Goal: Task Accomplishment & Management: Manage account settings

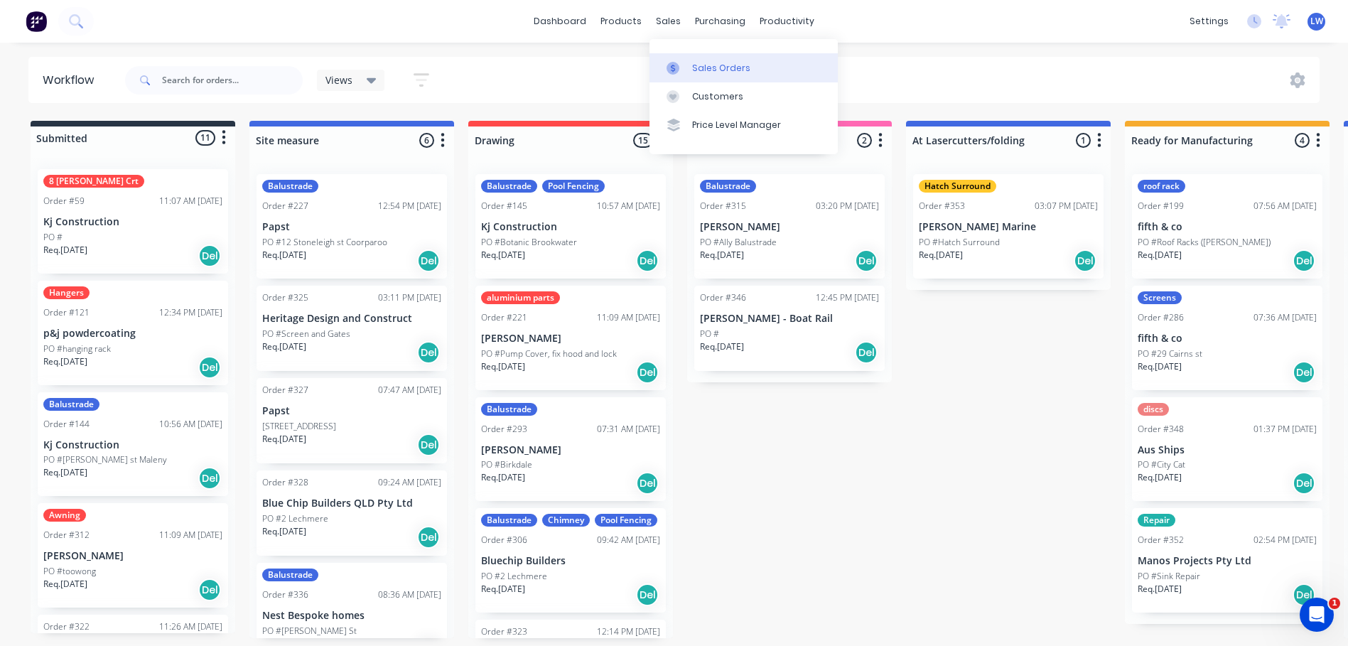
click at [706, 73] on div "Sales Orders" at bounding box center [721, 68] width 58 height 13
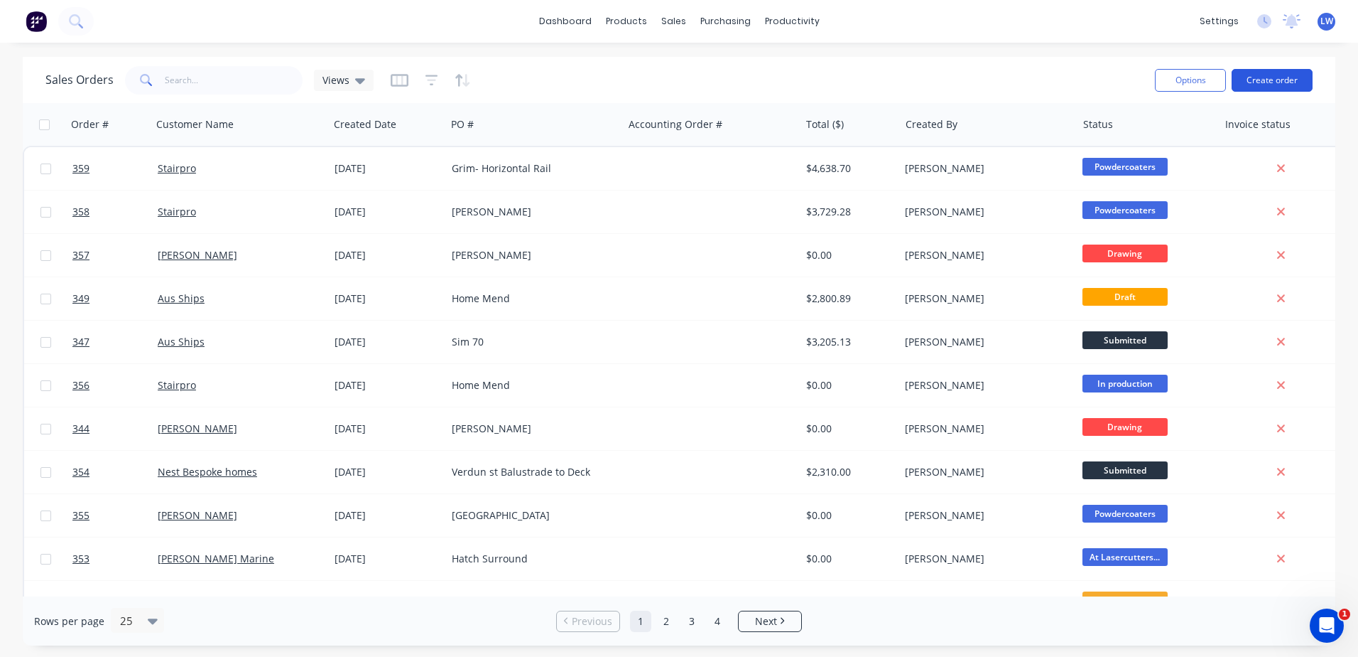
click at [1262, 84] on button "Create order" at bounding box center [1272, 80] width 81 height 23
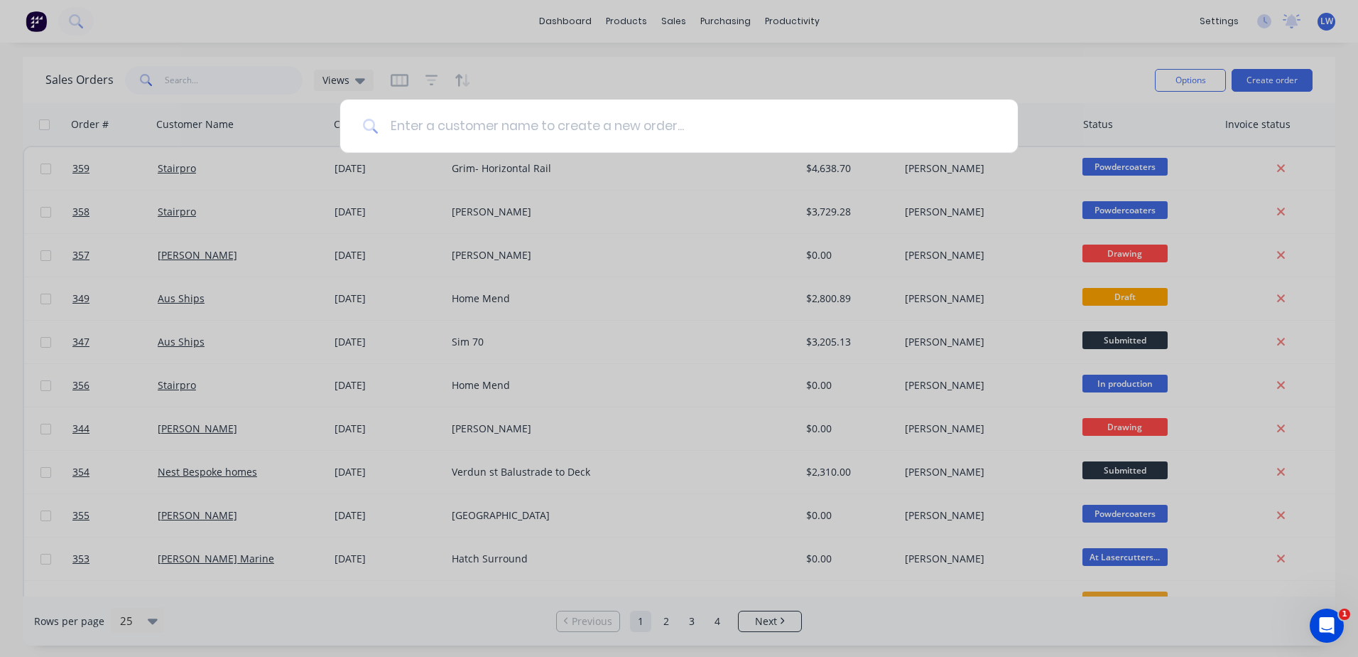
click at [550, 125] on input at bounding box center [687, 125] width 617 height 53
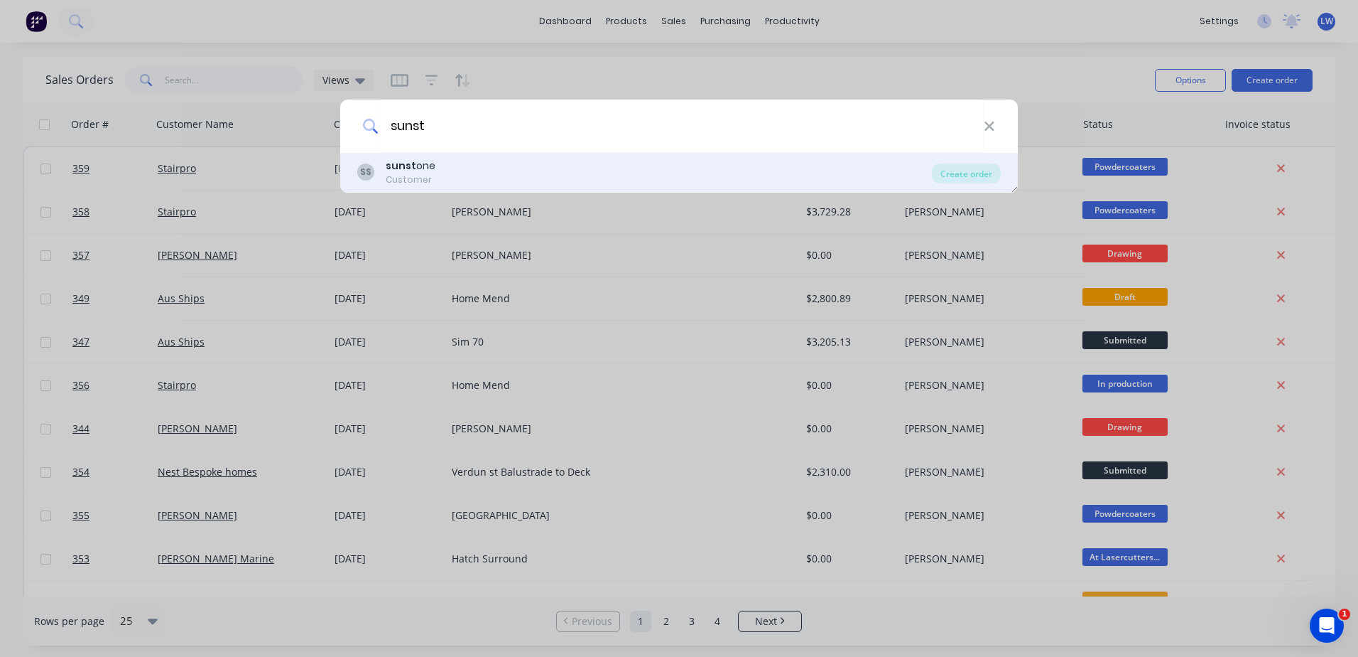
type input "sunst"
click at [409, 163] on b "sunst" at bounding box center [401, 165] width 31 height 14
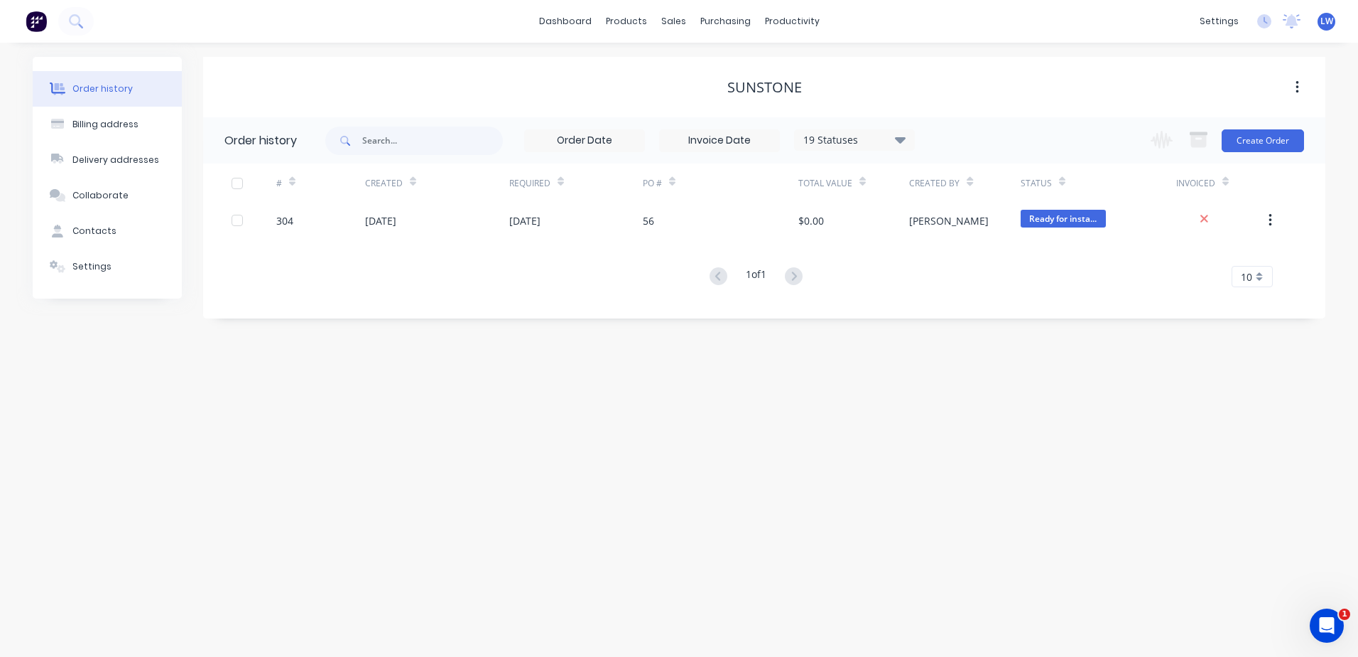
click at [787, 90] on div "sunstone" at bounding box center [765, 87] width 75 height 17
click at [821, 87] on div "sunstone" at bounding box center [764, 87] width 1123 height 17
click at [803, 87] on div "sunstone" at bounding box center [764, 87] width 1123 height 17
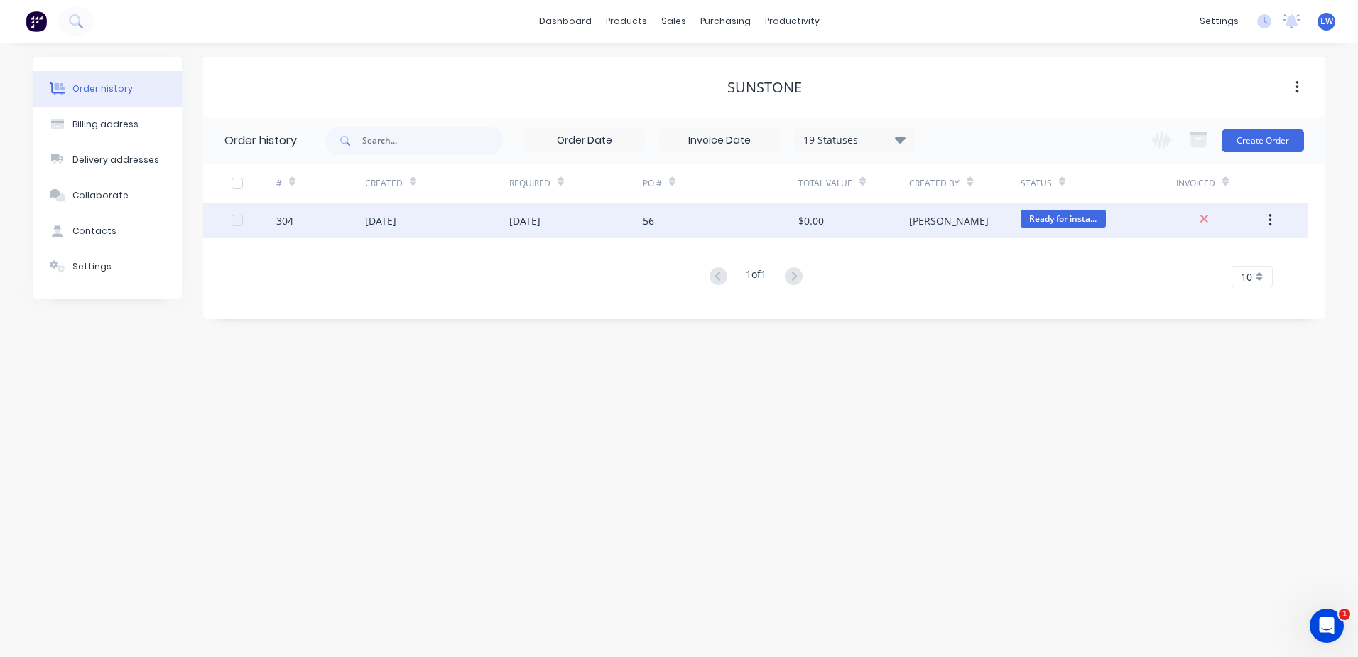
click at [492, 225] on div "[DATE]" at bounding box center [437, 220] width 144 height 36
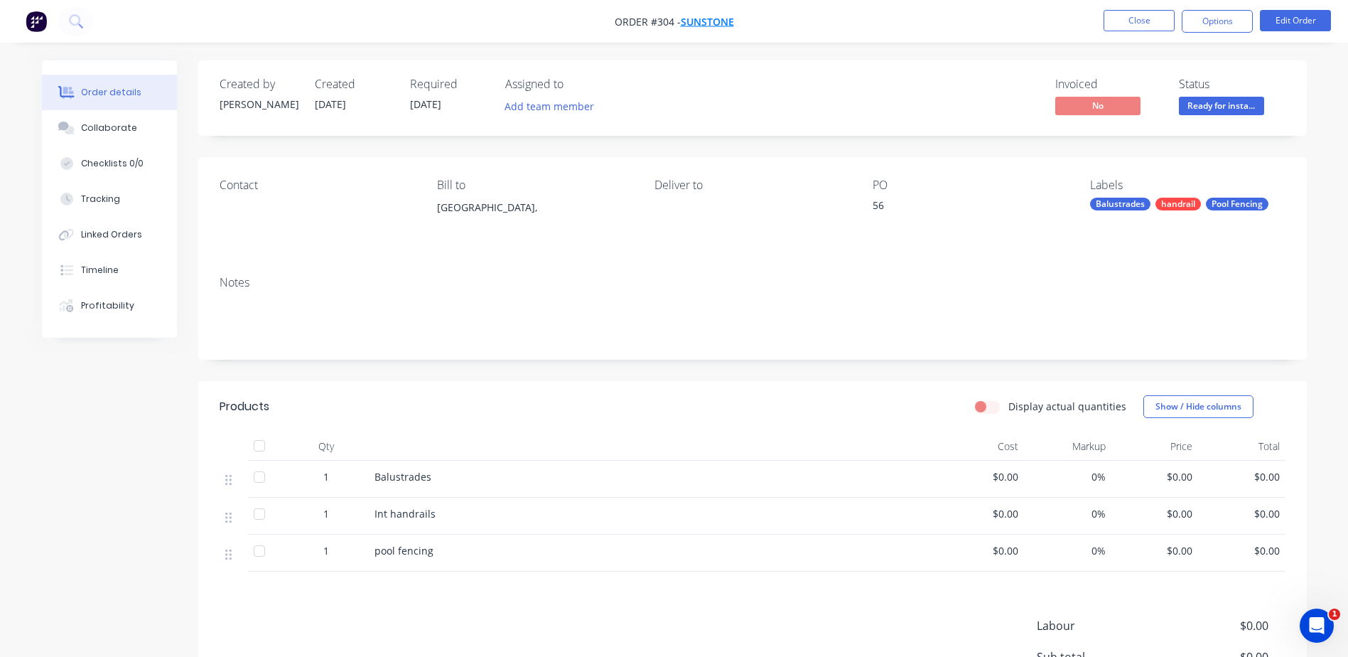
click at [714, 25] on span "sunstone" at bounding box center [707, 21] width 53 height 13
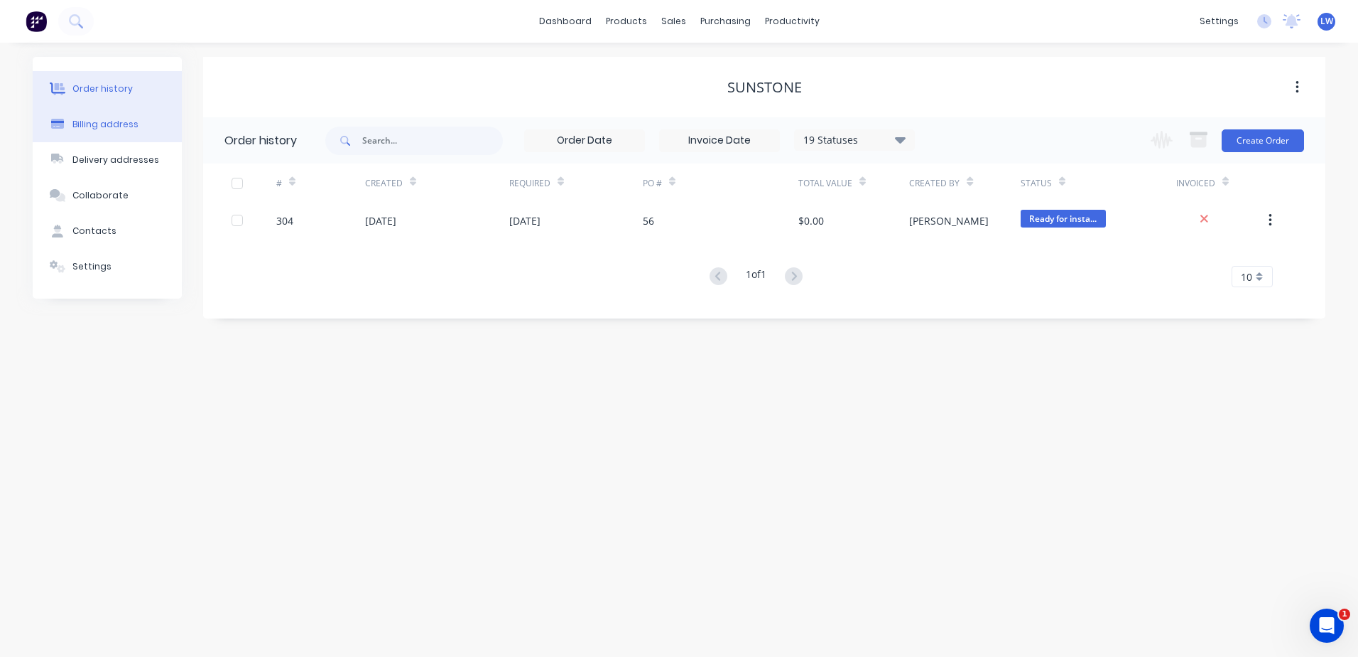
click at [111, 119] on div "Billing address" at bounding box center [105, 124] width 66 height 13
select select "AU"
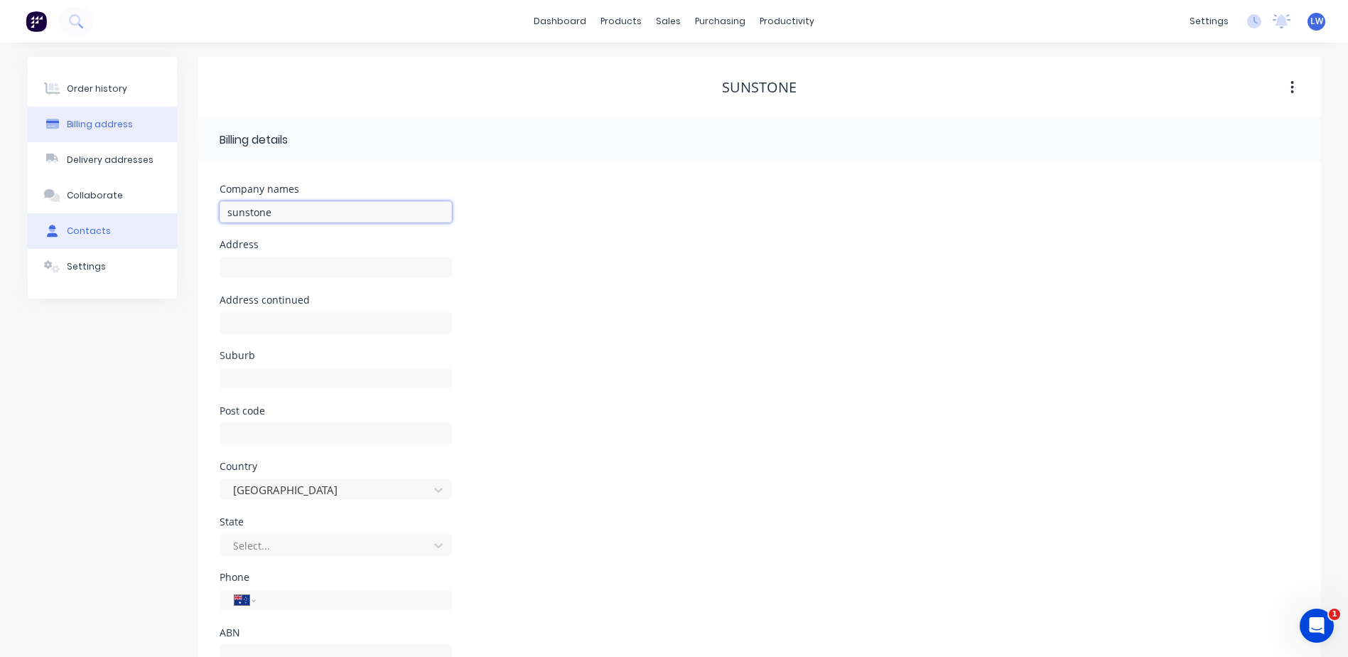
drag, startPoint x: 281, startPoint y: 213, endPoint x: 173, endPoint y: 213, distance: 108.7
click at [173, 213] on div "Order history Billing address Delivery addresses Collaborate Contacts Settings …" at bounding box center [674, 377] width 1293 height 640
type input "Sunstone Property Group"
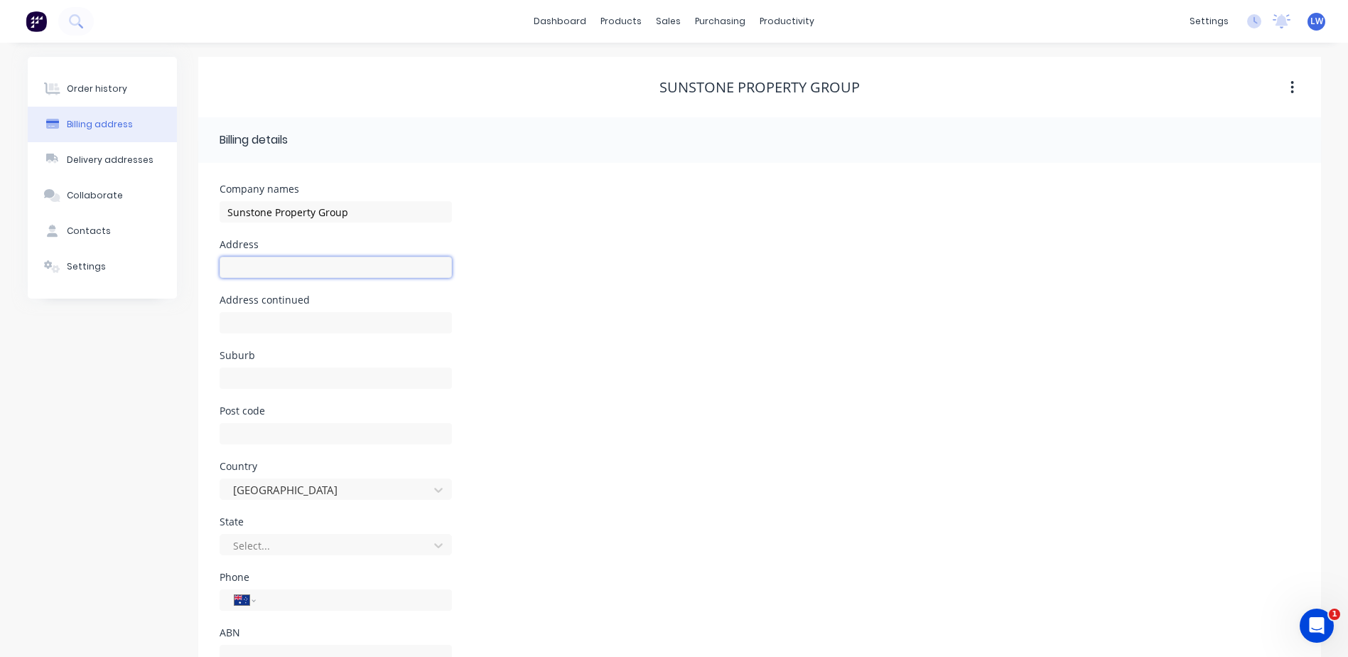
click at [285, 268] on input "text" at bounding box center [336, 266] width 232 height 21
click at [566, 217] on div "Company names Sunstone Property Group" at bounding box center [760, 211] width 1080 height 55
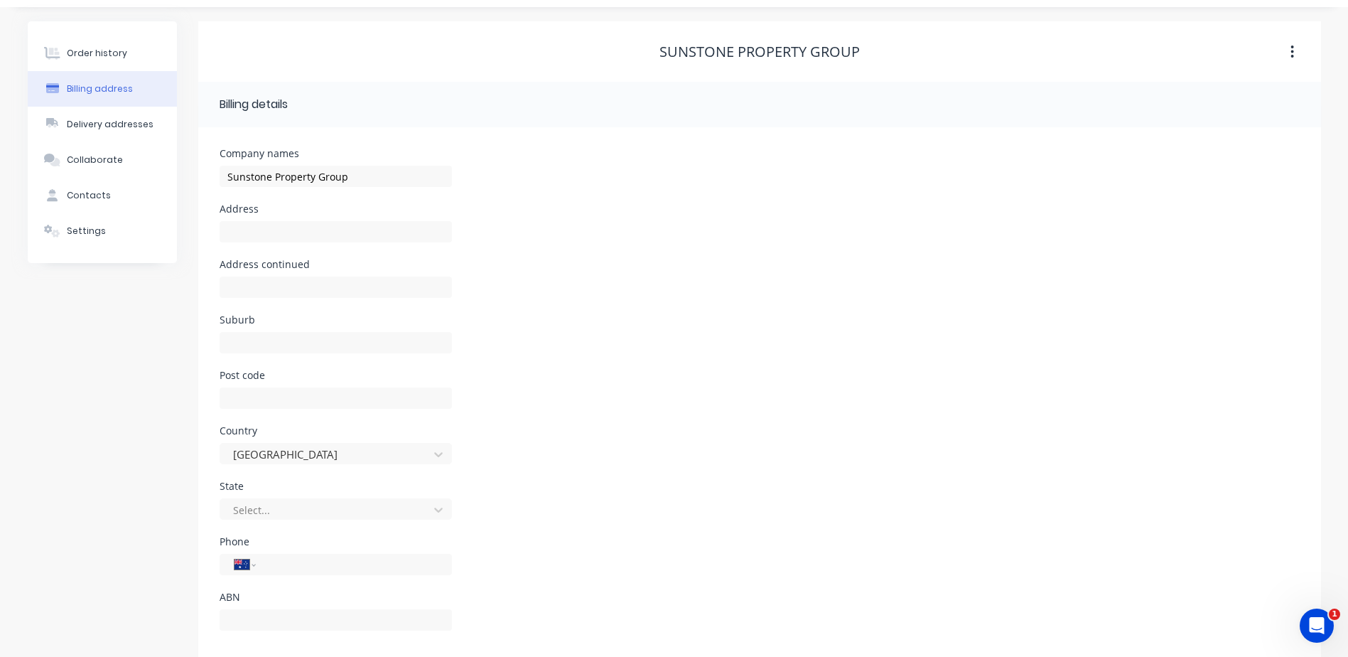
scroll to position [55, 0]
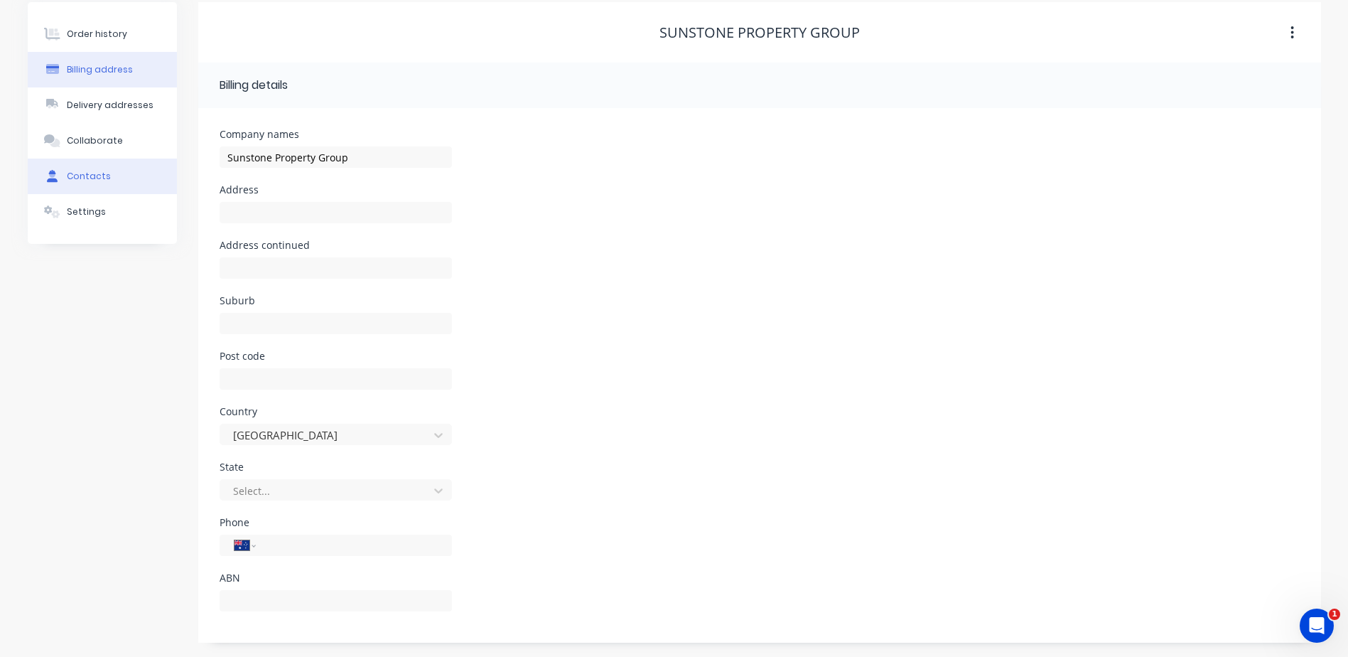
click at [82, 179] on div "Contacts" at bounding box center [89, 176] width 44 height 13
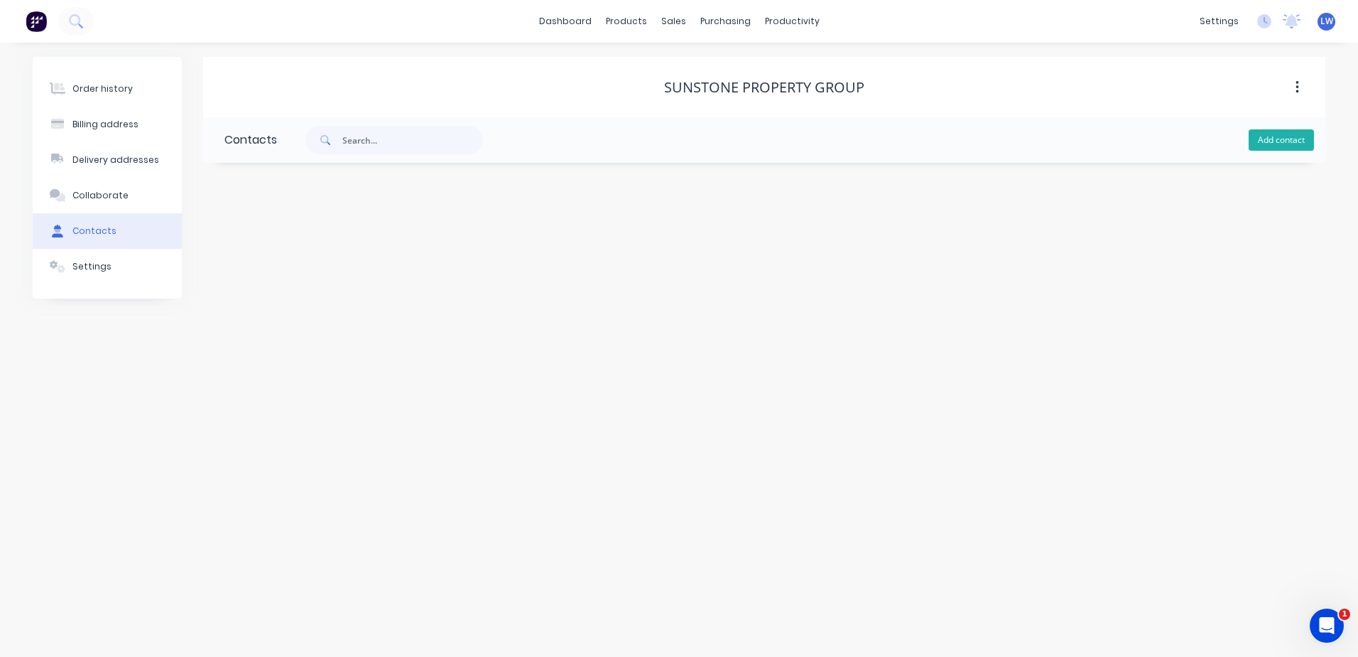
click at [1288, 140] on button "Add contact" at bounding box center [1281, 139] width 65 height 21
select select "AU"
click at [314, 240] on input "text" at bounding box center [341, 244] width 232 height 21
type input "Admin"
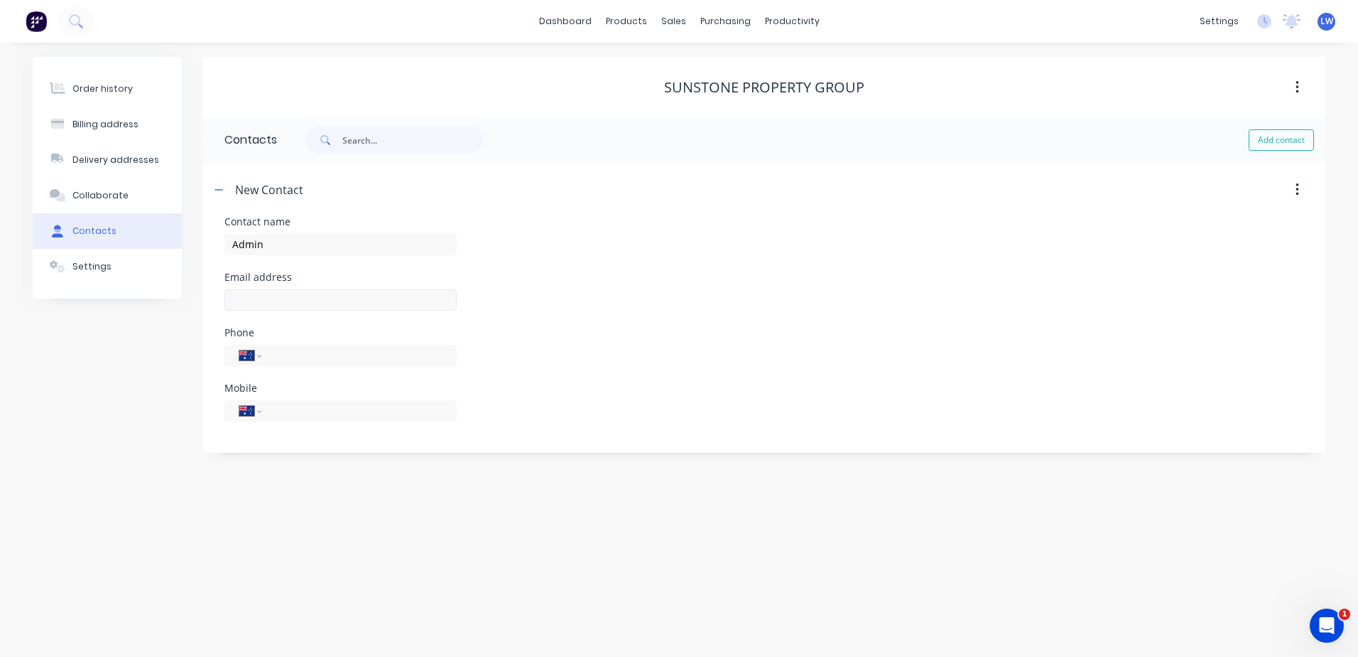
select select "AU"
click at [268, 301] on input "text" at bounding box center [341, 299] width 232 height 21
type input "admin@sunstoneproperty.com.au"
click at [97, 87] on div "Order history" at bounding box center [102, 88] width 60 height 13
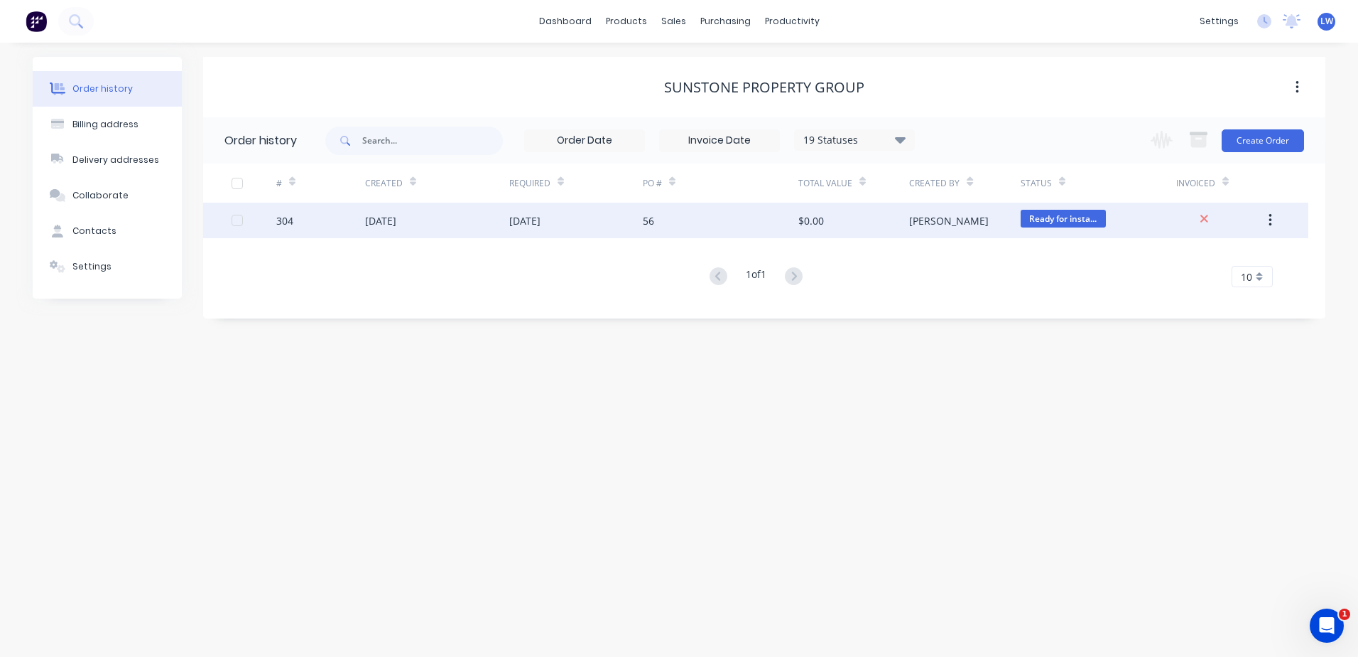
click at [480, 216] on div "[DATE]" at bounding box center [437, 220] width 144 height 36
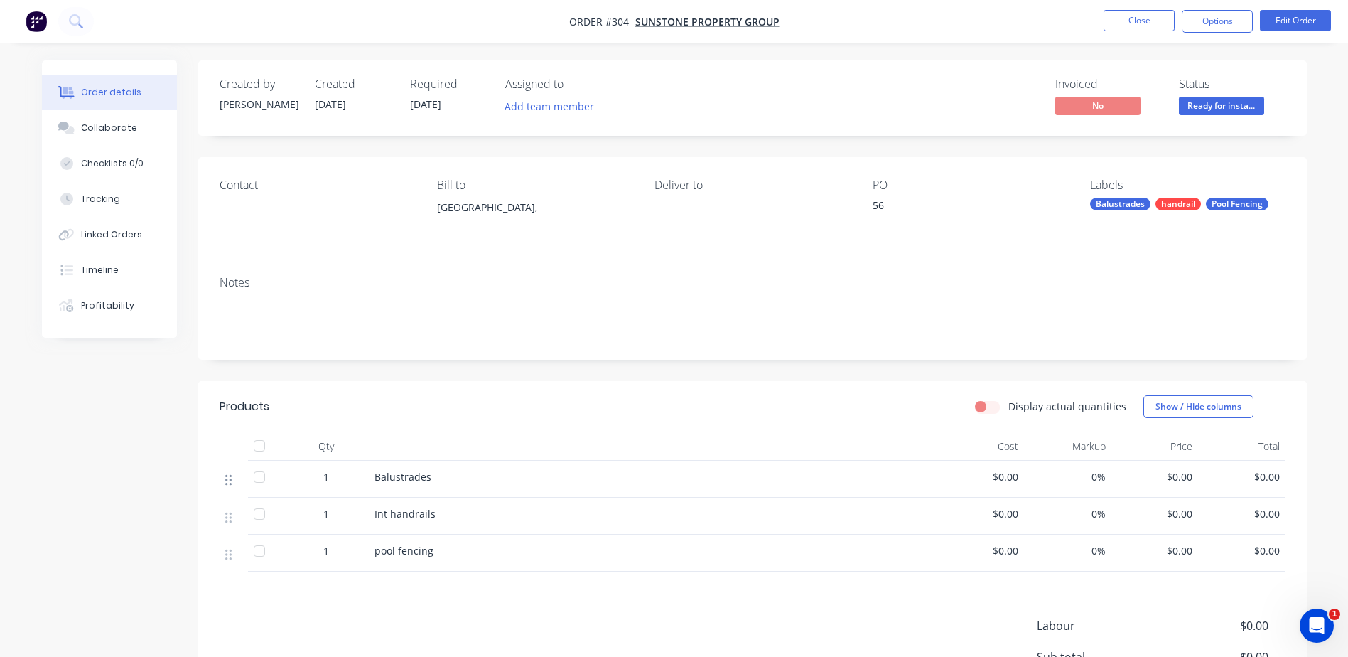
click at [229, 483] on icon at bounding box center [228, 480] width 6 height 11
click at [232, 485] on div at bounding box center [233, 478] width 17 height 19
click at [229, 482] on icon at bounding box center [228, 479] width 6 height 13
click at [509, 465] on div "Balustrades" at bounding box center [653, 478] width 568 height 37
click at [1288, 26] on button "Edit Order" at bounding box center [1295, 20] width 71 height 21
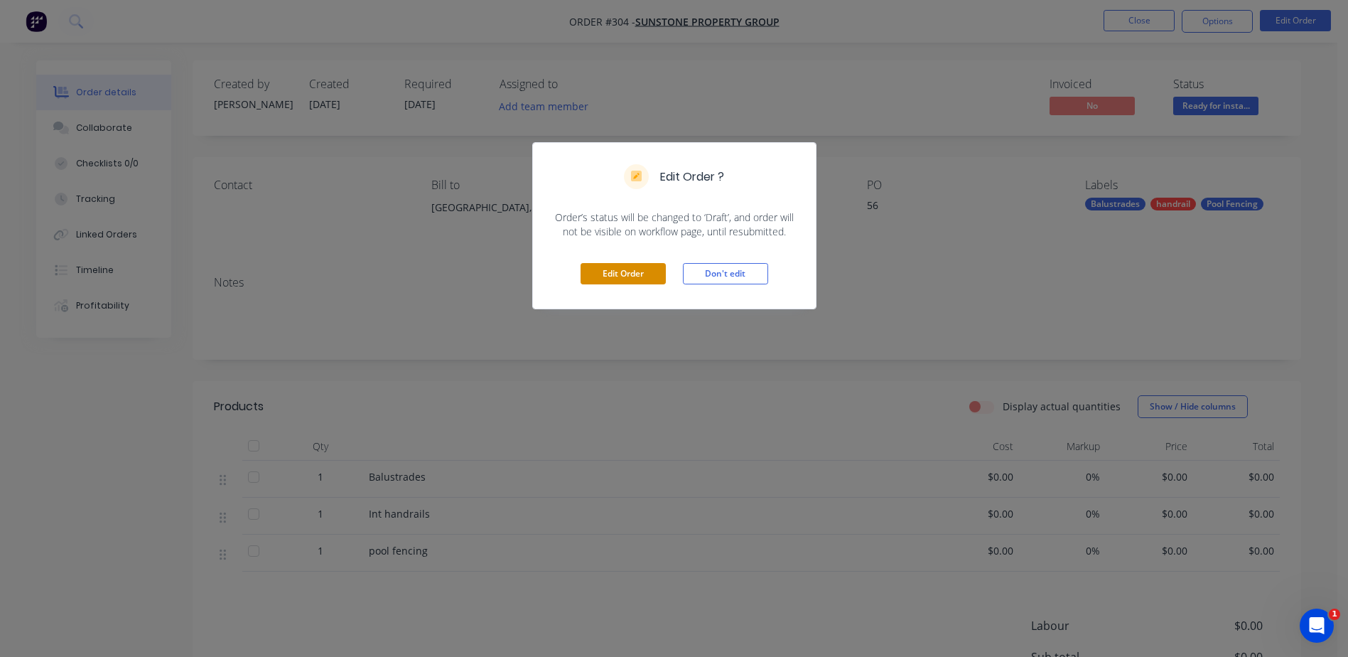
click at [595, 270] on button "Edit Order" at bounding box center [622, 273] width 85 height 21
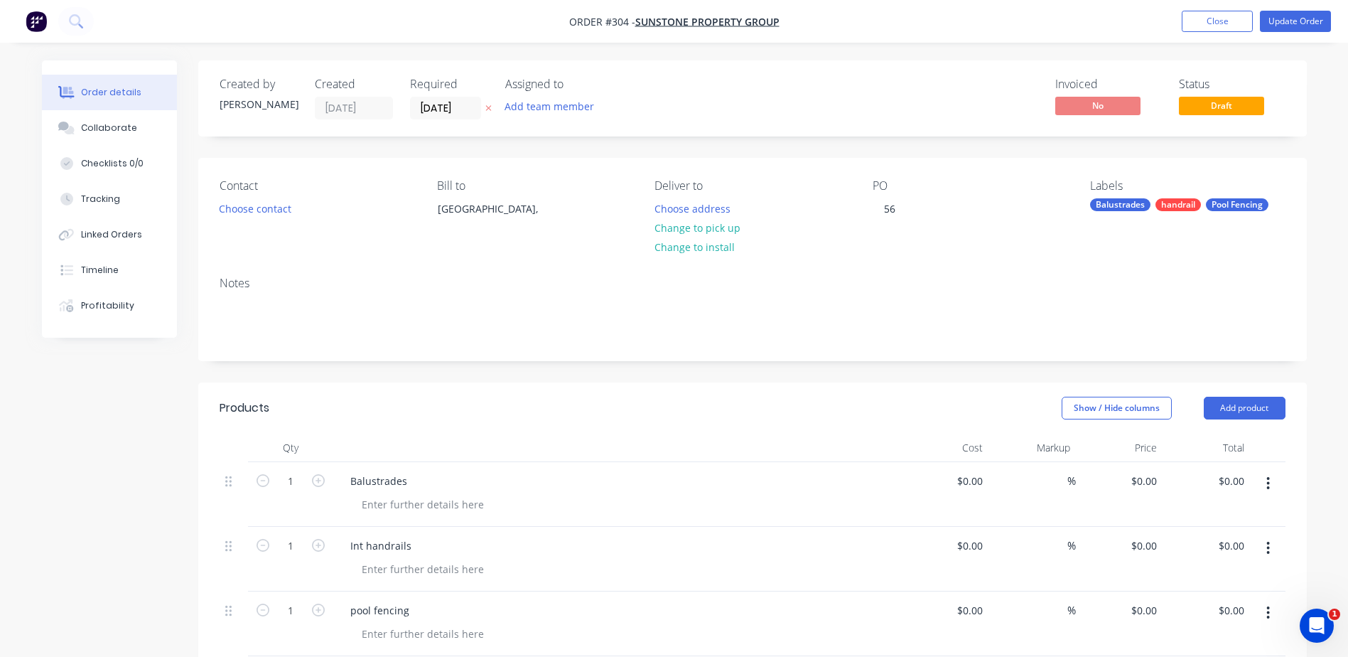
click at [1269, 485] on icon "button" at bounding box center [1268, 483] width 4 height 16
click at [1187, 600] on div "Delete" at bounding box center [1217, 605] width 109 height 21
click at [1271, 487] on button "button" at bounding box center [1267, 483] width 33 height 26
click at [1199, 605] on div "Delete" at bounding box center [1217, 605] width 109 height 21
click at [1273, 484] on button "button" at bounding box center [1267, 483] width 33 height 26
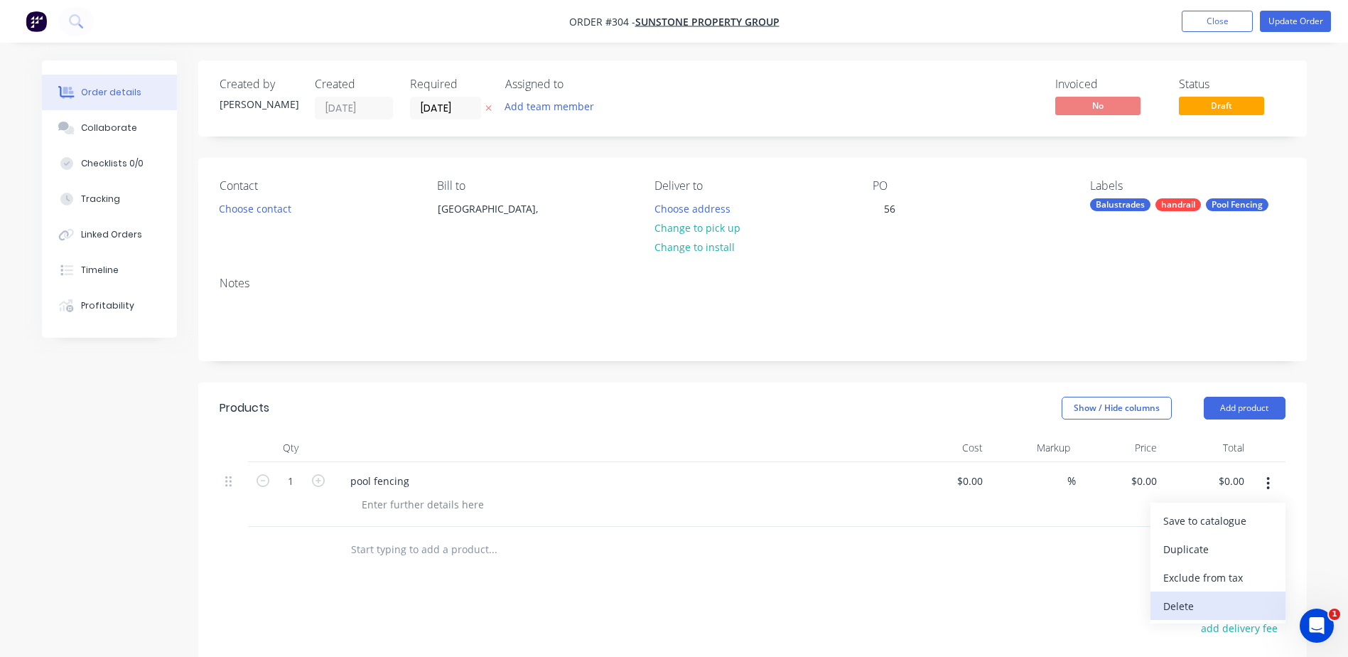
click at [1186, 605] on div "Delete" at bounding box center [1217, 605] width 109 height 21
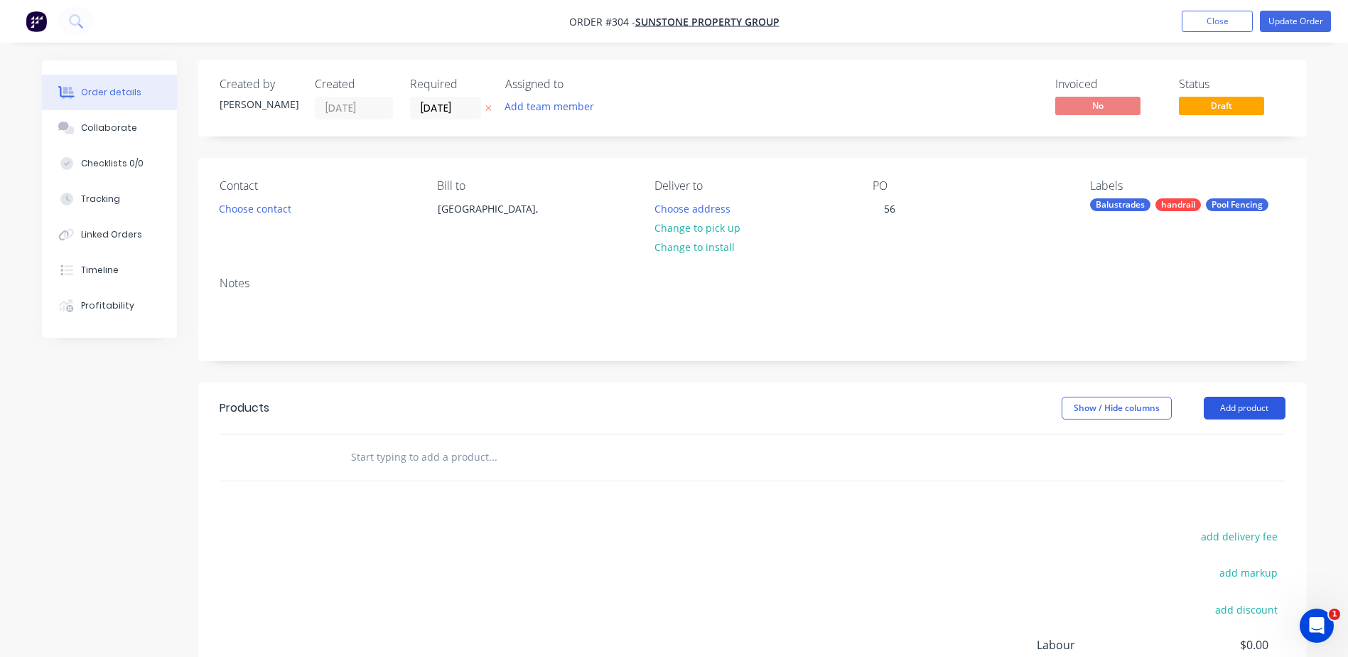
click at [1230, 409] on button "Add product" at bounding box center [1245, 407] width 82 height 23
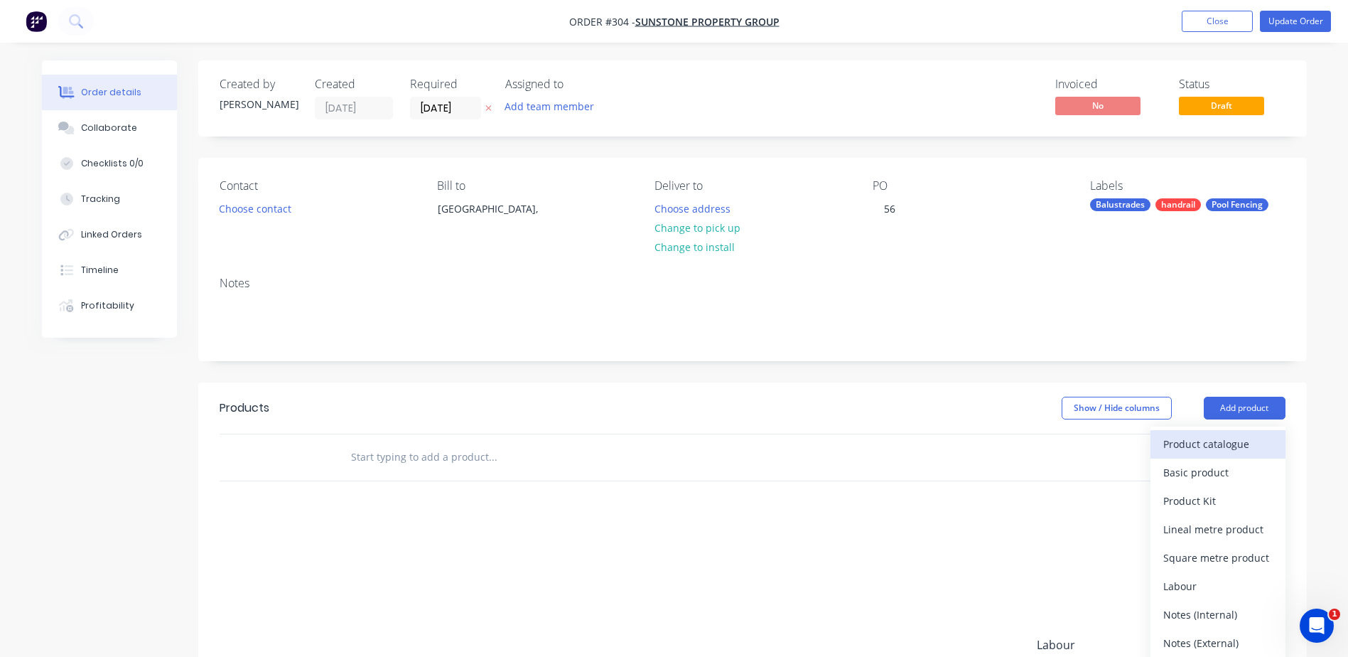
click at [1230, 434] on div "Product catalogue" at bounding box center [1217, 443] width 109 height 21
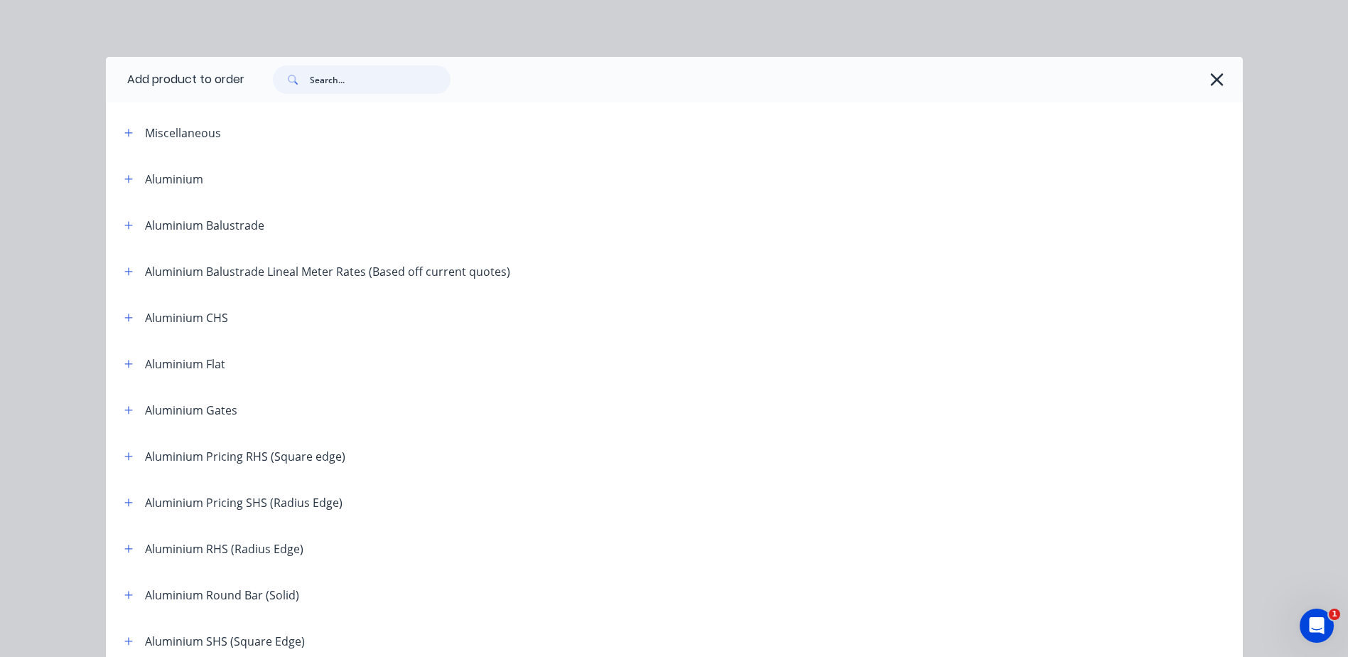
click at [364, 79] on input "text" at bounding box center [380, 79] width 141 height 28
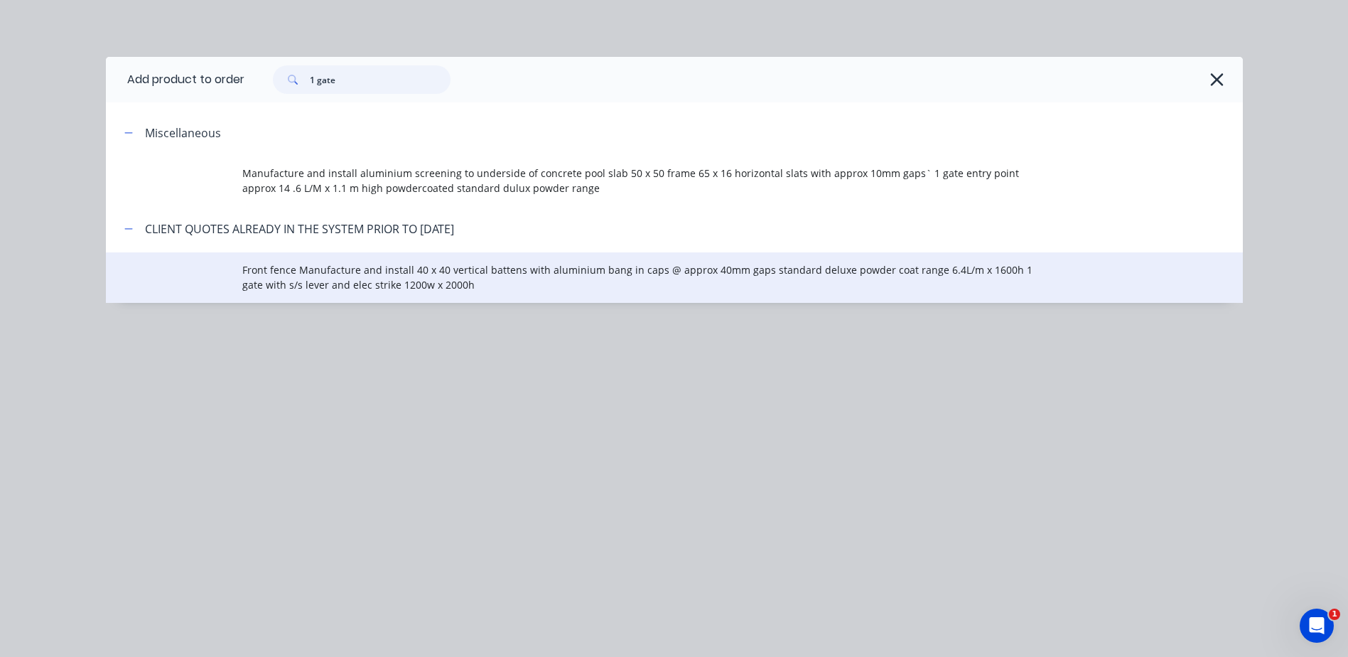
type input "1 gate"
click at [370, 266] on span "Front fence Manufacture and install 40 x 40 vertical battens with aluminium ban…" at bounding box center [642, 277] width 800 height 30
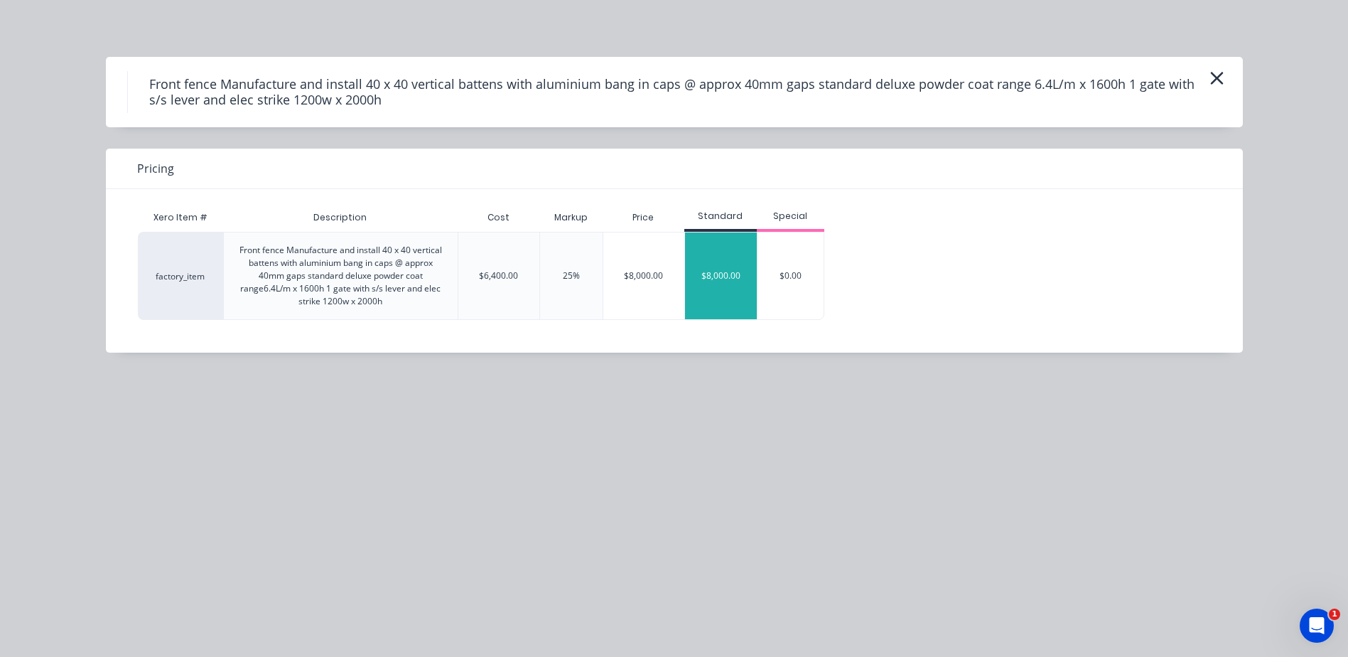
click at [723, 268] on div "$8,000.00" at bounding box center [721, 275] width 72 height 87
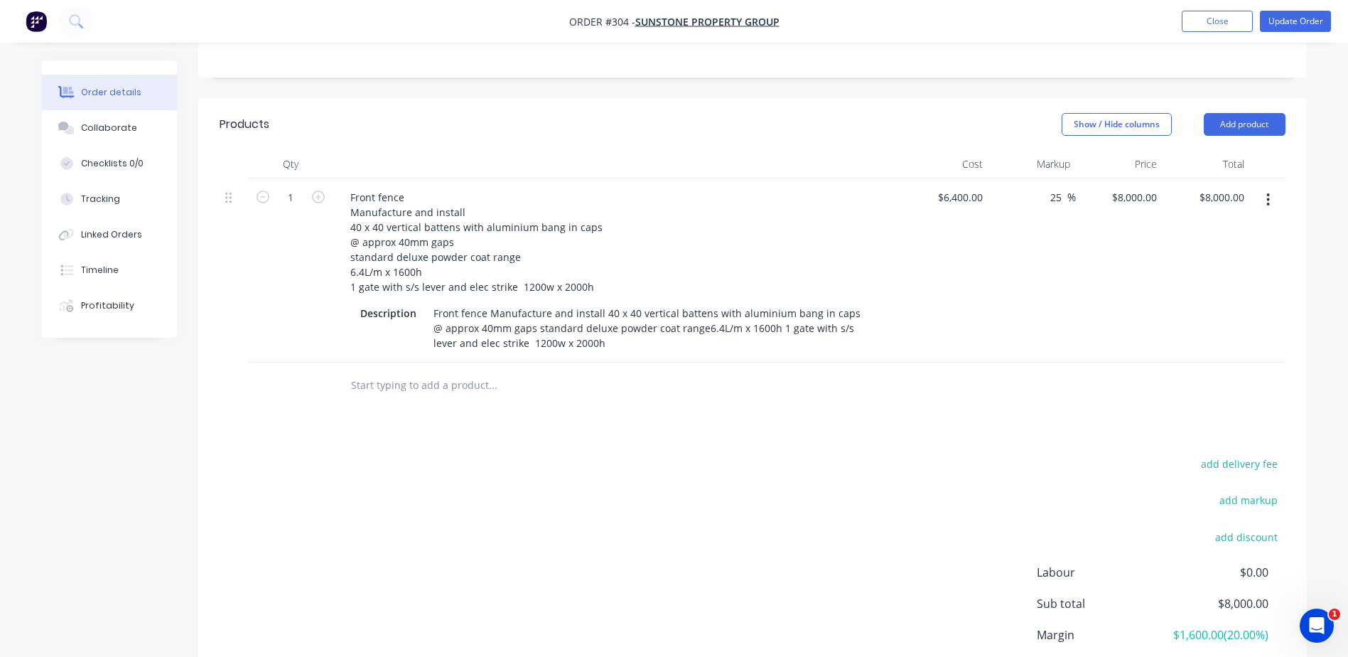
scroll to position [284, 0]
click at [1250, 121] on button "Add product" at bounding box center [1245, 123] width 82 height 23
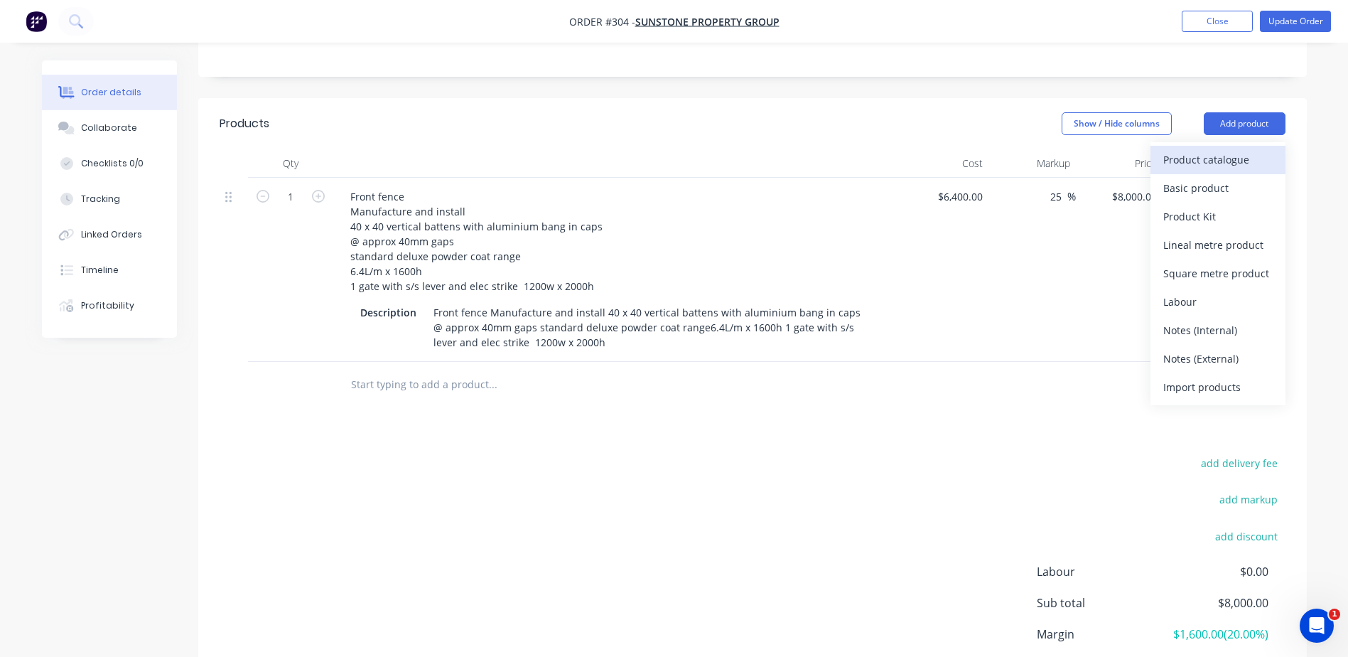
click at [1209, 159] on div "Product catalogue" at bounding box center [1217, 159] width 109 height 21
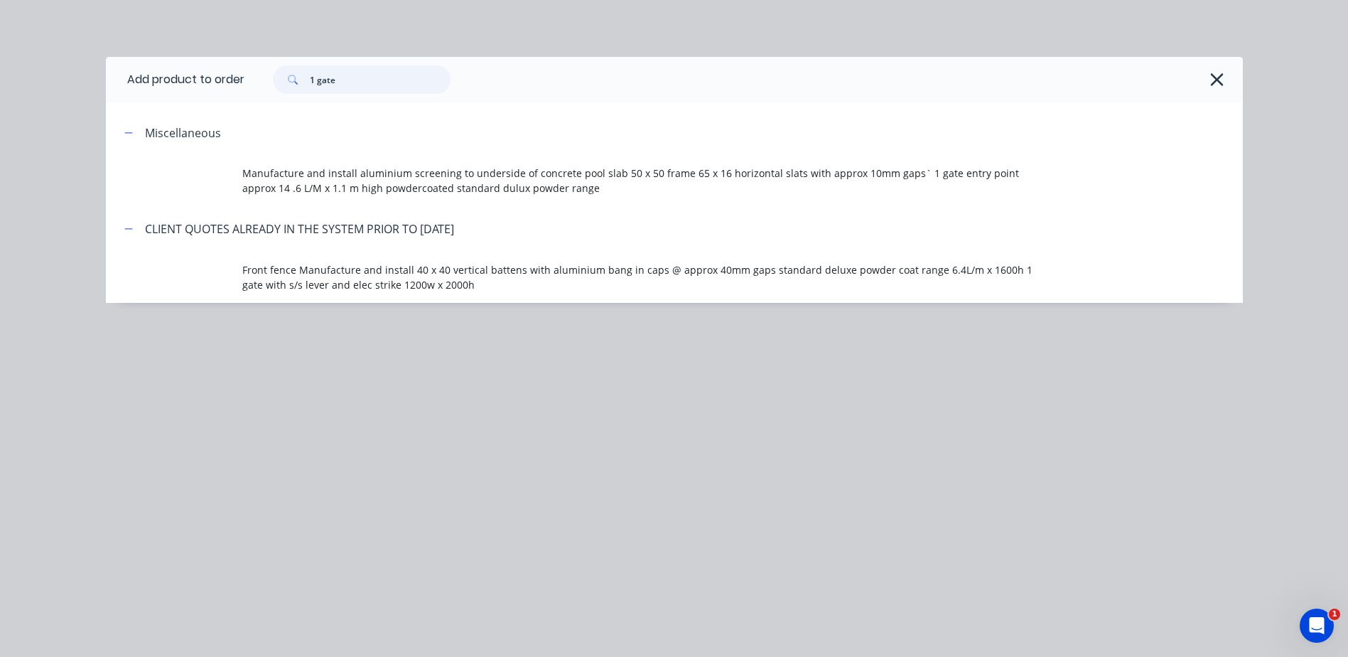
drag, startPoint x: 367, startPoint y: 77, endPoint x: 259, endPoint y: 80, distance: 108.0
click at [260, 80] on div "1 gate" at bounding box center [355, 79] width 192 height 28
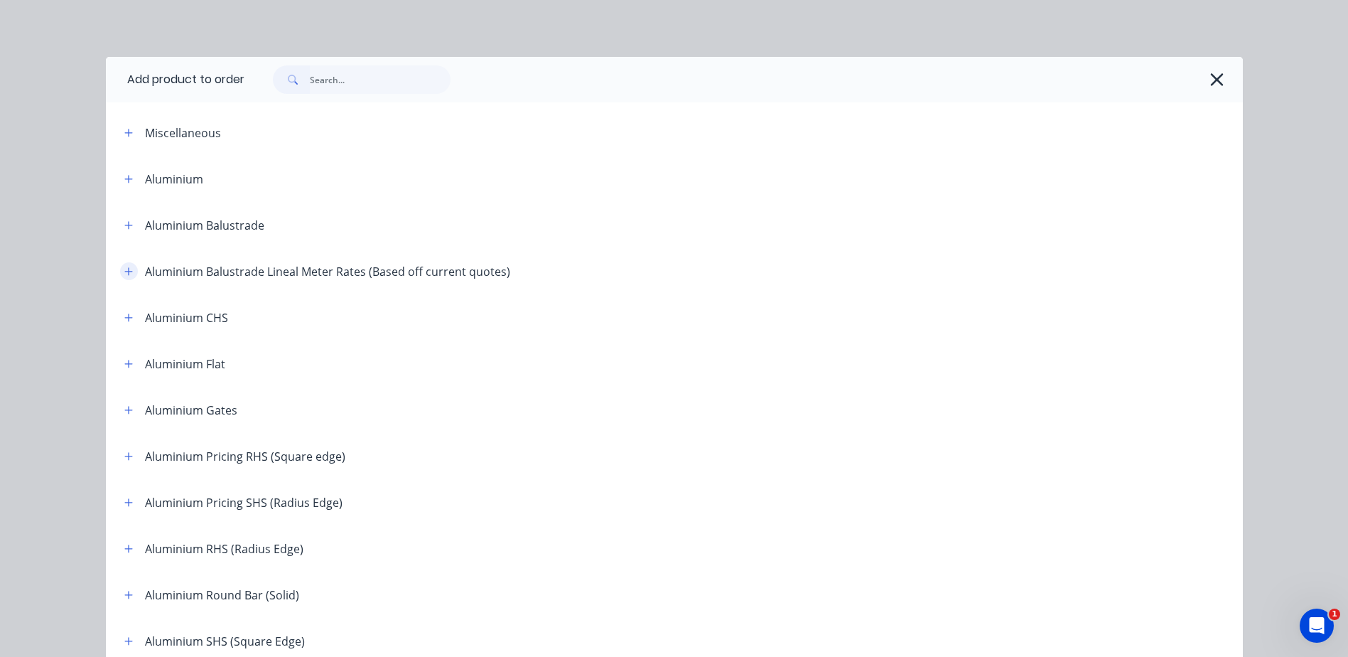
click at [124, 271] on icon "button" at bounding box center [128, 271] width 8 height 8
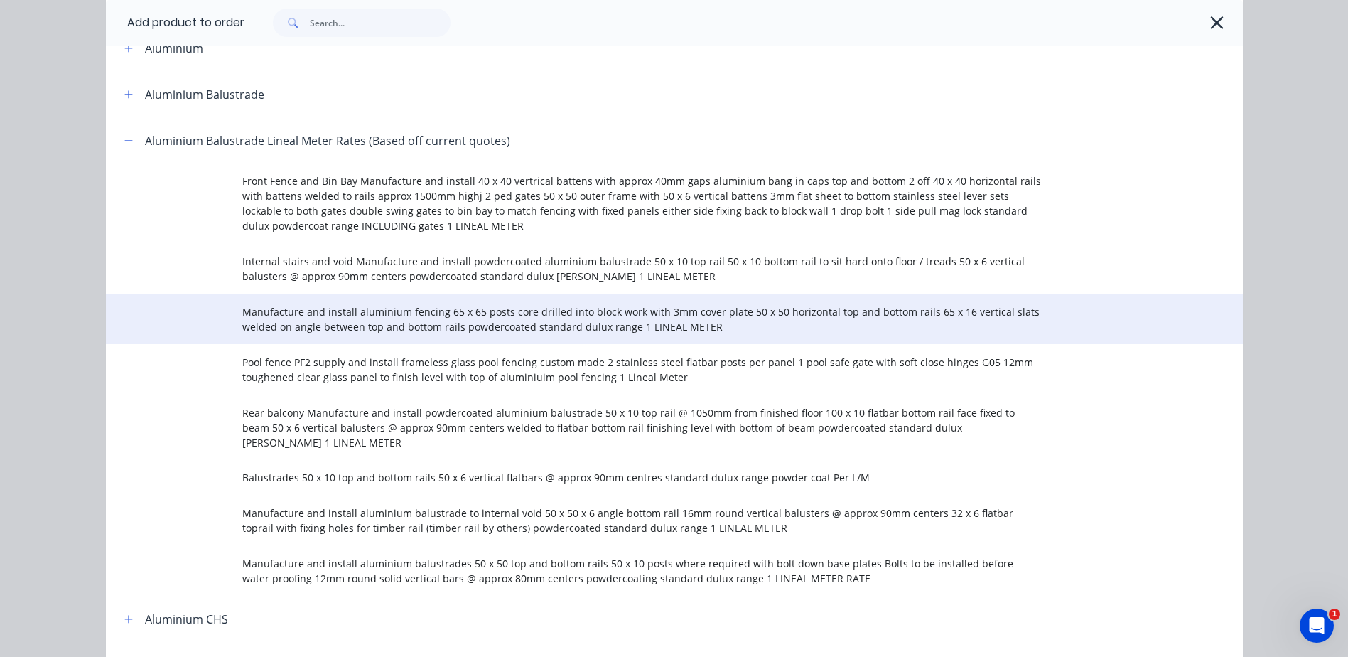
scroll to position [355, 0]
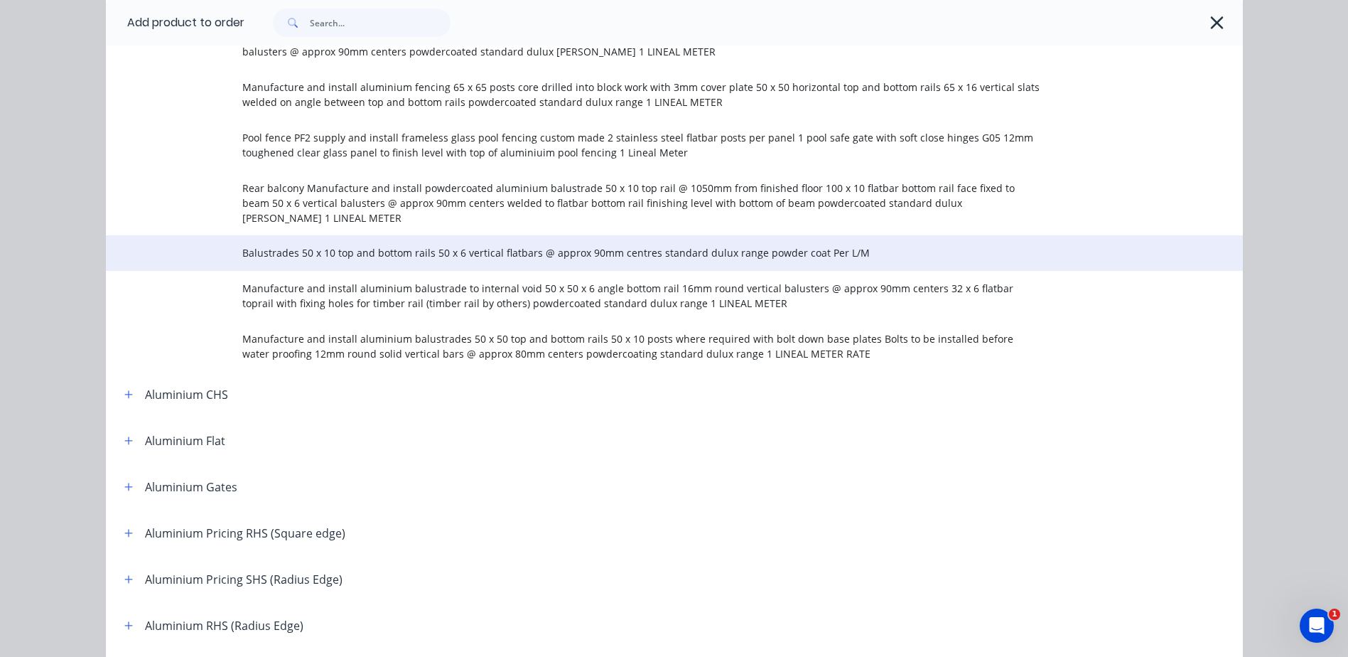
click at [495, 245] on span "Balustrades 50 x 10 top and bottom rails 50 x 6 vertical flatbars @ approx 90mm…" at bounding box center [642, 252] width 800 height 15
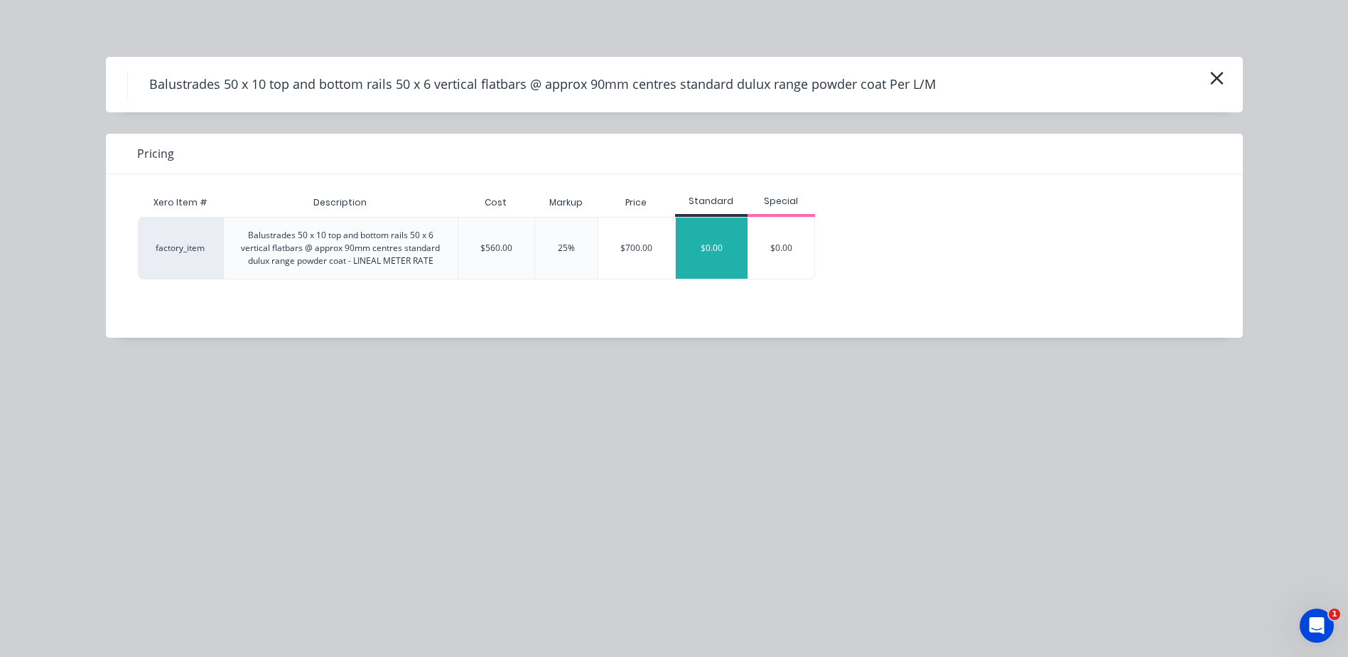
click at [713, 249] on div "$0.00" at bounding box center [712, 247] width 72 height 61
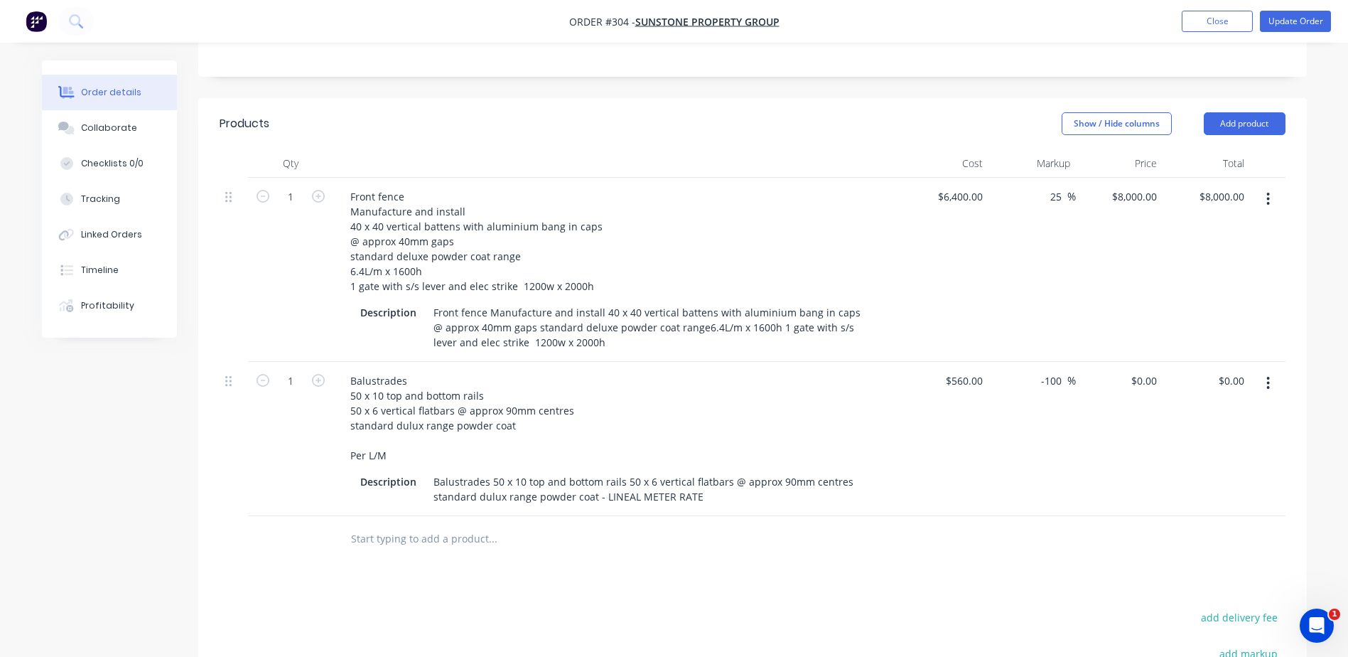
click at [1269, 379] on icon "button" at bounding box center [1268, 383] width 3 height 13
click at [1196, 502] on div "Delete" at bounding box center [1217, 505] width 109 height 21
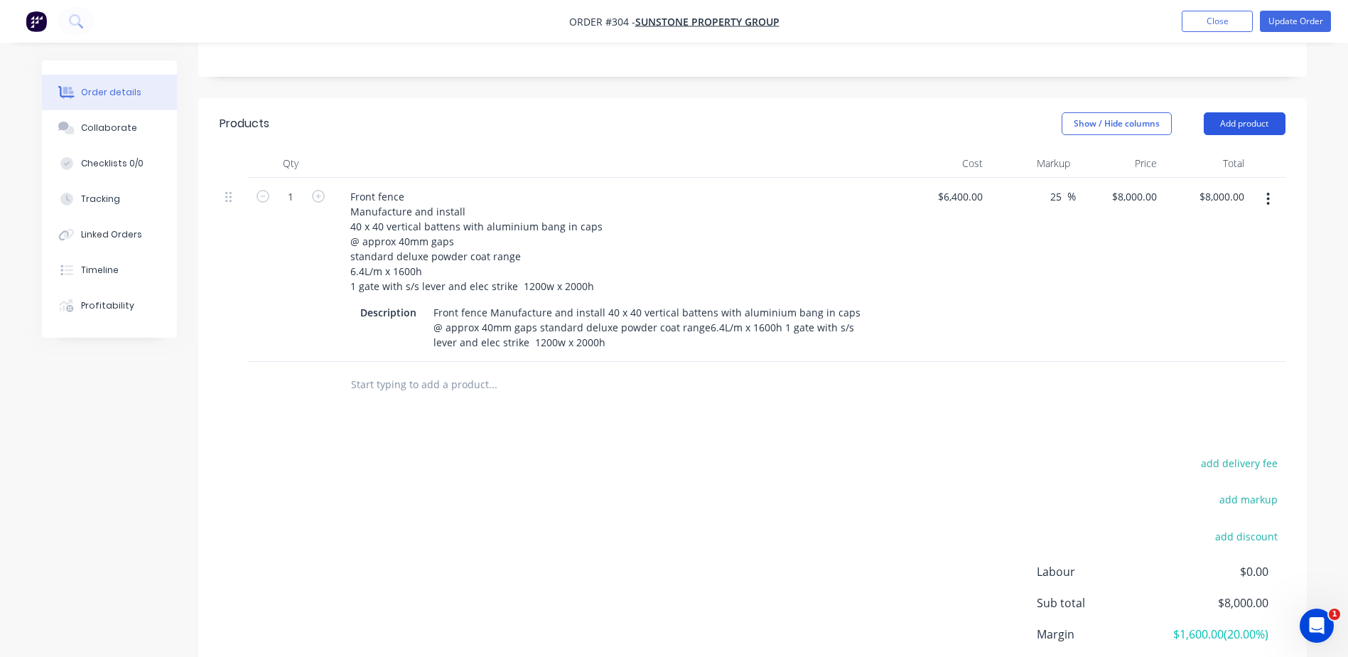
click at [1259, 129] on button "Add product" at bounding box center [1245, 123] width 82 height 23
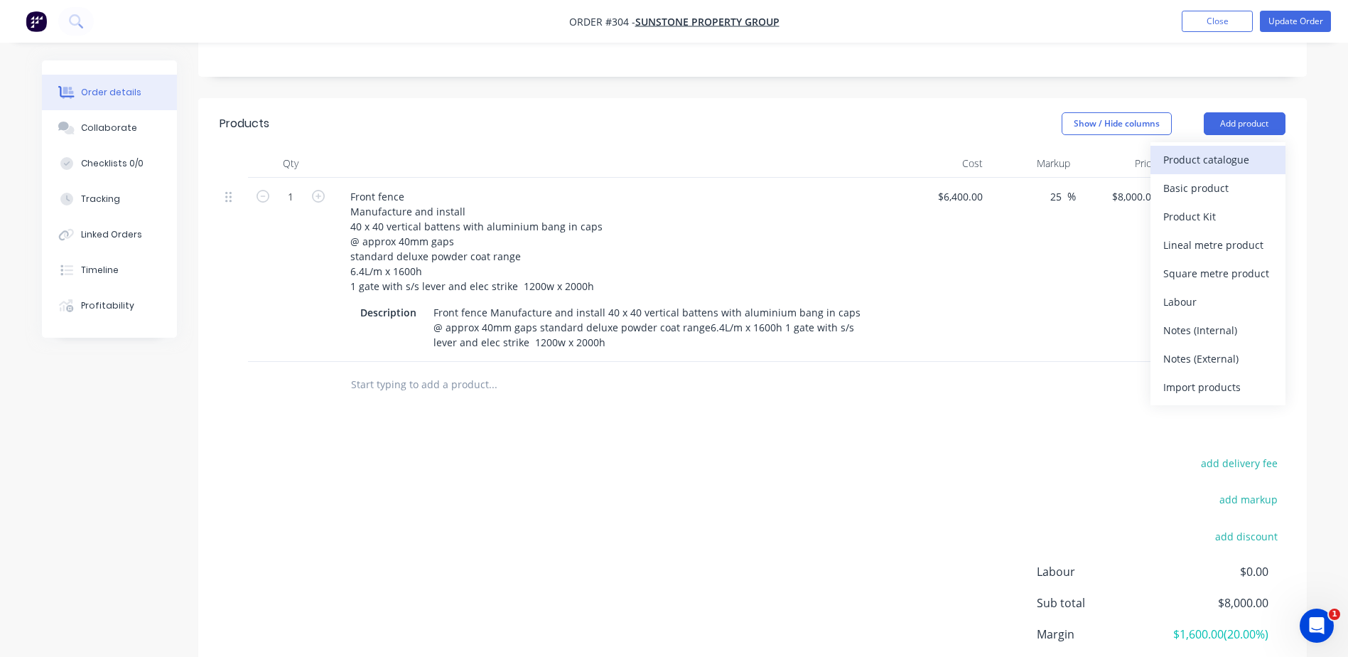
click at [1194, 163] on div "Product catalogue" at bounding box center [1217, 159] width 109 height 21
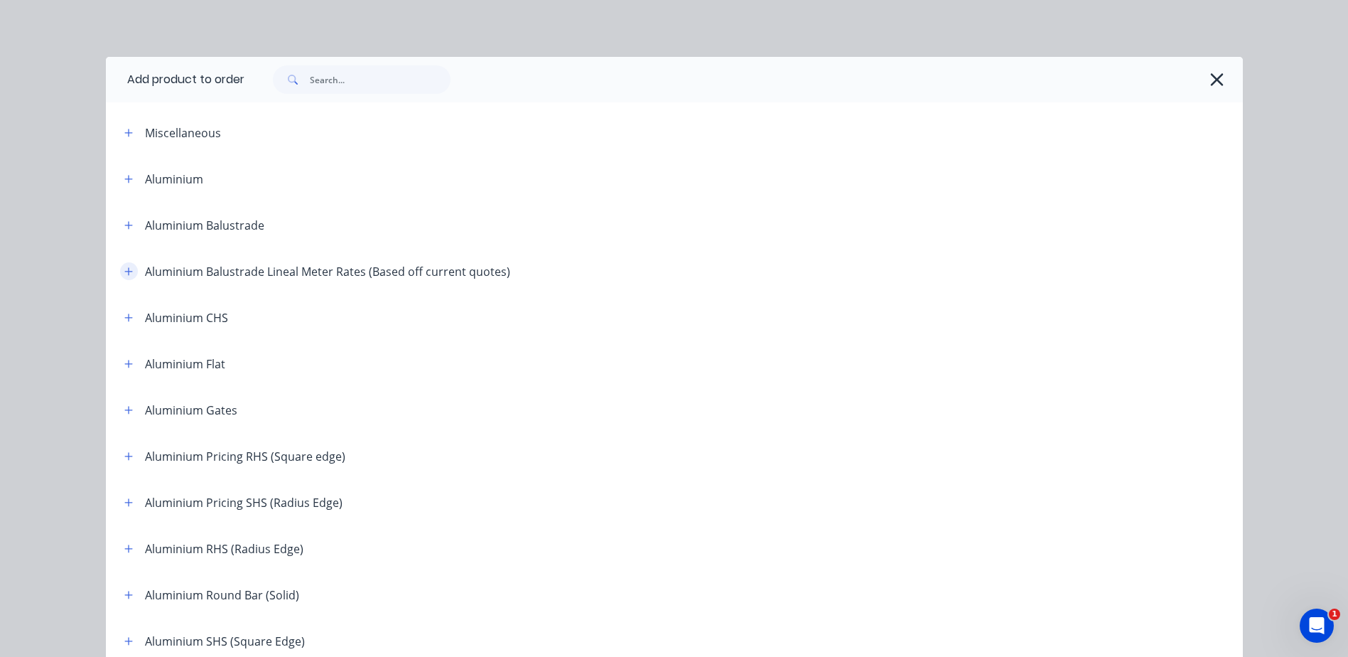
drag, startPoint x: 124, startPoint y: 274, endPoint x: 131, endPoint y: 269, distance: 8.7
click at [124, 274] on icon "button" at bounding box center [128, 271] width 8 height 8
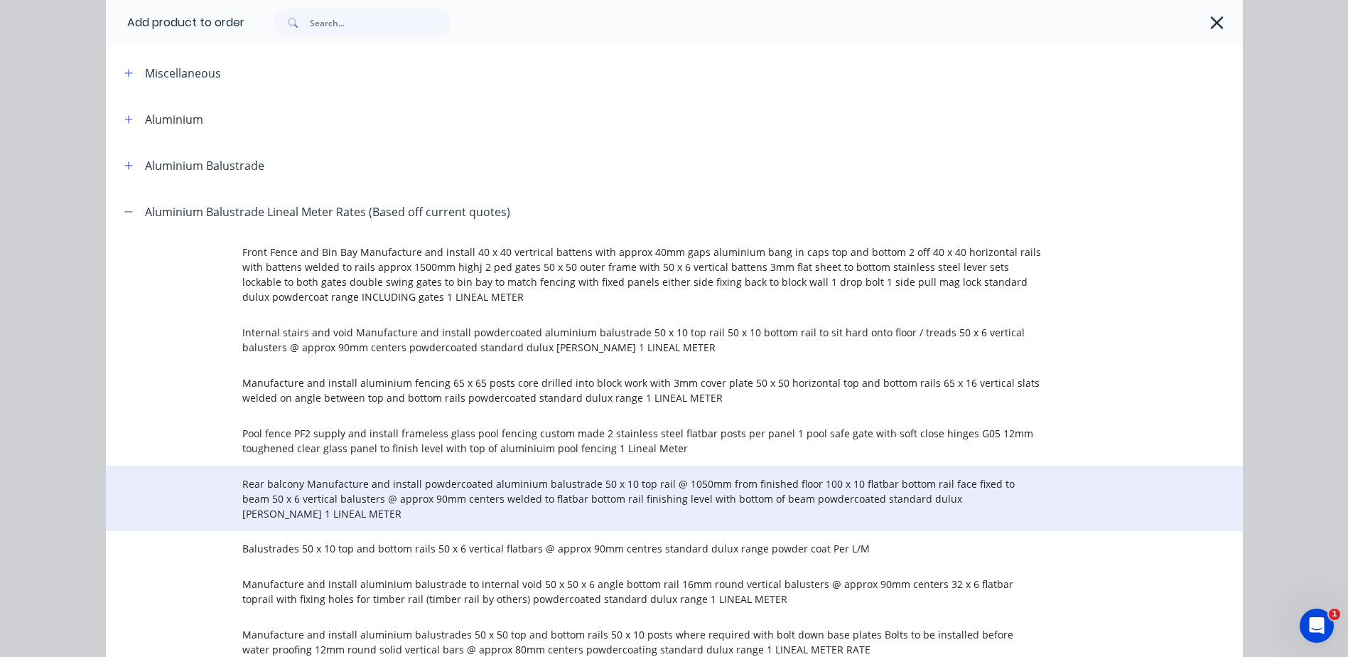
scroll to position [284, 0]
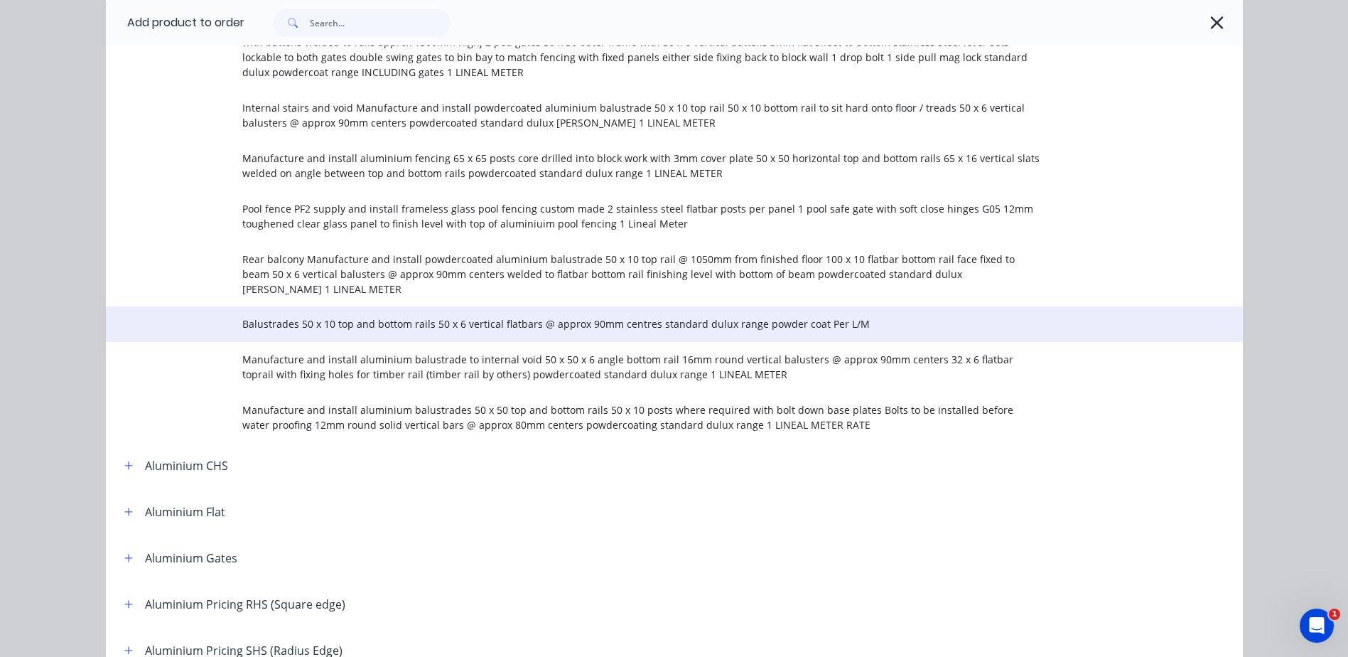
click at [387, 316] on span "Balustrades 50 x 10 top and bottom rails 50 x 6 vertical flatbars @ approx 90mm…" at bounding box center [642, 323] width 800 height 15
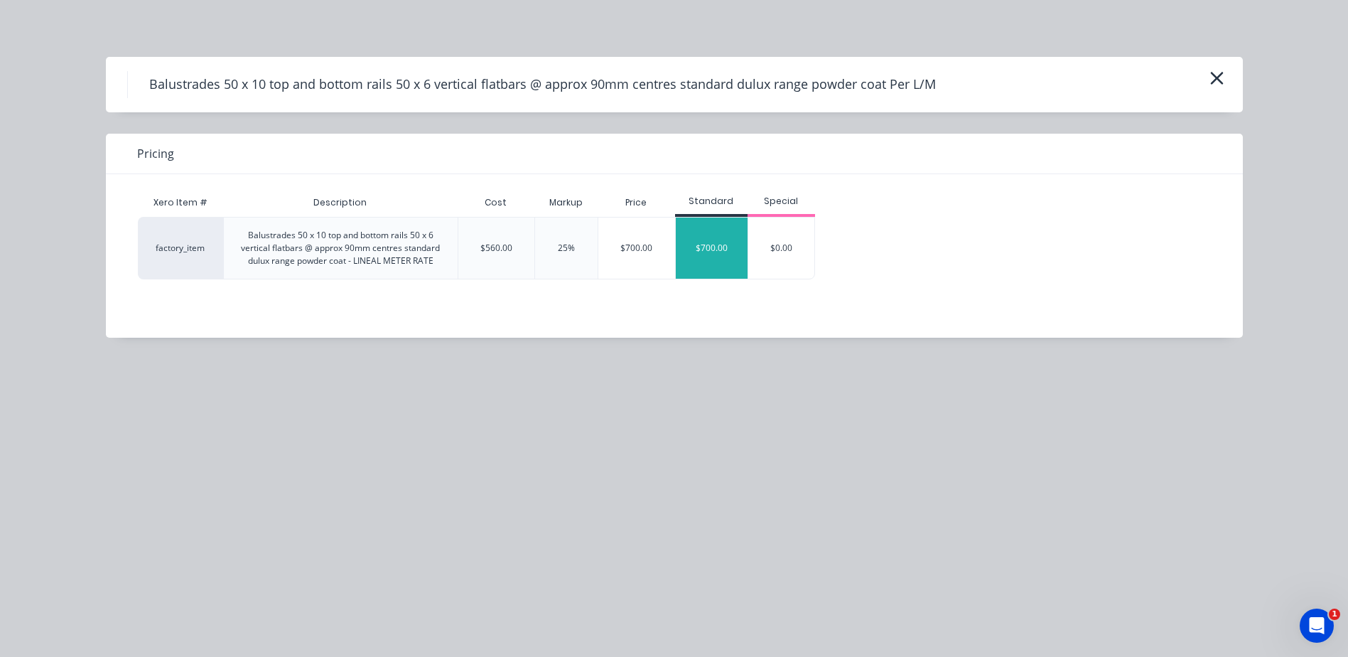
click at [723, 251] on div "$700.00" at bounding box center [712, 247] width 72 height 61
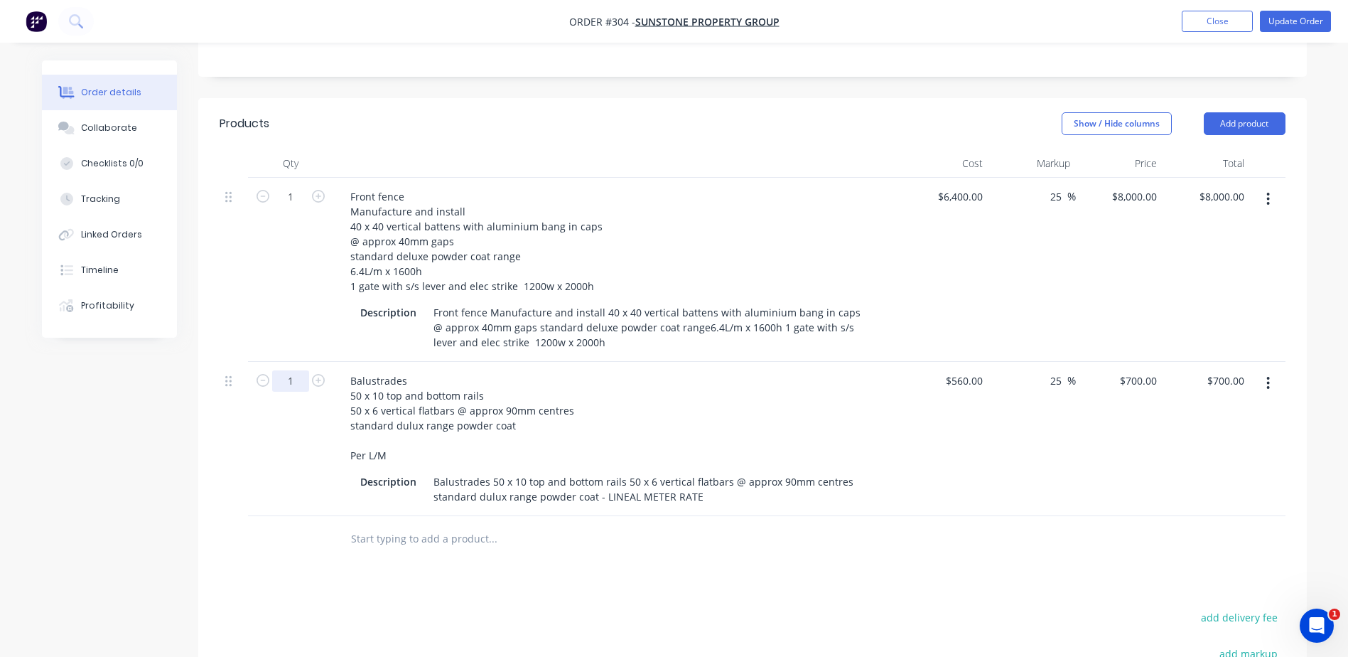
click at [293, 377] on input "1" at bounding box center [290, 380] width 37 height 21
type input "53.4"
type input "$37,380.00"
click at [306, 504] on div "53.4" at bounding box center [290, 439] width 85 height 154
click at [298, 387] on input "53.4" at bounding box center [290, 380] width 37 height 21
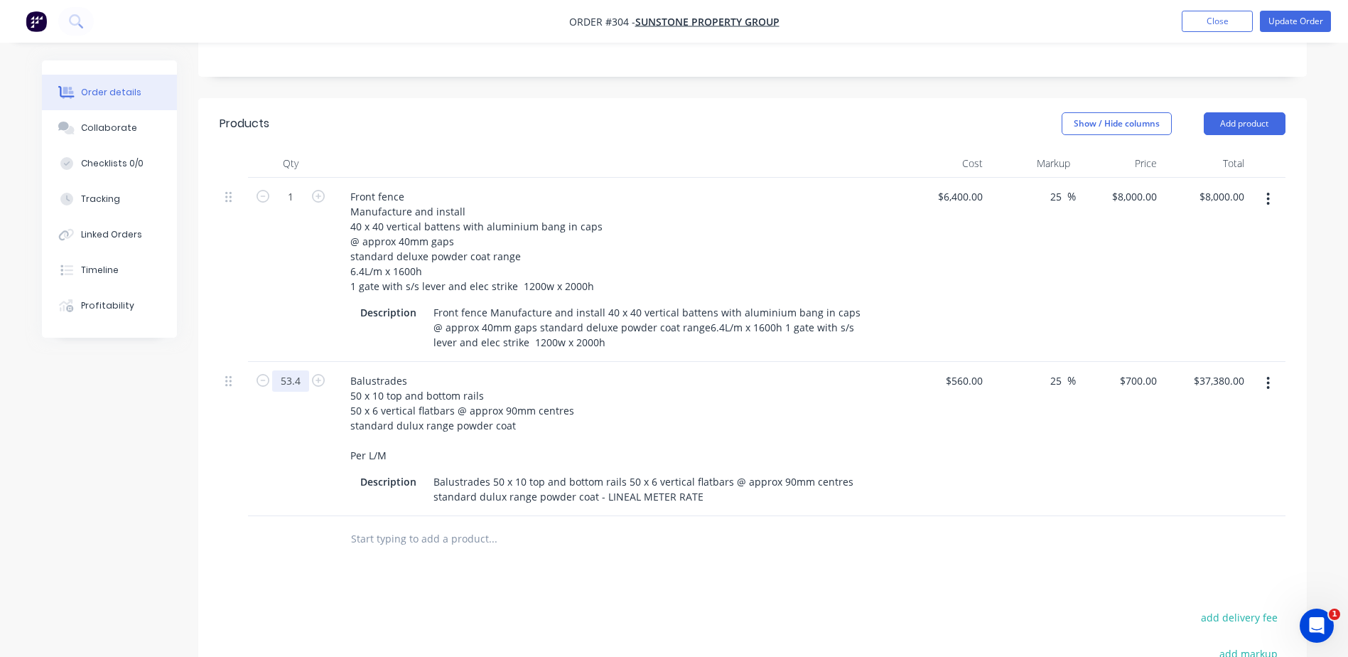
click at [300, 384] on input "53.4" at bounding box center [290, 380] width 37 height 21
type input "53.3"
type input "$37,310.00"
click at [276, 445] on div "53.3" at bounding box center [290, 439] width 85 height 154
click at [298, 385] on input "53.3" at bounding box center [290, 380] width 37 height 21
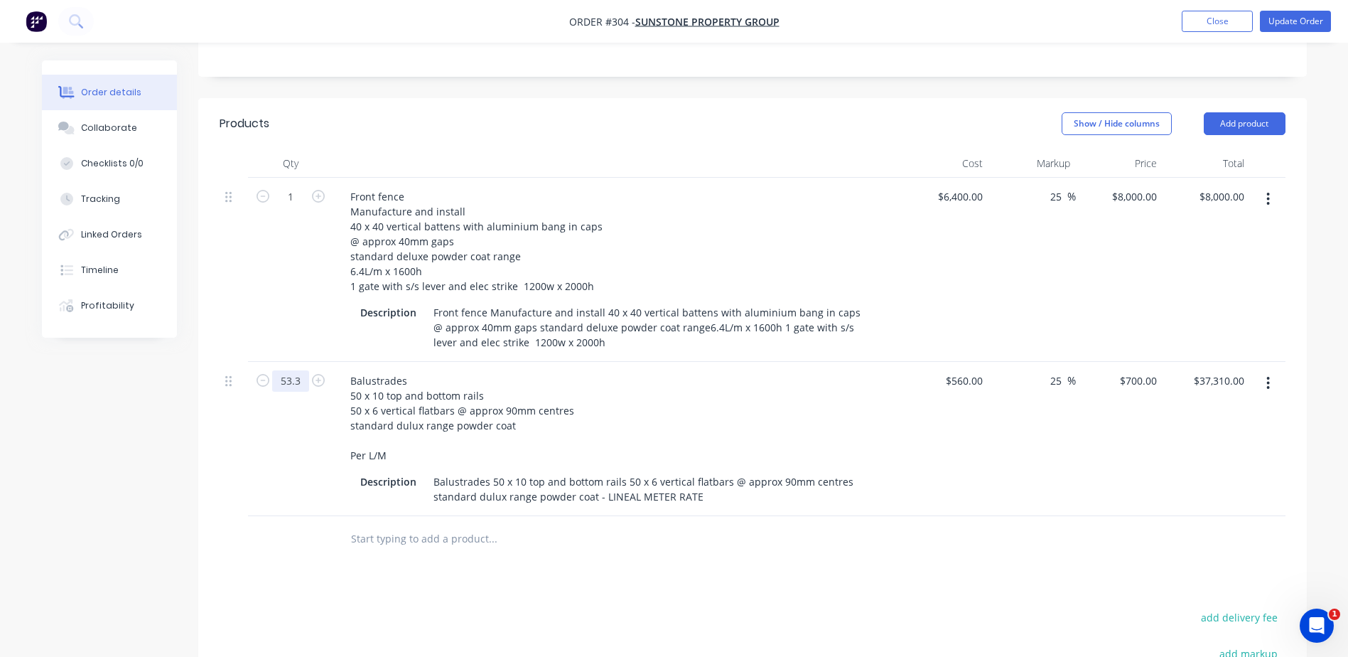
click at [304, 377] on input "53.3" at bounding box center [290, 380] width 37 height 21
type input "53.4"
type input "$37,380.00"
click at [280, 423] on div "53.4" at bounding box center [290, 439] width 85 height 154
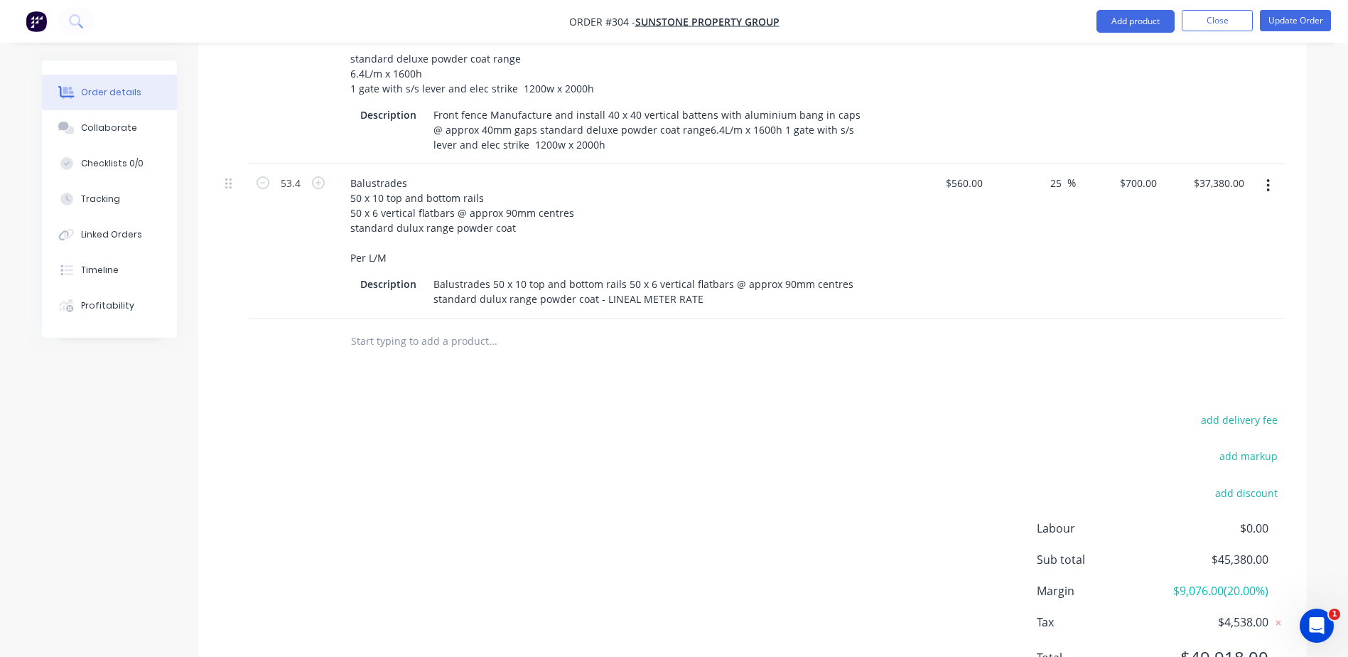
scroll to position [497, 0]
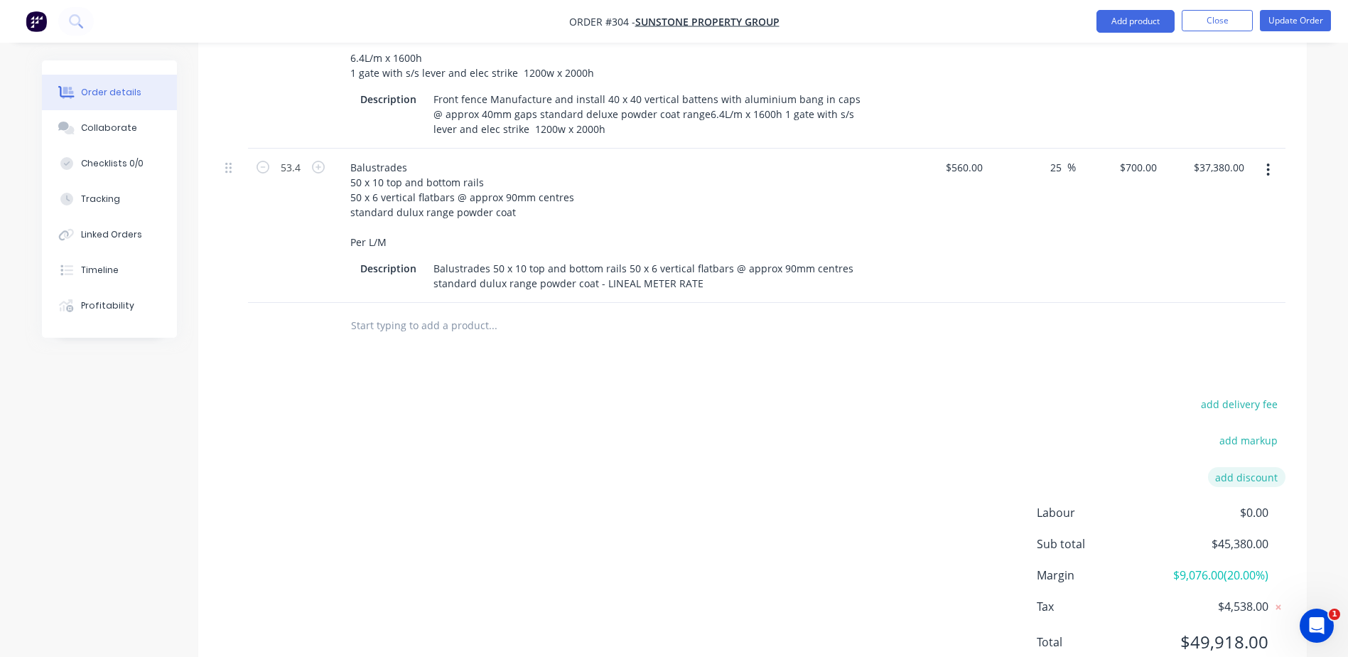
click at [1248, 475] on button "add discount" at bounding box center [1246, 476] width 77 height 19
click at [1139, 480] on input at bounding box center [1114, 477] width 134 height 21
click at [1250, 477] on input at bounding box center [1230, 477] width 64 height 21
click at [1277, 480] on icon at bounding box center [1278, 478] width 14 height 14
type input "37.1"
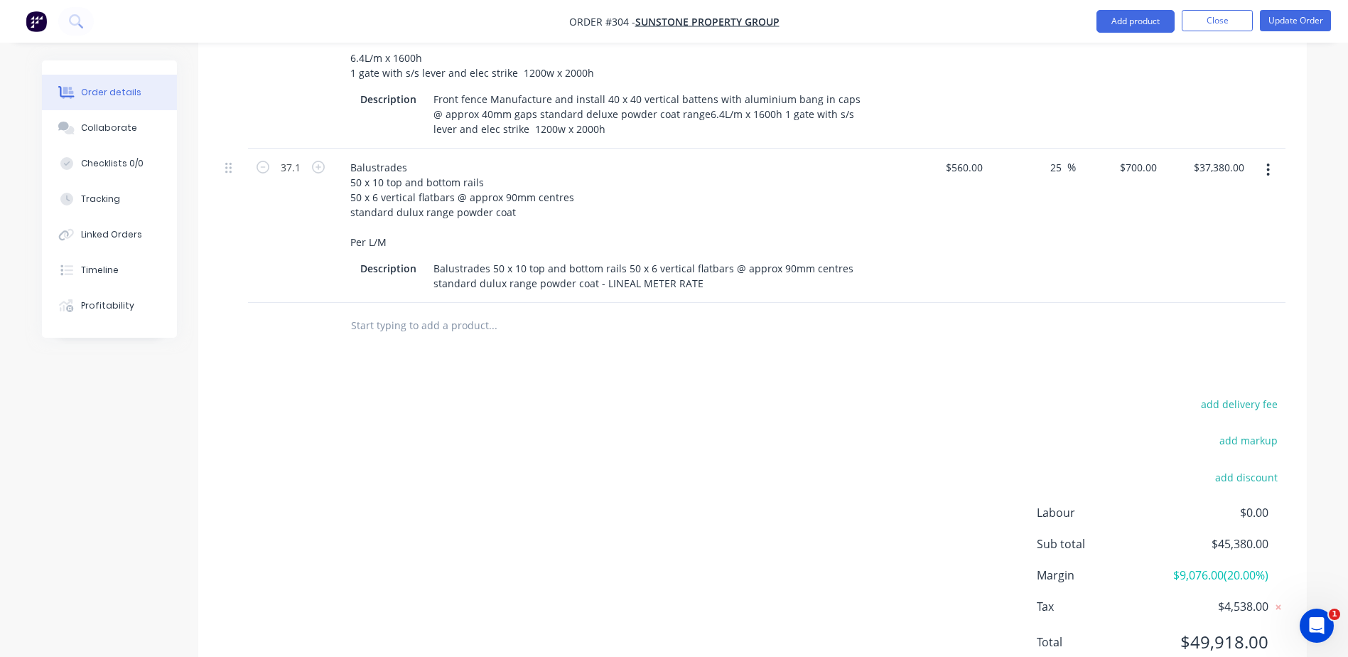
type input "$25,970.00"
click at [319, 351] on div "Products Show / Hide columns Add product Qty Cost Markup Price Total 1 Front fe…" at bounding box center [752, 287] width 1108 height 805
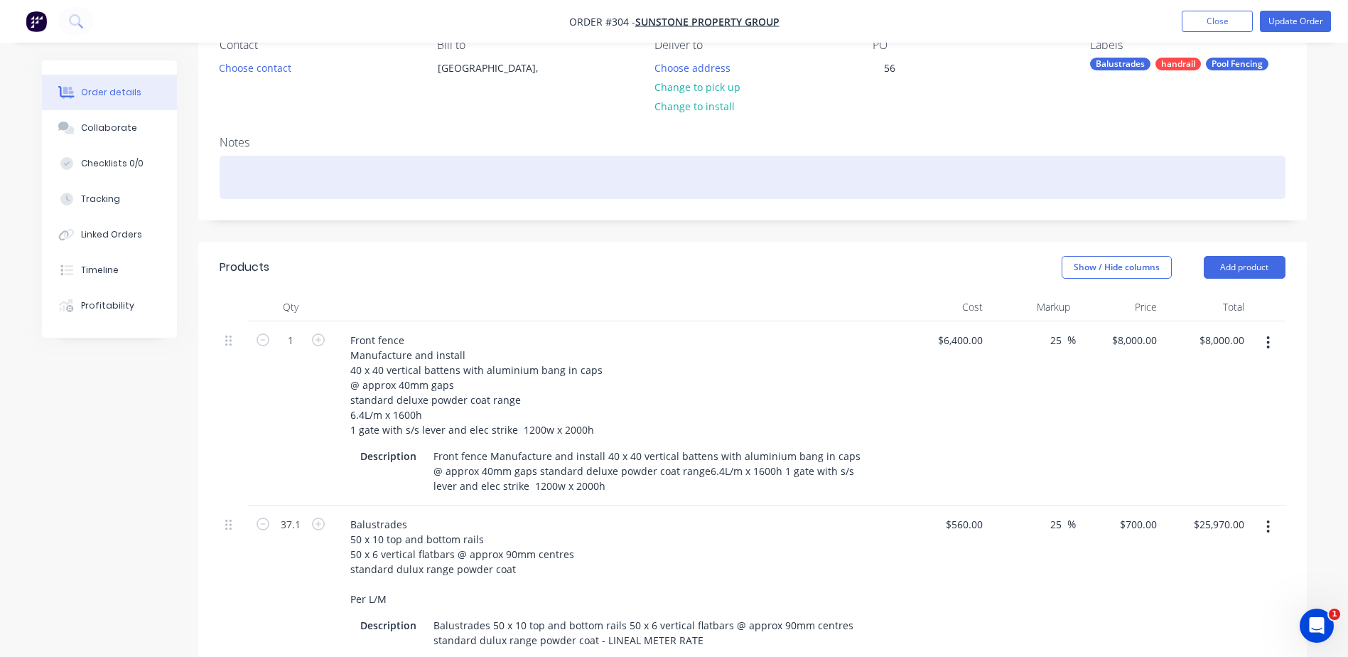
scroll to position [126, 0]
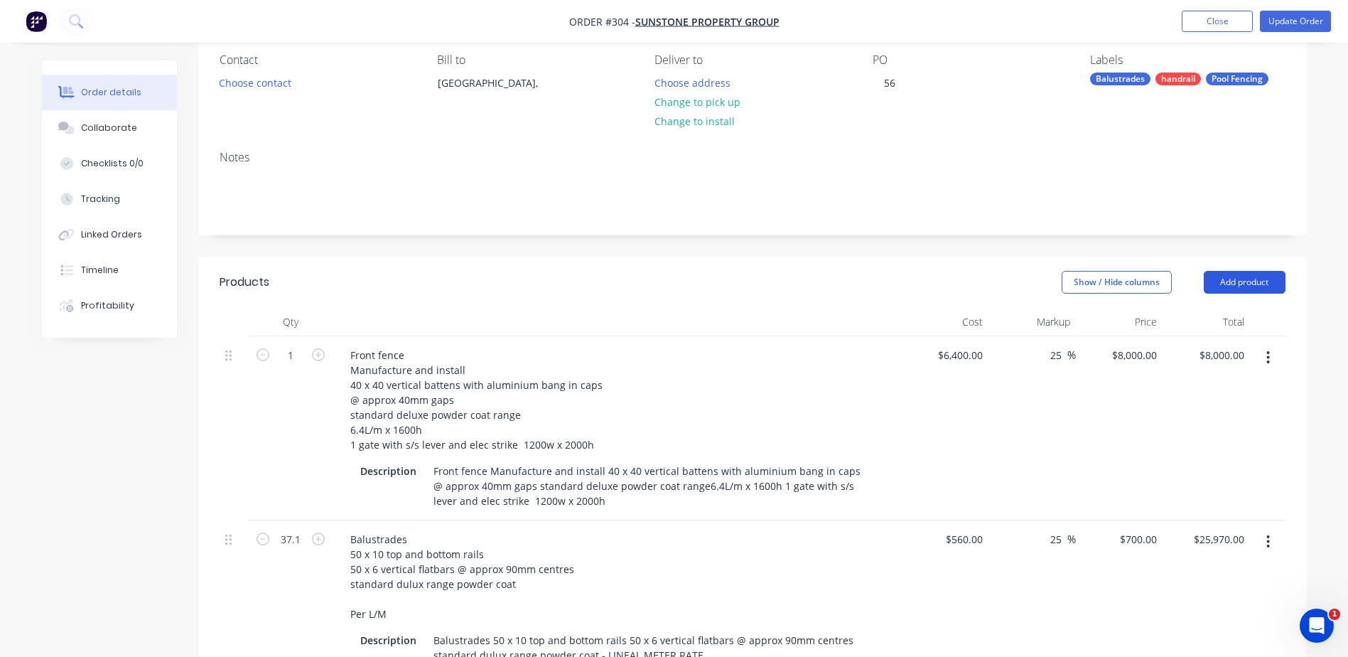
click at [1243, 279] on button "Add product" at bounding box center [1245, 282] width 82 height 23
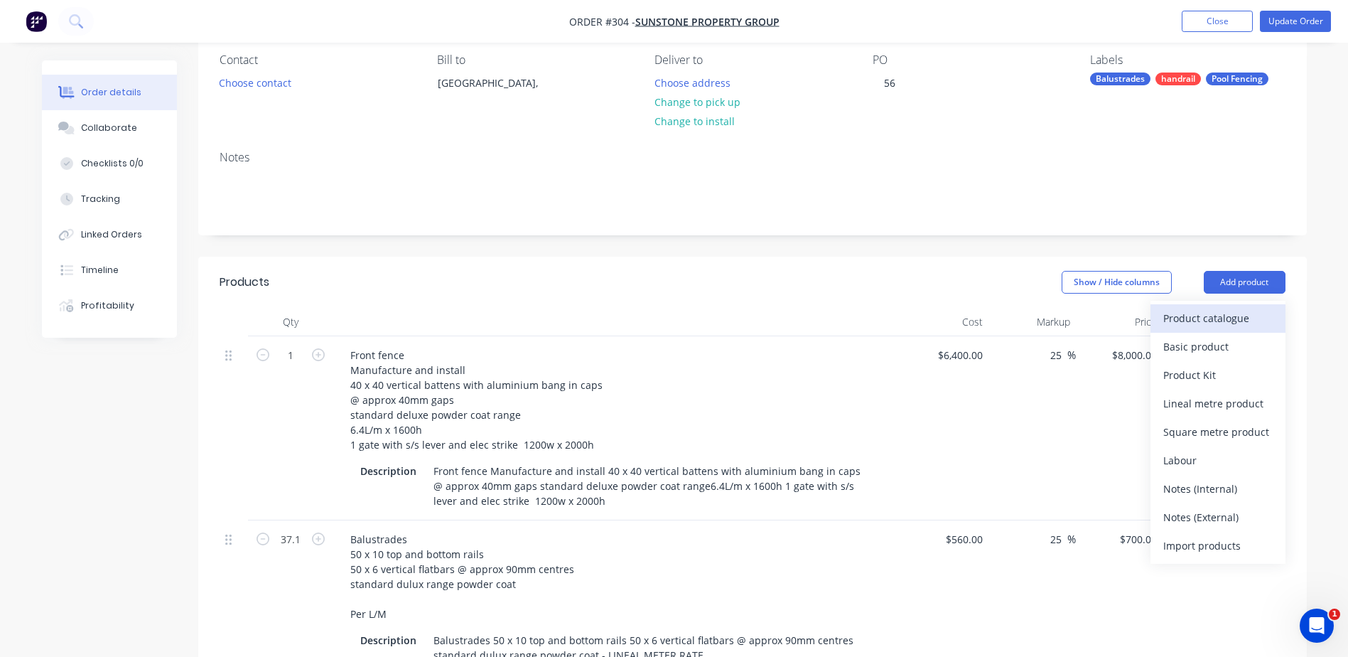
click at [1185, 324] on div "Product catalogue" at bounding box center [1217, 318] width 109 height 21
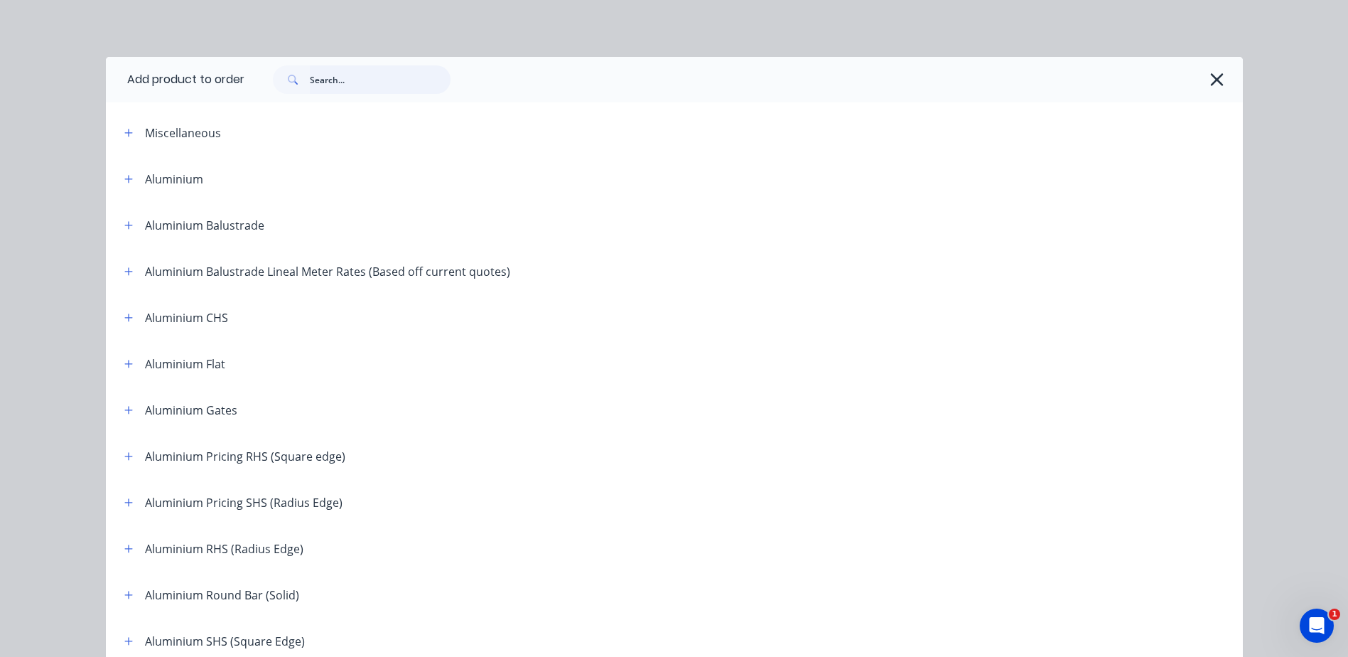
click at [345, 80] on input "text" at bounding box center [380, 79] width 141 height 28
type input "internal"
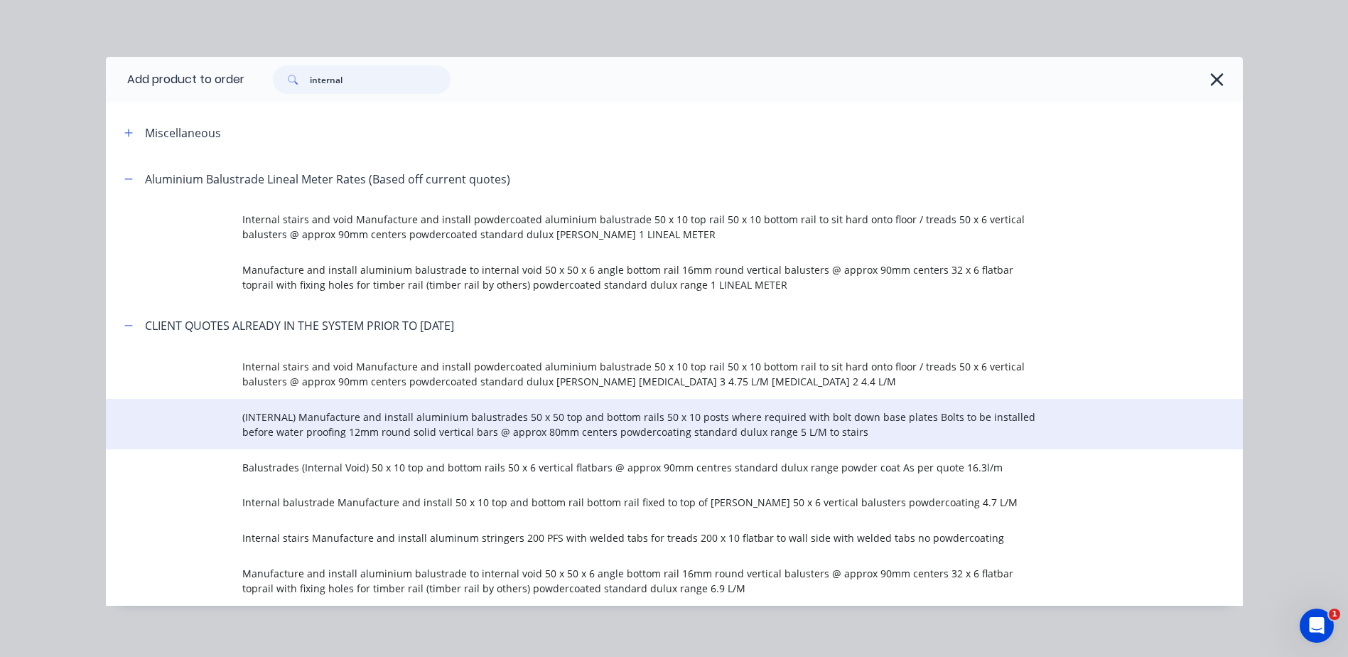
scroll to position [11, 0]
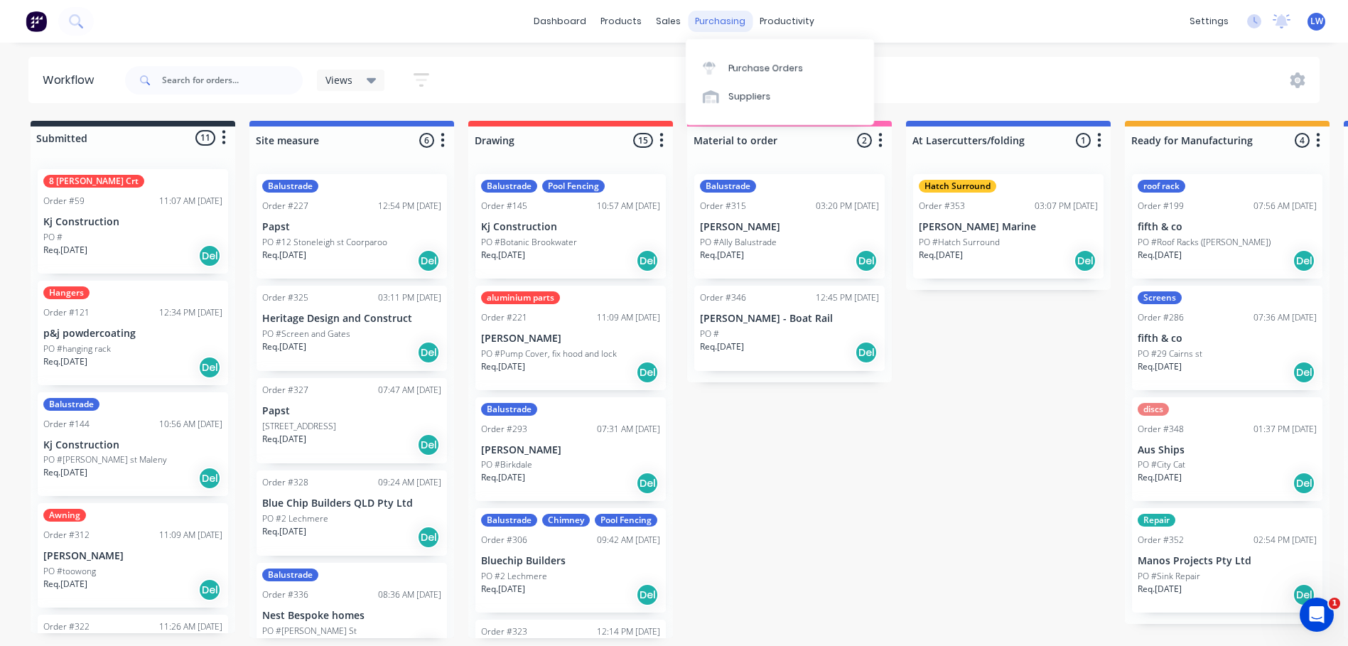
click at [711, 23] on div "purchasing" at bounding box center [720, 21] width 65 height 21
click at [649, 67] on div "Product Catalogue" at bounding box center [684, 68] width 88 height 13
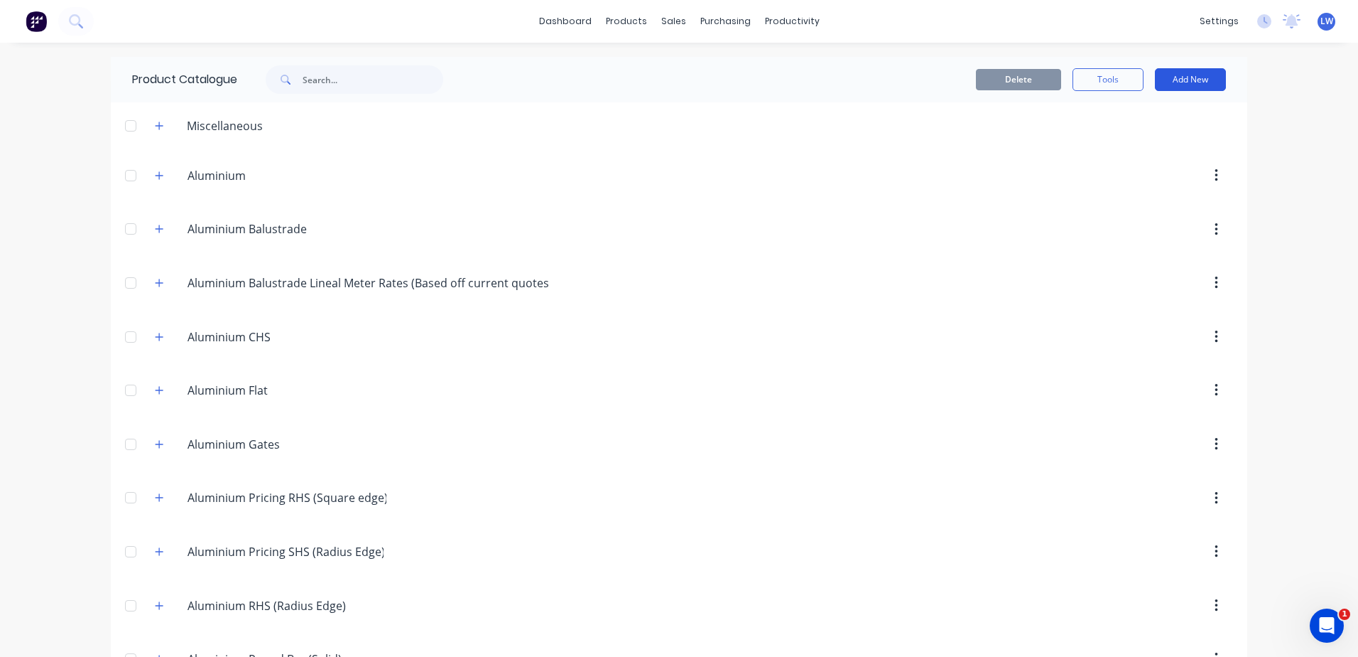
click at [1178, 80] on button "Add New" at bounding box center [1190, 79] width 71 height 23
click at [1109, 144] on div "Product" at bounding box center [1158, 144] width 109 height 21
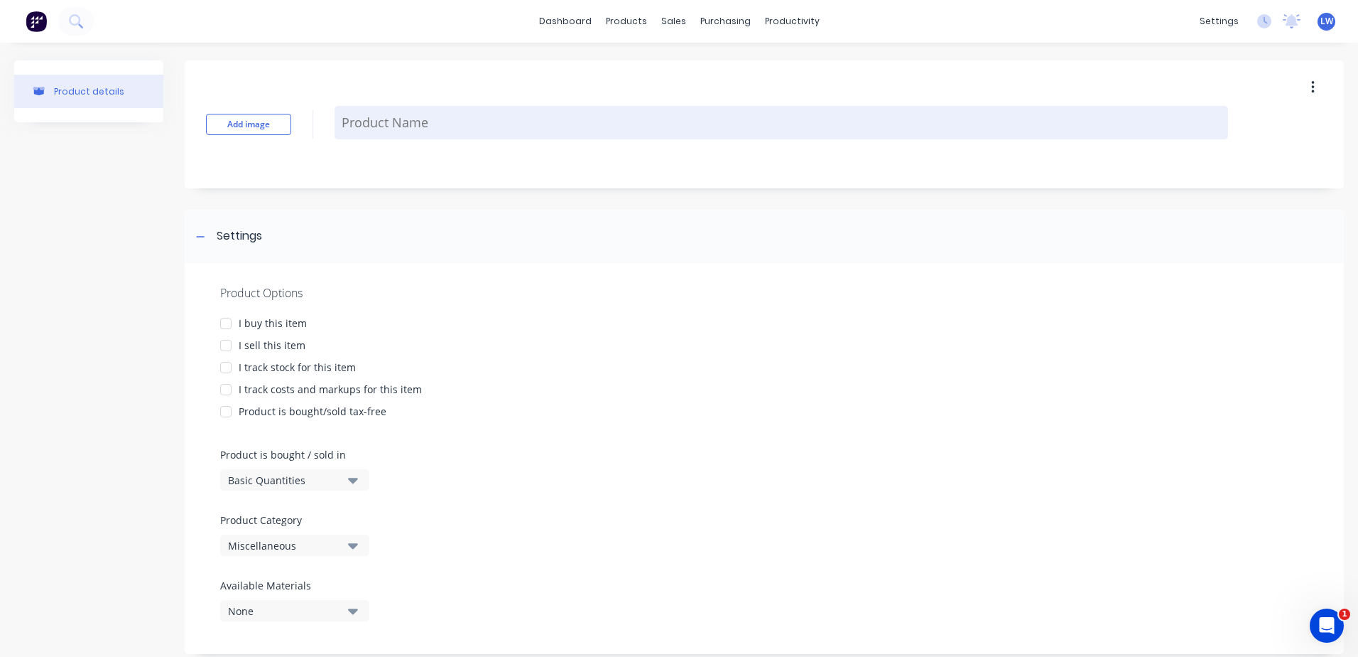
click at [399, 128] on textarea at bounding box center [782, 122] width 894 height 33
type textarea "x"
click at [356, 132] on textarea at bounding box center [782, 122] width 894 height 33
paste textarea "Front fence Manufacture and install 40 x 40 vertical battens with aluminium ban…"
type textarea "Front fence Manufacture and install 40 x 40 vertical battens with aluminium ban…"
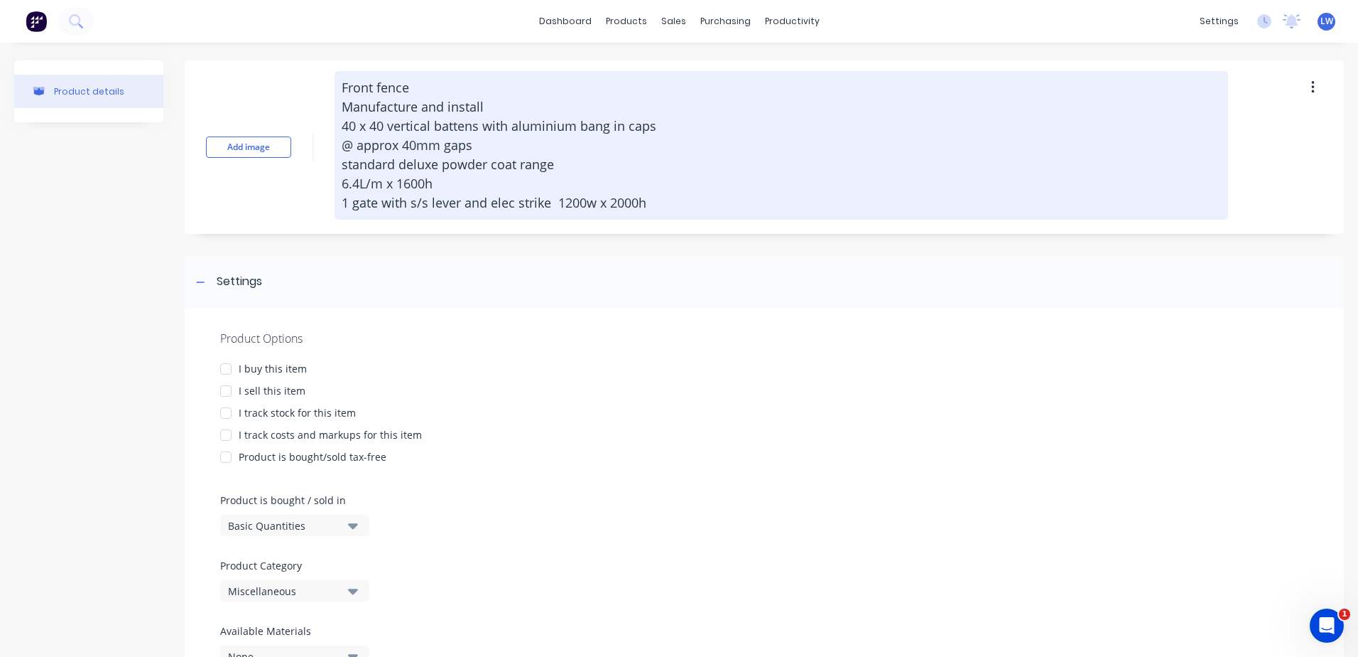
click at [370, 88] on textarea "Front fence Manufacture and install 40 x 40 vertical battens with aluminium ban…" at bounding box center [782, 145] width 894 height 148
type textarea "x"
type textarea "Front fence Manufacture and install 40 x 40 vertical battens with aluminium ban…"
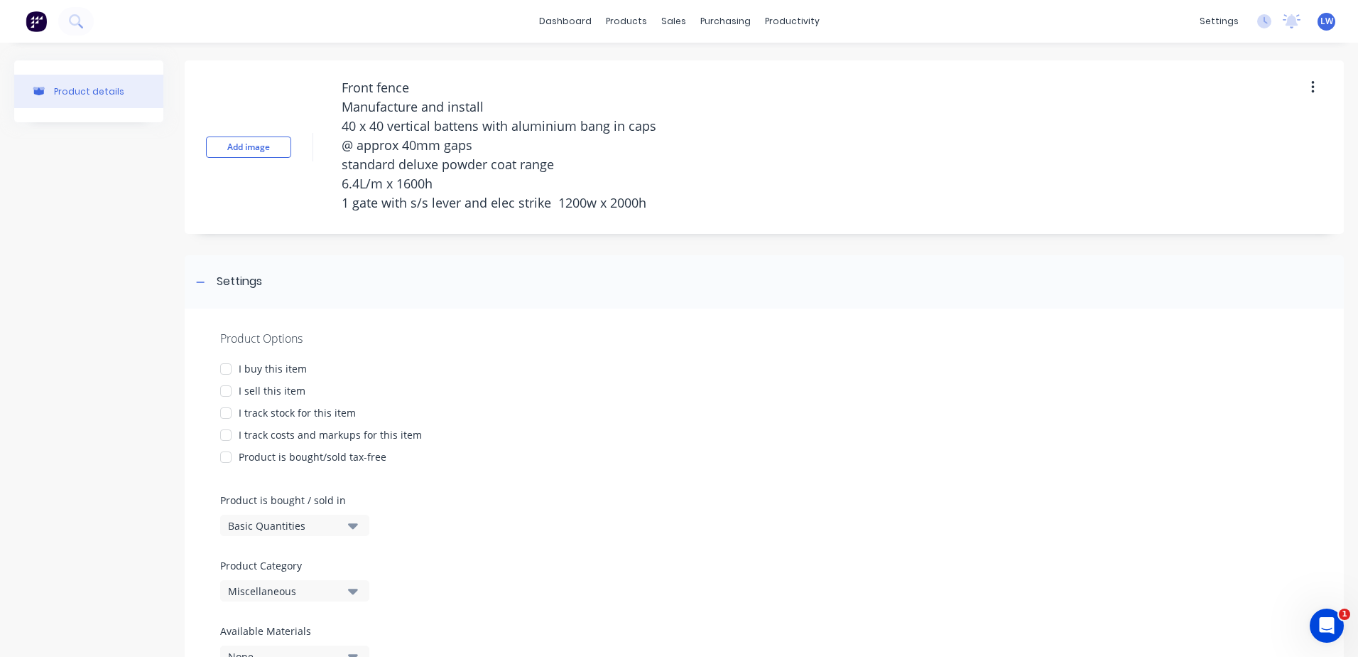
click at [229, 391] on div at bounding box center [226, 391] width 28 height 28
click at [230, 443] on div at bounding box center [226, 457] width 28 height 28
click at [227, 436] on div at bounding box center [226, 435] width 28 height 28
click at [225, 455] on div at bounding box center [226, 457] width 28 height 28
type textarea "x"
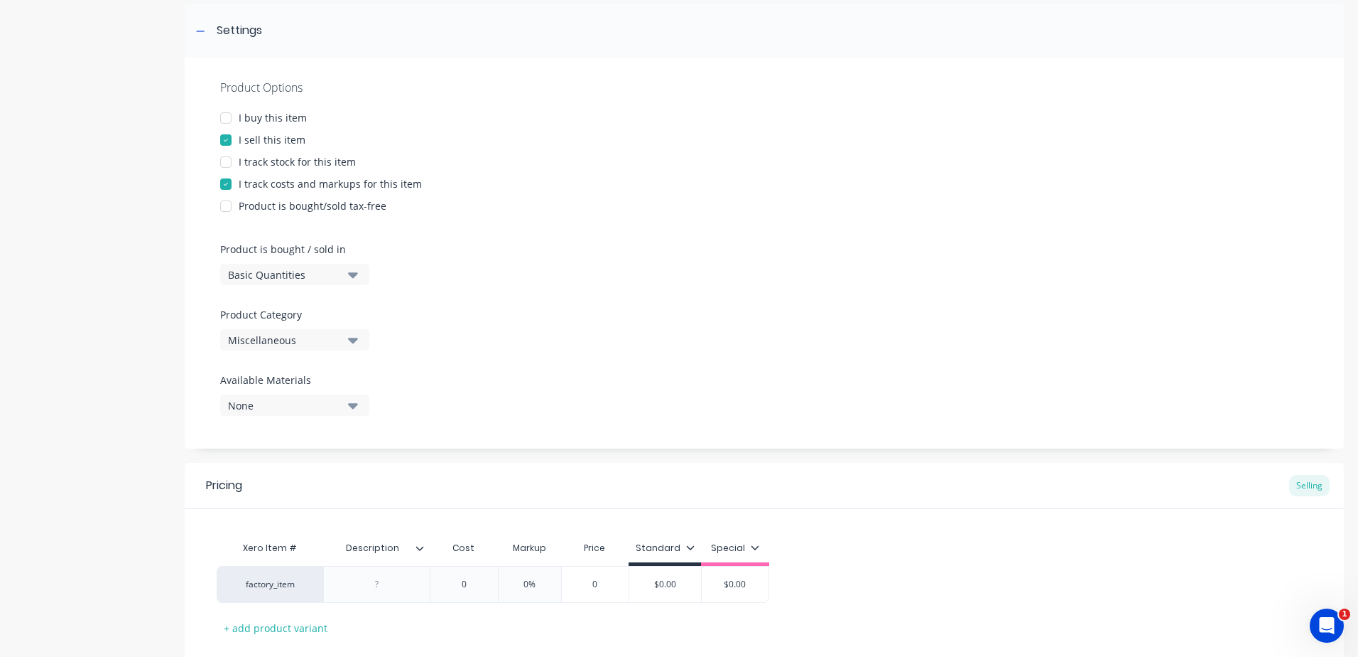
scroll to position [284, 0]
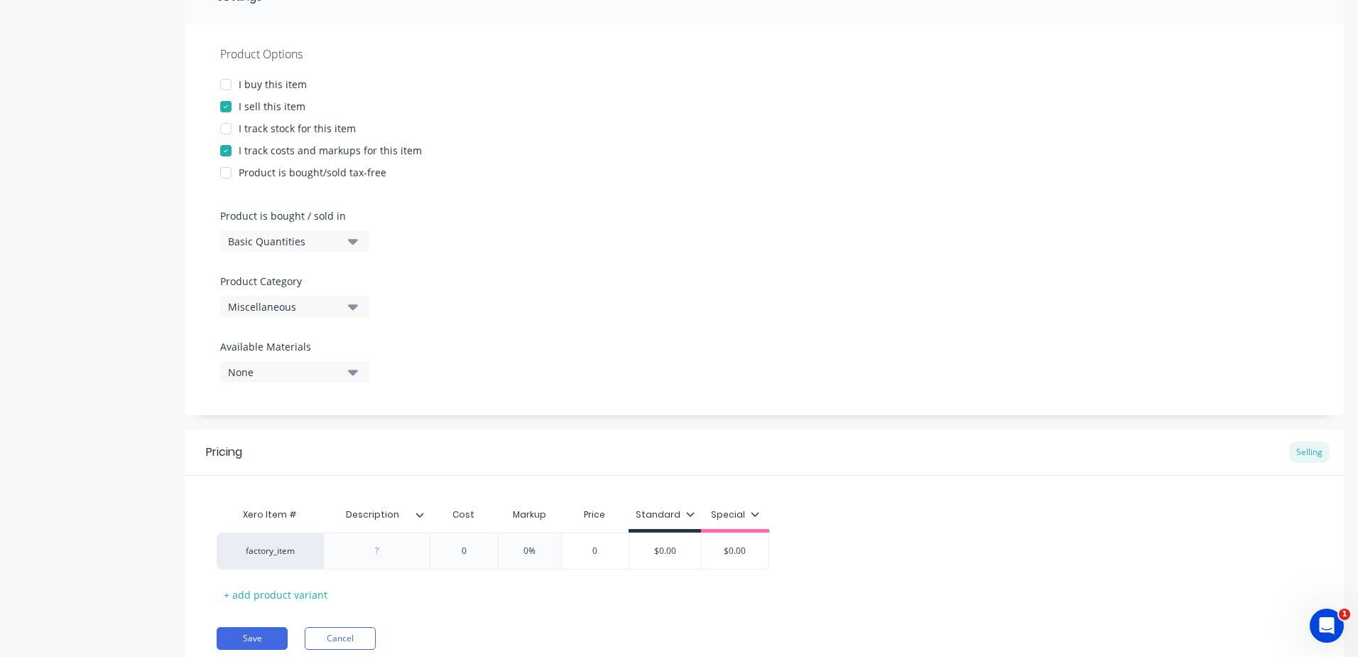
type textarea "Front fence Manufacture and install 40 x 40 vertical battens with aluminium ban…"
type textarea "x"
type textarea "Front fence Manufacture and install 40 x 40 vertical battens with aluminium ban…"
click at [348, 309] on icon "button" at bounding box center [353, 306] width 10 height 16
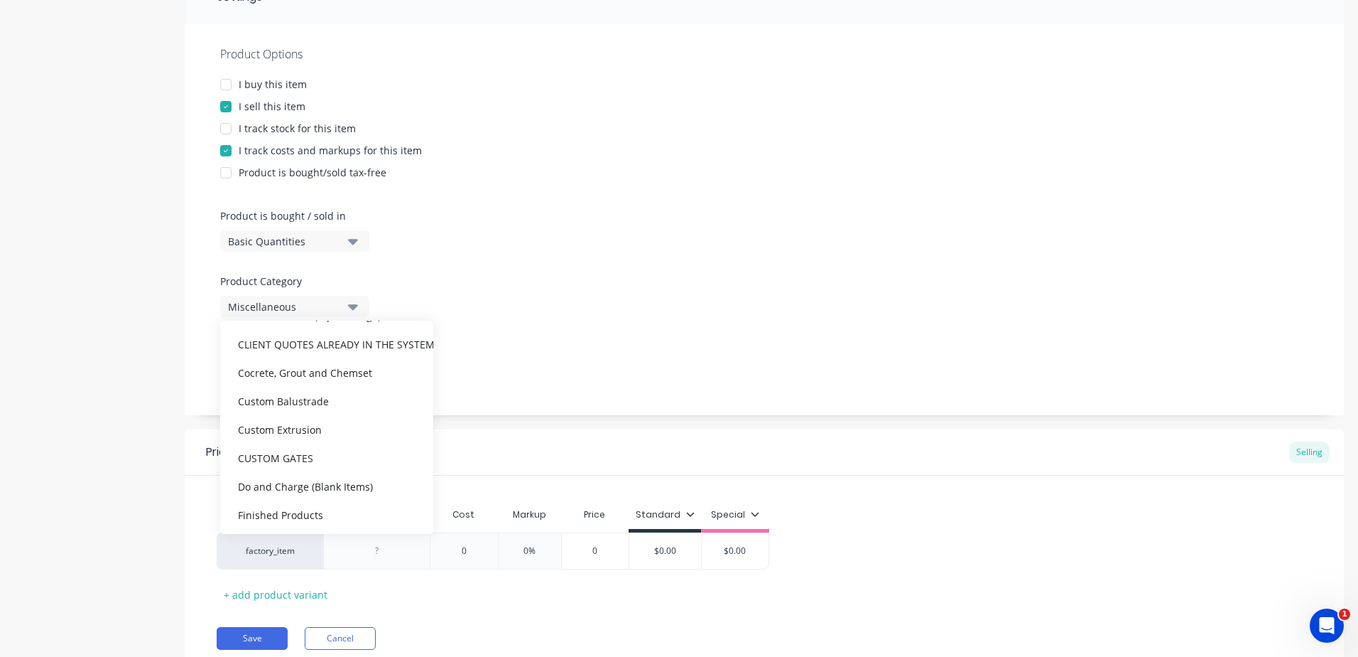
scroll to position [355, 0]
click at [311, 350] on div "CLIENT QUOTES ALREADY IN THE SYSTEM PRIOR TO 1/9/2025" at bounding box center [326, 342] width 213 height 28
type textarea "x"
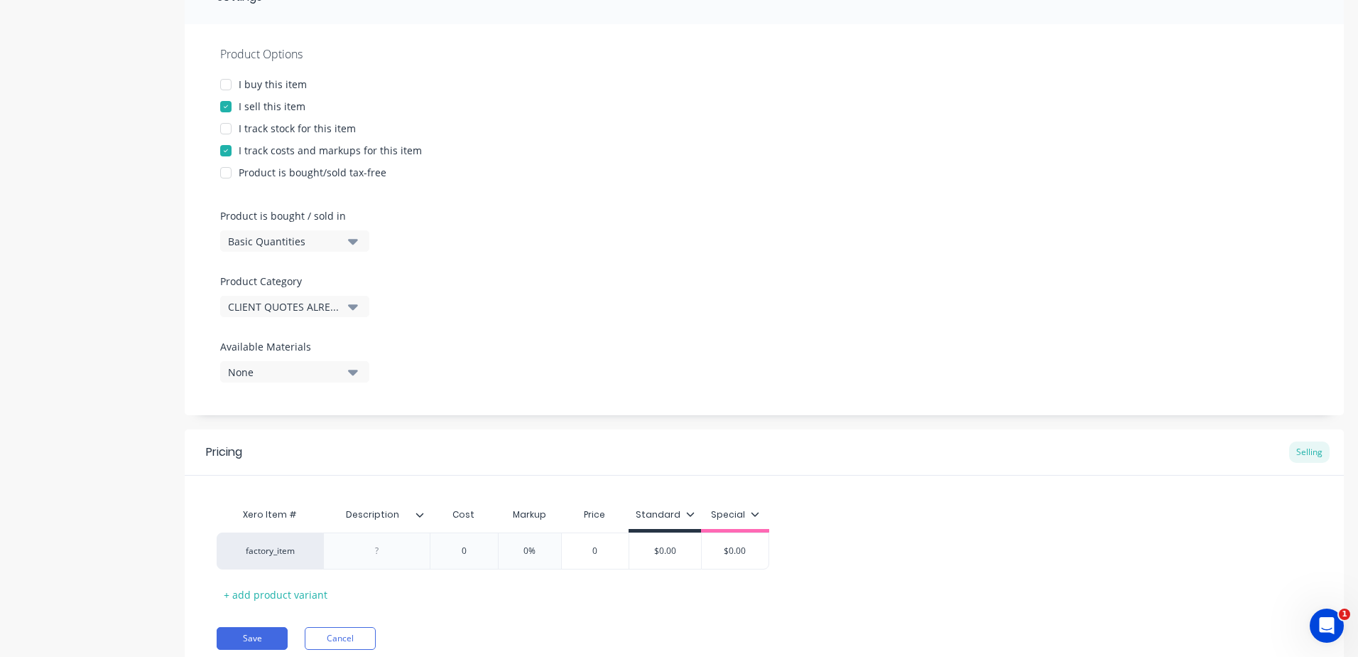
scroll to position [337, 0]
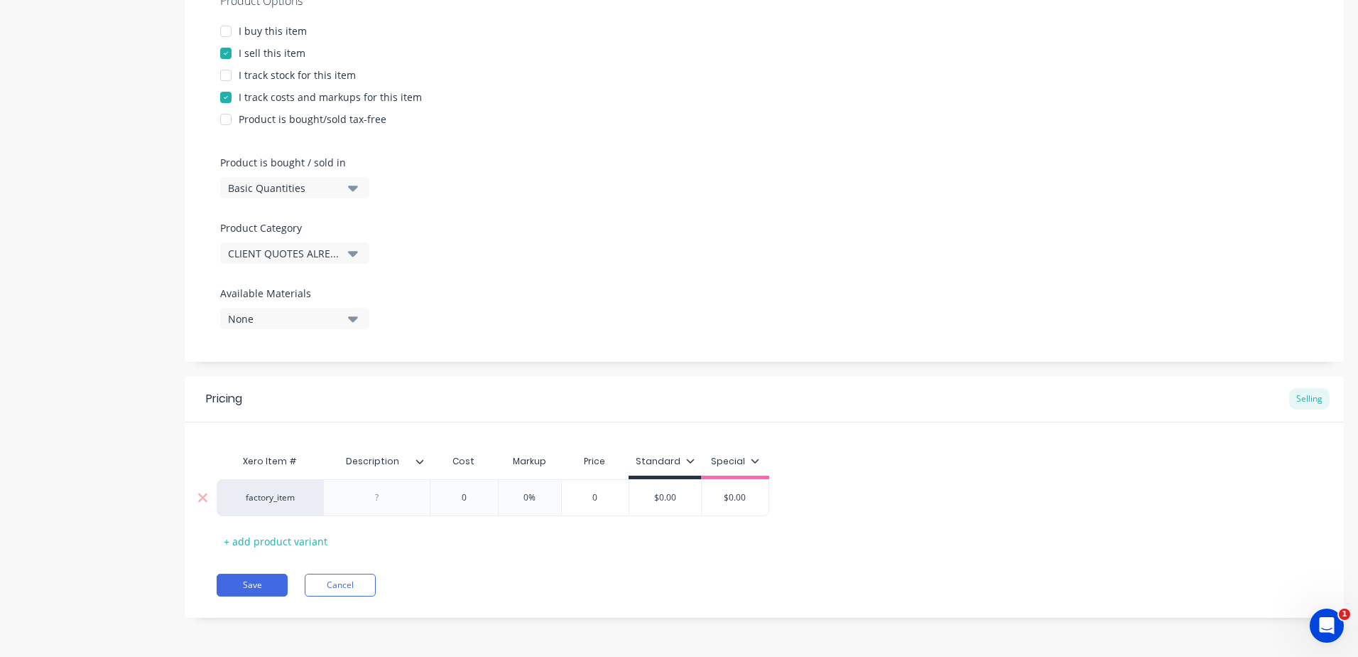
click at [399, 502] on div at bounding box center [377, 497] width 71 height 18
paste div
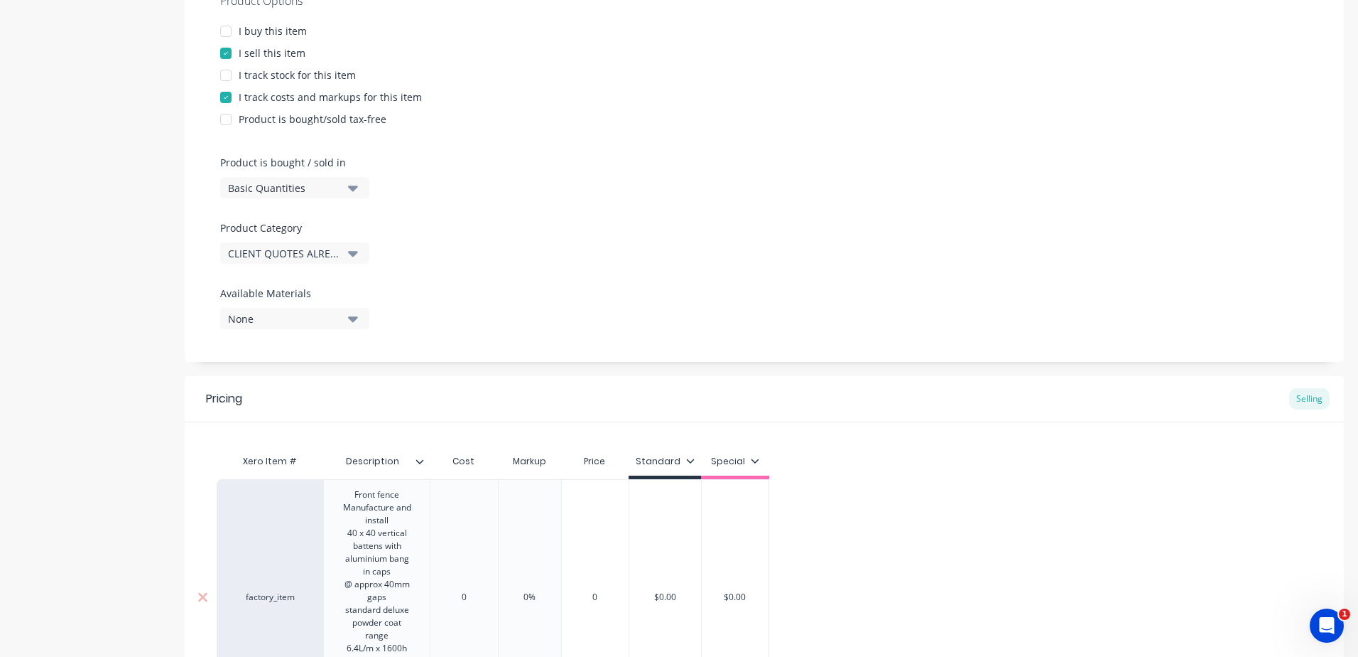
type textarea "x"
type input "0"
click at [467, 598] on div "Pricing Selling Xero Item # Description Cost Markup Price Standard Special fact…" at bounding box center [765, 596] width 1160 height 441
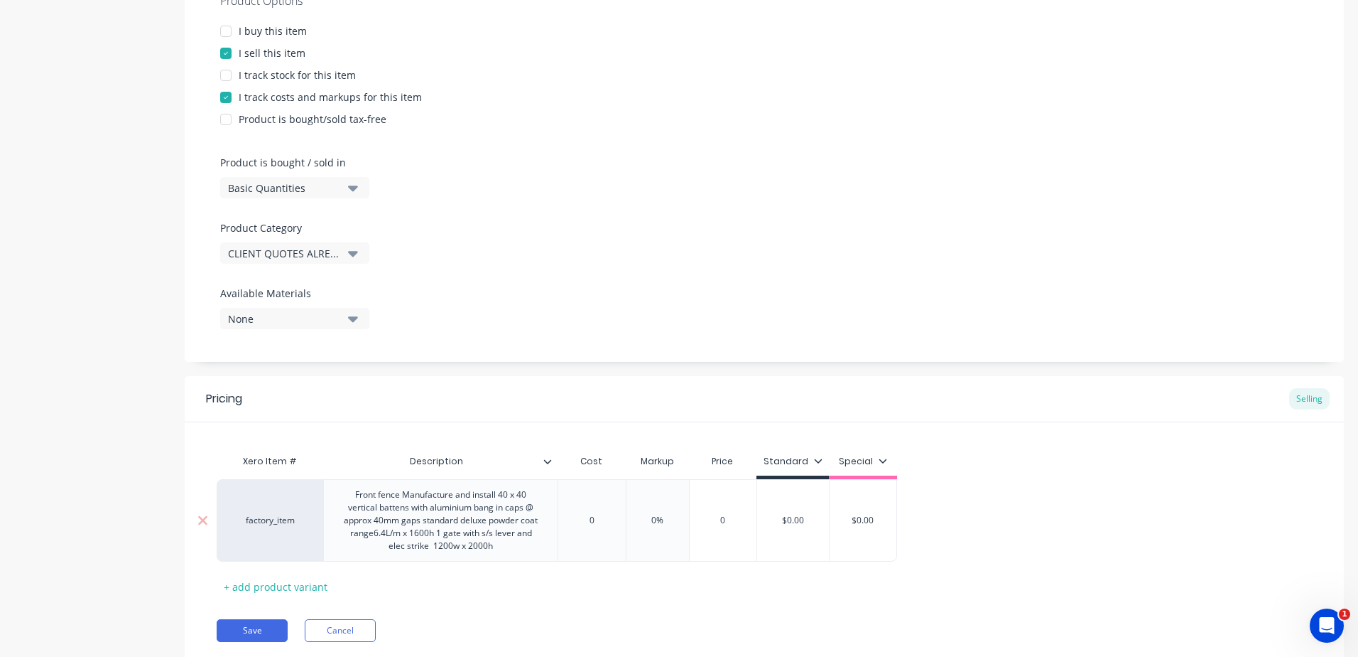
drag, startPoint x: 610, startPoint y: 524, endPoint x: 588, endPoint y: 524, distance: 22.0
click at [588, 524] on input "0" at bounding box center [591, 520] width 71 height 13
drag, startPoint x: 597, startPoint y: 519, endPoint x: 561, endPoint y: 522, distance: 36.3
click at [561, 522] on input "0" at bounding box center [591, 520] width 71 height 13
drag, startPoint x: 595, startPoint y: 519, endPoint x: 563, endPoint y: 518, distance: 31.3
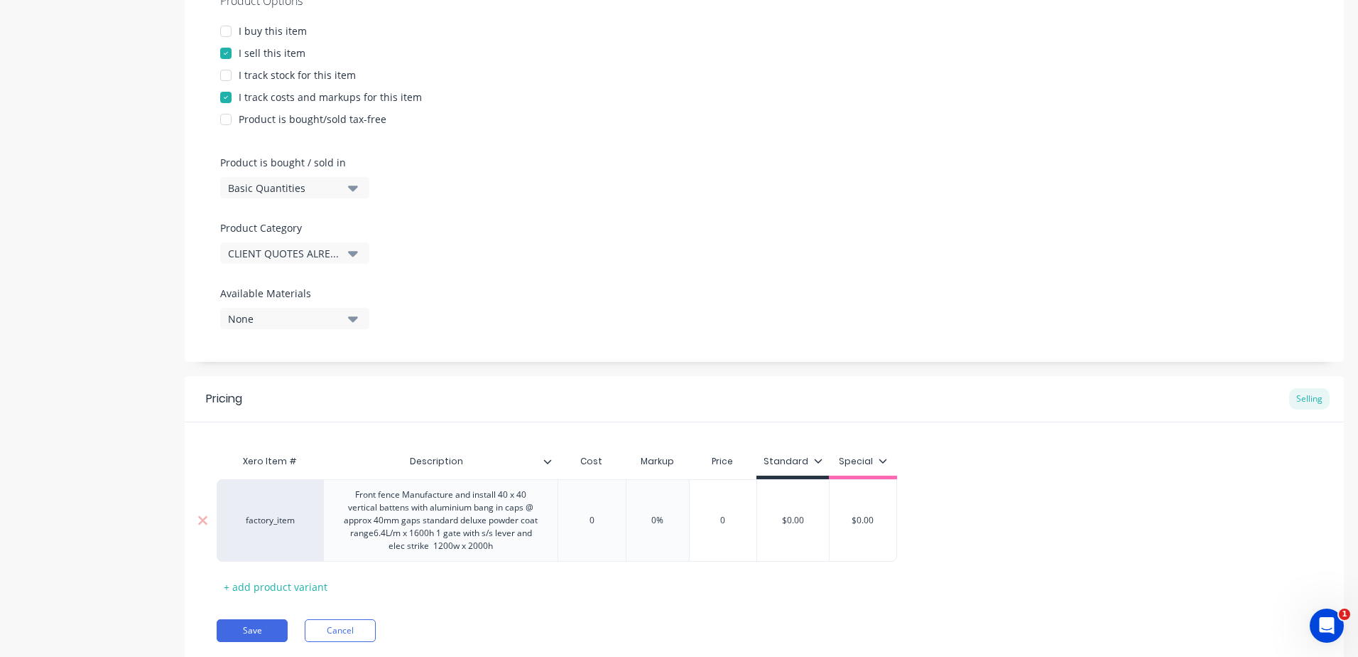
click at [566, 519] on input "0" at bounding box center [591, 520] width 71 height 13
type textarea "x"
type input "6"
type textarea "x"
type input "64"
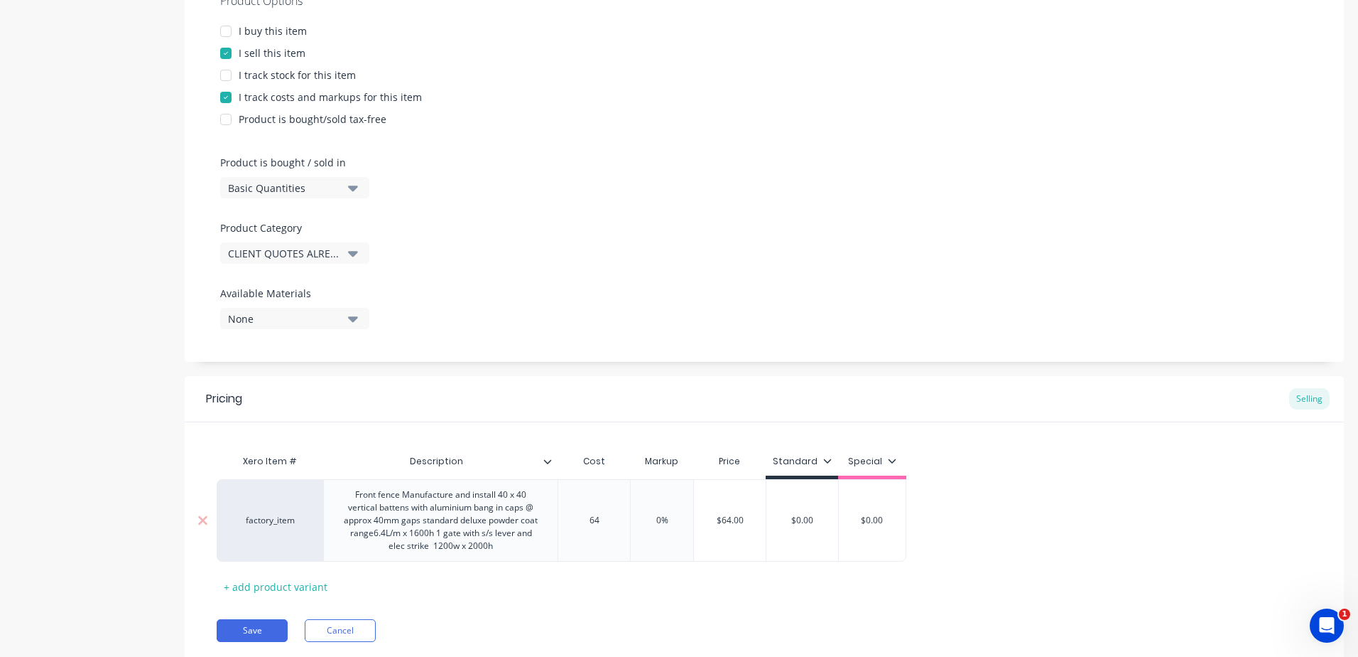
type textarea "x"
type input "640"
type textarea "x"
type input "6400"
type input "0%"
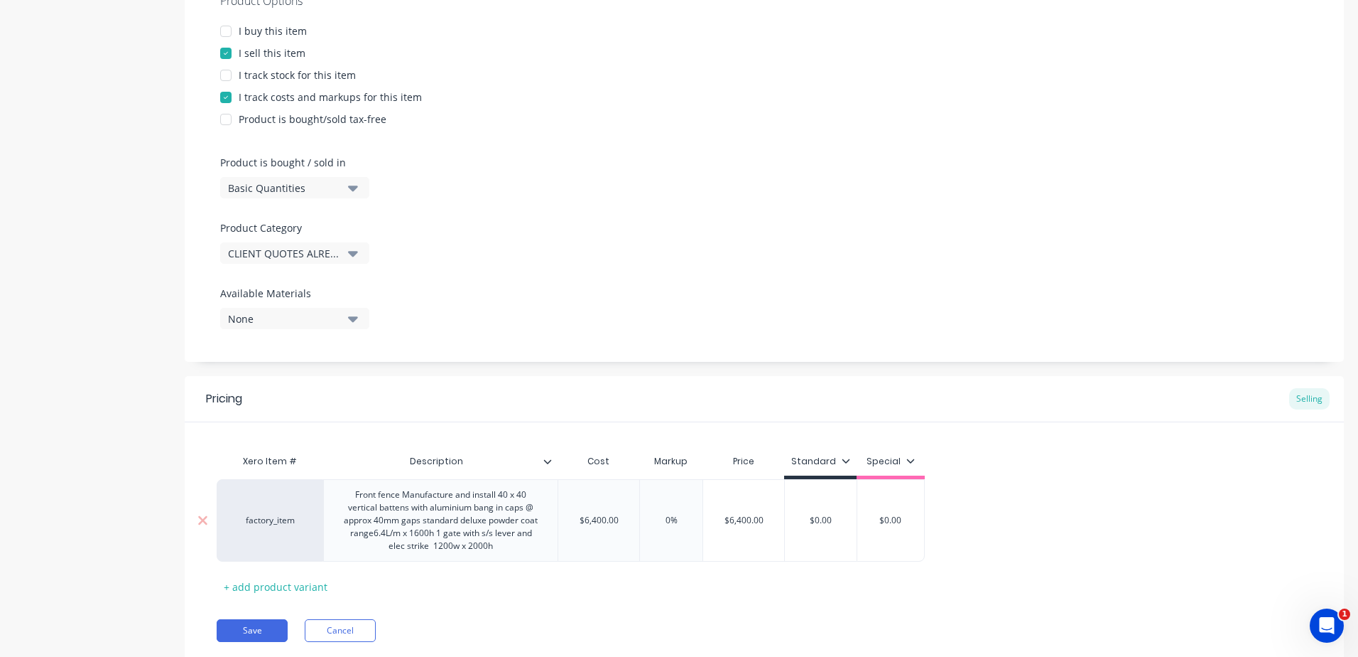
drag, startPoint x: 692, startPoint y: 519, endPoint x: 563, endPoint y: 519, distance: 129.3
click at [563, 519] on div "factory_item Front fence Manufacture and install 40 x 40 vertical battens with …" at bounding box center [571, 520] width 708 height 82
type textarea "x"
type input "2"
type textarea "x"
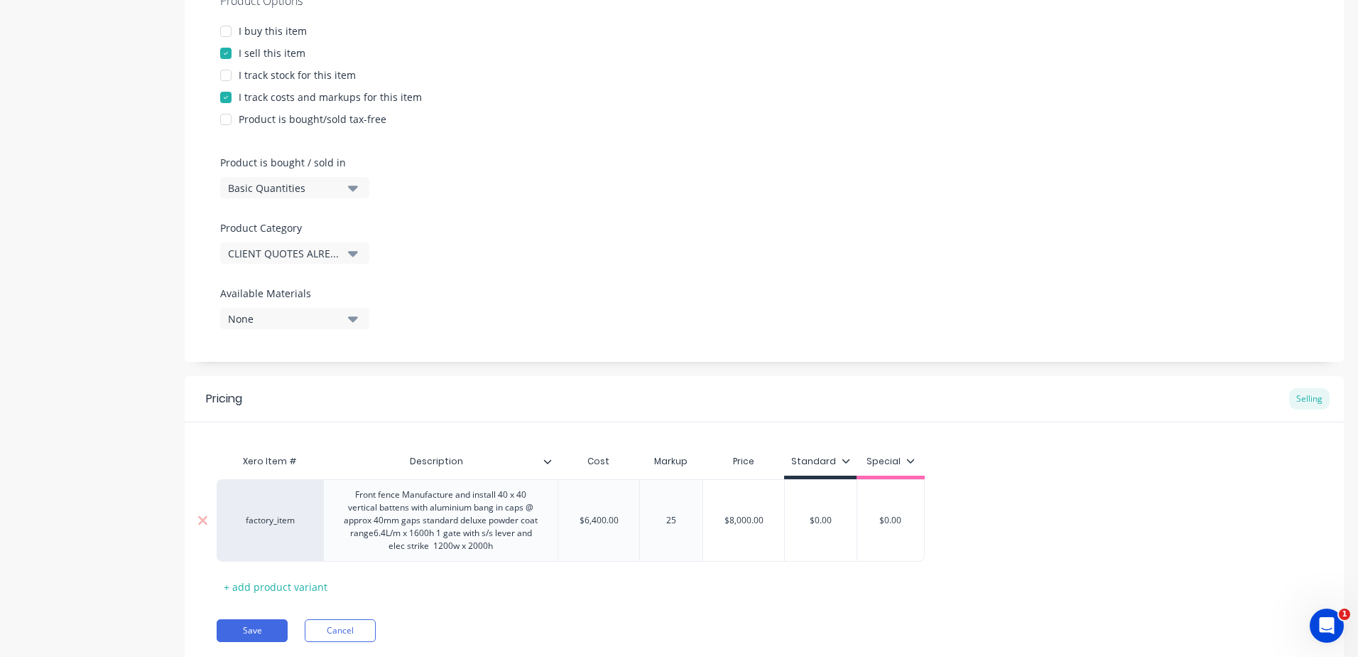
type input "25"
type input "$0.00"
drag, startPoint x: 838, startPoint y: 520, endPoint x: 755, endPoint y: 521, distance: 83.1
click at [755, 521] on div "factory_item Front fence Manufacture and install 40 x 40 vertical battens with …" at bounding box center [571, 520] width 708 height 82
type textarea "x"
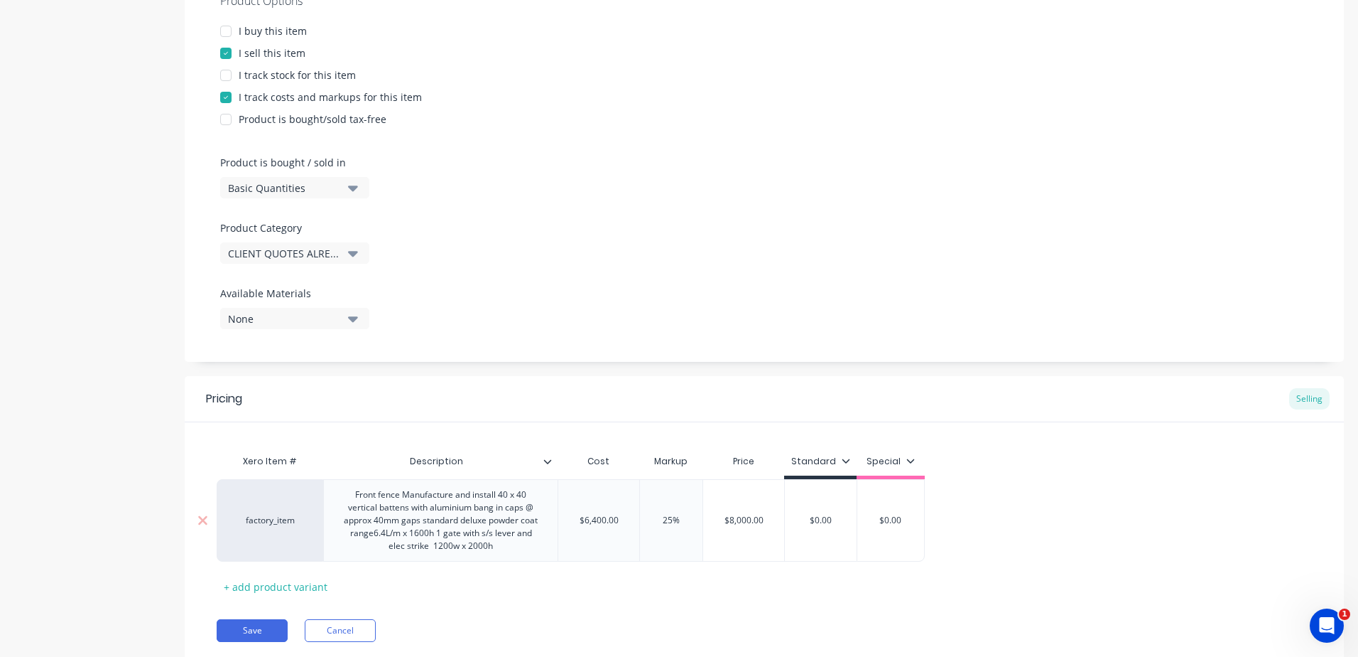
type input "8"
type textarea "x"
type input "80"
type textarea "x"
type input "800"
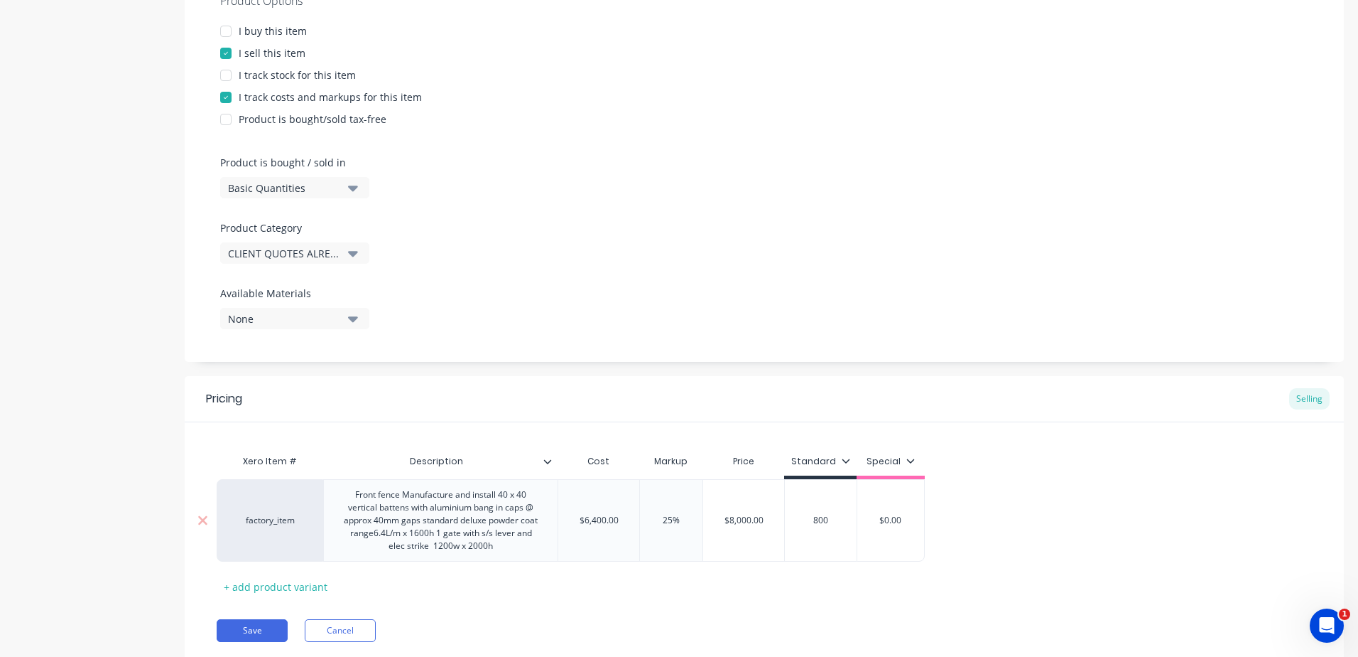
type textarea "x"
type input "8000"
click at [674, 607] on div "Pricing Selling Xero Item # Description Cost Markup Price Standard Special fact…" at bounding box center [765, 519] width 1160 height 287
click at [261, 633] on button "Save" at bounding box center [252, 630] width 71 height 23
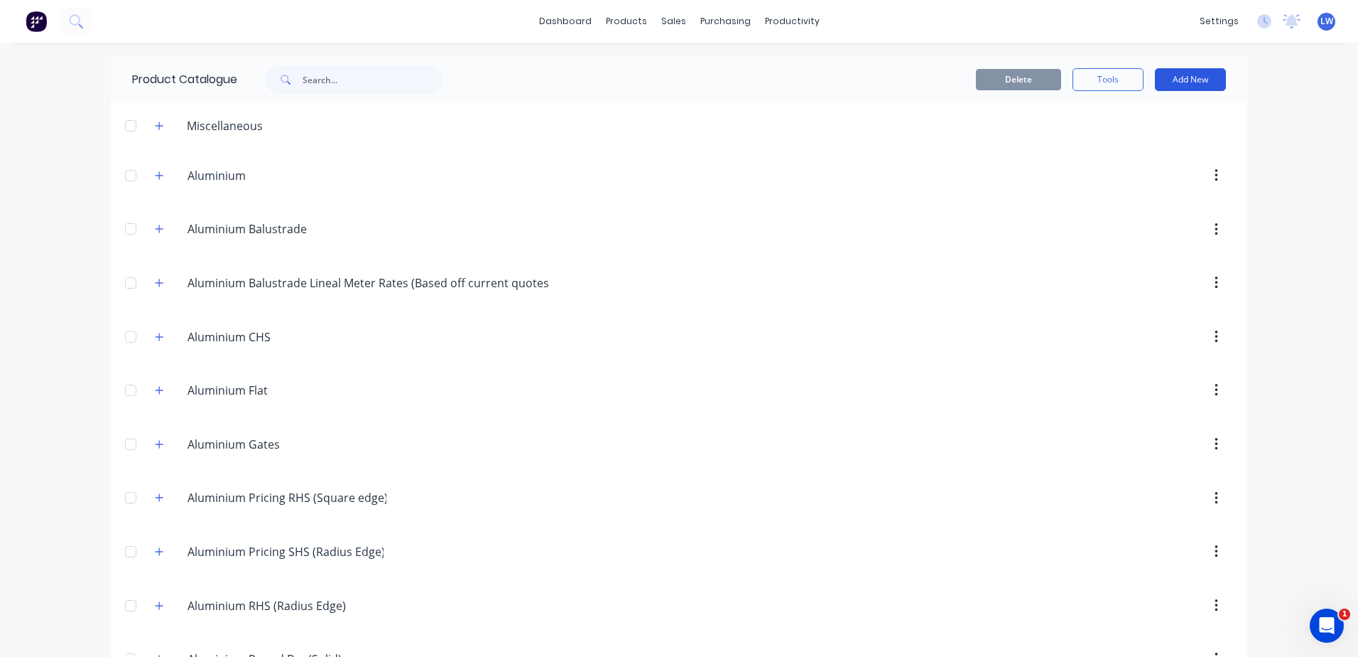
click at [1182, 73] on button "Add New" at bounding box center [1190, 79] width 71 height 23
click at [1135, 144] on div "Product" at bounding box center [1158, 144] width 109 height 21
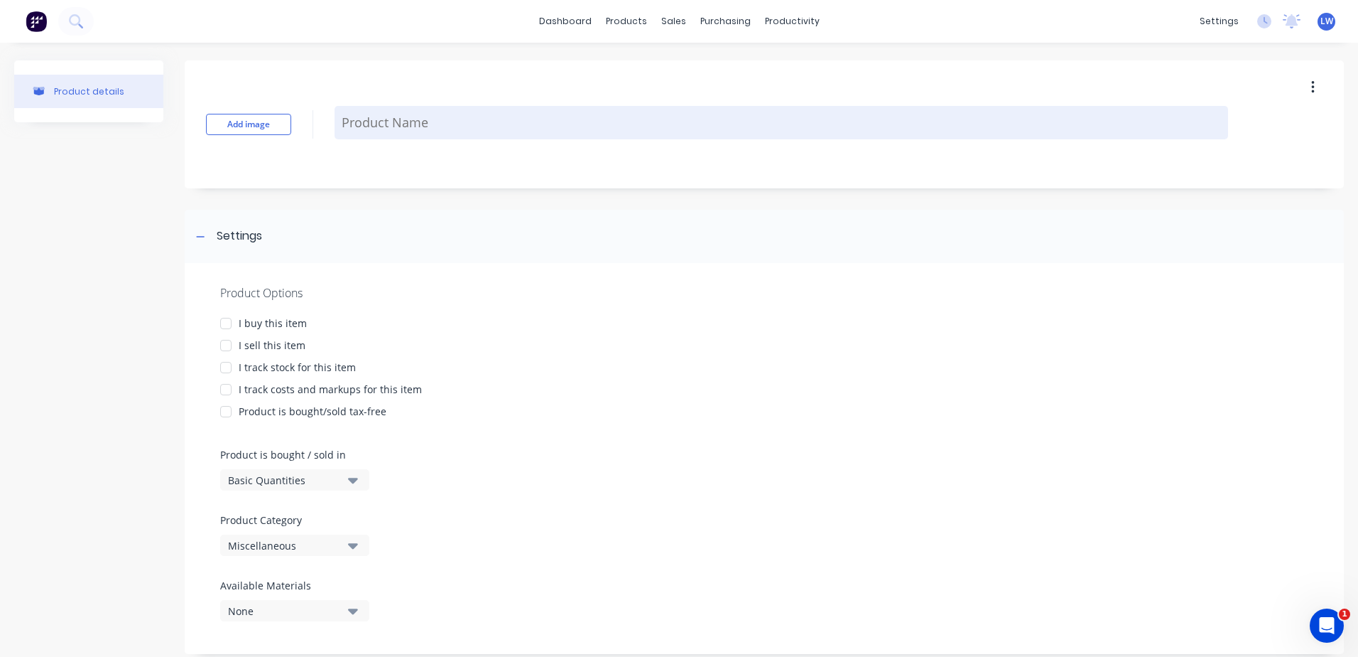
click at [379, 120] on textarea at bounding box center [782, 122] width 894 height 33
paste textarea "Front fence Manufacture and install 40 x 40 vertical battens with aluminium ban…"
type textarea "x"
type textarea "Front fence Manufacture and install 40 x 40 vertical battens with aluminium ban…"
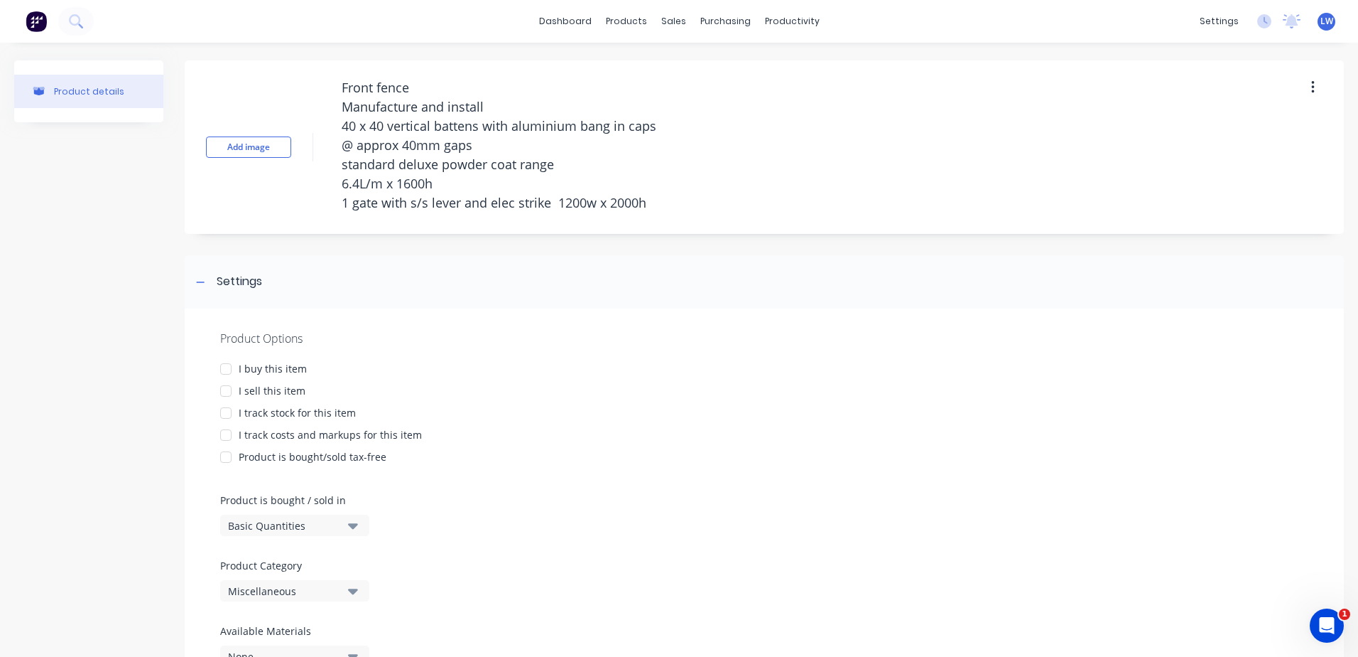
drag, startPoint x: 371, startPoint y: 86, endPoint x: 328, endPoint y: 86, distance: 43.3
click at [328, 86] on div "Add image Front fence Manufacture and install 40 x 40 vertical battens with alu…" at bounding box center [765, 146] width 1160 height 173
type textarea "x"
type textarea "Front fence Manufacture and install 40 x 40 vertical battens with aluminium ban…"
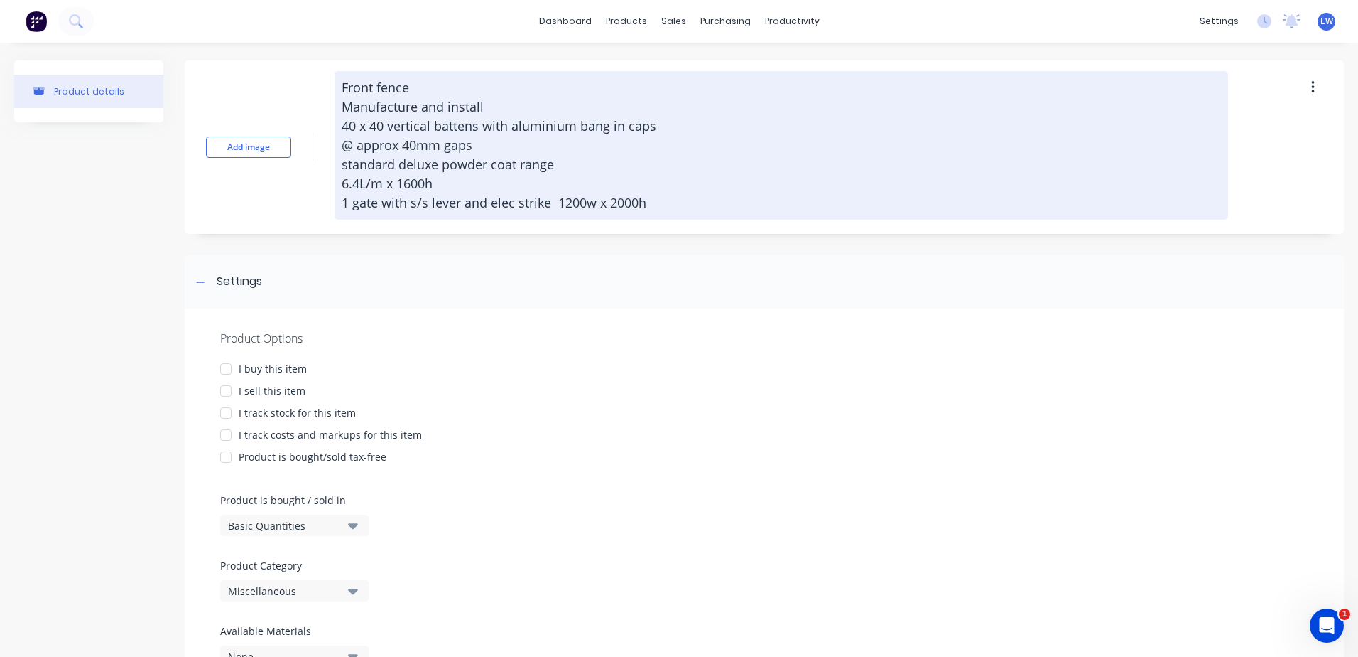
click at [655, 206] on textarea "Front fence Manufacture and install 40 x 40 vertical battens with aluminium ban…" at bounding box center [782, 145] width 894 height 148
type textarea "x"
type textarea "Front fence Manufacture and install 40 x 40 vertical battens with aluminium ban…"
type textarea "x"
type textarea "Front fence Manufacture and install 40 x 40 vertical battens with aluminium ban…"
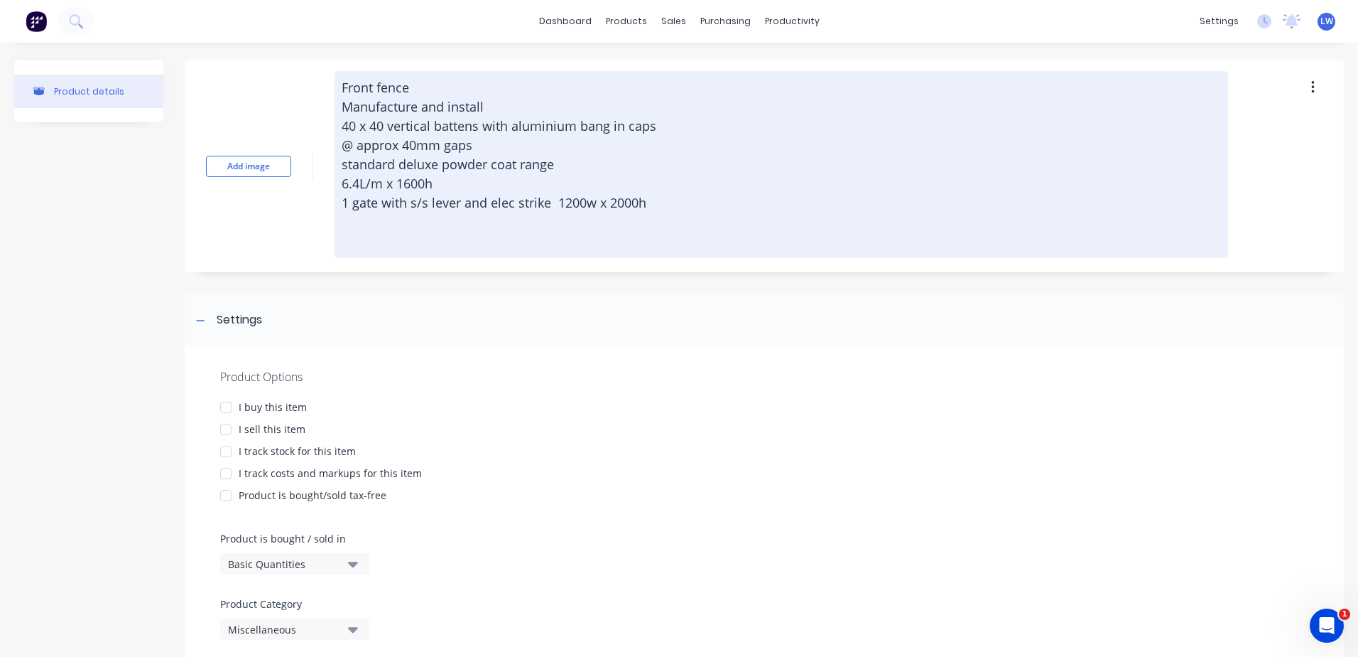
type textarea "x"
type textarea "Front fence Manufacture and install 40 x 40 vertical battens with aluminium ban…"
type textarea "x"
type textarea "Front fence Manufacture and install 40 x 40 vertical battens with aluminium ban…"
type textarea "x"
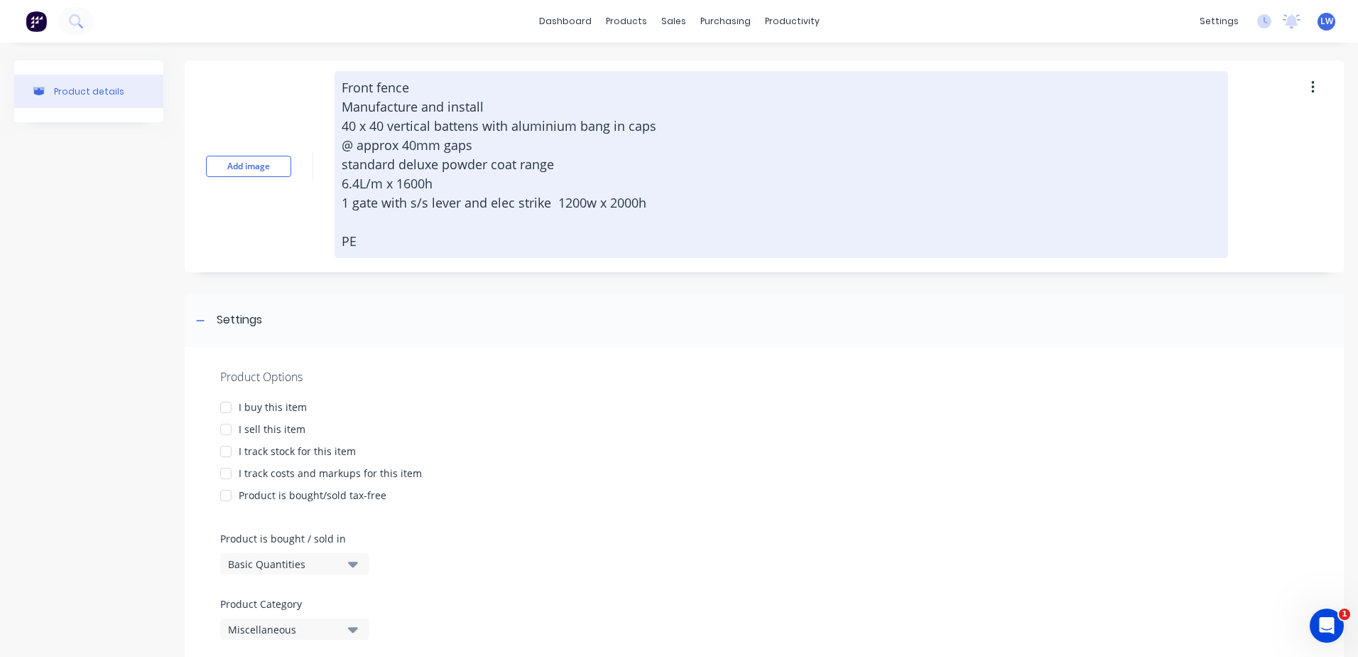
type textarea "Front fence Manufacture and install 40 x 40 vertical battens with aluminium ban…"
type textarea "x"
type textarea "Front fence Manufacture and install 40 x 40 vertical battens with aluminium ban…"
type textarea "x"
type textarea "Front fence Manufacture and install 40 x 40 vertical battens with aluminium ban…"
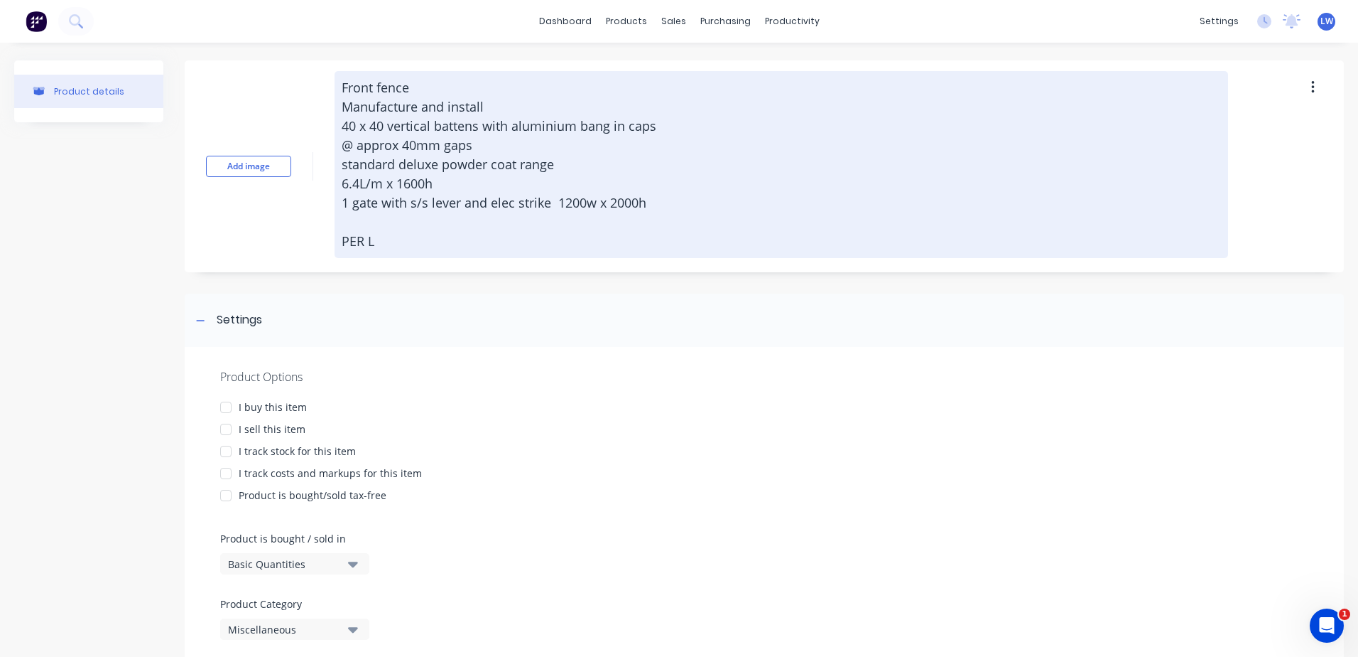
type textarea "x"
type textarea "Front fence Manufacture and install 40 x 40 vertical battens with aluminium ban…"
type textarea "x"
type textarea "Front fence Manufacture and install 40 x 40 vertical battens with aluminium ban…"
type textarea "x"
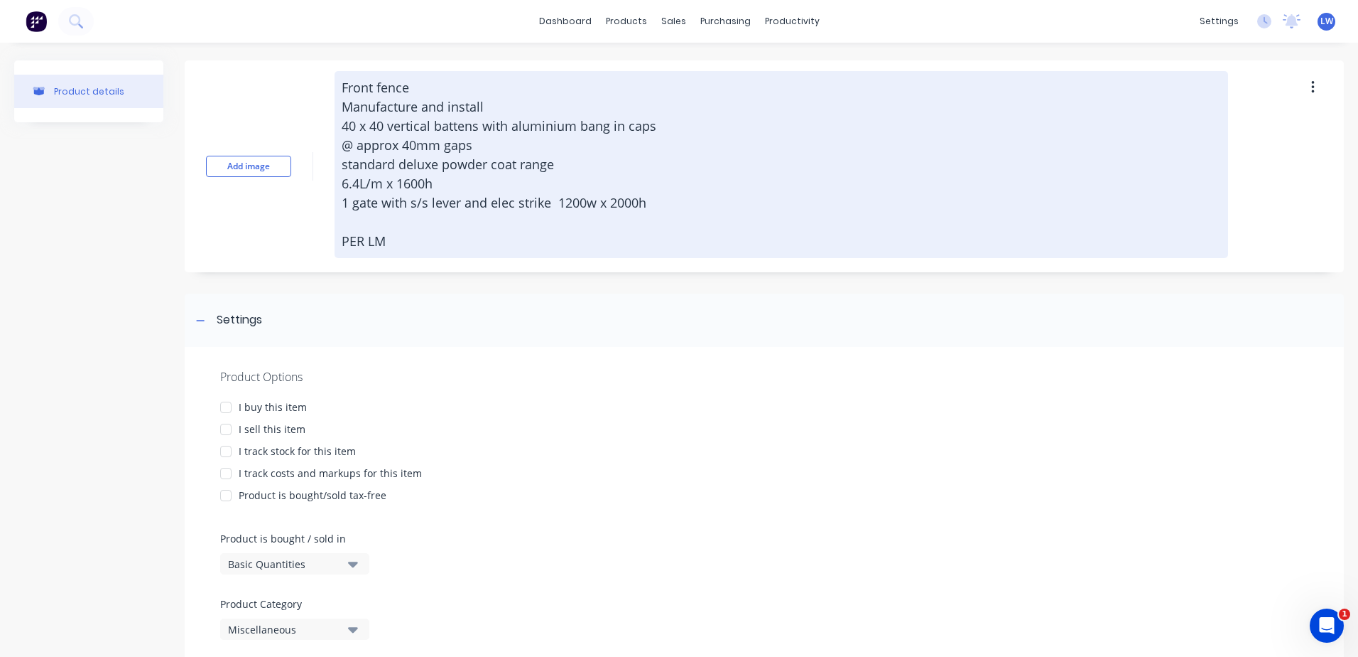
type textarea "Front fence Manufacture and install 40 x 40 vertical battens with aluminium ban…"
type textarea "x"
type textarea "Front fence Manufacture and install 40 x 40 vertical battens with aluminium ban…"
type textarea "x"
type textarea "Front fence Manufacture and install 40 x 40 vertical battens with aluminium ban…"
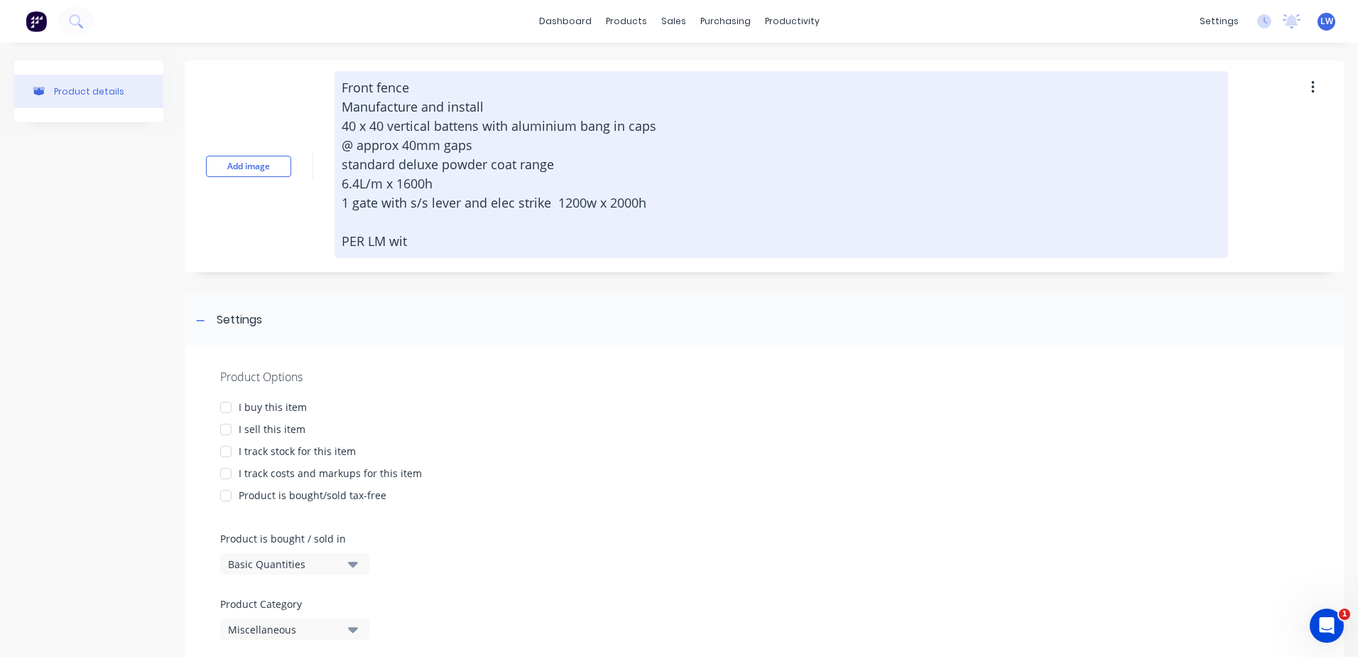
type textarea "x"
type textarea "Front fence Manufacture and install 40 x 40 vertical battens with aluminium ban…"
type textarea "x"
type textarea "Front fence Manufacture and install 40 x 40 vertical battens with aluminium ban…"
type textarea "x"
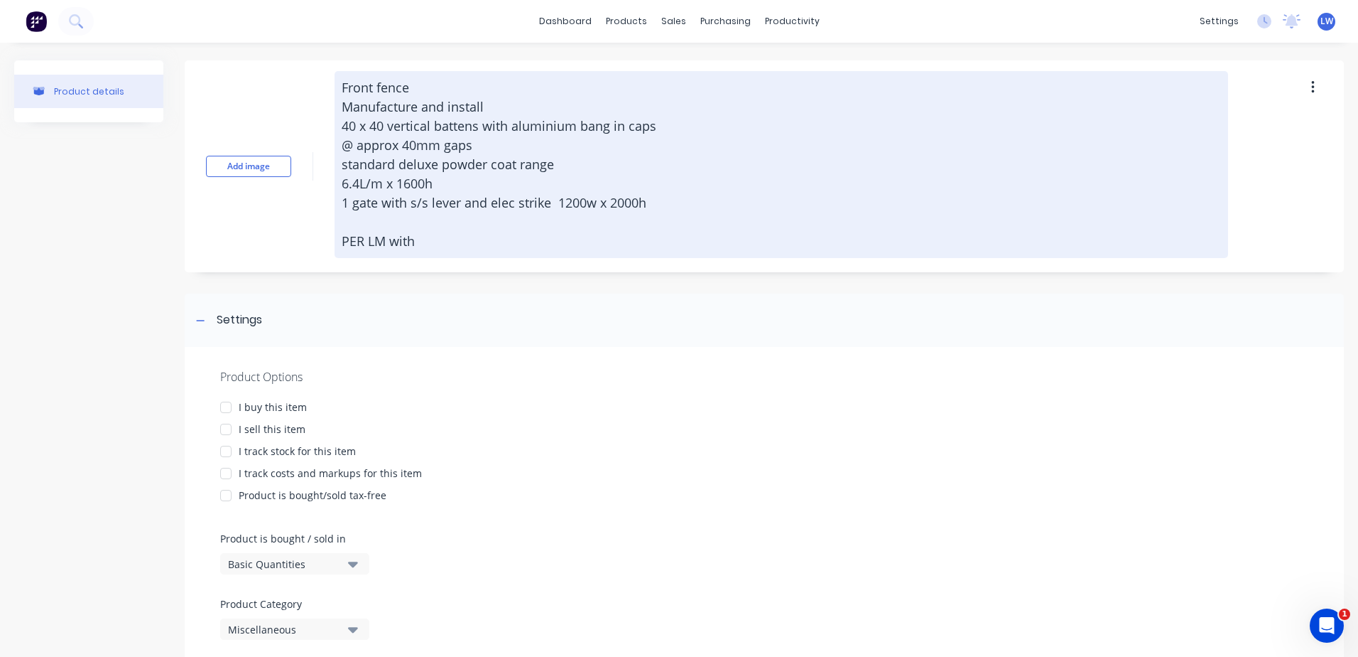
type textarea "Front fence Manufacture and install 40 x 40 vertical battens with aluminium ban…"
type textarea "x"
type textarea "Front fence Manufacture and install 40 x 40 vertical battens with aluminium ban…"
type textarea "x"
type textarea "Front fence Manufacture and install 40 x 40 vertical battens with aluminium ban…"
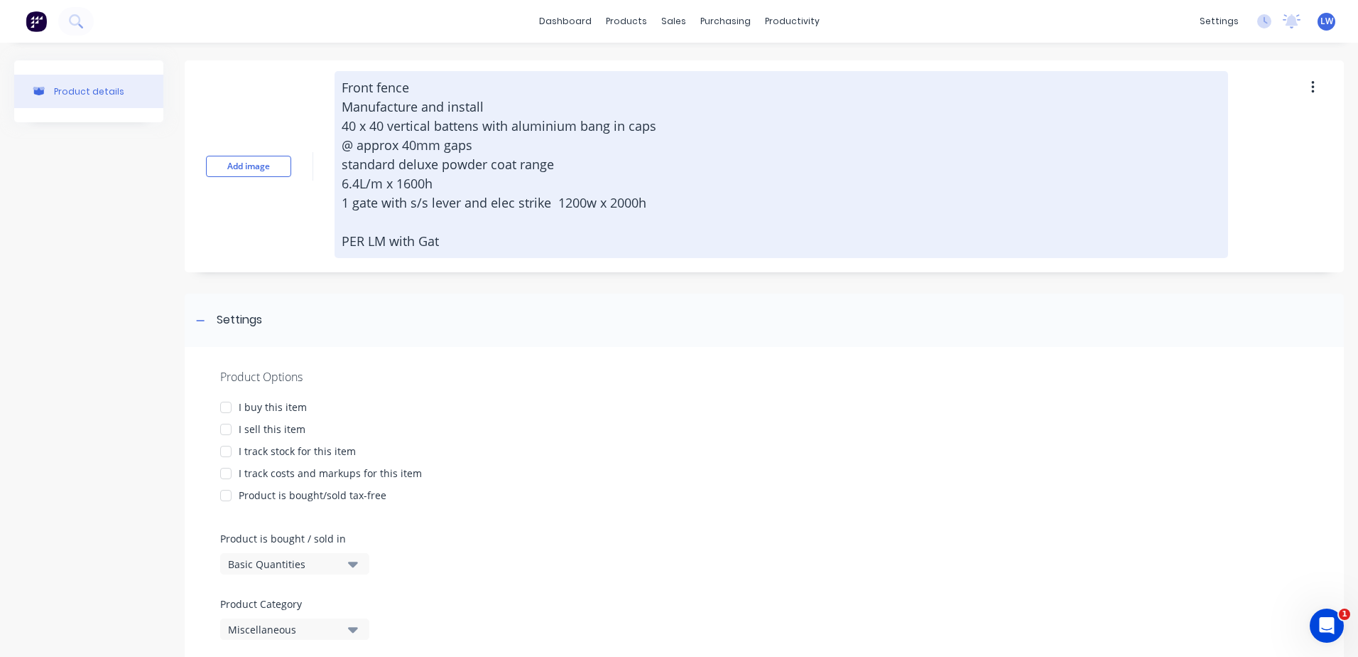
type textarea "x"
type textarea "Front fence Manufacture and install 40 x 40 vertical battens with aluminium ban…"
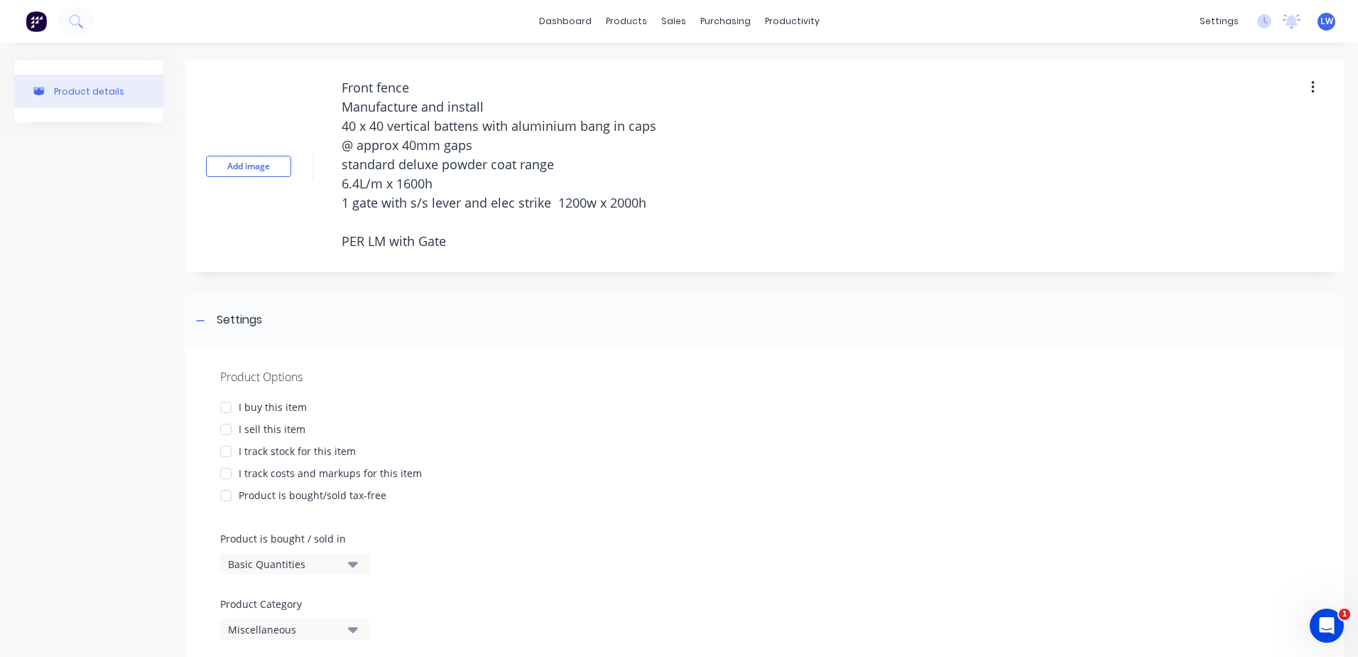
drag, startPoint x: 468, startPoint y: 248, endPoint x: 311, endPoint y: 75, distance: 233.4
click at [311, 75] on div "Add image Front fence Manufacture and install 40 x 40 vertical battens with alu…" at bounding box center [765, 166] width 1160 height 212
type textarea "x"
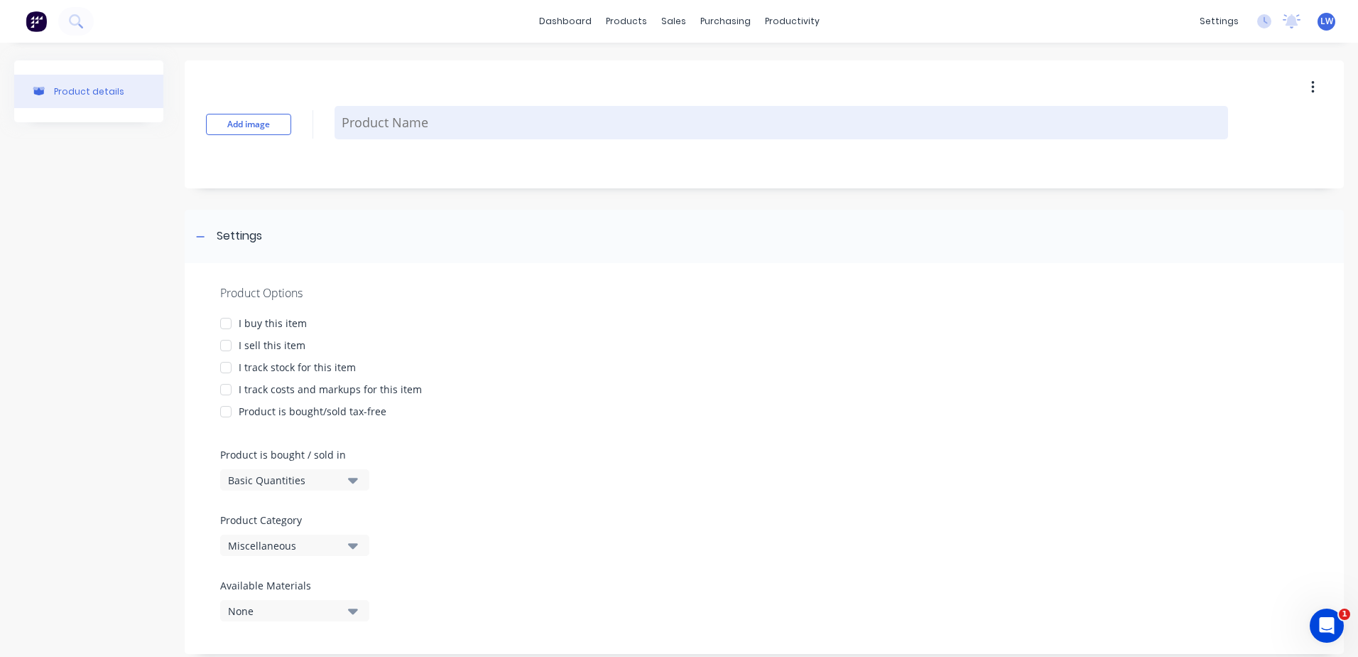
click at [383, 119] on textarea at bounding box center [782, 122] width 894 height 33
paste textarea "Balustrades 50 x 10 top and bottom rails 50 x 6 vertical flatbars @ approx 90mm…"
type textarea "x"
type textarea "Balustrades 50 x 10 top and bottom rails 50 x 6 vertical flatbars @ approx 90mm…"
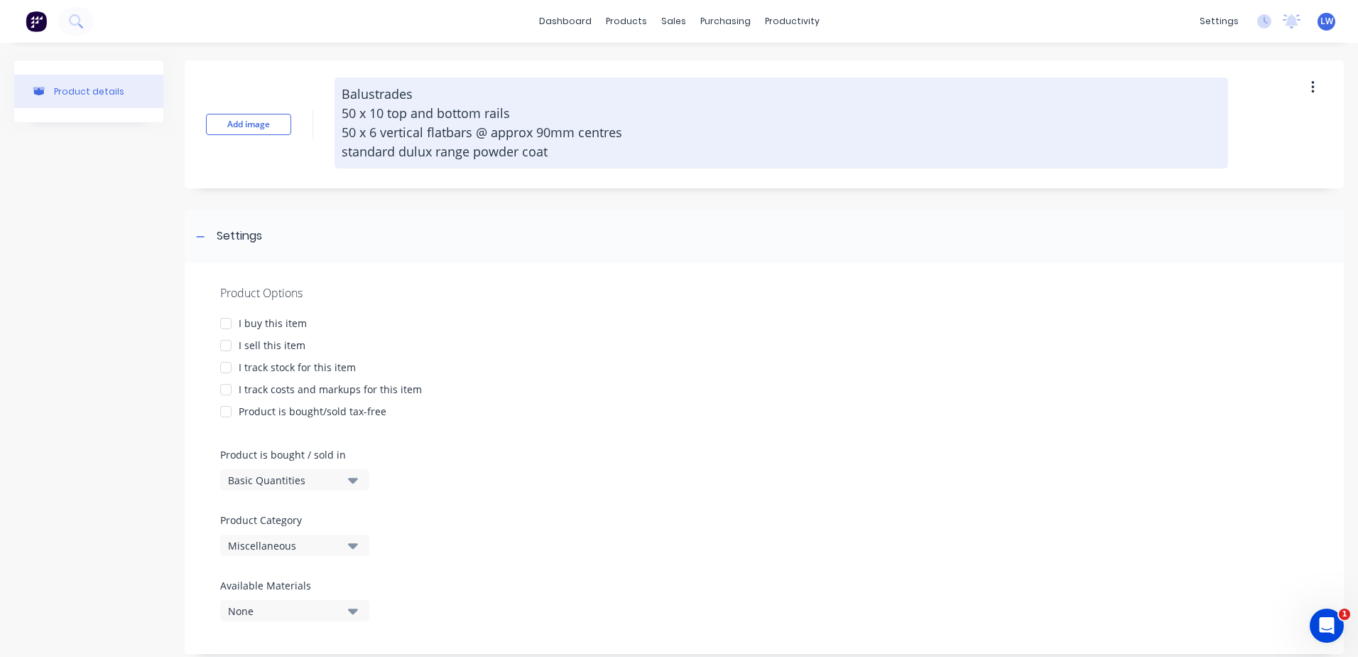
click at [369, 88] on textarea "Balustrades 50 x 10 top and bottom rails 50 x 6 vertical flatbars @ approx 90mm…" at bounding box center [782, 122] width 894 height 91
type textarea "x"
type textarea "Balustrades 50 x 10 top and bottom rails 50 x 6 vertical flatbars @ approx 90mm…"
click at [571, 154] on textarea "Balustrades 50 x 10 top and bottom rails 50 x 6 vertical flatbars @ approx 90mm…" at bounding box center [782, 122] width 894 height 91
type textarea "x"
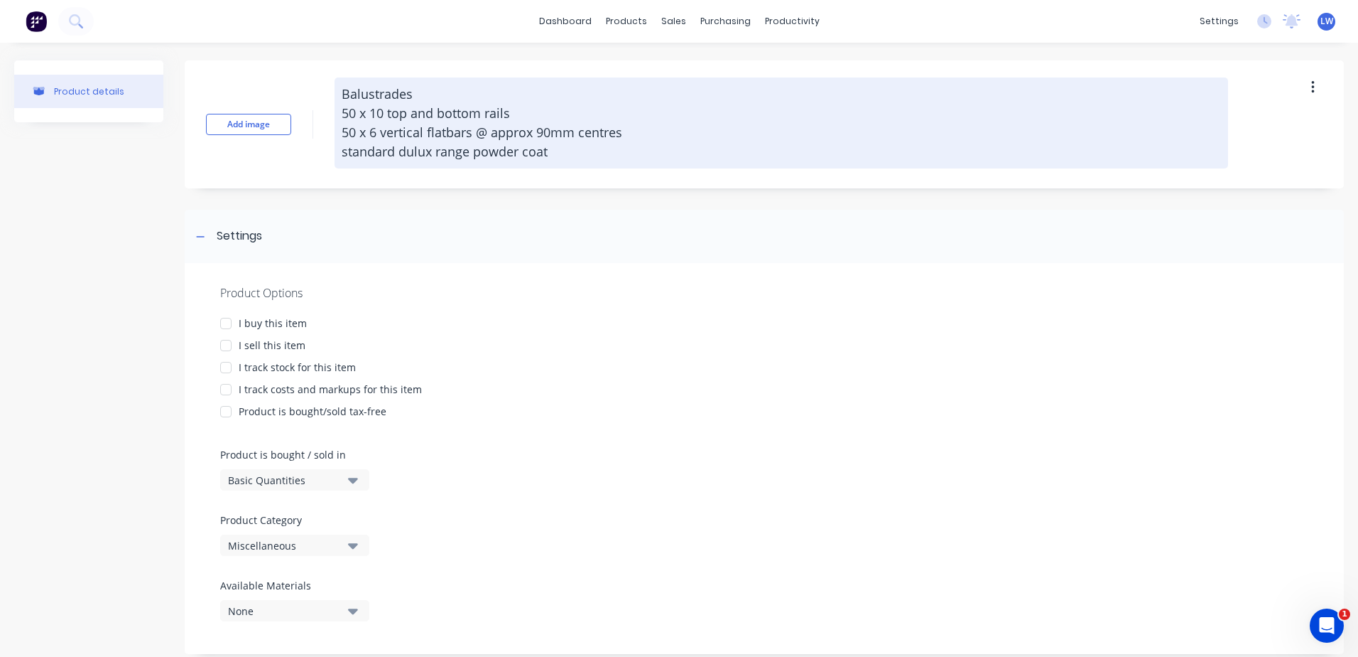
type textarea "Balustrades 50 x 10 top and bottom rails 50 x 6 vertical flatbars @ approx 90mm…"
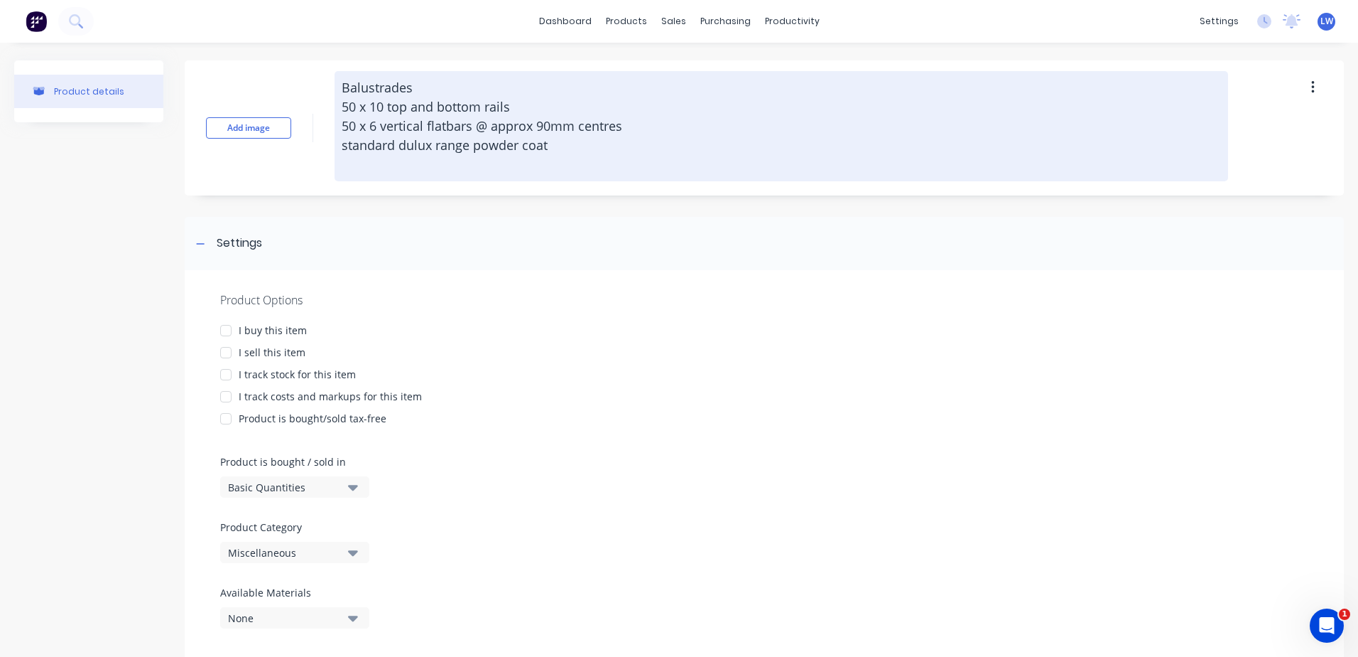
type textarea "x"
type textarea "Balustrades 50 x 10 top and bottom rails 50 x 6 vertical flatbars @ approx 90mm…"
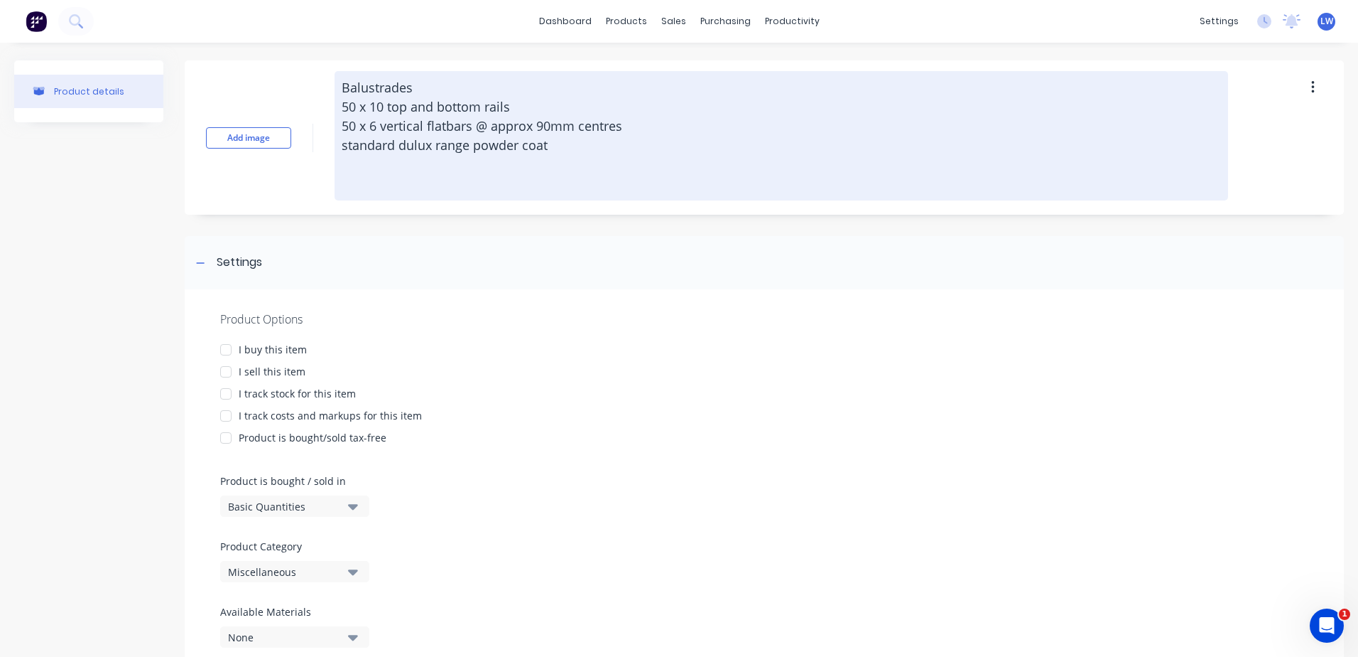
type textarea "x"
type textarea "Balustrades 50 x 10 top and bottom rails 50 x 6 vertical flatbars @ approx 90mm…"
type textarea "x"
type textarea "Balustrades 50 x 10 top and bottom rails 50 x 6 vertical flatbars @ approx 90mm…"
type textarea "x"
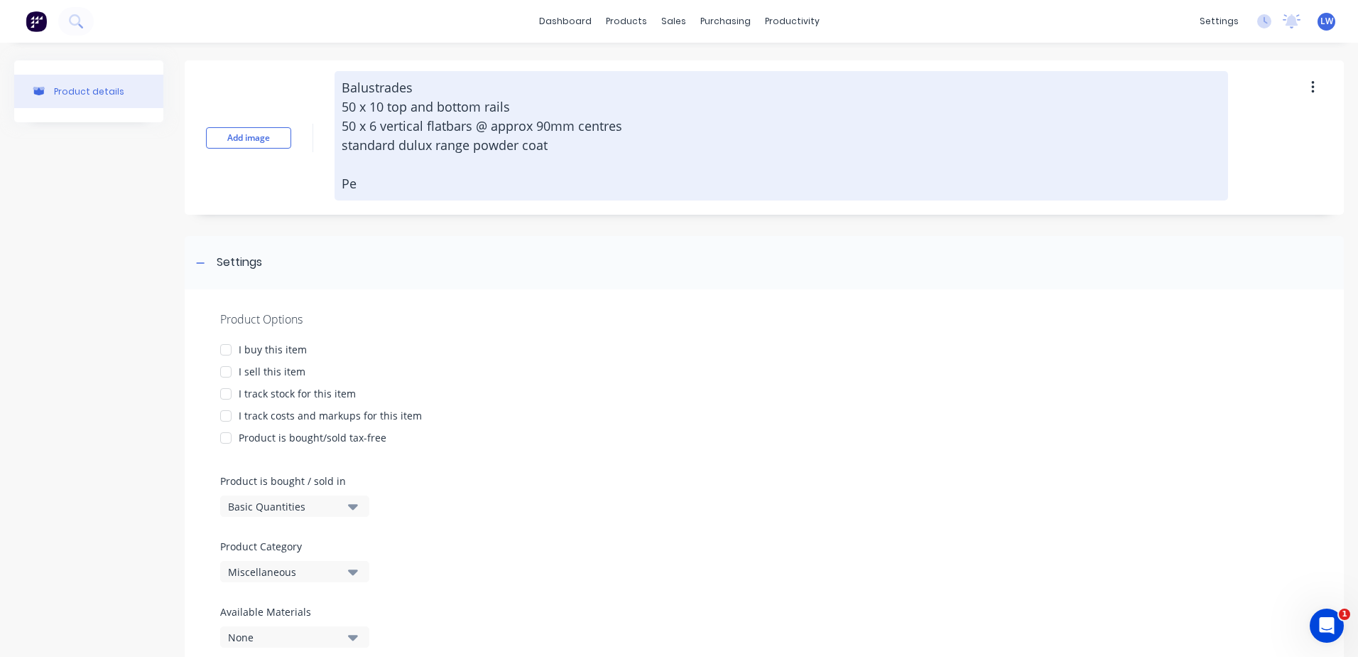
type textarea "Balustrades 50 x 10 top and bottom rails 50 x 6 vertical flatbars @ approx 90mm…"
type textarea "x"
type textarea "Balustrades 50 x 10 top and bottom rails 50 x 6 vertical flatbars @ approx 90mm…"
type textarea "x"
type textarea "Balustrades 50 x 10 top and bottom rails 50 x 6 vertical flatbars @ approx 90mm…"
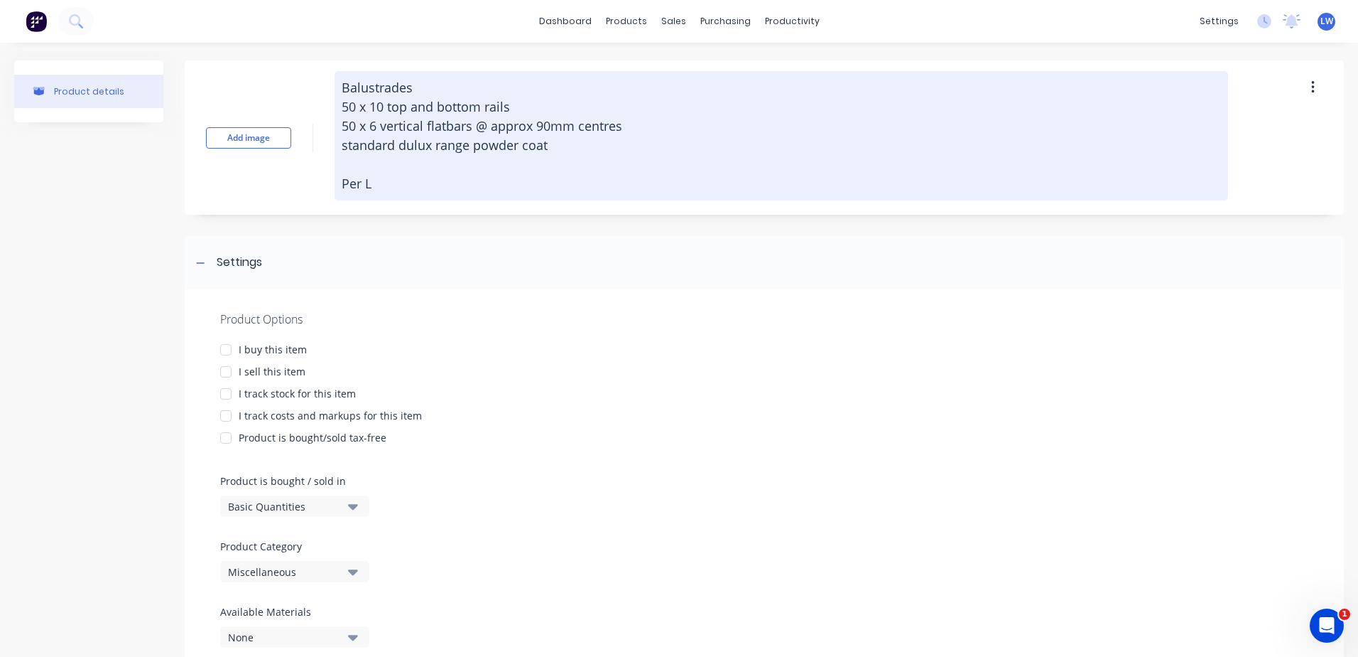
type textarea "x"
type textarea "Balustrades 50 x 10 top and bottom rails 50 x 6 vertical flatbars @ approx 90mm…"
type textarea "x"
type textarea "Balustrades 50 x 10 top and bottom rails 50 x 6 vertical flatbars @ approx 90mm…"
type textarea "x"
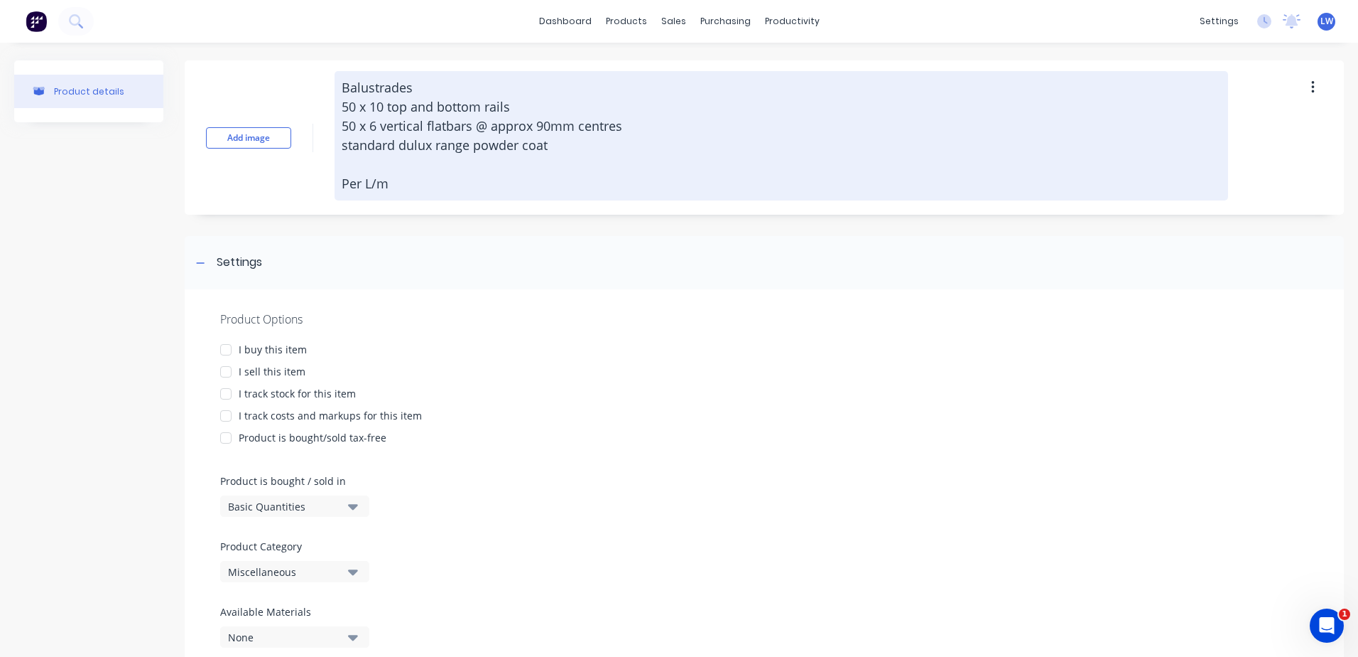
type textarea "Balustrades 50 x 10 top and bottom rails 50 x 6 vertical flatbars @ approx 90mm…"
type textarea "x"
type textarea "Balustrades 50 x 10 top and bottom rails 50 x 6 vertical flatbars @ approx 90mm…"
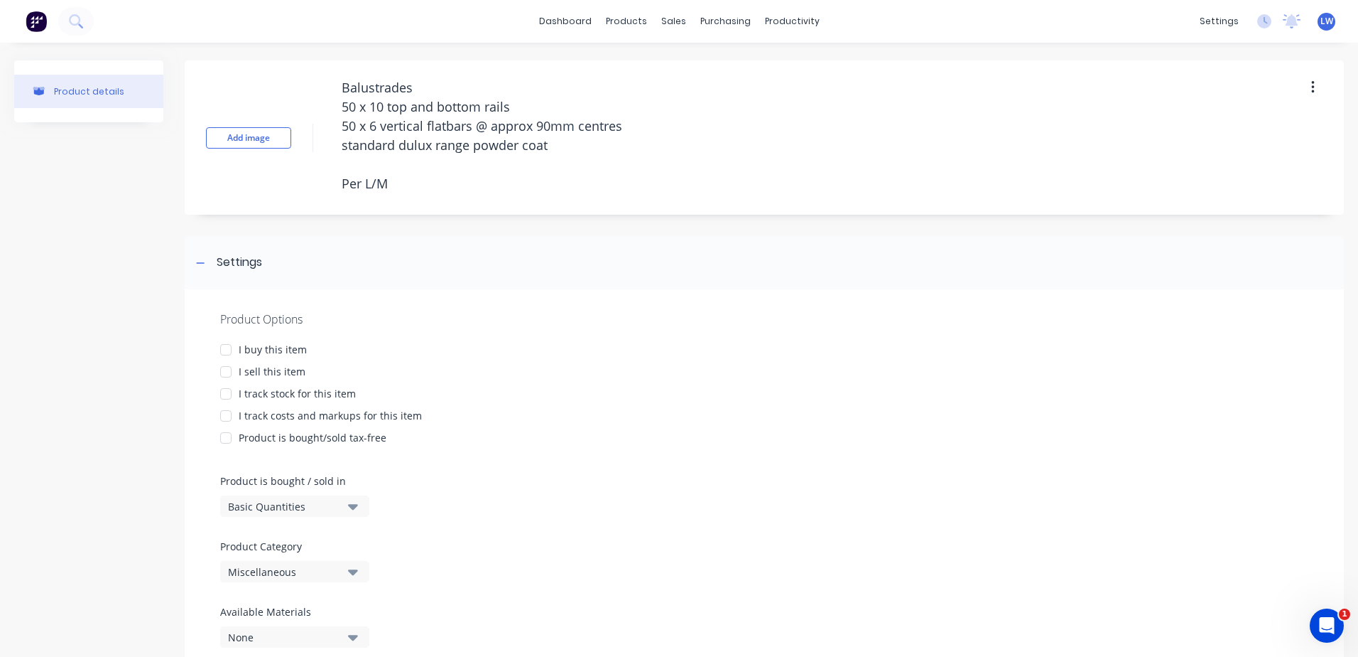
click at [224, 372] on div at bounding box center [226, 371] width 28 height 28
click at [222, 415] on div at bounding box center [226, 415] width 28 height 28
type textarea "x"
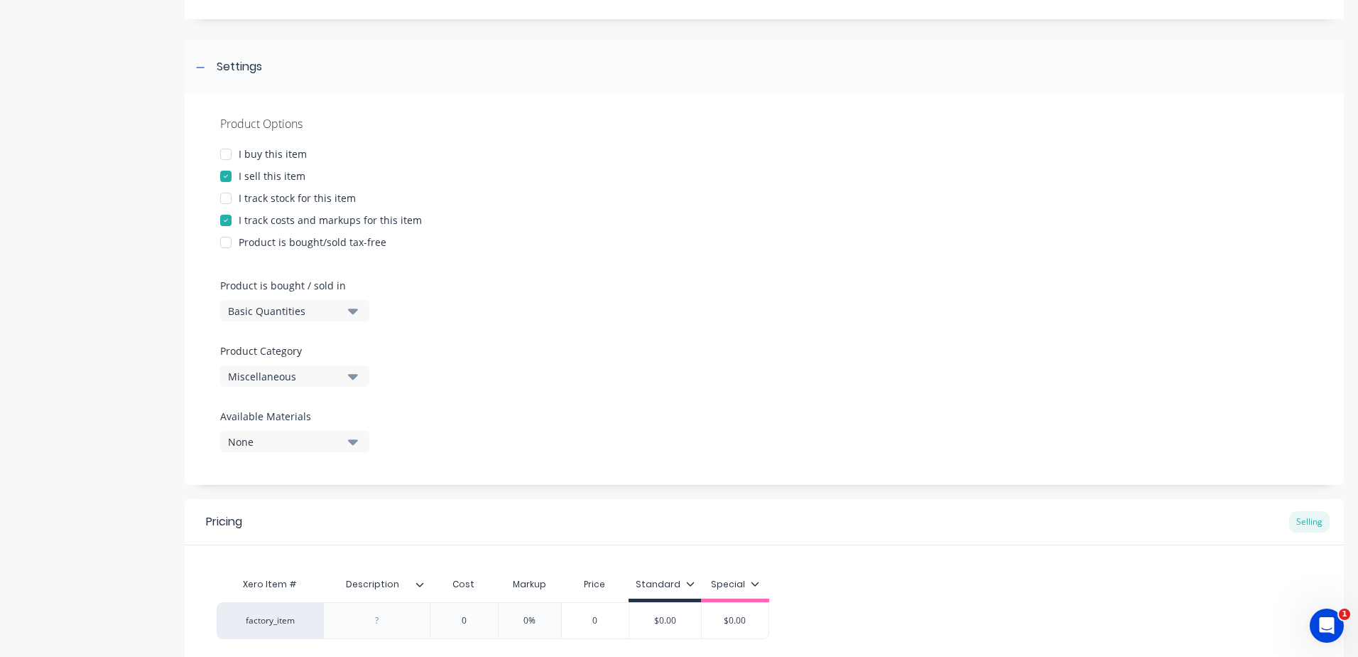
scroll to position [213, 0]
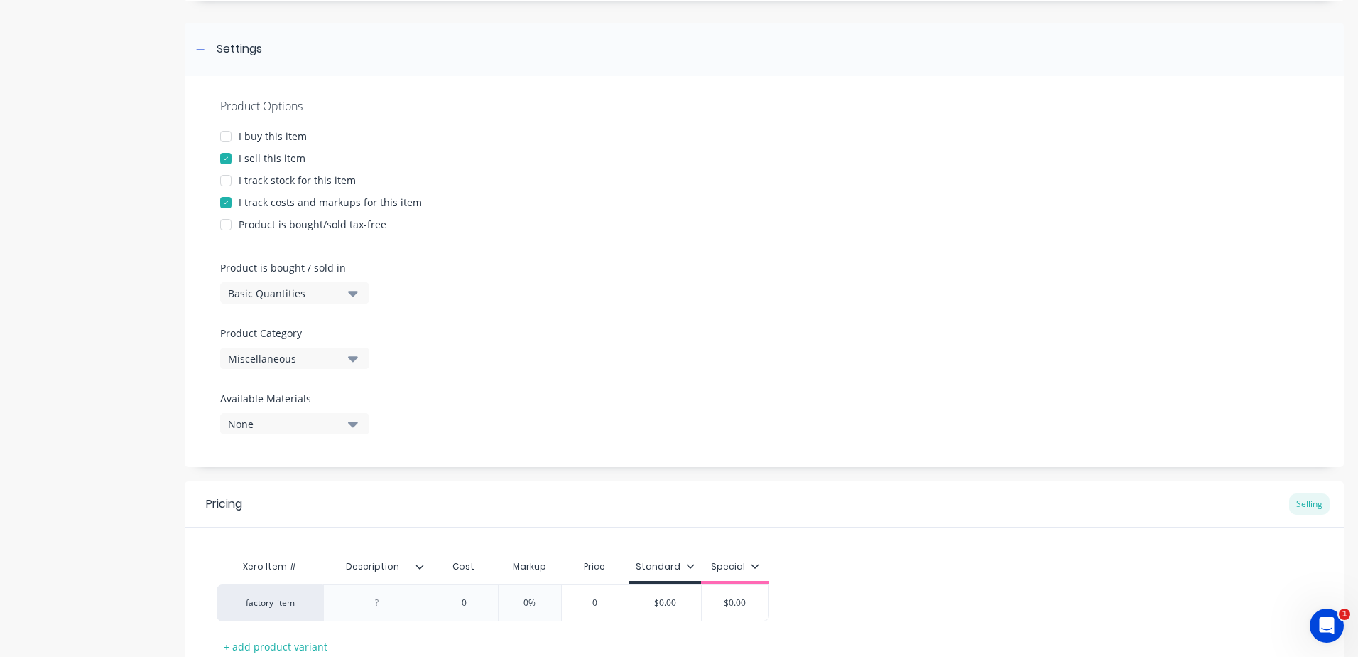
type textarea "Balustrades 50 x 10 top and bottom rails 50 x 6 vertical flatbars @ approx 90mm…"
type textarea "x"
type textarea "Balustrades 50 x 10 top and bottom rails 50 x 6 vertical flatbars @ approx 90mm…"
click at [353, 362] on icon "button" at bounding box center [353, 359] width 10 height 6
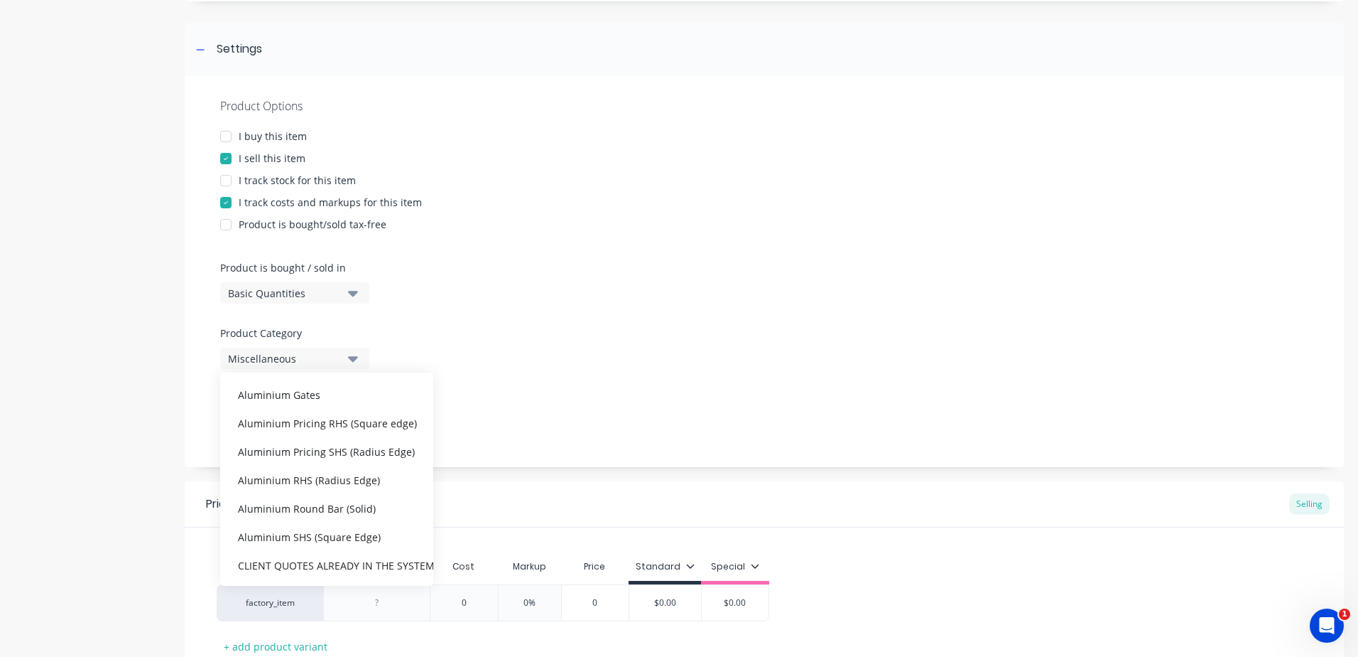
scroll to position [0, 0]
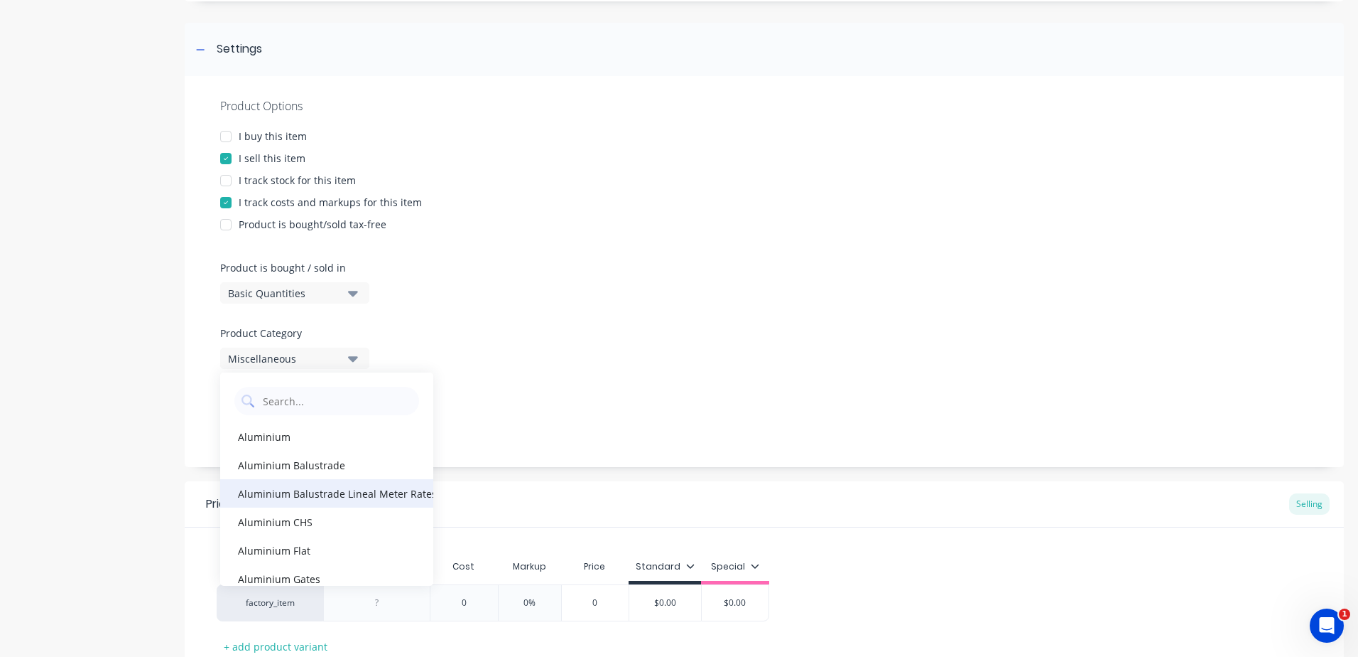
click at [345, 499] on div "Aluminium Balustrade Lineal Meter Rates (Based off current quotes)" at bounding box center [326, 493] width 213 height 28
type textarea "x"
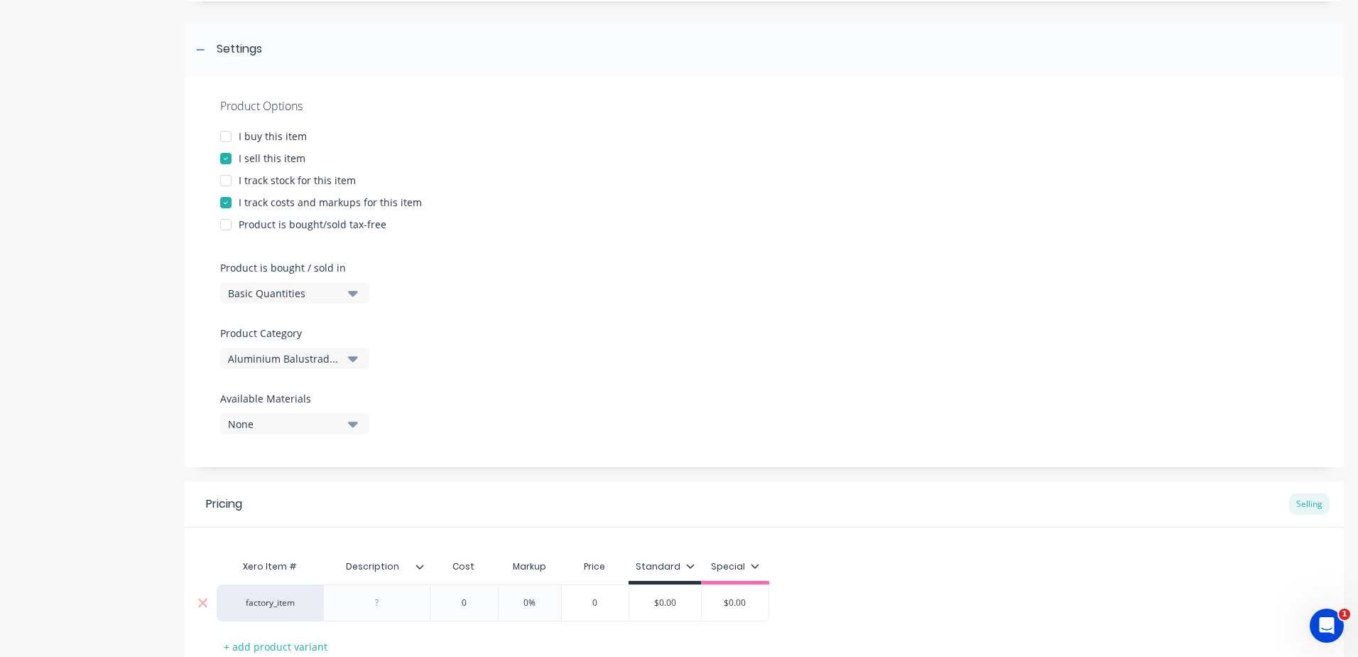
click at [396, 603] on div at bounding box center [377, 602] width 71 height 18
paste div
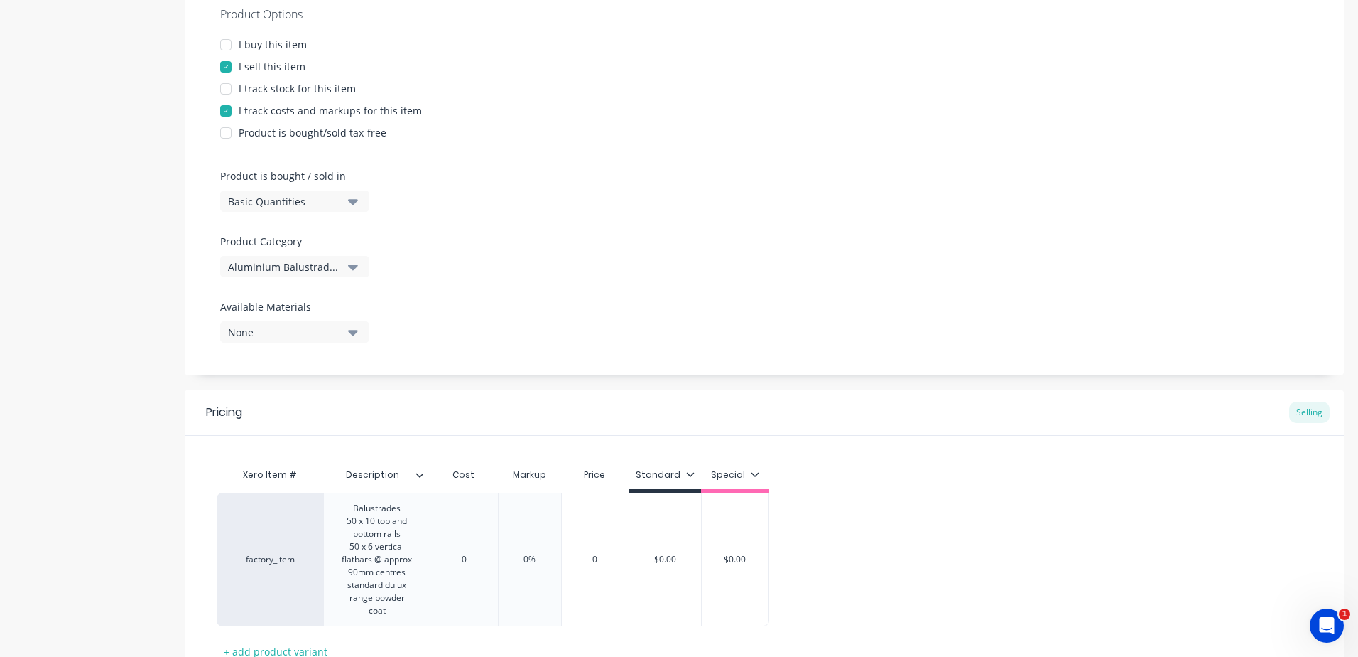
scroll to position [415, 0]
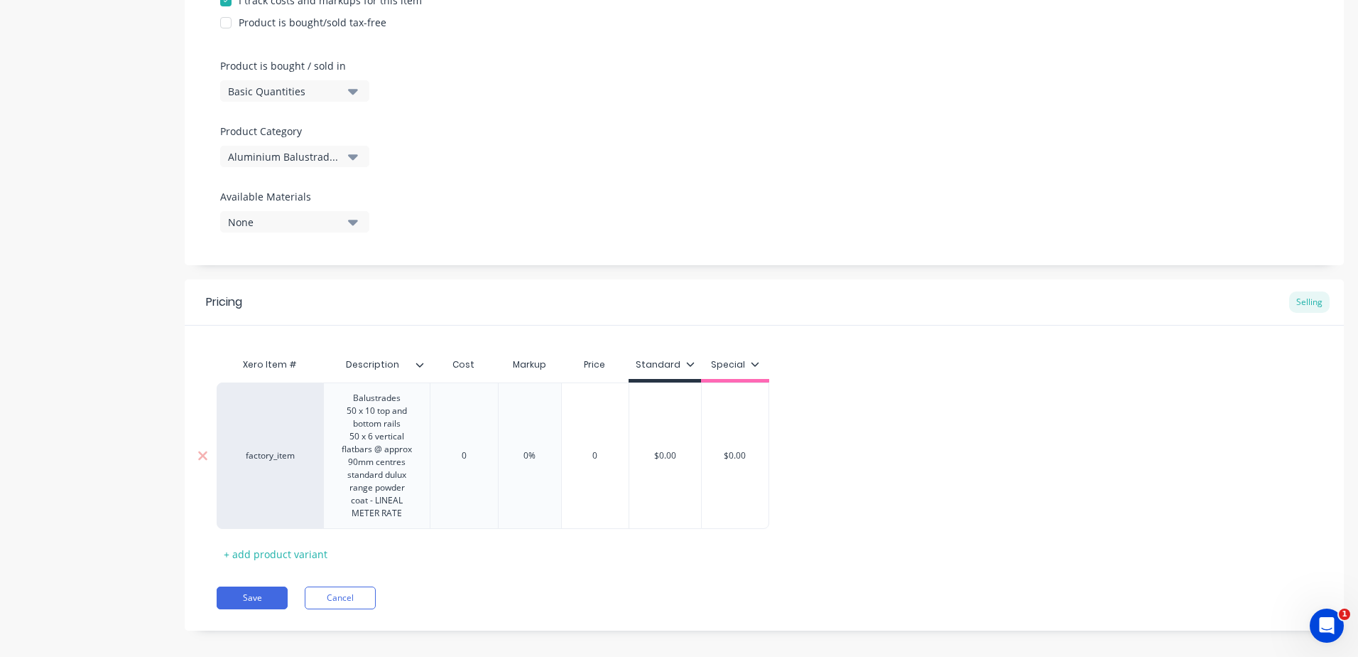
type textarea "x"
type input "0"
click at [470, 453] on div "factory_item Balustrades 50 x 10 top and bottom rails 50 x 6 vertical flatbars …" at bounding box center [493, 455] width 553 height 146
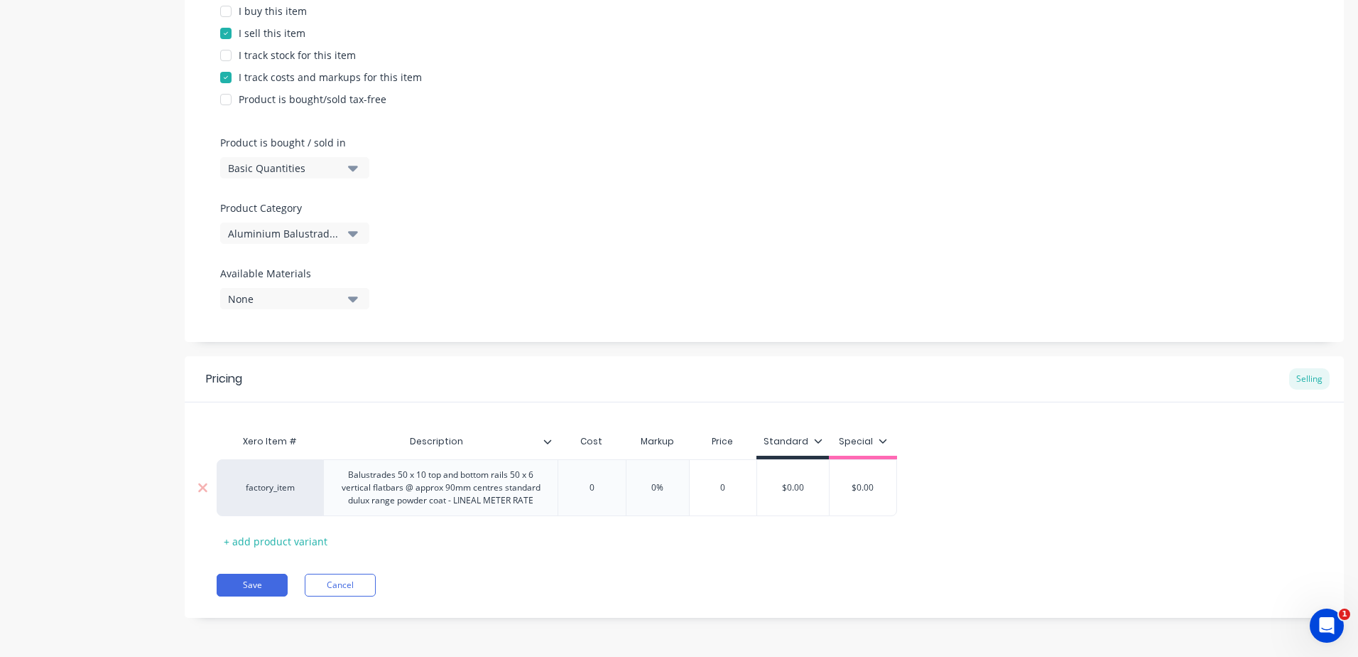
drag, startPoint x: 598, startPoint y: 483, endPoint x: 551, endPoint y: 482, distance: 46.9
click at [553, 483] on div "factory_item Balustrades 50 x 10 top and bottom rails 50 x 6 vertical flatbars …" at bounding box center [557, 487] width 681 height 57
type textarea "x"
type input "5"
type textarea "x"
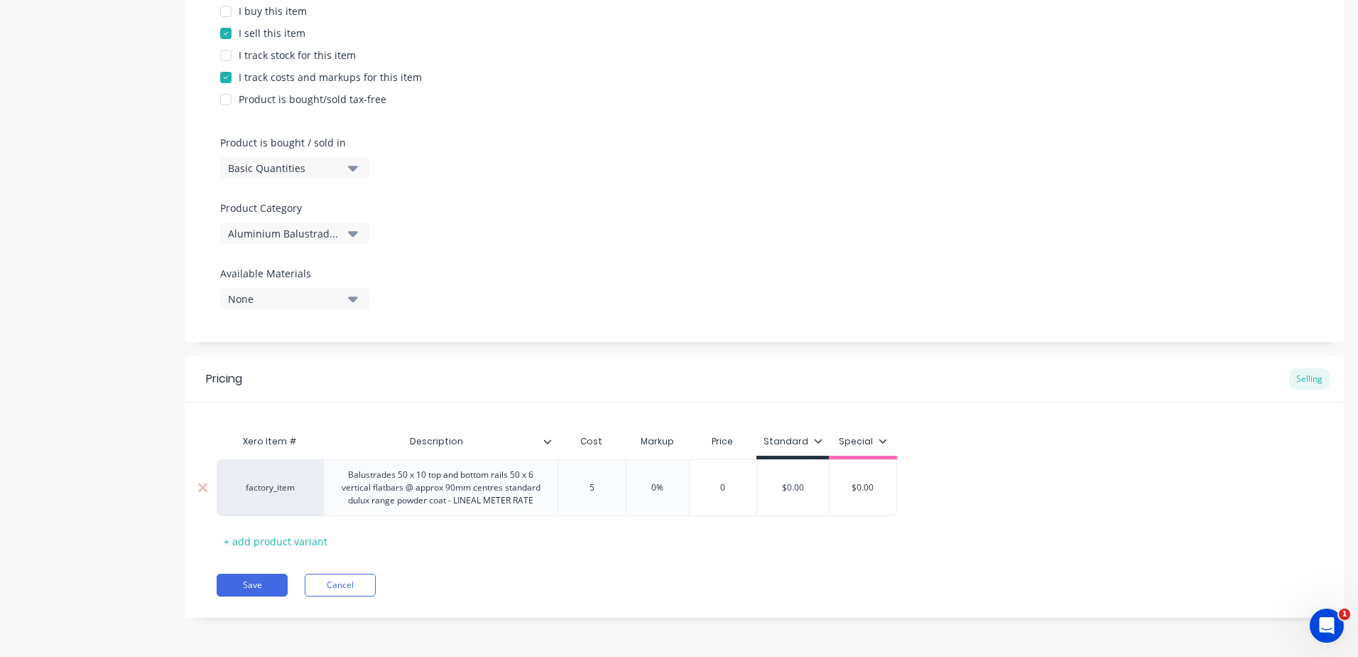
type input "52"
type textarea "x"
type input "525"
type input "0%"
drag, startPoint x: 680, startPoint y: 478, endPoint x: 644, endPoint y: 481, distance: 35.6
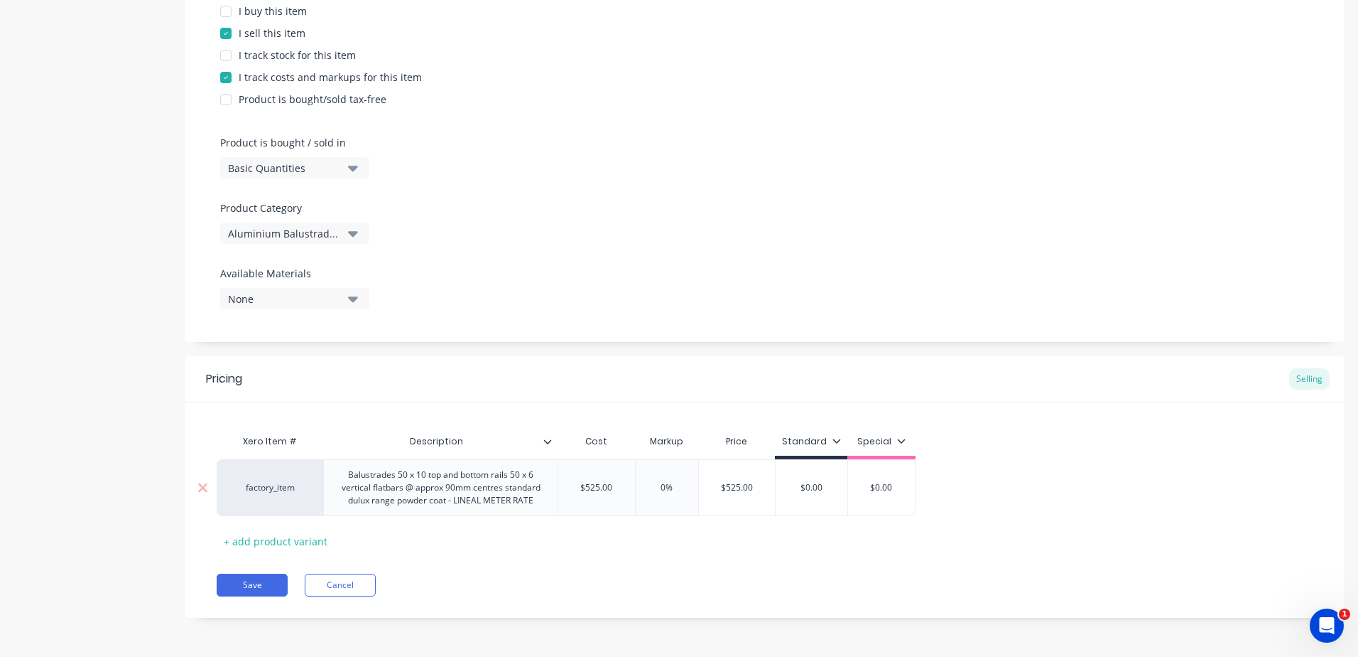
click at [645, 481] on input "0%" at bounding box center [667, 487] width 71 height 13
type textarea "x"
type input "2"
type textarea "x"
type input "25"
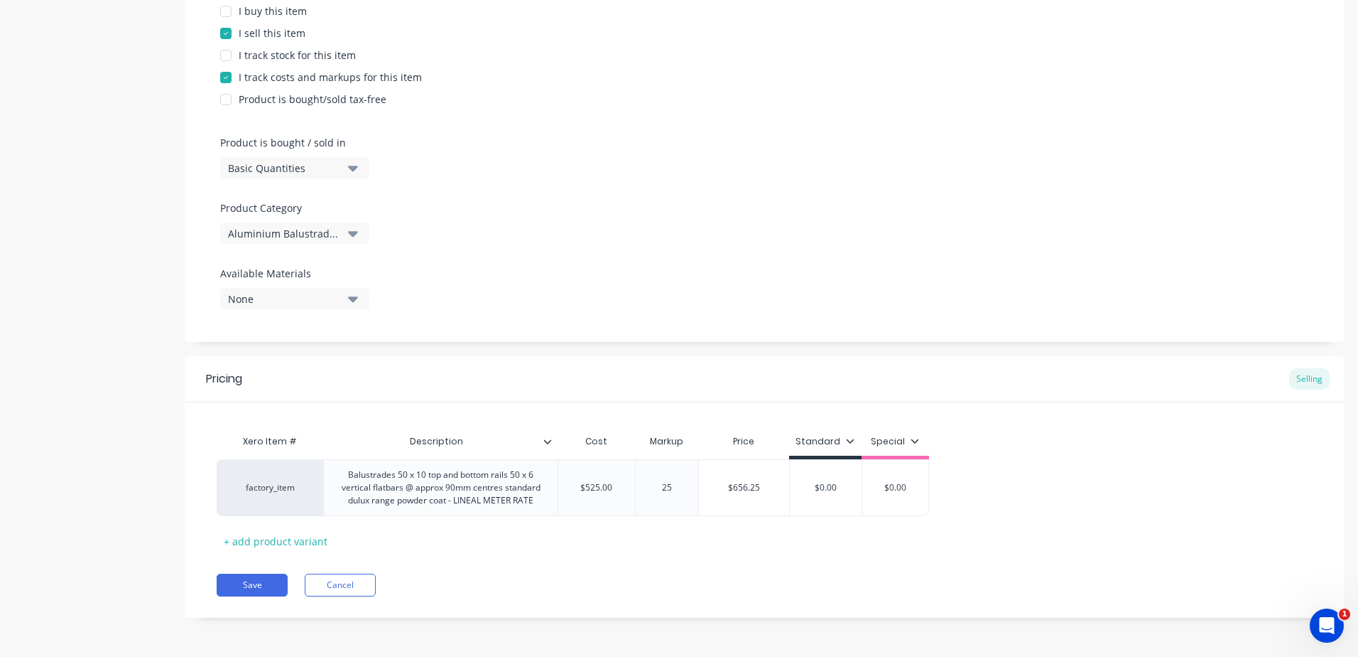
click at [679, 559] on div "Pricing Selling Xero Item # Description Cost Markup Price Standard Special fact…" at bounding box center [765, 486] width 1160 height 261
type input "$525.00"
drag, startPoint x: 614, startPoint y: 483, endPoint x: 561, endPoint y: 475, distance: 53.2
click at [568, 481] on input "$525.00" at bounding box center [596, 487] width 77 height 13
type textarea "x"
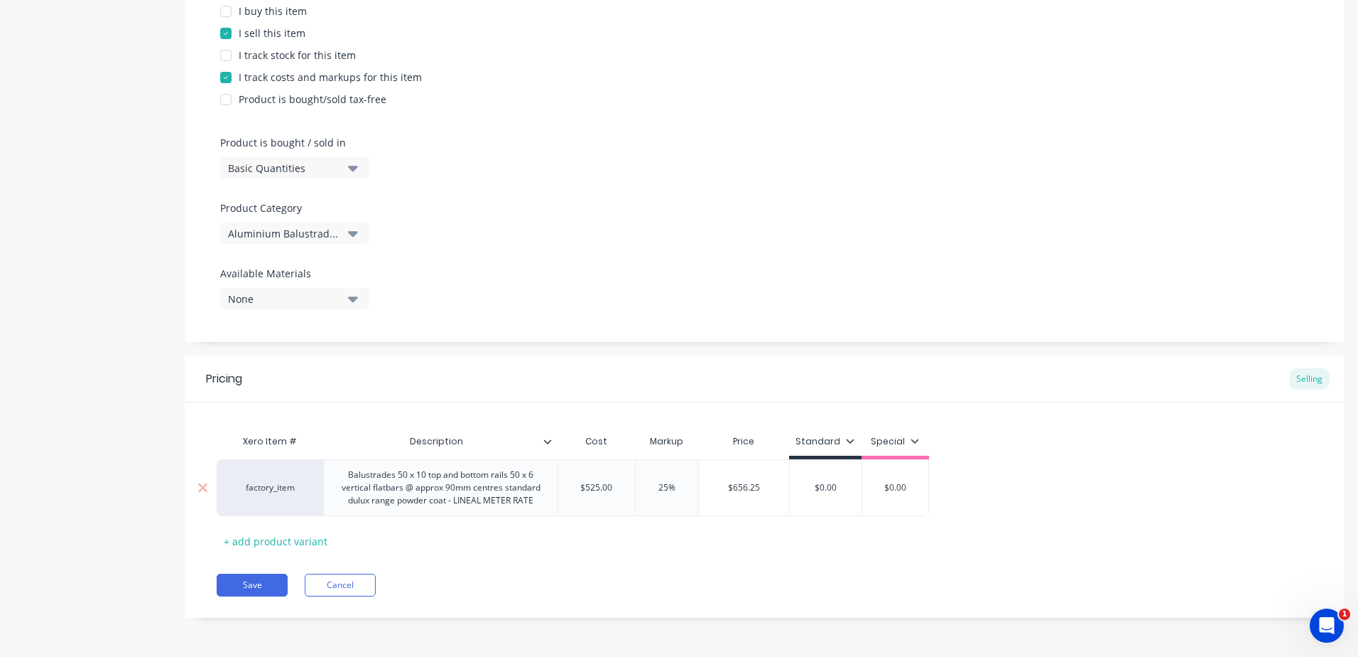
type input "5"
type textarea "x"
type input "56"
type textarea "x"
type input "560"
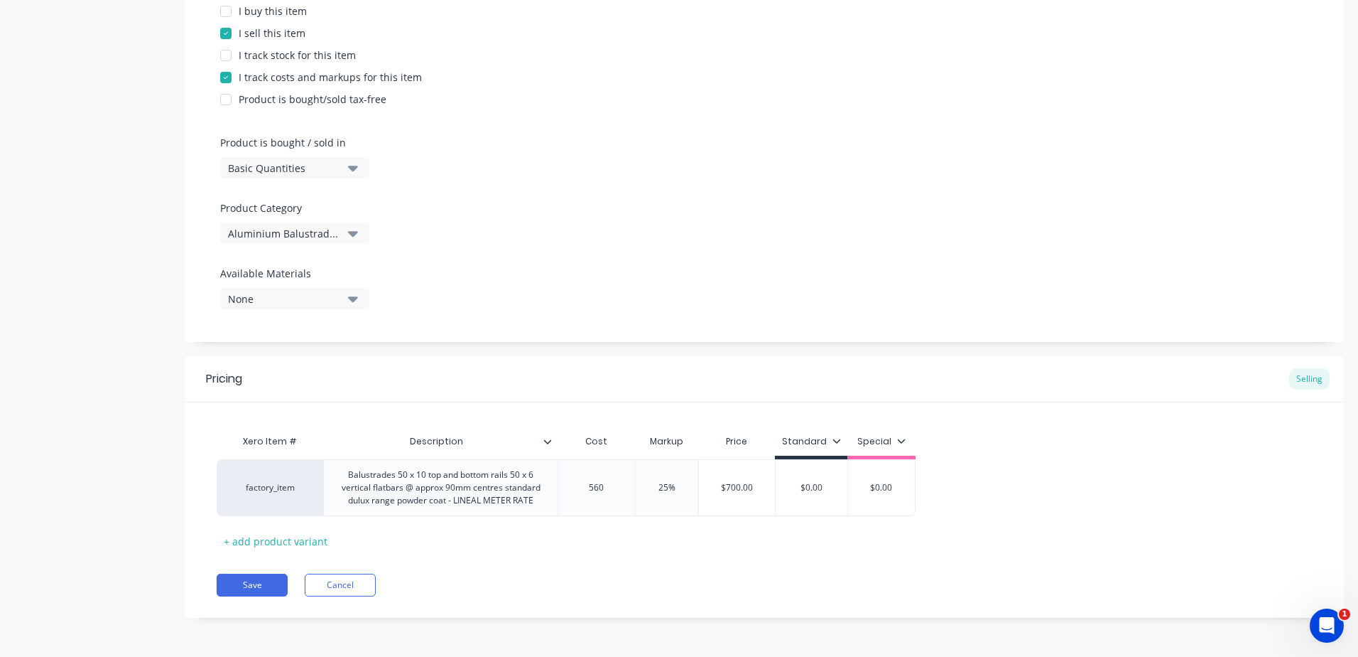
click at [653, 571] on div "Pricing Selling Xero Item # Description Cost Markup Price Standard Special fact…" at bounding box center [765, 486] width 1160 height 261
click at [265, 582] on button "Save" at bounding box center [252, 584] width 71 height 23
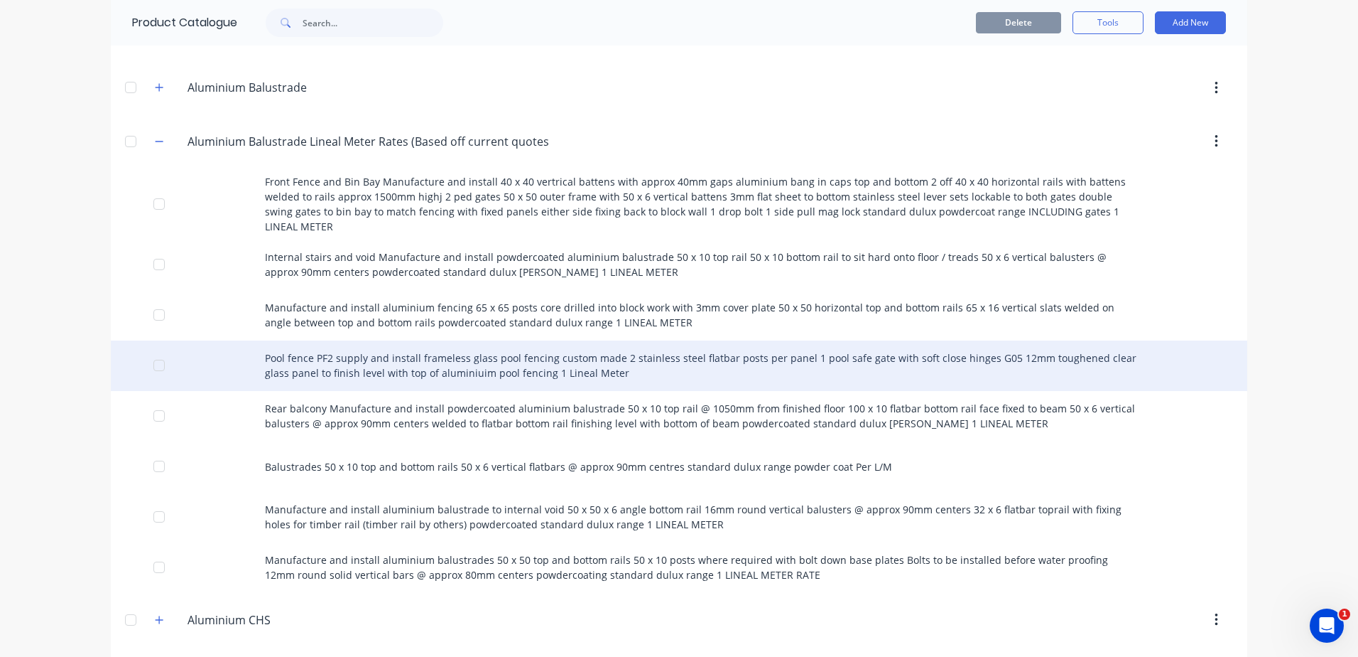
scroll to position [426, 0]
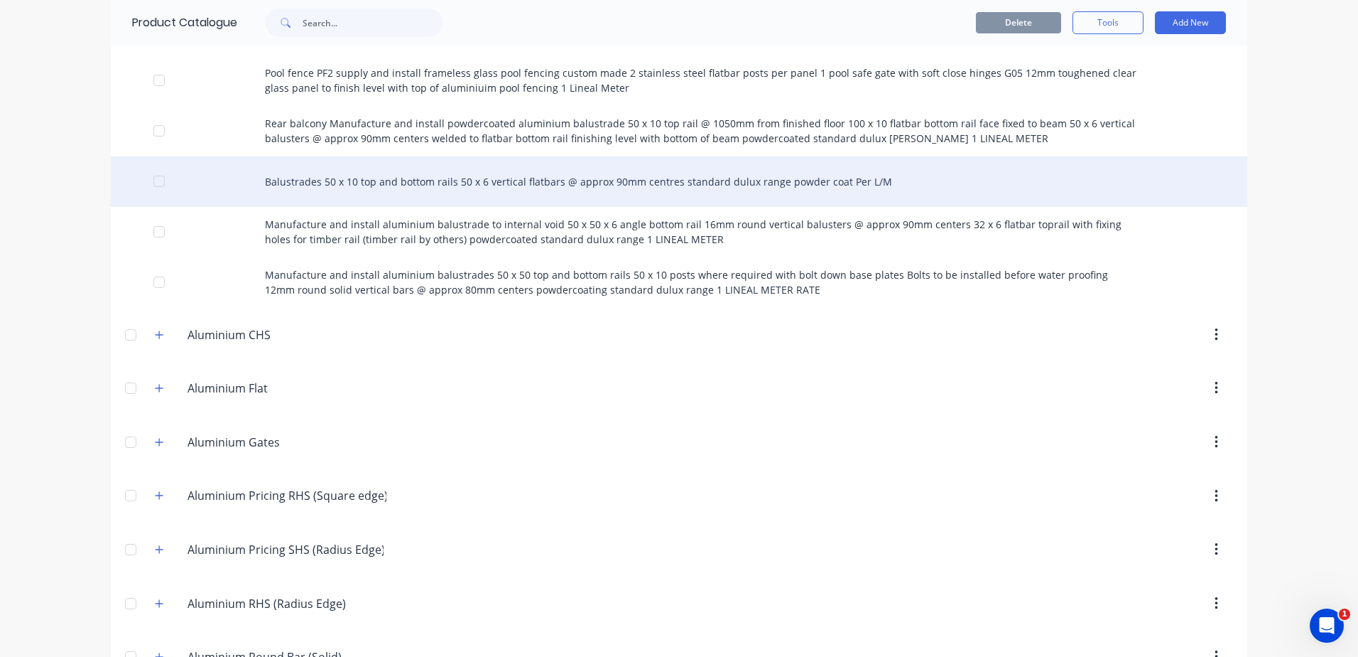
click at [391, 163] on div "Balustrades 50 x 10 top and bottom rails 50 x 6 vertical flatbars @ approx 90mm…" at bounding box center [679, 181] width 1137 height 50
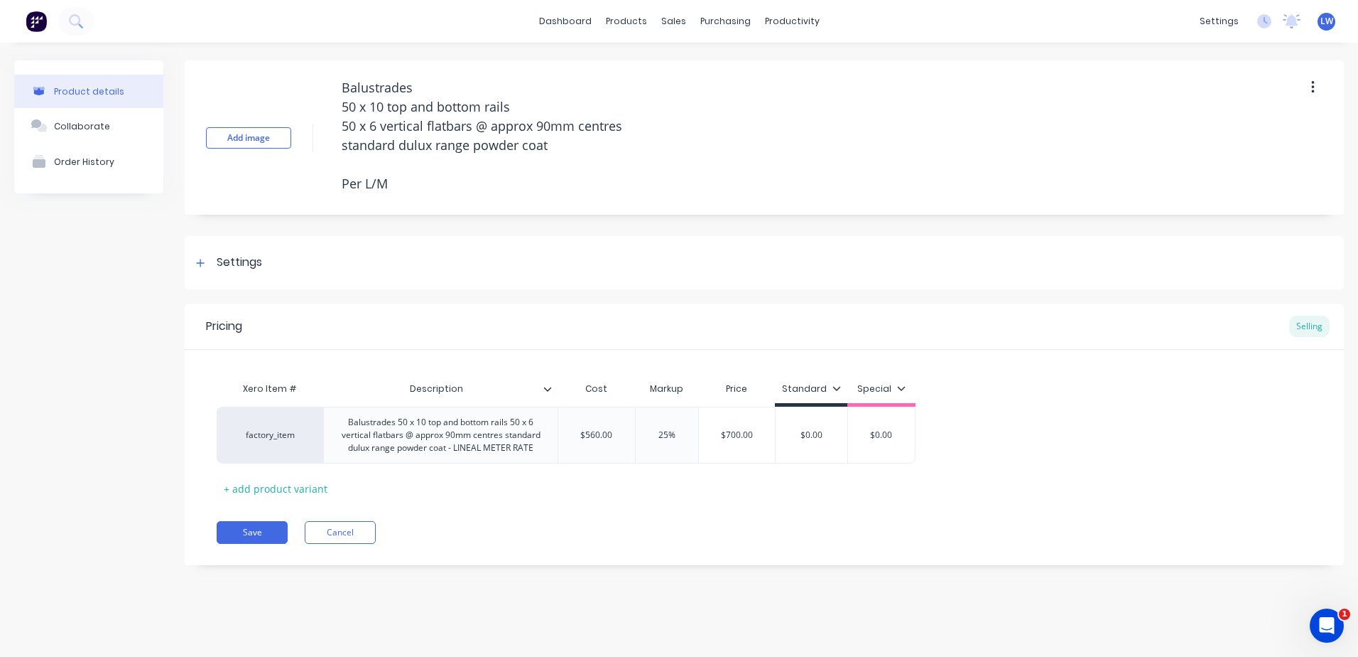
type textarea "x"
type input "$0.00"
click at [819, 438] on input "$0.00" at bounding box center [812, 434] width 72 height 13
drag, startPoint x: 827, startPoint y: 443, endPoint x: 776, endPoint y: 440, distance: 51.3
click at [773, 443] on div "factory_item Balustrades 50 x 10 top and bottom rails 50 x 6 vertical flatbars …" at bounding box center [566, 434] width 699 height 57
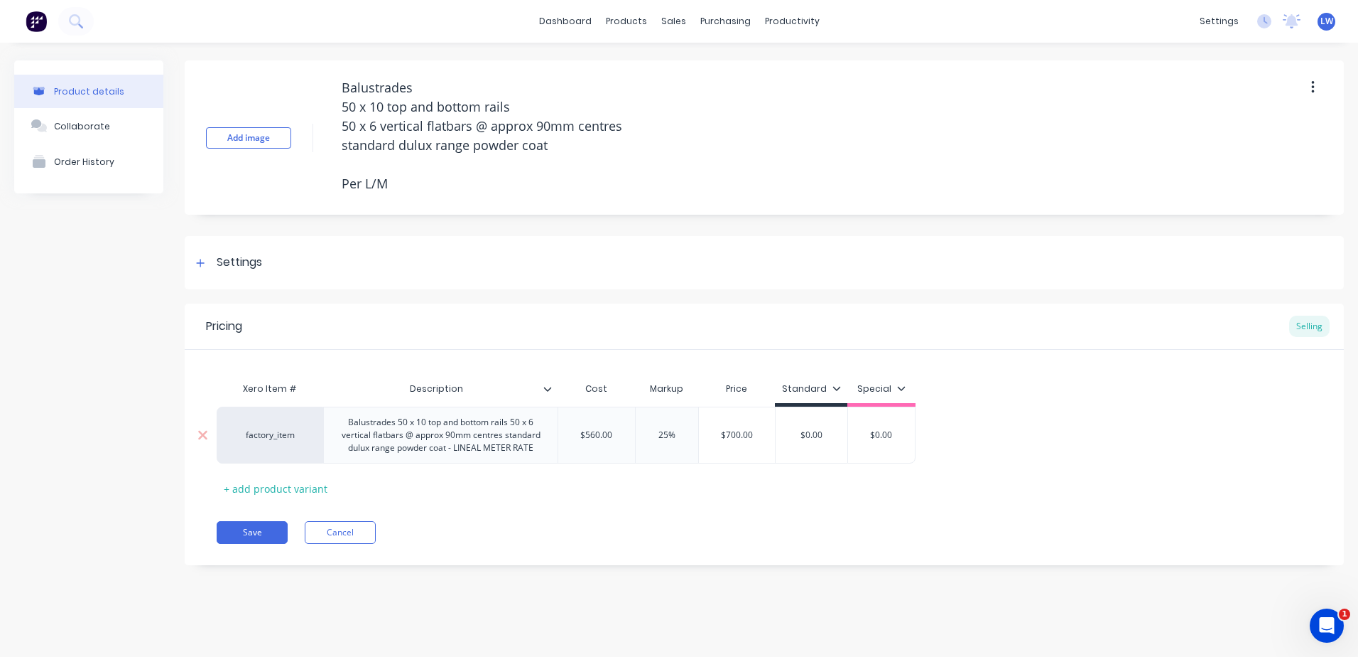
type textarea "x"
type input "7"
type textarea "x"
type input "70"
type textarea "x"
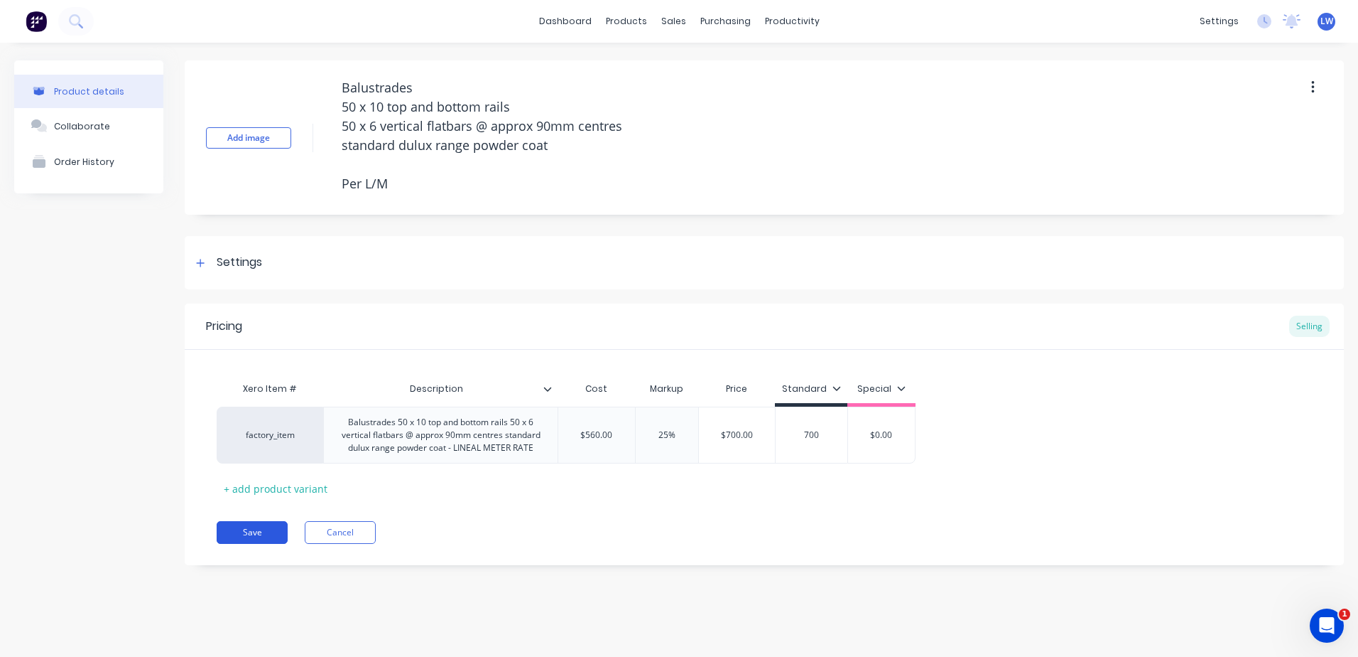
type input "700"
click at [275, 544] on button "Save" at bounding box center [252, 532] width 71 height 23
type textarea "x"
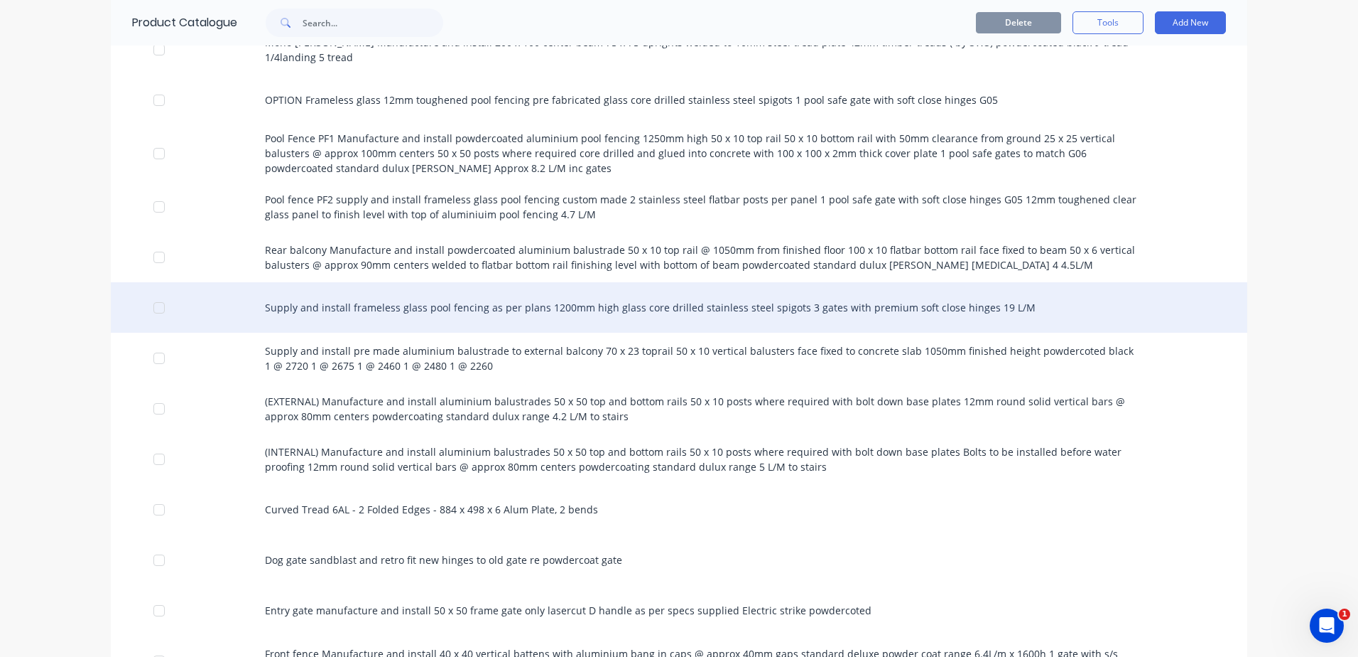
scroll to position [1634, 0]
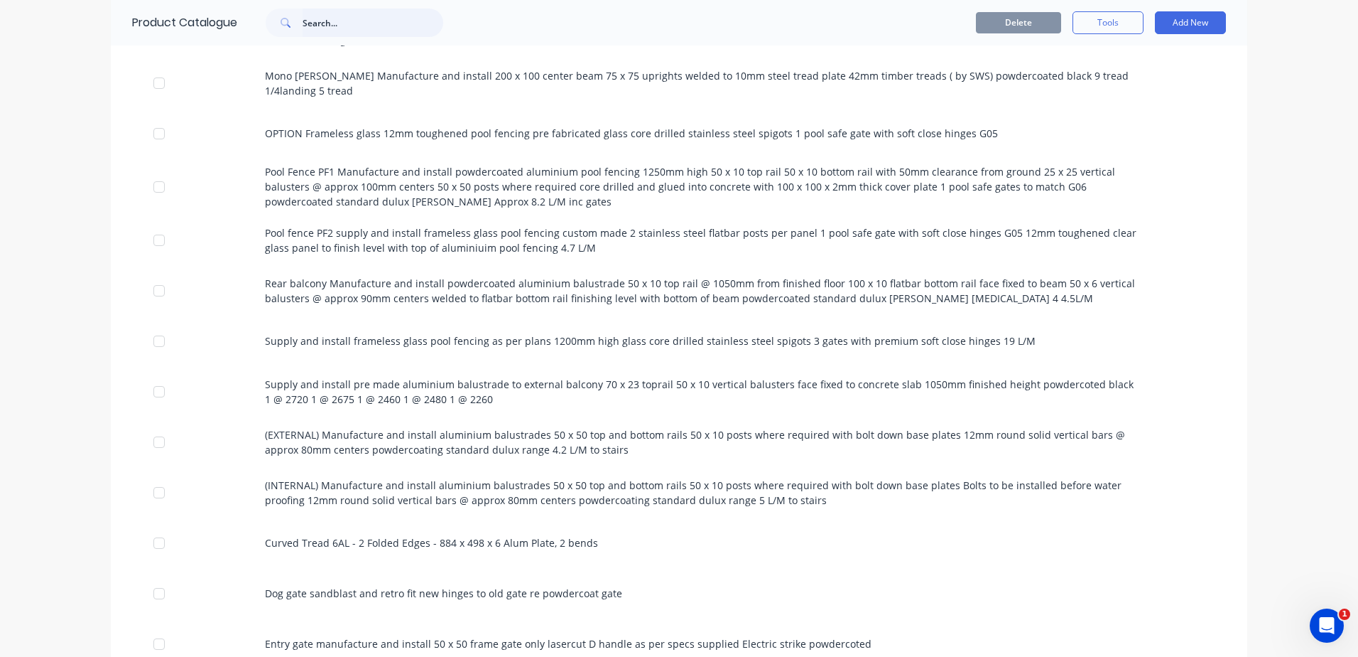
click at [329, 21] on input "text" at bounding box center [373, 23] width 141 height 28
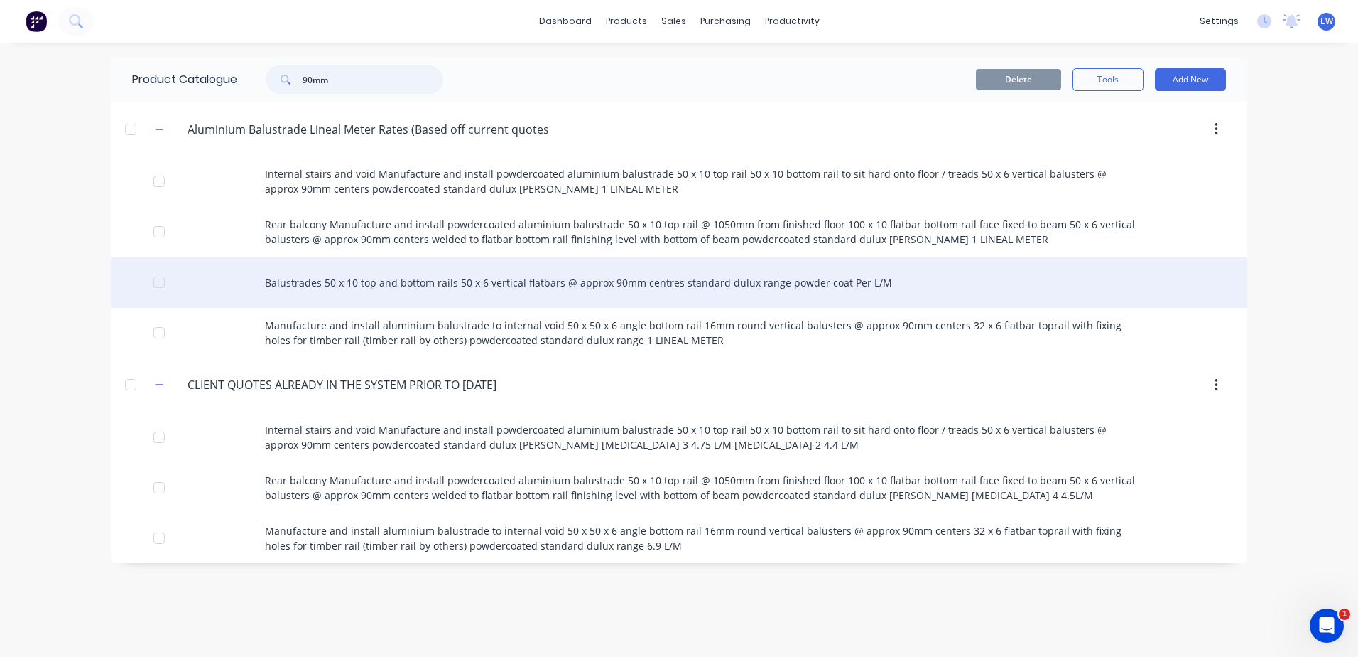
type input "90mm"
click at [688, 281] on div "Balustrades 50 x 10 top and bottom rails 50 x 6 vertical flatbars @ approx 90mm…" at bounding box center [679, 282] width 1137 height 50
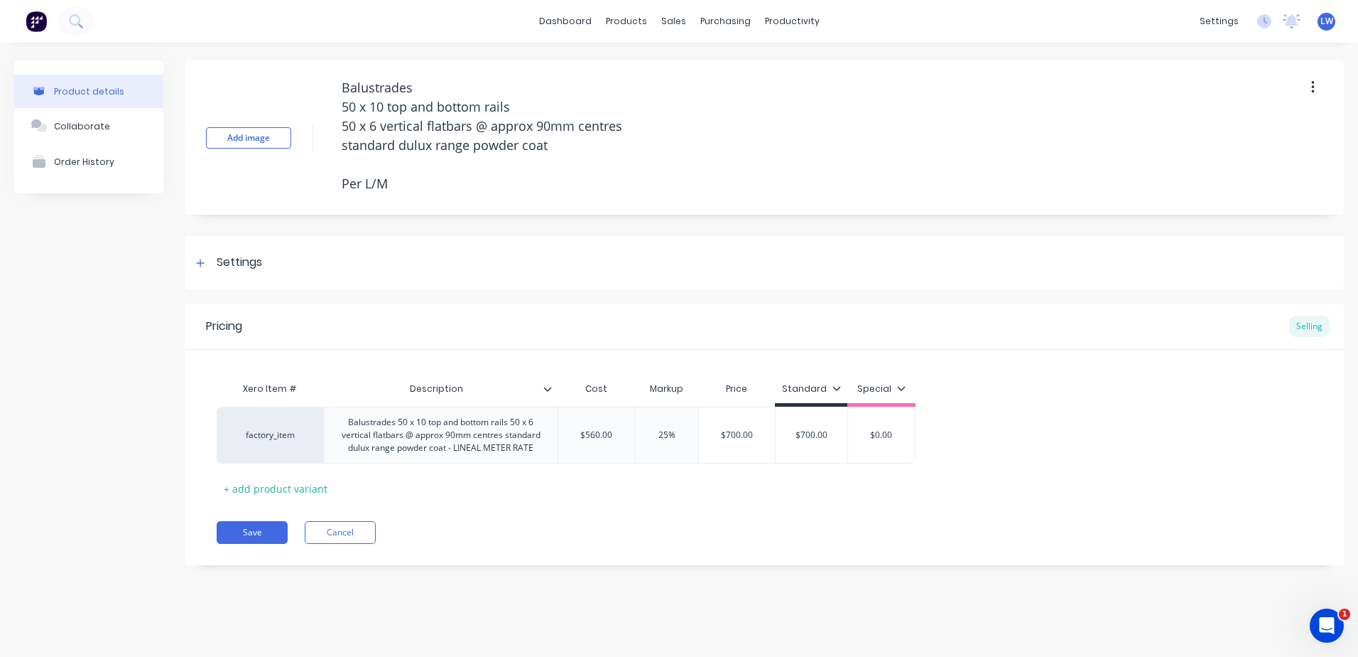
drag, startPoint x: 414, startPoint y: 180, endPoint x: 258, endPoint y: 88, distance: 180.9
click at [258, 88] on div "Add image Balustrades 50 x 10 top and bottom rails 50 x 6 vertical flatbars @ a…" at bounding box center [765, 137] width 1160 height 154
click at [253, 541] on button "Save" at bounding box center [252, 532] width 71 height 23
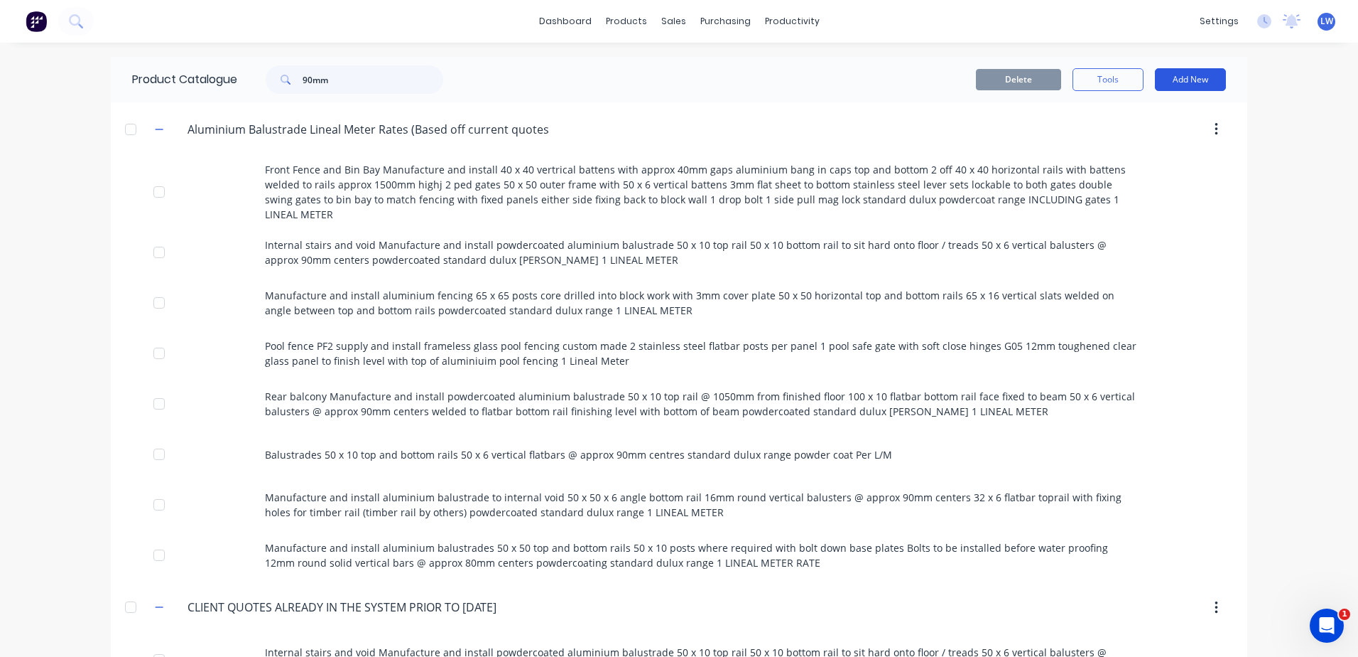
click at [1189, 81] on button "Add New" at bounding box center [1190, 79] width 71 height 23
click at [1113, 145] on div "Product" at bounding box center [1158, 144] width 109 height 21
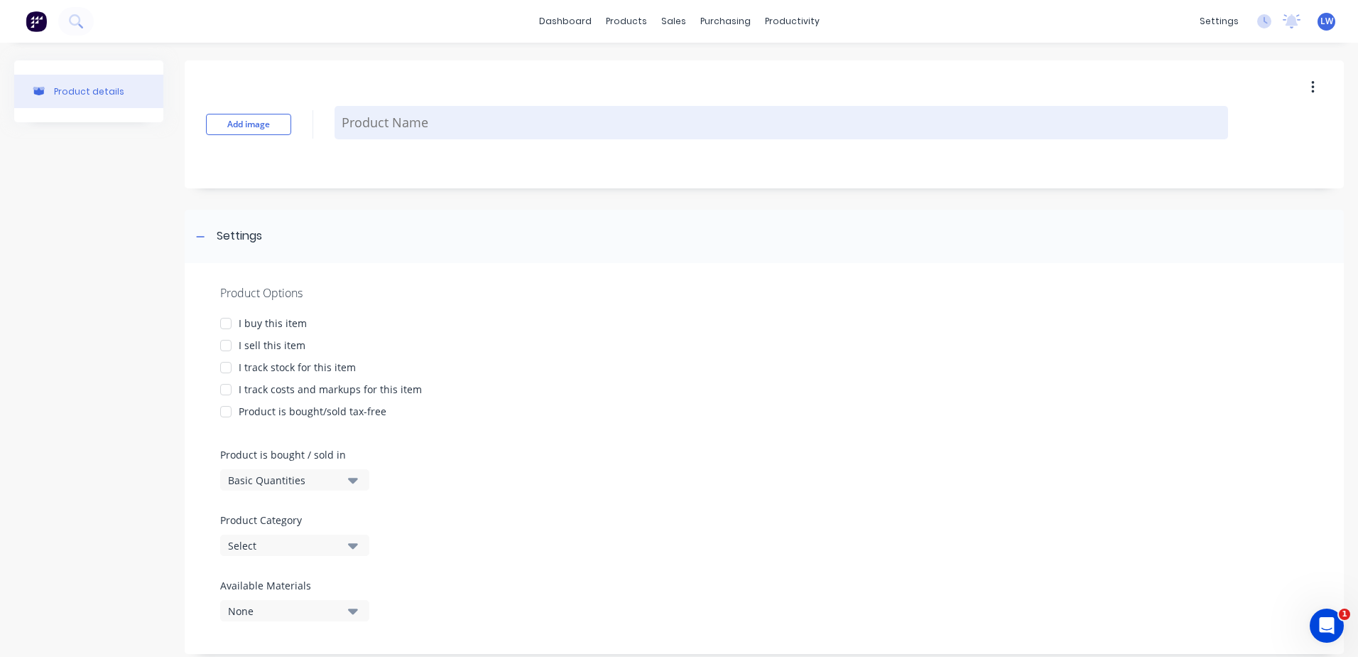
click at [399, 119] on textarea at bounding box center [782, 122] width 894 height 33
paste textarea "Balustrades 50 x 10 top and bottom rails 50 x 6 vertical flatbars @ approx 90mm…"
type textarea "x"
type textarea "Balustrades 50 x 10 top and bottom rails 50 x 6 vertical flatbars @ approx 90mm…"
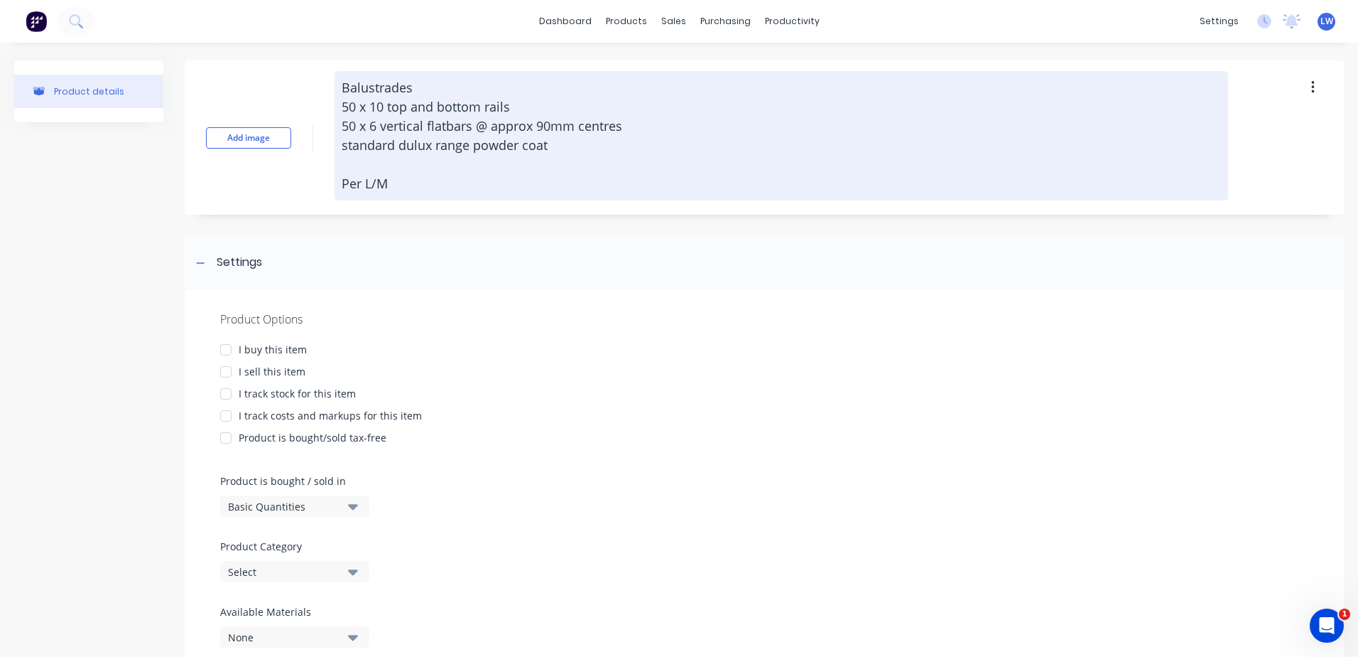
type textarea "x"
type textarea "Balustrades 50 x 10 top and bottom rails 50 x 6 vertical flatbars @ approx 90mm…"
type textarea "x"
type textarea "Balustrades 50 x 10 top and bottom rails 50 x 6 vertical flatbars @ approx 90mm…"
type textarea "x"
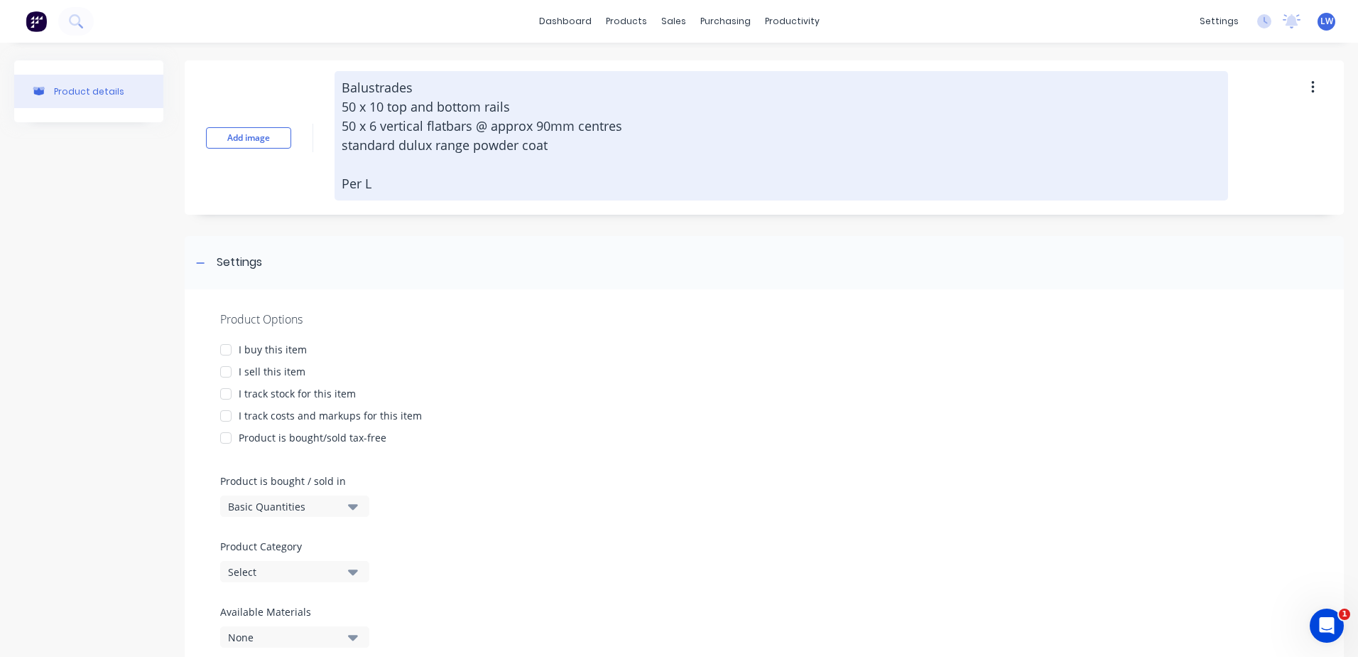
type textarea "Balustrades 50 x 10 top and bottom rails 50 x 6 vertical flatbars @ approx 90mm…"
type textarea "x"
type textarea "Balustrades 50 x 10 top and bottom rails 50 x 6 vertical flatbars @ approx 90mm…"
type textarea "x"
type textarea "Balustrades 50 x 10 top and bottom rails 50 x 6 vertical flatbars @ approx 90mm…"
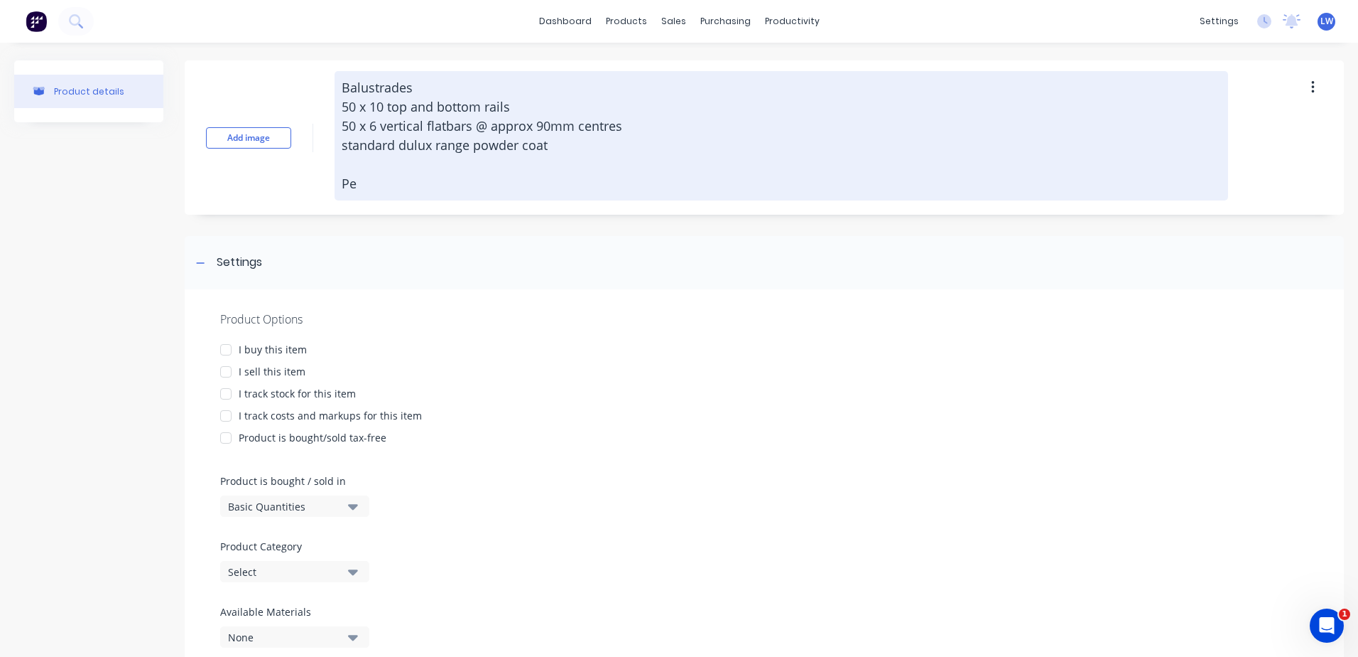
type textarea "x"
type textarea "Balustrades 50 x 10 top and bottom rails 50 x 6 vertical flatbars @ approx 90mm…"
type textarea "x"
type textarea "Balustrades 50 x 10 top and bottom rails 50 x 6 vertical flatbars @ approx 90mm…"
type textarea "x"
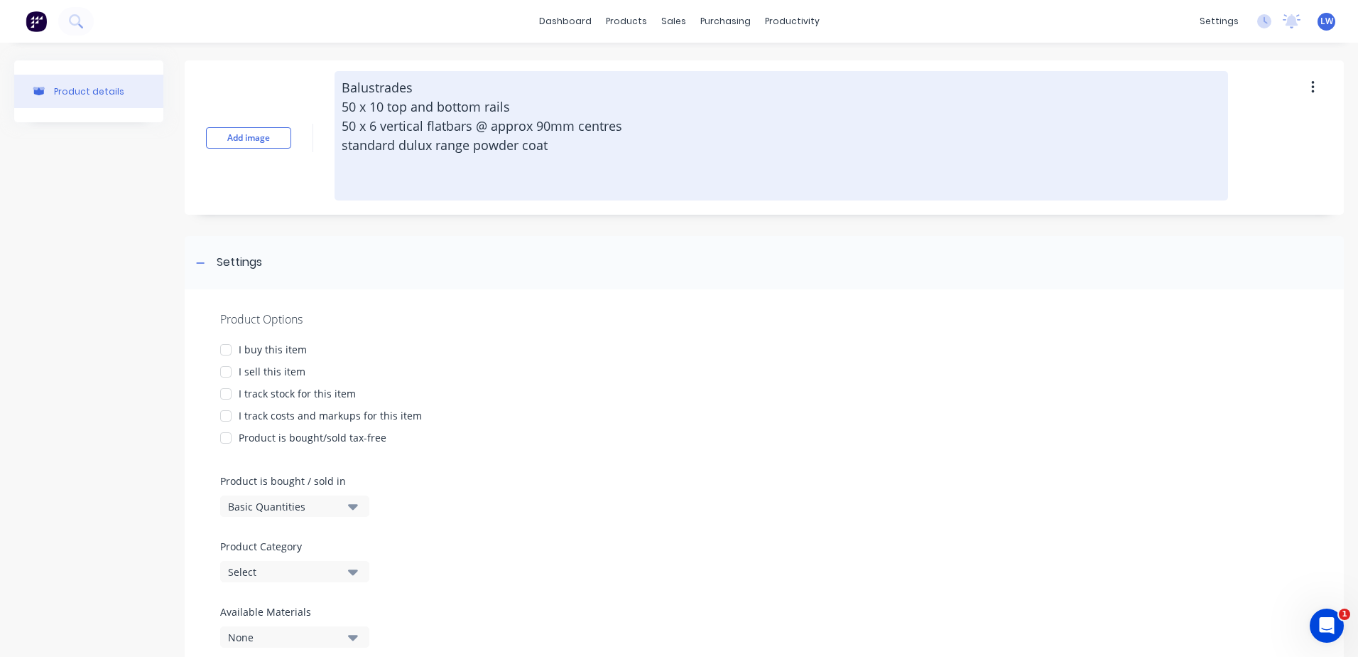
type textarea "Balustrades 50 x 10 top and bottom rails 50 x 6 vertical flatbars @ approx 90mm…"
type textarea "x"
type textarea "Balustrades 50 x 10 top and bottom rails 50 x 6 vertical flatbars @ approx 90mm…"
type textarea "x"
type textarea "Balustrades 50 x 10 top and bottom rails 50 x 6 vertical flatbars @ approx 90mm…"
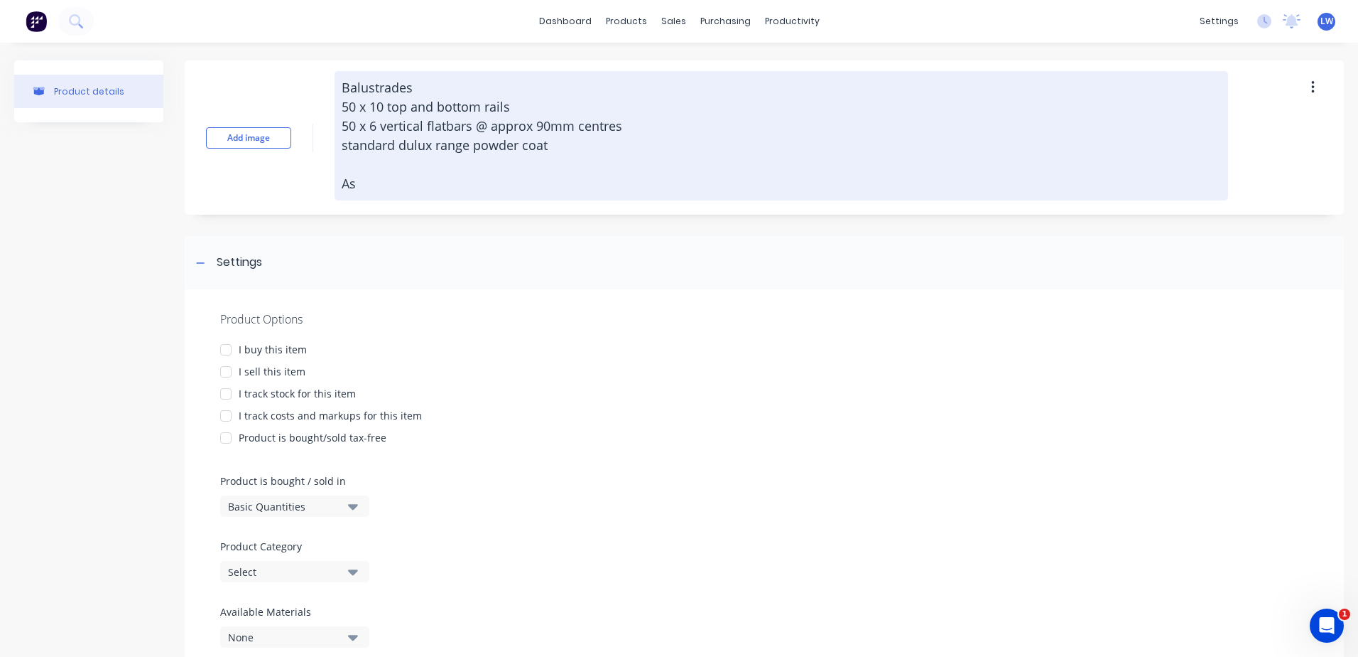
type textarea "x"
type textarea "Balustrades 50 x 10 top and bottom rails 50 x 6 vertical flatbars @ approx 90mm…"
type textarea "x"
type textarea "Balustrades 50 x 10 top and bottom rails 50 x 6 vertical flatbars @ approx 90mm…"
type textarea "x"
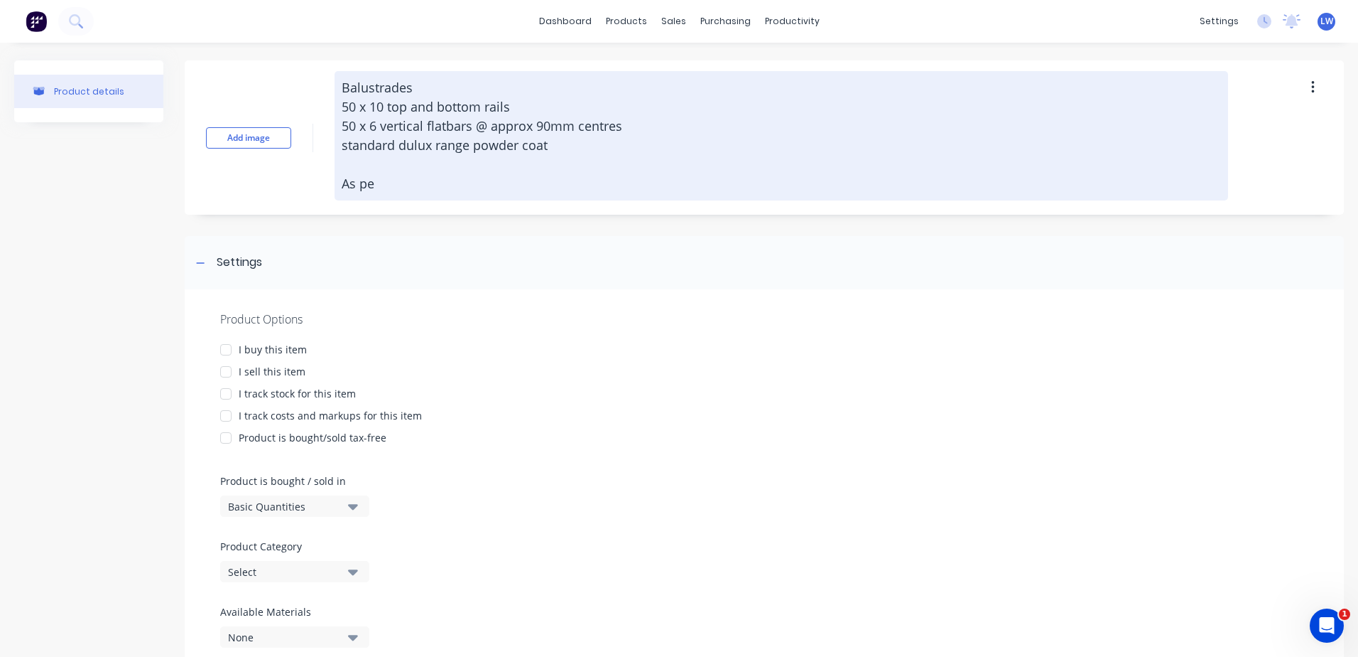
type textarea "Balustrades 50 x 10 top and bottom rails 50 x 6 vertical flatbars @ approx 90mm…"
type textarea "x"
type textarea "Balustrades 50 x 10 top and bottom rails 50 x 6 vertical flatbars @ approx 90mm…"
type textarea "x"
type textarea "Balustrades 50 x 10 top and bottom rails 50 x 6 vertical flatbars @ approx 90mm…"
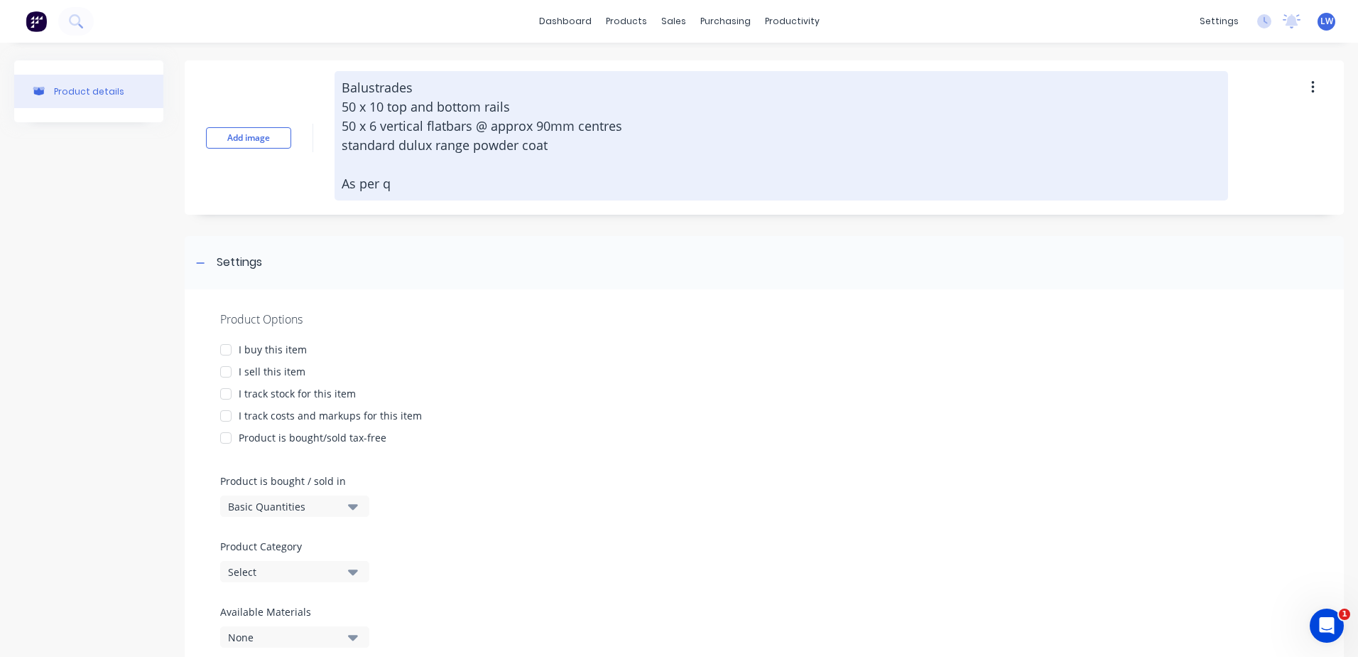
type textarea "x"
type textarea "Balustrades 50 x 10 top and bottom rails 50 x 6 vertical flatbars @ approx 90mm…"
type textarea "x"
type textarea "Balustrades 50 x 10 top and bottom rails 50 x 6 vertical flatbars @ approx 90mm…"
type textarea "x"
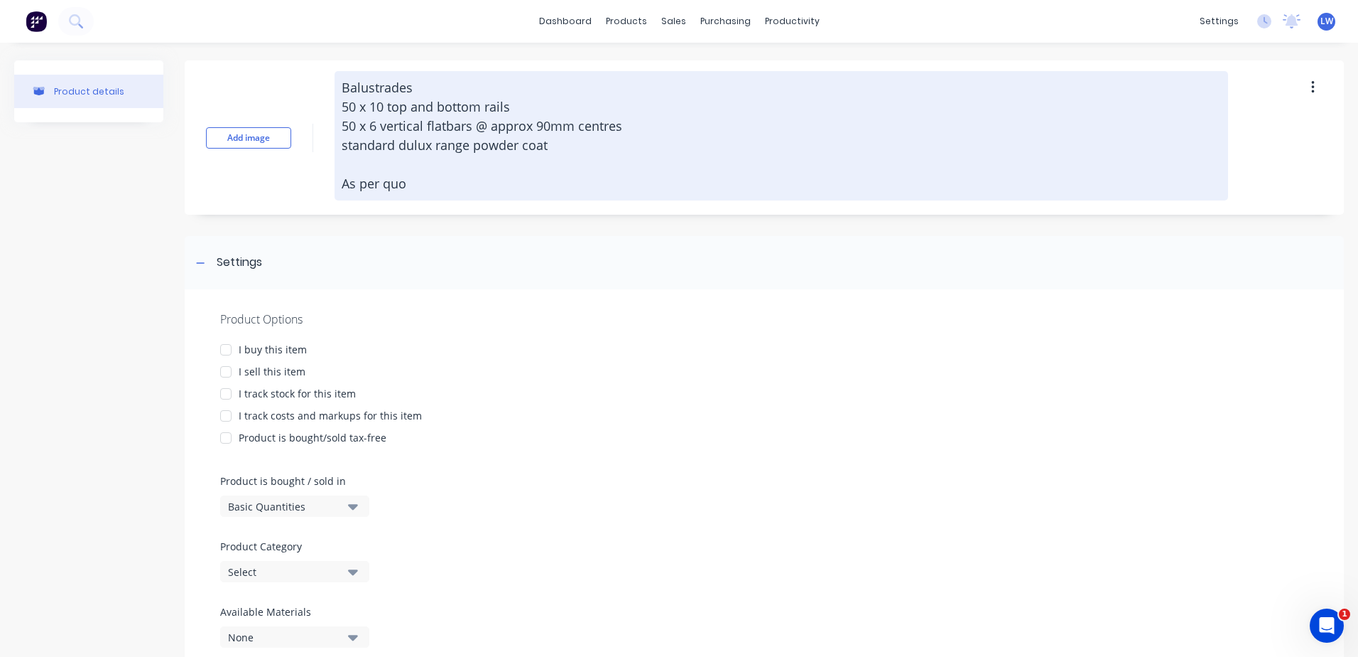
type textarea "Balustrades 50 x 10 top and bottom rails 50 x 6 vertical flatbars @ approx 90mm…"
type textarea "x"
type textarea "Balustrades 50 x 10 top and bottom rails 50 x 6 vertical flatbars @ approx 90mm…"
type textarea "x"
type textarea "Balustrades 50 x 10 top and bottom rails 50 x 6 vertical flatbars @ approx 90mm…"
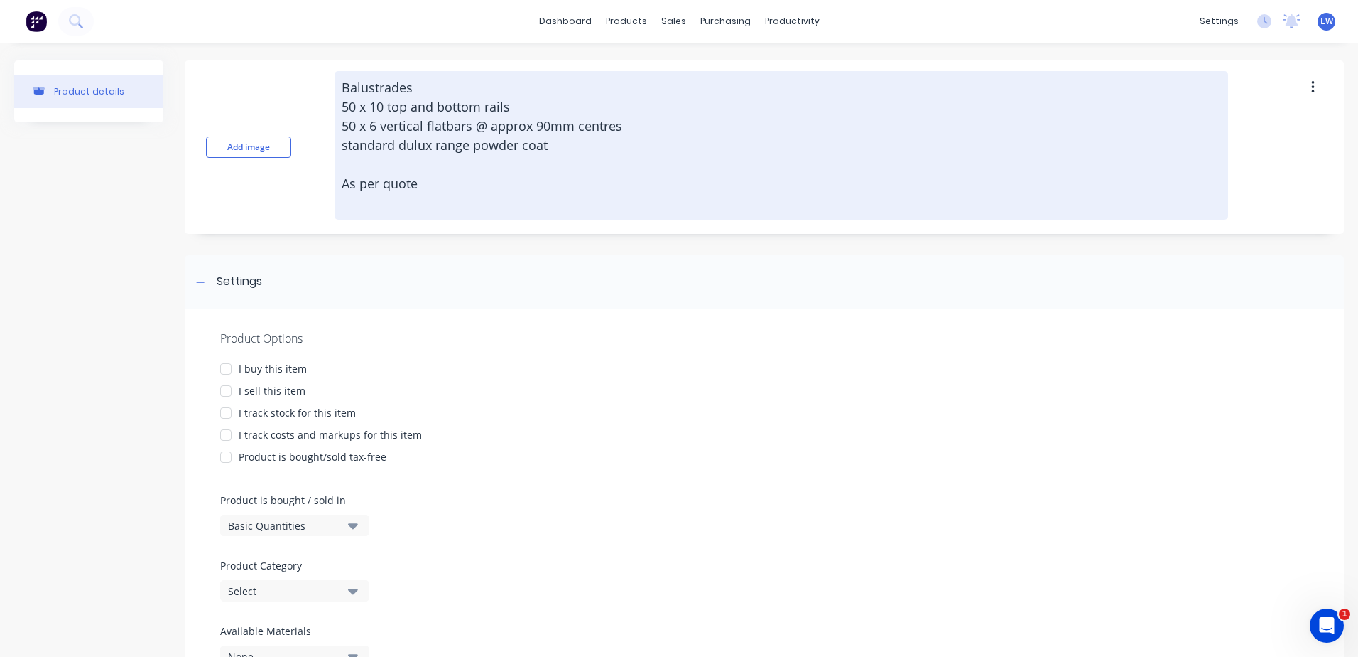
type textarea "x"
type textarea "Balustrades 50 x 10 top and bottom rails 50 x 6 vertical flatbars @ approx 90mm…"
type textarea "x"
type textarea "Balustrades 50 x 10 top and bottom rails 50 x 6 vertical flatbars @ approx 90mm…"
type textarea "x"
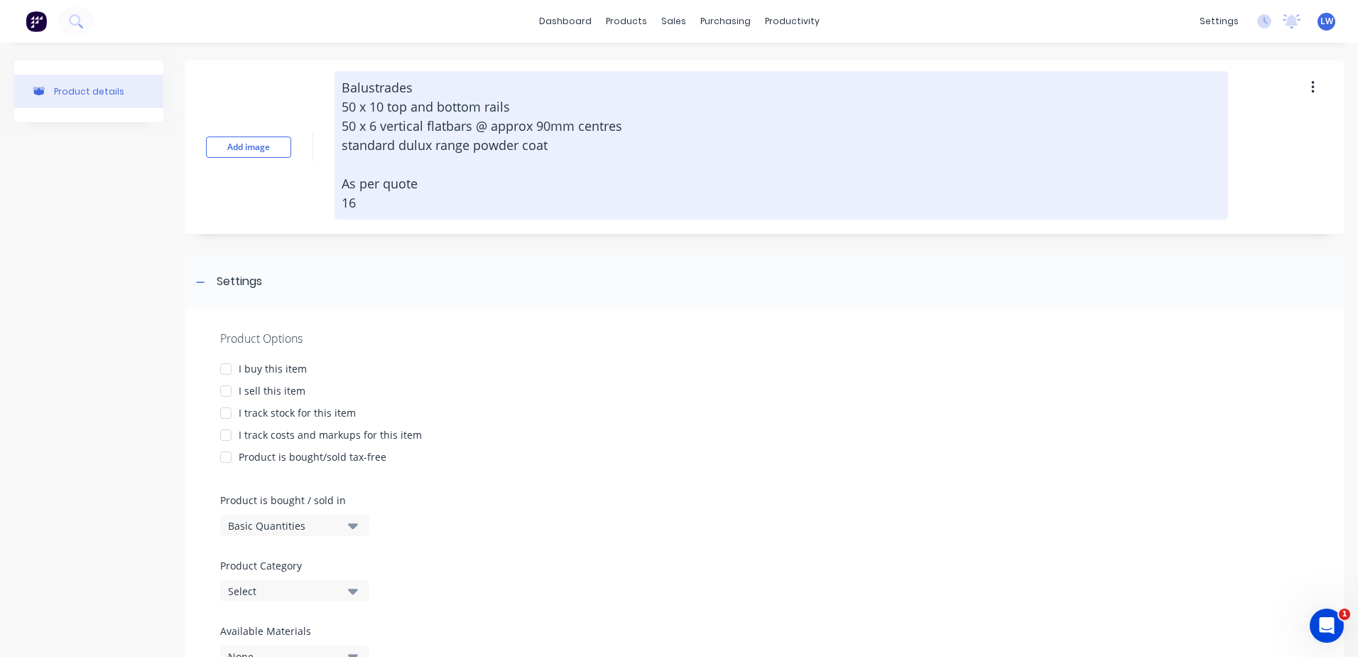
type textarea "Balustrades 50 x 10 top and bottom rails 50 x 6 vertical flatbars @ approx 90mm…"
type textarea "x"
type textarea "Balustrades 50 x 10 top and bottom rails 50 x 6 vertical flatbars @ approx 90mm…"
type textarea "x"
type textarea "Balustrades 50 x 10 top and bottom rails 50 x 6 vertical flatbars @ approx 90mm…"
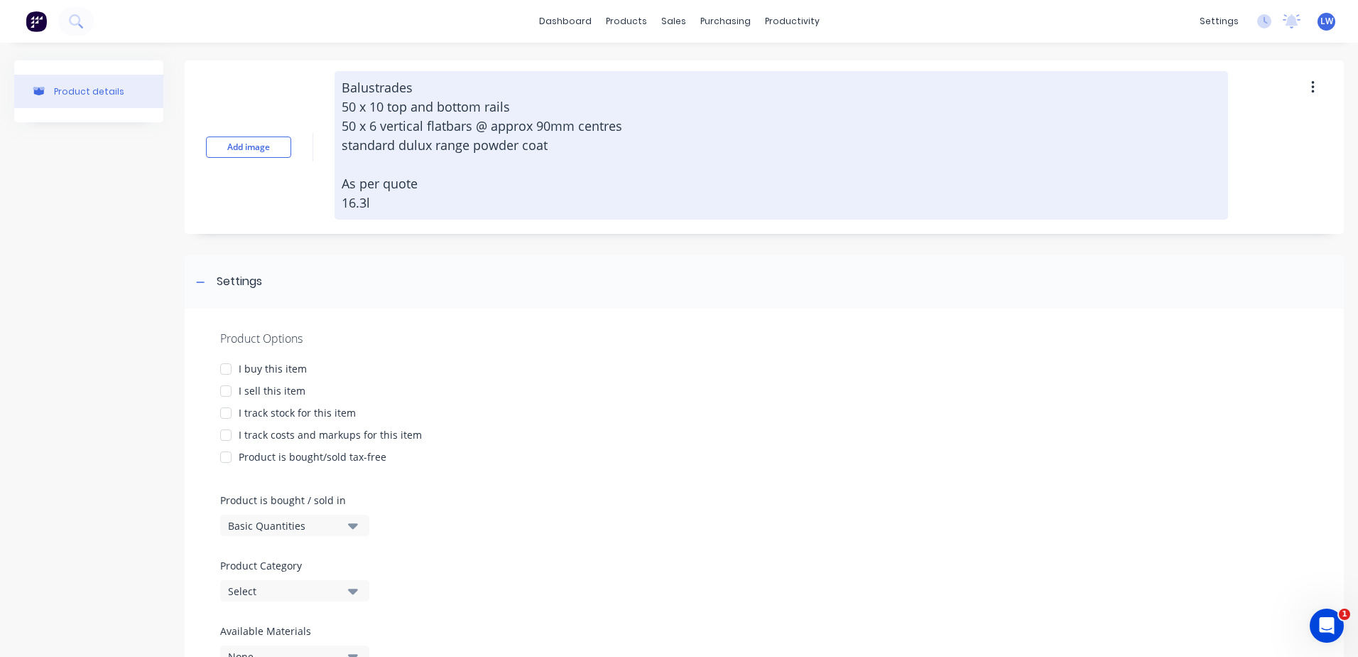
type textarea "x"
type textarea "Balustrades 50 x 10 top and bottom rails 50 x 6 vertical flatbars @ approx 90mm…"
type textarea "x"
type textarea "Balustrades 50 x 10 top and bottom rails 50 x 6 vertical flatbars @ approx 90mm…"
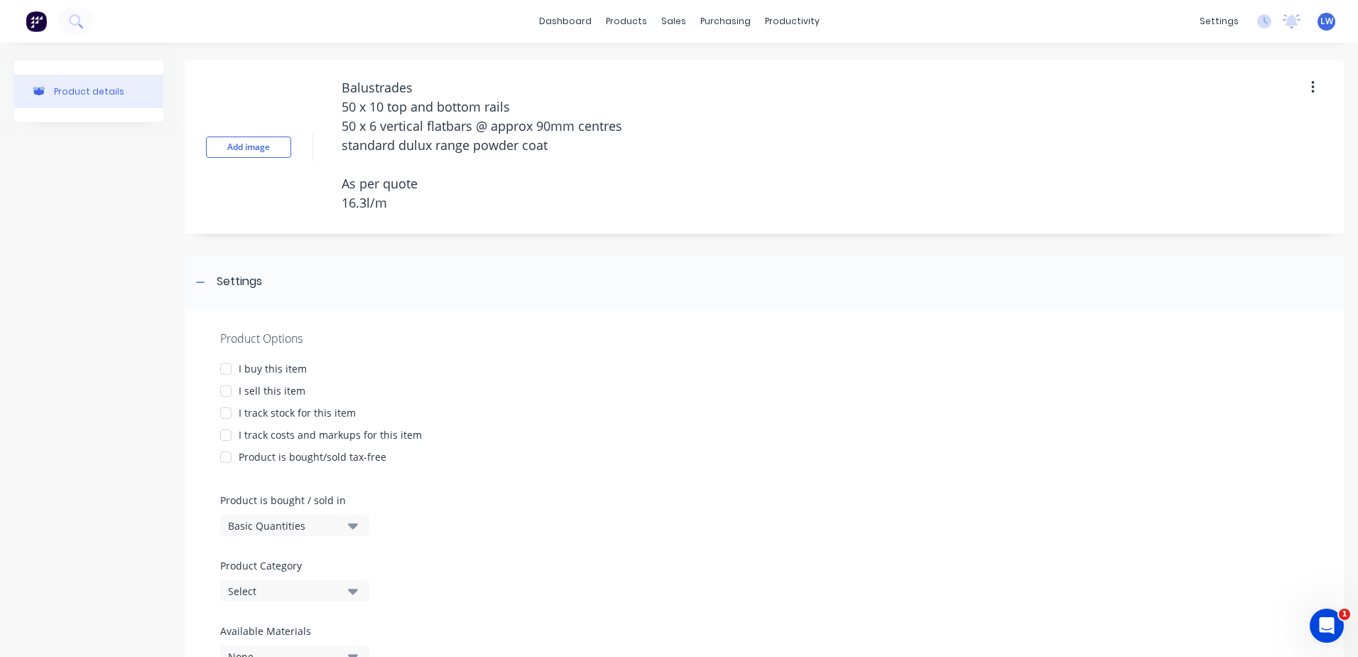
drag, startPoint x: 416, startPoint y: 201, endPoint x: 223, endPoint y: 33, distance: 255.9
click at [223, 33] on div "dashboard products sales purchasing productivity dashboard products Product Cat…" at bounding box center [679, 328] width 1358 height 657
click at [225, 387] on div at bounding box center [226, 391] width 28 height 28
click at [229, 431] on div at bounding box center [226, 435] width 28 height 28
type textarea "x"
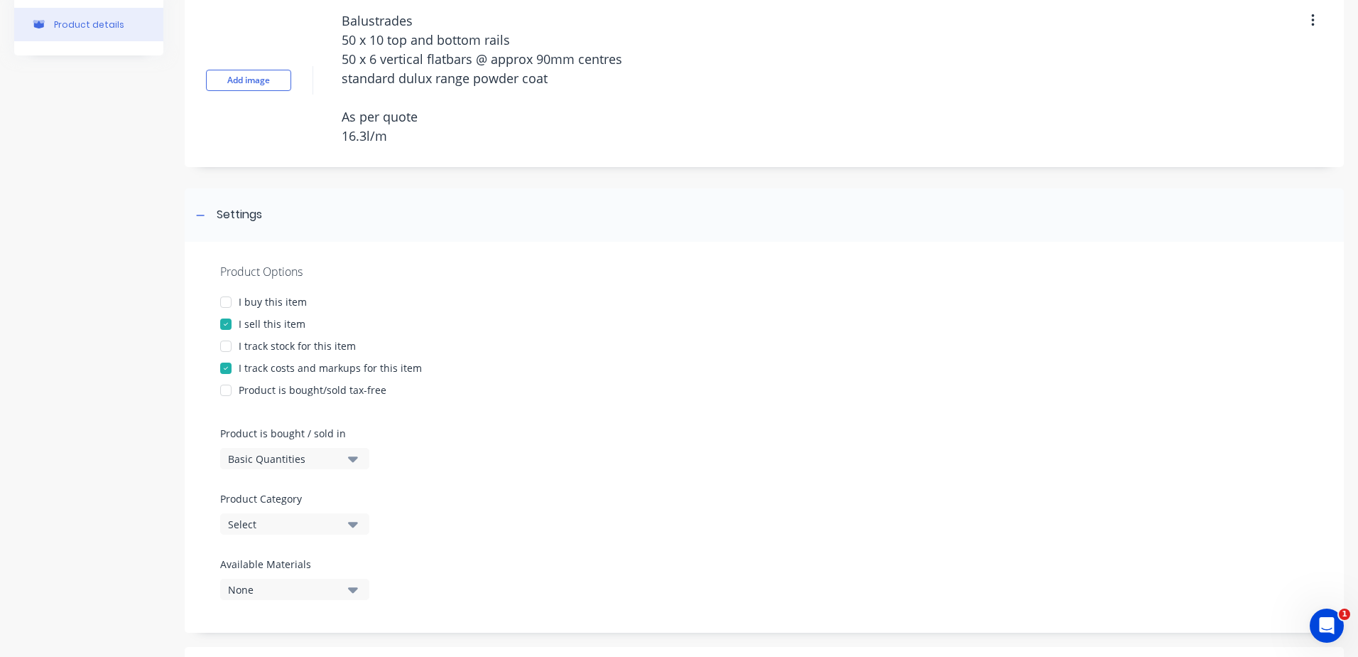
scroll to position [213, 0]
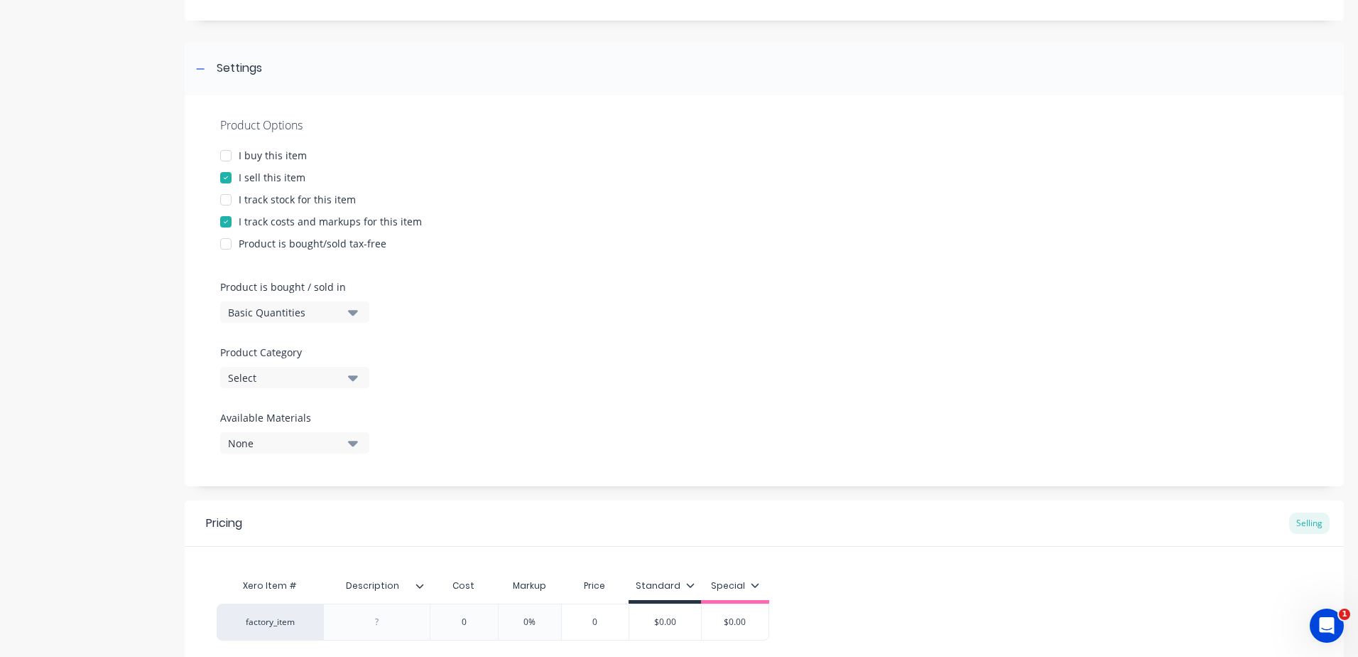
type textarea "Balustrades 50 x 10 top and bottom rails 50 x 6 vertical flatbars @ approx 90mm…"
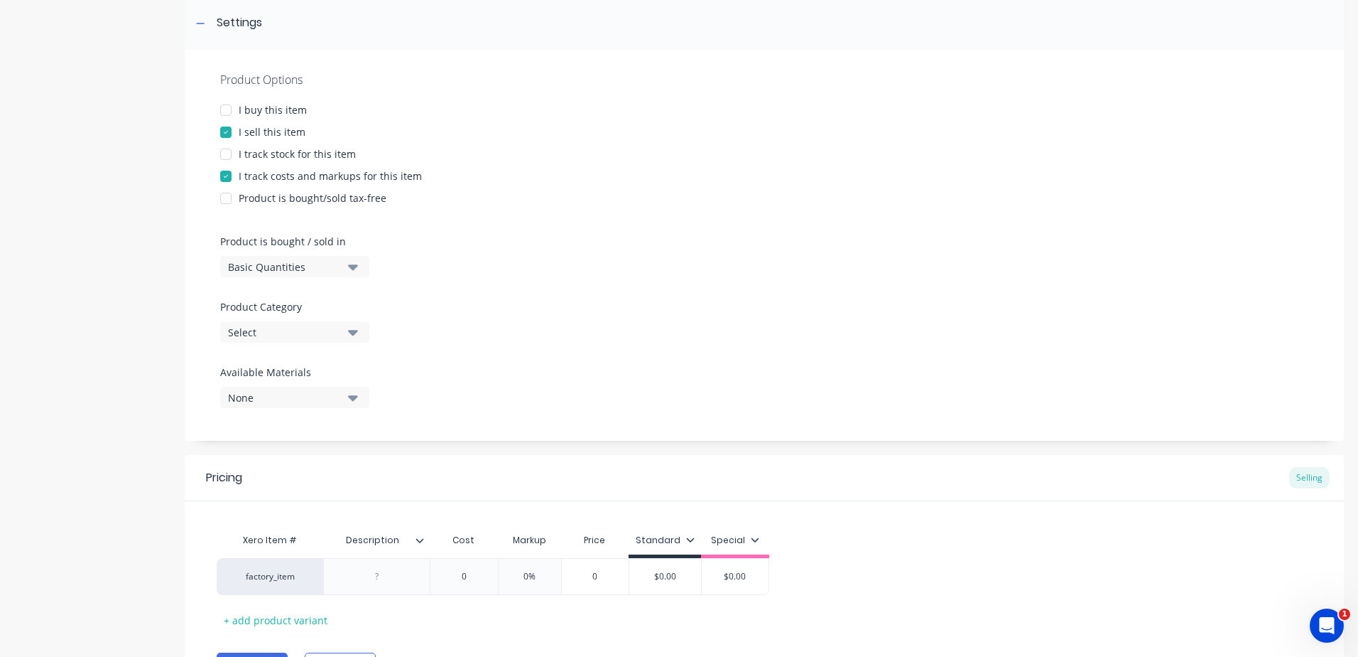
type textarea "x"
type textarea "Balustrades 50 x 10 top and bottom rails 50 x 6 vertical flatbars @ approx 90mm…"
click at [356, 340] on icon "button" at bounding box center [353, 332] width 10 height 16
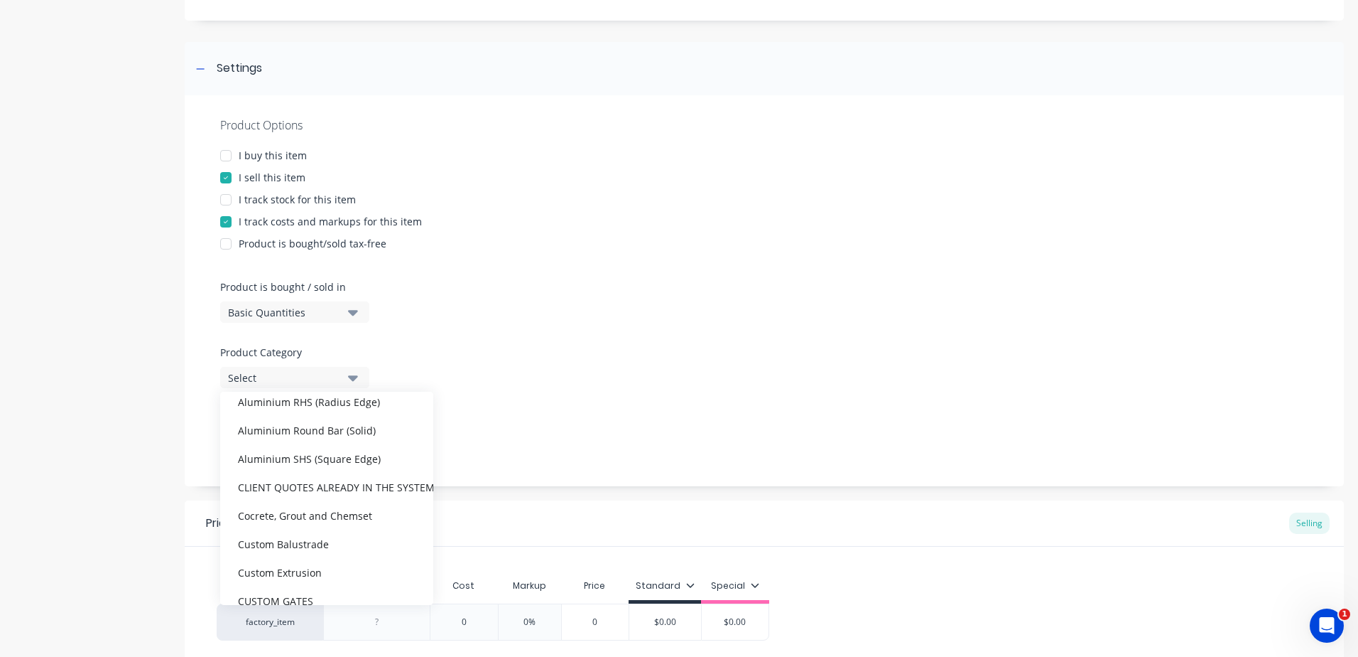
scroll to position [284, 0]
click at [360, 482] on div "CLIENT QUOTES ALREADY IN THE SYSTEM PRIOR TO 1/9/2025" at bounding box center [326, 484] width 213 height 28
type textarea "x"
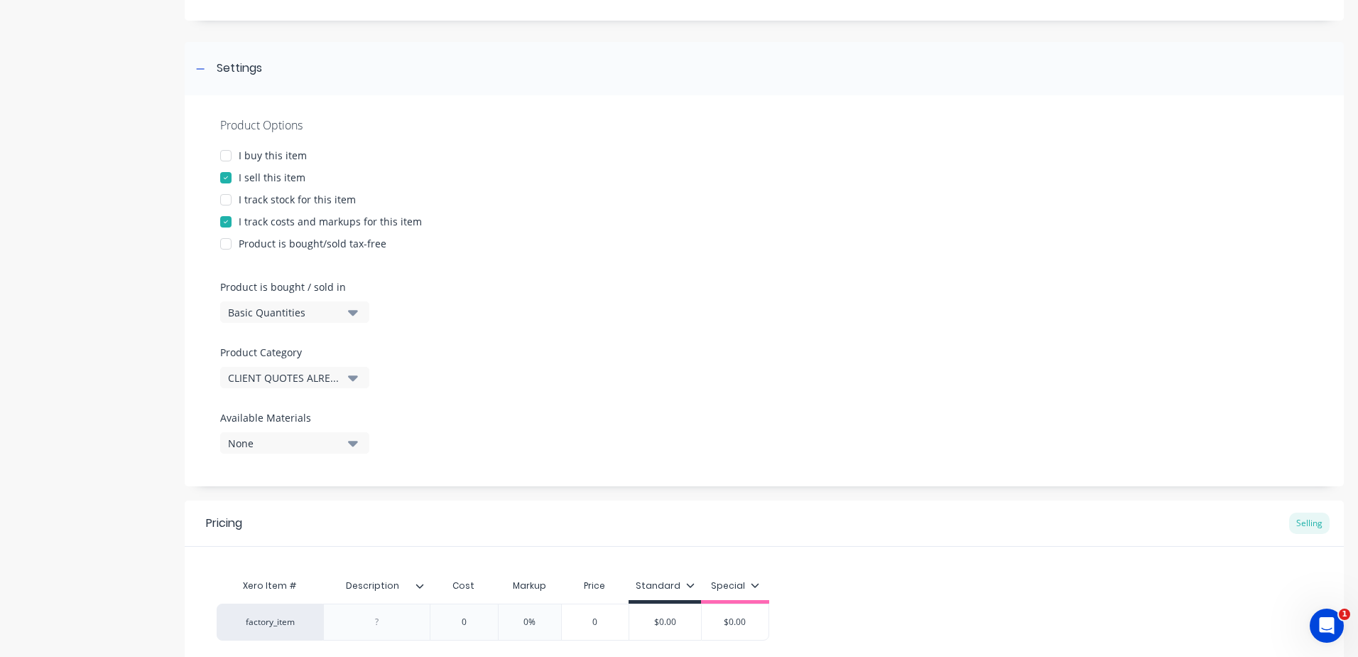
scroll to position [337, 0]
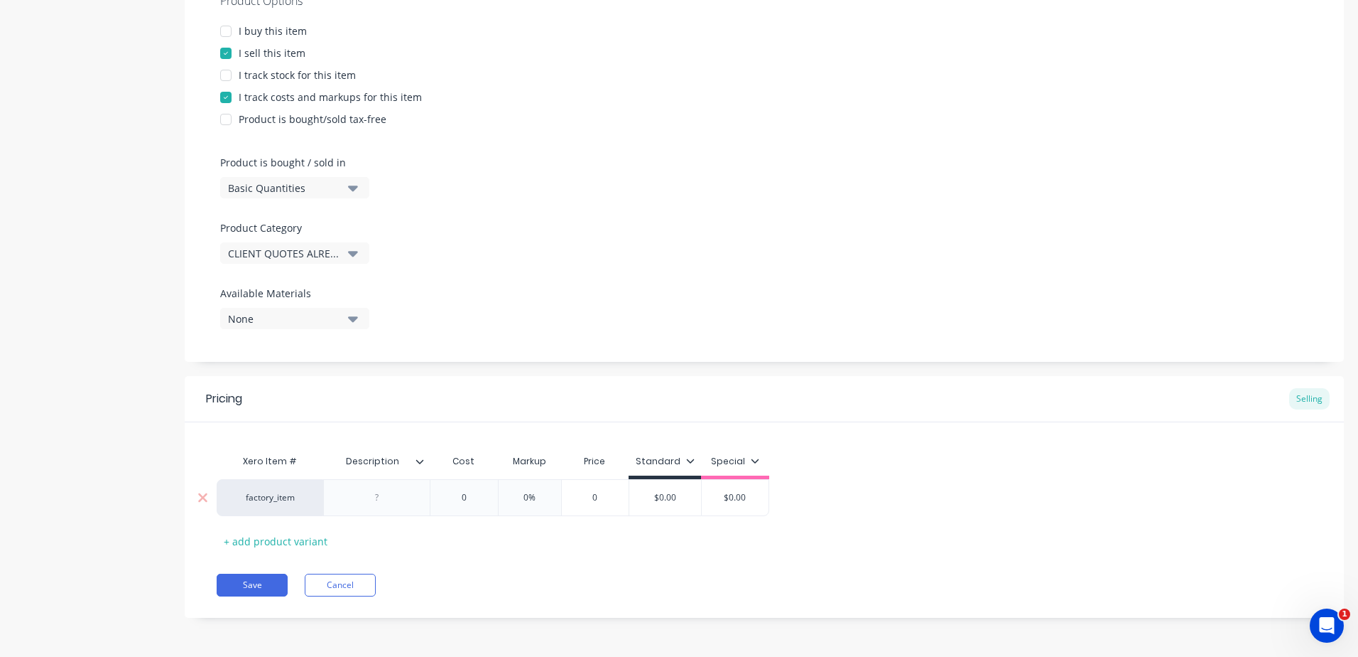
click at [396, 504] on div at bounding box center [377, 497] width 71 height 18
paste div
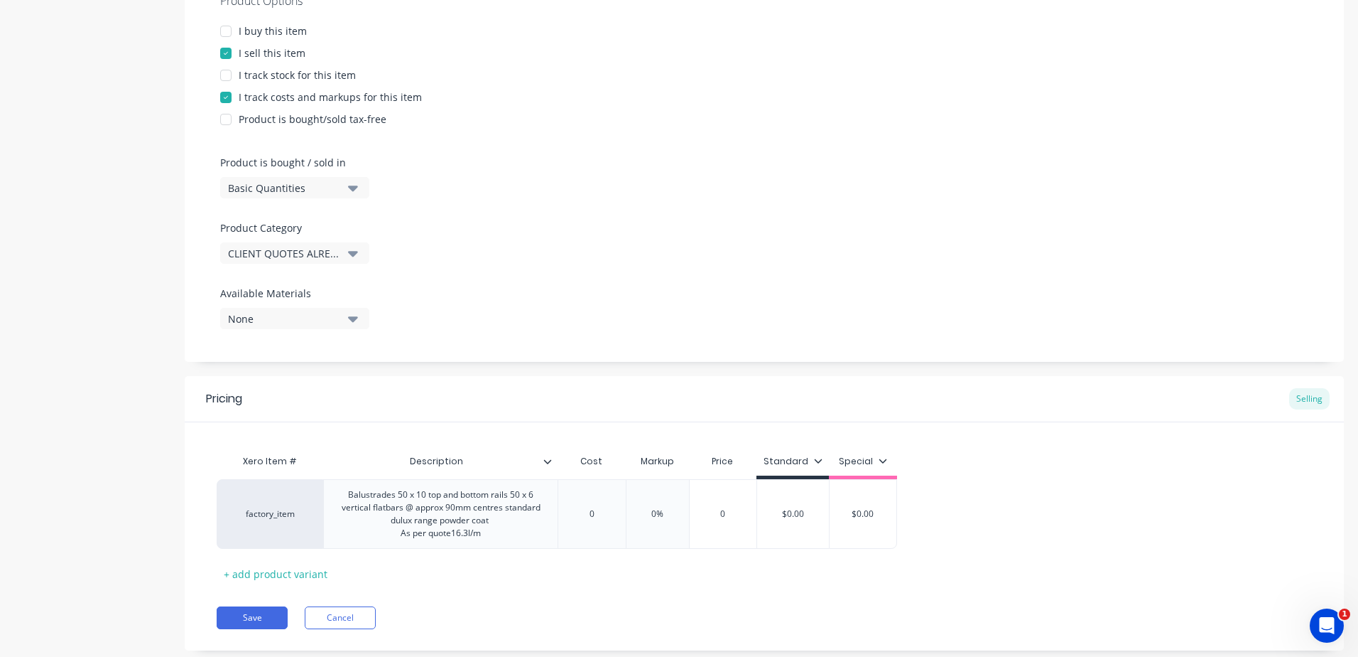
drag, startPoint x: 476, startPoint y: 567, endPoint x: 467, endPoint y: 566, distance: 9.3
click at [467, 566] on div "Xero Item # Description Cost Markup Price Standard Special factory_item Balustr…" at bounding box center [765, 516] width 1096 height 138
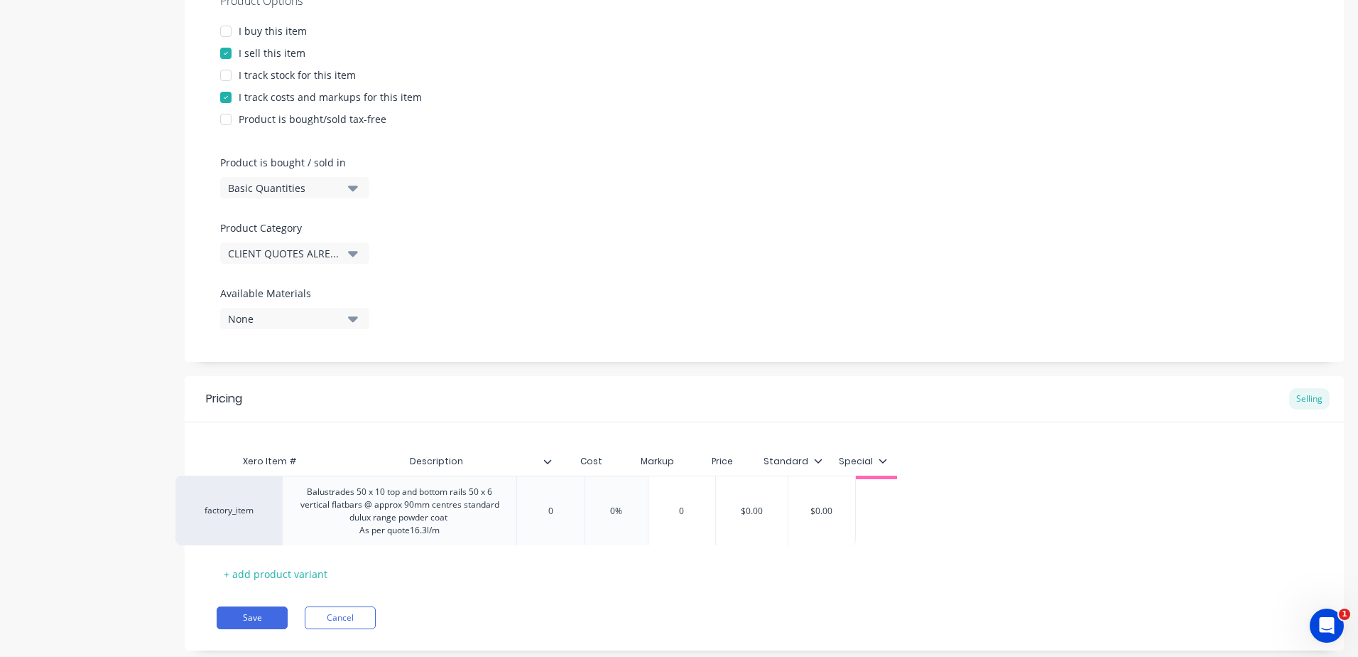
drag, startPoint x: 610, startPoint y: 518, endPoint x: 569, endPoint y: 514, distance: 41.4
click at [569, 514] on div "factory_item Balustrades 50 x 10 top and bottom rails 50 x 6 vertical flatbars …" at bounding box center [765, 514] width 1096 height 70
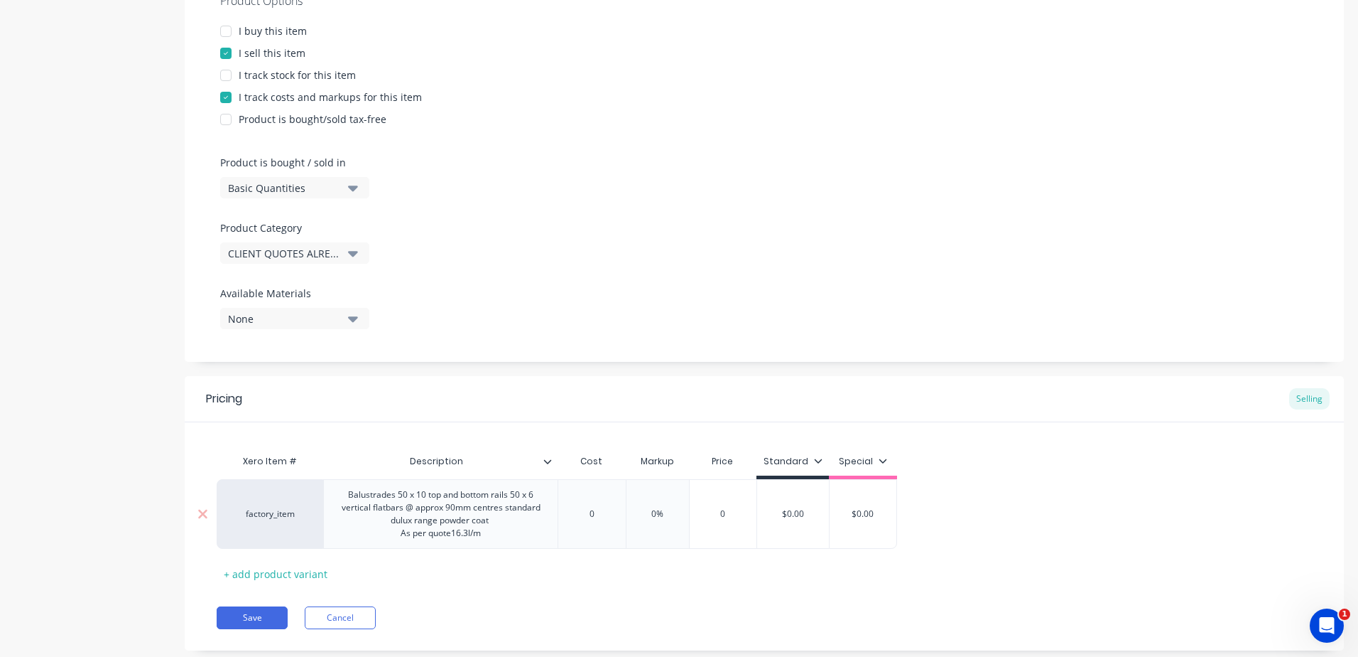
click at [598, 514] on input "0" at bounding box center [591, 513] width 71 height 13
drag, startPoint x: 601, startPoint y: 512, endPoint x: 523, endPoint y: 512, distance: 78.2
click at [523, 512] on div "factory_item Balustrades 50 x 10 top and bottom rails 50 x 6 vertical flatbars …" at bounding box center [557, 514] width 681 height 70
click at [600, 517] on input "0" at bounding box center [591, 513] width 71 height 13
click at [602, 514] on input "0" at bounding box center [591, 513] width 71 height 13
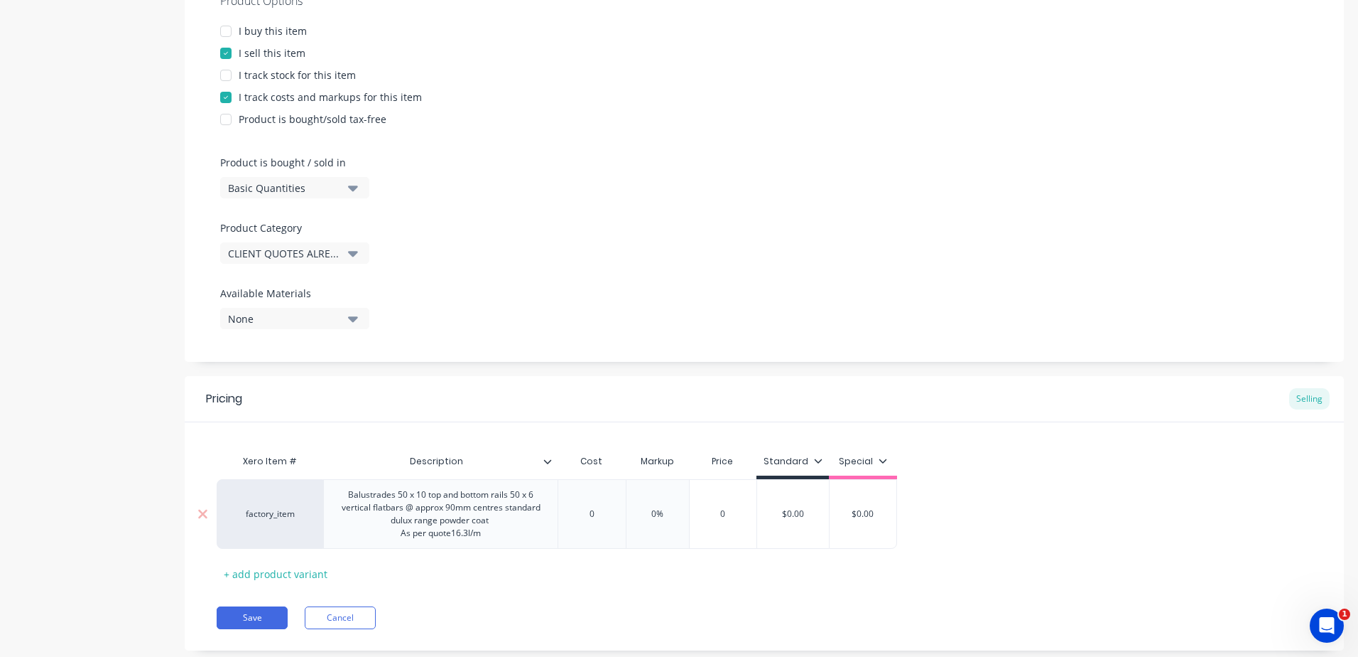
click at [642, 513] on input "0%" at bounding box center [657, 513] width 71 height 13
drag, startPoint x: 601, startPoint y: 516, endPoint x: 558, endPoint y: 516, distance: 42.6
click at [558, 516] on input "0" at bounding box center [591, 513] width 71 height 13
drag, startPoint x: 693, startPoint y: 514, endPoint x: 647, endPoint y: 514, distance: 46.2
click at [649, 514] on input "0%" at bounding box center [680, 513] width 71 height 13
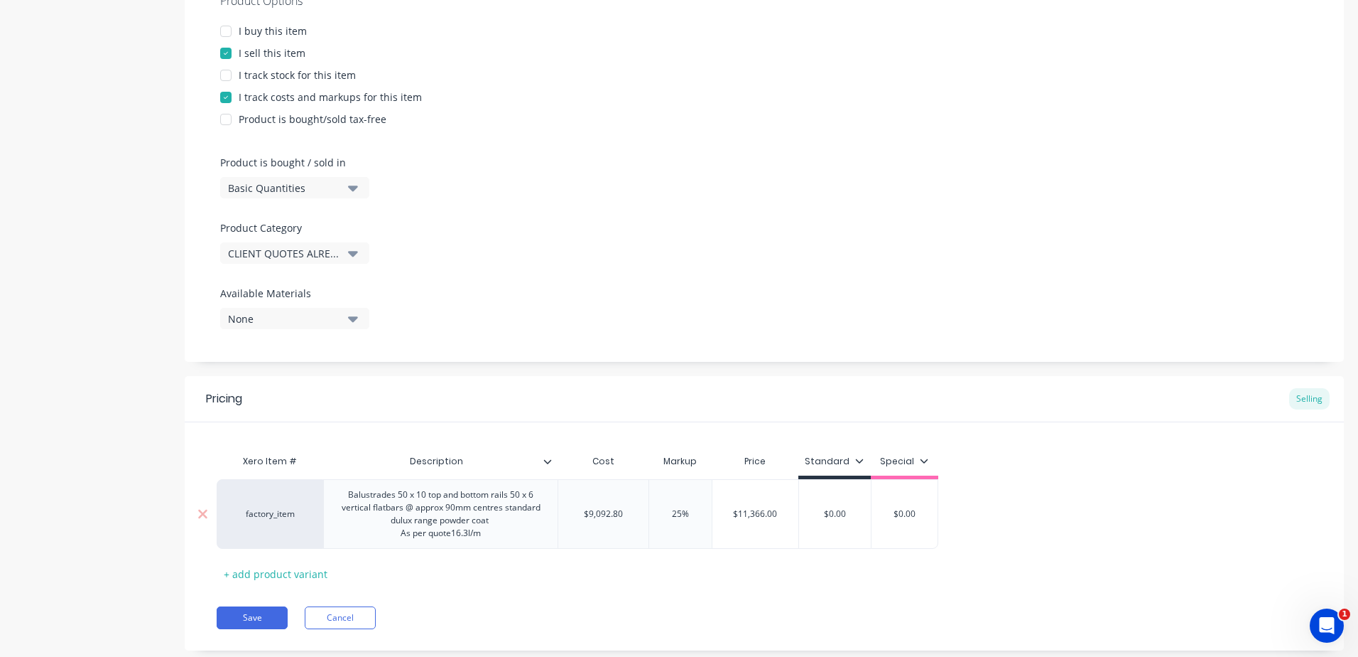
drag, startPoint x: 851, startPoint y: 512, endPoint x: 772, endPoint y: 507, distance: 79.1
click at [772, 507] on div "factory_item Balustrades 50 x 10 top and bottom rails 50 x 6 vertical flatbars …" at bounding box center [578, 514] width 722 height 70
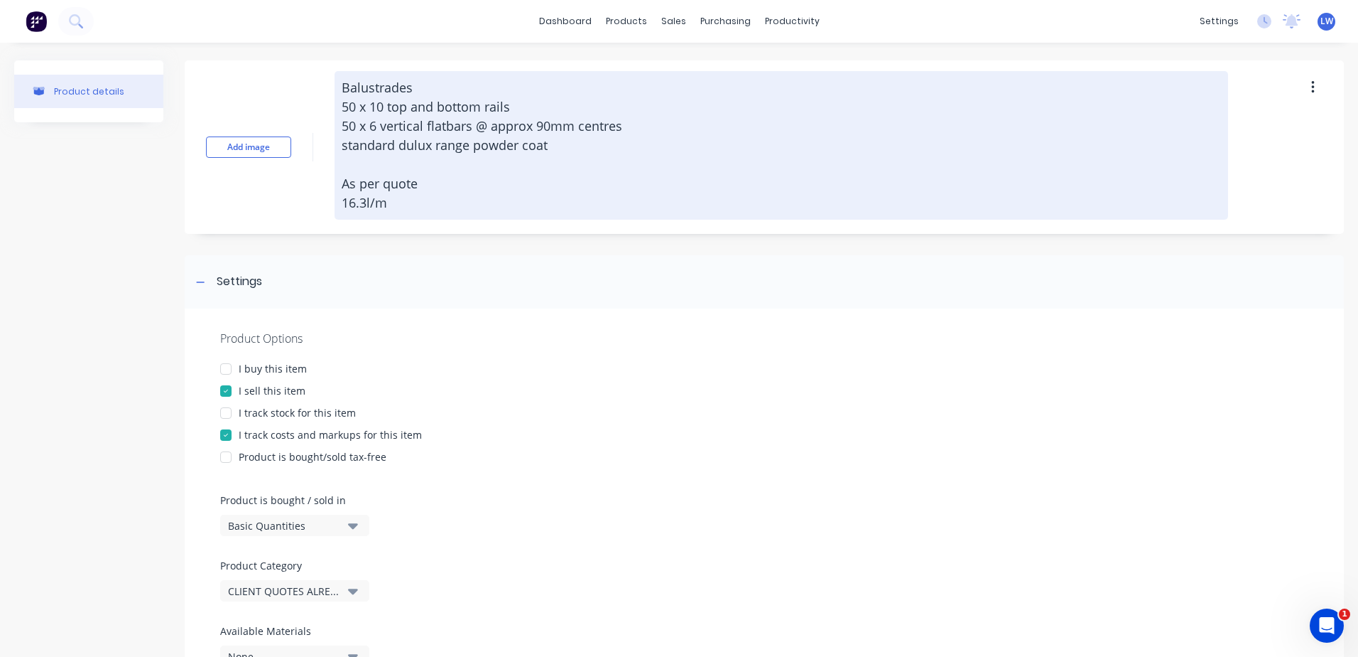
click at [417, 85] on textarea "Balustrades 50 x 10 top and bottom rails 50 x 6 vertical flatbars @ approx 90mm…" at bounding box center [782, 145] width 894 height 148
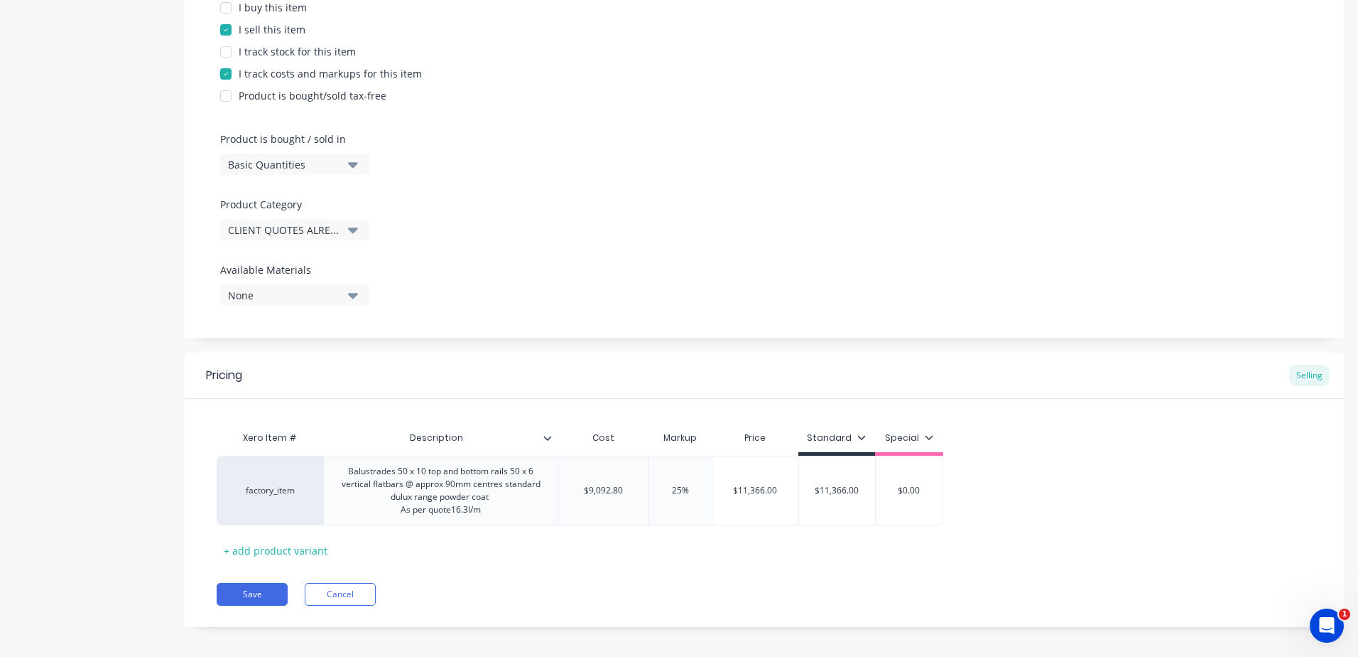
scroll to position [370, 0]
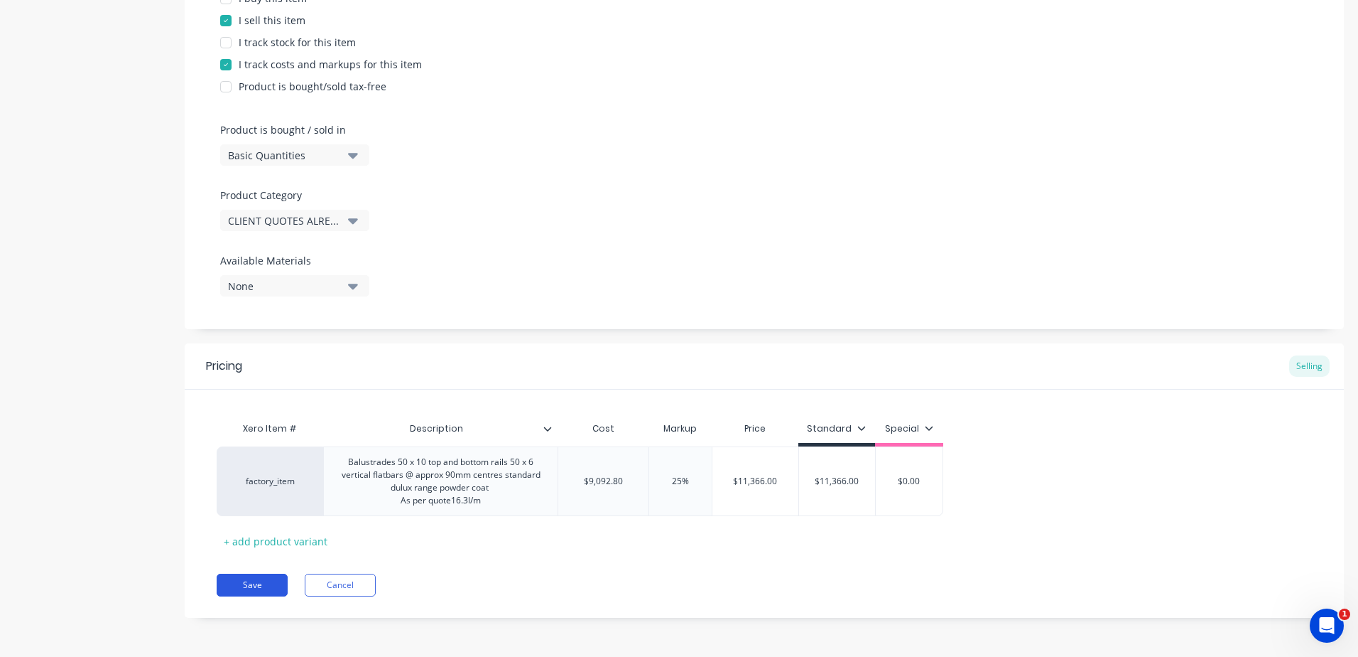
click at [231, 581] on button "Save" at bounding box center [252, 584] width 71 height 23
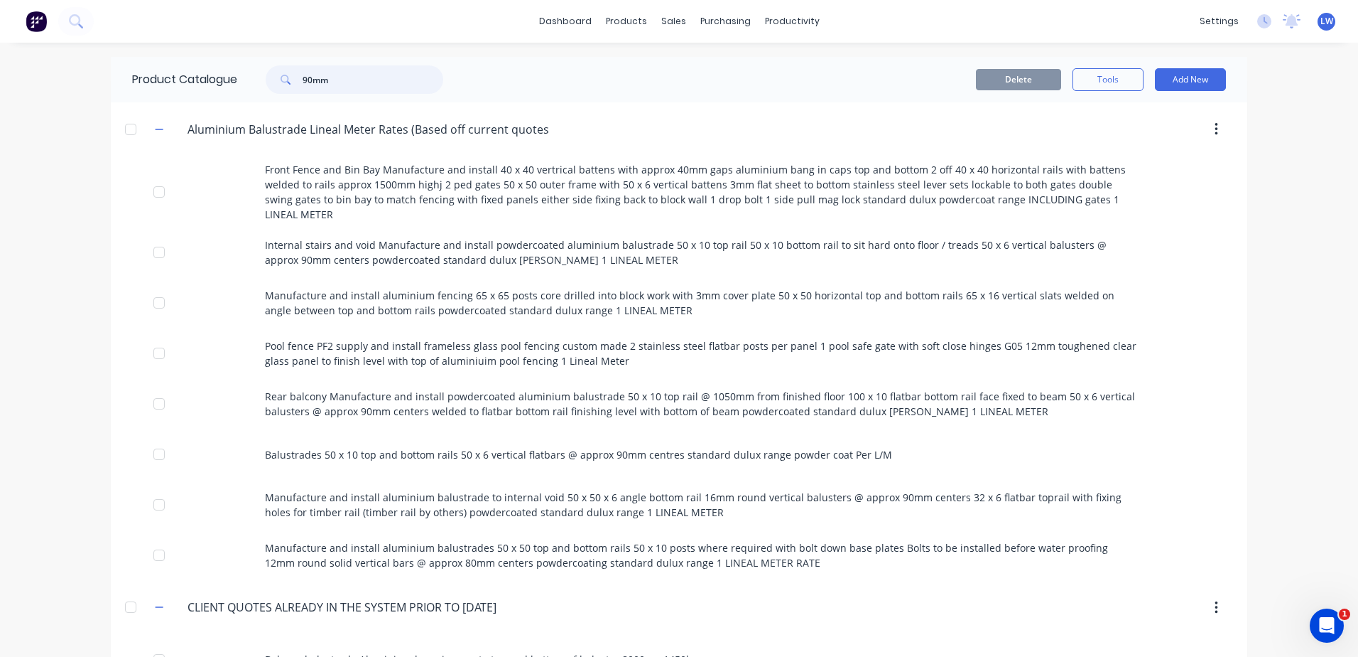
drag, startPoint x: 350, startPoint y: 80, endPoint x: 292, endPoint y: 72, distance: 58.7
click at [292, 72] on div "90mm" at bounding box center [355, 79] width 178 height 28
click at [1181, 77] on button "Add New" at bounding box center [1190, 79] width 71 height 23
click at [1108, 146] on div "Product" at bounding box center [1158, 144] width 109 height 21
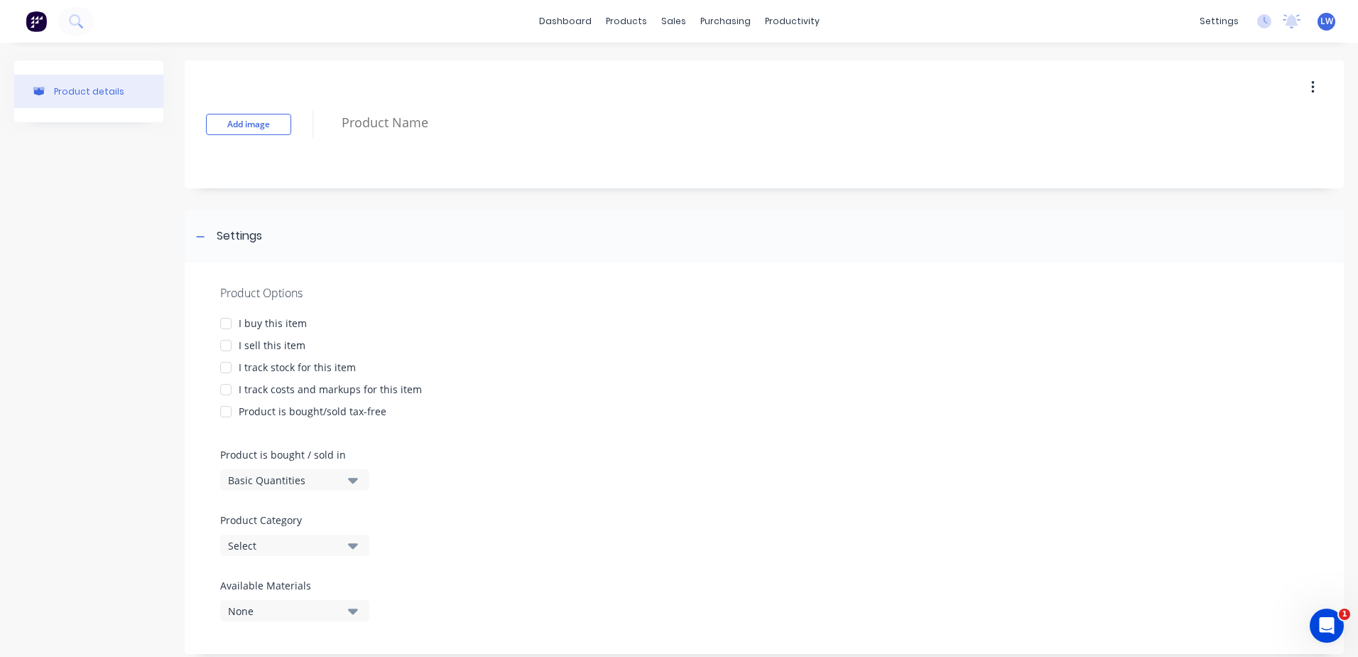
click at [382, 97] on div "Add image" at bounding box center [765, 124] width 1160 height 128
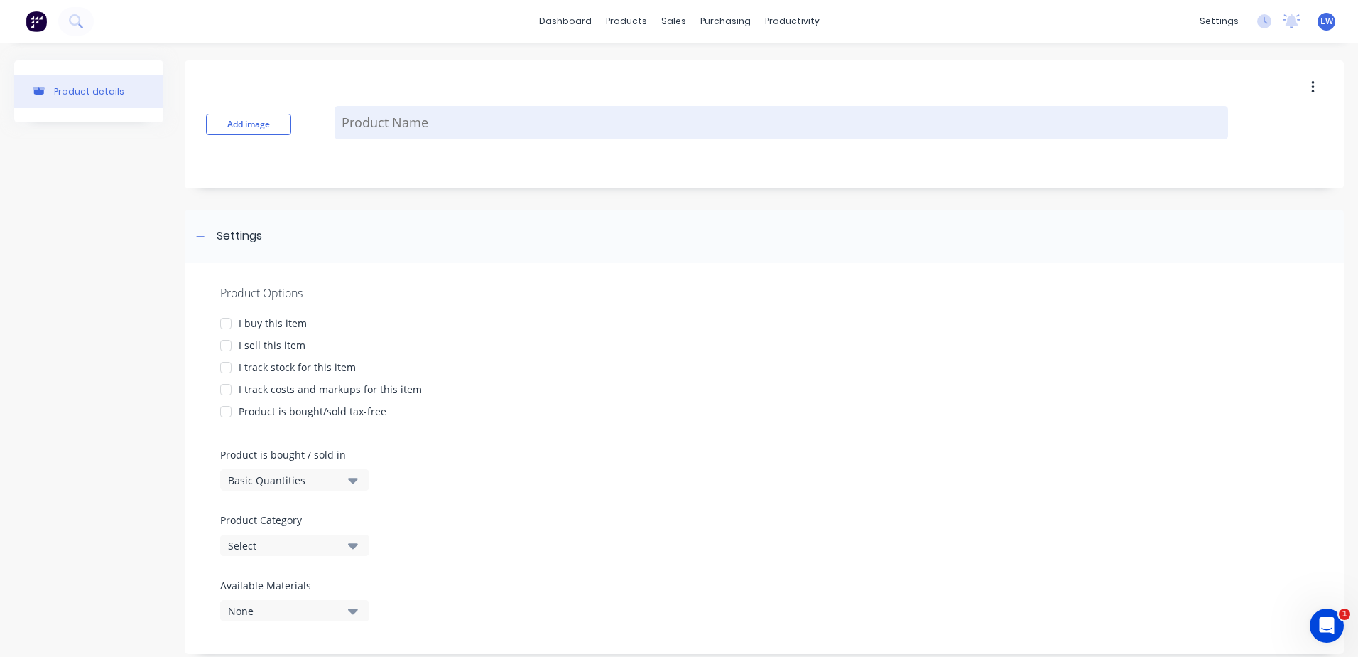
click at [375, 125] on textarea at bounding box center [782, 122] width 894 height 33
paste textarea "Pool fencing / Balustrade 12mm custom toughened laminate with 25 x 25 toprail a…"
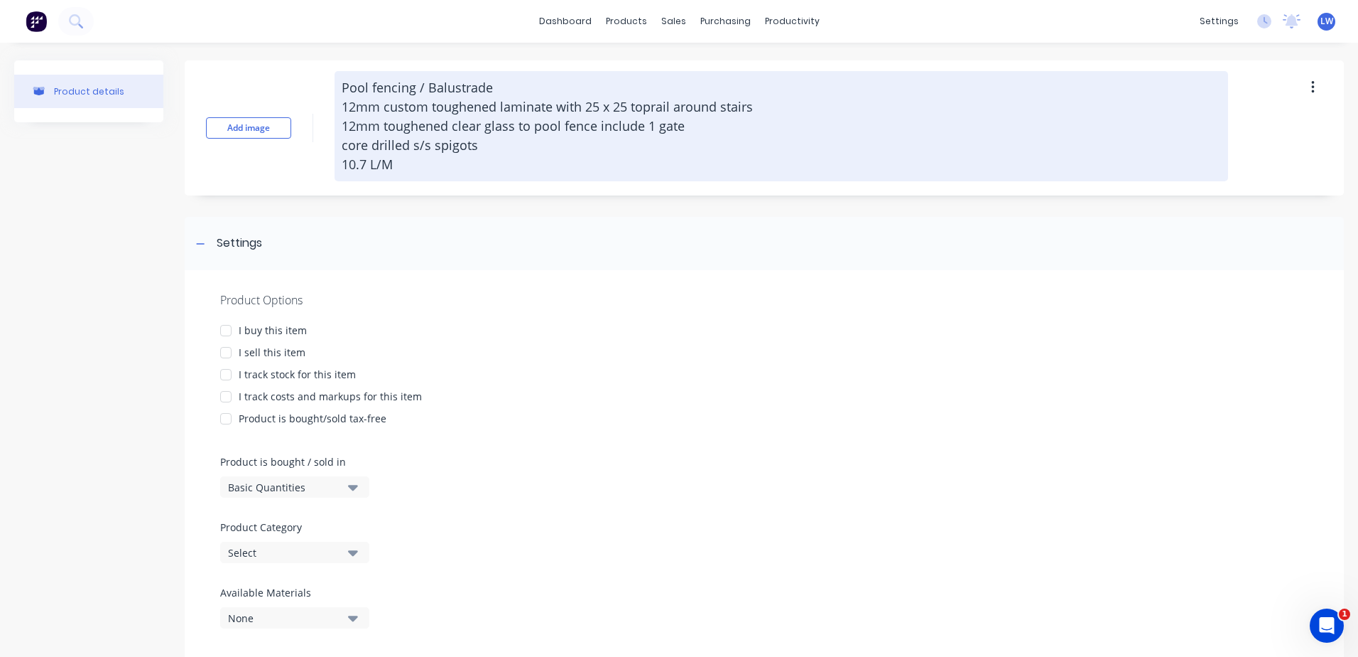
click at [372, 87] on textarea "Pool fencing / Balustrade 12mm custom toughened laminate with 25 x 25 toprail a…" at bounding box center [782, 126] width 894 height 110
click at [366, 84] on textarea "Pool fencing / Balustrade 12mm custom toughened laminate with 25 x 25 toprail a…" at bounding box center [782, 126] width 894 height 110
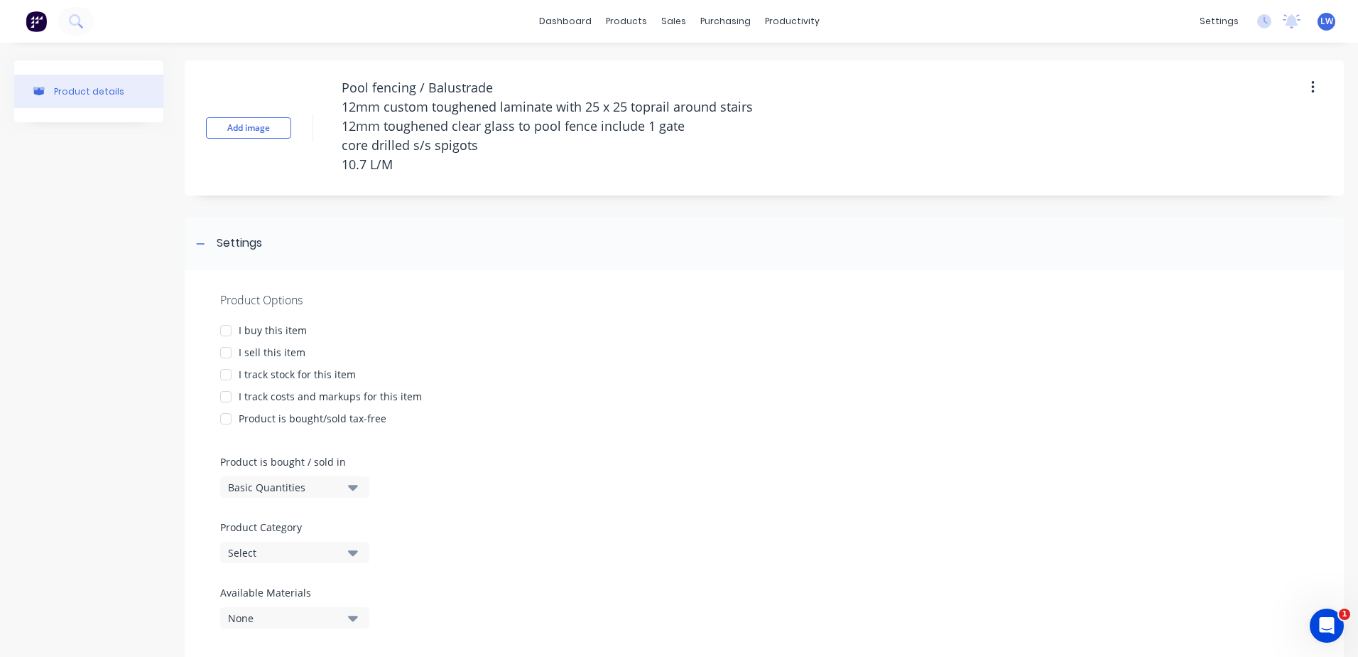
click at [225, 355] on div at bounding box center [226, 352] width 28 height 28
click at [228, 392] on div at bounding box center [226, 396] width 28 height 28
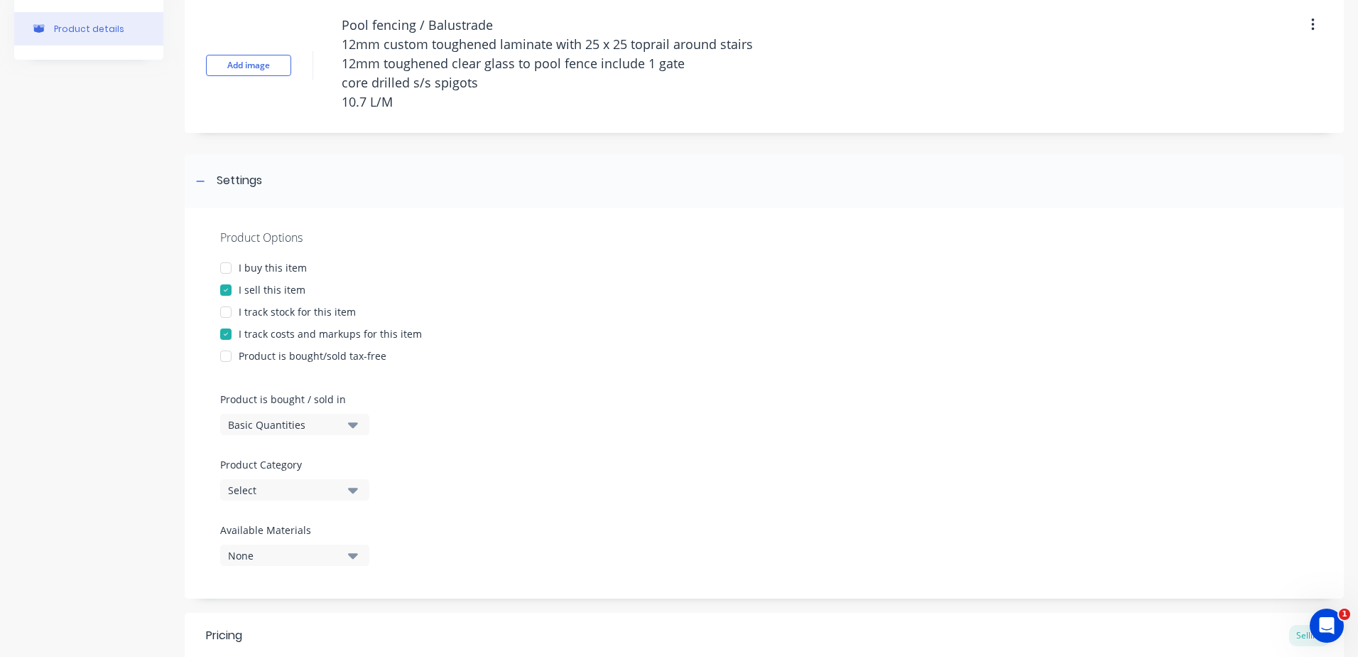
scroll to position [213, 0]
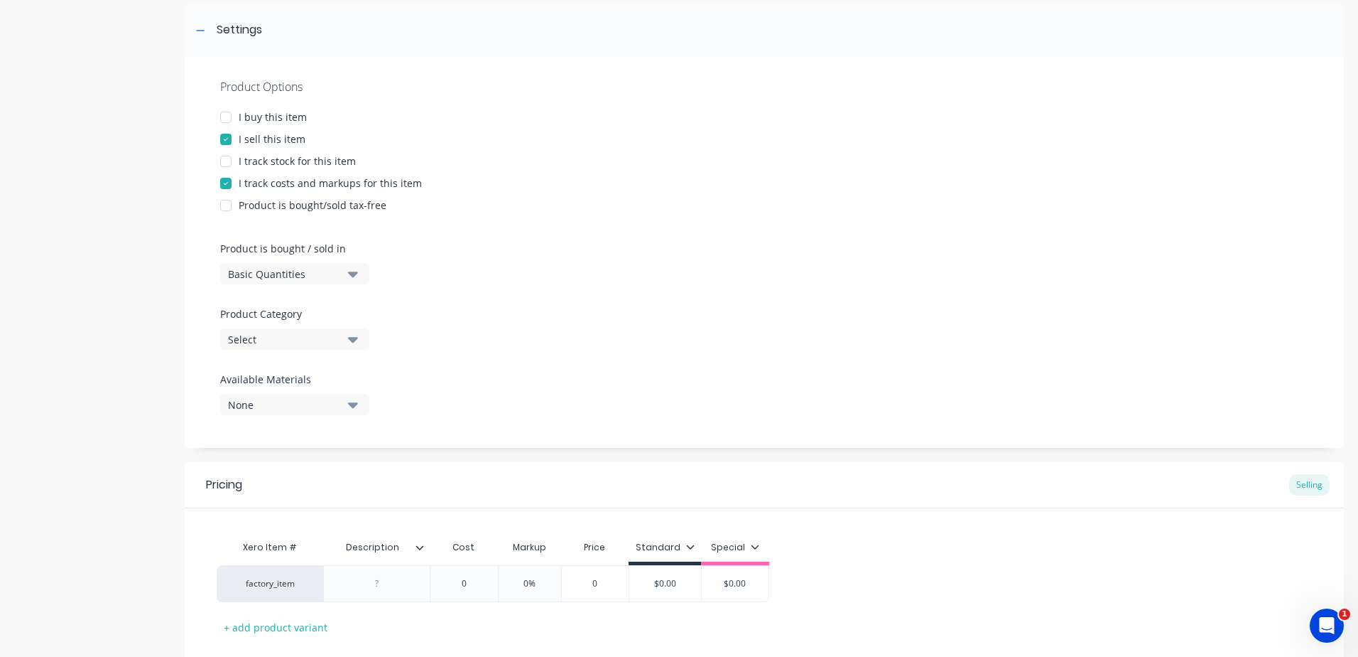
click at [362, 343] on button "Select" at bounding box center [294, 338] width 149 height 21
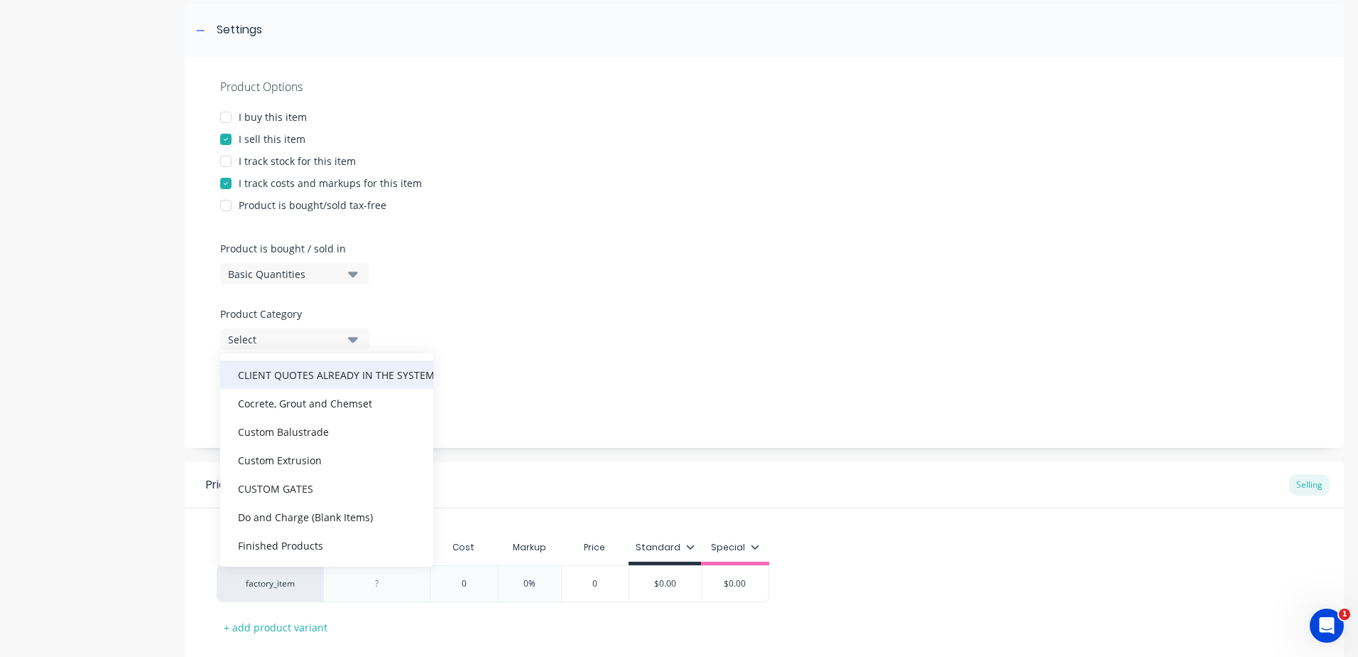
click at [338, 378] on div "CLIENT QUOTES ALREADY IN THE SYSTEM PRIOR TO 1/9/2025" at bounding box center [326, 374] width 213 height 28
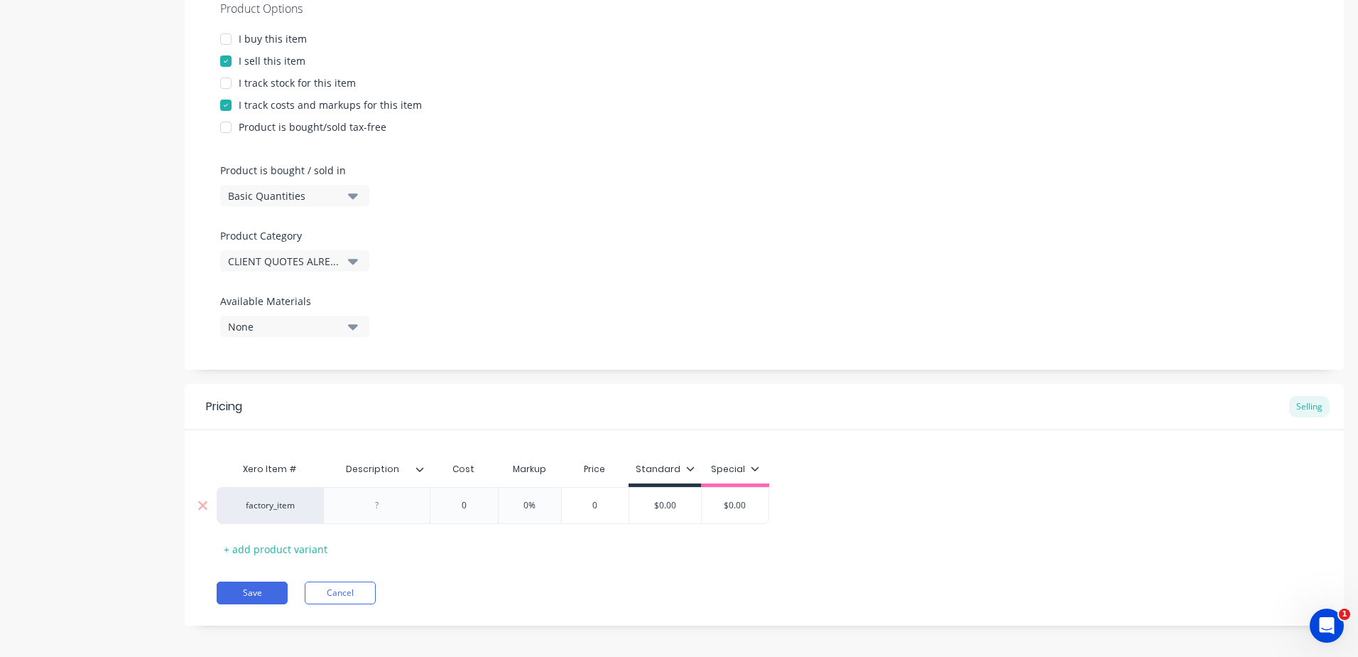
scroll to position [299, 0]
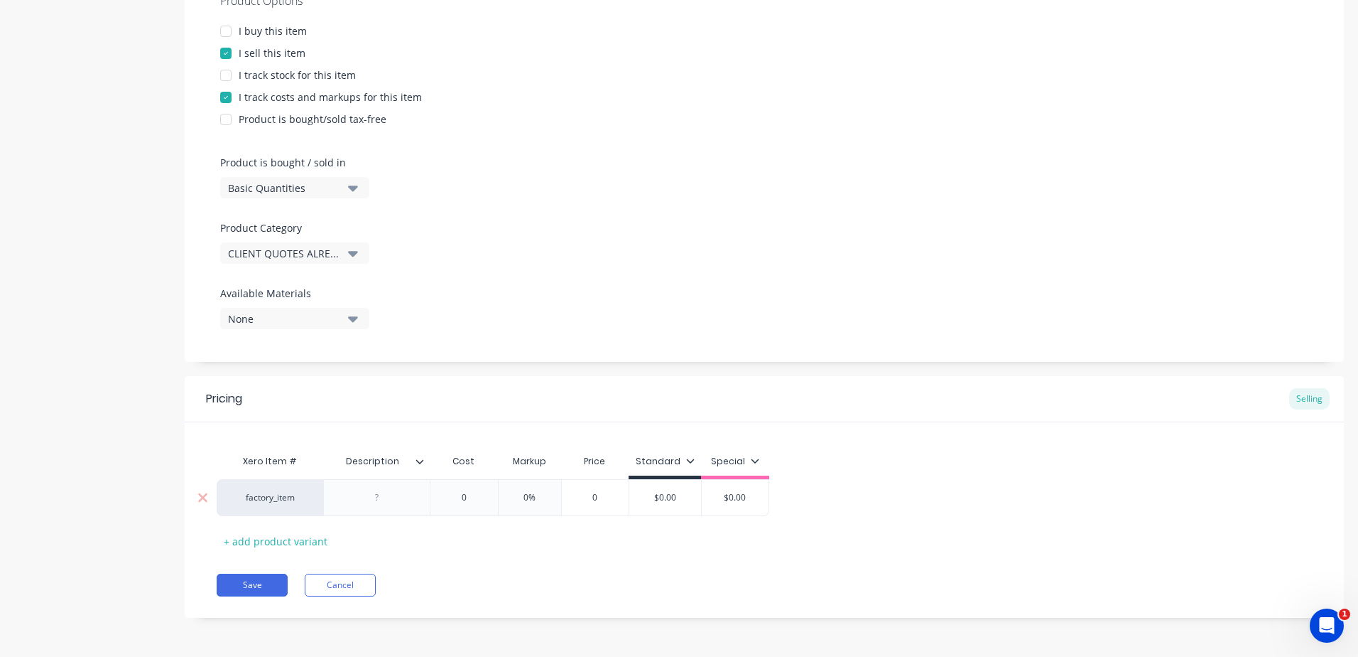
click at [384, 496] on div at bounding box center [377, 497] width 71 height 18
paste div
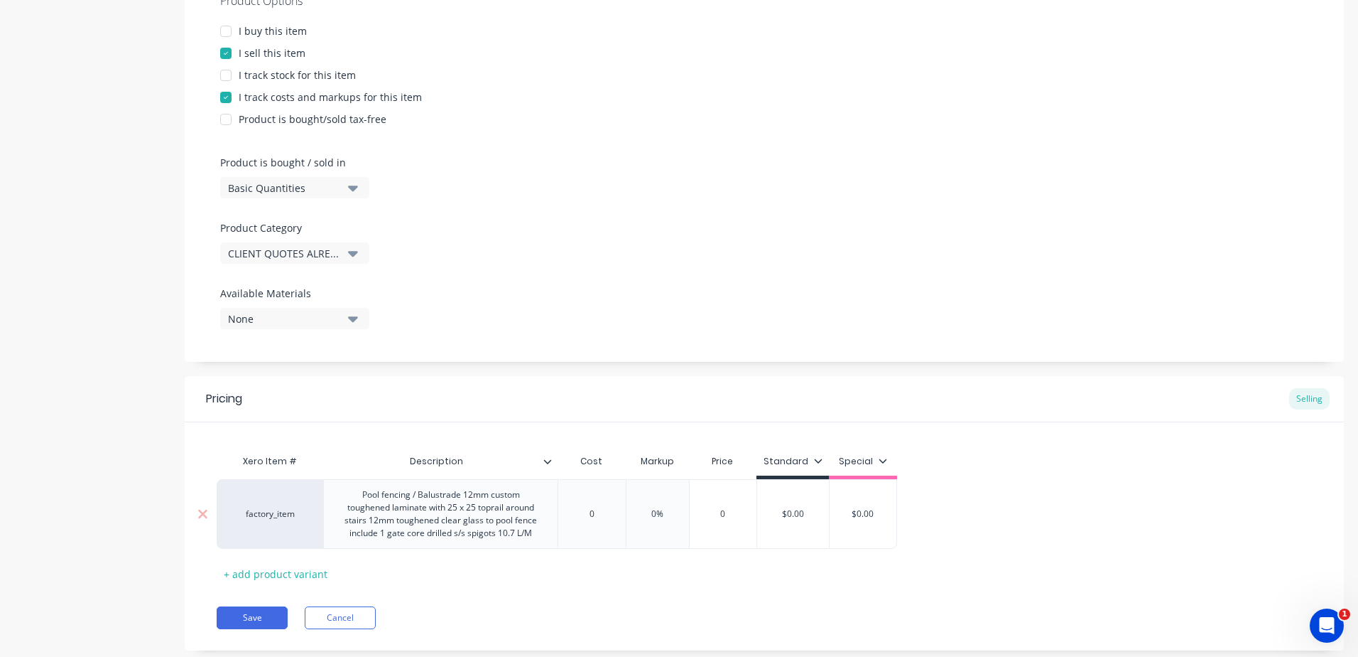
click at [477, 579] on div "Xero Item # Description Cost Markup Price Standard Special factory_item Pool fe…" at bounding box center [765, 516] width 1096 height 138
drag, startPoint x: 688, startPoint y: 514, endPoint x: 608, endPoint y: 521, distance: 79.8
click at [588, 513] on div "factory_item Pool fencing / Balustrade 12mm custom toughened laminate with 25 x…" at bounding box center [571, 514] width 708 height 70
click at [650, 585] on div "Pricing Selling Xero Item # Description Cost Markup Price Standard Special fact…" at bounding box center [765, 513] width 1160 height 274
drag, startPoint x: 841, startPoint y: 517, endPoint x: 746, endPoint y: 516, distance: 95.2
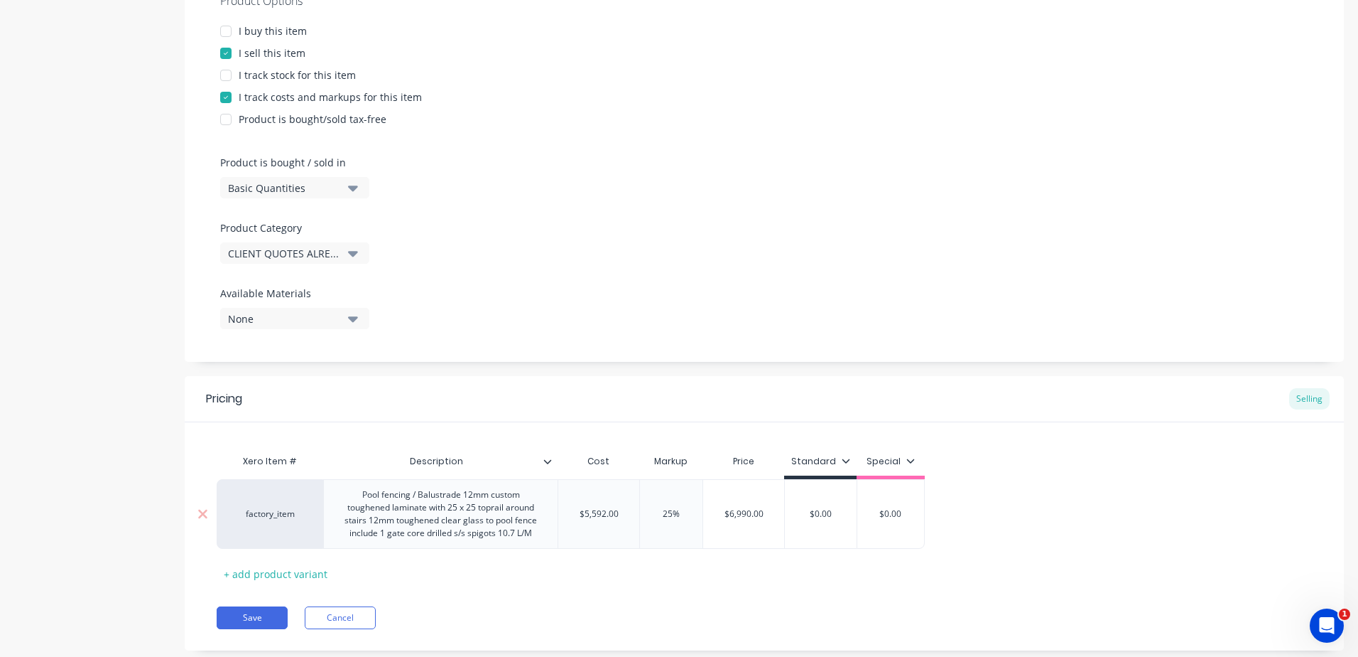
click at [746, 516] on div "factory_item Pool fencing / Balustrade 12mm custom toughened laminate with 25 x…" at bounding box center [571, 514] width 708 height 70
click at [256, 617] on button "Save" at bounding box center [252, 617] width 71 height 23
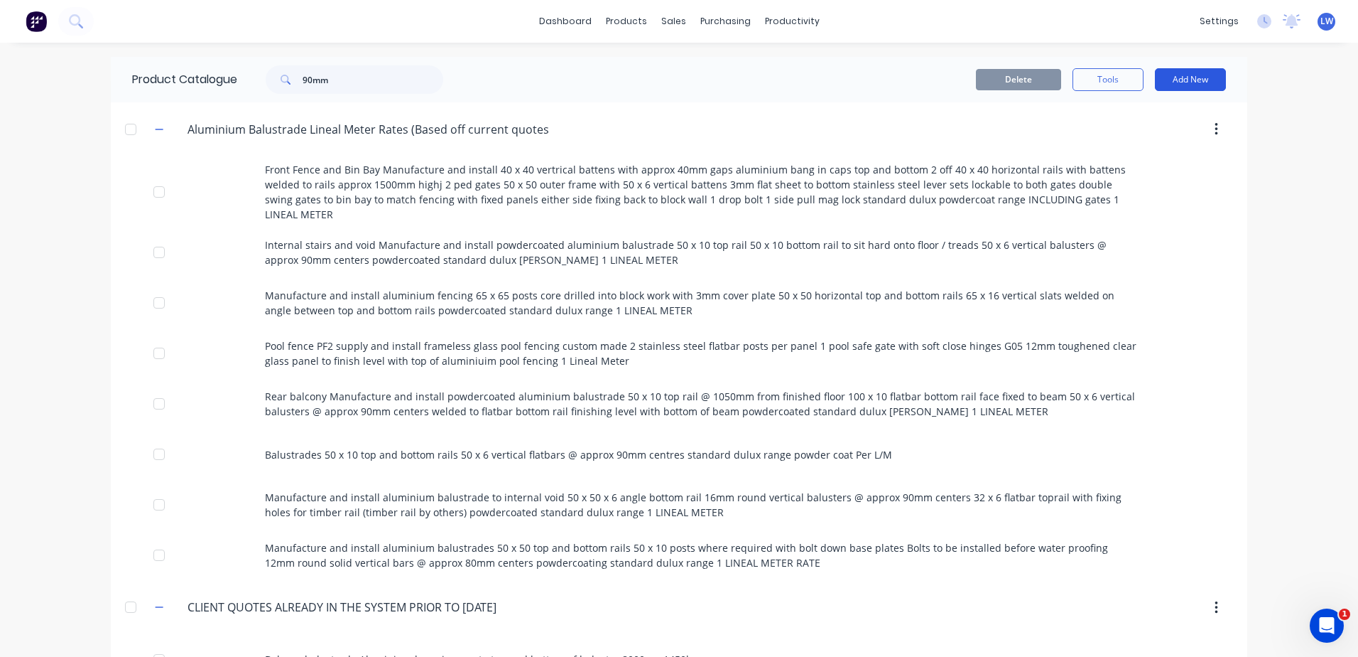
click at [1189, 77] on button "Add New" at bounding box center [1190, 79] width 71 height 23
click at [1125, 146] on div "Product" at bounding box center [1158, 144] width 109 height 21
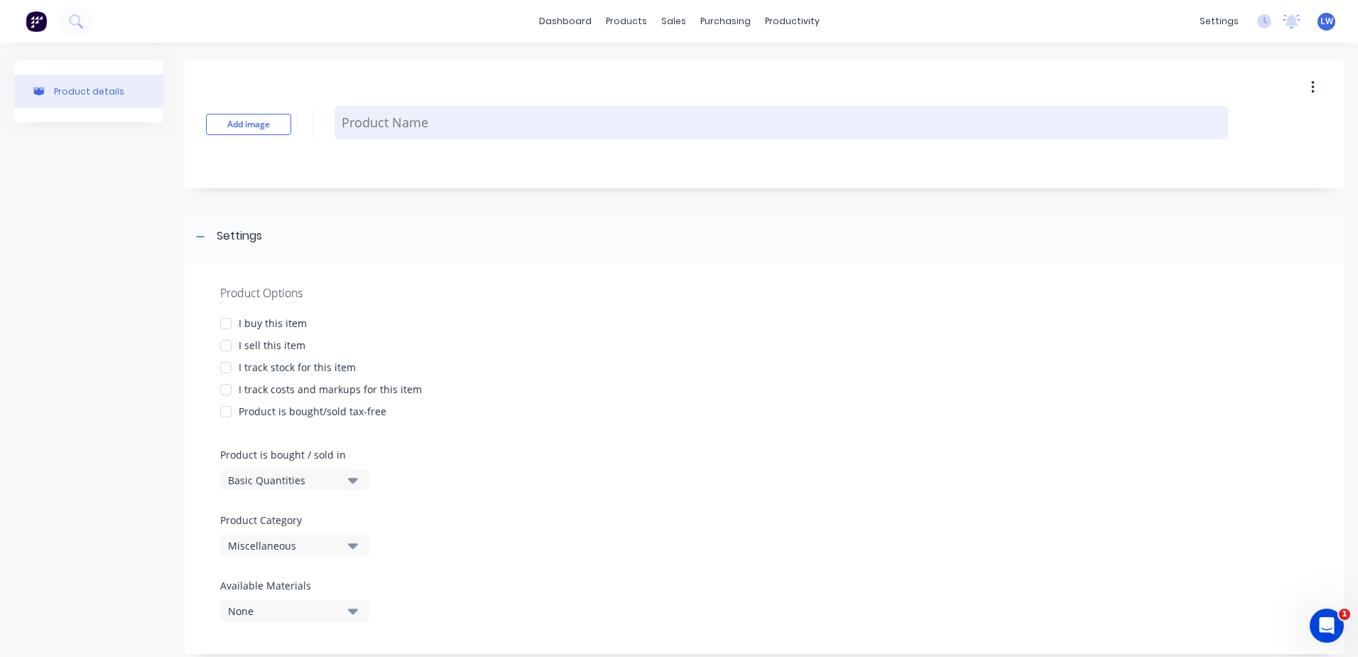
click at [494, 125] on textarea at bounding box center [782, 122] width 894 height 33
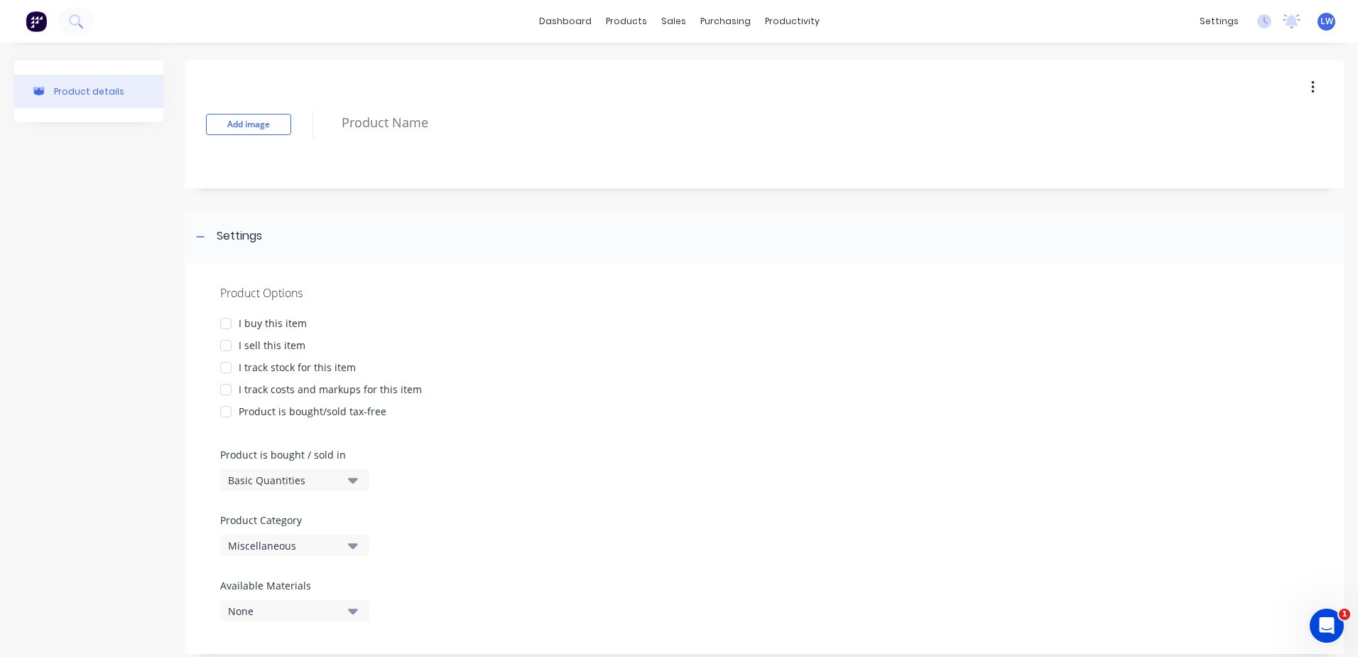
paste textarea "Pool fencing / Balustrade 12mm custom toughened laminate with 25 x 25 toprail a…"
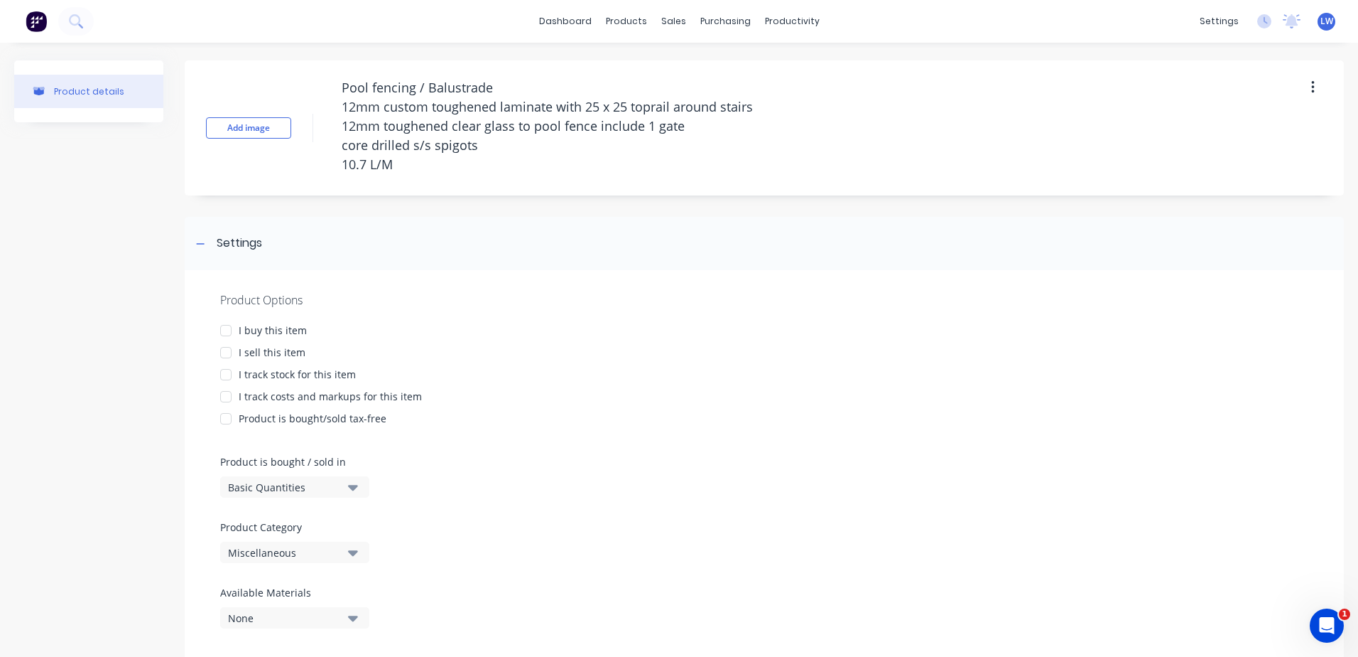
drag, startPoint x: 369, startPoint y: 159, endPoint x: 328, endPoint y: 159, distance: 41.2
click at [328, 159] on div "Add image Pool fencing / Balustrade 12mm custom toughened laminate with 25 x 25…" at bounding box center [765, 127] width 1160 height 135
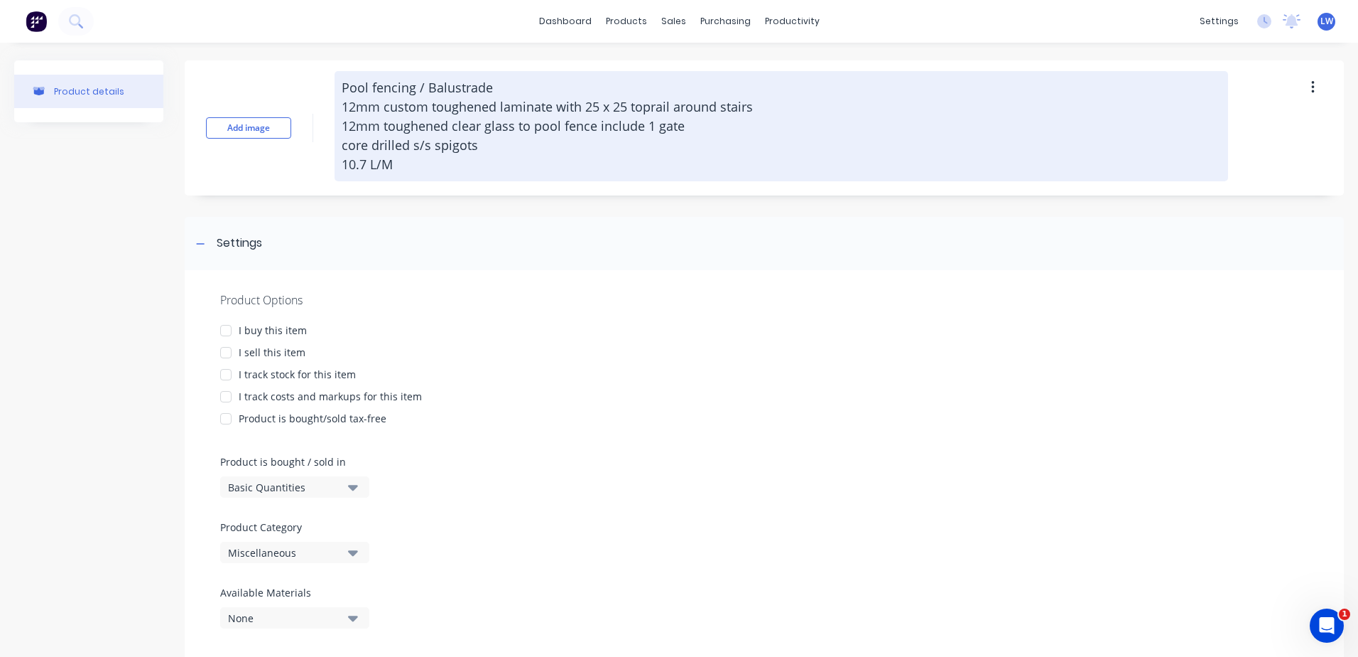
drag, startPoint x: 409, startPoint y: 163, endPoint x: 335, endPoint y: 163, distance: 73.2
click at [335, 163] on textarea "Pool fencing / Balustrade 12mm custom toughened laminate with 25 x 25 toprail a…" at bounding box center [782, 126] width 894 height 110
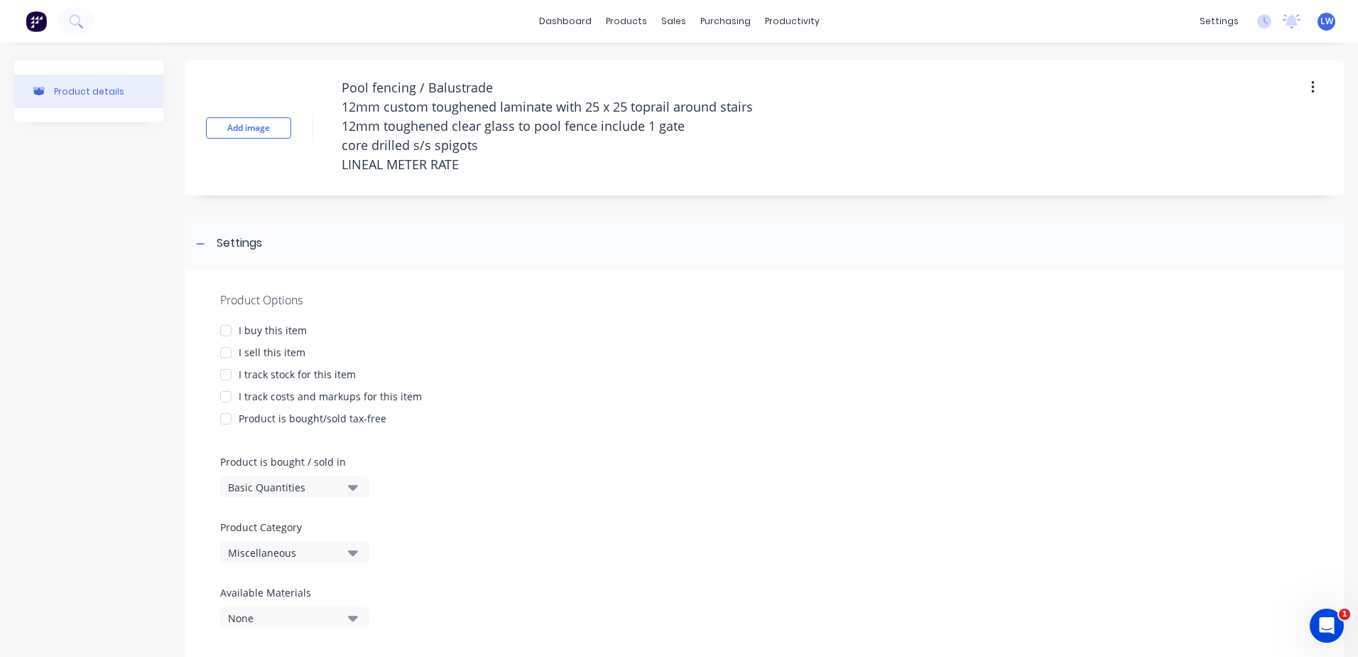
click at [227, 352] on div at bounding box center [226, 352] width 28 height 28
click at [228, 398] on div at bounding box center [226, 396] width 28 height 28
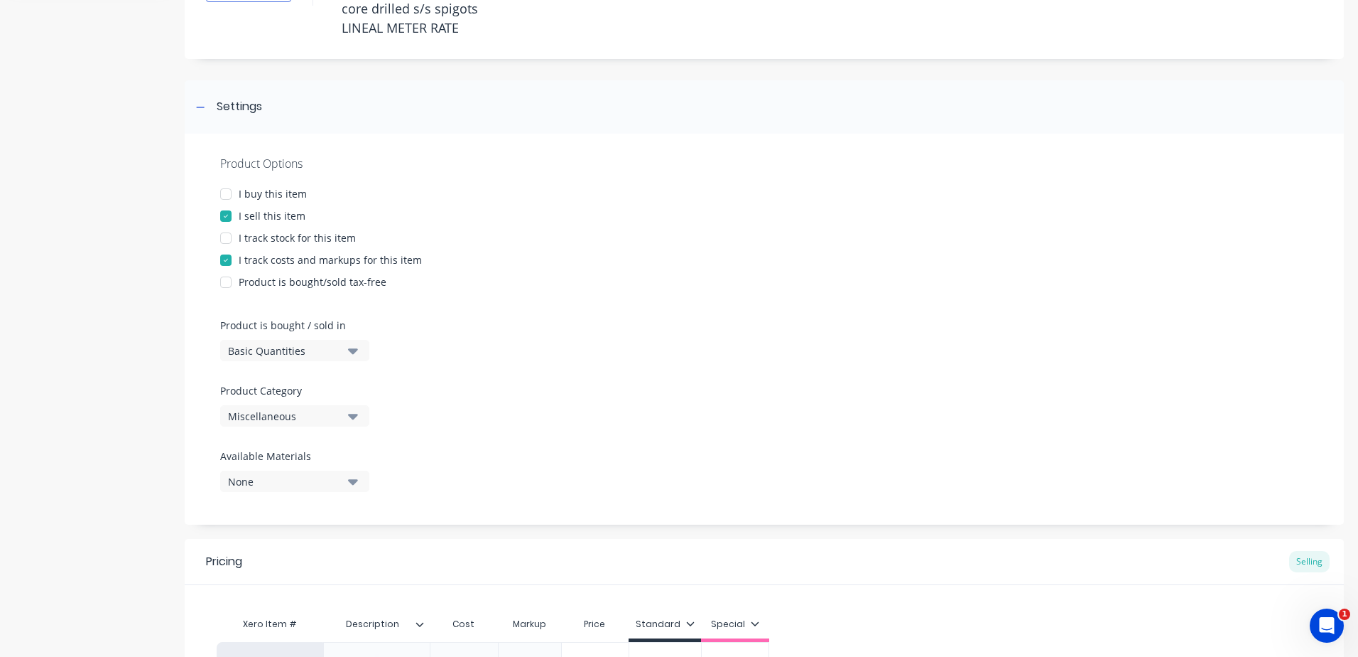
scroll to position [142, 0]
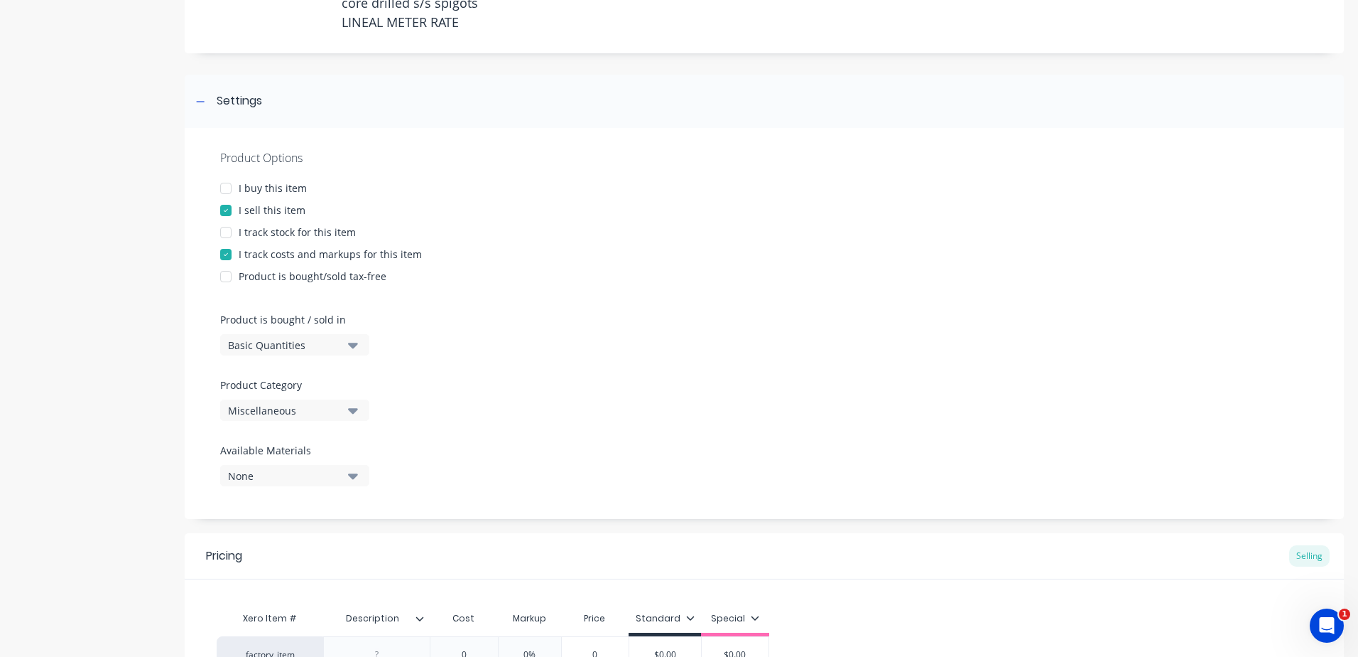
click at [358, 426] on div "Product Options I buy this item I sell this item I track stock for this item I …" at bounding box center [765, 323] width 1160 height 391
click at [356, 416] on icon "button" at bounding box center [353, 410] width 10 height 16
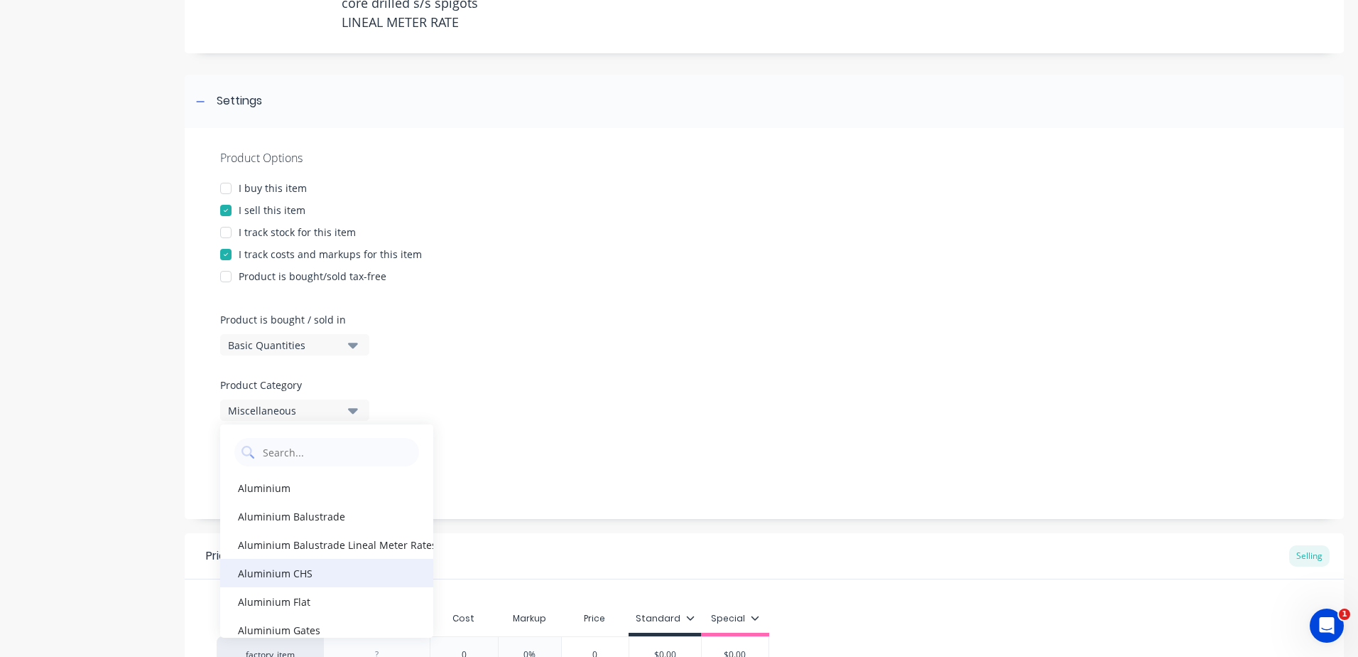
scroll to position [0, 0]
click at [305, 541] on div "Aluminium Balustrade Lineal Meter Rates (Based off current quotes)" at bounding box center [326, 545] width 213 height 28
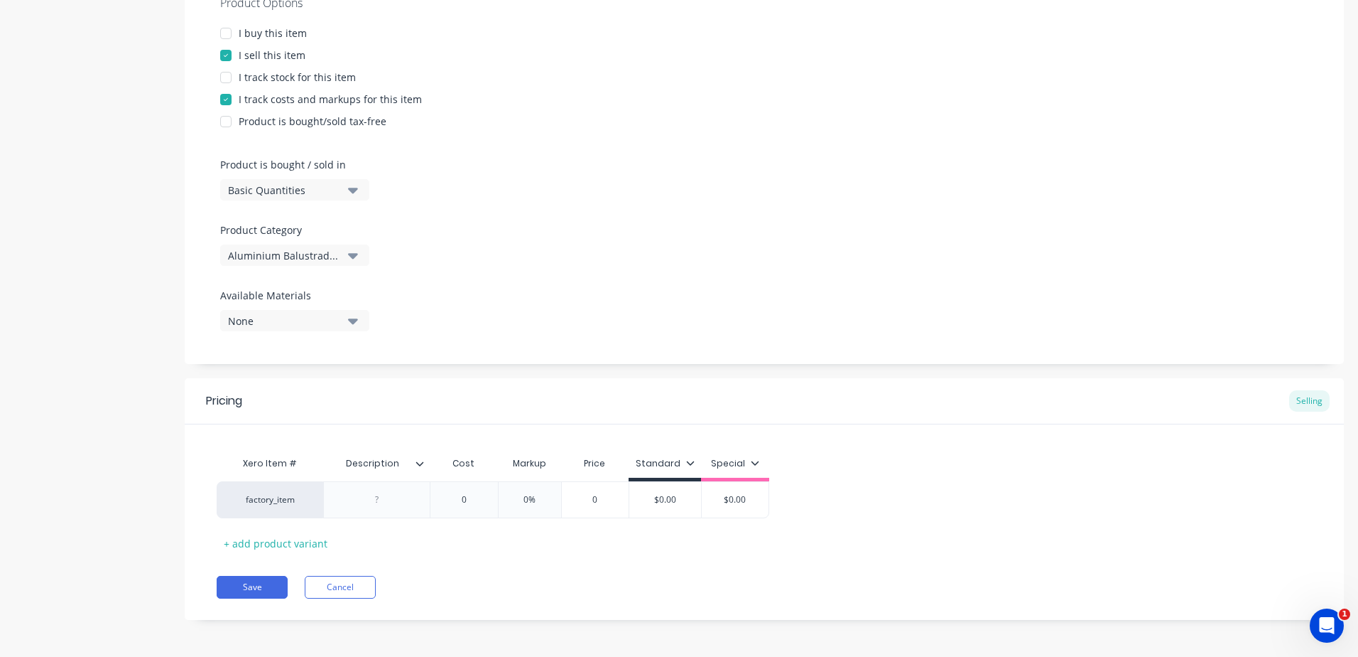
scroll to position [299, 0]
click at [390, 497] on div at bounding box center [377, 497] width 71 height 18
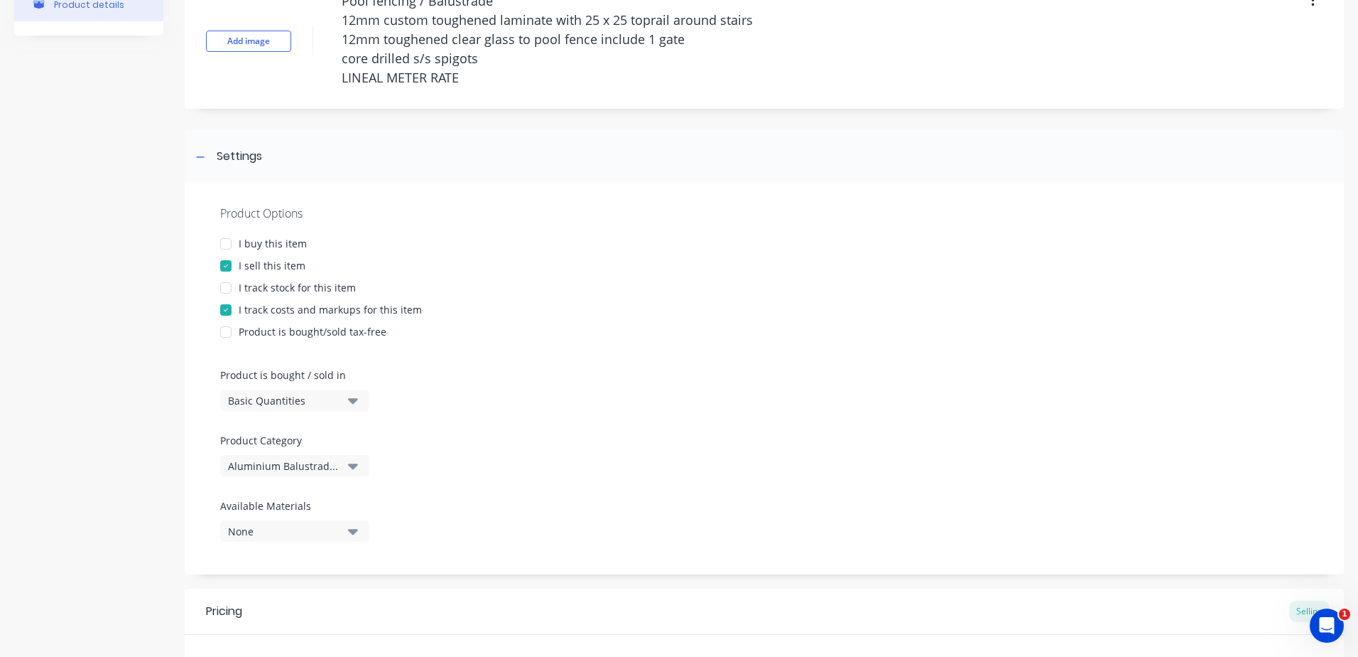
scroll to position [0, 0]
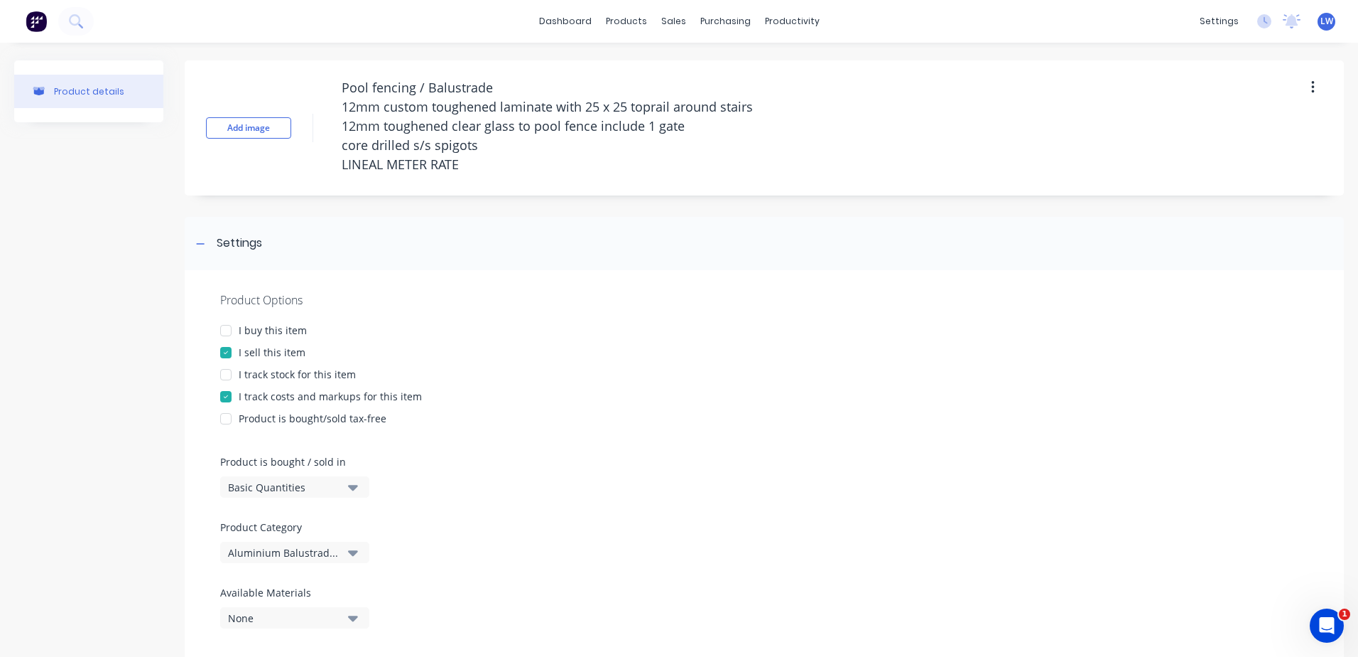
drag, startPoint x: 485, startPoint y: 82, endPoint x: 209, endPoint y: -74, distance: 317.2
click at [209, 0] on html "dashboard products sales purchasing productivity dashboard products Product Cat…" at bounding box center [679, 328] width 1358 height 657
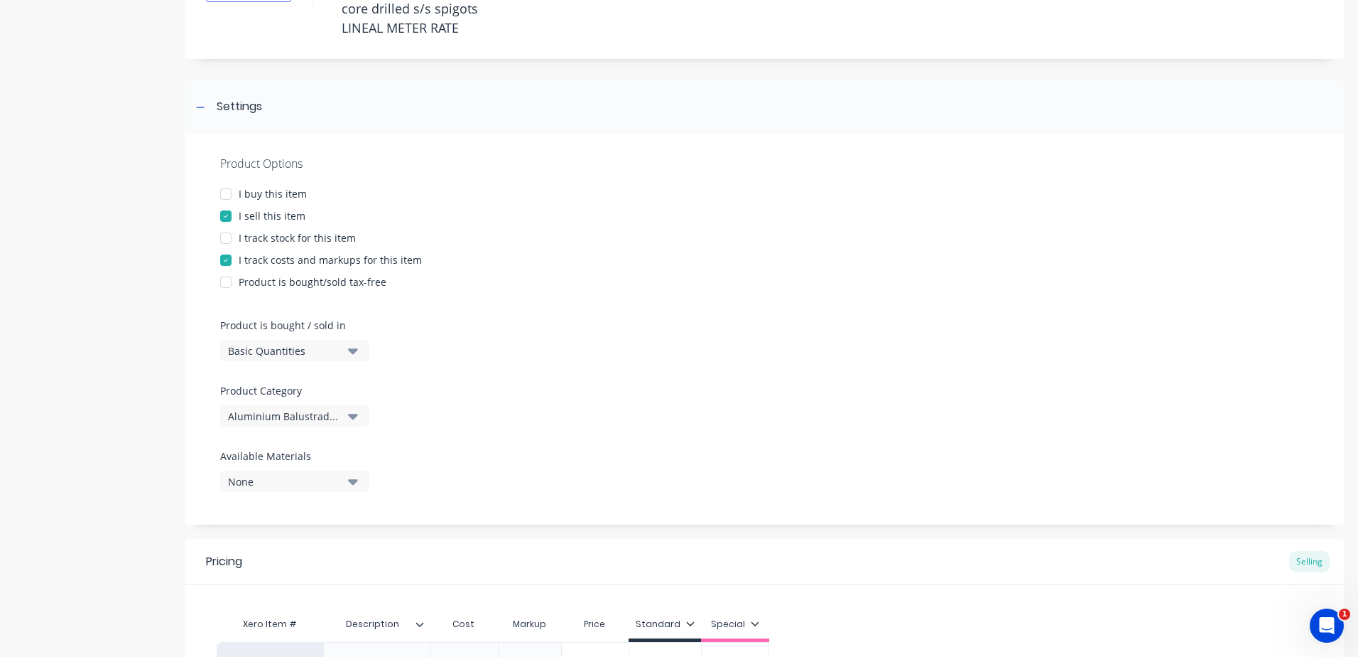
scroll to position [299, 0]
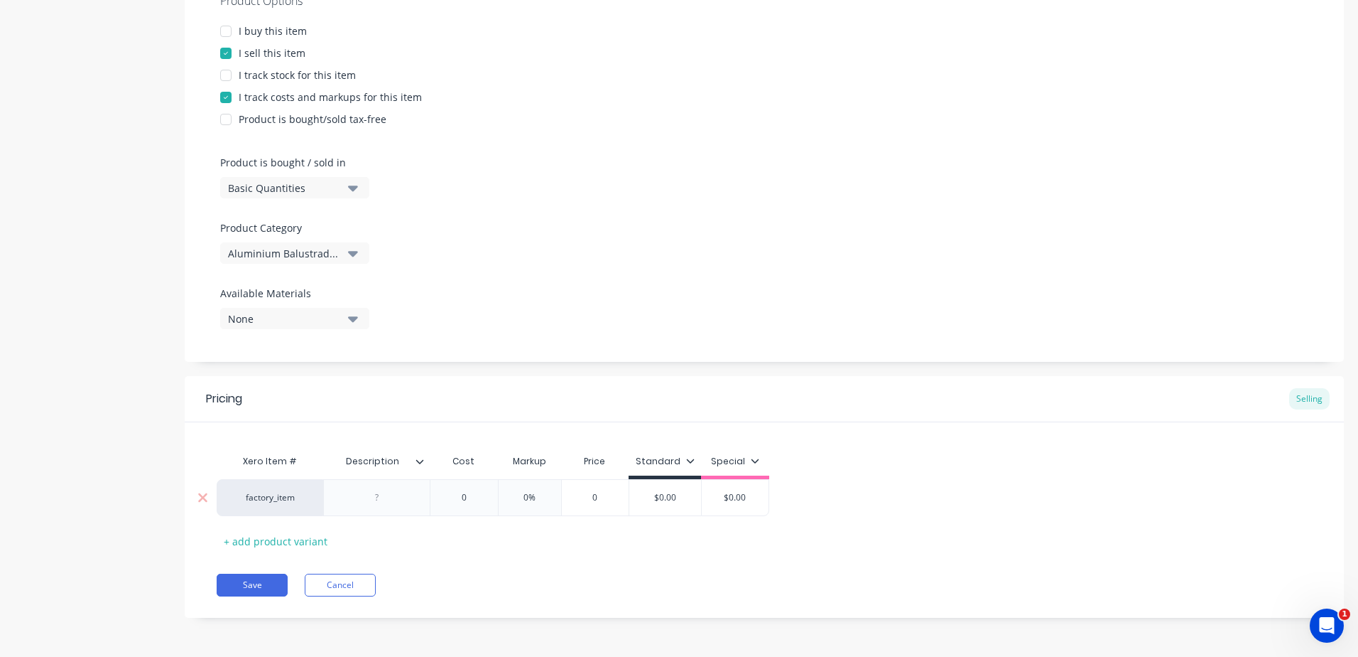
click at [377, 502] on div at bounding box center [377, 497] width 71 height 18
paste div
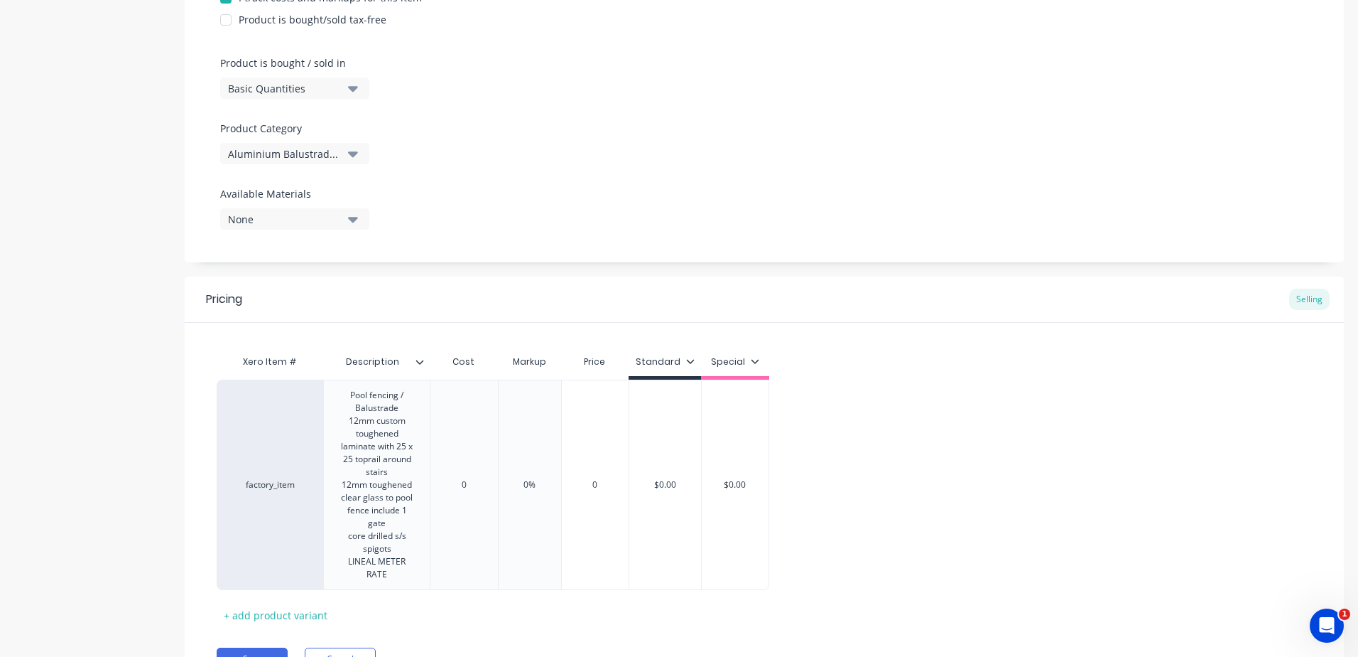
scroll to position [472, 0]
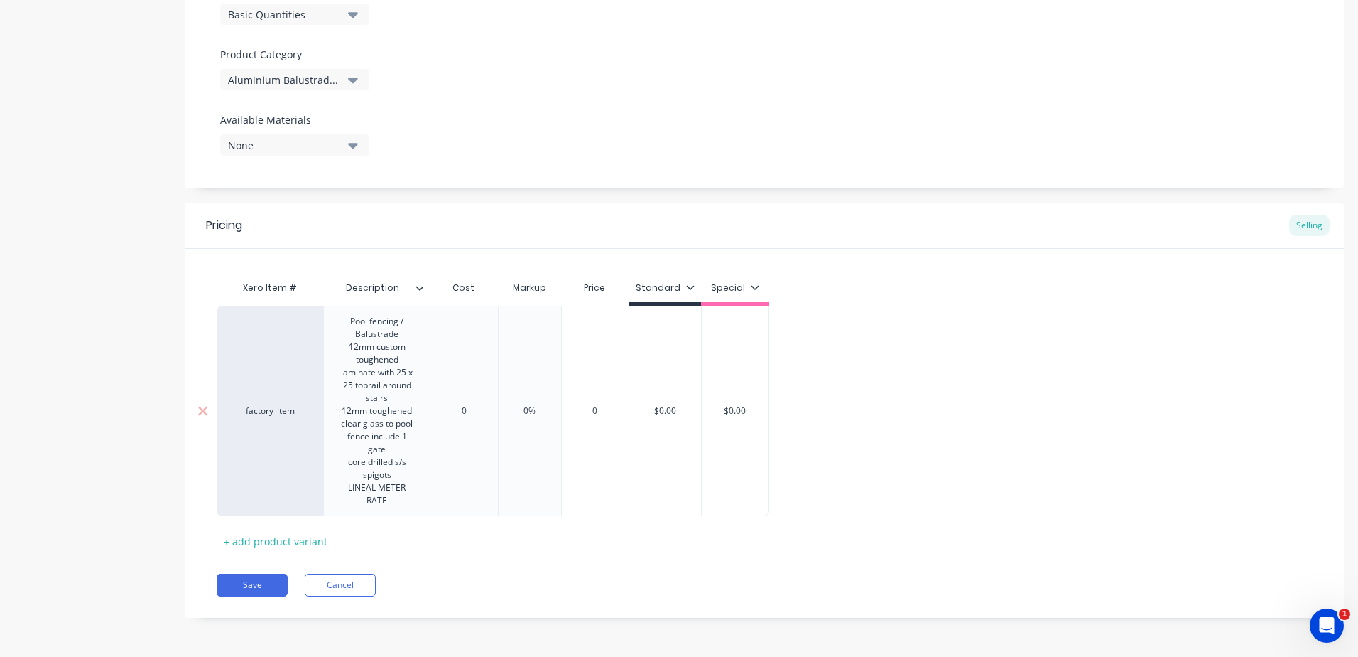
click at [482, 414] on div "Xero Item # Description Cost Markup Price Standard Special factory_item Pool fe…" at bounding box center [765, 413] width 1096 height 279
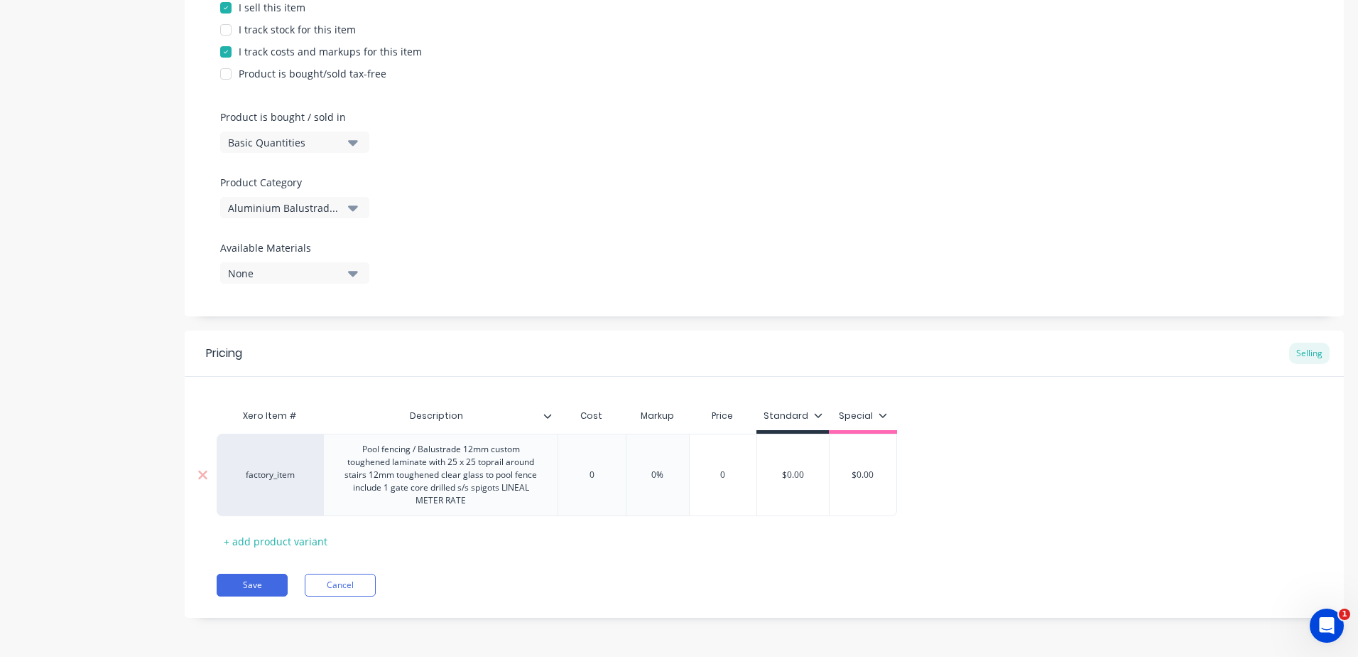
scroll to position [345, 0]
drag, startPoint x: 621, startPoint y: 476, endPoint x: 532, endPoint y: 470, distance: 89.0
click at [532, 470] on div "factory_item Pool fencing / Balustrade 12mm custom toughened laminate with 25 x…" at bounding box center [557, 474] width 681 height 82
drag, startPoint x: 694, startPoint y: 475, endPoint x: 656, endPoint y: 475, distance: 38.4
click at [656, 475] on input "0%" at bounding box center [680, 474] width 71 height 13
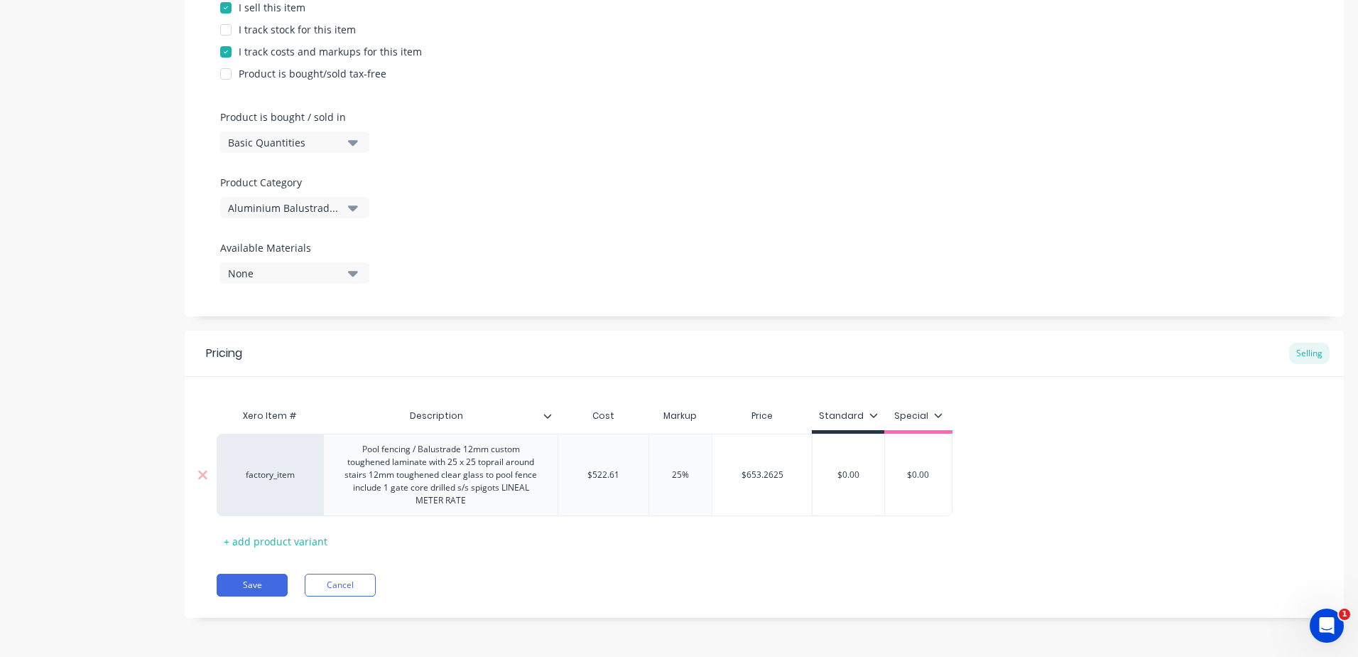
click at [617, 474] on input "$522.61" at bounding box center [603, 474] width 90 height 13
click at [620, 477] on input "$522.61" at bounding box center [603, 474] width 90 height 13
click at [721, 576] on div "Save Cancel" at bounding box center [781, 584] width 1128 height 23
drag, startPoint x: 864, startPoint y: 475, endPoint x: 759, endPoint y: 475, distance: 105.2
click at [759, 475] on div "factory_item Pool fencing / Balustrade 12mm custom toughened laminate with 25 x…" at bounding box center [582, 474] width 731 height 82
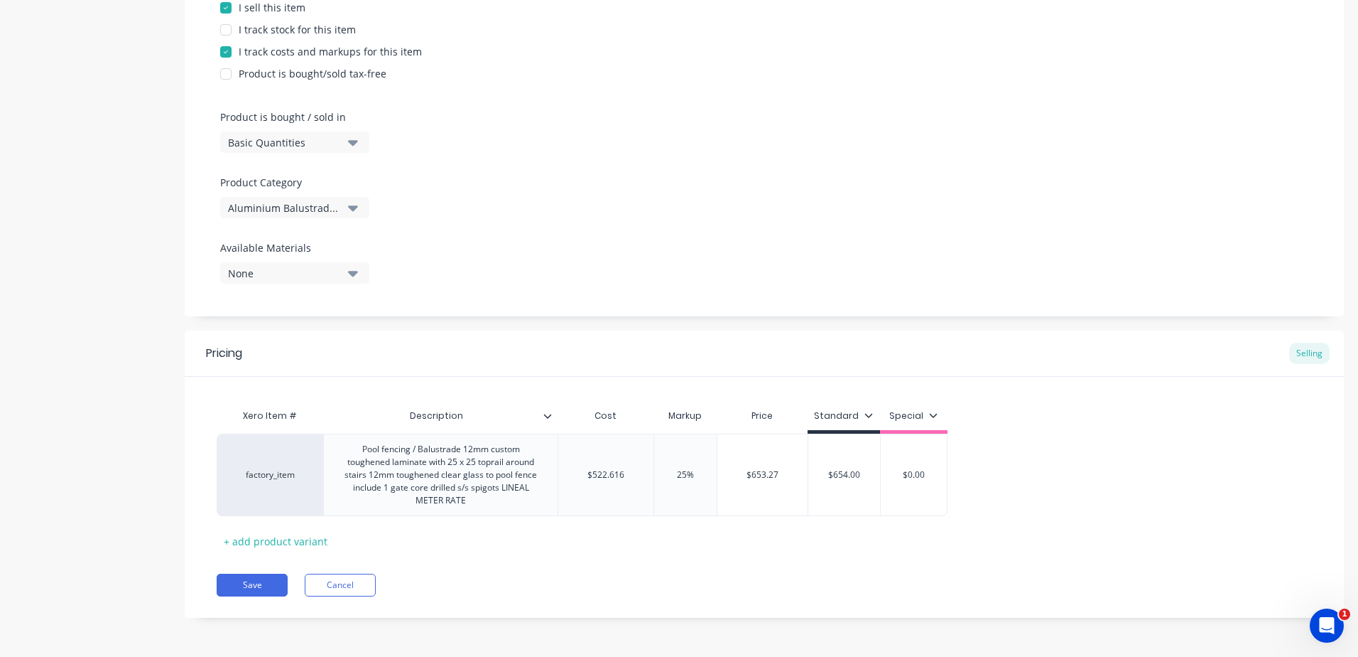
click at [762, 570] on div "Pricing Selling Xero Item # Description Cost Markup Price Standard Special fact…" at bounding box center [765, 473] width 1160 height 287
click at [243, 589] on button "Save" at bounding box center [252, 584] width 71 height 23
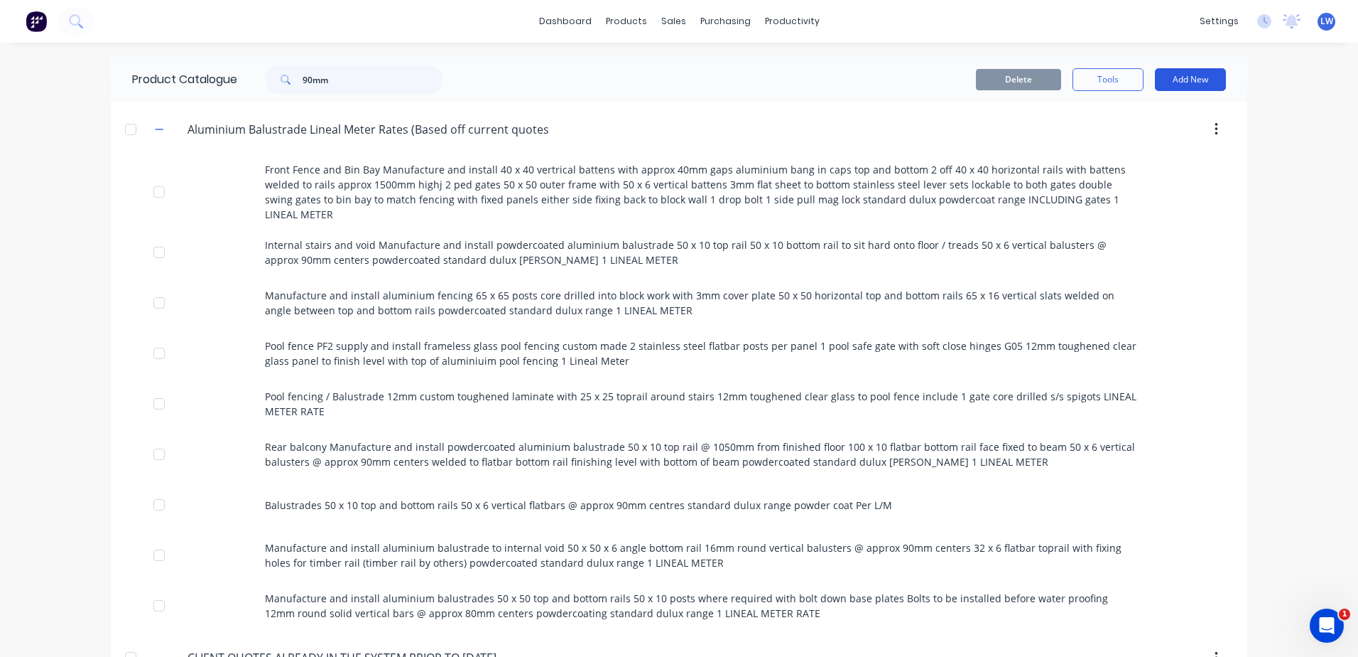
click at [1188, 80] on button "Add New" at bounding box center [1190, 79] width 71 height 23
click at [1095, 141] on button "Product" at bounding box center [1158, 144] width 135 height 28
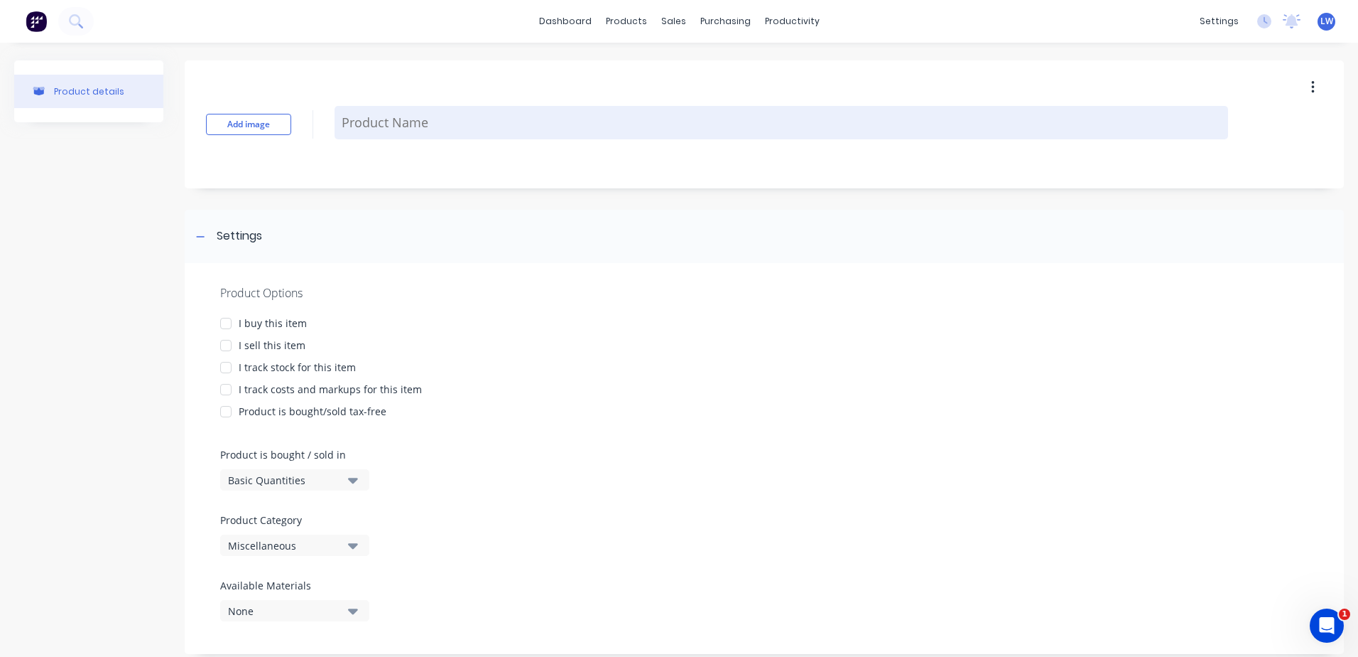
click at [411, 126] on textarea at bounding box center [782, 122] width 894 height 33
click at [402, 109] on textarea at bounding box center [782, 122] width 894 height 33
paste textarea "Engineering for glass balustrades pool"
click at [373, 115] on textarea "Engineering for glass balustrades pool" at bounding box center [782, 123] width 894 height 53
click at [369, 114] on textarea "Engineering for glass balustrades pool" at bounding box center [782, 123] width 894 height 53
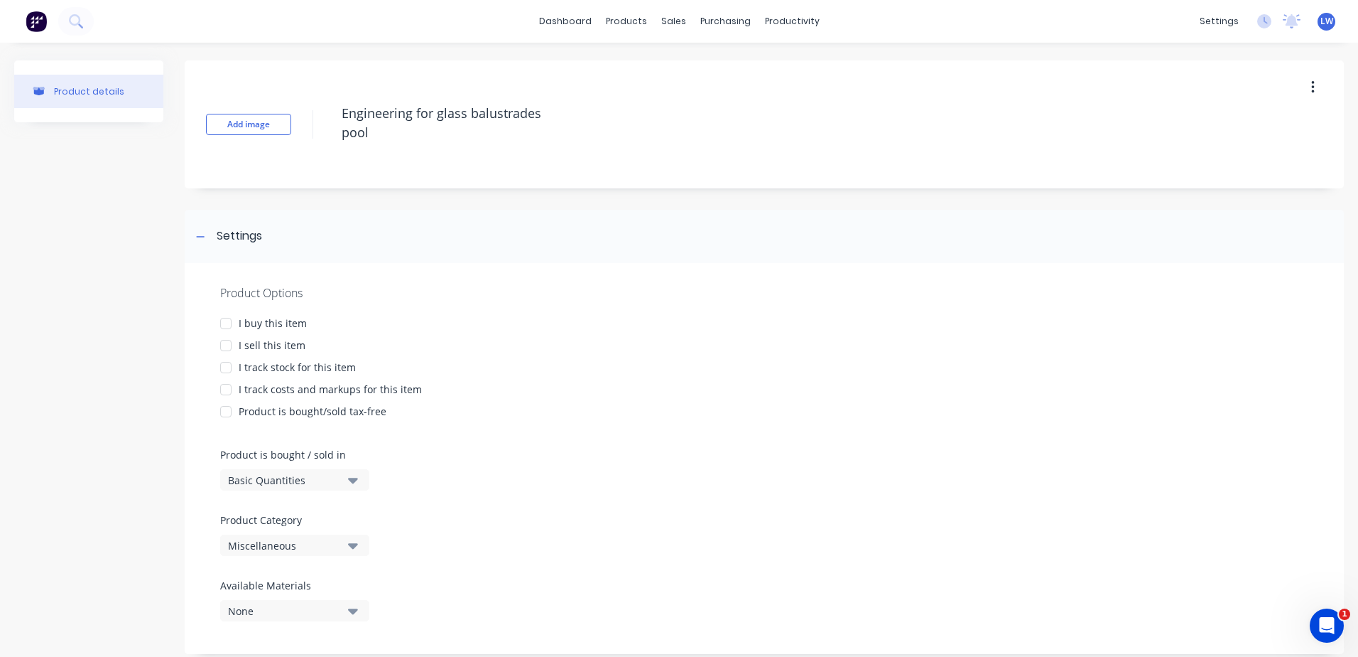
drag, startPoint x: 383, startPoint y: 128, endPoint x: 288, endPoint y: 92, distance: 101.0
click at [288, 92] on div "Add image Engineering for glass balustrades pool" at bounding box center [765, 124] width 1160 height 128
click at [225, 318] on div at bounding box center [226, 323] width 28 height 28
click at [225, 342] on div at bounding box center [226, 345] width 28 height 28
click at [225, 388] on div at bounding box center [226, 389] width 28 height 28
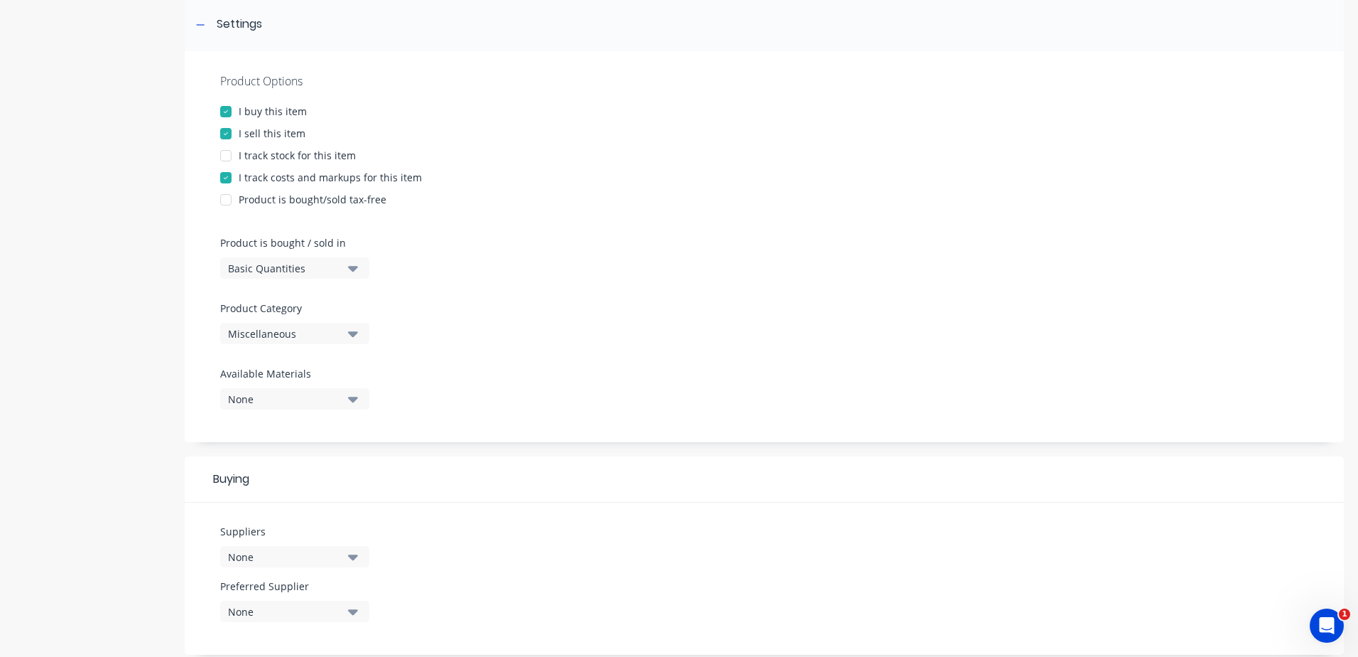
scroll to position [213, 0]
click at [352, 335] on icon "button" at bounding box center [353, 332] width 10 height 16
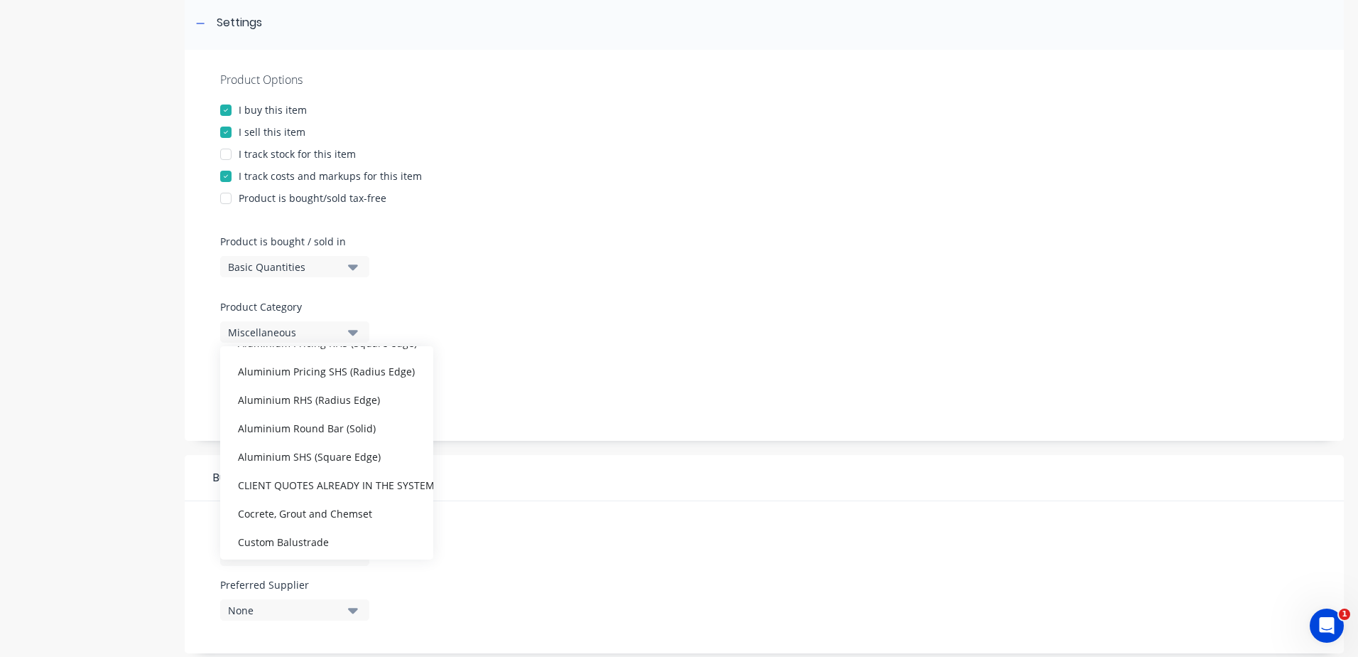
scroll to position [284, 0]
click at [355, 436] on div "CLIENT QUOTES ALREADY IN THE SYSTEM PRIOR TO [DATE]" at bounding box center [326, 438] width 213 height 28
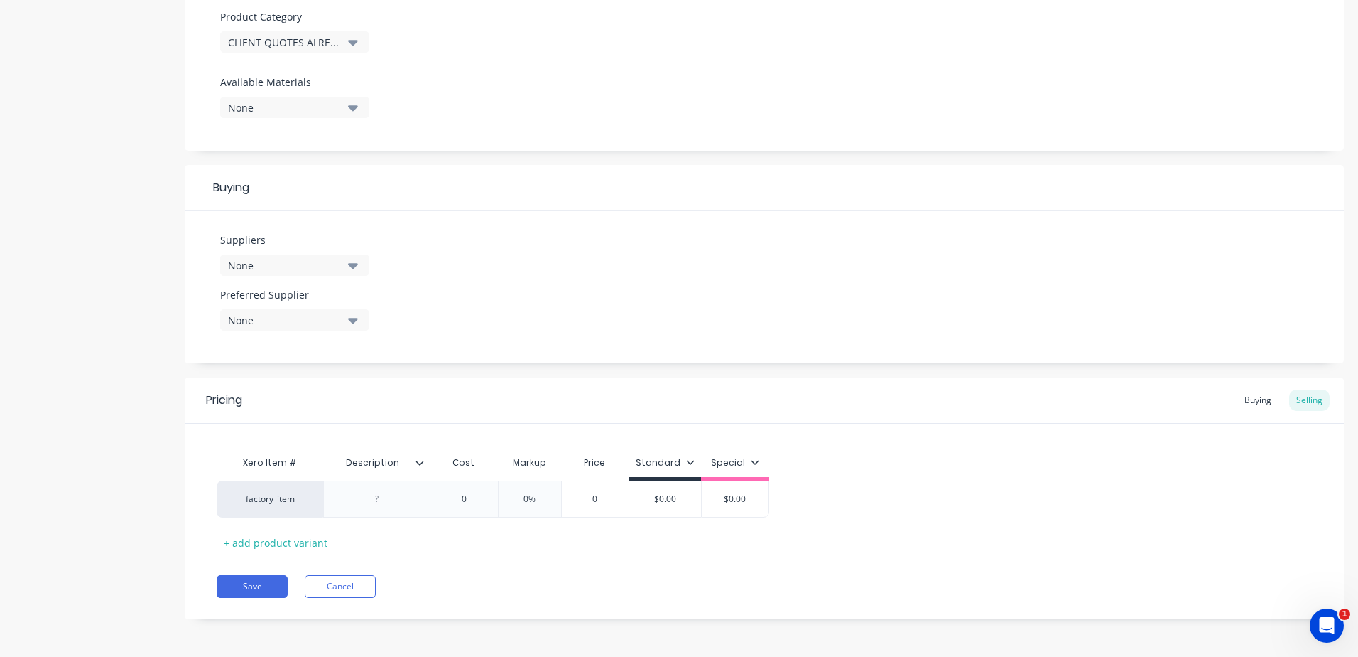
scroll to position [504, 0]
click at [389, 502] on div at bounding box center [377, 497] width 71 height 18
paste div
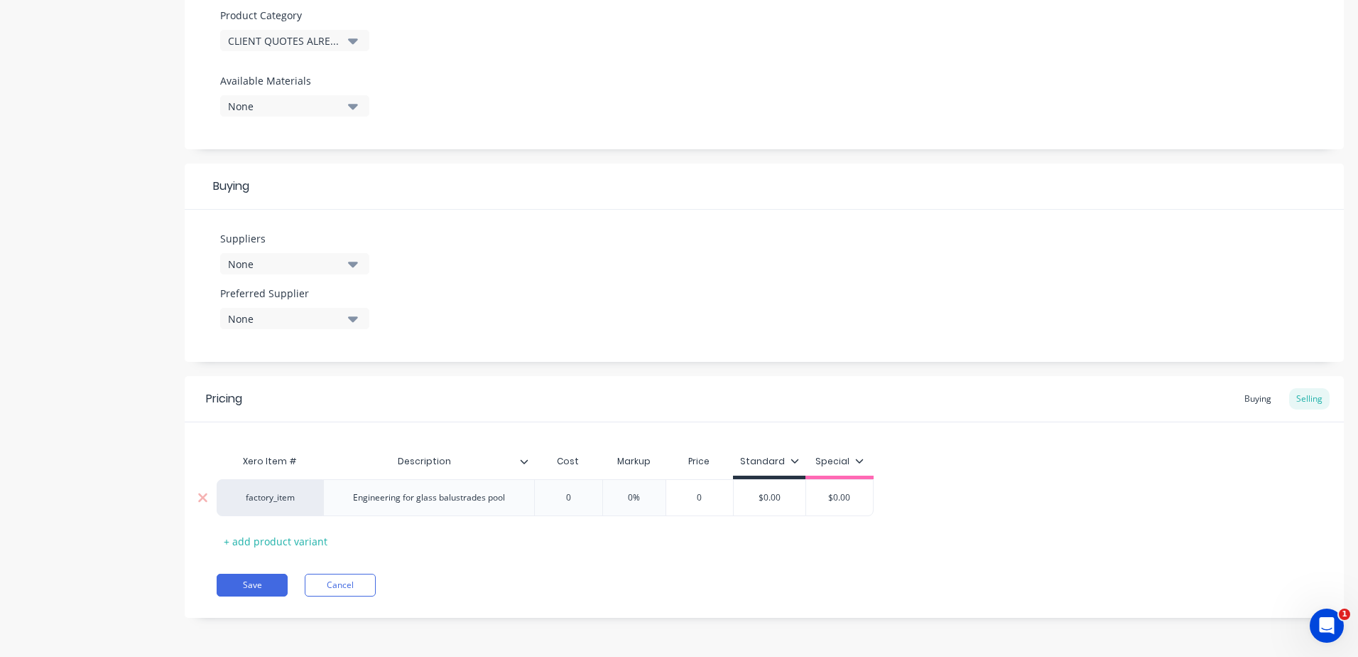
drag, startPoint x: 472, startPoint y: 511, endPoint x: 422, endPoint y: 506, distance: 50.7
click at [422, 506] on div "factory_item Engineering for glass balustrades pool 0 0 0% 0 $0.00 $0.00" at bounding box center [545, 497] width 657 height 37
drag, startPoint x: 590, startPoint y: 497, endPoint x: 519, endPoint y: 502, distance: 70.6
click at [526, 497] on div "factory_item Engineering for glass balustrades pool 0 0 0% 0 $0.00 $0.00" at bounding box center [545, 497] width 657 height 37
drag, startPoint x: 637, startPoint y: 501, endPoint x: 611, endPoint y: 501, distance: 25.6
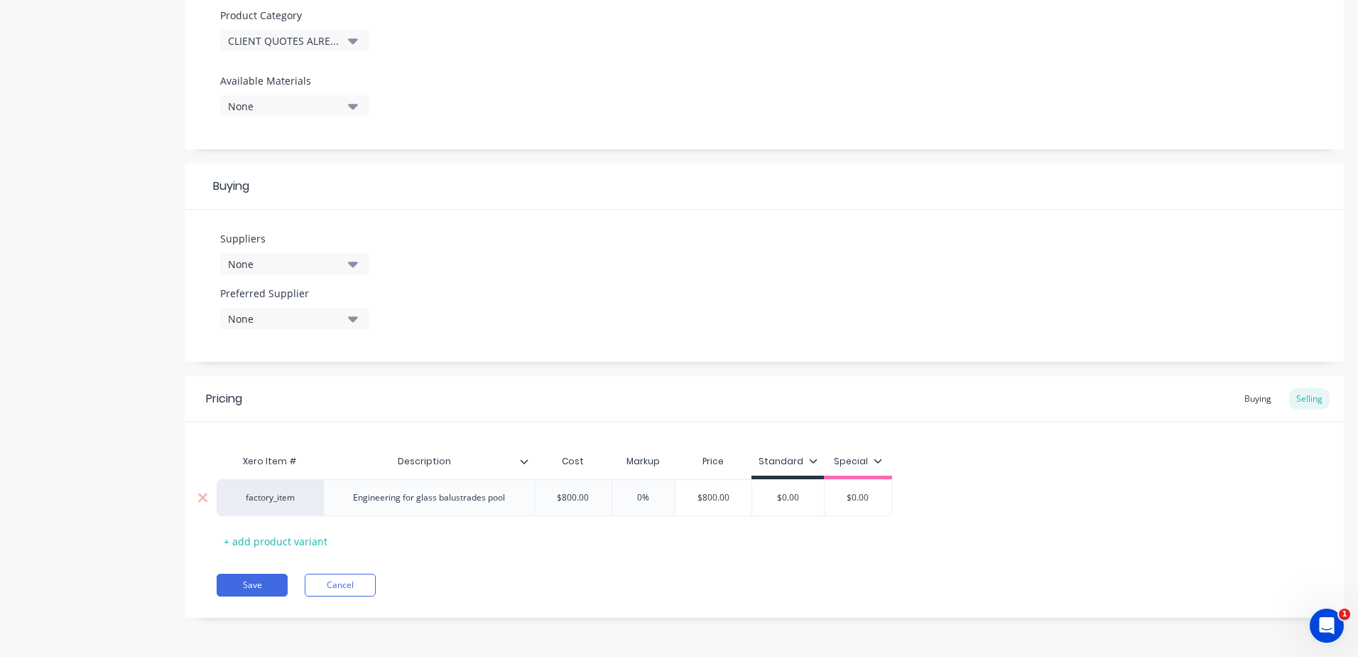
click at [611, 501] on input "0%" at bounding box center [643, 497] width 71 height 13
click at [717, 548] on div "Xero Item # Description Cost Markup Price Standard Special factory_item Enginee…" at bounding box center [765, 499] width 1096 height 105
drag, startPoint x: 818, startPoint y: 498, endPoint x: 752, endPoint y: 494, distance: 66.9
click at [752, 494] on div "factory_item Engineering for glass balustrades pool $800.00 800 25% 25 $1,000.0…" at bounding box center [557, 497] width 680 height 37
click at [715, 558] on div "Pricing Buying Selling Xero Item # Description Cost Markup Price Standard Speci…" at bounding box center [765, 497] width 1160 height 242
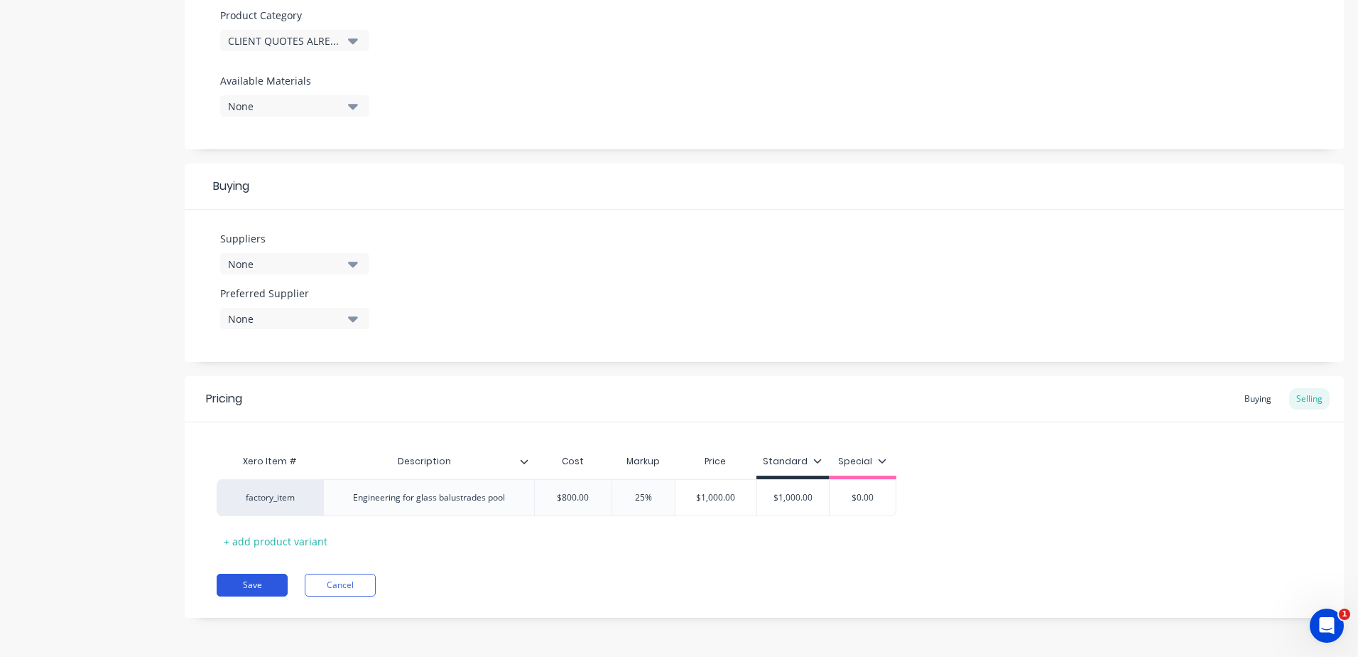
click at [259, 583] on button "Save" at bounding box center [252, 584] width 71 height 23
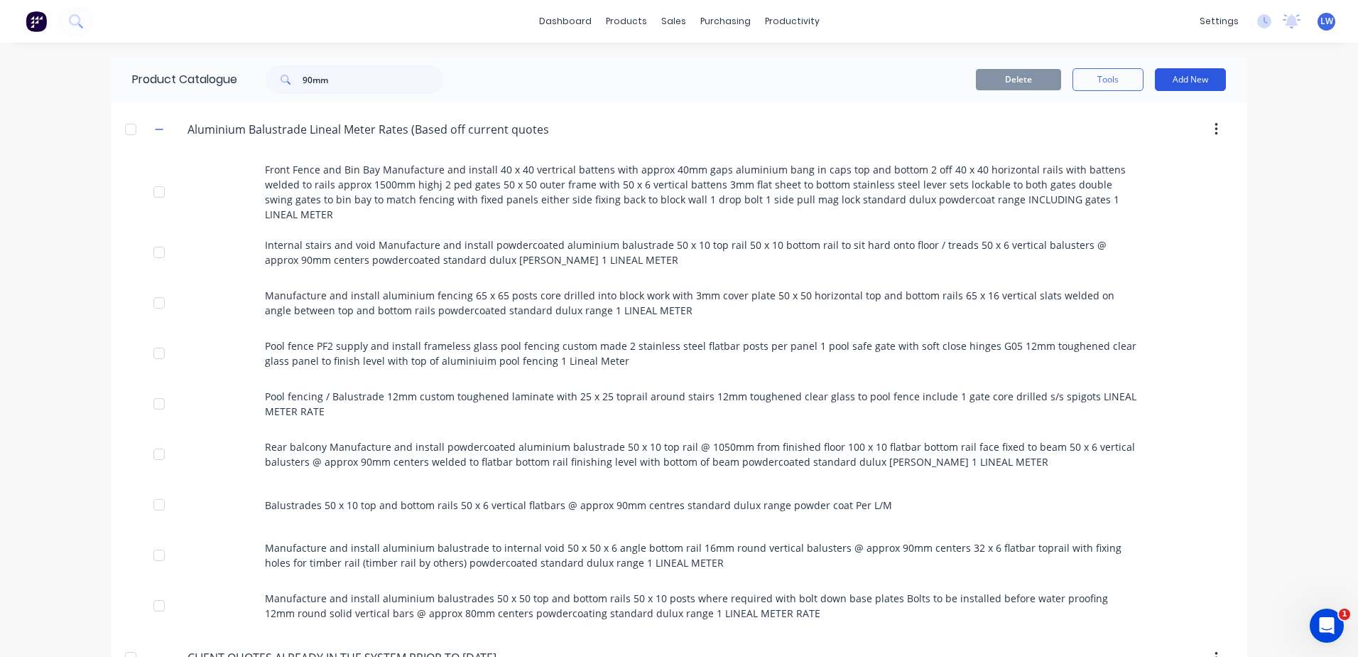
click at [1197, 77] on button "Add New" at bounding box center [1190, 79] width 71 height 23
click at [1116, 139] on div "Product" at bounding box center [1158, 144] width 109 height 21
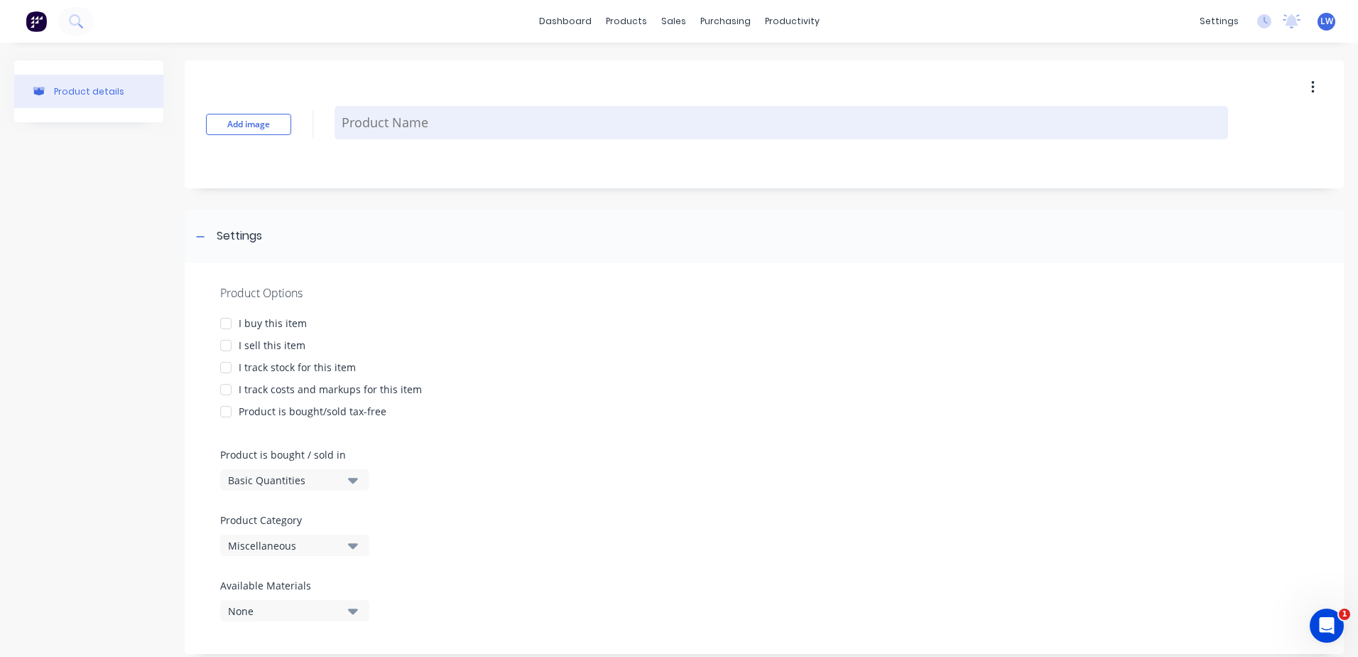
click at [364, 126] on textarea at bounding box center [782, 122] width 894 height 33
paste textarea "Grab rails Manufacture and install 25 x 50 stainless steel handrails fixed to w…"
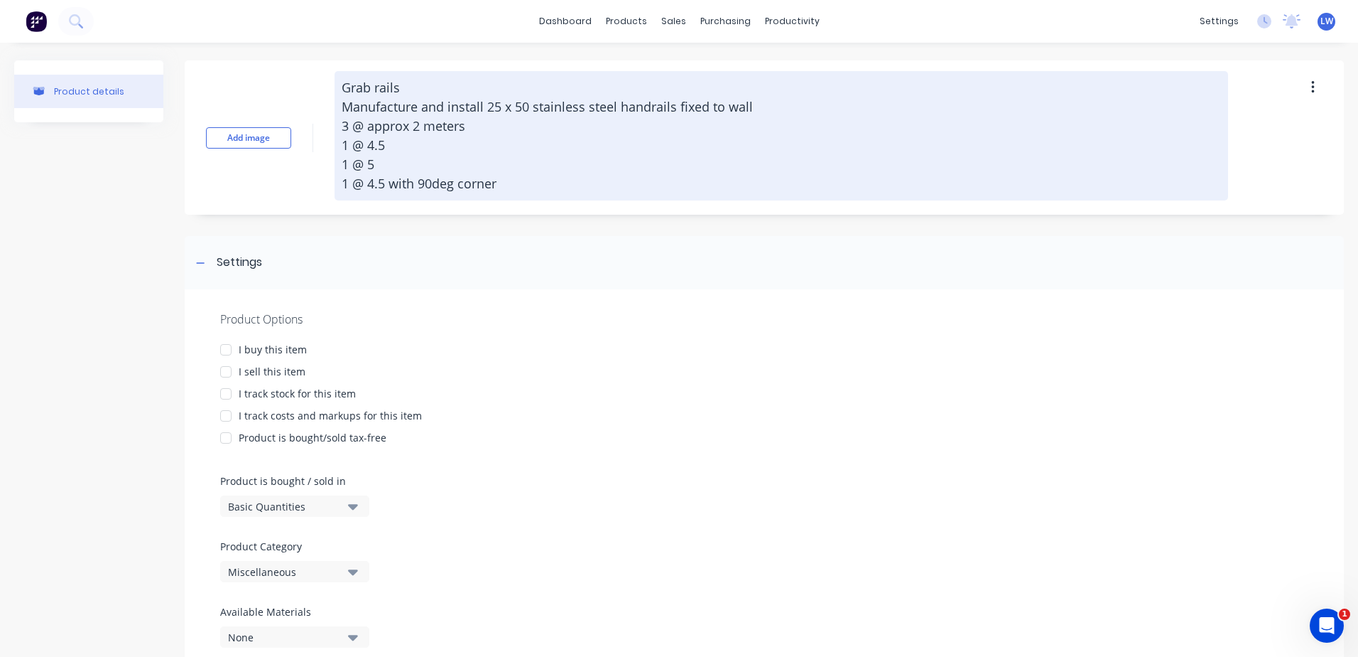
click at [367, 85] on textarea "Grab rails Manufacture and install 25 x 50 stainless steel handrails fixed to w…" at bounding box center [782, 135] width 894 height 129
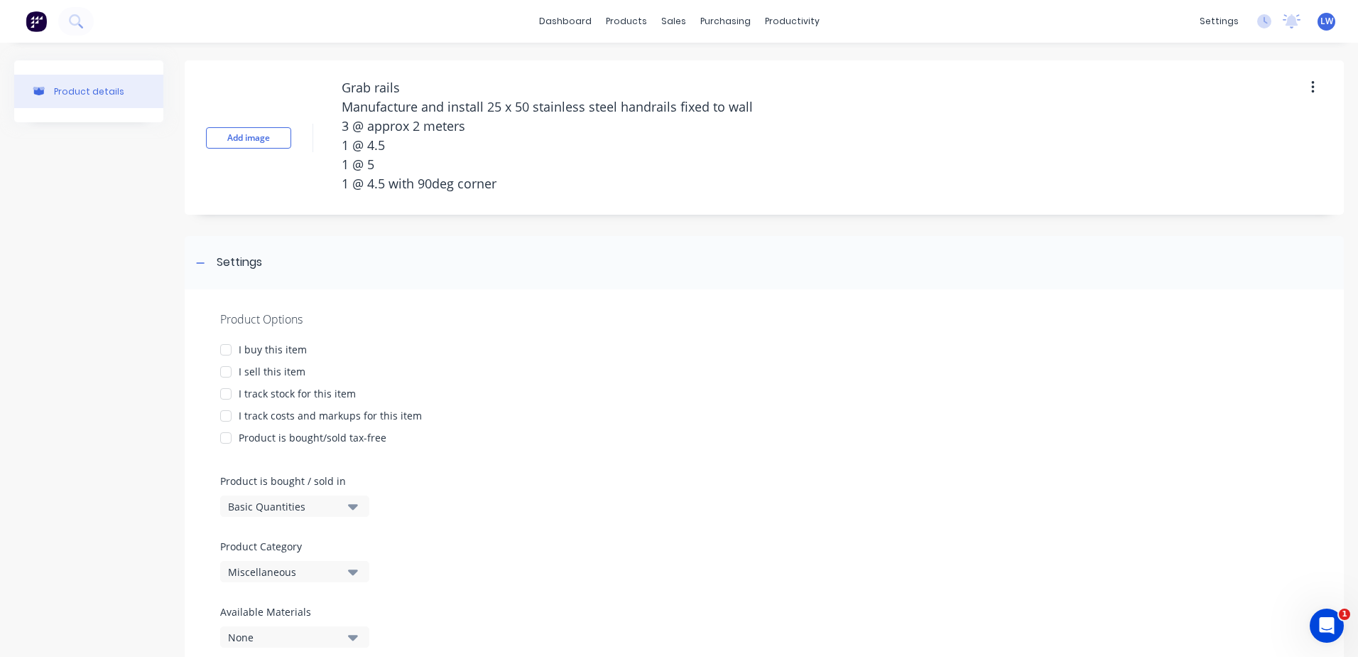
click at [227, 374] on div at bounding box center [226, 371] width 28 height 28
click at [227, 416] on div at bounding box center [226, 415] width 28 height 28
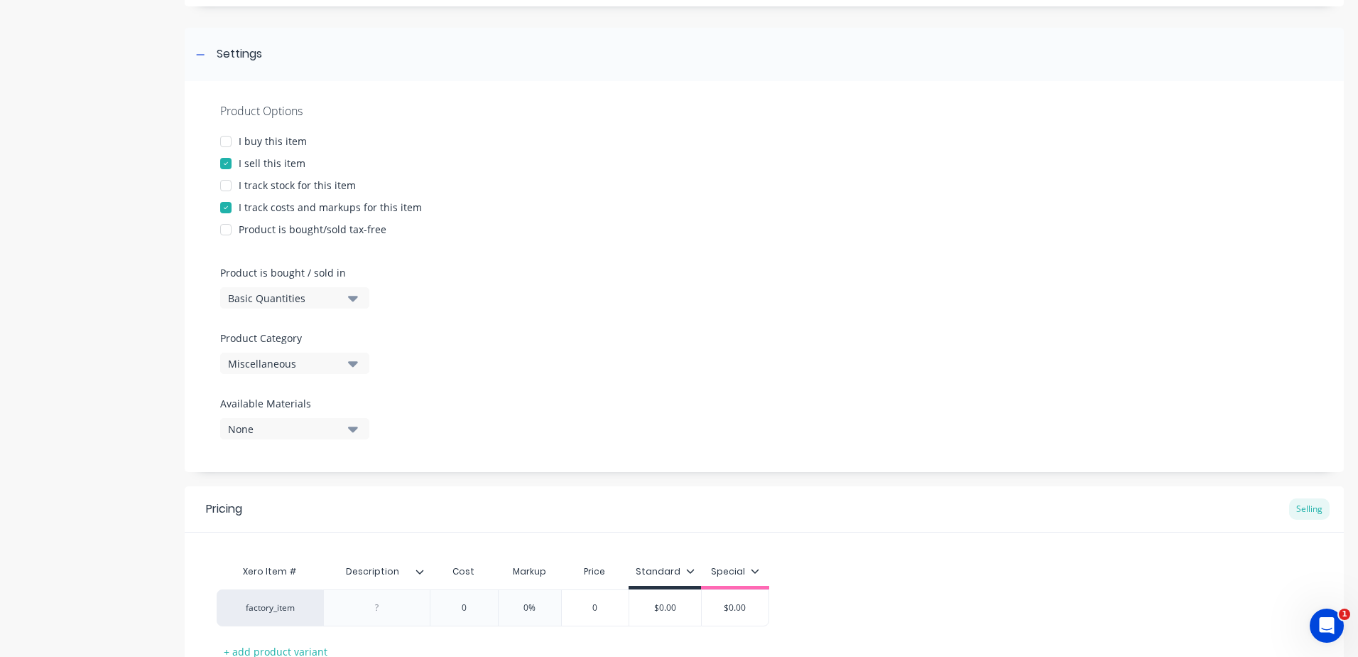
scroll to position [213, 0]
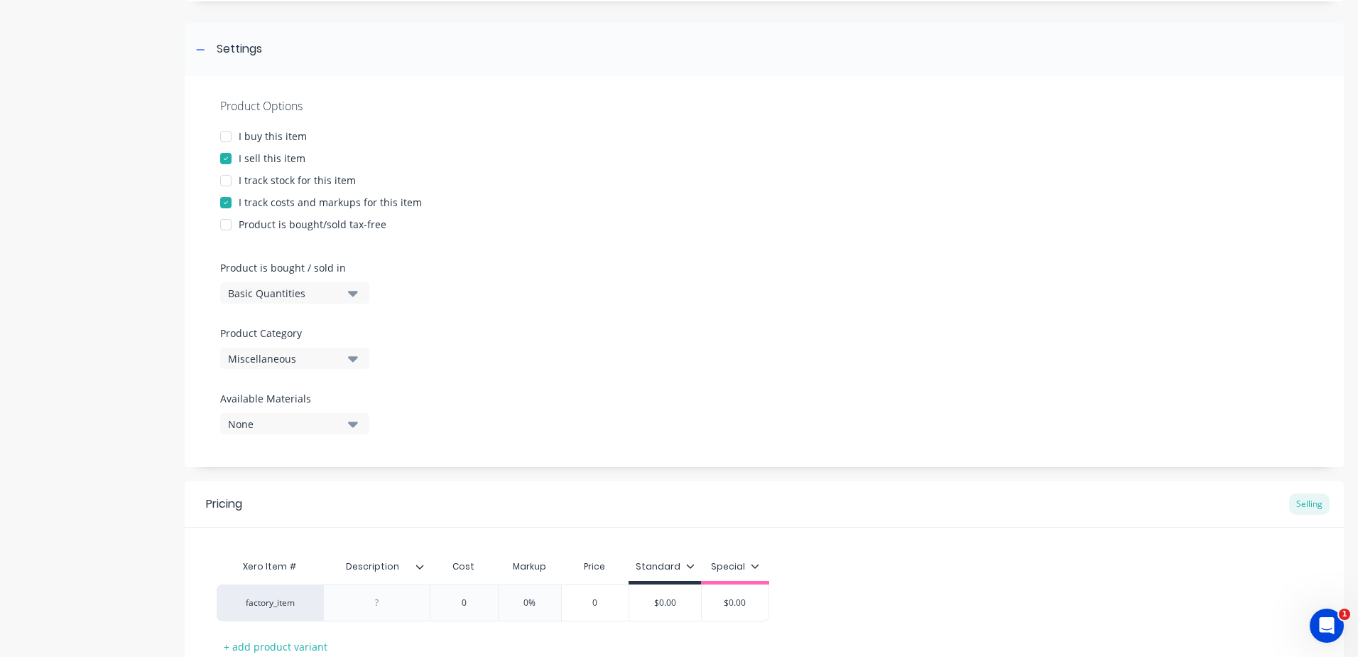
click at [350, 357] on icon "button" at bounding box center [353, 359] width 10 height 6
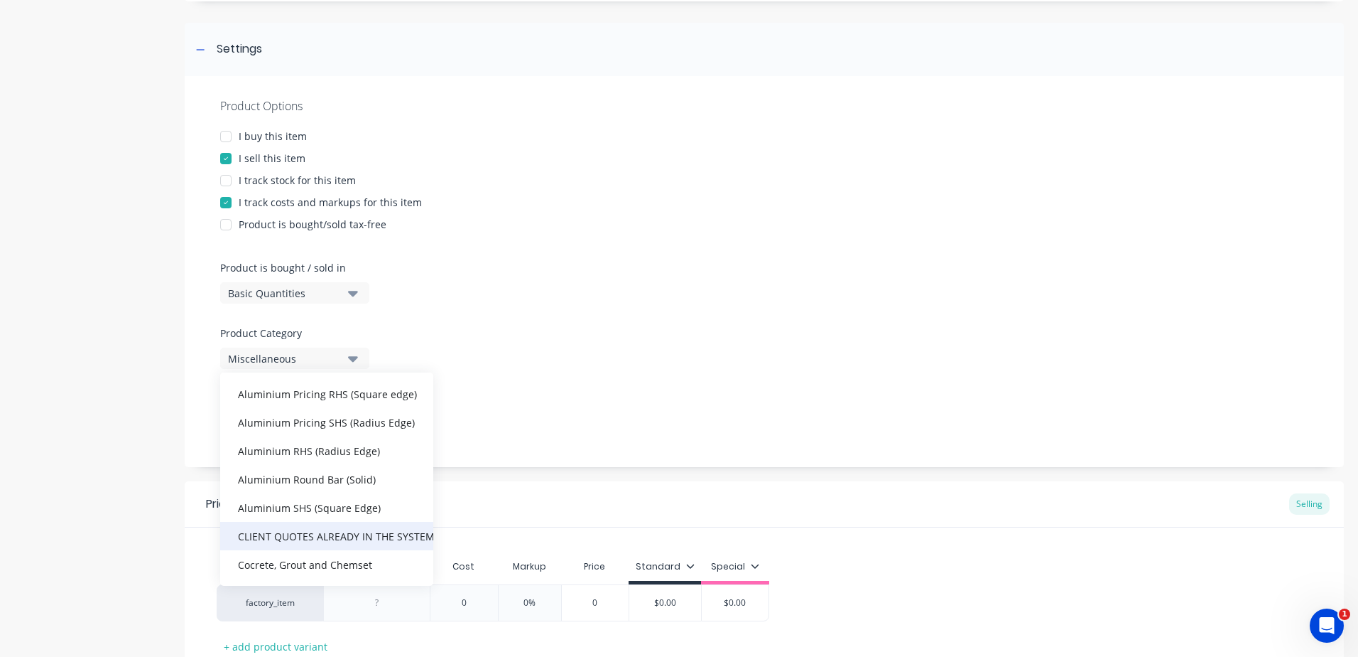
click at [324, 528] on div "CLIENT QUOTES ALREADY IN THE SYSTEM PRIOR TO [DATE]" at bounding box center [326, 536] width 213 height 28
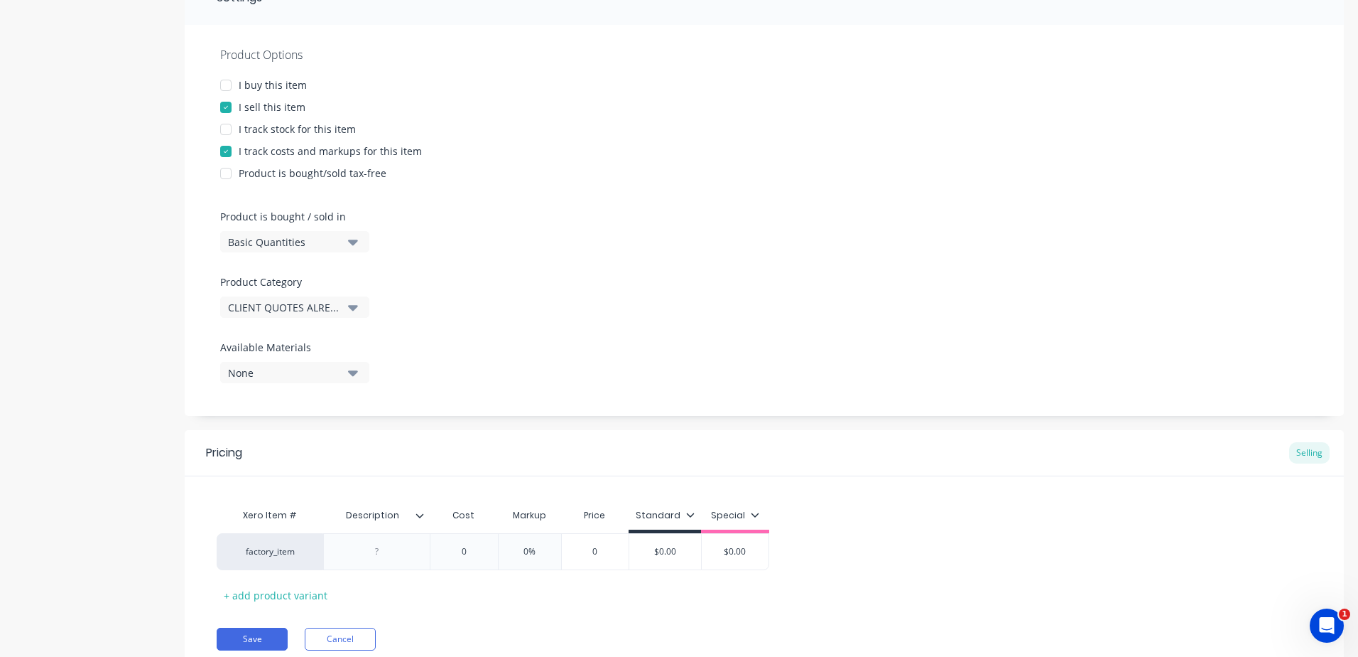
scroll to position [318, 0]
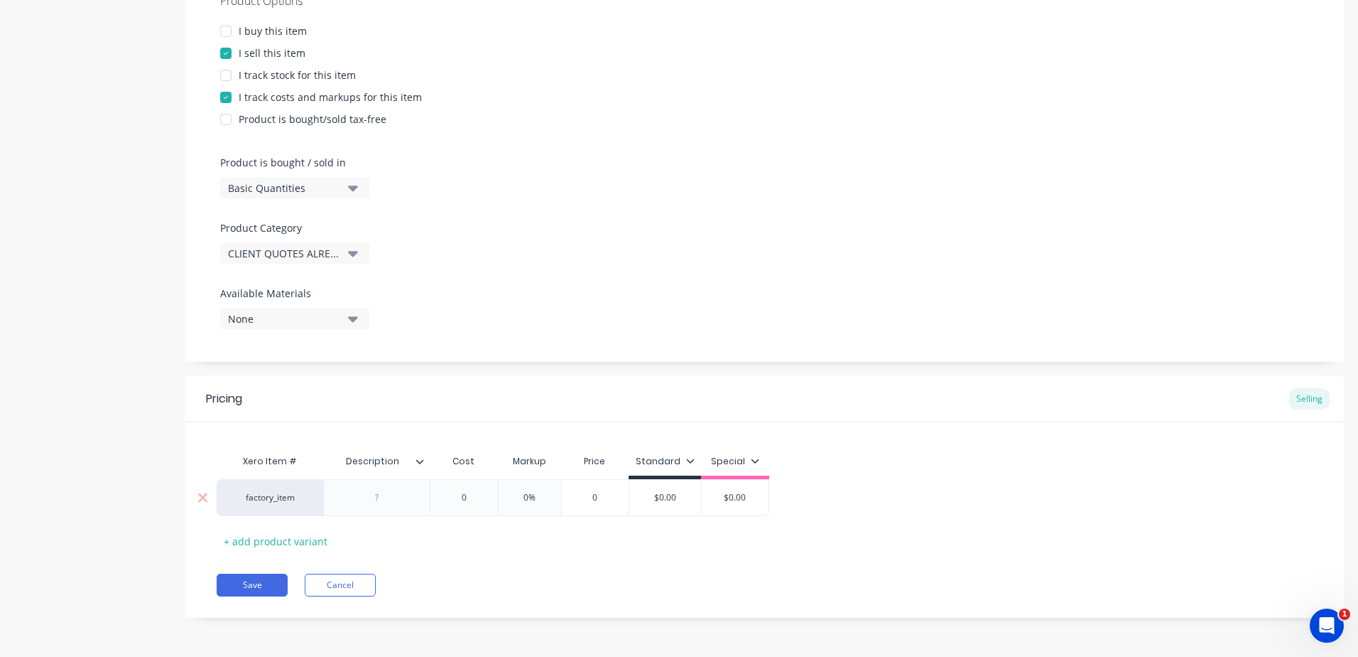
click at [383, 501] on div at bounding box center [377, 497] width 71 height 18
paste div
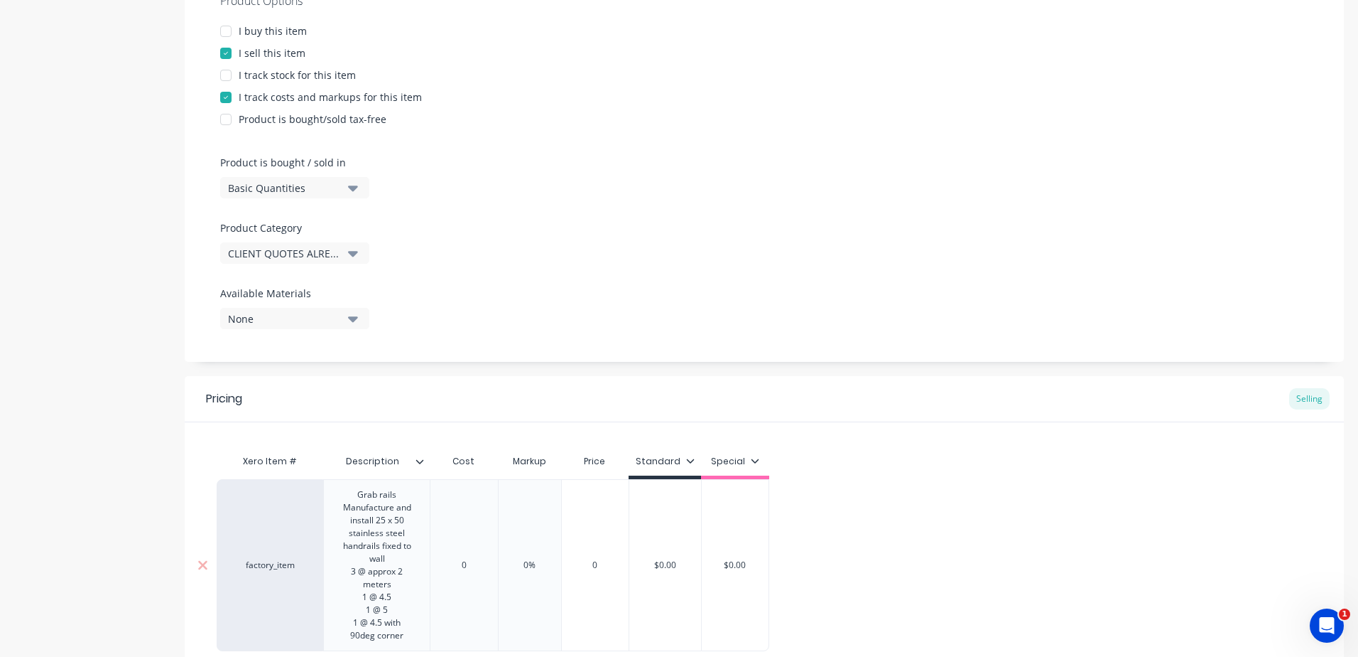
click at [368, 495] on div "Grab rails Manufacture and install 25 x 50 stainless steel handrails fixed to w…" at bounding box center [377, 564] width 94 height 159
click at [354, 501] on div "Manufacture and install 25 x 50 stainless steel handrails fixed to wall" at bounding box center [377, 533] width 72 height 64
click at [373, 494] on div "Grab rails Manufacture and install 25 x 50 stainless steel handrails fixed to w…" at bounding box center [377, 564] width 94 height 159
click at [364, 490] on div "Grab rails Manufacture and install 25 x 50 stainless steel handrails fixed to w…" at bounding box center [377, 564] width 94 height 159
click at [476, 556] on div "0" at bounding box center [463, 565] width 71 height 36
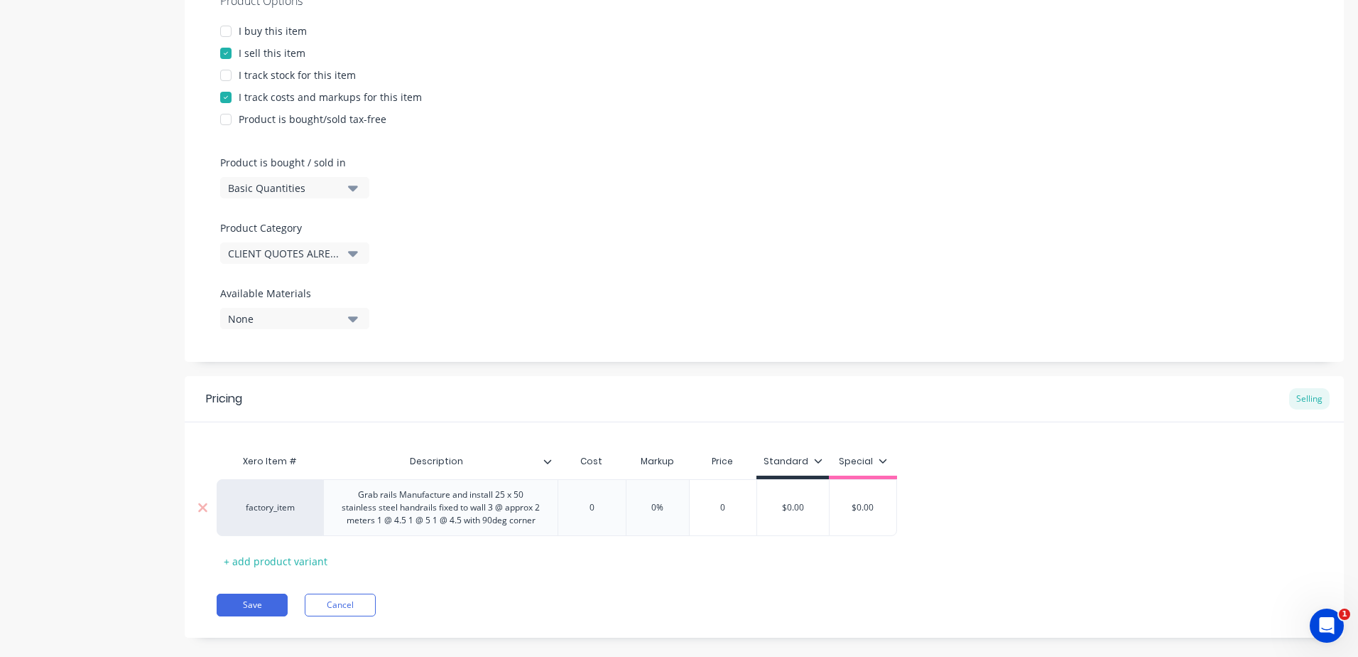
drag, startPoint x: 610, startPoint y: 511, endPoint x: 573, endPoint y: 511, distance: 36.2
click at [573, 511] on input "0" at bounding box center [591, 507] width 71 height 13
drag, startPoint x: 683, startPoint y: 504, endPoint x: 647, endPoint y: 504, distance: 36.2
click at [648, 504] on input "0%" at bounding box center [671, 507] width 71 height 13
click at [623, 571] on div "Xero Item # Description Cost Markup Price Standard Special factory_item Grab ra…" at bounding box center [765, 509] width 1096 height 125
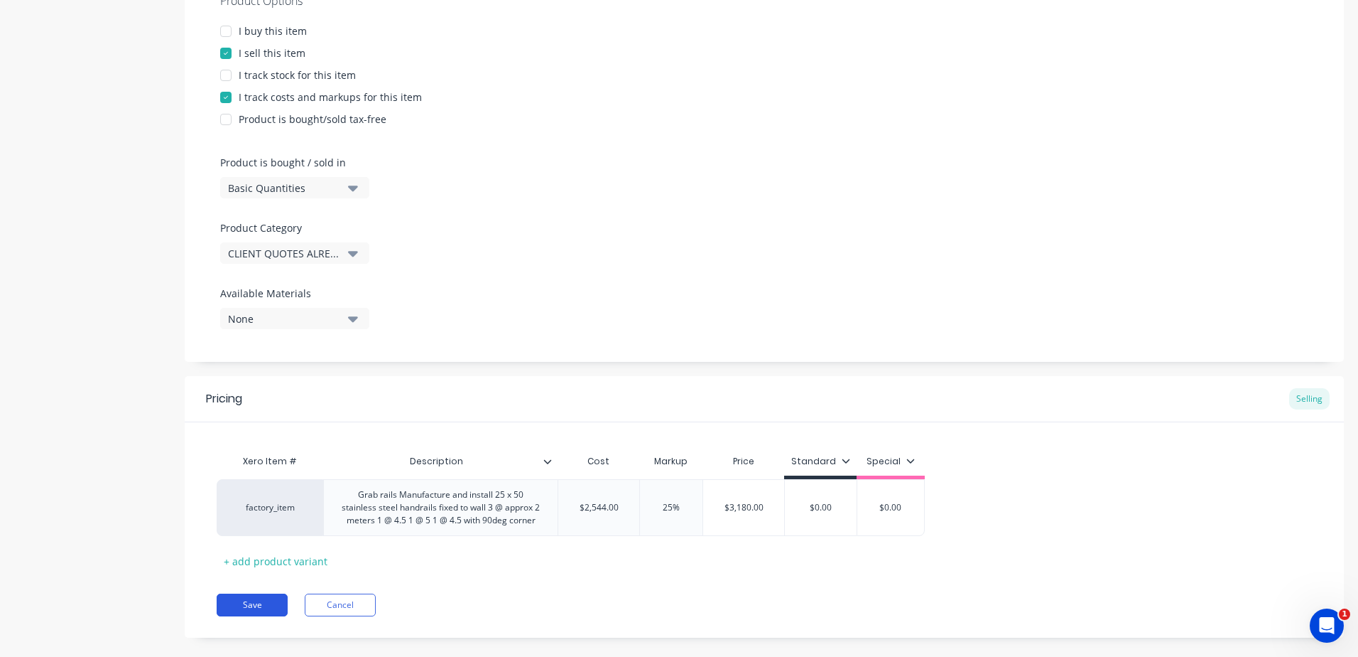
click at [266, 601] on button "Save" at bounding box center [252, 604] width 71 height 23
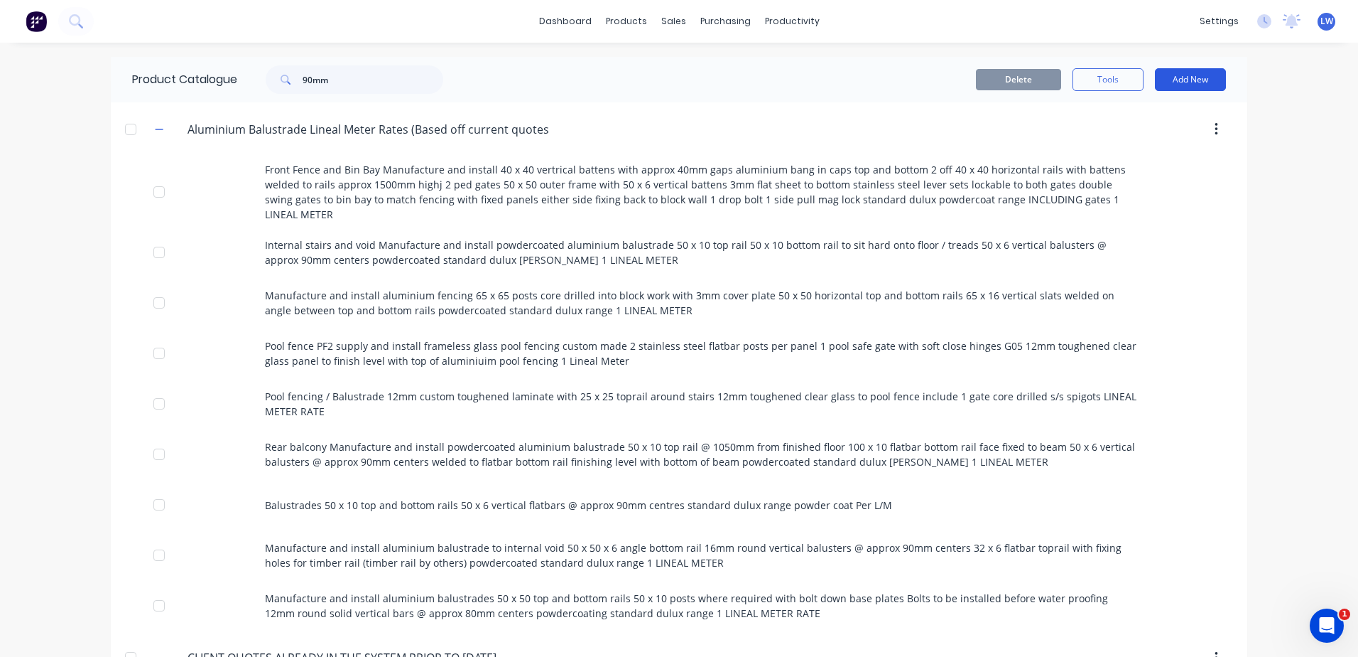
click at [1188, 70] on button "Add New" at bounding box center [1190, 79] width 71 height 23
click at [1112, 142] on div "Product" at bounding box center [1158, 144] width 109 height 21
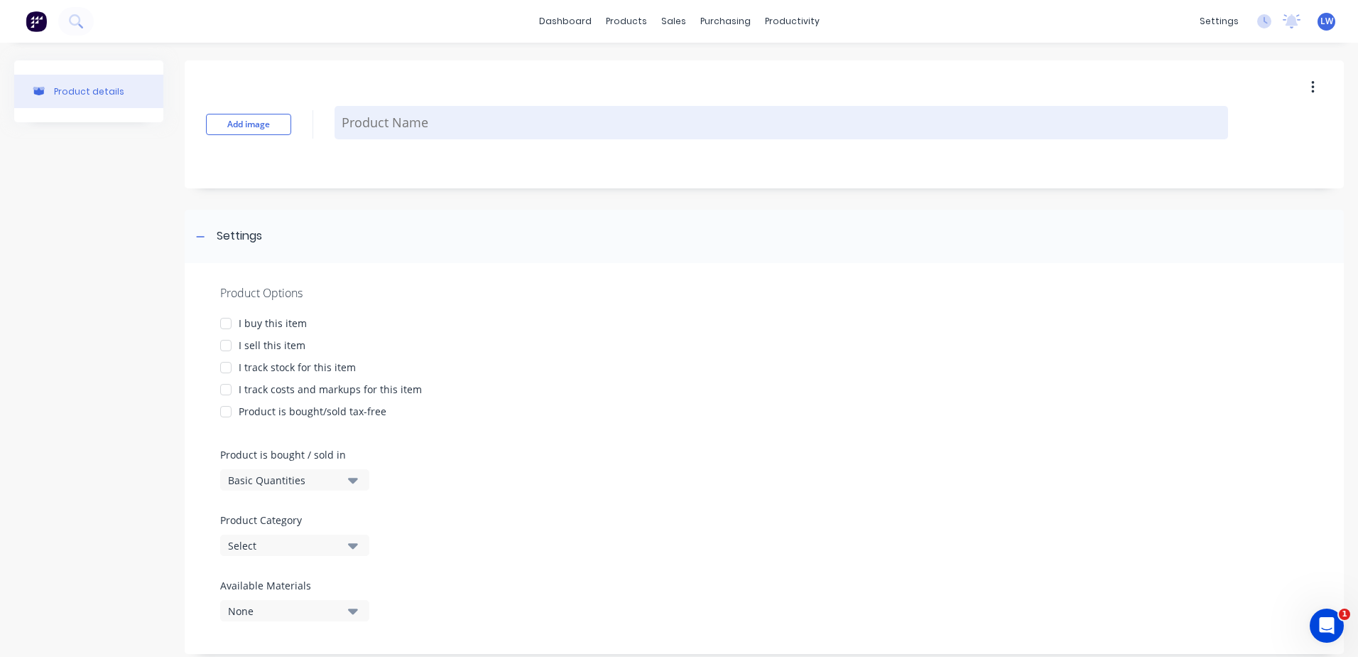
click at [378, 111] on textarea at bounding box center [782, 122] width 894 height 33
paste textarea "Internal stairs to match balustrade to match saw tooth [PERSON_NAME] 3900 raked…"
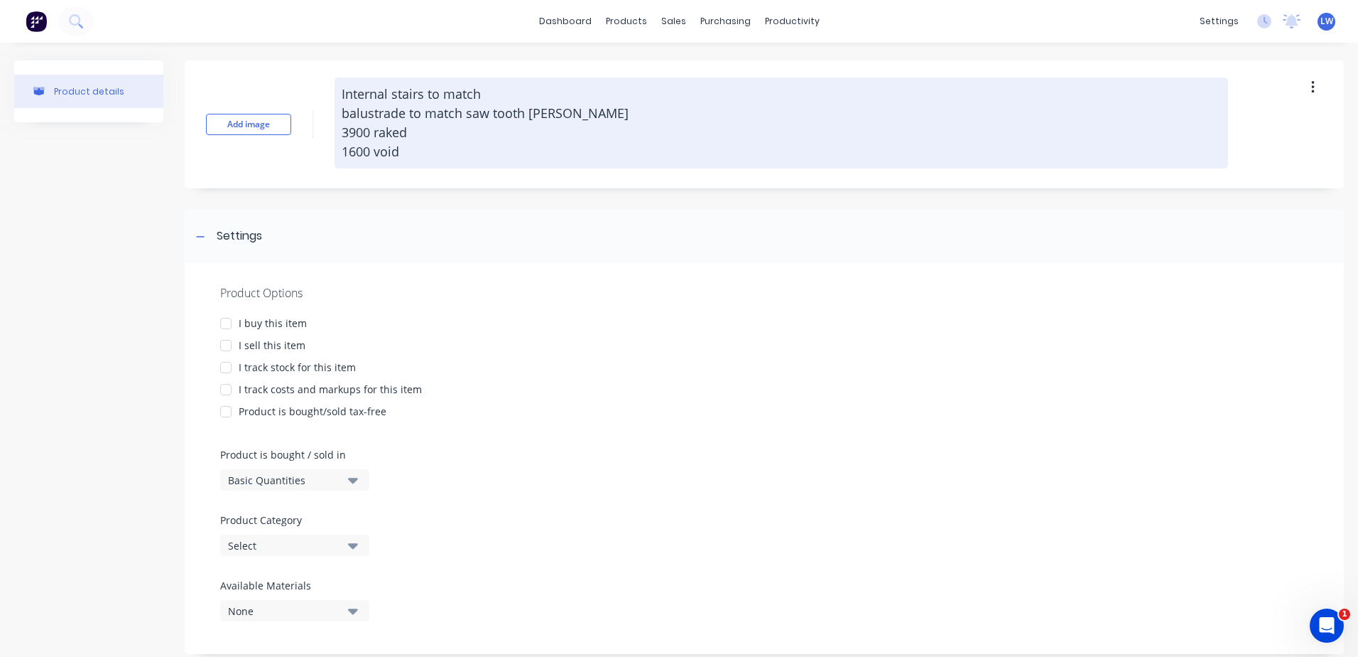
click at [370, 94] on textarea "Internal stairs to match balustrade to match saw tooth [PERSON_NAME] 3900 raked…" at bounding box center [782, 122] width 894 height 91
click at [369, 92] on textarea "Internal stairs to match balustrade to match saw tooth [PERSON_NAME] 3900 raked…" at bounding box center [782, 122] width 894 height 91
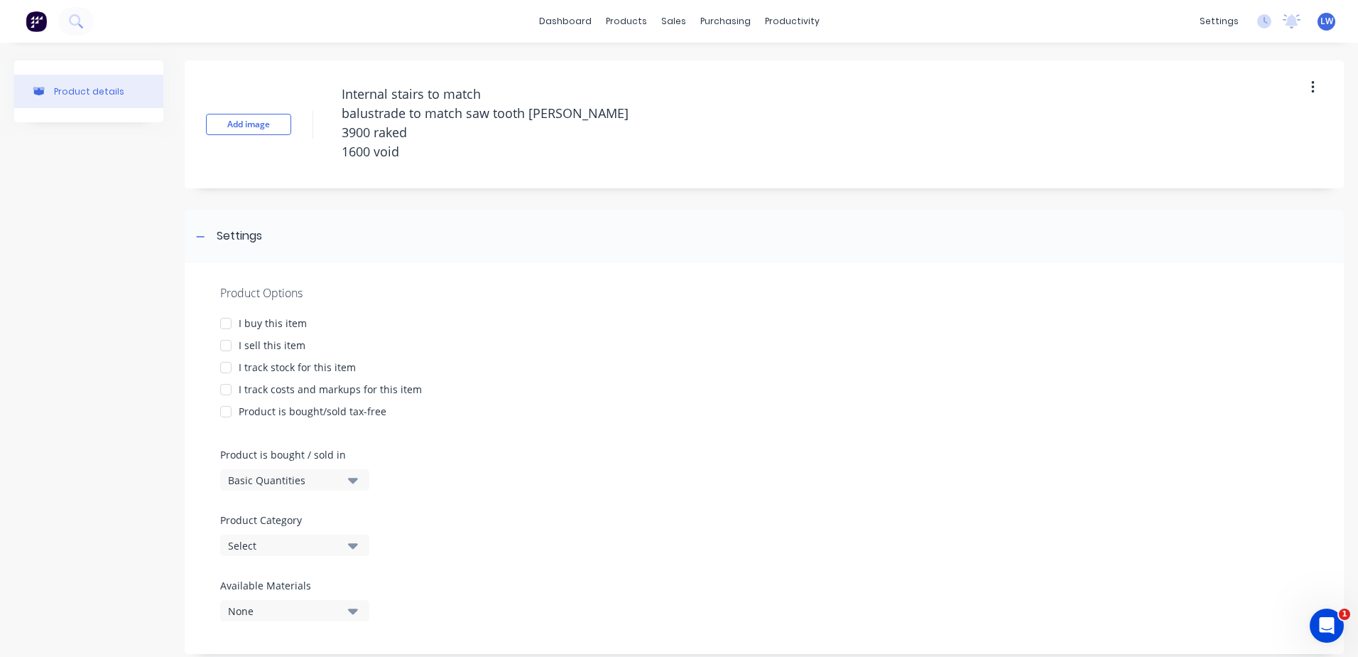
drag, startPoint x: 403, startPoint y: 144, endPoint x: 294, endPoint y: 104, distance: 115.8
click at [294, 104] on div "Add image Internal stairs to match balustrade to match saw tooth stringer 3900 …" at bounding box center [765, 124] width 1160 height 128
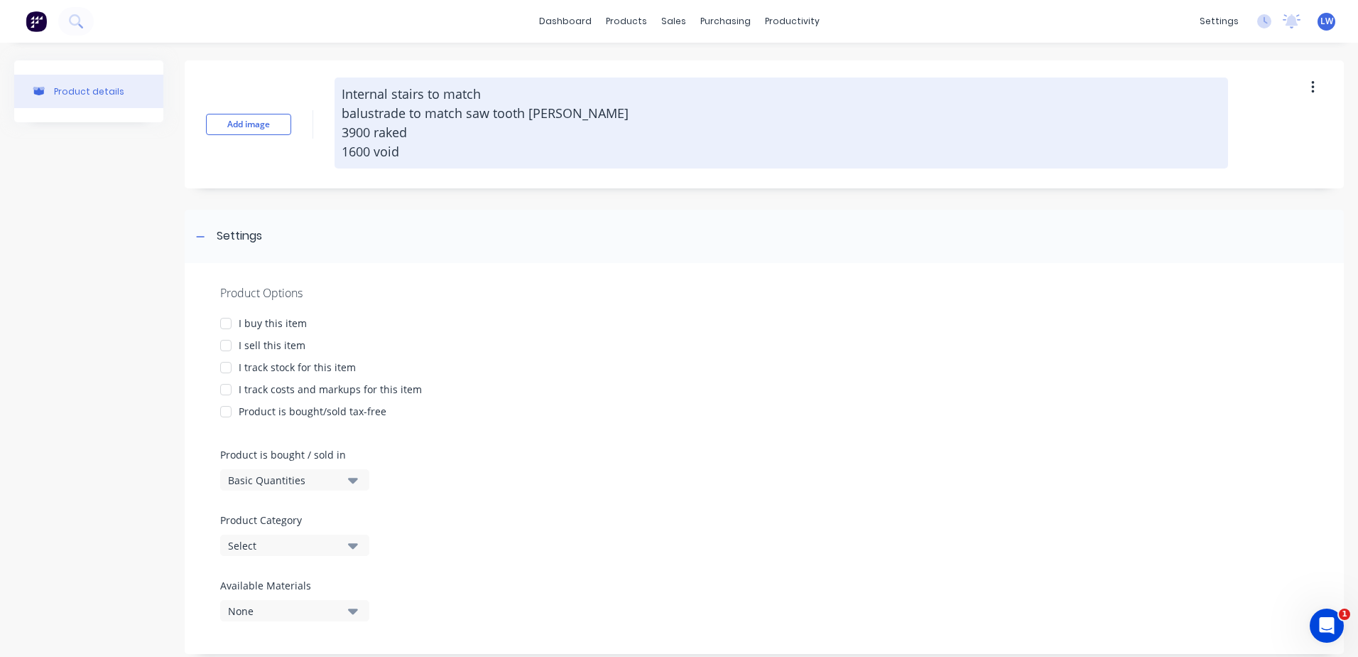
click at [443, 148] on textarea "Internal stairs to match balustrade to match saw tooth [PERSON_NAME] 3900 raked…" at bounding box center [782, 122] width 894 height 91
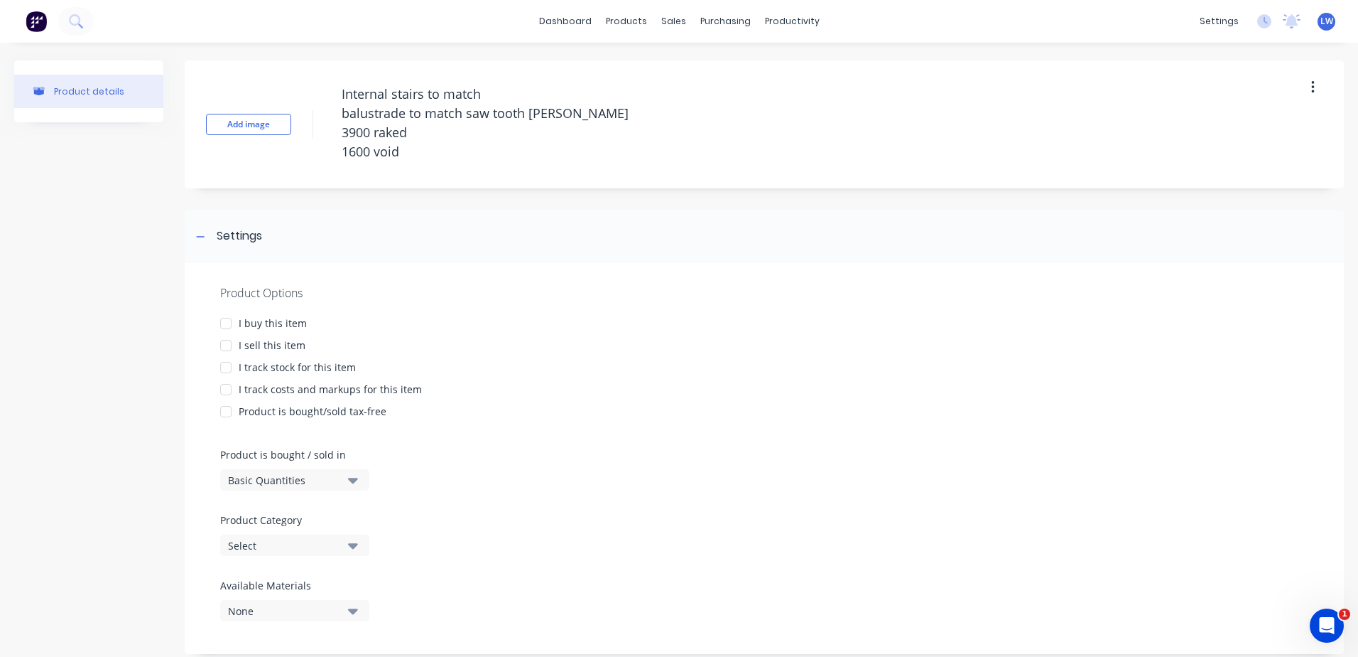
drag, startPoint x: 413, startPoint y: 155, endPoint x: 323, endPoint y: 88, distance: 111.7
click at [323, 88] on div "Add image Internal stairs to match balustrade to match saw tooth stringer 3900 …" at bounding box center [765, 124] width 1160 height 128
click at [227, 346] on div at bounding box center [226, 345] width 28 height 28
click at [354, 544] on icon "button" at bounding box center [353, 546] width 10 height 6
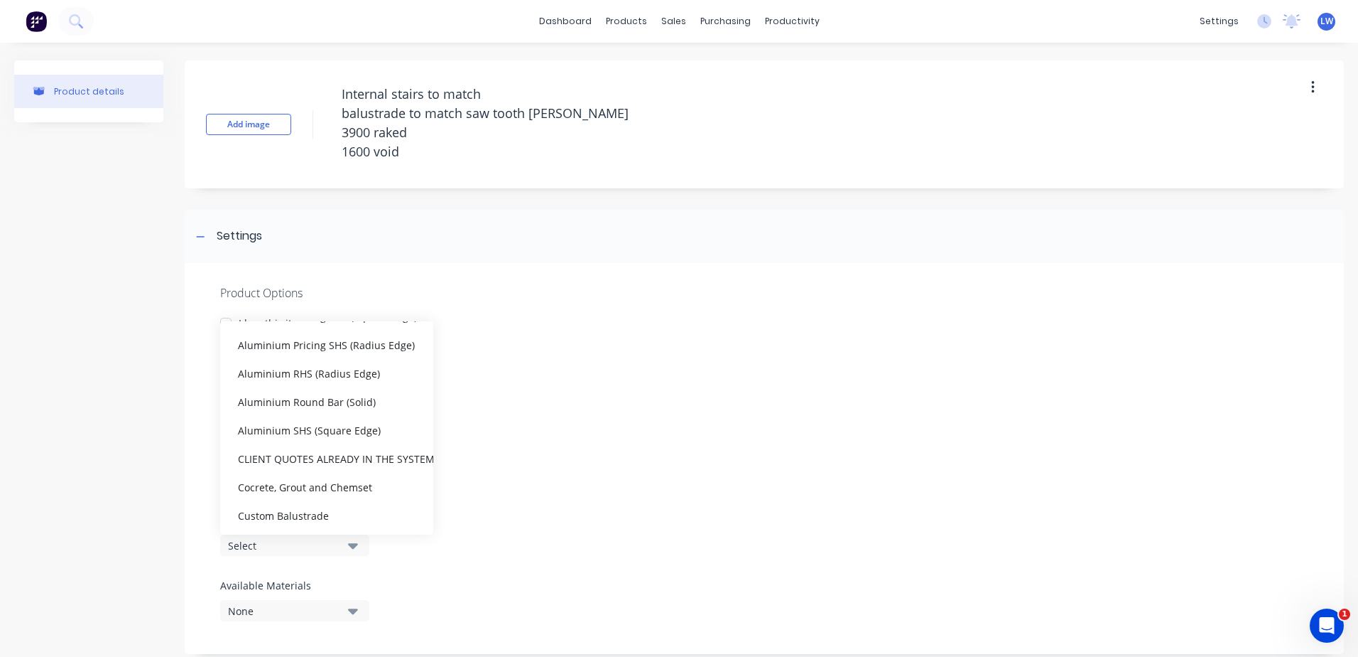
scroll to position [284, 0]
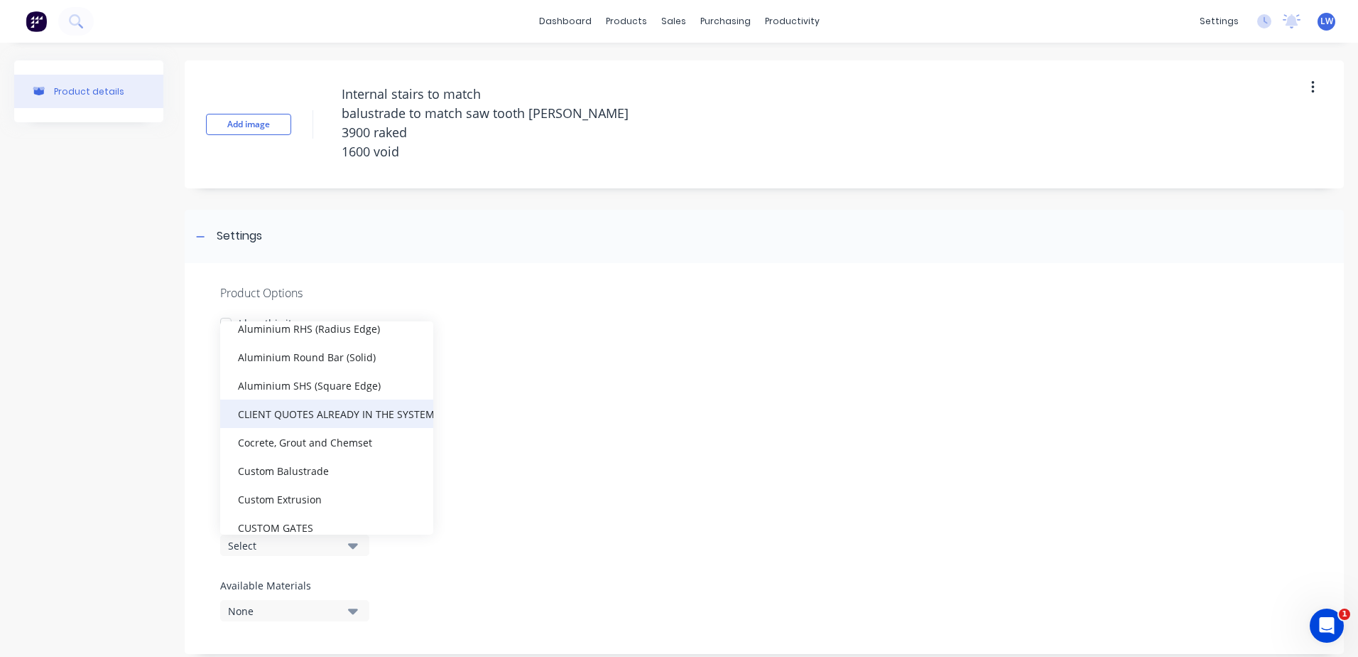
click at [321, 416] on div "CLIENT QUOTES ALREADY IN THE SYSTEM PRIOR TO [DATE]" at bounding box center [326, 413] width 213 height 28
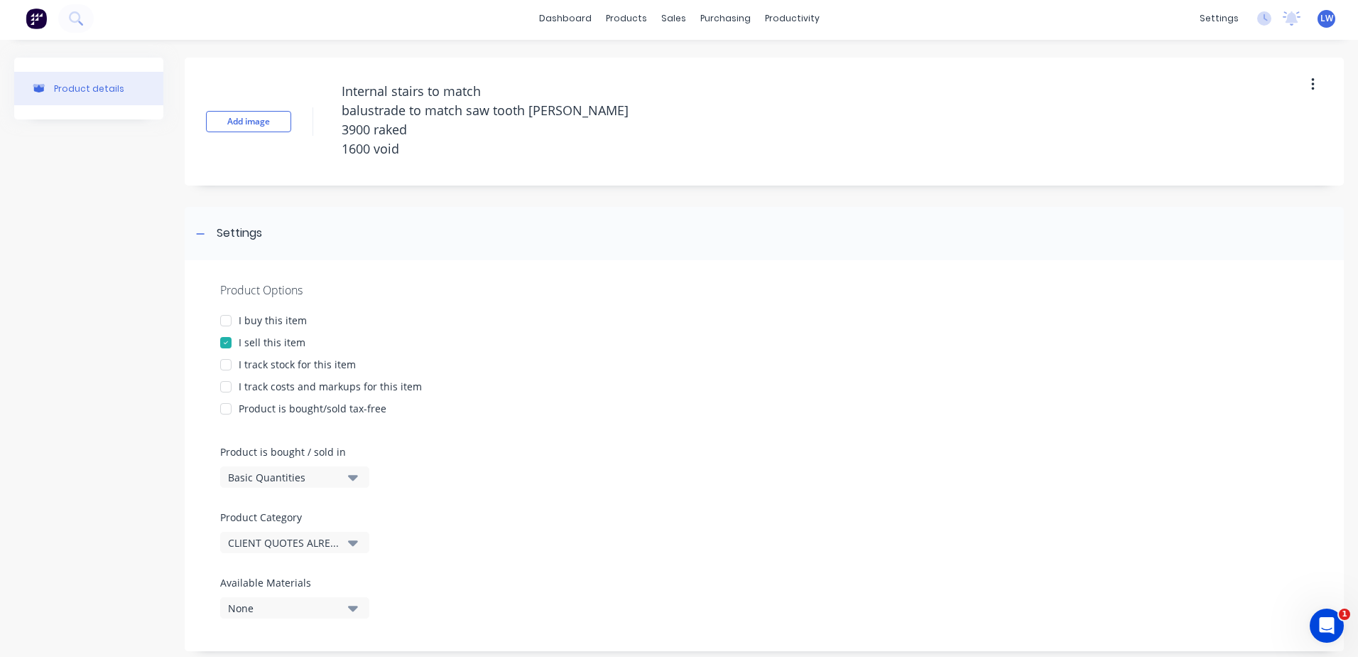
scroll to position [0, 0]
click at [227, 388] on div at bounding box center [226, 389] width 28 height 28
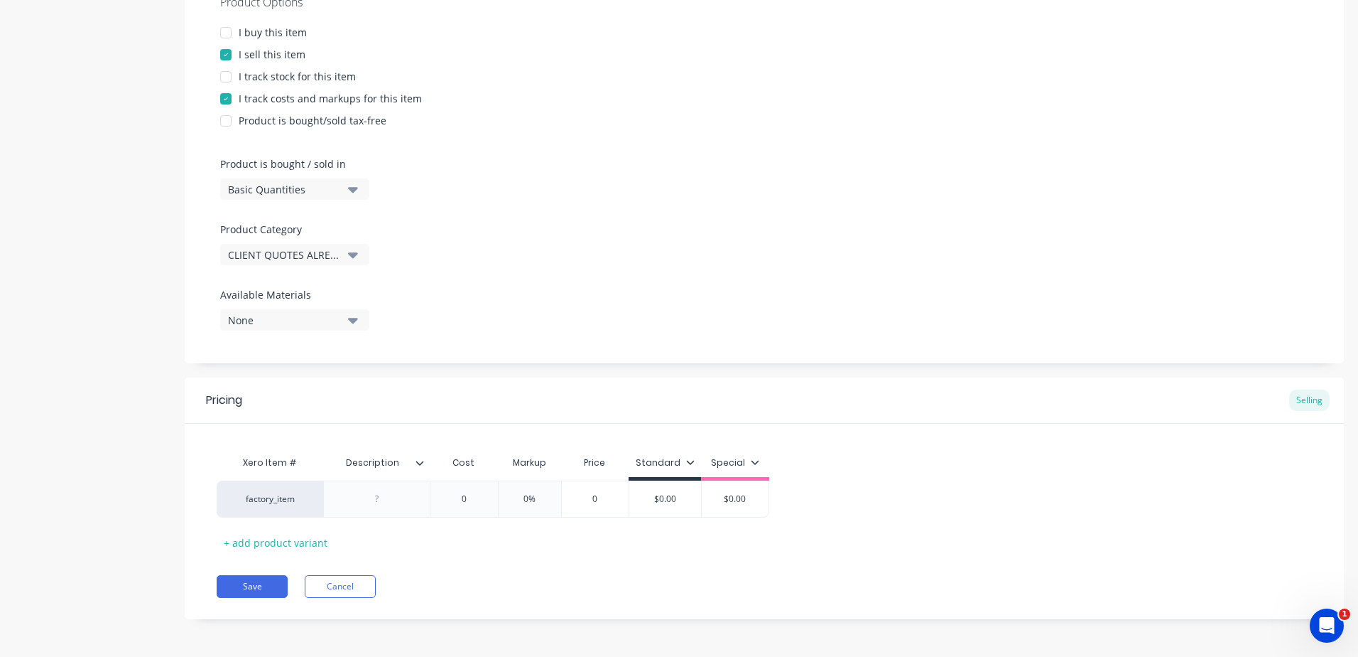
scroll to position [292, 0]
click at [379, 499] on div at bounding box center [377, 497] width 71 height 18
paste div
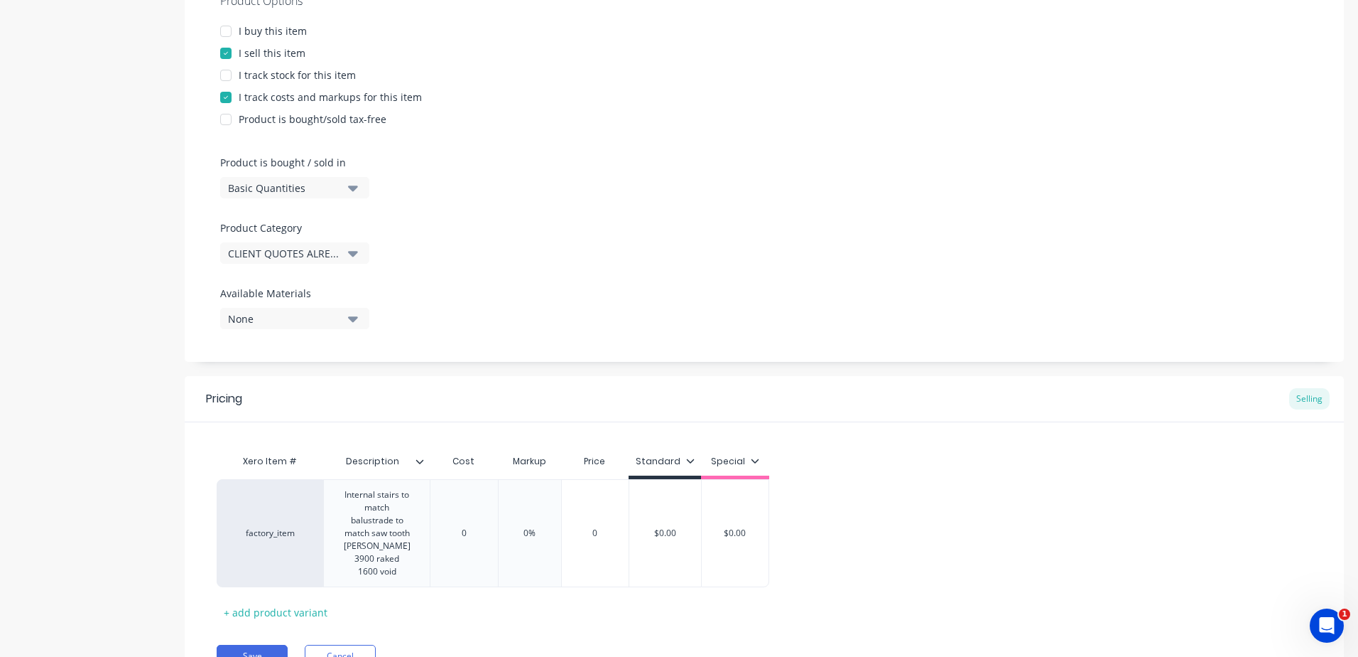
drag, startPoint x: 475, startPoint y: 536, endPoint x: 373, endPoint y: 535, distance: 101.6
click at [373, 535] on div "Xero Item # Description Cost Markup Price Standard Special factory_item Interna…" at bounding box center [765, 535] width 1096 height 176
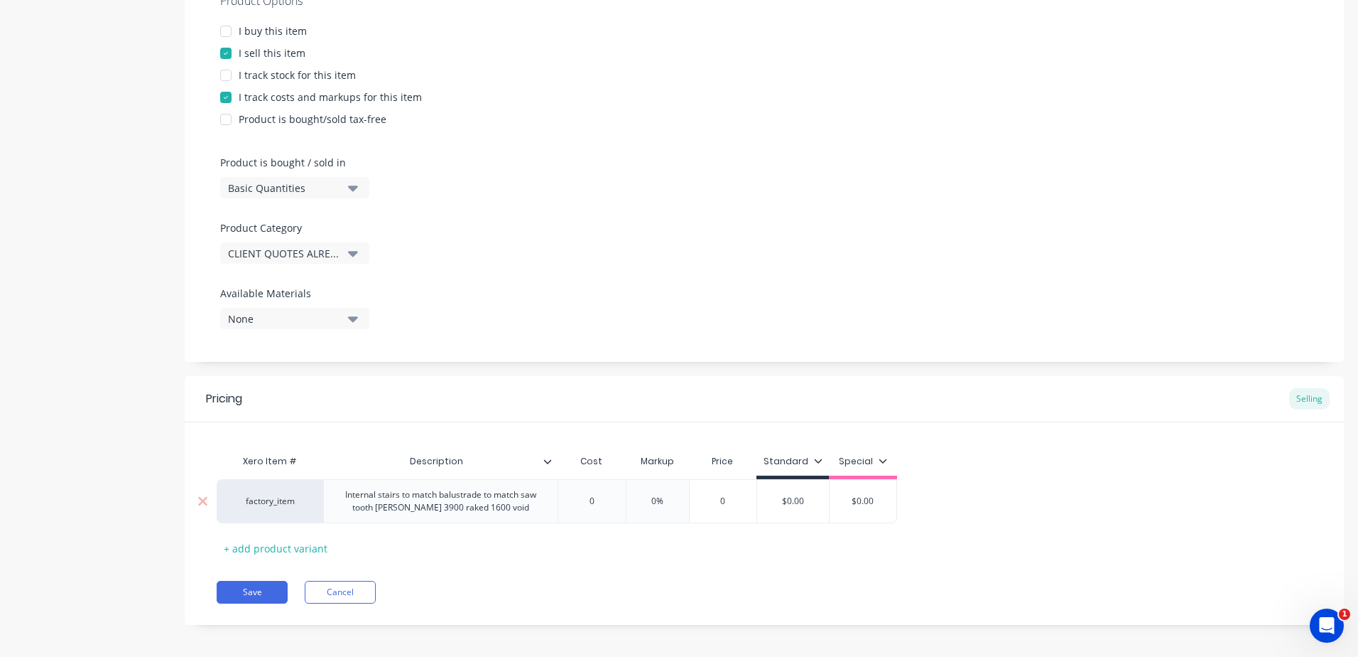
click at [586, 498] on input "0" at bounding box center [591, 501] width 71 height 13
drag, startPoint x: 688, startPoint y: 505, endPoint x: 587, endPoint y: 514, distance: 101.3
click at [587, 513] on div "factory_item Internal stairs to match balustrade to match saw tooth stringer 39…" at bounding box center [571, 501] width 708 height 44
click at [271, 597] on button "Save" at bounding box center [252, 591] width 71 height 23
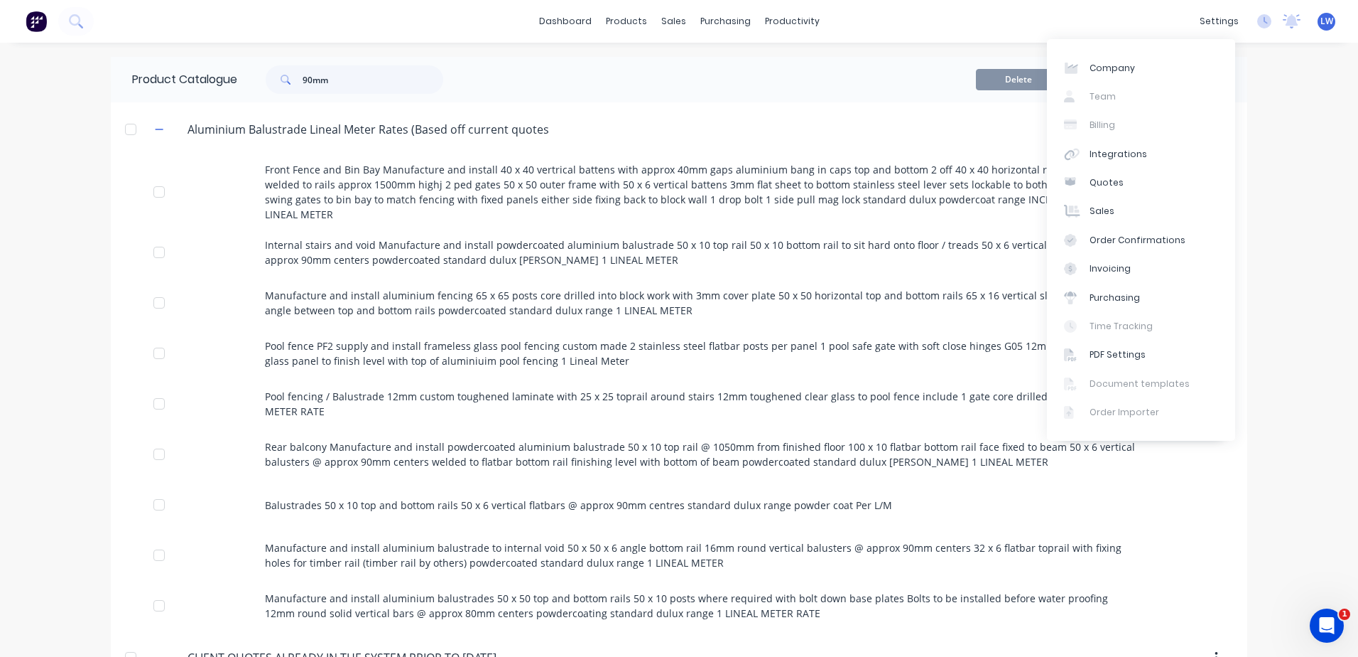
drag, startPoint x: 877, startPoint y: 143, endPoint x: 897, endPoint y: 134, distance: 21.3
click at [879, 139] on header "Aluminium.Balustrade.Lineal.Meter.Rates.(Based.off.current.quotes) Aluminium Ba…" at bounding box center [679, 129] width 1137 height 54
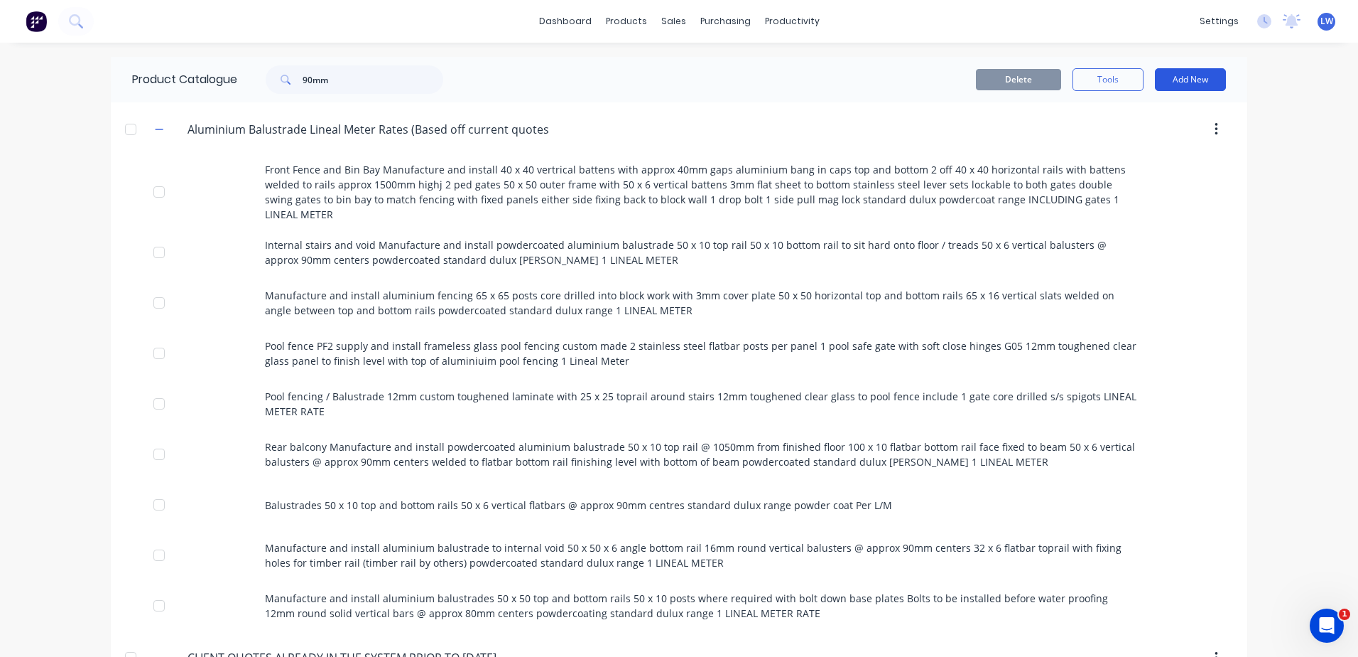
click at [1193, 82] on button "Add New" at bounding box center [1190, 79] width 71 height 23
click at [1129, 136] on div "Product" at bounding box center [1158, 144] width 109 height 21
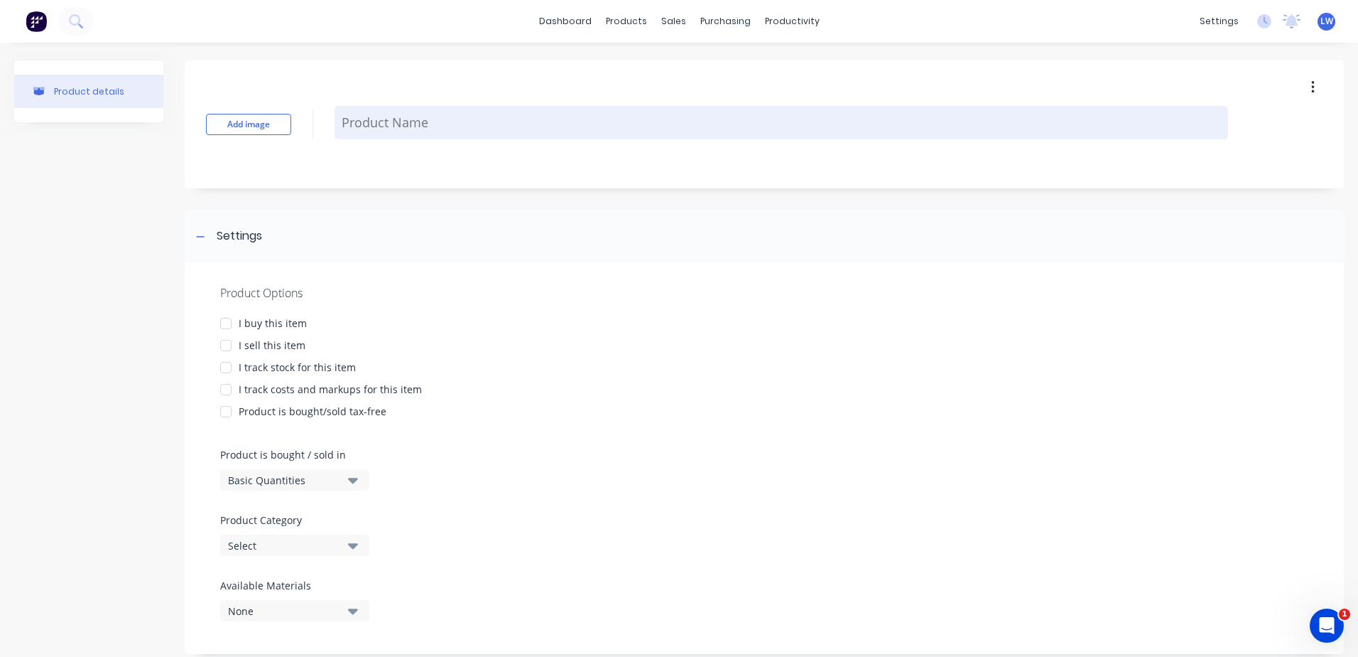
click at [384, 122] on textarea at bounding box center [782, 122] width 894 height 33
paste textarea "2 x Screens above driveway 50 x 50 shs frames folded aluminium panels with oval…"
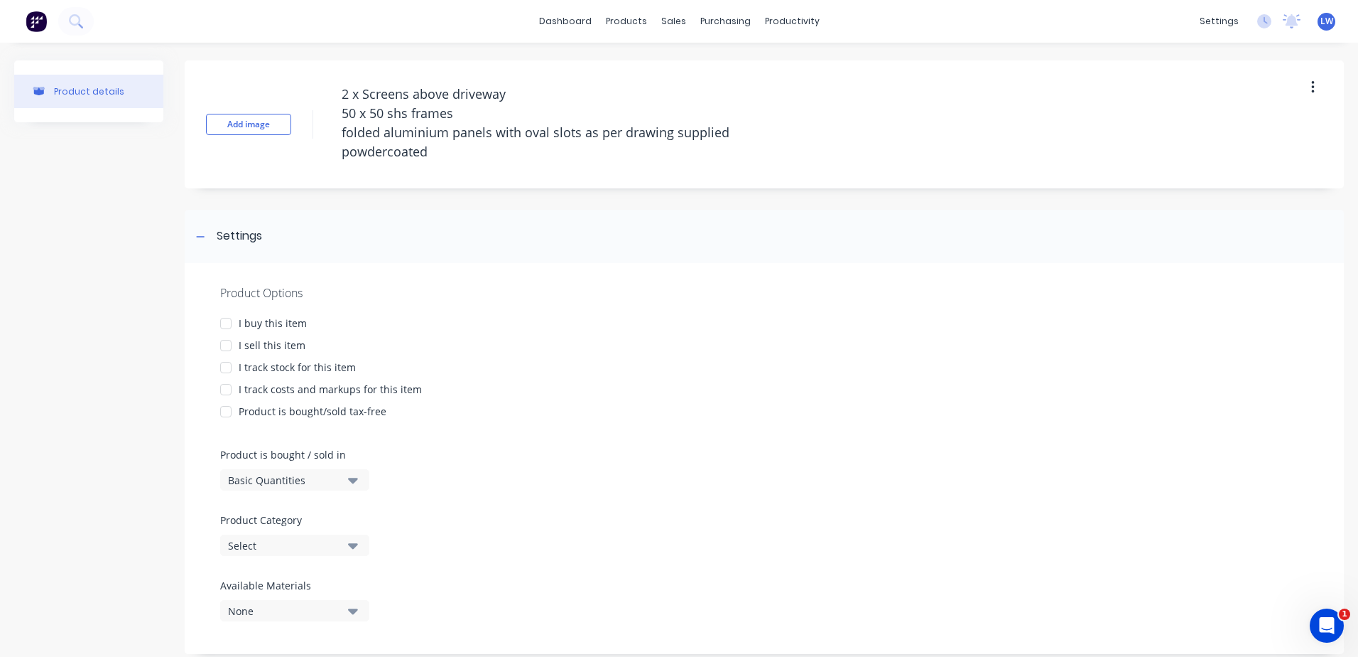
drag, startPoint x: 368, startPoint y: 88, endPoint x: 277, endPoint y: 81, distance: 91.2
click at [283, 85] on div "Add image 2 x Screens above driveway 50 x 50 shs frames folded aluminium panels…" at bounding box center [765, 124] width 1160 height 128
click at [227, 350] on div at bounding box center [226, 345] width 28 height 28
click at [227, 389] on div at bounding box center [226, 389] width 28 height 28
drag, startPoint x: 446, startPoint y: 156, endPoint x: 269, endPoint y: 85, distance: 190.9
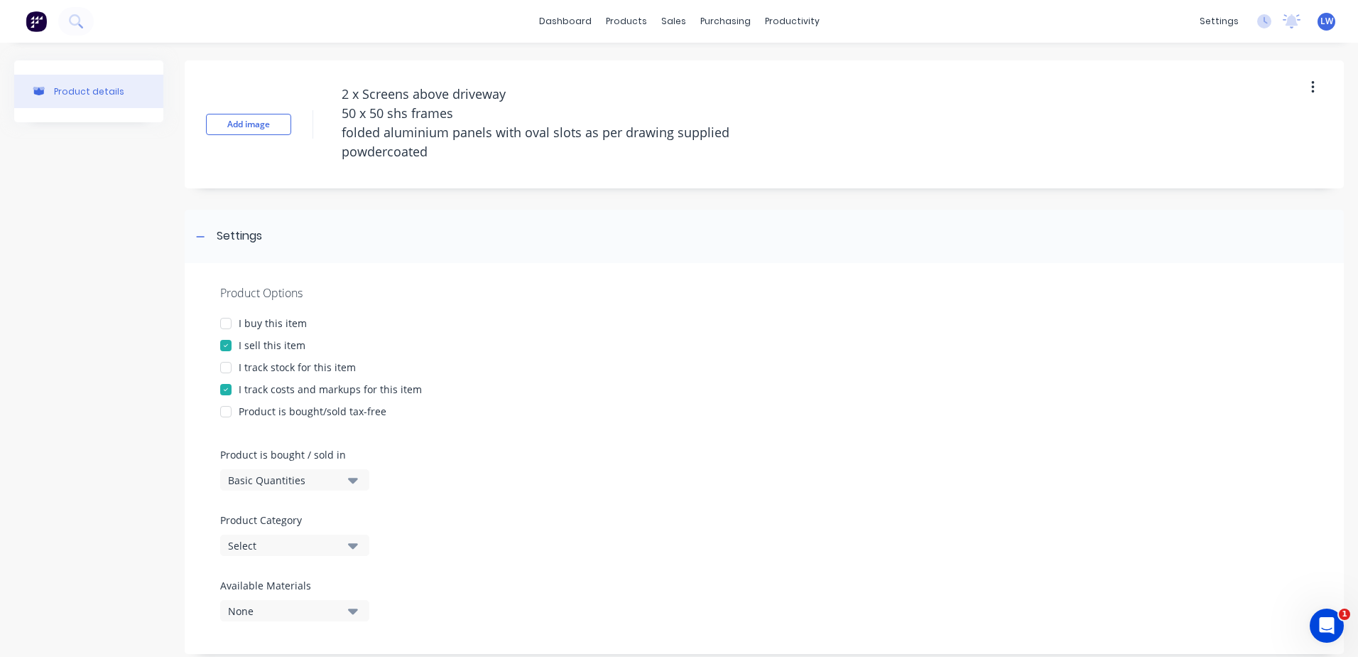
click at [269, 85] on div "Add image 2 x Screens above driveway 50 x 50 shs frames folded aluminium panels…" at bounding box center [765, 124] width 1160 height 128
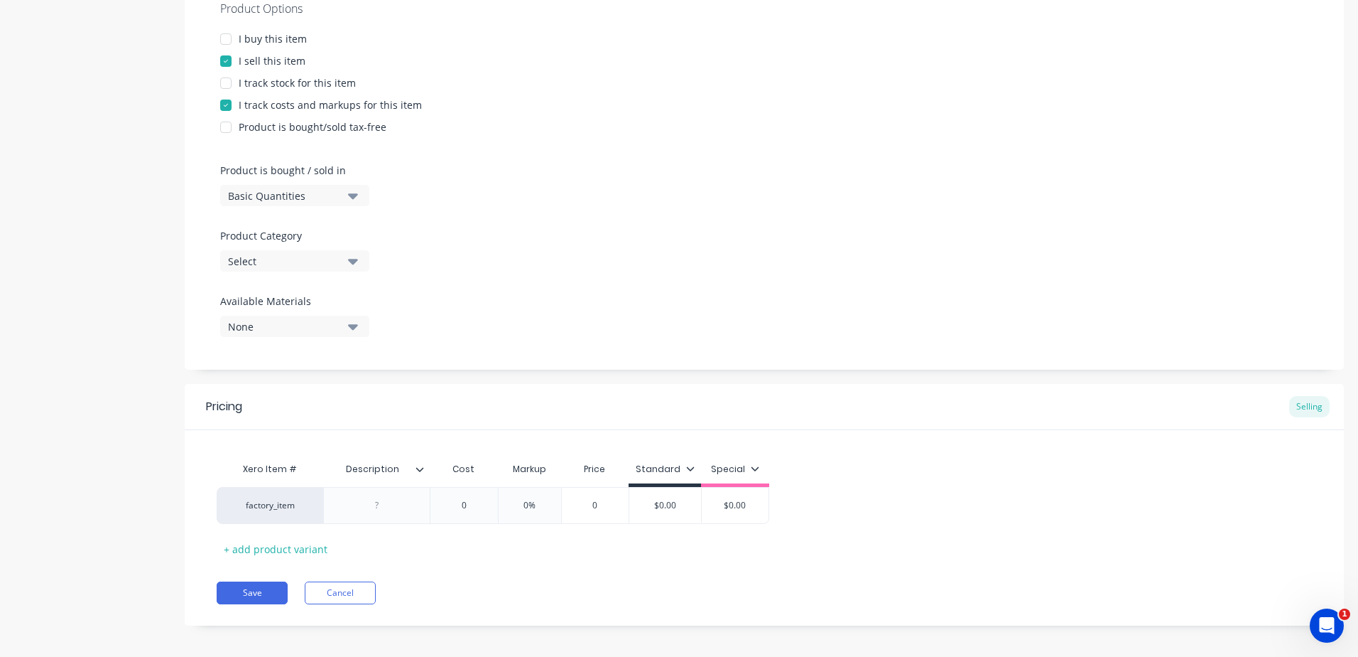
scroll to position [292, 0]
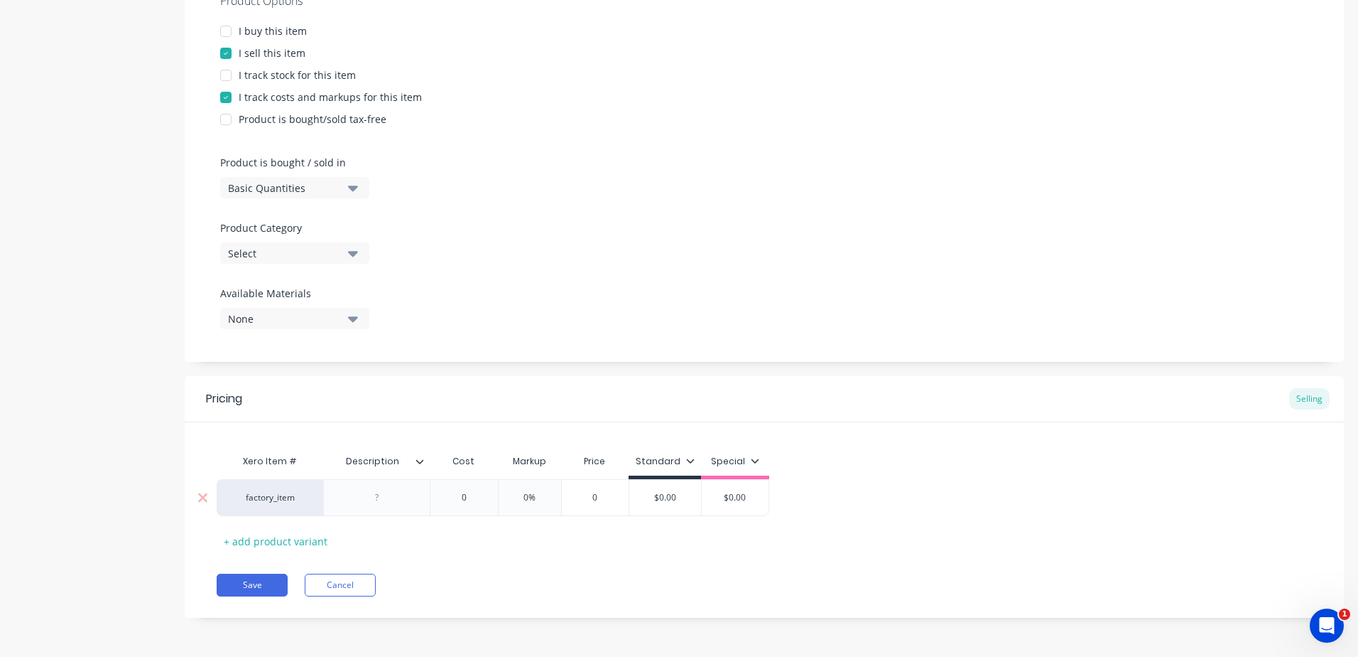
click at [382, 499] on div at bounding box center [377, 497] width 71 height 18
paste div
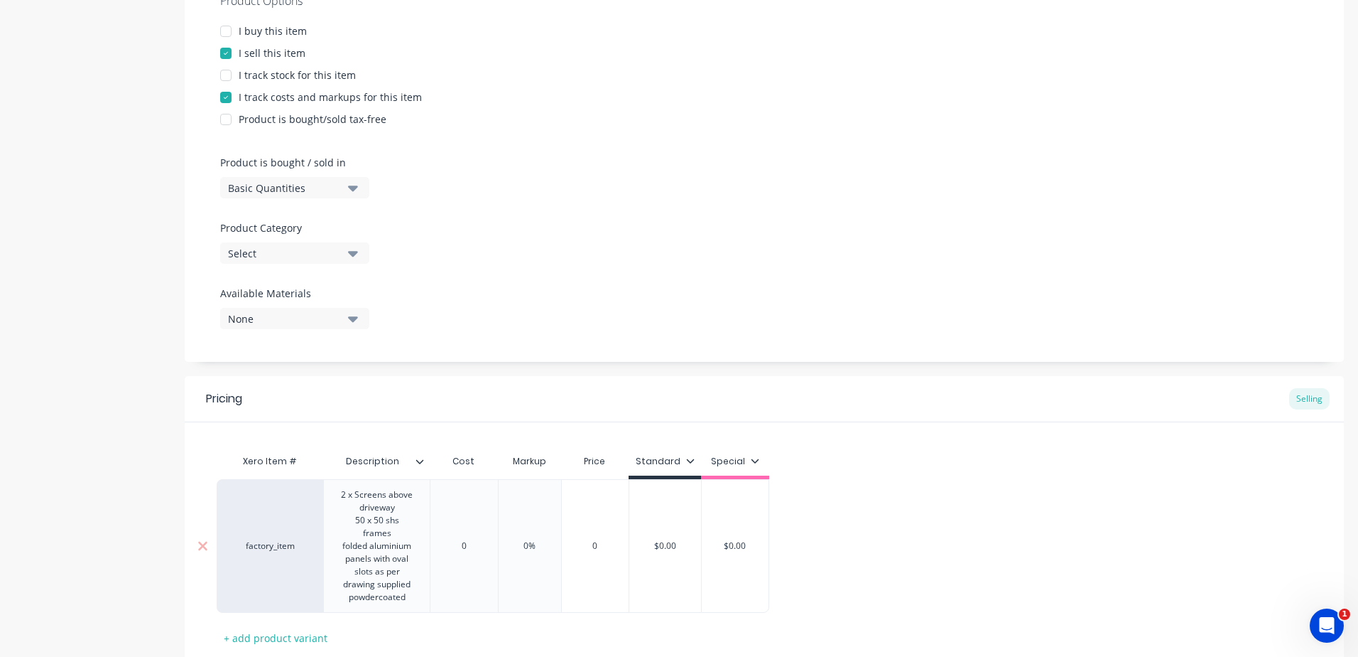
click at [471, 546] on div "Xero Item # Description Cost Markup Price Standard Special factory_item 2 x Scr…" at bounding box center [765, 548] width 1096 height 202
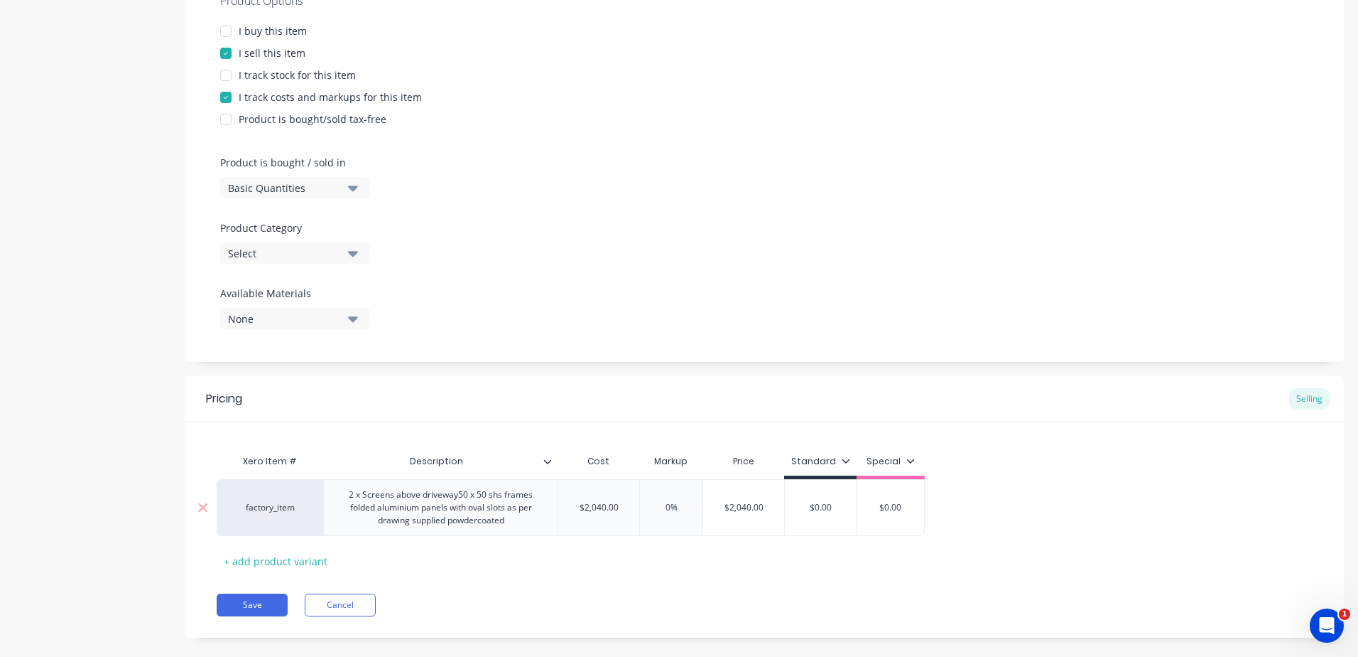
drag, startPoint x: 693, startPoint y: 504, endPoint x: 590, endPoint y: 511, distance: 103.9
click at [590, 512] on div "factory_item 2 x Screens above driveway50 x 50 shs frames folded aluminium pane…" at bounding box center [571, 507] width 708 height 57
click at [564, 573] on div "Pricing Selling Xero Item # Description Cost Markup Price Standard Special fact…" at bounding box center [765, 506] width 1160 height 261
click at [355, 250] on icon "button" at bounding box center [353, 253] width 10 height 16
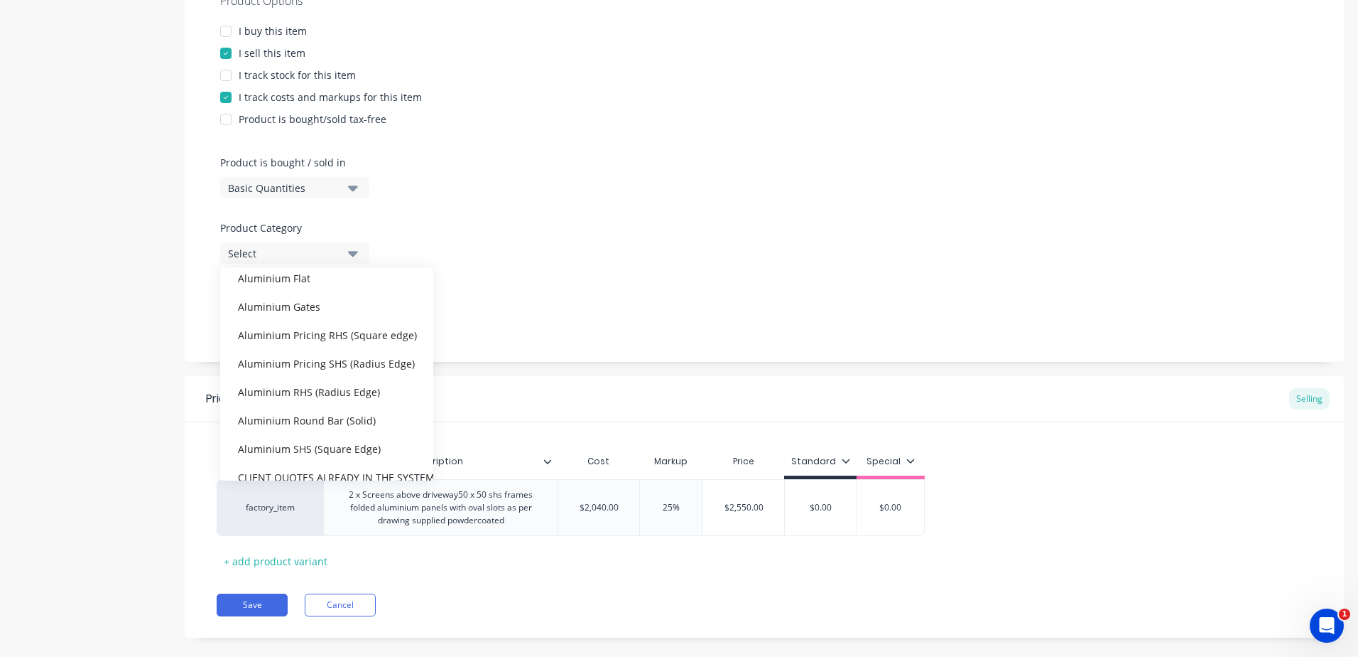
scroll to position [213, 0]
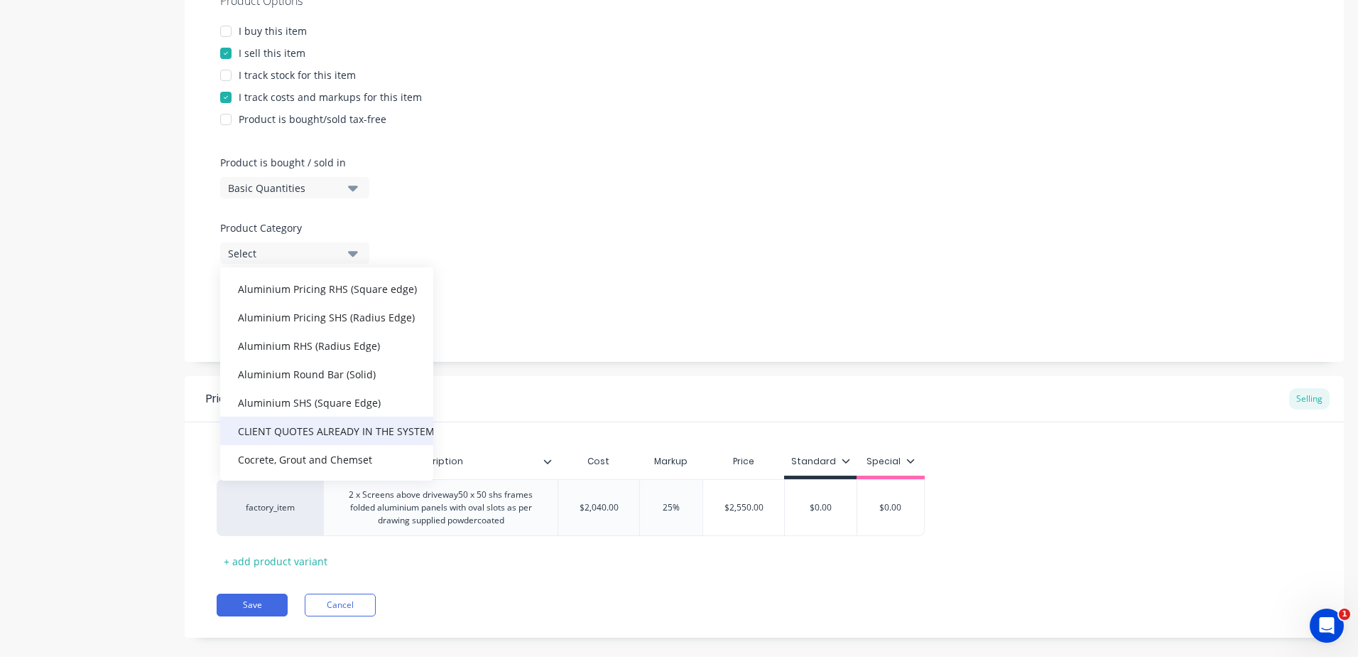
click at [321, 424] on div "CLIENT QUOTES ALREADY IN THE SYSTEM PRIOR TO [DATE]" at bounding box center [326, 430] width 213 height 28
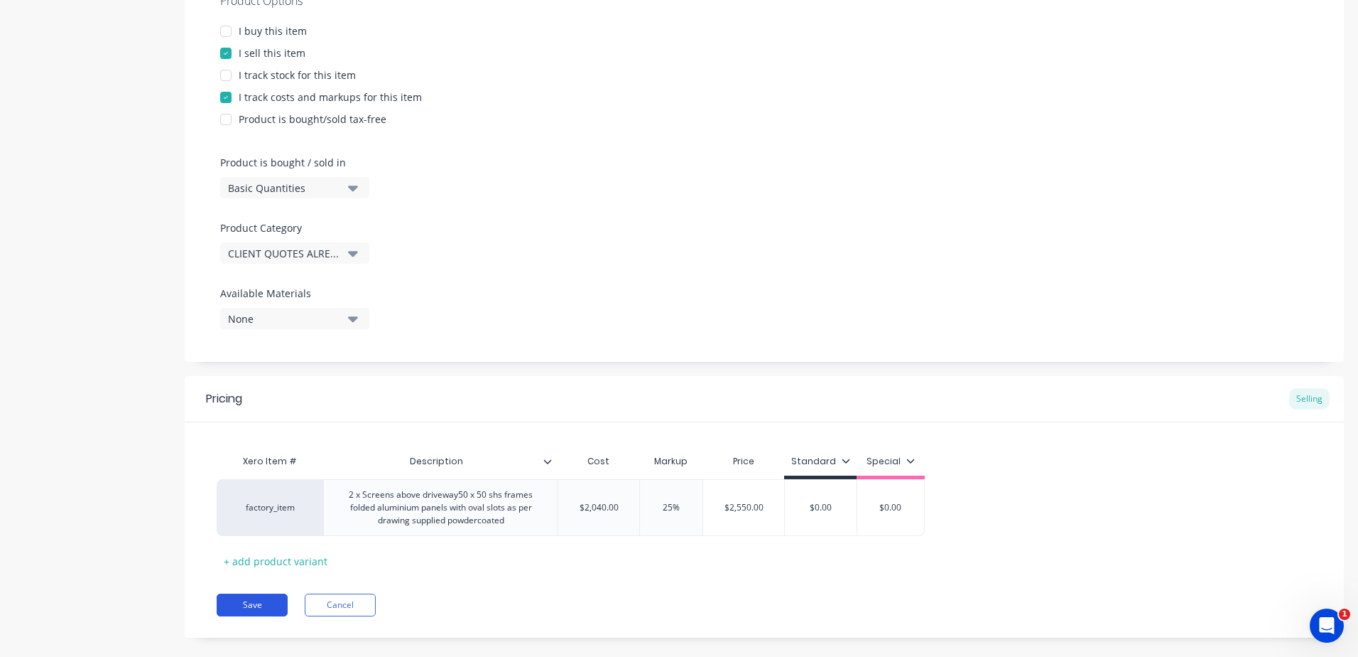
click at [262, 602] on button "Save" at bounding box center [252, 604] width 71 height 23
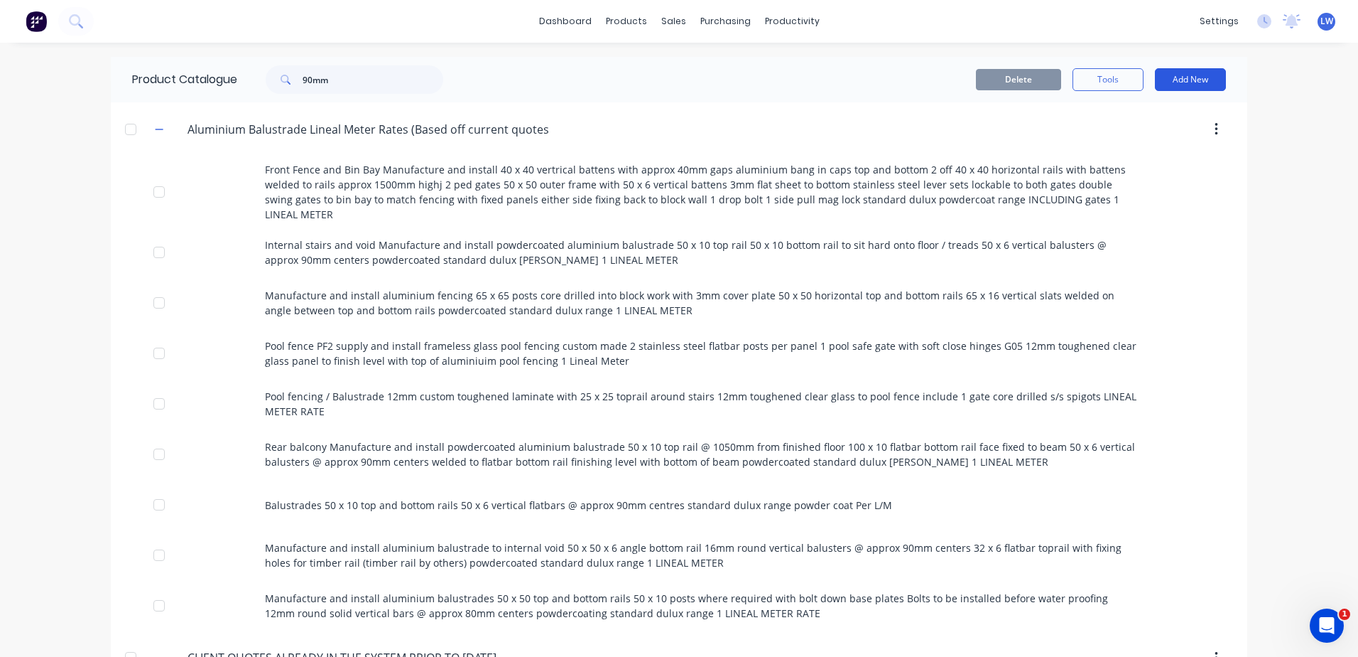
click at [1172, 82] on button "Add New" at bounding box center [1190, 79] width 71 height 23
click at [1111, 147] on div "Product" at bounding box center [1158, 144] width 109 height 21
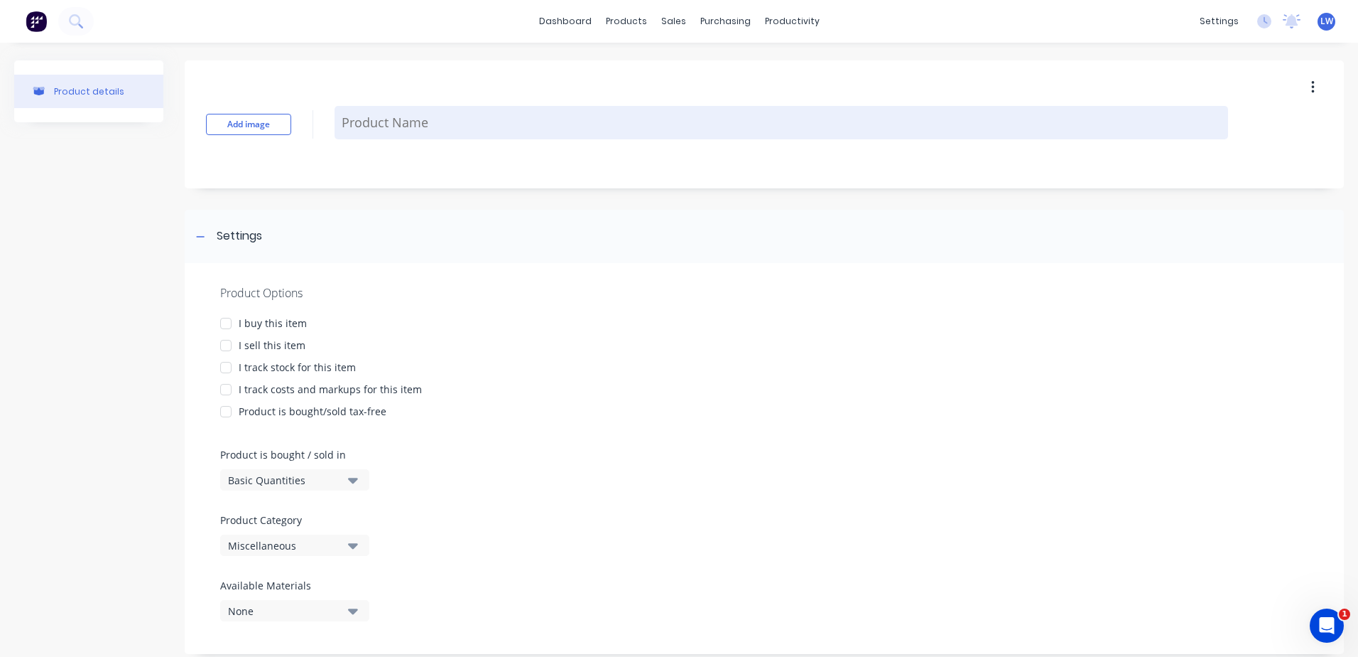
click at [424, 123] on textarea at bounding box center [782, 122] width 894 height 33
paste textarea "Internal stairs Supply and install laminated glass clear side fixed to stairs w…"
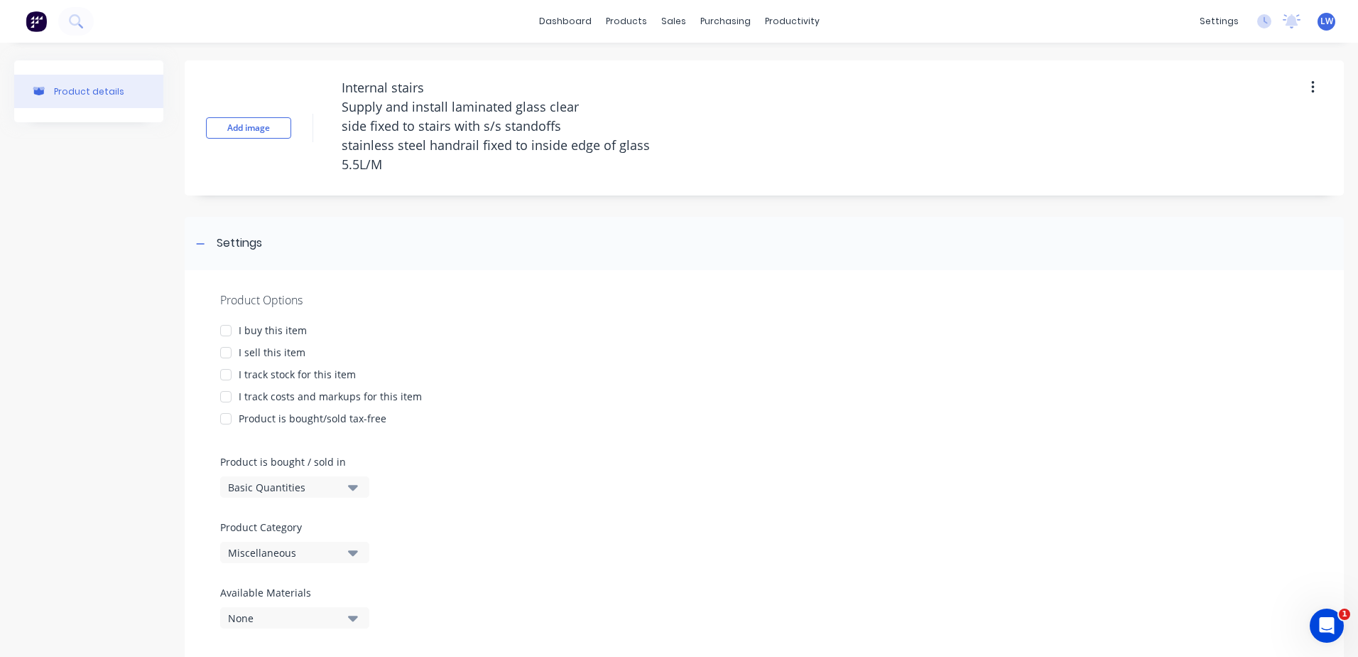
click at [227, 353] on div at bounding box center [226, 352] width 28 height 28
click at [225, 396] on div at bounding box center [226, 396] width 28 height 28
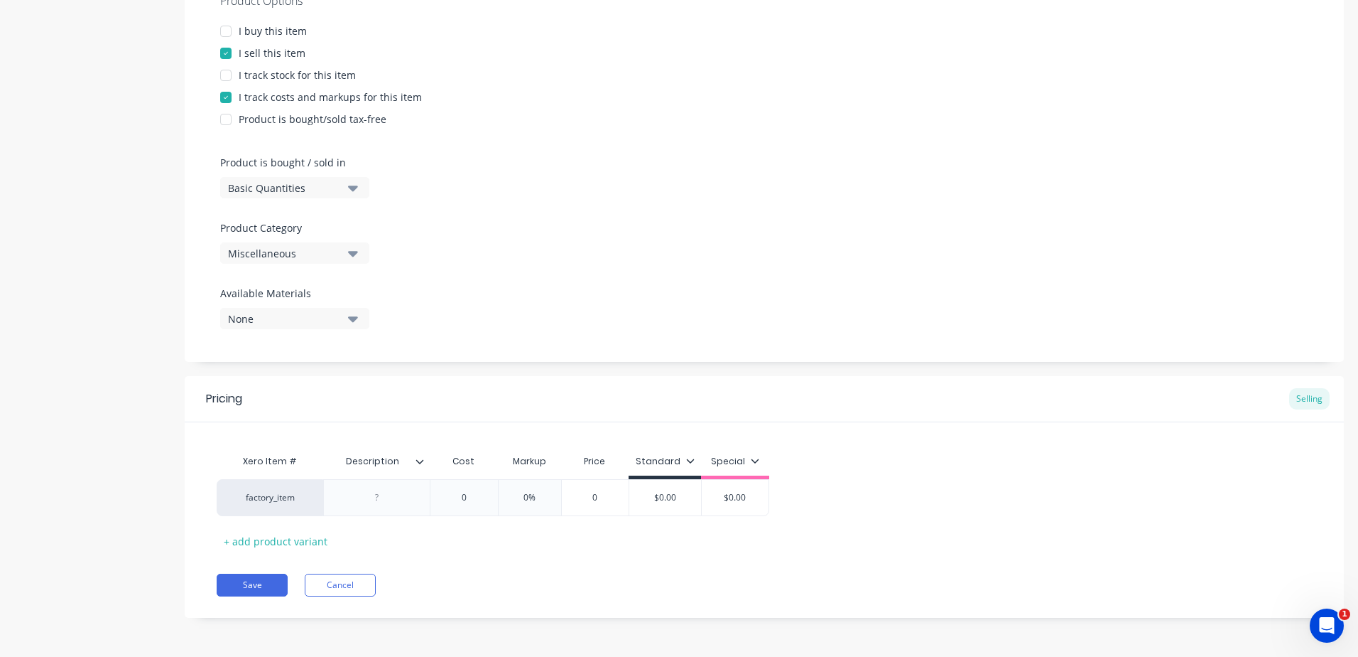
scroll to position [292, 0]
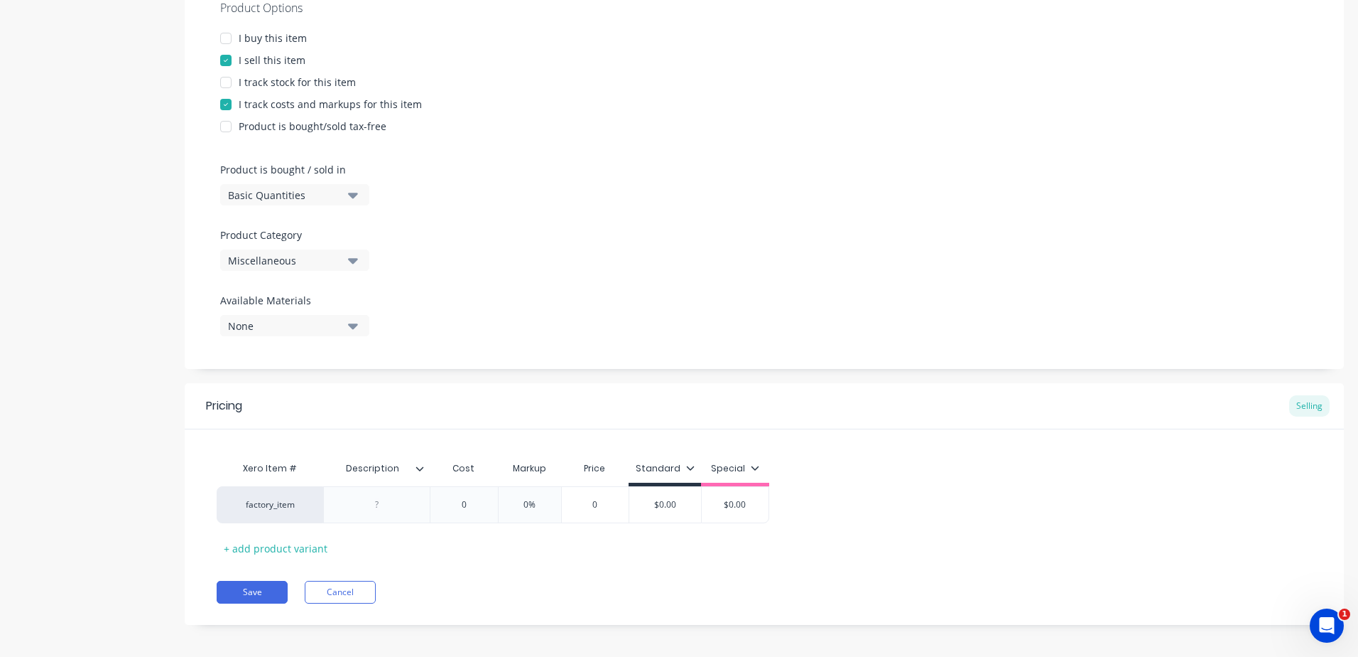
click at [355, 252] on icon "button" at bounding box center [353, 260] width 10 height 16
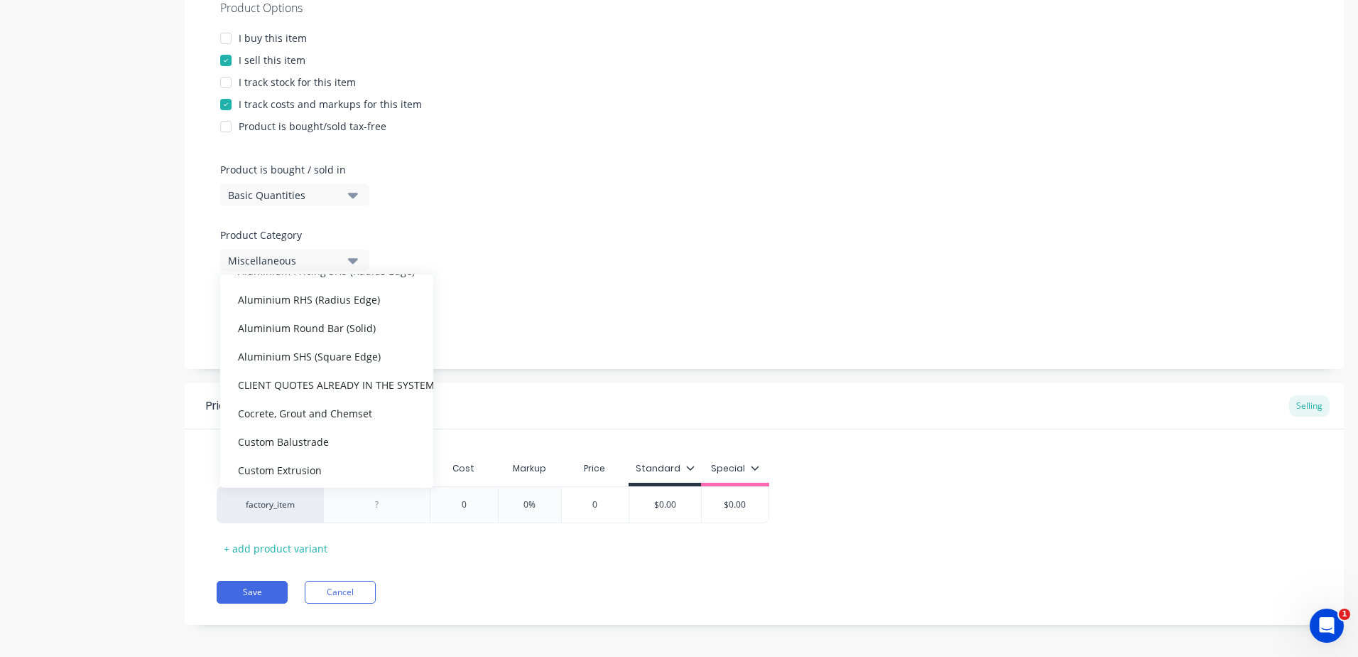
scroll to position [284, 0]
click at [350, 362] on div "CLIENT QUOTES ALREADY IN THE SYSTEM PRIOR TO [DATE]" at bounding box center [326, 366] width 213 height 28
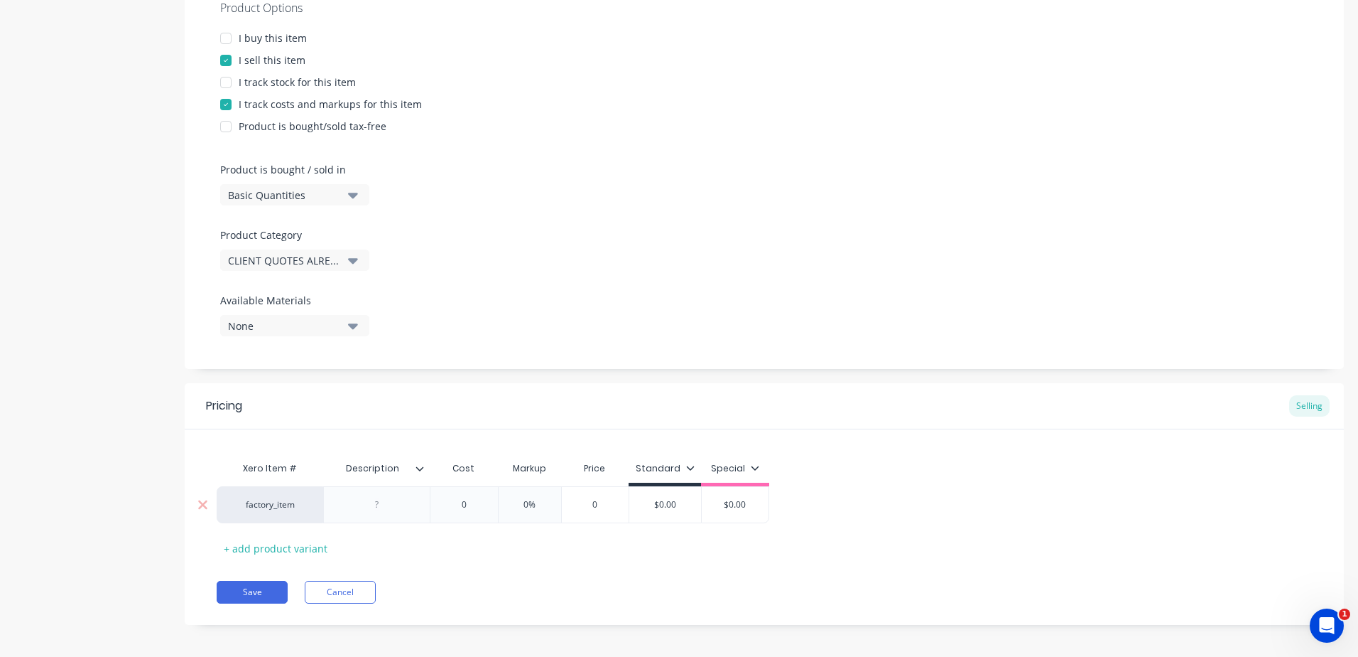
click at [382, 514] on div at bounding box center [376, 504] width 107 height 37
click at [389, 506] on div at bounding box center [377, 504] width 71 height 18
paste div
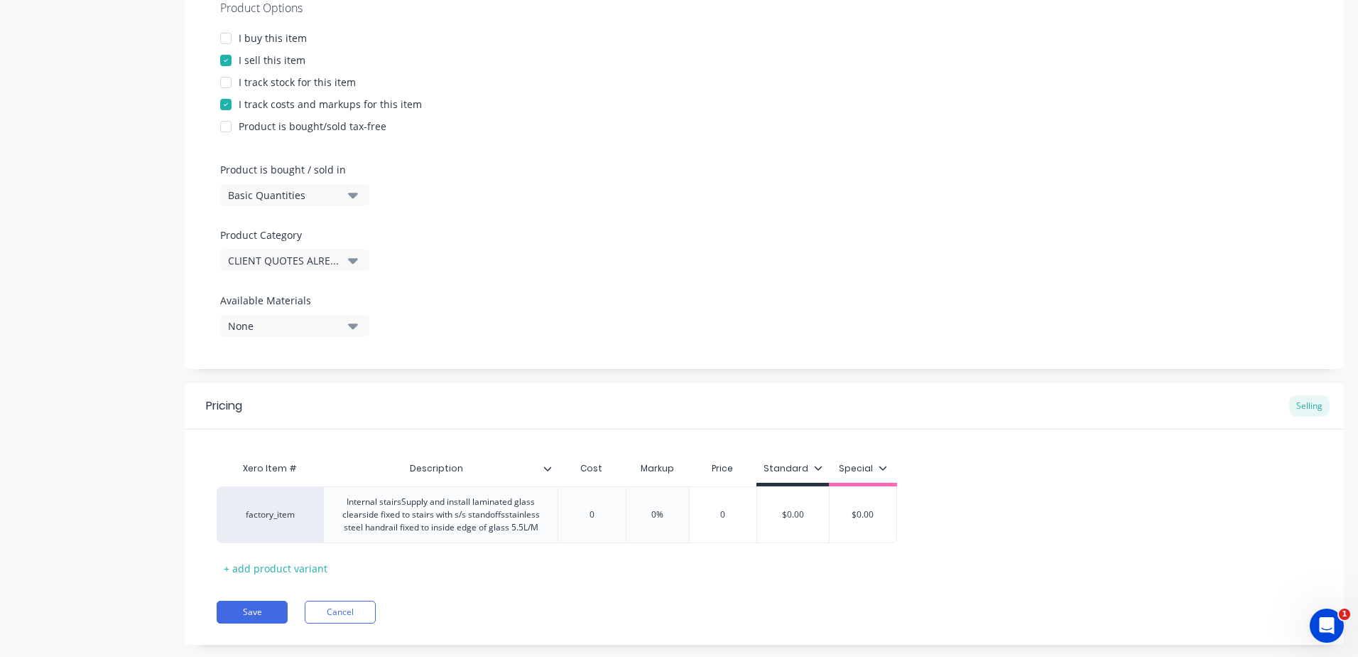
drag, startPoint x: 481, startPoint y: 580, endPoint x: 453, endPoint y: 580, distance: 27.7
click at [453, 579] on div "Xero Item # Description Cost Markup Price Standard Special factory_item Interna…" at bounding box center [765, 516] width 1096 height 125
click at [544, 602] on div "Pricing Selling Xero Item # Description Cost Markup Price Standard Special fact…" at bounding box center [765, 513] width 1160 height 261
click at [267, 623] on button "Save" at bounding box center [252, 611] width 71 height 23
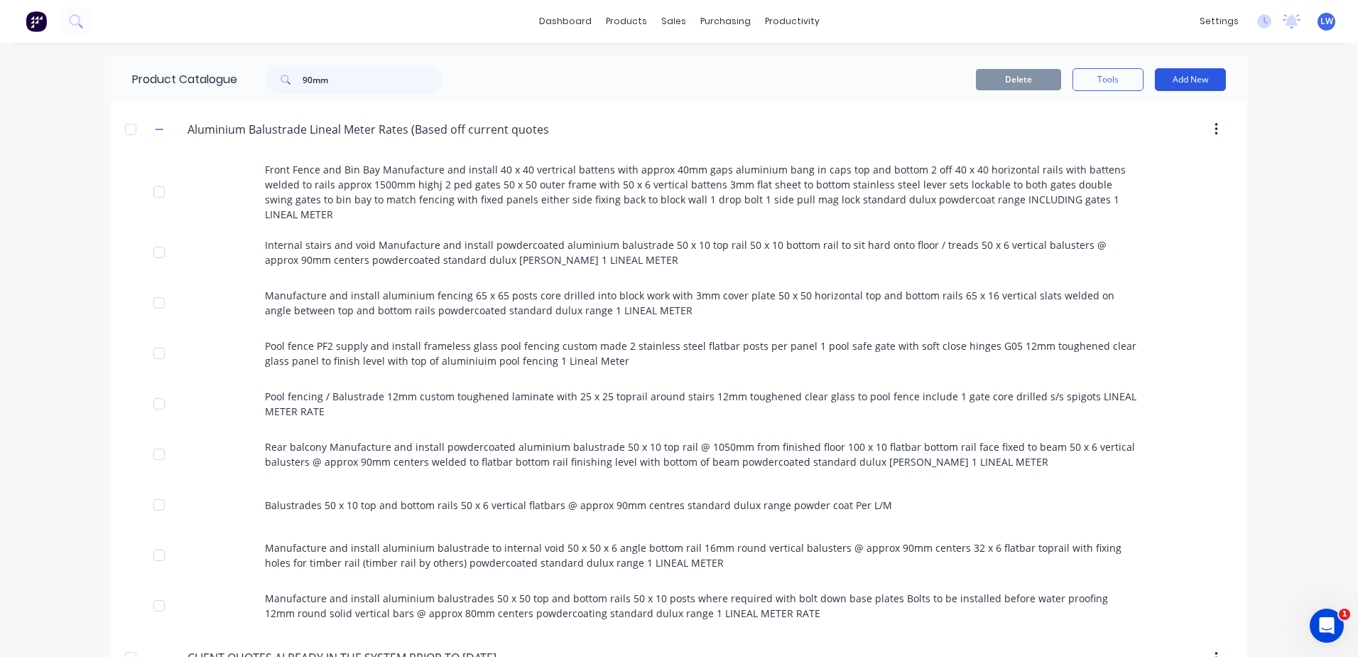
click at [1197, 80] on button "Add New" at bounding box center [1190, 79] width 71 height 23
click at [1105, 149] on div "Product" at bounding box center [1158, 144] width 109 height 21
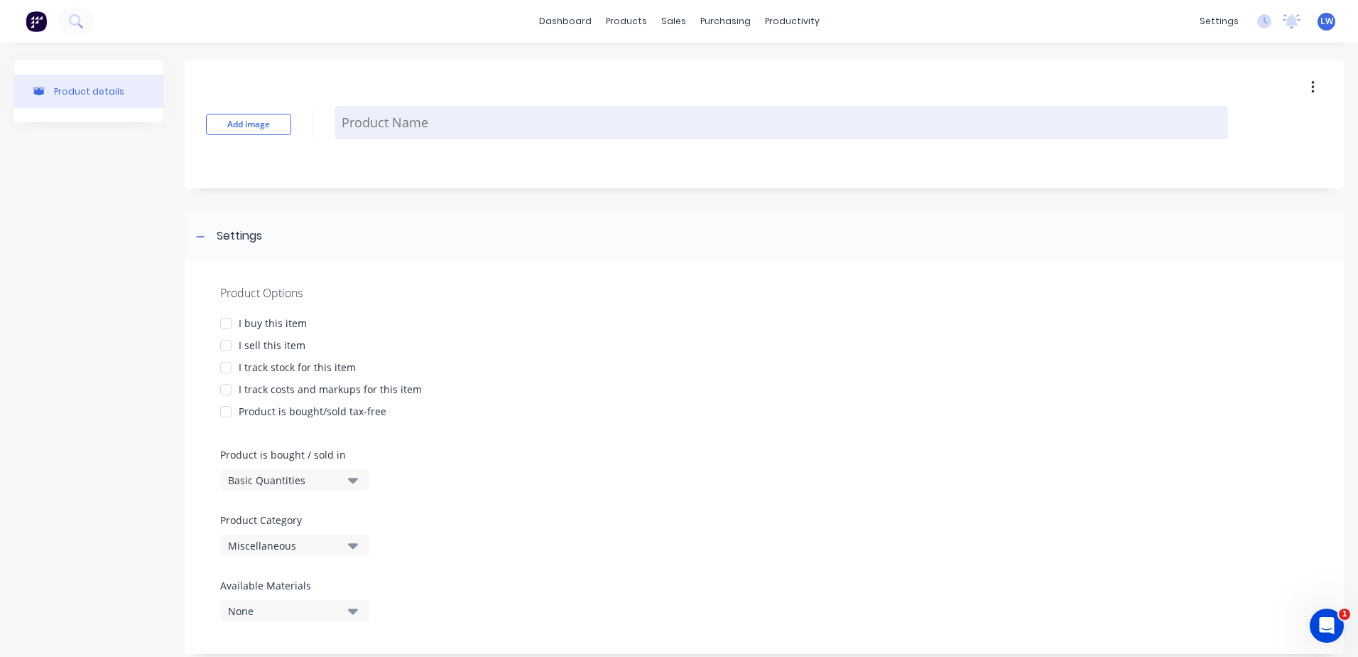
click at [340, 112] on textarea at bounding box center [782, 122] width 894 height 33
paste textarea "Item Description Quantity Price Discount Account Tax rate Job Business Segments…"
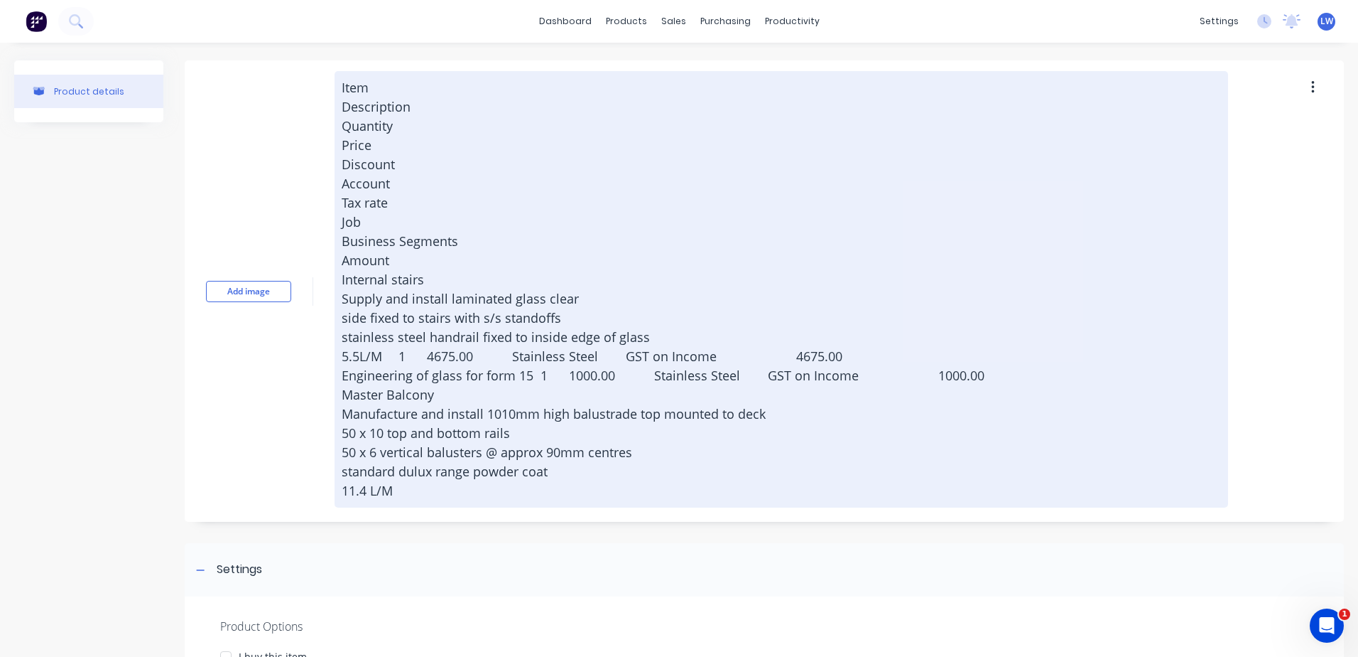
click at [543, 193] on textarea "Item Description Quantity Price Discount Account Tax rate Job Business Segments…" at bounding box center [782, 289] width 894 height 436
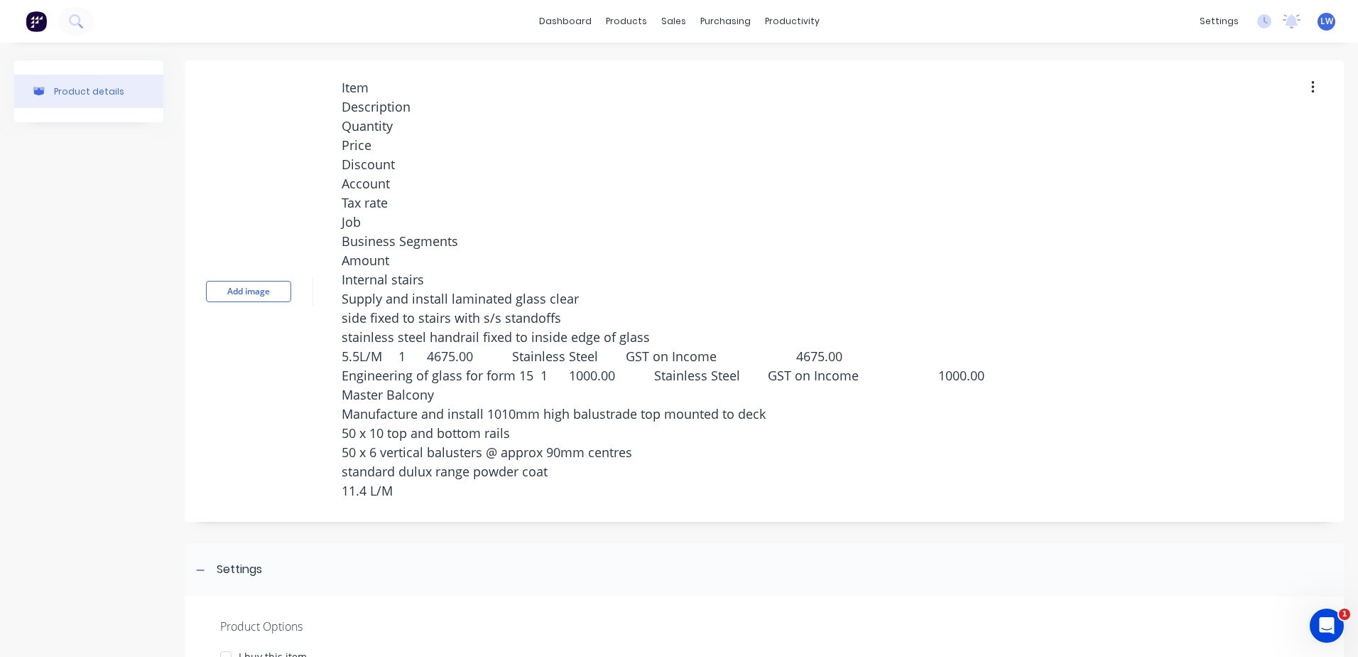
drag, startPoint x: 912, startPoint y: 384, endPoint x: 260, endPoint y: 86, distance: 717.0
click at [260, 86] on div "Add image Item Description Quantity Price Discount Account Tax rate Job Busines…" at bounding box center [765, 290] width 1160 height 461
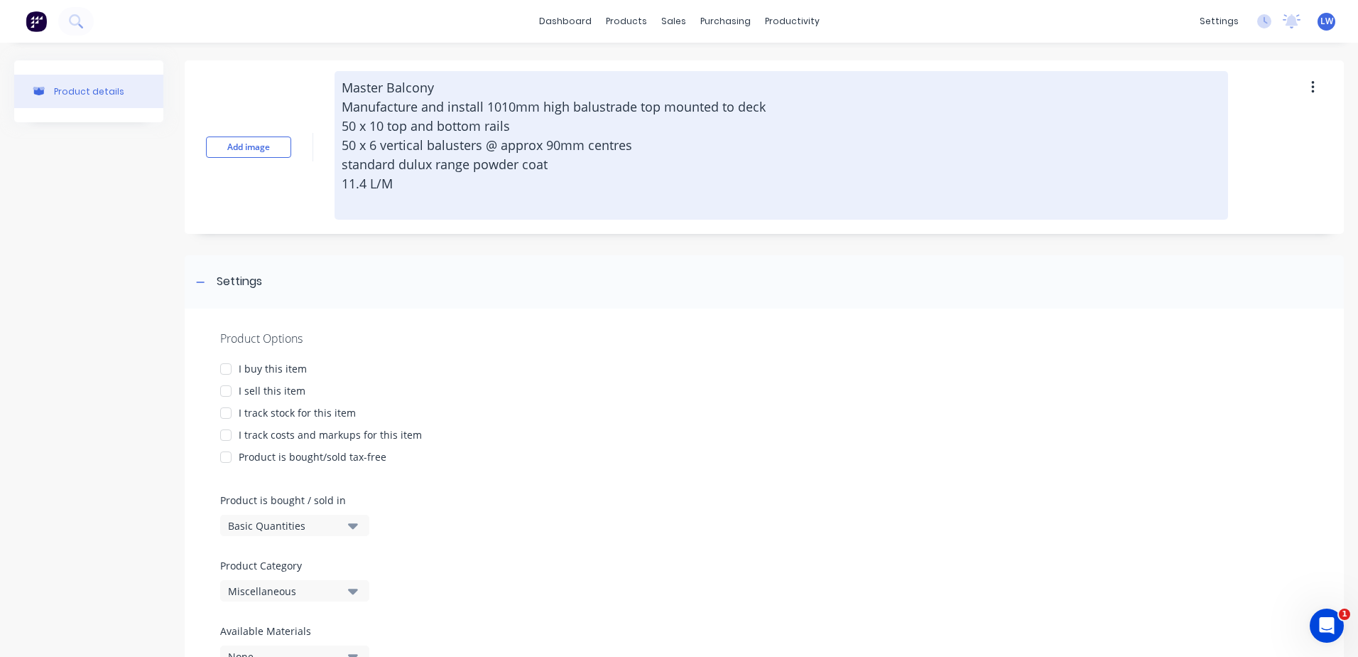
click at [345, 105] on textarea "Master Balcony Manufacture and install 1010mm high balustrade top mounted to de…" at bounding box center [782, 145] width 894 height 148
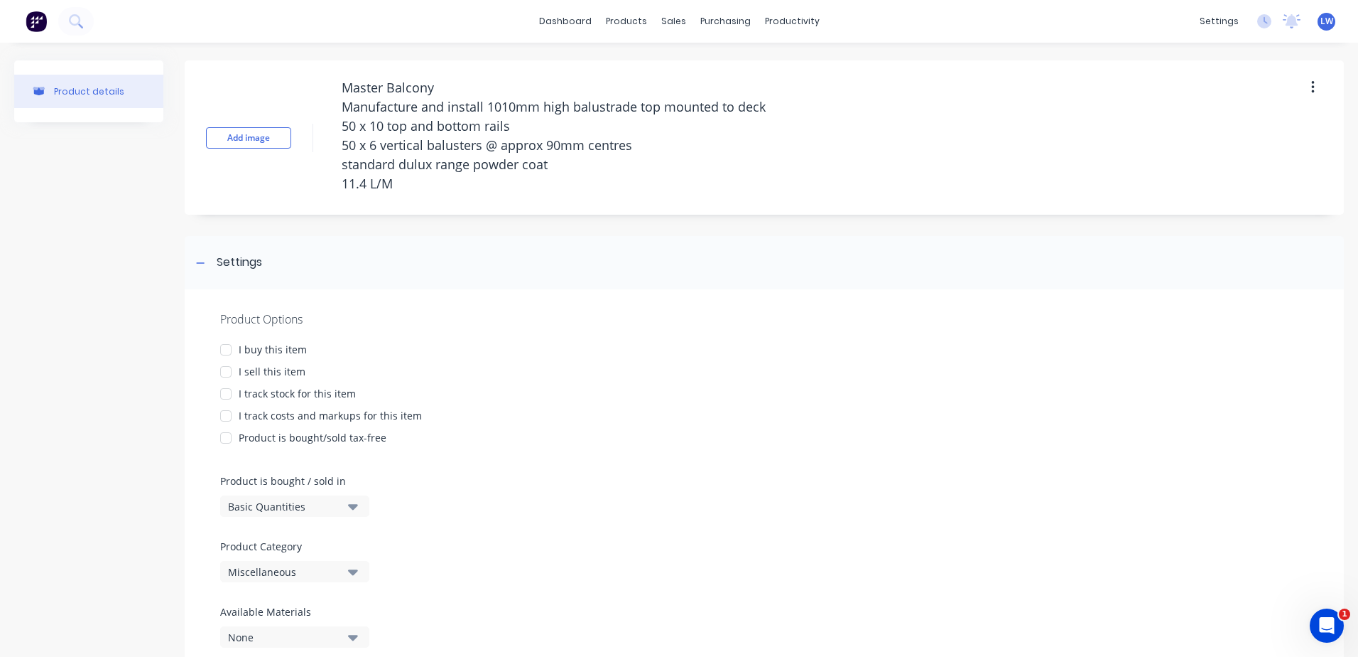
click at [227, 368] on div at bounding box center [226, 371] width 28 height 28
click at [225, 416] on div at bounding box center [226, 415] width 28 height 28
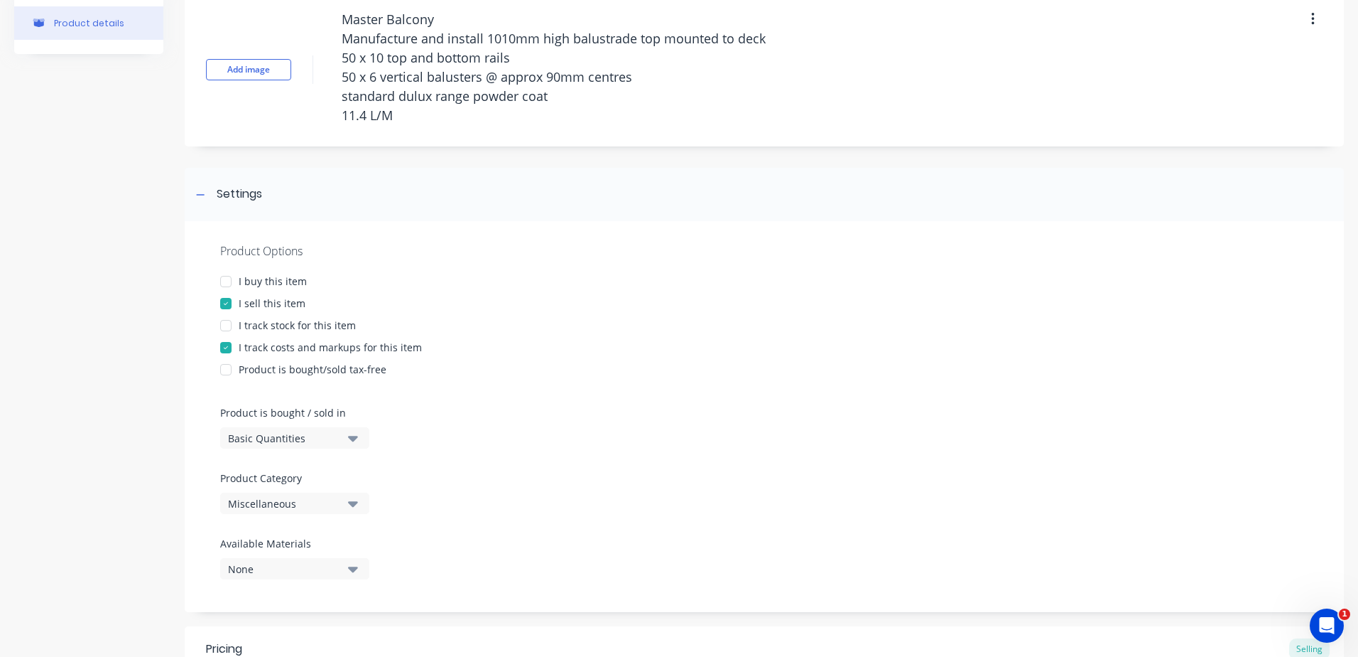
scroll to position [213, 0]
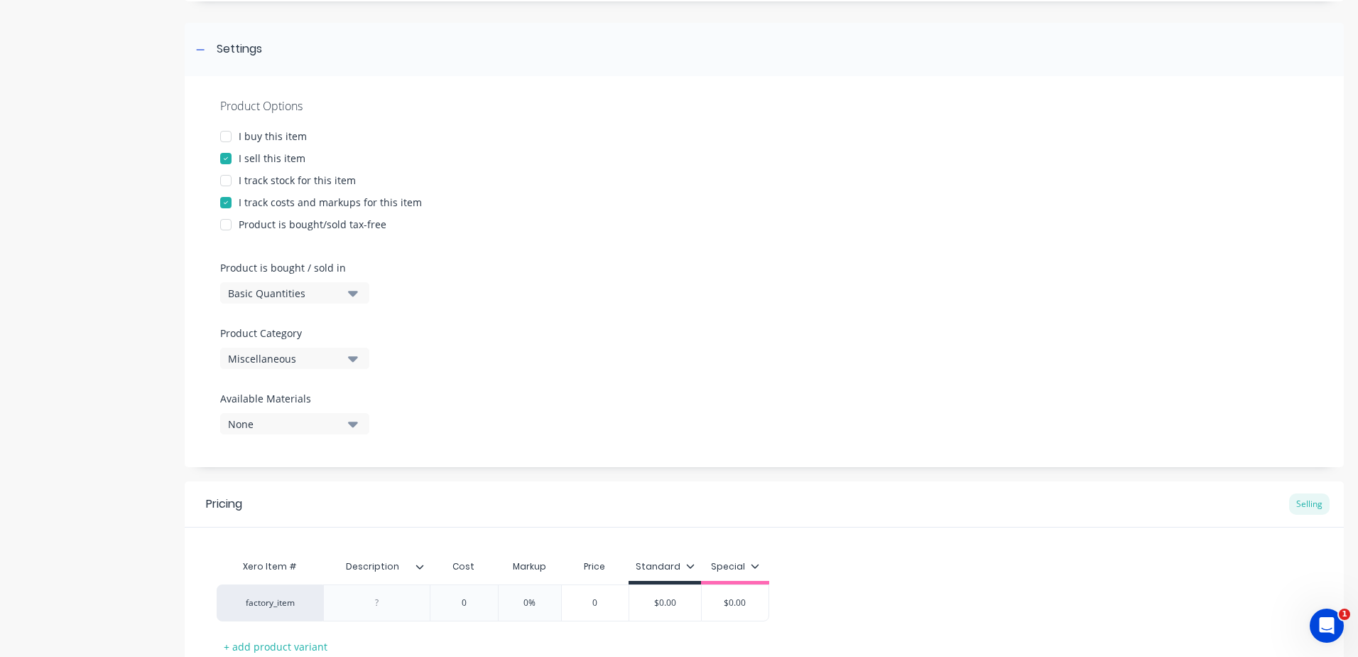
click at [352, 360] on icon "button" at bounding box center [353, 359] width 10 height 6
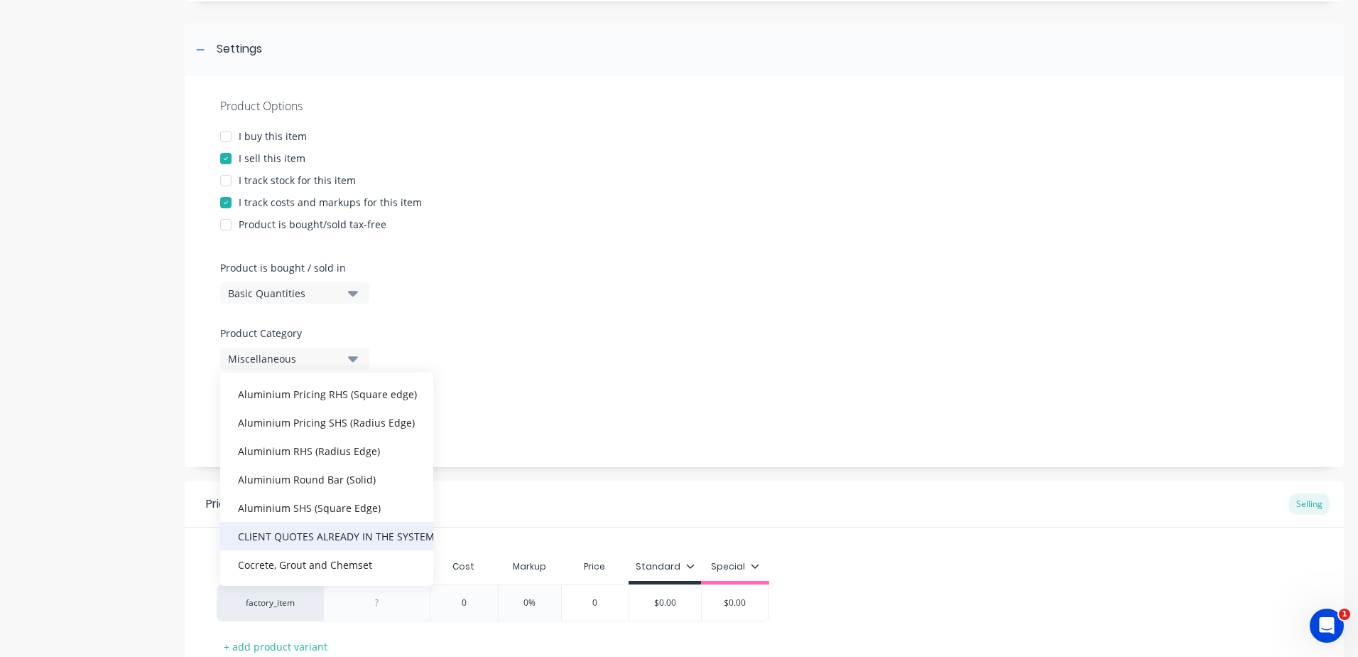
click at [298, 541] on div "CLIENT QUOTES ALREADY IN THE SYSTEM PRIOR TO [DATE]" at bounding box center [326, 536] width 213 height 28
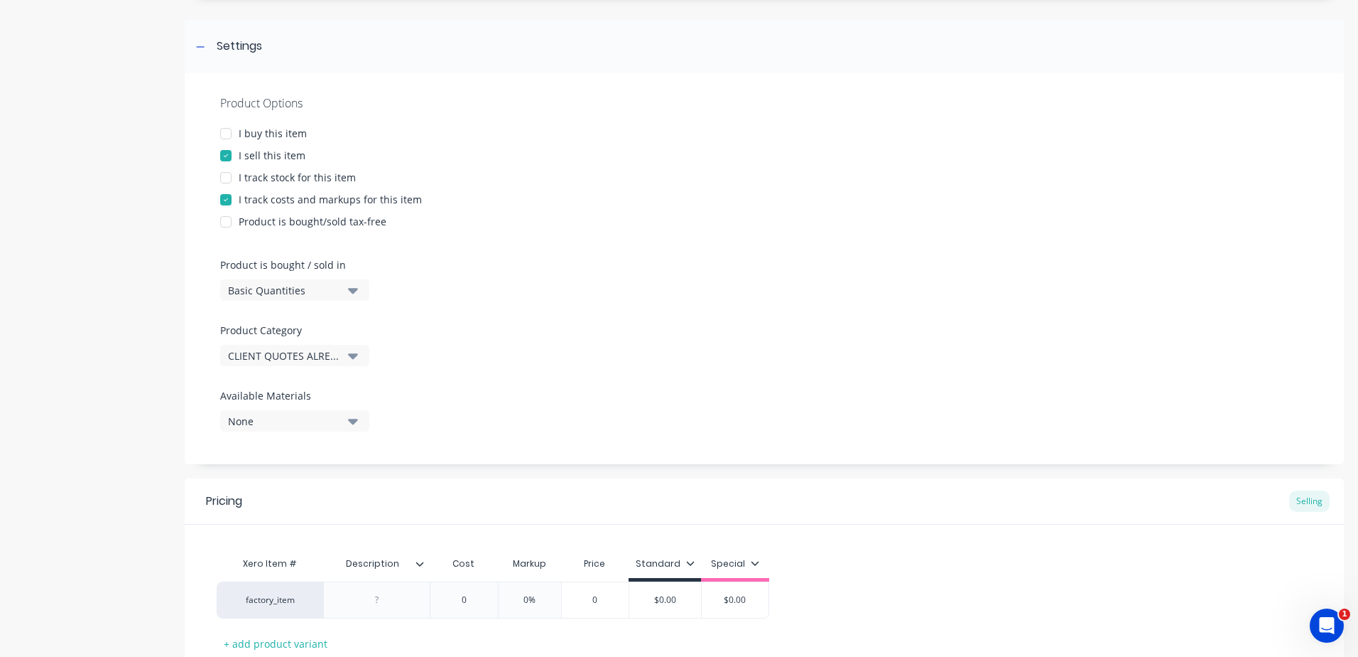
scroll to position [318, 0]
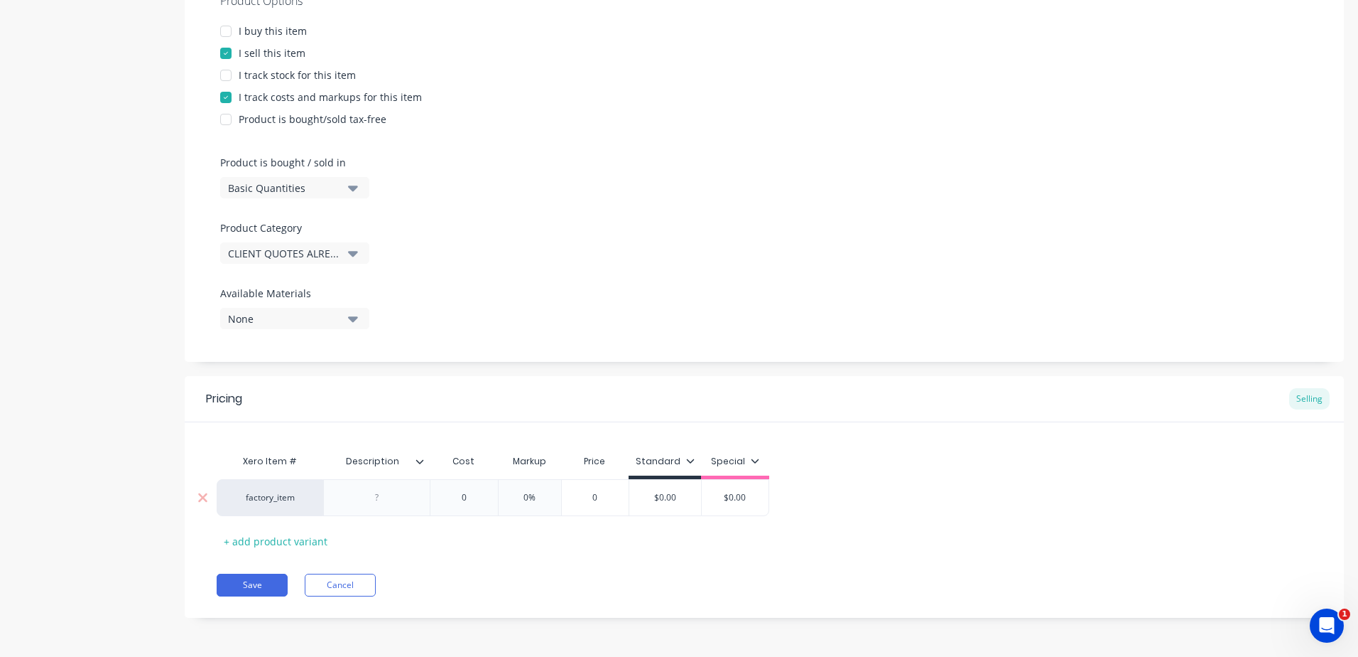
click at [406, 499] on div at bounding box center [377, 497] width 71 height 18
paste div
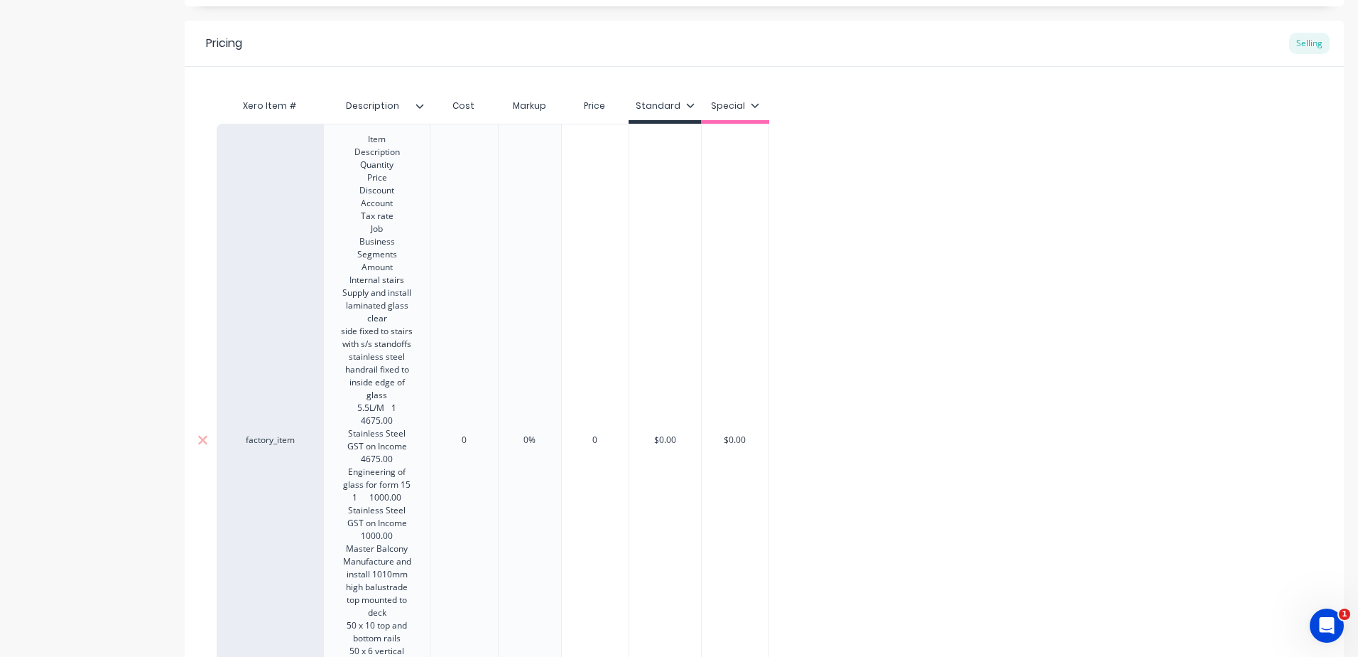
click at [476, 449] on div "factory_item Item Description Quantity Price Discount Account Tax rate Job Busi…" at bounding box center [493, 440] width 553 height 632
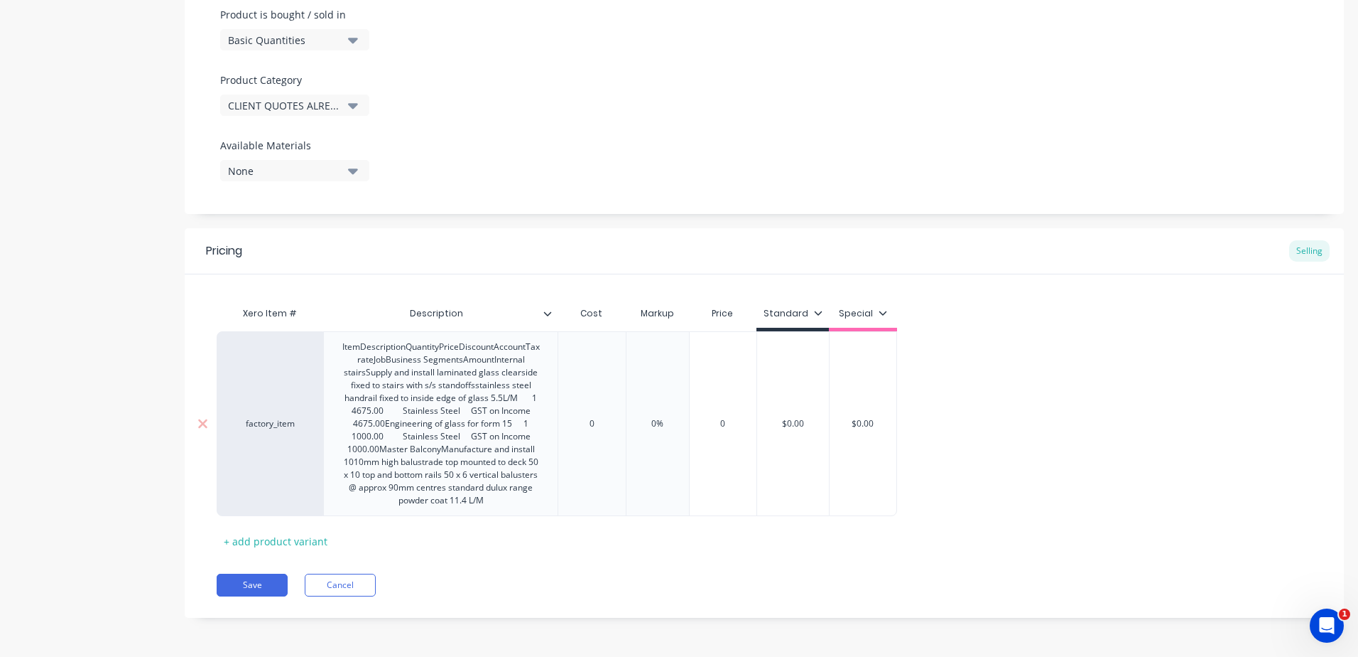
drag, startPoint x: 598, startPoint y: 421, endPoint x: 562, endPoint y: 421, distance: 36.2
click at [562, 421] on input "0" at bounding box center [591, 423] width 71 height 13
click at [601, 431] on div "0" at bounding box center [591, 424] width 71 height 36
click at [603, 416] on div "0" at bounding box center [591, 424] width 71 height 36
drag, startPoint x: 580, startPoint y: 426, endPoint x: 531, endPoint y: 426, distance: 49.7
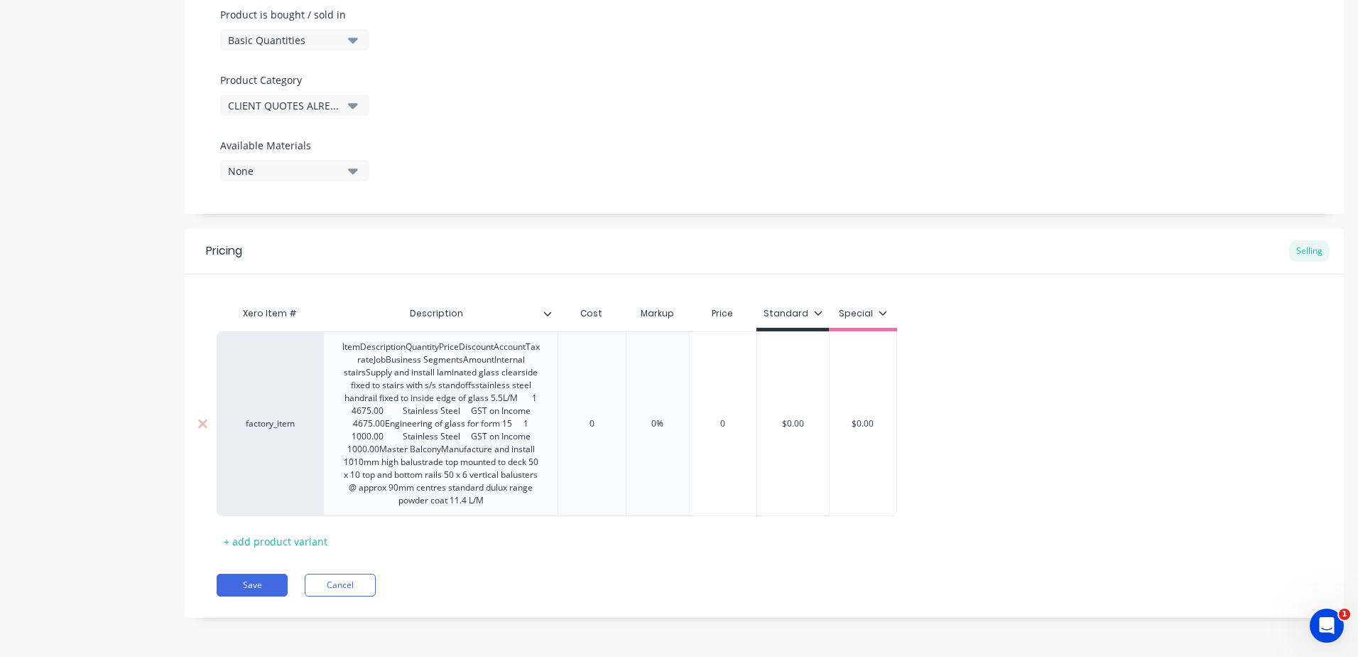
click at [531, 426] on div "factory_item ItemDescriptionQuantityPriceDiscountAccountTax rateJobBusiness Seg…" at bounding box center [557, 423] width 681 height 185
click at [599, 427] on input "0" at bounding box center [591, 423] width 71 height 13
click at [661, 423] on input "0%" at bounding box center [657, 423] width 71 height 13
drag, startPoint x: 607, startPoint y: 422, endPoint x: 544, endPoint y: 422, distance: 62.5
click at [544, 422] on div "factory_item ItemDescriptionQuantityPriceDiscountAccountTax rateJobBusiness Seg…" at bounding box center [557, 423] width 681 height 185
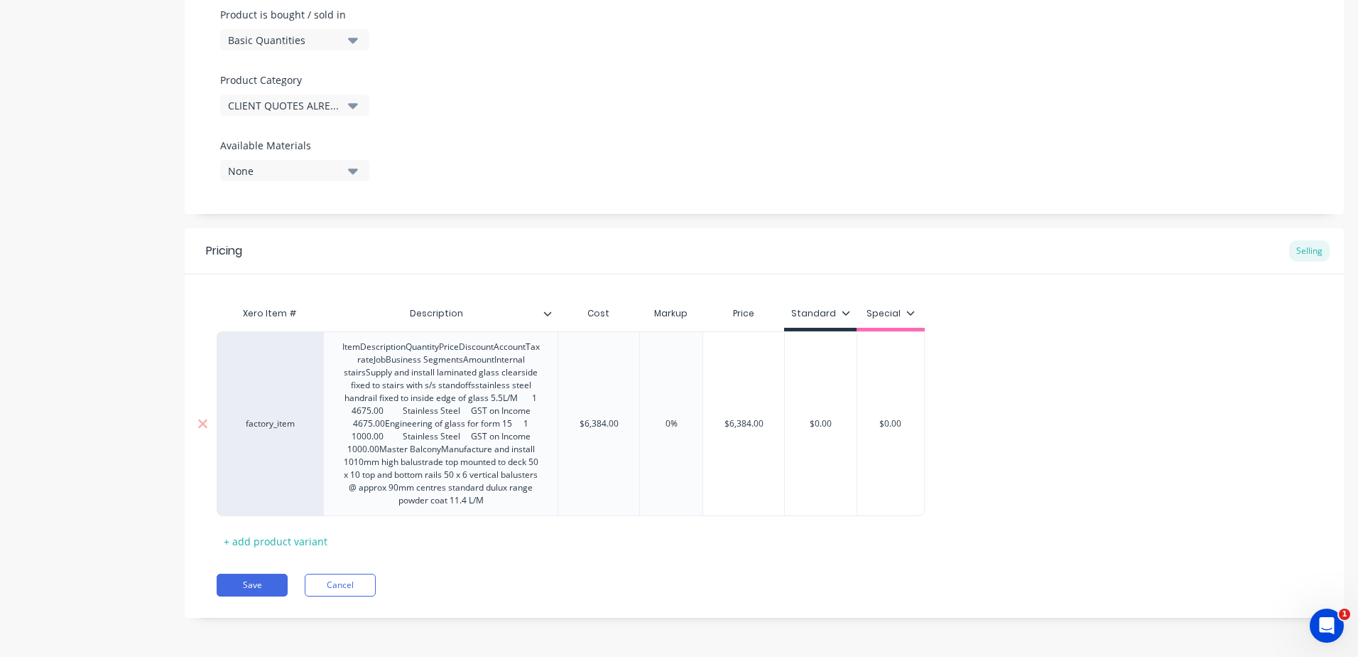
drag, startPoint x: 682, startPoint y: 426, endPoint x: 630, endPoint y: 426, distance: 52.6
click at [630, 426] on div "factory_item ItemDescriptionQuantityPriceDiscountAccountTax rateJobBusiness Seg…" at bounding box center [571, 423] width 708 height 185
click at [757, 606] on div "Pricing Selling Xero Item # Description Cost Markup Price Standard Special fact…" at bounding box center [765, 422] width 1160 height 389
drag, startPoint x: 845, startPoint y: 422, endPoint x: 779, endPoint y: 418, distance: 66.2
click at [779, 418] on div "factory_item ItemDescriptionQuantityPriceDiscountAccountTax rateJobBusiness Seg…" at bounding box center [571, 423] width 708 height 185
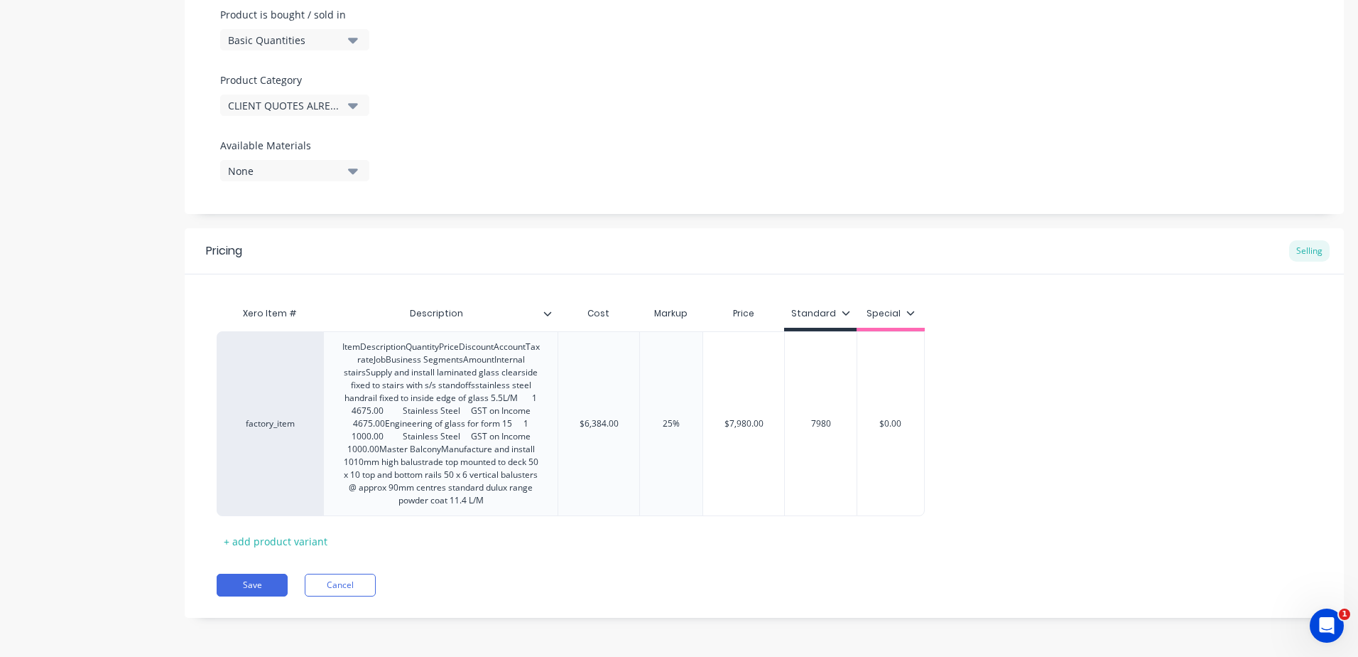
click at [758, 541] on div "Xero Item # Description Cost Markup Price Standard Special factory_item ItemDes…" at bounding box center [765, 425] width 1096 height 253
click at [272, 585] on button "Save" at bounding box center [252, 584] width 71 height 23
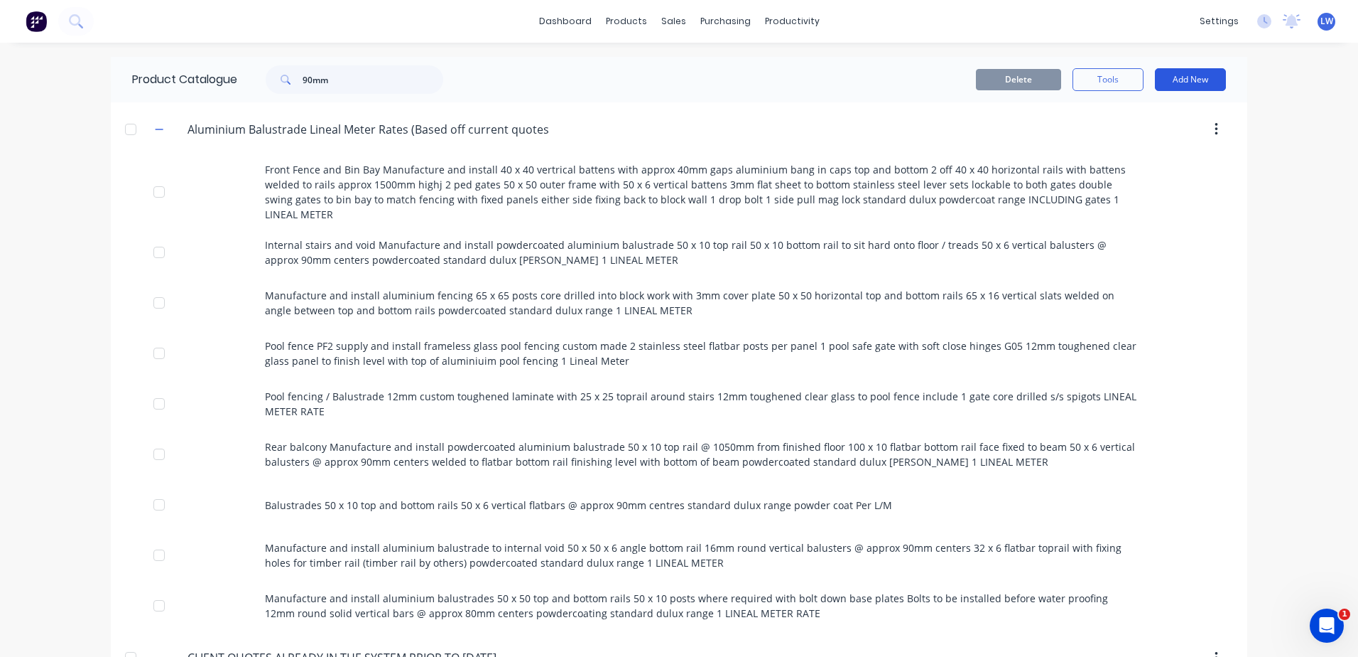
click at [1179, 76] on button "Add New" at bounding box center [1190, 79] width 71 height 23
click at [1104, 147] on div "Product" at bounding box center [1158, 144] width 109 height 21
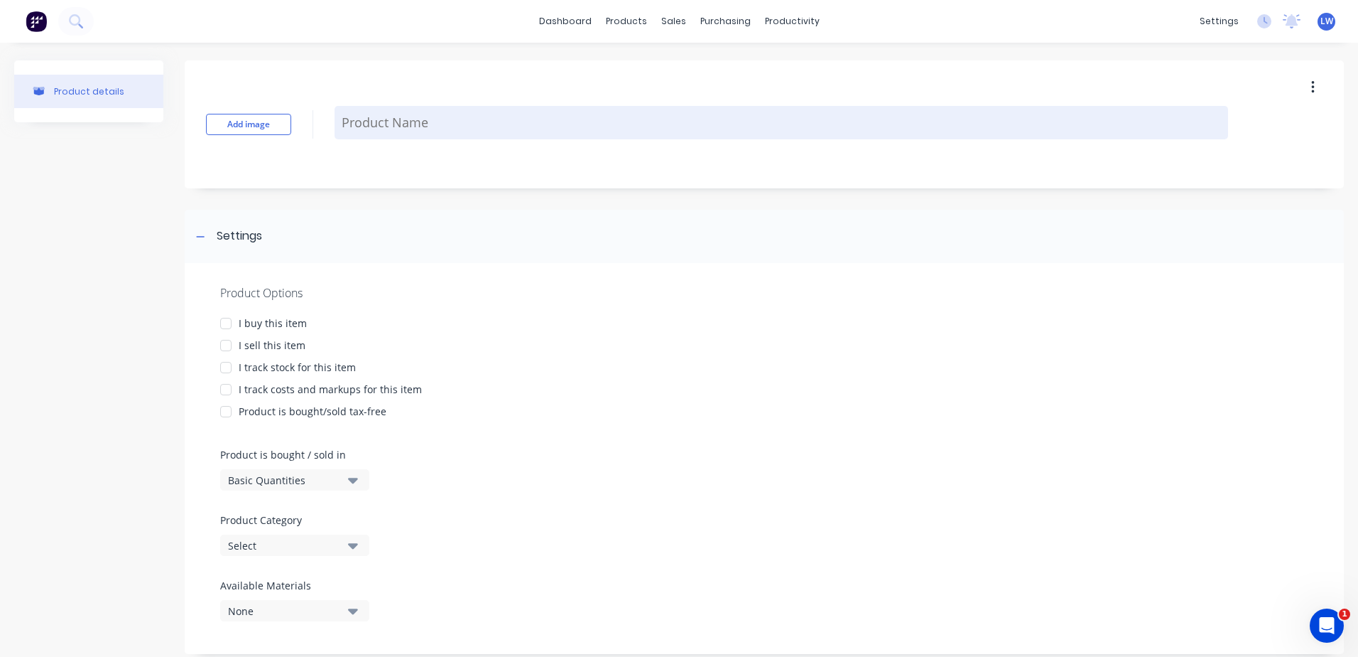
click at [388, 126] on textarea at bounding box center [782, 122] width 894 height 33
paste textarea "Item Description Quantity Price Discount Account Tax rate Job Business Segments…"
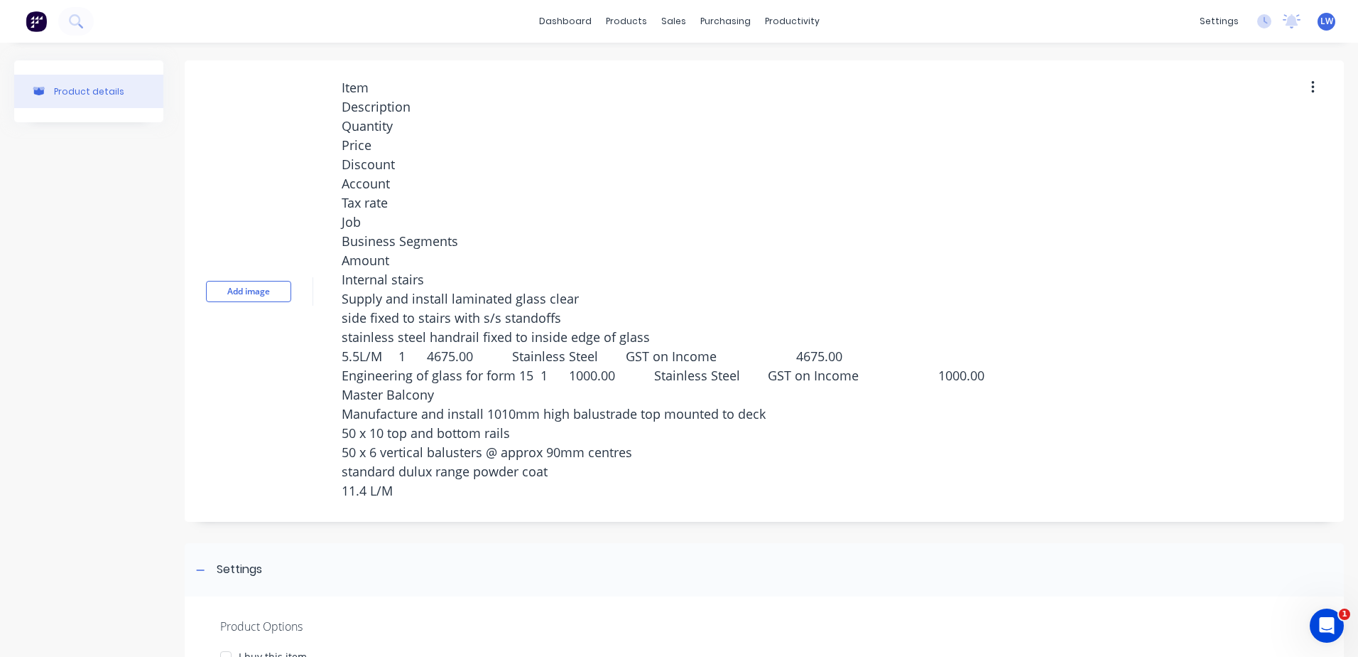
drag, startPoint x: 978, startPoint y: 373, endPoint x: 223, endPoint y: 65, distance: 814.9
click at [223, 65] on div "Add image Item Description Quantity Price Discount Account Tax rate Job Busines…" at bounding box center [765, 290] width 1160 height 461
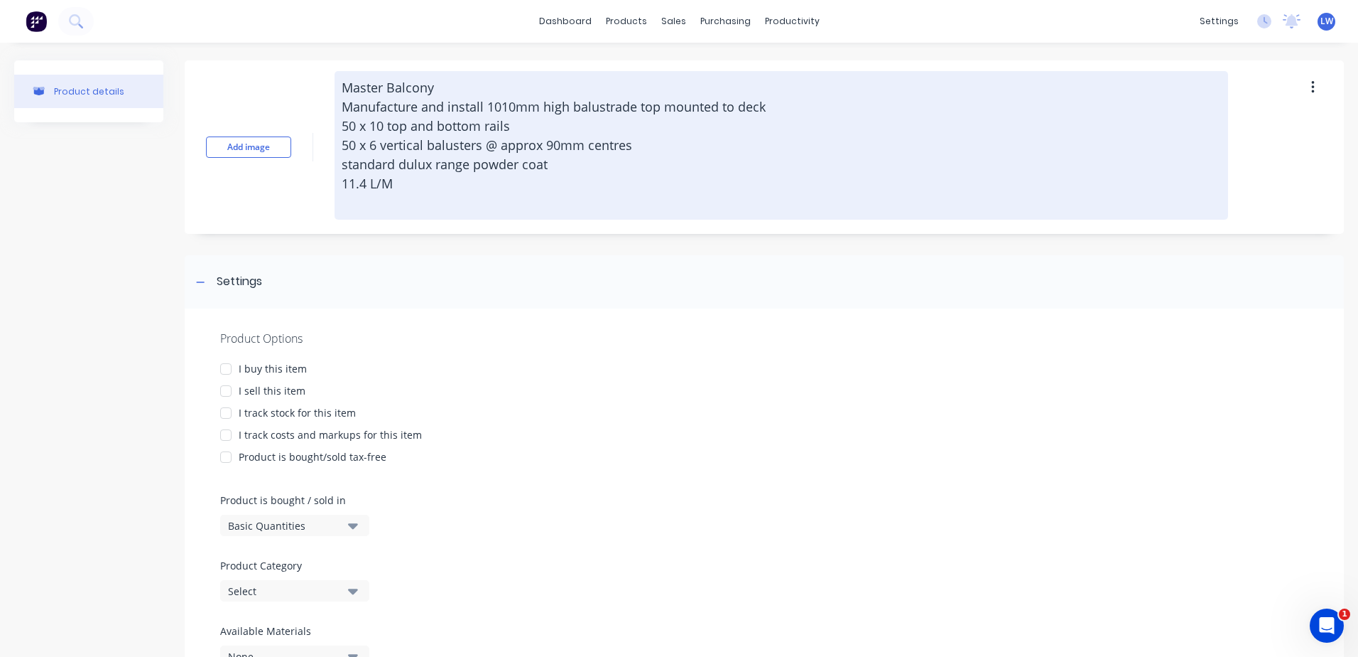
click at [341, 104] on textarea "Master Balcony Manufacture and install 1010mm high balustrade top mounted to de…" at bounding box center [782, 145] width 894 height 148
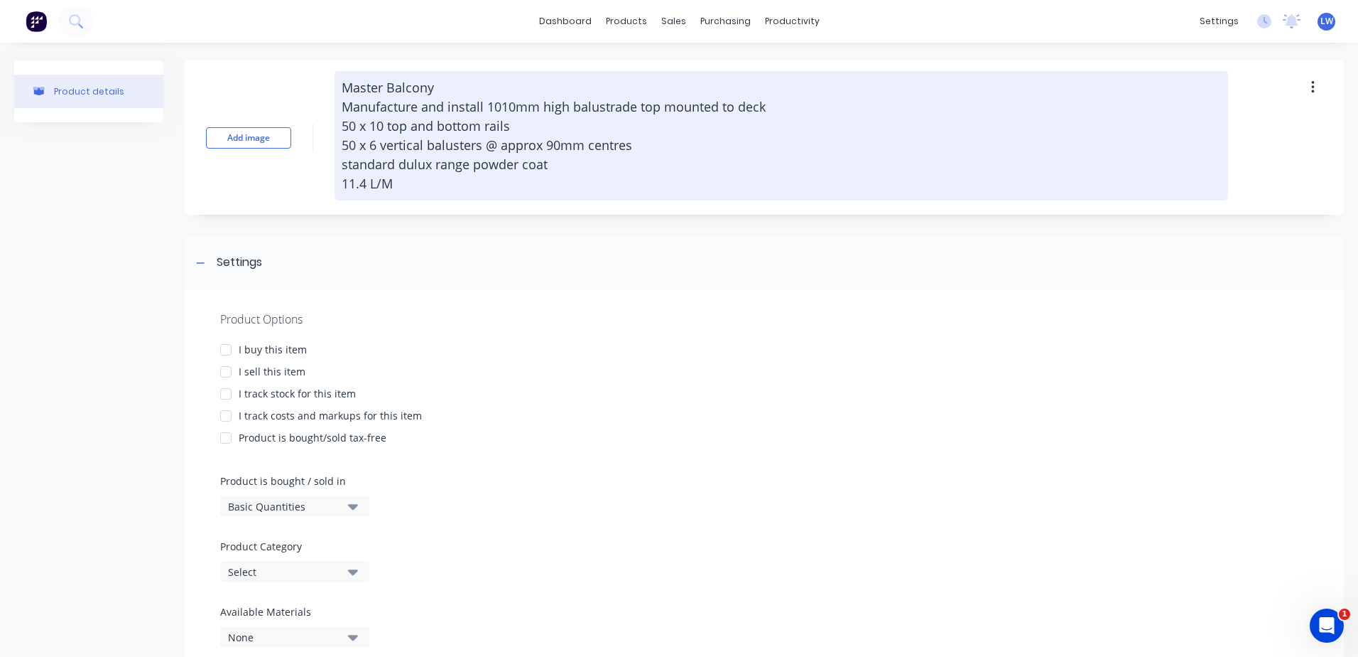
click at [529, 113] on textarea "Master Balcony Manufacture and install 1010mm high balustrade top mounted to de…" at bounding box center [782, 135] width 894 height 129
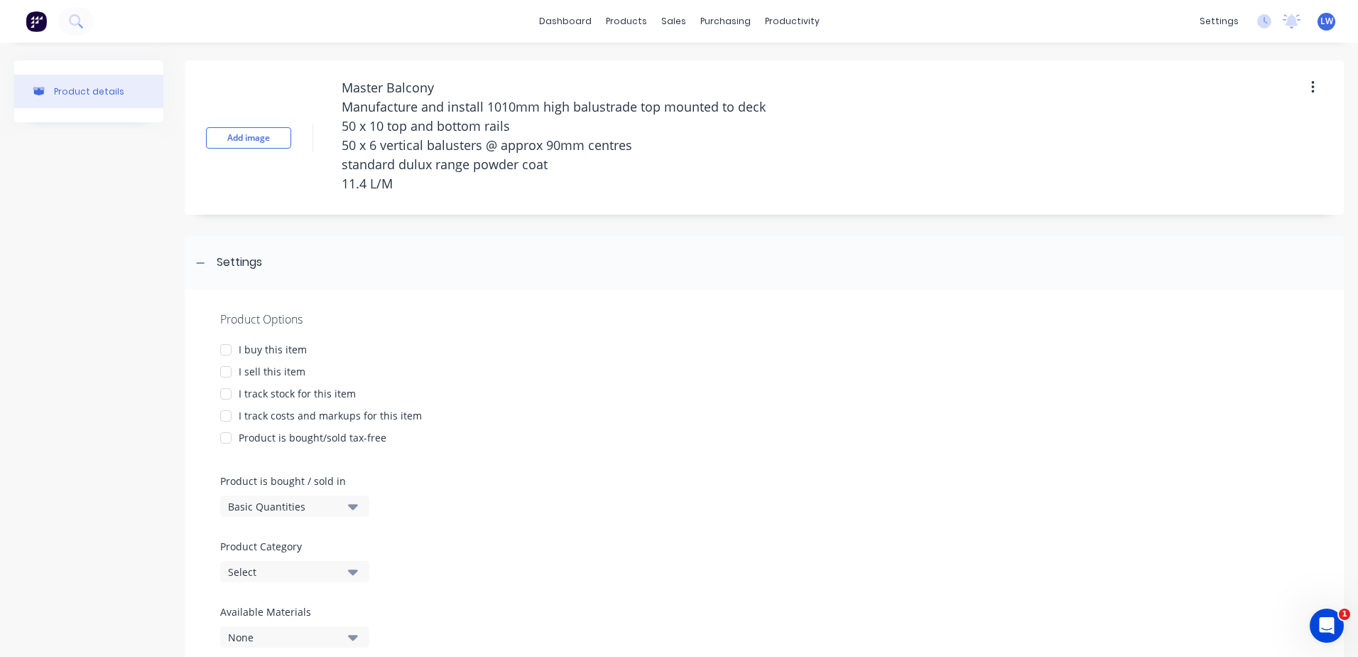
drag, startPoint x: 414, startPoint y: 184, endPoint x: 274, endPoint y: 186, distance: 140.0
click at [274, 186] on div "Add image Master Balcony Manufacture and install 1010mm high balustrade top mou…" at bounding box center [765, 137] width 1160 height 154
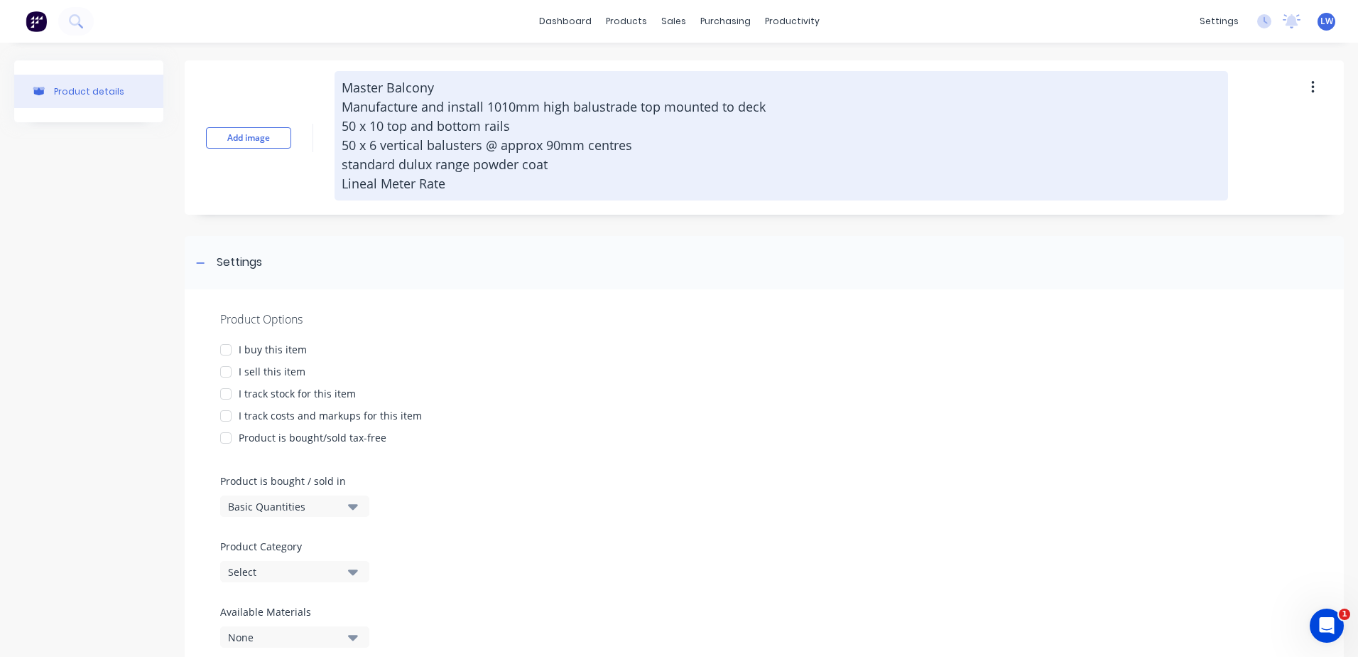
click at [342, 185] on textarea "Master Balcony Manufacture and install 1010mm high balustrade top mounted to de…" at bounding box center [782, 135] width 894 height 129
click at [553, 164] on textarea "Master Balcony Manufacture and install 1010mm high balustrade top mounted to de…" at bounding box center [782, 135] width 894 height 129
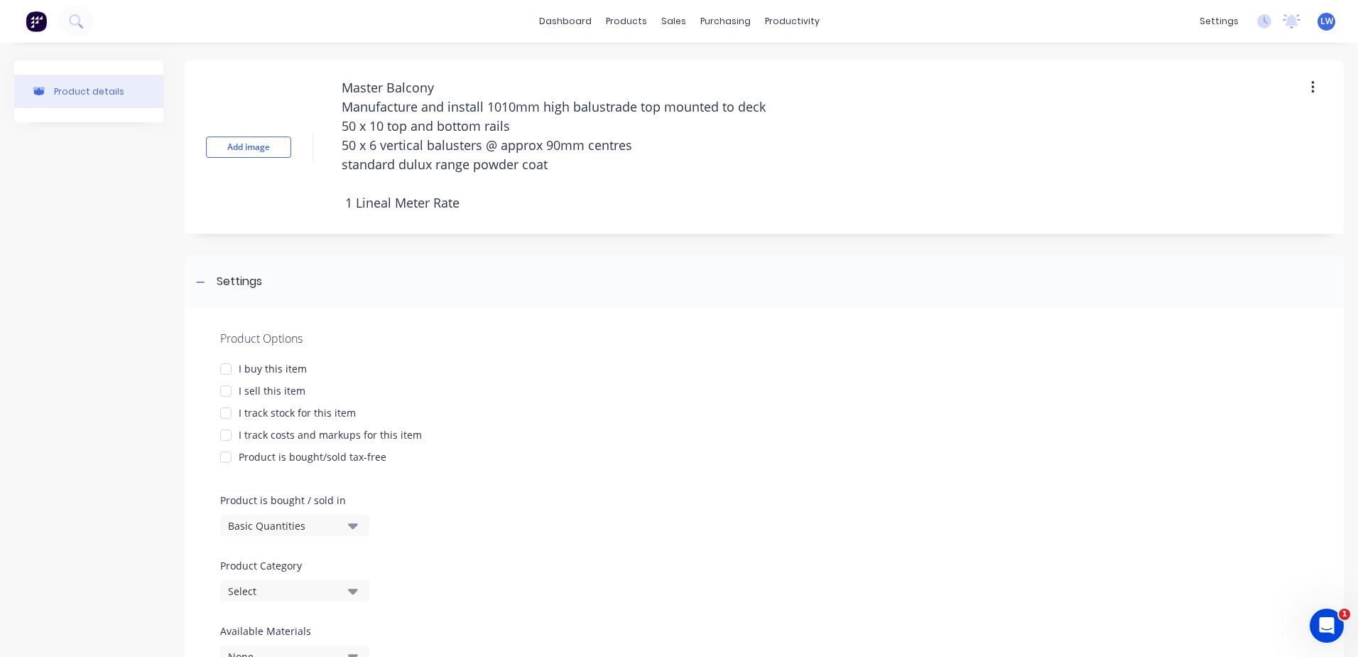
drag, startPoint x: 422, startPoint y: 190, endPoint x: 222, endPoint y: 18, distance: 263.0
click at [222, 18] on div "dashboard products sales purchasing productivity dashboard products Product Cat…" at bounding box center [679, 328] width 1358 height 657
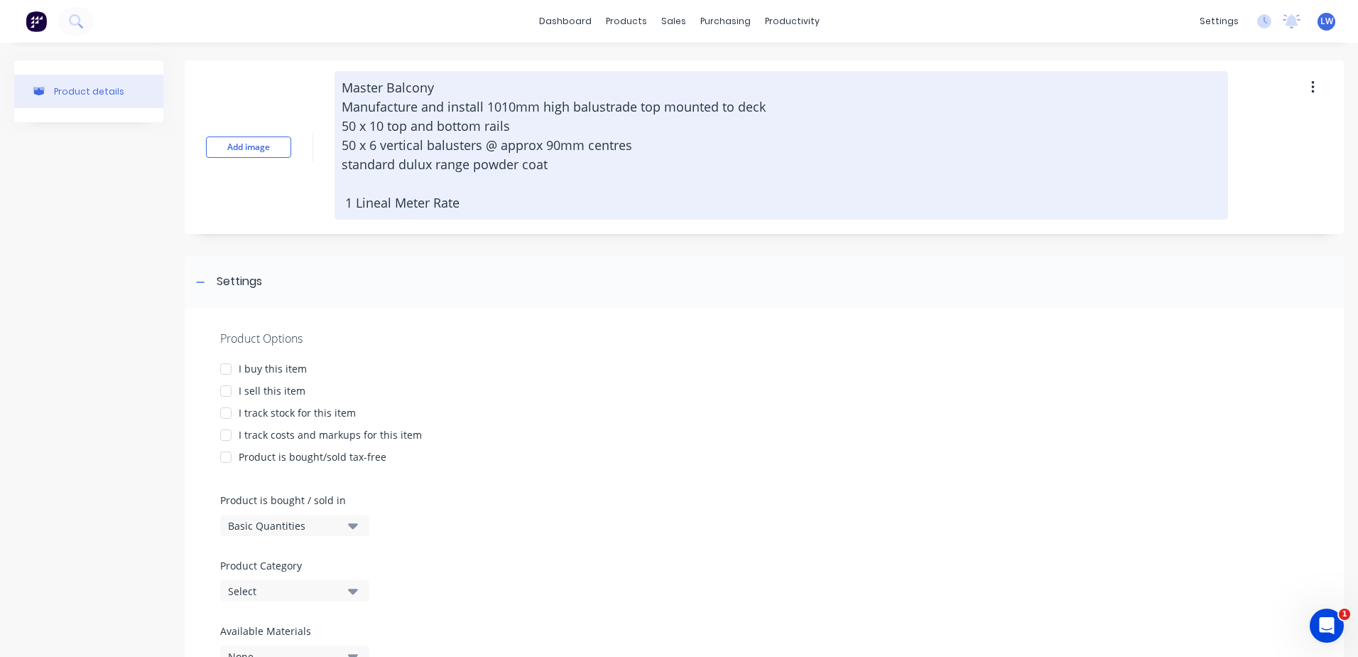
click at [467, 200] on textarea "Master Balcony Manufacture and install 1010mm high balustrade top mounted to de…" at bounding box center [782, 145] width 894 height 148
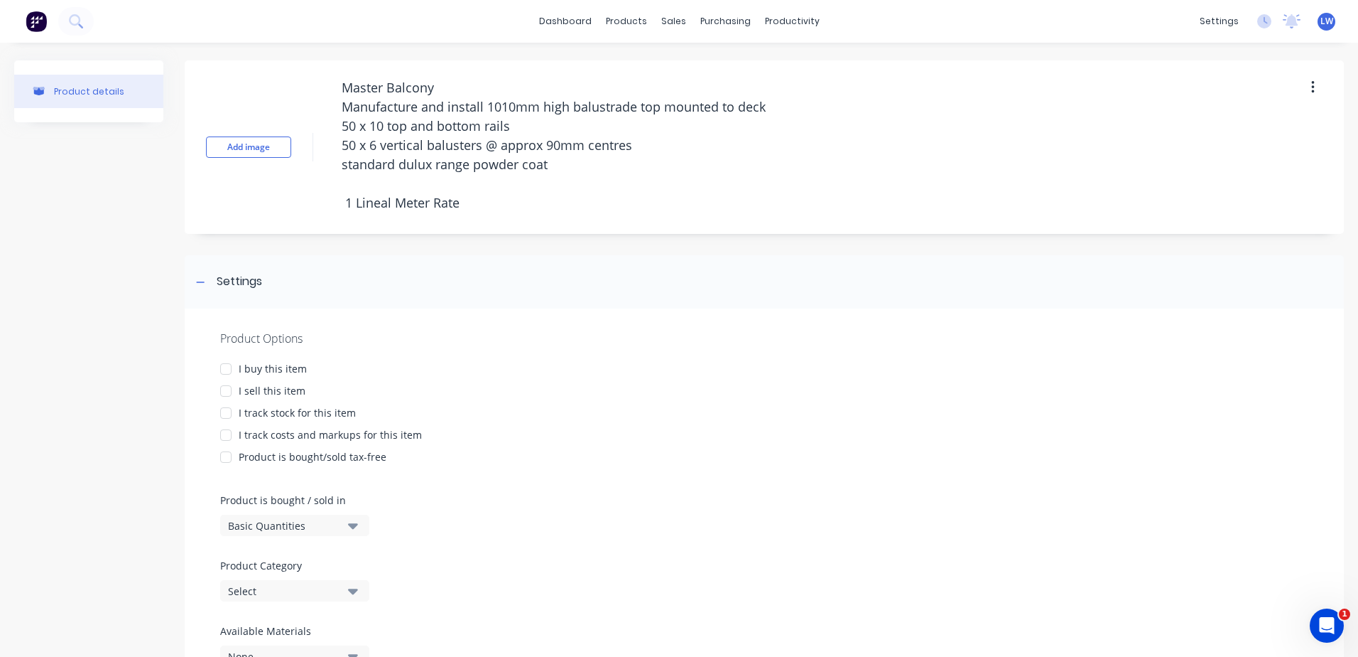
drag, startPoint x: 476, startPoint y: 207, endPoint x: 266, endPoint y: 63, distance: 255.0
click at [266, 63] on div "Add image Master Balcony Manufacture and install 1010mm high balustrade top mou…" at bounding box center [765, 146] width 1160 height 173
click at [230, 390] on div at bounding box center [226, 391] width 28 height 28
click at [229, 436] on div at bounding box center [226, 435] width 28 height 28
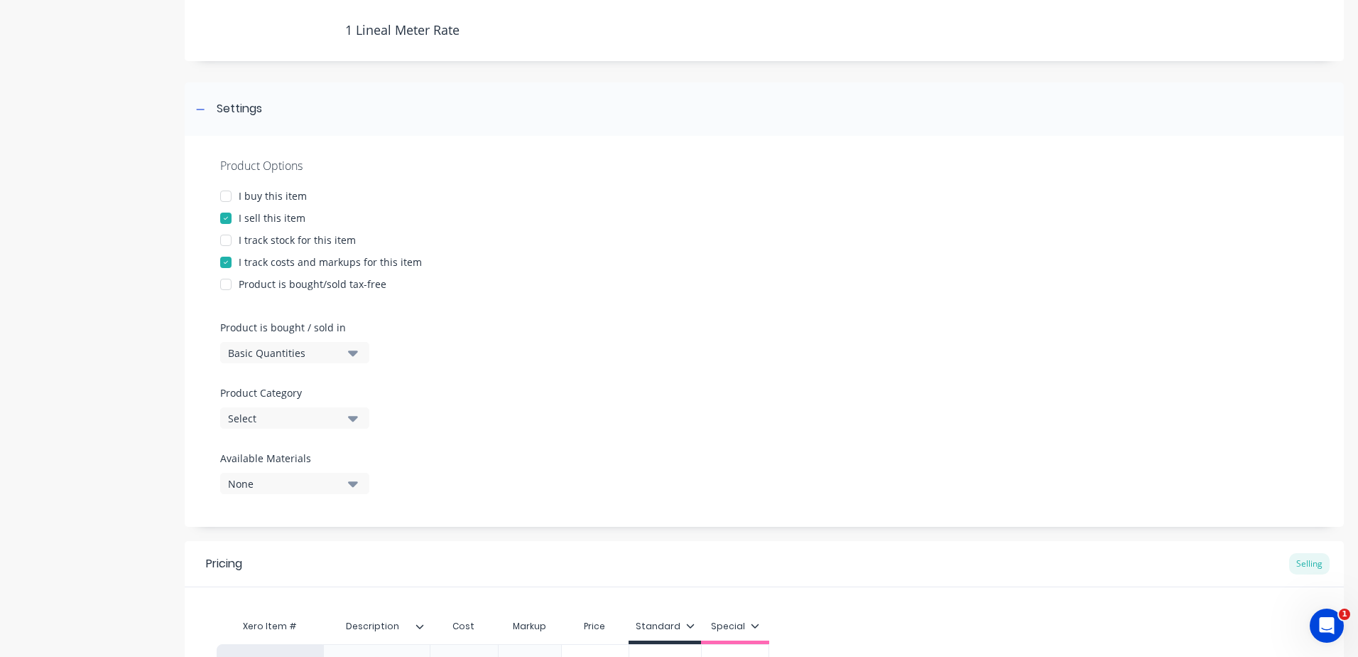
scroll to position [213, 0]
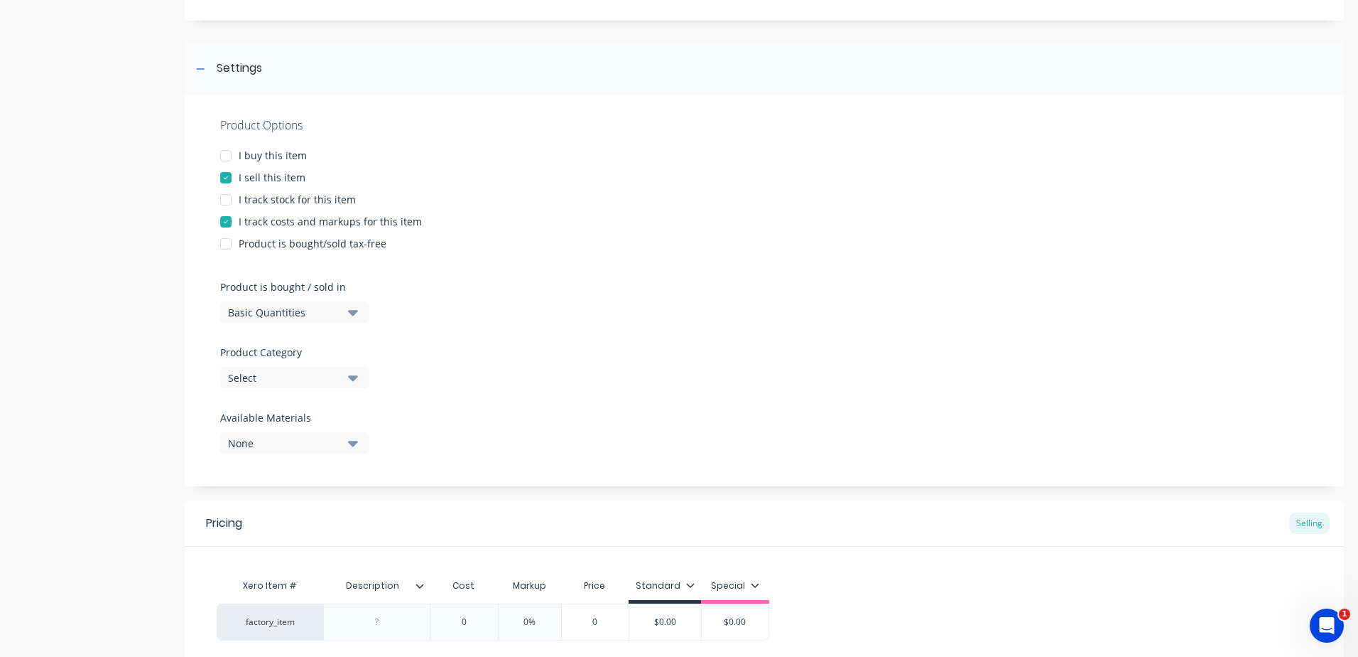
click at [352, 375] on icon "button" at bounding box center [353, 377] width 10 height 16
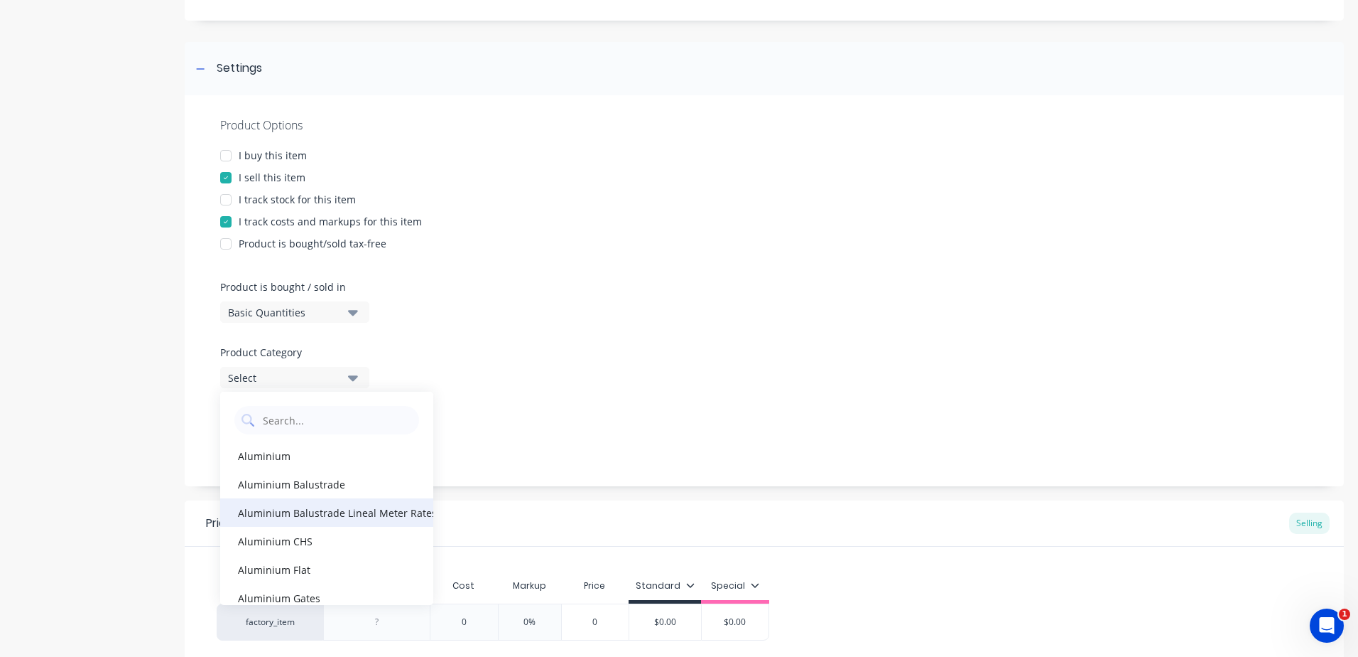
click at [349, 509] on div "Aluminium Balustrade Lineal Meter Rates (Based off current quotes)" at bounding box center [326, 512] width 213 height 28
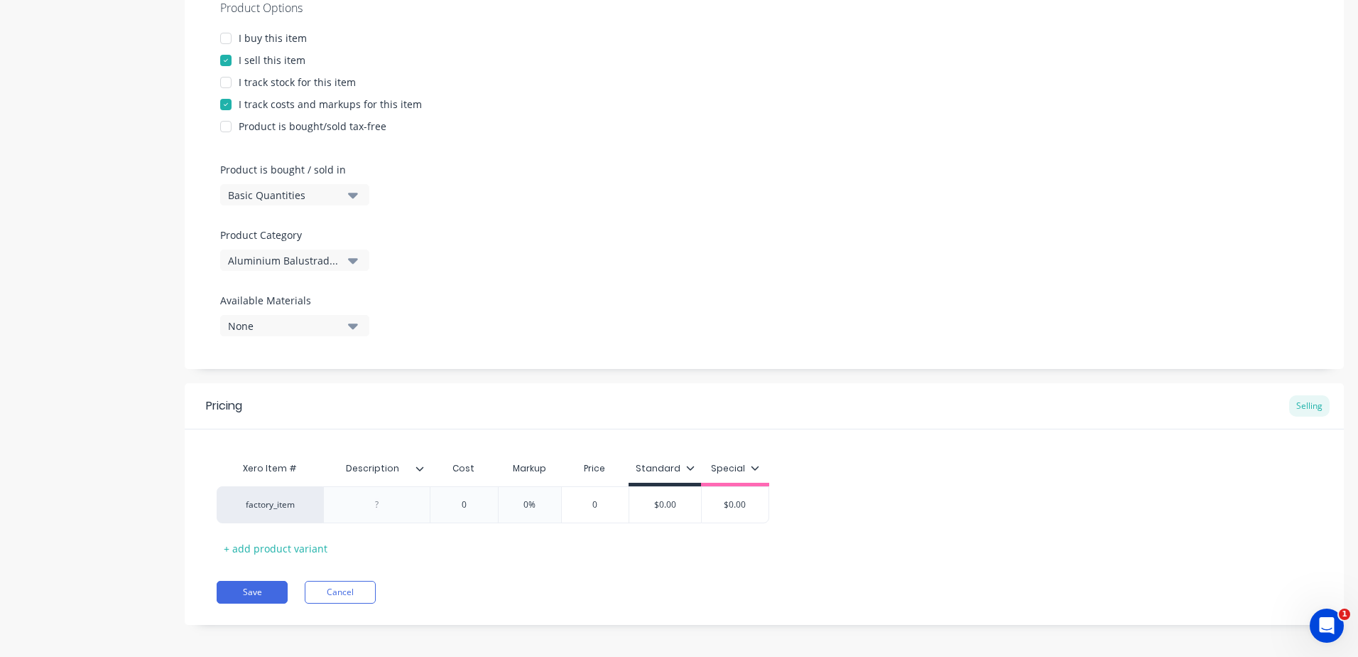
scroll to position [337, 0]
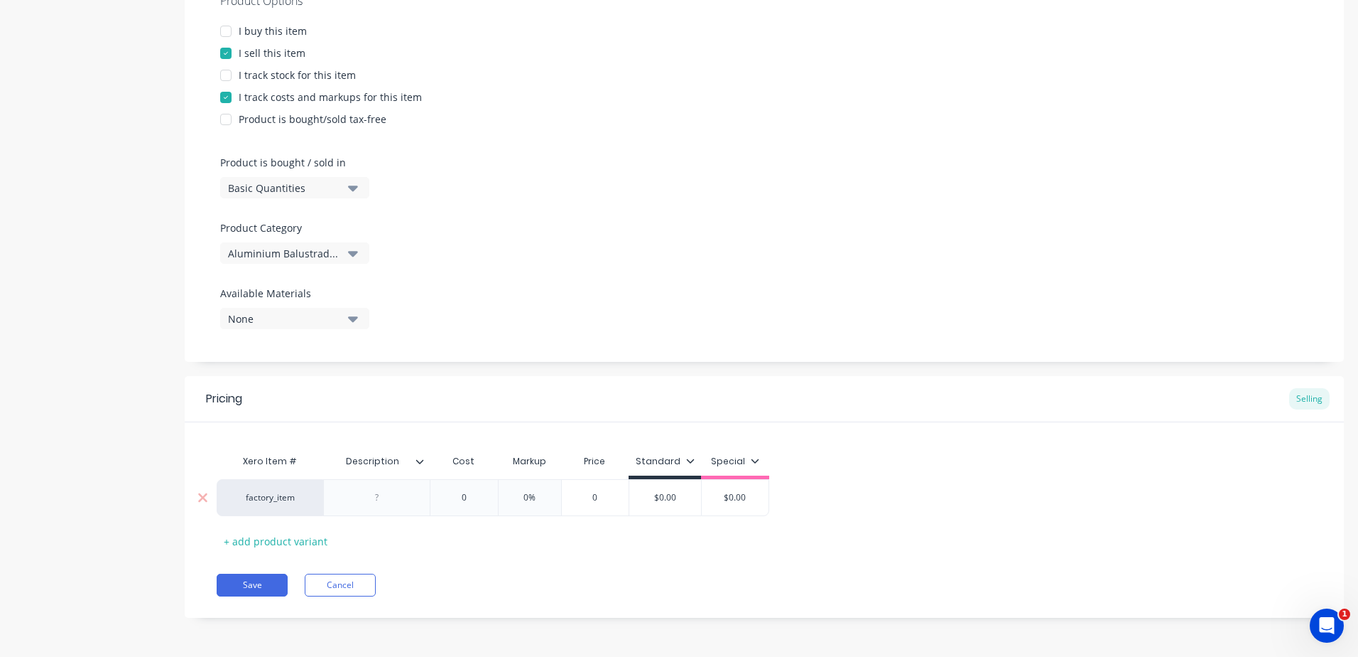
click at [384, 499] on div at bounding box center [377, 497] width 71 height 18
paste div
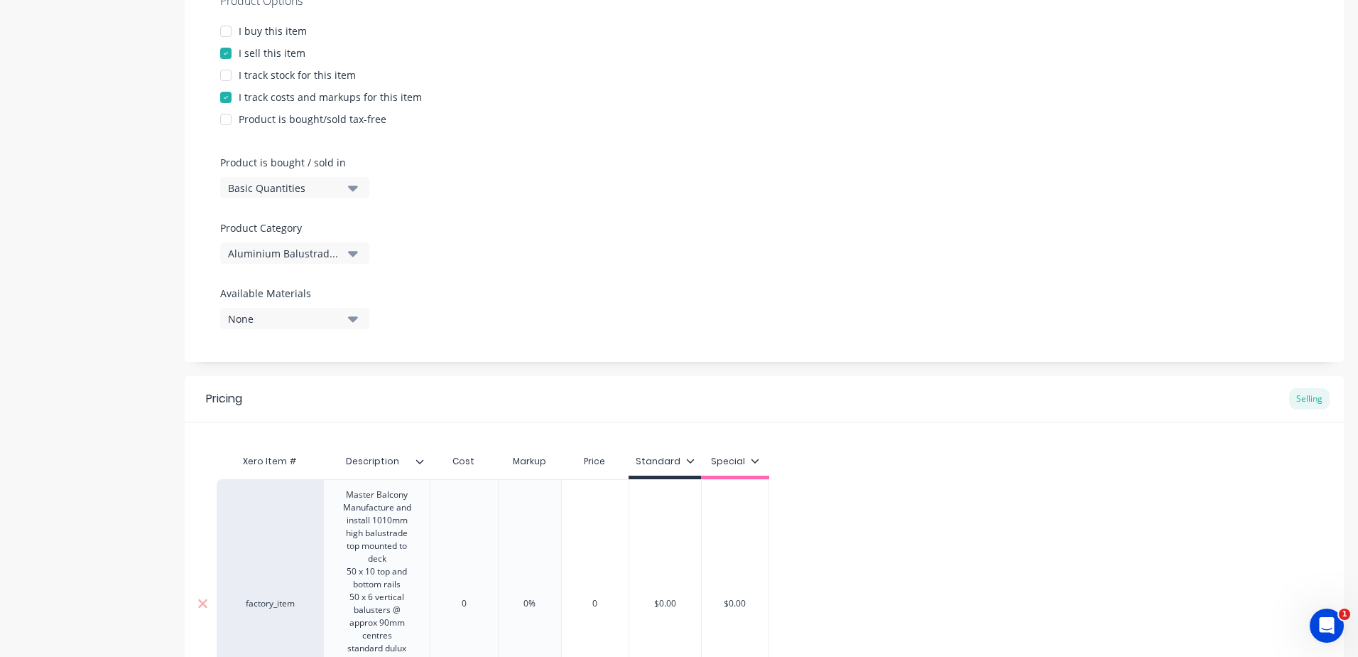
scroll to position [549, 0]
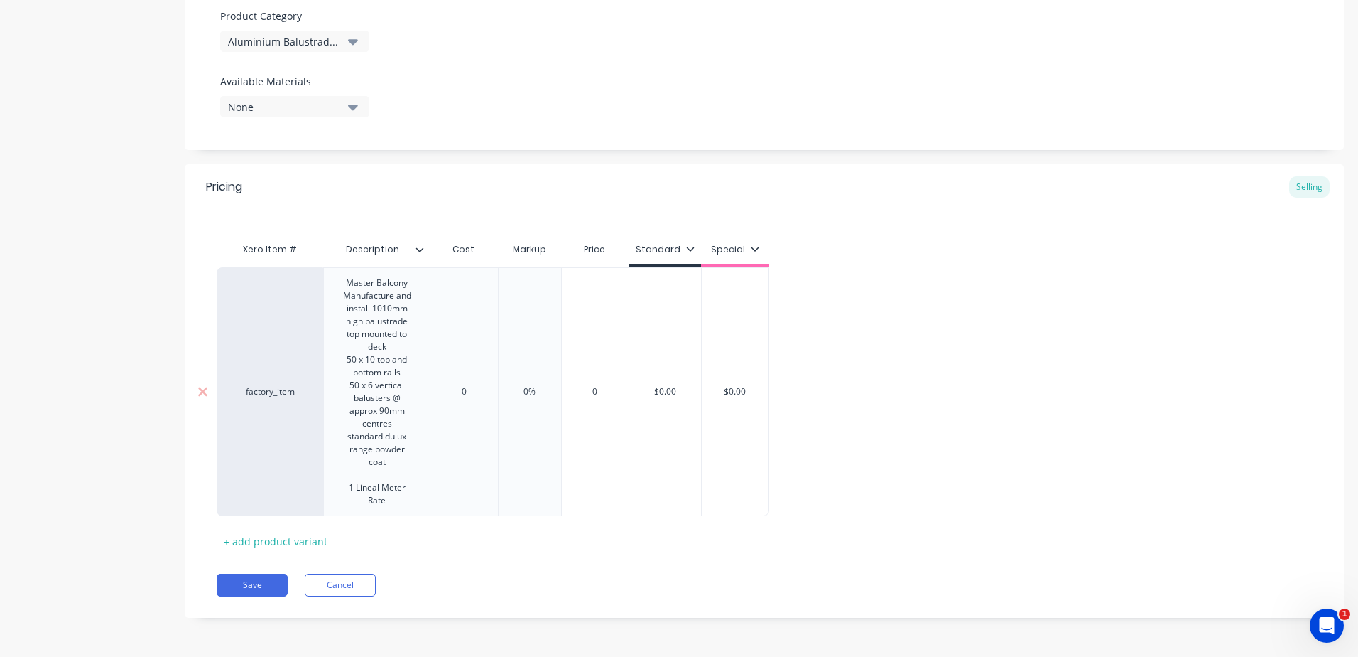
click at [485, 391] on div "Xero Item # Description Cost Markup Price Standard Special factory_item Master …" at bounding box center [765, 393] width 1096 height 317
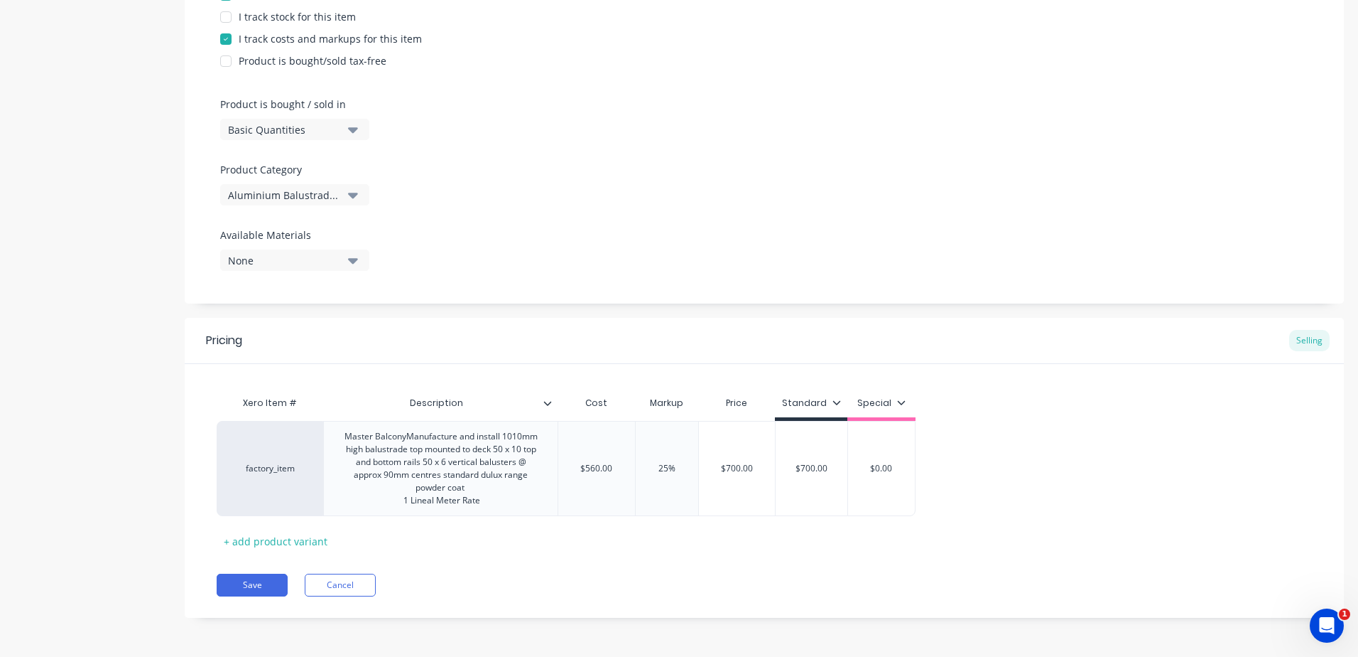
click at [691, 571] on div "Pricing Selling Xero Item # Description Cost Markup Price Standard Special fact…" at bounding box center [765, 468] width 1160 height 300
click at [256, 582] on button "Save" at bounding box center [252, 584] width 71 height 23
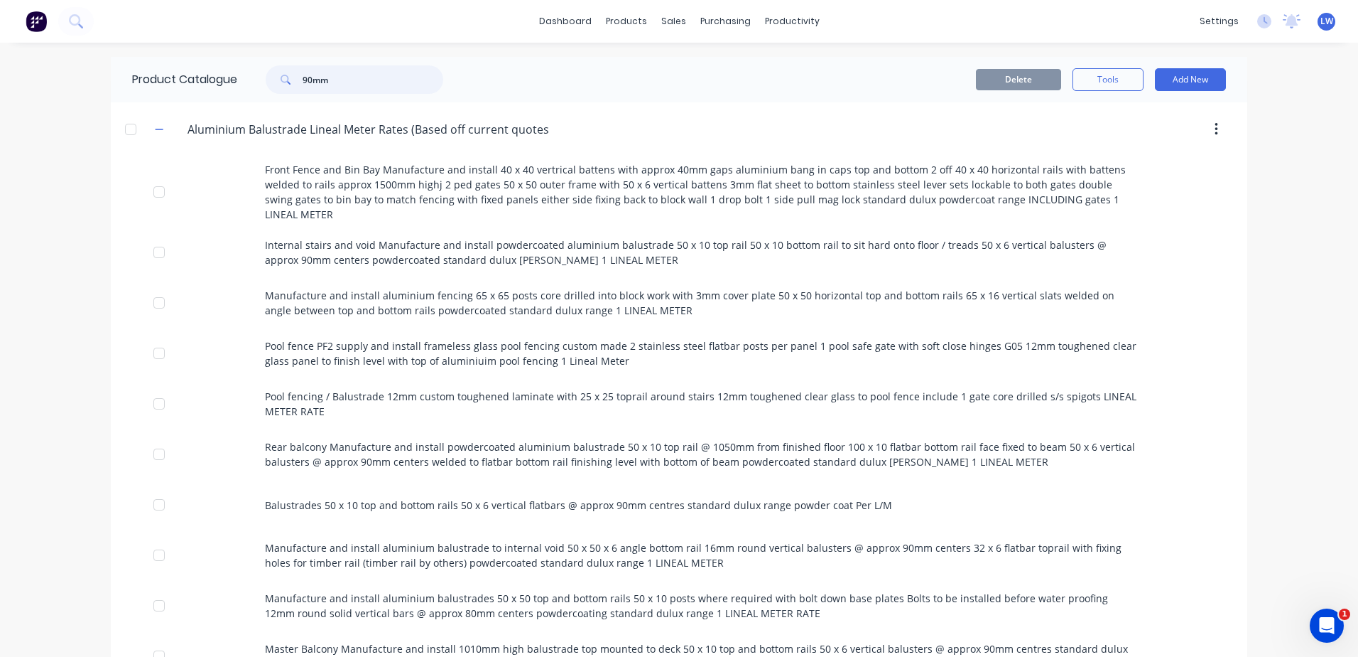
drag, startPoint x: 385, startPoint y: 80, endPoint x: 252, endPoint y: 70, distance: 133.3
click at [252, 70] on div "90mm" at bounding box center [348, 79] width 192 height 28
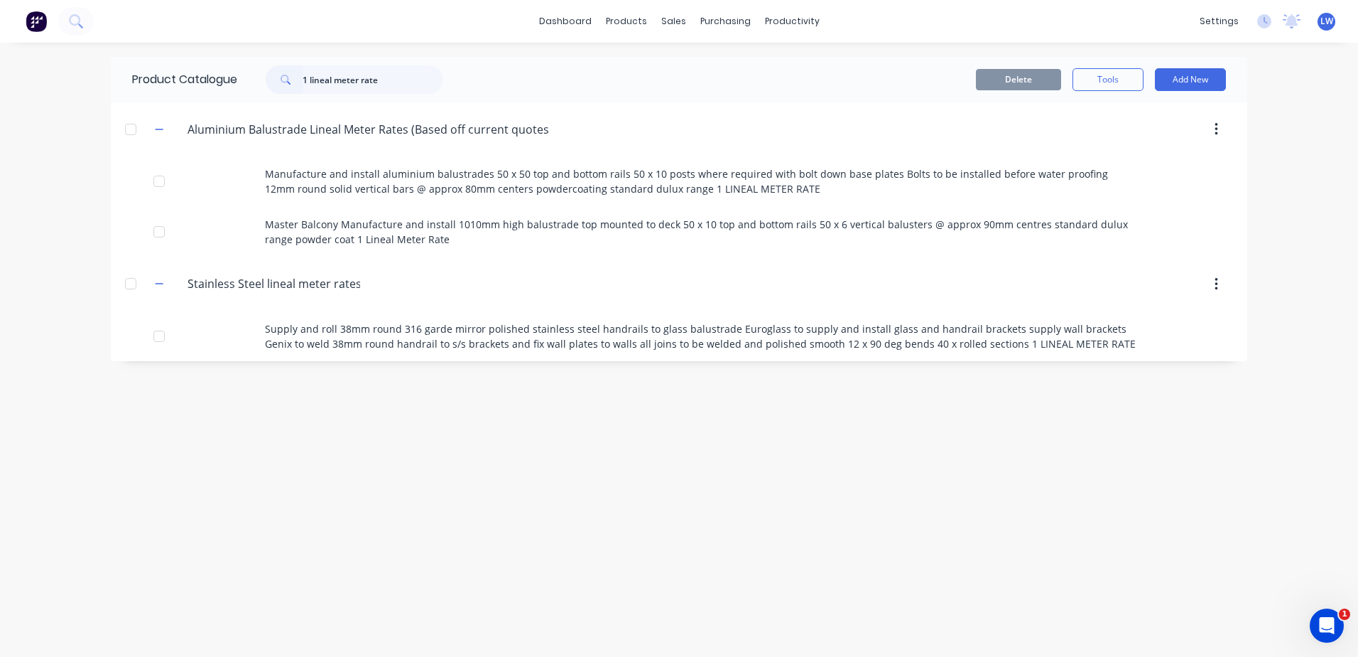
click at [349, 436] on div "Product Catalogue 1 lineal meter rate Delete Tools Add New Aluminium.Balustrade…" at bounding box center [679, 349] width 1137 height 585
click at [1195, 80] on button "Add New" at bounding box center [1190, 79] width 71 height 23
click at [1122, 143] on div "Product" at bounding box center [1158, 144] width 109 height 21
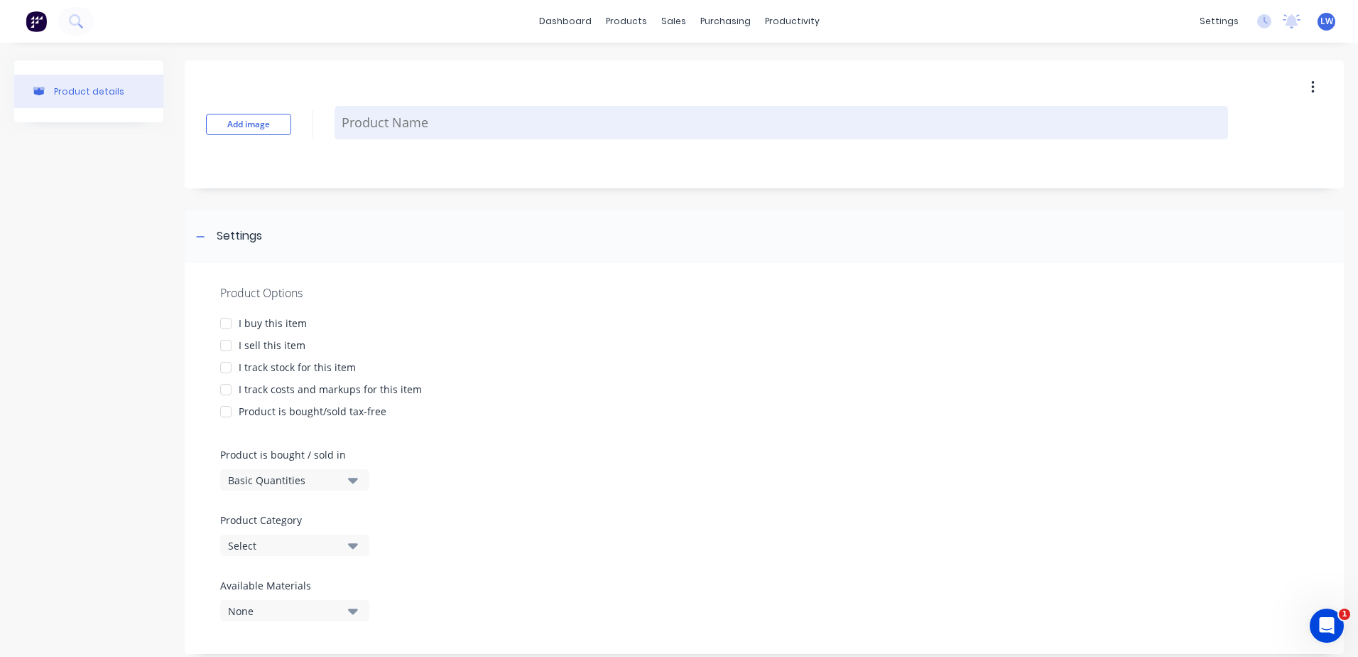
click at [369, 127] on textarea at bounding box center [782, 122] width 894 height 33
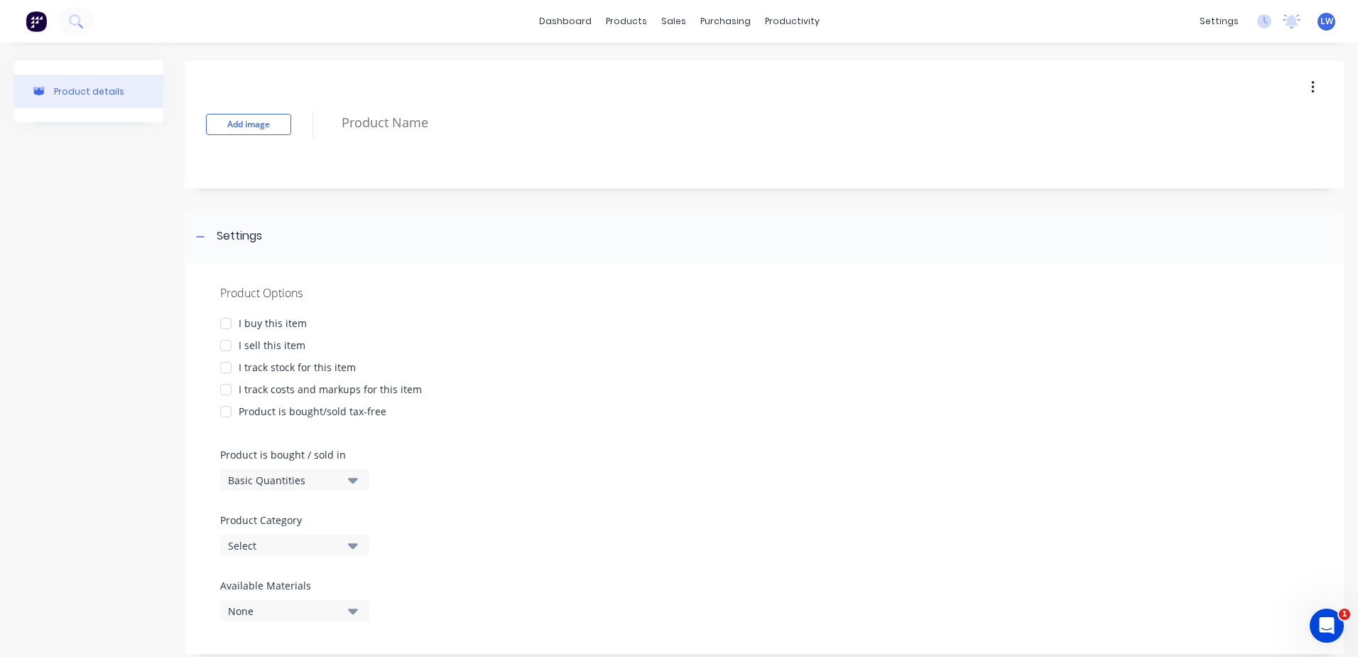
paste textarea "Master bedroom courtyard door Manufacture and install 1010mm high balustrade fa…"
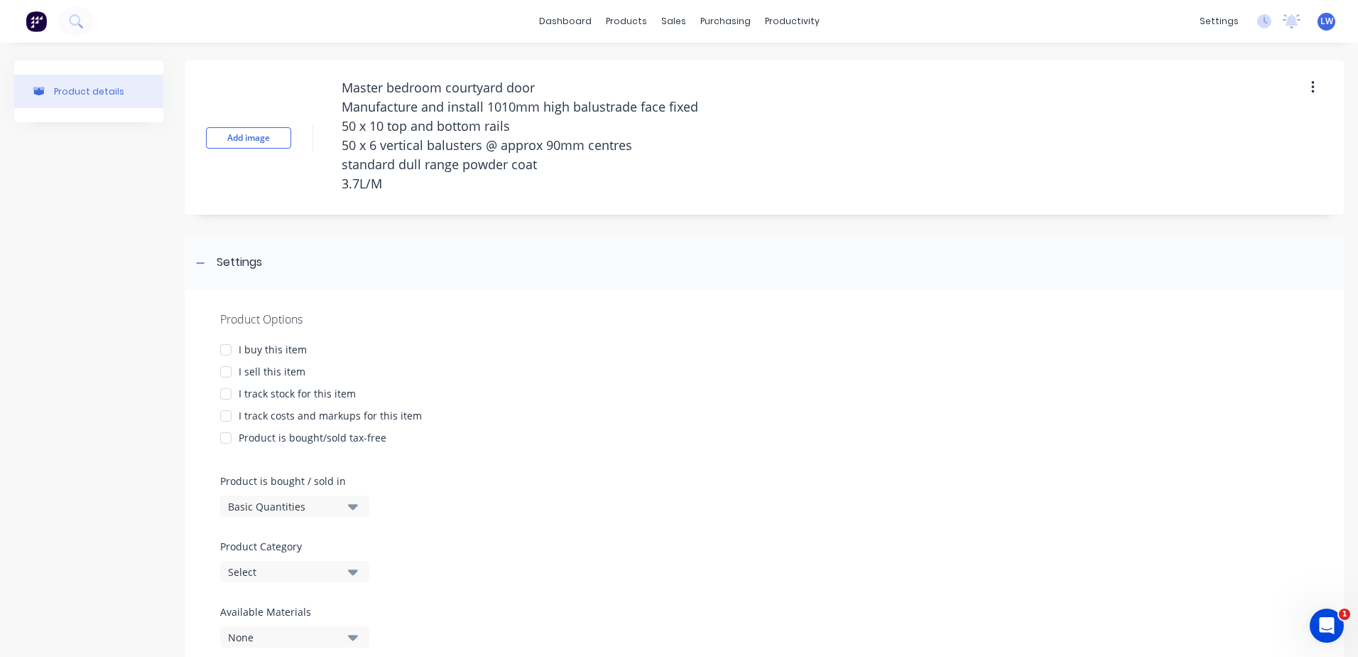
drag, startPoint x: 365, startPoint y: 85, endPoint x: 287, endPoint y: 84, distance: 78.2
click at [289, 84] on div "Add image Master bedroom courtyard door Manufacture and install 1010mm high bal…" at bounding box center [765, 137] width 1160 height 154
drag, startPoint x: 398, startPoint y: 192, endPoint x: 264, endPoint y: 50, distance: 195.0
click at [264, 50] on div "Product details Add image Master bedroom courtyard door Manufacture and install…" at bounding box center [679, 377] width 1358 height 669
click at [229, 372] on div at bounding box center [226, 371] width 28 height 28
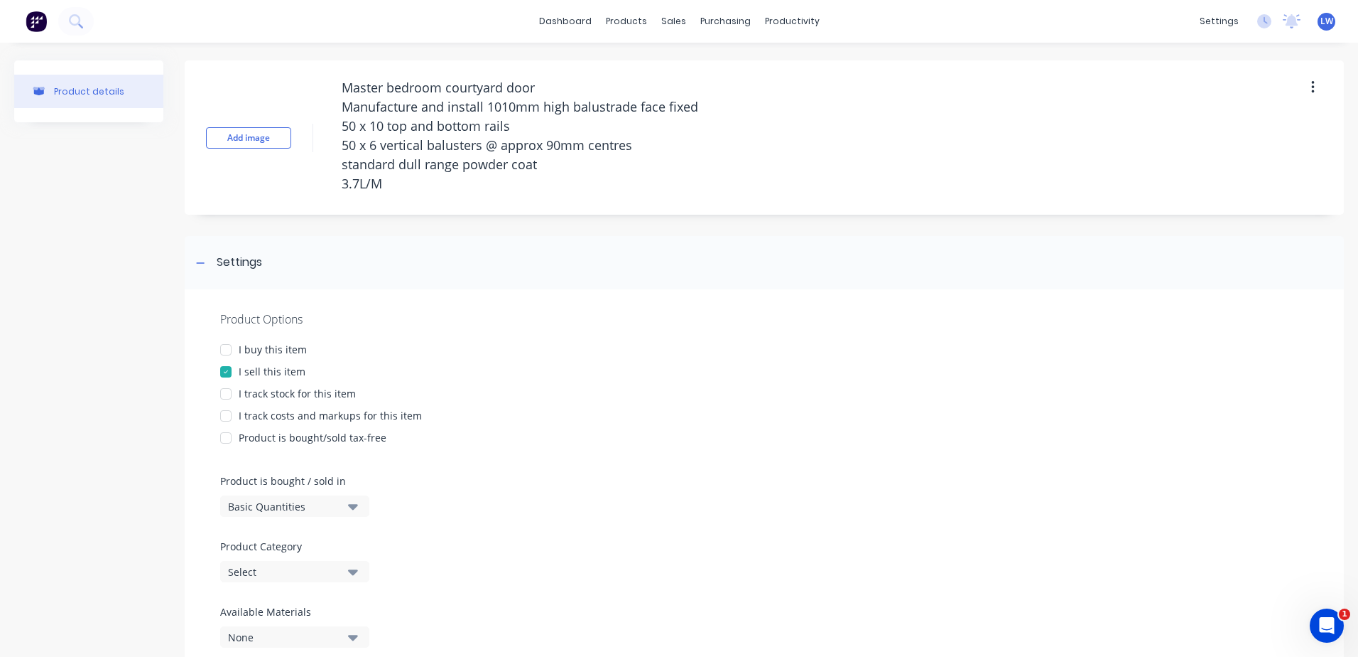
click at [226, 414] on div at bounding box center [226, 415] width 28 height 28
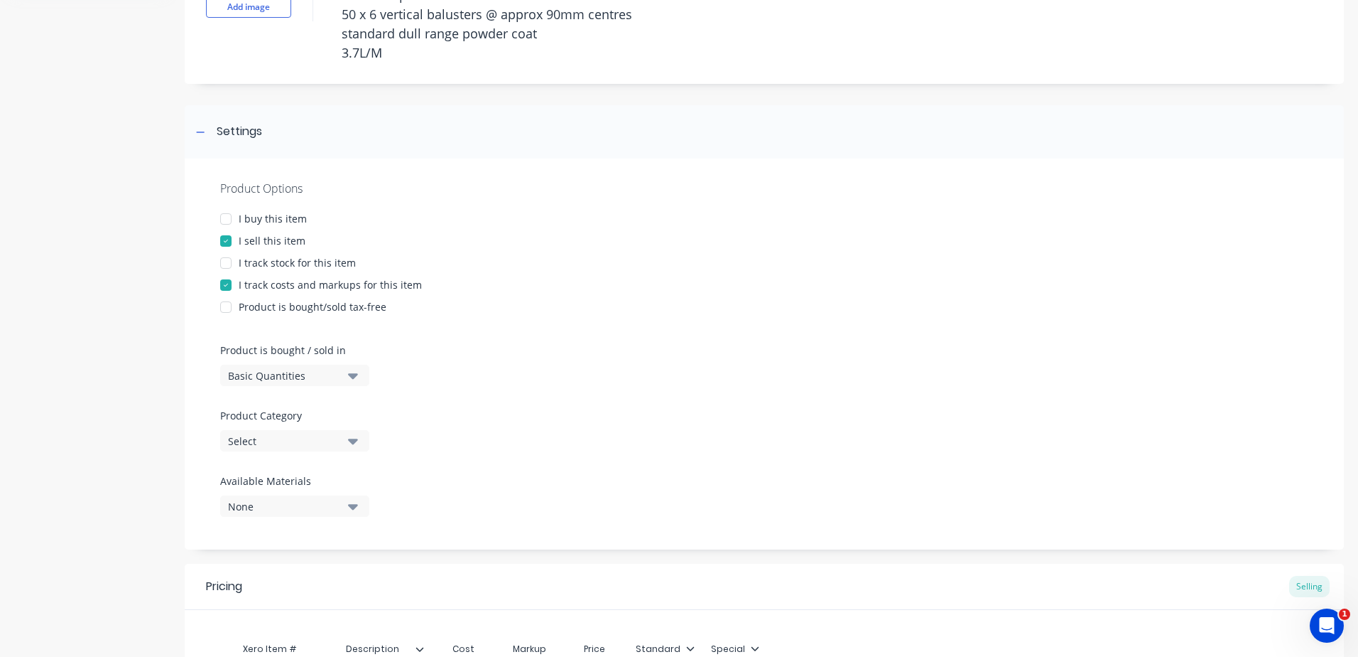
scroll to position [284, 0]
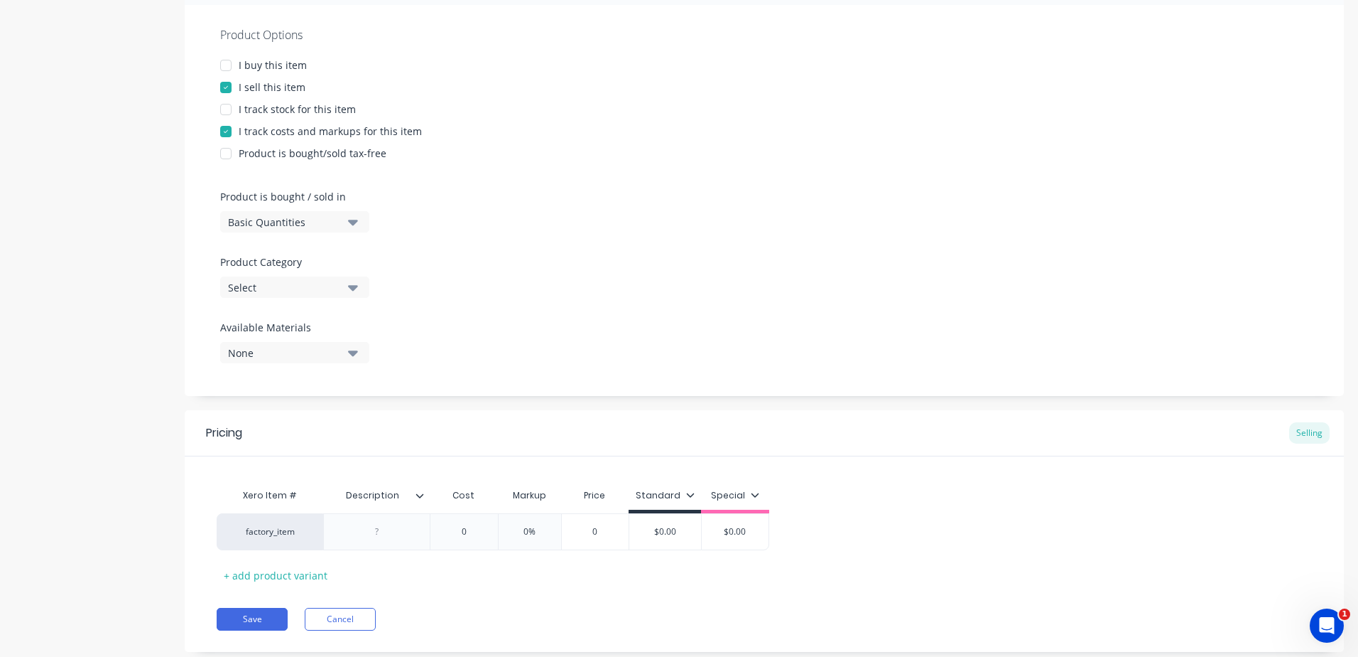
click at [352, 290] on icon "button" at bounding box center [353, 288] width 10 height 6
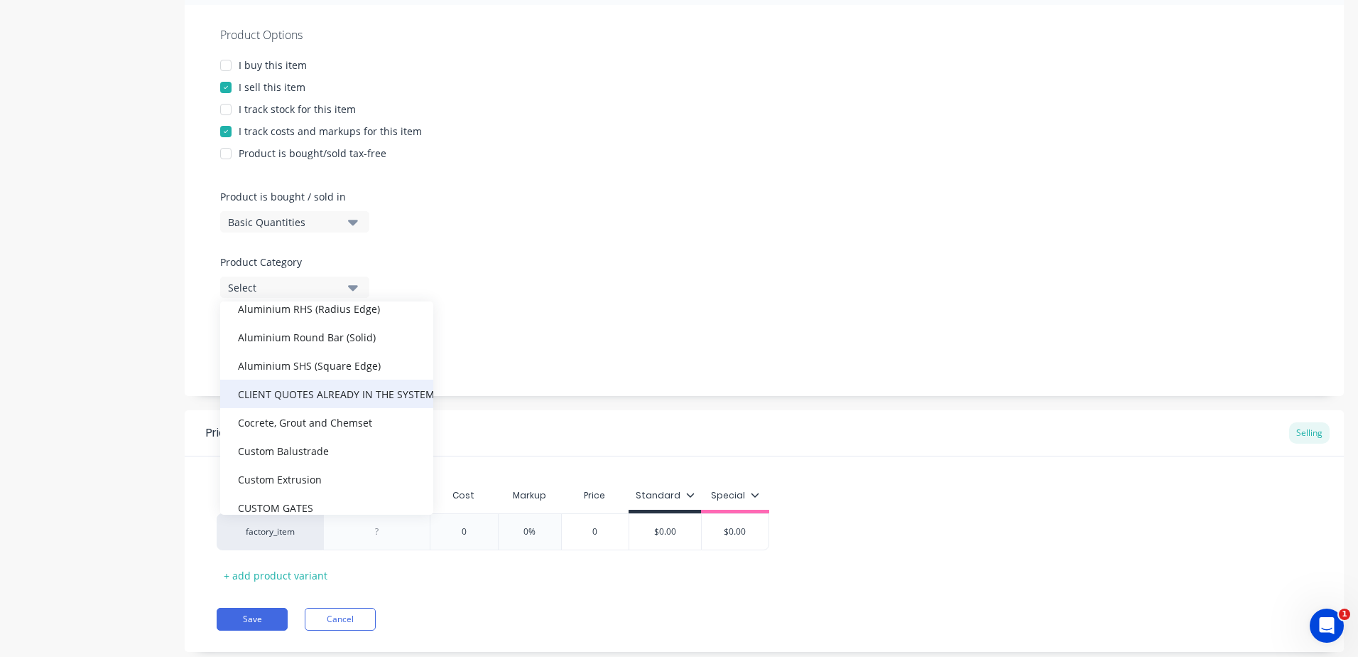
click at [300, 398] on div "CLIENT QUOTES ALREADY IN THE SYSTEM PRIOR TO [DATE]" at bounding box center [326, 393] width 213 height 28
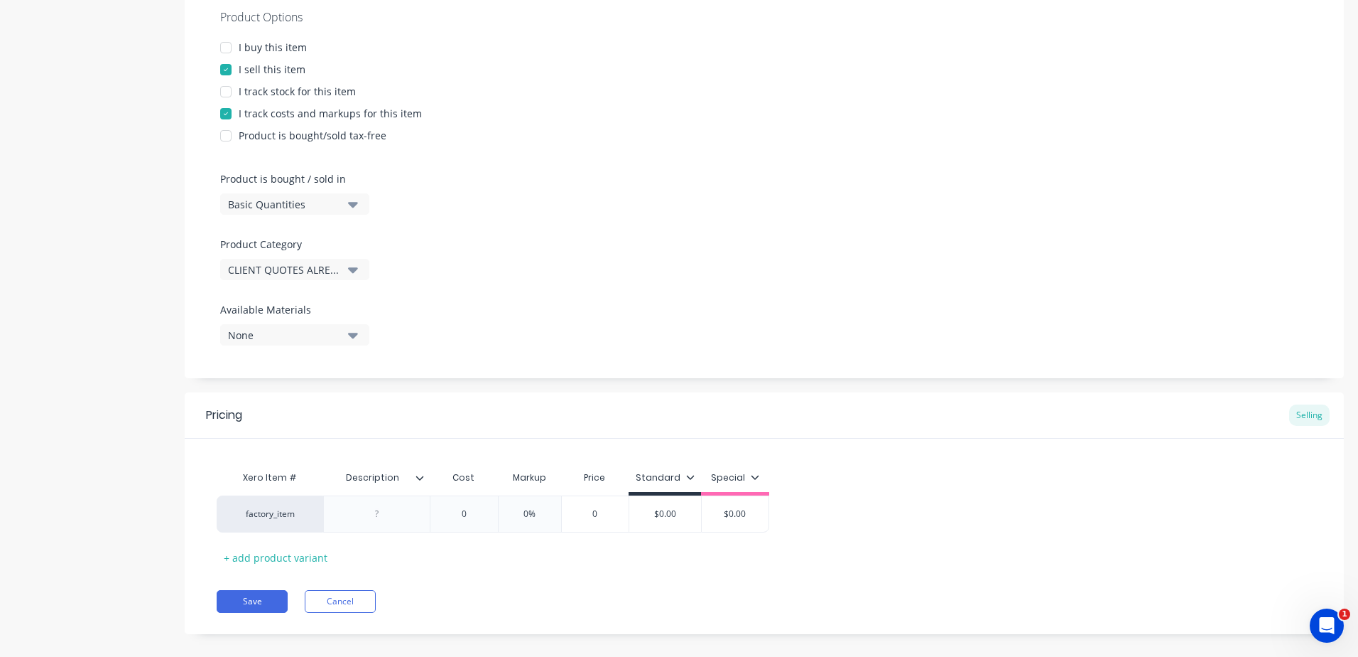
scroll to position [318, 0]
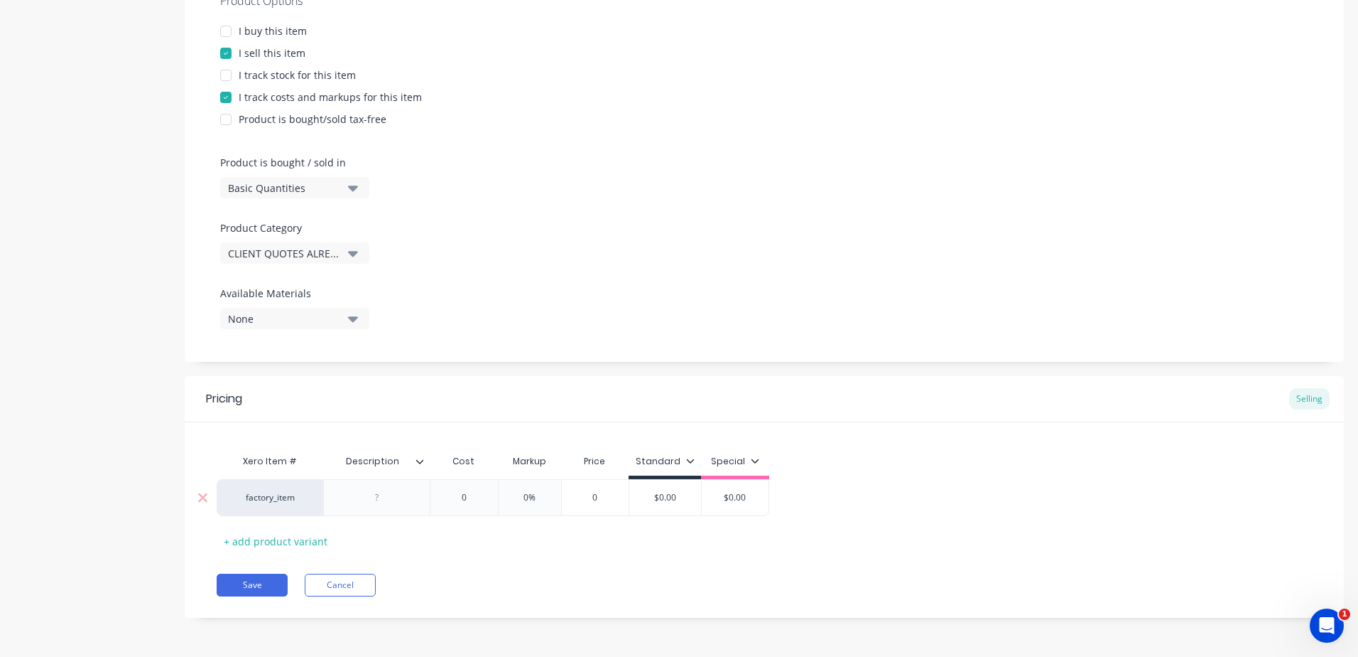
click at [374, 495] on div at bounding box center [377, 497] width 71 height 18
paste div
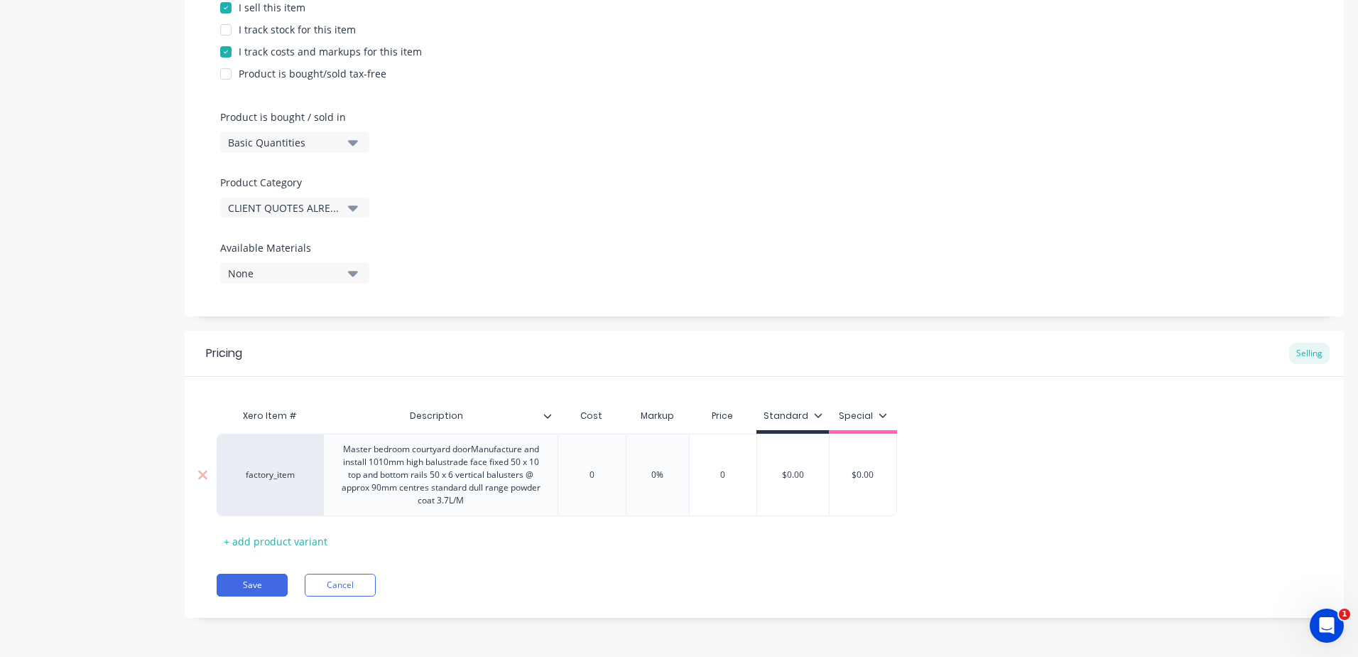
scroll to position [364, 0]
click at [483, 405] on div "Xero Item # Description Cost Markup Price Standard Special factory_item Master …" at bounding box center [765, 476] width 1096 height 151
drag, startPoint x: 613, startPoint y: 475, endPoint x: 563, endPoint y: 471, distance: 49.9
click at [563, 471] on input "0" at bounding box center [591, 474] width 71 height 13
drag, startPoint x: 684, startPoint y: 476, endPoint x: 605, endPoint y: 476, distance: 78.2
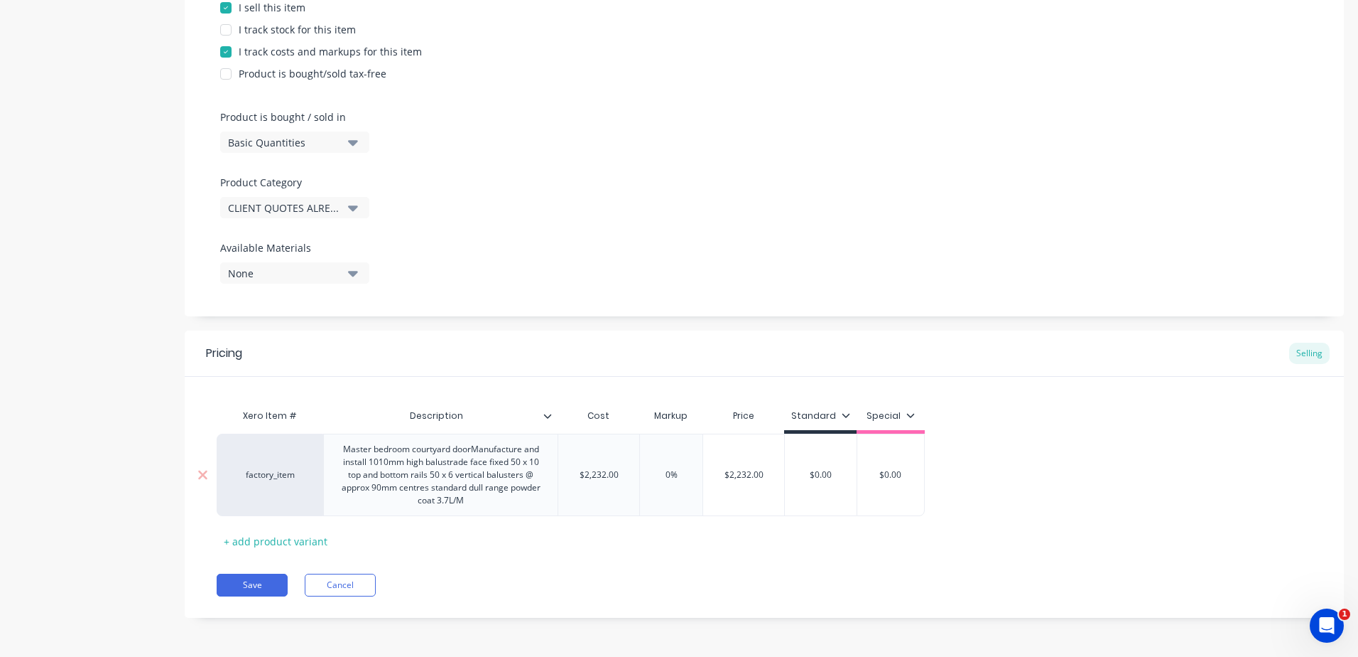
click at [605, 476] on div "factory_item Master bedroom courtyard doorManufacture and install 1010mm high b…" at bounding box center [571, 474] width 708 height 82
click at [681, 559] on div "Pricing Selling Xero Item # Description Cost Markup Price Standard Special fact…" at bounding box center [765, 473] width 1160 height 287
drag, startPoint x: 836, startPoint y: 472, endPoint x: 739, endPoint y: 472, distance: 96.6
click at [739, 472] on div "factory_item Master bedroom courtyard doorManufacture and install 1010mm high b…" at bounding box center [571, 474] width 708 height 82
click at [740, 562] on div "Pricing Selling Xero Item # Description Cost Markup Price Standard Special fact…" at bounding box center [765, 473] width 1160 height 287
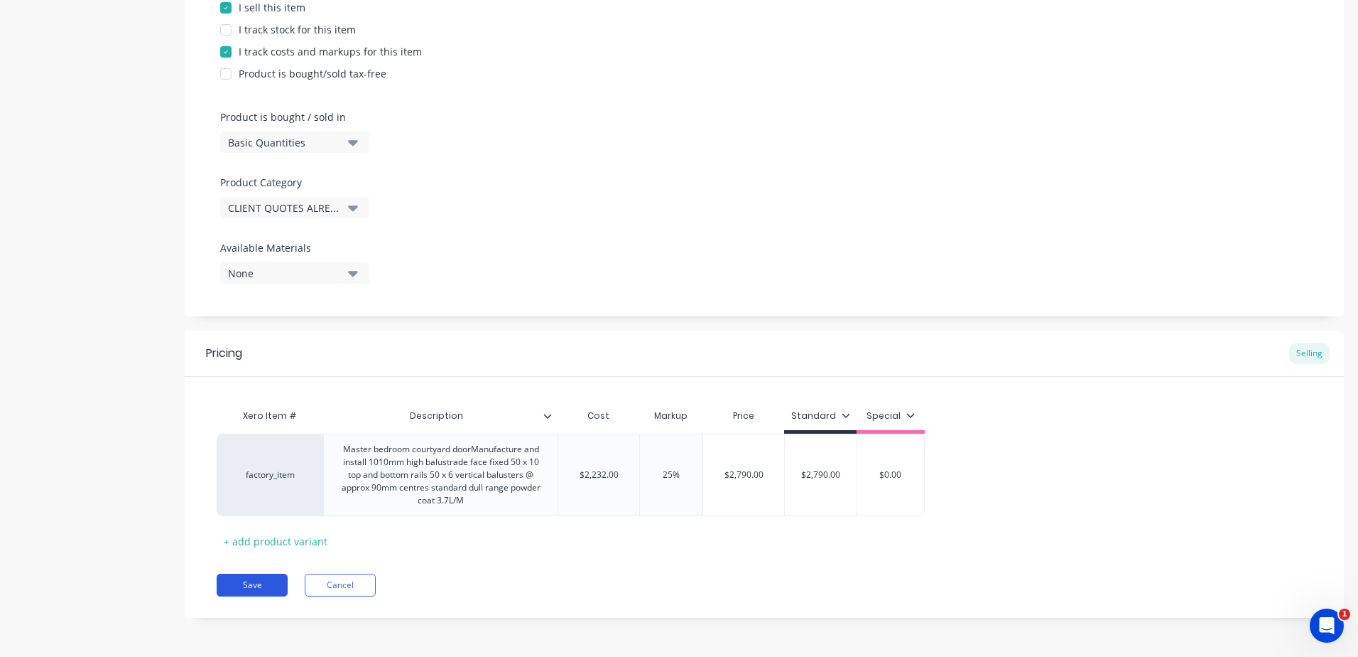
click at [246, 580] on button "Save" at bounding box center [252, 584] width 71 height 23
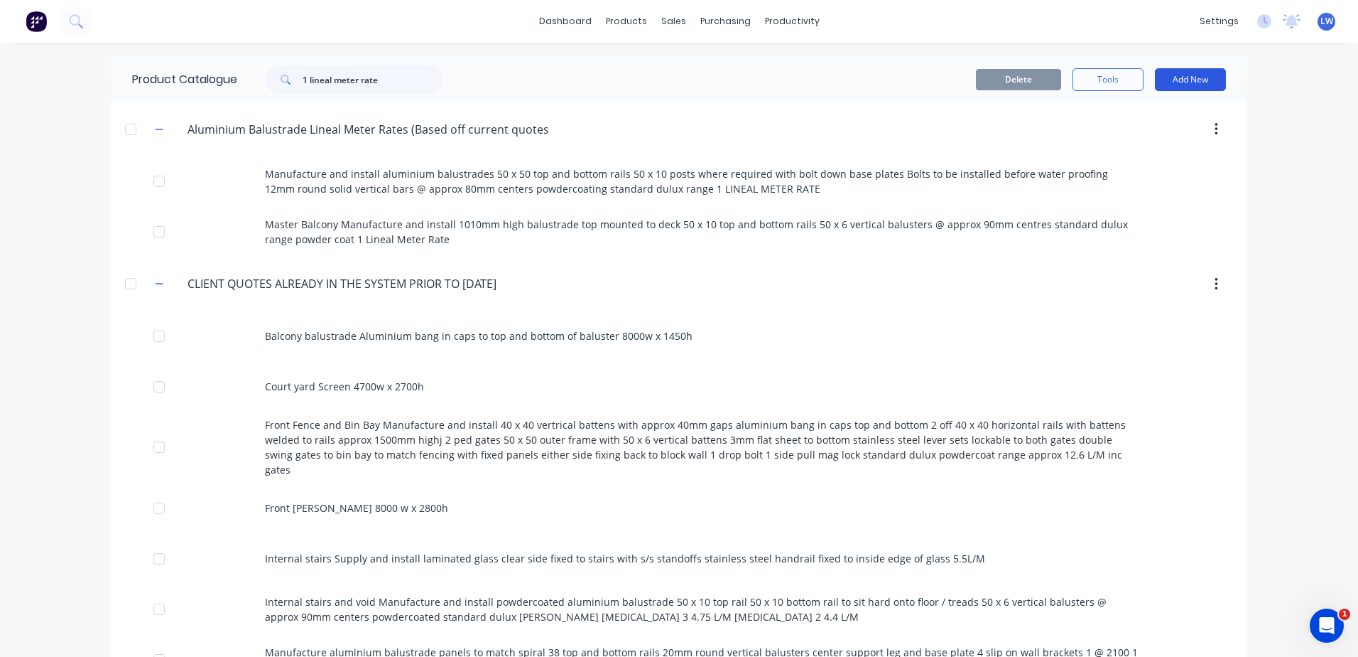
click at [1194, 77] on button "Add New" at bounding box center [1190, 79] width 71 height 23
click at [1123, 144] on div "Product" at bounding box center [1158, 144] width 109 height 21
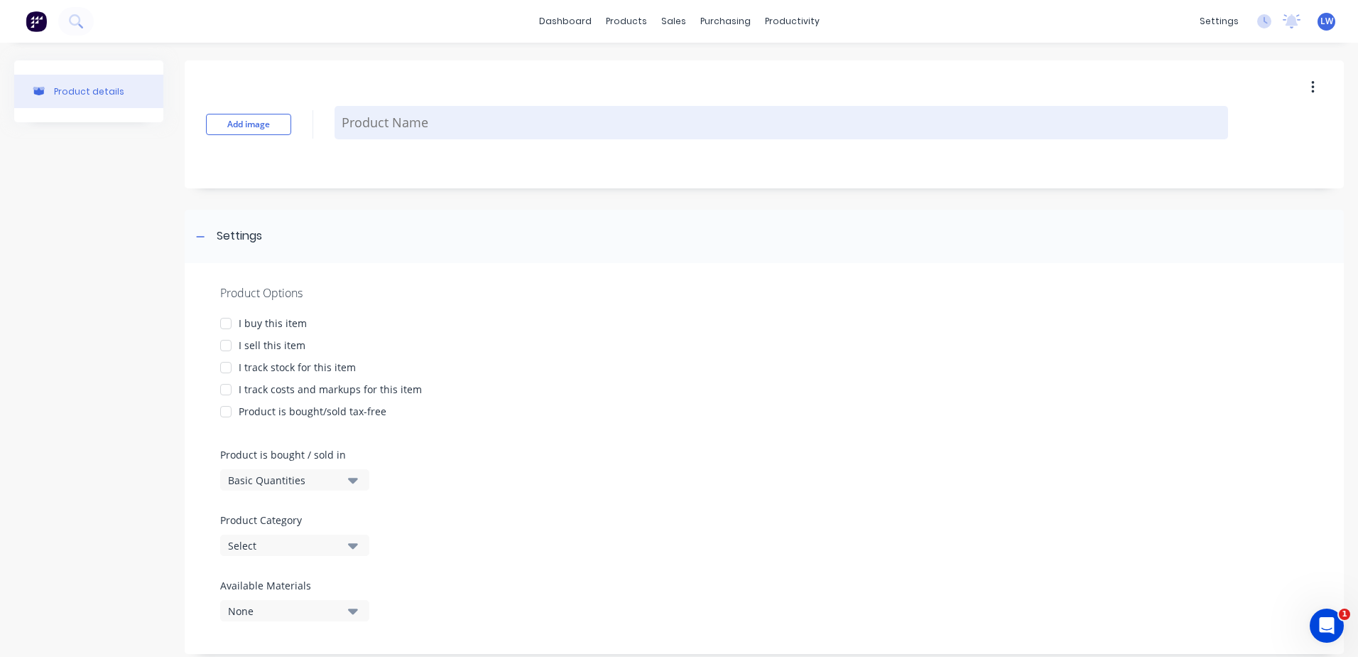
click at [357, 131] on textarea at bounding box center [782, 122] width 894 height 33
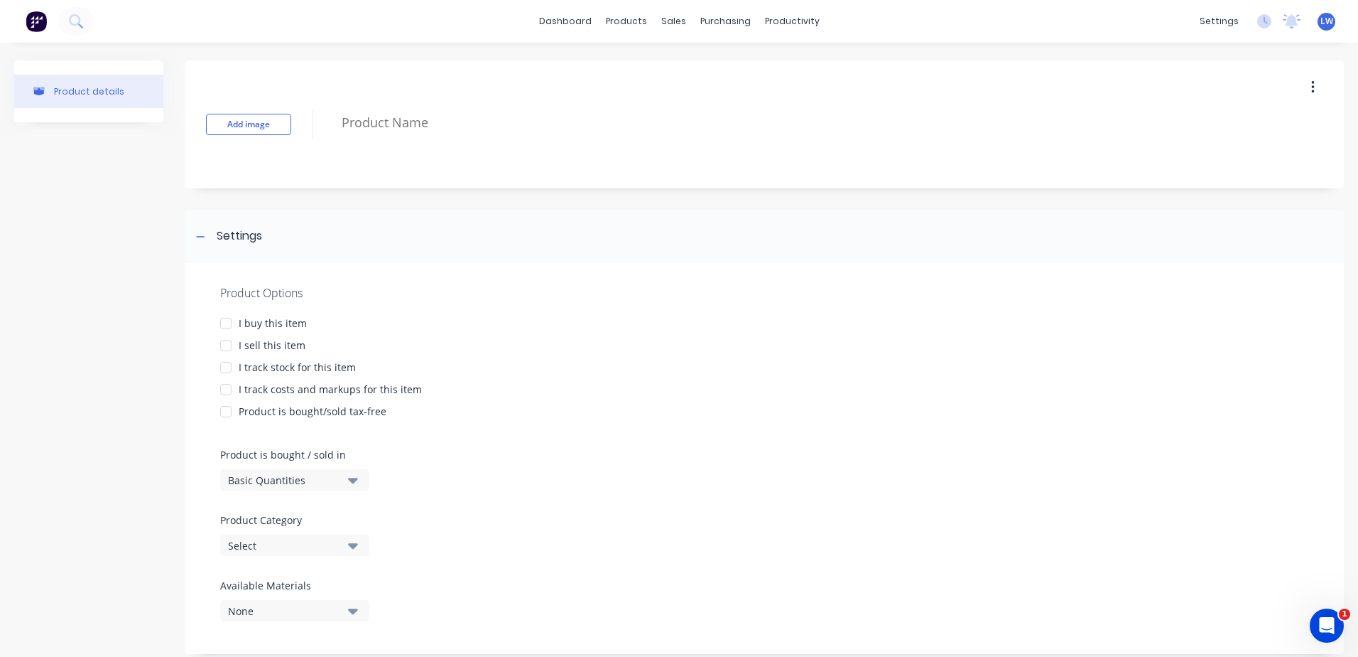
paste textarea "Pool fence / Terrace Manufacture and install 1210mm high pool fencing 50 x 10 t…"
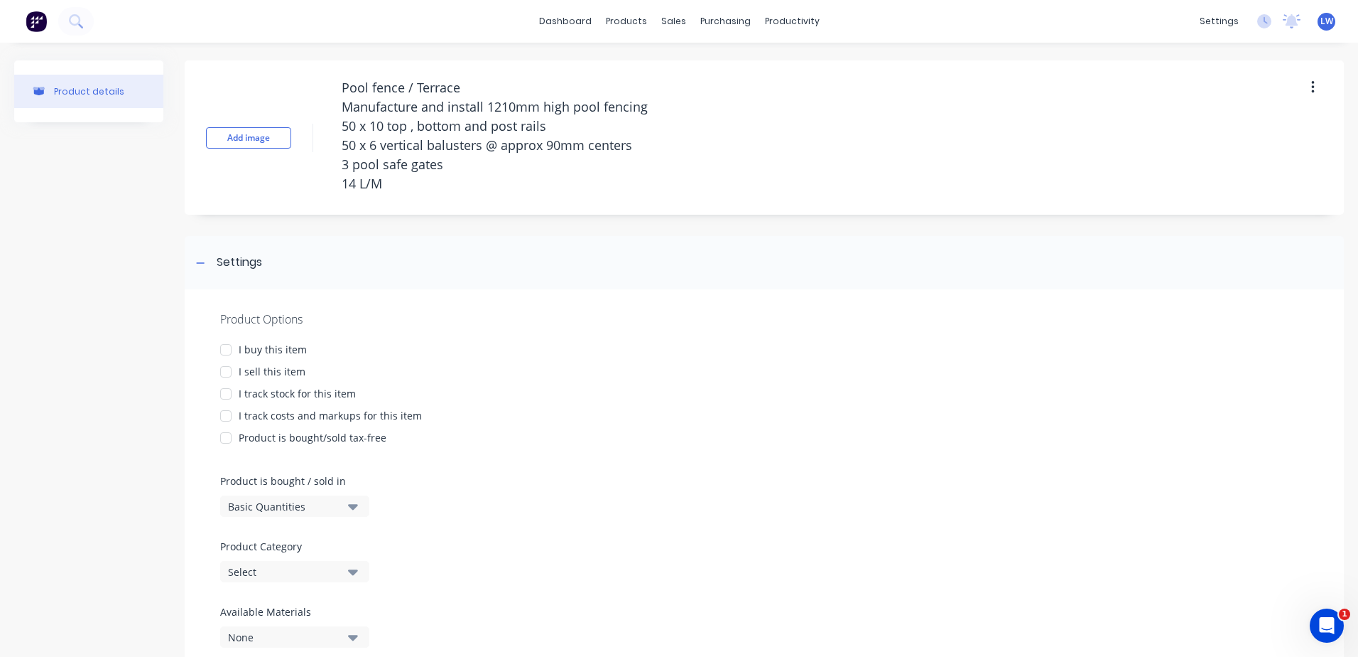
drag, startPoint x: 368, startPoint y: 85, endPoint x: 249, endPoint y: 85, distance: 118.7
click at [252, 85] on div "Add image Pool fence / Terrace Manufacture and install 1210mm high pool fencing…" at bounding box center [765, 137] width 1160 height 154
click at [226, 372] on div at bounding box center [226, 371] width 28 height 28
click at [227, 415] on div at bounding box center [226, 415] width 28 height 28
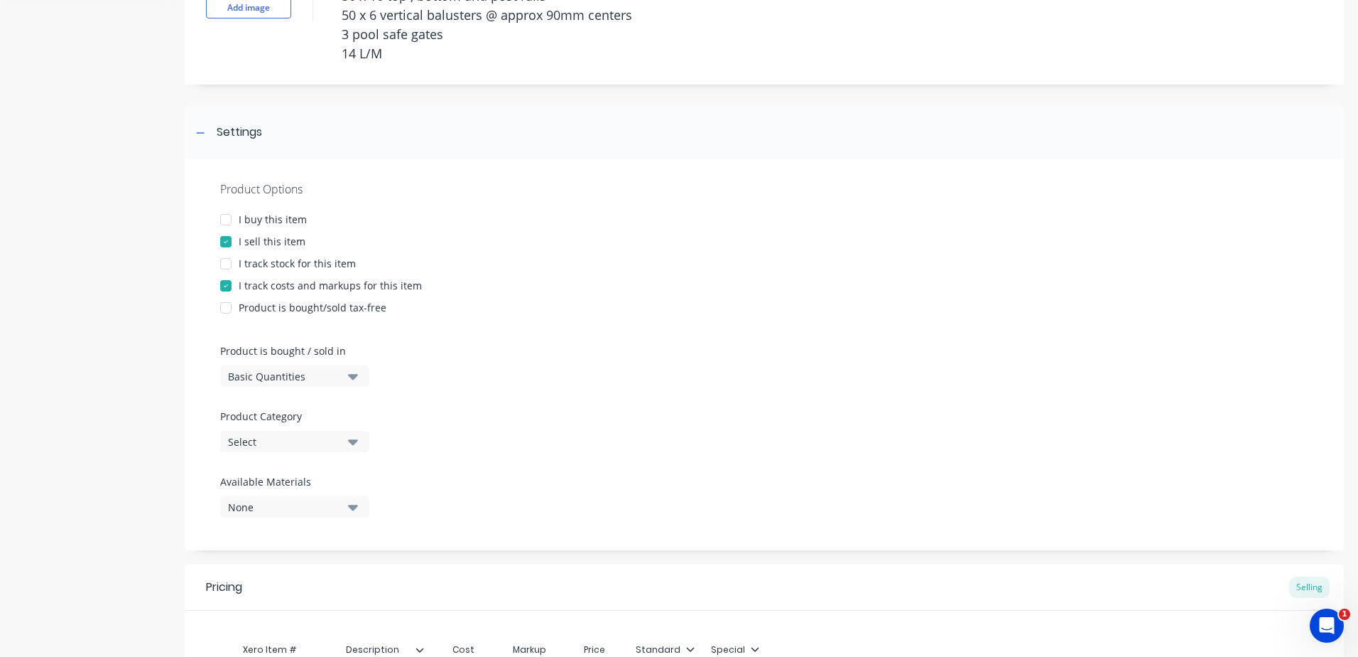
scroll to position [142, 0]
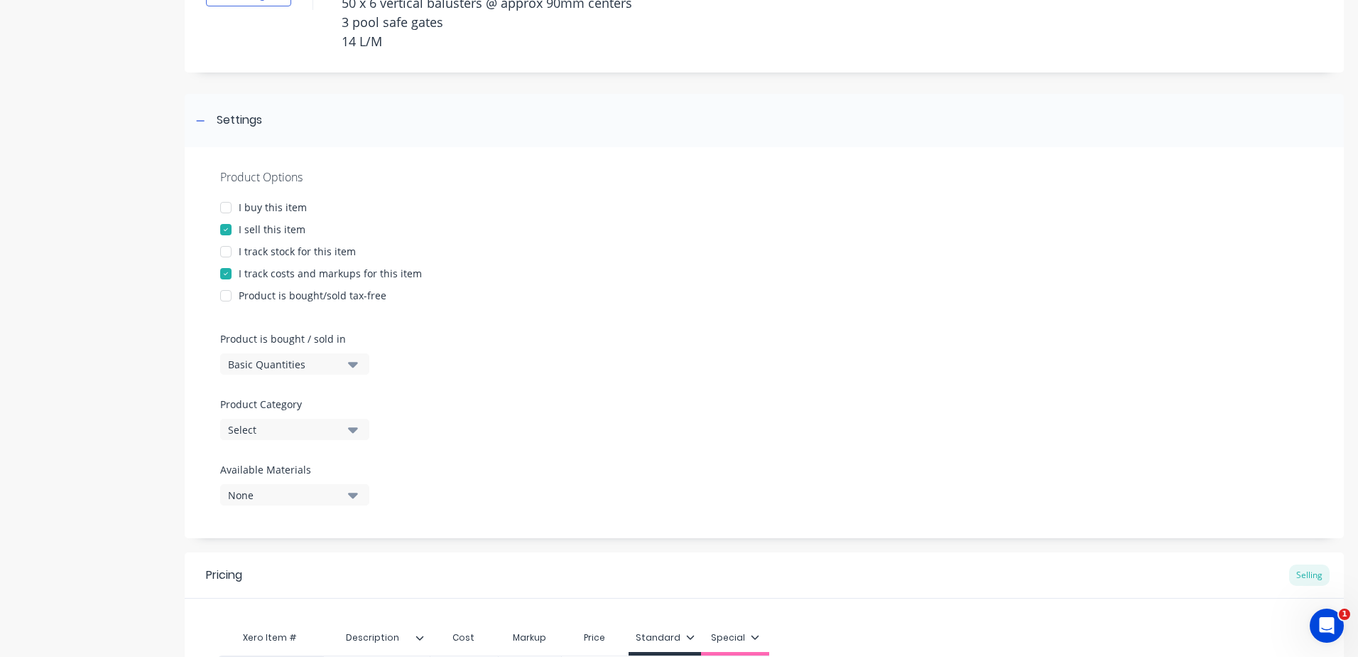
click at [352, 430] on icon "button" at bounding box center [353, 430] width 10 height 6
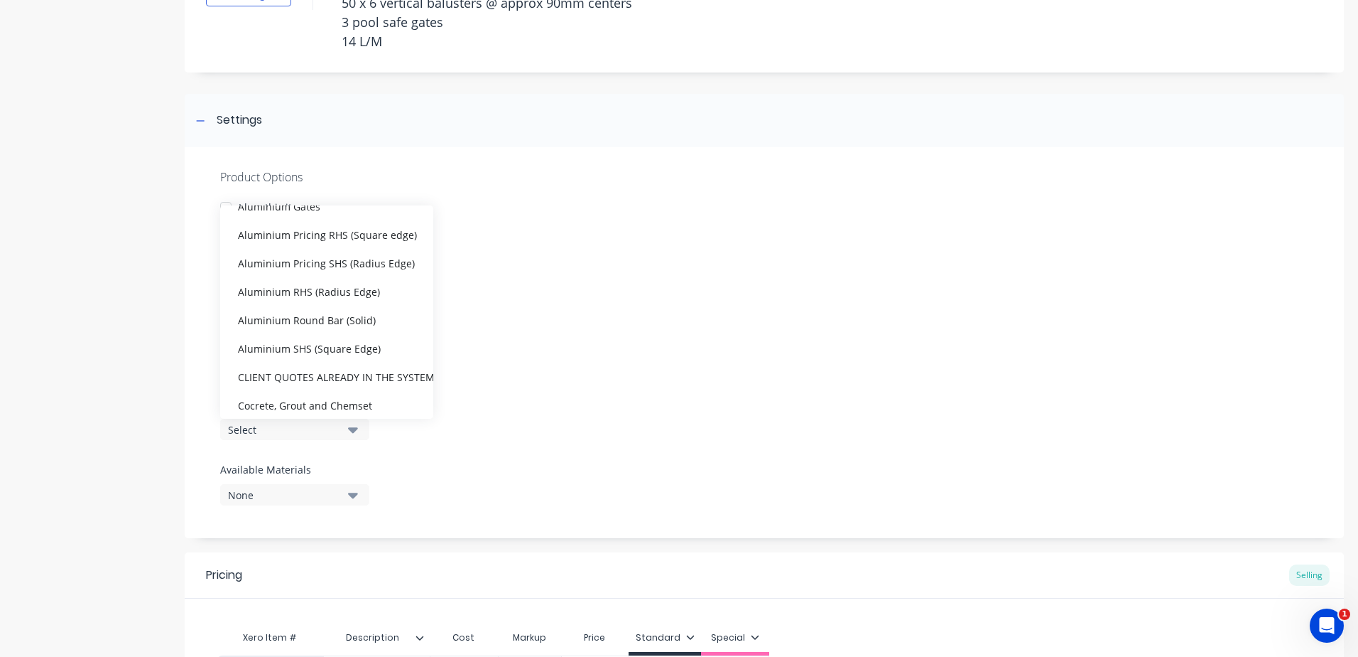
scroll to position [213, 0]
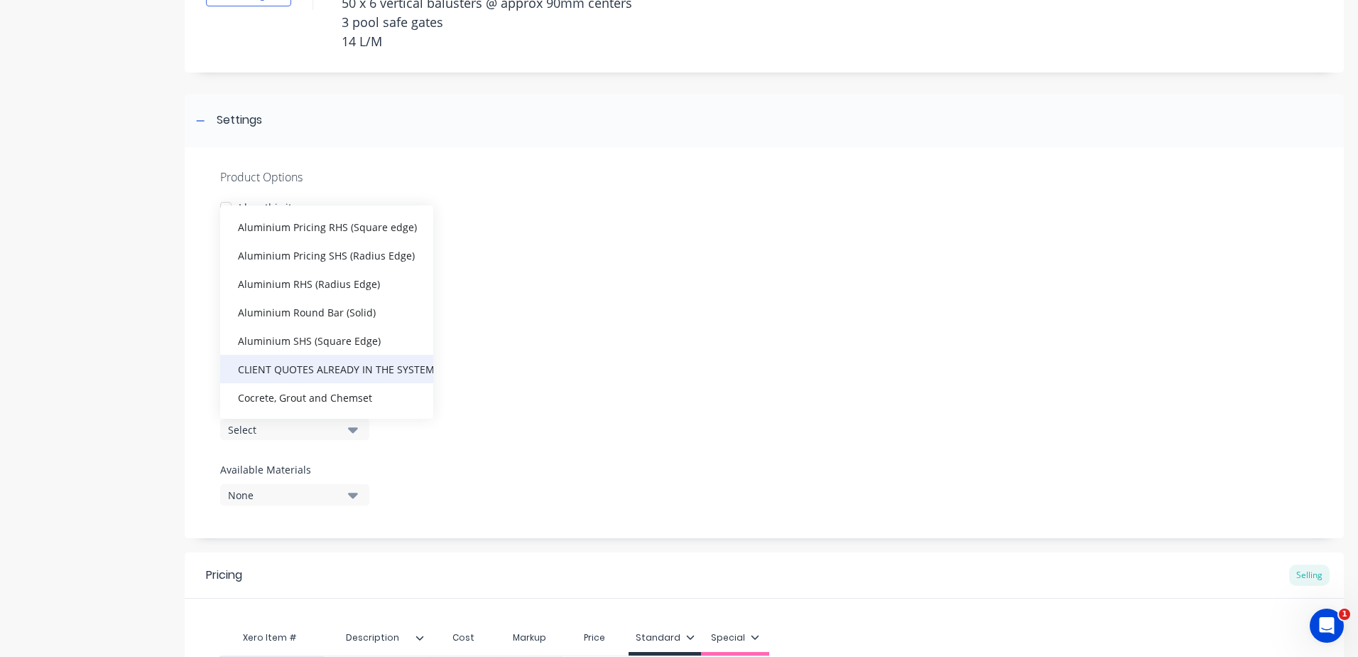
click at [328, 364] on div "CLIENT QUOTES ALREADY IN THE SYSTEM PRIOR TO [DATE]" at bounding box center [326, 369] width 213 height 28
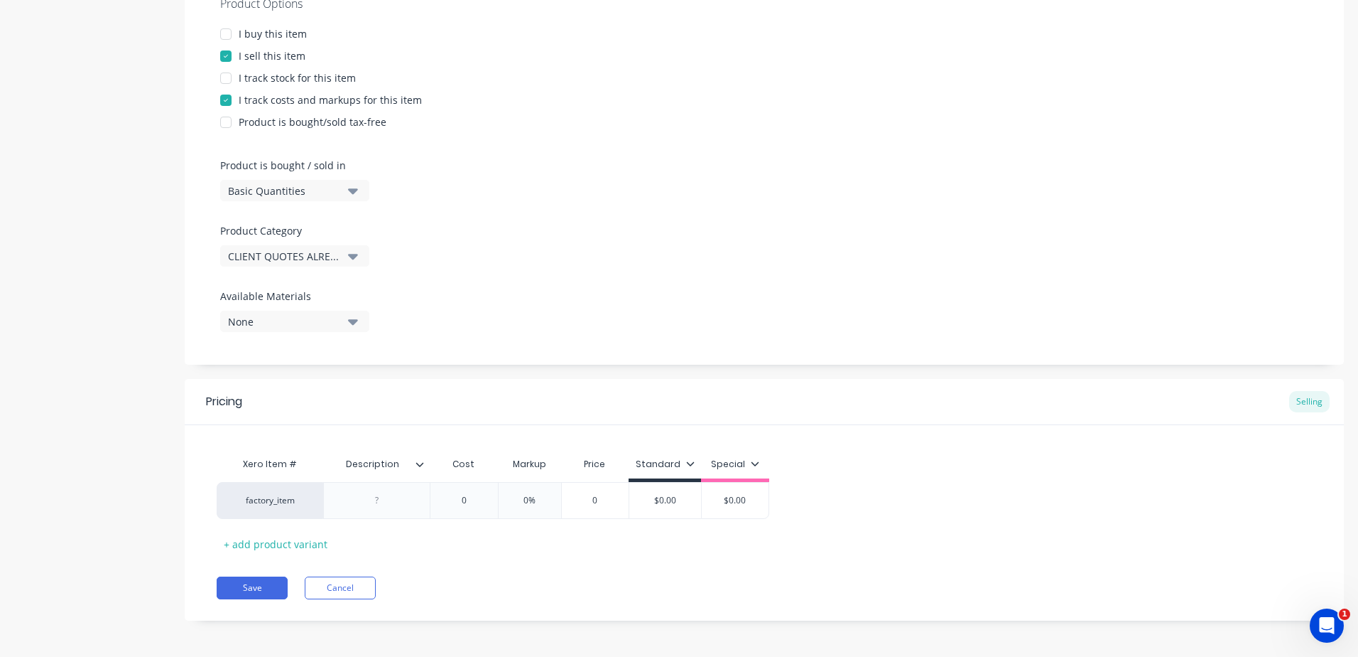
scroll to position [318, 0]
click at [384, 508] on div at bounding box center [376, 497] width 107 height 37
click at [381, 497] on div at bounding box center [377, 497] width 71 height 18
paste div
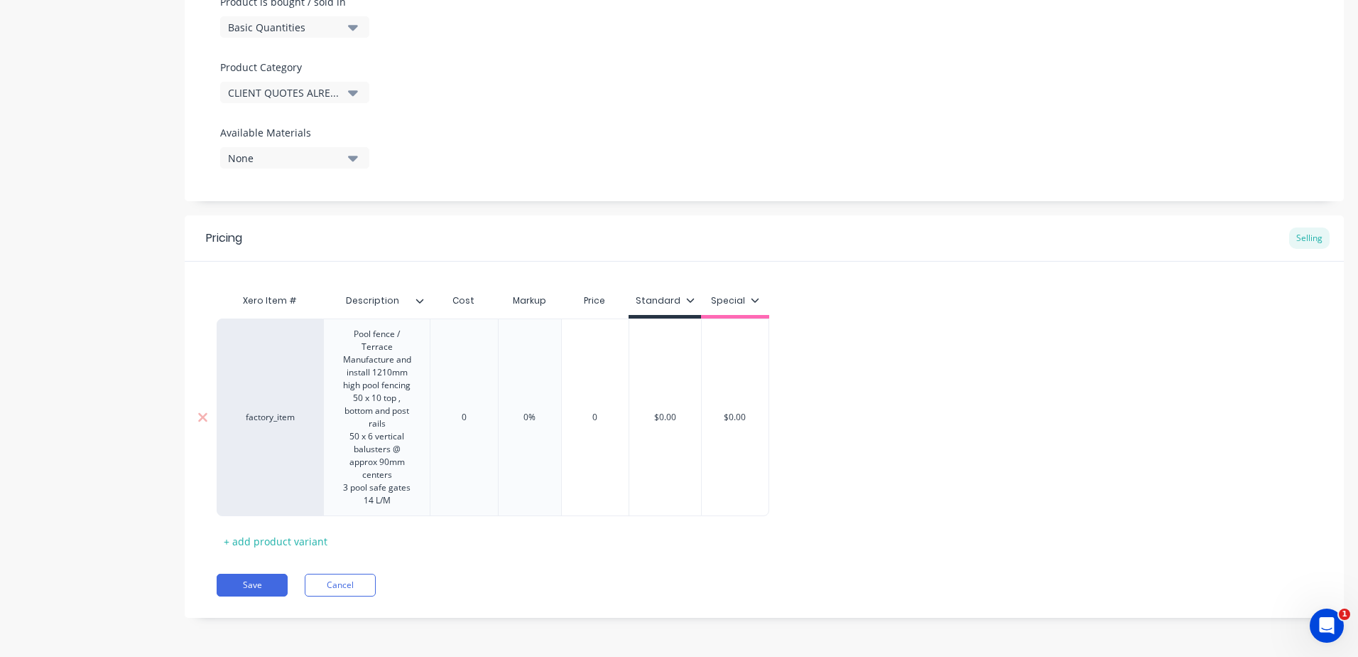
scroll to position [351, 0]
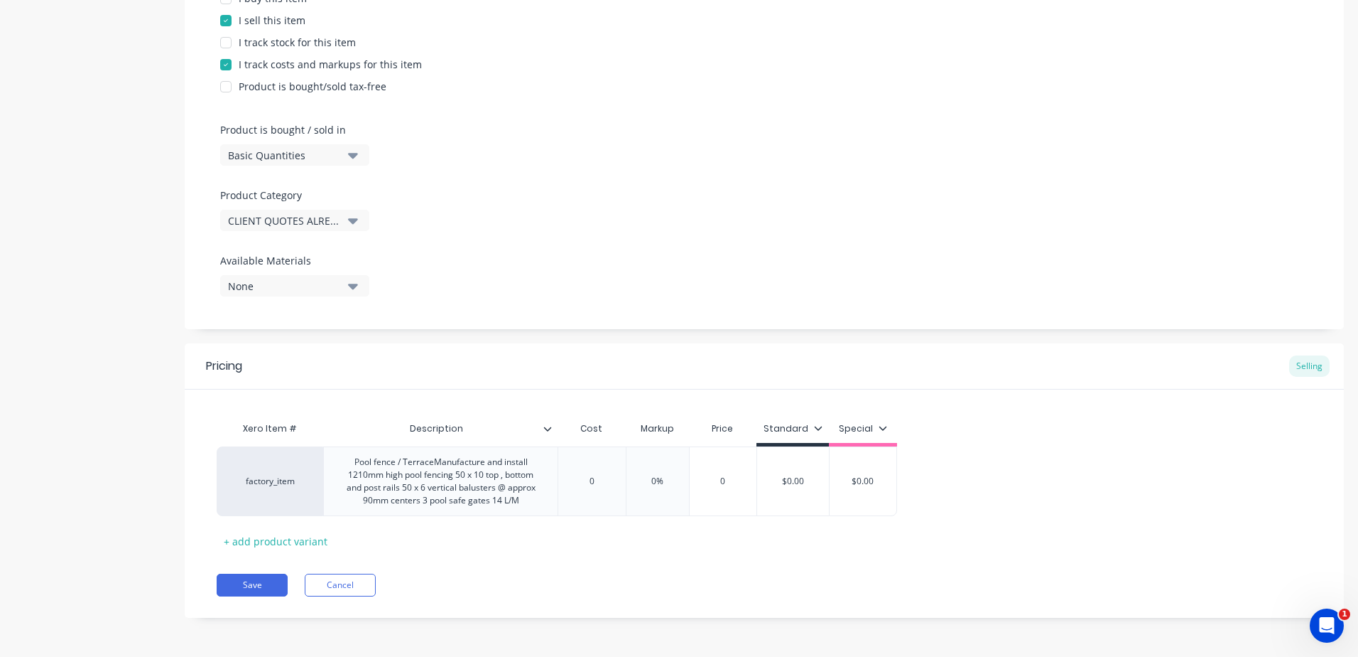
drag, startPoint x: 476, startPoint y: 423, endPoint x: 456, endPoint y: 420, distance: 20.1
click at [456, 420] on div "Xero Item # Description Cost Markup Price Standard Special factory_item Pool fe…" at bounding box center [765, 483] width 1096 height 138
drag, startPoint x: 606, startPoint y: 485, endPoint x: 519, endPoint y: 485, distance: 87.4
click at [519, 485] on div "factory_item Pool fence / TerraceManufacture and install 1210mm high pool fenci…" at bounding box center [557, 481] width 681 height 70
drag, startPoint x: 682, startPoint y: 480, endPoint x: 642, endPoint y: 478, distance: 39.8
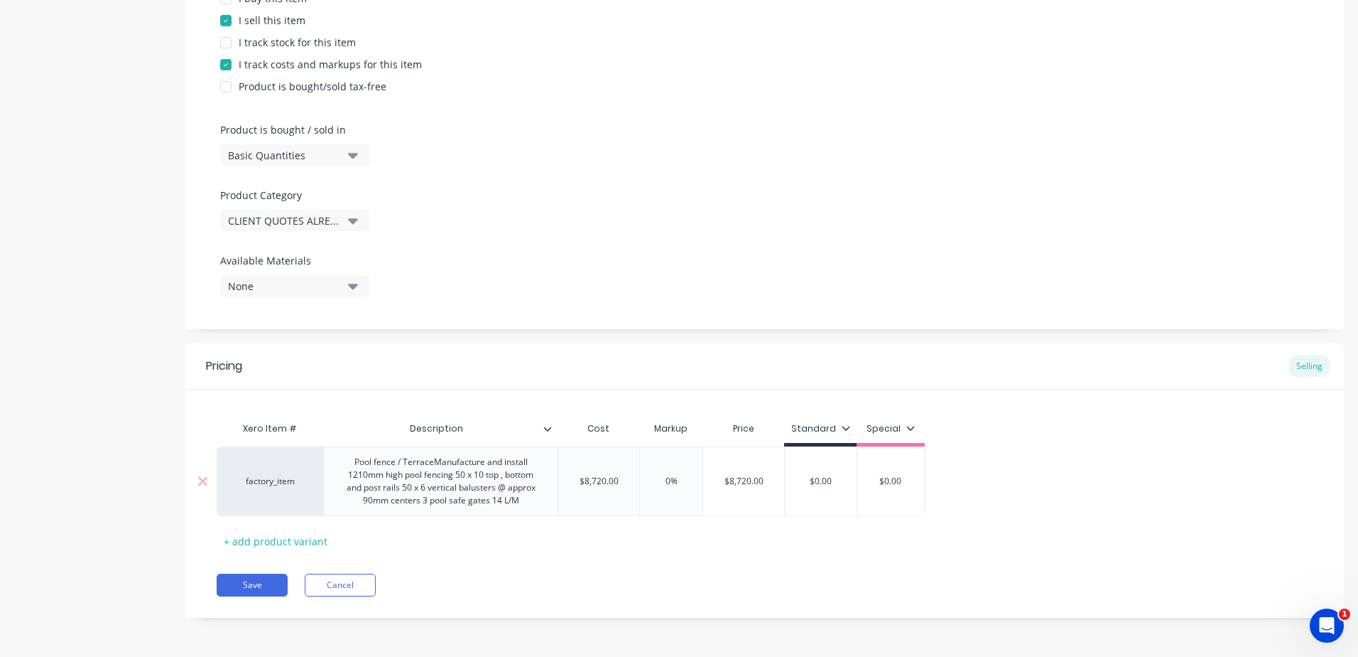
click at [643, 478] on input "0%" at bounding box center [671, 481] width 71 height 13
click at [766, 586] on div "Save Cancel" at bounding box center [781, 584] width 1128 height 23
drag, startPoint x: 838, startPoint y: 480, endPoint x: 794, endPoint y: 480, distance: 44.1
click at [794, 480] on input "$0.00" at bounding box center [826, 481] width 72 height 13
click at [816, 555] on div "Pricing Selling Xero Item # Description Cost Markup Price Standard Special fact…" at bounding box center [765, 480] width 1160 height 274
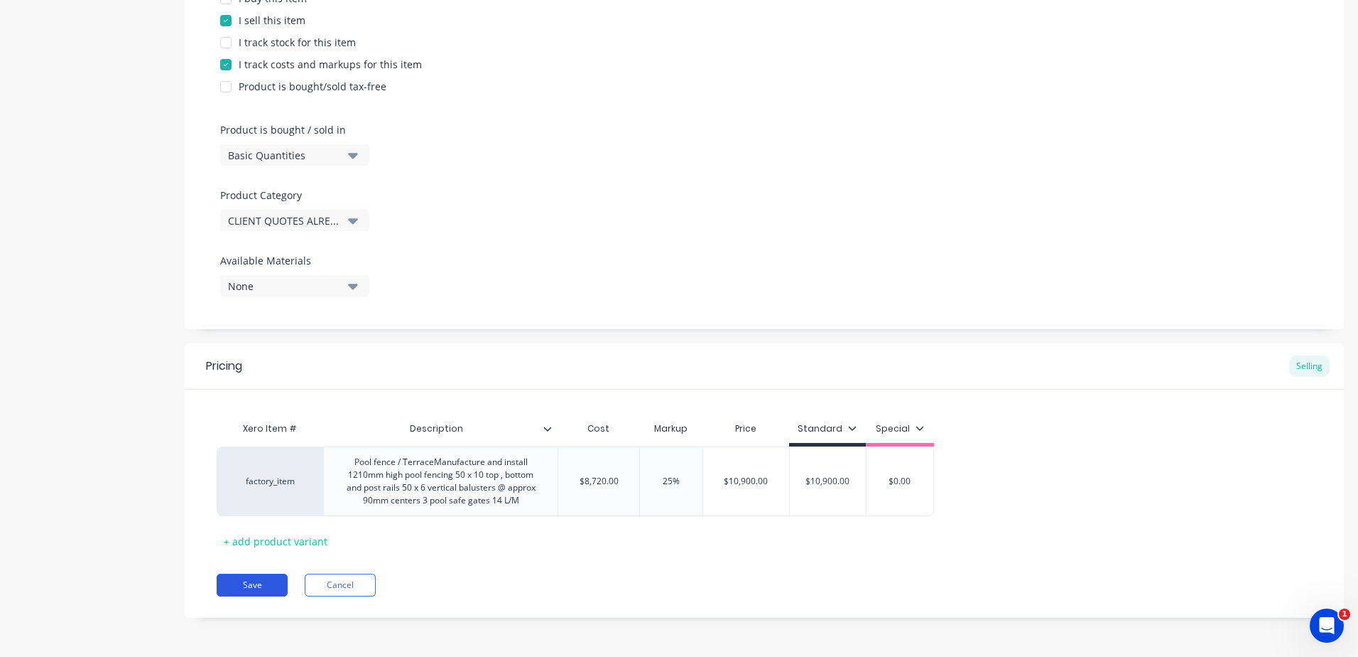
click at [242, 586] on button "Save" at bounding box center [252, 584] width 71 height 23
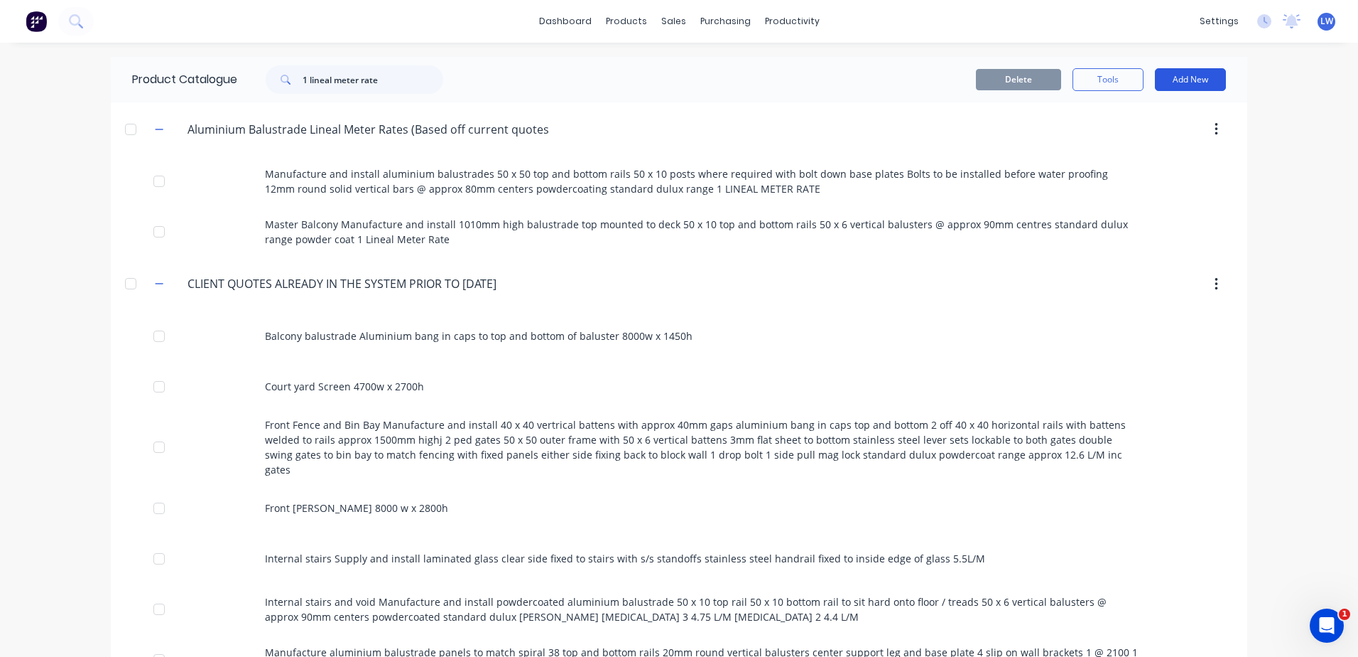
click at [1176, 82] on button "Add New" at bounding box center [1190, 79] width 71 height 23
click at [1120, 145] on div "Product" at bounding box center [1158, 144] width 109 height 21
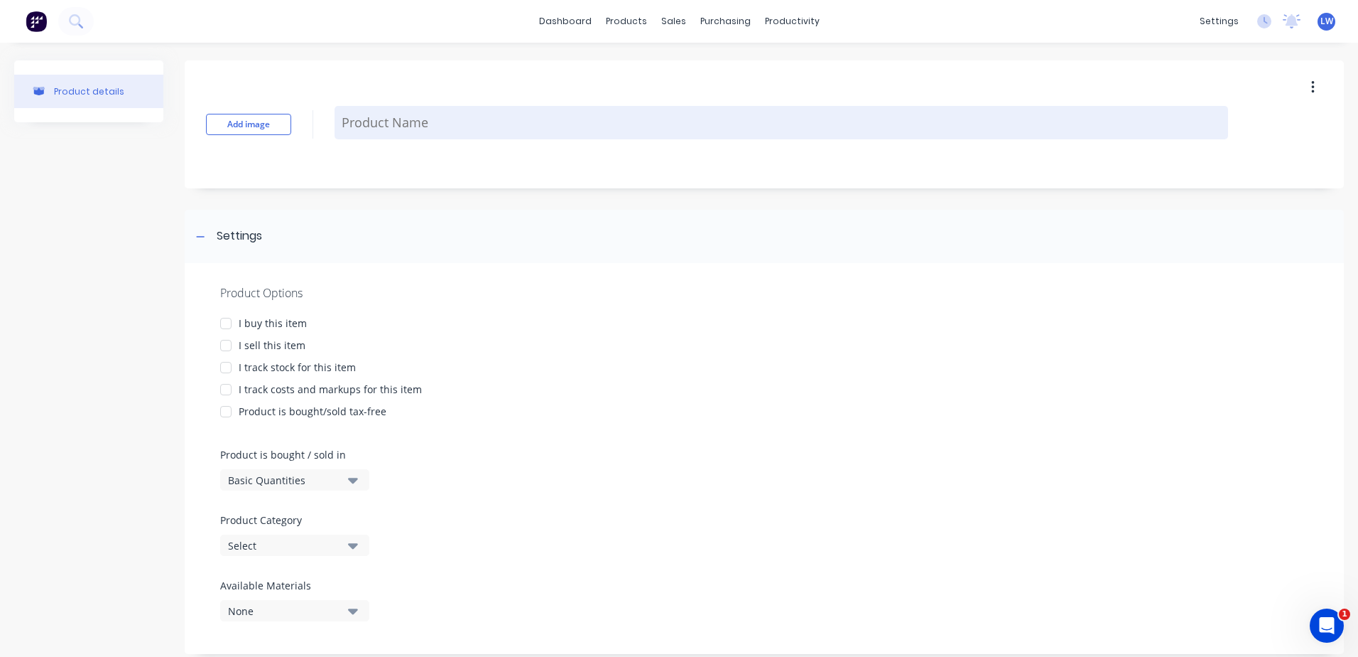
click at [365, 134] on textarea at bounding box center [782, 122] width 894 height 33
paste textarea "Handrails to pool terrace stairs down to basement x 3 Manufacture and install 2…"
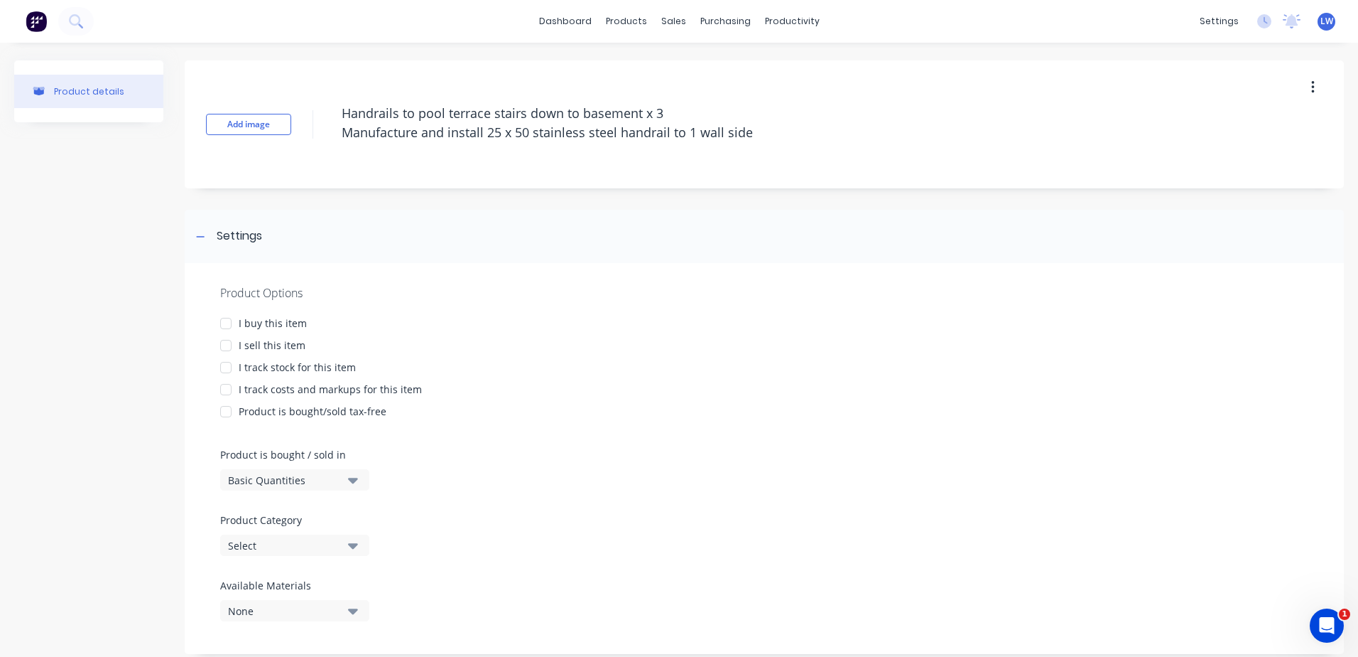
drag, startPoint x: 370, startPoint y: 114, endPoint x: 325, endPoint y: 112, distance: 45.5
click at [325, 112] on div "Add image Handrails to pool terrace stairs down to basement x 3 Manufacture and…" at bounding box center [765, 124] width 1160 height 128
click at [804, 150] on div "Handrails to pool terrace stairs down to basement x 3 Manufacture and install 2…" at bounding box center [782, 125] width 894 height 56
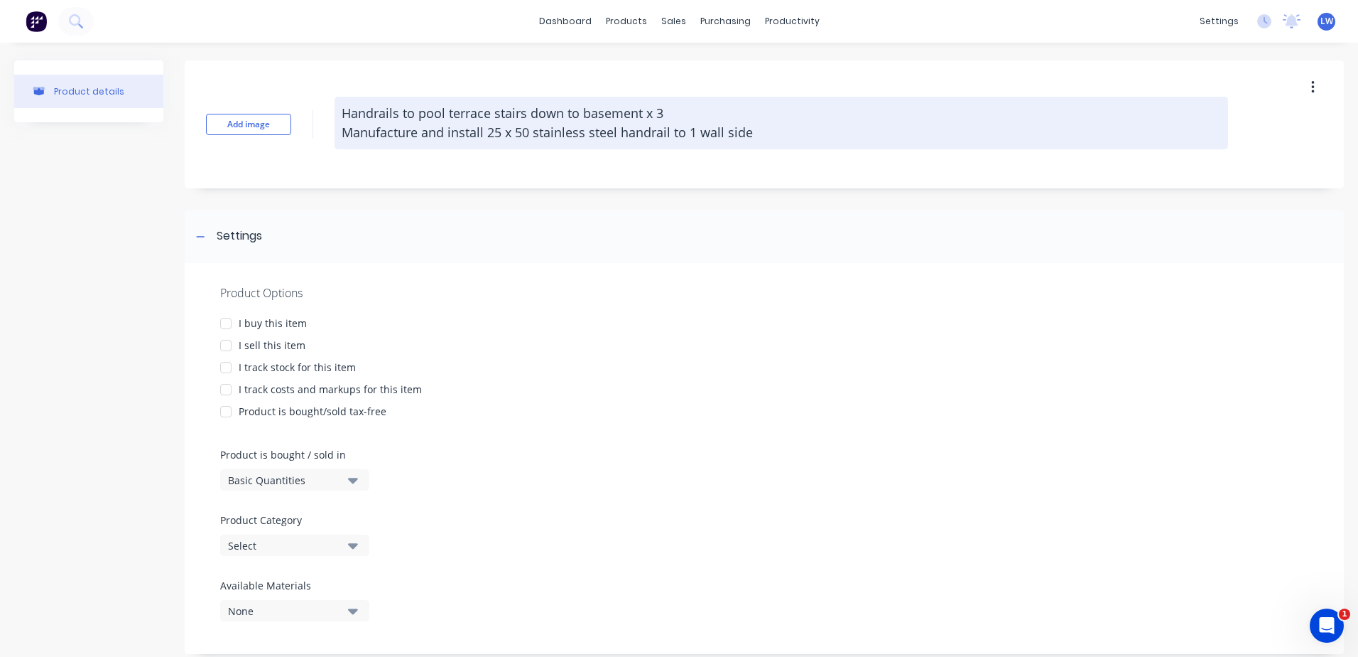
click at [790, 130] on textarea "Handrails to pool terrace stairs down to basement x 3 Manufacture and install 2…" at bounding box center [782, 123] width 894 height 53
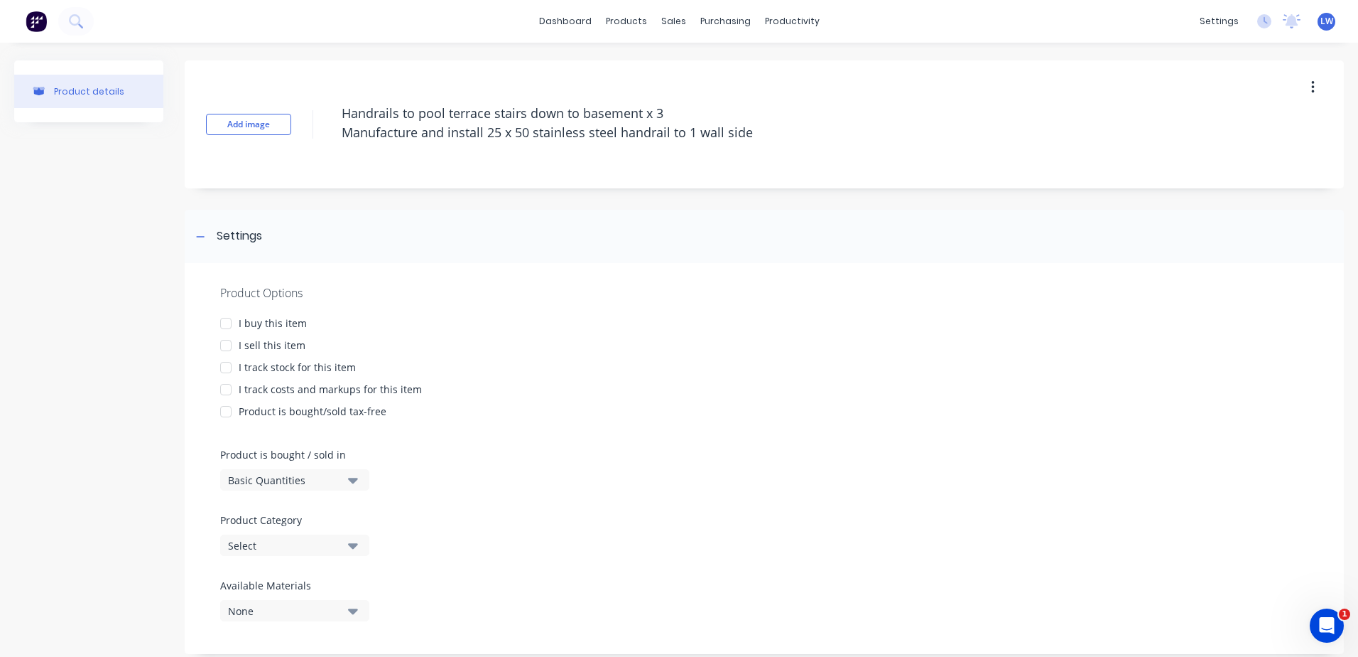
click at [226, 340] on div at bounding box center [226, 345] width 28 height 28
click at [229, 390] on div at bounding box center [226, 389] width 28 height 28
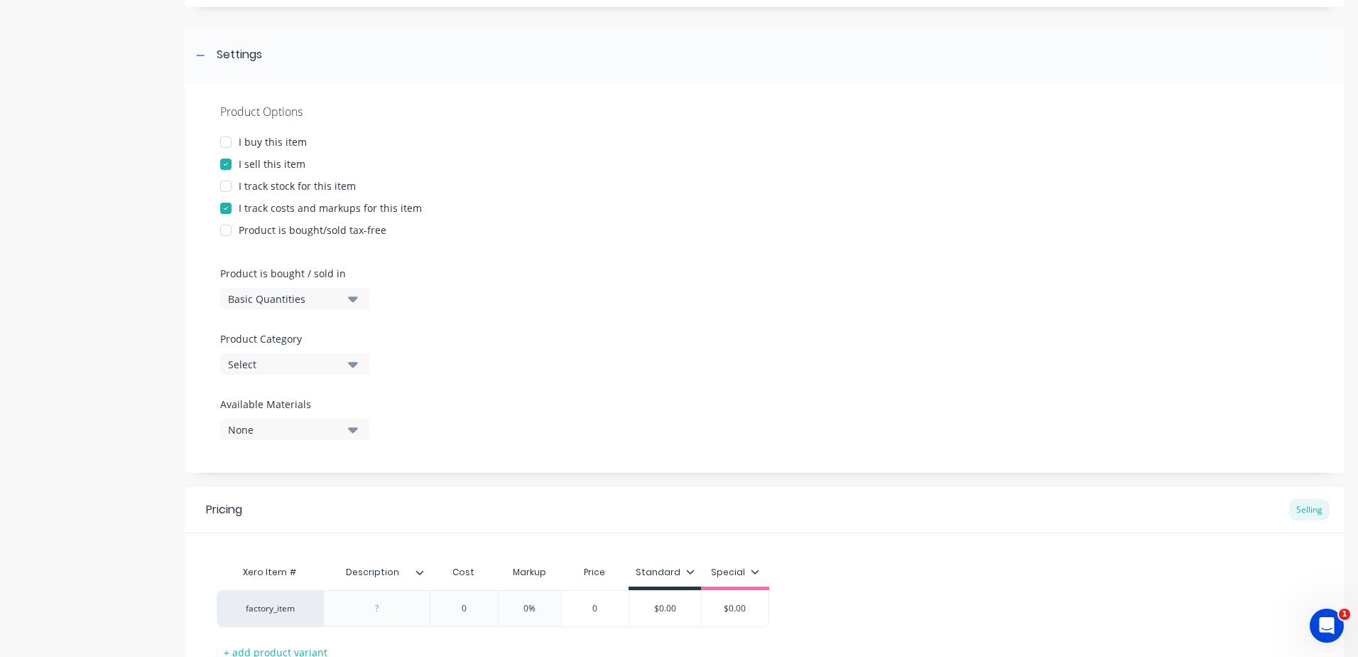
scroll to position [213, 0]
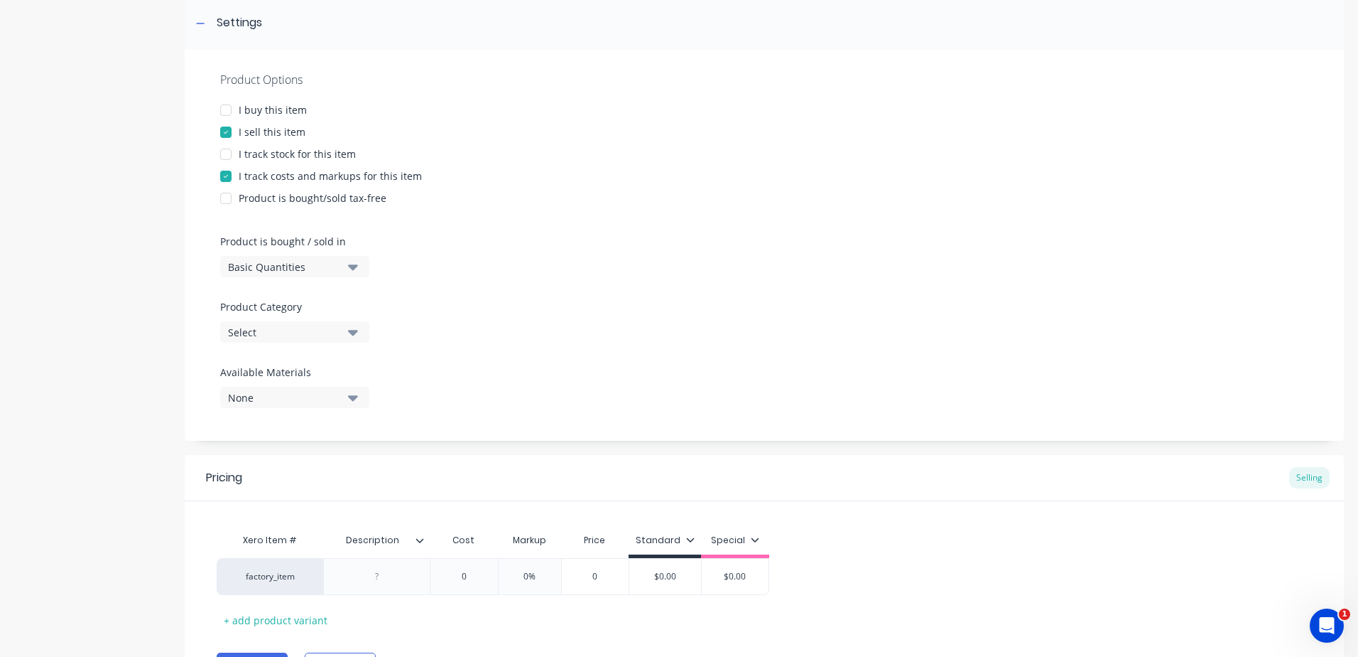
click at [356, 333] on icon "button" at bounding box center [353, 333] width 10 height 6
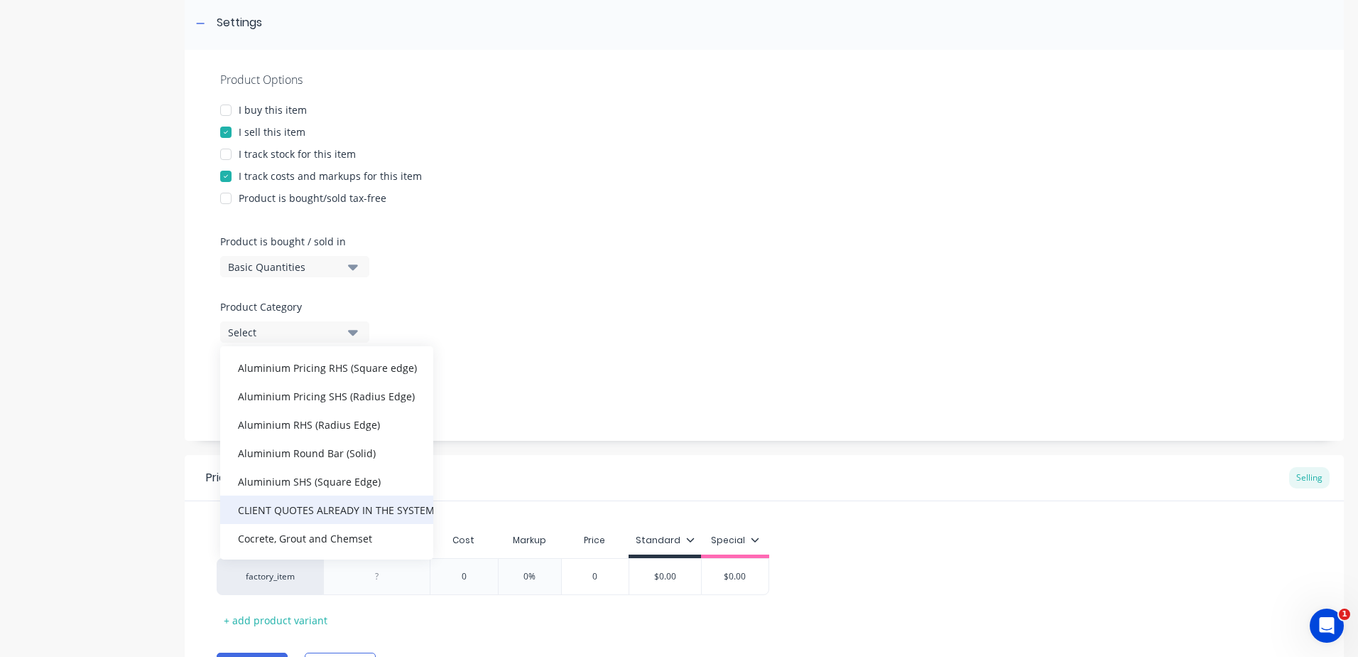
click at [325, 507] on div "CLIENT QUOTES ALREADY IN THE SYSTEM PRIOR TO [DATE]" at bounding box center [326, 509] width 213 height 28
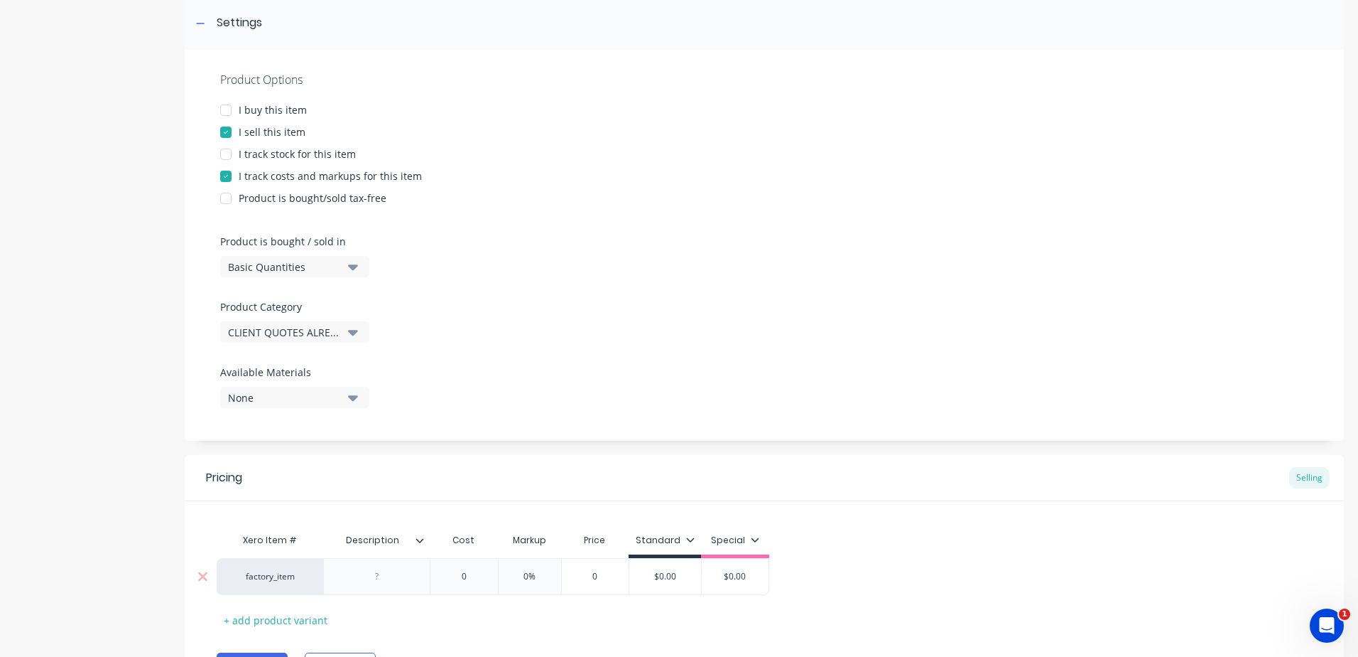
click at [392, 580] on div at bounding box center [377, 576] width 71 height 18
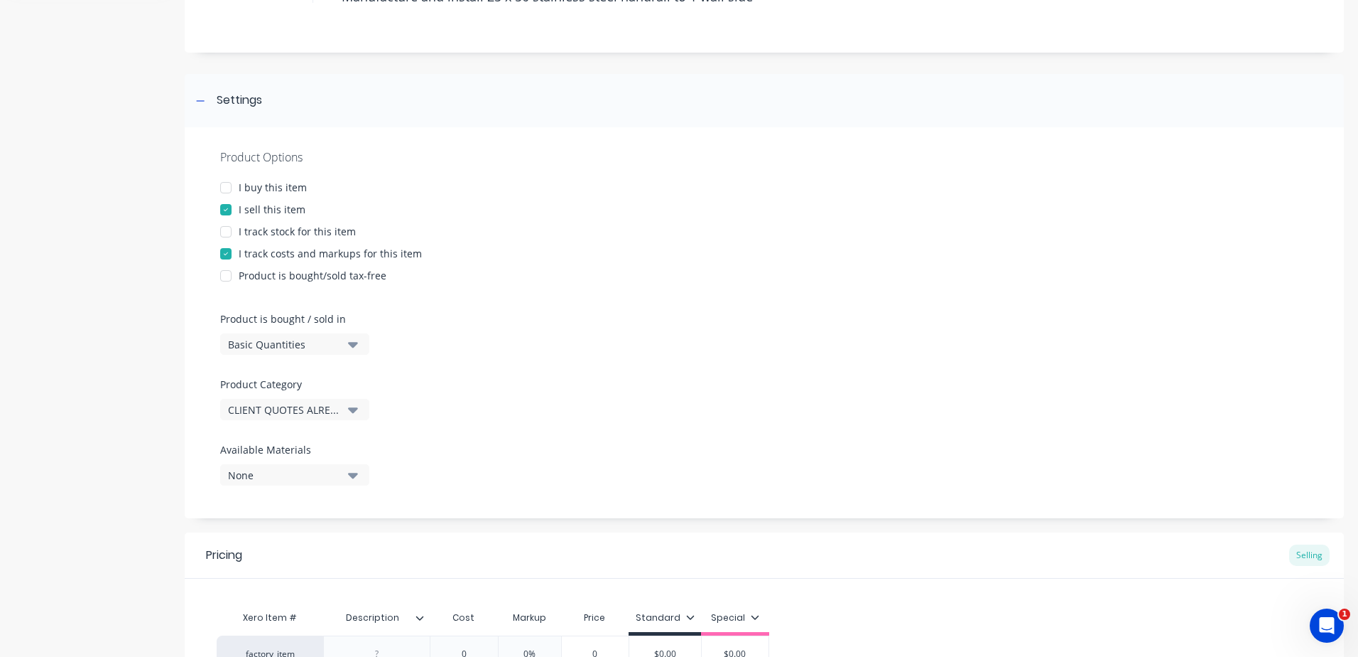
scroll to position [0, 0]
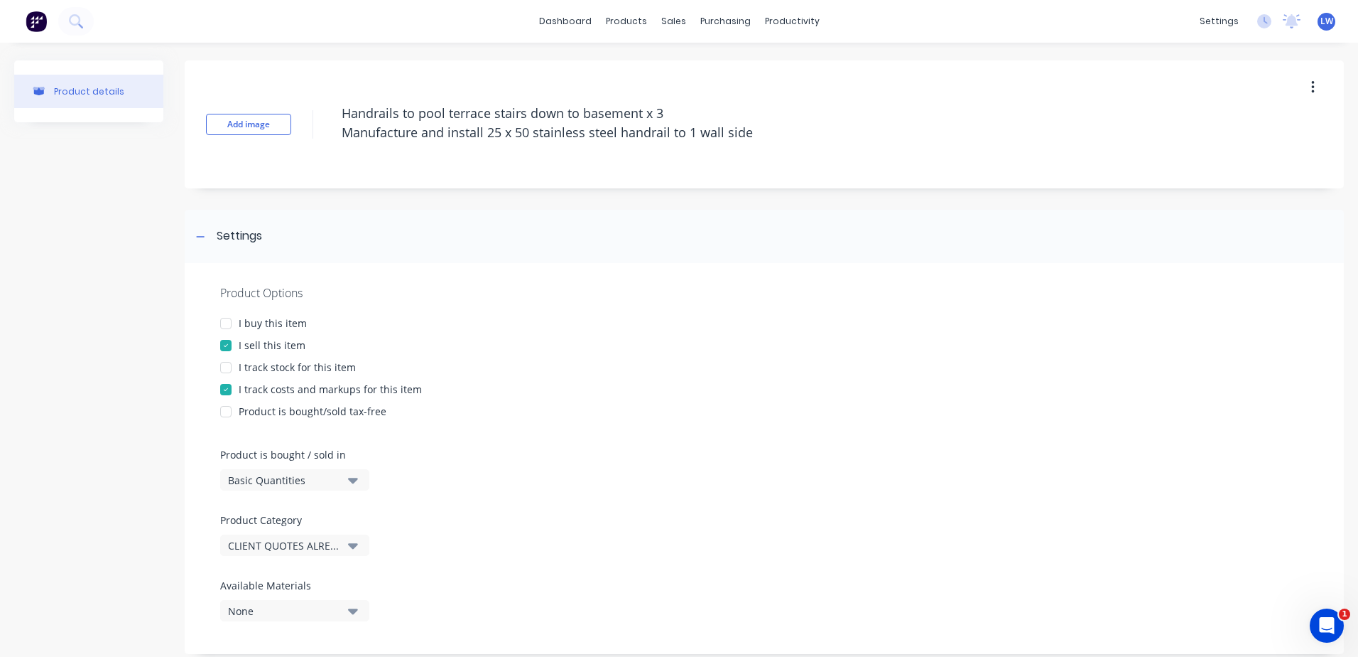
drag, startPoint x: 791, startPoint y: 137, endPoint x: 229, endPoint y: 82, distance: 564.0
click at [229, 82] on div "Add image Handrails to pool terrace stairs down to basement x 3 Manufacture and…" at bounding box center [765, 124] width 1160 height 128
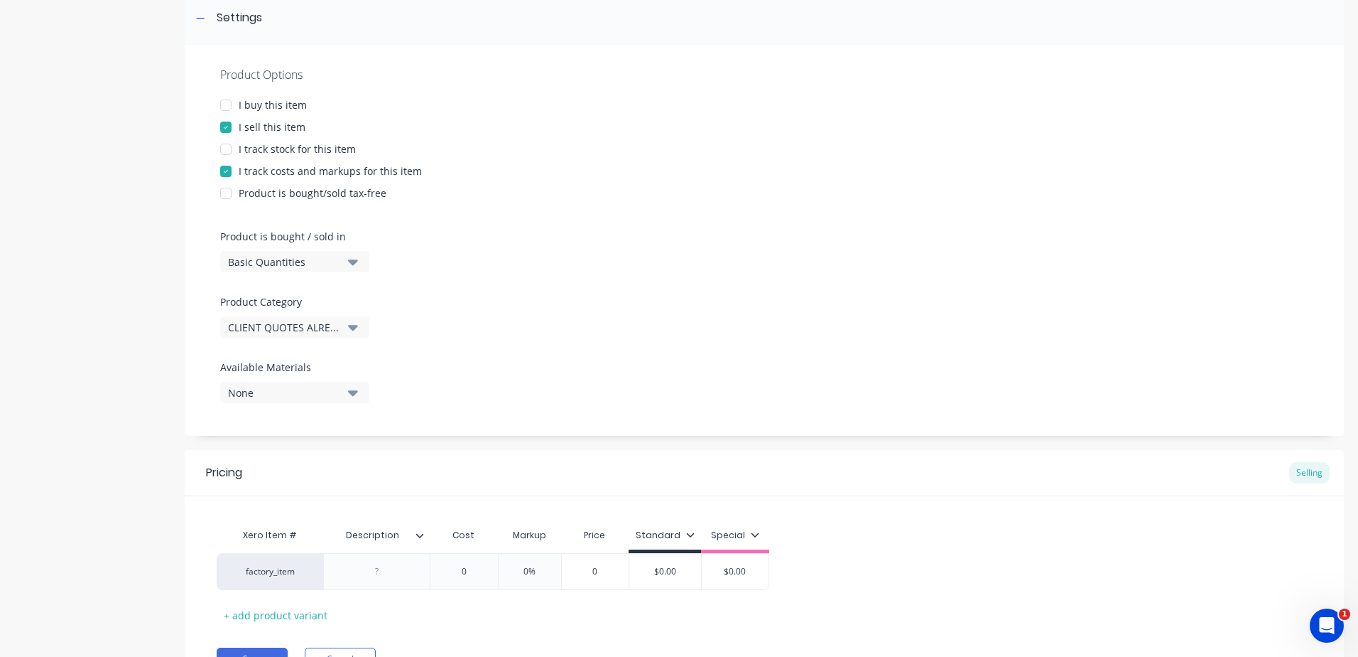
scroll to position [292, 0]
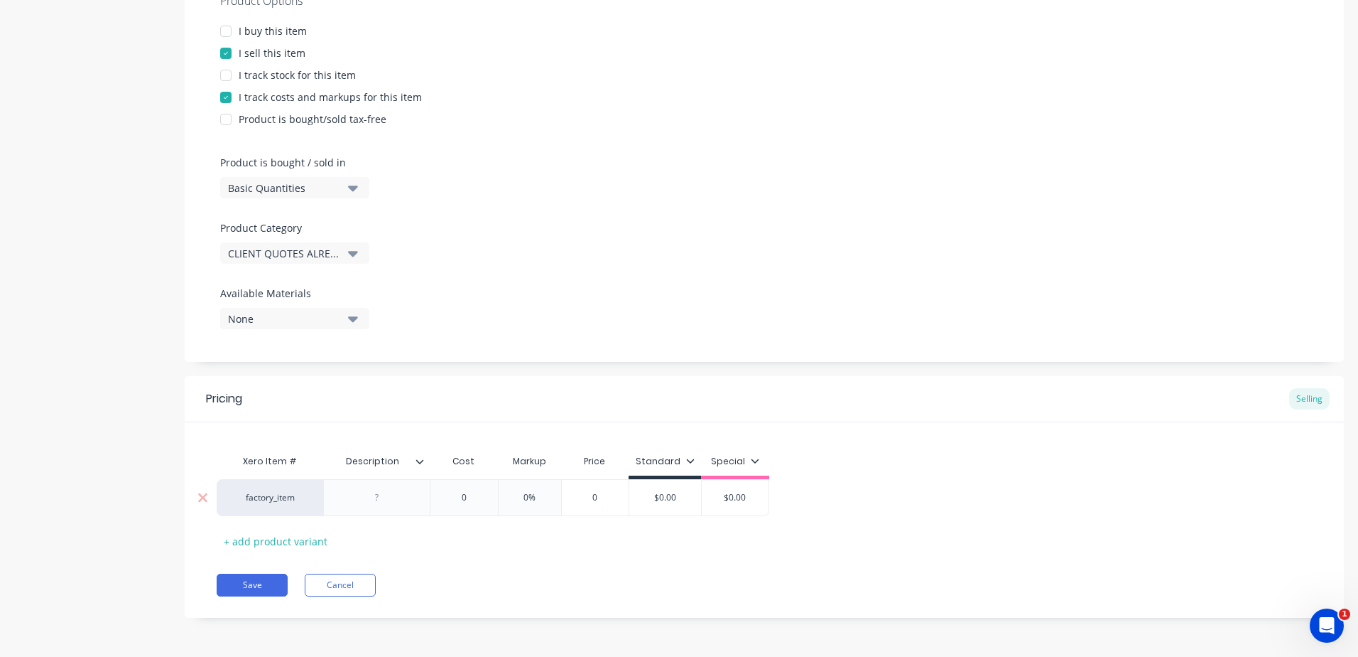
click at [387, 499] on div at bounding box center [377, 497] width 71 height 18
paste div
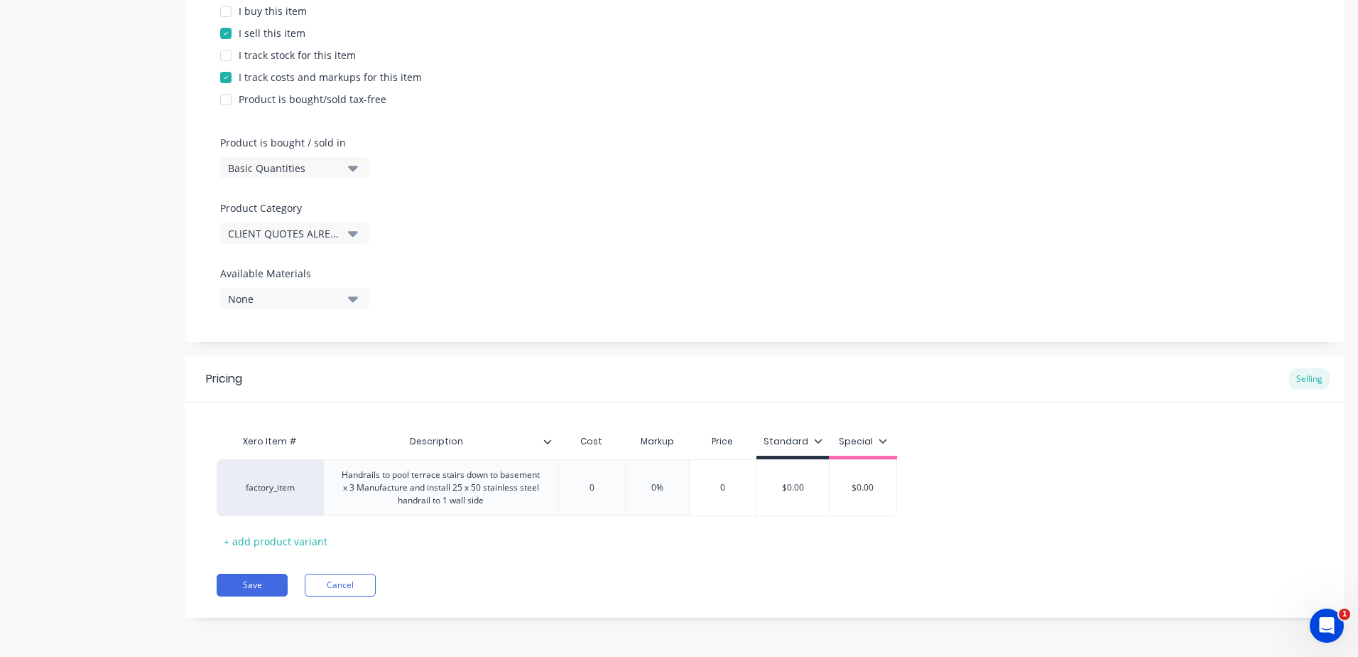
scroll to position [312, 0]
drag, startPoint x: 605, startPoint y: 489, endPoint x: 547, endPoint y: 480, distance: 58.2
click at [546, 480] on div "factory_item Handrails to pool terrace stairs down to basement x 3 Manufacture …" at bounding box center [557, 487] width 681 height 57
drag, startPoint x: 684, startPoint y: 492, endPoint x: 576, endPoint y: 485, distance: 108.3
click at [576, 485] on div "factory_item Handrails to pool terrace stairs down to basement x 3 Manufacture …" at bounding box center [571, 487] width 708 height 57
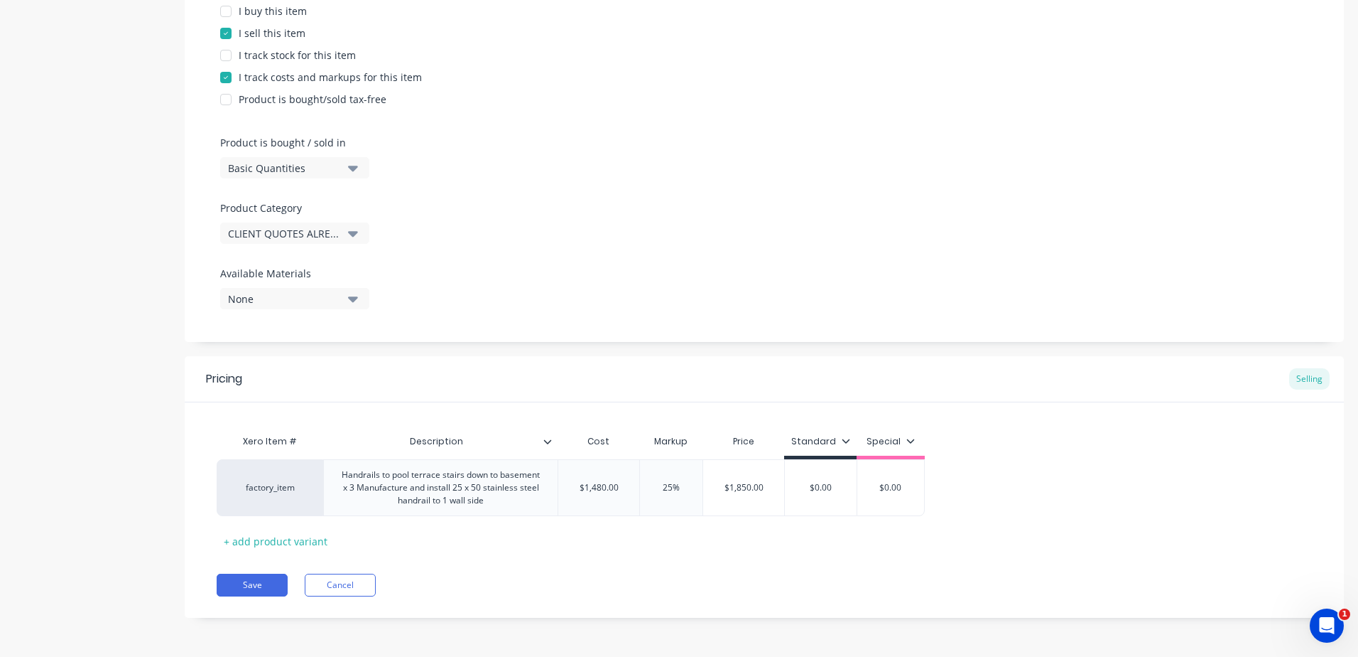
click at [657, 553] on div "Pricing Selling Xero Item # Description Cost Markup Price Standard Special fact…" at bounding box center [765, 486] width 1160 height 261
click at [264, 584] on button "Save" at bounding box center [252, 584] width 71 height 23
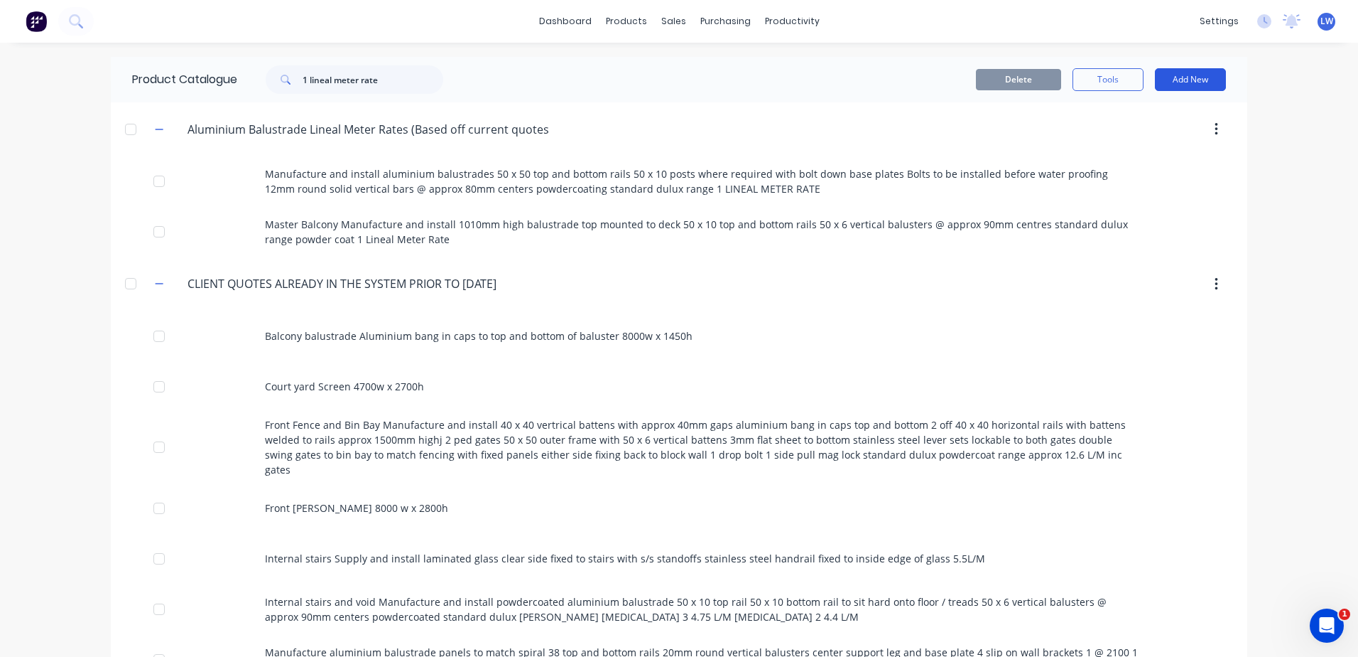
click at [1174, 80] on button "Add New" at bounding box center [1190, 79] width 71 height 23
click at [1138, 141] on div "Product" at bounding box center [1158, 144] width 109 height 21
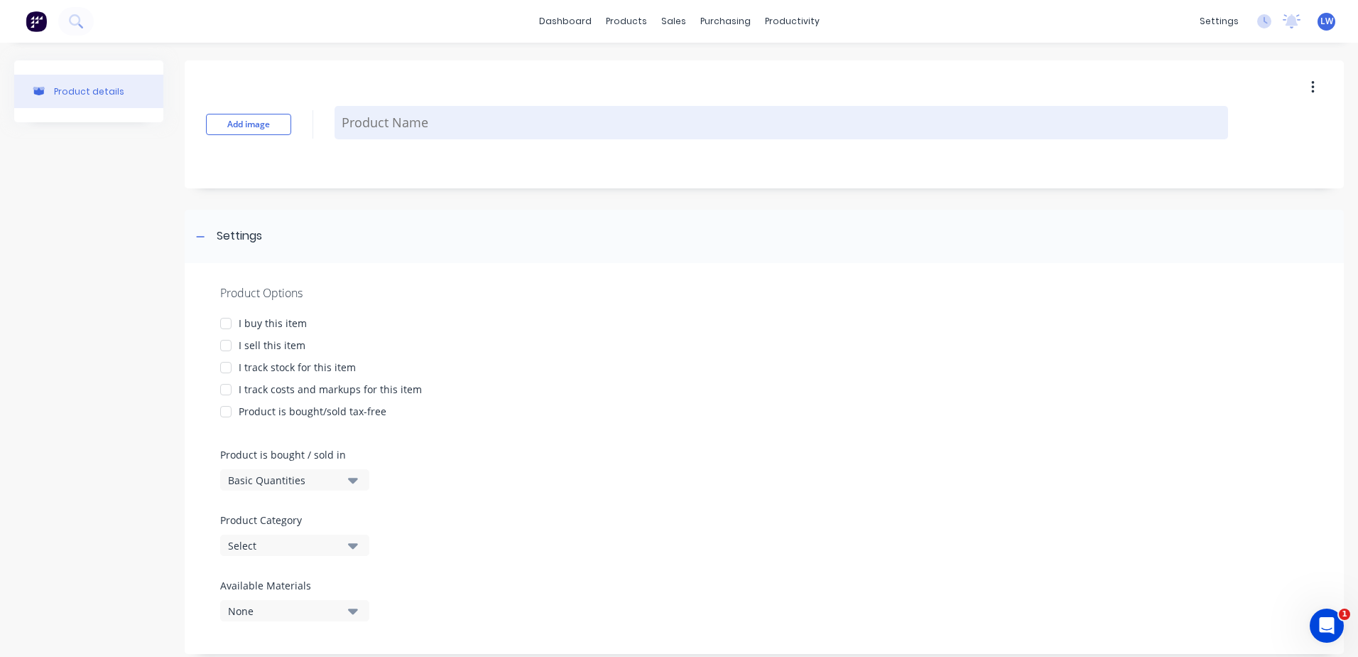
click at [375, 116] on textarea at bounding box center [782, 122] width 894 height 33
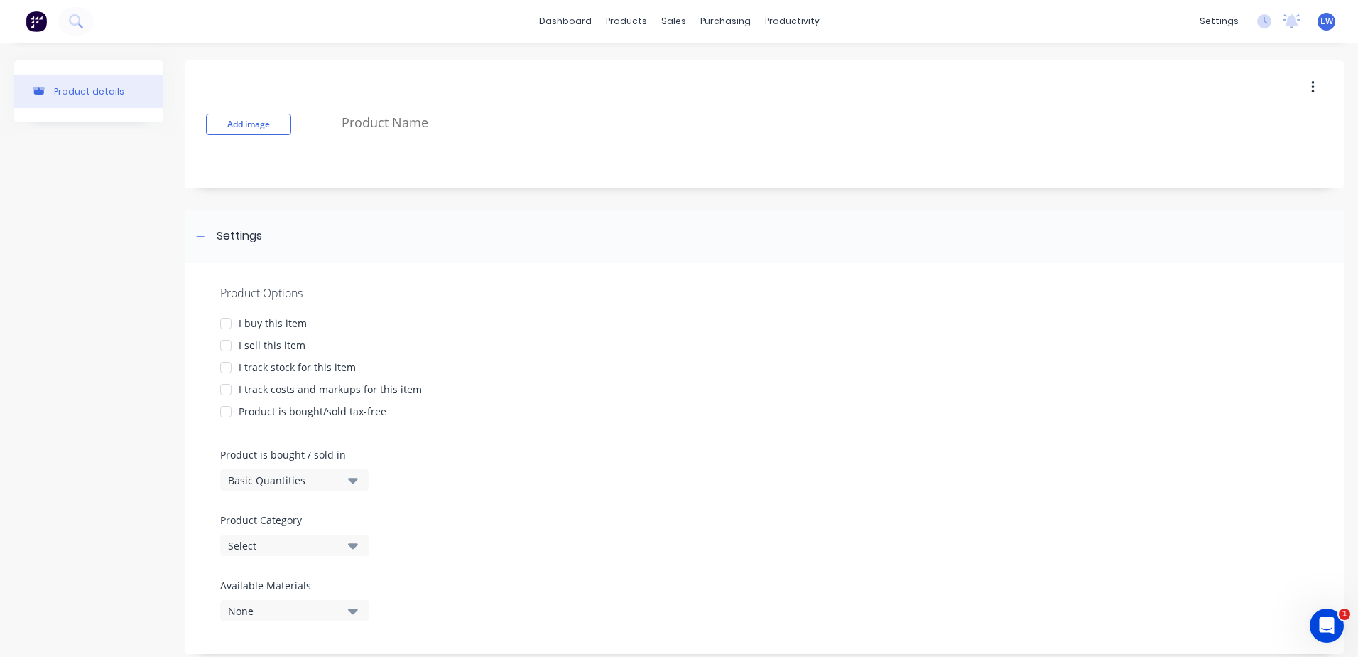
paste textarea "Gate house Manufacture and install 4mm aluminium sheet folded gate house hood 2…"
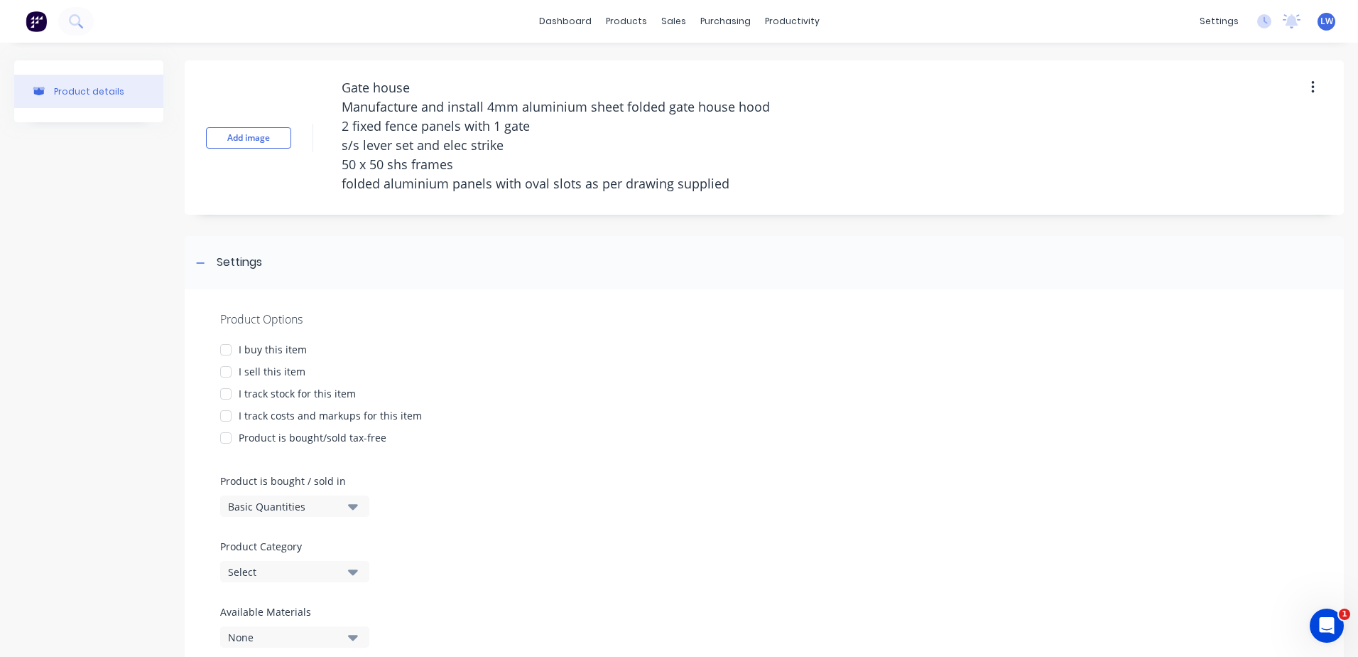
drag, startPoint x: 227, startPoint y: 374, endPoint x: 226, endPoint y: 397, distance: 22.8
click at [226, 374] on div at bounding box center [226, 371] width 28 height 28
click at [227, 418] on div at bounding box center [226, 415] width 28 height 28
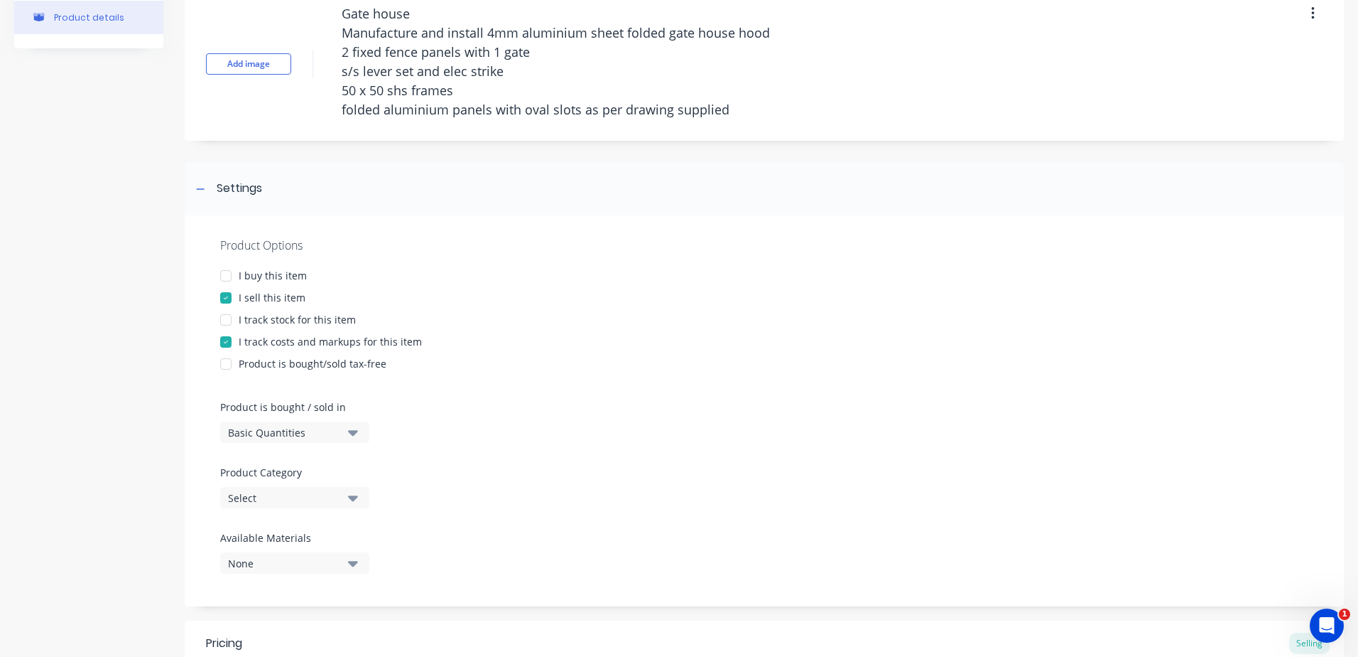
scroll to position [284, 0]
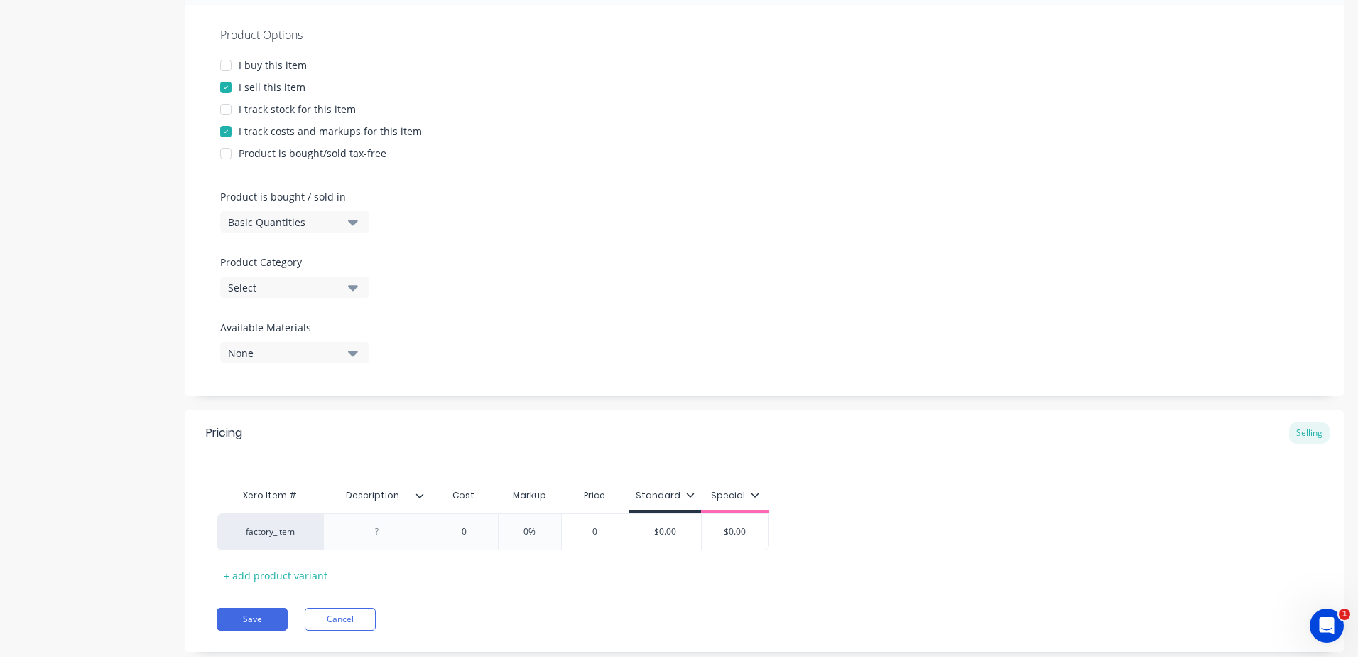
click at [345, 289] on button "Select" at bounding box center [294, 286] width 149 height 21
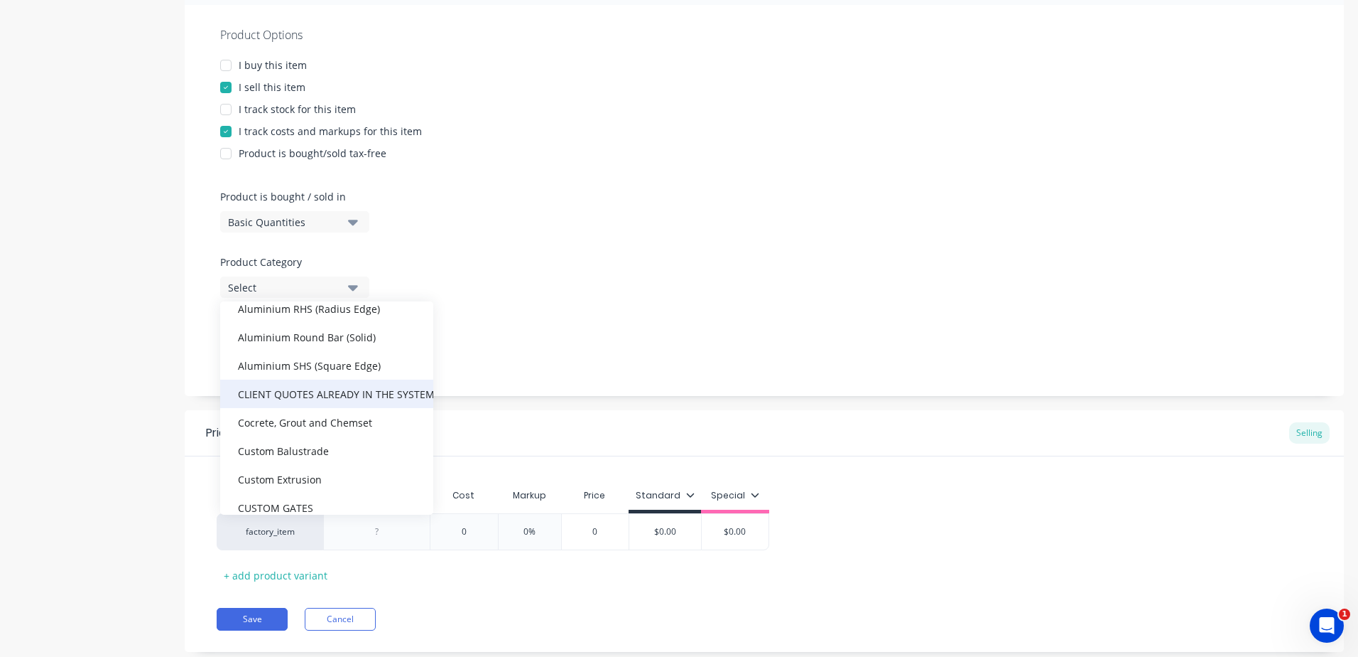
click at [325, 390] on div "CLIENT QUOTES ALREADY IN THE SYSTEM PRIOR TO [DATE]" at bounding box center [326, 393] width 213 height 28
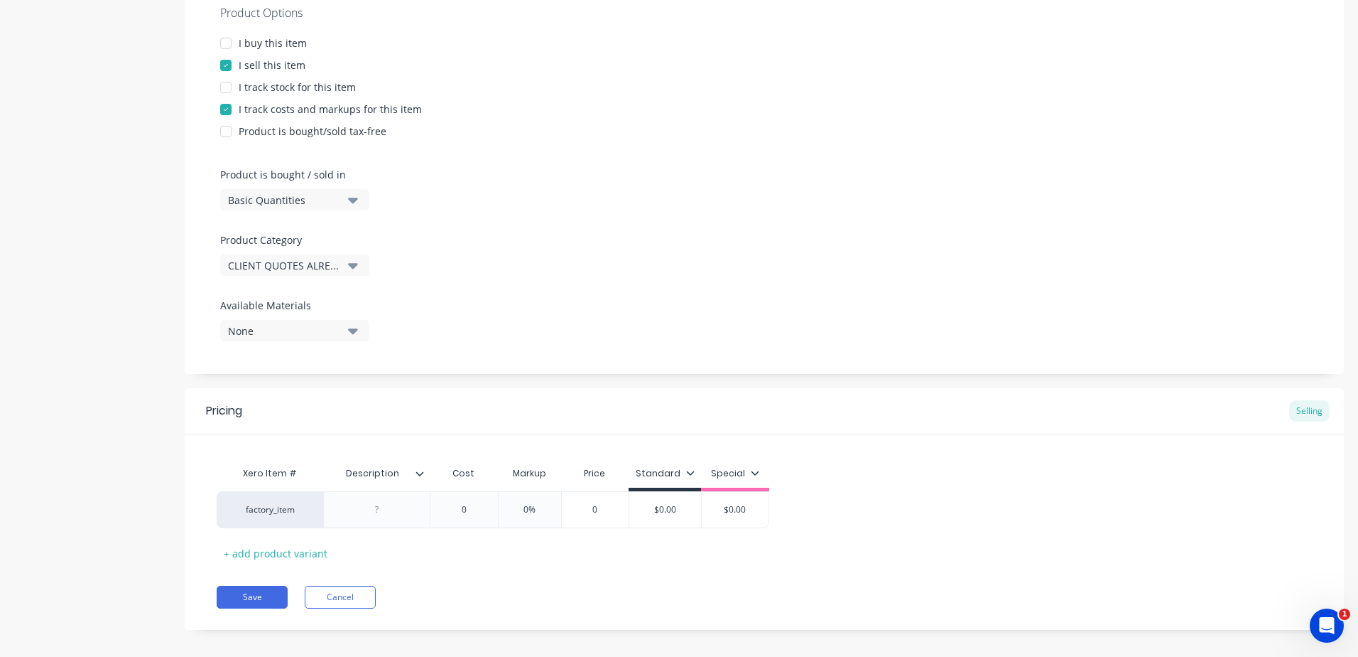
scroll to position [318, 0]
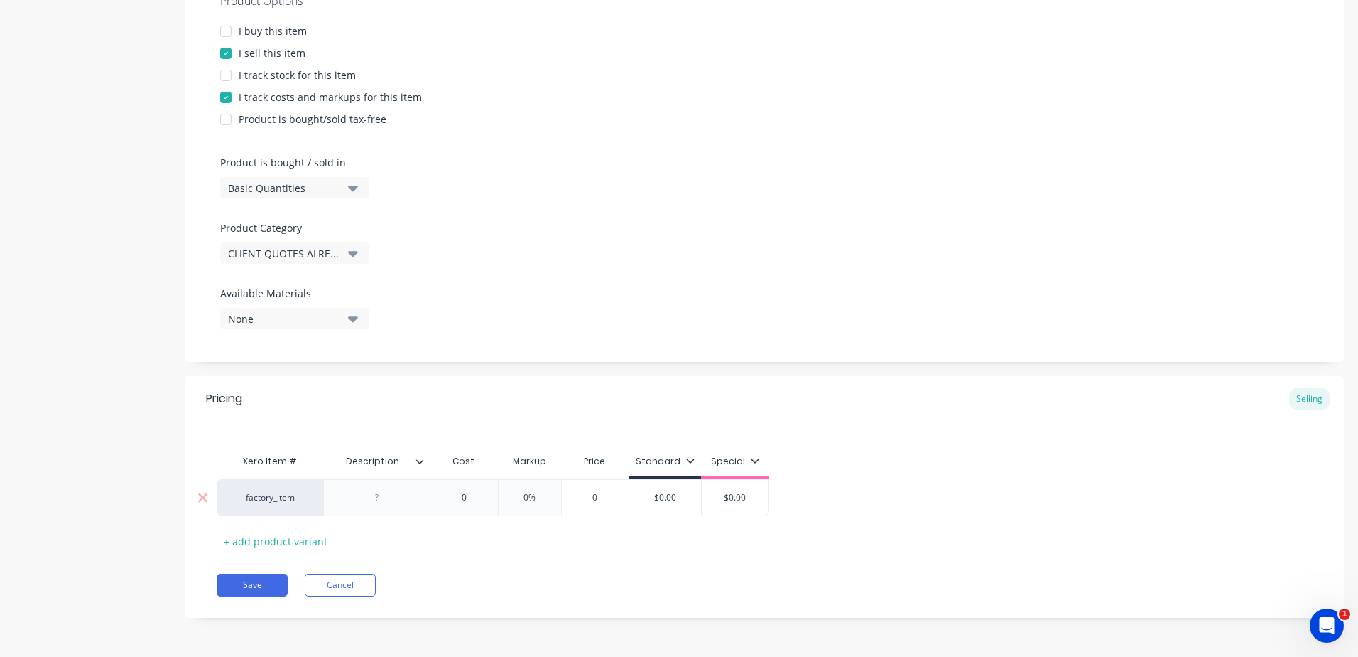
click at [387, 502] on div at bounding box center [377, 497] width 71 height 18
paste div
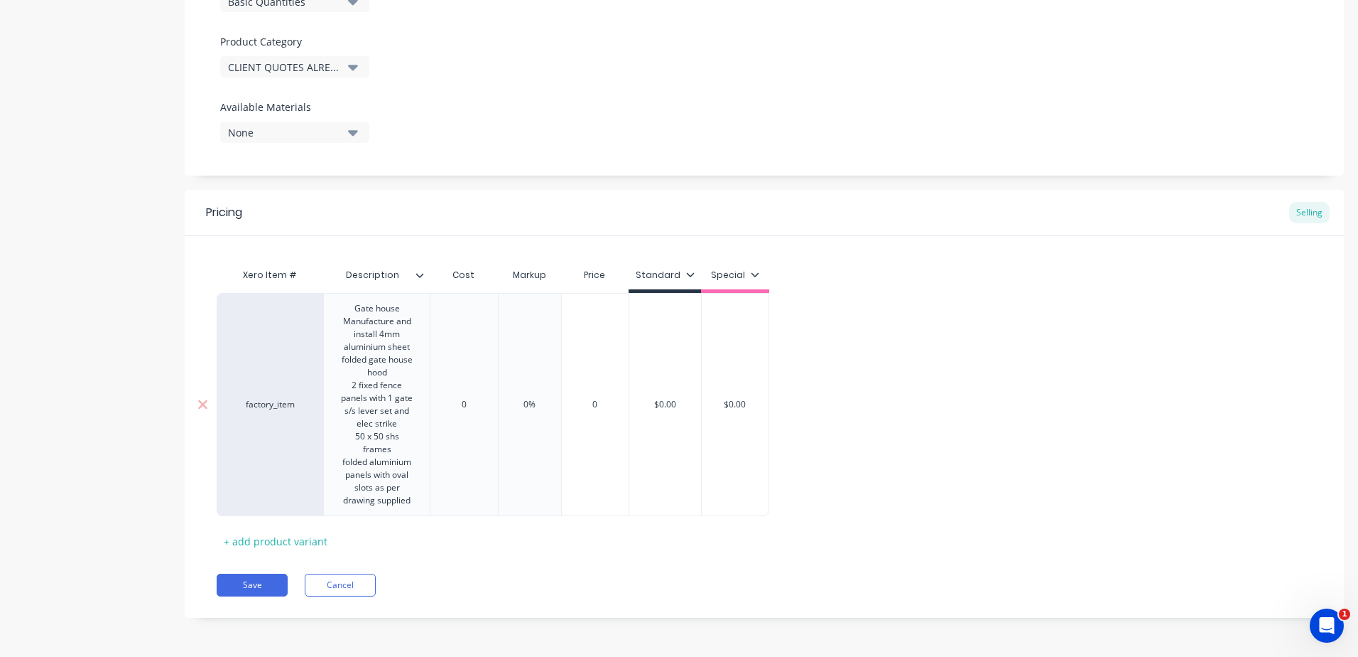
scroll to position [364, 0]
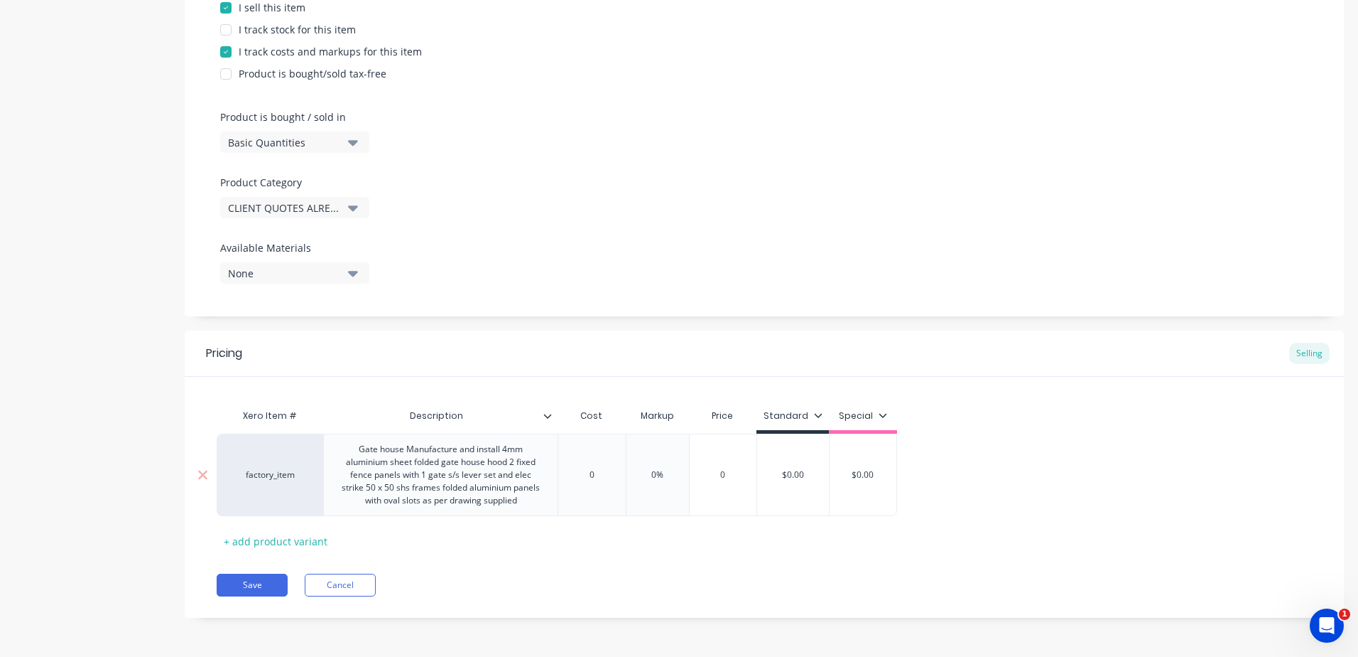
click at [479, 397] on div "Xero Item # Description Cost Markup Price Standard Special factory_item Gate ho…" at bounding box center [765, 464] width 1160 height 175
drag, startPoint x: 602, startPoint y: 473, endPoint x: 562, endPoint y: 469, distance: 40.0
click at [562, 469] on input "0" at bounding box center [591, 474] width 71 height 13
drag, startPoint x: 690, startPoint y: 476, endPoint x: 647, endPoint y: 478, distance: 42.7
click at [647, 478] on input "0%" at bounding box center [671, 474] width 71 height 13
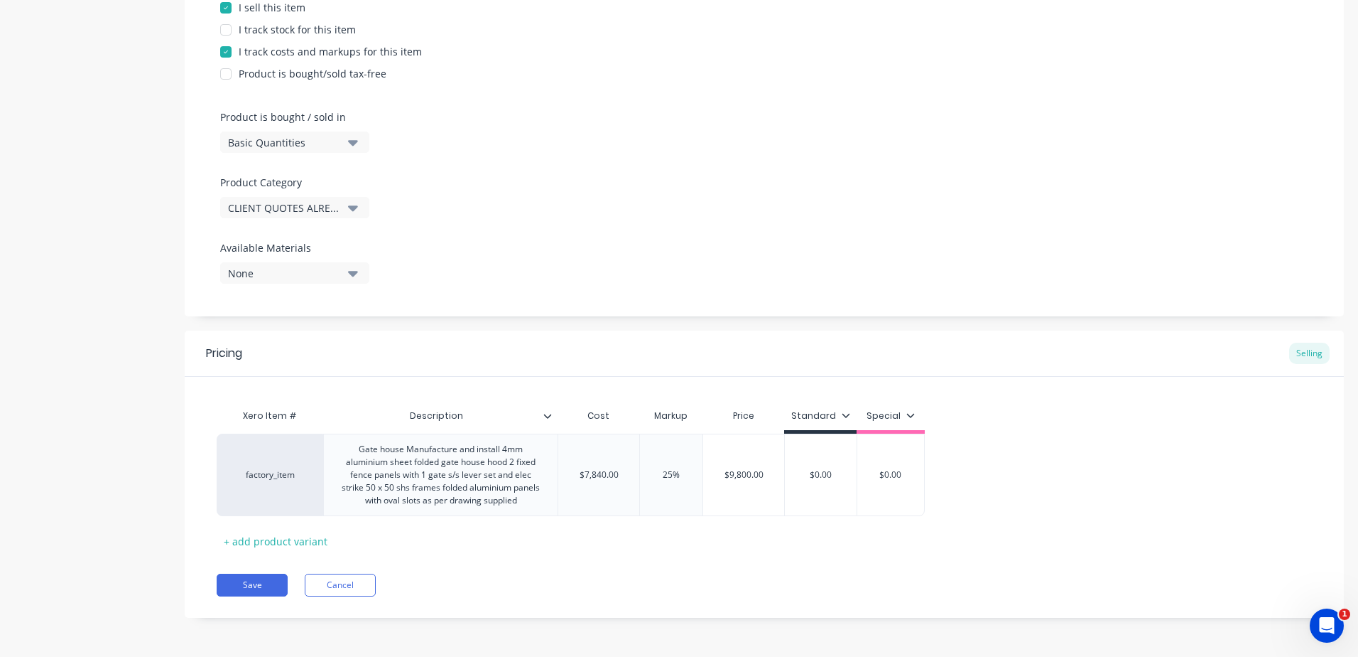
click at [607, 572] on div "Pricing Selling Xero Item # Description Cost Markup Price Standard Special fact…" at bounding box center [765, 473] width 1160 height 287
click at [252, 585] on button "Save" at bounding box center [252, 584] width 71 height 23
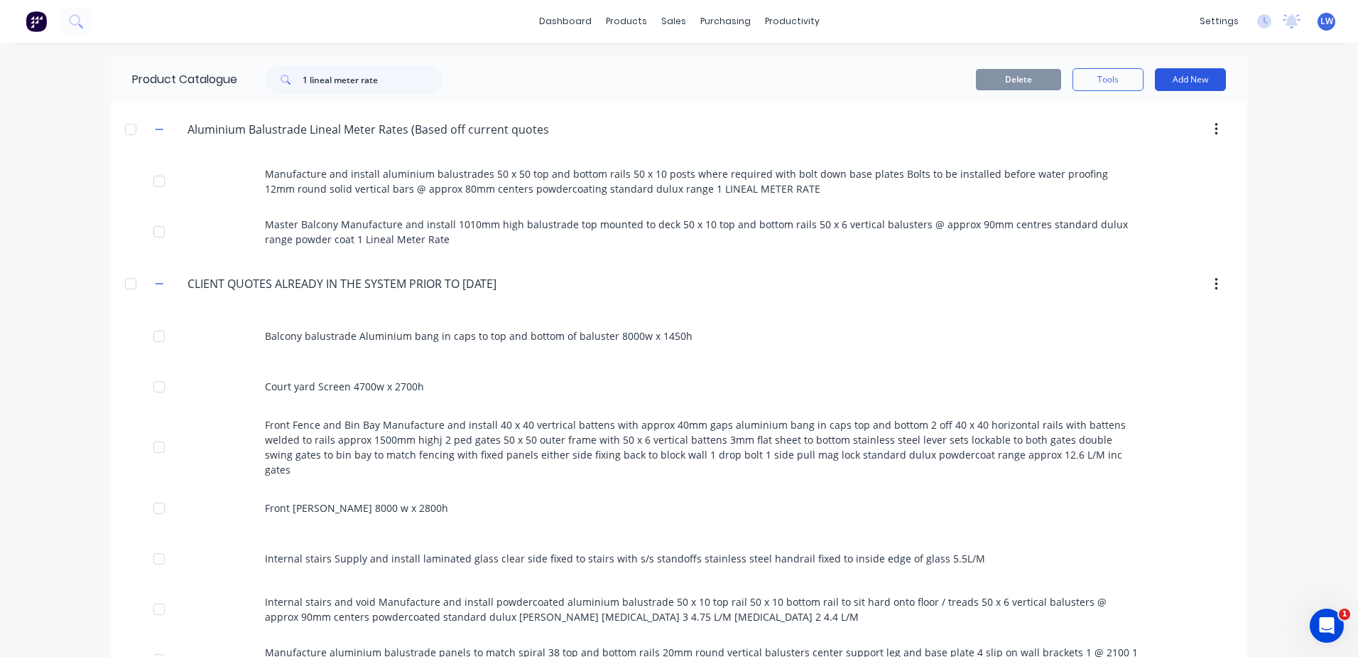
click at [1170, 87] on button "Add New" at bounding box center [1190, 79] width 71 height 23
click at [1121, 135] on div "Product" at bounding box center [1158, 144] width 109 height 21
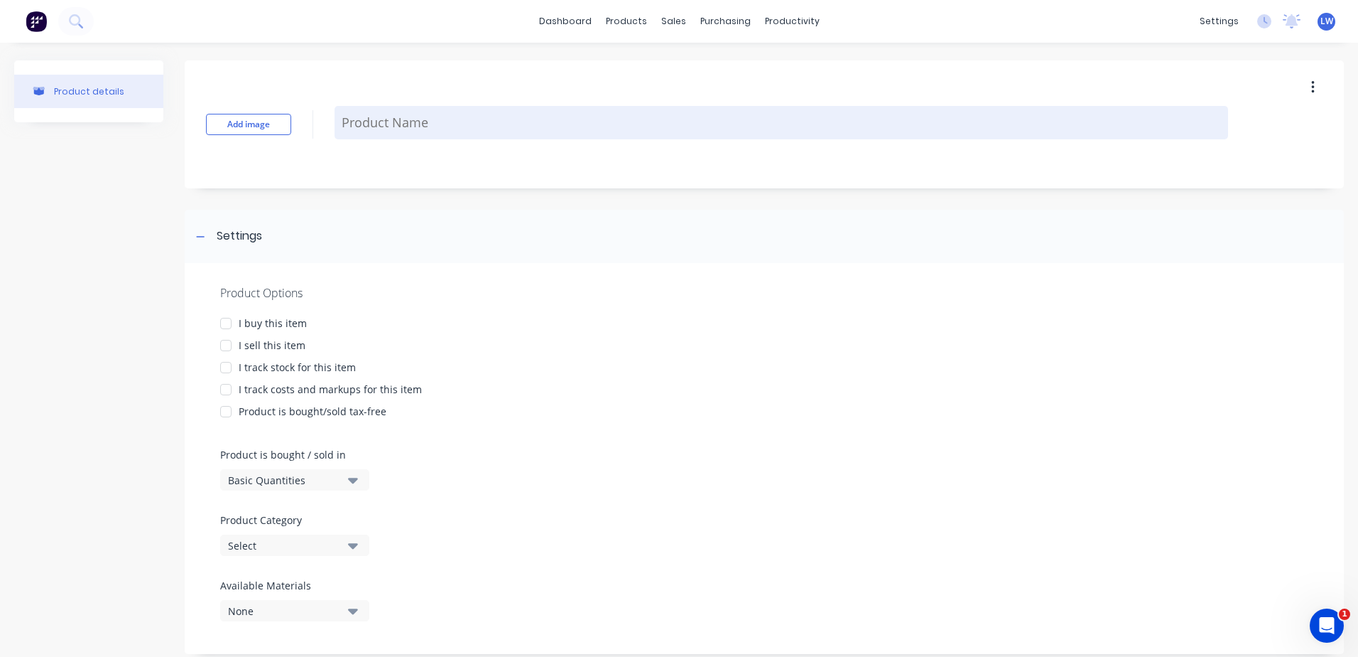
click at [393, 112] on textarea at bounding box center [782, 122] width 894 height 33
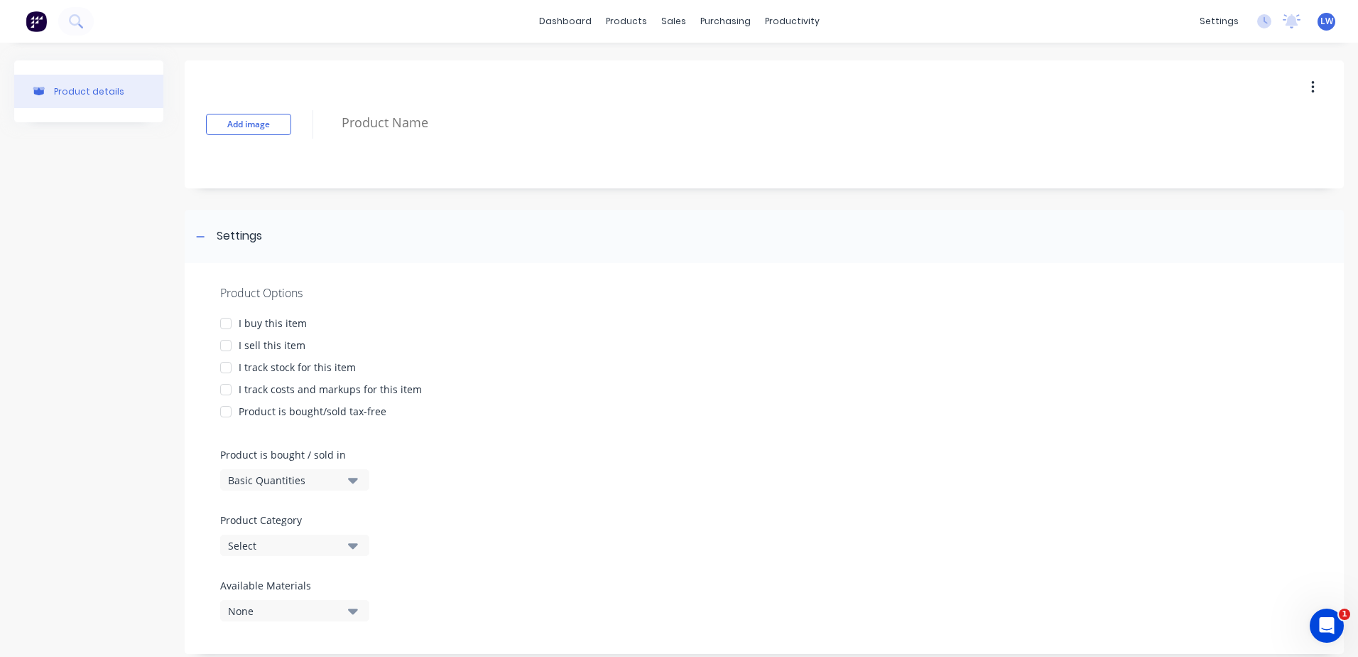
paste textarea "Feature screens to match gate house manufacture and install 2 x fixed screens t…"
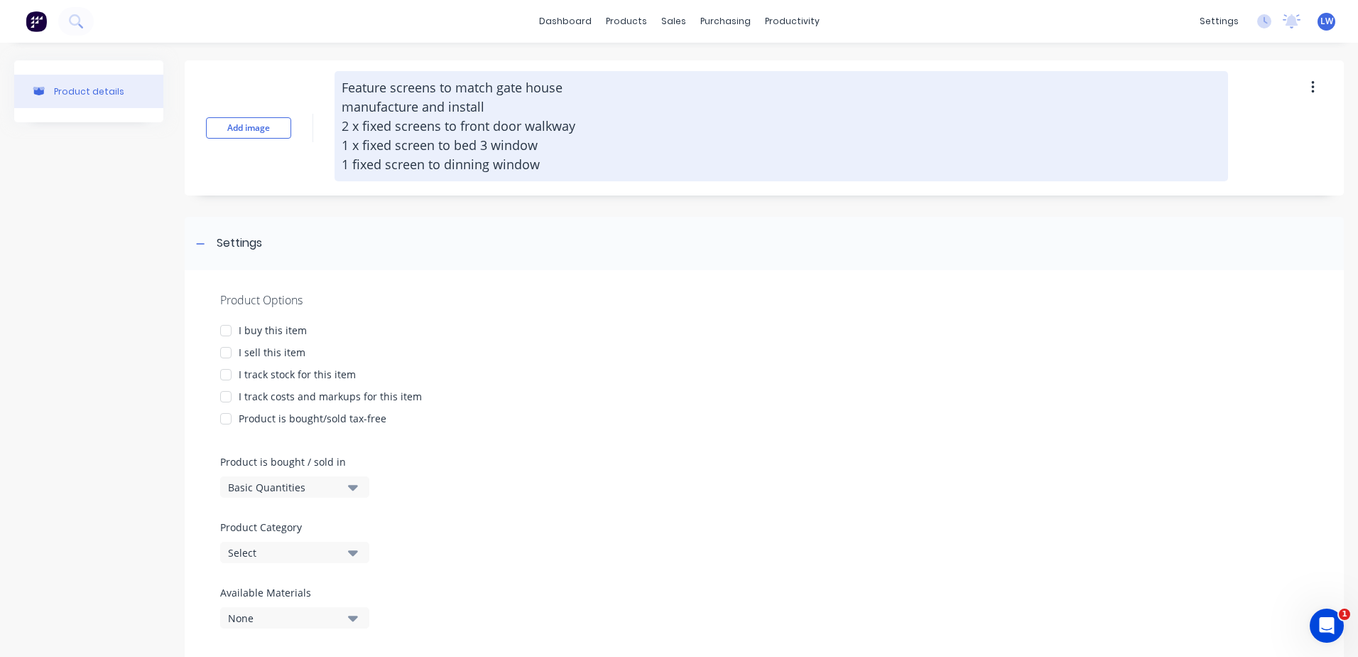
click at [368, 78] on textarea "Feature screens to match gate house manufacture and install 2 x fixed screens t…" at bounding box center [782, 126] width 894 height 110
click at [679, 152] on textarea "Feature screens to match gate house manufacture and install 2 x fixed screens t…" at bounding box center [782, 126] width 894 height 110
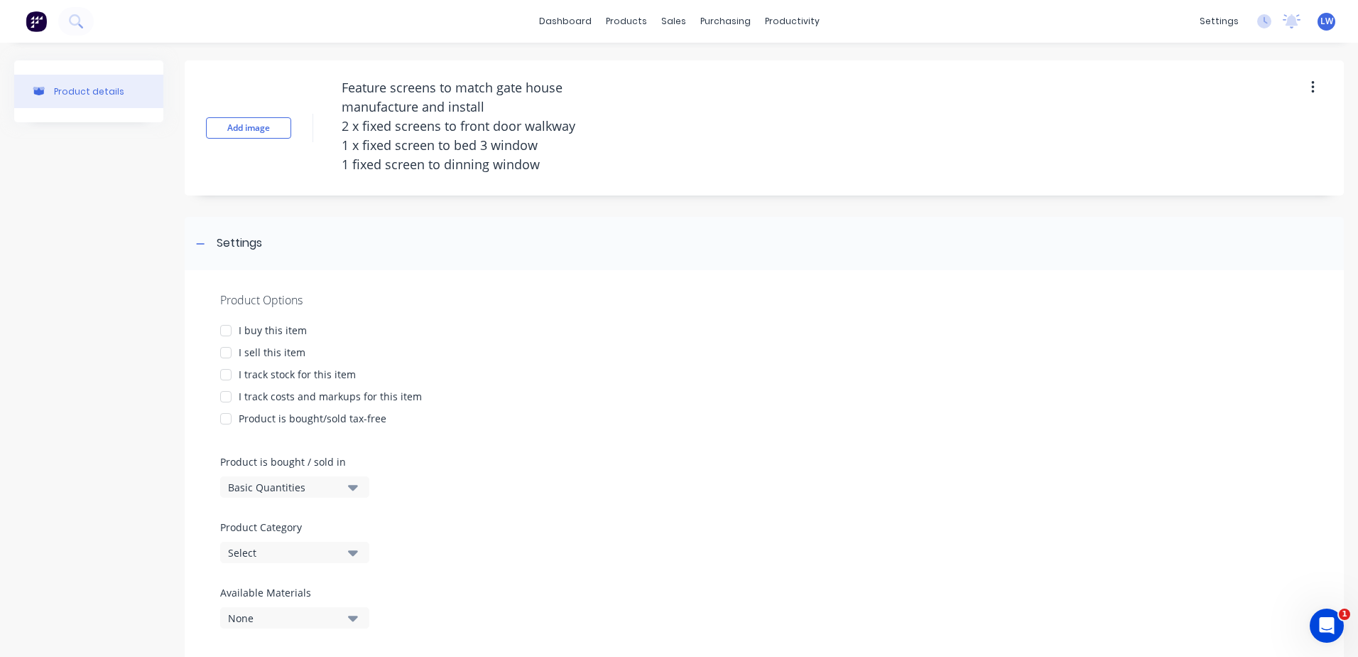
drag, startPoint x: 553, startPoint y: 165, endPoint x: 294, endPoint y: 53, distance: 282.3
click at [294, 53] on div "Product details Add image Feature screens to match gate house manufacture and i…" at bounding box center [679, 368] width 1358 height 650
click at [225, 345] on div at bounding box center [226, 352] width 28 height 28
click at [222, 389] on div at bounding box center [226, 396] width 28 height 28
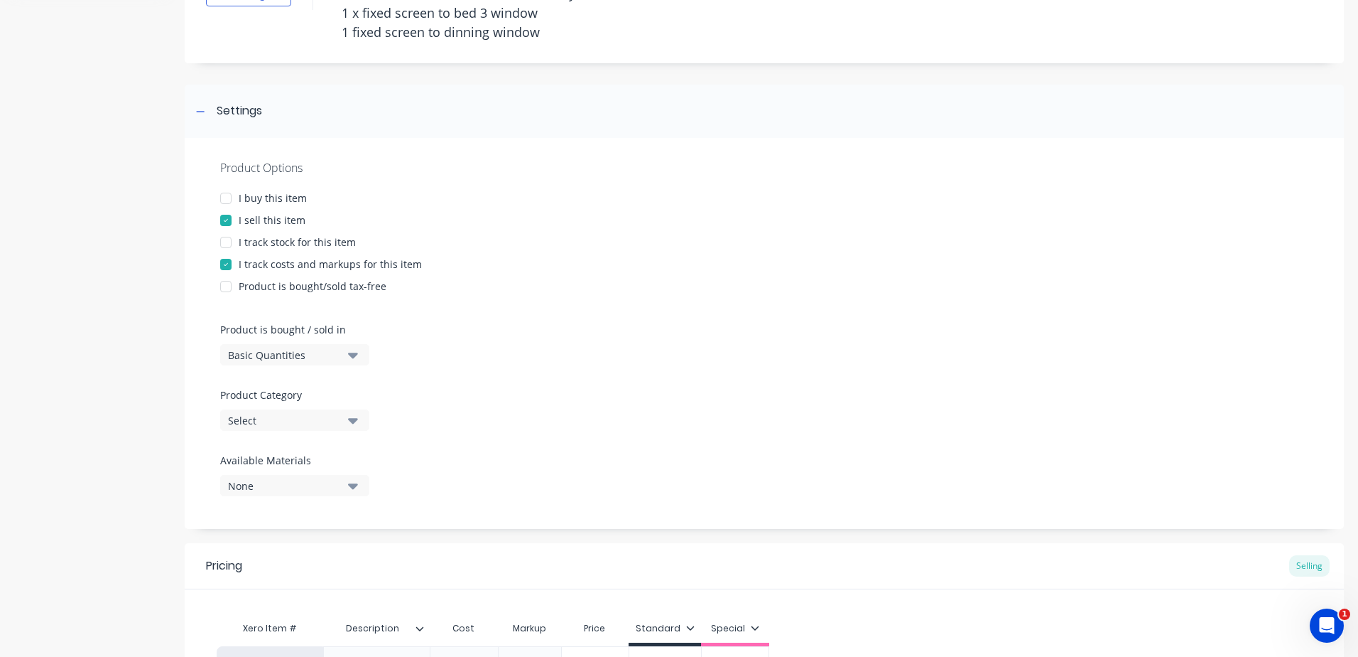
scroll to position [299, 0]
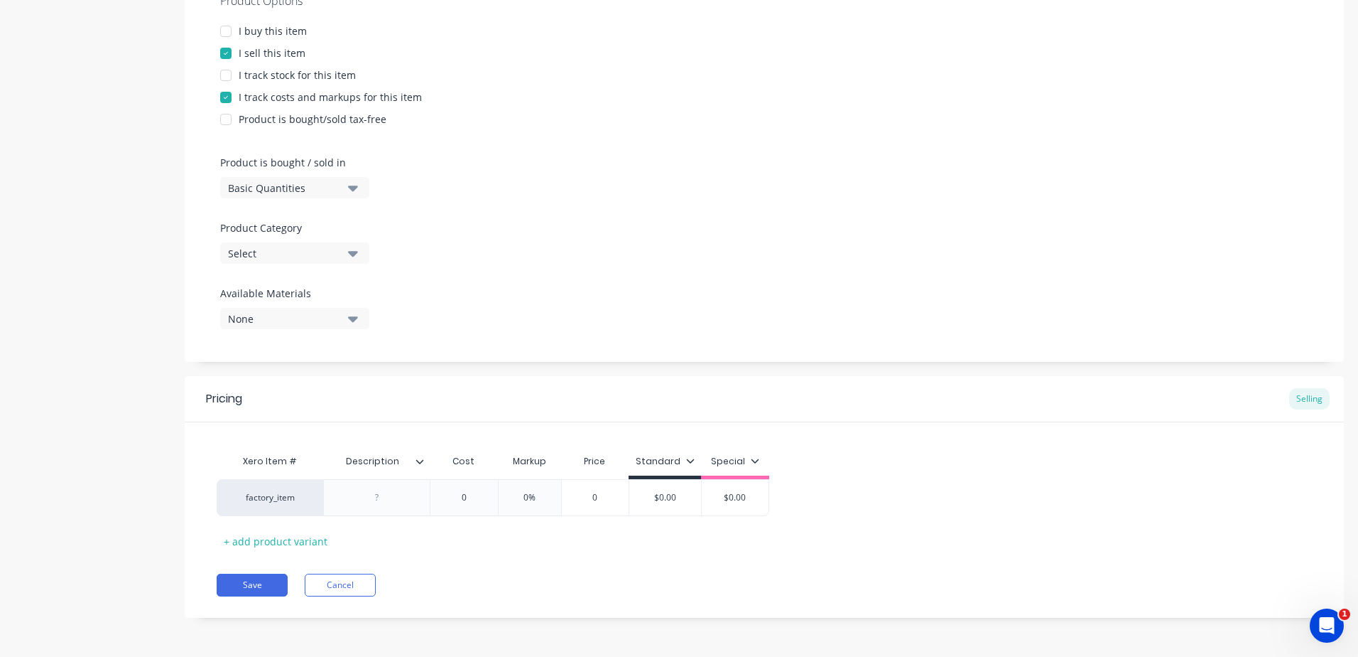
click at [351, 256] on icon "button" at bounding box center [353, 253] width 10 height 16
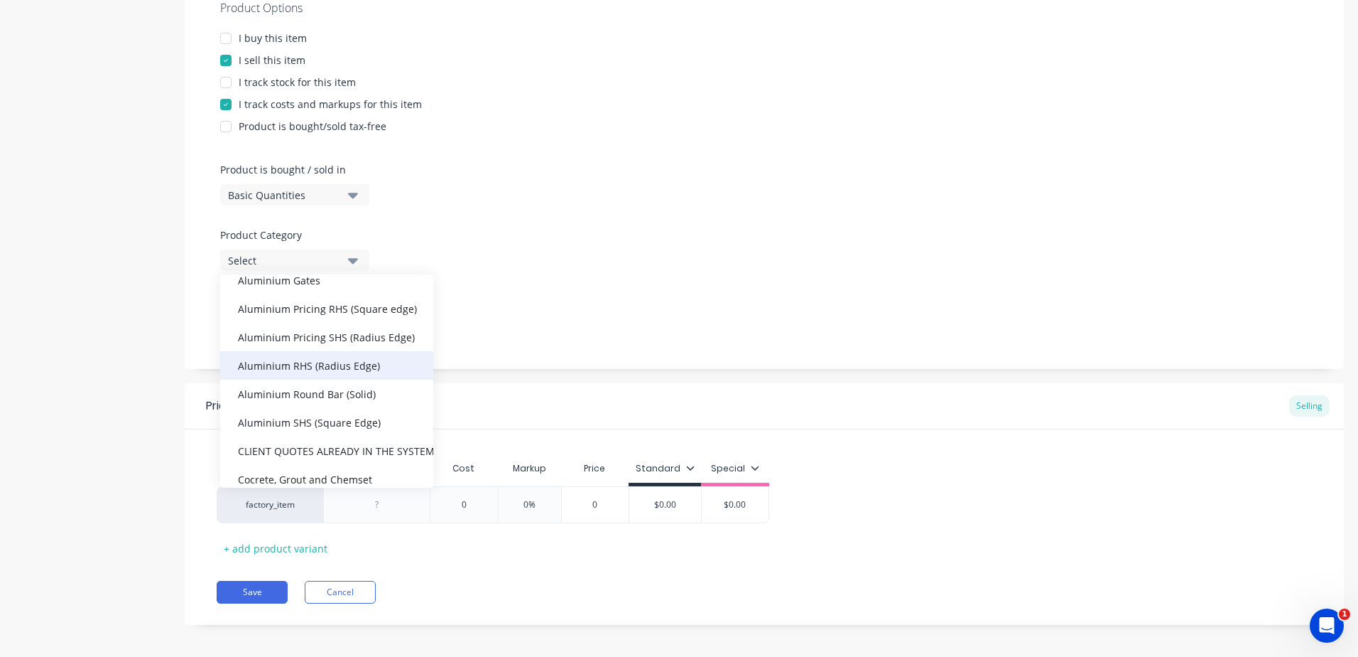
scroll to position [213, 0]
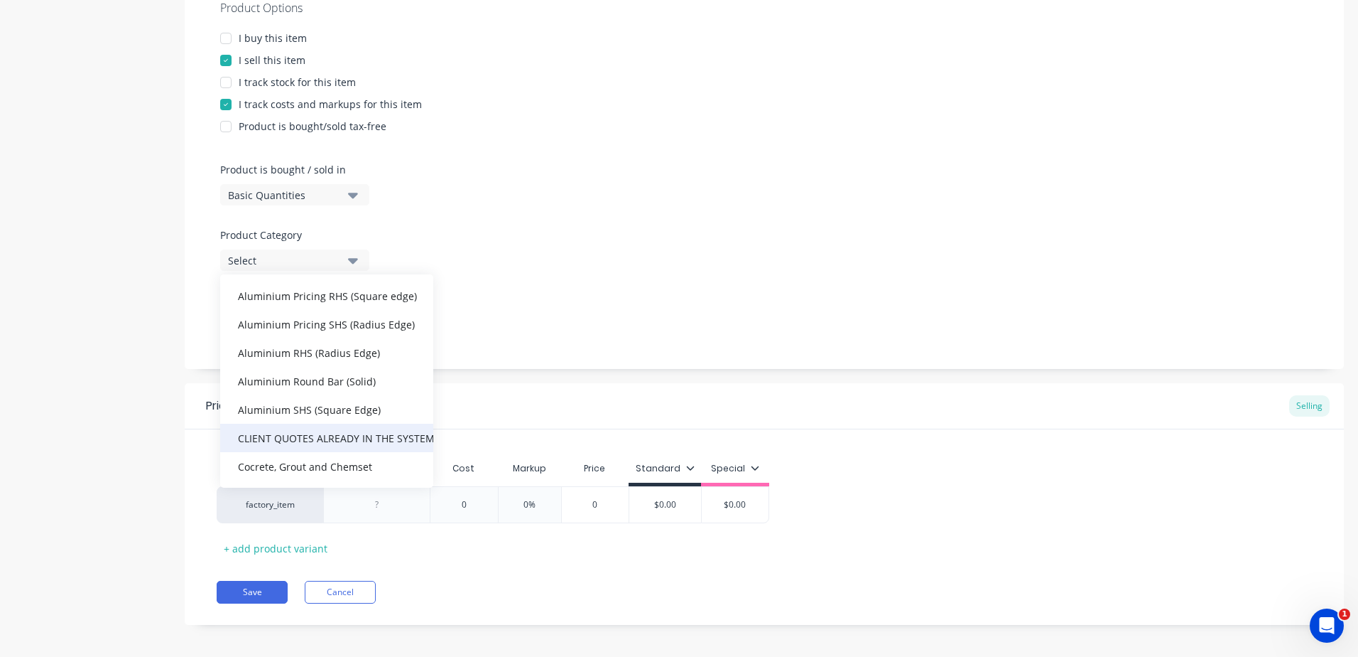
click at [352, 436] on div "CLIENT QUOTES ALREADY IN THE SYSTEM PRIOR TO [DATE]" at bounding box center [326, 437] width 213 height 28
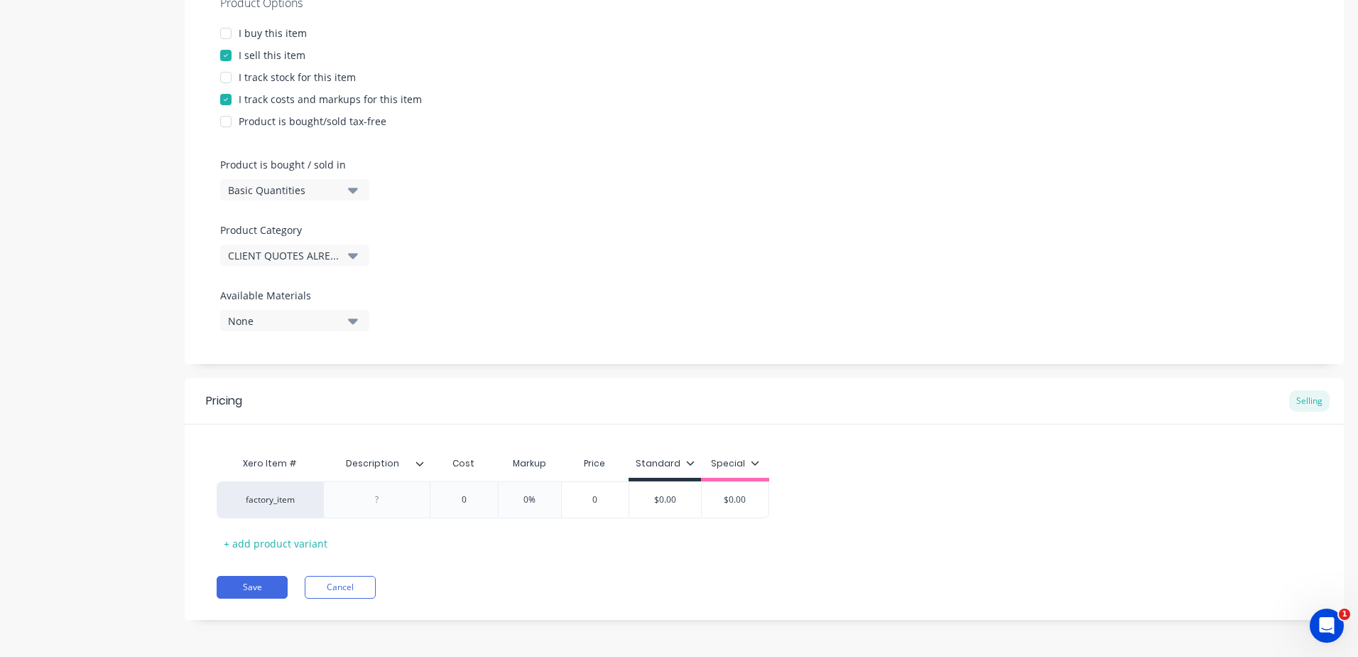
scroll to position [299, 0]
click at [389, 496] on div at bounding box center [377, 497] width 71 height 18
paste div
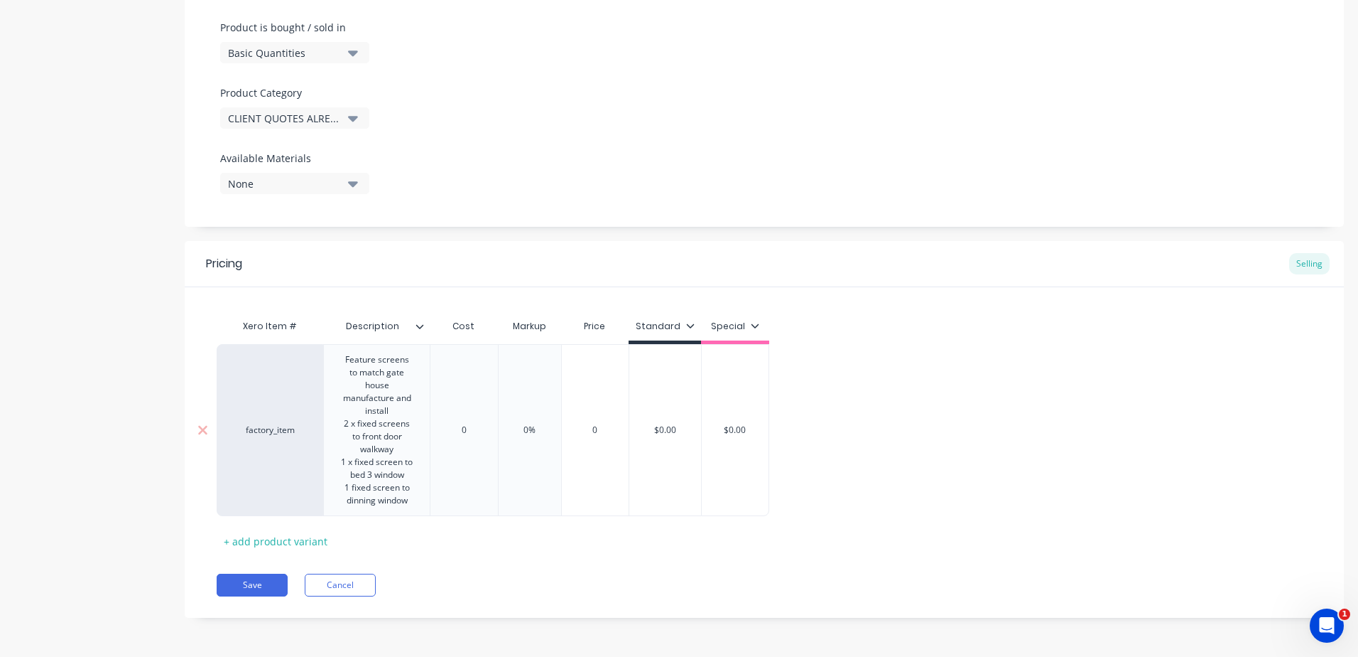
scroll to position [332, 0]
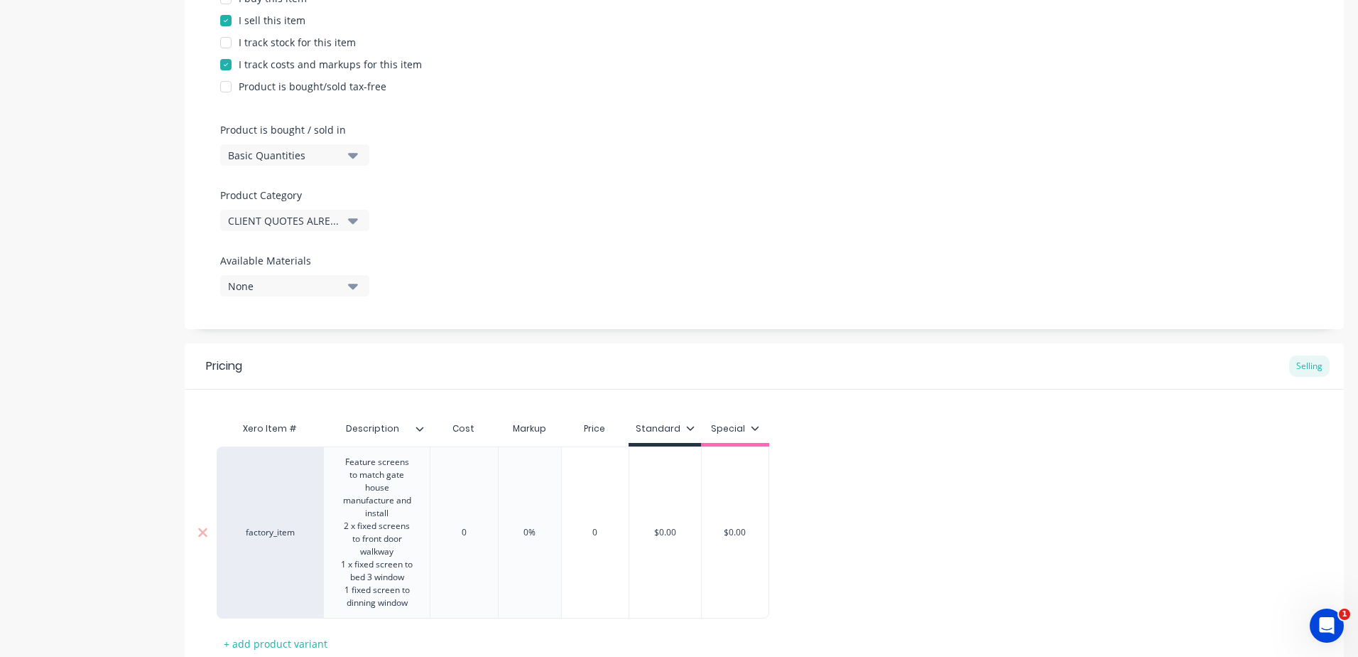
click at [465, 431] on div "Xero Item # Description Cost Markup Price Standard Special factory_item Feature…" at bounding box center [765, 534] width 1096 height 240
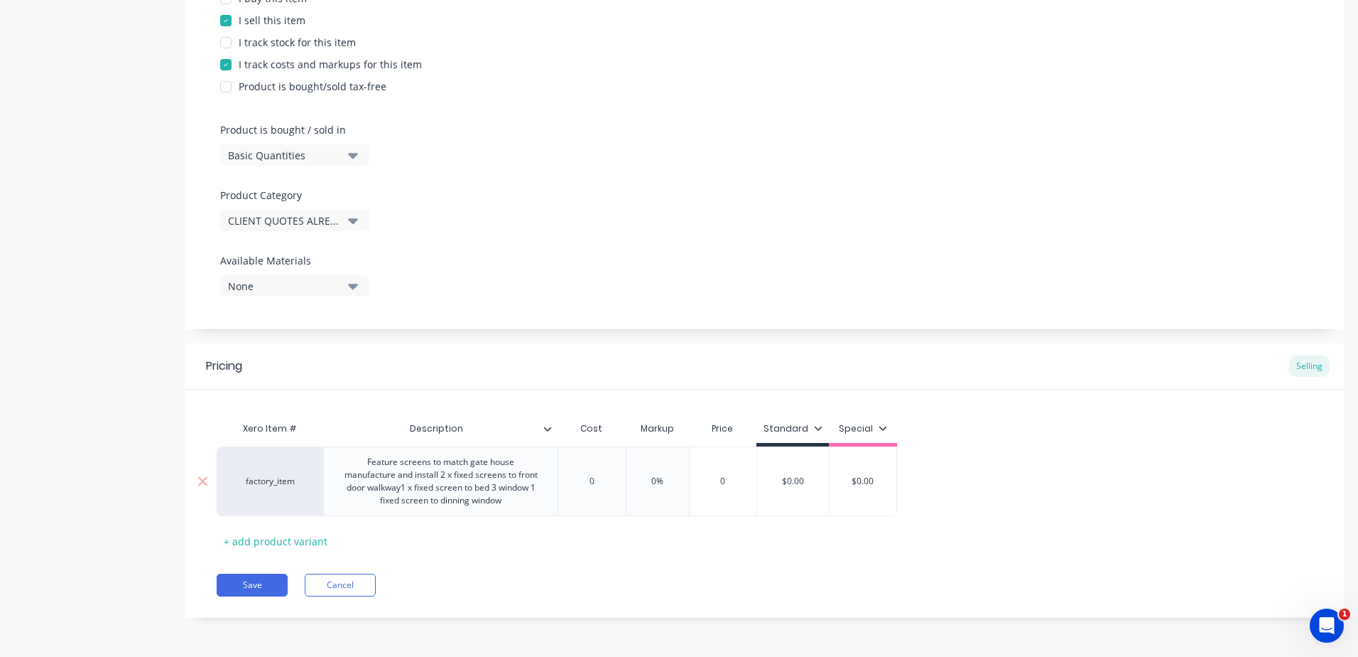
drag, startPoint x: 604, startPoint y: 487, endPoint x: 587, endPoint y: 483, distance: 17.4
click at [587, 483] on input "0" at bounding box center [591, 481] width 71 height 13
drag, startPoint x: 688, startPoint y: 482, endPoint x: 639, endPoint y: 477, distance: 50.0
click at [639, 477] on input "0%" at bounding box center [671, 481] width 71 height 13
click at [671, 539] on div "Xero Item # Description Cost Markup Price Standard Special factory_item Feature…" at bounding box center [765, 483] width 1096 height 138
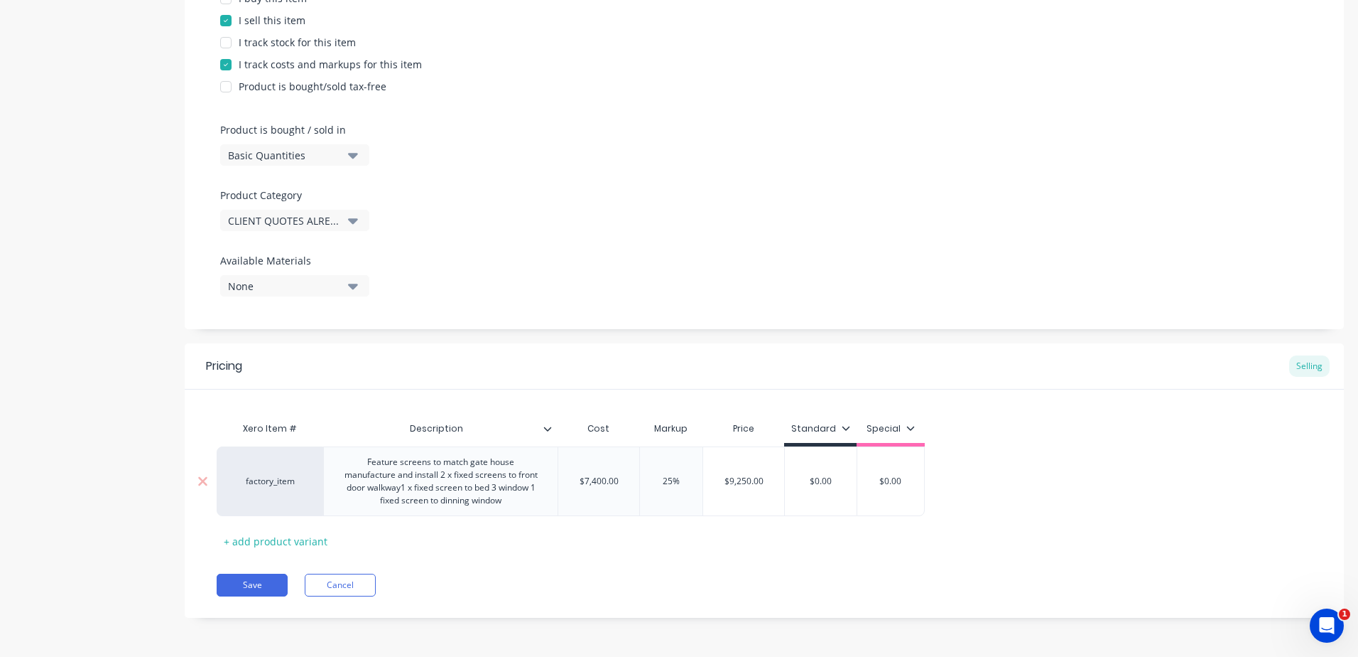
drag, startPoint x: 845, startPoint y: 475, endPoint x: 755, endPoint y: 480, distance: 89.7
click at [755, 480] on div "factory_item Feature screens to match gate house manufacture and install 2 x fi…" at bounding box center [571, 481] width 708 height 70
drag, startPoint x: 729, startPoint y: 567, endPoint x: 432, endPoint y: 566, distance: 297.0
click at [728, 567] on div "Pricing Selling Xero Item # Description Cost Markup Price Standard Special fact…" at bounding box center [765, 480] width 1160 height 274
click at [243, 583] on button "Save" at bounding box center [252, 584] width 71 height 23
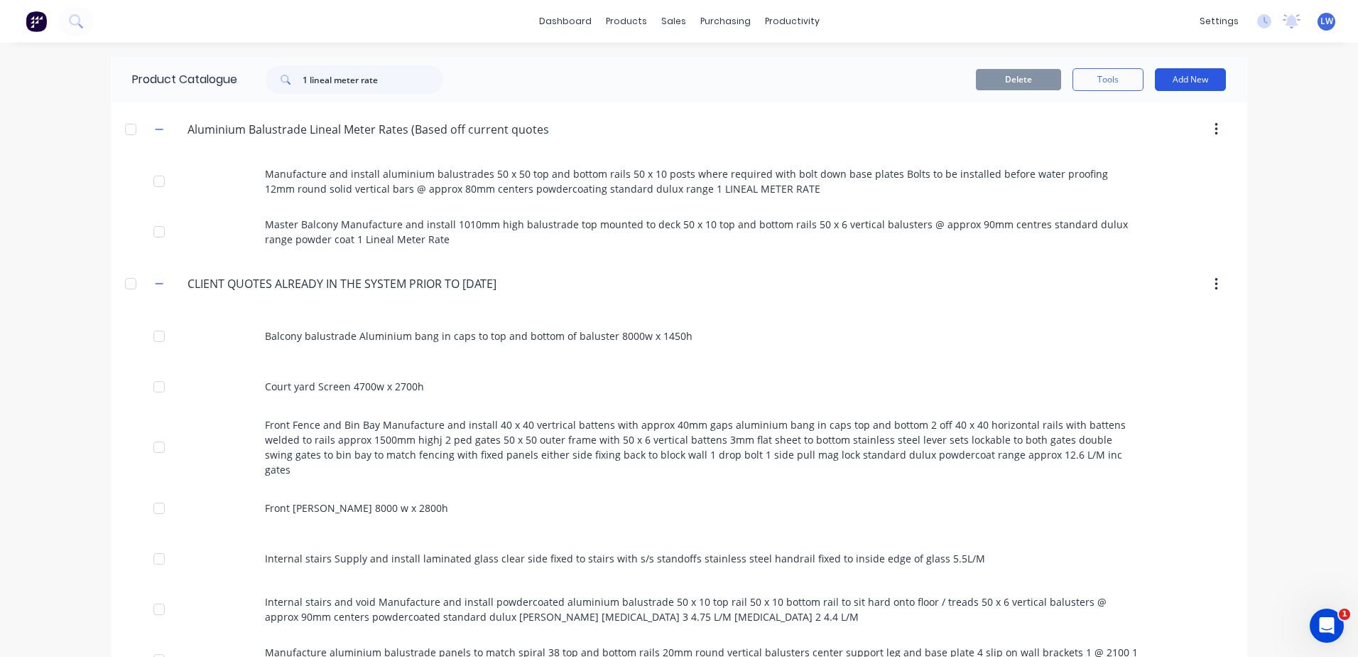
click at [1197, 82] on button "Add New" at bounding box center [1190, 79] width 71 height 23
click at [1127, 144] on div "Product" at bounding box center [1158, 144] width 109 height 21
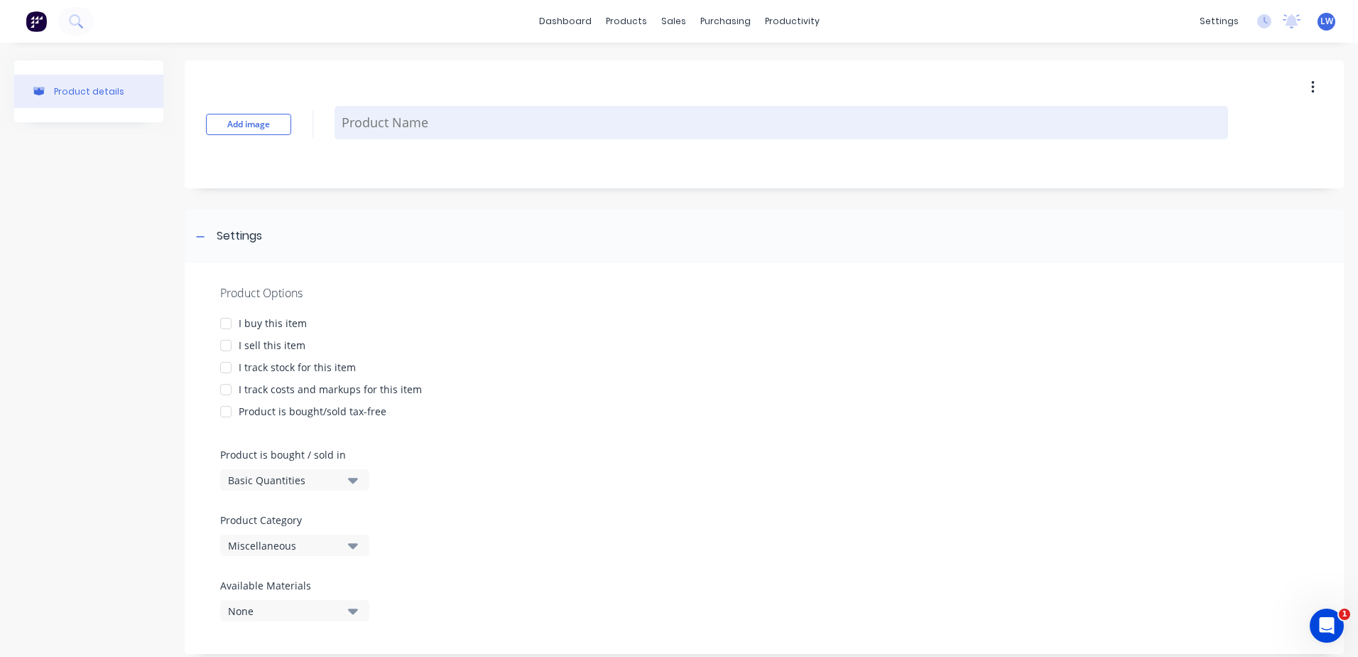
click at [405, 114] on textarea at bounding box center [782, 122] width 894 height 33
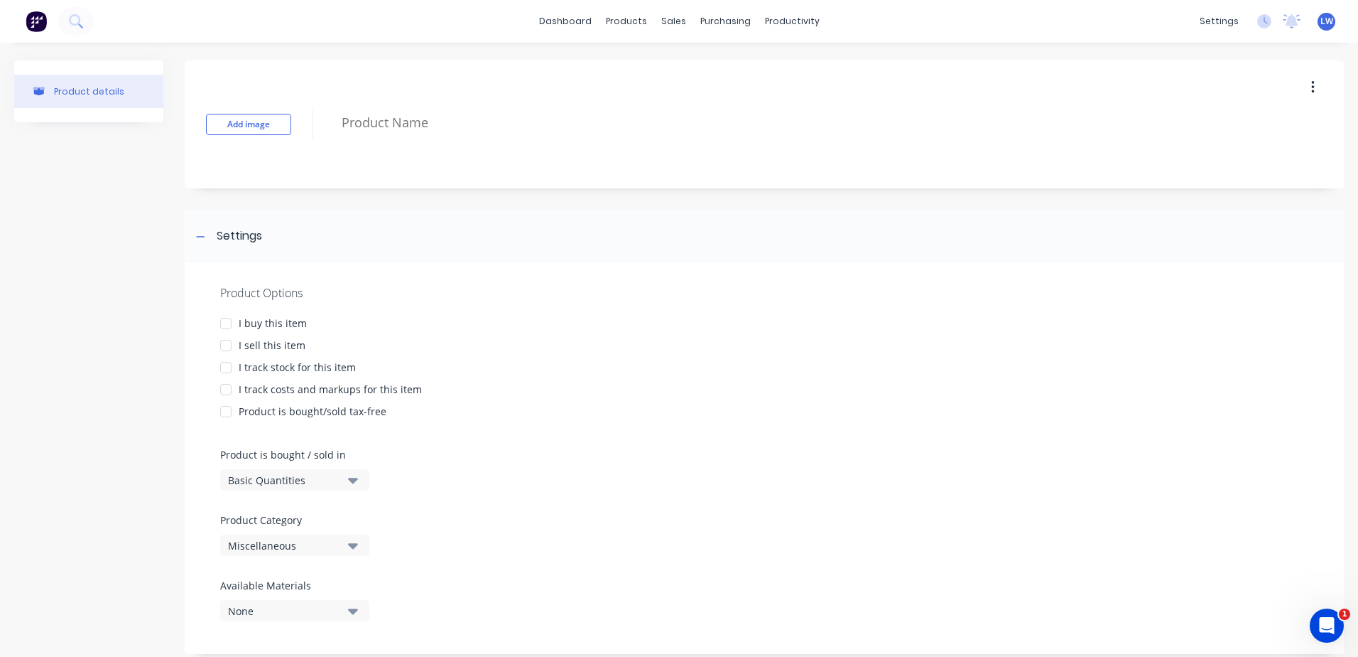
paste textarea "basement handrail Manufacture and install 25 x 50 stainless steel handrail to 1…"
drag, startPoint x: 370, startPoint y: 117, endPoint x: 259, endPoint y: 121, distance: 110.9
click at [263, 121] on div "Add image basement handrail Manufacture and install 25 x 50 stainless steel han…" at bounding box center [765, 124] width 1160 height 128
drag, startPoint x: 747, startPoint y: 124, endPoint x: 404, endPoint y: 85, distance: 344.6
click at [264, 43] on div "Product details Add image basement handrail Manufacture and install 25 x 50 sta…" at bounding box center [679, 364] width 1358 height 643
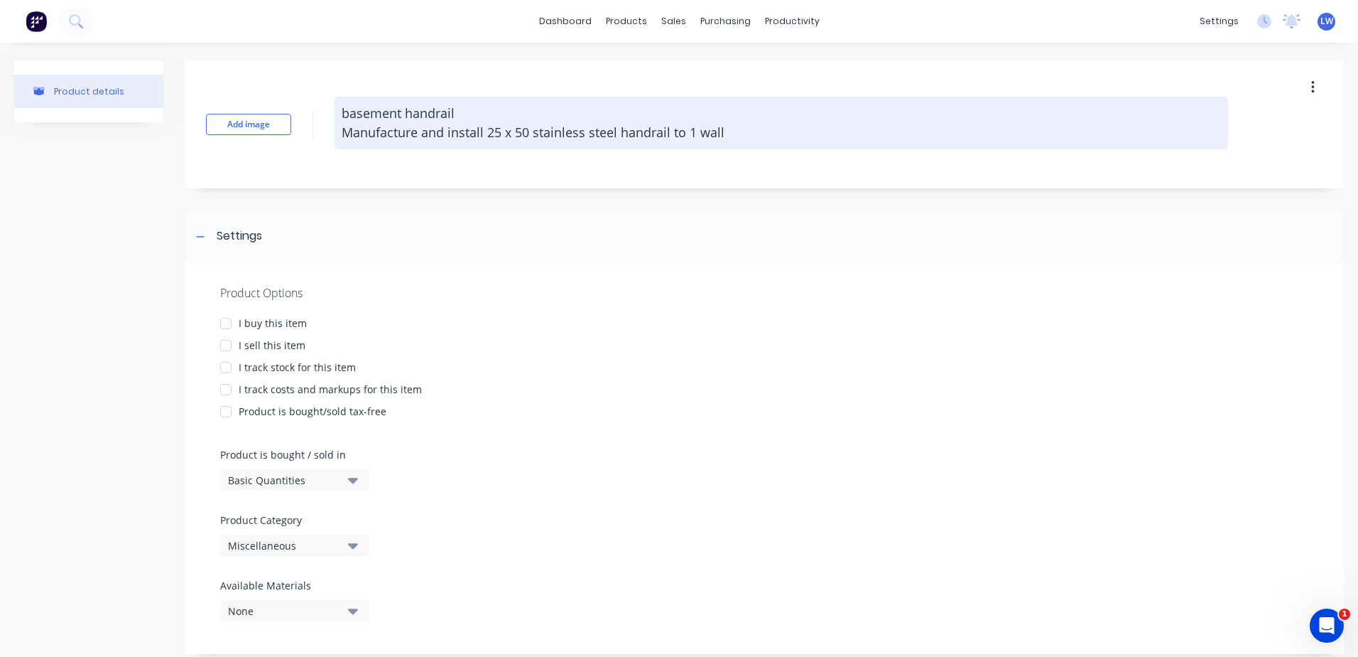
click at [733, 142] on textarea "basement handrail Manufacture and install 25 x 50 stainless steel handrail to 1…" at bounding box center [782, 123] width 894 height 53
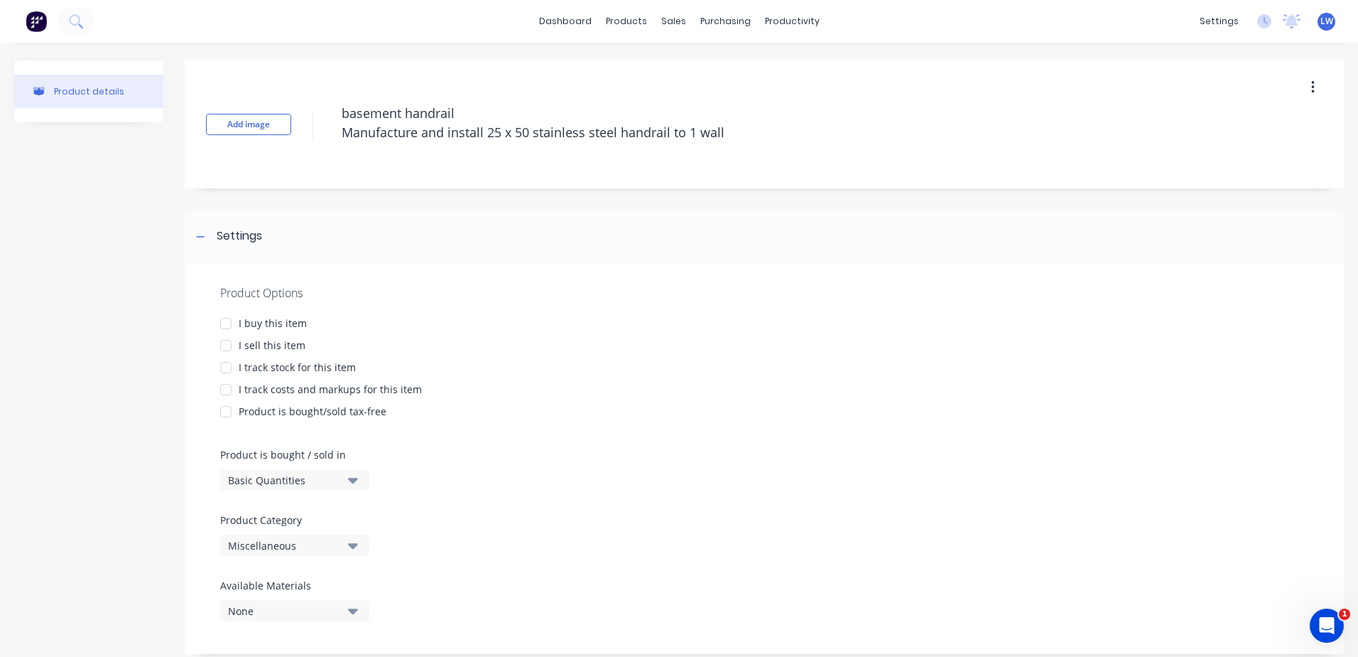
drag, startPoint x: 739, startPoint y: 138, endPoint x: 324, endPoint y: 109, distance: 415.9
click at [324, 109] on div "Add image basement handrail Manufacture and install 25 x 50 stainless steel han…" at bounding box center [765, 124] width 1160 height 128
click at [225, 345] on div at bounding box center [226, 345] width 28 height 28
click at [229, 390] on div at bounding box center [226, 389] width 28 height 28
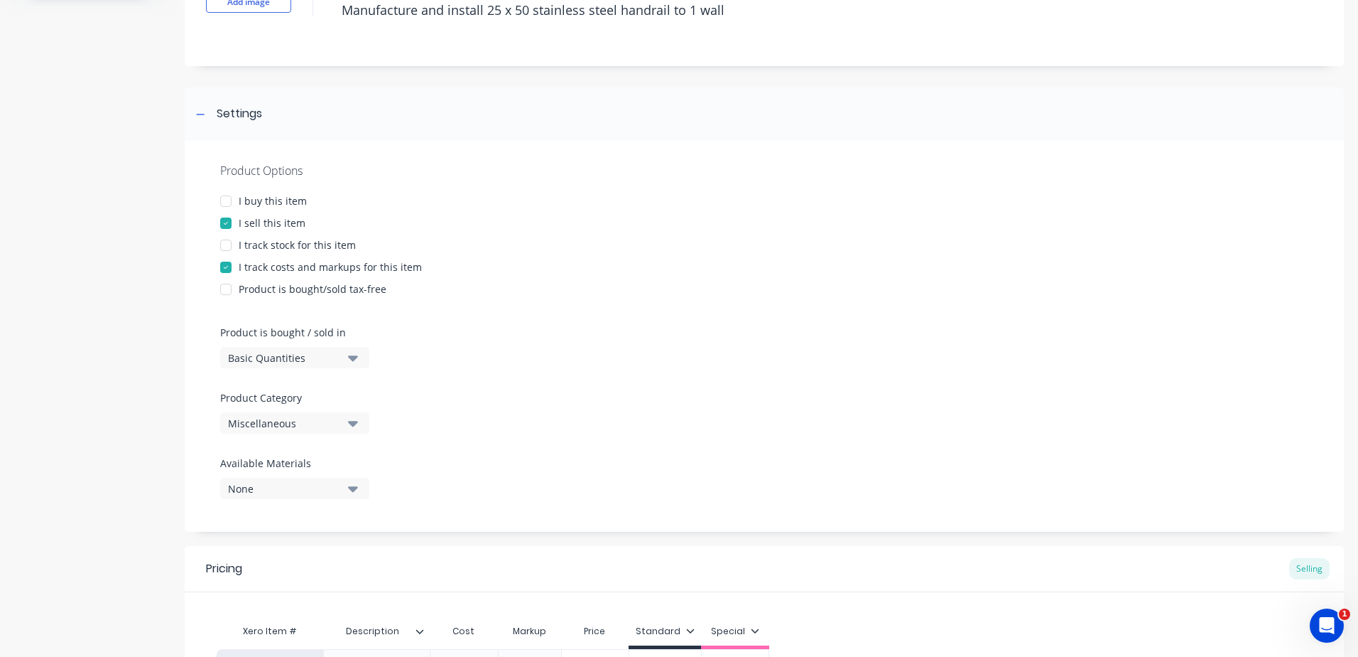
scroll to position [142, 0]
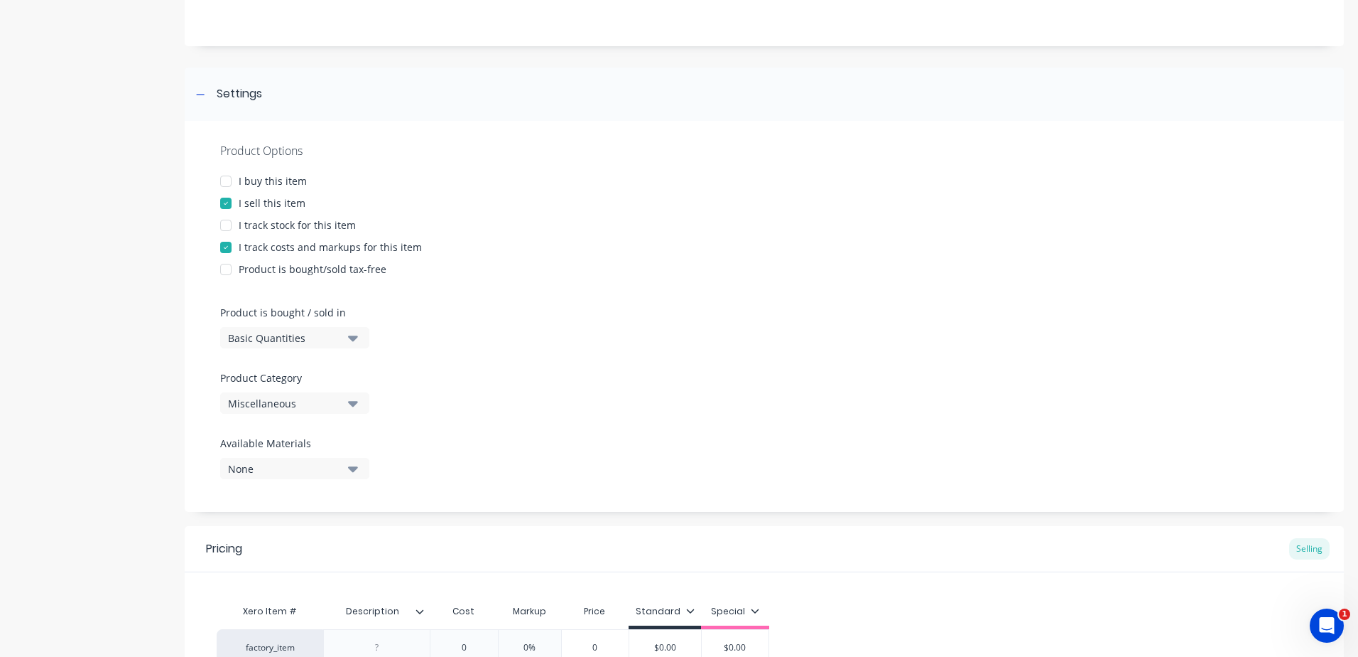
click at [355, 401] on icon "button" at bounding box center [353, 404] width 10 height 6
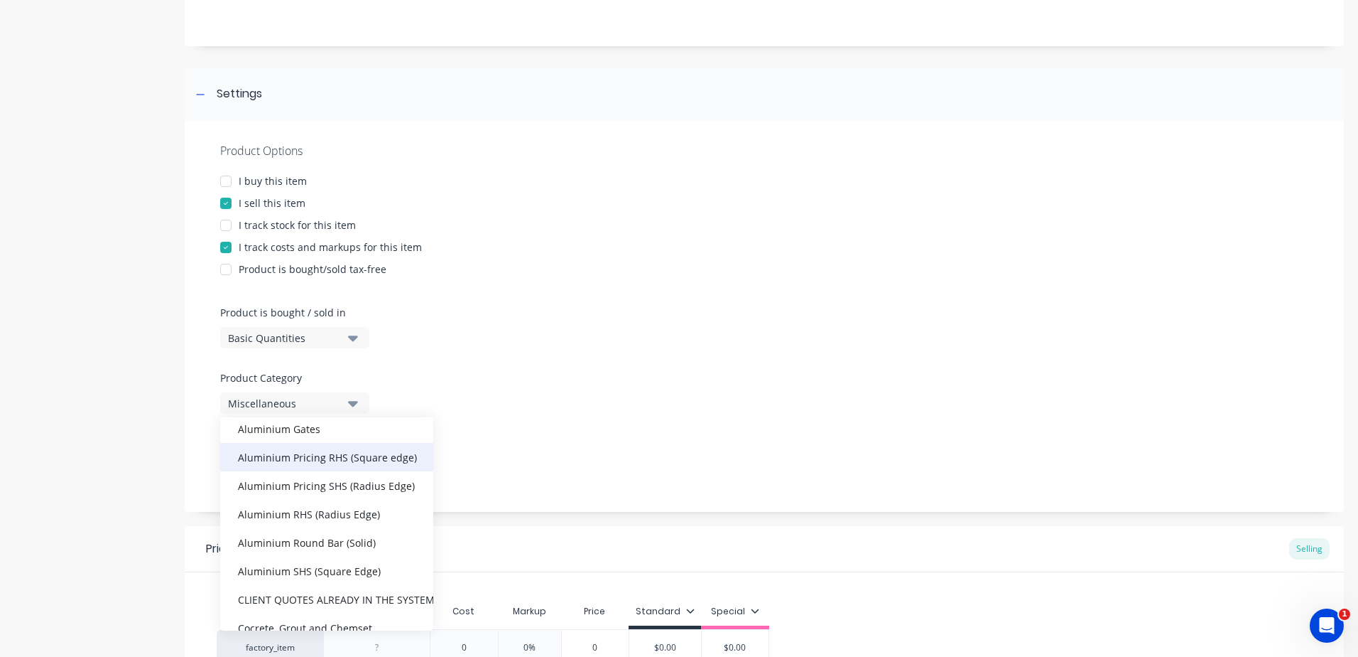
scroll to position [213, 0]
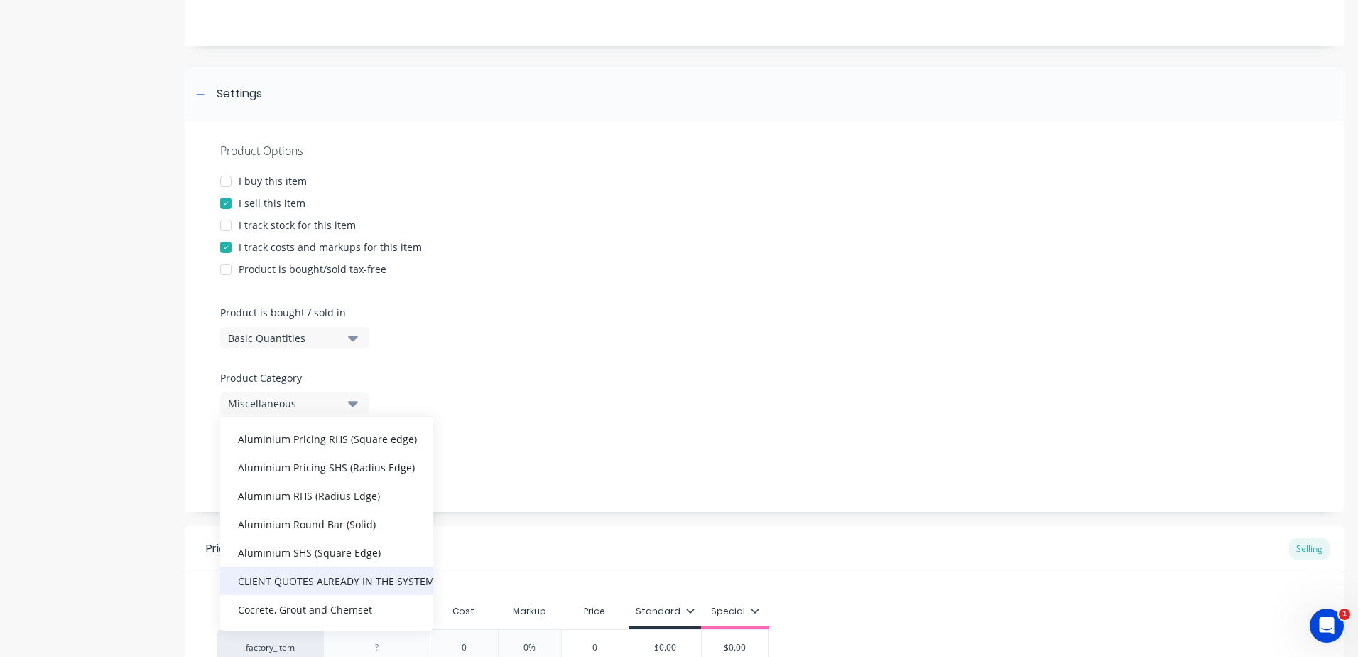
click at [330, 578] on div "CLIENT QUOTES ALREADY IN THE SYSTEM PRIOR TO [DATE]" at bounding box center [326, 580] width 213 height 28
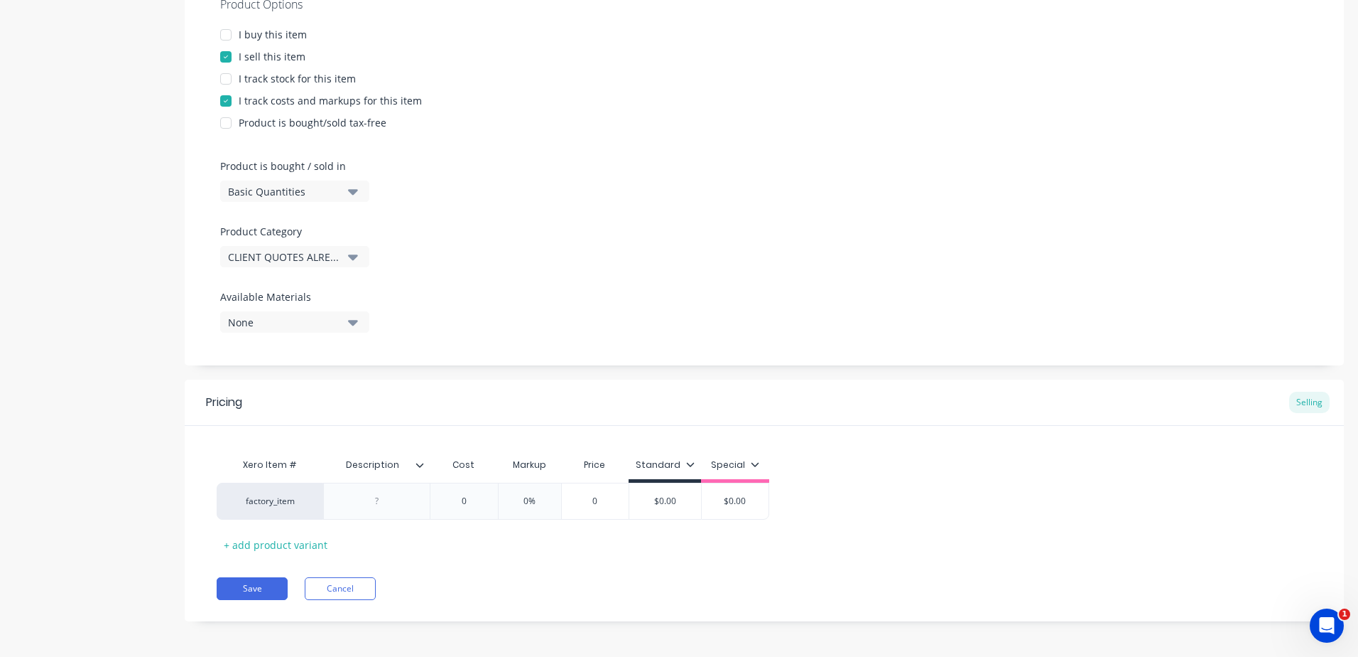
scroll to position [292, 0]
click at [385, 510] on div at bounding box center [376, 497] width 107 height 37
click at [381, 499] on div at bounding box center [377, 497] width 71 height 18
paste div
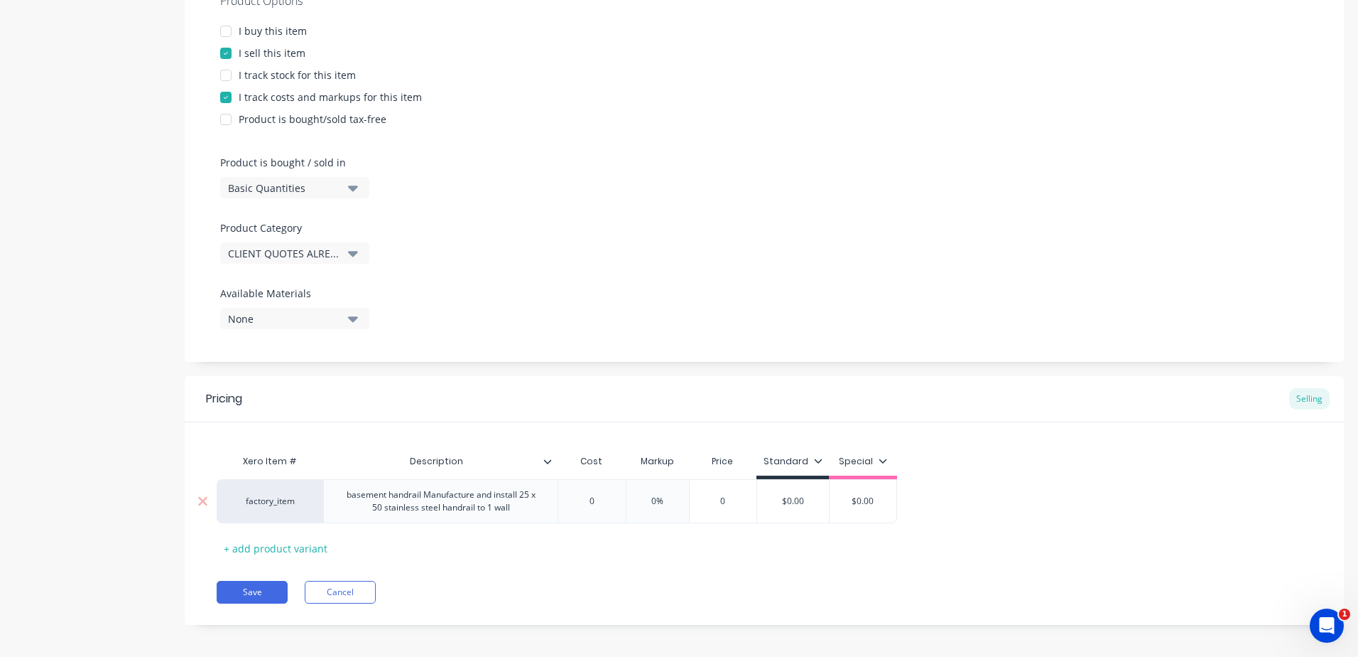
drag, startPoint x: 470, startPoint y: 527, endPoint x: 433, endPoint y: 513, distance: 39.6
click at [433, 513] on div "factory_item basement handrail Manufacture and install 25 x 50 stainless steel …" at bounding box center [557, 501] width 681 height 44
drag, startPoint x: 617, startPoint y: 504, endPoint x: 575, endPoint y: 498, distance: 43.0
click at [575, 498] on input "0" at bounding box center [591, 501] width 71 height 13
drag, startPoint x: 683, startPoint y: 499, endPoint x: 607, endPoint y: 490, distance: 75.9
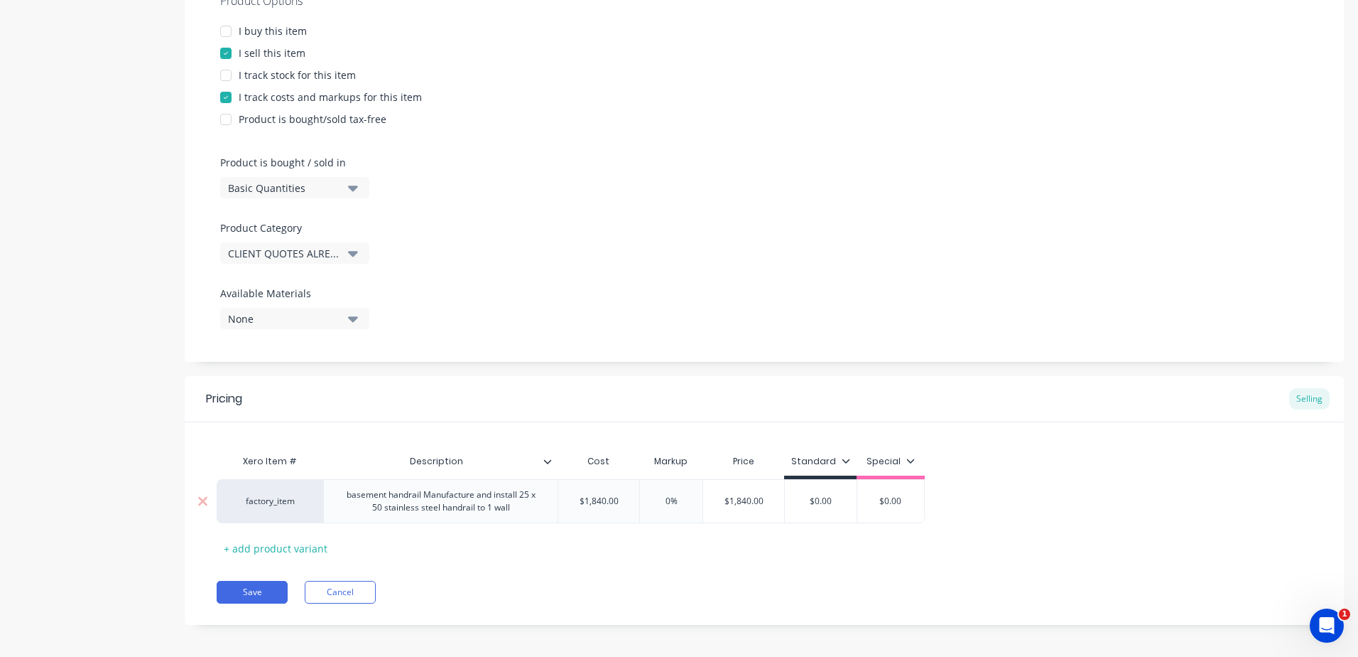
click at [607, 490] on div "factory_item basement handrail Manufacture and install 25 x 50 stainless steel …" at bounding box center [571, 501] width 708 height 44
drag, startPoint x: 770, startPoint y: 561, endPoint x: 684, endPoint y: 549, distance: 86.8
click at [772, 559] on div "Pricing Selling Xero Item # Description Cost Markup Price Standard Special fact…" at bounding box center [765, 500] width 1160 height 249
drag, startPoint x: 838, startPoint y: 501, endPoint x: 777, endPoint y: 501, distance: 61.1
click at [777, 501] on div "factory_item basement handrail Manufacture and install 25 x 50 stainless steel …" at bounding box center [571, 501] width 708 height 44
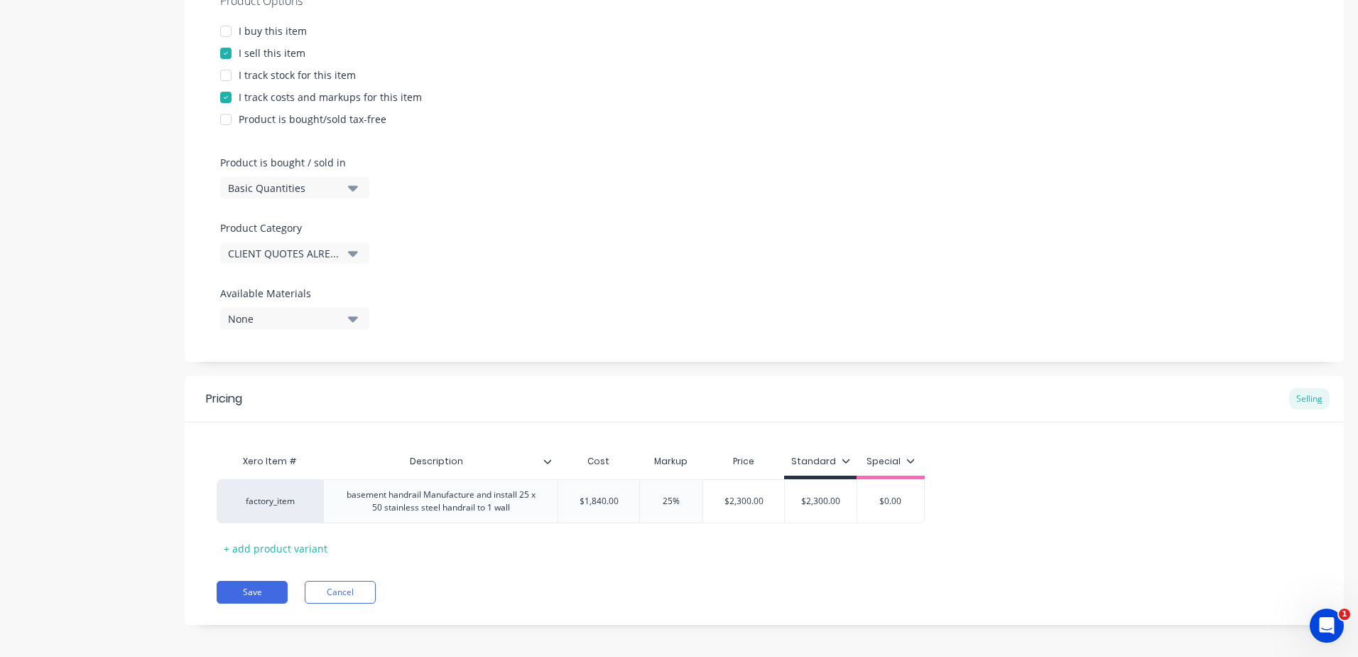
click at [768, 554] on div "Xero Item # Description Cost Markup Price Standard Special factory_item basemen…" at bounding box center [765, 503] width 1096 height 112
click at [242, 590] on button "Save" at bounding box center [252, 591] width 71 height 23
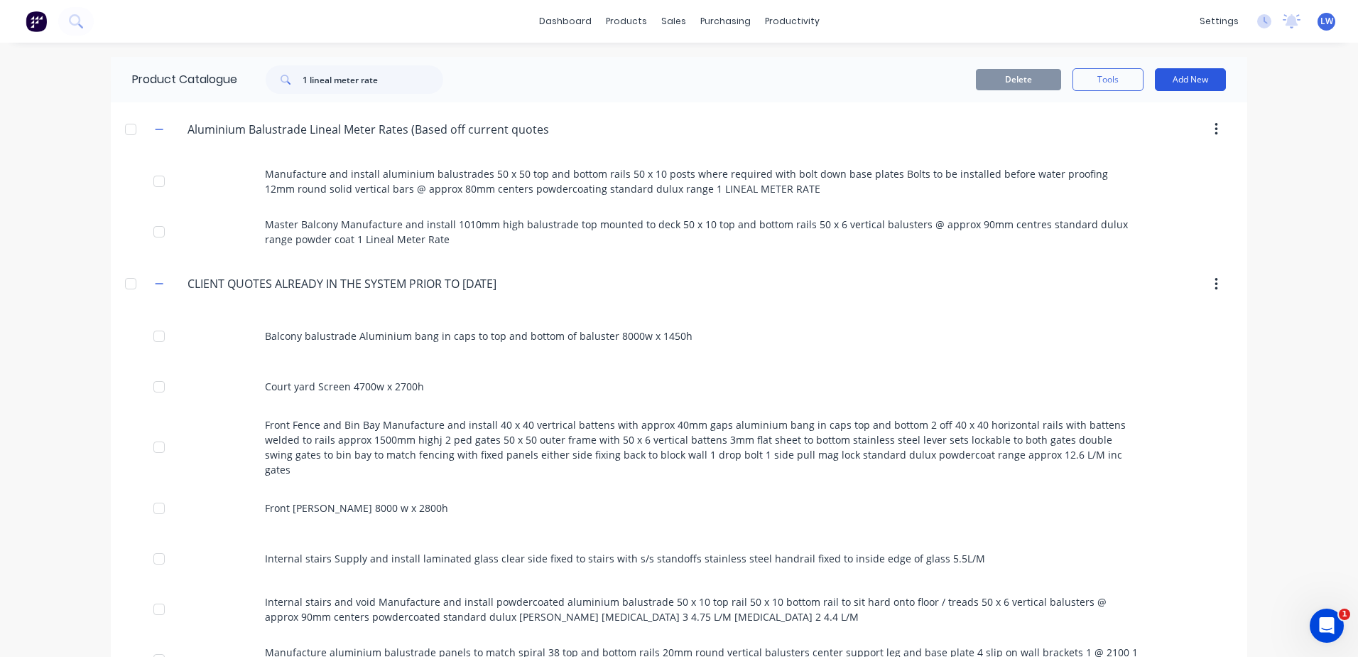
click at [1174, 80] on button "Add New" at bounding box center [1190, 79] width 71 height 23
click at [1140, 144] on div "Product" at bounding box center [1158, 144] width 109 height 21
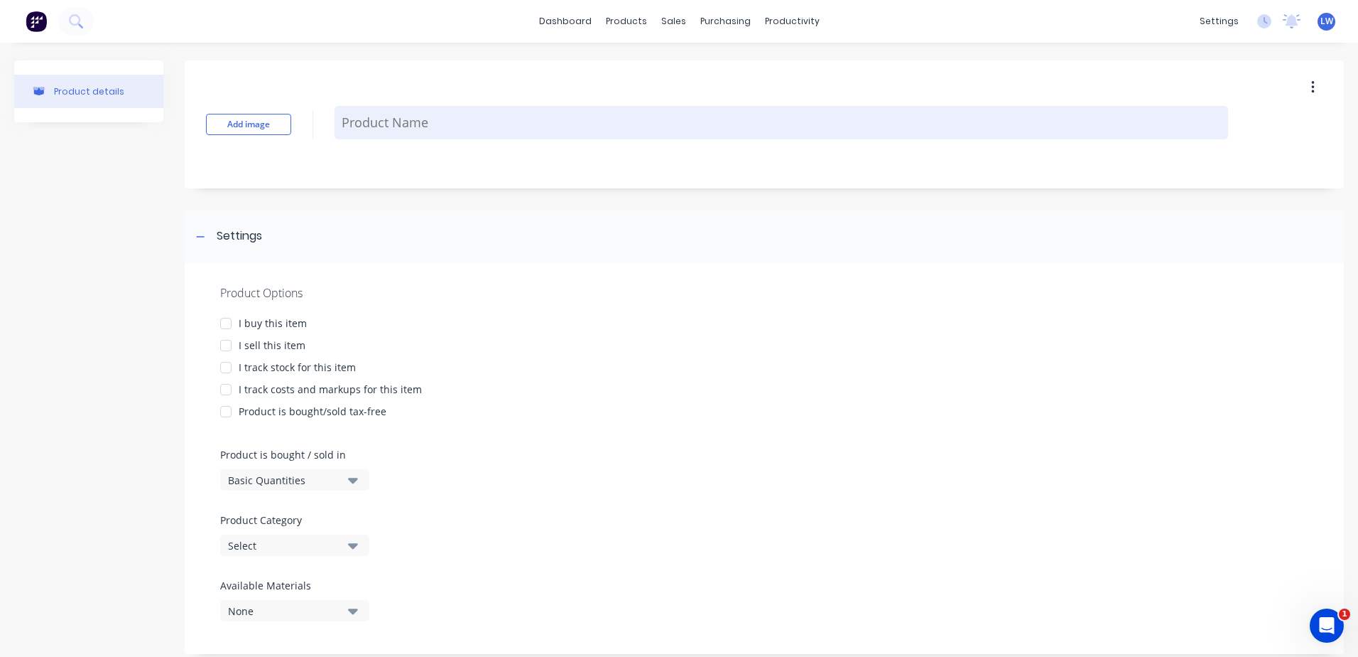
click at [383, 112] on textarea at bounding box center [782, 122] width 894 height 33
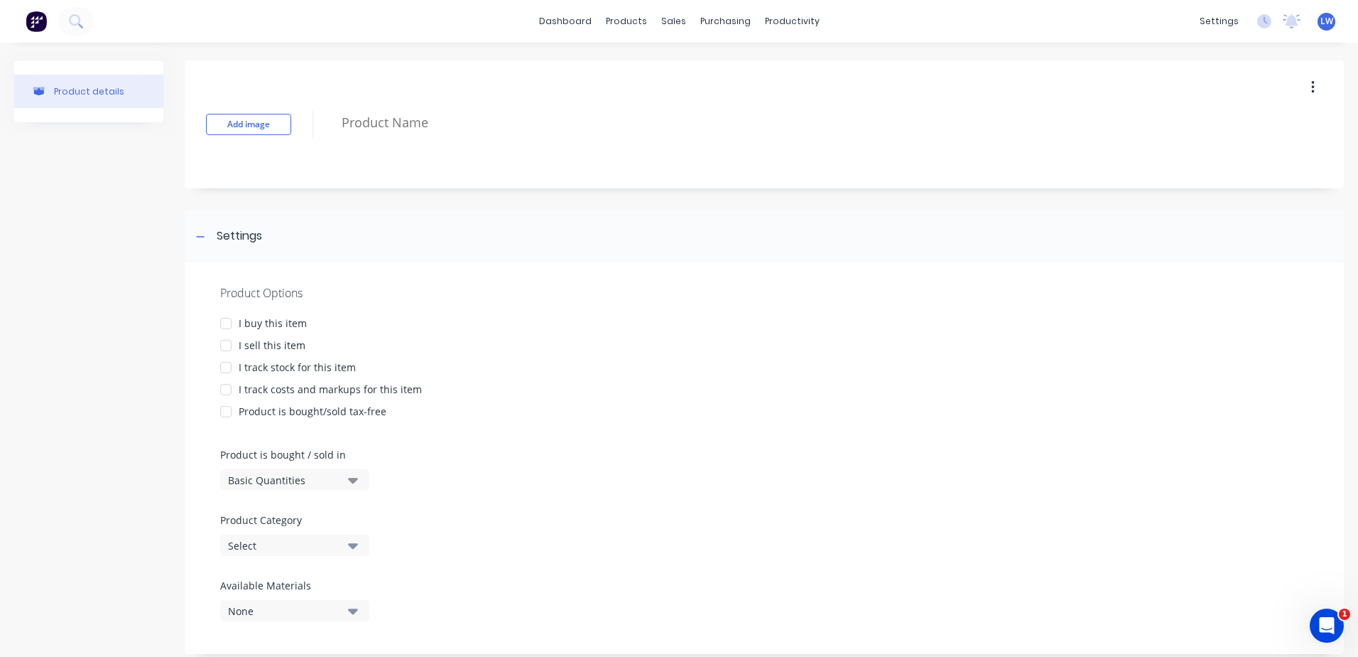
paste textarea "Hoods Supply only powdercoated 3mm aluminum hoods 20 x 20 U fold to outer edge …"
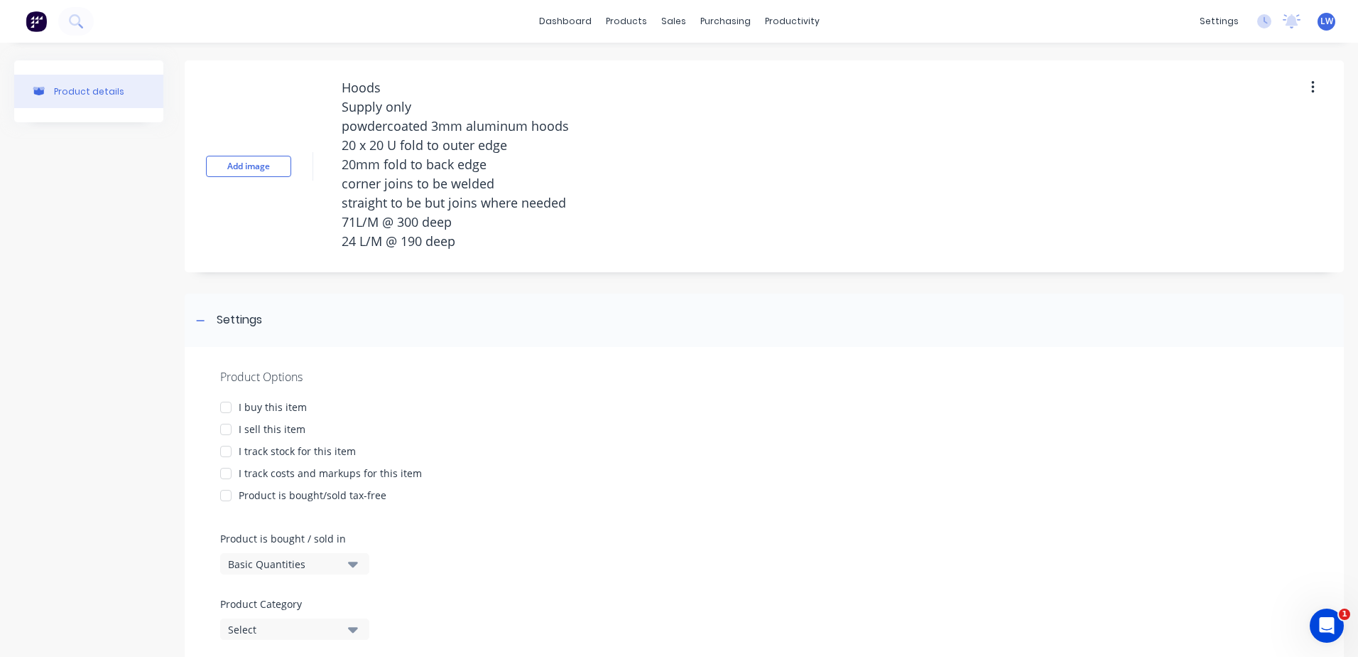
drag, startPoint x: 369, startPoint y: 83, endPoint x: 288, endPoint y: 82, distance: 81.0
click at [316, 82] on div "Add image Hoods Supply only powdercoated 3mm aluminum hoods 20 x 20 U fold to o…" at bounding box center [765, 166] width 1160 height 212
drag, startPoint x: 493, startPoint y: 242, endPoint x: 293, endPoint y: 46, distance: 279.8
click at [294, 45] on div "Product details Add image Hoods Supply only powdercoated 3mm aluminum hoods 20 …" at bounding box center [679, 406] width 1358 height 727
click at [225, 433] on div at bounding box center [226, 429] width 28 height 28
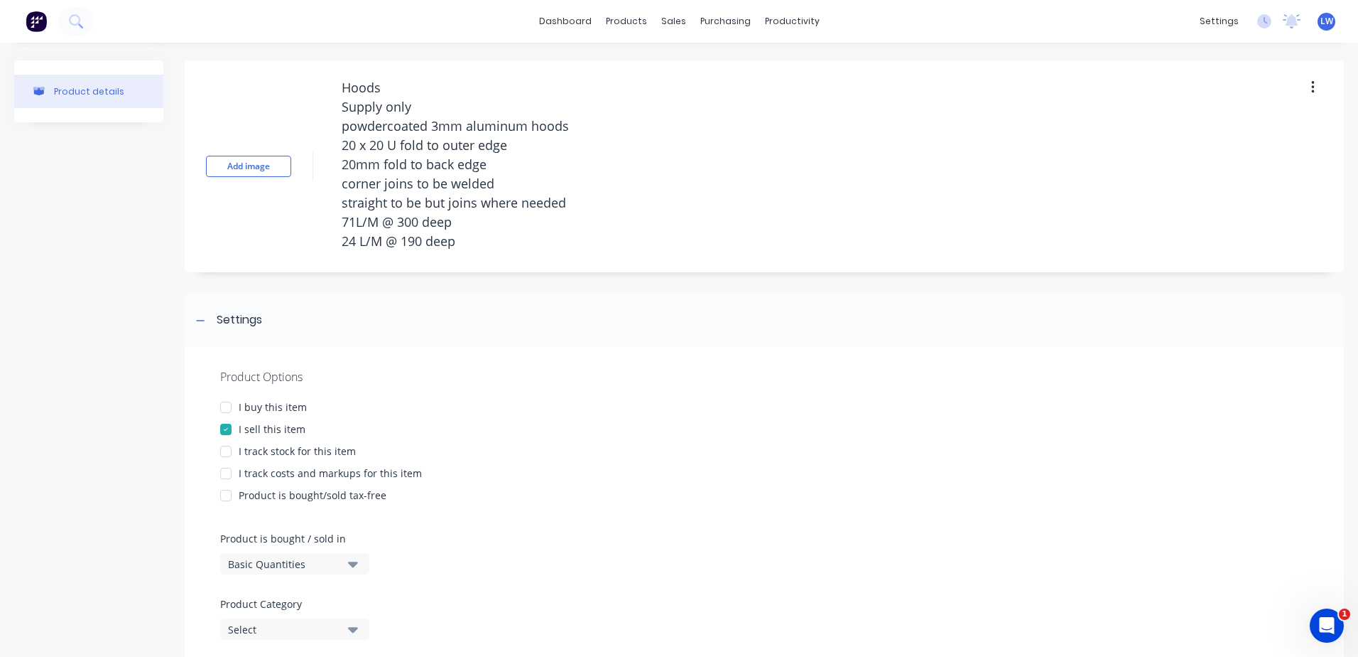
click at [224, 477] on div at bounding box center [226, 473] width 28 height 28
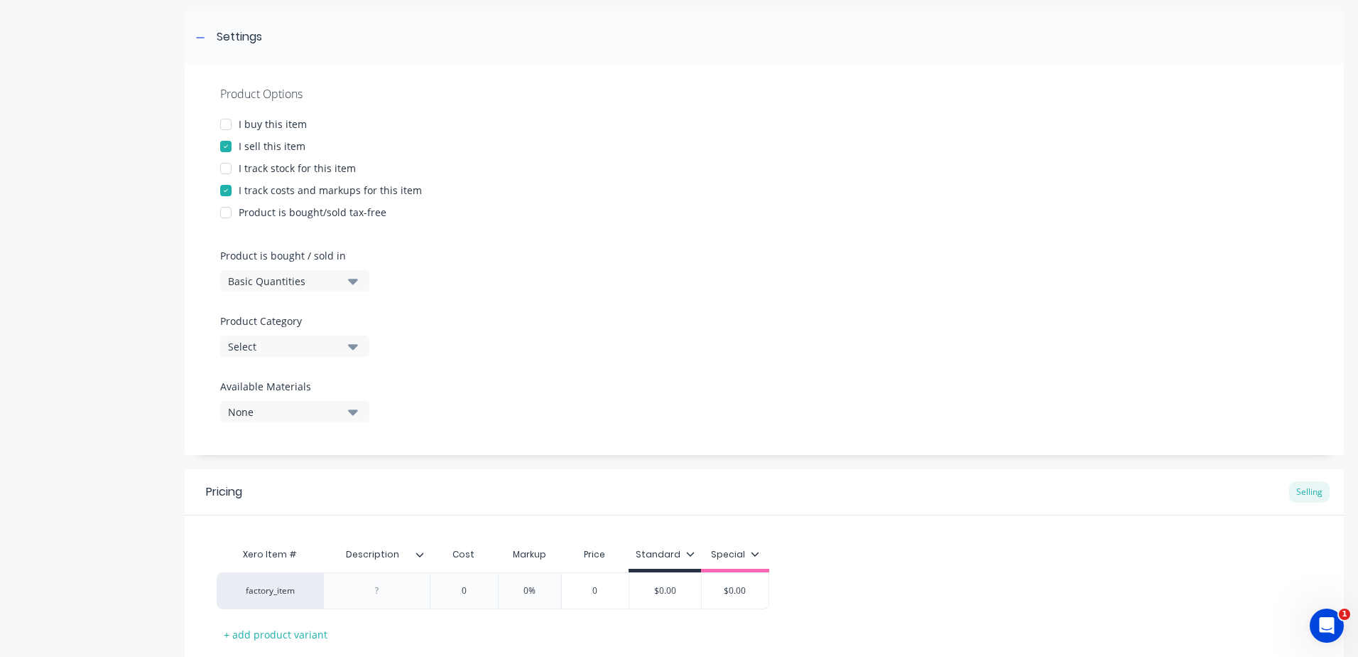
scroll to position [284, 0]
click at [350, 342] on icon "button" at bounding box center [353, 345] width 10 height 16
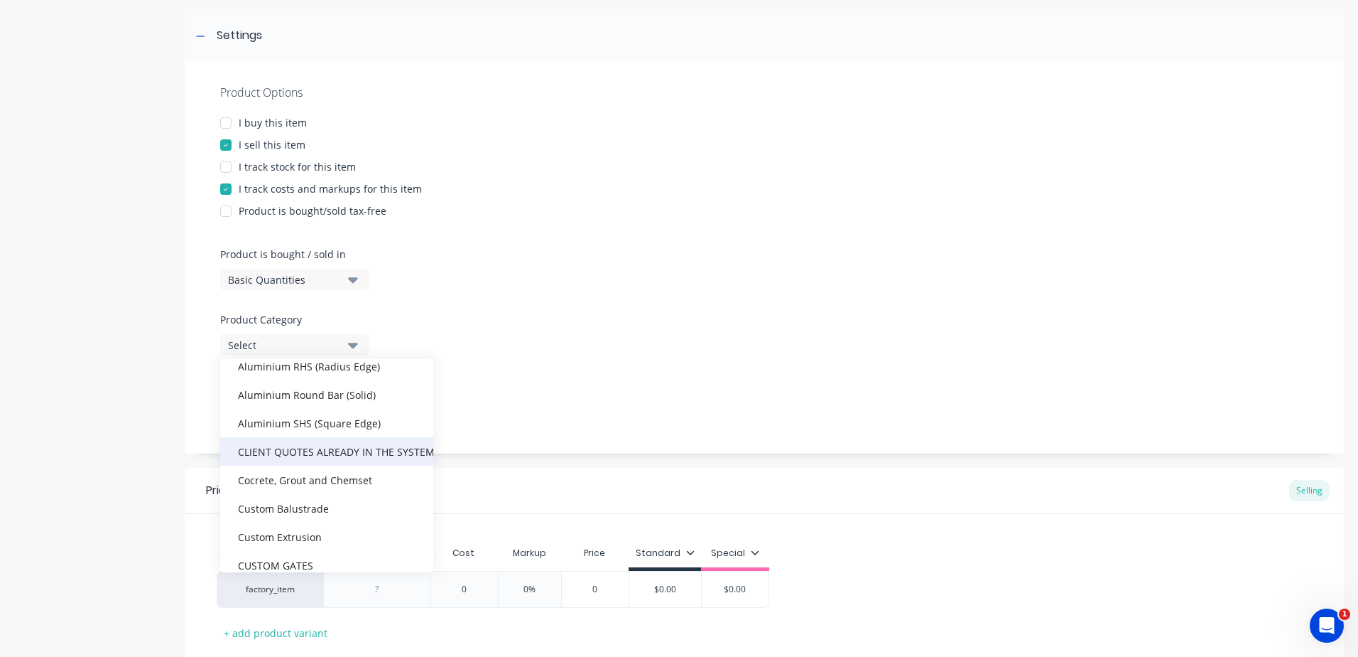
click at [325, 457] on div "CLIENT QUOTES ALREADY IN THE SYSTEM PRIOR TO [DATE]" at bounding box center [326, 451] width 213 height 28
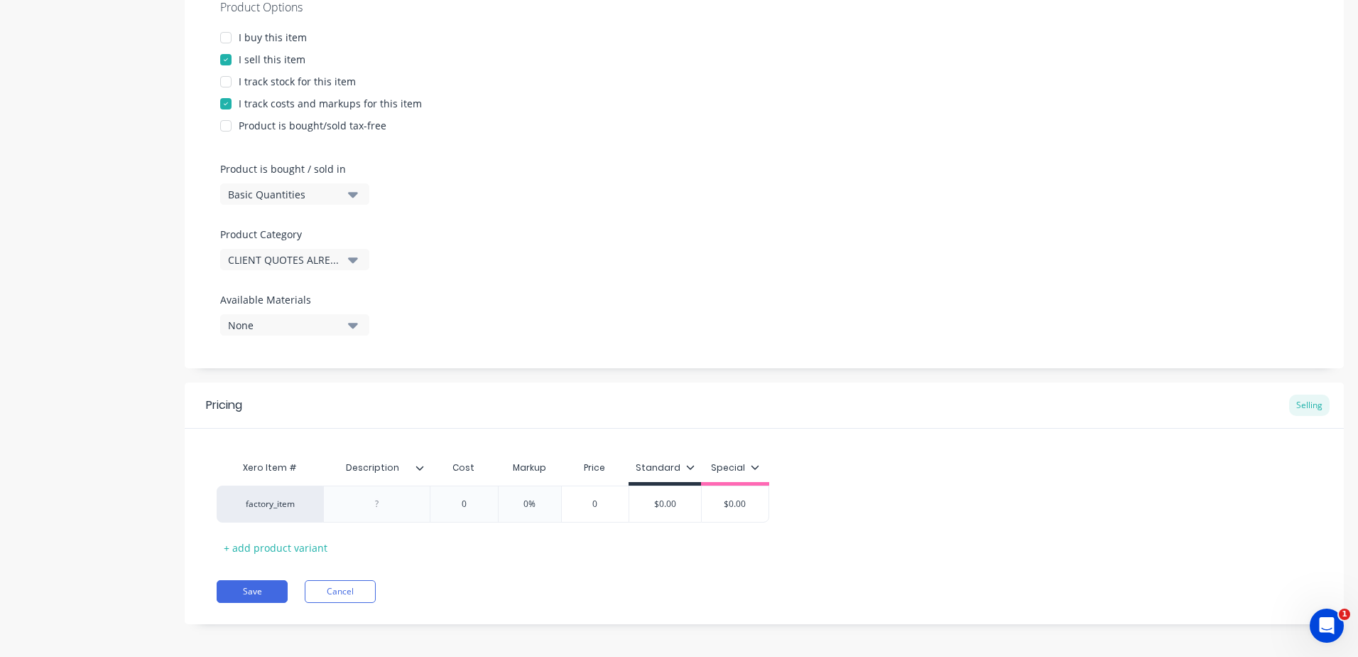
scroll to position [376, 0]
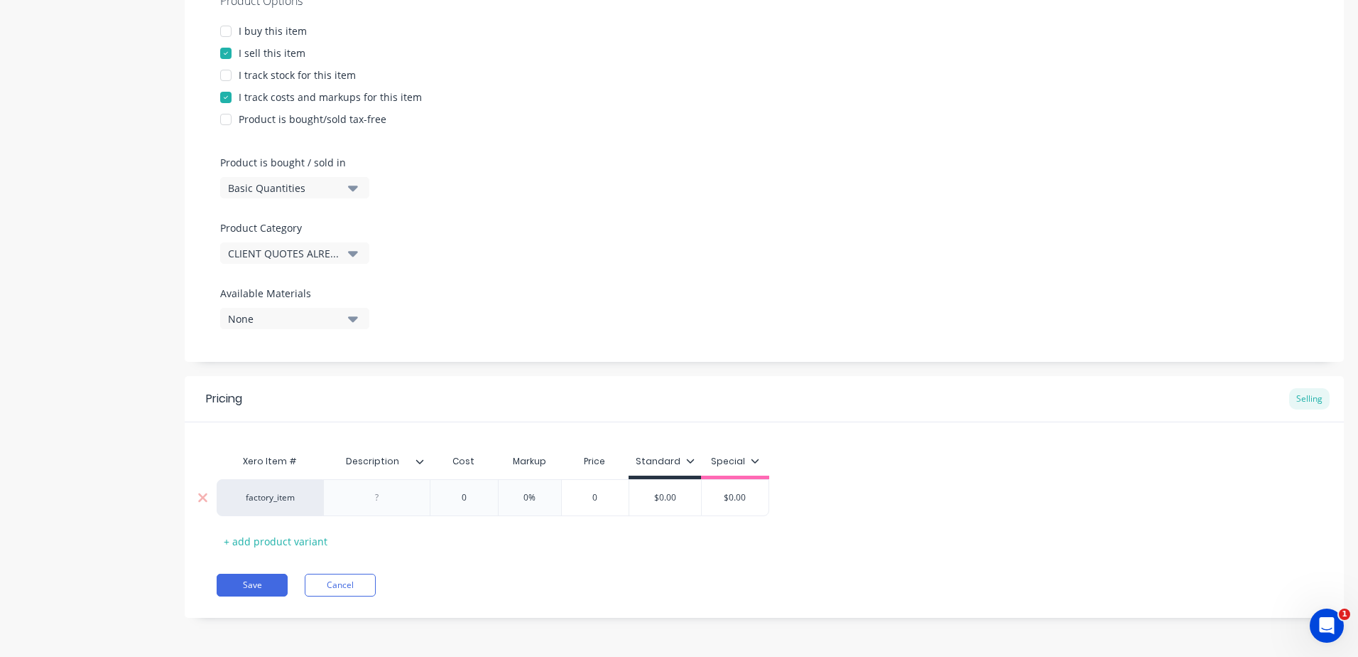
click at [400, 492] on div at bounding box center [377, 497] width 71 height 18
paste div
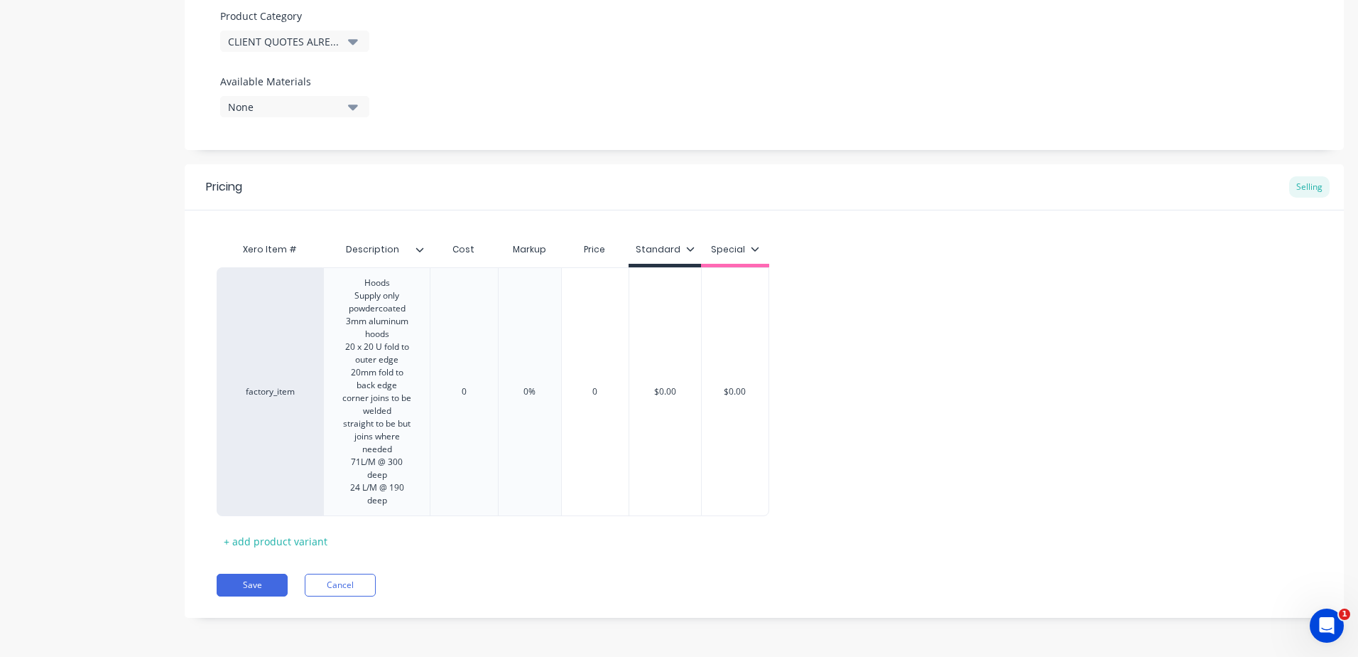
drag, startPoint x: 709, startPoint y: 610, endPoint x: 693, endPoint y: 578, distance: 35.6
click at [709, 607] on div "Pricing Selling Xero Item # Description Cost Markup Price Standard Special fact…" at bounding box center [765, 390] width 1160 height 453
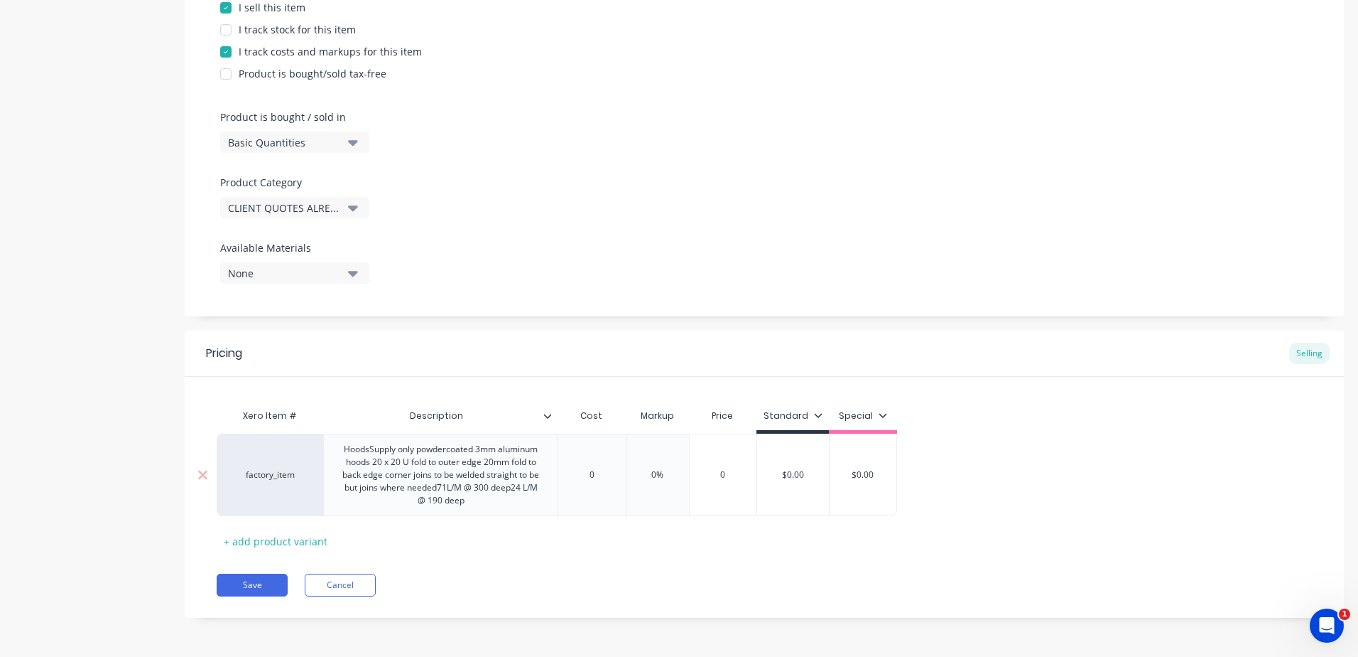
drag, startPoint x: 605, startPoint y: 478, endPoint x: 573, endPoint y: 477, distance: 32.0
click at [573, 477] on input "0" at bounding box center [591, 474] width 71 height 13
drag, startPoint x: 679, startPoint y: 475, endPoint x: 622, endPoint y: 471, distance: 57.7
click at [622, 471] on div "factory_item HoodsSupply only powdercoated 3mm aluminum hoods 20 x 20 U fold to…" at bounding box center [576, 474] width 718 height 82
click at [644, 554] on div "Pricing Selling Xero Item # Description Cost Markup Price Standard Special fact…" at bounding box center [765, 473] width 1160 height 287
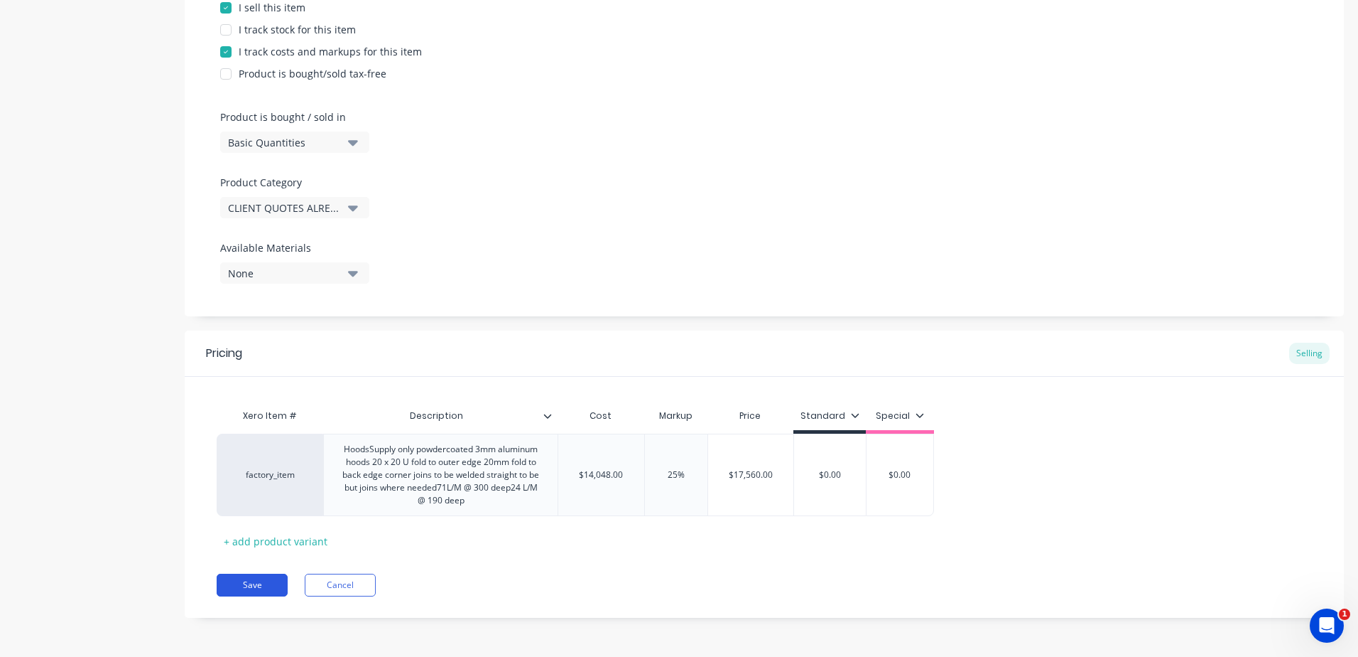
click at [262, 583] on button "Save" at bounding box center [252, 584] width 71 height 23
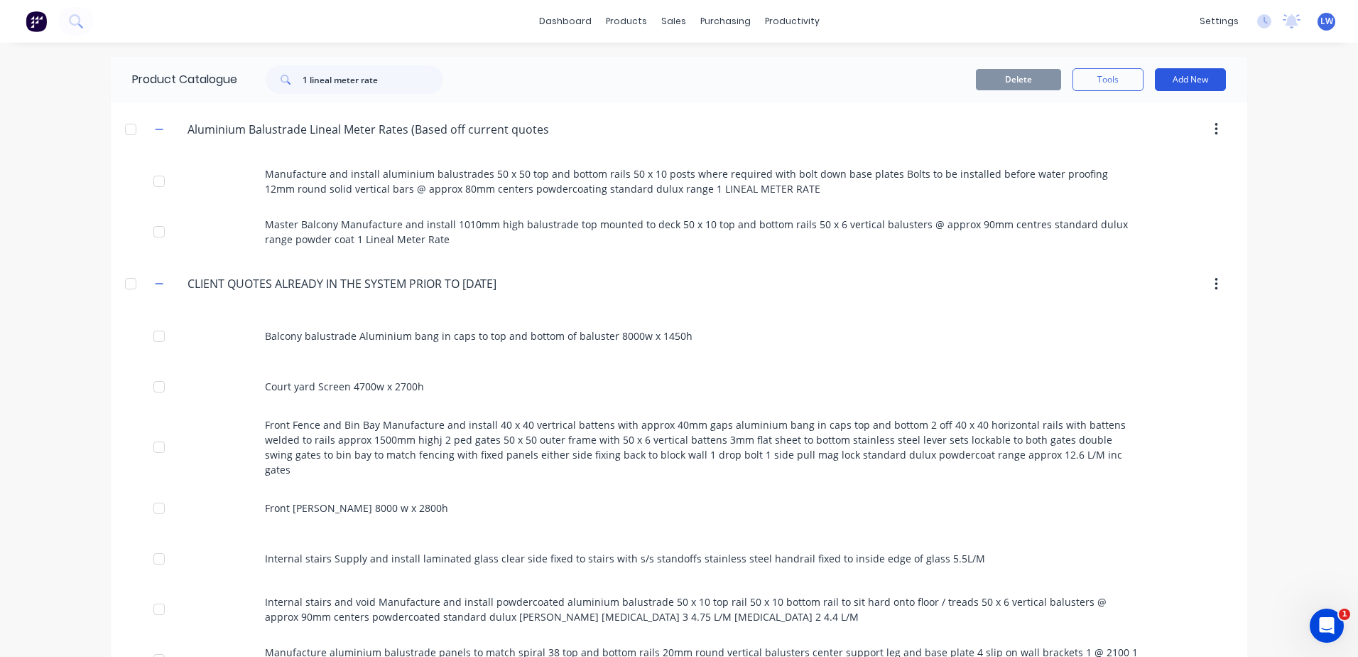
click at [1183, 82] on button "Add New" at bounding box center [1190, 79] width 71 height 23
click at [1135, 144] on div "Product" at bounding box center [1158, 144] width 109 height 21
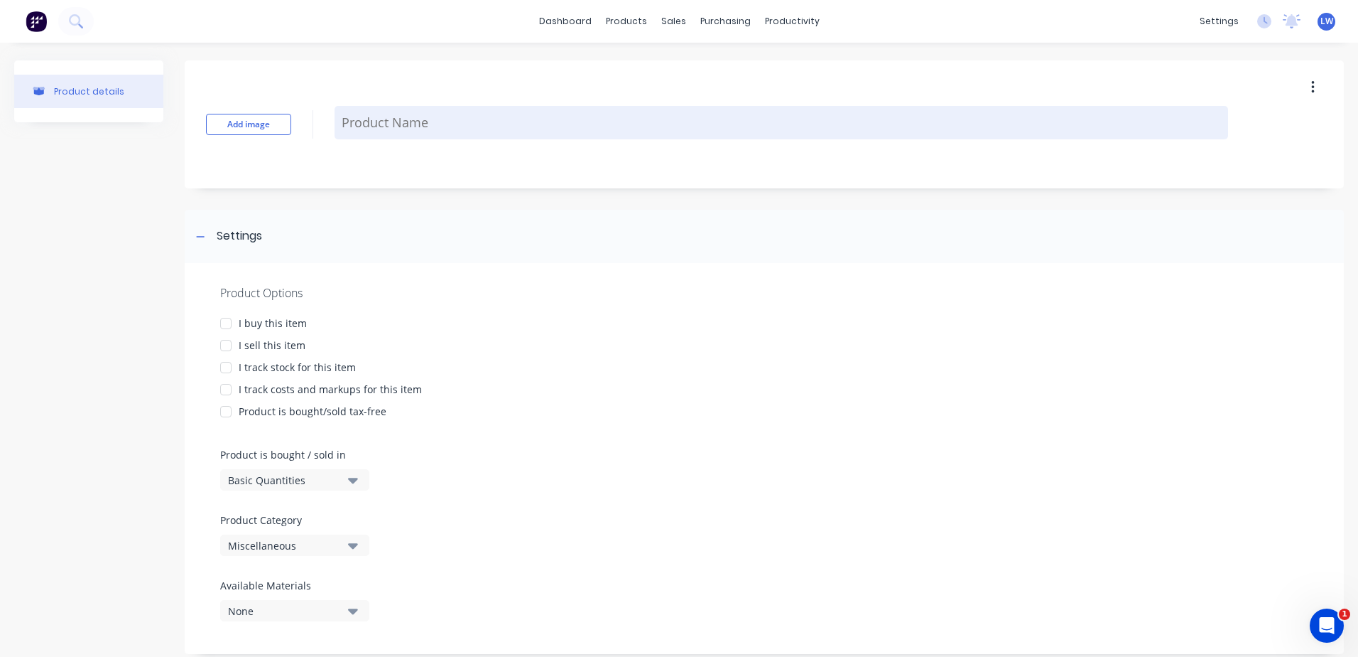
click at [372, 129] on textarea at bounding box center [782, 122] width 894 height 33
paste textarea "Gym Voids Manufacture and install top mounted balustrade to voids 75 x 50 topra…"
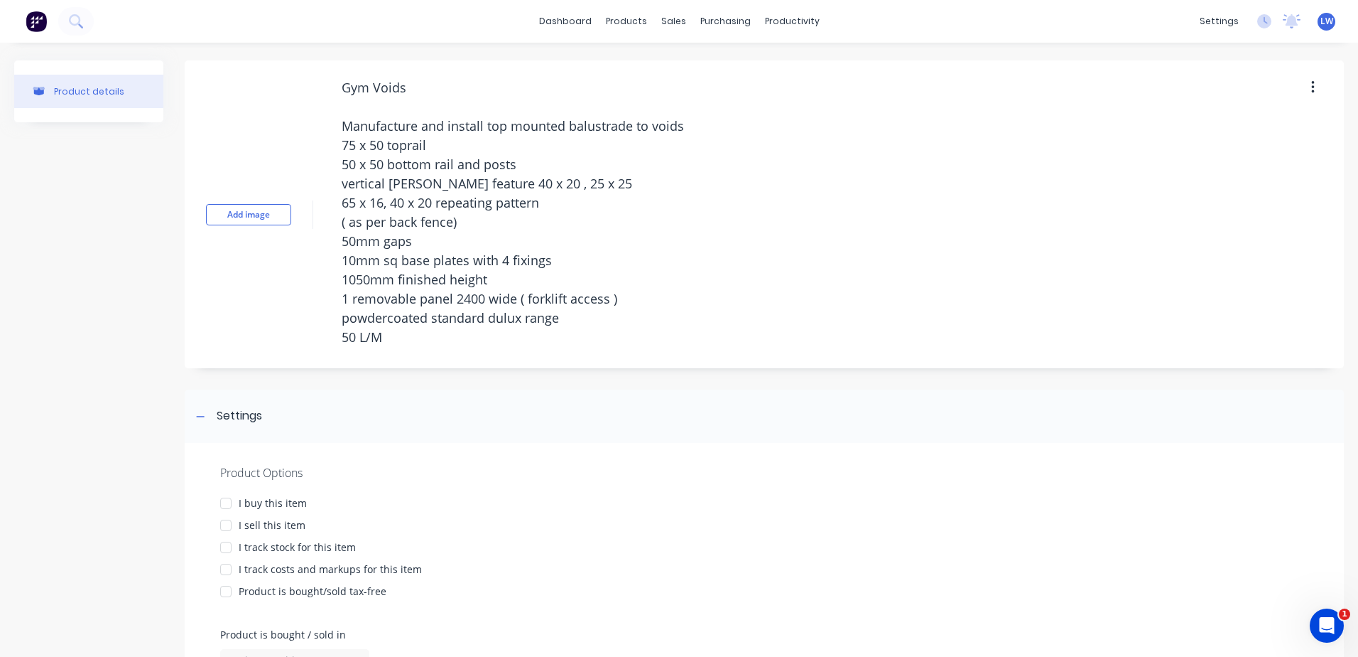
click at [225, 531] on div at bounding box center [226, 525] width 28 height 28
click at [226, 568] on div at bounding box center [226, 569] width 28 height 28
drag, startPoint x: 411, startPoint y: 343, endPoint x: 295, endPoint y: 68, distance: 298.6
click at [295, 68] on div "Add image Gym Voids Manufacture and install top mounted balustrade to voids 75 …" at bounding box center [765, 214] width 1160 height 308
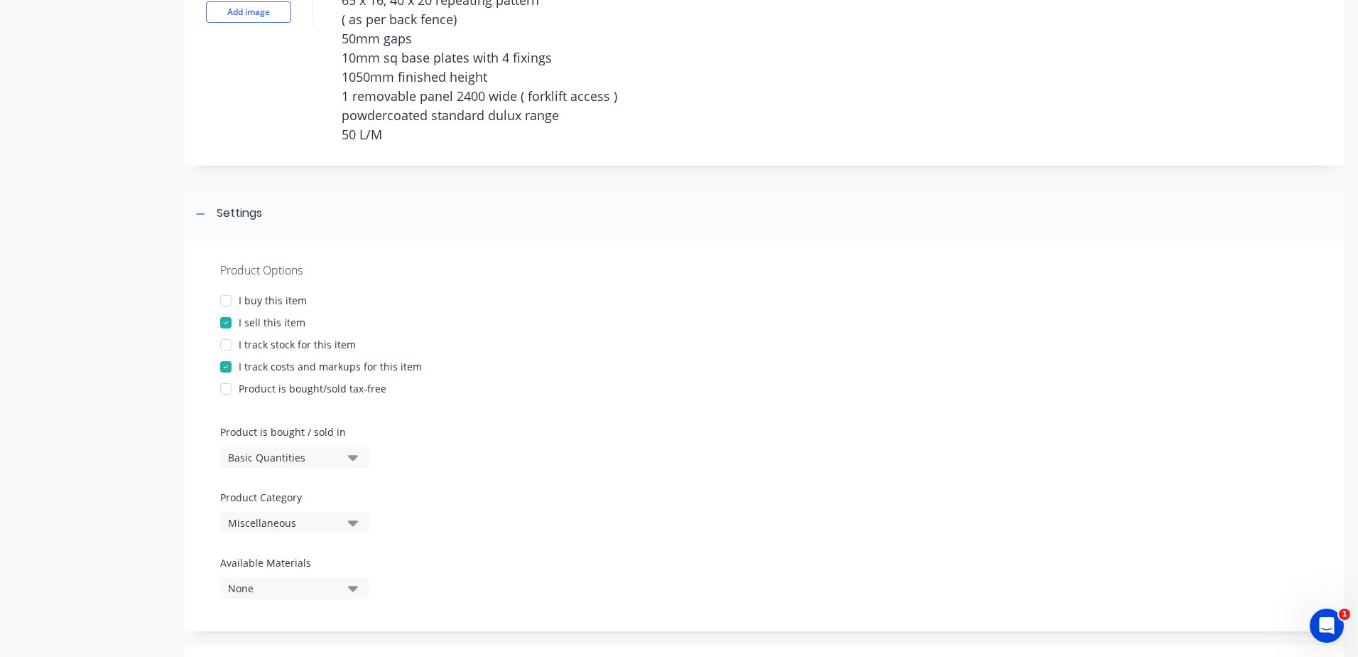
scroll to position [426, 0]
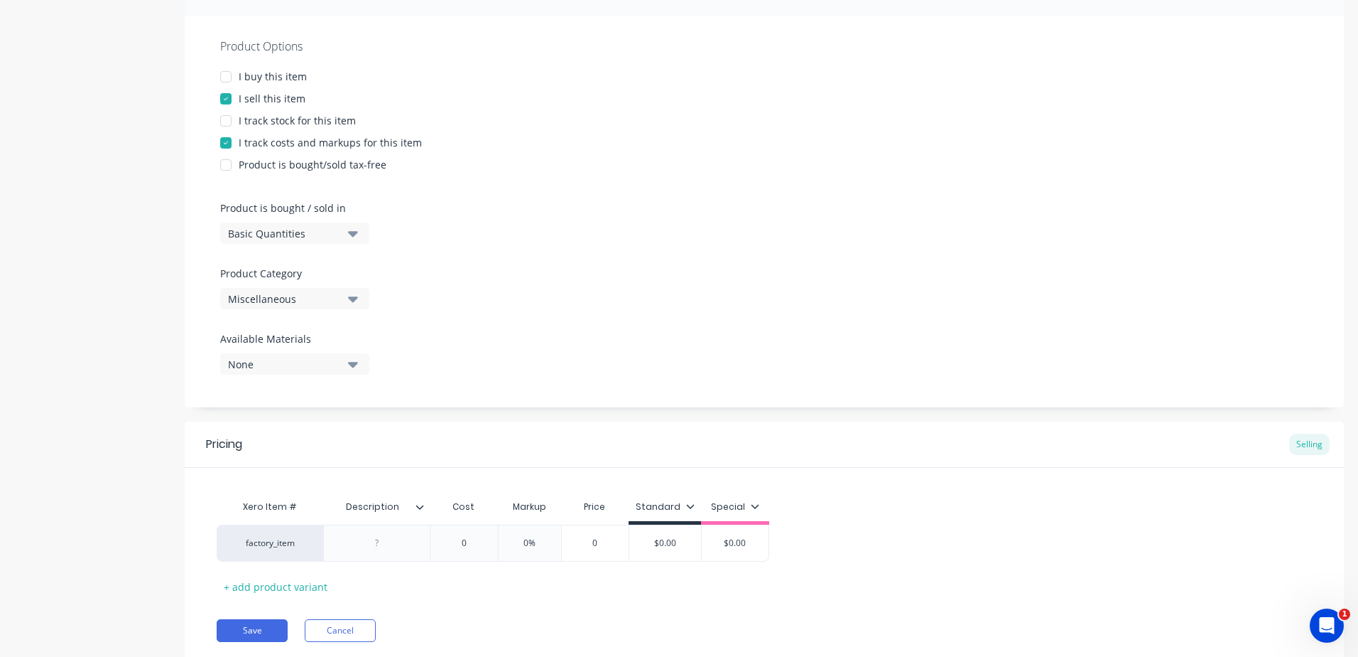
click at [357, 297] on div "Product Options I buy this item I sell this item I track stock for this item I …" at bounding box center [765, 211] width 1160 height 391
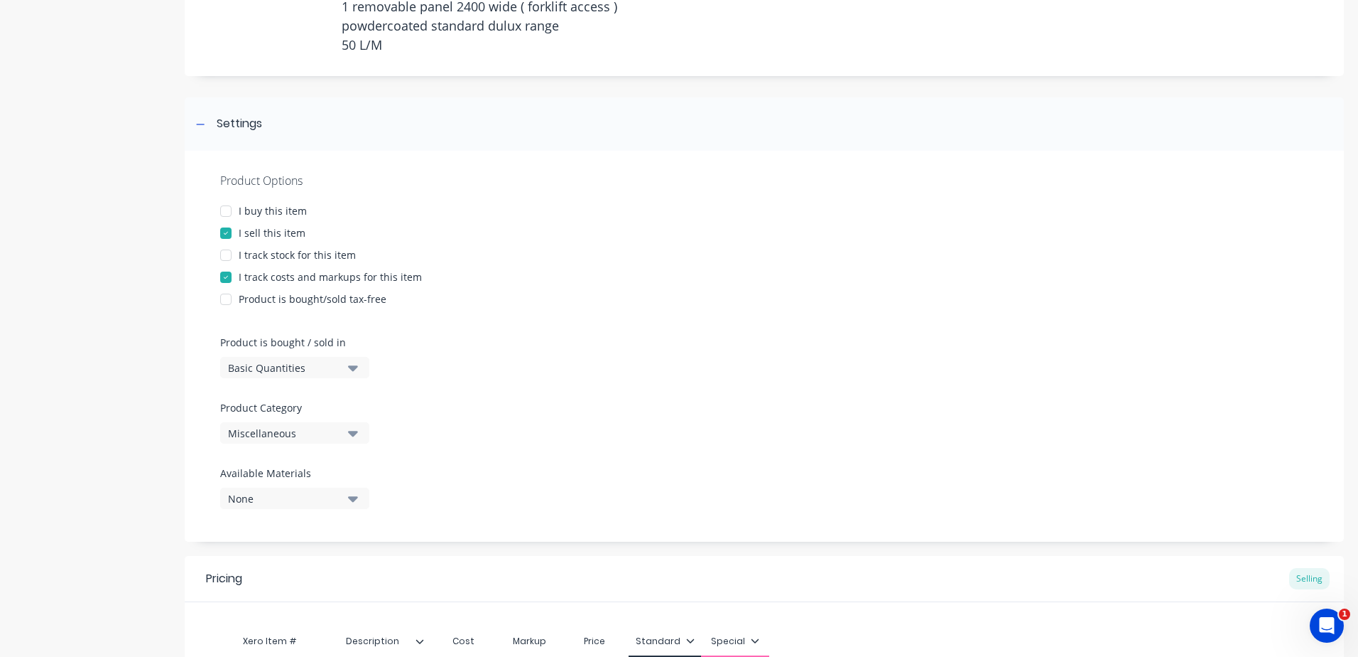
click at [353, 427] on icon "button" at bounding box center [353, 433] width 10 height 16
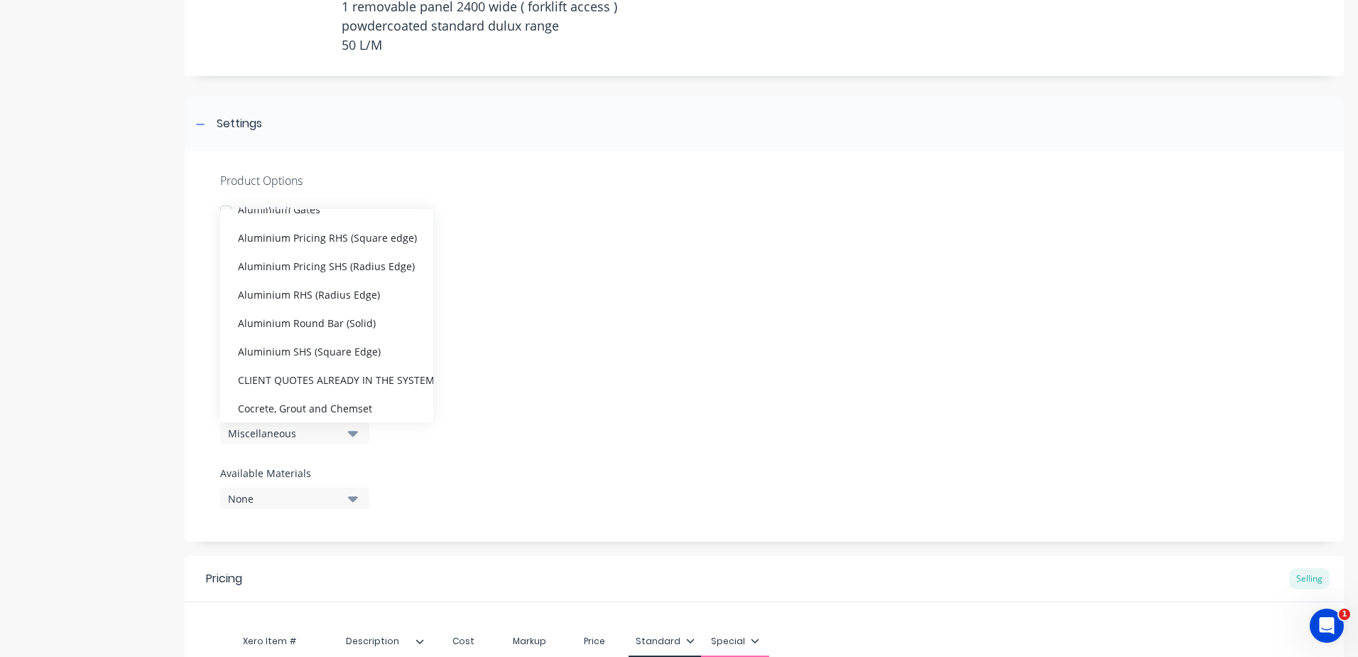
scroll to position [213, 0]
click at [349, 373] on div "CLIENT QUOTES ALREADY IN THE SYSTEM PRIOR TO [DATE]" at bounding box center [326, 372] width 213 height 28
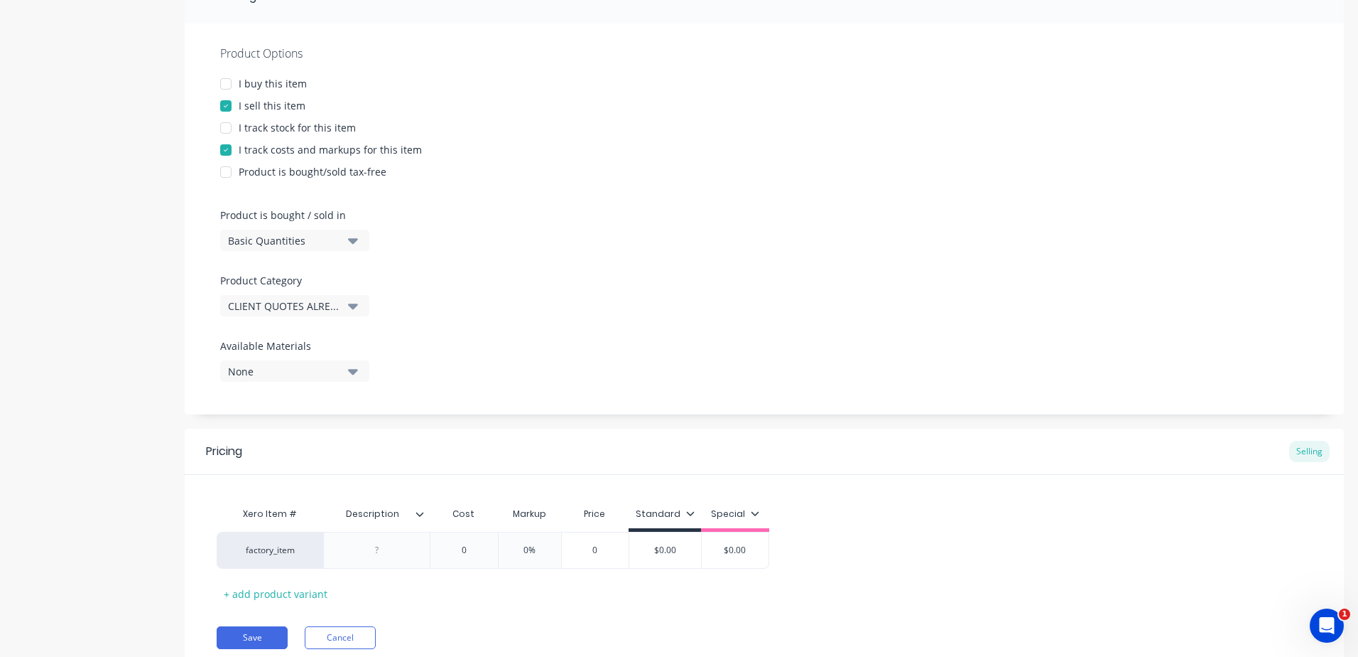
scroll to position [472, 0]
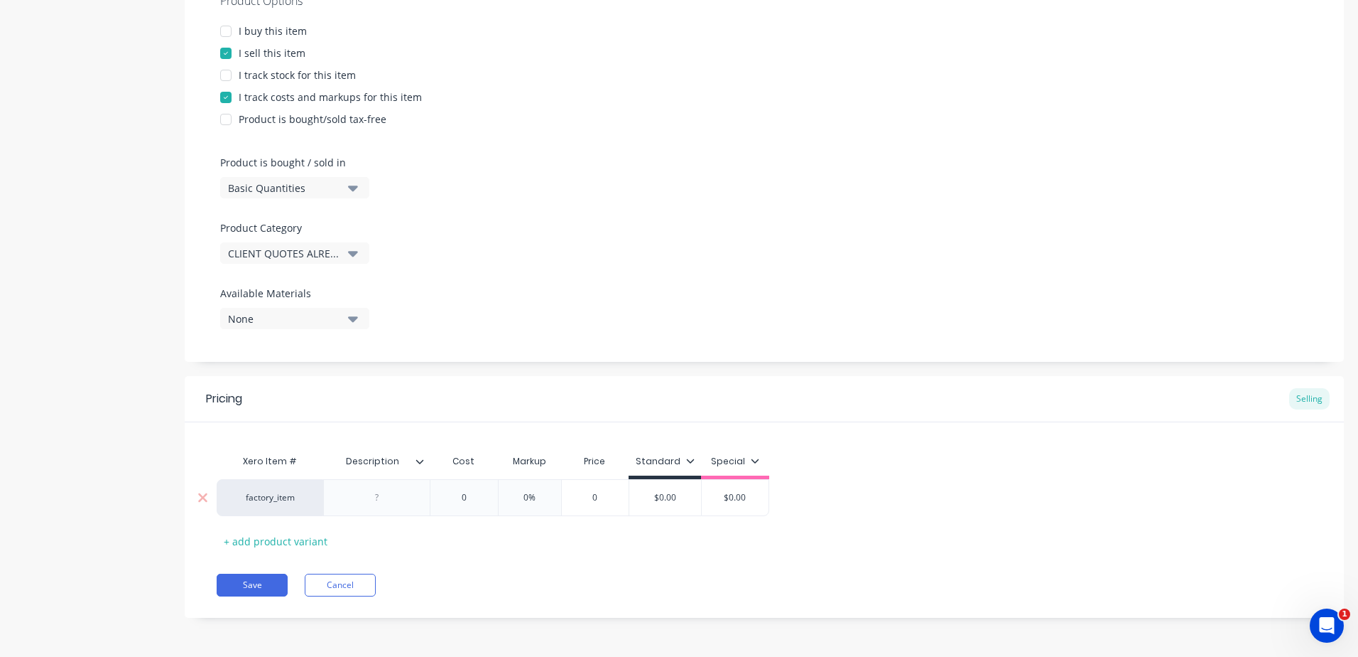
click at [393, 492] on div at bounding box center [377, 497] width 71 height 18
paste div
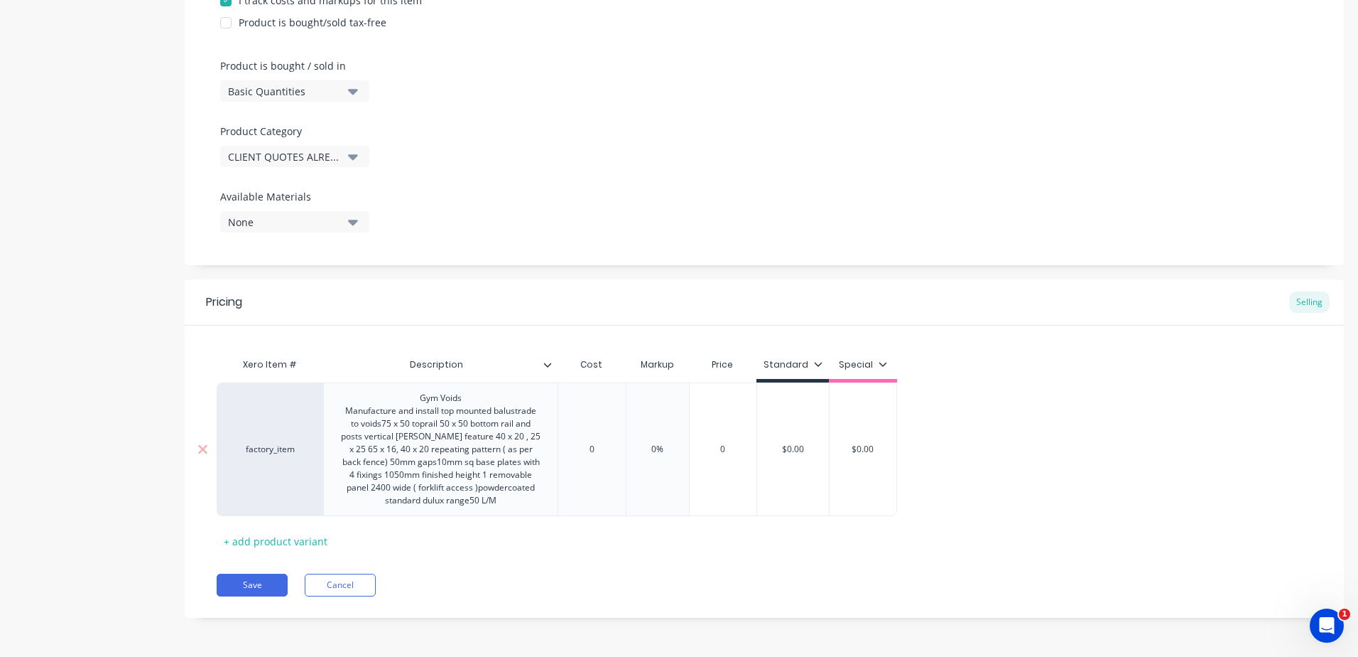
scroll to position [568, 0]
click at [479, 323] on div "Pricing Selling Xero Item # Description Cost Markup Price Standard Special fact…" at bounding box center [765, 448] width 1160 height 338
drag, startPoint x: 610, startPoint y: 450, endPoint x: 489, endPoint y: 443, distance: 121.0
click at [489, 443] on div "factory_item Gym Voids Manufacture and install top mounted balustrade to voids7…" at bounding box center [557, 449] width 681 height 134
drag, startPoint x: 620, startPoint y: 450, endPoint x: 443, endPoint y: 441, distance: 177.2
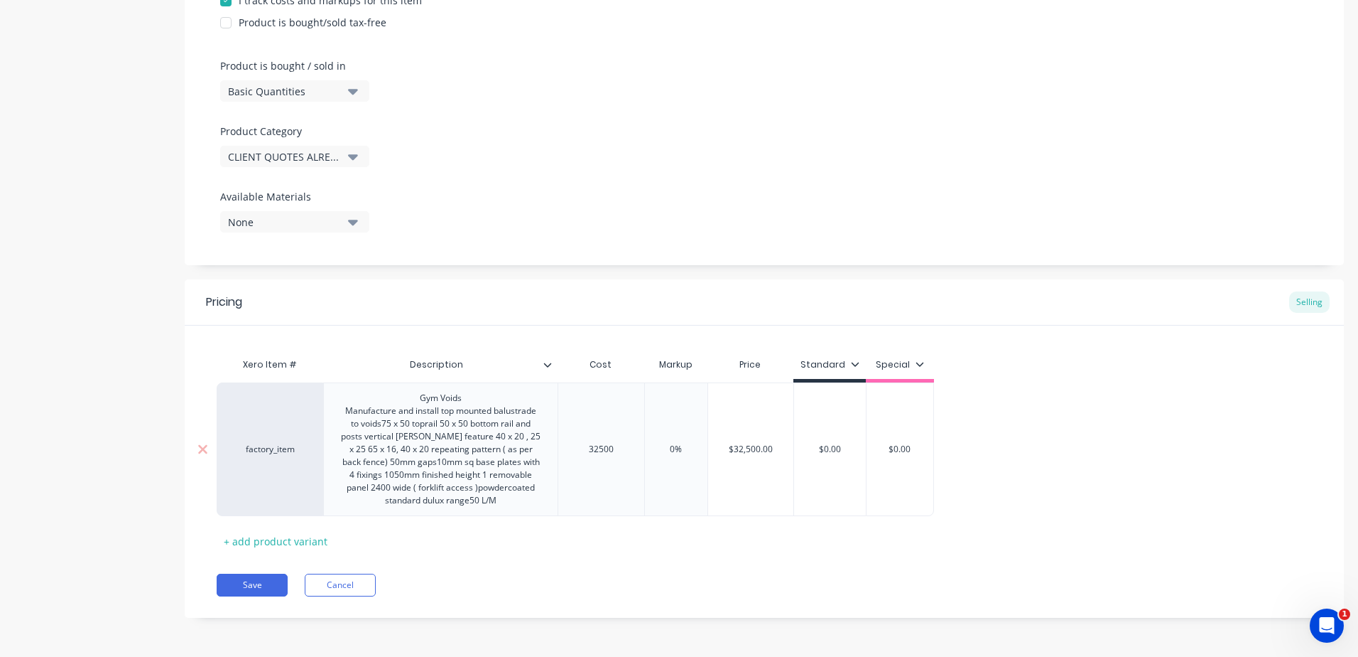
click at [443, 441] on div "factory_item Gym Voids Manufacture and install top mounted balustrade to voids7…" at bounding box center [576, 449] width 718 height 134
drag, startPoint x: 669, startPoint y: 453, endPoint x: 566, endPoint y: 453, distance: 103.7
click at [566, 453] on div "factory_item Gym Voids Manufacture and install top mounted balustrade to voids7…" at bounding box center [576, 449] width 718 height 134
click at [745, 566] on div "Pricing Selling Xero Item # Description Cost Markup Price Standard Special fact…" at bounding box center [765, 448] width 1160 height 338
click at [778, 459] on div "factory_item Gym Voids Manufacture and install top mounted balustrade to voids7…" at bounding box center [576, 449] width 718 height 134
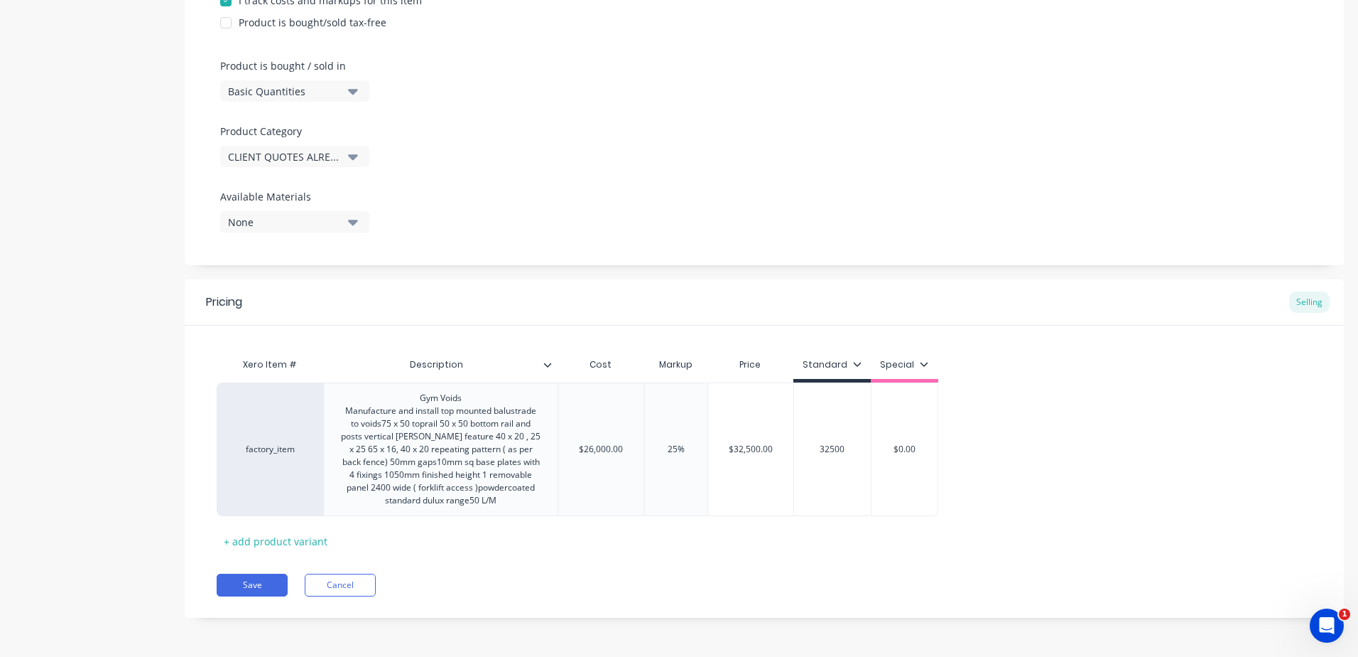
click at [782, 549] on div "Xero Item # Description Cost Markup Price Standard Special factory_item Gym Voi…" at bounding box center [765, 451] width 1096 height 202
click at [247, 589] on button "Save" at bounding box center [252, 584] width 71 height 23
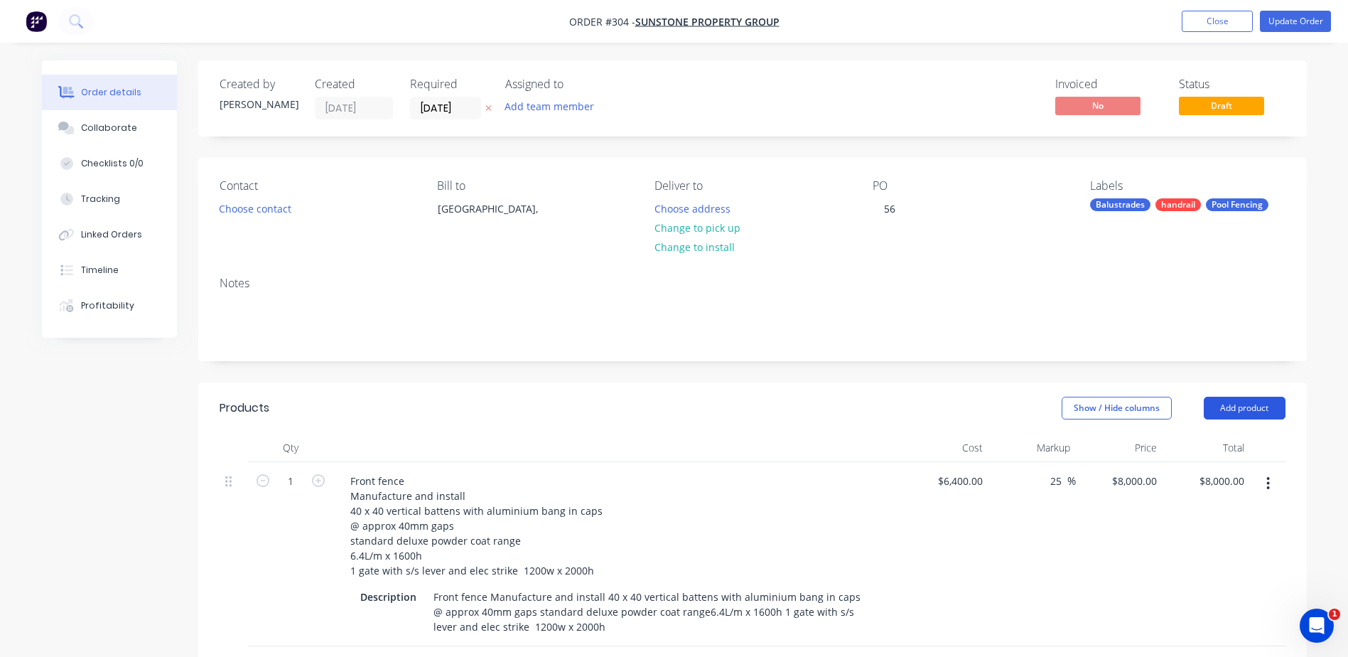
click at [1260, 408] on button "Add product" at bounding box center [1245, 407] width 82 height 23
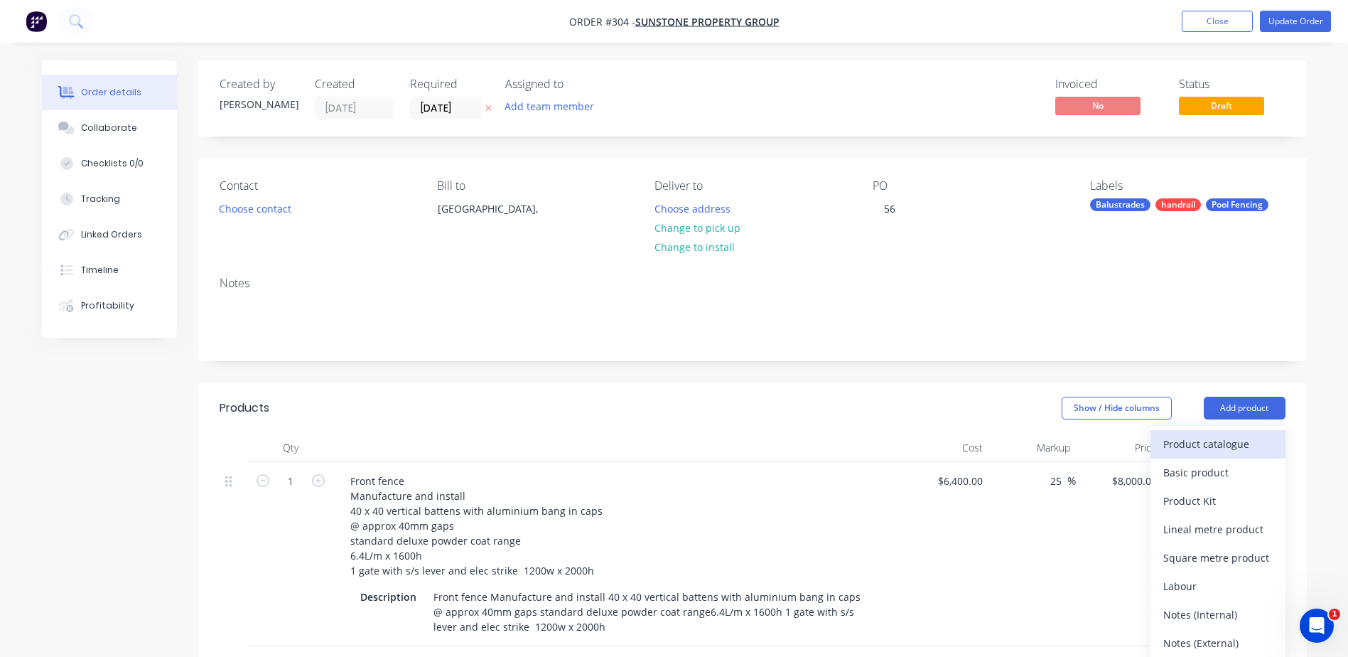
click at [1225, 443] on div "Product catalogue" at bounding box center [1217, 443] width 109 height 21
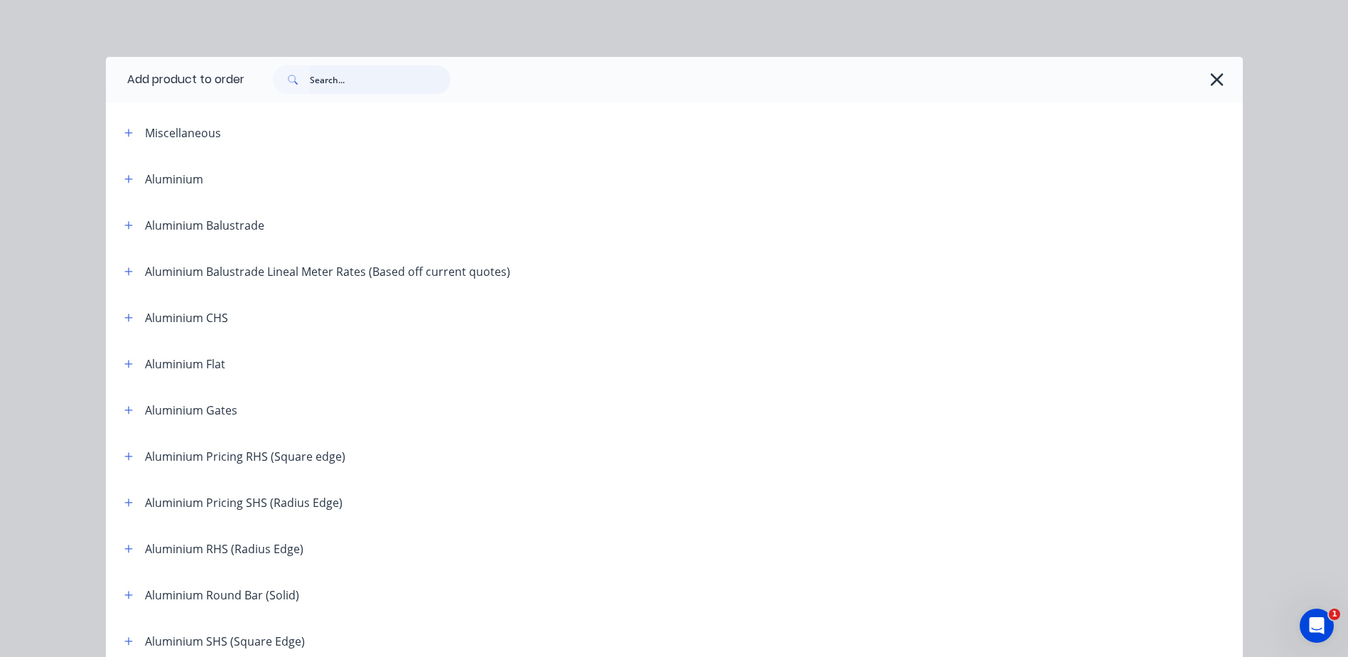
click at [357, 84] on input "text" at bounding box center [380, 79] width 141 height 28
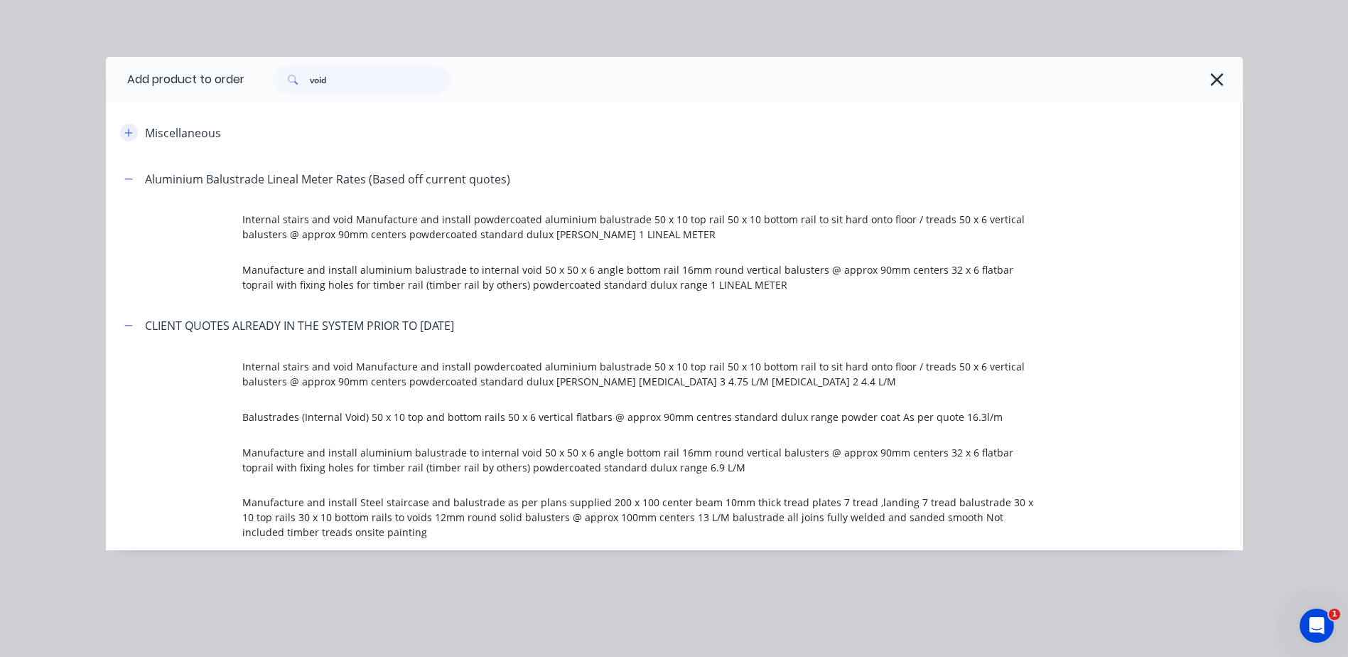
click at [130, 134] on icon "button" at bounding box center [128, 133] width 9 height 10
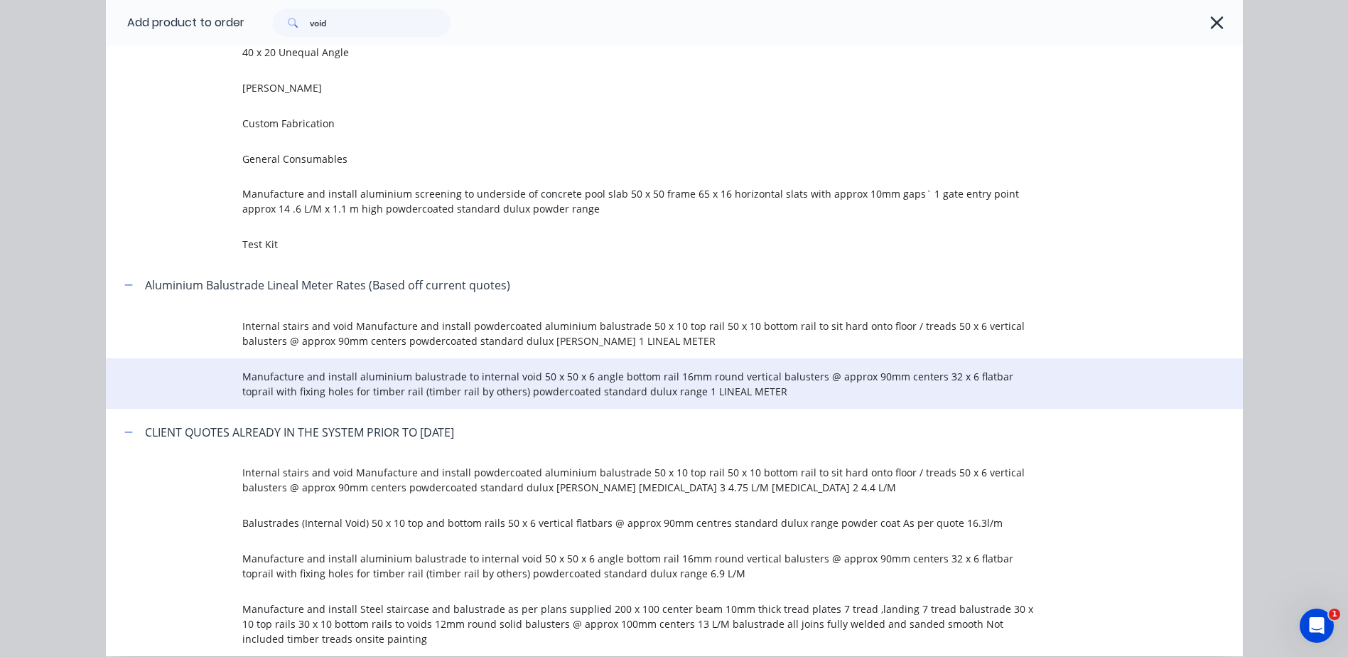
scroll to position [213, 0]
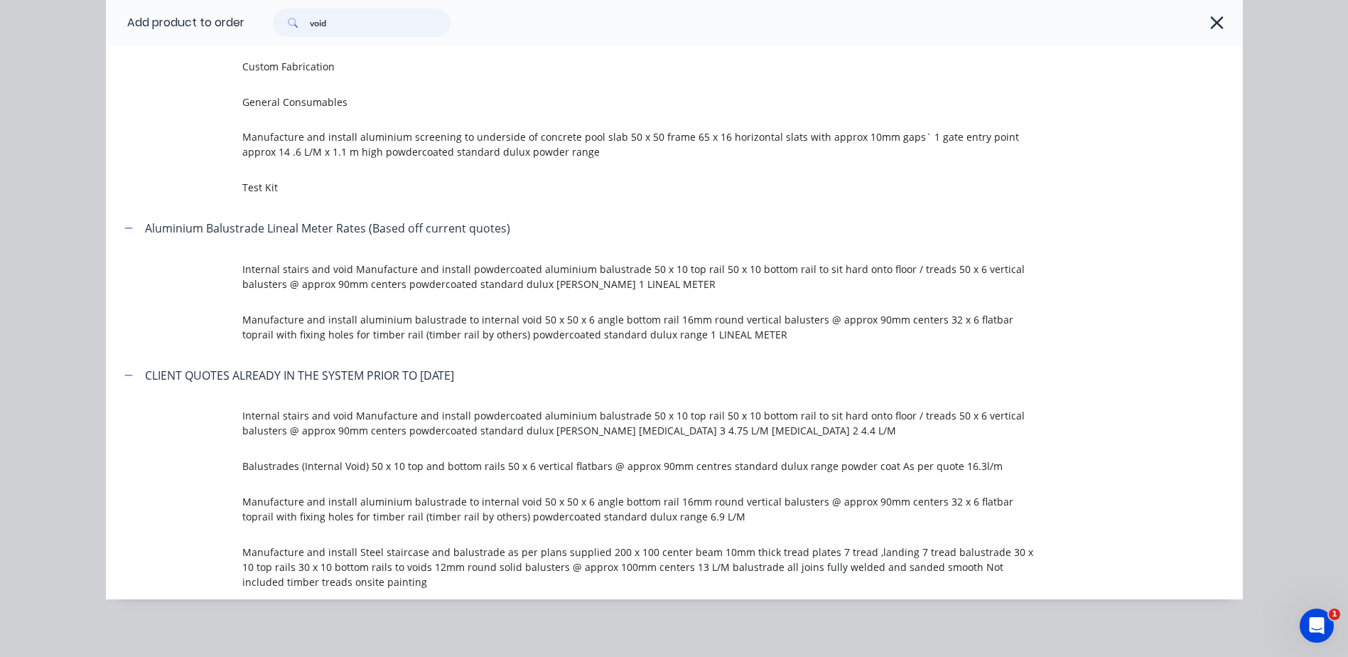
drag, startPoint x: 282, startPoint y: 26, endPoint x: 206, endPoint y: 26, distance: 76.0
click at [206, 26] on header "Add product to order void" at bounding box center [674, 22] width 1137 height 45
type input "90mm"
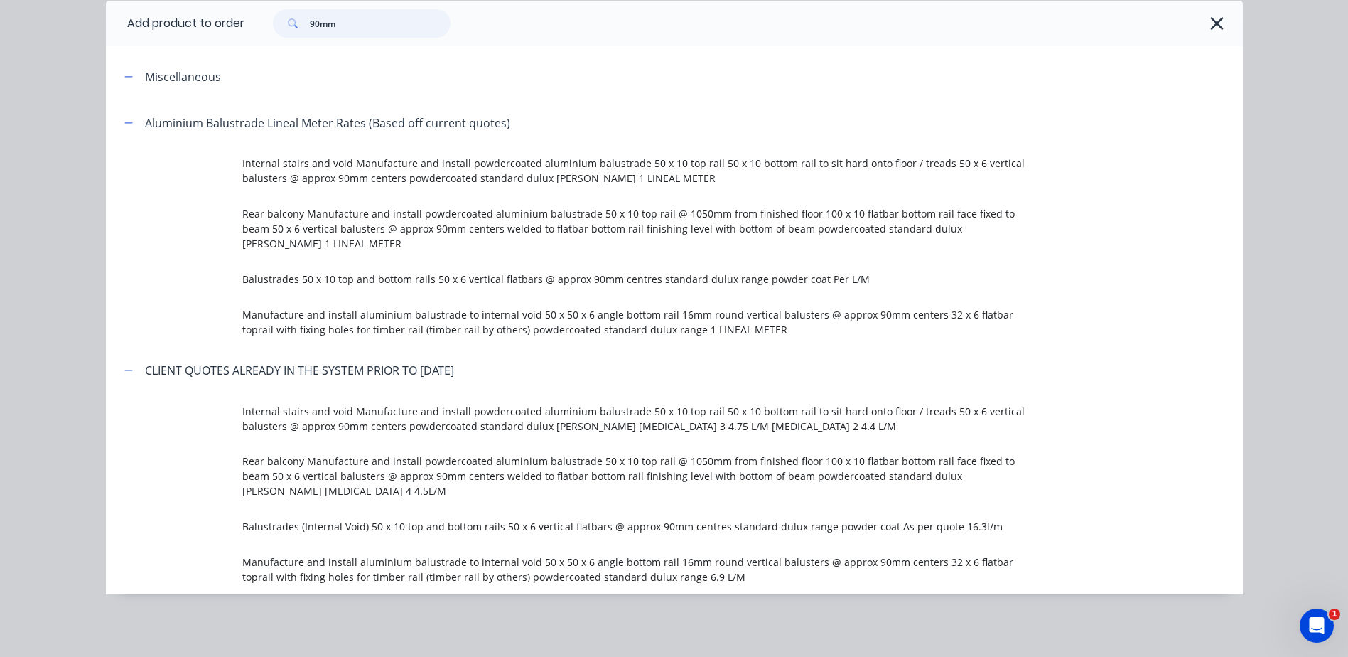
scroll to position [0, 0]
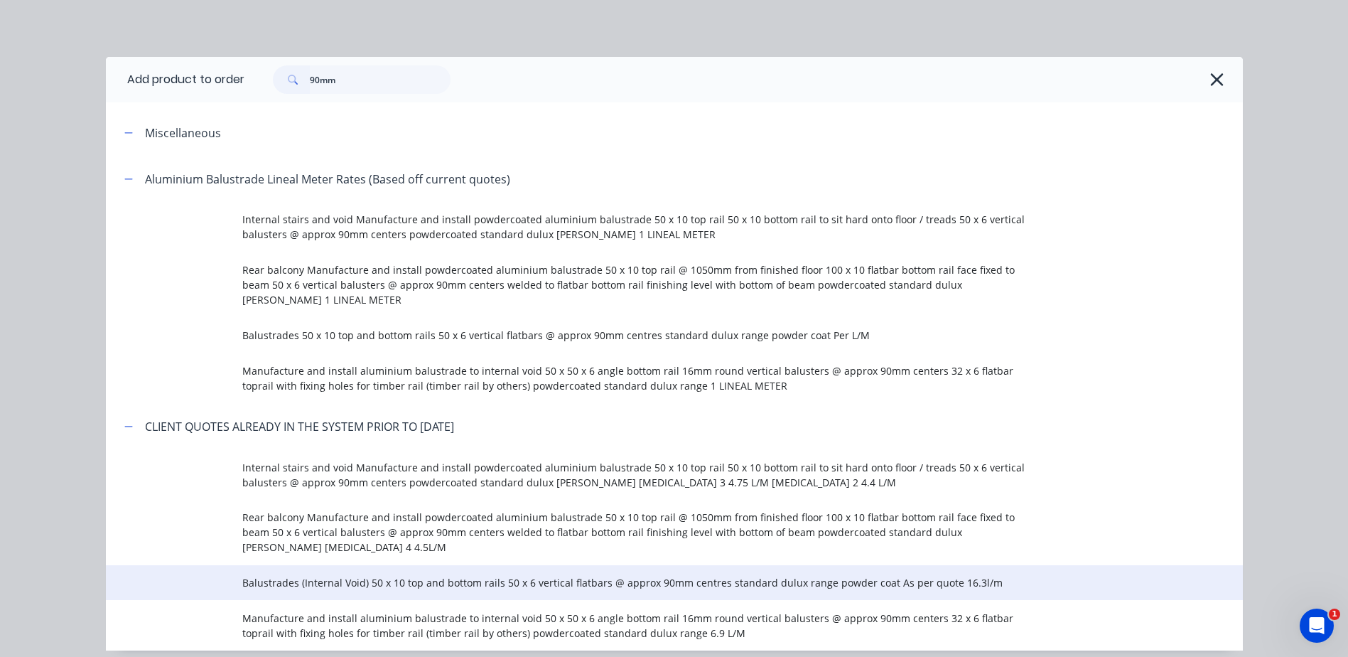
click at [423, 575] on span "Balustrades (Internal Void) 50 x 10 top and bottom rails 50 x 6 vertical flatba…" at bounding box center [642, 582] width 800 height 15
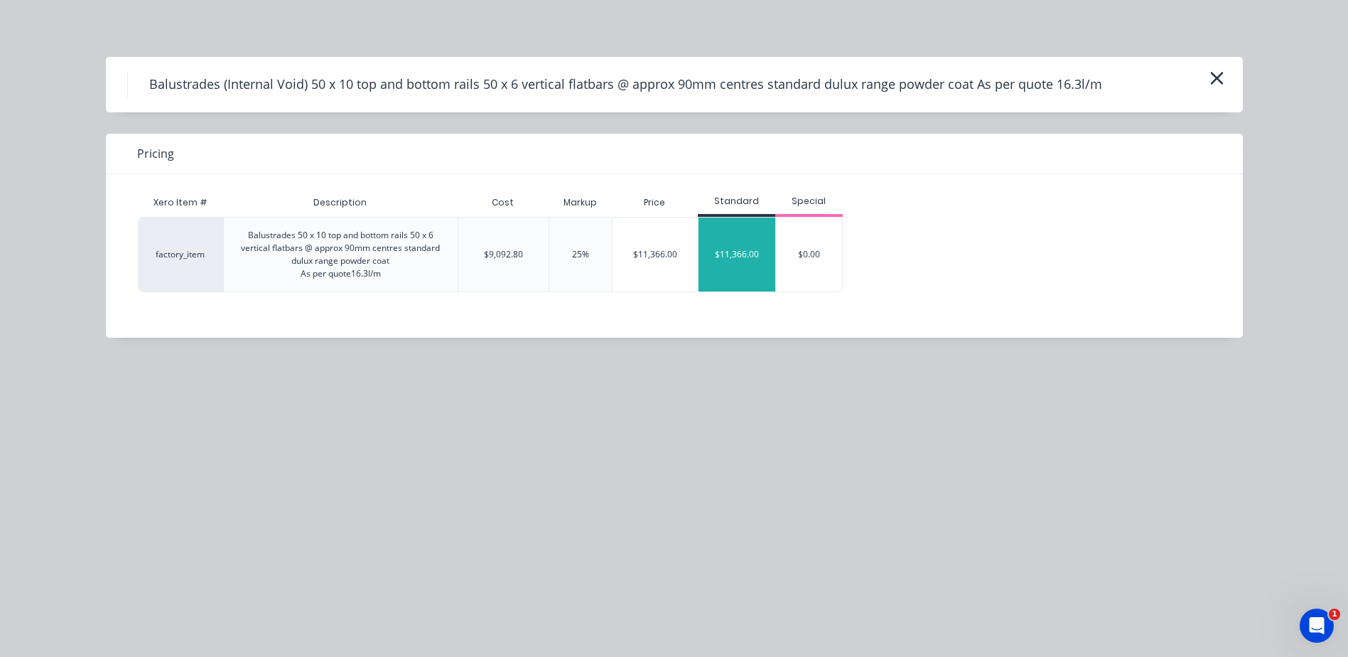
click at [718, 256] on div "$11,366.00" at bounding box center [736, 254] width 77 height 74
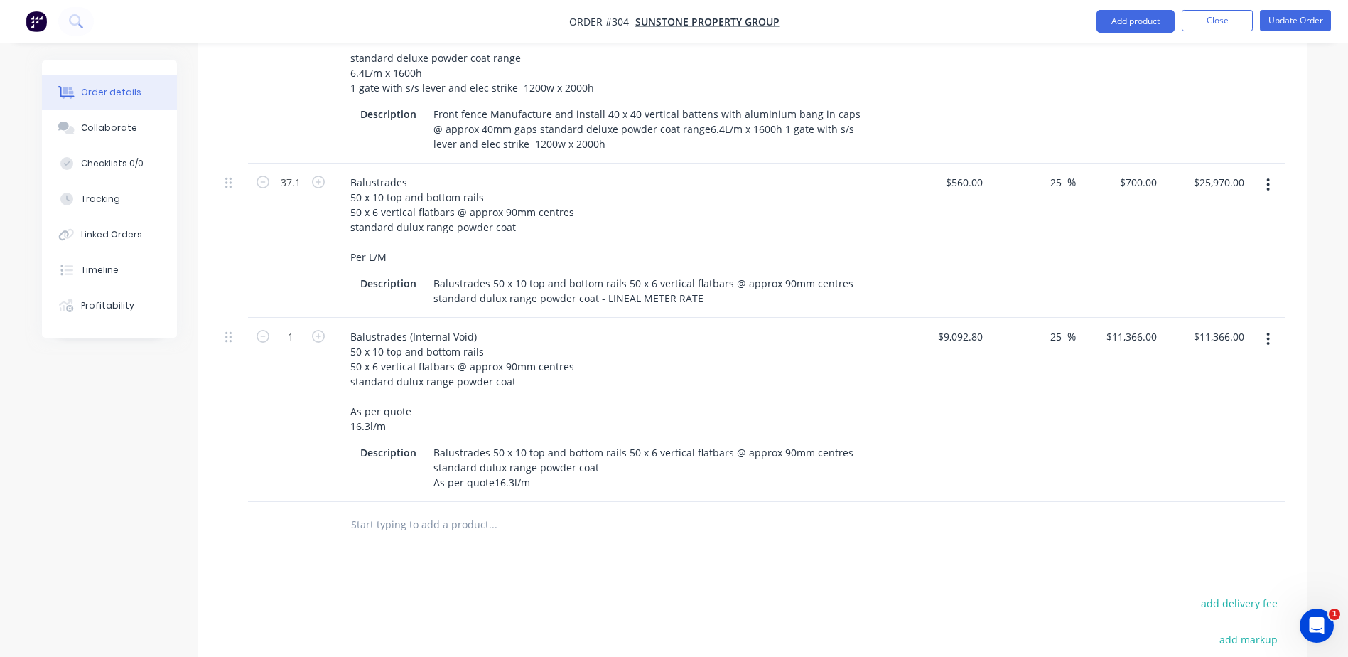
scroll to position [213, 0]
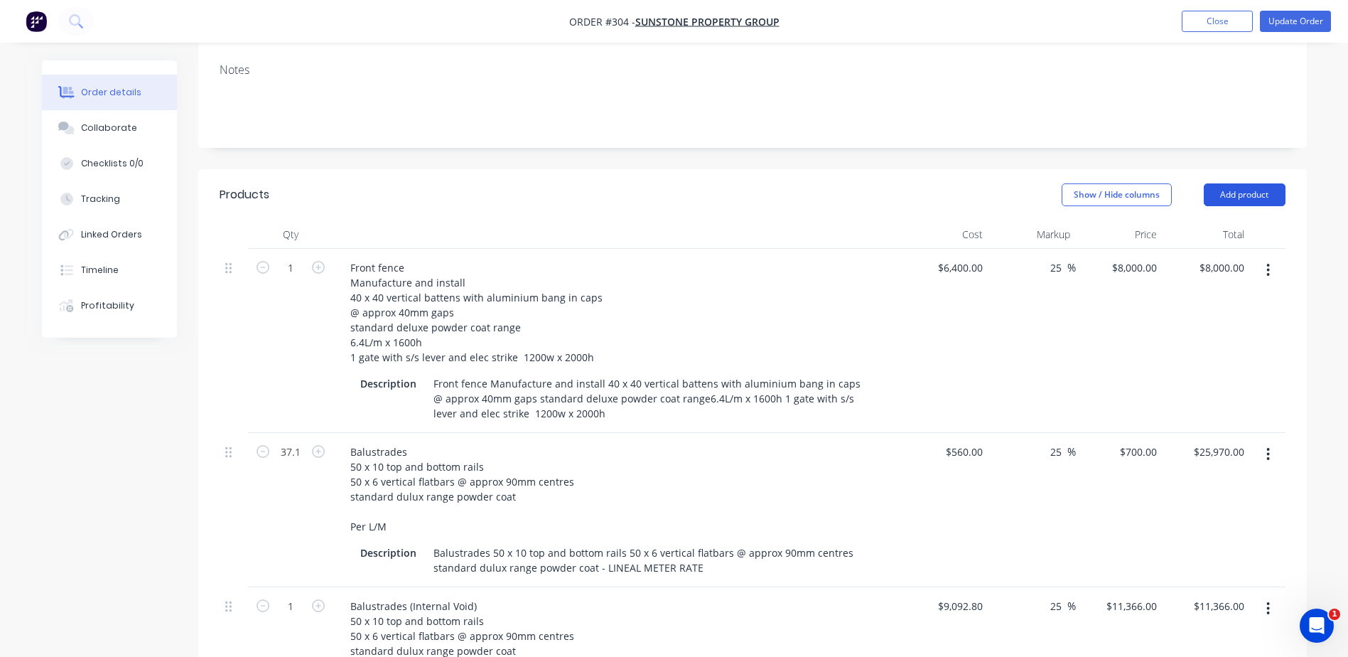
click at [1236, 193] on button "Add product" at bounding box center [1245, 194] width 82 height 23
click at [1193, 257] on div "Basic product" at bounding box center [1217, 259] width 109 height 21
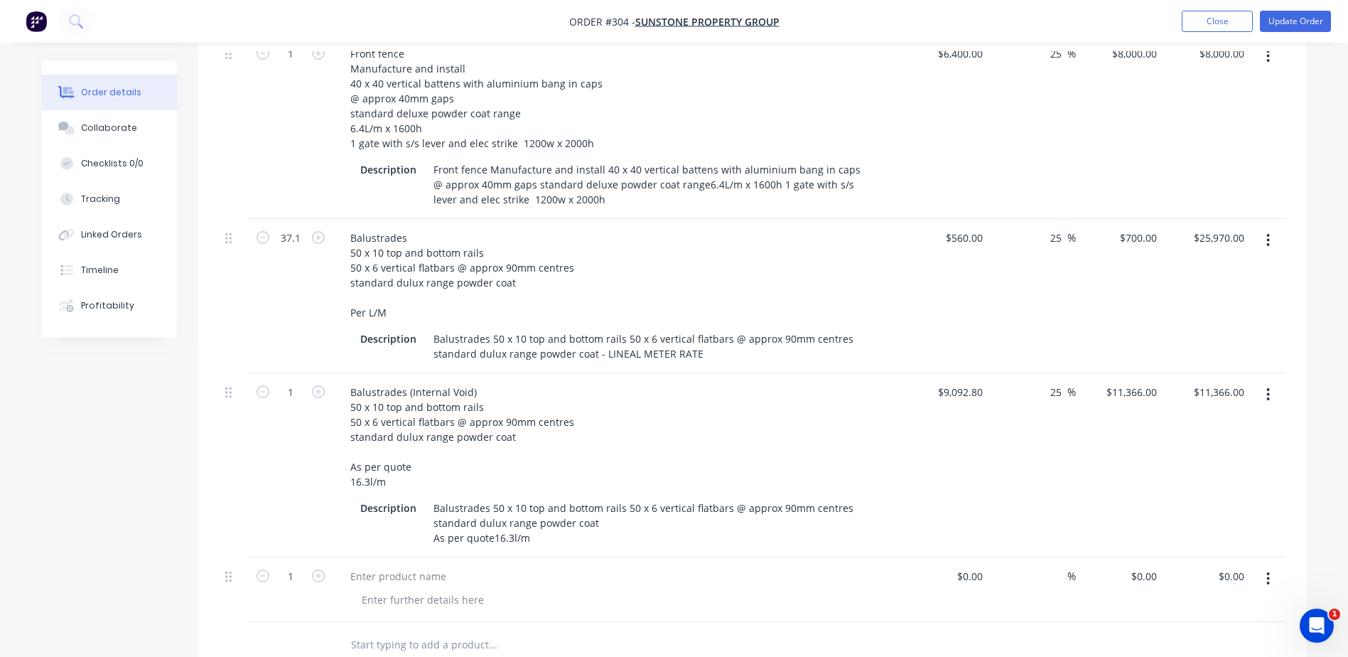
scroll to position [639, 0]
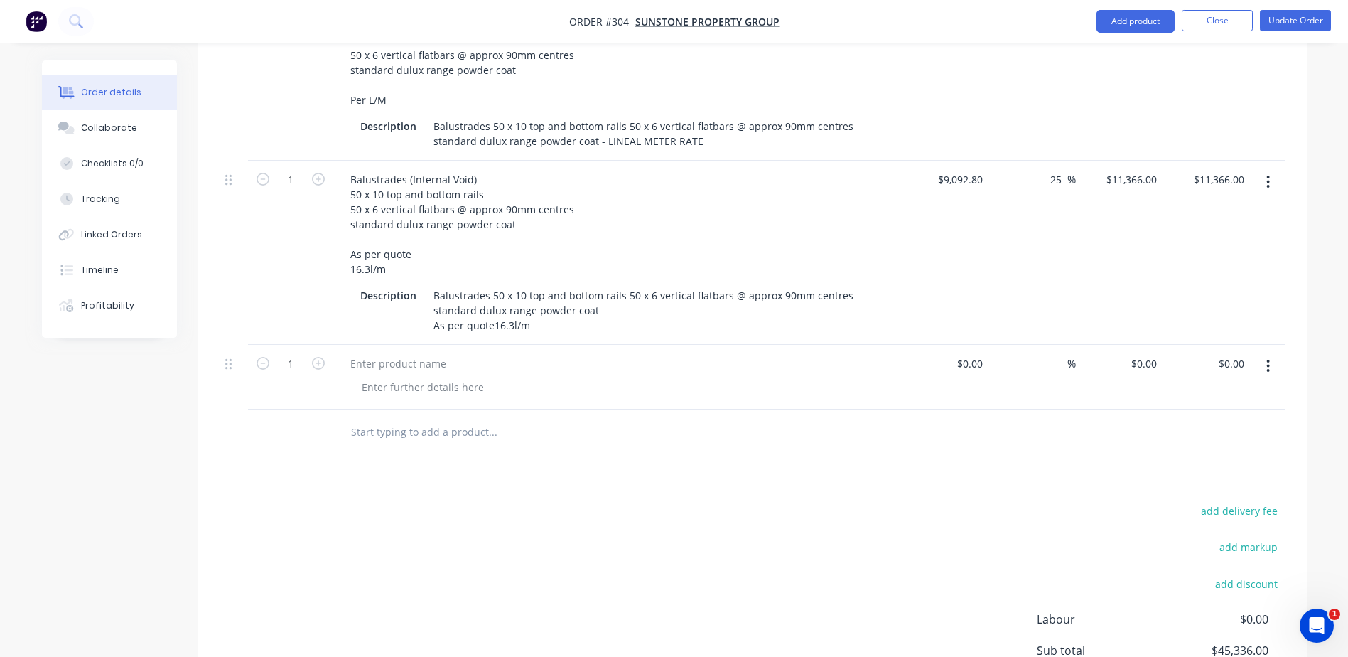
click at [1270, 364] on button "button" at bounding box center [1267, 366] width 33 height 26
drag, startPoint x: 1179, startPoint y: 482, endPoint x: 1183, endPoint y: 464, distance: 18.1
click at [1180, 483] on div "Delete" at bounding box center [1217, 488] width 109 height 21
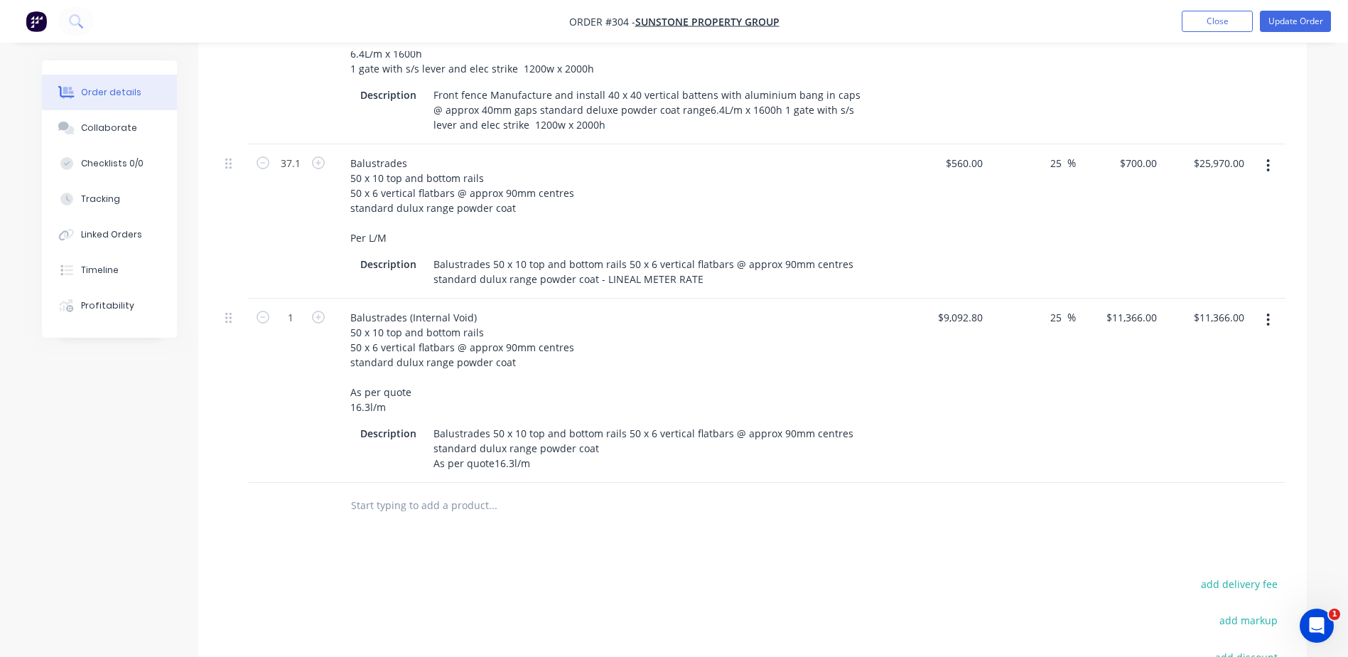
scroll to position [284, 0]
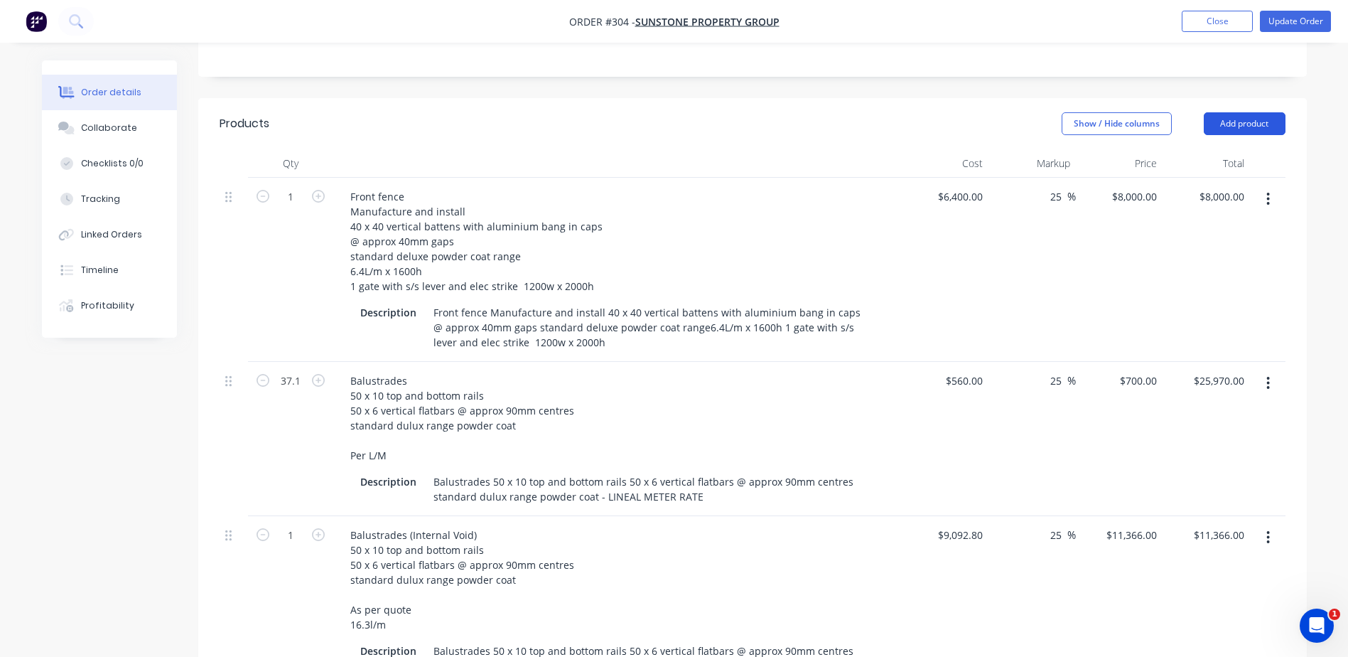
click at [1255, 124] on button "Add product" at bounding box center [1245, 123] width 82 height 23
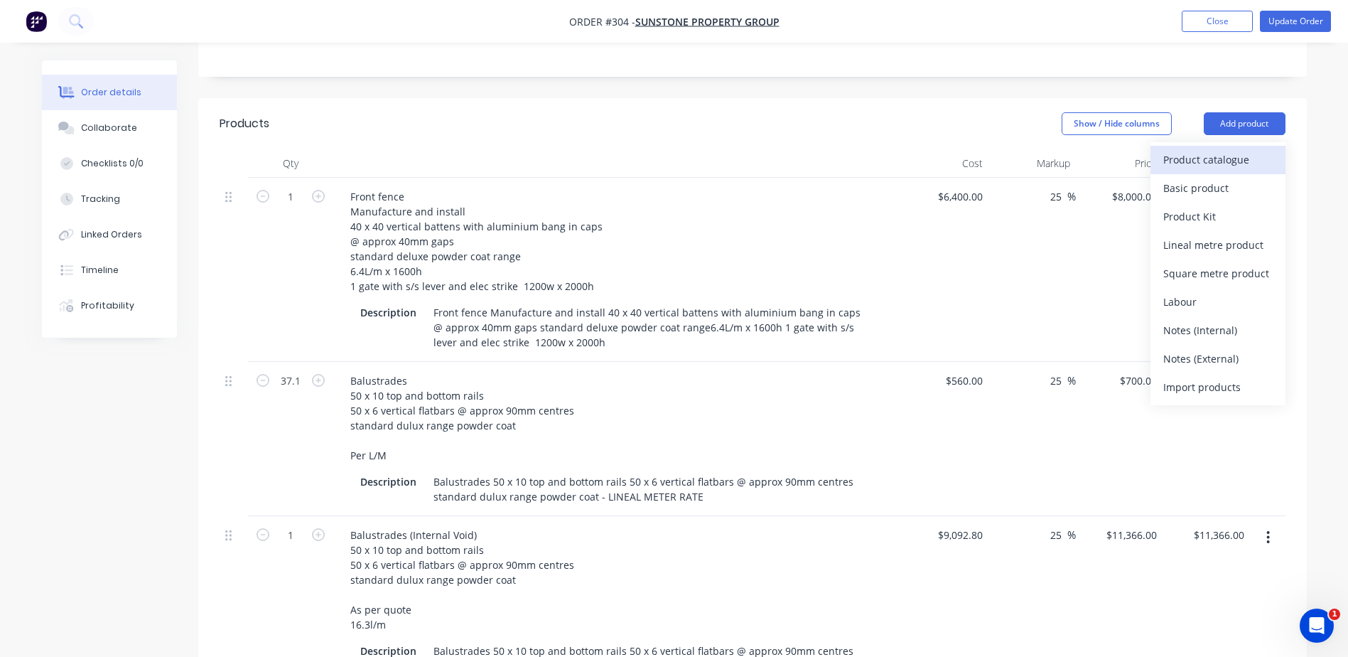
click at [1184, 156] on div "Product catalogue" at bounding box center [1217, 159] width 109 height 21
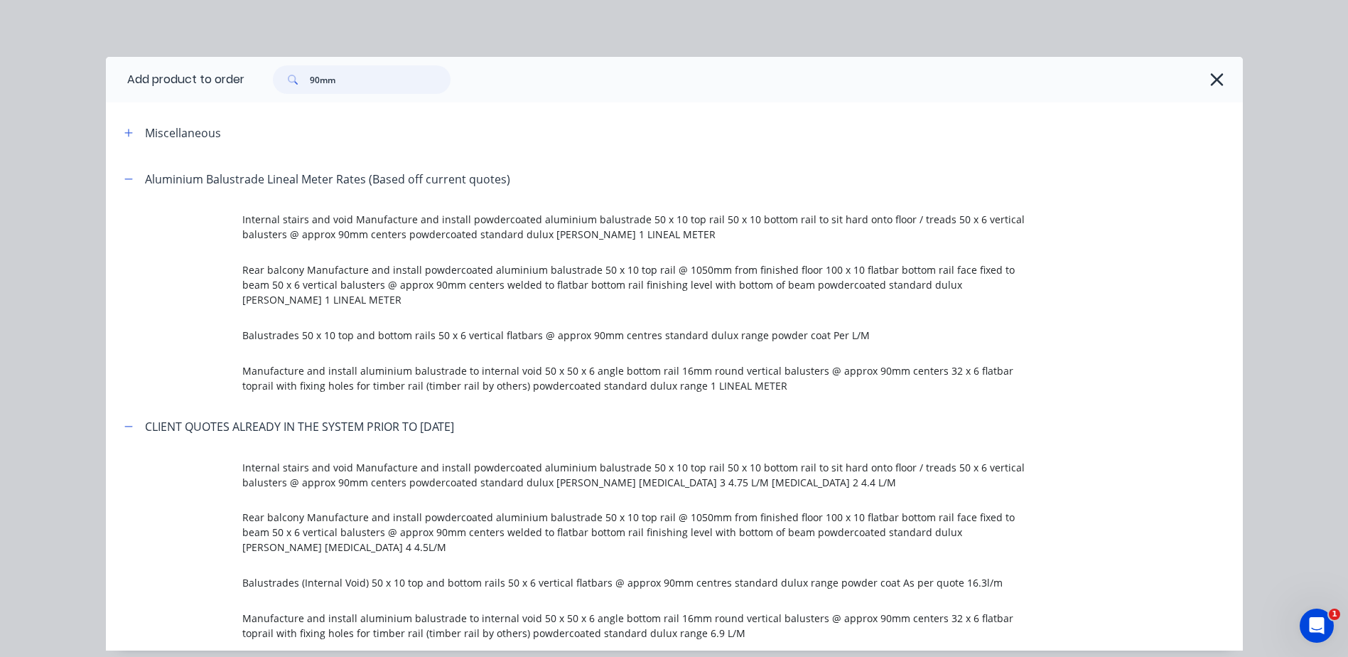
drag, startPoint x: 360, startPoint y: 82, endPoint x: 256, endPoint y: 80, distance: 103.0
click at [259, 80] on div "90mm" at bounding box center [355, 79] width 192 height 28
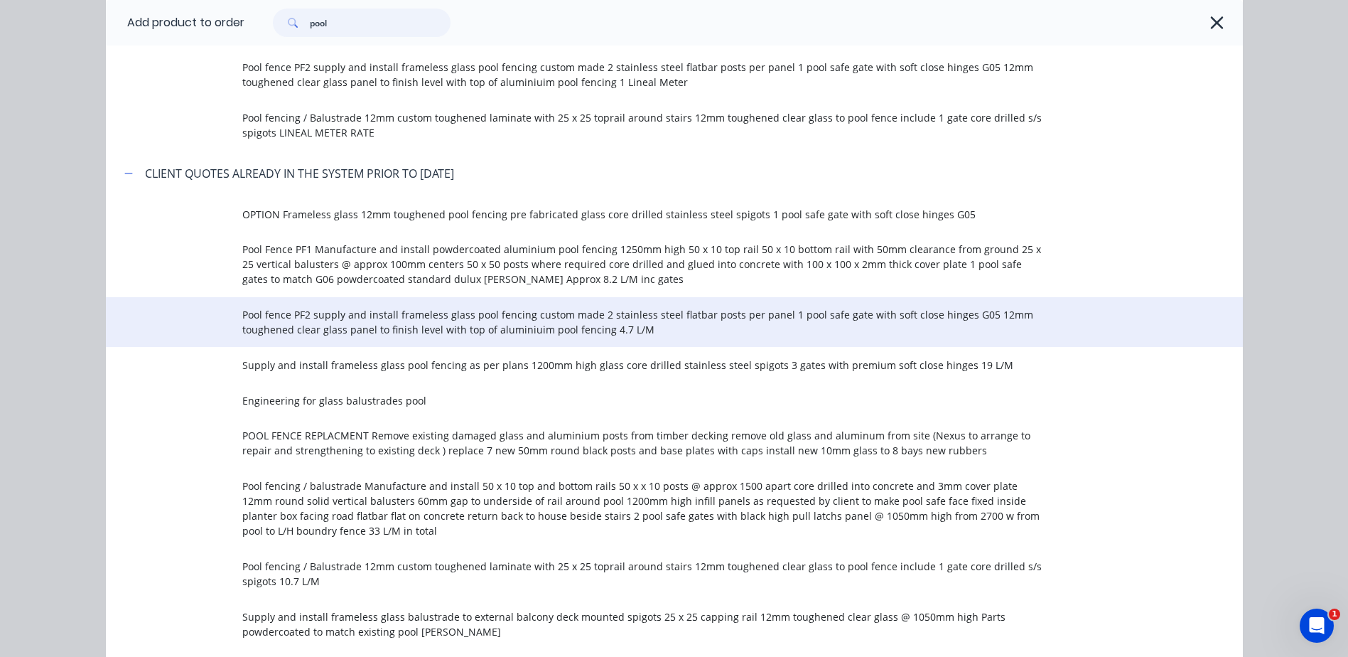
scroll to position [355, 0]
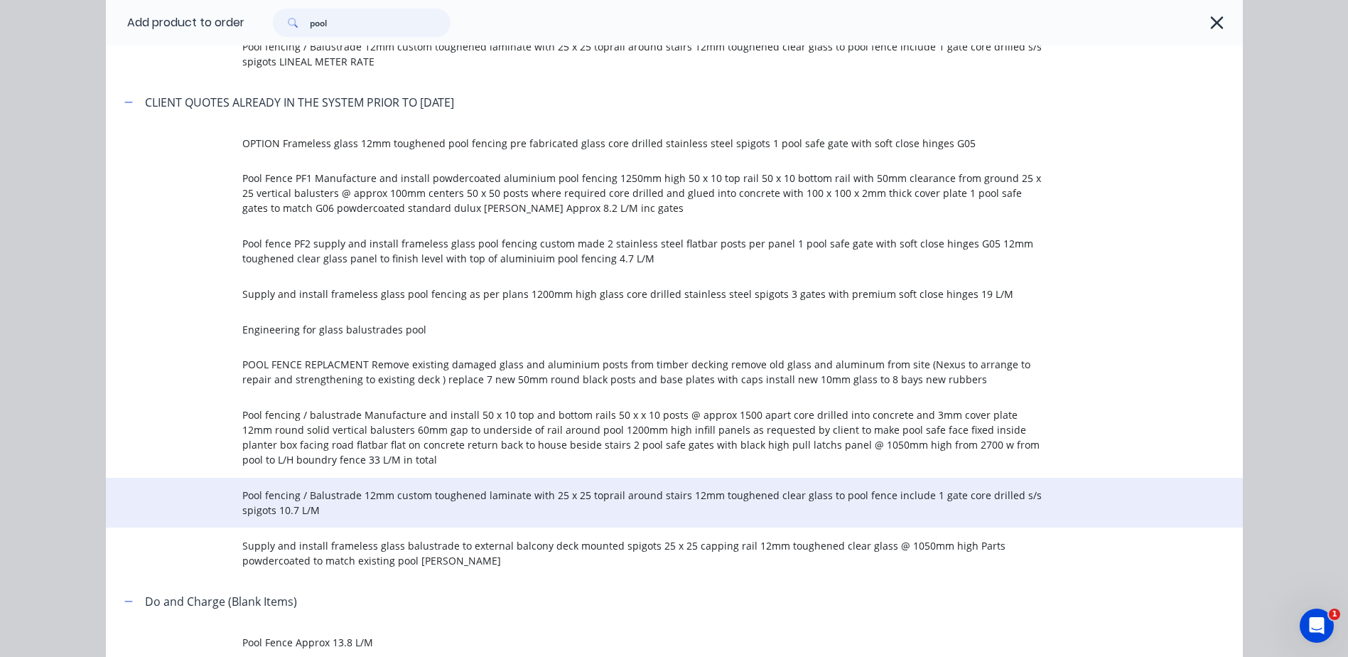
type input "pool"
click at [290, 504] on span "Pool fencing / Balustrade 12mm custom toughened laminate with 25 x 25 toprail a…" at bounding box center [642, 502] width 800 height 30
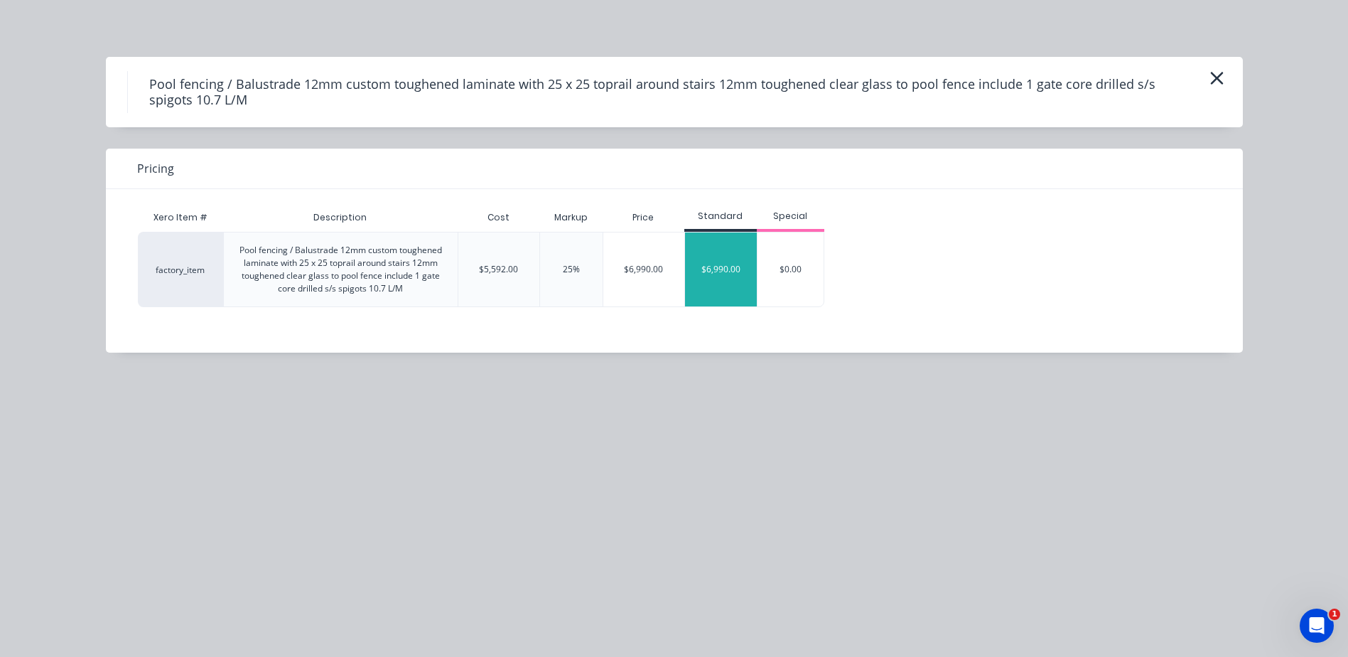
click at [728, 262] on div "$6,990.00" at bounding box center [721, 269] width 72 height 74
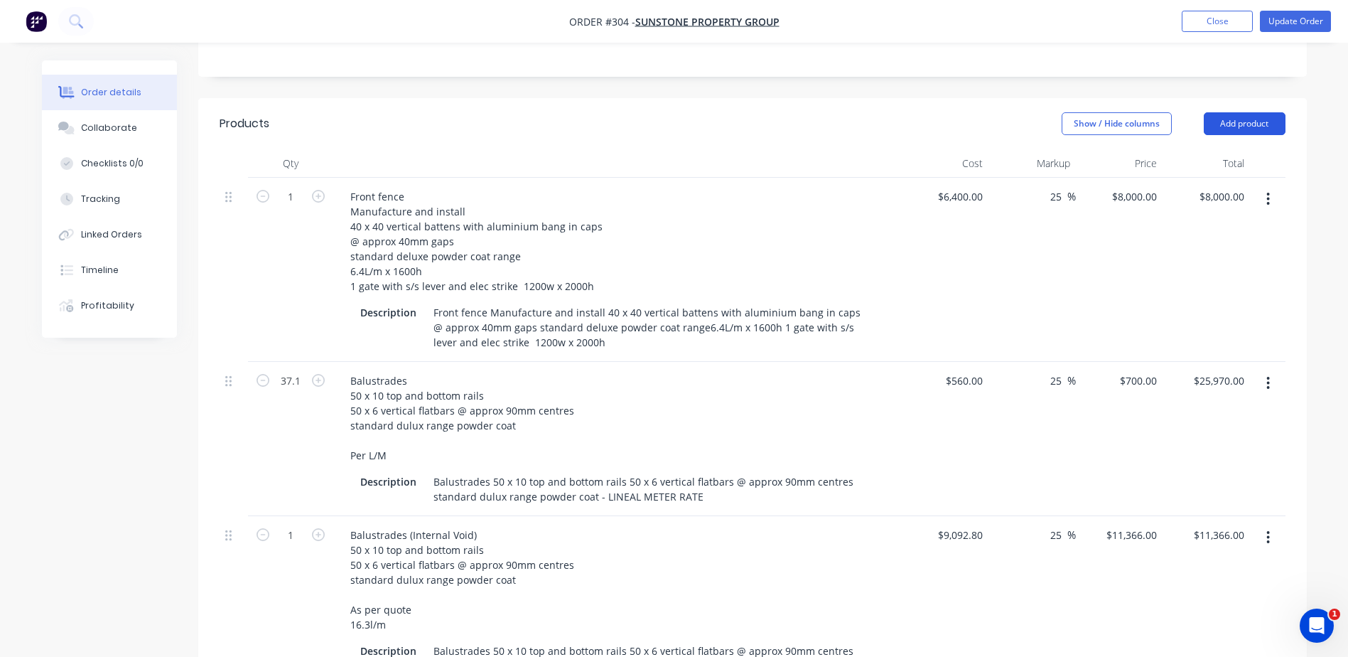
click at [1241, 118] on button "Add product" at bounding box center [1245, 123] width 82 height 23
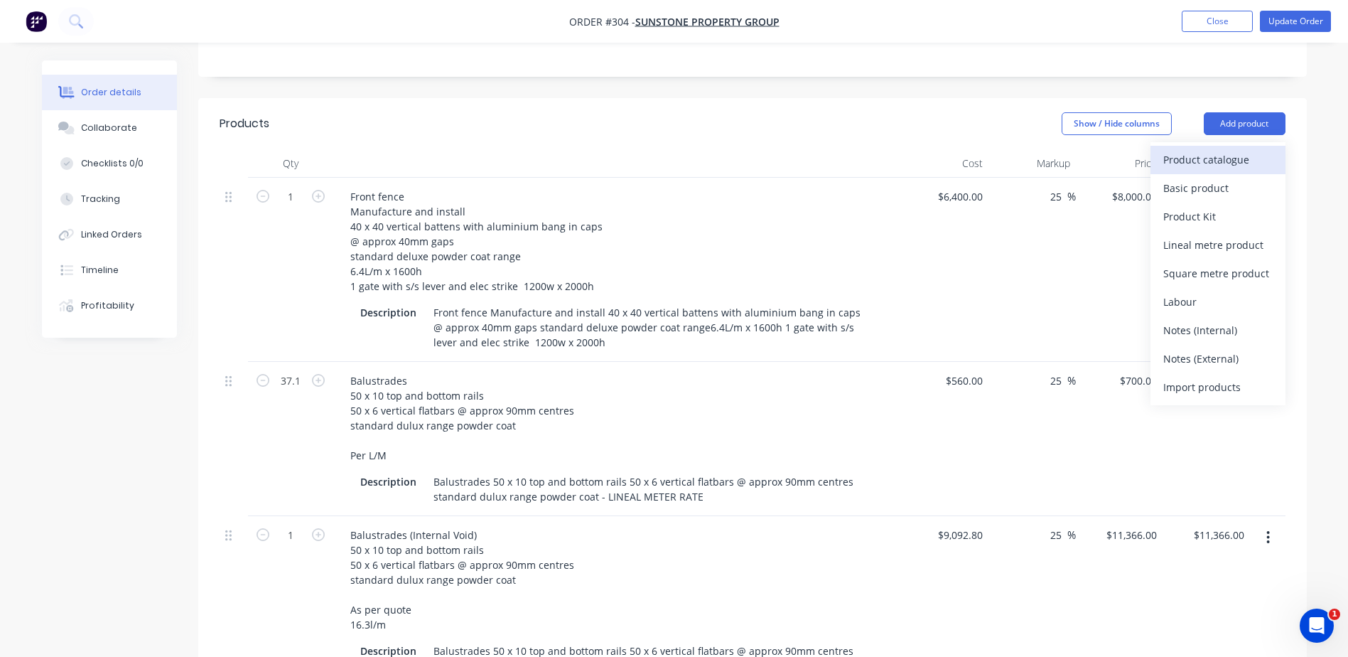
click at [1196, 156] on div "Product catalogue" at bounding box center [1217, 159] width 109 height 21
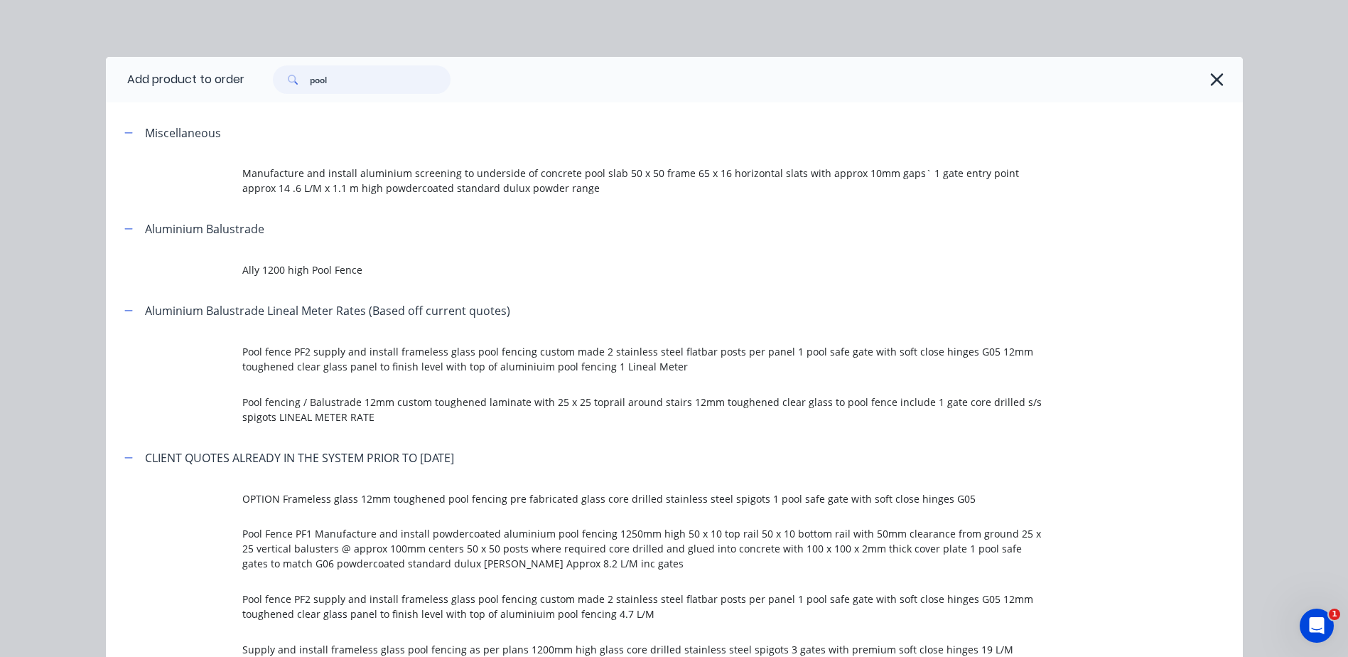
drag, startPoint x: 338, startPoint y: 80, endPoint x: 240, endPoint y: 75, distance: 98.2
click at [239, 77] on header "Add product to order pool" at bounding box center [674, 79] width 1137 height 45
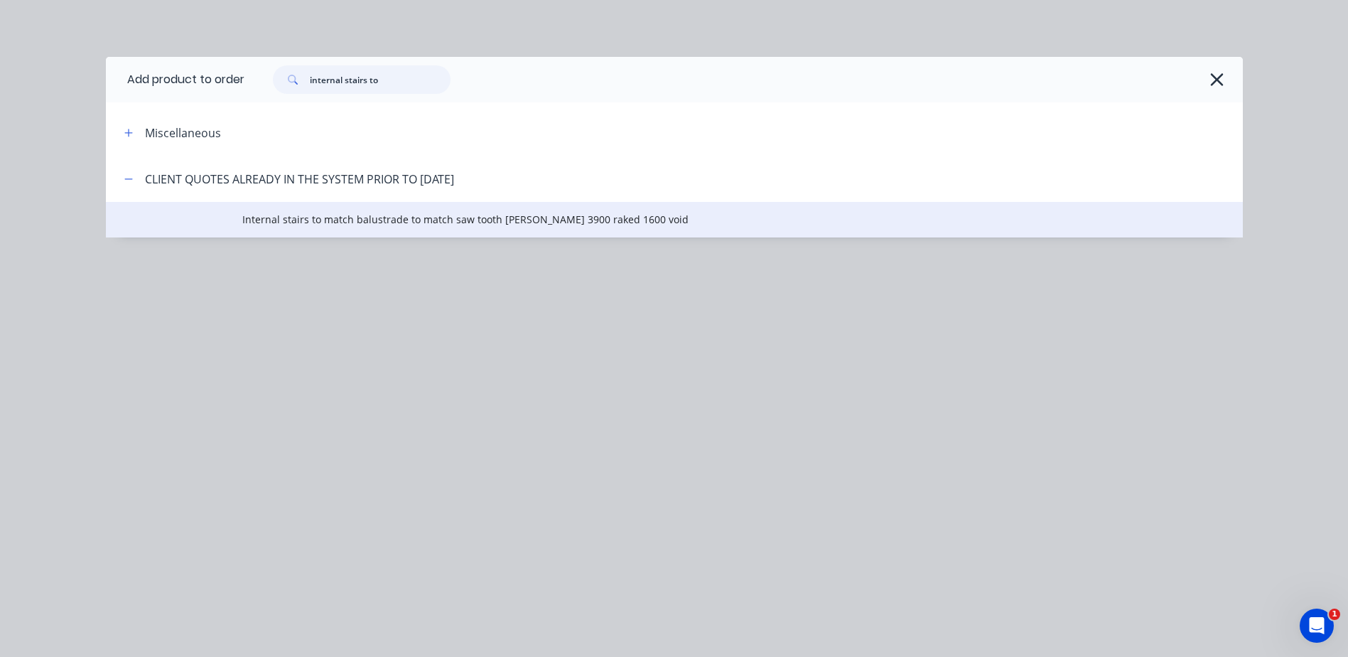
type input "internal stairs to"
click at [381, 216] on span "Internal stairs to match balustrade to match saw tooth stringer 3900 raked 1600…" at bounding box center [642, 219] width 800 height 15
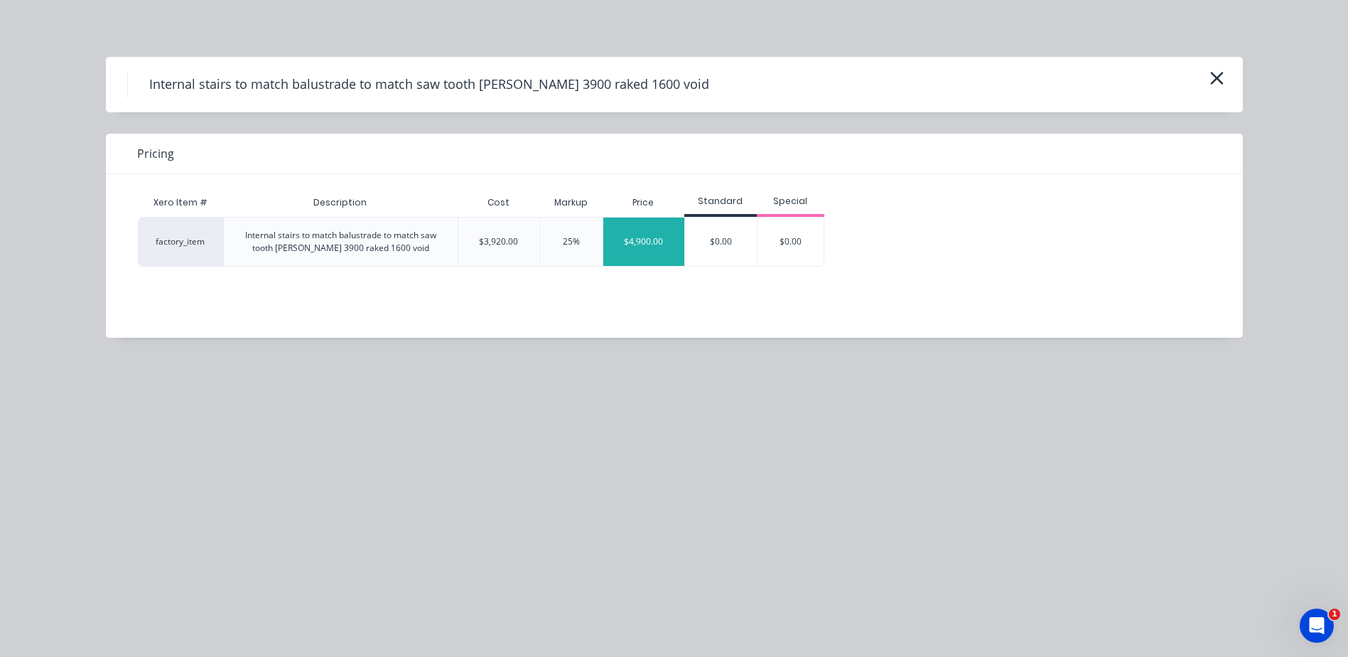
click at [633, 245] on div "$4,900.00" at bounding box center [643, 241] width 81 height 48
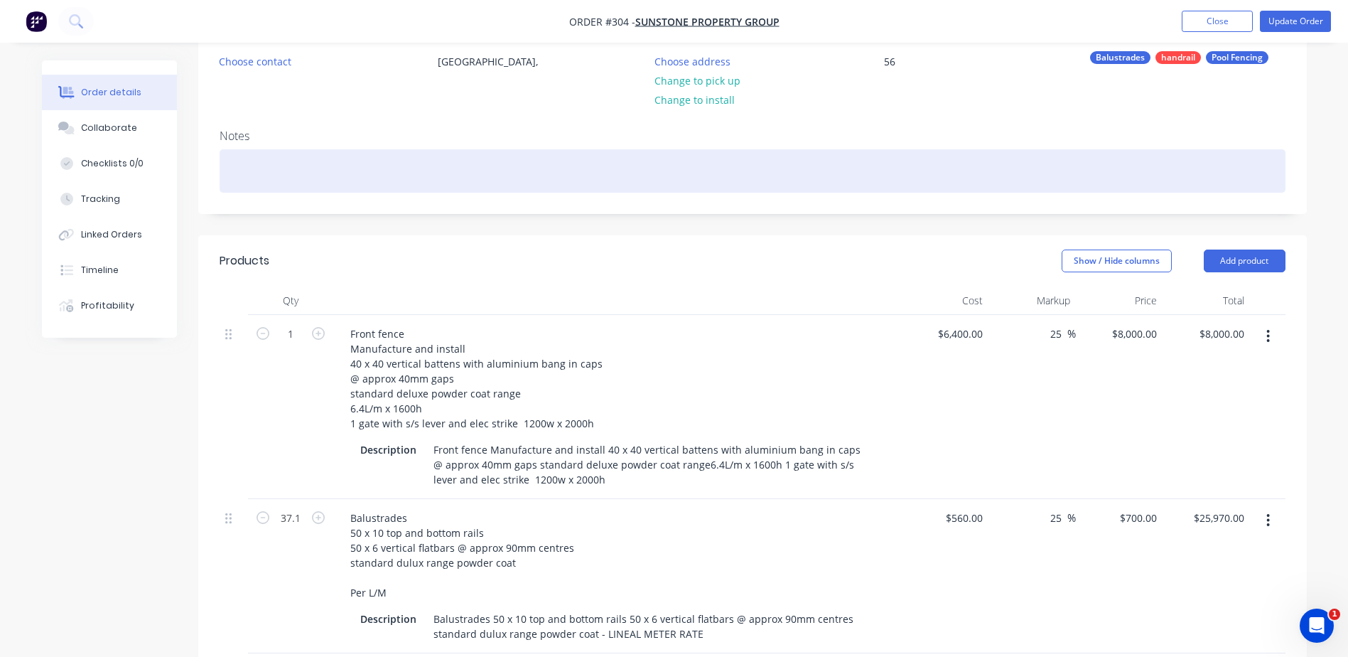
scroll to position [142, 0]
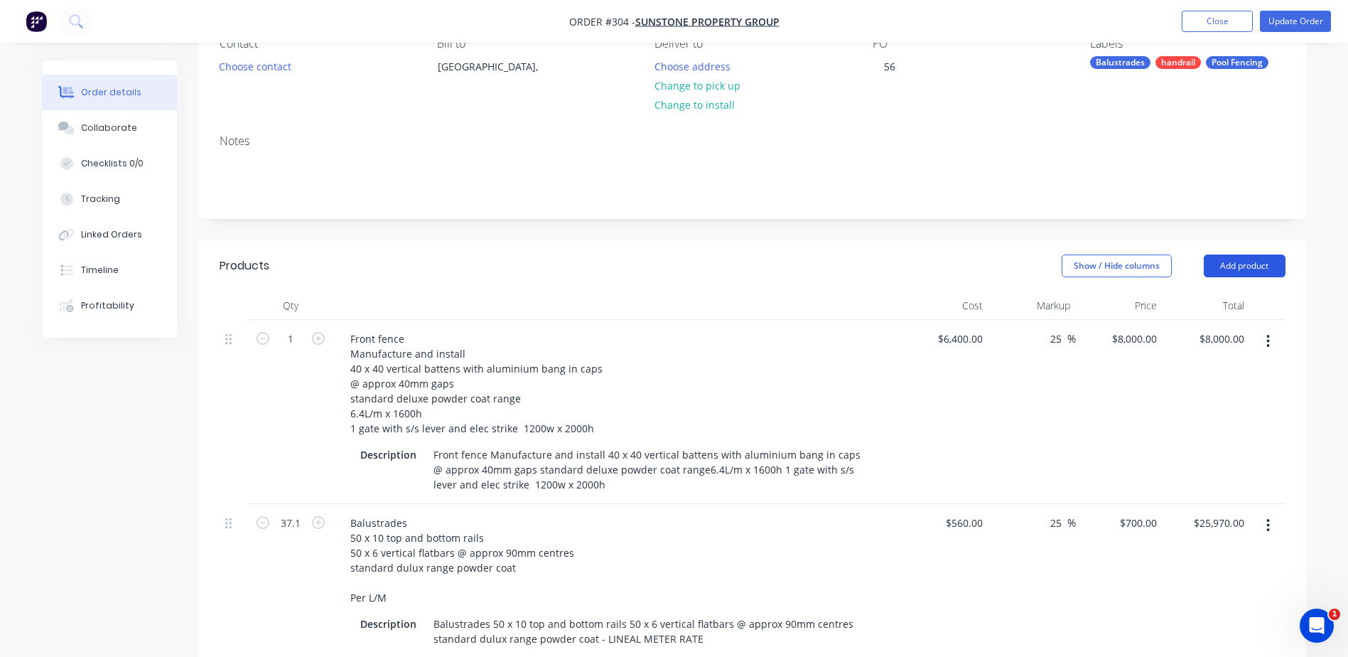
click at [1251, 262] on button "Add product" at bounding box center [1245, 265] width 82 height 23
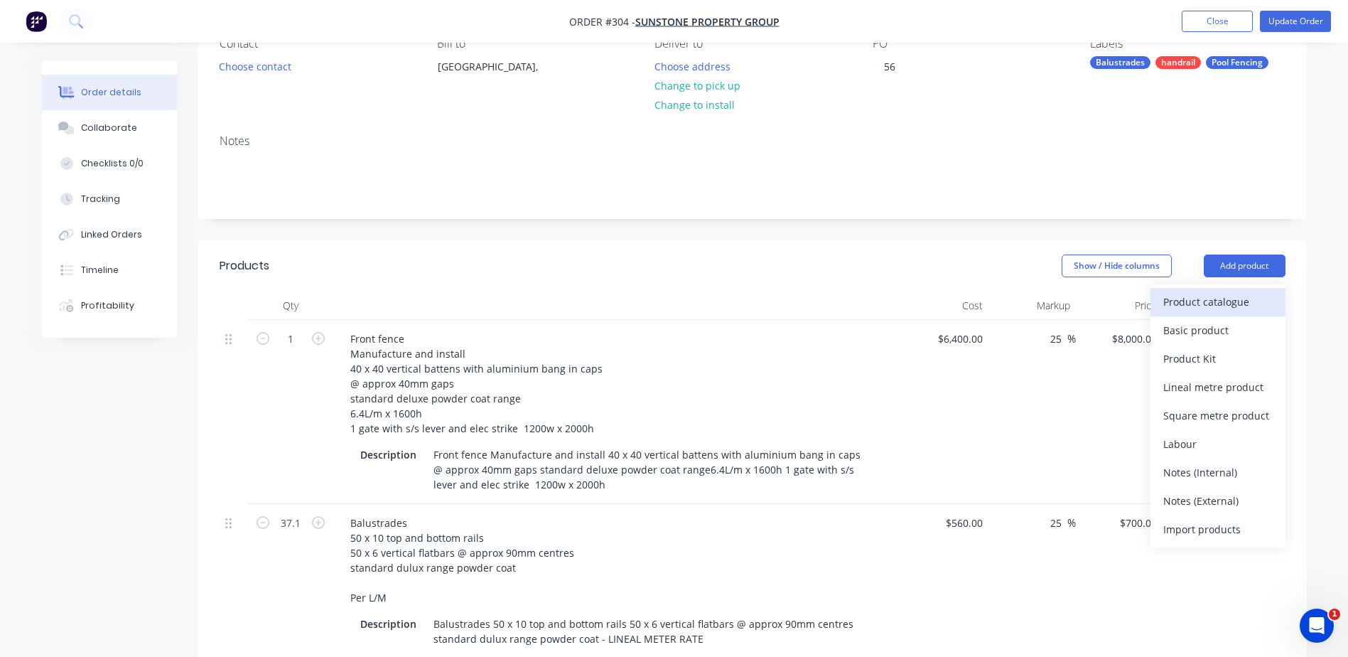
click at [1169, 291] on div "Product catalogue" at bounding box center [1217, 301] width 109 height 21
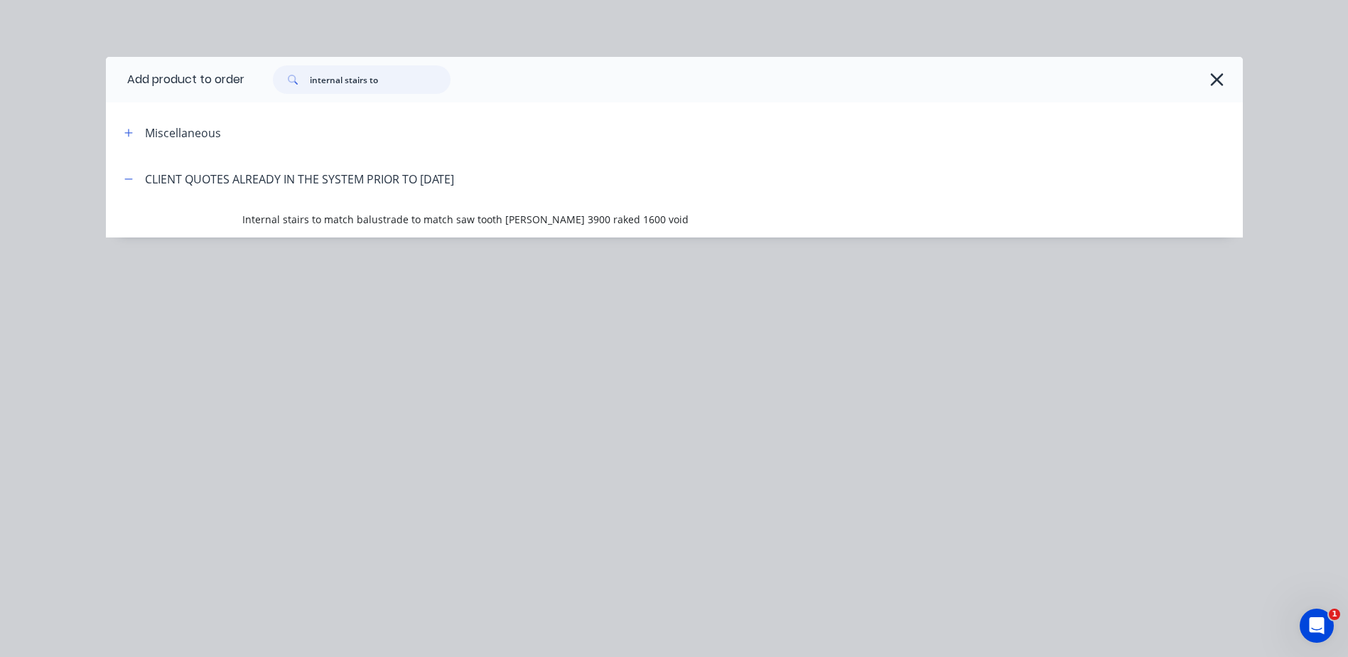
drag, startPoint x: 403, startPoint y: 85, endPoint x: 190, endPoint y: 75, distance: 212.7
click at [190, 75] on header "Add product to order internal stairs to" at bounding box center [674, 79] width 1137 height 45
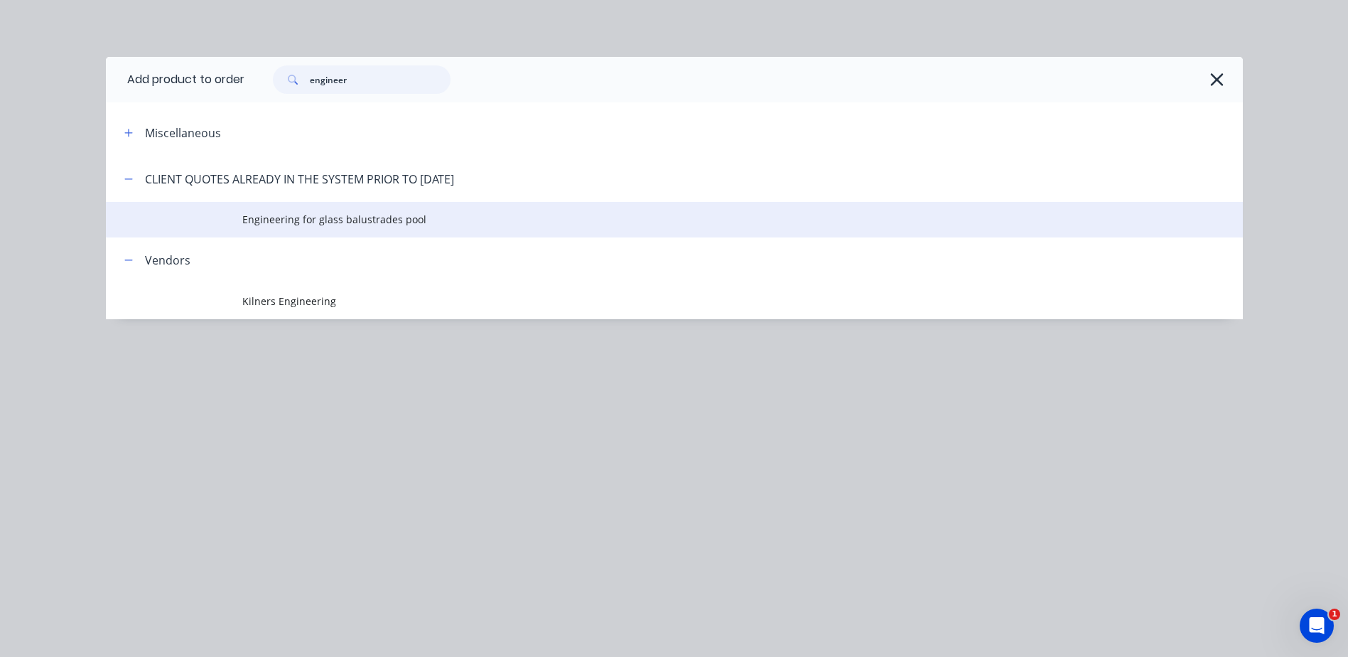
type input "engineer"
click at [288, 217] on span "Engineering for glass balustrades pool" at bounding box center [642, 219] width 800 height 15
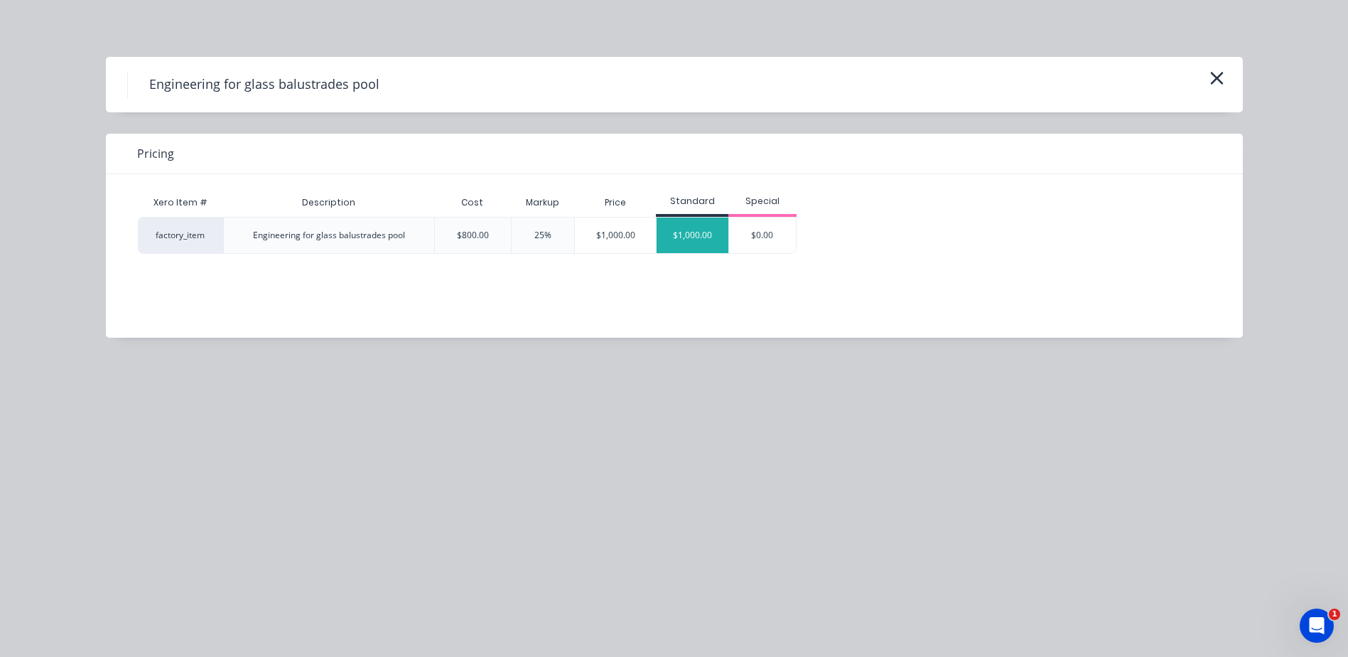
click at [679, 237] on div "$1,000.00" at bounding box center [693, 235] width 72 height 36
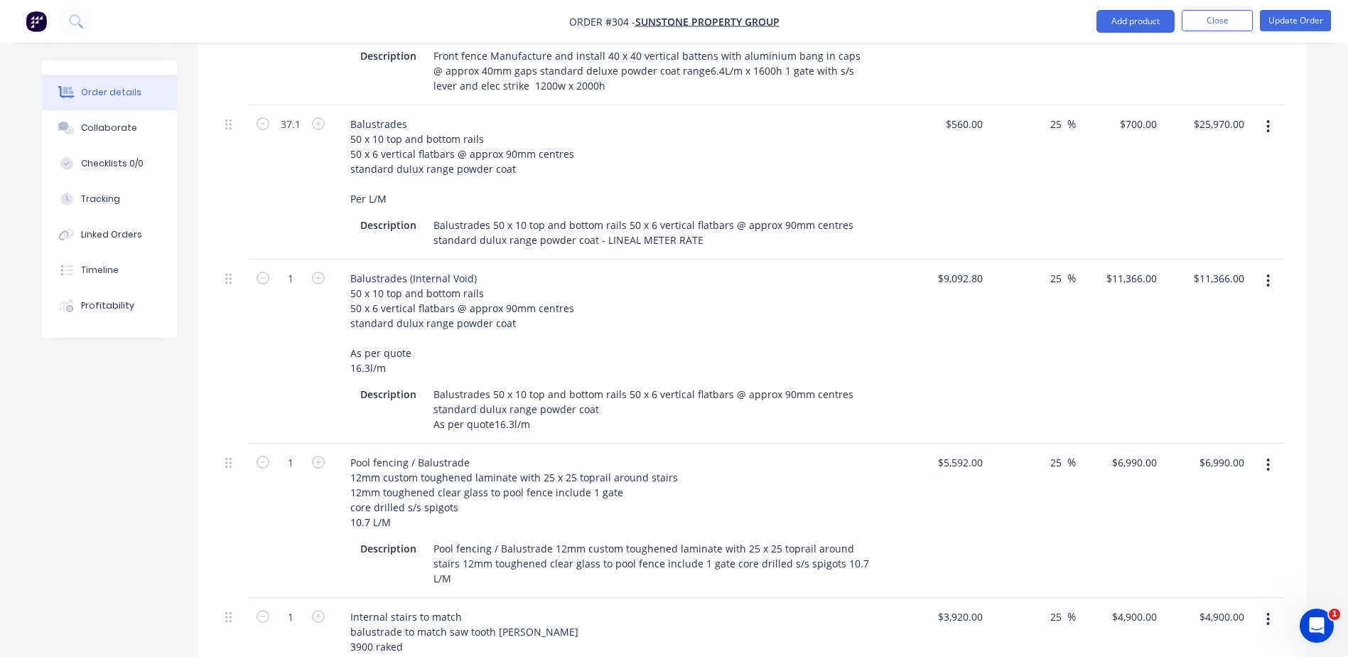
scroll to position [355, 0]
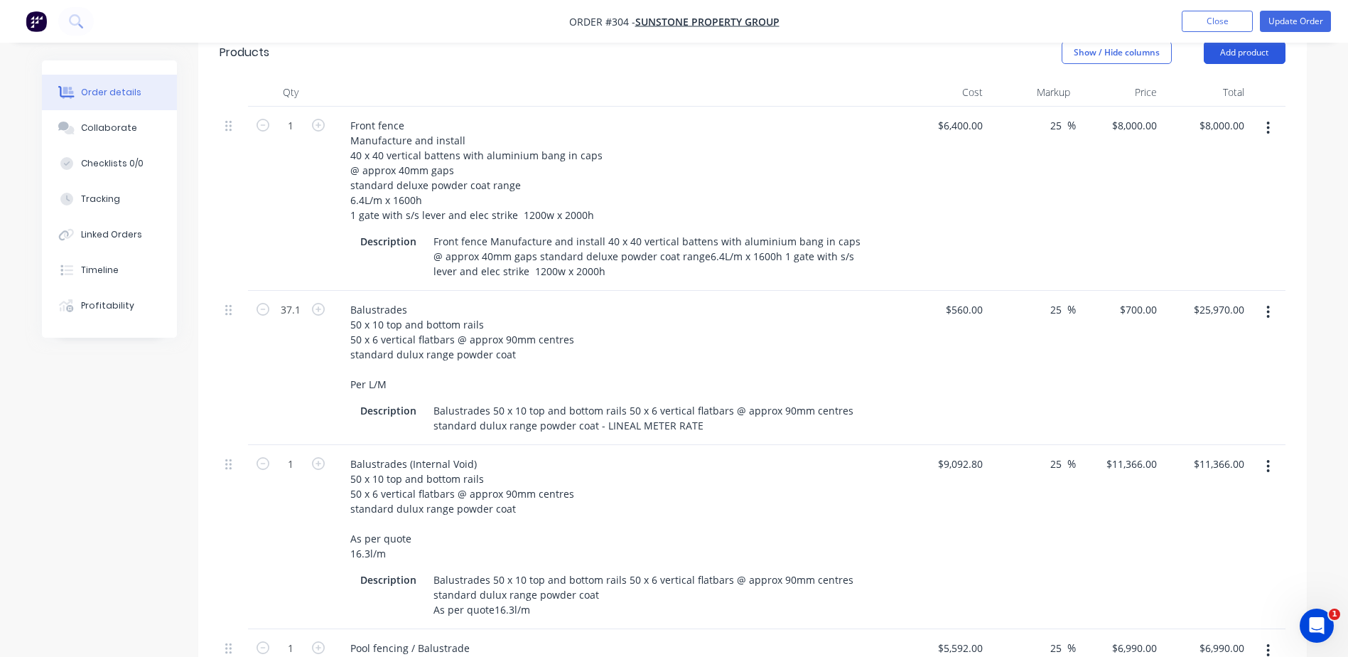
click at [1257, 54] on button "Add product" at bounding box center [1245, 52] width 82 height 23
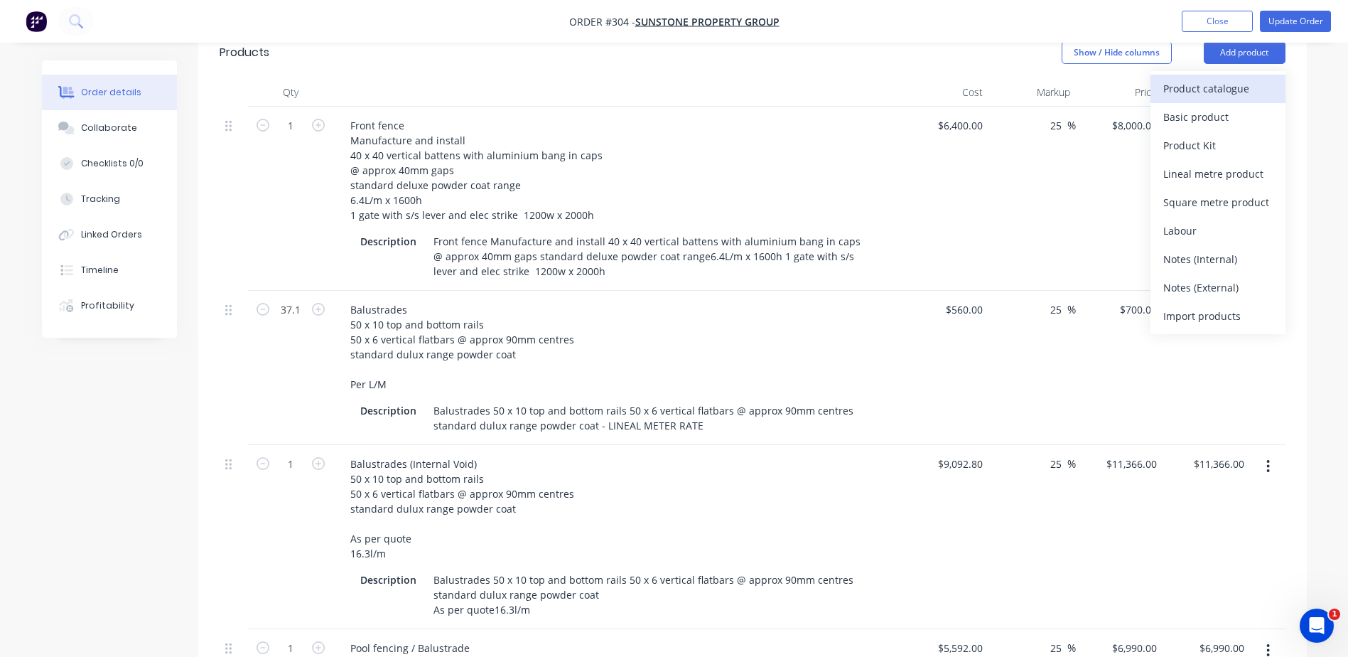
click at [1200, 83] on div "Product catalogue" at bounding box center [1217, 88] width 109 height 21
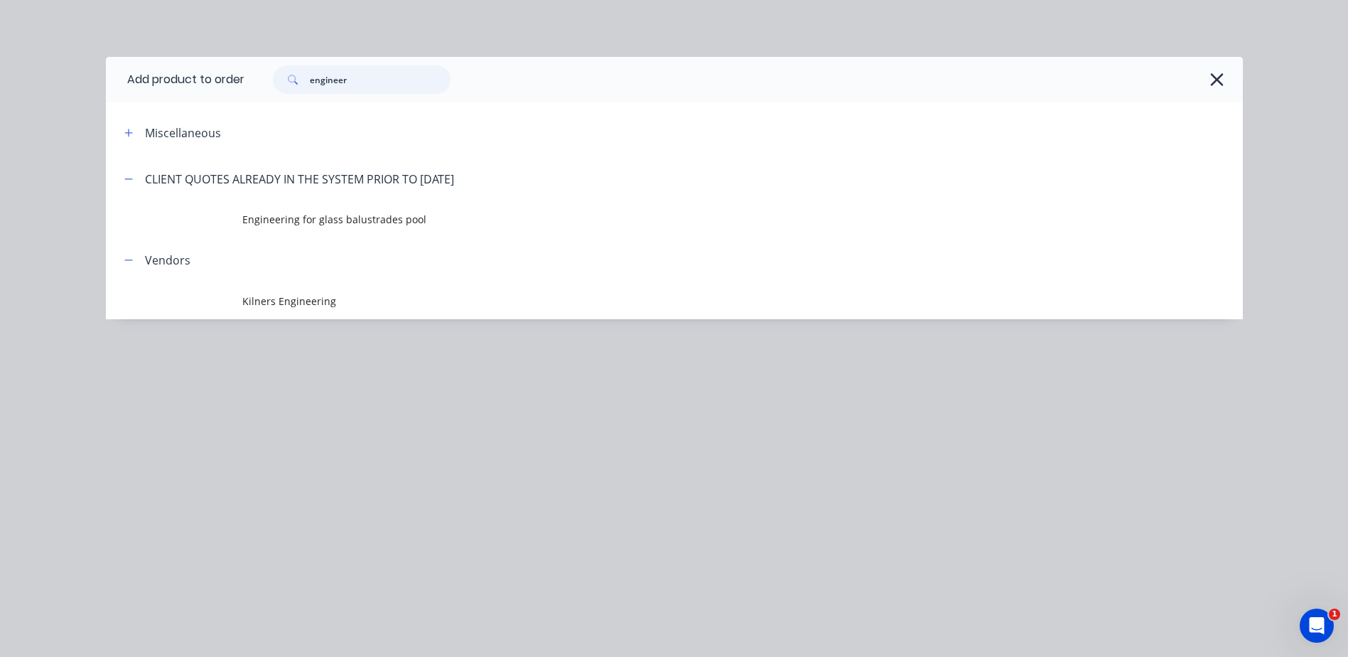
drag, startPoint x: 352, startPoint y: 79, endPoint x: 233, endPoint y: 76, distance: 118.7
click at [234, 75] on header "Add product to order engineer" at bounding box center [674, 79] width 1137 height 45
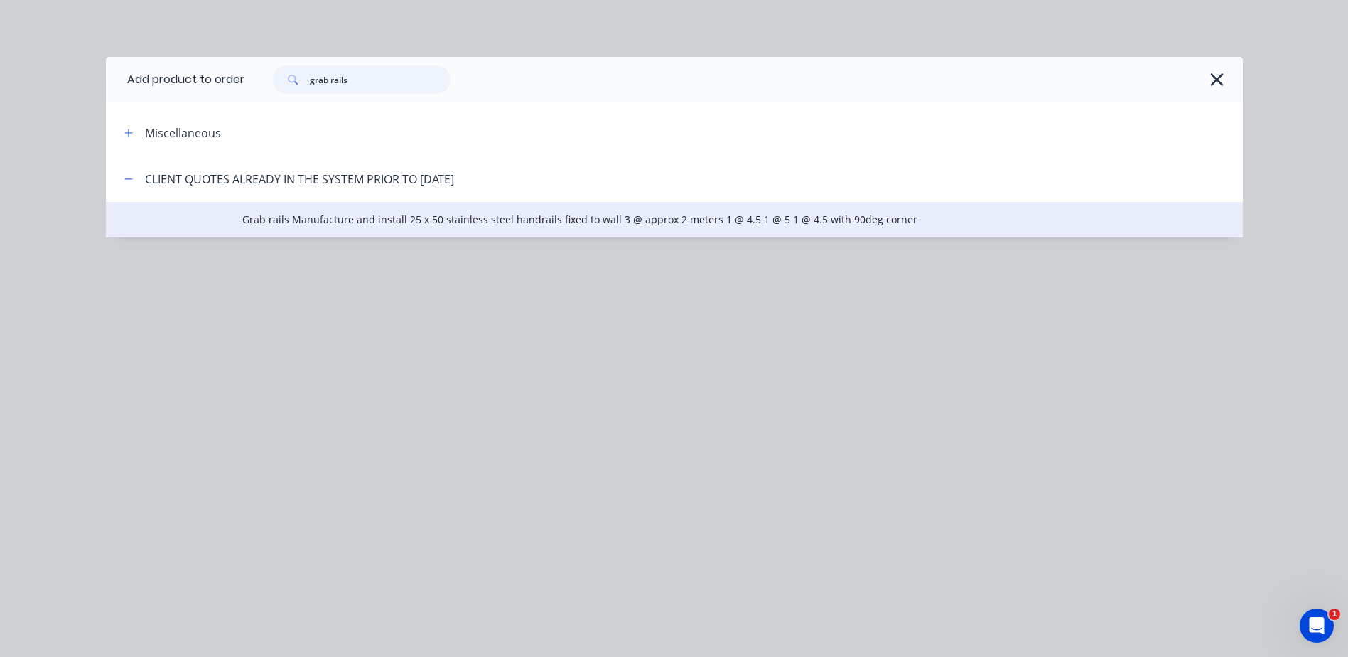
type input "grab rails"
click at [275, 210] on td "Grab rails Manufacture and install 25 x 50 stainless steel handrails fixed to w…" at bounding box center [742, 220] width 1000 height 36
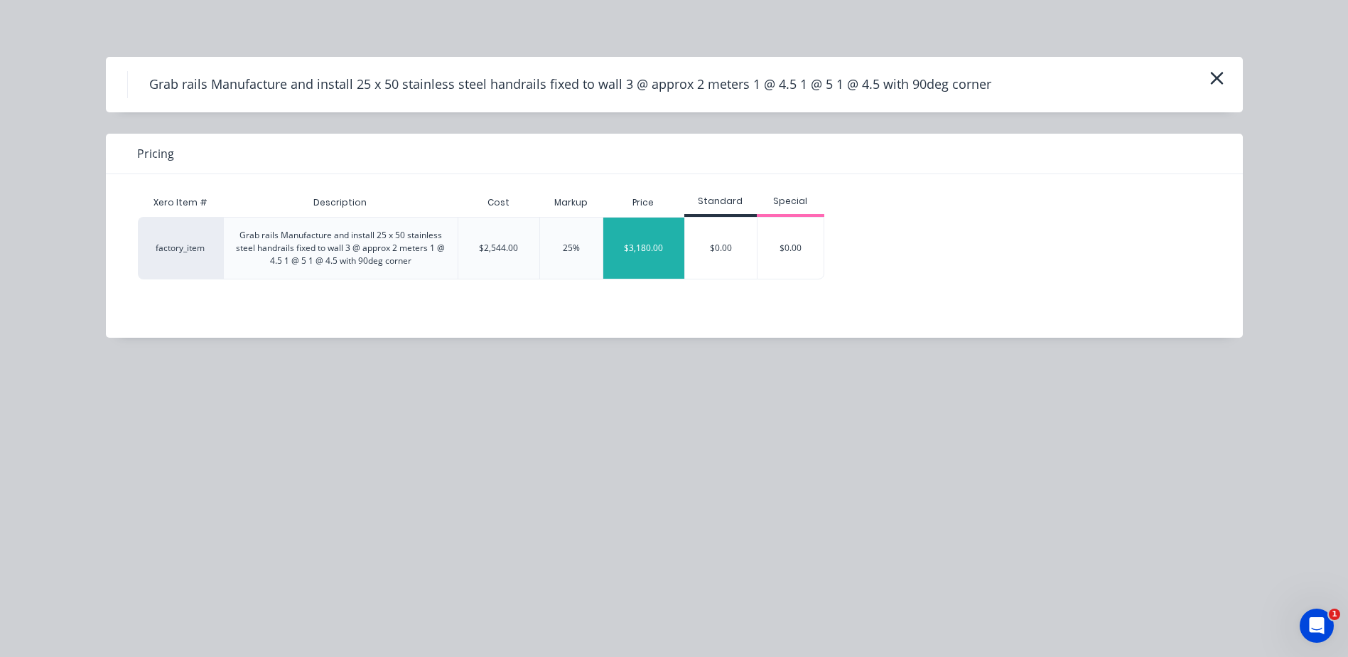
click at [651, 252] on div "$3,180.00" at bounding box center [643, 247] width 81 height 61
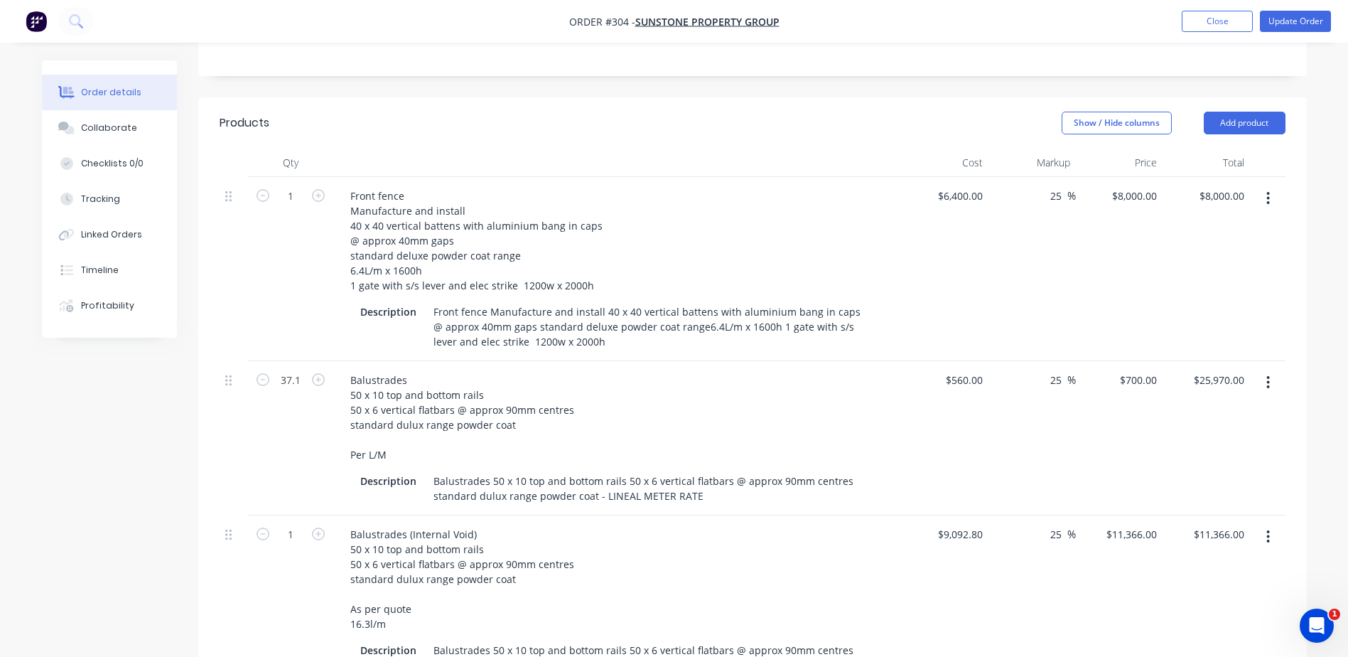
scroll to position [284, 0]
click at [1256, 123] on button "Add product" at bounding box center [1245, 123] width 82 height 23
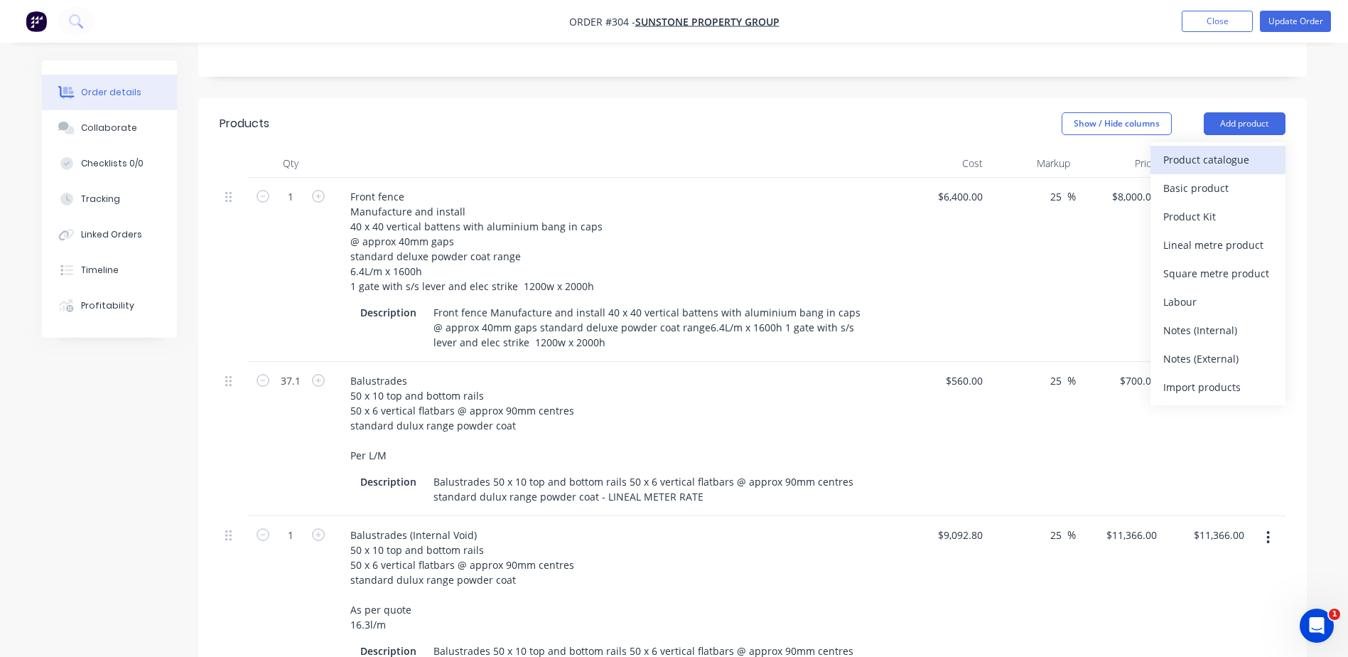
click at [1270, 155] on div "Product catalogue" at bounding box center [1217, 159] width 109 height 21
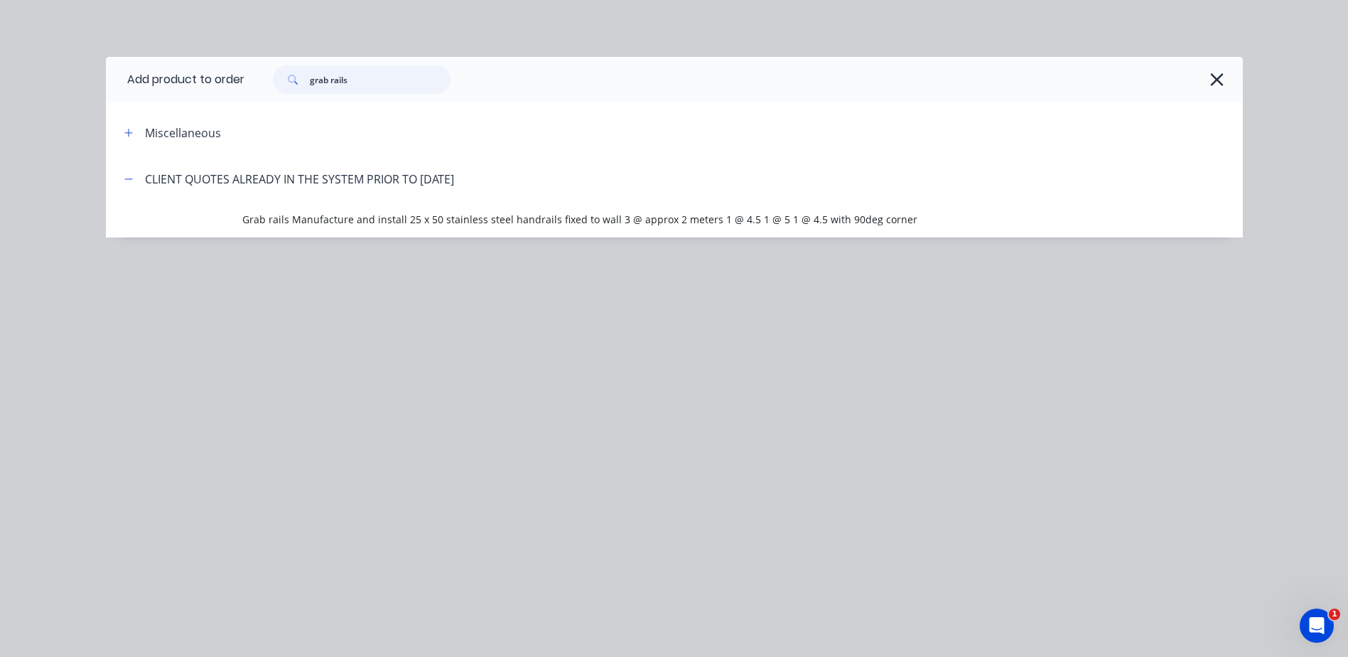
drag, startPoint x: 378, startPoint y: 80, endPoint x: 237, endPoint y: 92, distance: 141.2
click at [237, 92] on header "Add product to order grab rails" at bounding box center [674, 79] width 1137 height 45
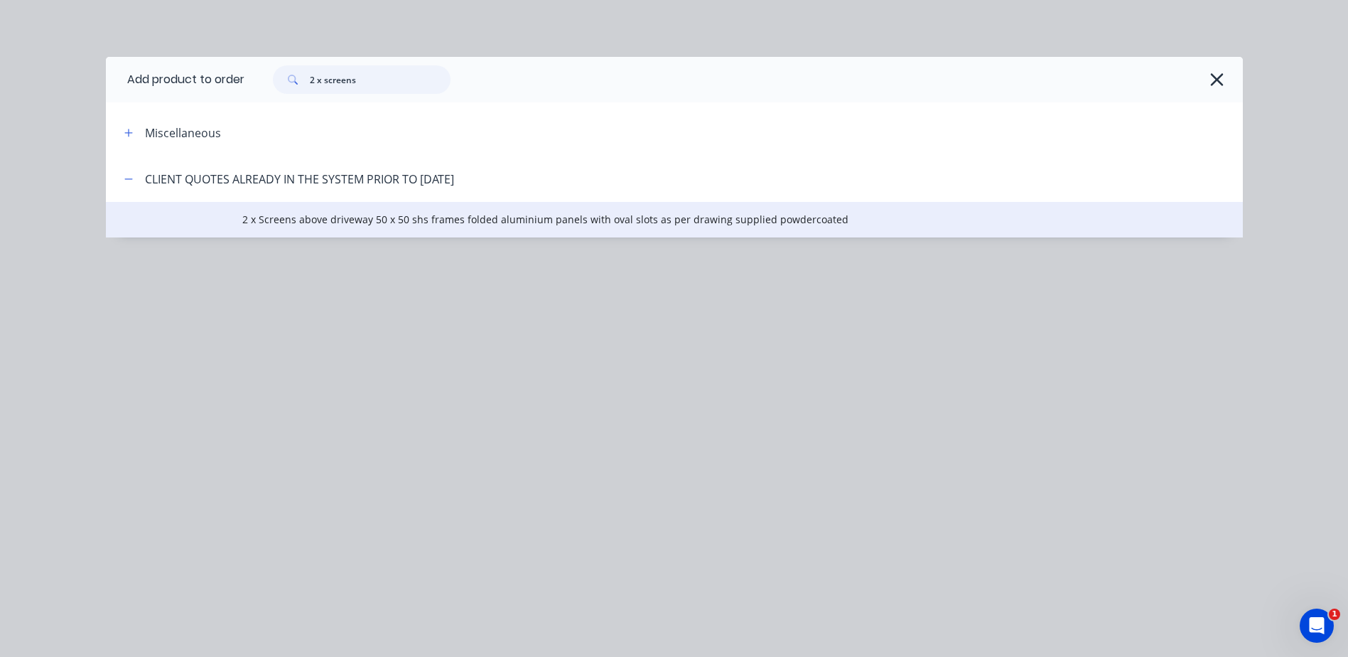
type input "2 x screens"
click at [291, 224] on span "2 x Screens above driveway 50 x 50 shs frames folded aluminium panels with oval…" at bounding box center [642, 219] width 800 height 15
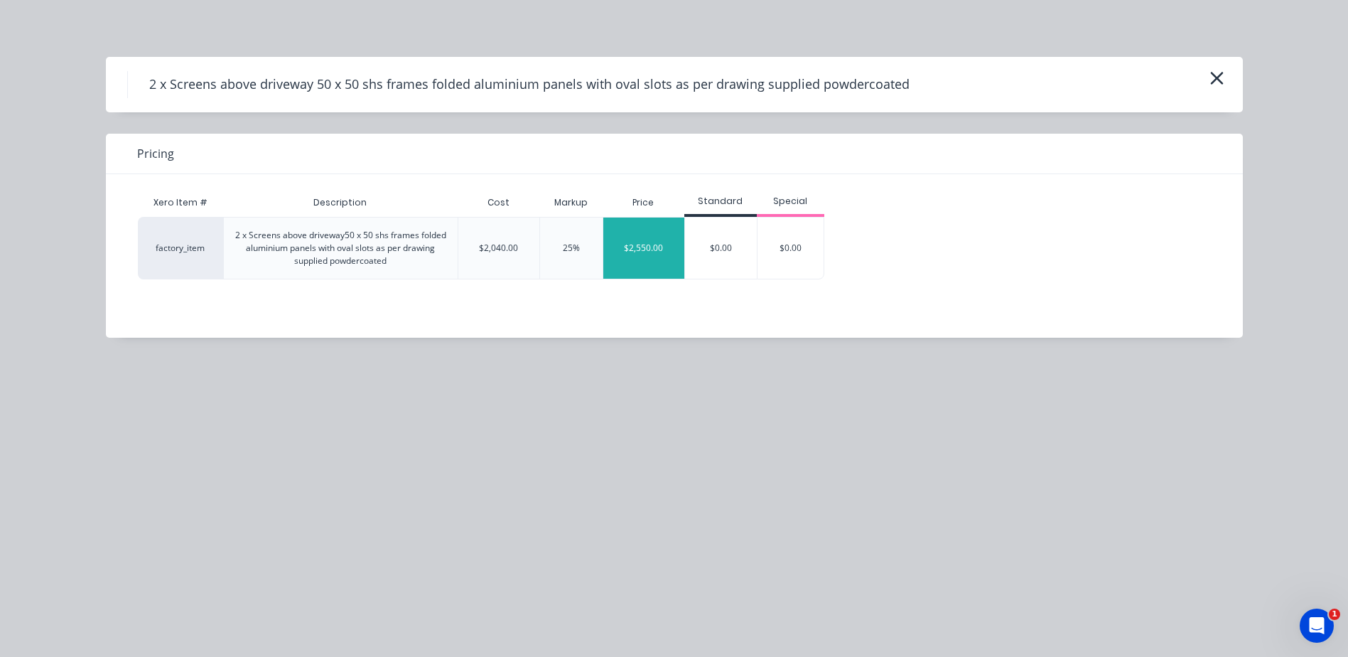
click at [658, 254] on div "$2,550.00" at bounding box center [643, 247] width 81 height 61
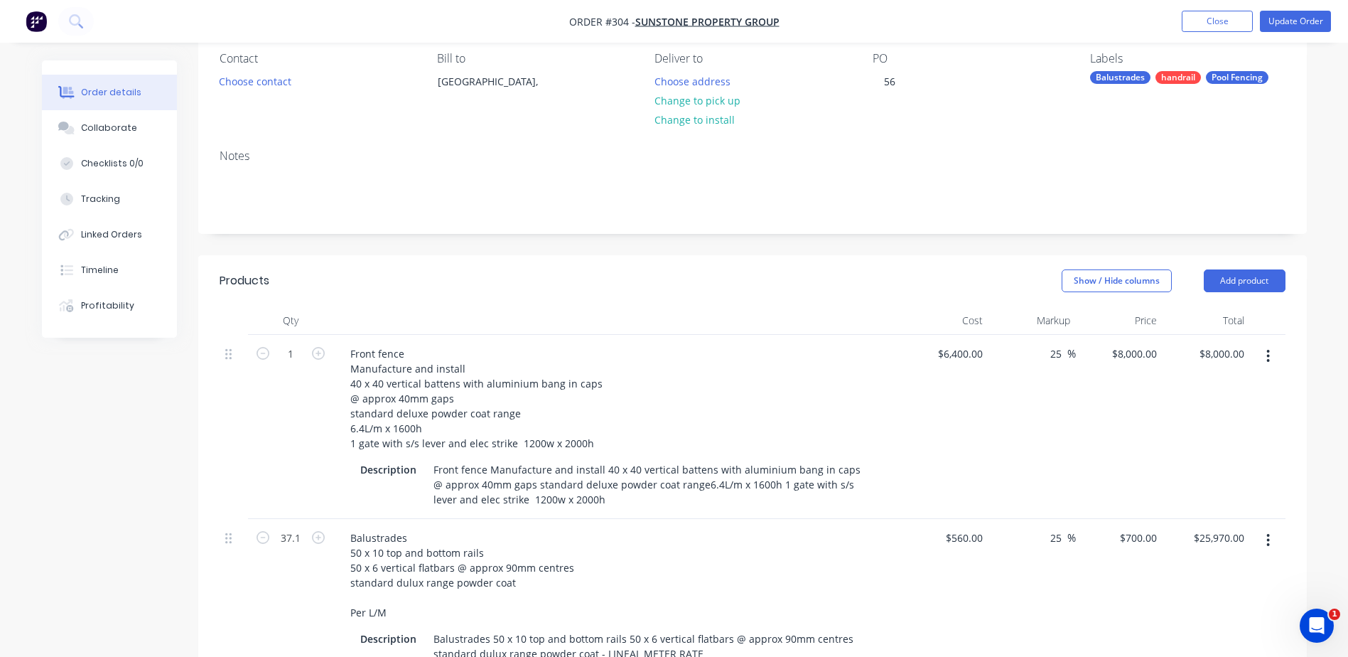
scroll to position [96, 0]
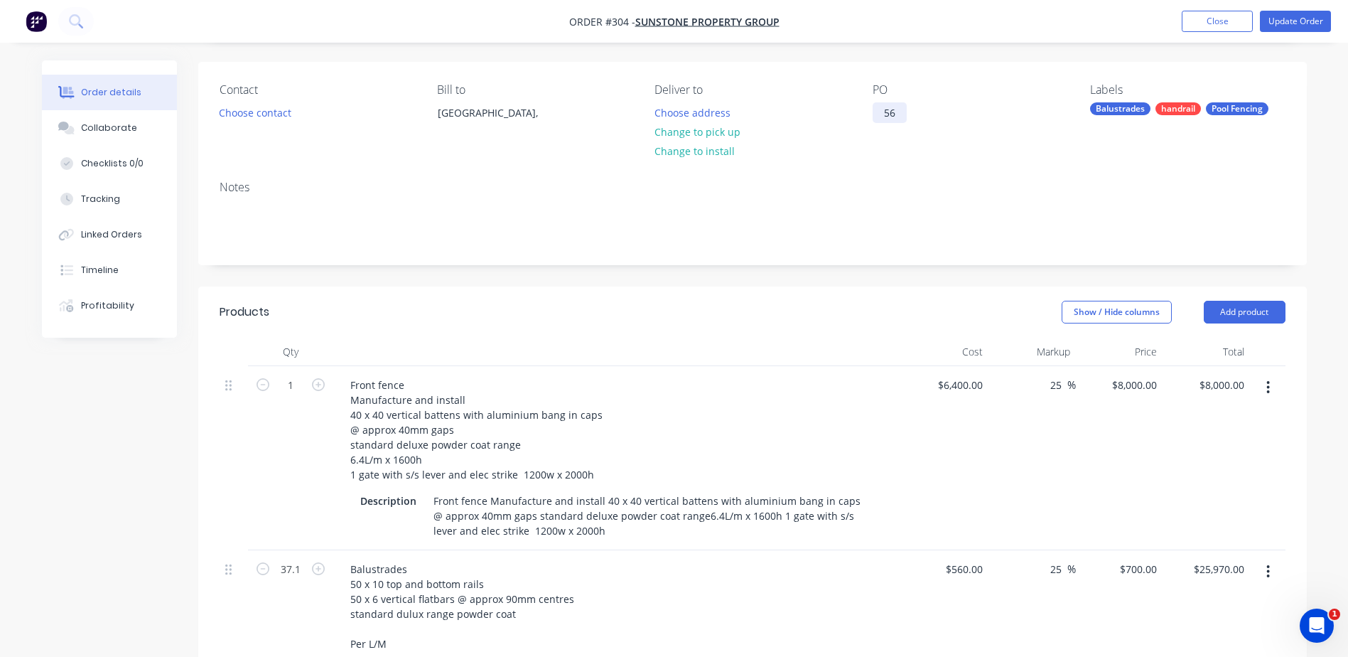
click at [895, 112] on div "56" at bounding box center [889, 112] width 34 height 21
click at [1280, 16] on button "Update Order" at bounding box center [1295, 21] width 71 height 21
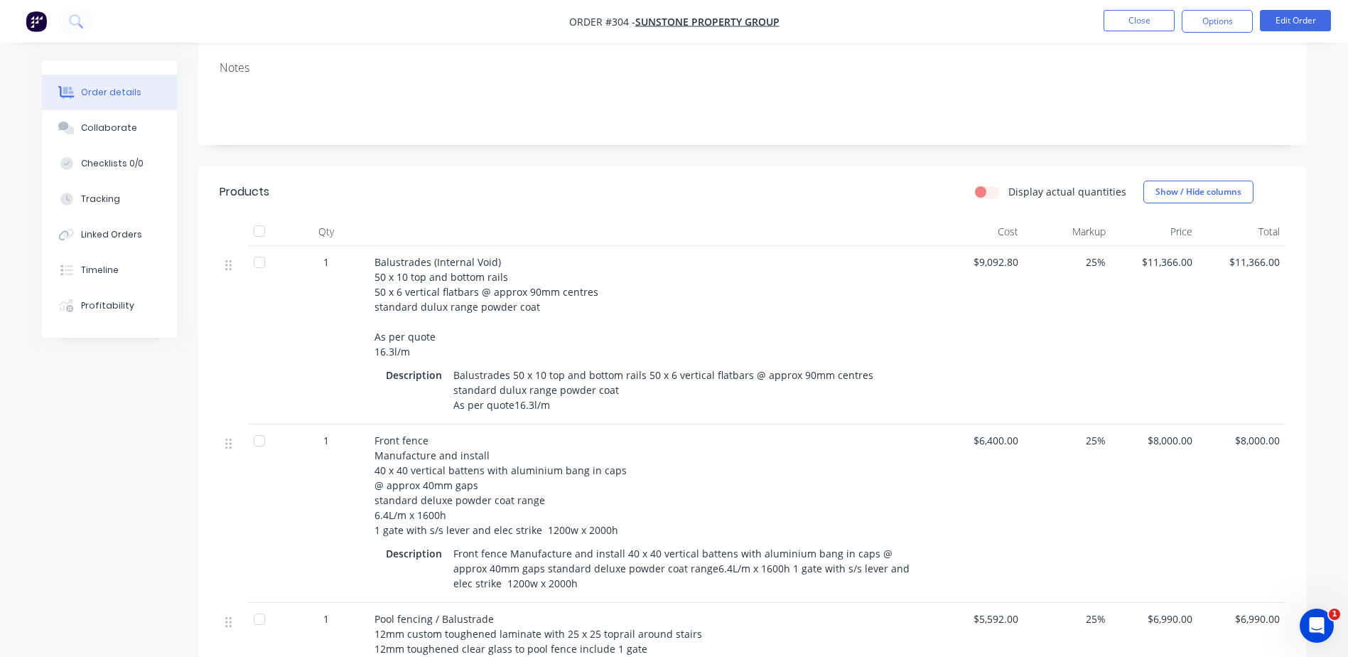
scroll to position [0, 0]
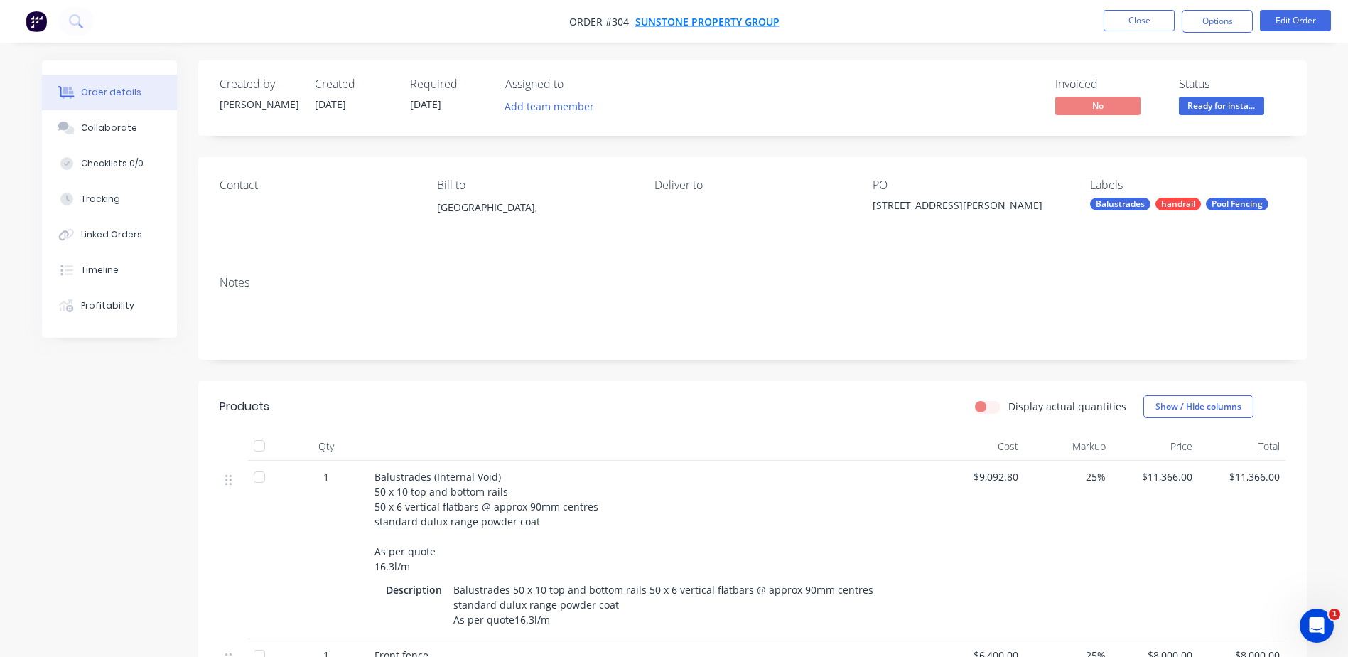
click at [749, 24] on span "Sunstone Property Group" at bounding box center [707, 21] width 144 height 13
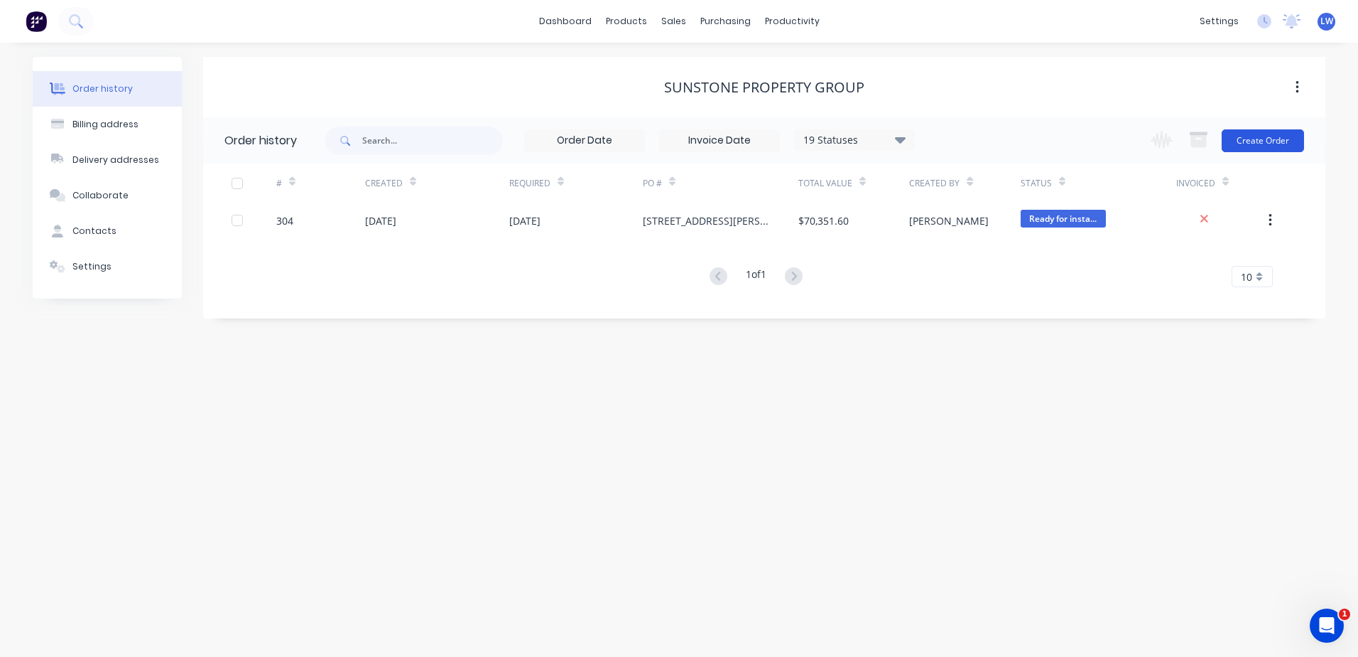
click at [1238, 138] on button "Create Order" at bounding box center [1263, 140] width 82 height 23
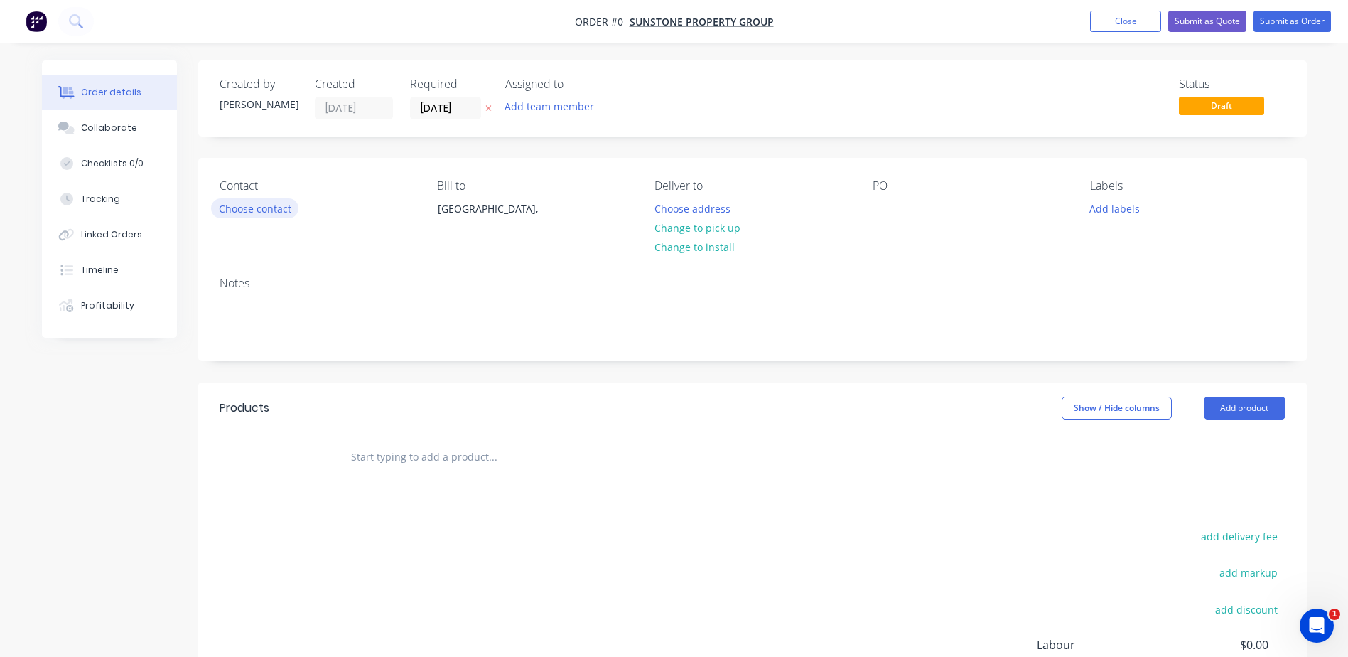
click at [261, 205] on button "Choose contact" at bounding box center [254, 207] width 87 height 19
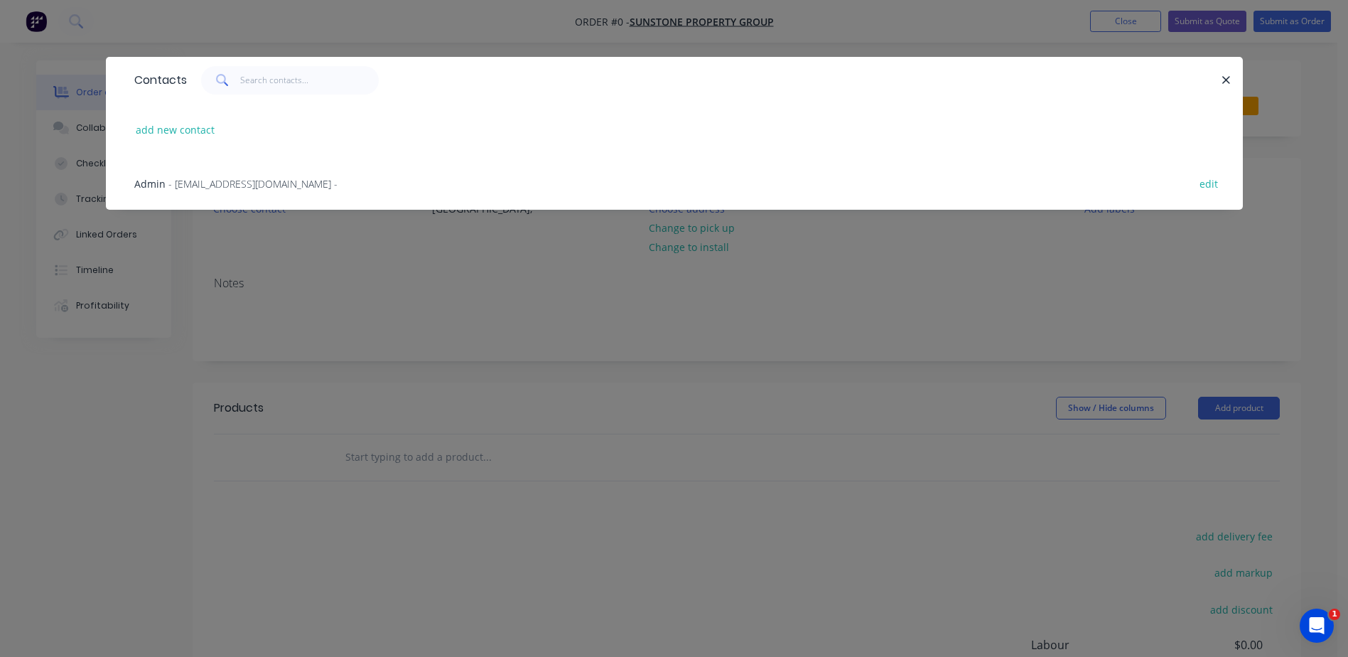
click at [261, 180] on span "- admin@sunstoneproperty.com.au -" at bounding box center [252, 183] width 169 height 13
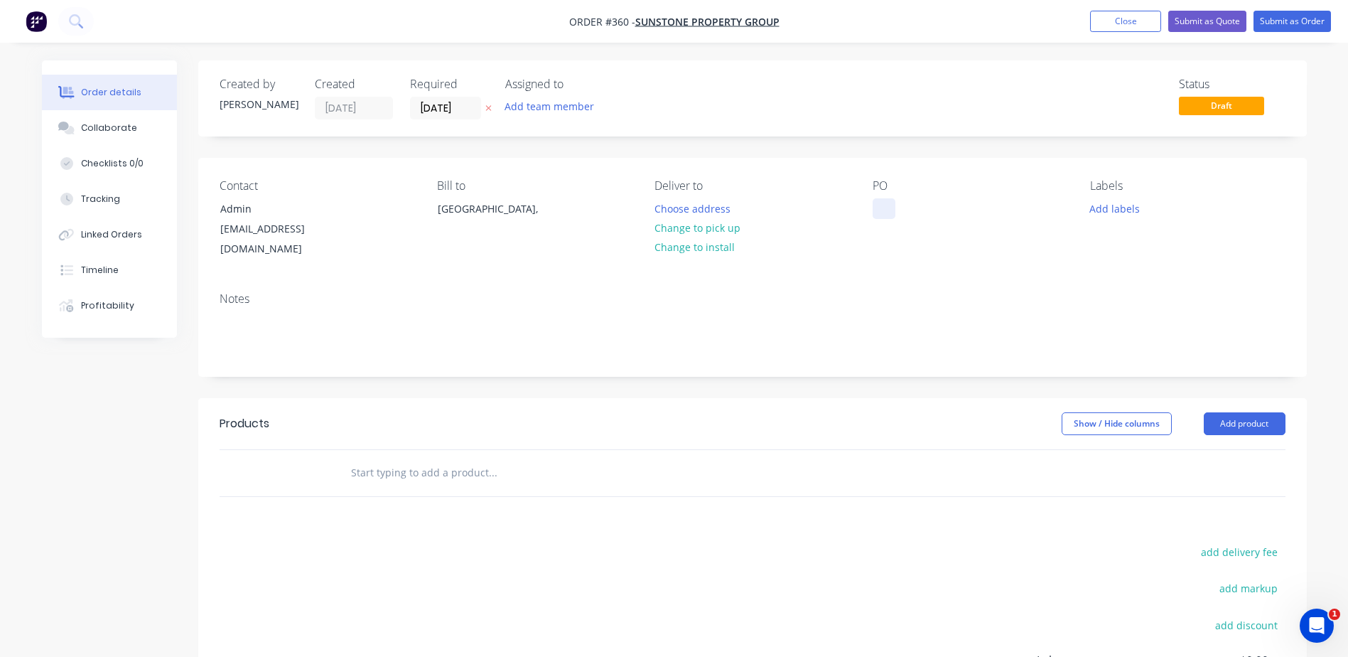
click at [887, 204] on div at bounding box center [883, 208] width 23 height 21
click at [1099, 210] on button "Add labels" at bounding box center [1114, 207] width 65 height 19
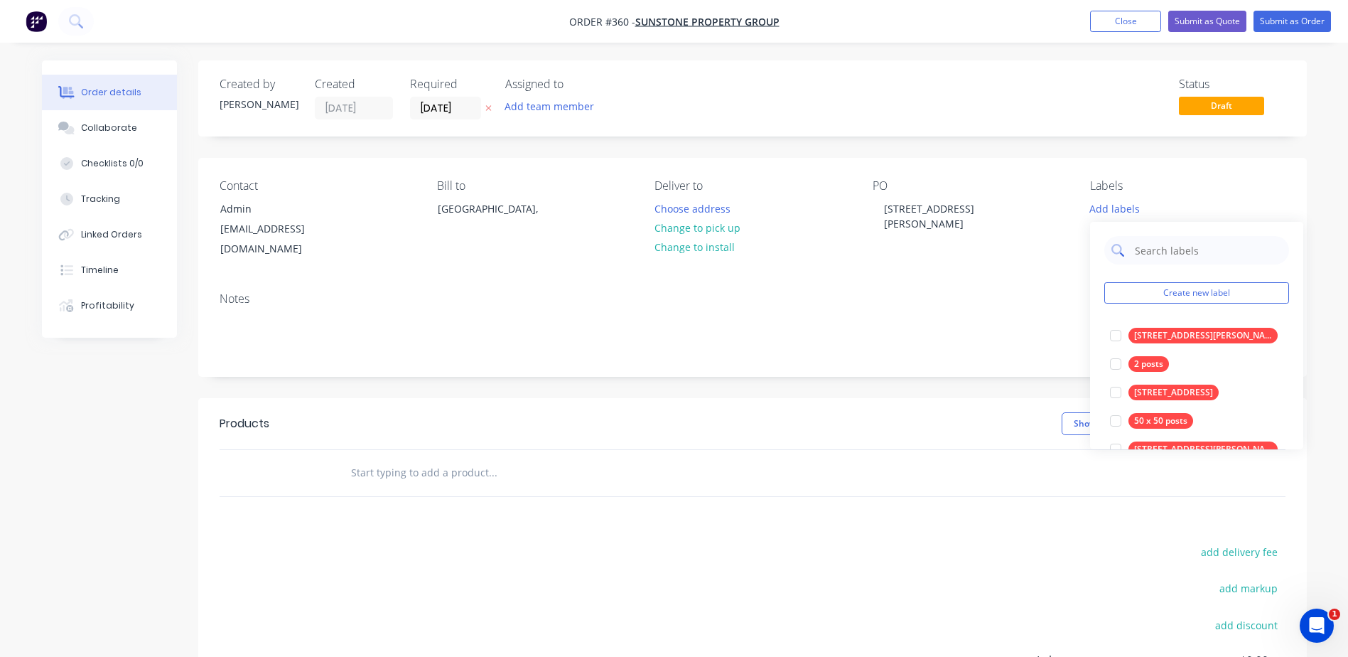
click at [1165, 248] on input "text" at bounding box center [1207, 250] width 148 height 28
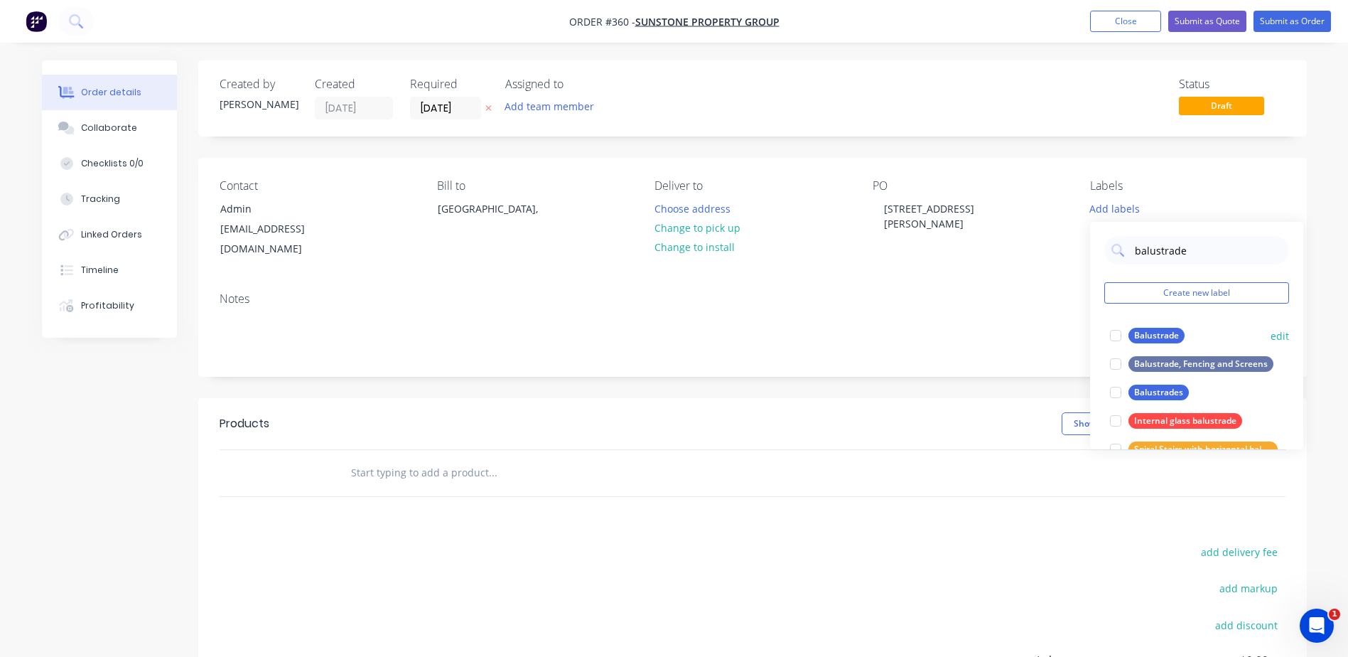
click at [1162, 337] on div "Balustrade" at bounding box center [1156, 336] width 56 height 16
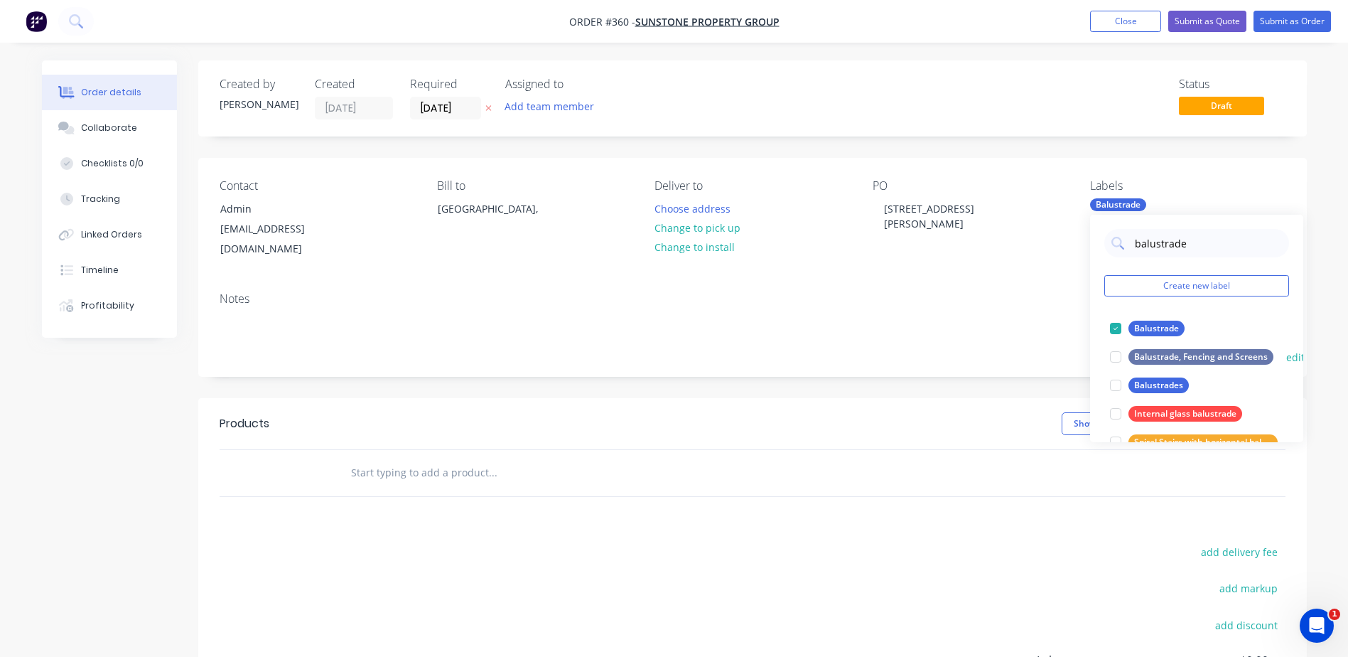
click at [1206, 353] on div "Balustrade, Fencing and Screens" at bounding box center [1200, 357] width 145 height 16
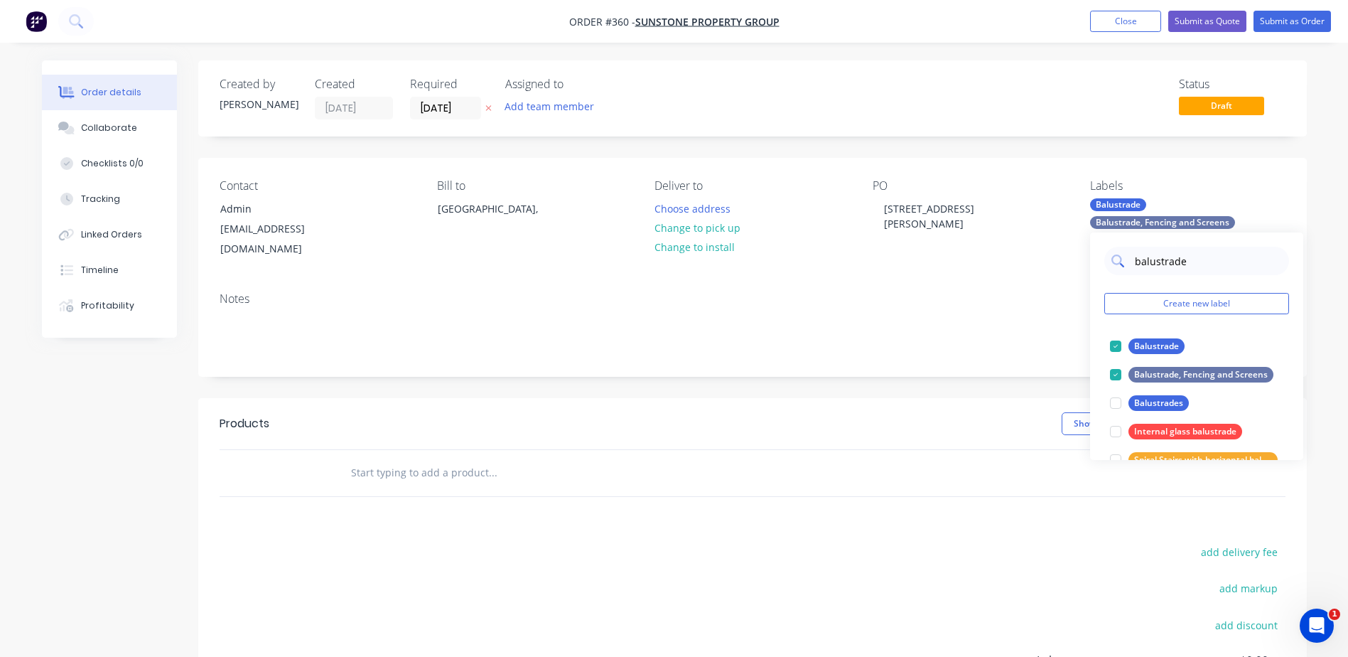
drag, startPoint x: 1193, startPoint y: 261, endPoint x: 1111, endPoint y: 265, distance: 82.5
click at [1111, 265] on div "balustrade" at bounding box center [1196, 261] width 185 height 28
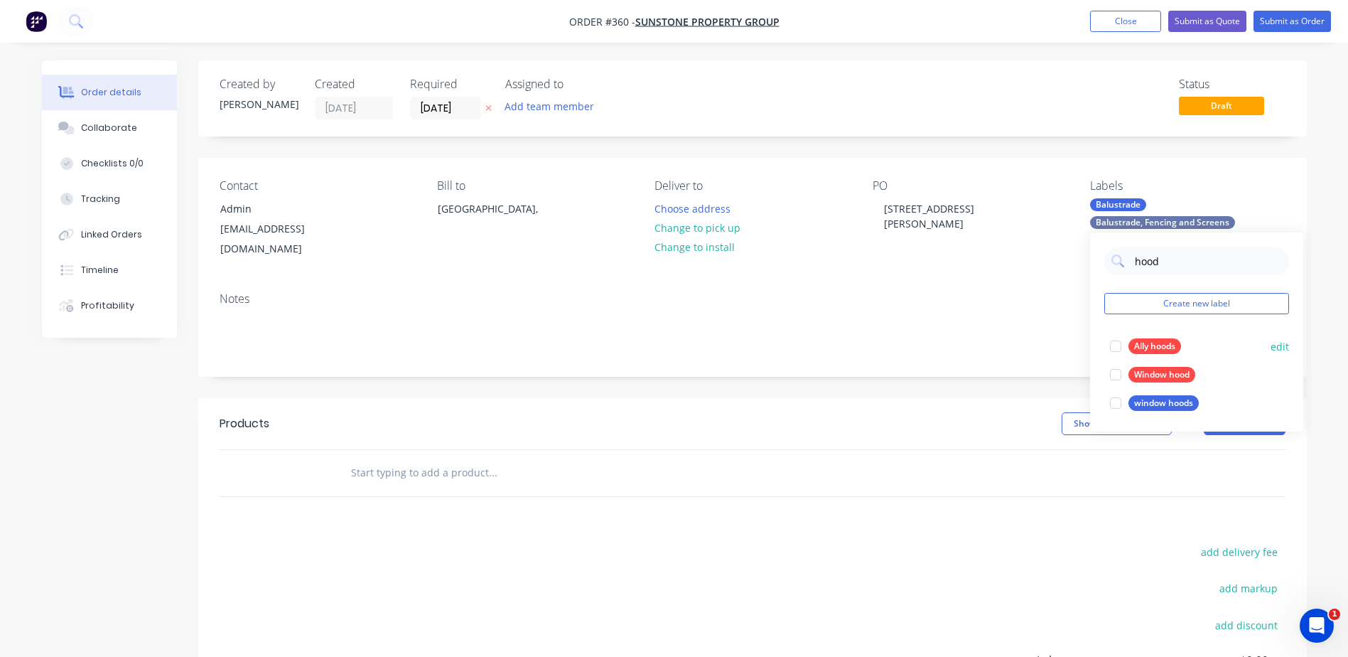
type input "hood"
click at [1155, 347] on div "Ally hoods" at bounding box center [1154, 346] width 53 height 16
click at [973, 281] on div "Notes" at bounding box center [752, 328] width 1108 height 95
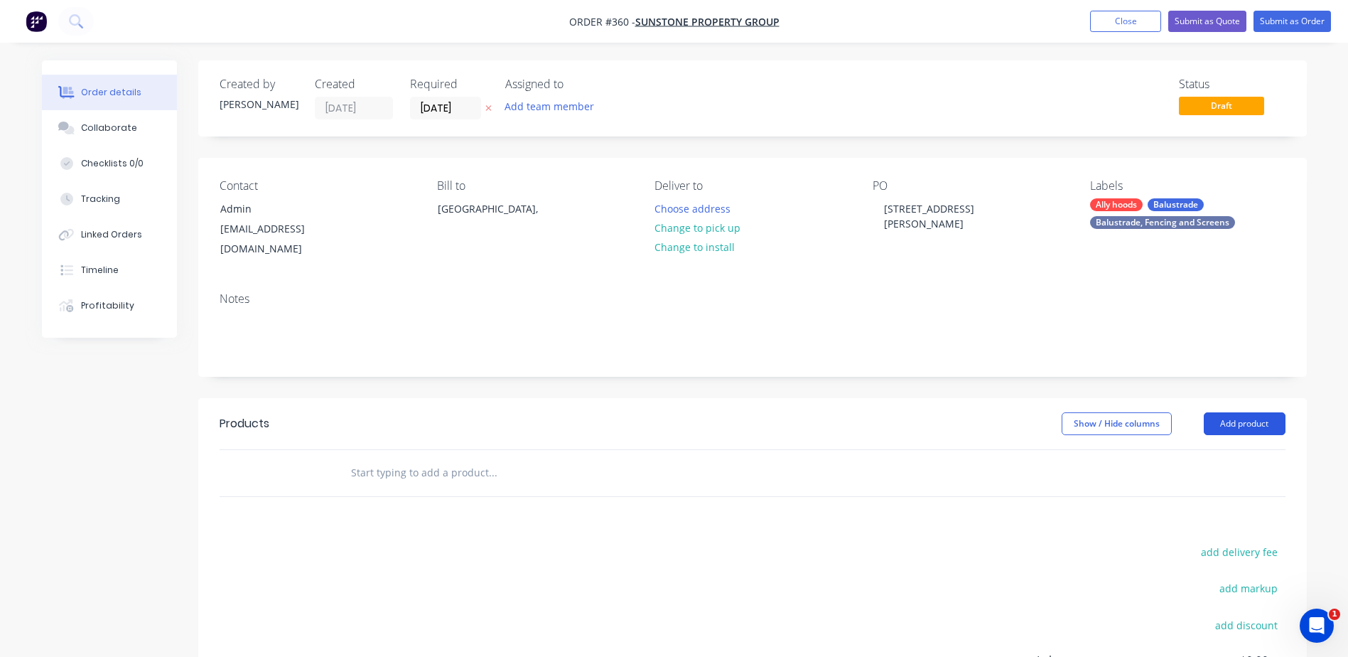
click at [1250, 412] on button "Add product" at bounding box center [1245, 423] width 82 height 23
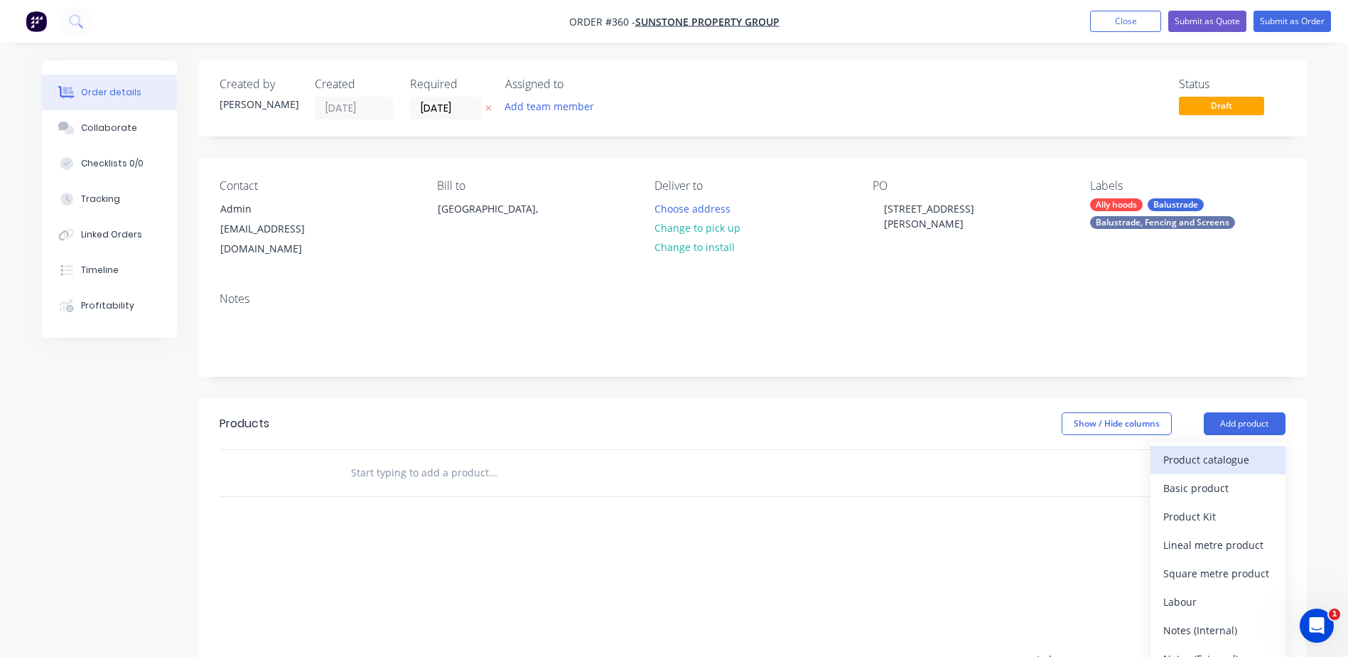
click at [1195, 449] on div "Product catalogue" at bounding box center [1217, 459] width 109 height 21
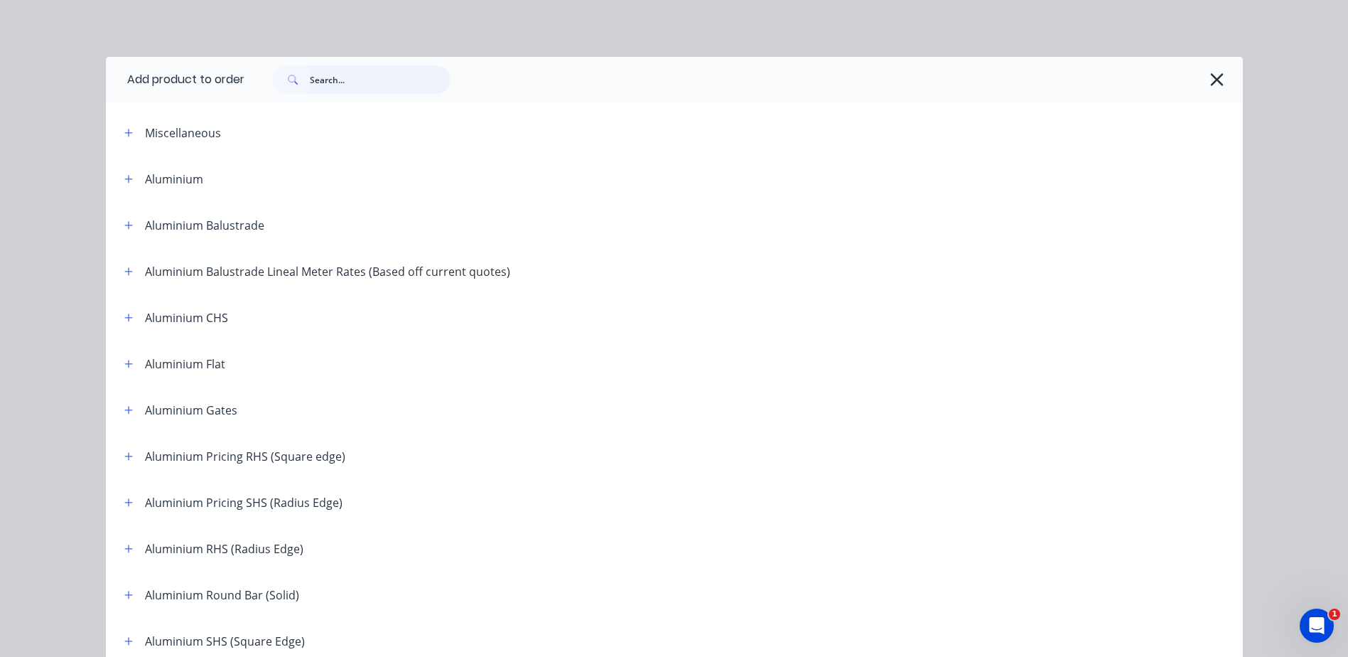
click at [395, 86] on input "text" at bounding box center [380, 79] width 141 height 28
paste input "Internal stairs Supply and install laminated glass clear side fixed to stairs w…"
type input "Internal stairs Supply and install laminated glass clear side fixed to stairs w…"
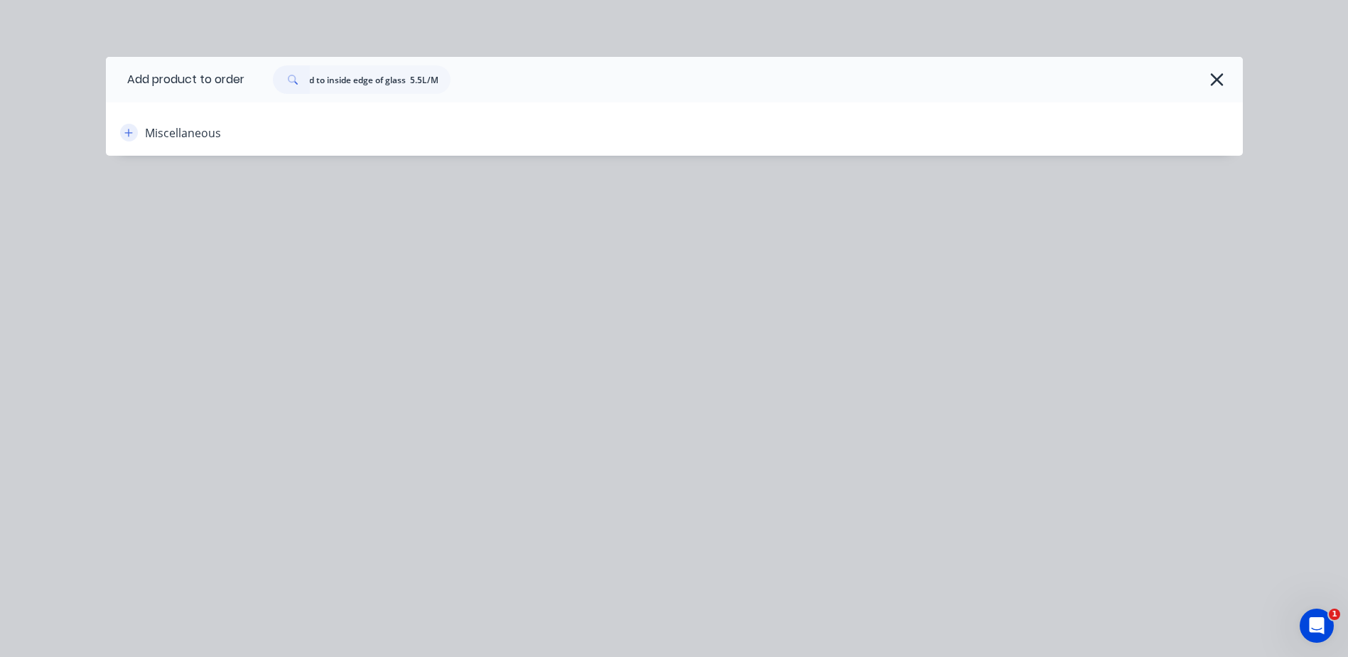
scroll to position [0, 0]
click at [128, 131] on icon "button" at bounding box center [128, 133] width 9 height 10
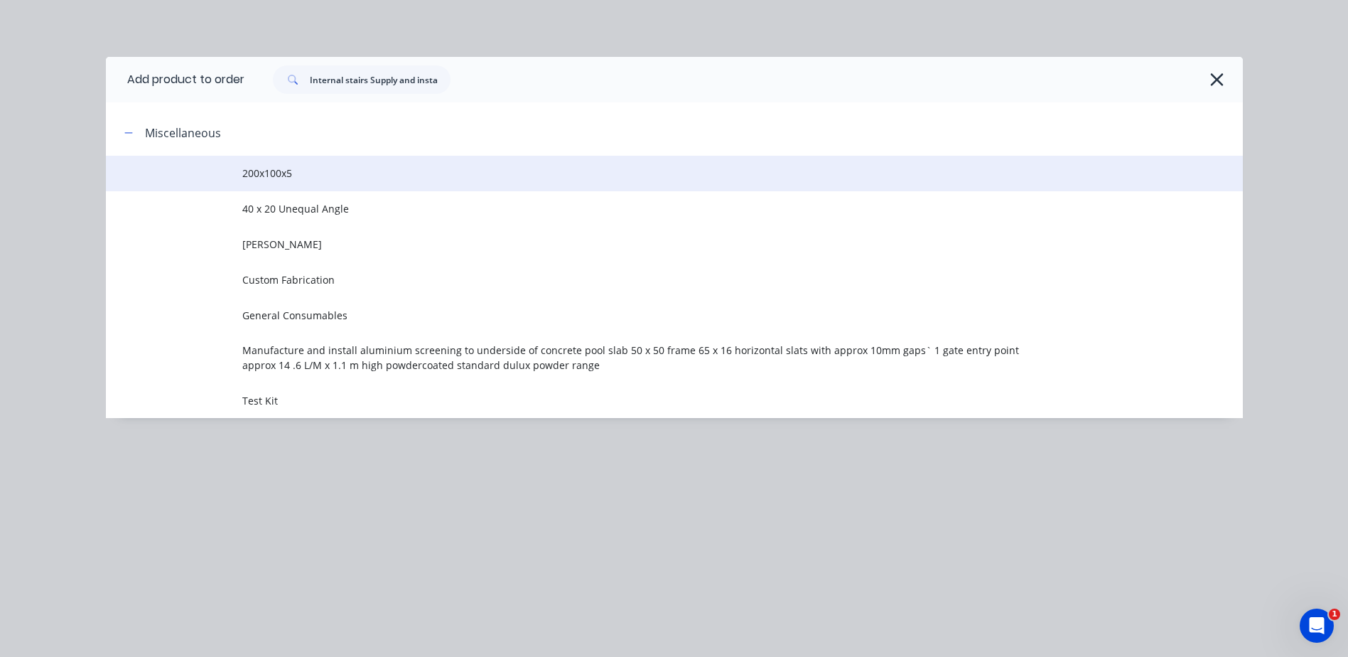
click at [527, 183] on td "200x100x5" at bounding box center [742, 174] width 1000 height 36
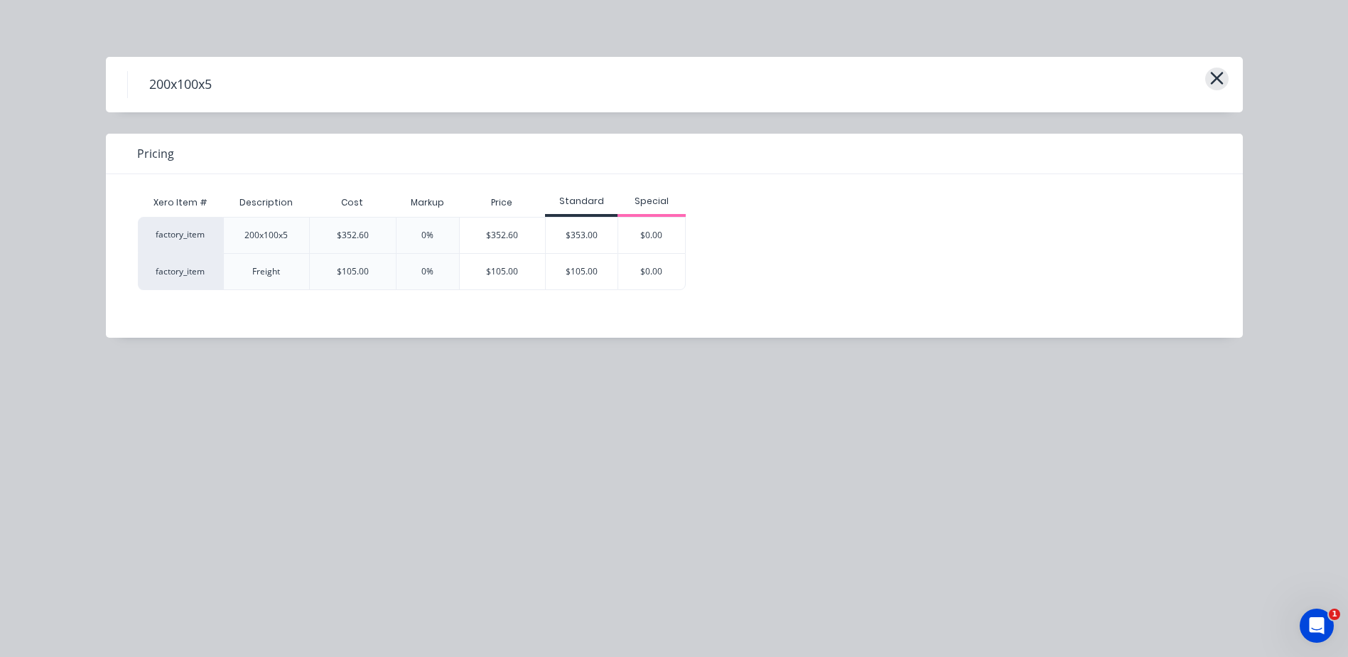
click at [1217, 79] on icon "button" at bounding box center [1216, 78] width 13 height 13
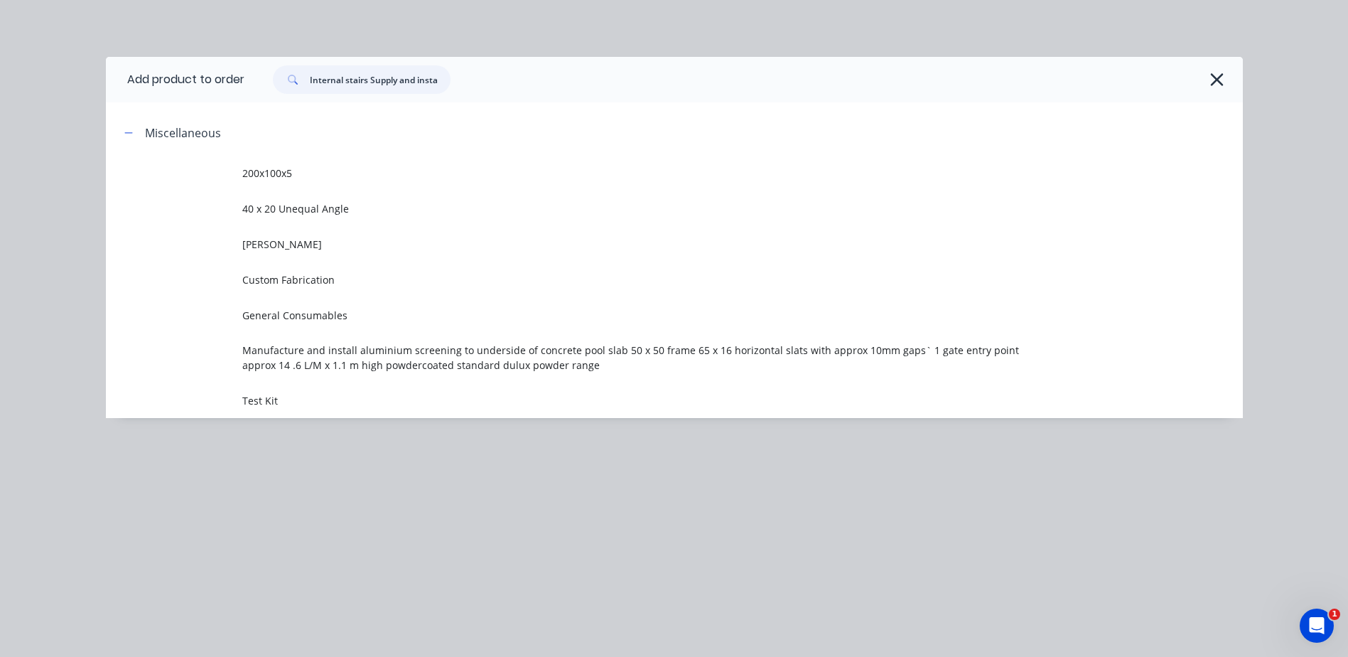
drag, startPoint x: 442, startPoint y: 83, endPoint x: 293, endPoint y: 83, distance: 148.5
click at [293, 83] on div "Internal stairs Supply and install laminated glass clear side fixed to stairs w…" at bounding box center [362, 79] width 178 height 28
drag, startPoint x: 418, startPoint y: 75, endPoint x: 267, endPoint y: 78, distance: 150.7
click at [267, 78] on div "stall laminated glass clear side fixed to stairs with s/s standoffs stainless s…" at bounding box center [355, 79] width 192 height 28
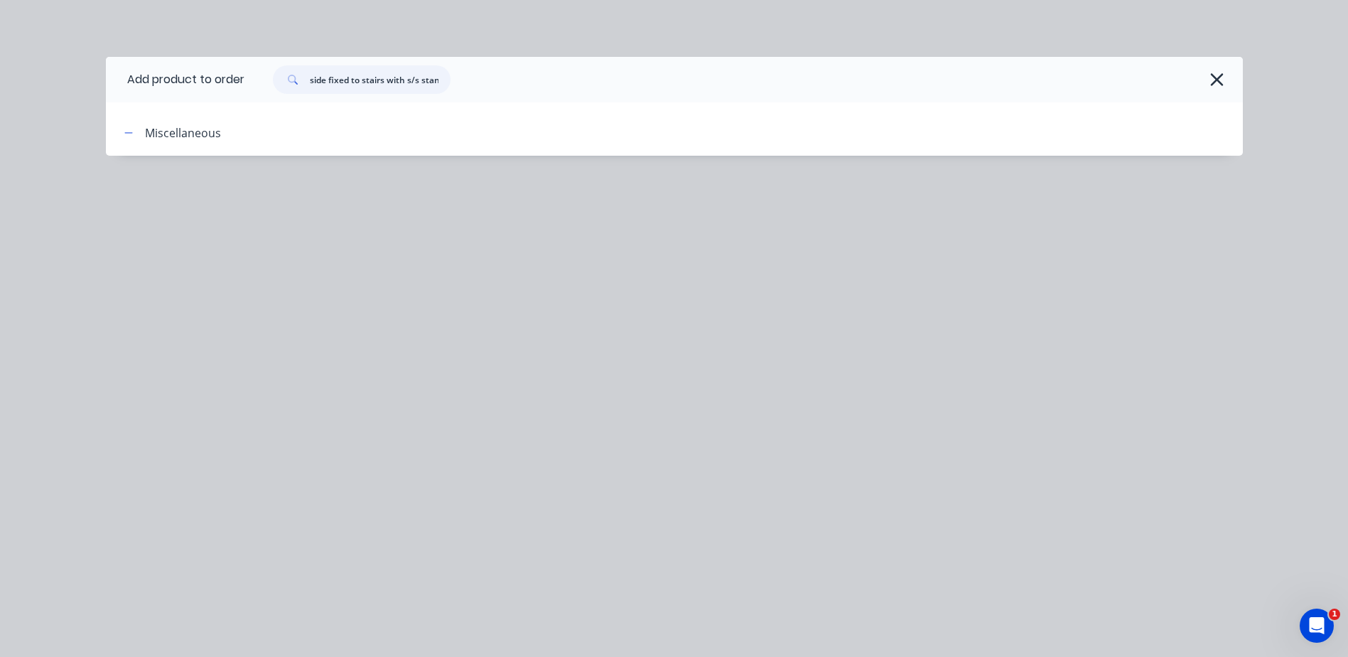
drag, startPoint x: 369, startPoint y: 77, endPoint x: 113, endPoint y: 70, distance: 256.6
click at [98, 77] on div "Add product to order side fixed to stairs with s/s standoffs stainless steel ha…" at bounding box center [674, 328] width 1348 height 657
drag, startPoint x: 421, startPoint y: 74, endPoint x: 99, endPoint y: 74, distance: 322.6
click at [99, 74] on div "Add product to order doffs stainless steel handrail fixed to inside edge of gla…" at bounding box center [674, 328] width 1348 height 657
drag, startPoint x: 250, startPoint y: 80, endPoint x: 63, endPoint y: 80, distance: 186.9
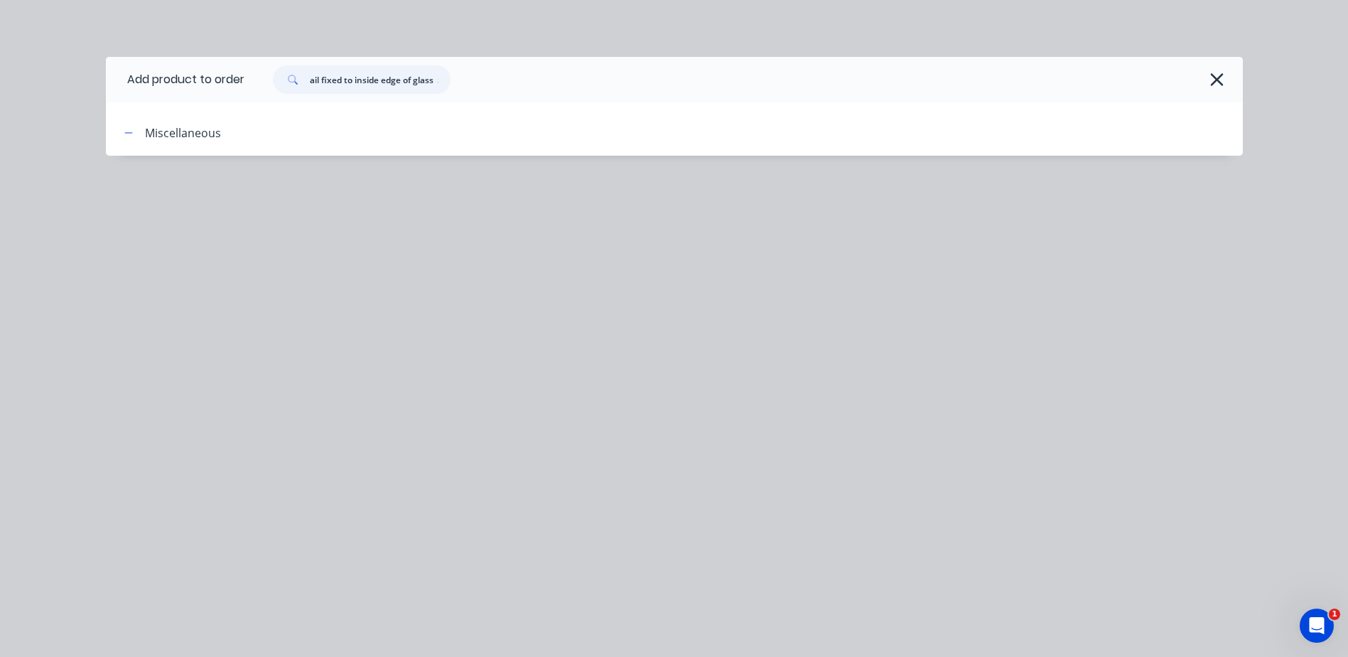
click at [63, 80] on div "Add product to order ail fixed to inside edge of glass 5.5L/M Miscellaneous" at bounding box center [674, 328] width 1348 height 657
type input "5.5L/M"
drag, startPoint x: 396, startPoint y: 80, endPoint x: 49, endPoint y: 80, distance: 347.4
click at [49, 80] on div "Add product to order 5.5L/M Miscellaneous" at bounding box center [674, 328] width 1348 height 657
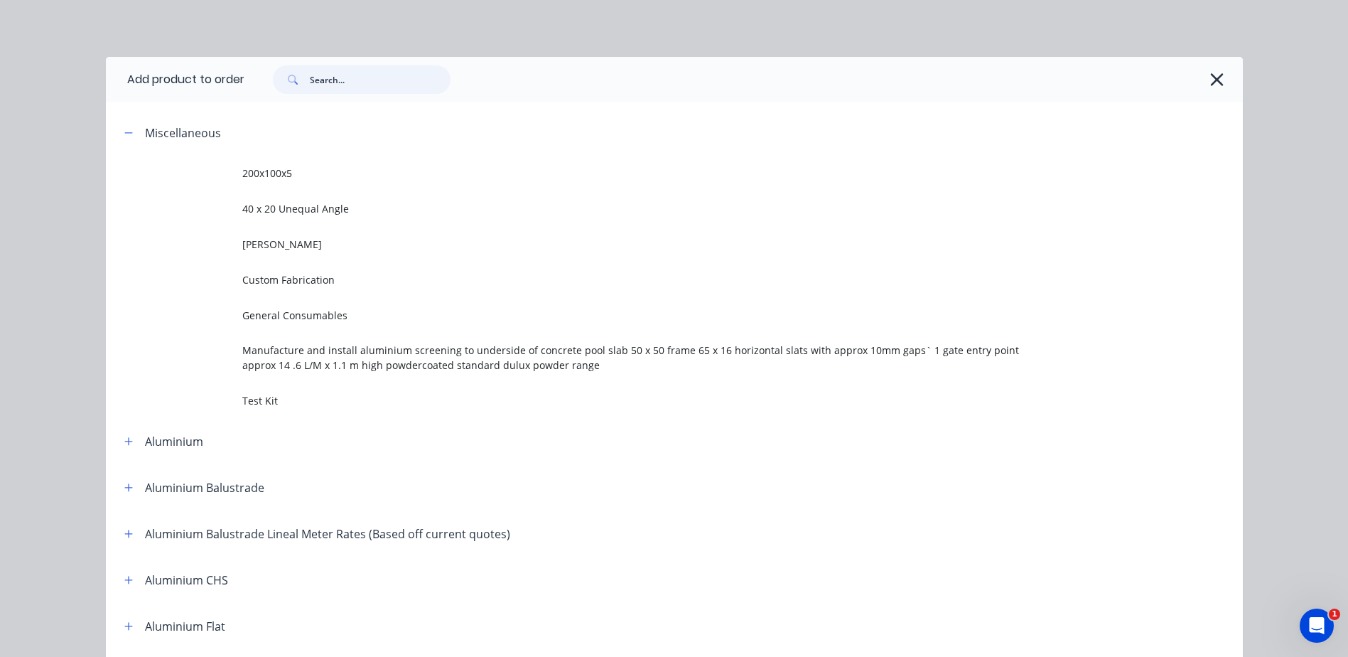
click at [349, 85] on input "text" at bounding box center [380, 79] width 141 height 28
click at [335, 74] on input "text" at bounding box center [380, 79] width 141 height 28
paste input "Internal stairs Supply and install laminated glass clear side fixed to stairs w…"
type input "Internal stairs Supply and install laminated glass clear side fixed to stairs w…"
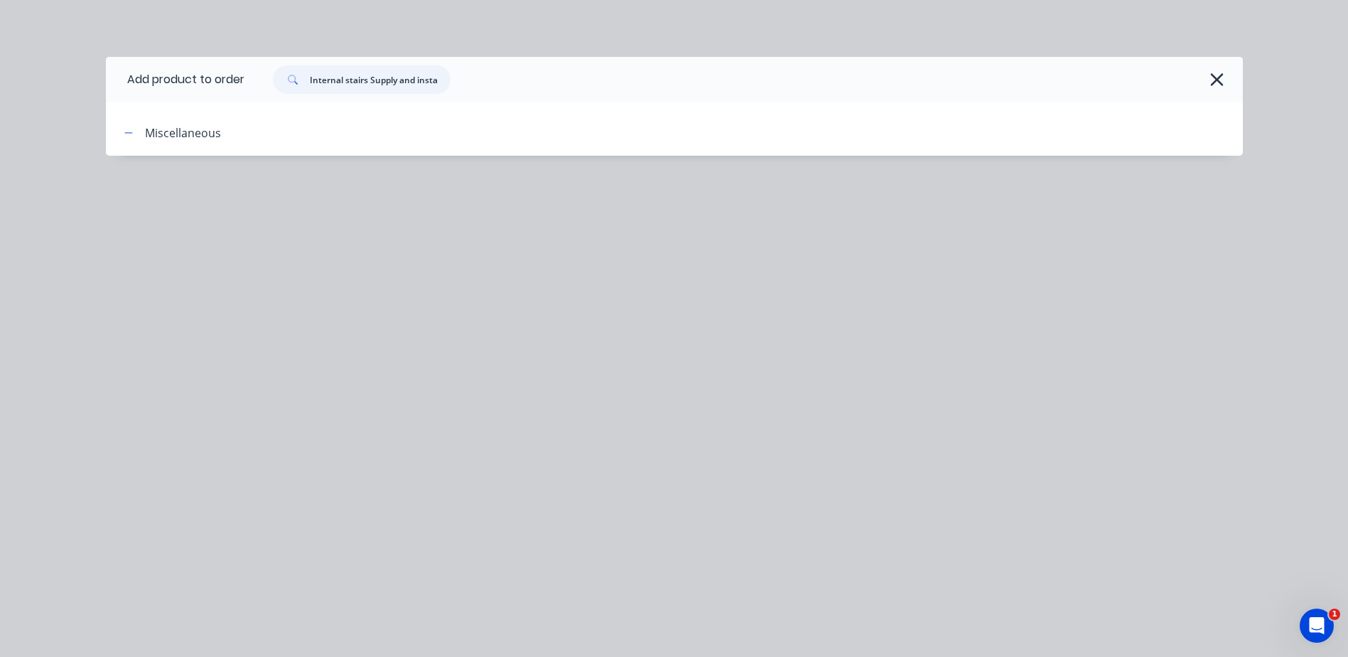
drag, startPoint x: 444, startPoint y: 77, endPoint x: 31, endPoint y: 33, distance: 415.1
click at [37, 35] on div "Add product to order Internal stairs Supply and install laminated glass clear s…" at bounding box center [674, 328] width 1348 height 657
type input "i"
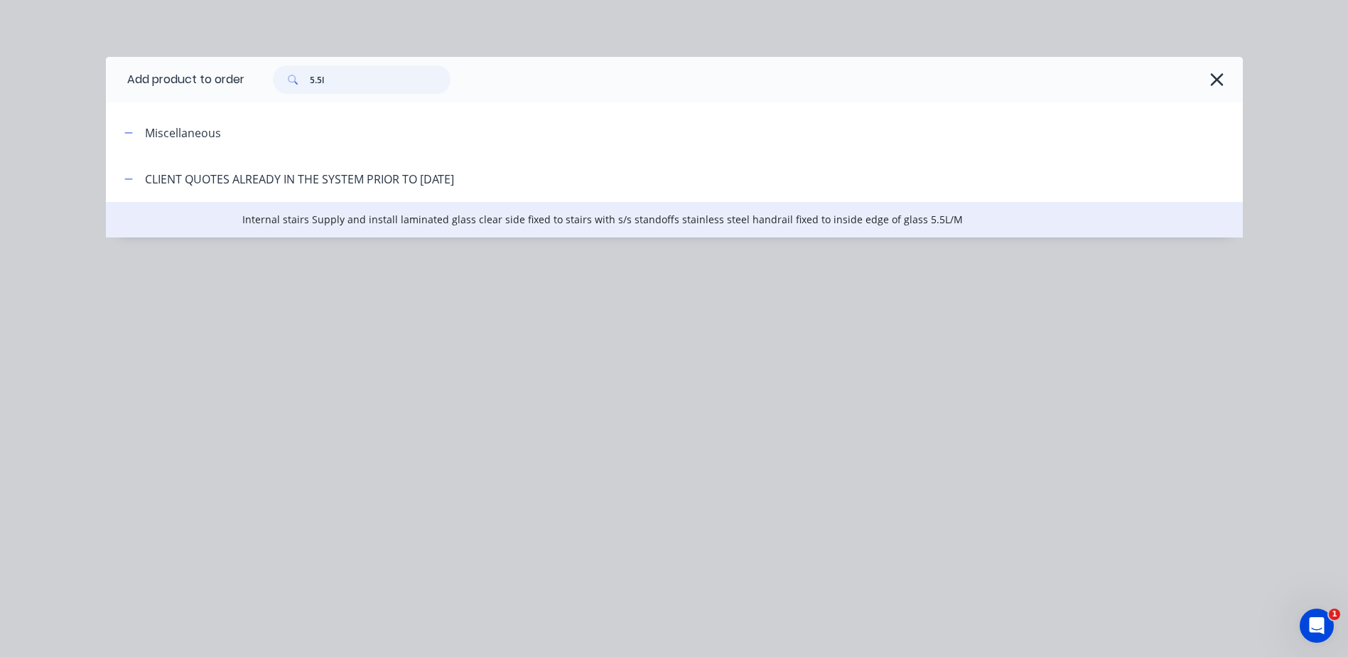
type input "5.5l"
click at [329, 219] on span "Internal stairs Supply and install laminated glass clear side fixed to stairs w…" at bounding box center [642, 219] width 800 height 15
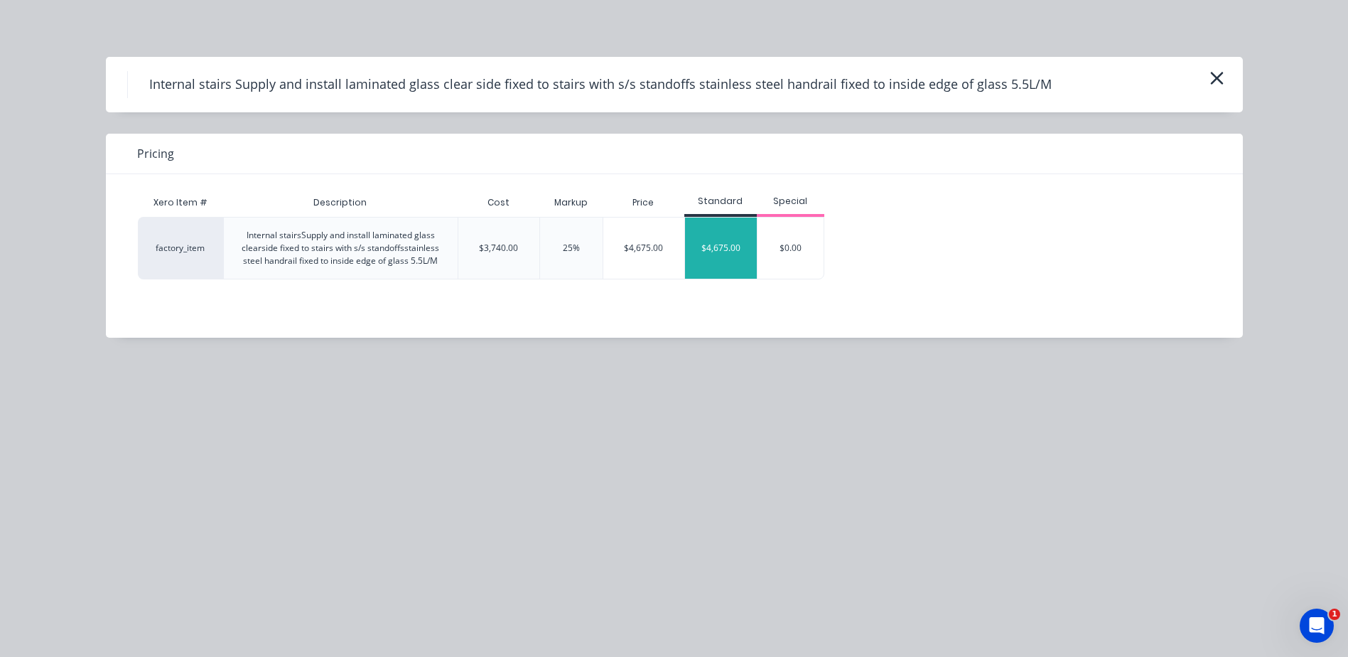
click at [717, 252] on div "$4,675.00" at bounding box center [721, 247] width 72 height 61
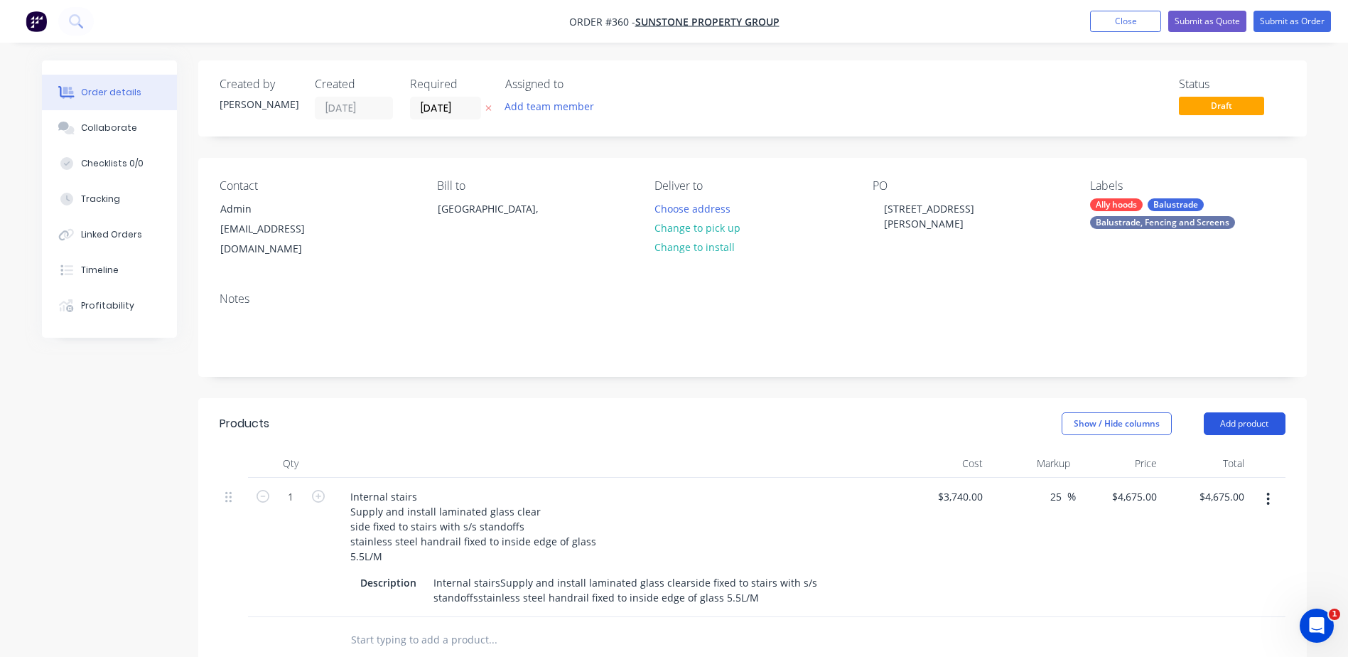
click at [1259, 412] on button "Add product" at bounding box center [1245, 423] width 82 height 23
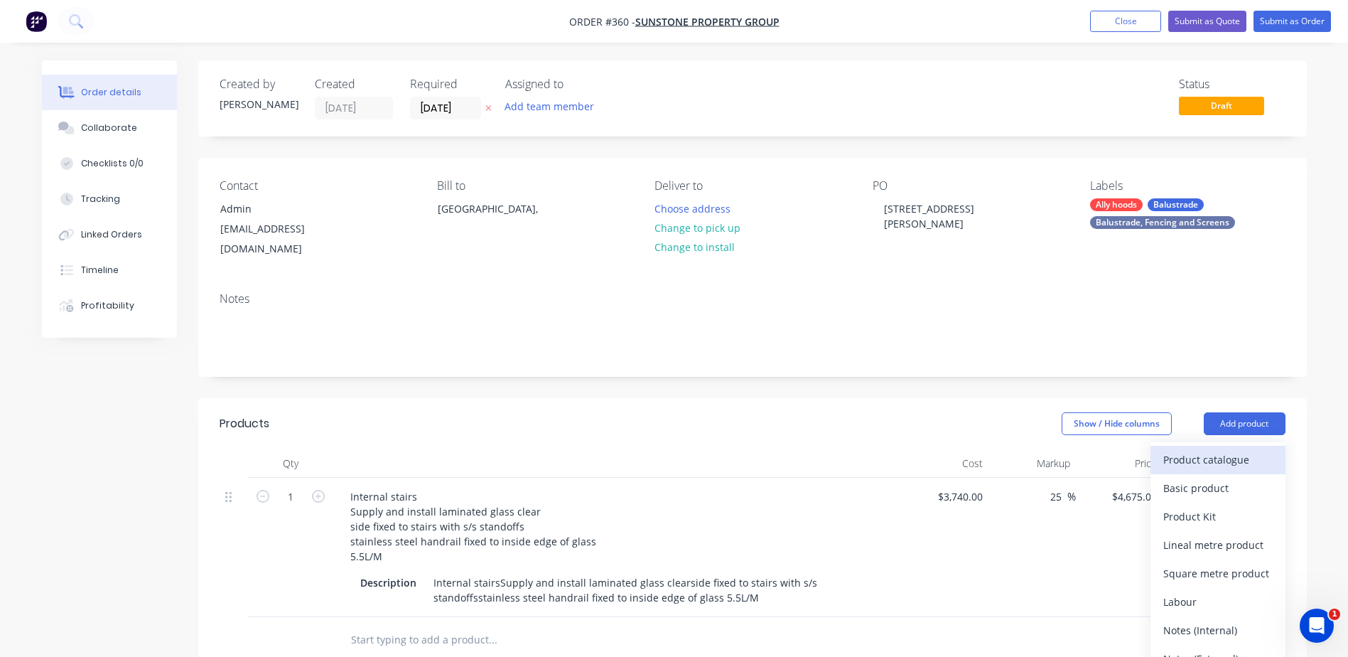
click at [1226, 449] on div "Product catalogue" at bounding box center [1217, 459] width 109 height 21
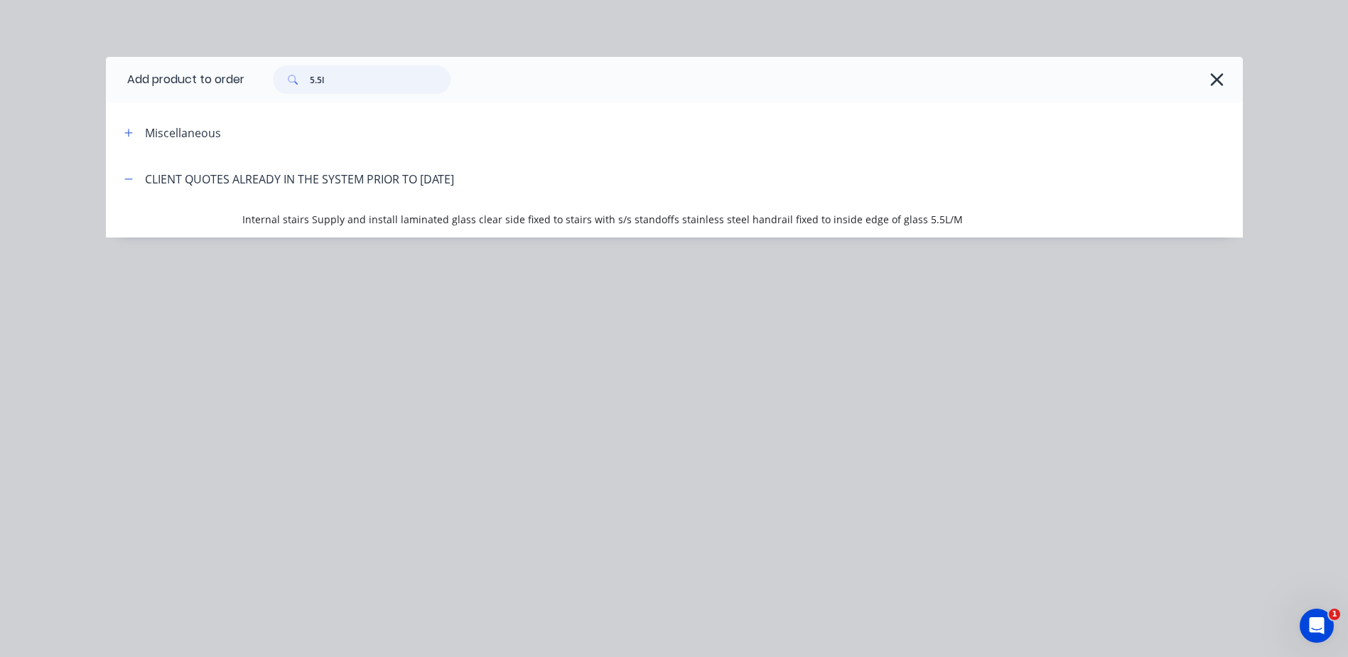
drag, startPoint x: 228, startPoint y: 79, endPoint x: 208, endPoint y: 79, distance: 19.9
click at [208, 79] on header "Add product to order 5.5l" at bounding box center [674, 79] width 1137 height 45
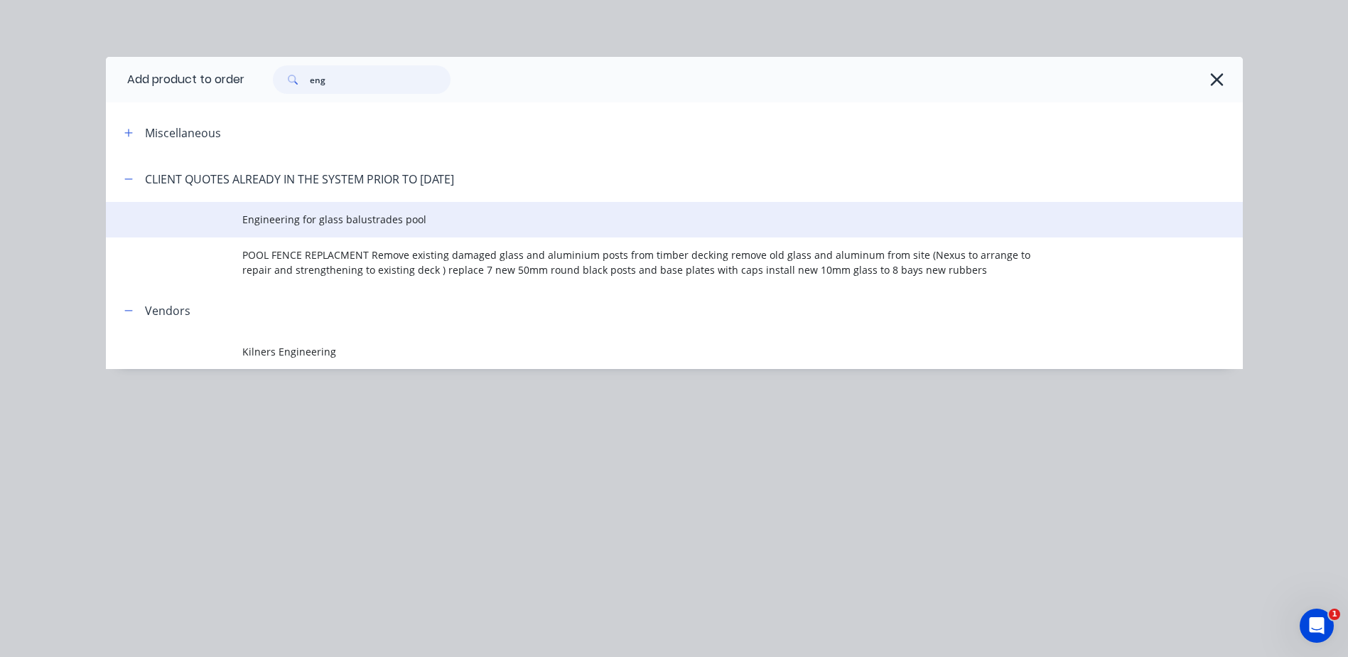
type input "eng"
click at [298, 217] on span "Engineering for glass balustrades pool" at bounding box center [642, 219] width 800 height 15
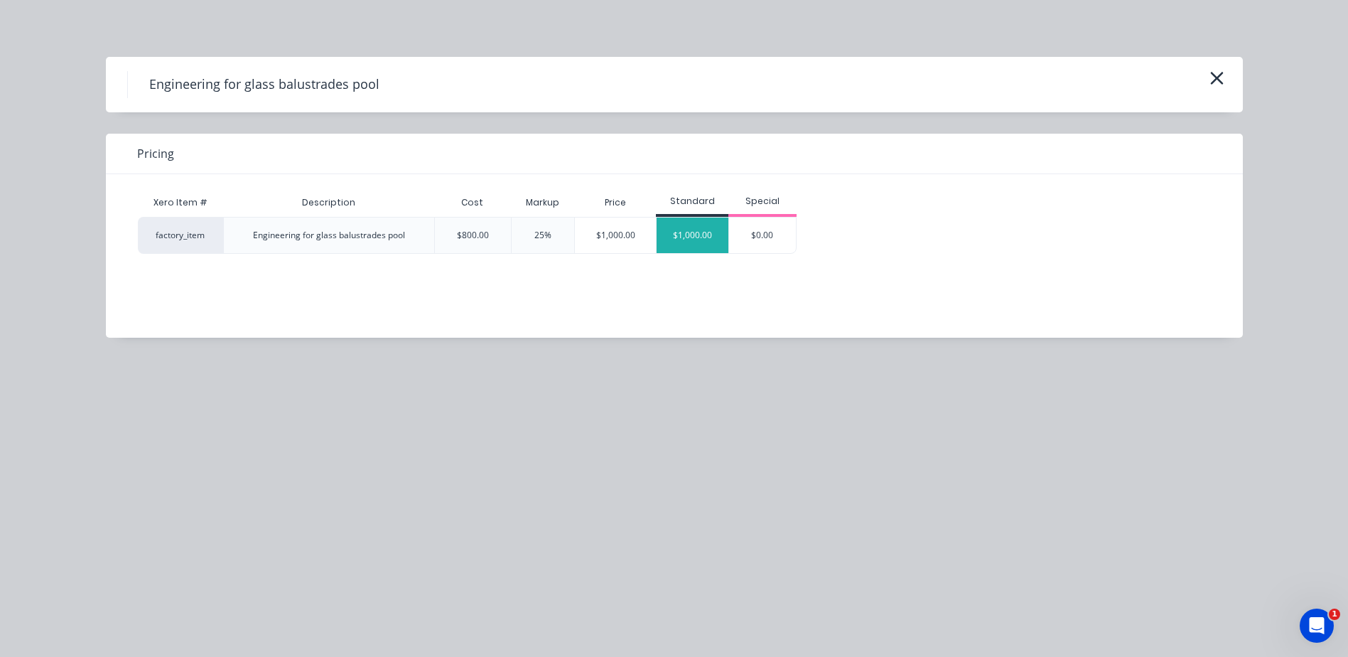
click at [693, 237] on div "$1,000.00" at bounding box center [693, 235] width 72 height 36
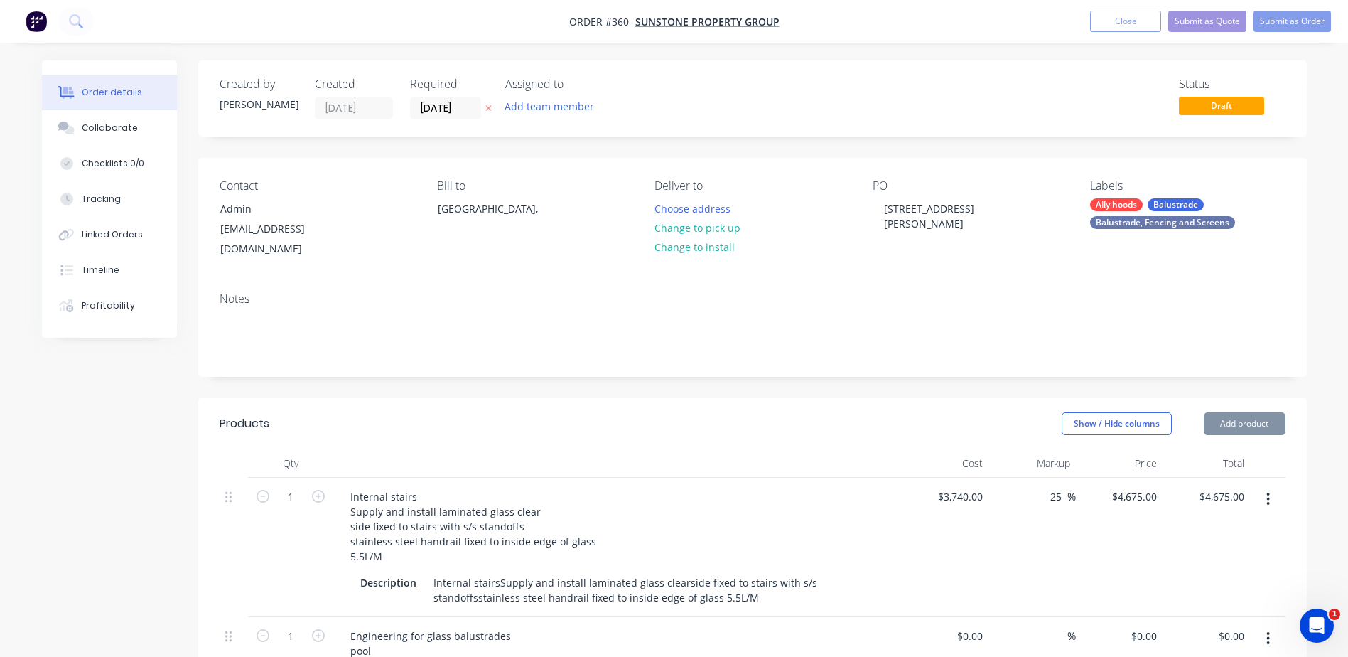
type input "$800.00"
type input "25"
type input "$1,000.00"
click at [1216, 412] on button "Add product" at bounding box center [1245, 423] width 82 height 23
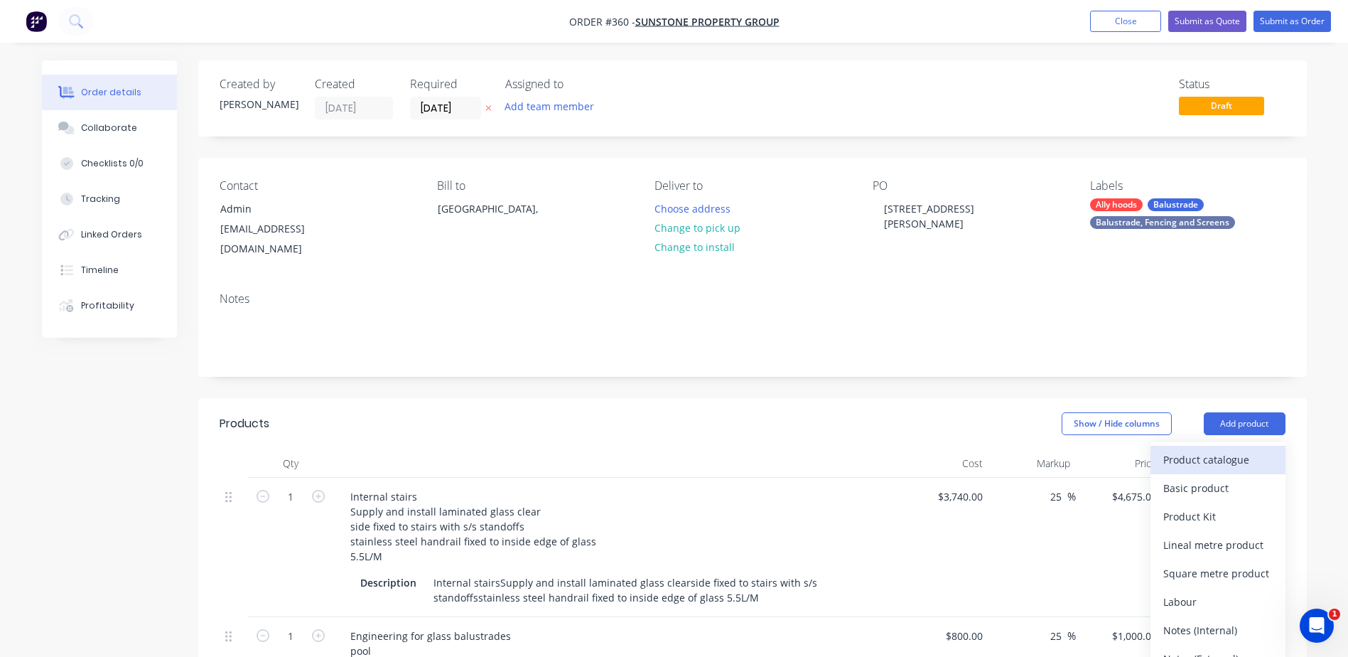
click at [1185, 450] on div "Product catalogue" at bounding box center [1217, 459] width 109 height 21
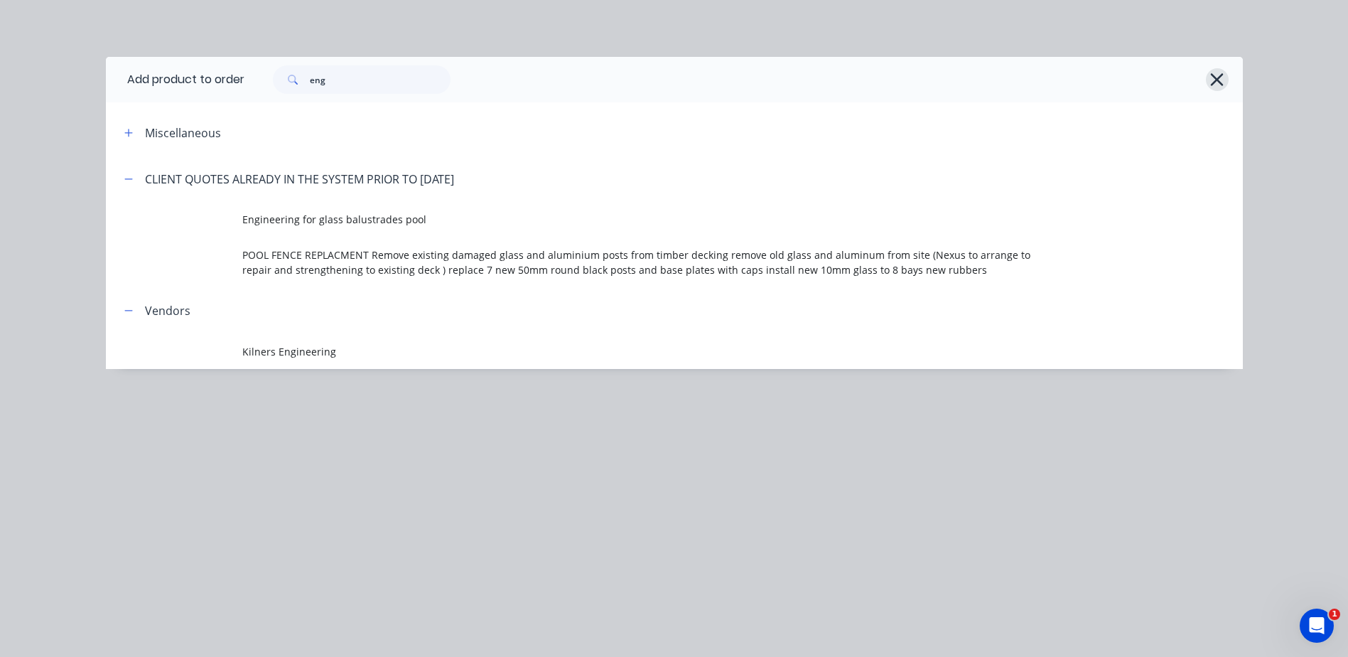
click at [1214, 80] on icon "button" at bounding box center [1216, 80] width 15 height 20
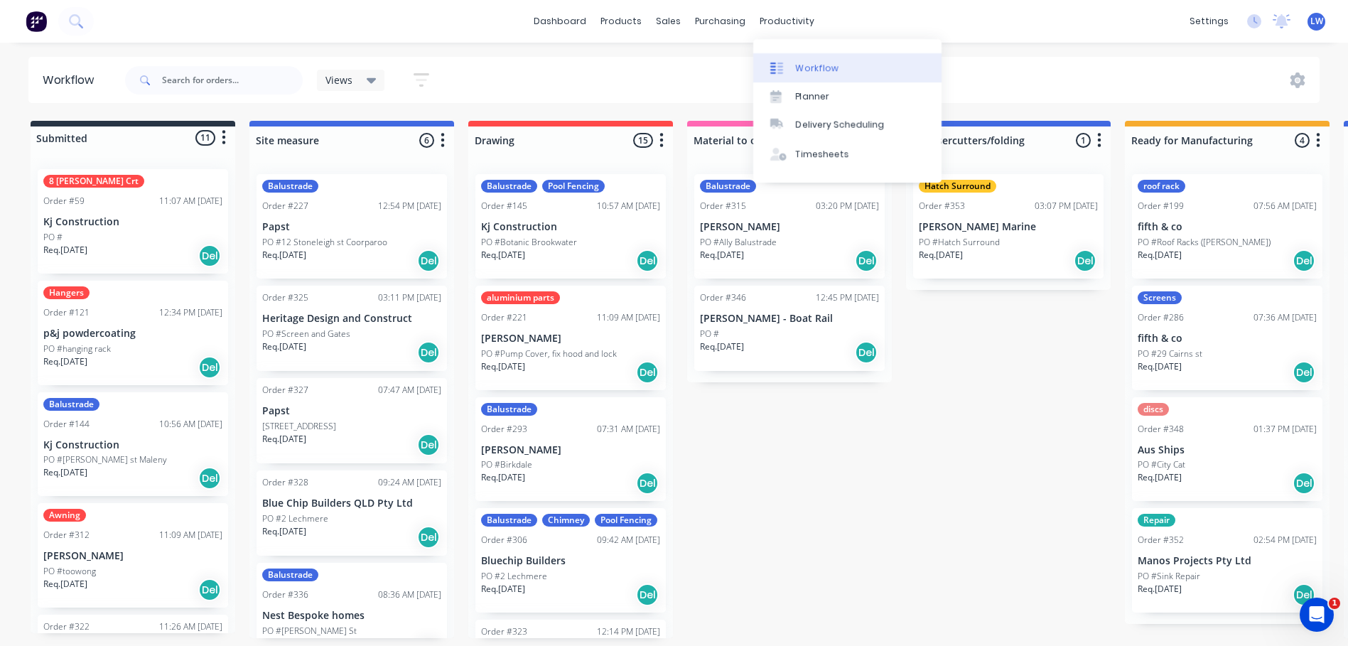
click at [816, 68] on div "Workflow" at bounding box center [817, 68] width 43 height 13
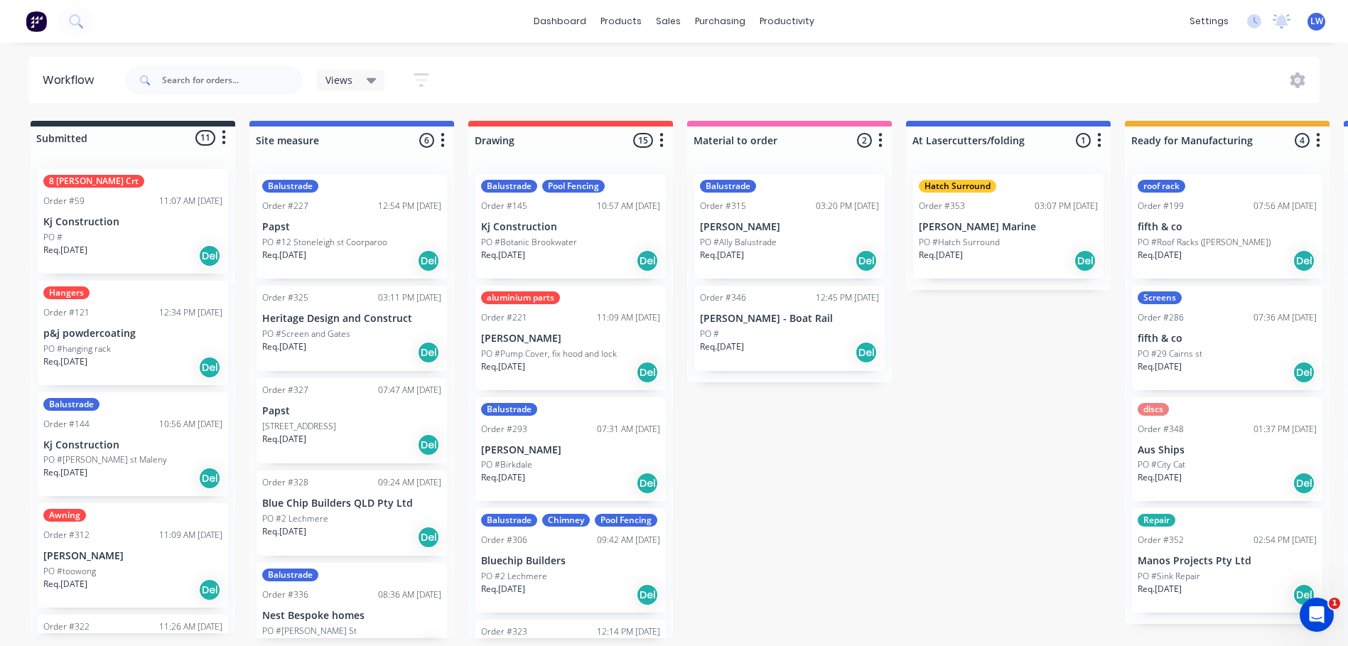
click at [1306, 82] on div at bounding box center [1300, 80] width 37 height 16
click at [1294, 85] on icon at bounding box center [1297, 80] width 15 height 16
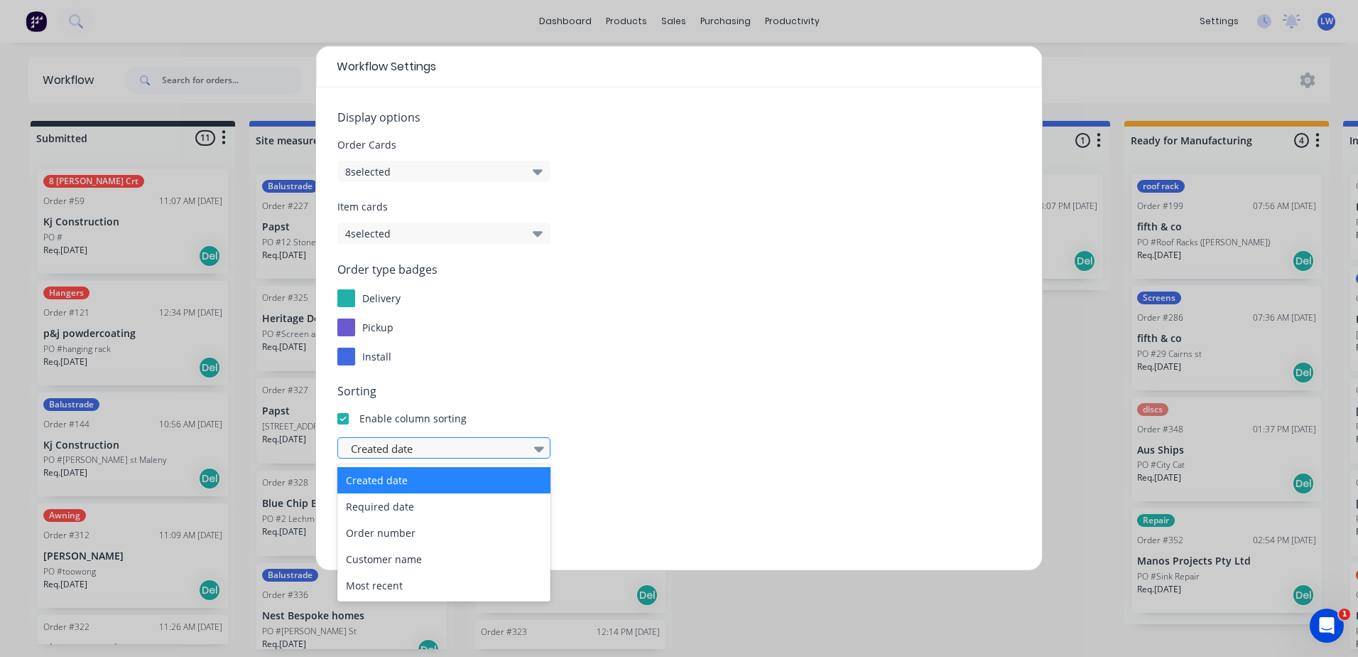
click at [538, 449] on icon at bounding box center [539, 449] width 10 height 6
click at [674, 411] on div "Enable column sorting" at bounding box center [679, 418] width 684 height 15
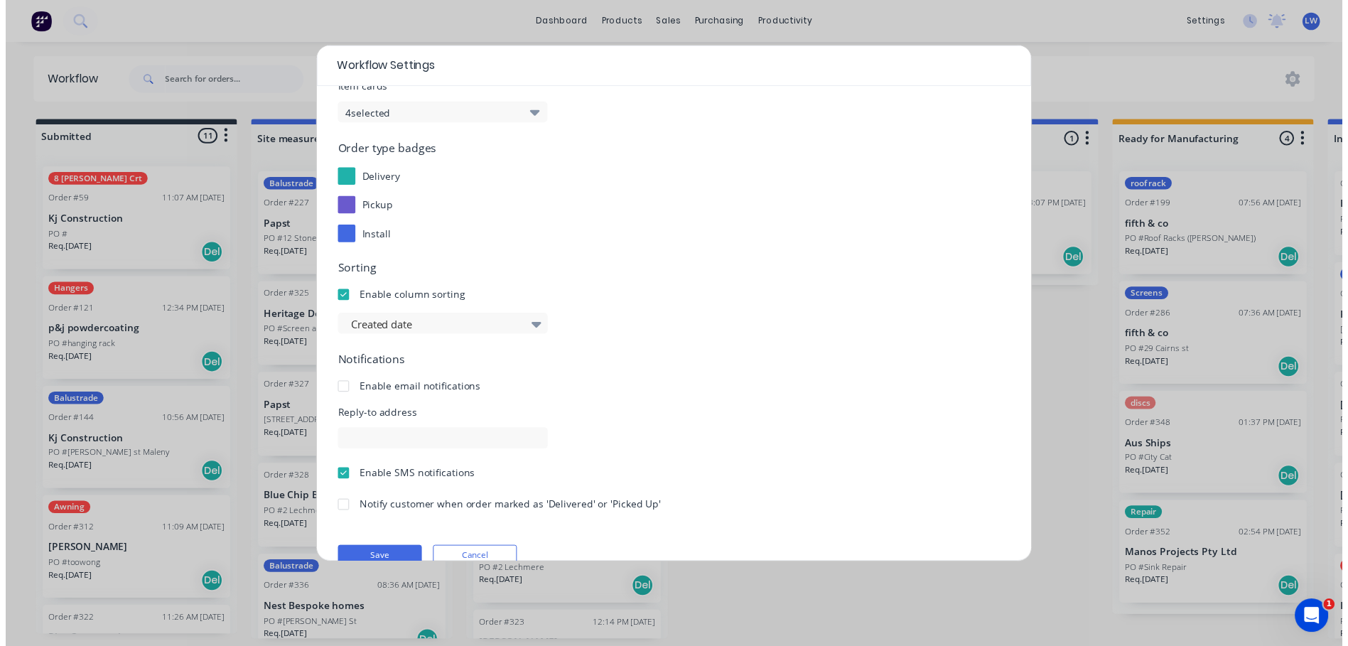
scroll to position [146, 0]
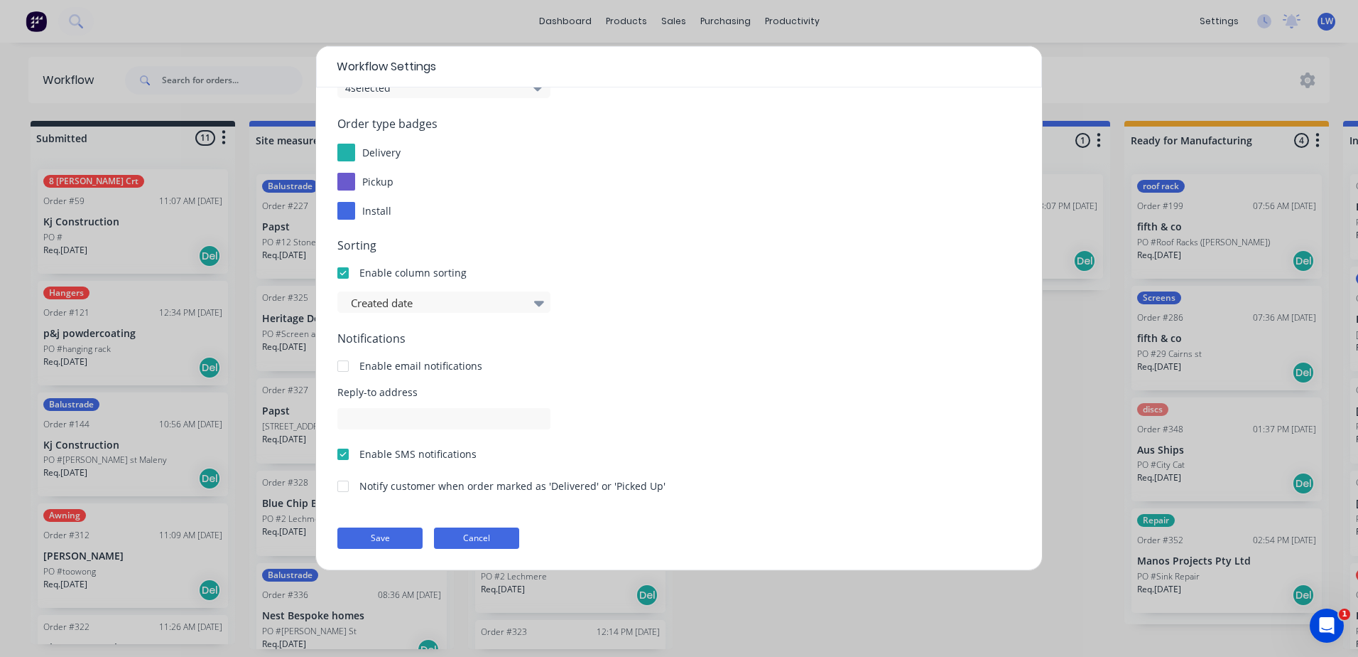
click at [476, 535] on button "Cancel" at bounding box center [476, 537] width 85 height 21
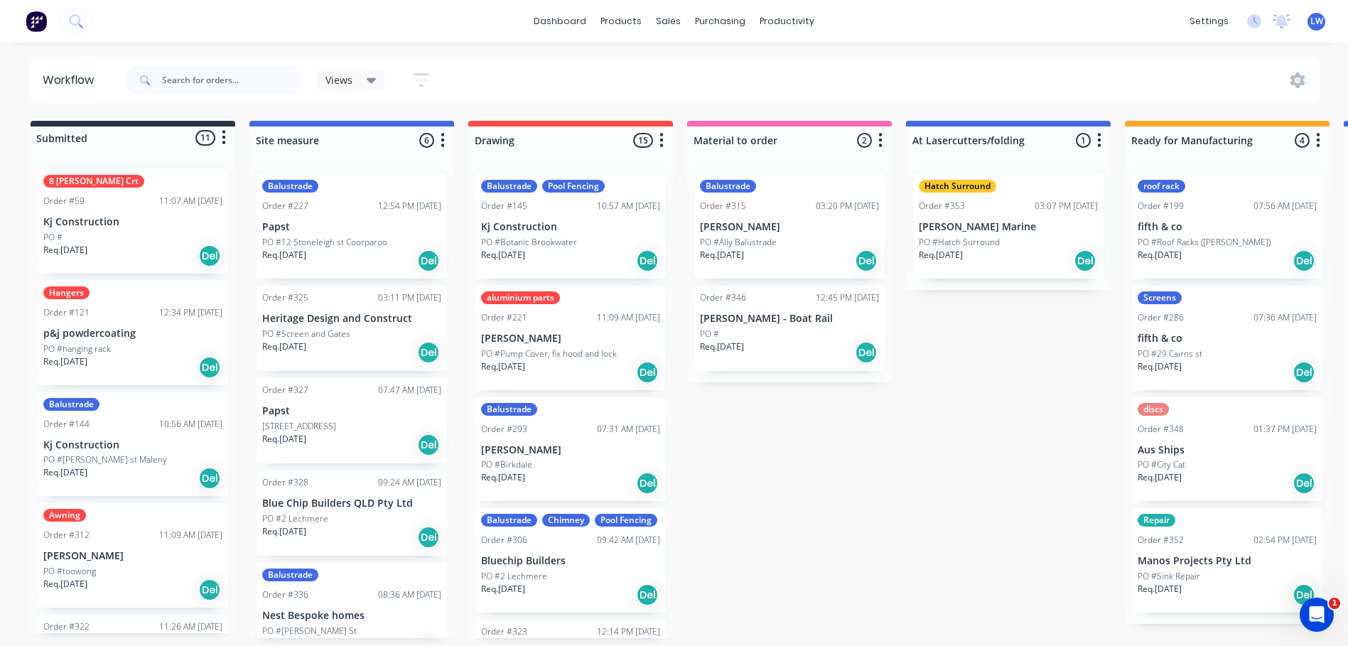
click at [416, 80] on icon "button" at bounding box center [422, 80] width 16 height 18
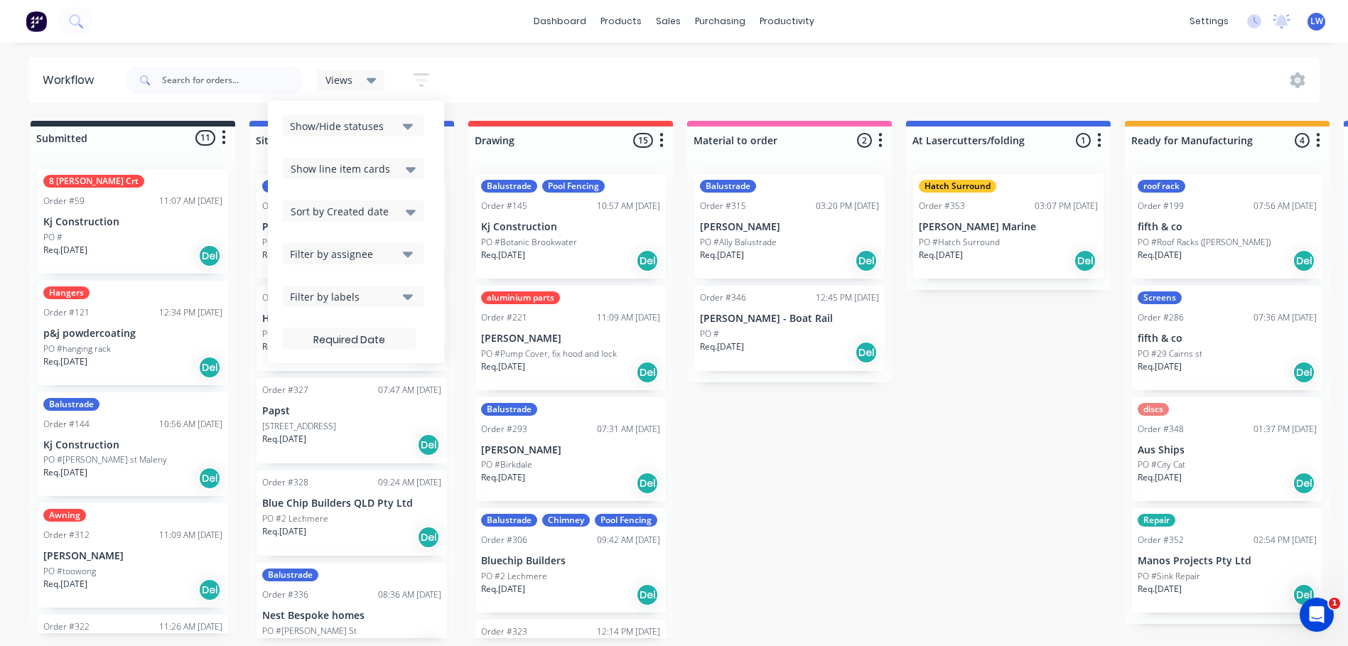
click at [409, 295] on icon "button" at bounding box center [408, 297] width 10 height 6
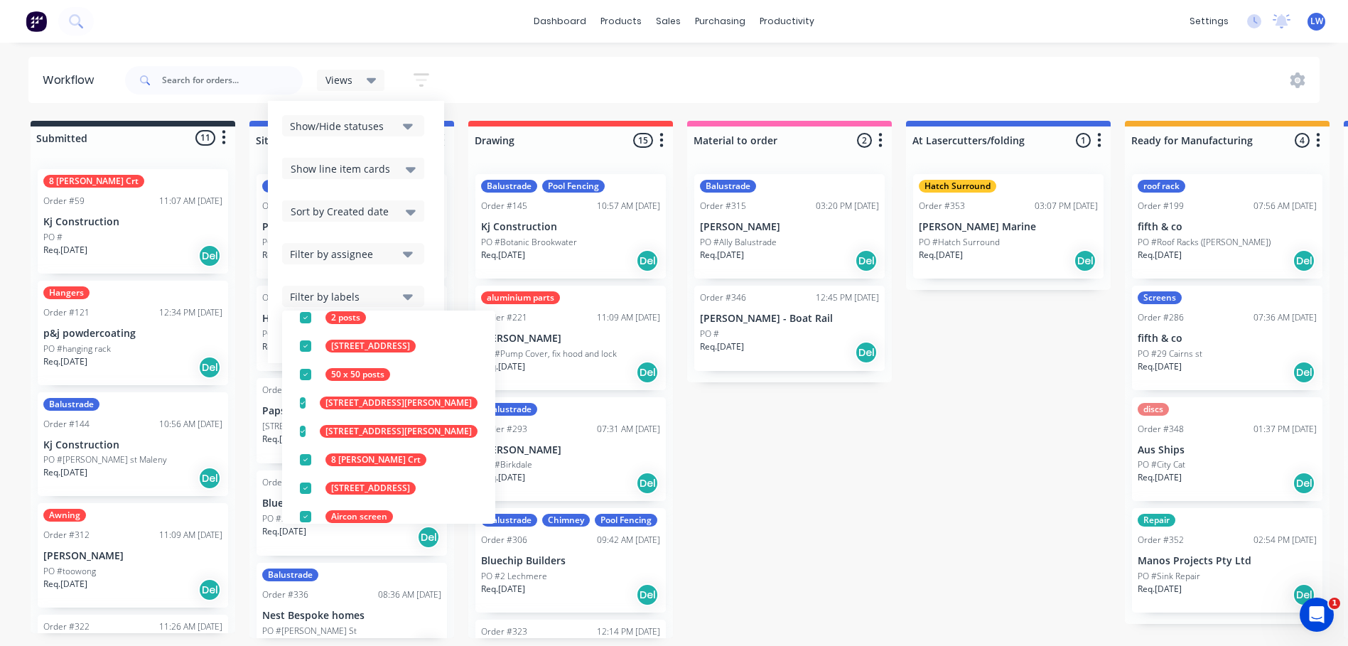
scroll to position [0, 0]
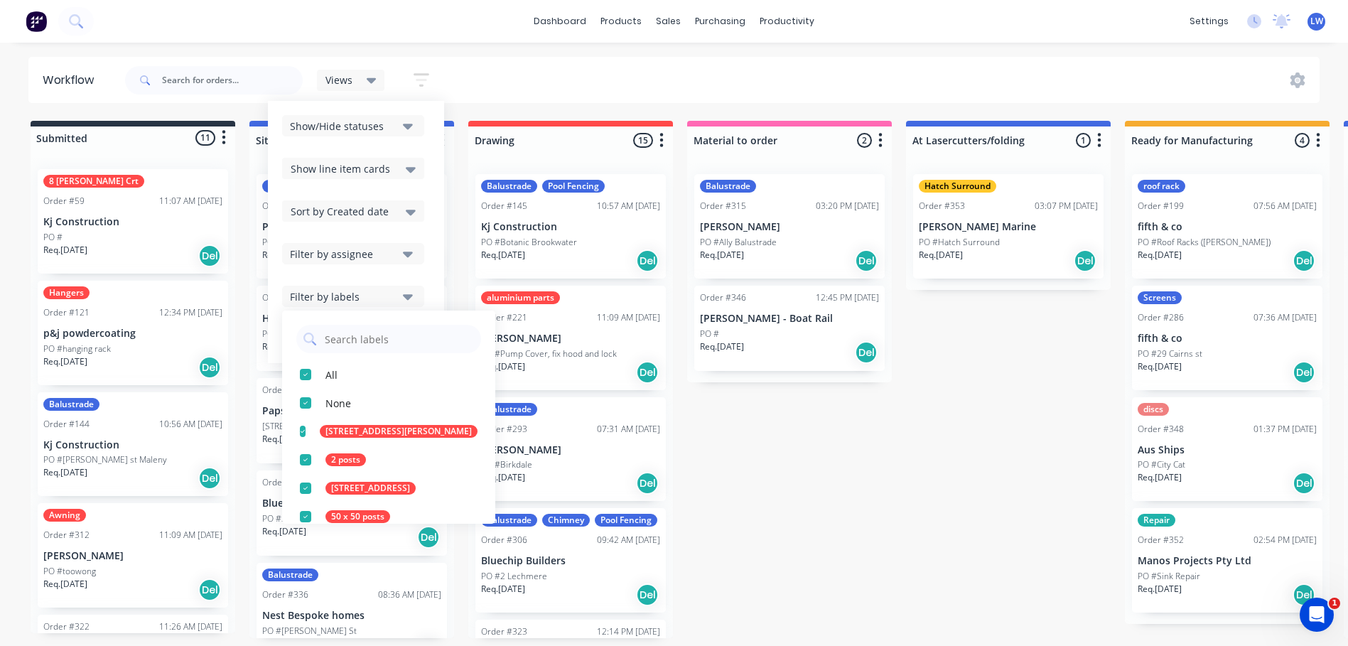
click at [347, 227] on div "Show/Hide statuses Show line item cards Show line item cards Hide line item car…" at bounding box center [356, 232] width 148 height 234
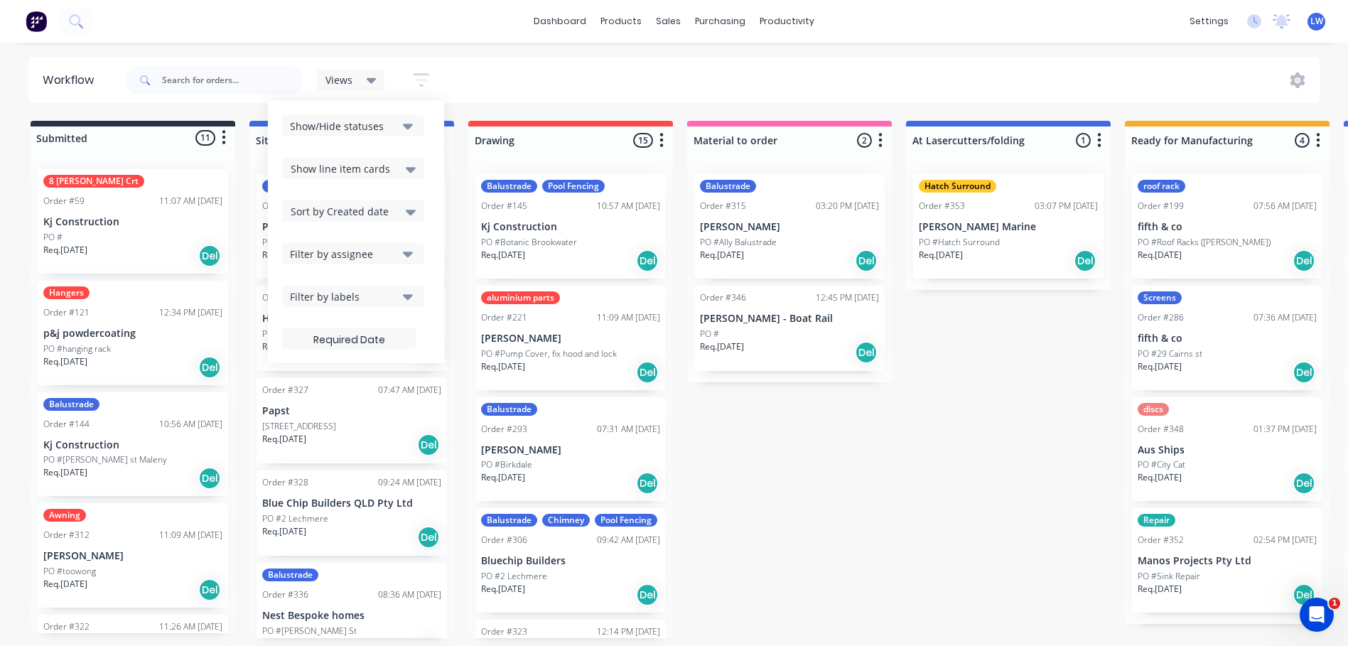
click at [736, 66] on div "Views Save new view None (Default) edit Show/Hide statuses Show line item cards…" at bounding box center [721, 80] width 1198 height 43
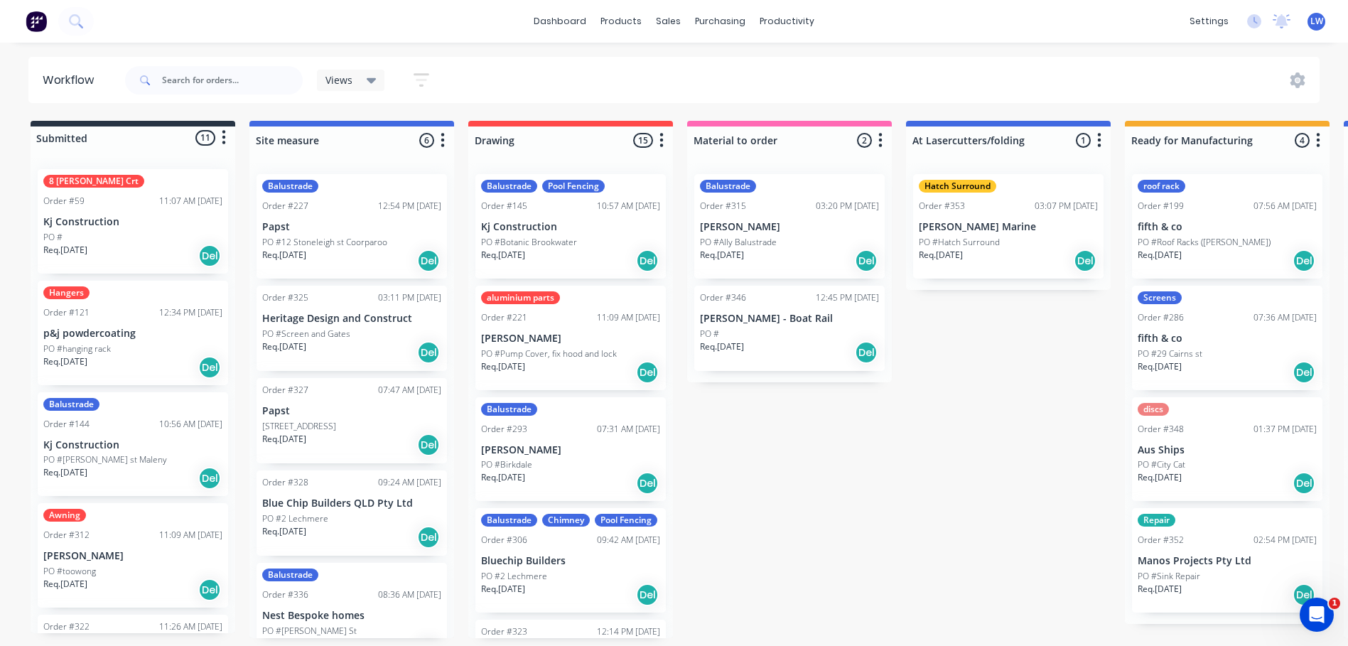
click at [635, 192] on div "Balustrade Pool Fencing" at bounding box center [570, 186] width 179 height 13
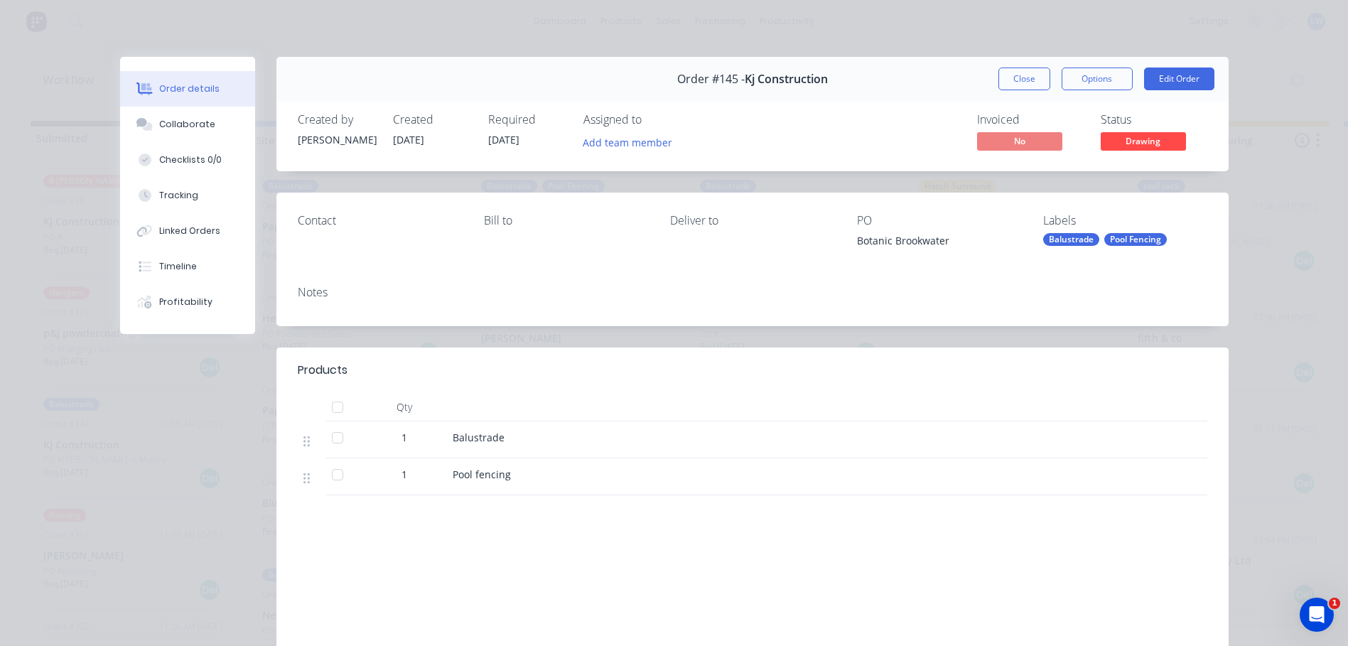
drag, startPoint x: 635, startPoint y: 192, endPoint x: 1115, endPoint y: 274, distance: 486.5
click at [1115, 274] on div "Notes" at bounding box center [752, 300] width 952 height 52
drag, startPoint x: 1113, startPoint y: 267, endPoint x: 1075, endPoint y: 266, distance: 38.4
click at [1075, 266] on div "Contact Bill to Deliver to PO Botanic Brookwater Labels Balustrade Pool Fencing" at bounding box center [752, 234] width 952 height 82
click at [1085, 253] on div "Contact Bill to Deliver to PO Botanic Brookwater Labels Balustrade Pool Fencing" at bounding box center [752, 234] width 952 height 82
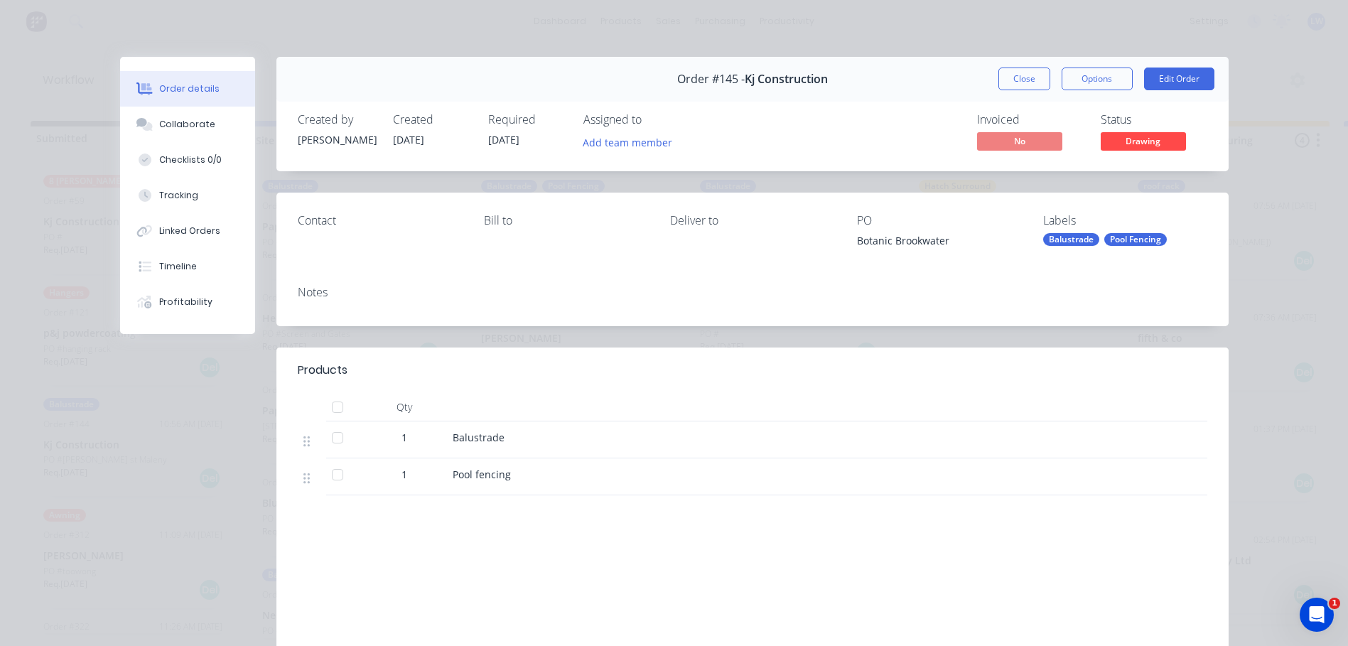
click at [1115, 209] on div "Contact Bill to Deliver to PO Botanic Brookwater Labels Balustrade Pool Fencing" at bounding box center [752, 234] width 952 height 82
click at [1088, 242] on div "Balustrade" at bounding box center [1071, 239] width 56 height 13
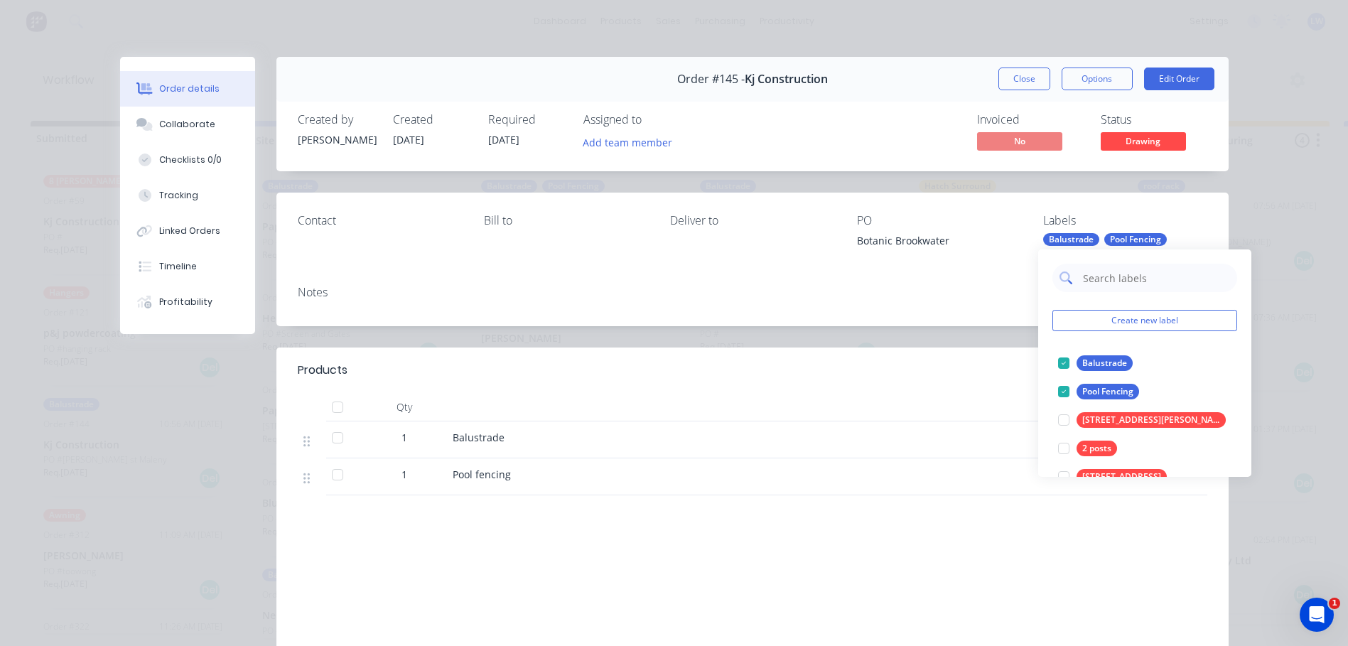
click at [1111, 278] on input "text" at bounding box center [1155, 278] width 148 height 28
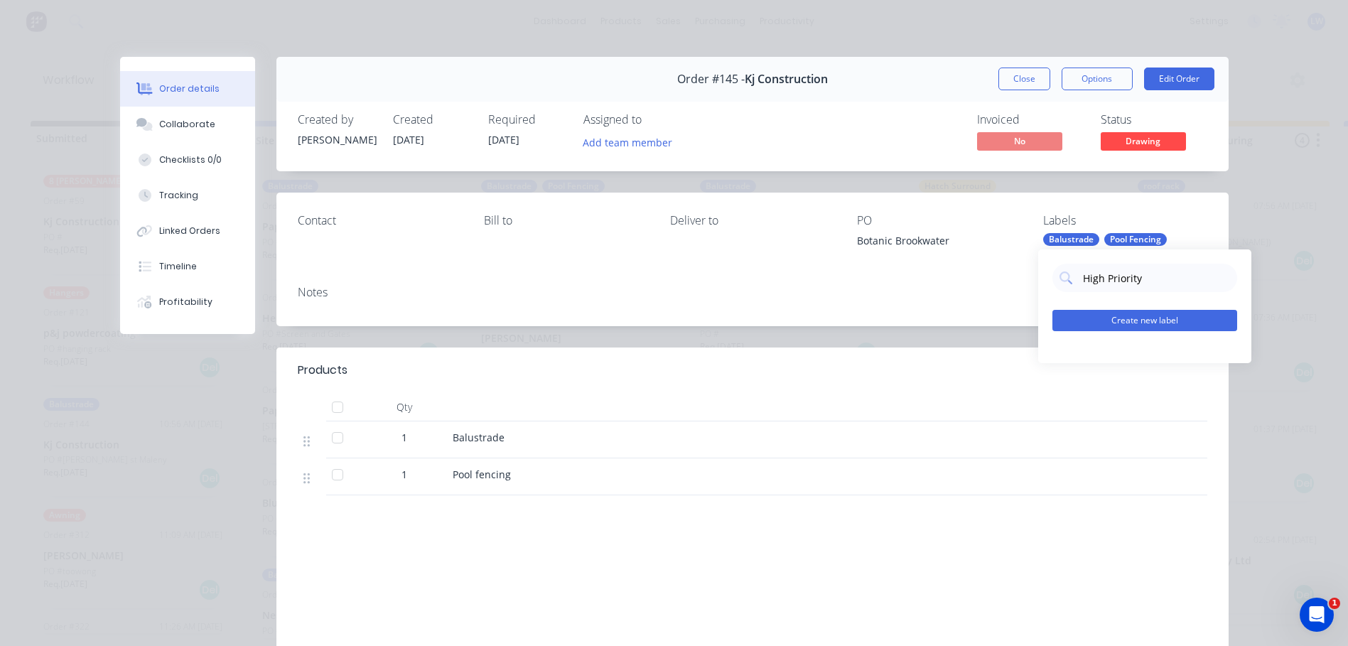
type input "High Priority"
click at [1097, 315] on button "Create new label" at bounding box center [1144, 320] width 185 height 21
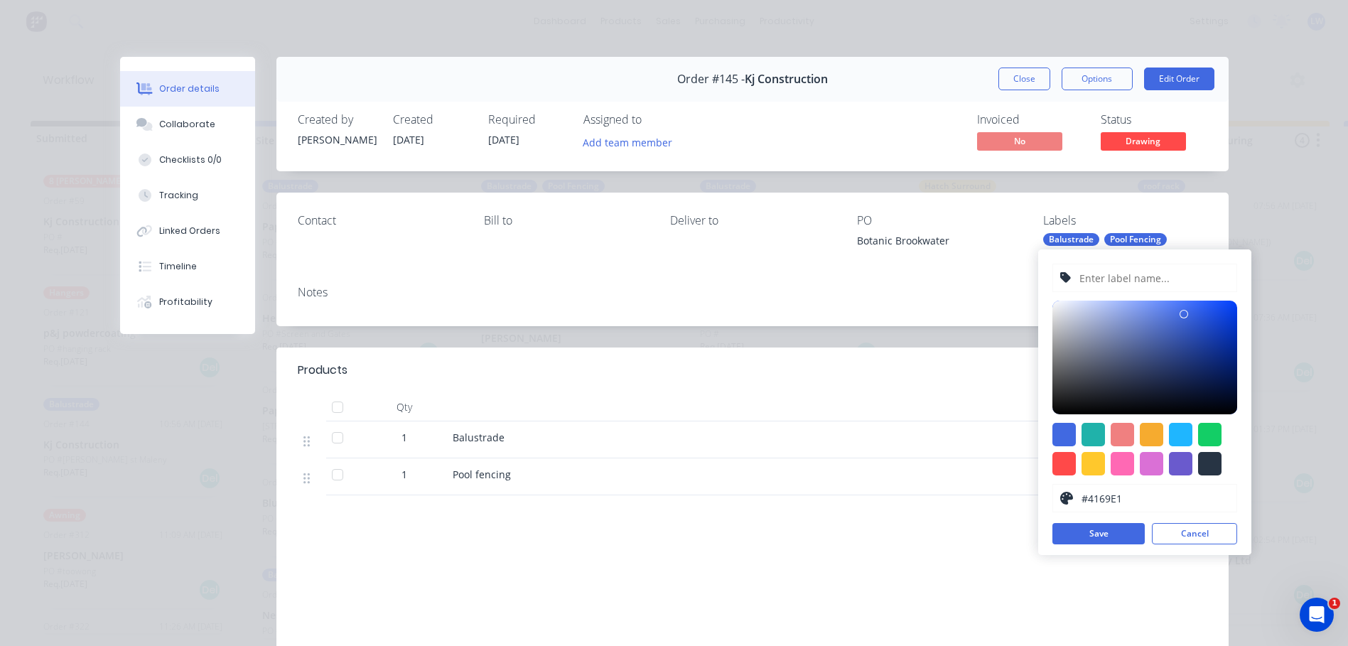
click at [1132, 278] on input "text" at bounding box center [1153, 277] width 151 height 27
type input "High Priortity"
click at [1105, 535] on button "Save" at bounding box center [1098, 533] width 92 height 21
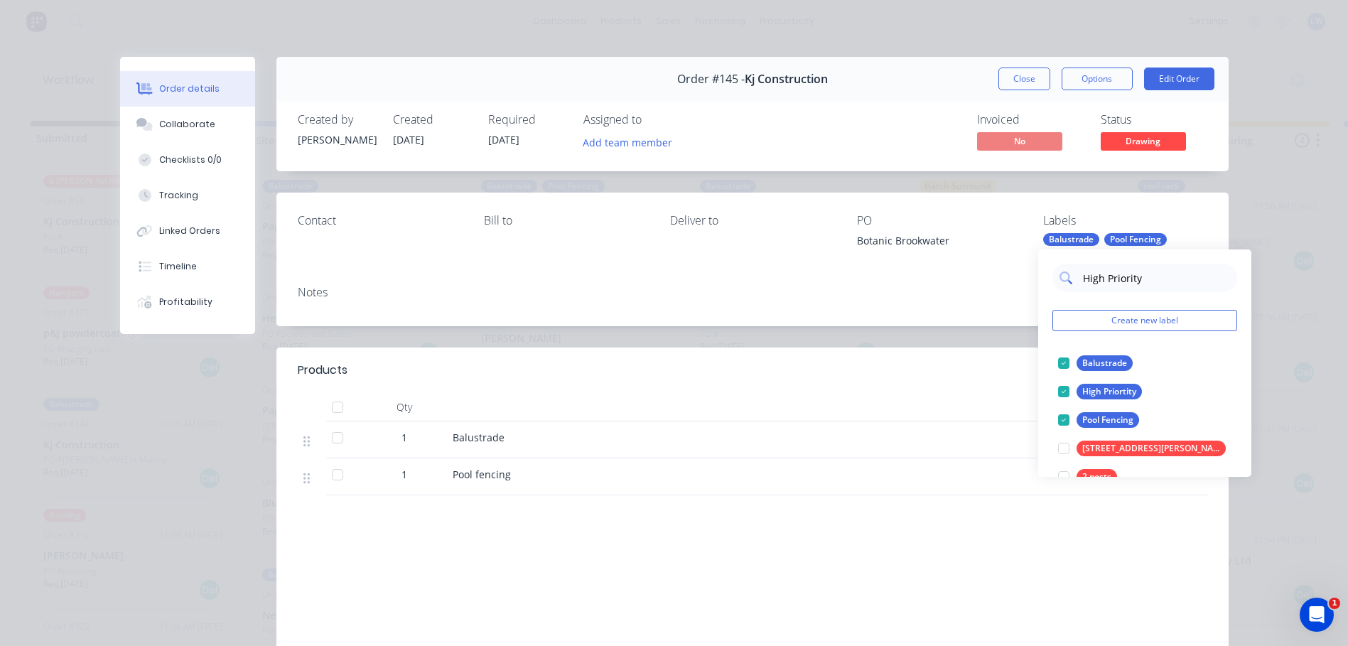
click at [1167, 274] on input "High Priority" at bounding box center [1155, 278] width 148 height 28
click at [1102, 319] on button "Create new label" at bounding box center [1144, 320] width 185 height 21
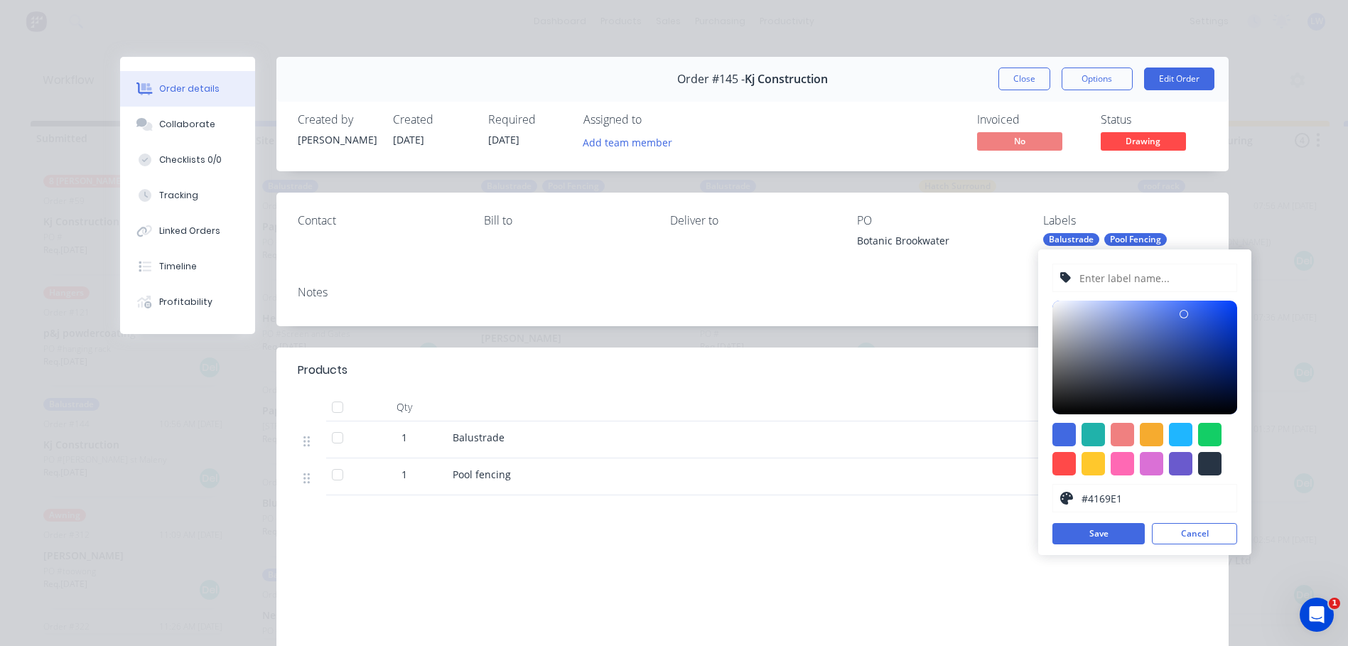
click at [1108, 266] on input "text" at bounding box center [1153, 277] width 151 height 27
type input "Priority"
click at [1128, 463] on div at bounding box center [1122, 463] width 23 height 23
type input "#FF69B4"
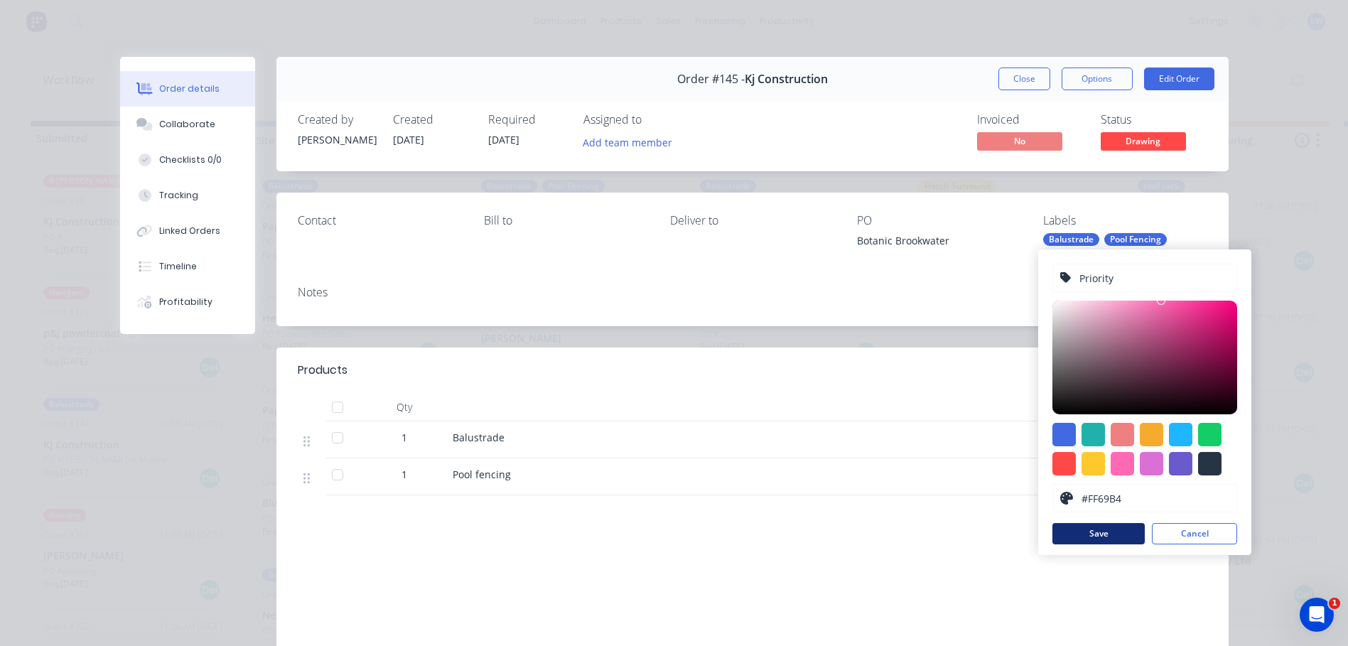
click at [1111, 536] on button "Save" at bounding box center [1098, 533] width 92 height 21
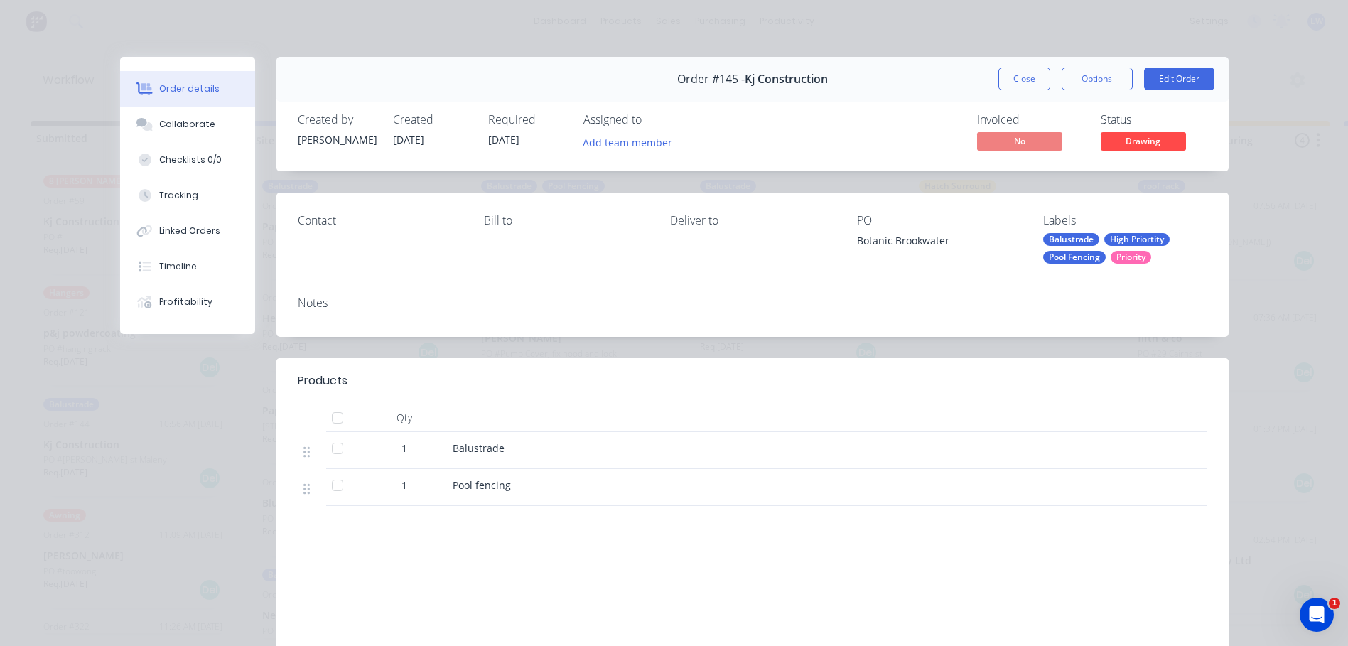
click at [756, 301] on div "Notes" at bounding box center [752, 311] width 952 height 52
click at [1122, 256] on div "Priority" at bounding box center [1131, 257] width 40 height 13
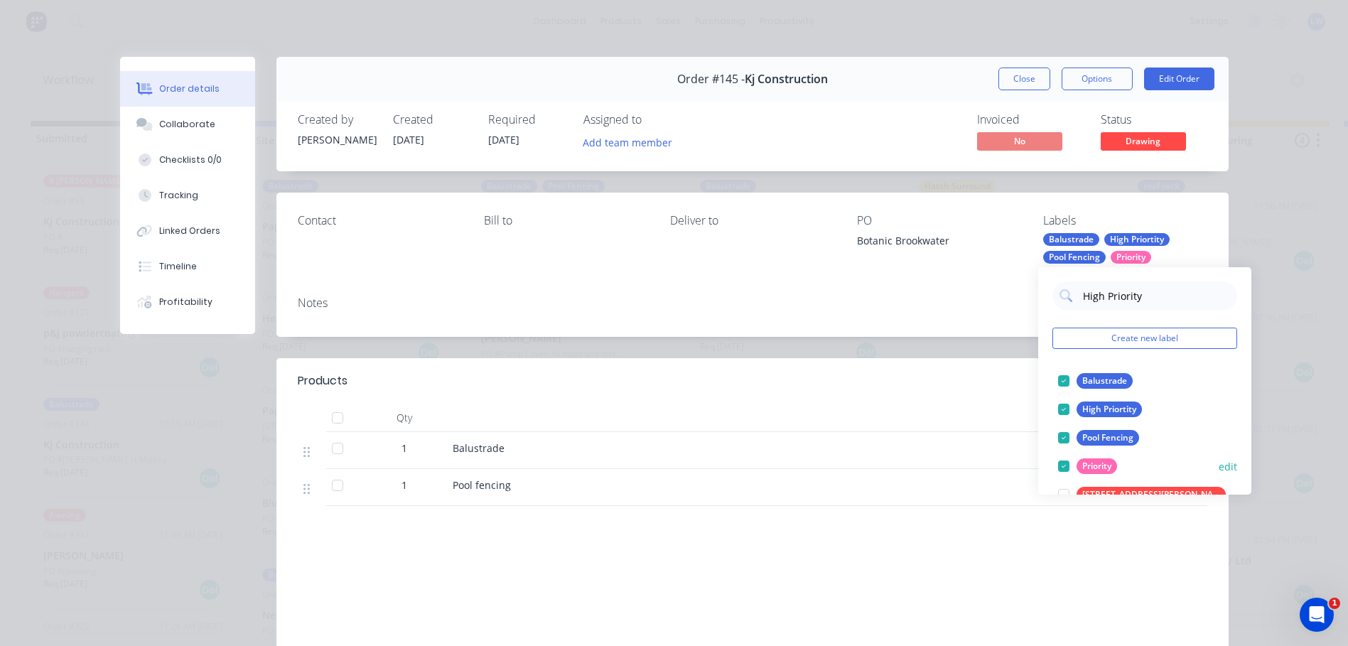
click at [1061, 467] on div at bounding box center [1063, 466] width 28 height 28
click at [1061, 406] on div at bounding box center [1063, 409] width 28 height 28
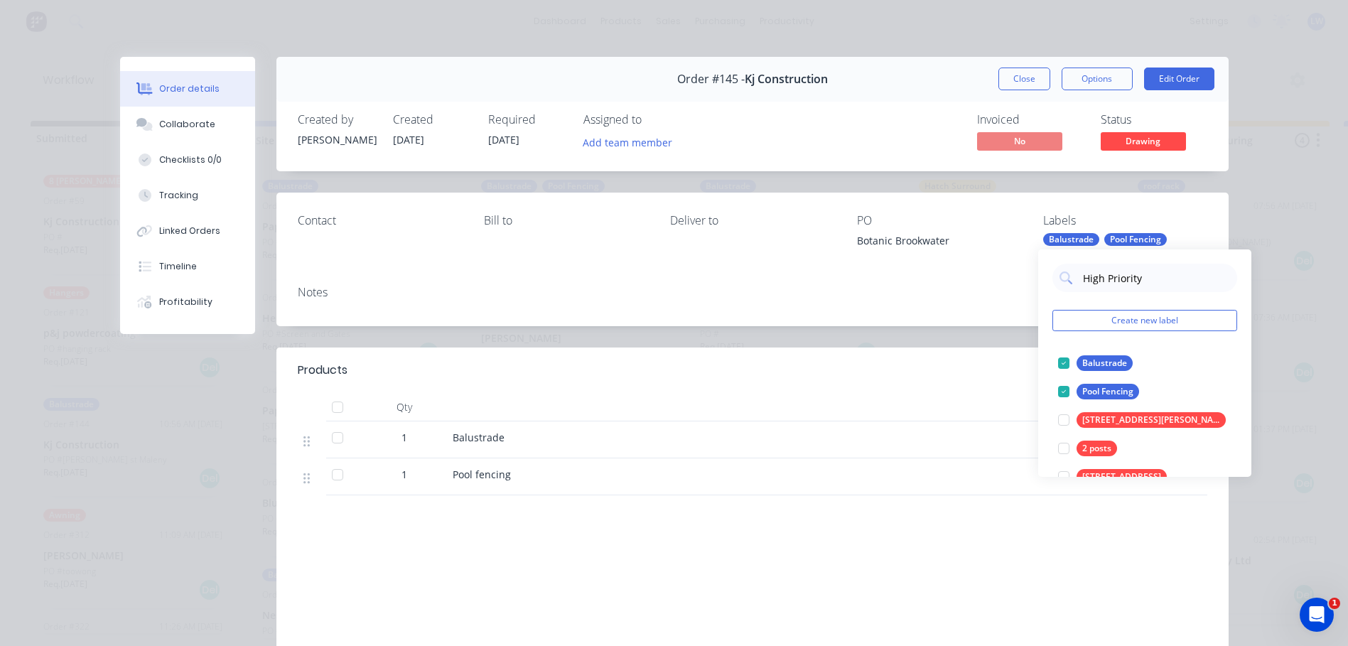
click at [931, 293] on div "Notes" at bounding box center [752, 292] width 909 height 13
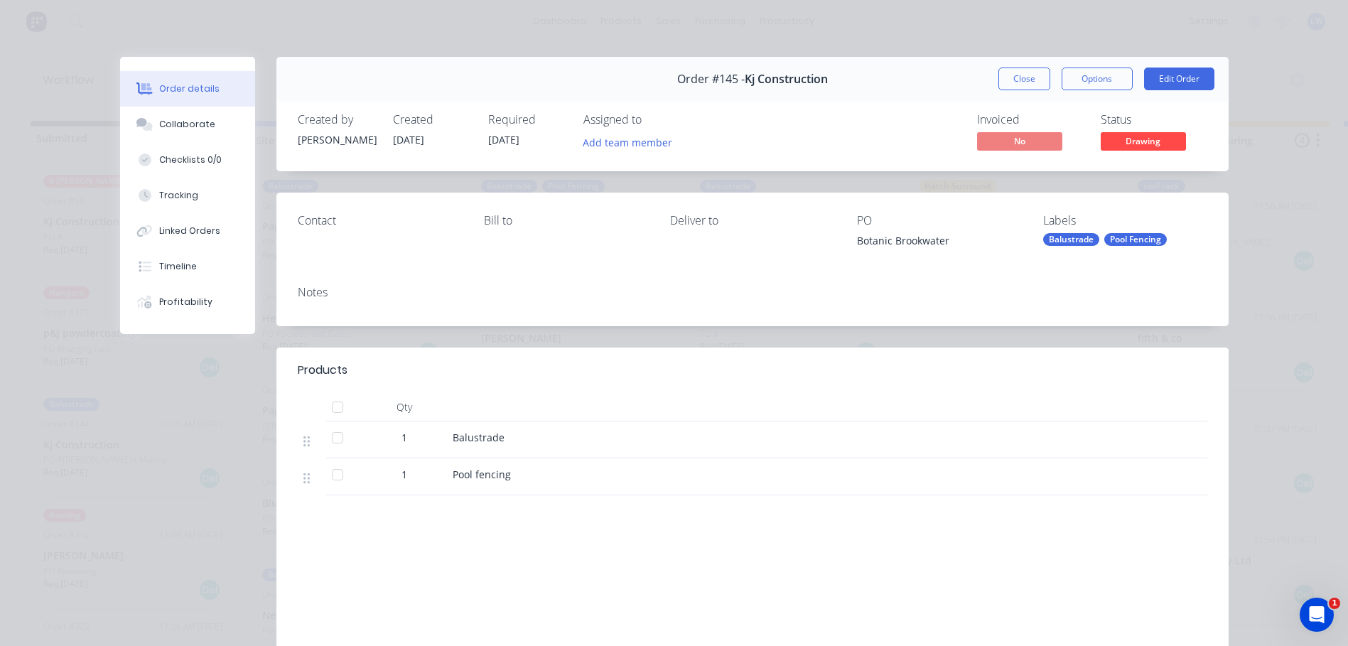
click at [282, 15] on div "Order details Collaborate Checklists 0/0 Tracking Linked Orders Timeline Profit…" at bounding box center [674, 323] width 1348 height 646
click at [999, 73] on button "Close" at bounding box center [1024, 78] width 52 height 23
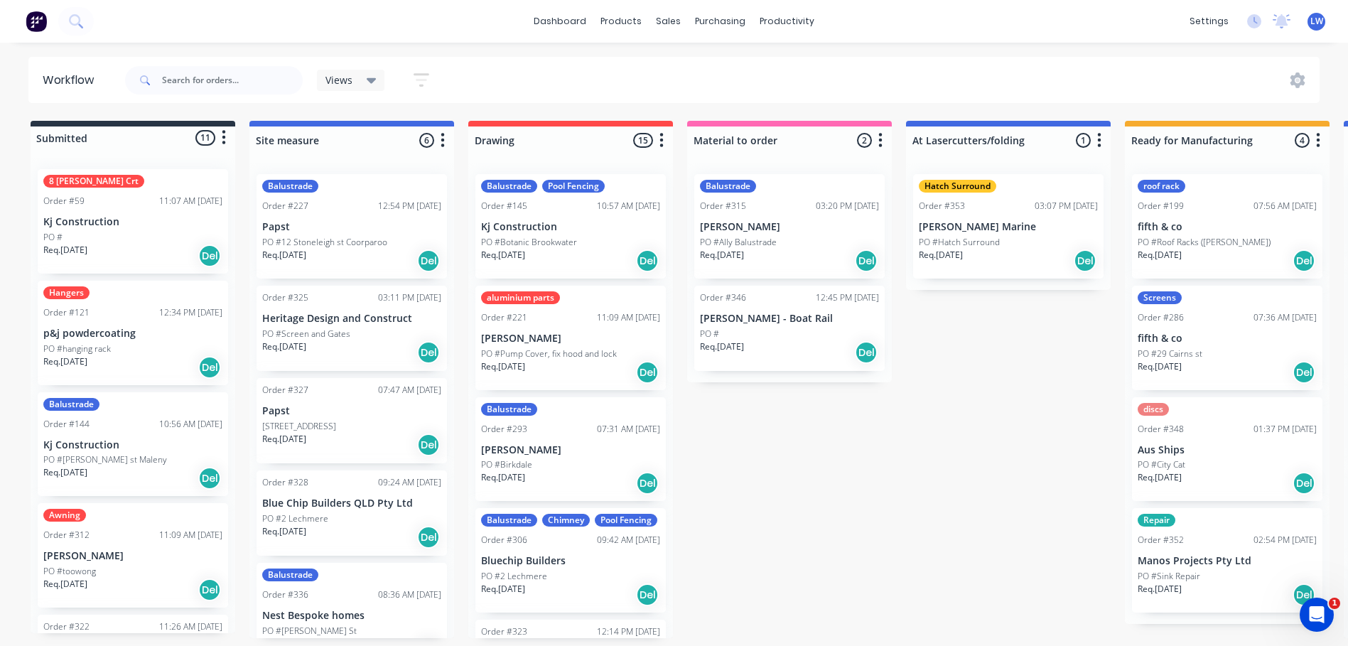
click at [426, 84] on icon "button" at bounding box center [422, 80] width 16 height 18
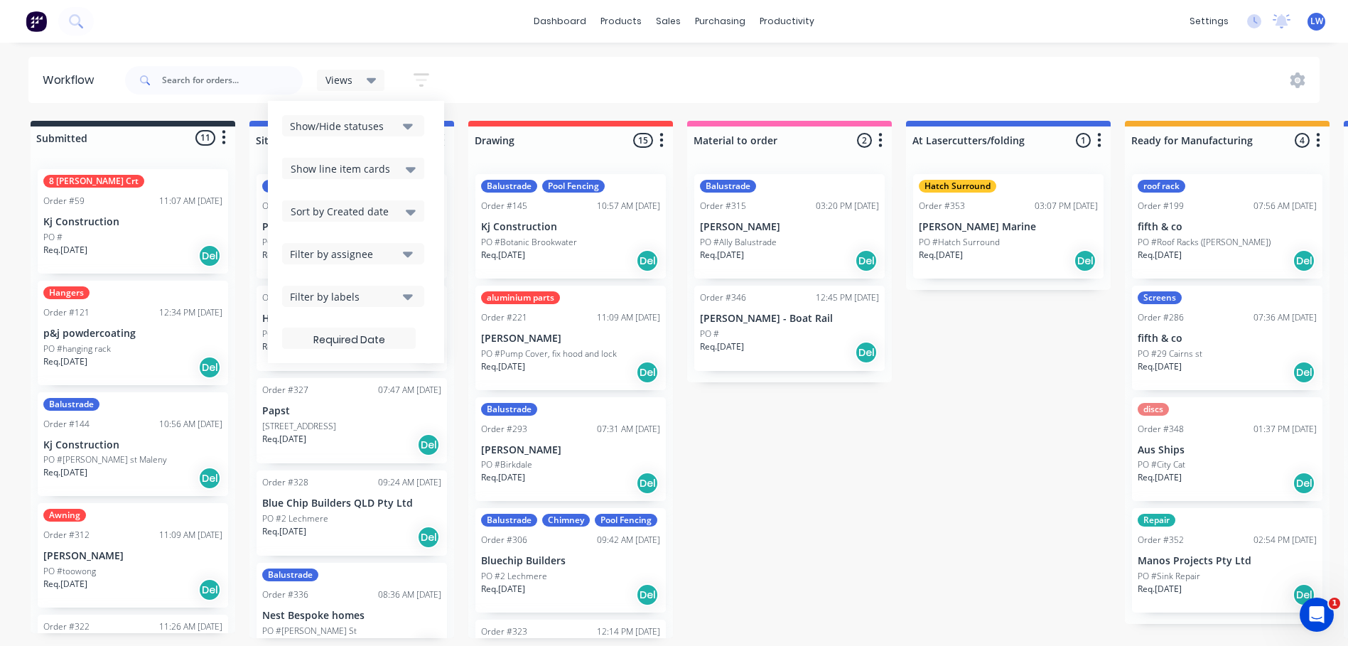
click at [632, 107] on div "Workflow Views Save new view None (Default) edit Show/Hide statuses Show line i…" at bounding box center [674, 337] width 1348 height 561
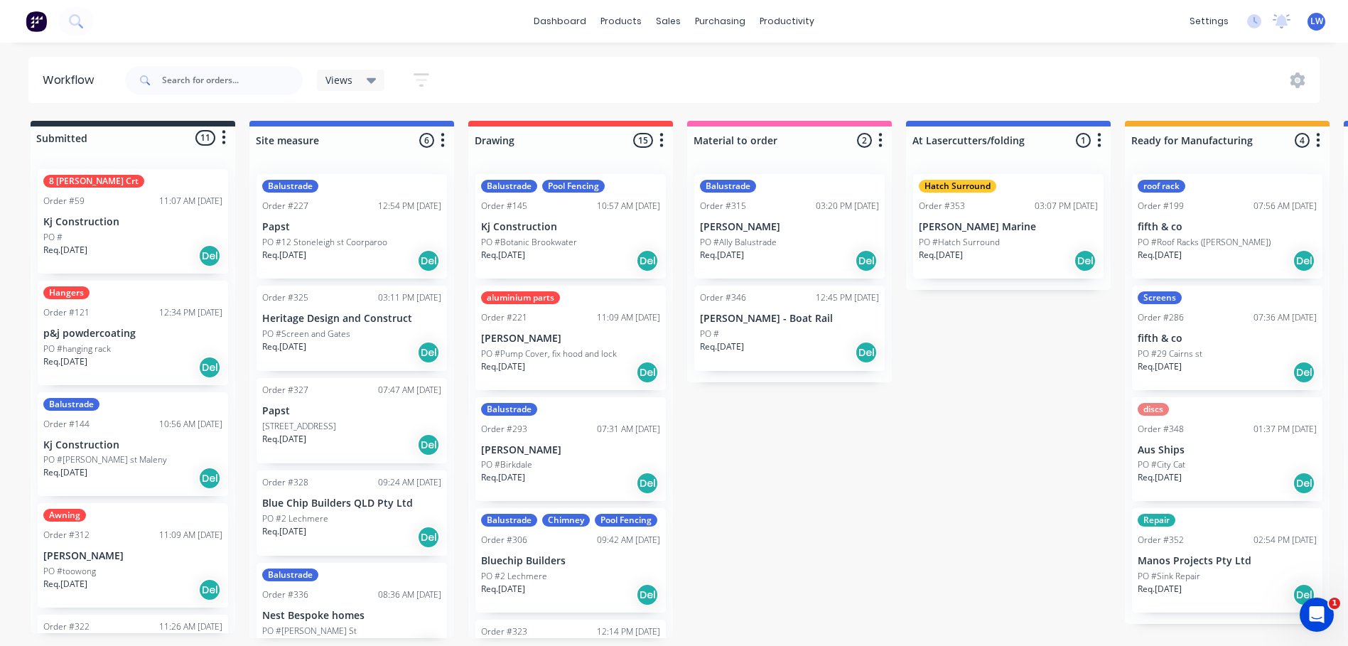
click at [424, 80] on icon "button" at bounding box center [421, 80] width 11 height 2
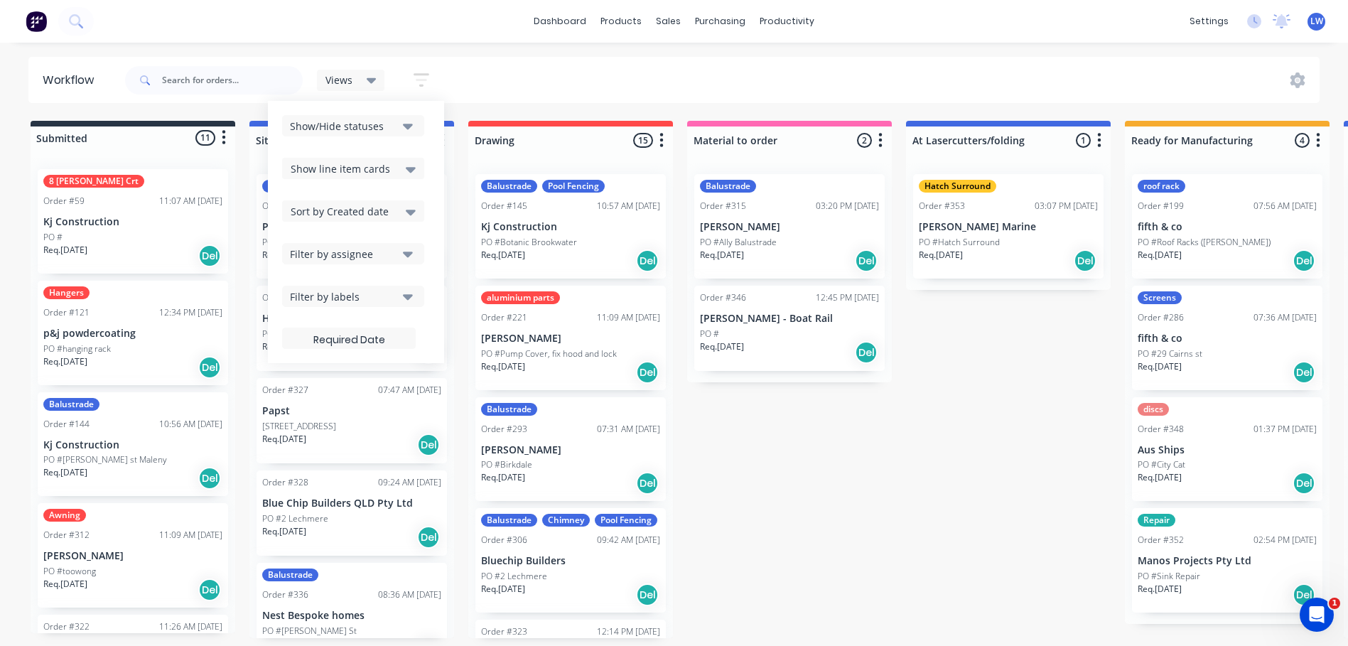
click at [412, 298] on icon "button" at bounding box center [408, 296] width 10 height 16
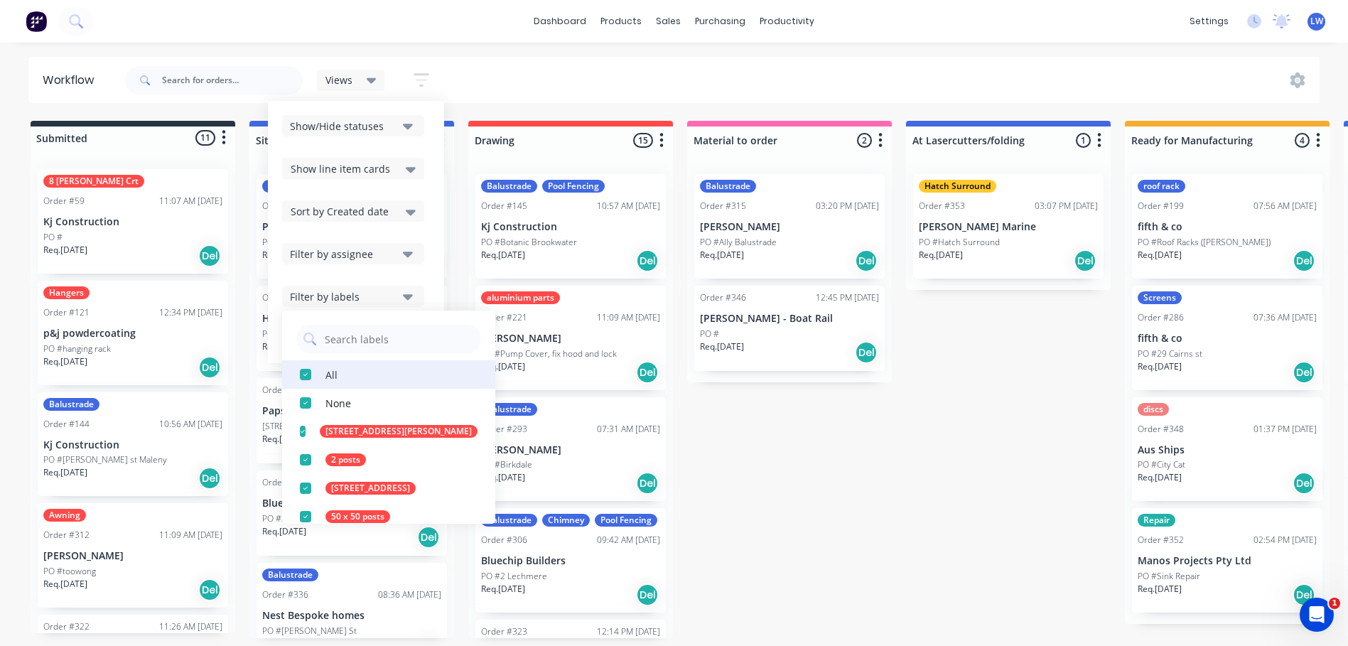
click at [308, 374] on div "button" at bounding box center [305, 374] width 28 height 28
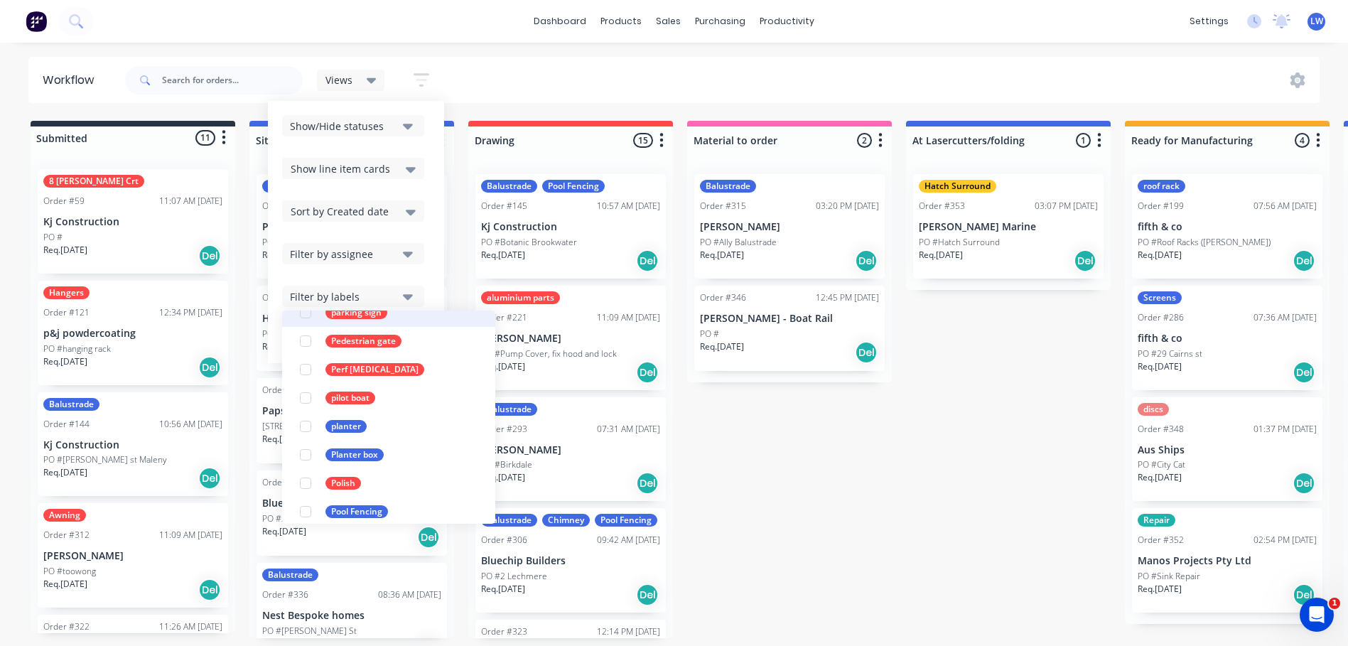
scroll to position [2799, 0]
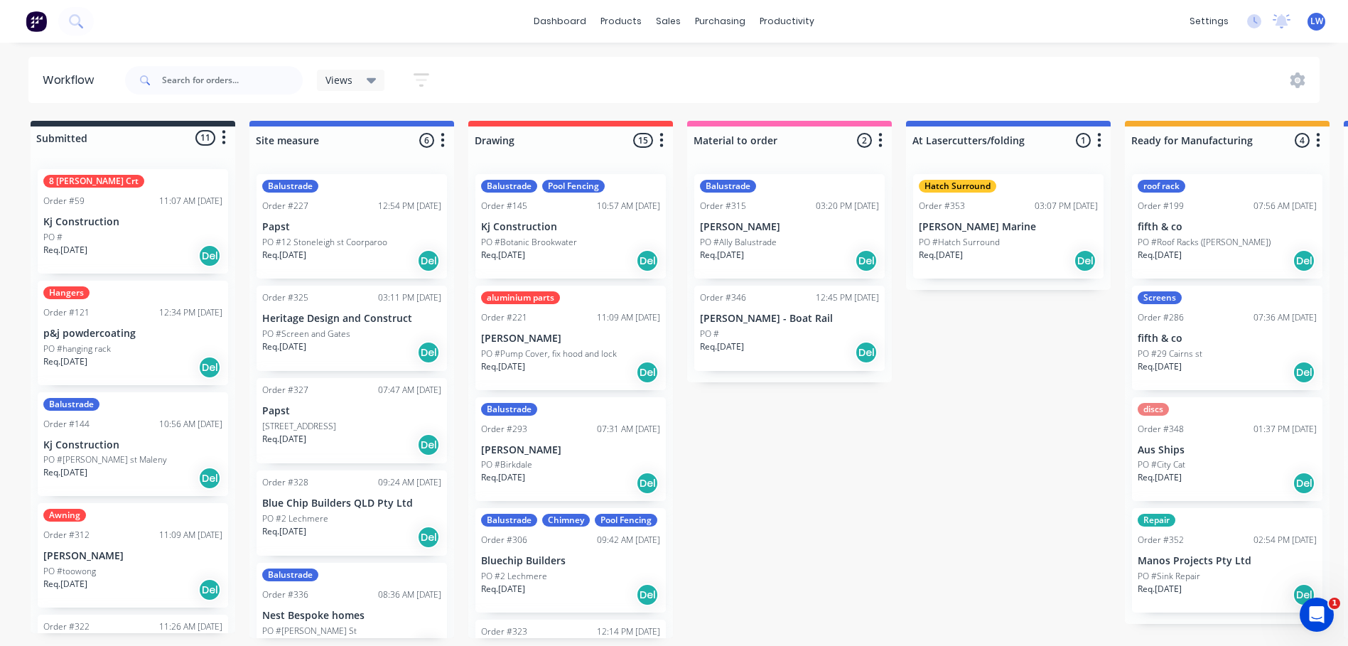
click at [970, 73] on div "Views Save new view None (Default) edit Show/Hide statuses Show line item cards…" at bounding box center [721, 80] width 1198 height 43
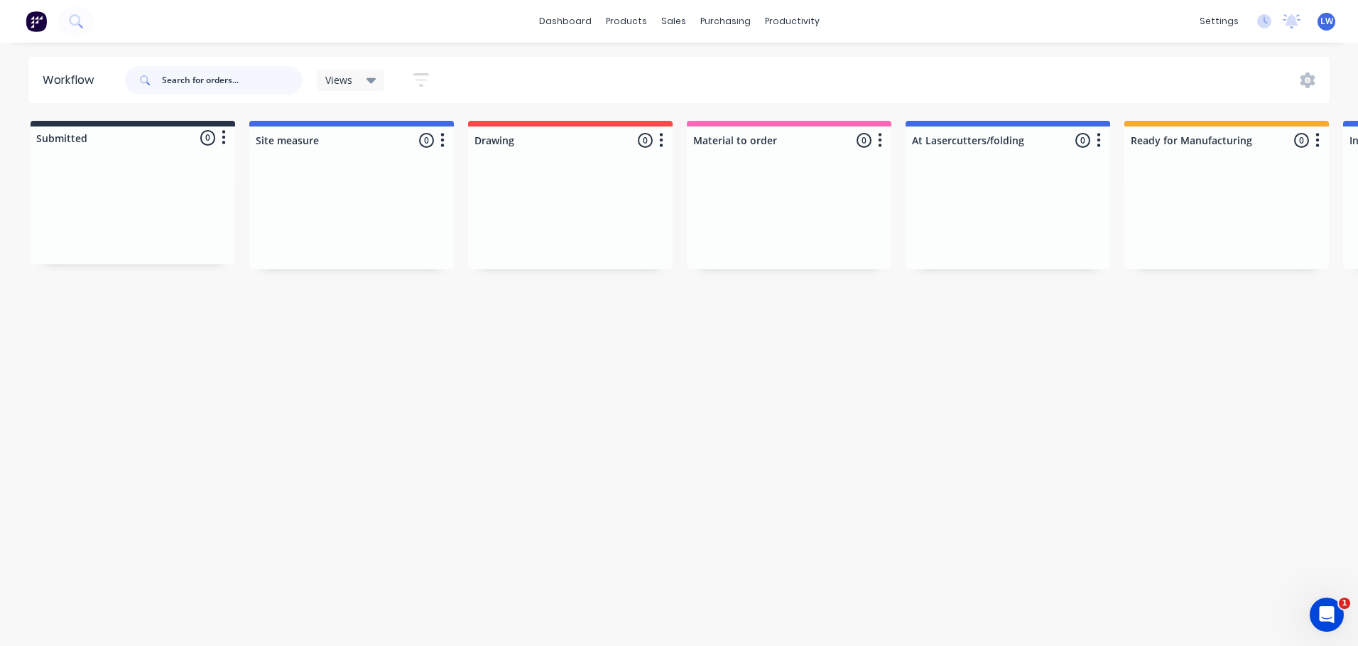
click at [207, 82] on input "text" at bounding box center [232, 80] width 141 height 28
click at [419, 79] on icon "button" at bounding box center [421, 80] width 11 height 2
click at [1032, 63] on div "Views Save new view None (Default) edit Show/Hide statuses Show line item cards…" at bounding box center [726, 80] width 1209 height 43
click at [370, 82] on icon at bounding box center [372, 81] width 10 height 6
click at [667, 67] on div "Views Save new view None (Default) edit Show/Hide statuses Show line item cards…" at bounding box center [726, 80] width 1209 height 43
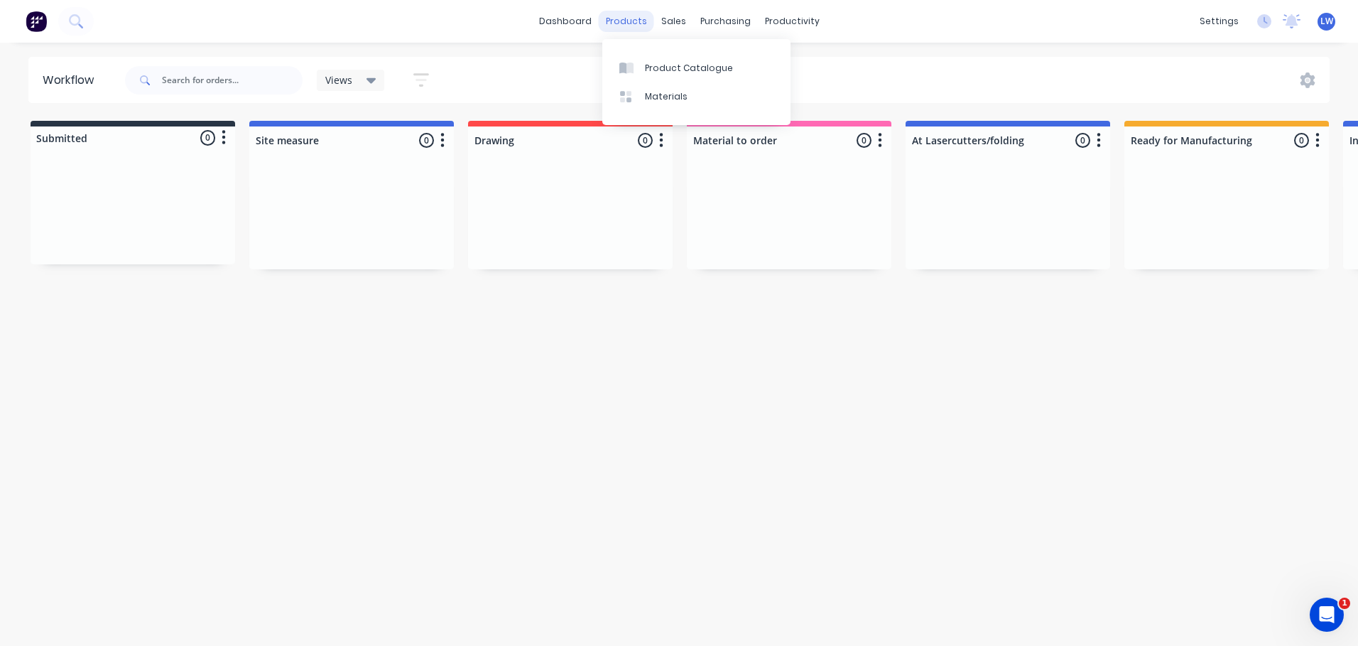
click at [636, 18] on div "products" at bounding box center [626, 21] width 55 height 21
click at [670, 18] on div "sales" at bounding box center [673, 21] width 39 height 21
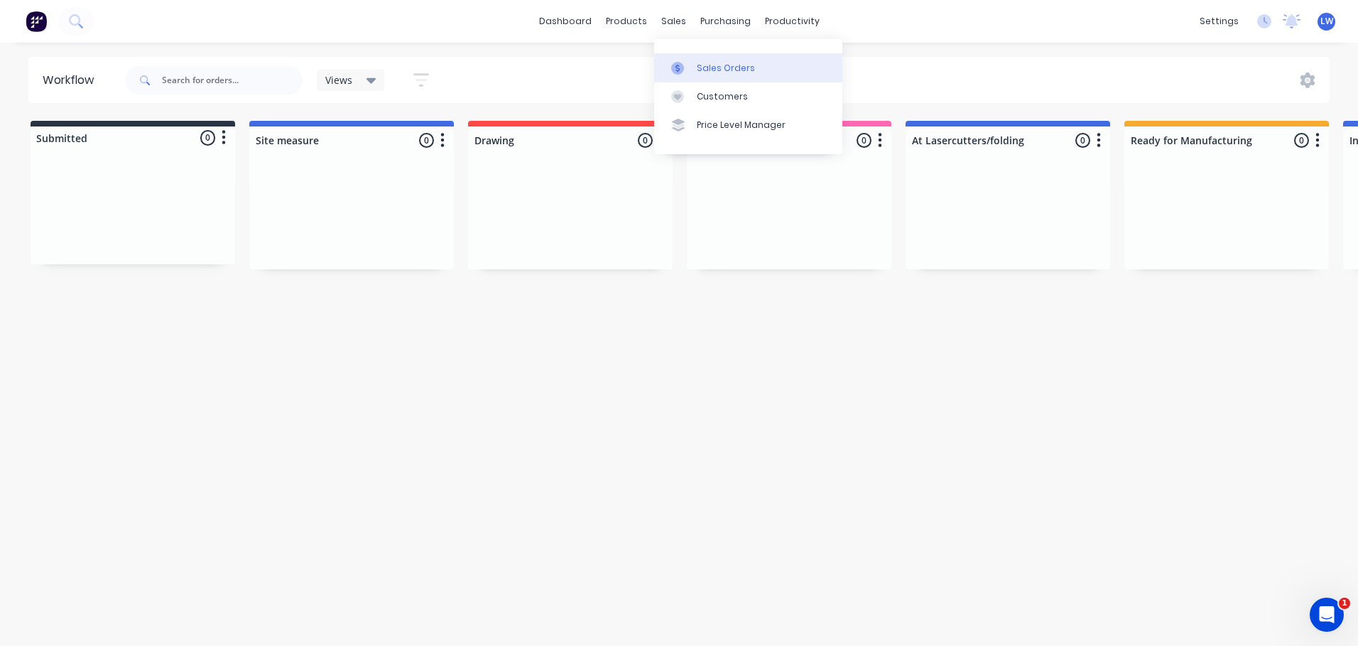
click at [698, 62] on div "Sales Orders" at bounding box center [726, 68] width 58 height 13
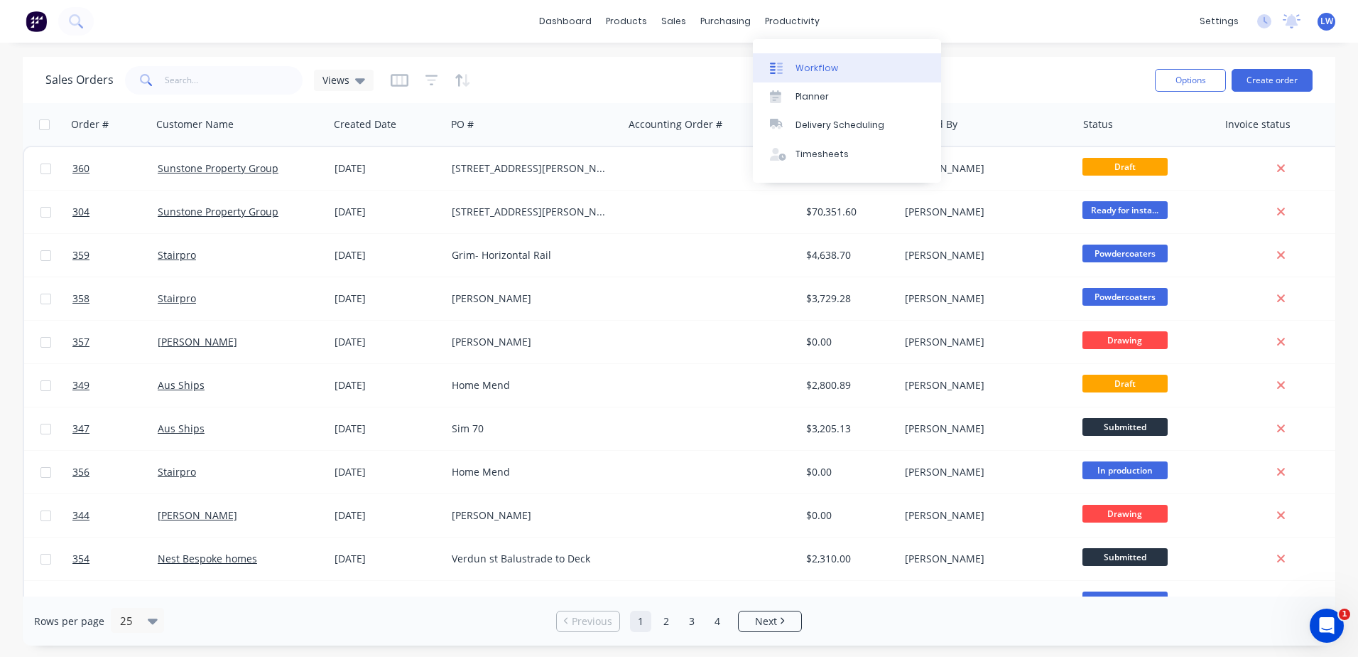
click at [806, 59] on link "Workflow" at bounding box center [847, 67] width 188 height 28
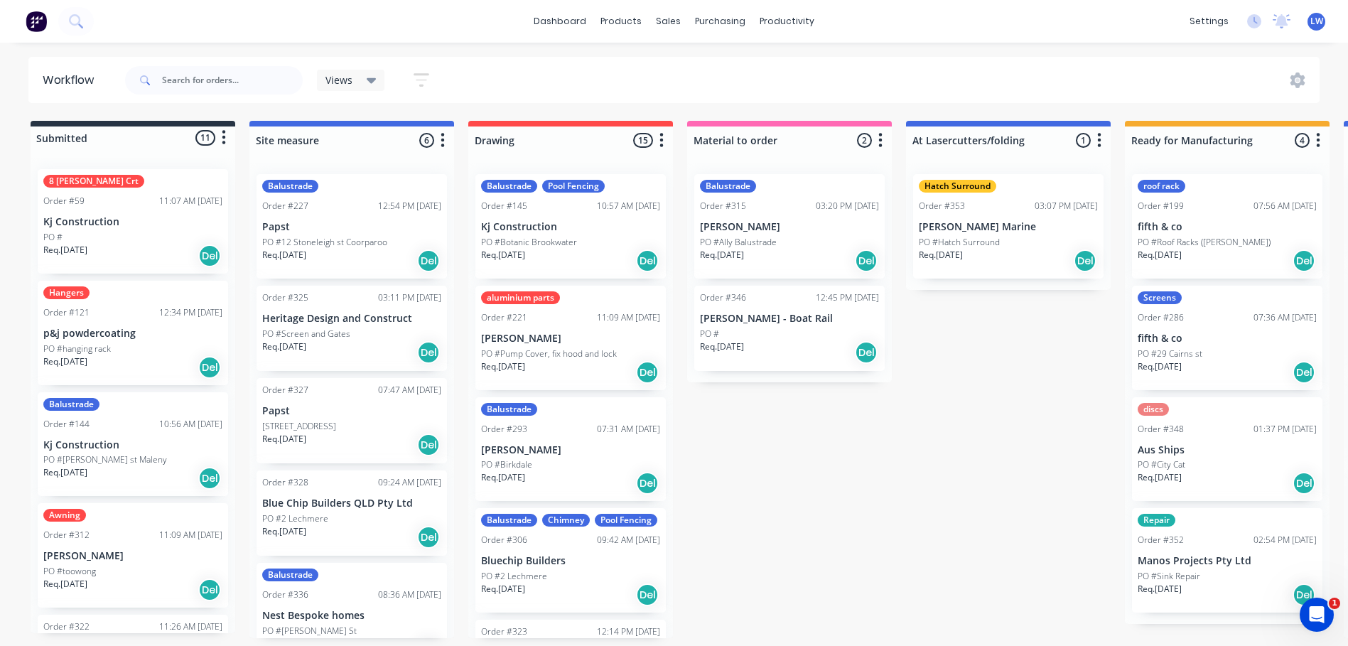
click at [598, 224] on p "Kj Construction" at bounding box center [570, 227] width 179 height 12
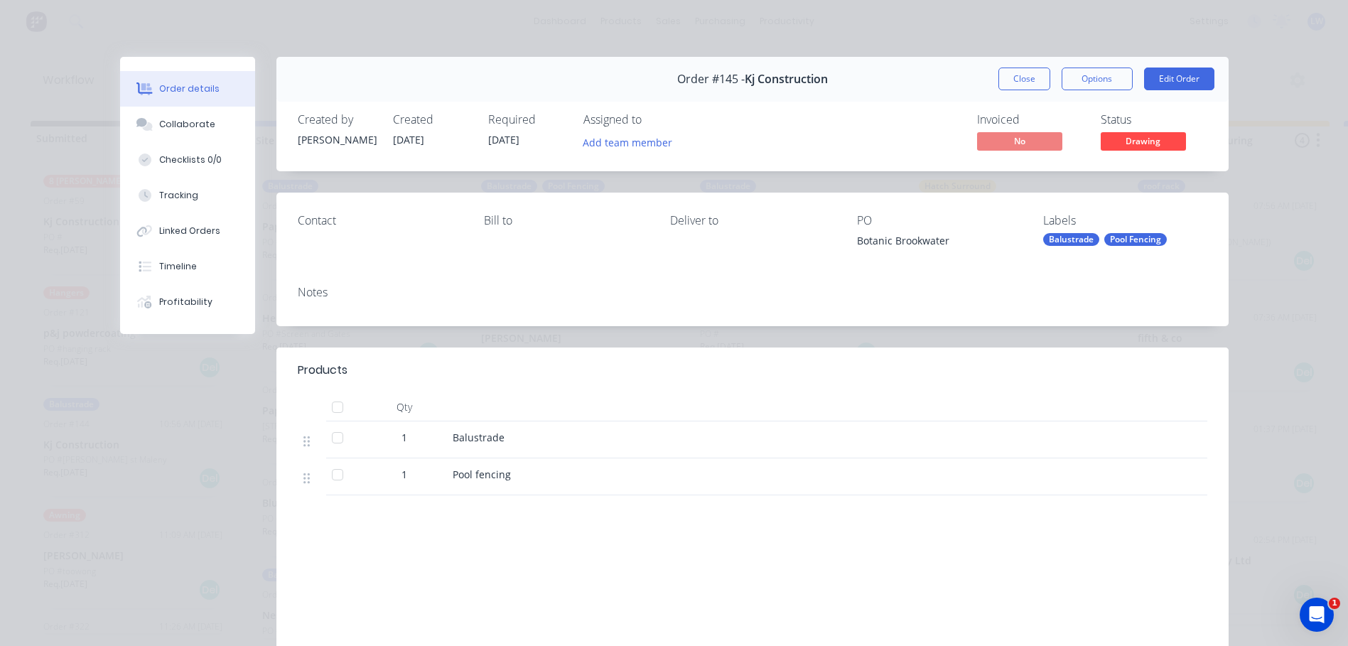
drag, startPoint x: 598, startPoint y: 224, endPoint x: 193, endPoint y: 443, distance: 460.3
click at [186, 445] on div "Order #145 - Kj Construction Close Options Edit Order Created by Rick Created 0…" at bounding box center [674, 402] width 1108 height 691
click at [633, 41] on div "Order details Collaborate Checklists 0/0 Tracking Linked Orders Timeline Profit…" at bounding box center [674, 323] width 1348 height 646
click at [880, 43] on div "Order details Collaborate Checklists 0/0 Tracking Linked Orders Timeline Profit…" at bounding box center [674, 323] width 1348 height 646
click at [1007, 77] on button "Close" at bounding box center [1024, 78] width 52 height 23
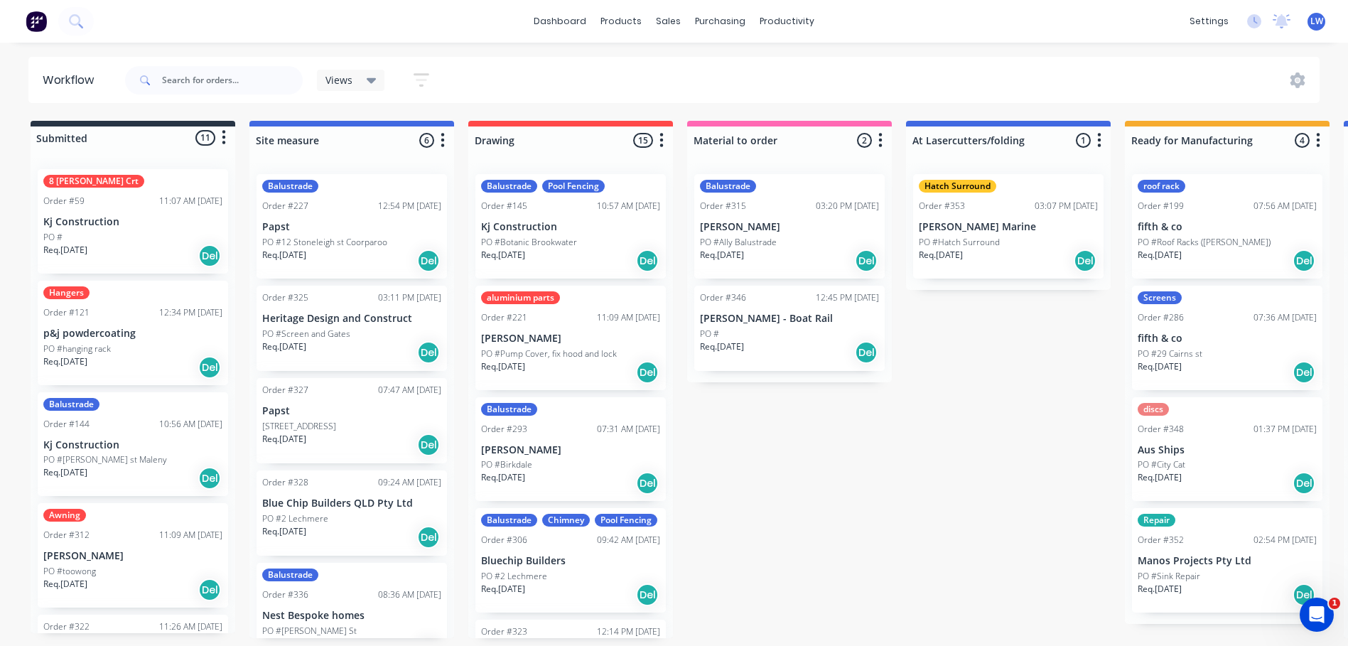
click at [598, 228] on p "Kj Construction" at bounding box center [570, 227] width 179 height 12
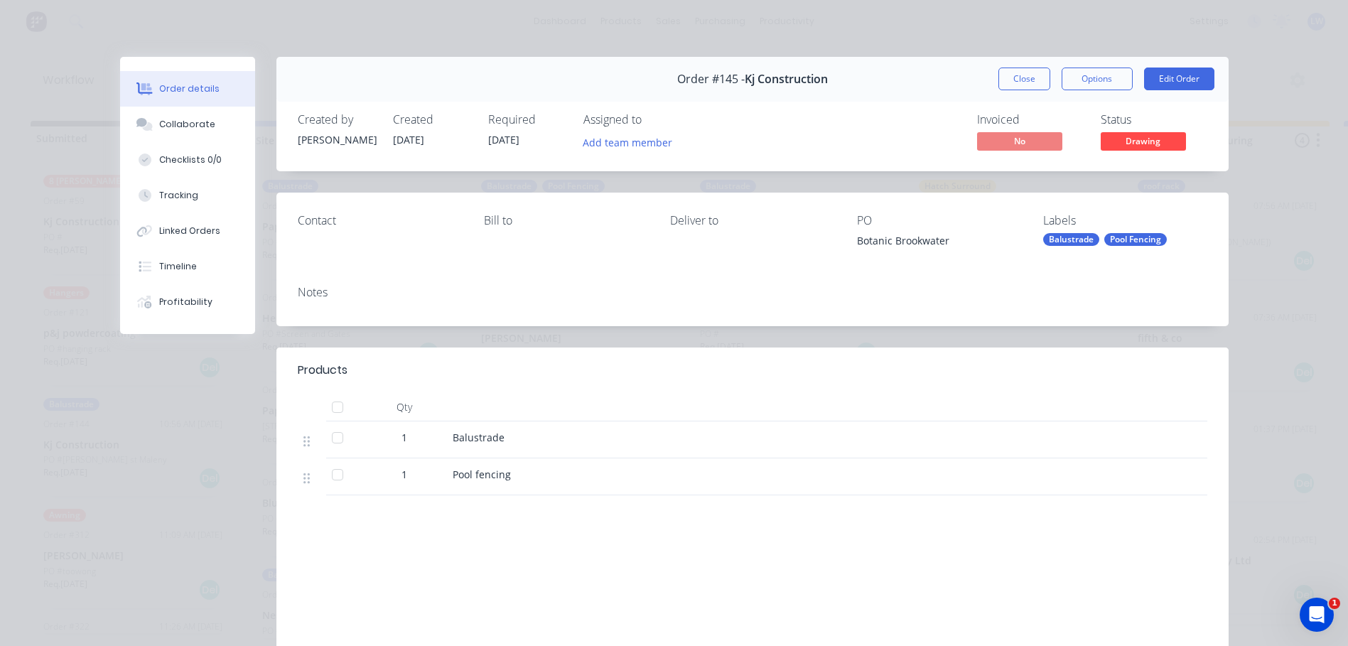
click at [1096, 258] on div "Contact Bill to Deliver to PO Botanic Brookwater Labels Balustrade Pool Fencing" at bounding box center [752, 234] width 952 height 82
click at [1104, 240] on div "Pool Fencing" at bounding box center [1135, 239] width 63 height 13
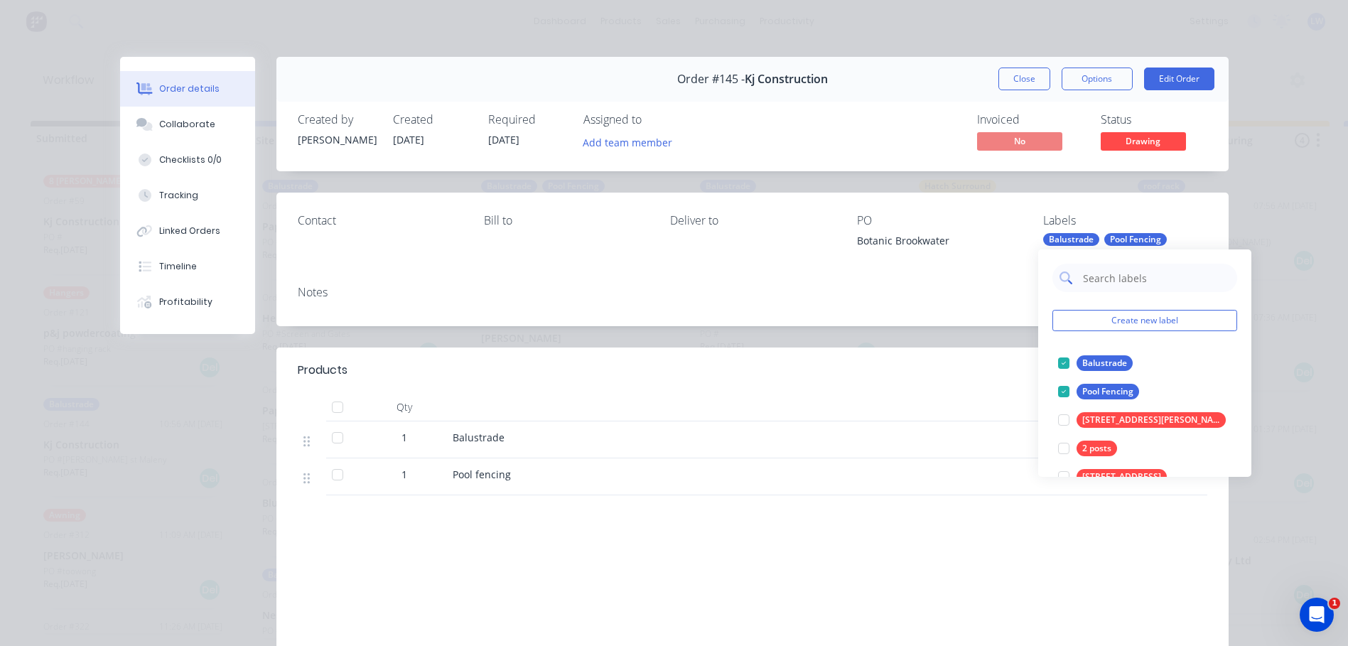
click at [1111, 280] on input "text" at bounding box center [1155, 278] width 148 height 28
type input "hig"
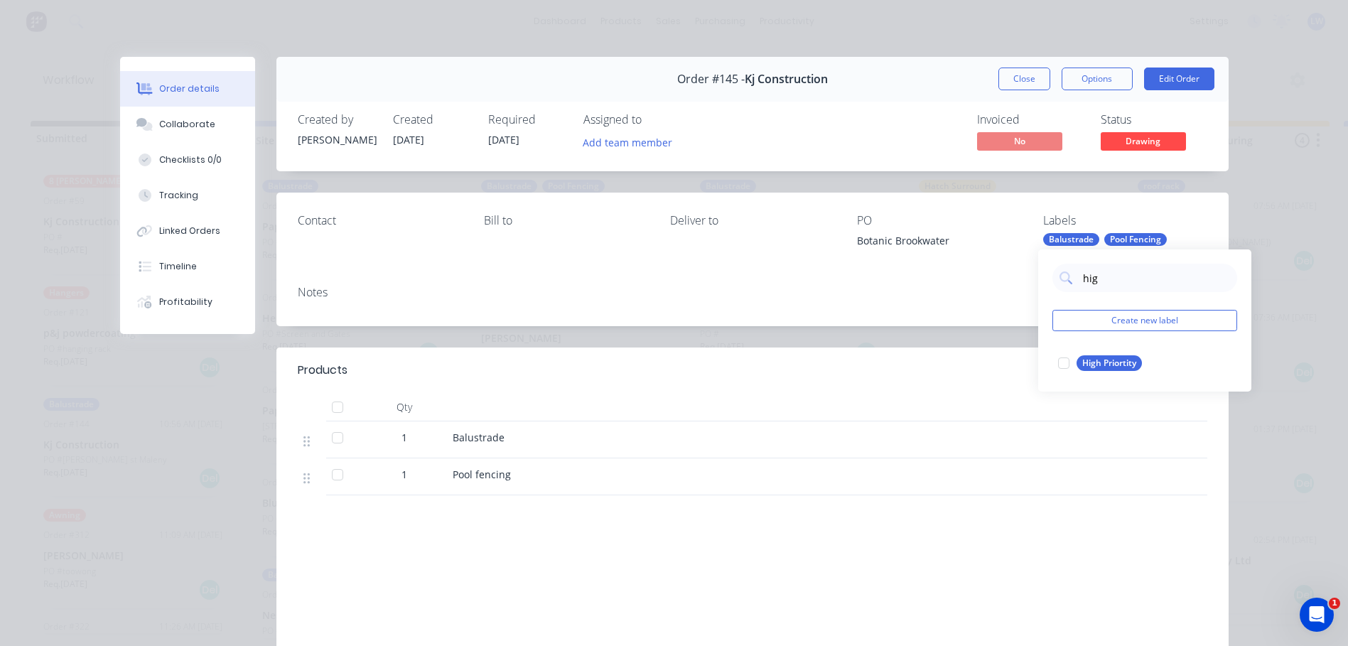
click at [1064, 361] on div at bounding box center [1063, 363] width 28 height 28
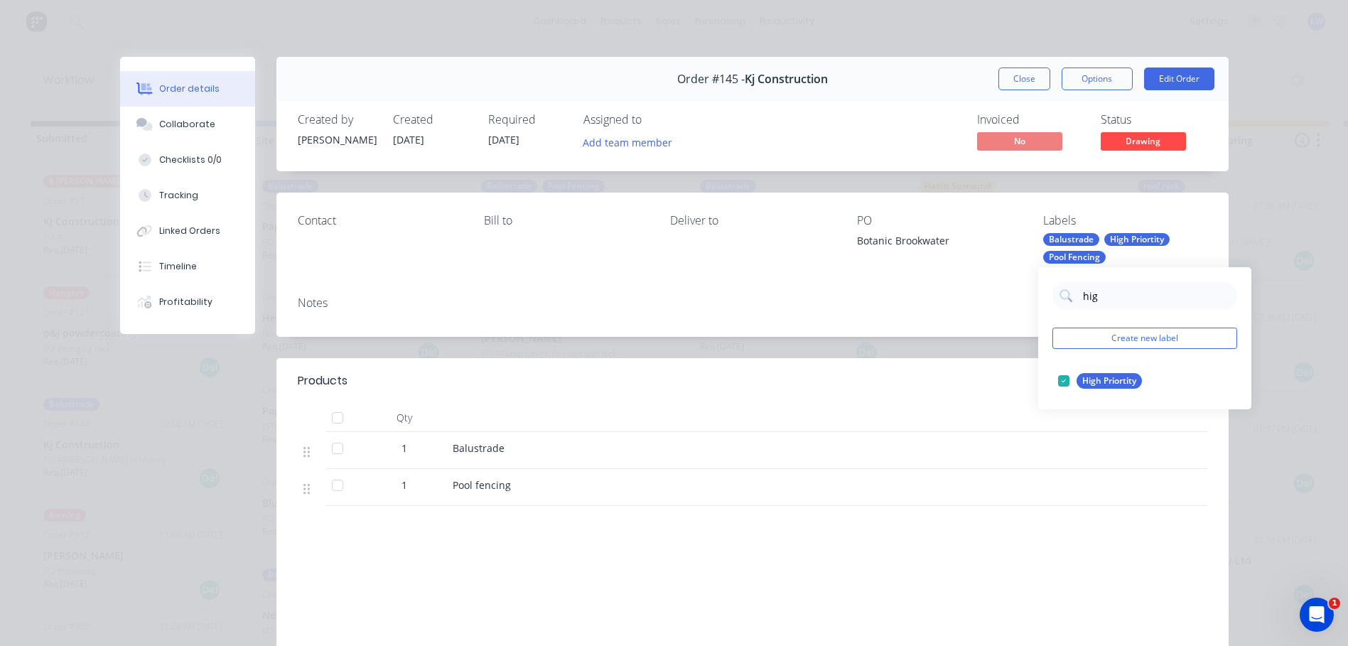
click at [839, 302] on div "Notes" at bounding box center [752, 302] width 909 height 13
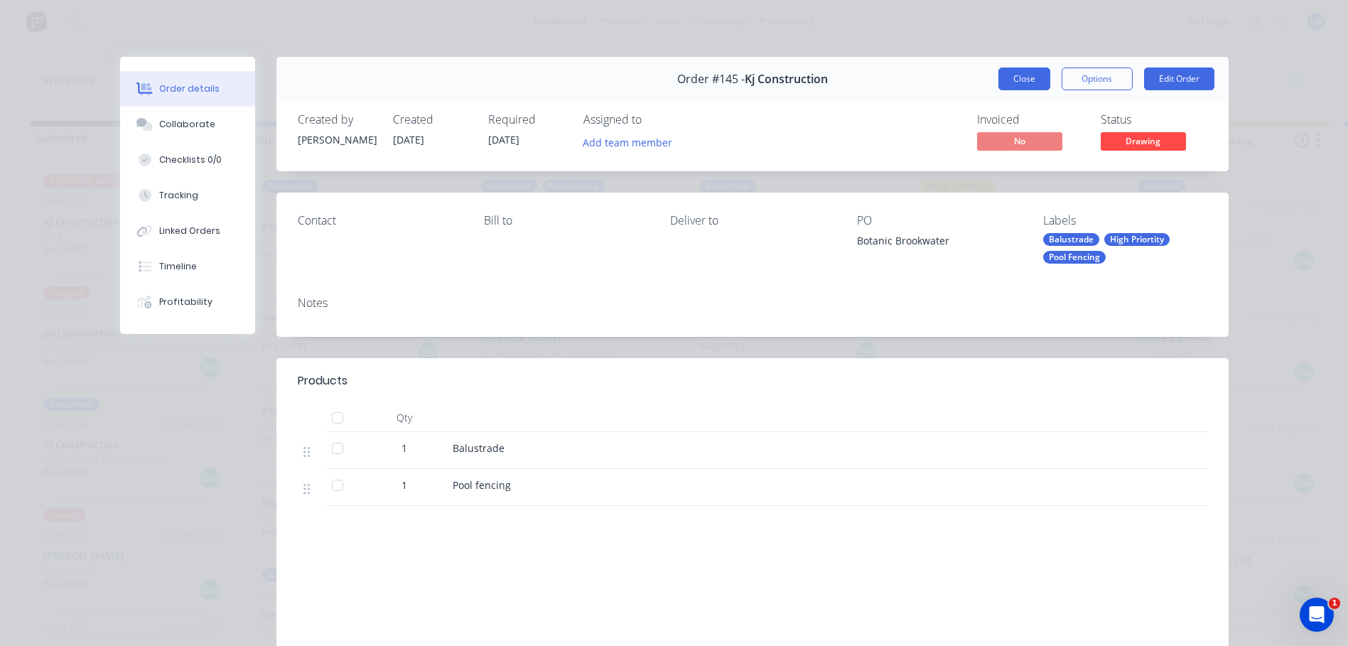
click at [1007, 80] on button "Close" at bounding box center [1024, 78] width 52 height 23
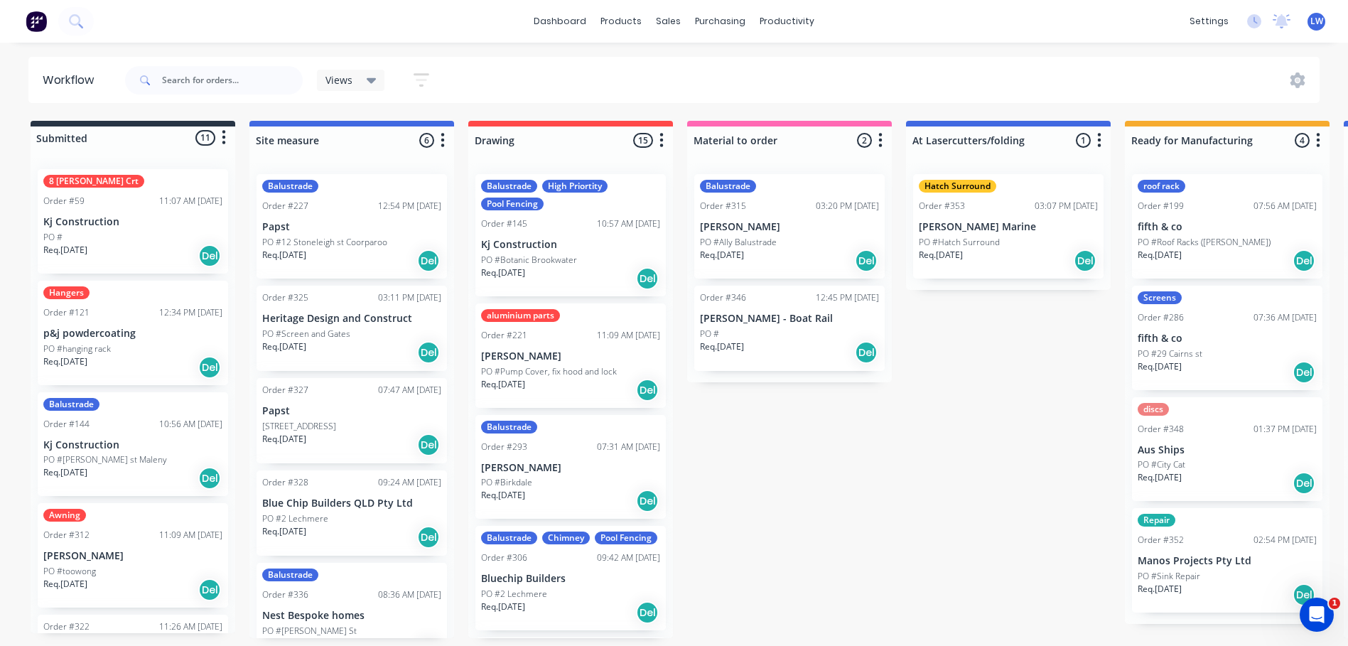
click at [561, 495] on div "Req. 19/05/25 Del" at bounding box center [570, 501] width 179 height 24
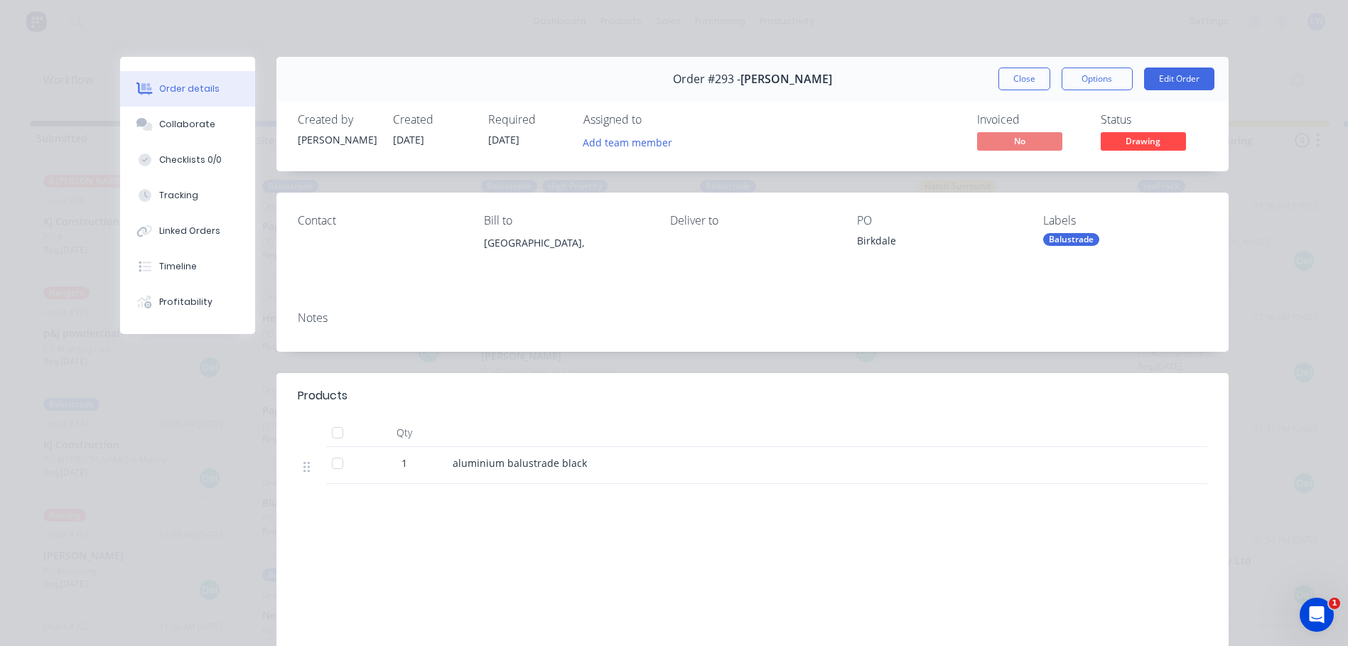
click at [1086, 244] on div "Balustrade" at bounding box center [1071, 239] width 56 height 13
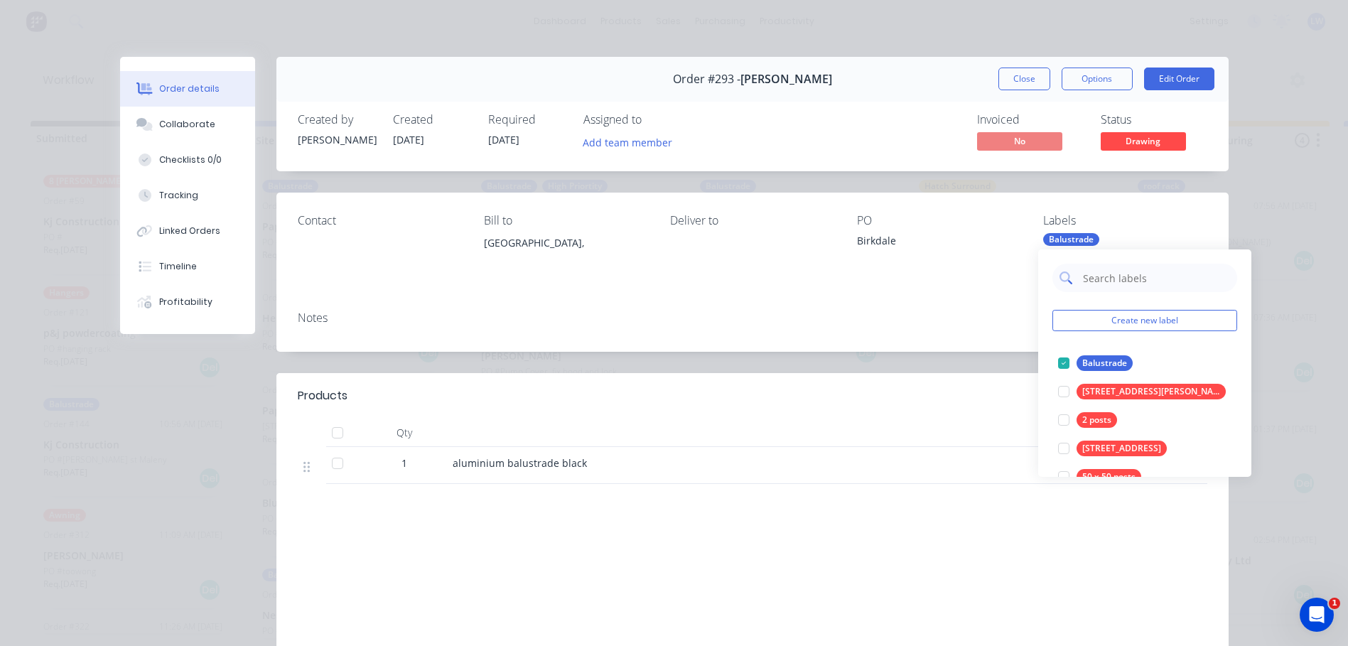
click at [1093, 277] on input "text" at bounding box center [1155, 278] width 148 height 28
type input "prior"
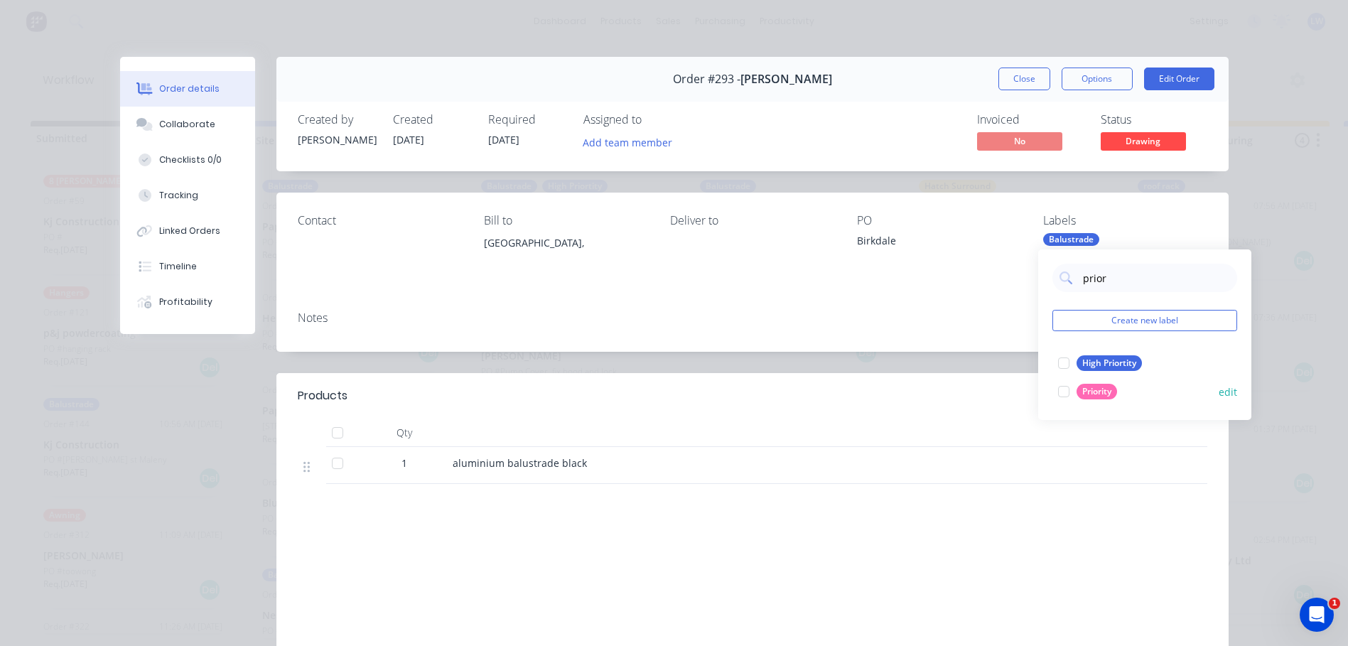
click at [1063, 392] on div at bounding box center [1063, 391] width 28 height 28
click at [972, 311] on div "Notes" at bounding box center [752, 317] width 909 height 13
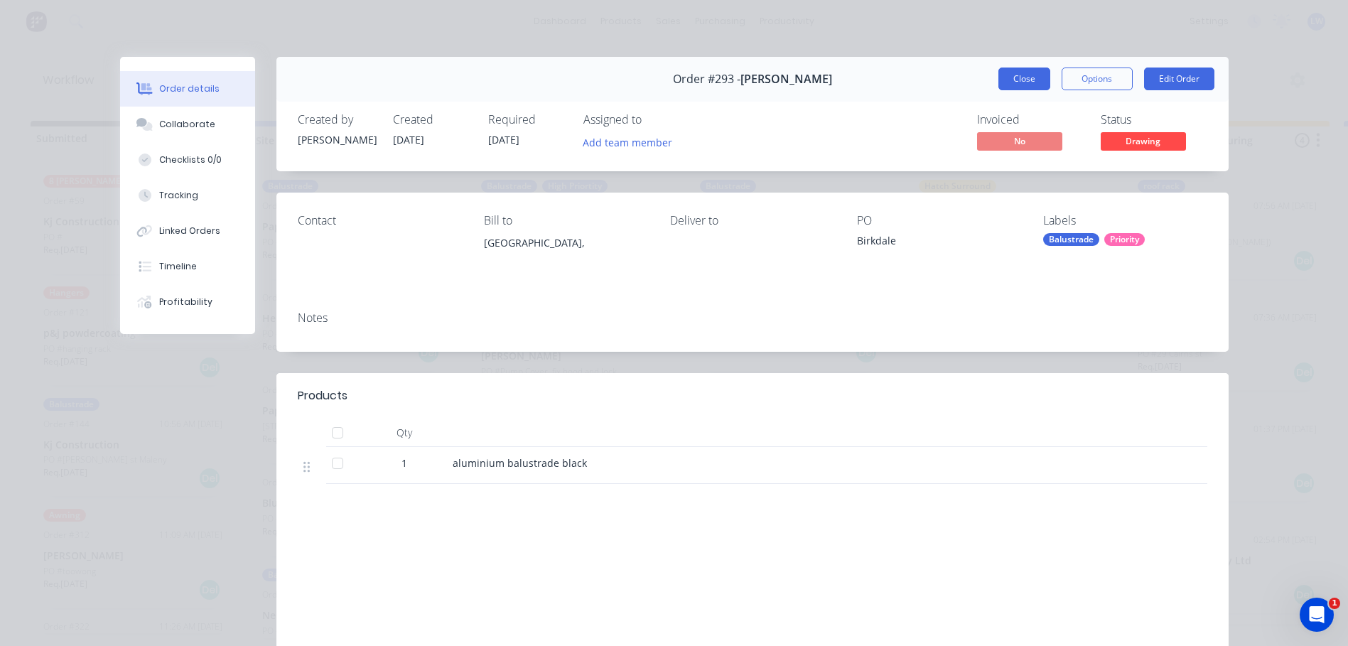
click at [1022, 77] on button "Close" at bounding box center [1024, 78] width 52 height 23
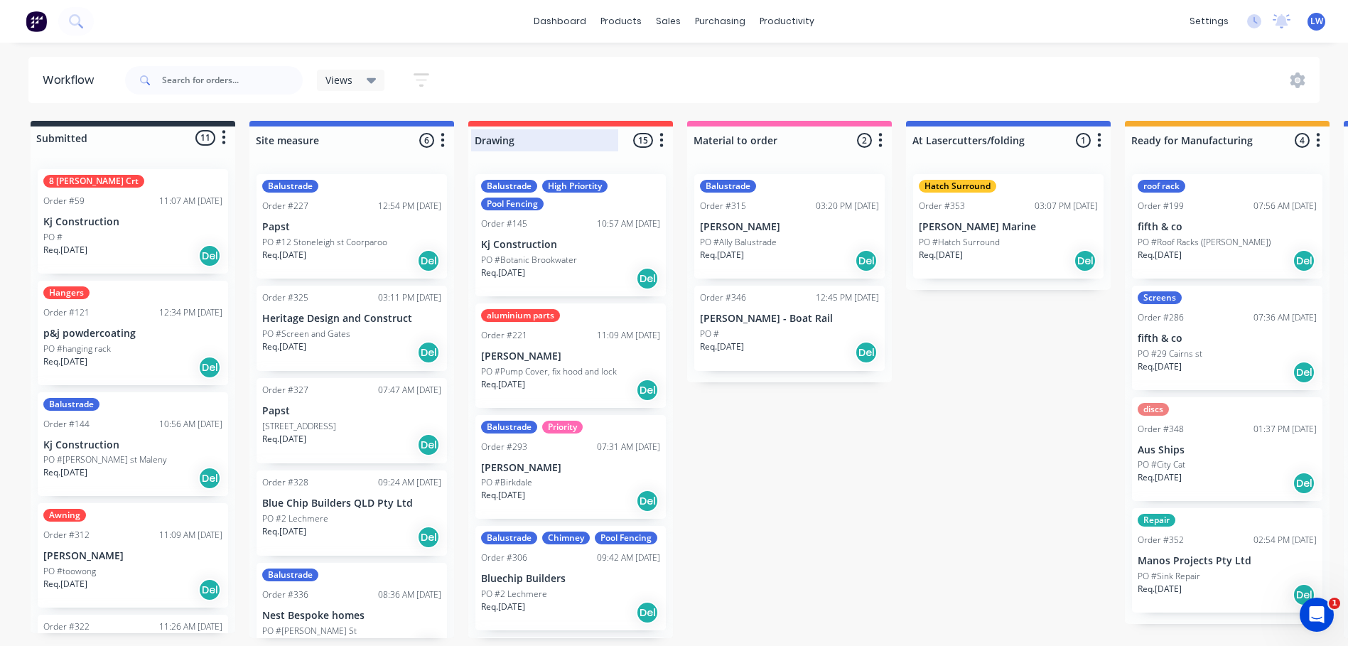
click at [599, 138] on div at bounding box center [570, 140] width 205 height 28
click at [646, 140] on div "Drawing 15 Status colour #FF4949 hex #FF4949 Save Cancel Notifications Email SM…" at bounding box center [570, 137] width 205 height 33
click at [664, 144] on icon "button" at bounding box center [661, 140] width 4 height 18
click at [571, 235] on button "Sort By" at bounding box center [599, 240] width 142 height 23
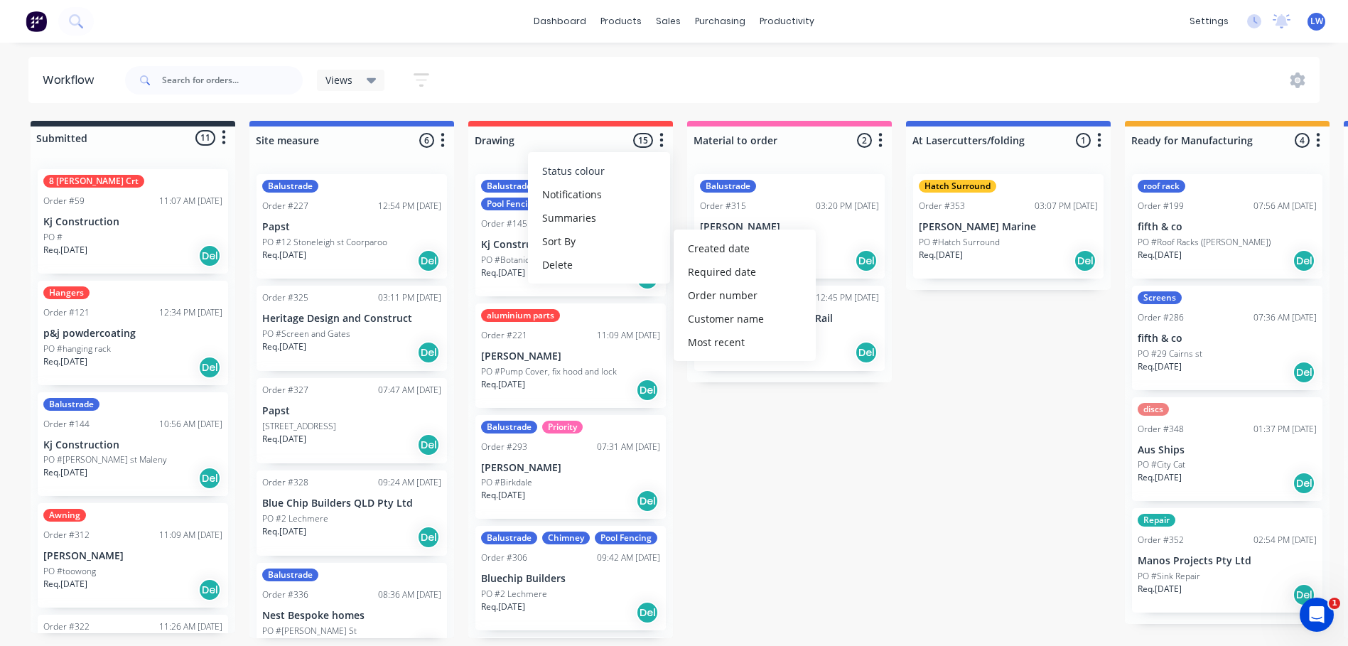
click at [571, 166] on span "Status colour" at bounding box center [573, 170] width 63 height 15
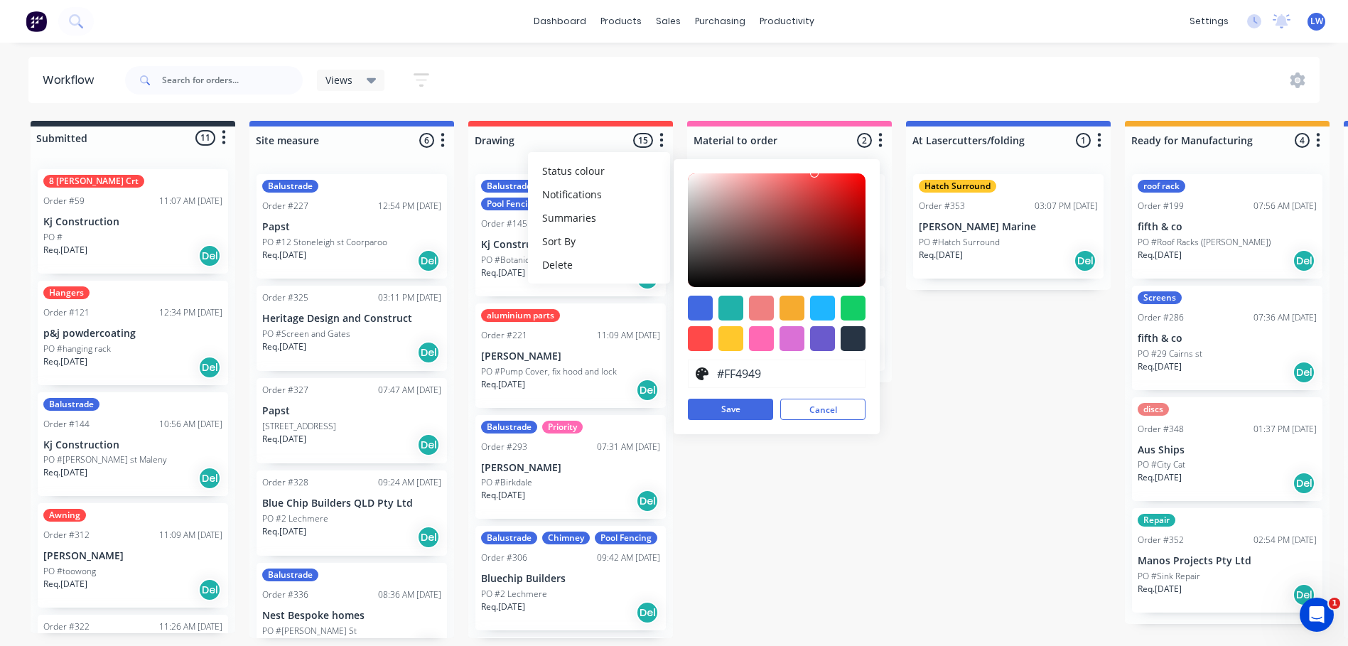
click at [590, 76] on div "Views Save new view None (Default) edit Show/Hide statuses Show line item cards…" at bounding box center [721, 80] width 1198 height 43
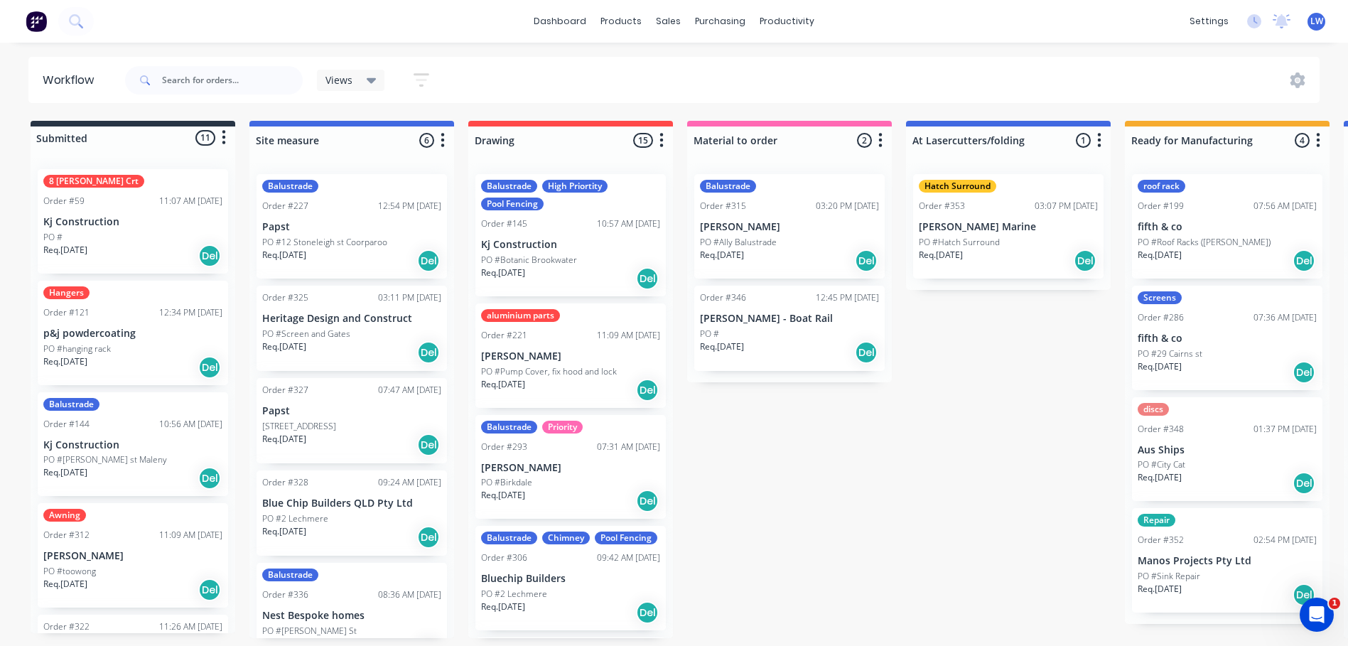
click at [421, 82] on icon "button" at bounding box center [422, 80] width 16 height 18
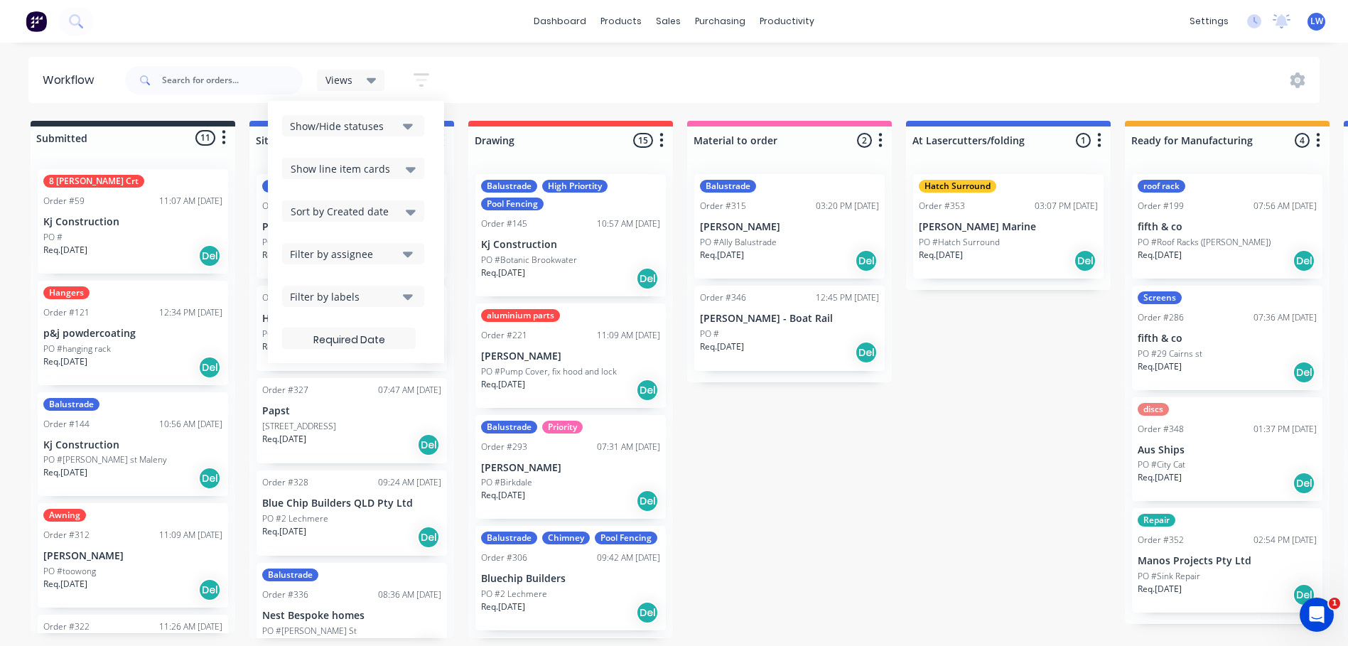
click at [410, 301] on icon "button" at bounding box center [408, 296] width 10 height 16
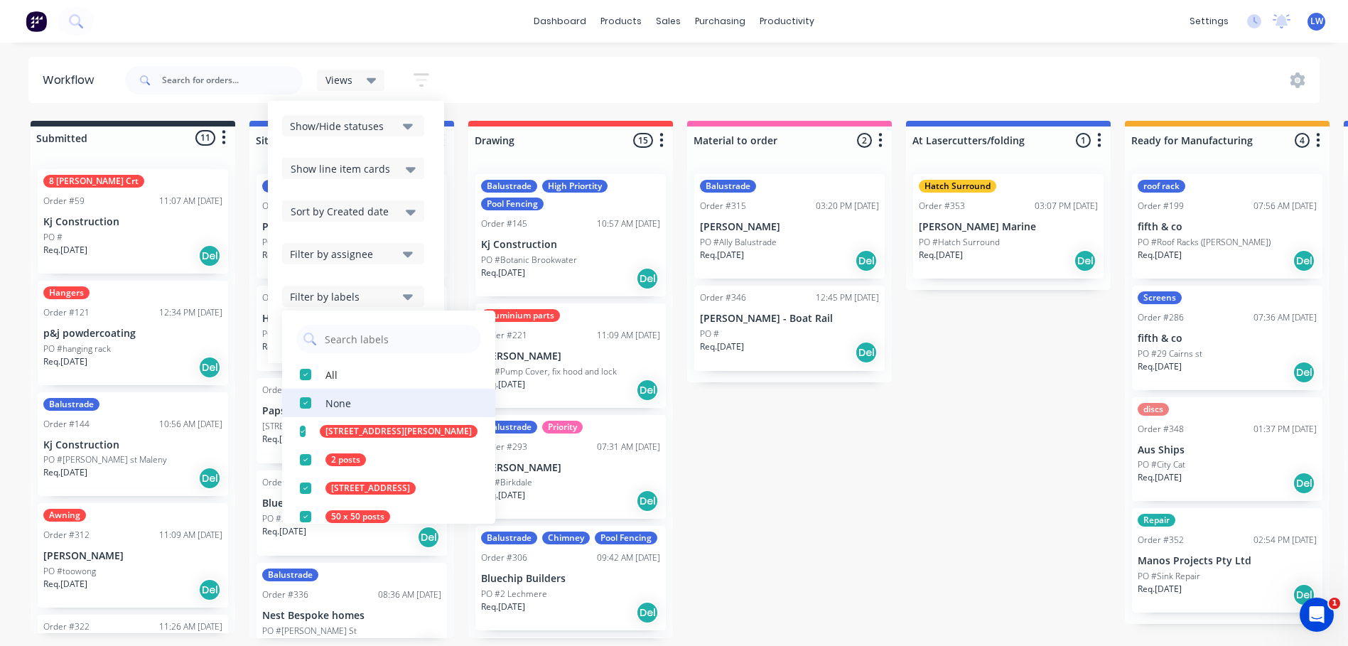
click at [303, 401] on div "button" at bounding box center [305, 403] width 28 height 28
click at [308, 374] on div "button" at bounding box center [305, 374] width 28 height 28
click at [310, 379] on div "button" at bounding box center [305, 374] width 28 height 28
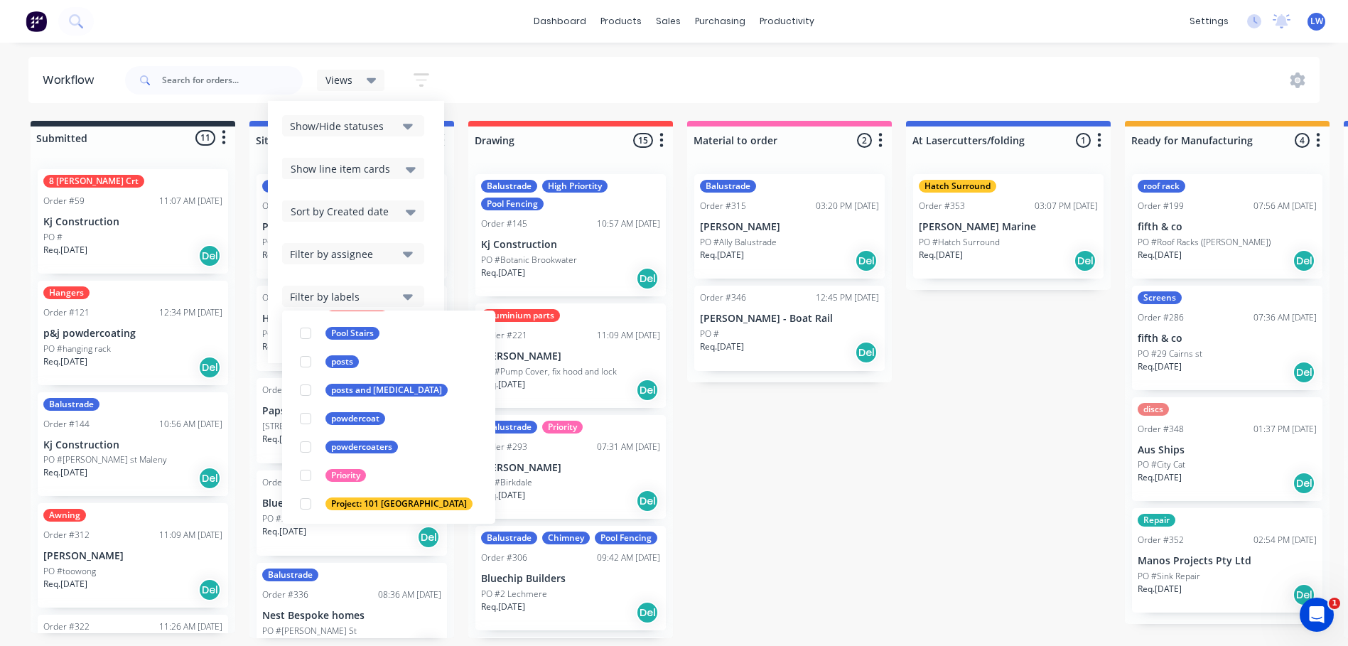
scroll to position [3197, 0]
click at [305, 472] on div "button" at bounding box center [305, 474] width 28 height 28
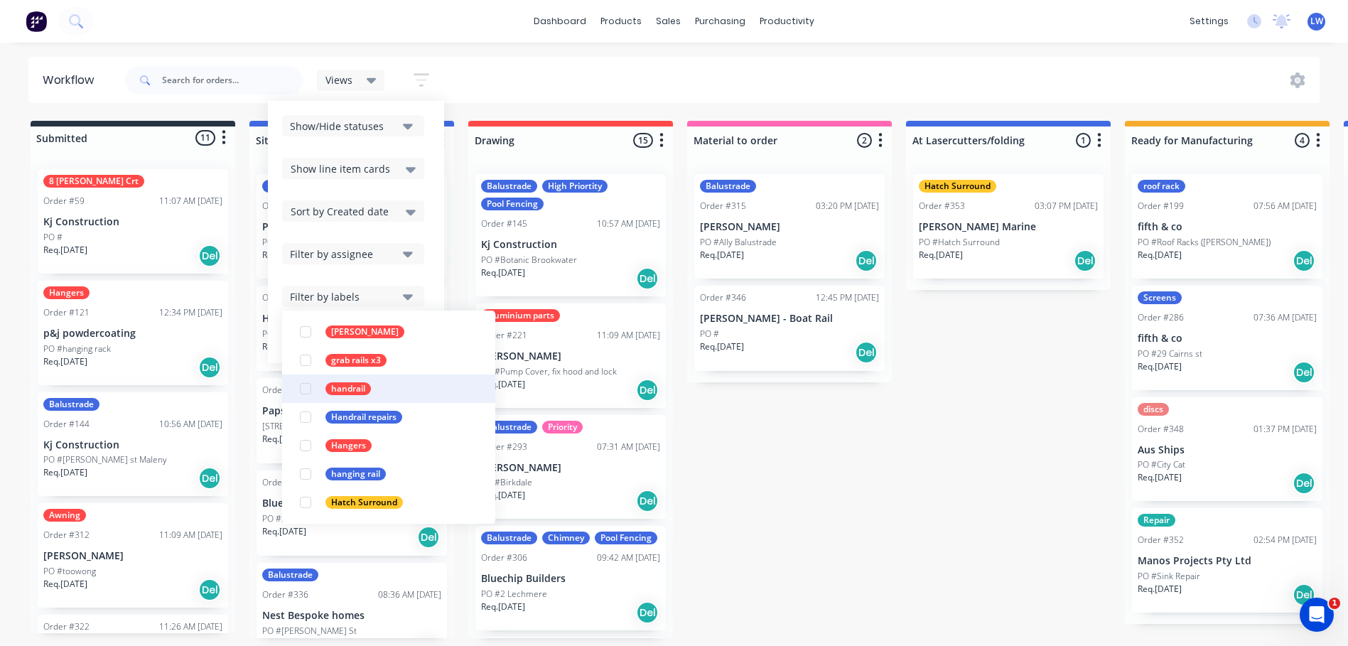
scroll to position [2132, 0]
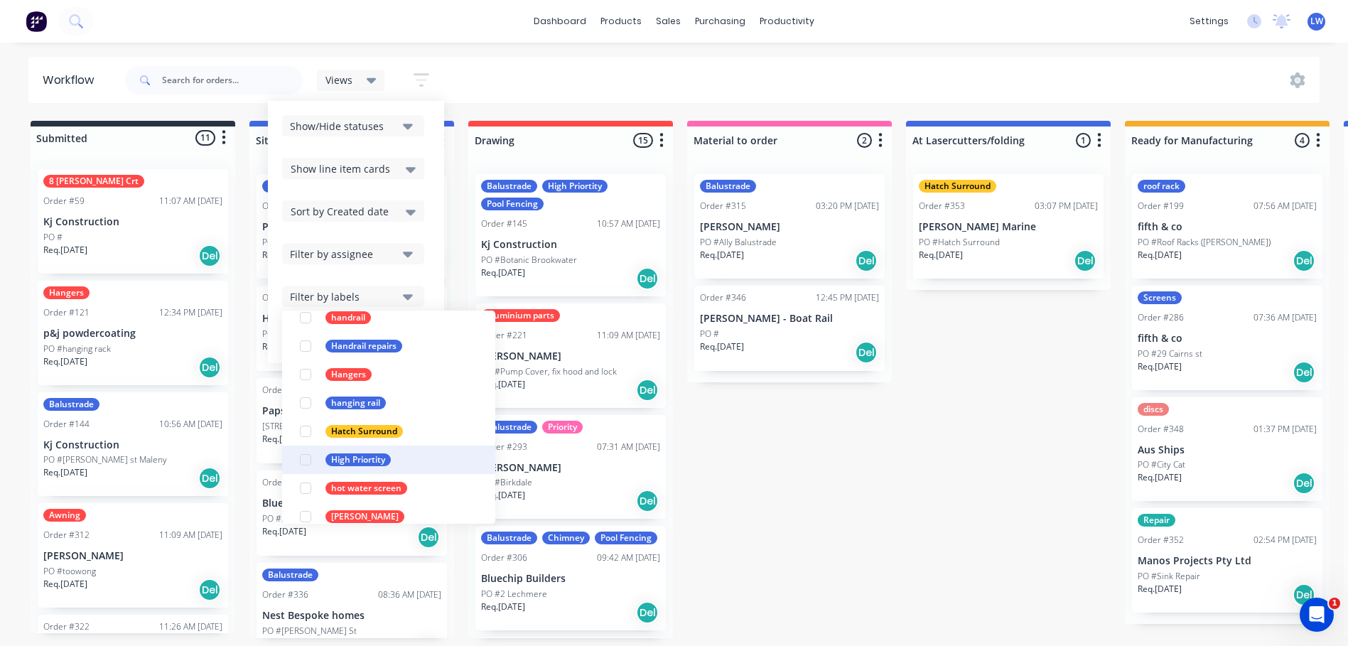
click at [309, 460] on div "button" at bounding box center [305, 459] width 28 height 28
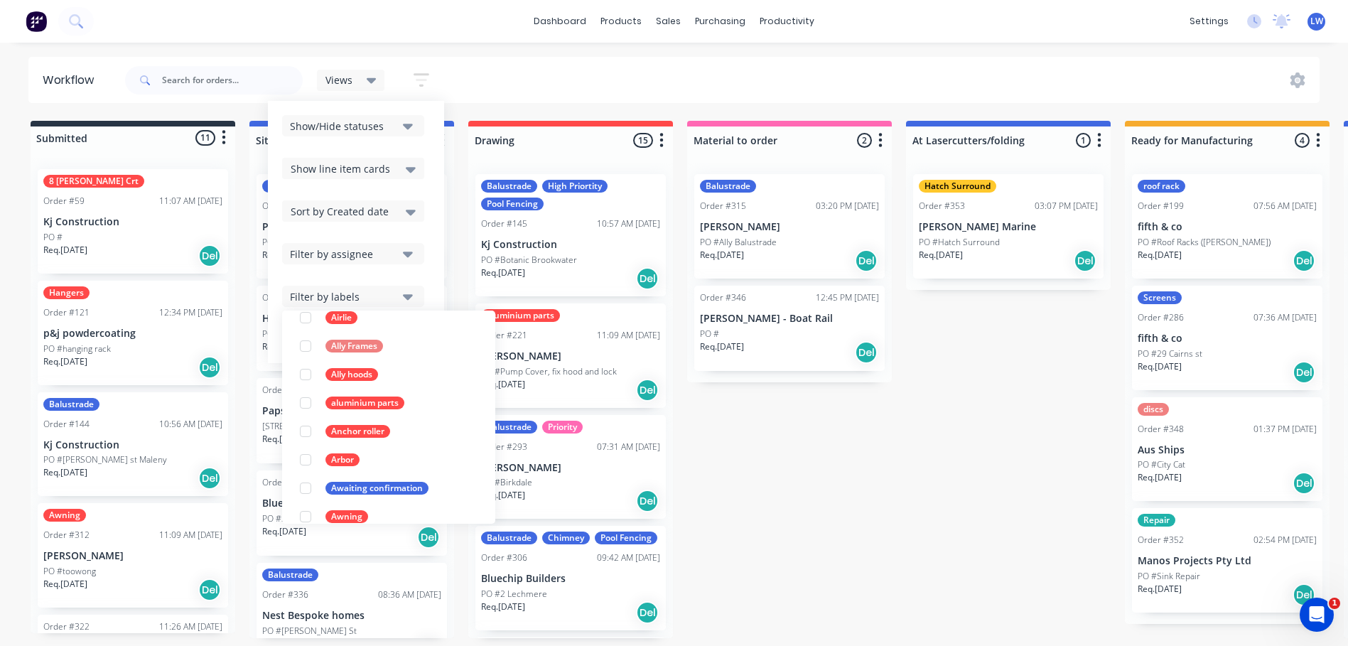
scroll to position [853, 0]
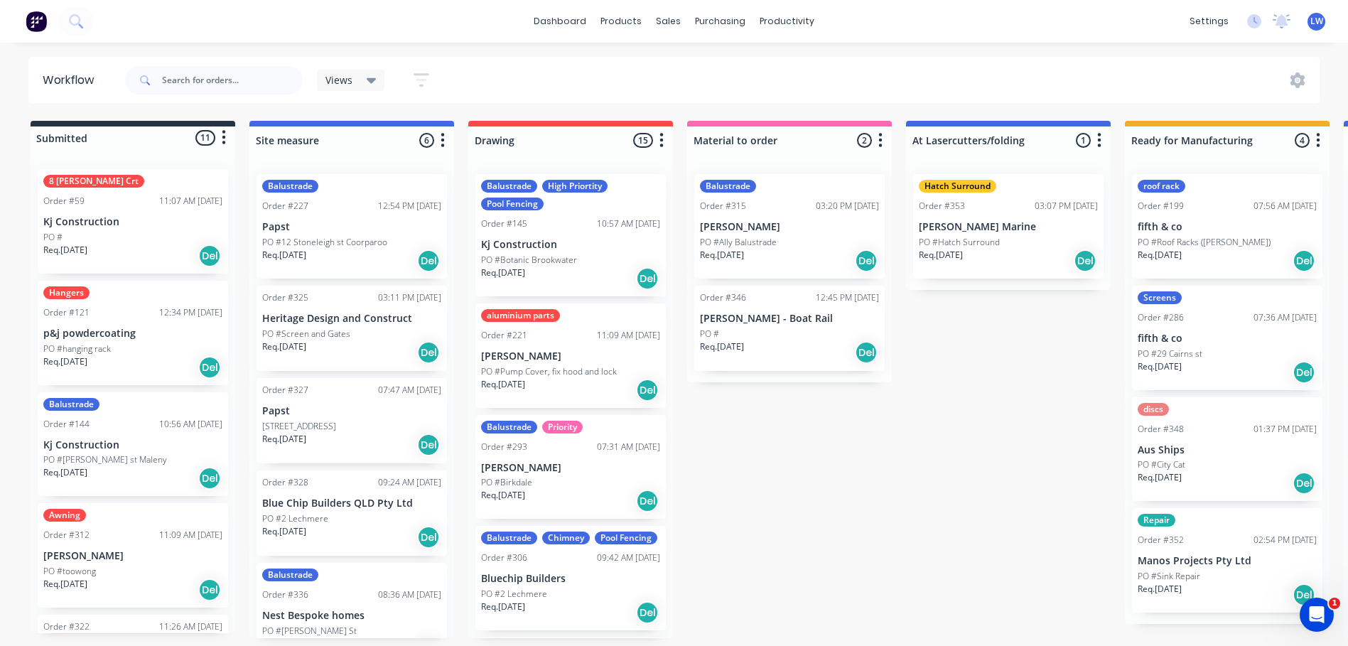
click at [1050, 73] on div "Views Save new view None (Default) edit Show/Hide statuses Show line item cards…" at bounding box center [721, 80] width 1198 height 43
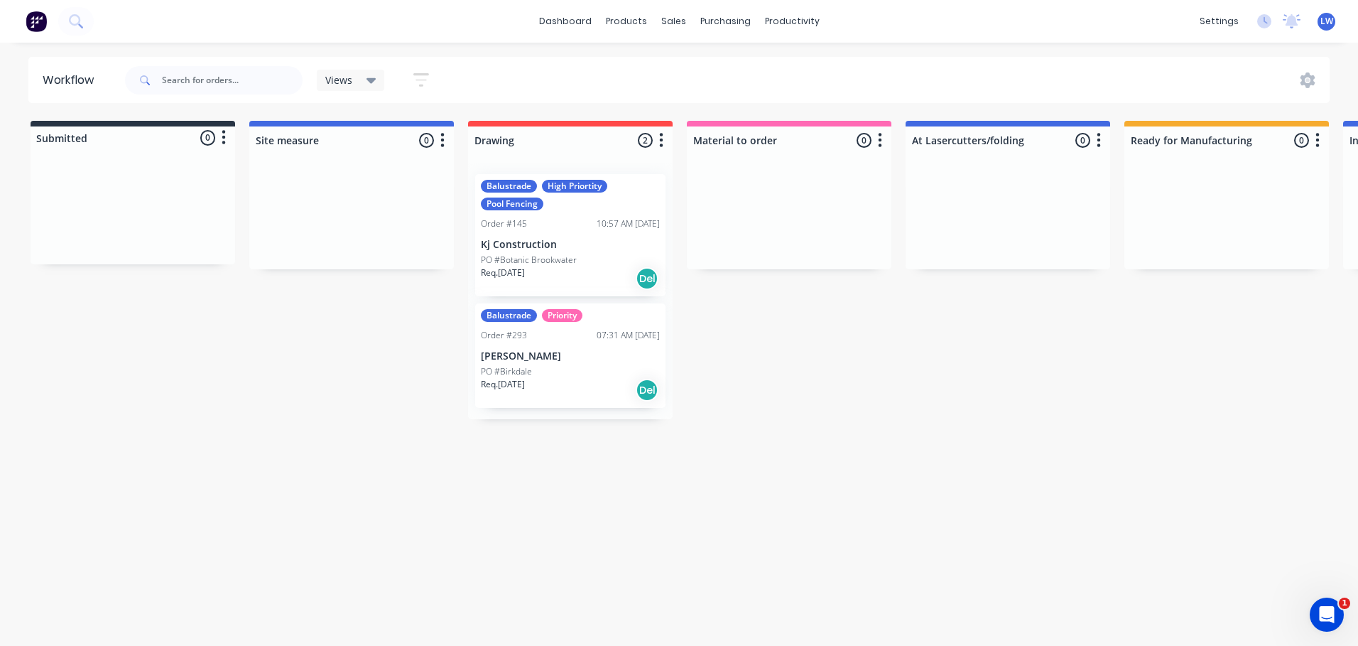
click at [648, 99] on div "Views Save new view None (Default) edit Show/Hide statuses Show line item cards…" at bounding box center [726, 80] width 1209 height 43
click at [369, 79] on icon at bounding box center [372, 81] width 10 height 6
click at [426, 82] on icon "button" at bounding box center [422, 80] width 16 height 18
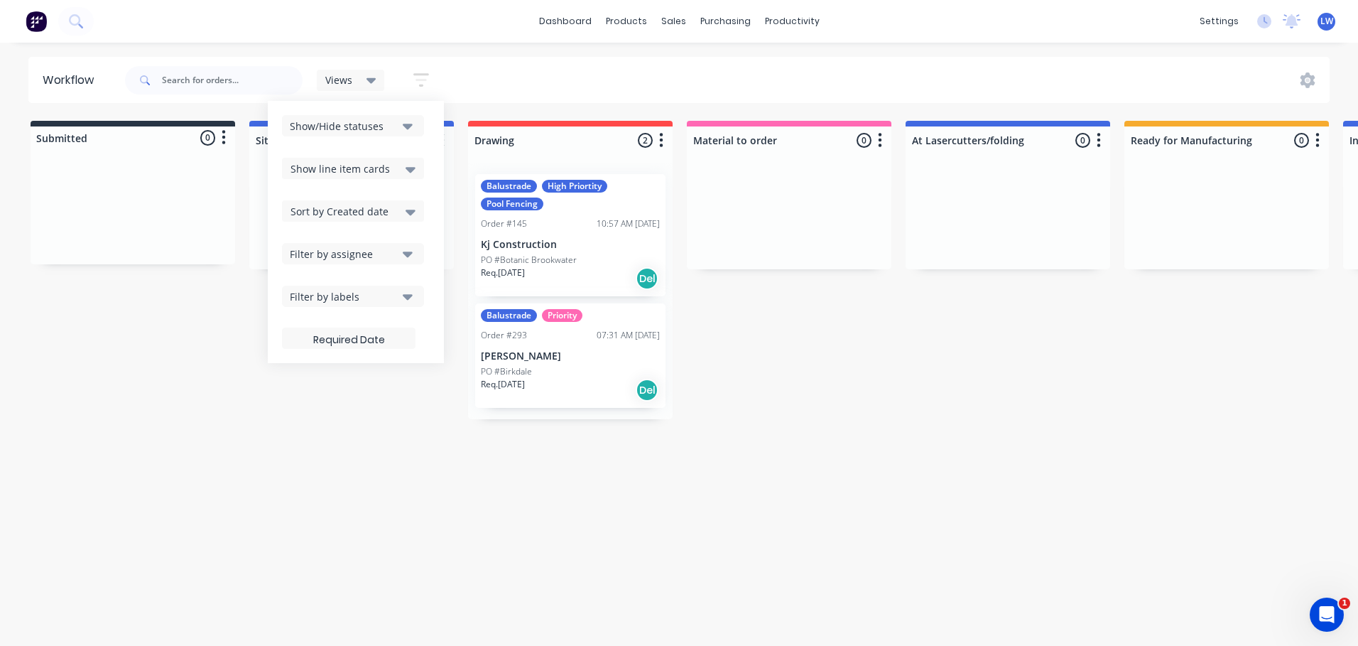
click at [408, 257] on icon "button" at bounding box center [408, 255] width 10 height 6
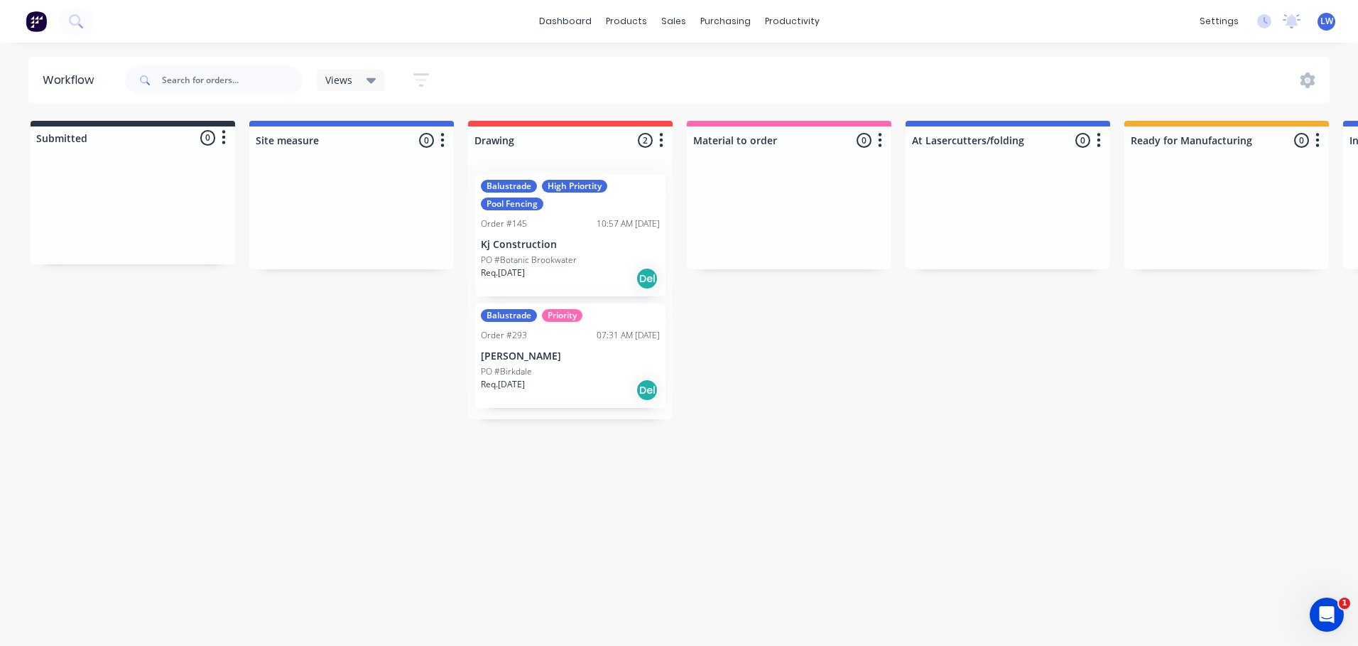
click at [536, 90] on div "Views Save new view None (Default) edit Show/Hide statuses Show line item cards…" at bounding box center [726, 80] width 1209 height 43
click at [377, 82] on div "Views" at bounding box center [351, 80] width 68 height 21
click at [563, 71] on div "Views Save new view None (Default) edit Show/Hide statuses Show line item cards…" at bounding box center [726, 80] width 1209 height 43
click at [370, 83] on icon at bounding box center [372, 81] width 10 height 6
click at [576, 63] on div "Views Save new view None (Default) edit Show/Hide statuses Show line item cards…" at bounding box center [726, 80] width 1209 height 43
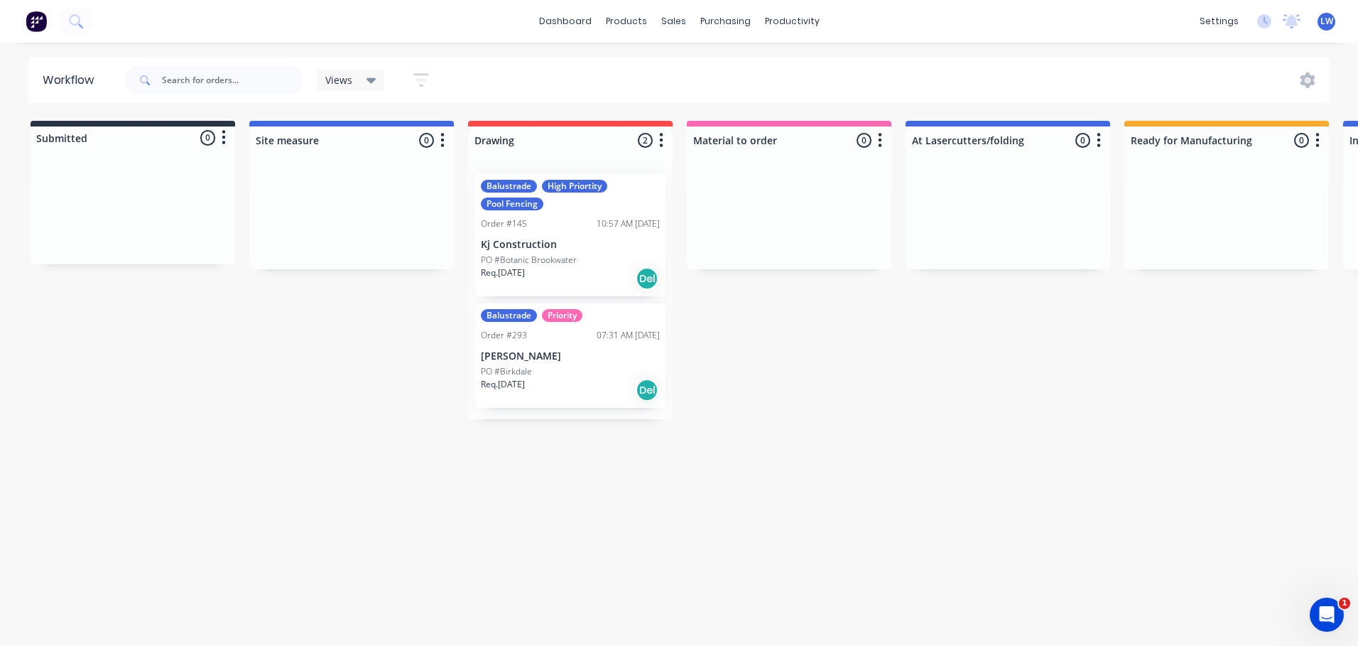
click at [421, 82] on icon "button" at bounding box center [422, 80] width 16 height 18
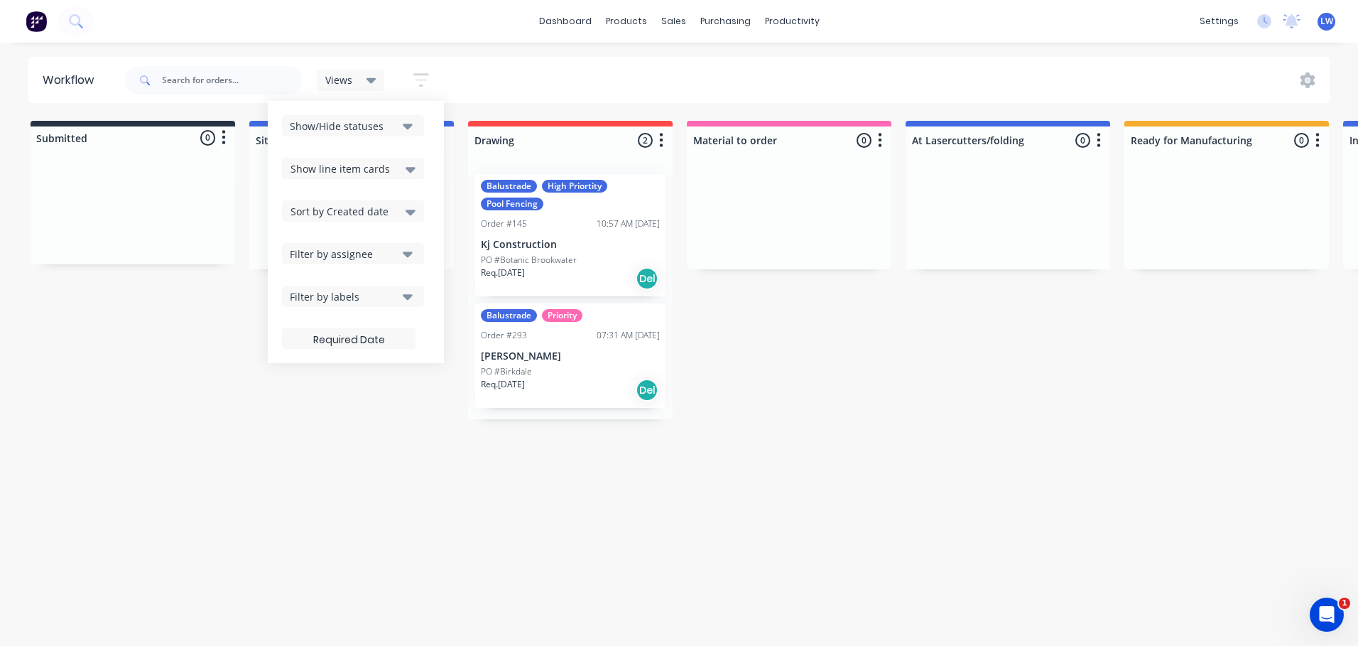
click at [408, 298] on icon "button" at bounding box center [408, 297] width 10 height 6
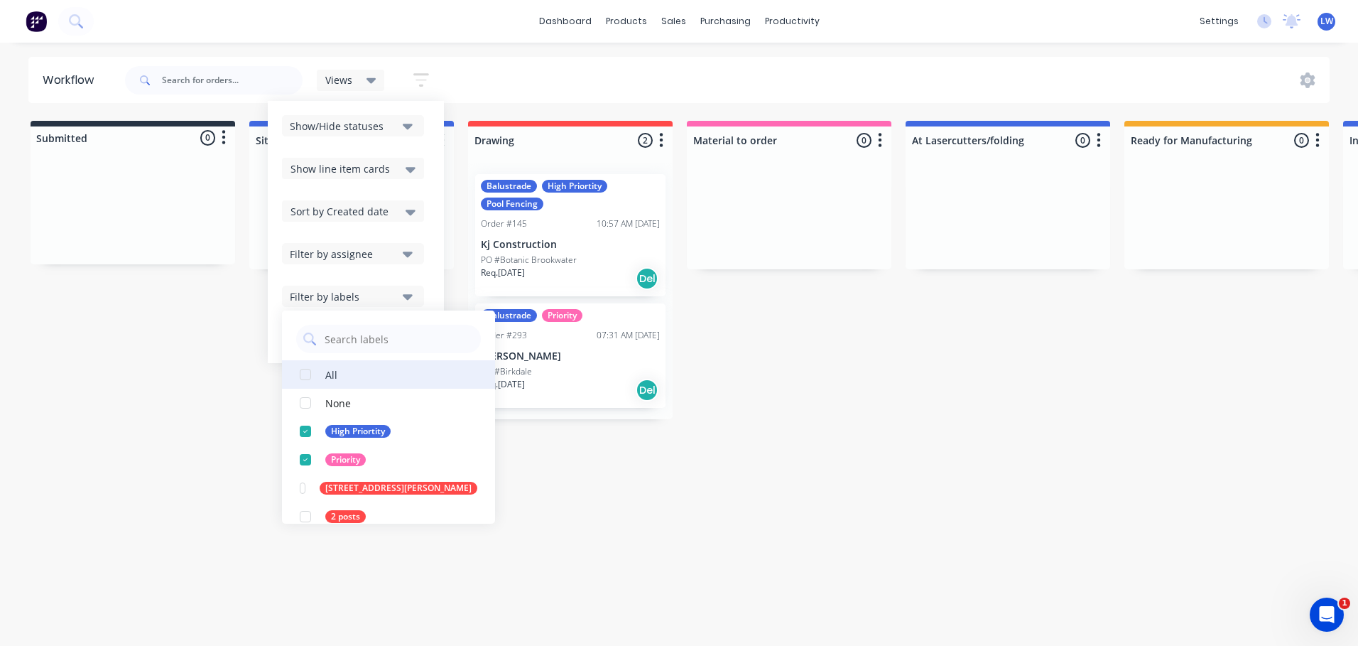
click at [309, 371] on div "button" at bounding box center [305, 374] width 28 height 28
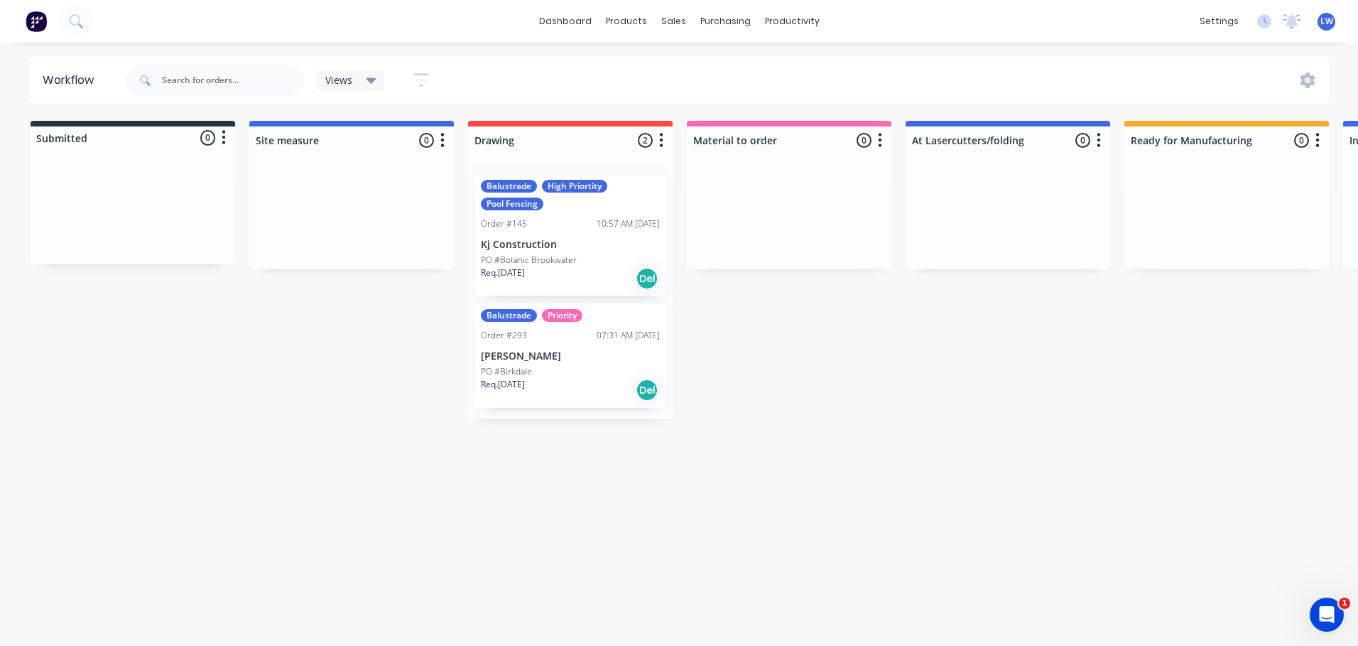
click at [677, 530] on div "Workflow Views Save new view None (Default) edit Show/Hide statuses Show line i…" at bounding box center [679, 337] width 1358 height 561
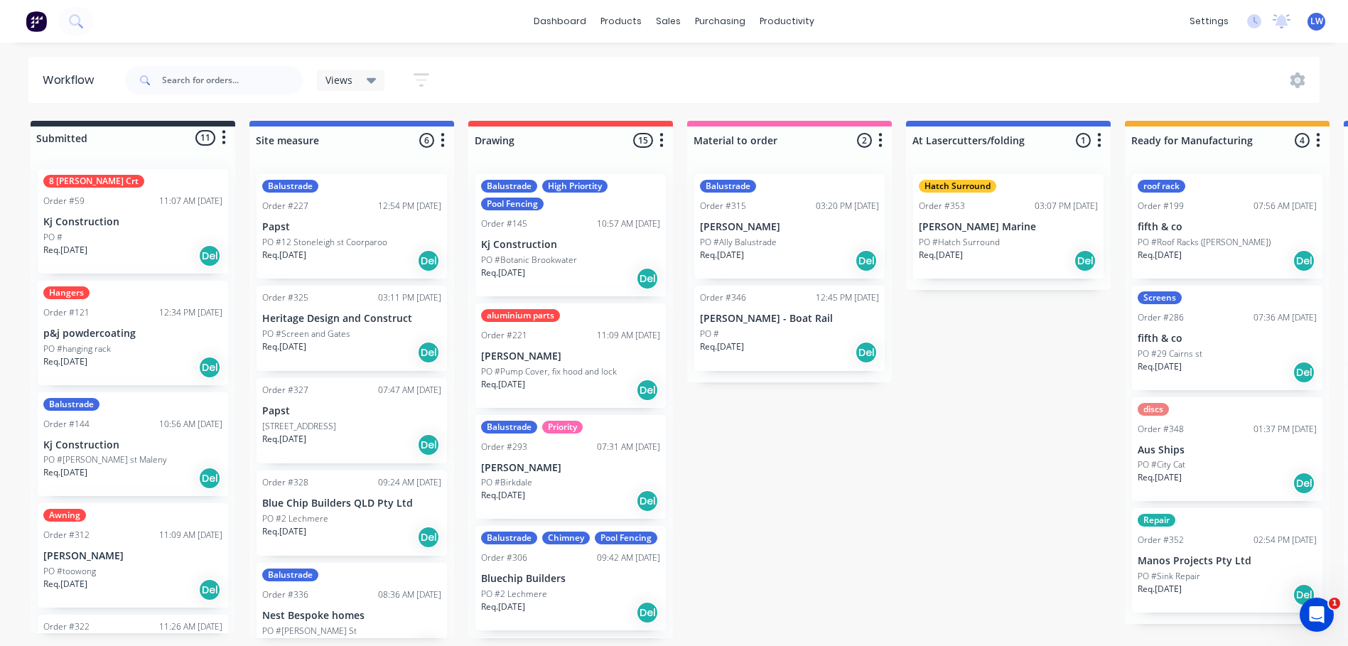
click at [585, 191] on div "High Priortity" at bounding box center [574, 186] width 65 height 13
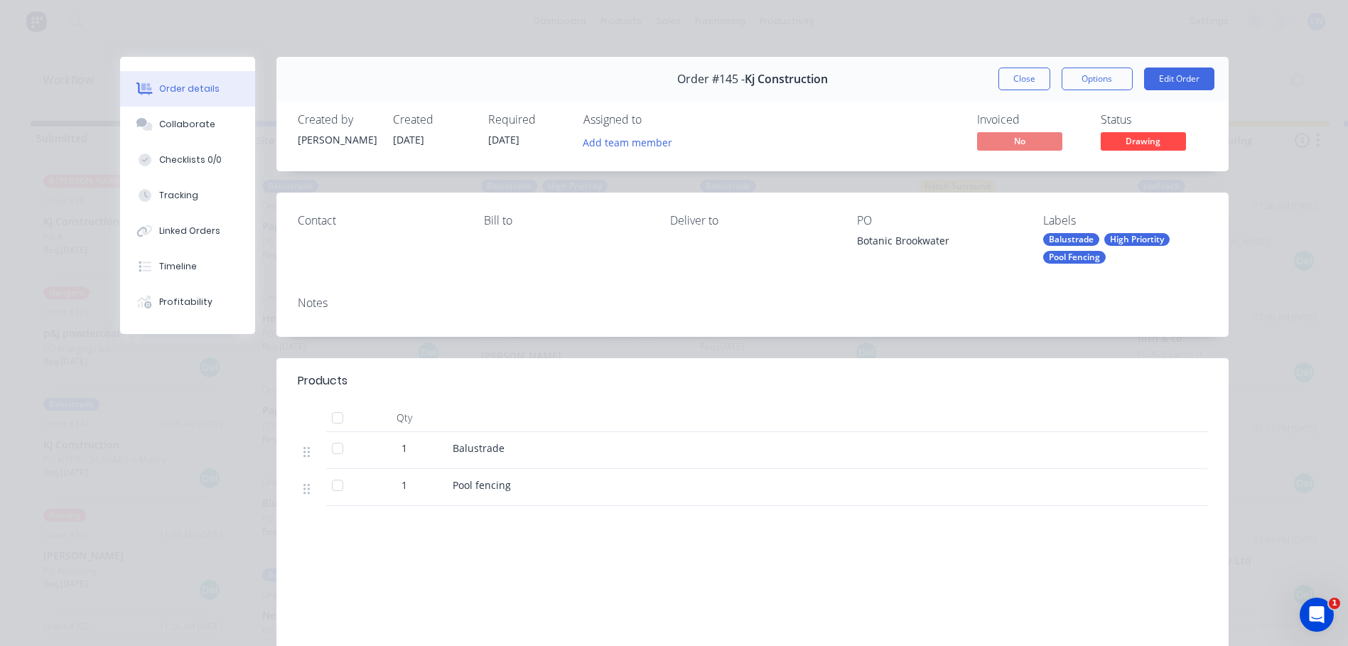
click at [1141, 235] on div "High Priortity" at bounding box center [1136, 239] width 65 height 13
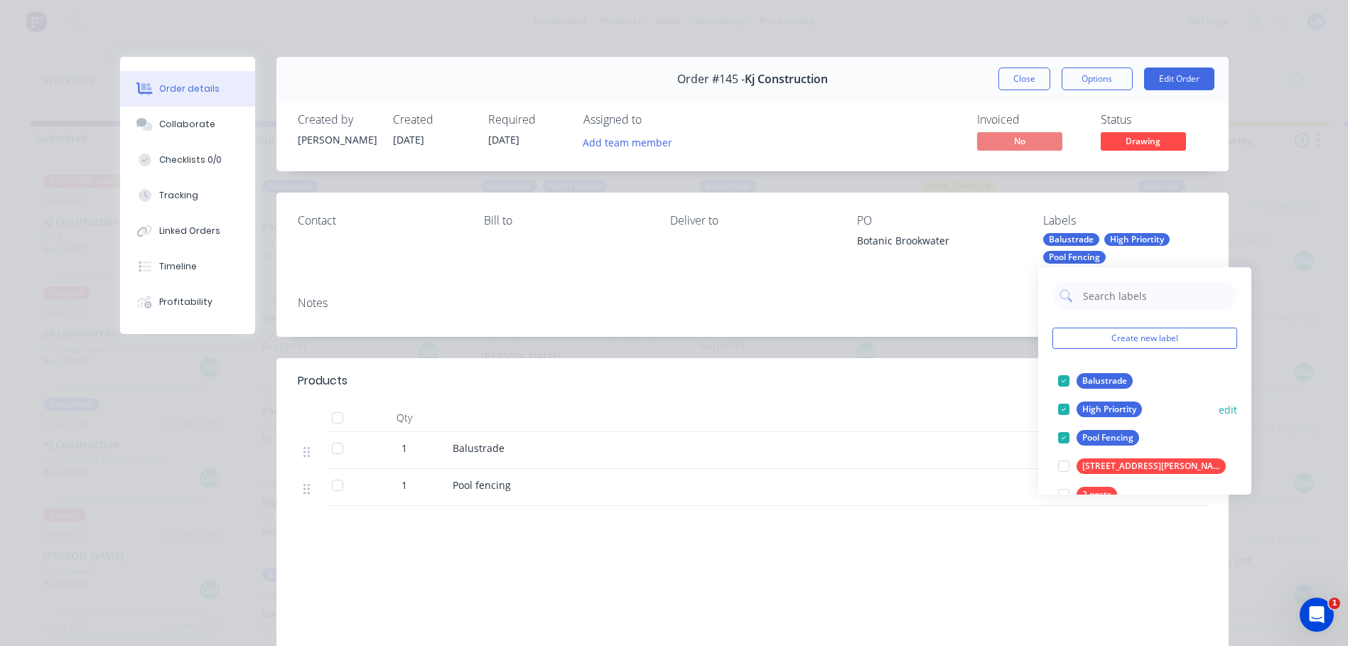
click at [1065, 409] on div at bounding box center [1063, 409] width 28 height 28
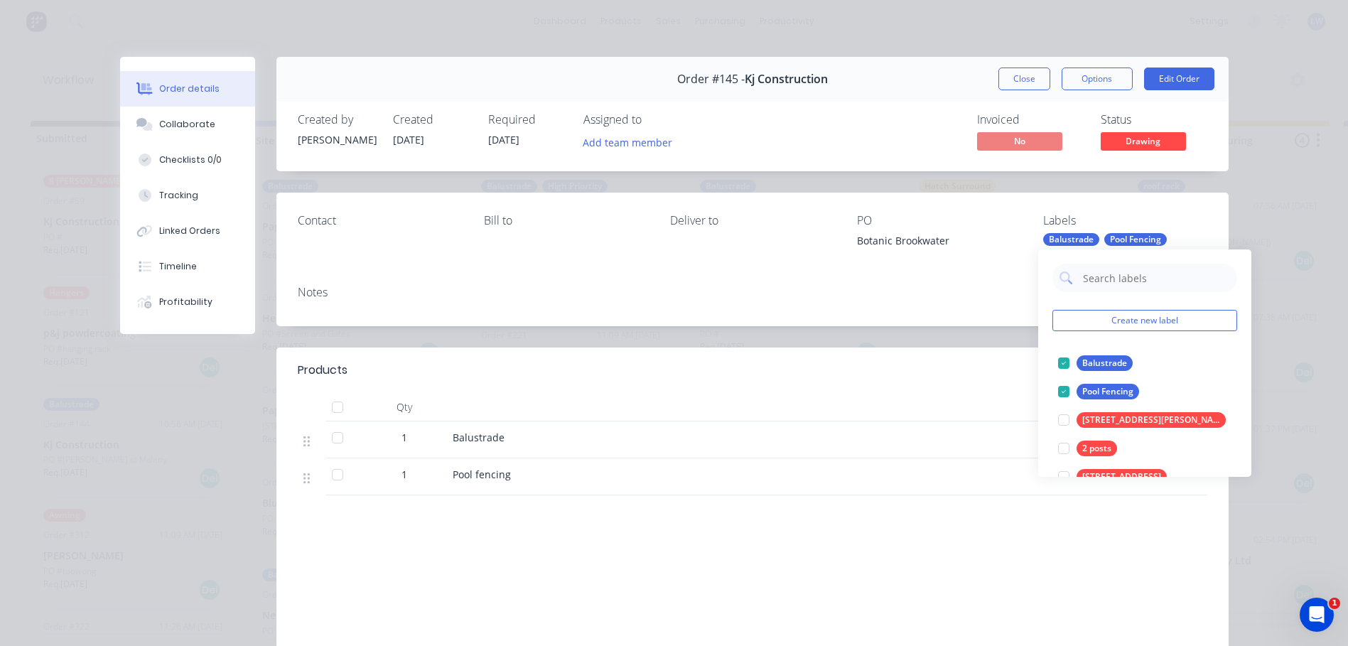
click at [845, 284] on div "Notes" at bounding box center [752, 300] width 952 height 52
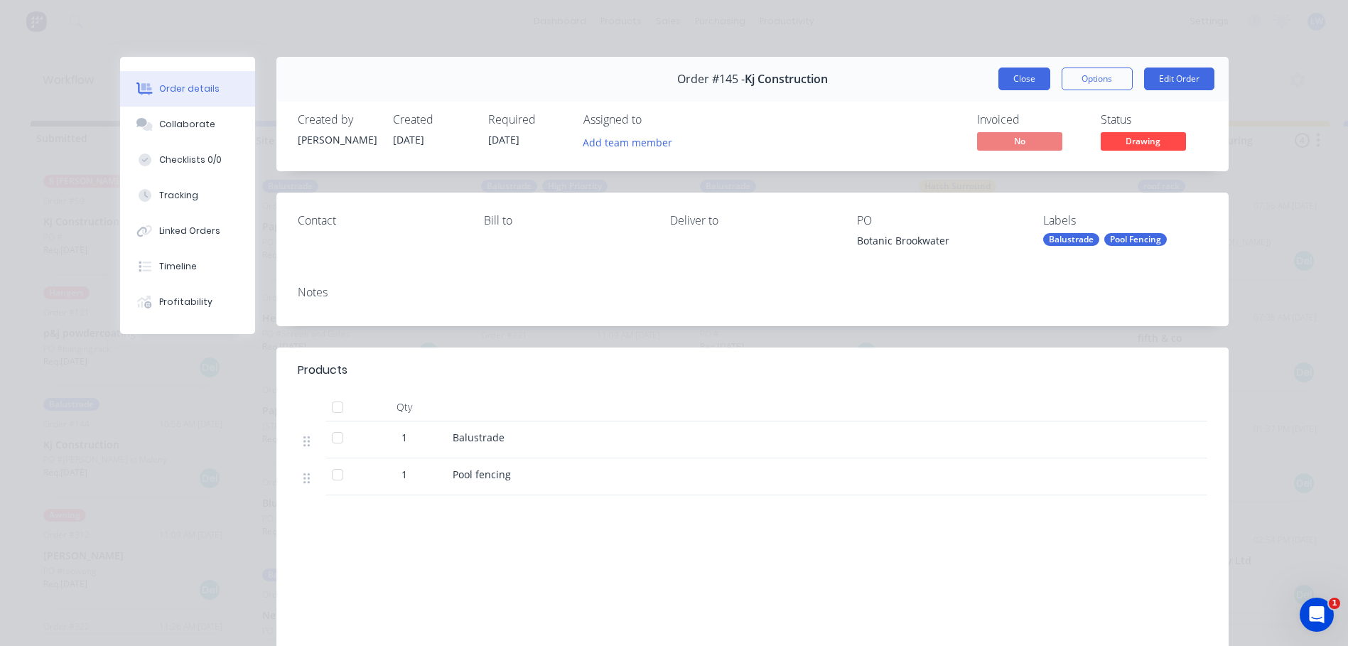
click at [1016, 85] on button "Close" at bounding box center [1024, 78] width 52 height 23
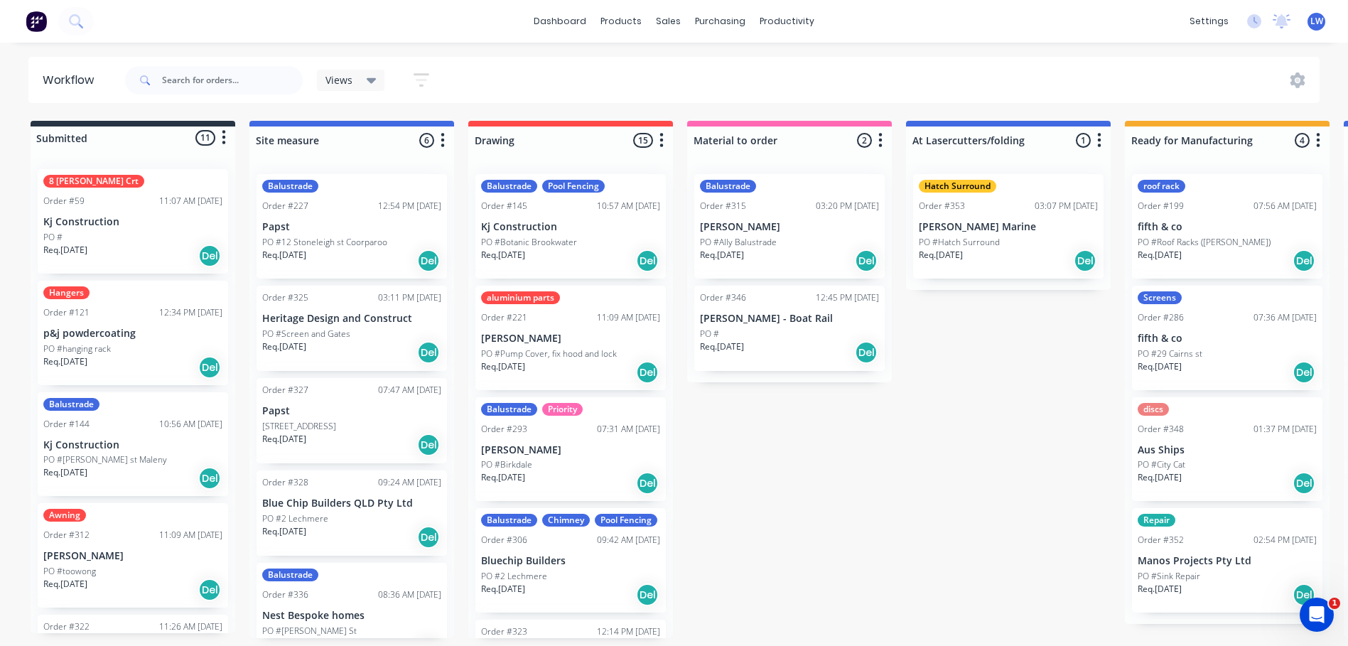
click at [601, 439] on div "Balustrade Priority Order #293 07:31 AM 19/05/25 shannon PO #Birkdale Req. 19/0…" at bounding box center [570, 449] width 190 height 104
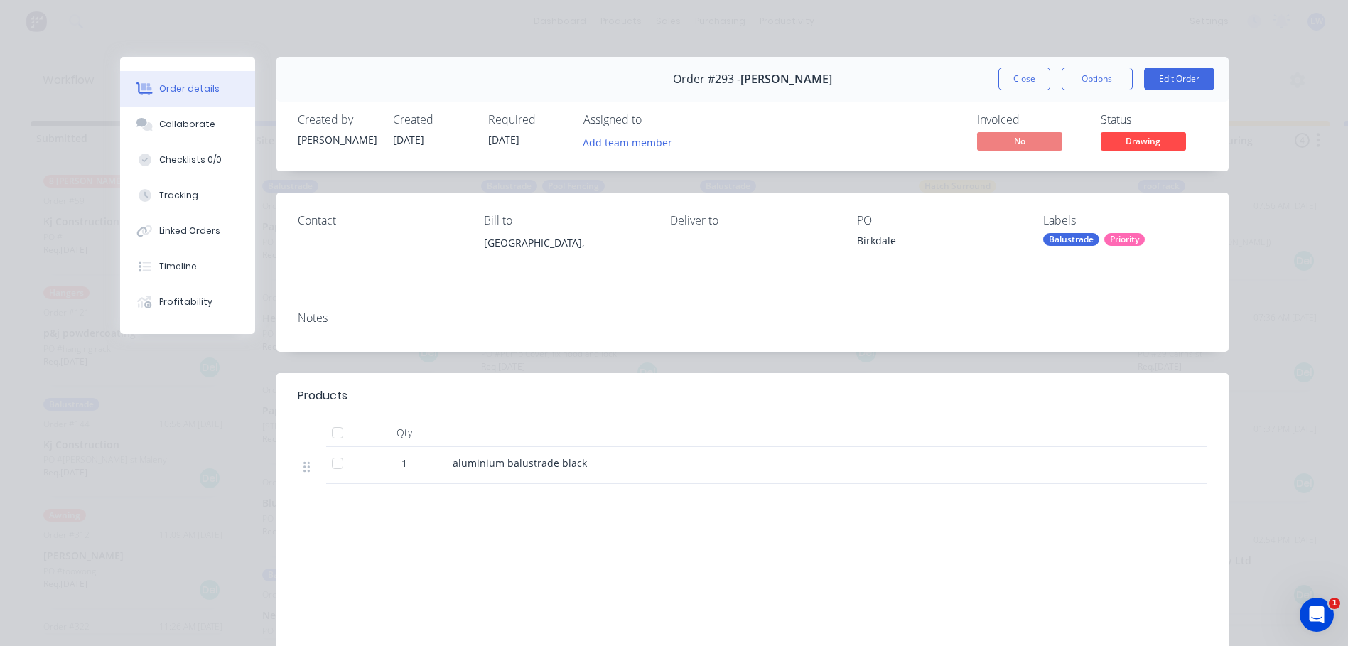
click at [1117, 242] on div "Priority" at bounding box center [1124, 239] width 40 height 13
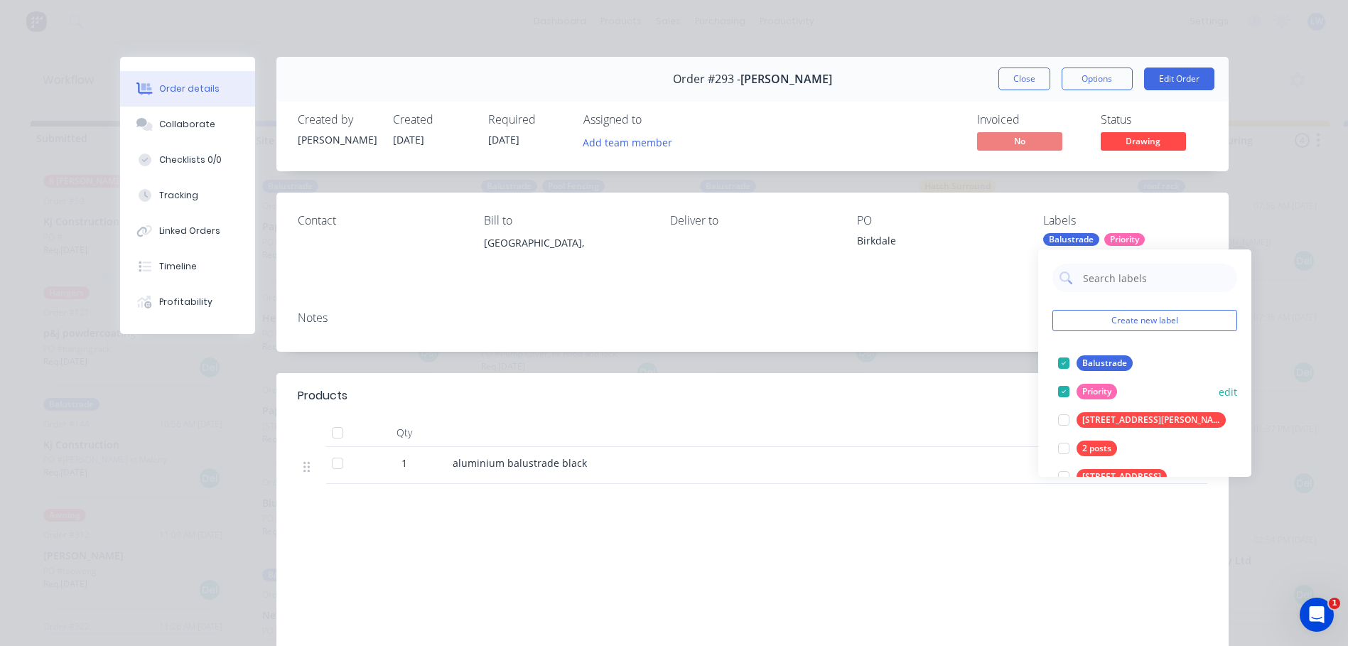
click at [1064, 394] on div at bounding box center [1063, 391] width 28 height 28
click at [831, 274] on div "Contact Bill to Australia, Deliver to PO Birkdale Labels Balustrade" at bounding box center [752, 246] width 952 height 107
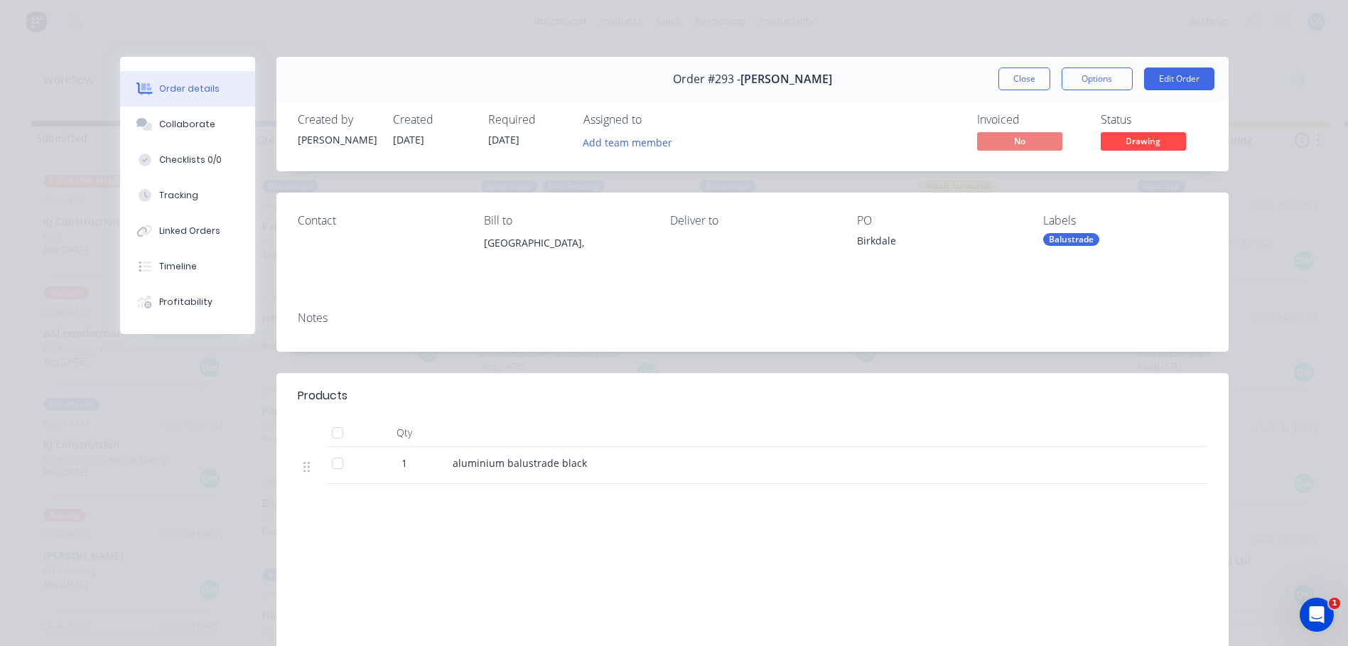
click at [882, 38] on div "Order details Collaborate Checklists 0/0 Tracking Linked Orders Timeline Profit…" at bounding box center [674, 323] width 1348 height 646
click at [1004, 350] on div "Notes" at bounding box center [752, 326] width 952 height 52
click at [410, 18] on div "Order details Collaborate Checklists 0/0 Tracking Linked Orders Timeline Profit…" at bounding box center [674, 323] width 1348 height 646
click at [1013, 77] on button "Close" at bounding box center [1024, 78] width 52 height 23
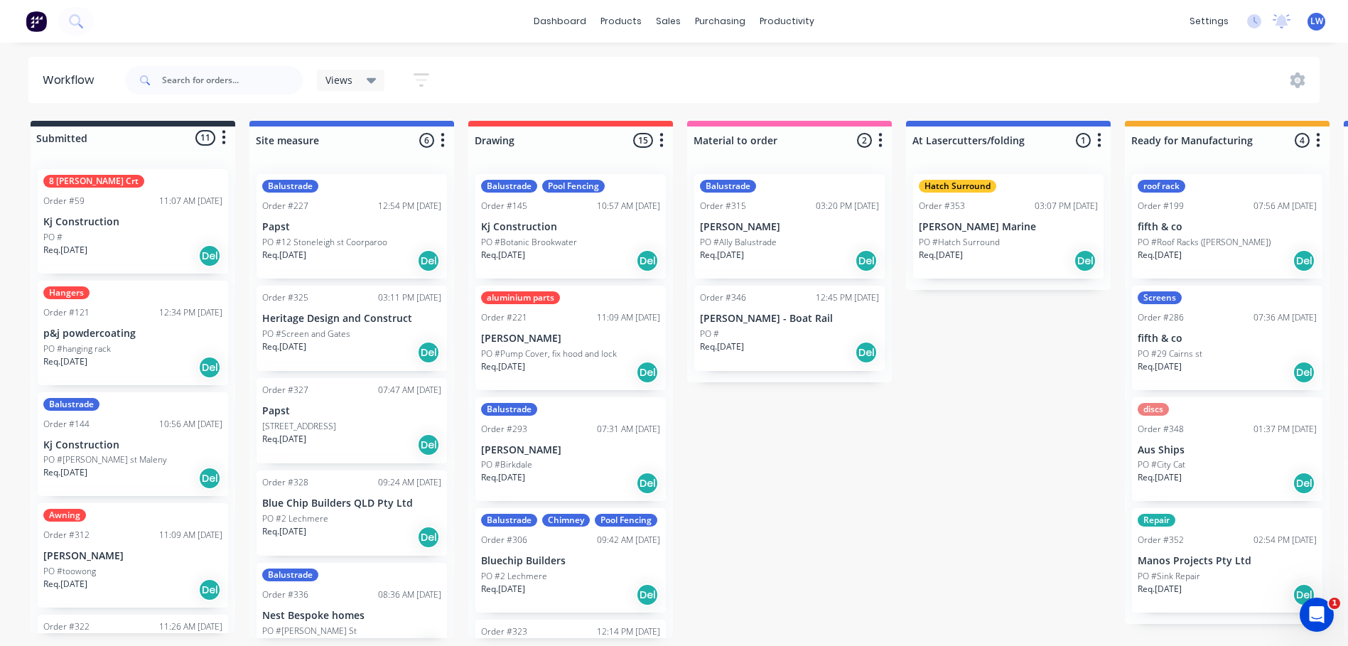
click at [422, 77] on icon "button" at bounding box center [422, 80] width 16 height 18
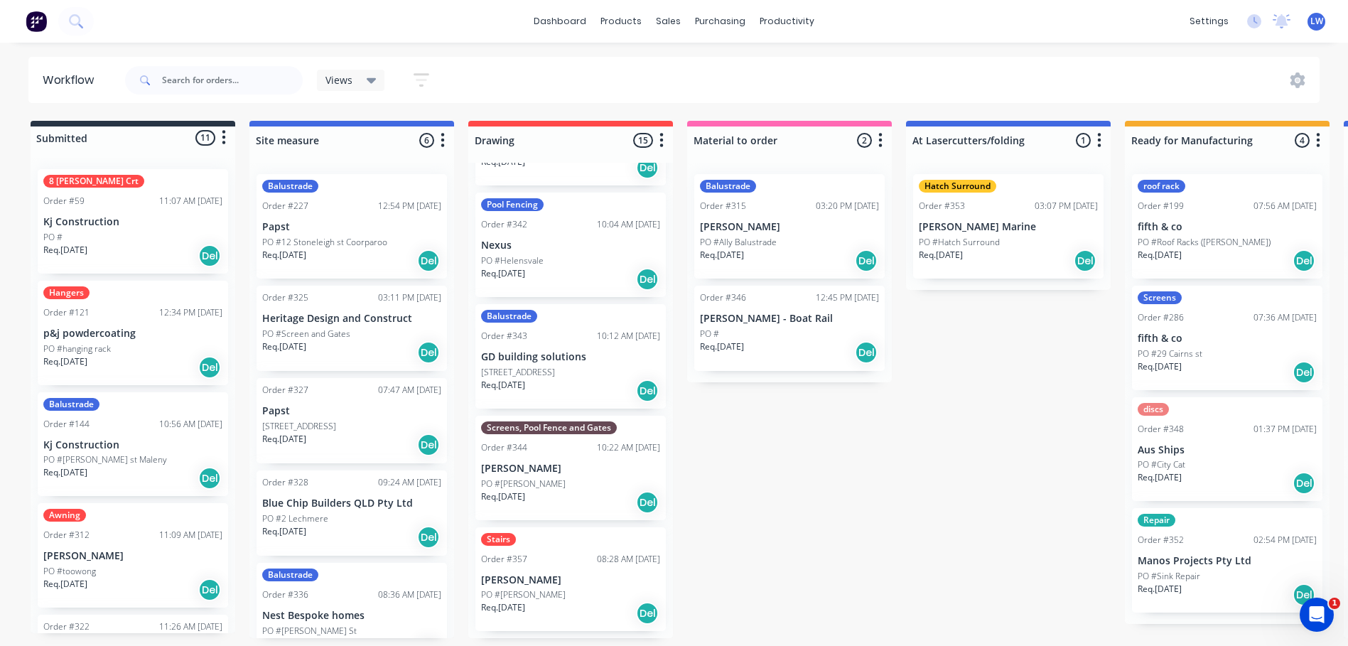
scroll to position [3, 0]
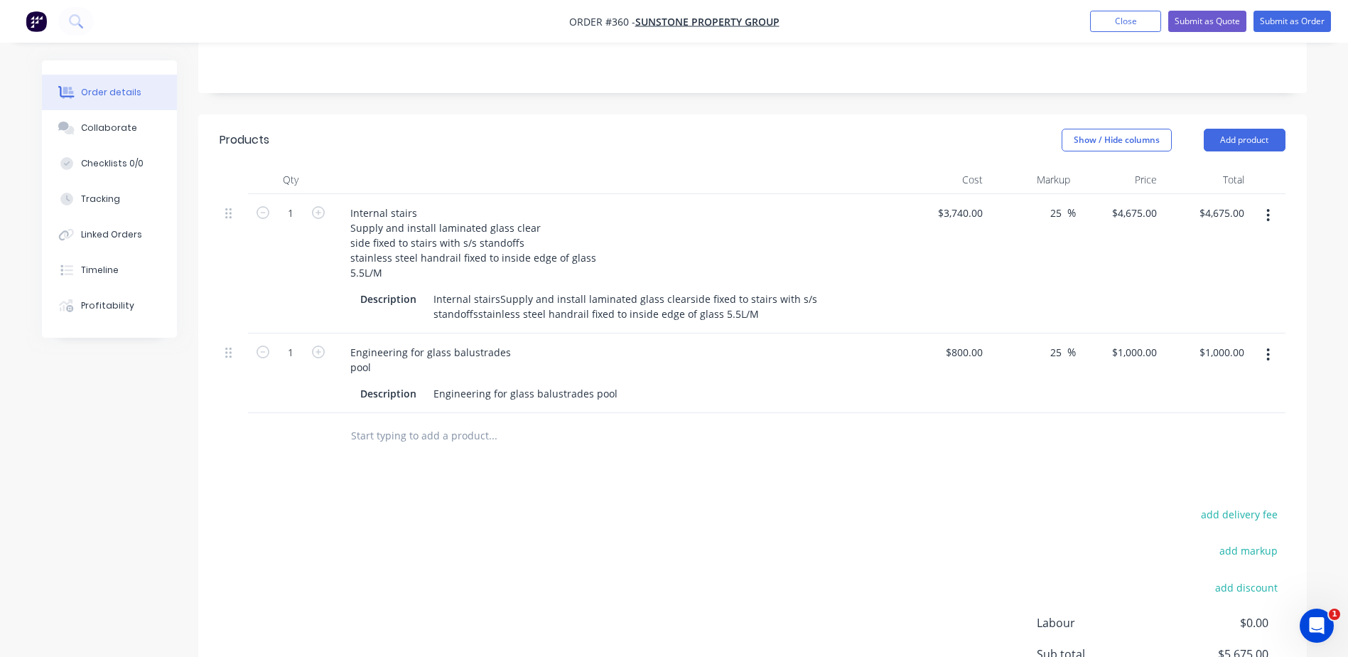
scroll to position [284, 0]
click at [1218, 128] on button "Add product" at bounding box center [1245, 139] width 82 height 23
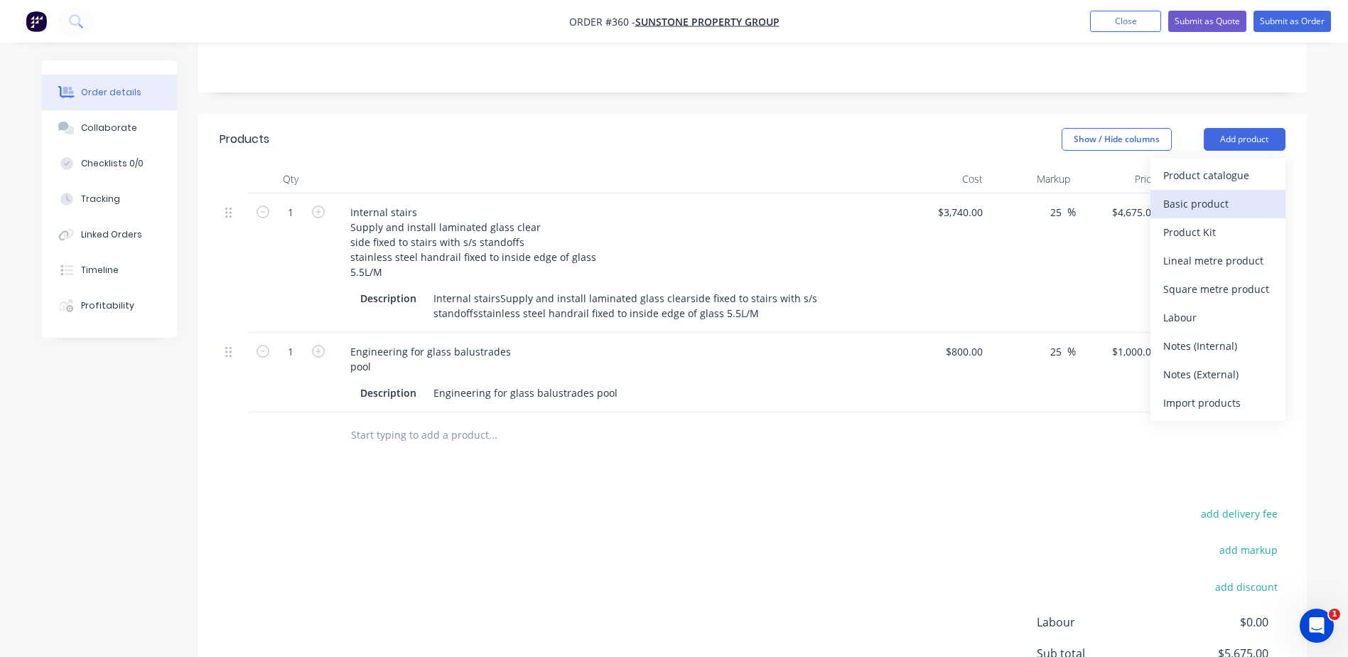
click at [1192, 193] on div "Basic product" at bounding box center [1217, 203] width 109 height 21
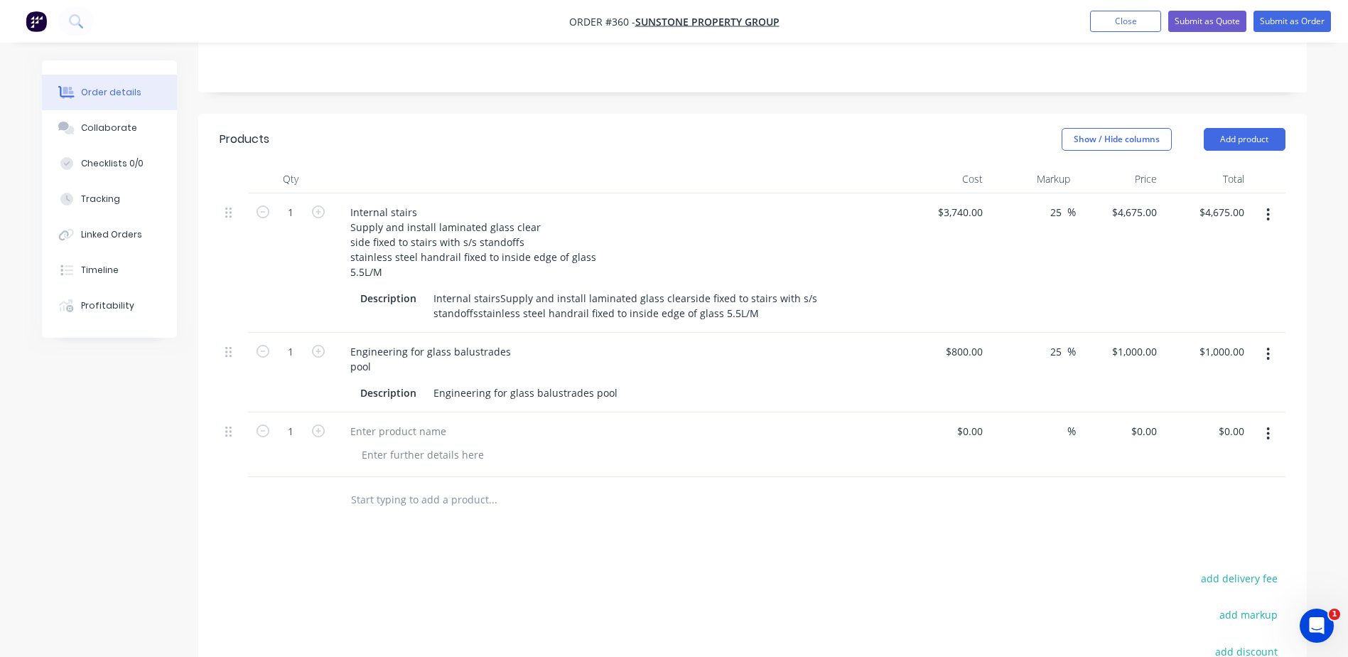
click at [1268, 426] on icon "button" at bounding box center [1268, 434] width 4 height 16
click at [1177, 546] on div "Delete" at bounding box center [1217, 556] width 109 height 21
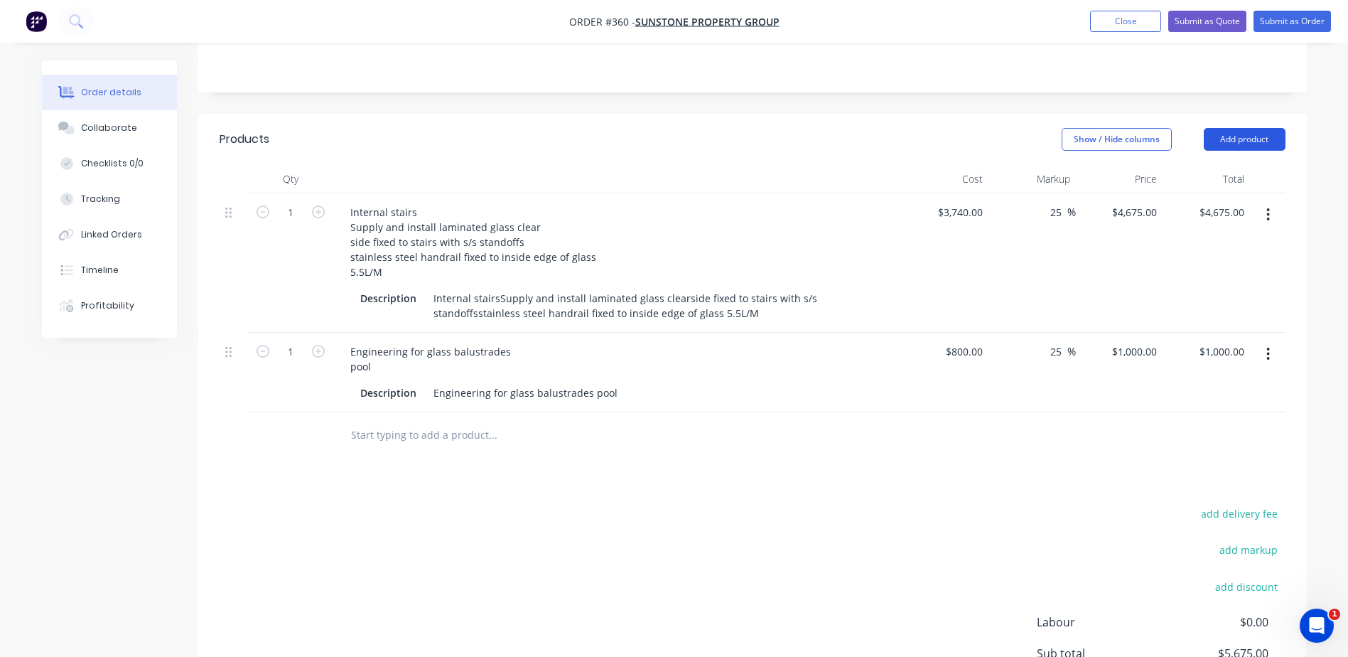
click at [1250, 128] on button "Add product" at bounding box center [1245, 139] width 82 height 23
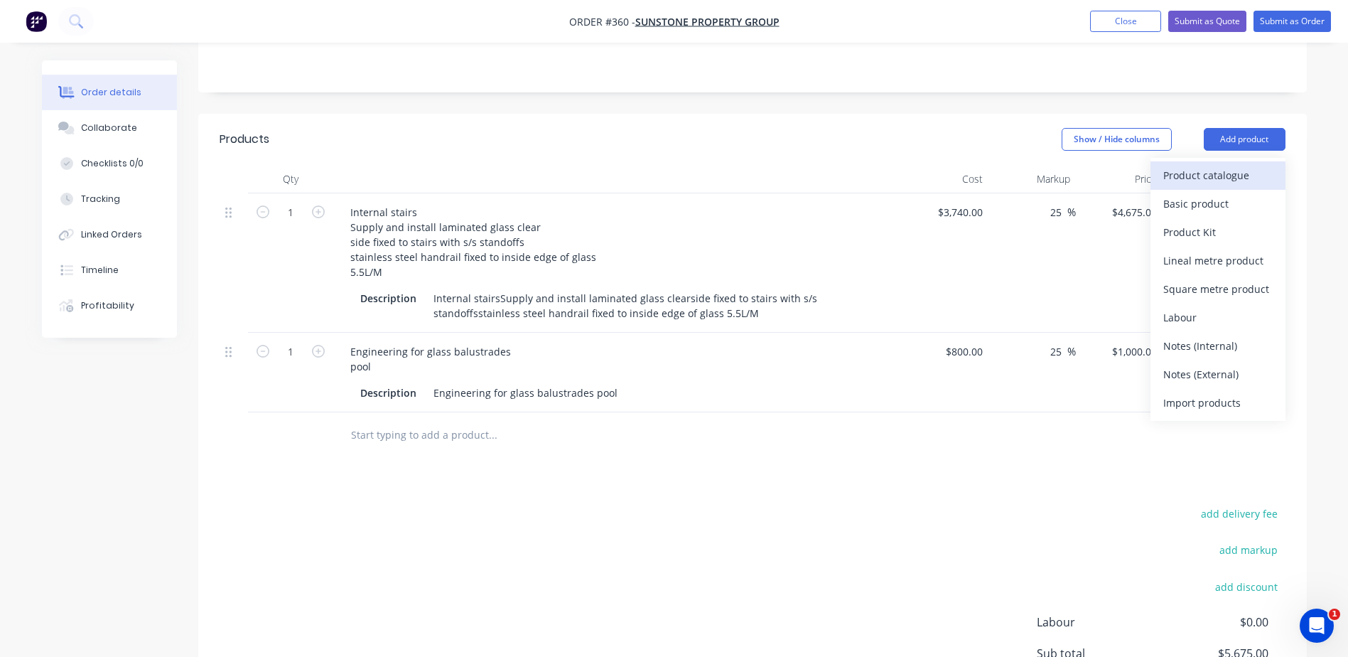
click at [1214, 165] on div "Product catalogue" at bounding box center [1217, 175] width 109 height 21
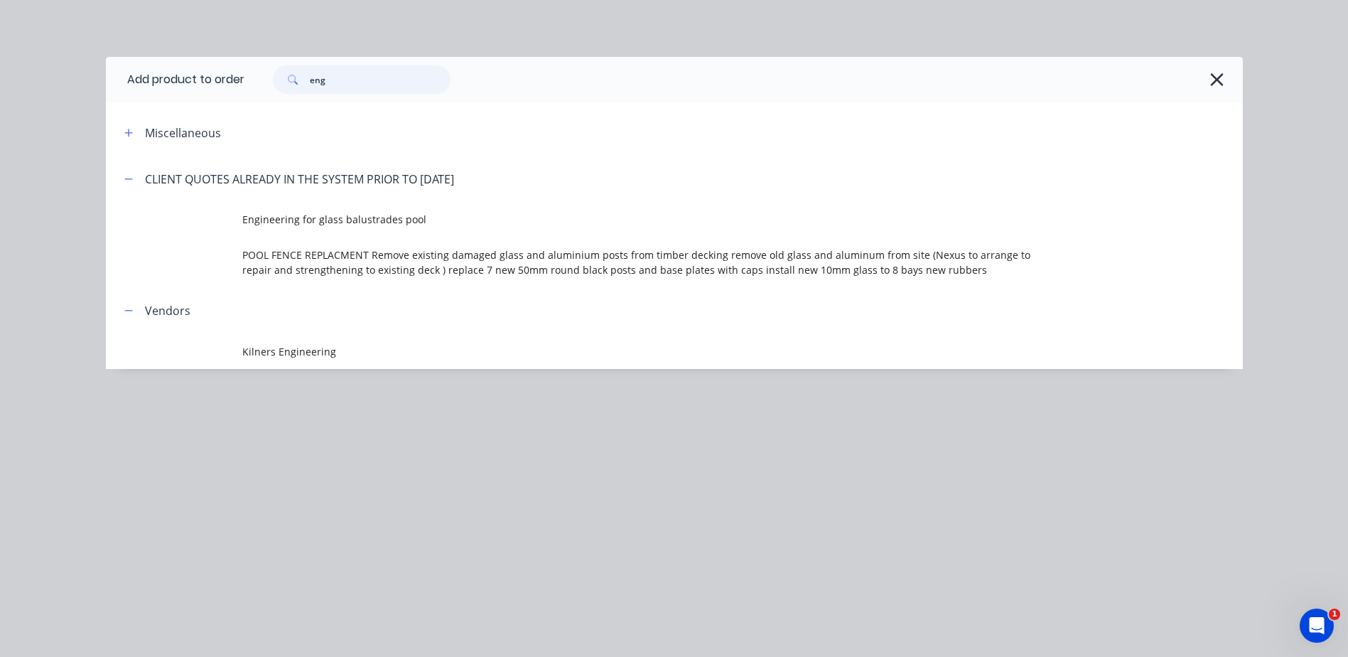
drag, startPoint x: 325, startPoint y: 75, endPoint x: 226, endPoint y: 77, distance: 99.5
click at [226, 77] on header "Add product to order eng" at bounding box center [674, 79] width 1137 height 45
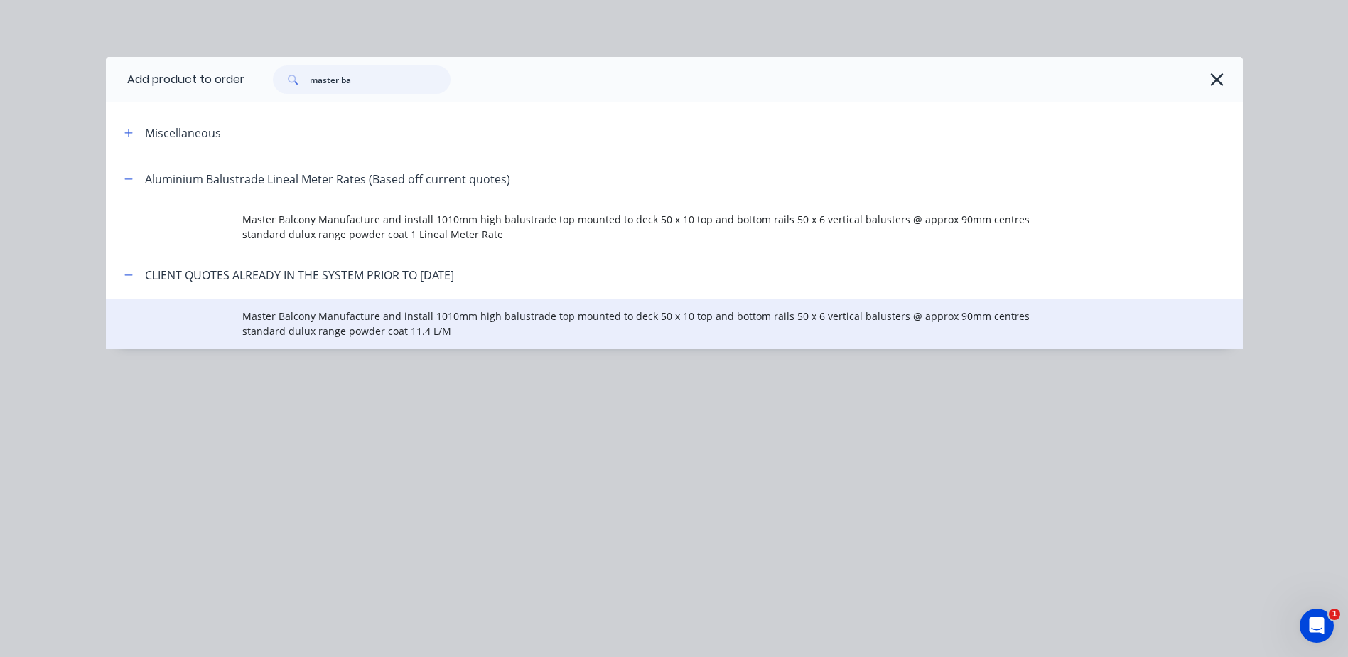
type input "master ba"
click at [332, 325] on span "Master Balcony Manufacture and install 1010mm high balustrade top mounted to de…" at bounding box center [642, 323] width 800 height 30
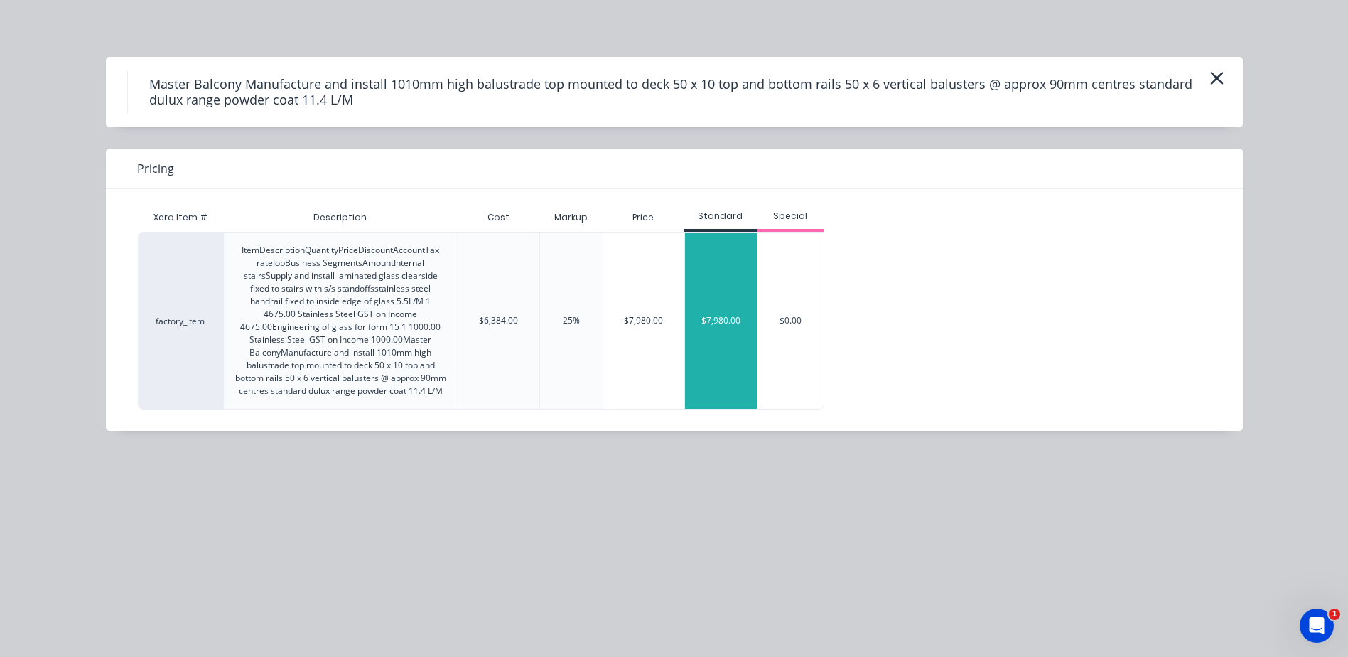
click at [727, 326] on div "$7,980.00" at bounding box center [721, 320] width 72 height 176
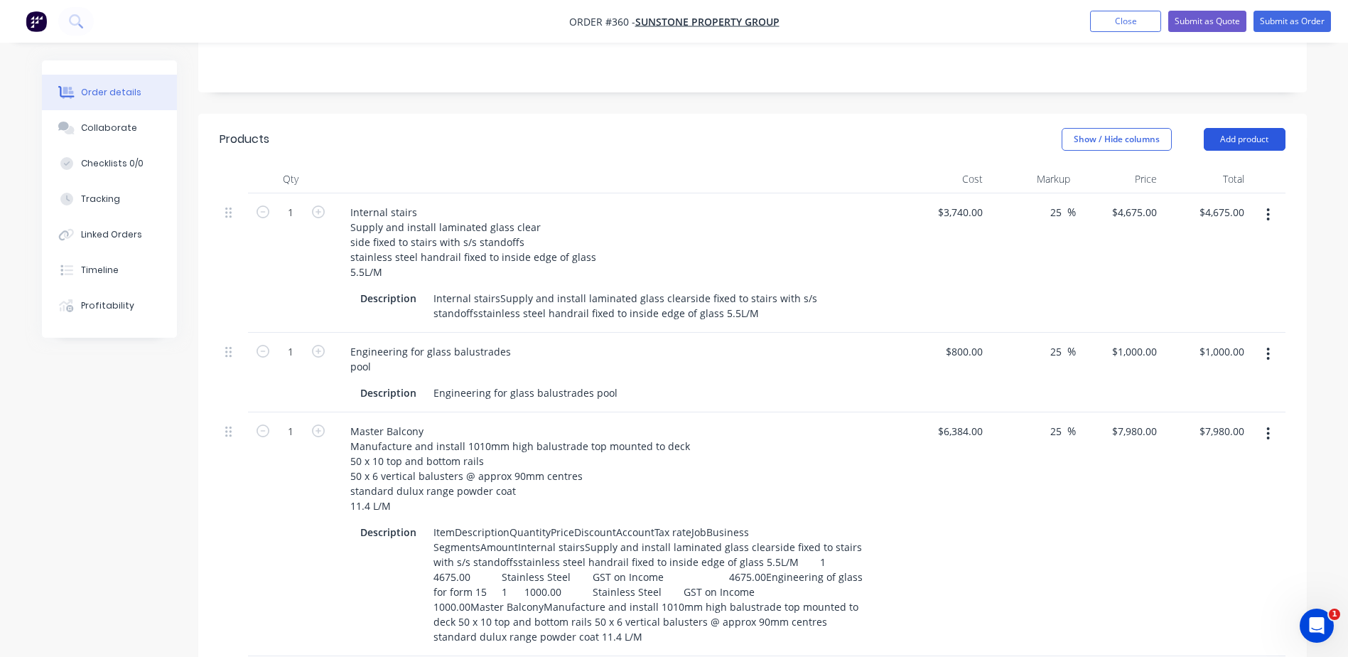
click at [1248, 128] on button "Add product" at bounding box center [1245, 139] width 82 height 23
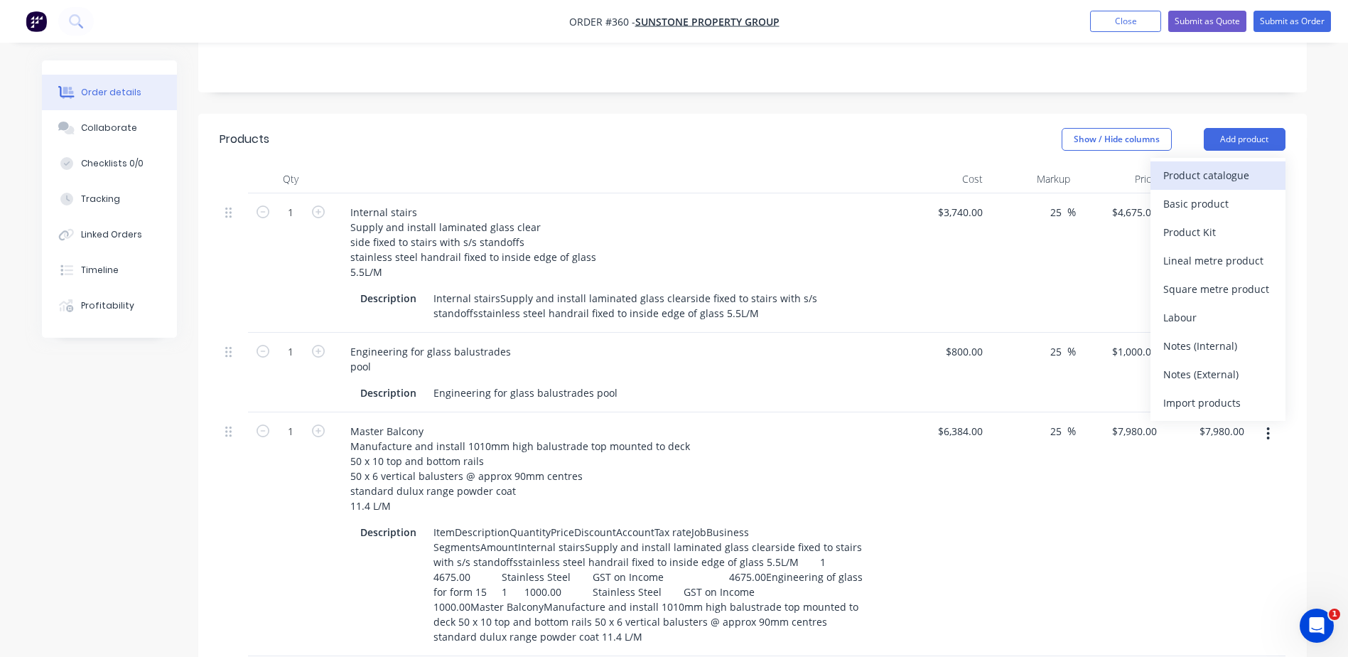
click at [1186, 165] on div "Product catalogue" at bounding box center [1217, 175] width 109 height 21
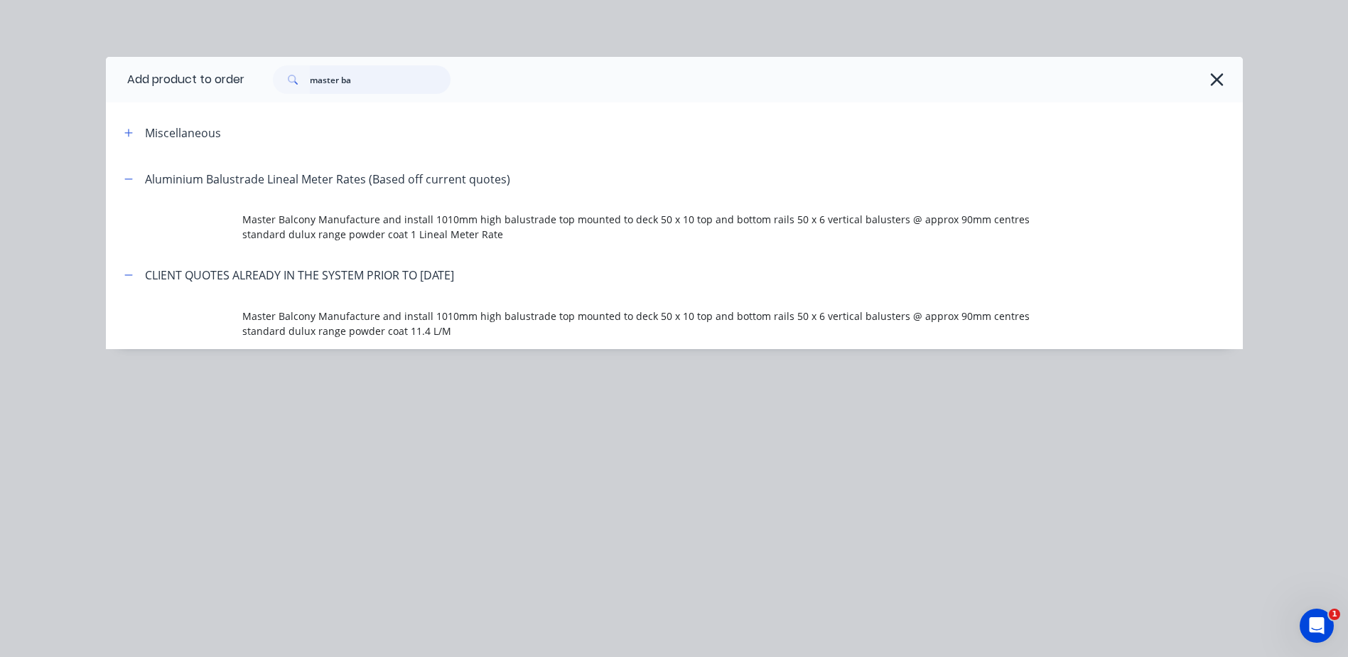
click at [340, 80] on input "master ba" at bounding box center [380, 79] width 141 height 28
drag, startPoint x: 381, startPoint y: 80, endPoint x: 351, endPoint y: 82, distance: 29.9
click at [351, 82] on input "master ba" at bounding box center [380, 79] width 141 height 28
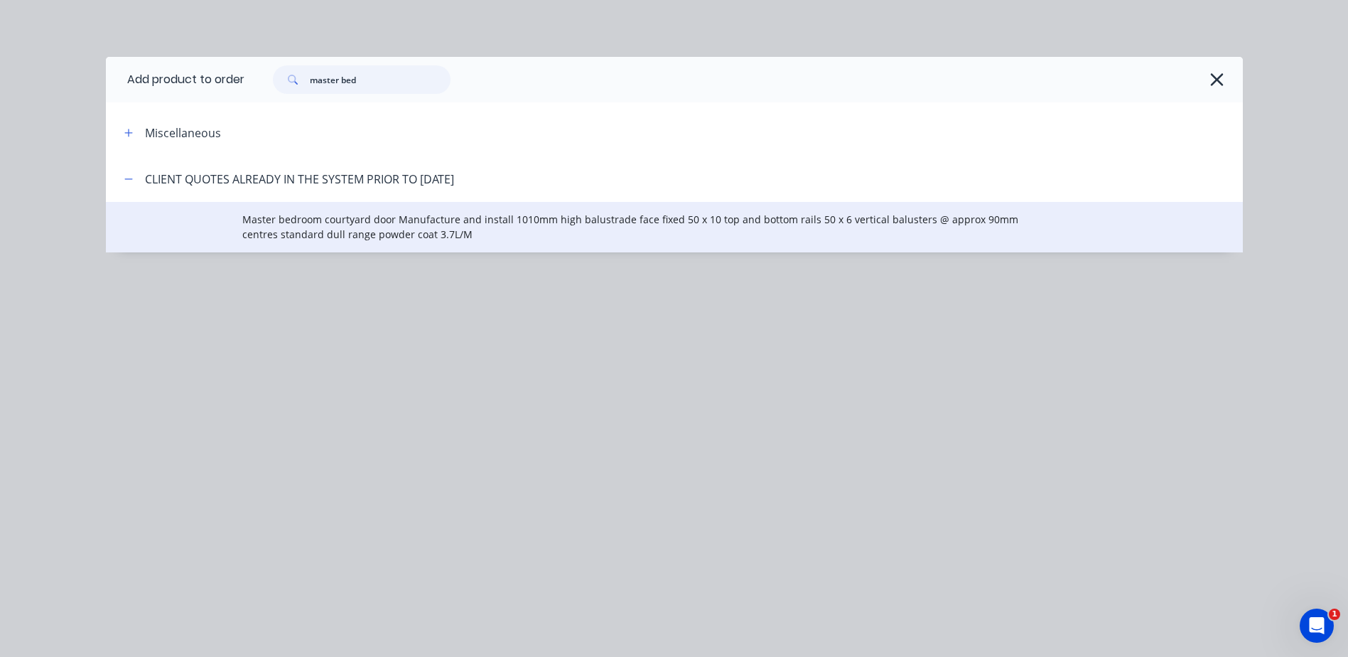
type input "master bed"
click at [331, 224] on span "Master bedroom courtyard door Manufacture and install 1010mm high balustrade fa…" at bounding box center [642, 227] width 800 height 30
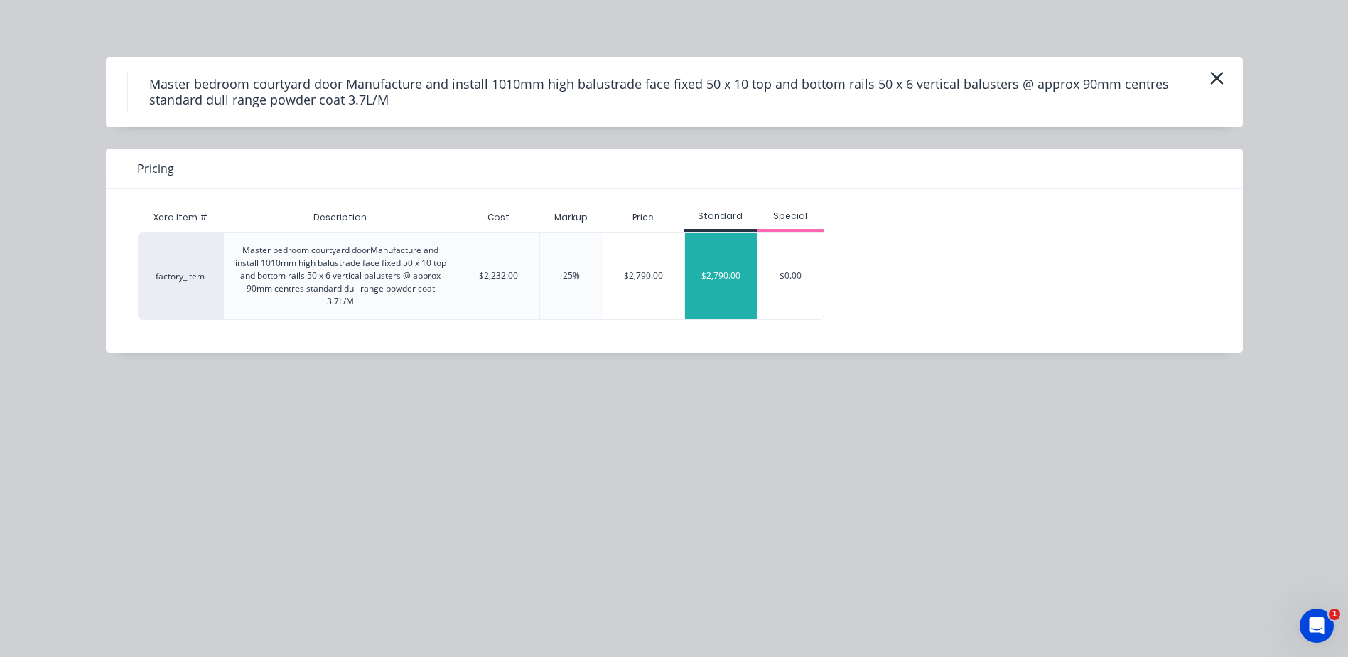
click at [706, 276] on div "$2,790.00" at bounding box center [721, 275] width 72 height 87
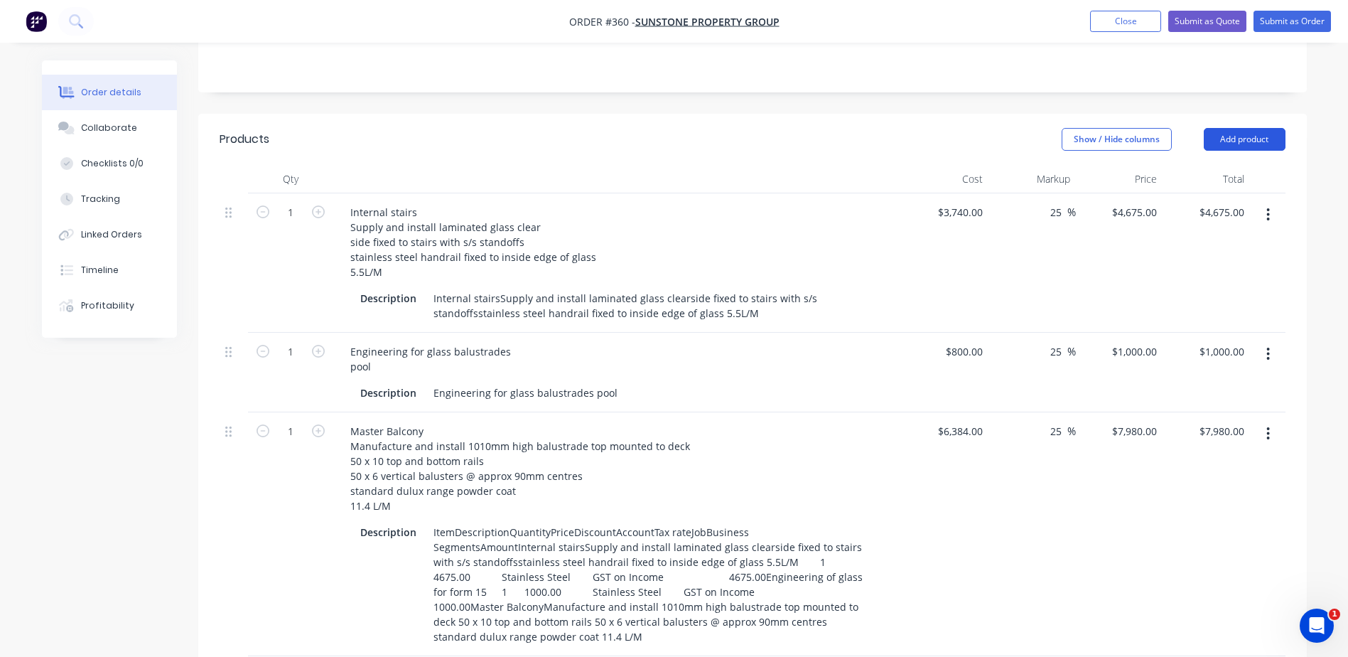
click at [1246, 128] on button "Add product" at bounding box center [1245, 139] width 82 height 23
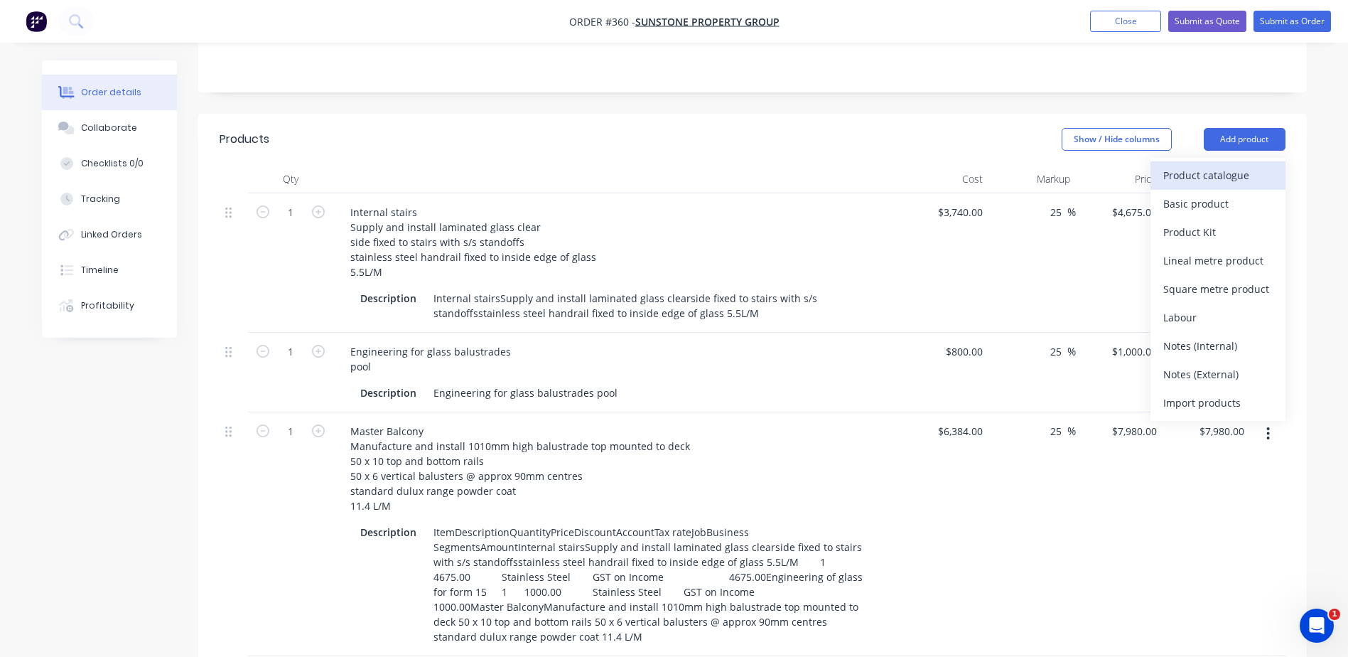
click at [1182, 165] on div "Product catalogue" at bounding box center [1217, 175] width 109 height 21
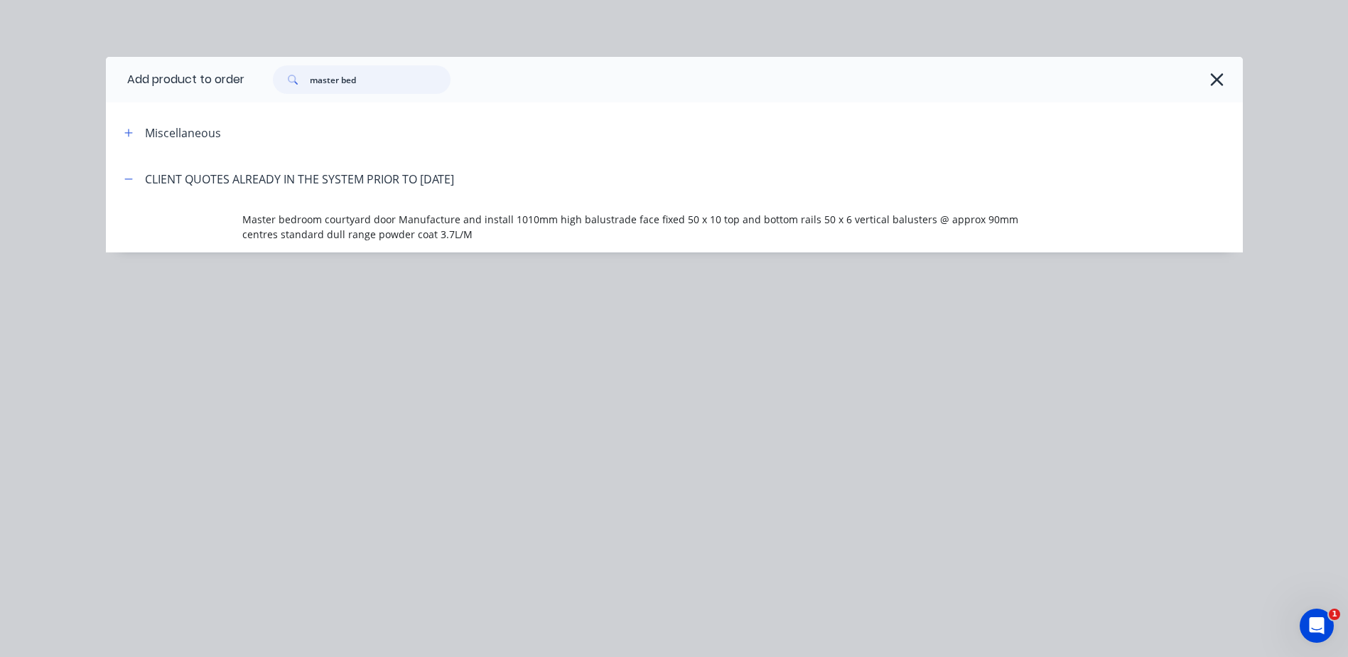
drag, startPoint x: 398, startPoint y: 80, endPoint x: 213, endPoint y: 75, distance: 184.8
click at [212, 75] on header "Add product to order master bed" at bounding box center [674, 79] width 1137 height 45
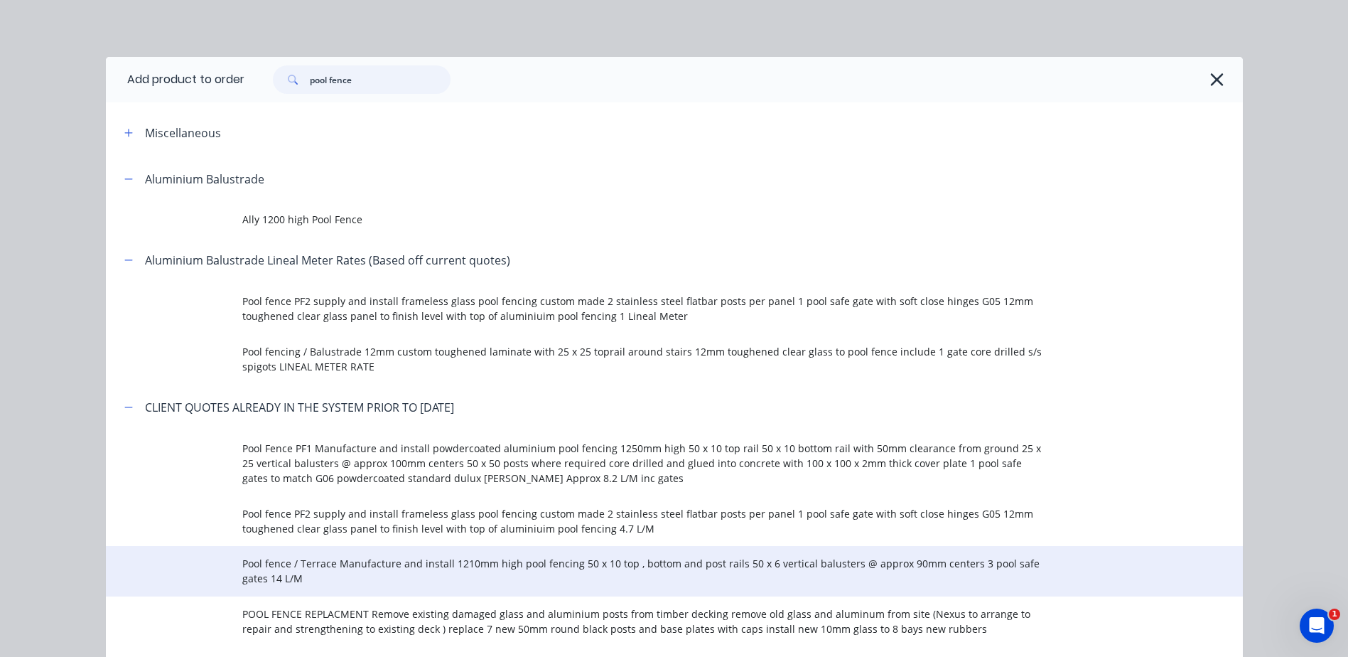
type input "pool fence"
click at [347, 570] on span "Pool fence / Terrace Manufacture and install 1210mm high pool fencing 50 x 10 t…" at bounding box center [642, 571] width 800 height 30
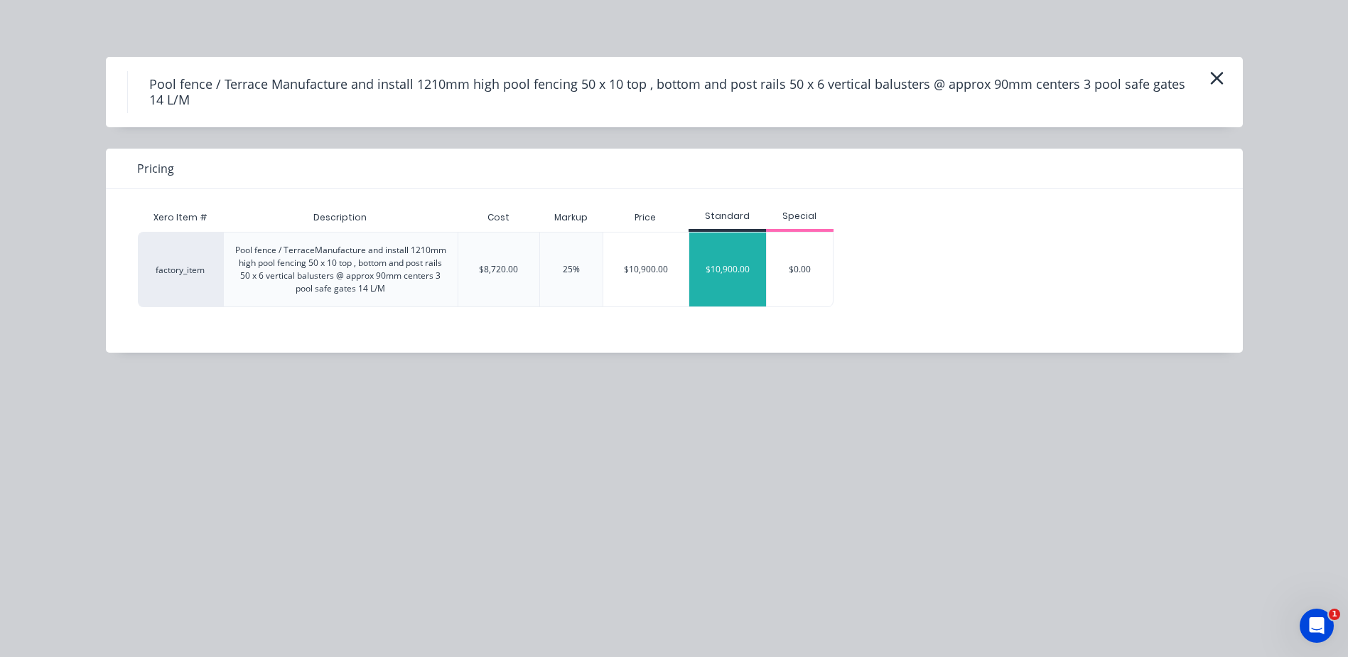
click at [728, 271] on div "$10,900.00" at bounding box center [727, 269] width 77 height 74
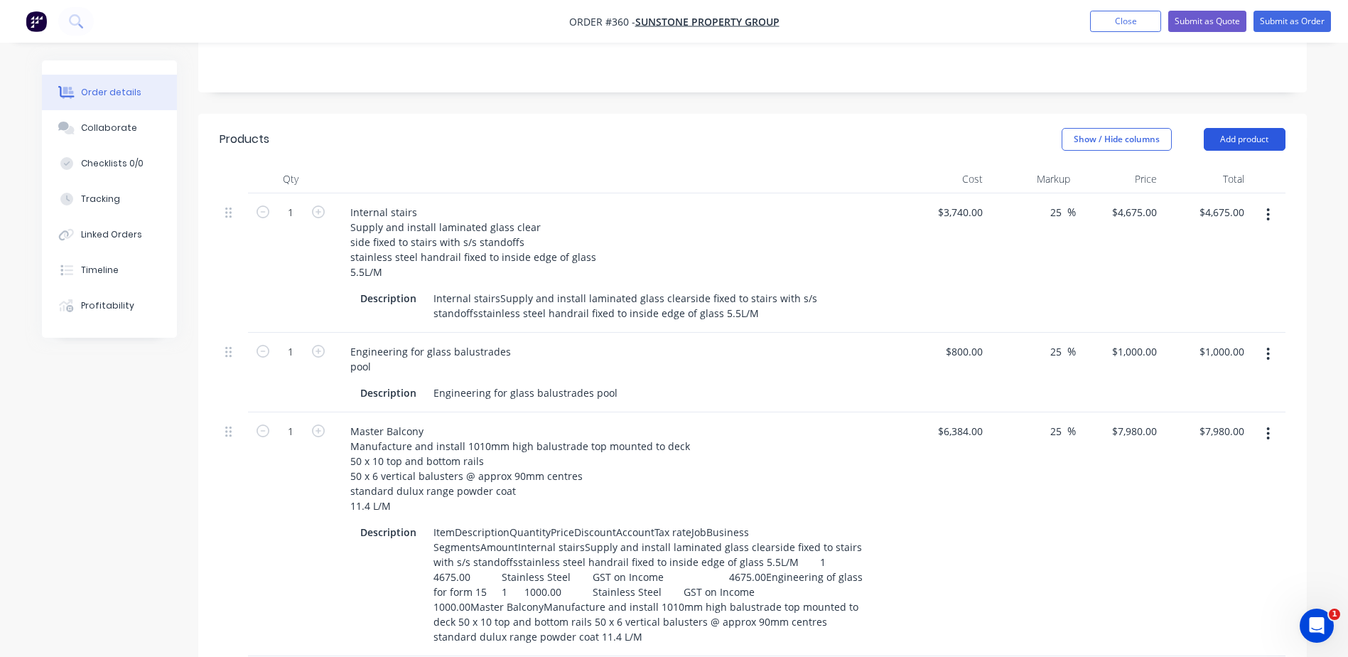
click at [1270, 128] on button "Add product" at bounding box center [1245, 139] width 82 height 23
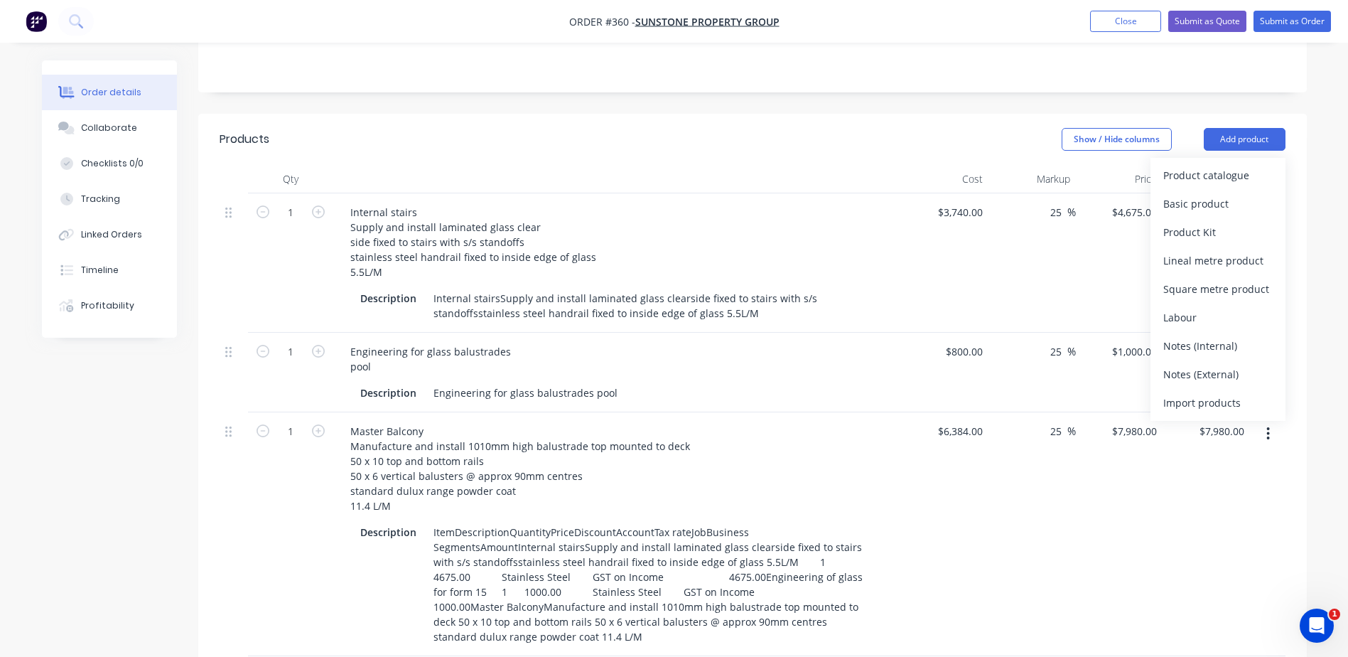
click at [1172, 193] on div "Basic product" at bounding box center [1217, 203] width 109 height 21
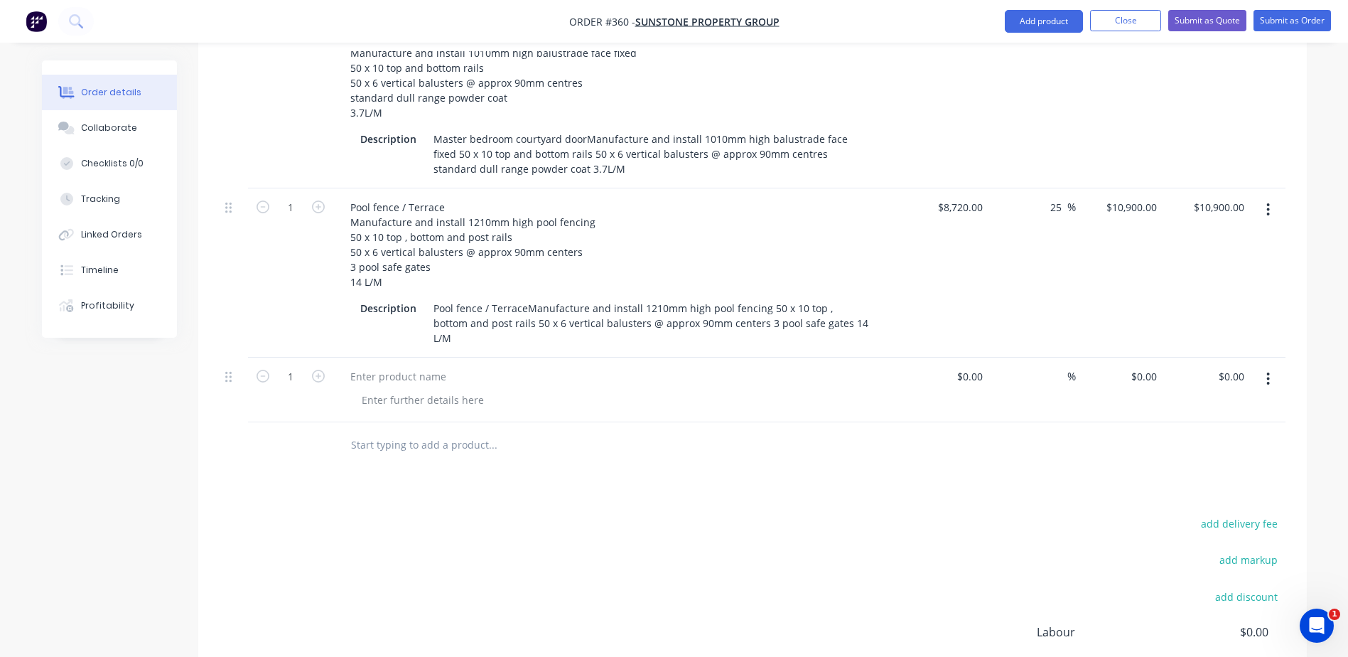
scroll to position [924, 0]
click at [1269, 368] on icon "button" at bounding box center [1268, 376] width 4 height 16
click at [1173, 488] on div "Delete" at bounding box center [1217, 498] width 109 height 21
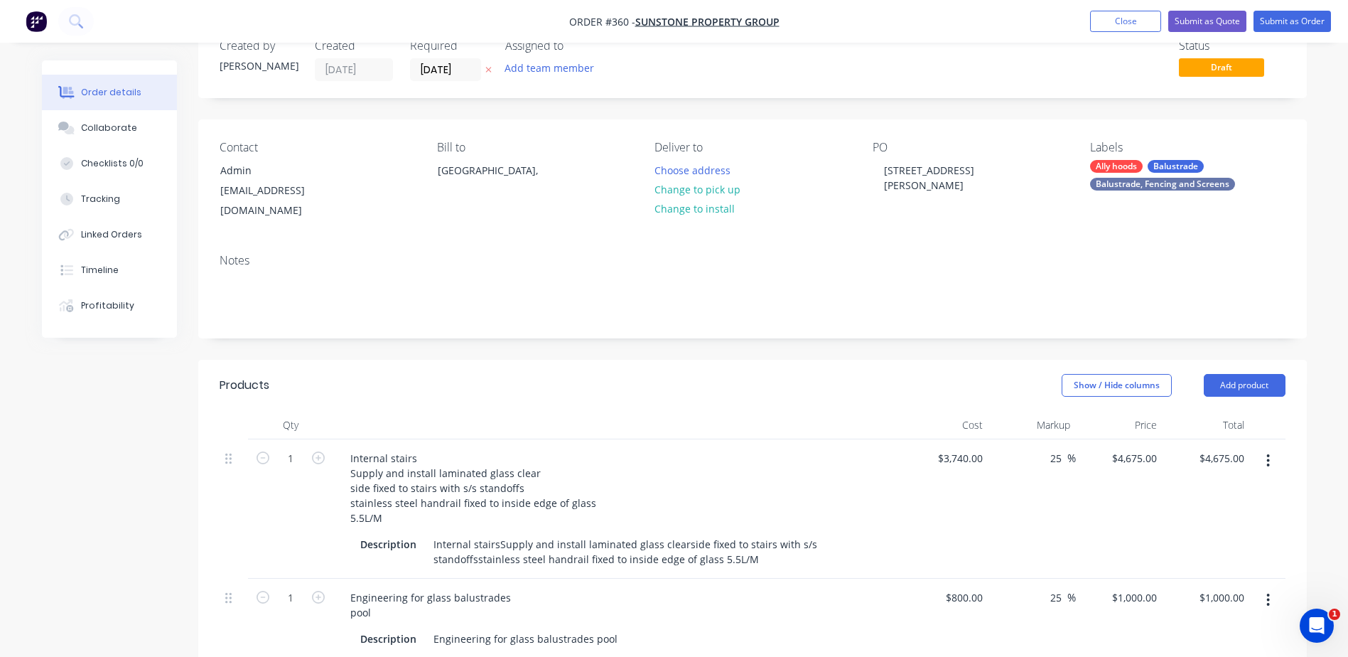
scroll to position [36, 0]
click at [1254, 376] on button "Add product" at bounding box center [1245, 387] width 82 height 23
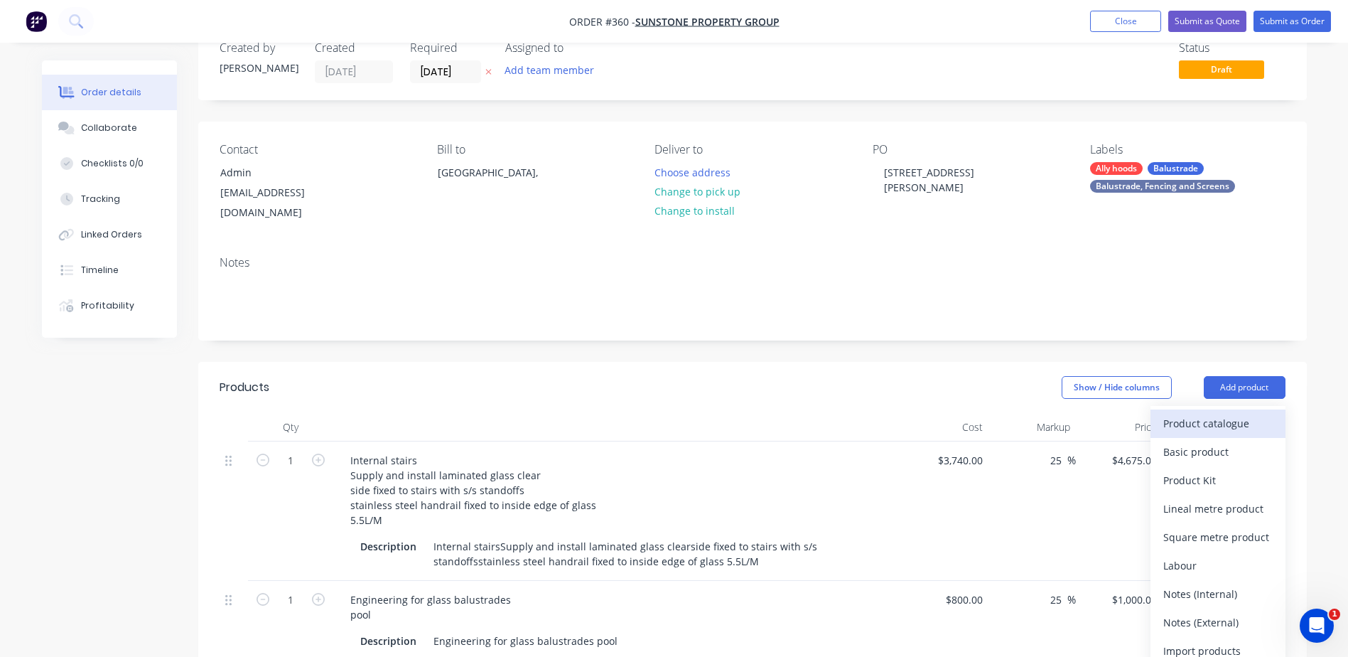
click at [1181, 413] on div "Product catalogue" at bounding box center [1217, 423] width 109 height 21
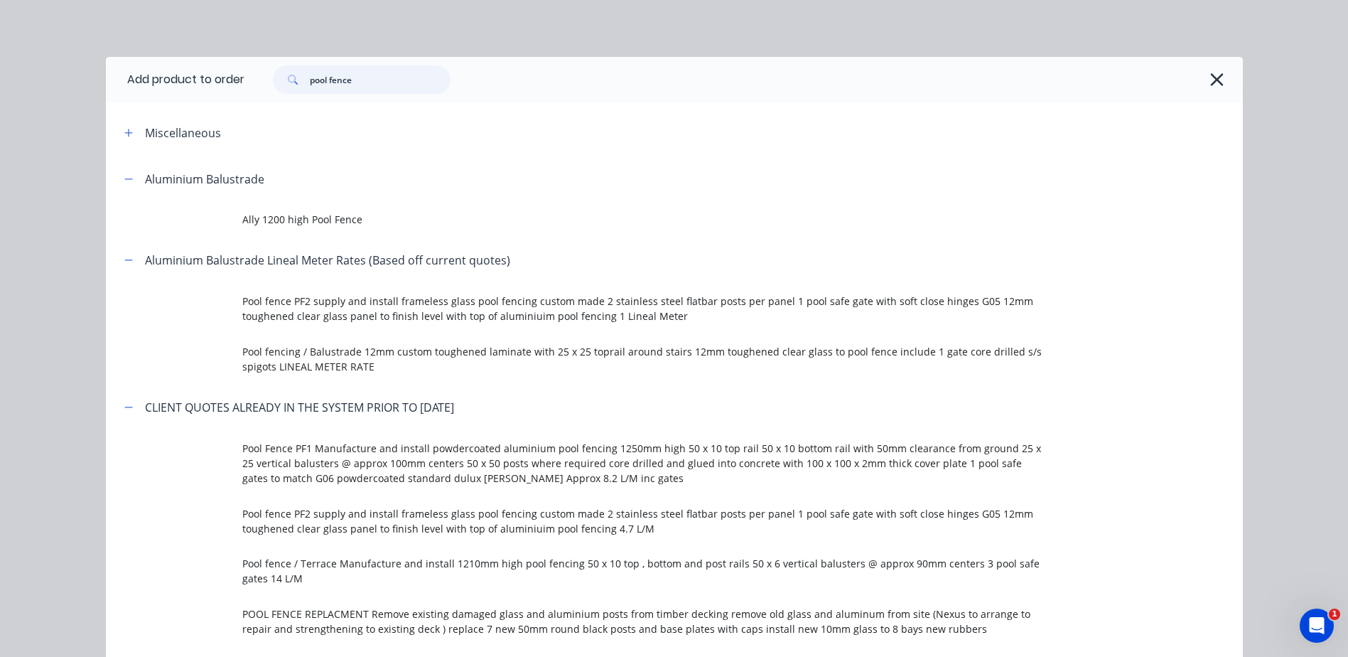
drag, startPoint x: 370, startPoint y: 75, endPoint x: 185, endPoint y: 68, distance: 185.6
click at [44, 70] on div "Add product to order pool fence Miscellaneous Aluminium Balustrade Ally 1200 hi…" at bounding box center [674, 328] width 1348 height 657
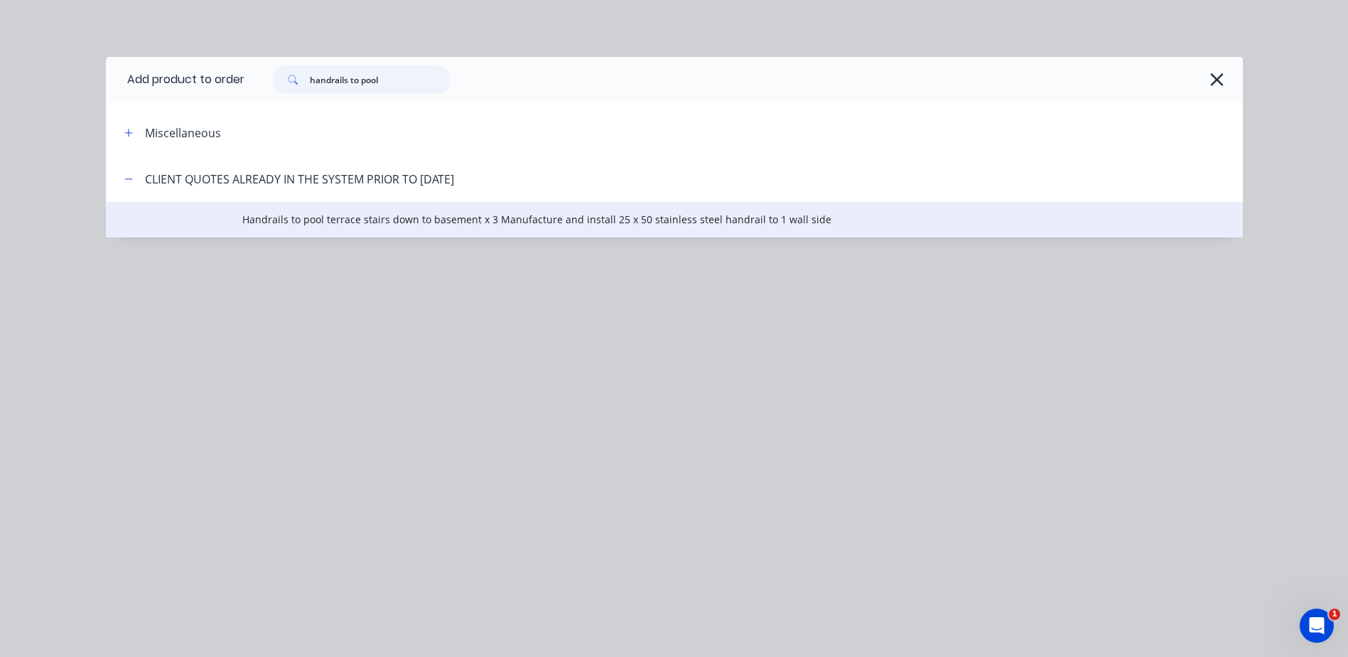
type input "handrails to pool"
click at [355, 220] on span "Handrails to pool terrace stairs down to basement x 3 Manufacture and install 2…" at bounding box center [642, 219] width 800 height 15
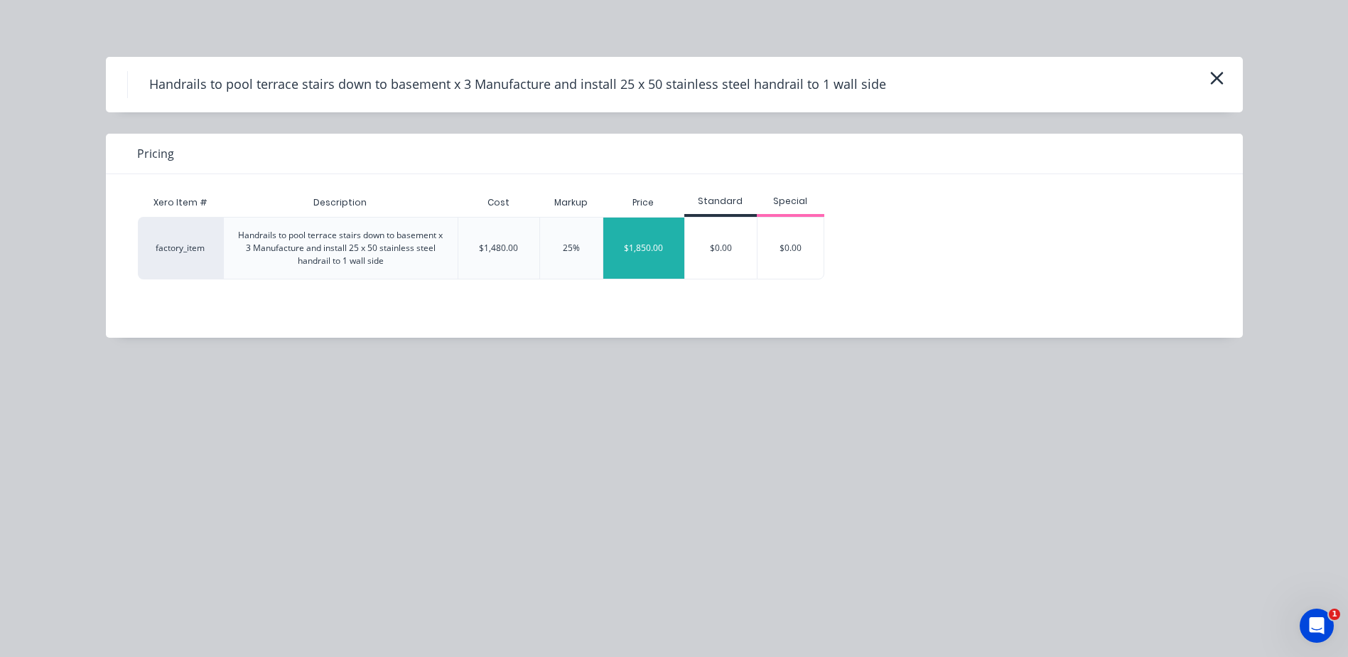
click at [632, 252] on div "$1,850.00" at bounding box center [643, 247] width 81 height 61
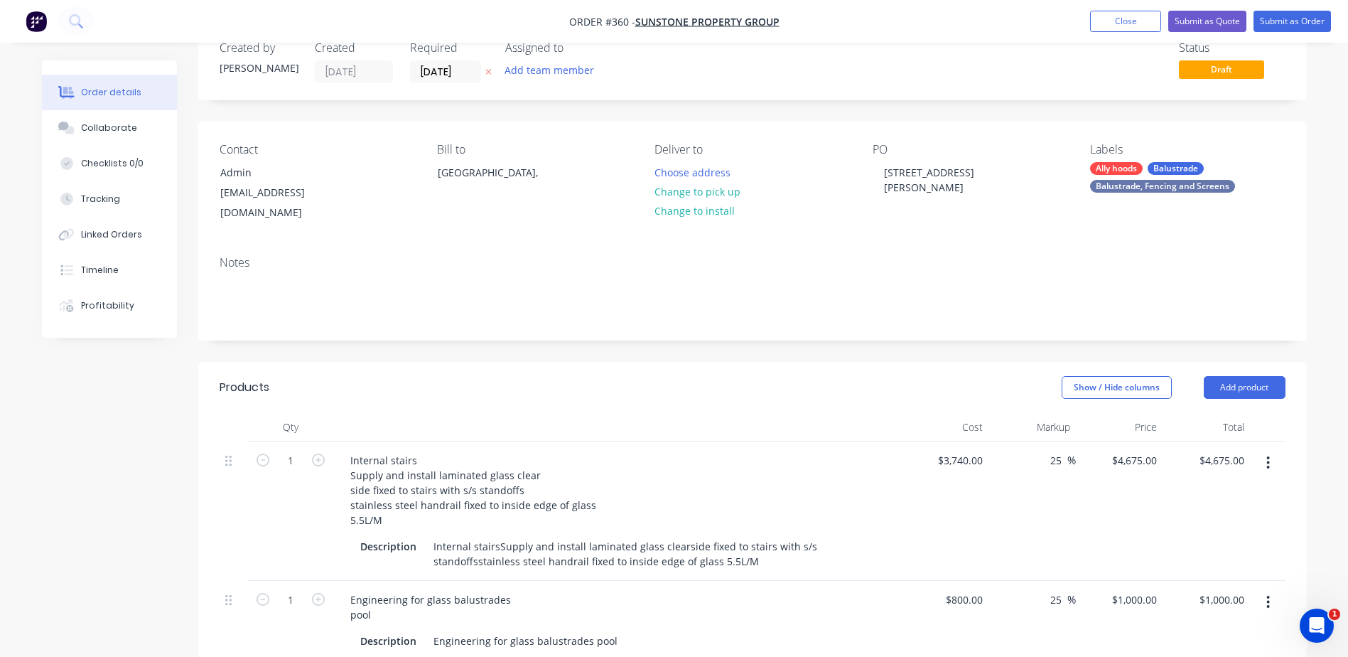
click at [1246, 362] on header "Products Show / Hide columns Add product" at bounding box center [752, 387] width 1108 height 51
click at [1243, 376] on button "Add product" at bounding box center [1245, 387] width 82 height 23
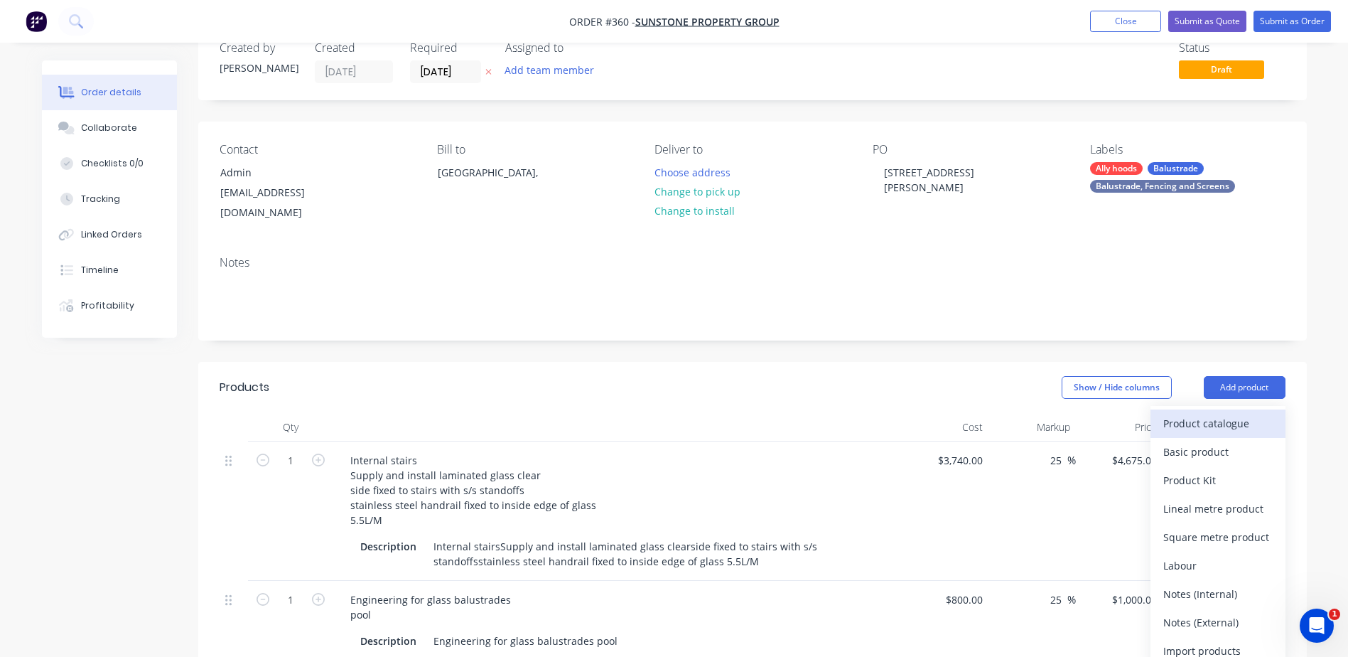
click at [1169, 413] on div "Product catalogue" at bounding box center [1217, 423] width 109 height 21
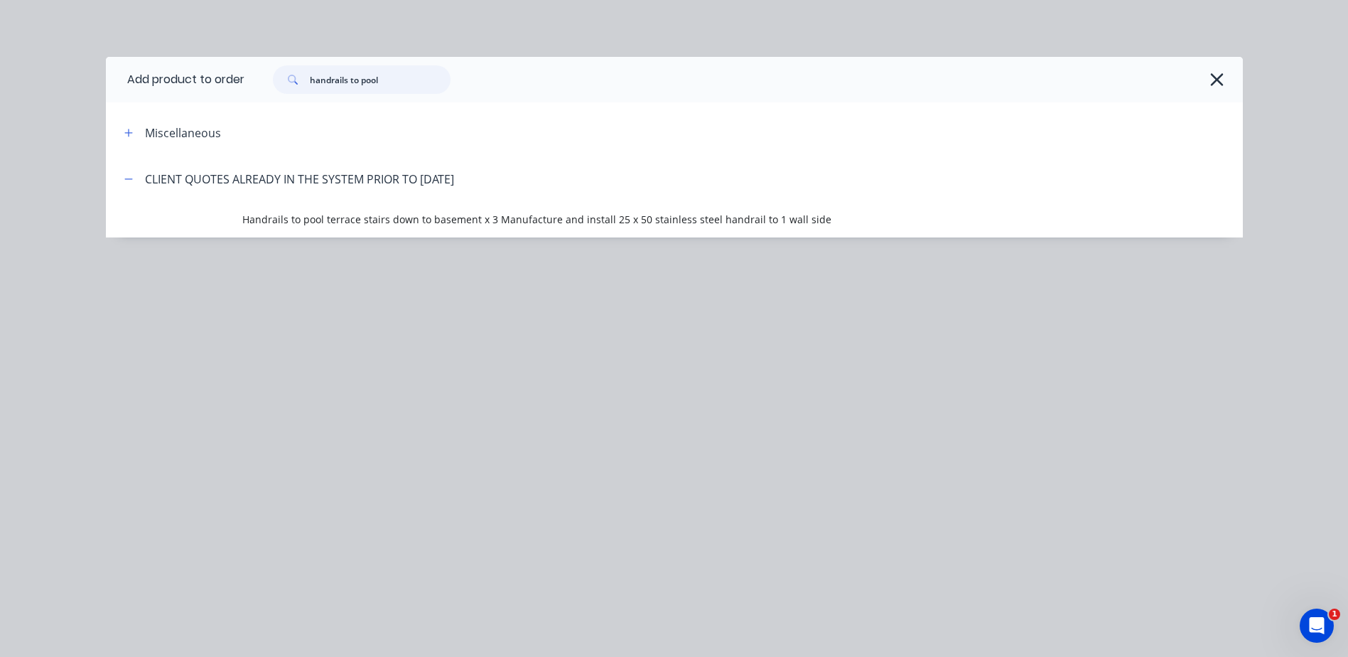
drag, startPoint x: 393, startPoint y: 82, endPoint x: 104, endPoint y: 74, distance: 289.3
click at [104, 74] on div "Add product to order handrails to pool Miscellaneous CLIENT QUOTES ALREADY IN T…" at bounding box center [674, 328] width 1348 height 657
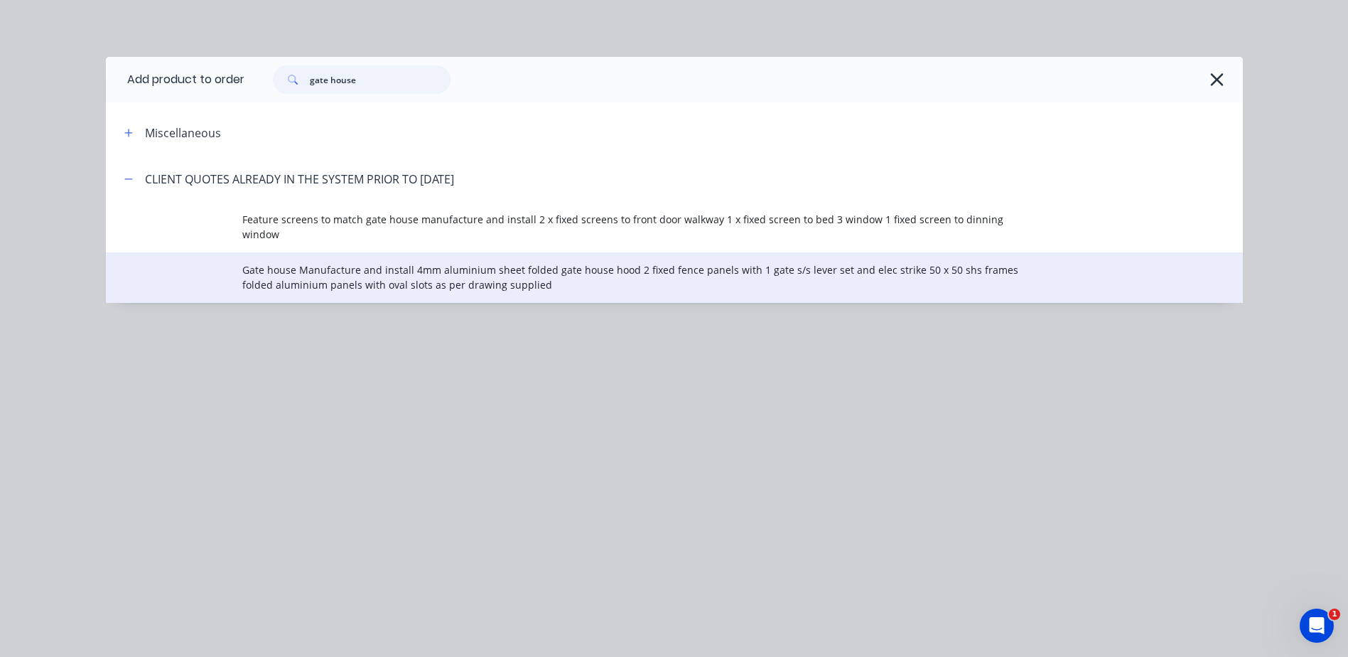
type input "gate house"
click at [303, 262] on span "Gate house Manufacture and install 4mm aluminium sheet folded gate house hood 2…" at bounding box center [642, 277] width 800 height 30
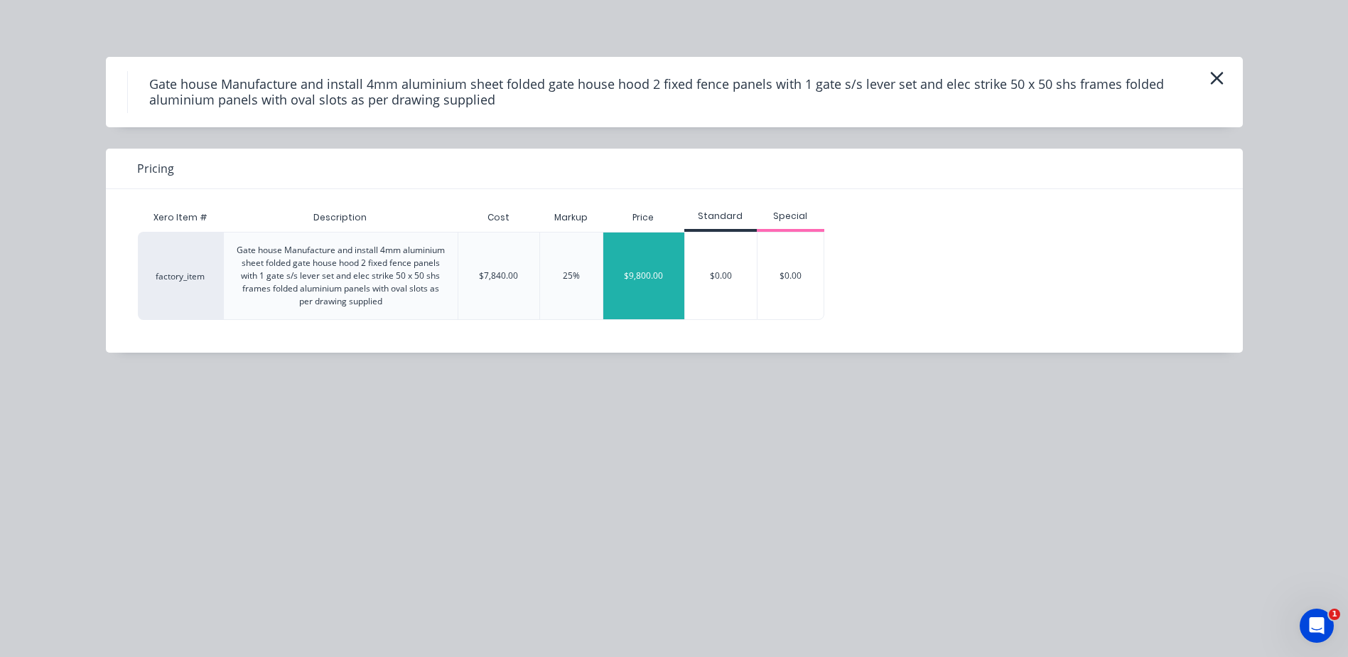
click at [627, 271] on div "$9,800.00" at bounding box center [643, 275] width 81 height 87
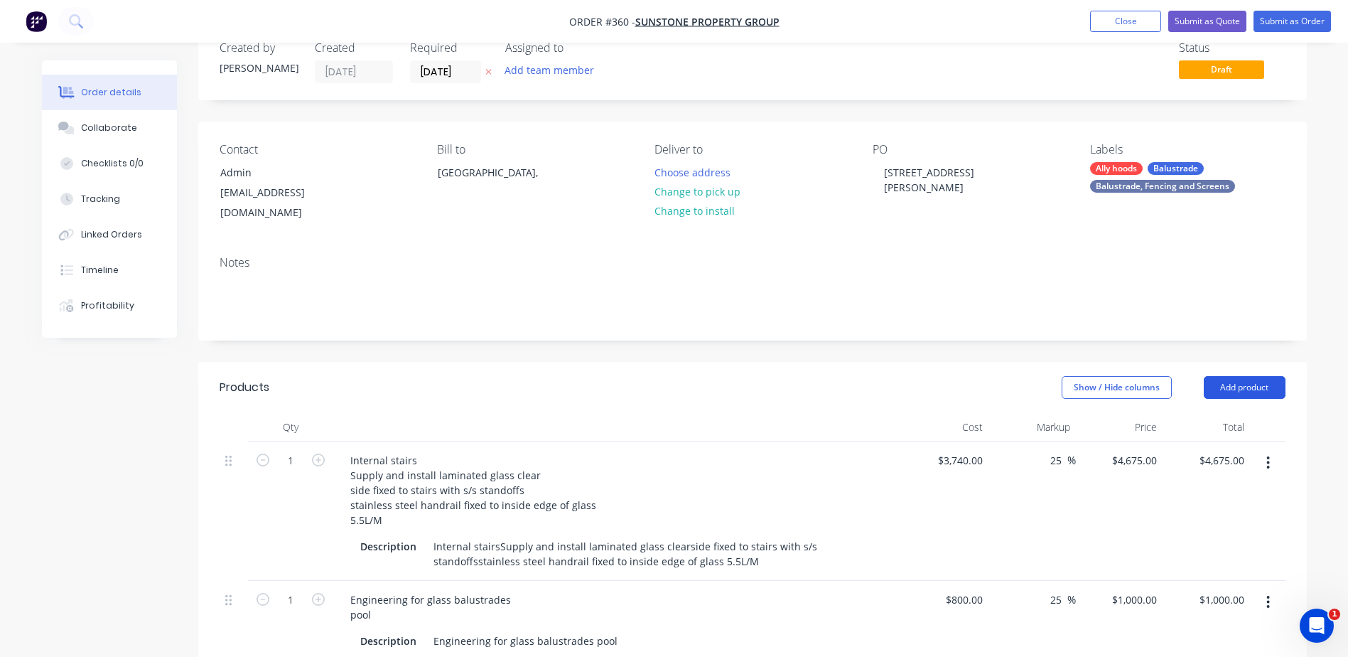
click at [1255, 376] on button "Add product" at bounding box center [1245, 387] width 82 height 23
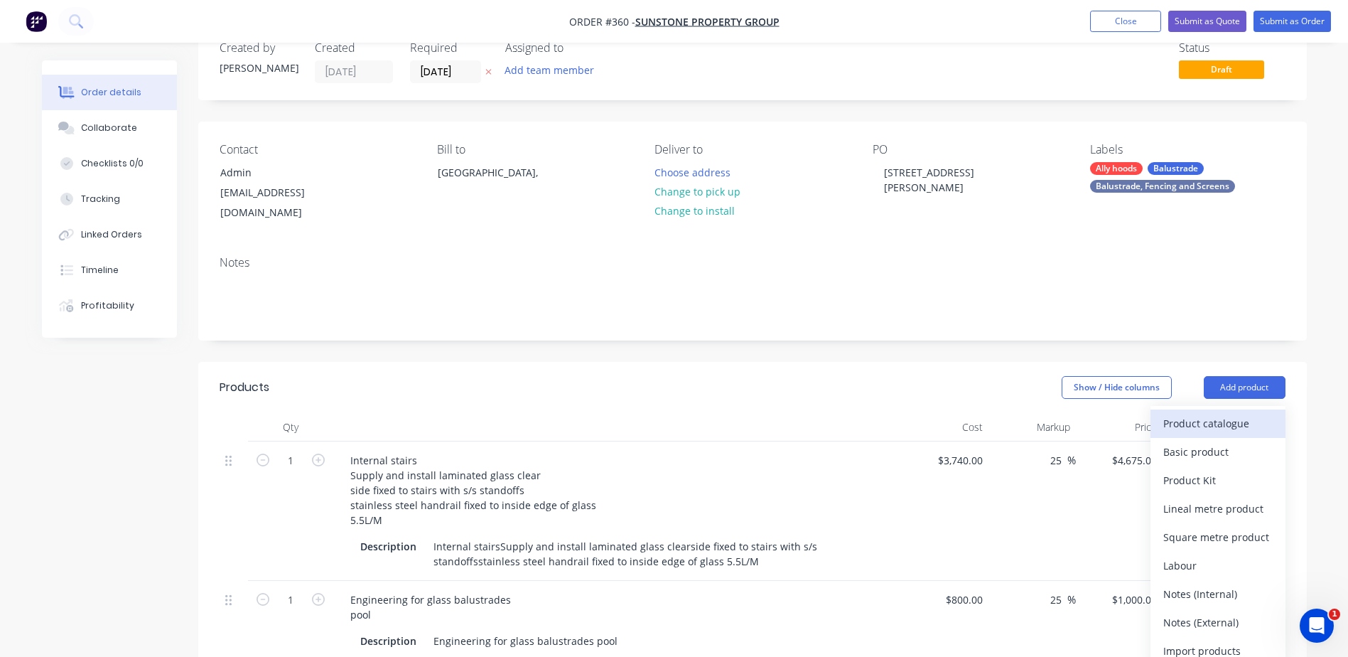
click at [1221, 413] on div "Product catalogue" at bounding box center [1217, 423] width 109 height 21
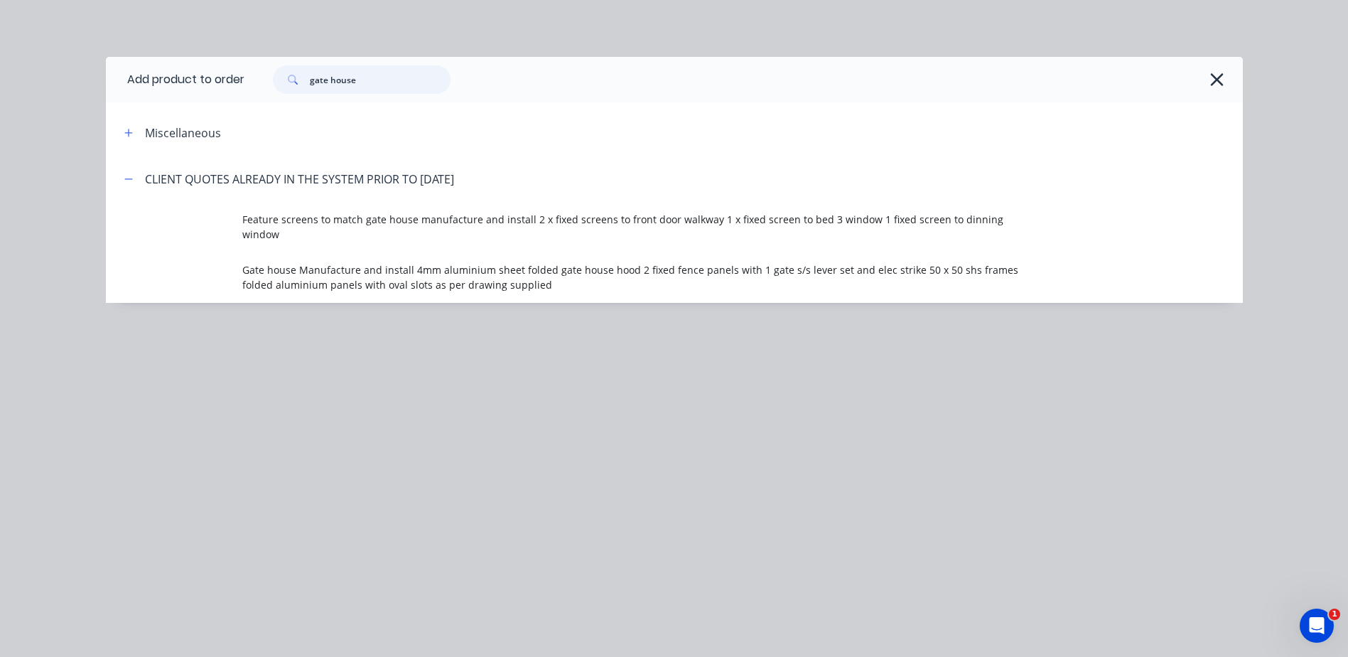
drag, startPoint x: 403, startPoint y: 77, endPoint x: 141, endPoint y: 77, distance: 261.5
click at [141, 77] on header "Add product to order gate house" at bounding box center [674, 79] width 1137 height 45
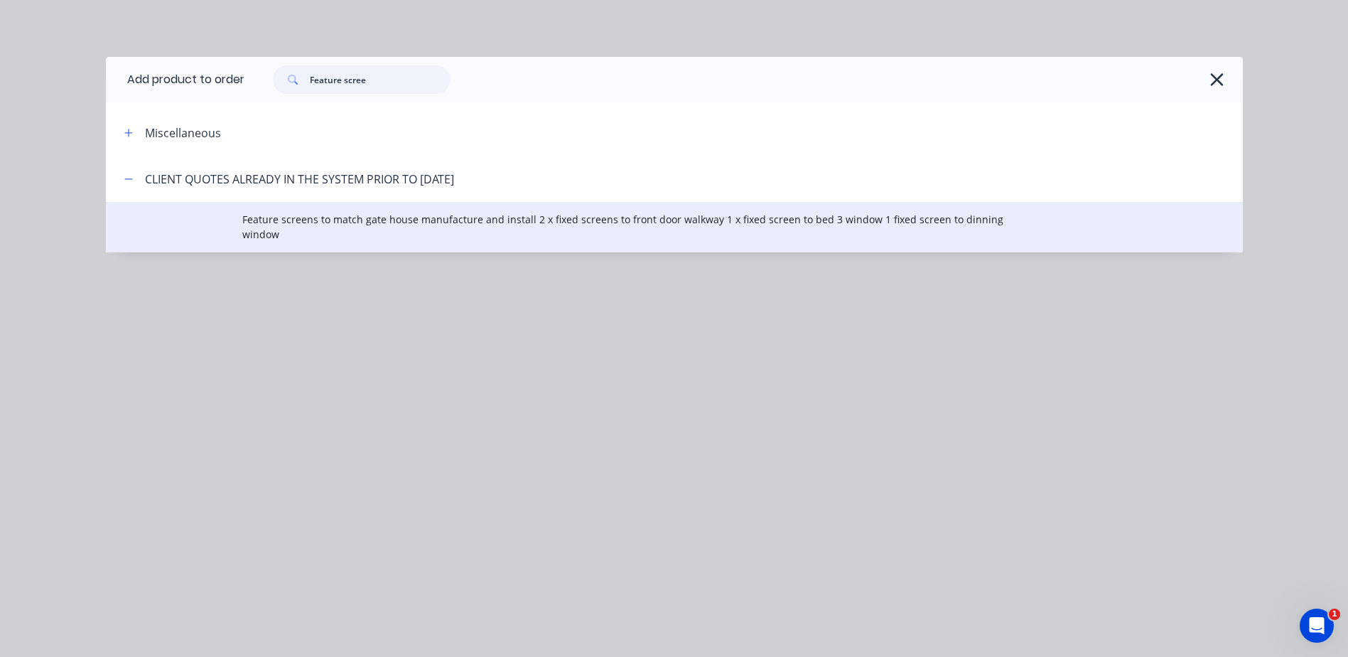
type input "Feature scree"
click at [297, 220] on span "Feature screens to match gate house manufacture and install 2 x fixed screens t…" at bounding box center [642, 227] width 800 height 30
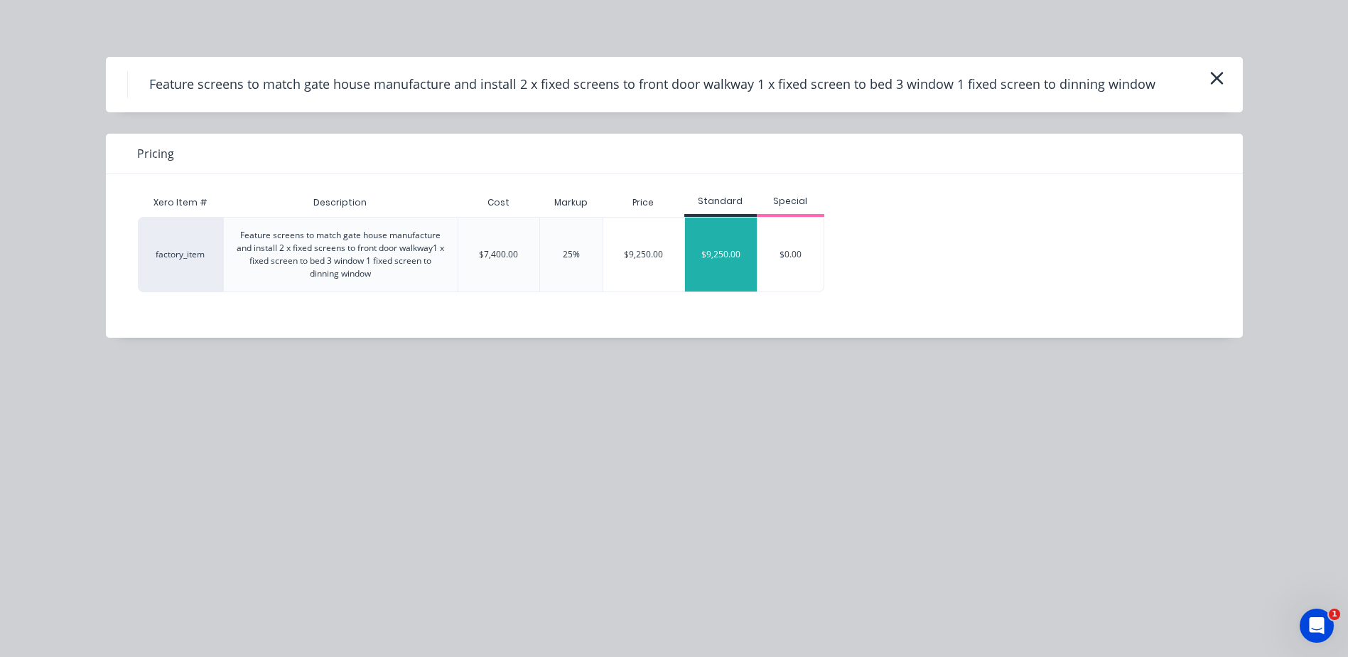
click at [711, 249] on div "$9,250.00" at bounding box center [721, 254] width 72 height 74
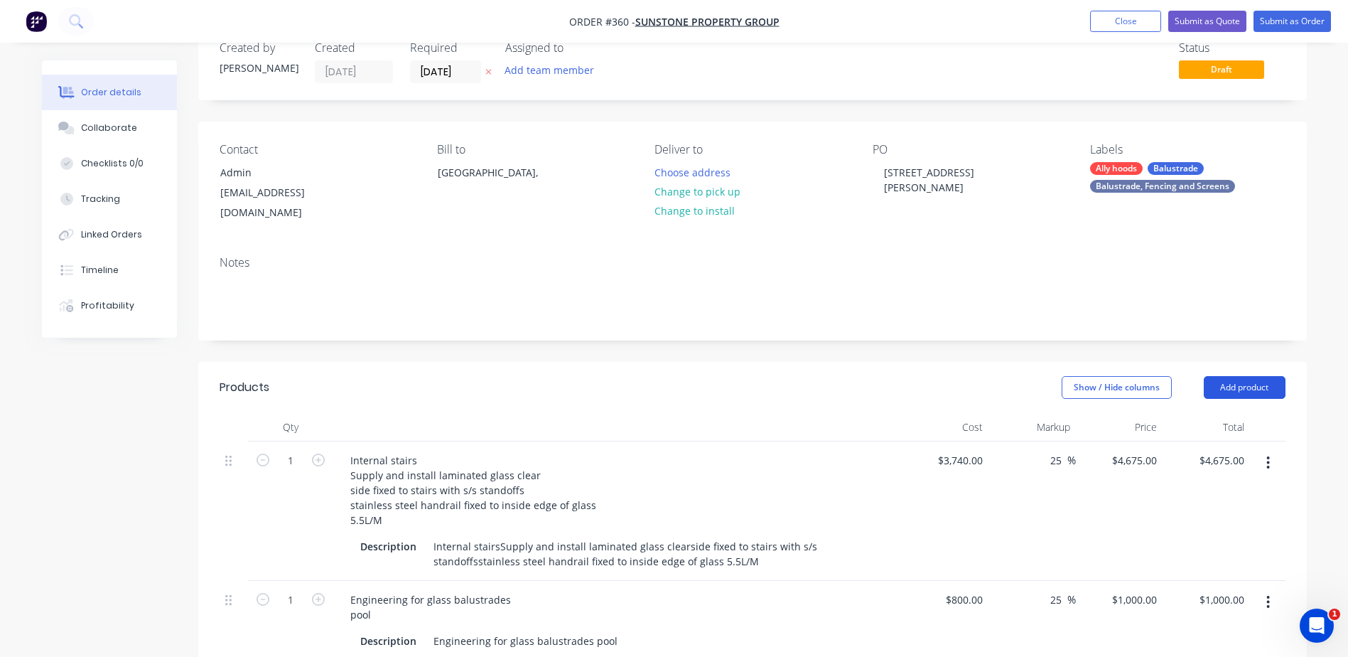
click at [1253, 376] on button "Add product" at bounding box center [1245, 387] width 82 height 23
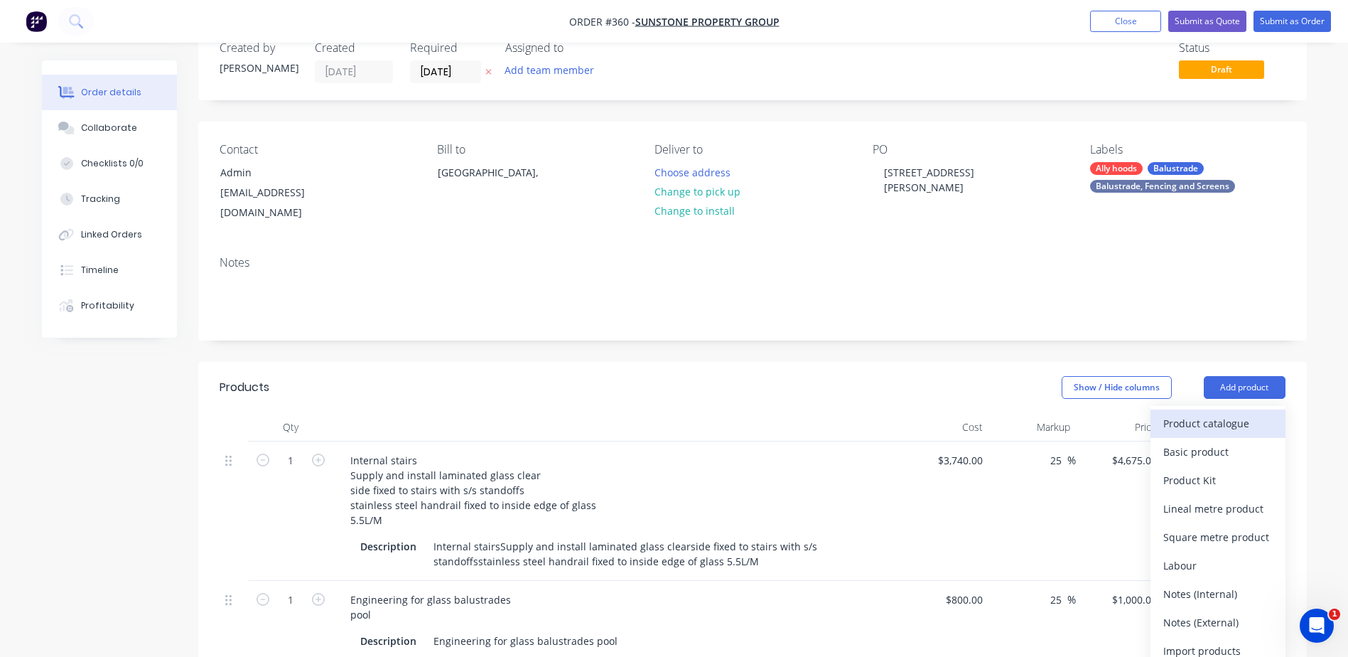
click at [1191, 413] on div "Product catalogue" at bounding box center [1217, 423] width 109 height 21
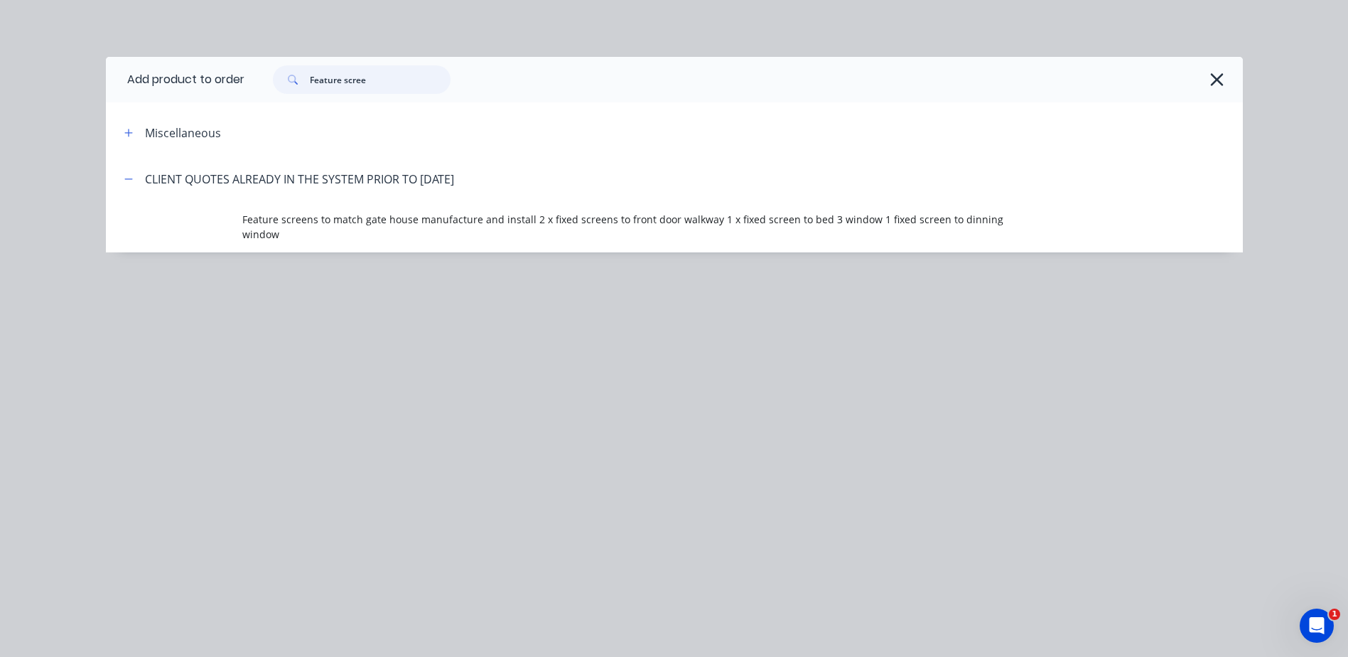
drag, startPoint x: 396, startPoint y: 81, endPoint x: 127, endPoint y: 64, distance: 269.8
click at [126, 62] on header "Add product to order Feature scree" at bounding box center [674, 79] width 1137 height 45
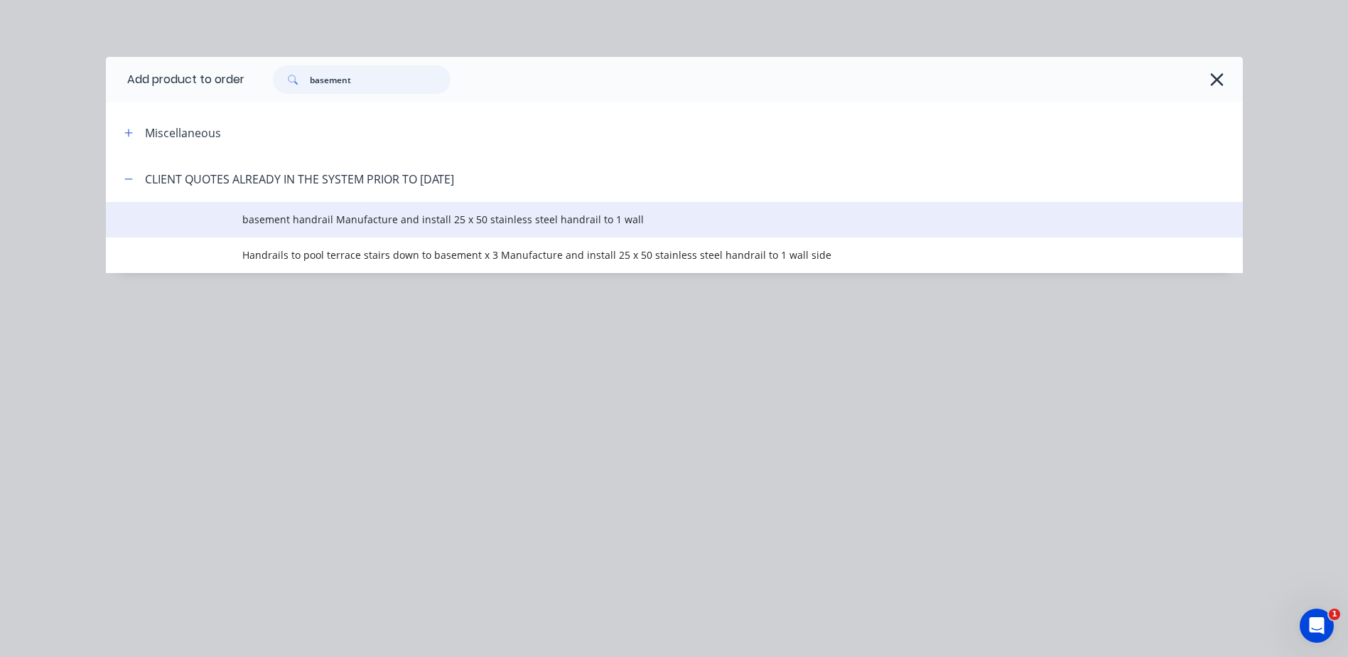
type input "basement"
click at [273, 212] on span "basement handrail Manufacture and install 25 x 50 stainless steel handrail to 1…" at bounding box center [642, 219] width 800 height 15
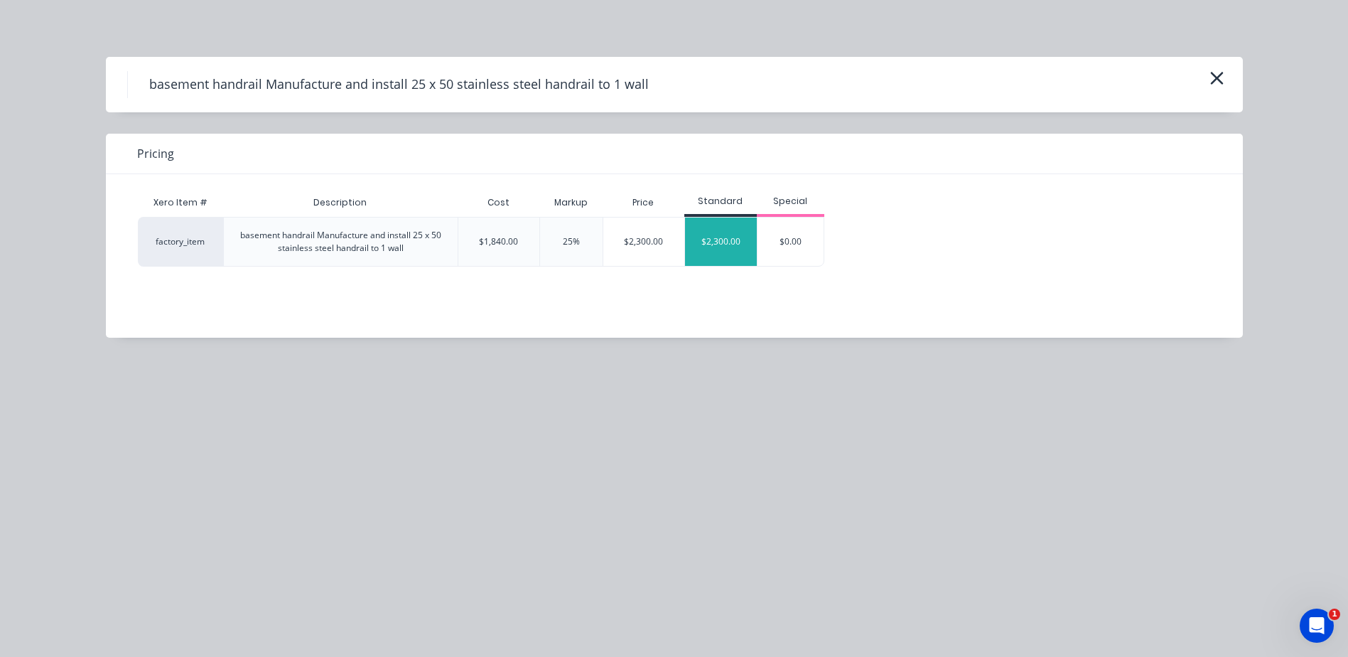
click at [703, 237] on div "$2,300.00" at bounding box center [721, 241] width 72 height 48
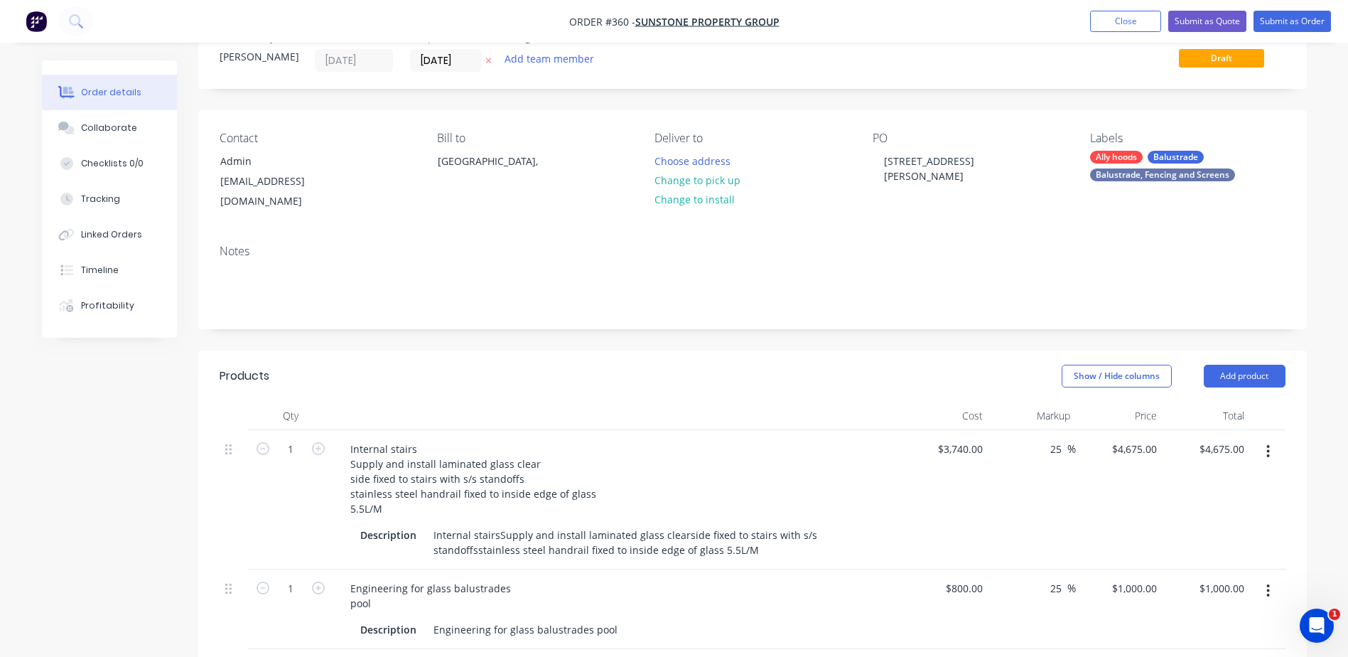
scroll to position [0, 0]
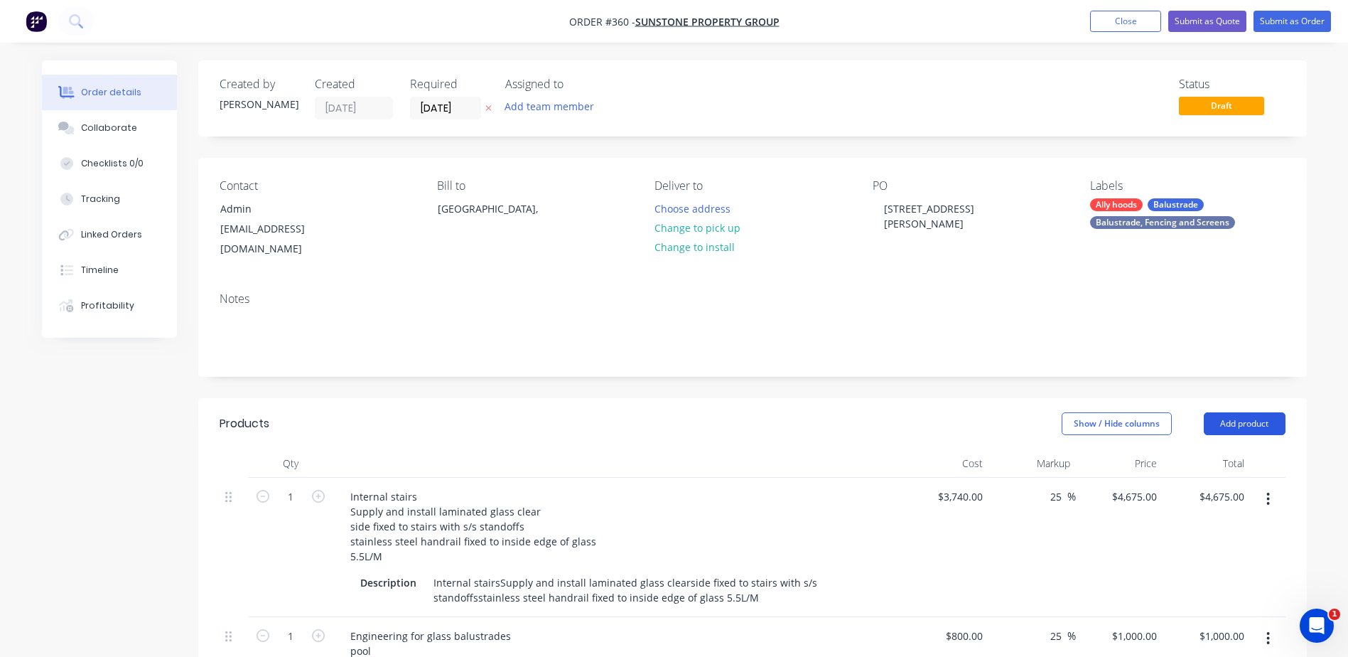
click at [1261, 412] on button "Add product" at bounding box center [1245, 423] width 82 height 23
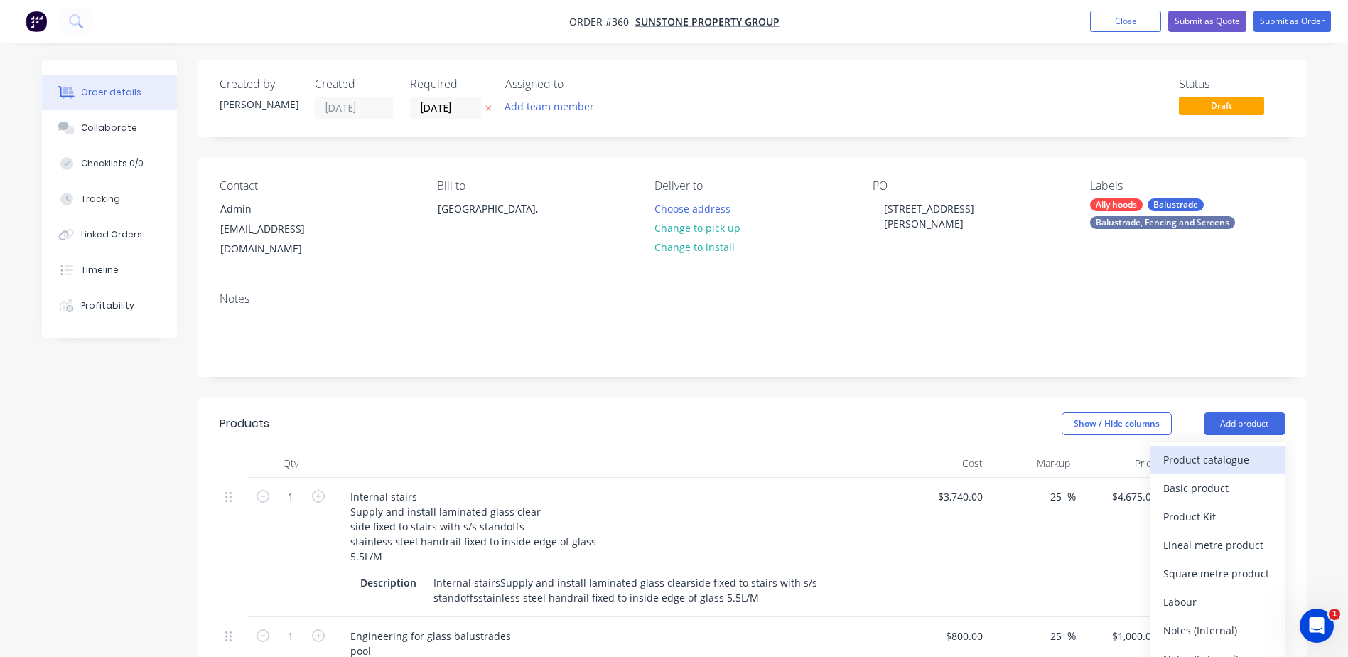
click at [1176, 449] on div "Product catalogue" at bounding box center [1217, 459] width 109 height 21
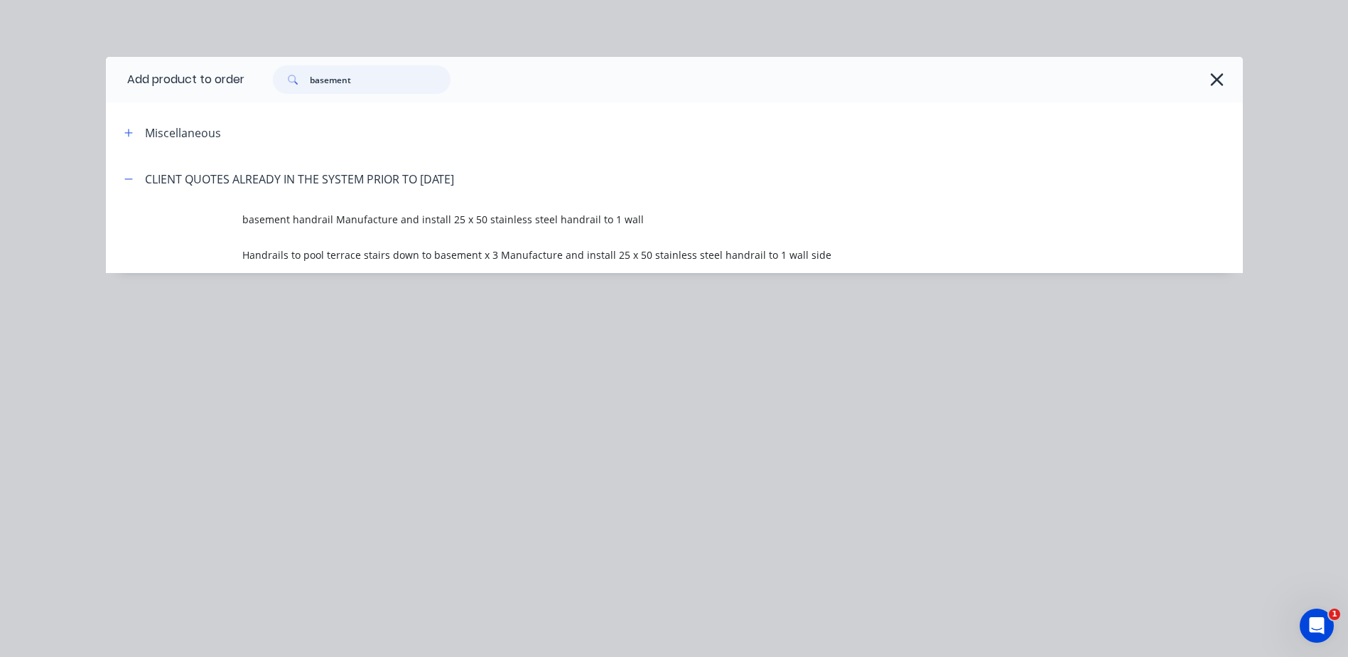
drag, startPoint x: 403, startPoint y: 78, endPoint x: 7, endPoint y: 78, distance: 395.7
click at [7, 78] on div "Add product to order basement Miscellaneous CLIENT QUOTES ALREADY IN THE SYSTEM…" at bounding box center [674, 328] width 1348 height 657
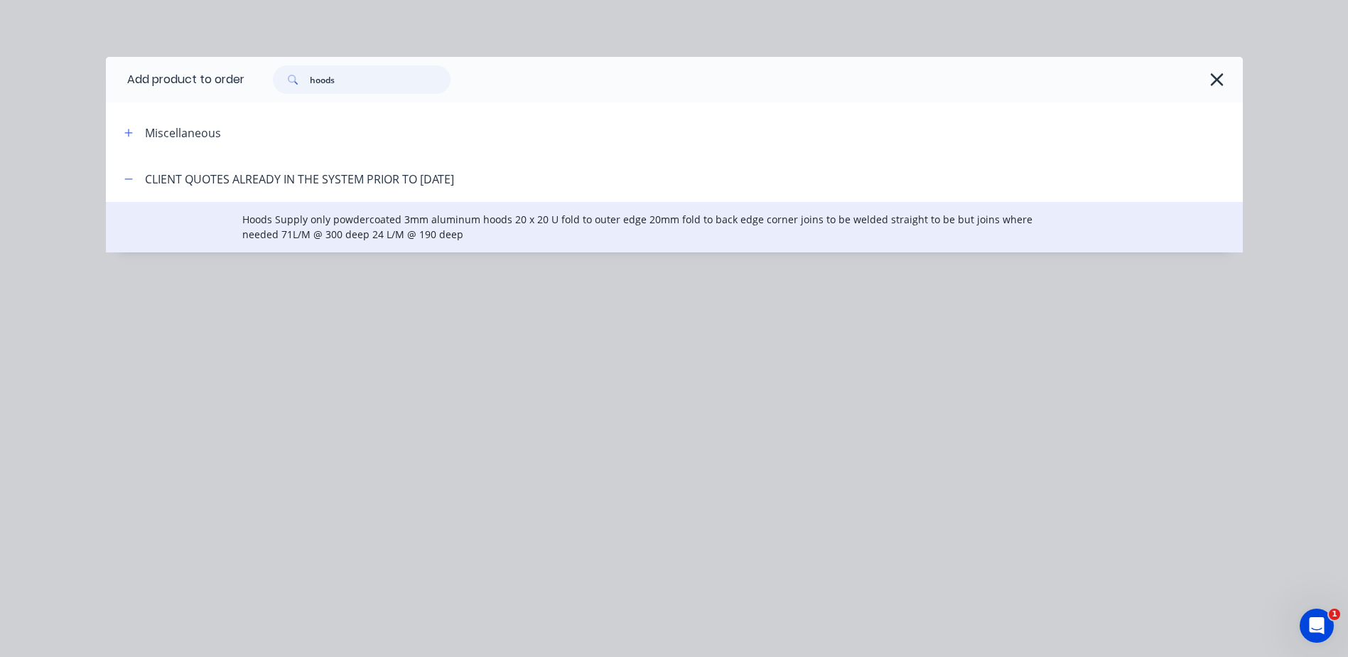
type input "hoods"
click at [367, 217] on span "Hoods Supply only powdercoated 3mm aluminum hoods 20 x 20 U fold to outer edge …" at bounding box center [642, 227] width 800 height 30
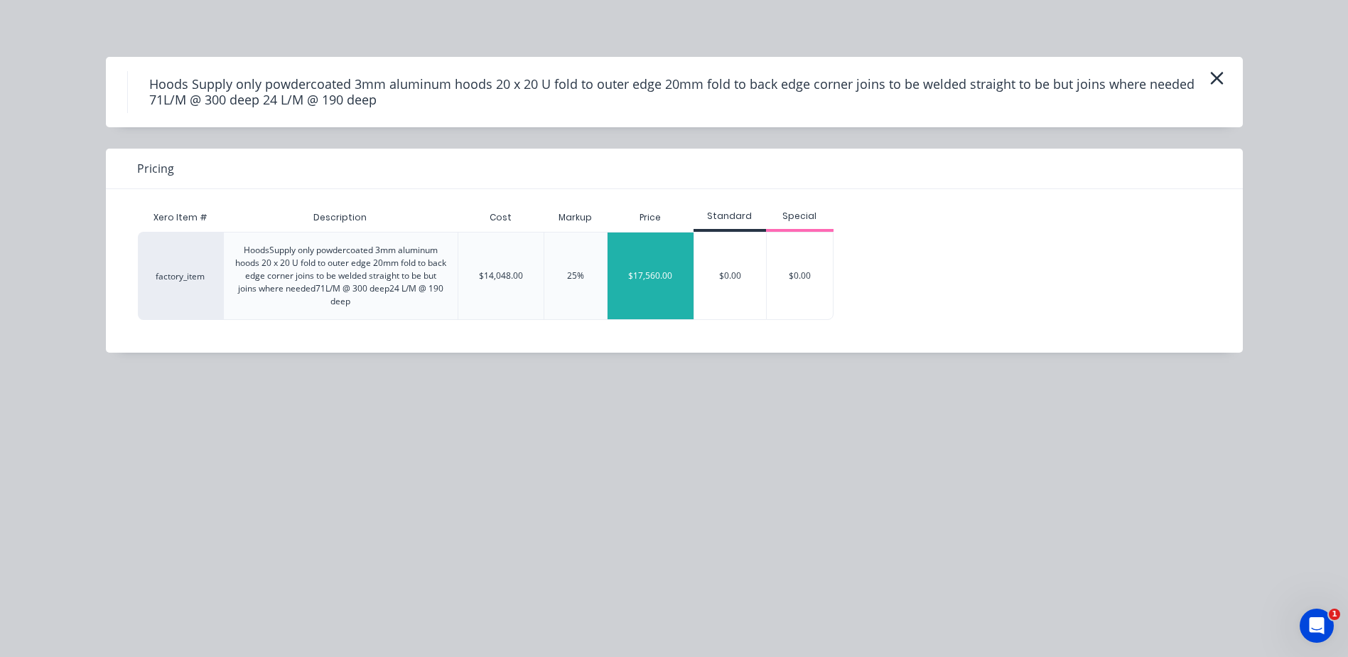
click at [644, 283] on div "$17,560.00" at bounding box center [650, 275] width 86 height 87
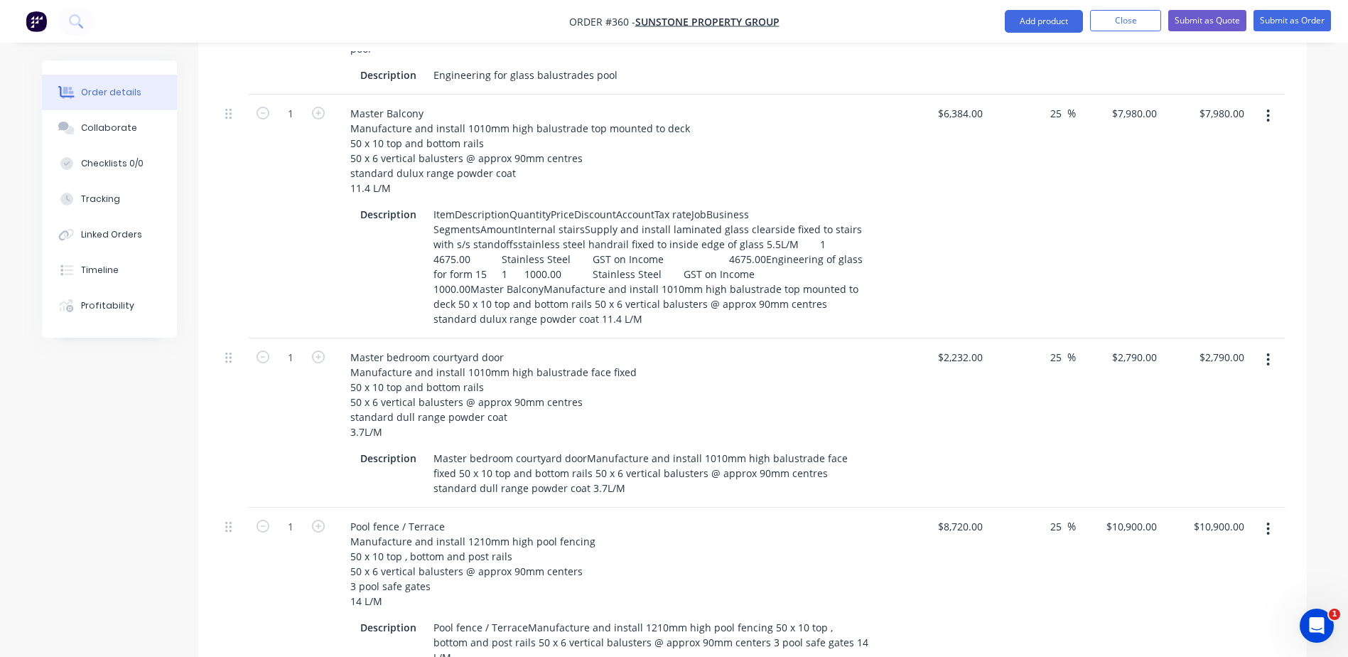
scroll to position [789, 0]
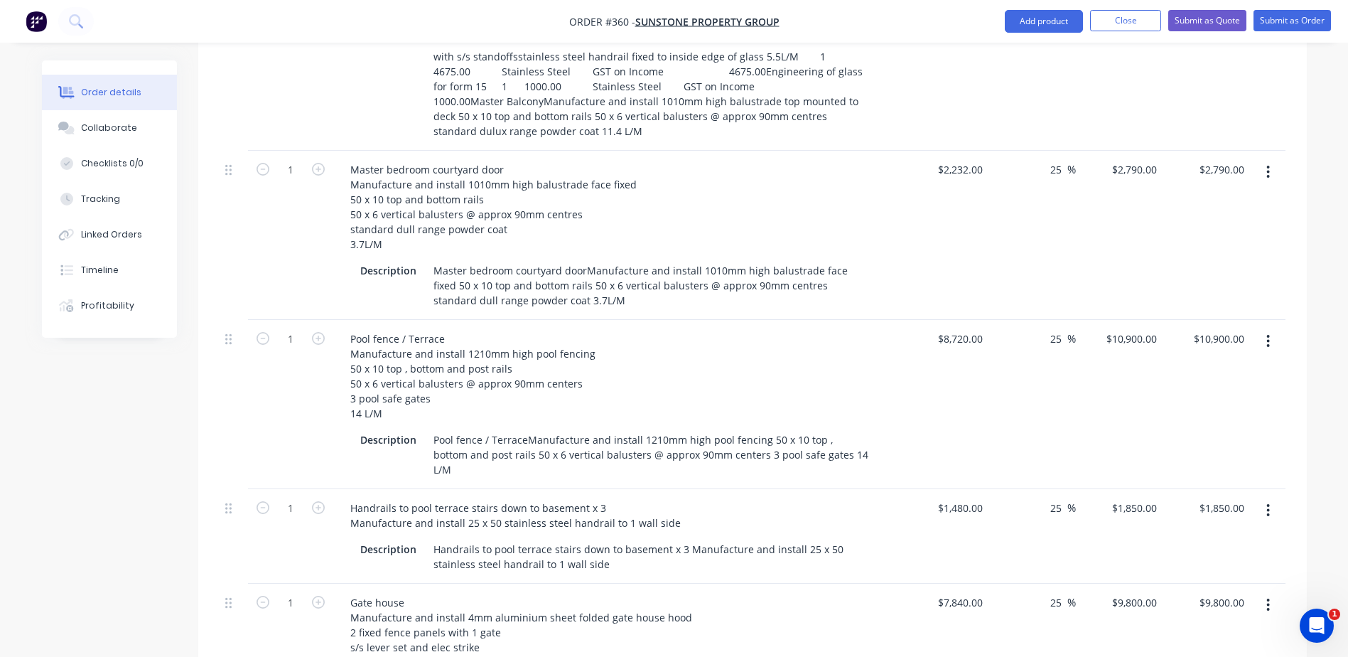
click at [1268, 504] on icon "button" at bounding box center [1268, 510] width 3 height 13
click at [1206, 594] on div "Exclude from tax" at bounding box center [1217, 604] width 109 height 21
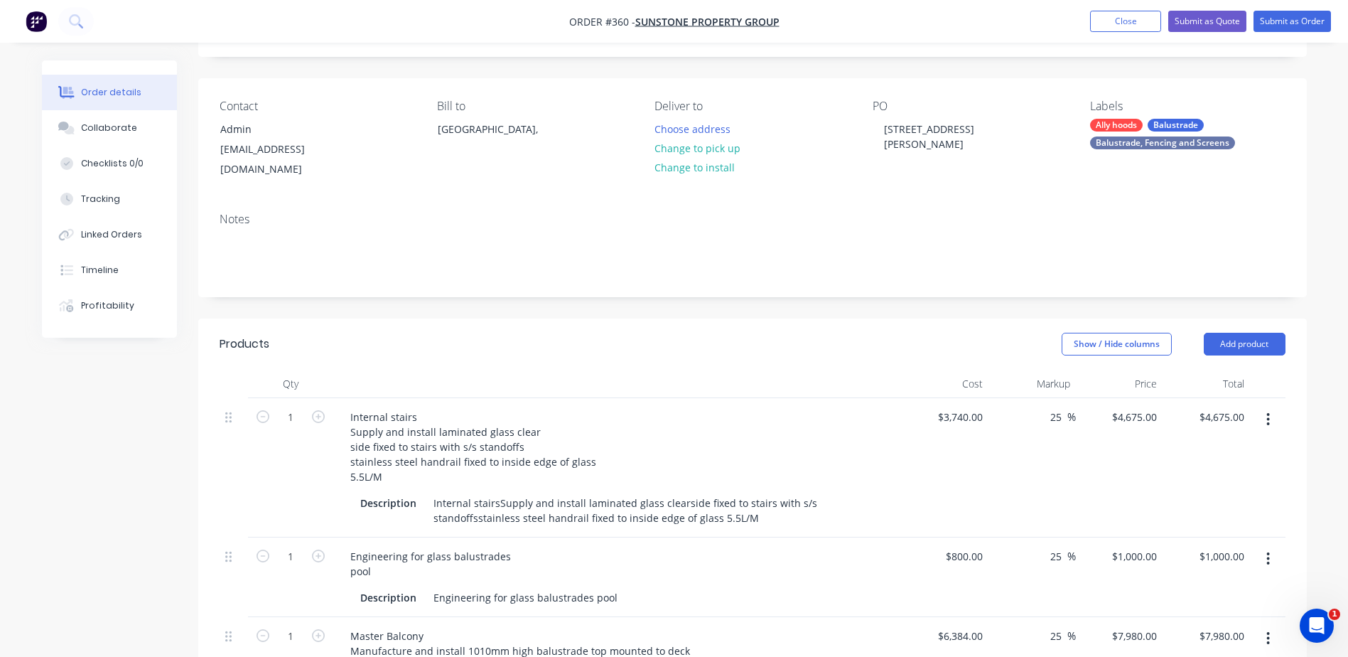
scroll to position [79, 0]
click at [1291, 18] on button "Submit as Order" at bounding box center [1291, 21] width 77 height 21
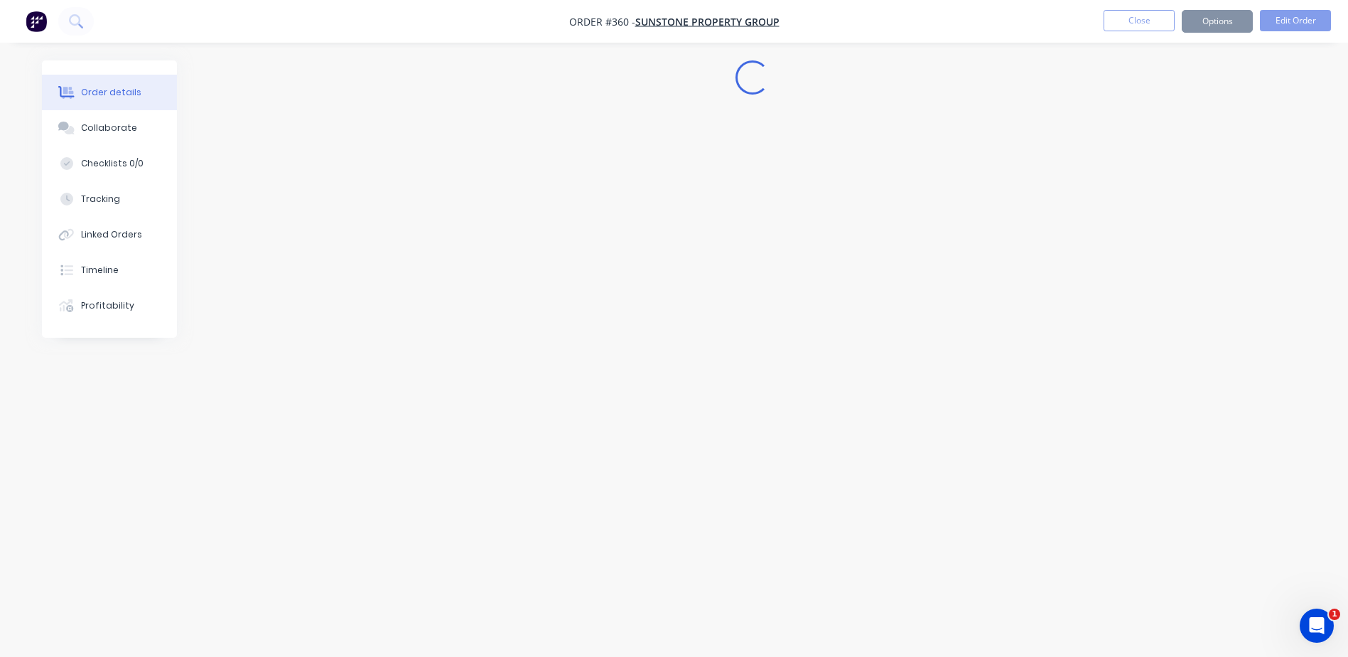
scroll to position [0, 0]
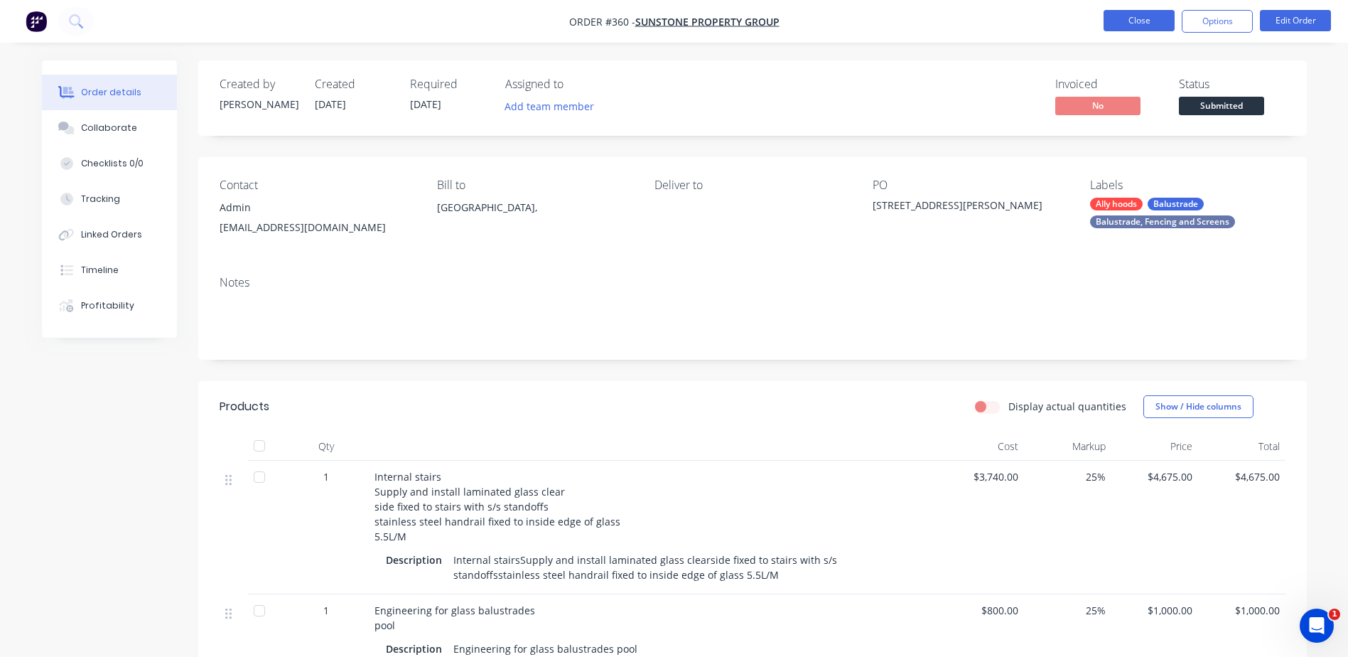
click at [1121, 16] on button "Close" at bounding box center [1138, 20] width 71 height 21
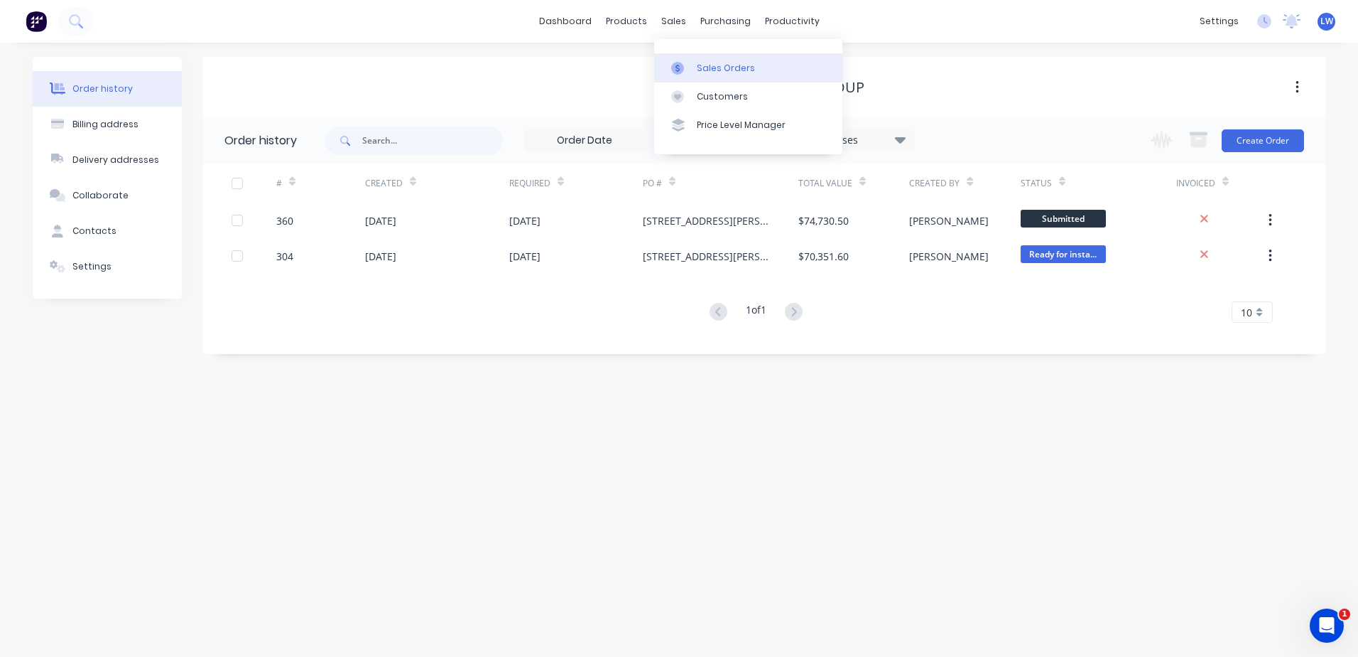
click at [714, 62] on div "Sales Orders" at bounding box center [726, 68] width 58 height 13
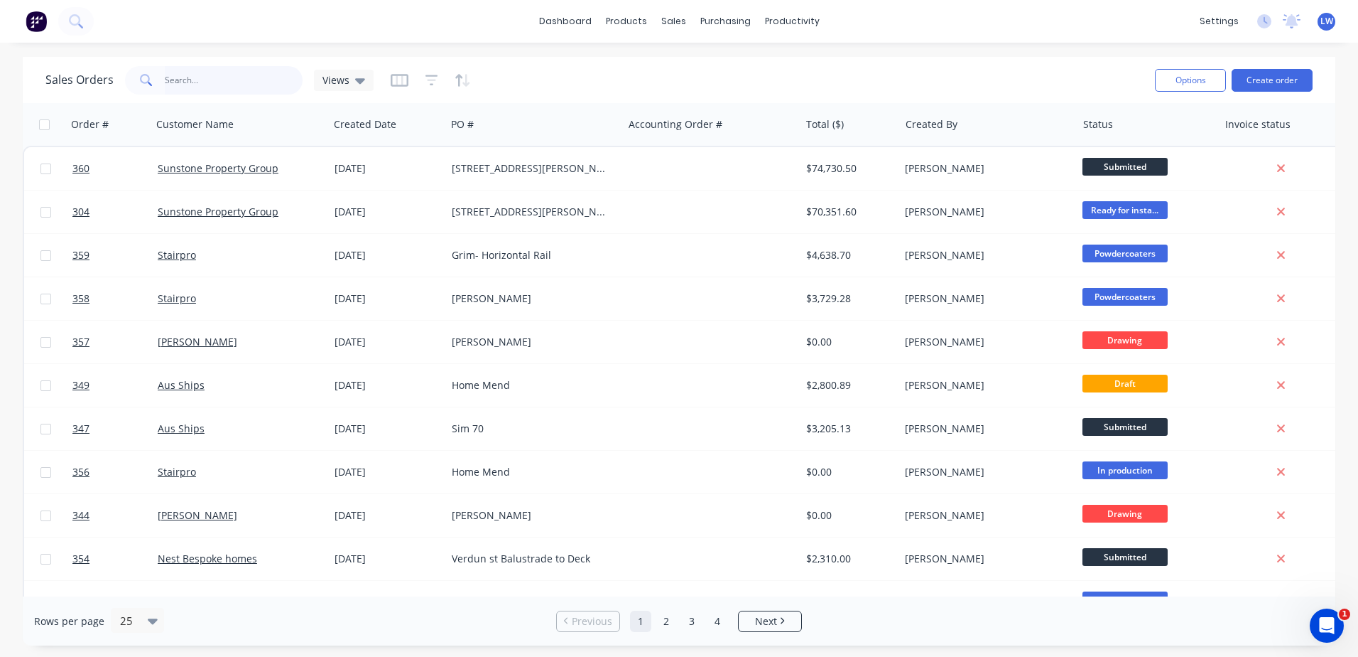
click at [213, 85] on input "text" at bounding box center [234, 80] width 139 height 28
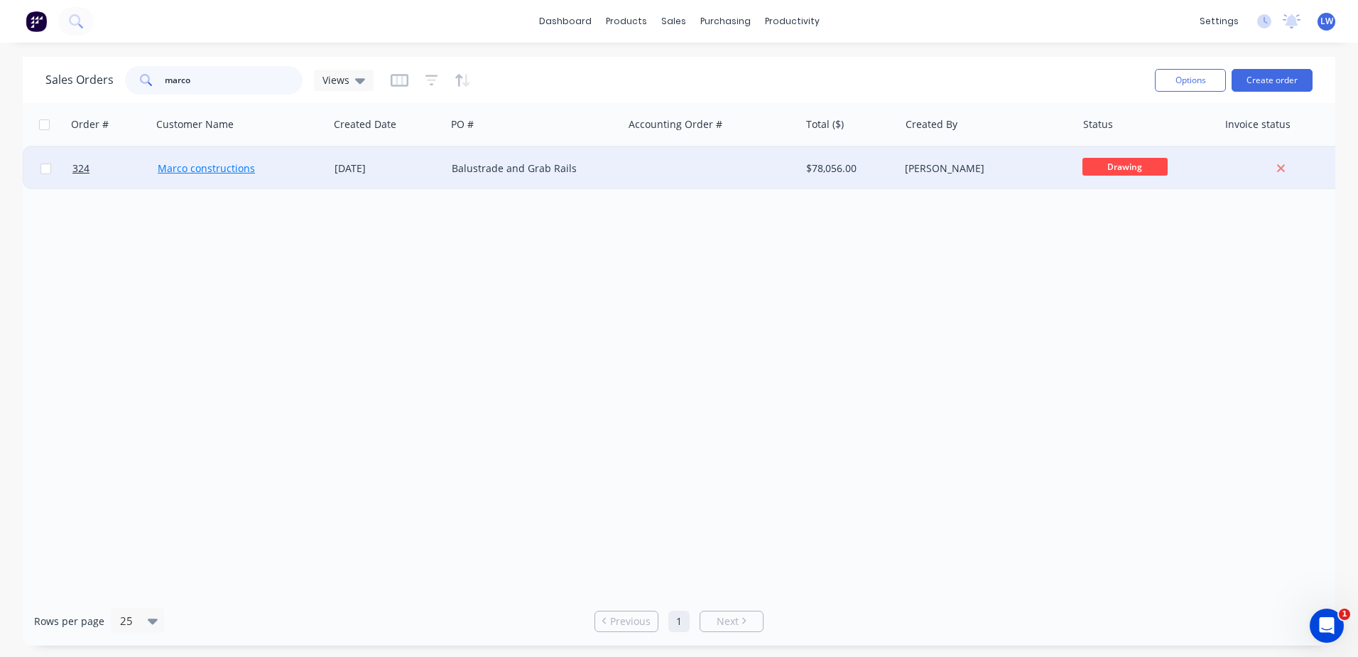
type input "marco"
click at [199, 164] on link "Marco constructions" at bounding box center [206, 167] width 97 height 13
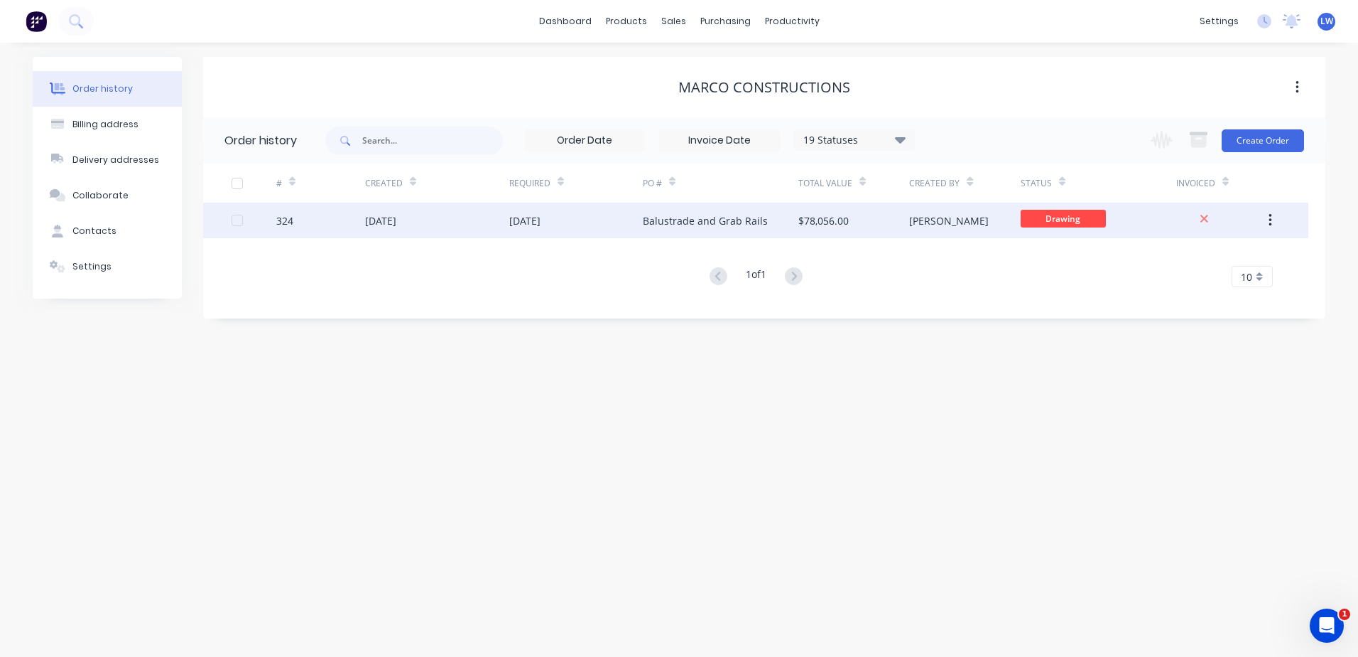
click at [684, 218] on div "Balustrade and Grab Rails" at bounding box center [705, 220] width 125 height 15
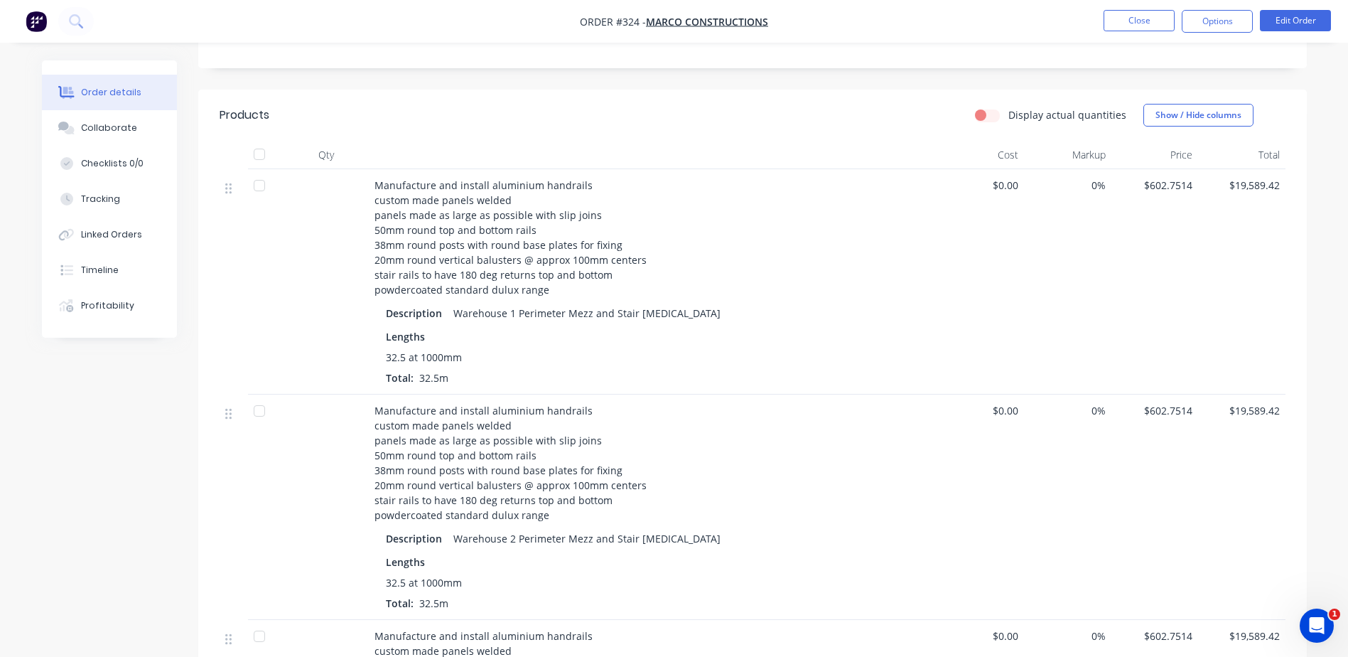
scroll to position [497, 0]
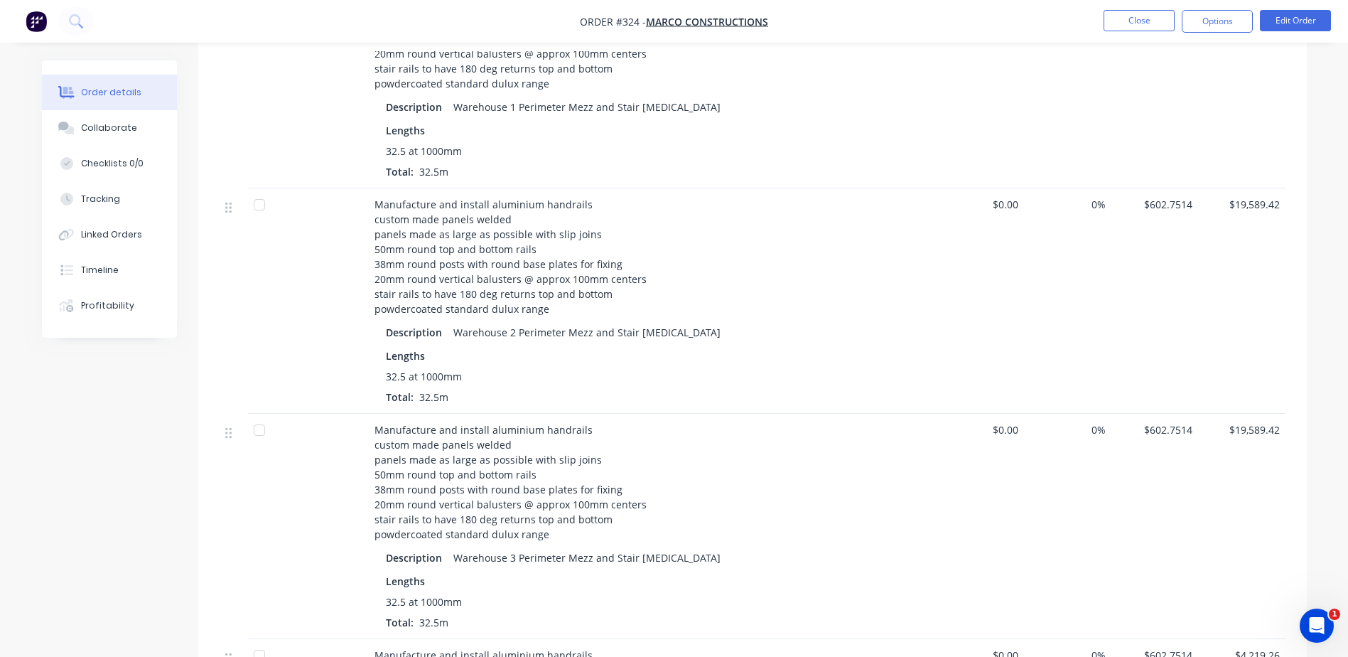
click at [441, 519] on span "Manufacture and install aluminium handrails custom made panels welded panels ma…" at bounding box center [511, 482] width 275 height 118
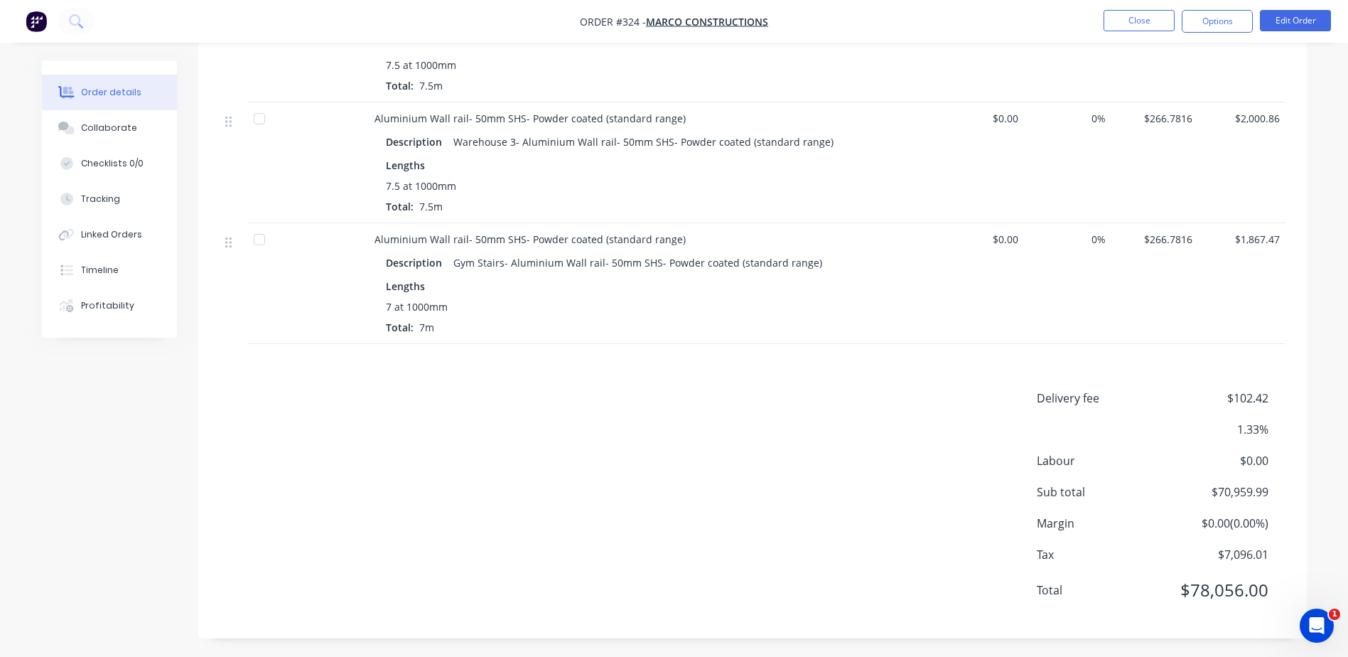
scroll to position [1503, 0]
click at [1283, 18] on button "Edit Order" at bounding box center [1295, 20] width 71 height 21
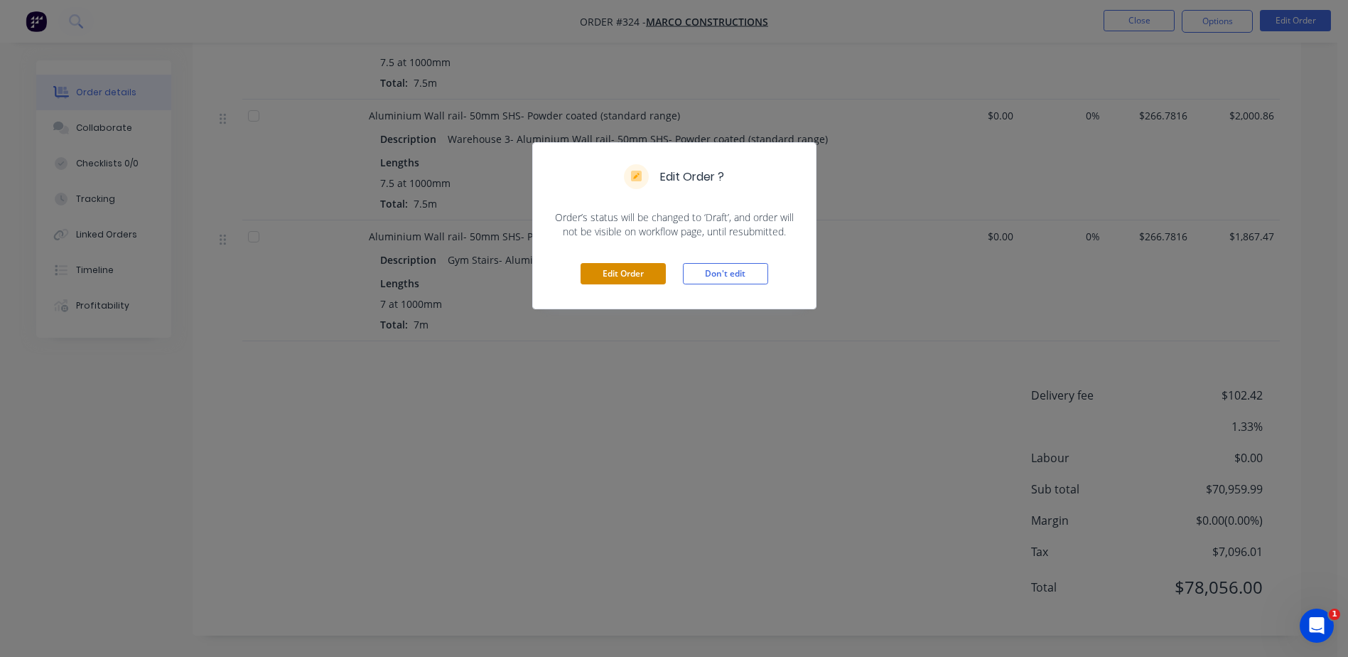
click at [639, 276] on button "Edit Order" at bounding box center [622, 273] width 85 height 21
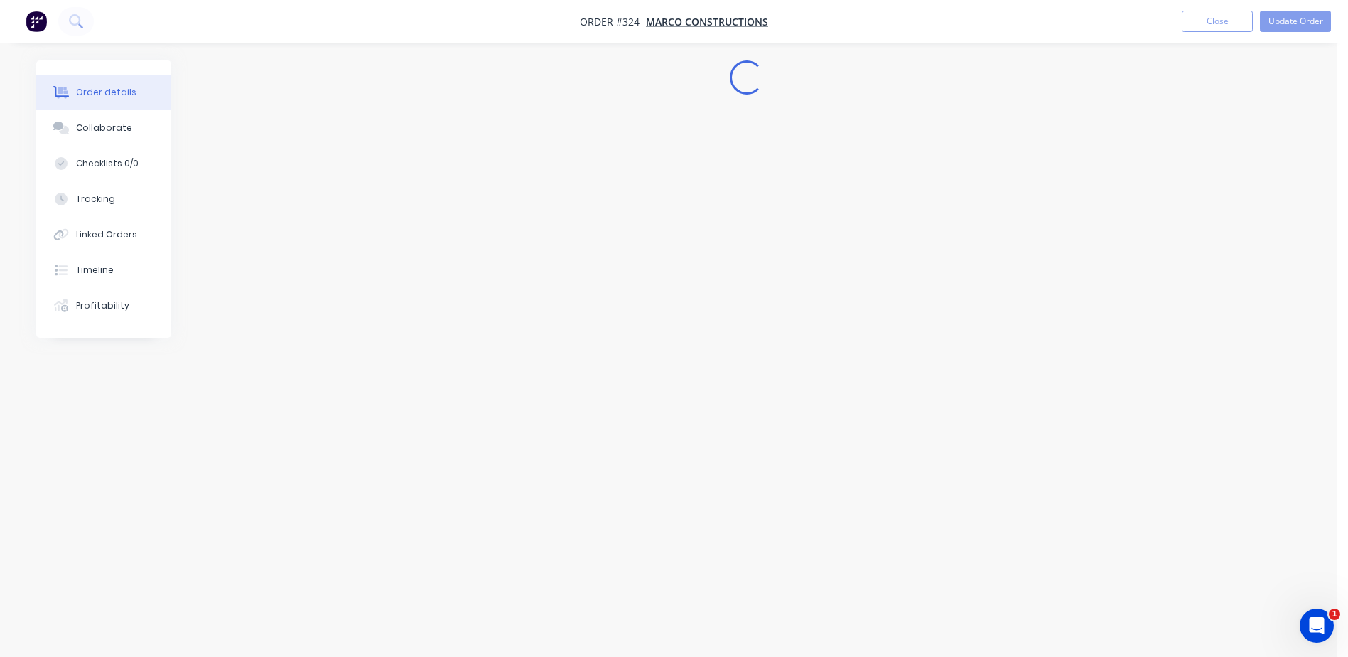
scroll to position [0, 0]
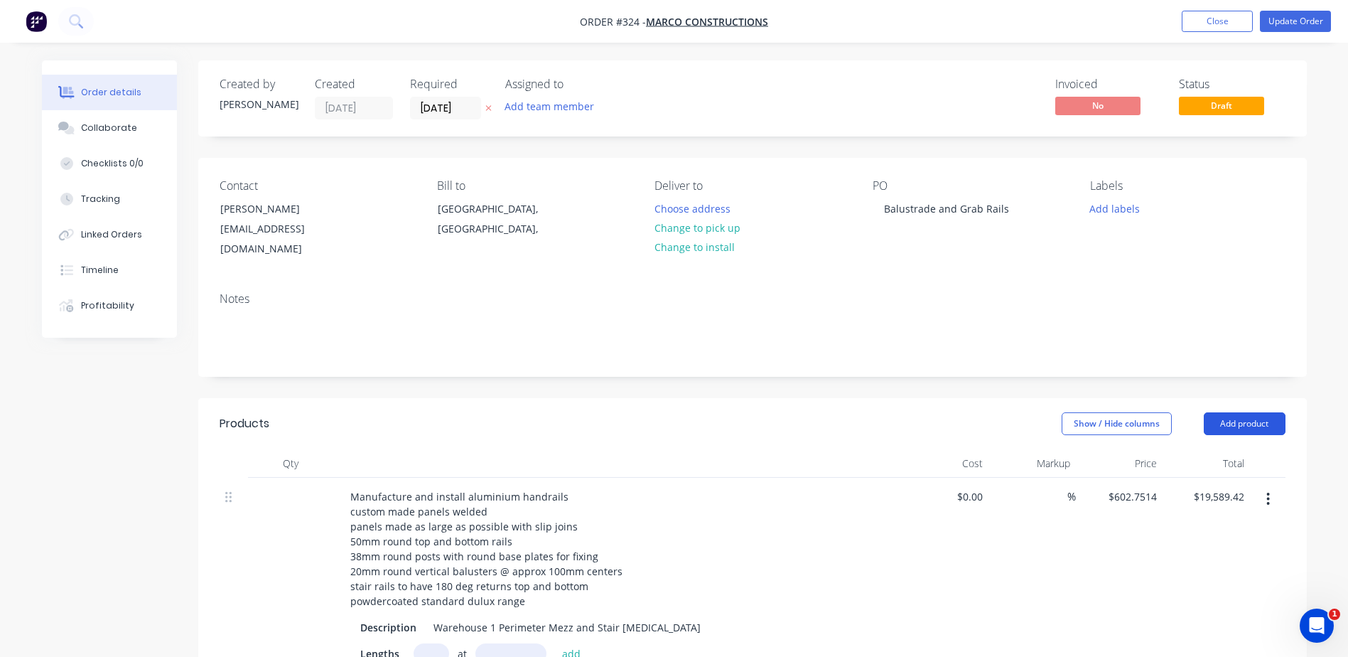
click at [1223, 412] on button "Add product" at bounding box center [1245, 423] width 82 height 23
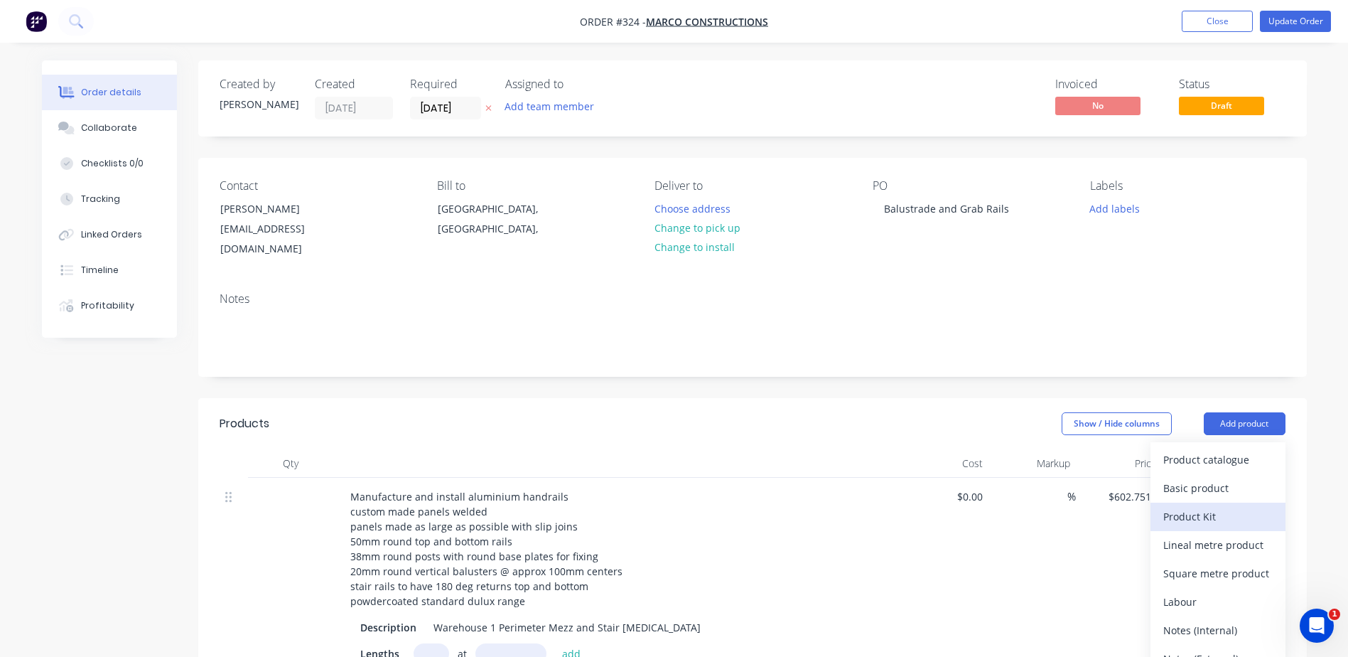
click at [1182, 506] on div "Product Kit" at bounding box center [1217, 516] width 109 height 21
click at [1179, 534] on div "Back" at bounding box center [1217, 544] width 109 height 21
click at [1226, 449] on div "Product catalogue" at bounding box center [1217, 459] width 109 height 21
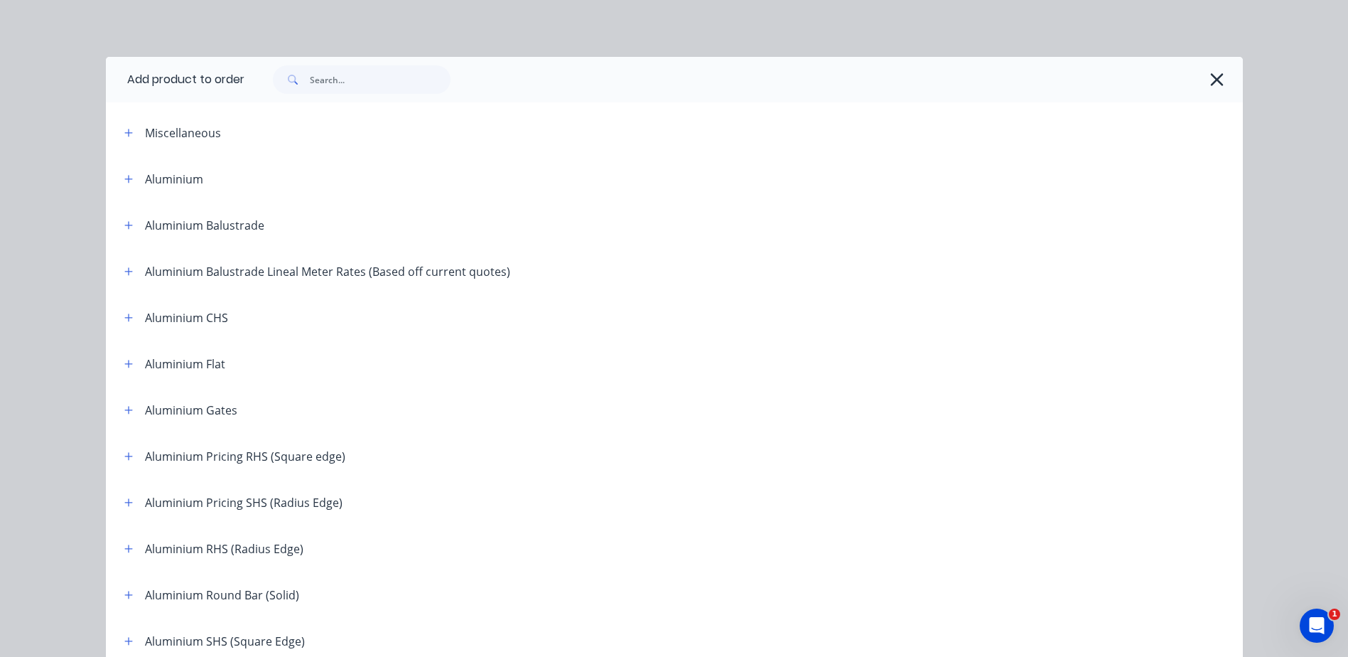
click at [298, 82] on span at bounding box center [291, 79] width 37 height 28
click at [326, 80] on input "text" at bounding box center [380, 79] width 141 height 28
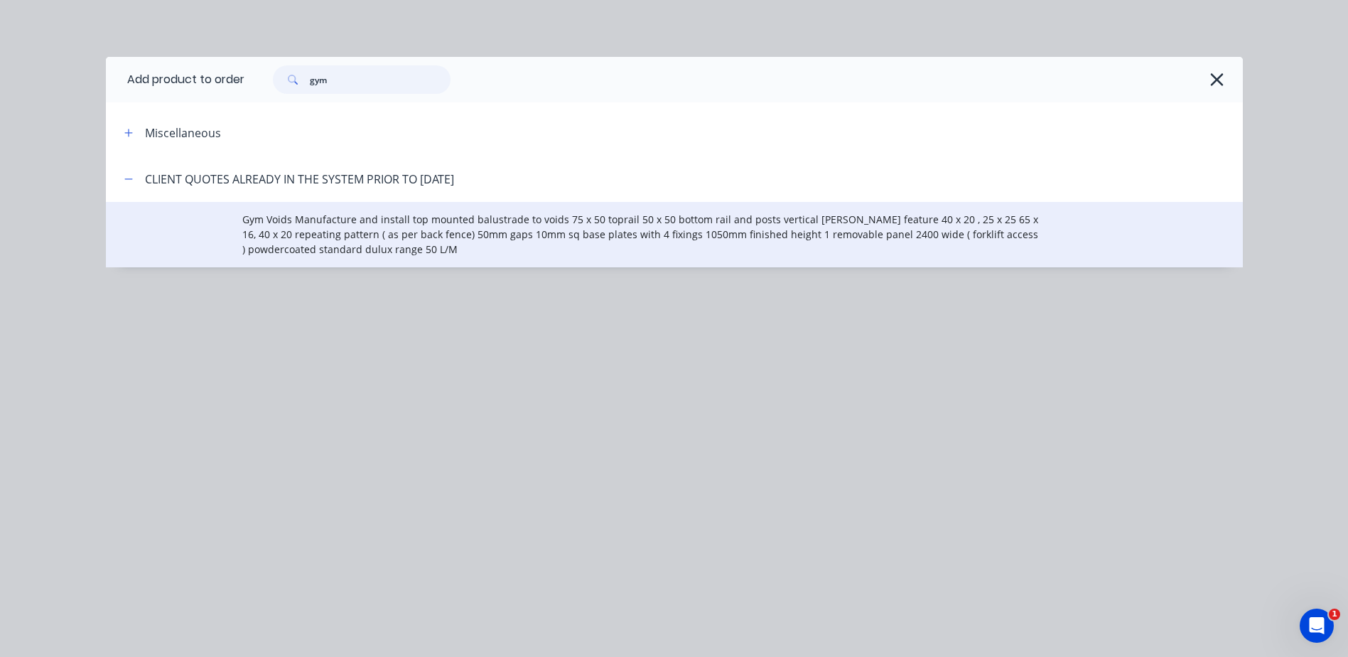
type input "gym"
click at [308, 218] on span "Gym Voids Manufacture and install top mounted balustrade to voids 75 x 50 topra…" at bounding box center [642, 234] width 800 height 45
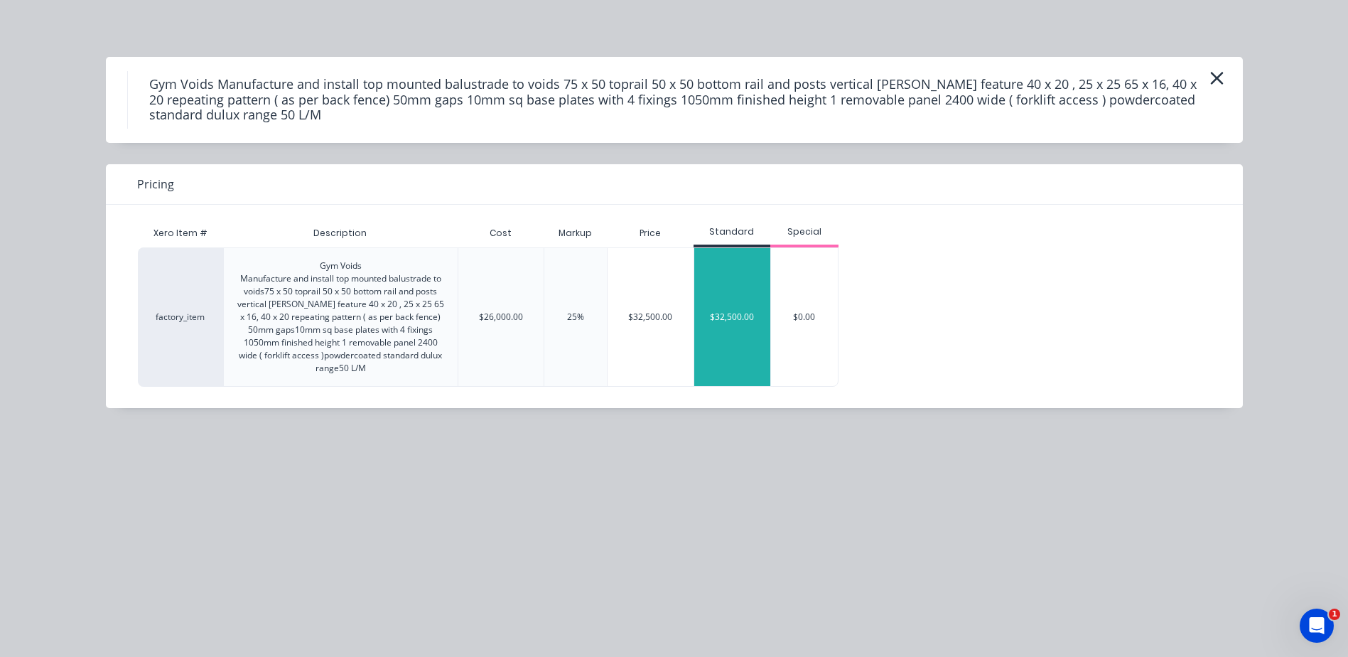
click at [714, 288] on div "$32,500.00" at bounding box center [732, 317] width 77 height 138
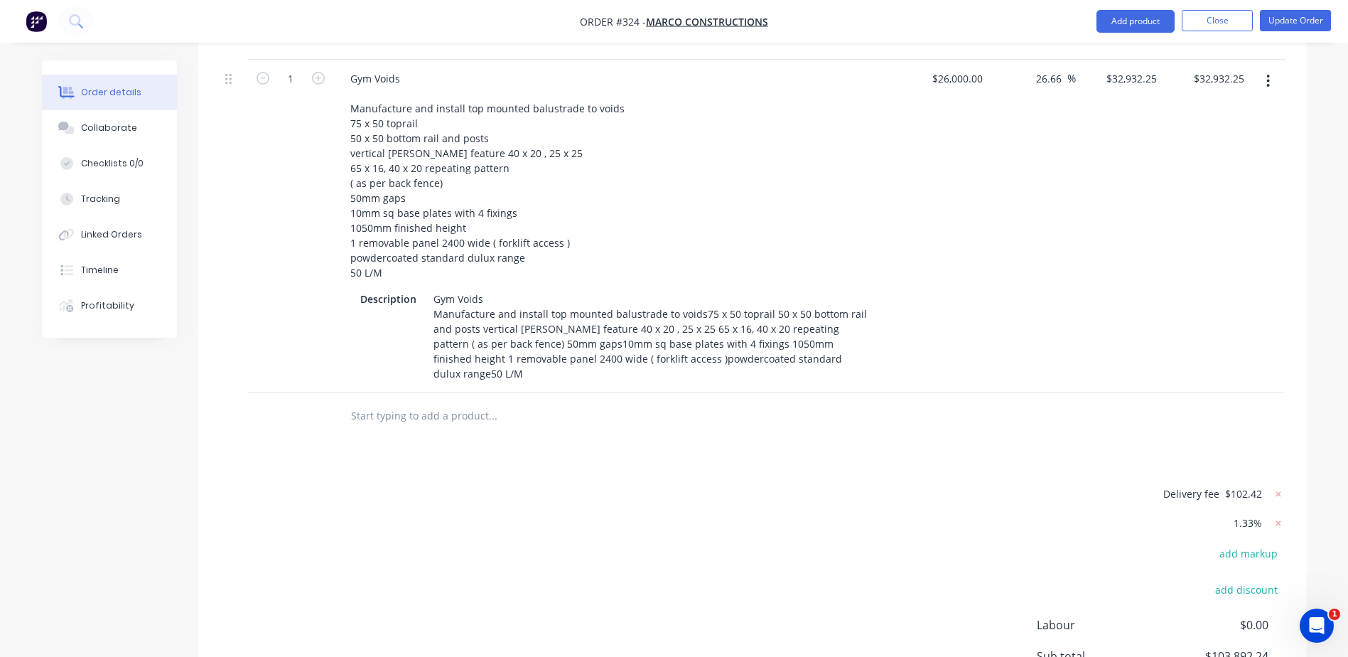
scroll to position [2052, 0]
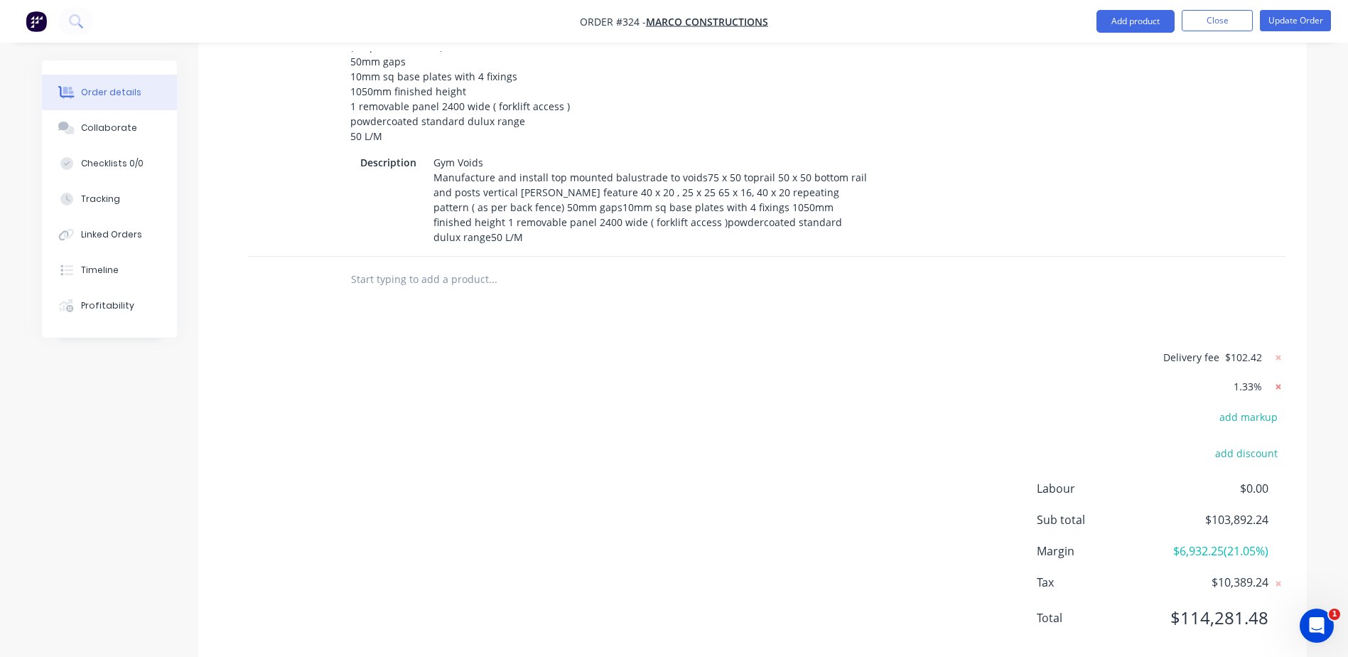
click at [1276, 384] on icon at bounding box center [1277, 386] width 5 height 5
type input "$594.84"
type input "$19,332.30"
type input "$594.84"
type input "$19,332.30"
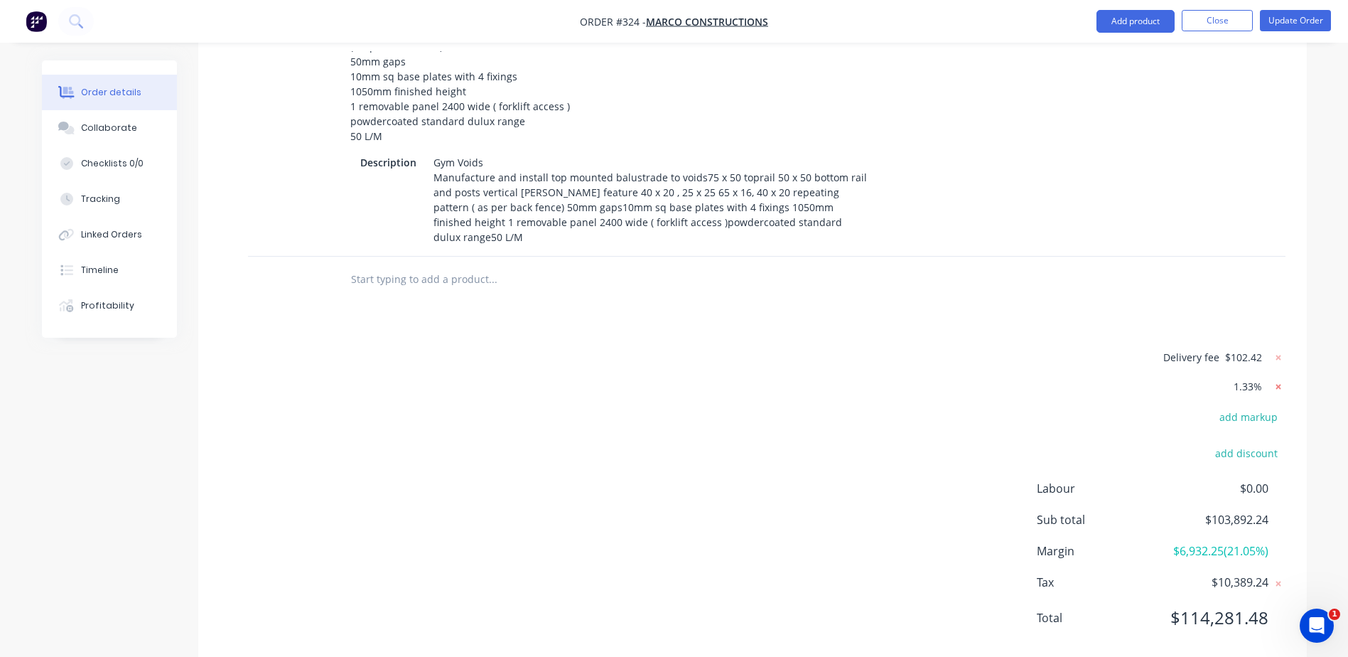
type input "$594.84"
type input "$19,332.30"
type input "$594.84"
type input "$4,163.88"
type input "$263.28"
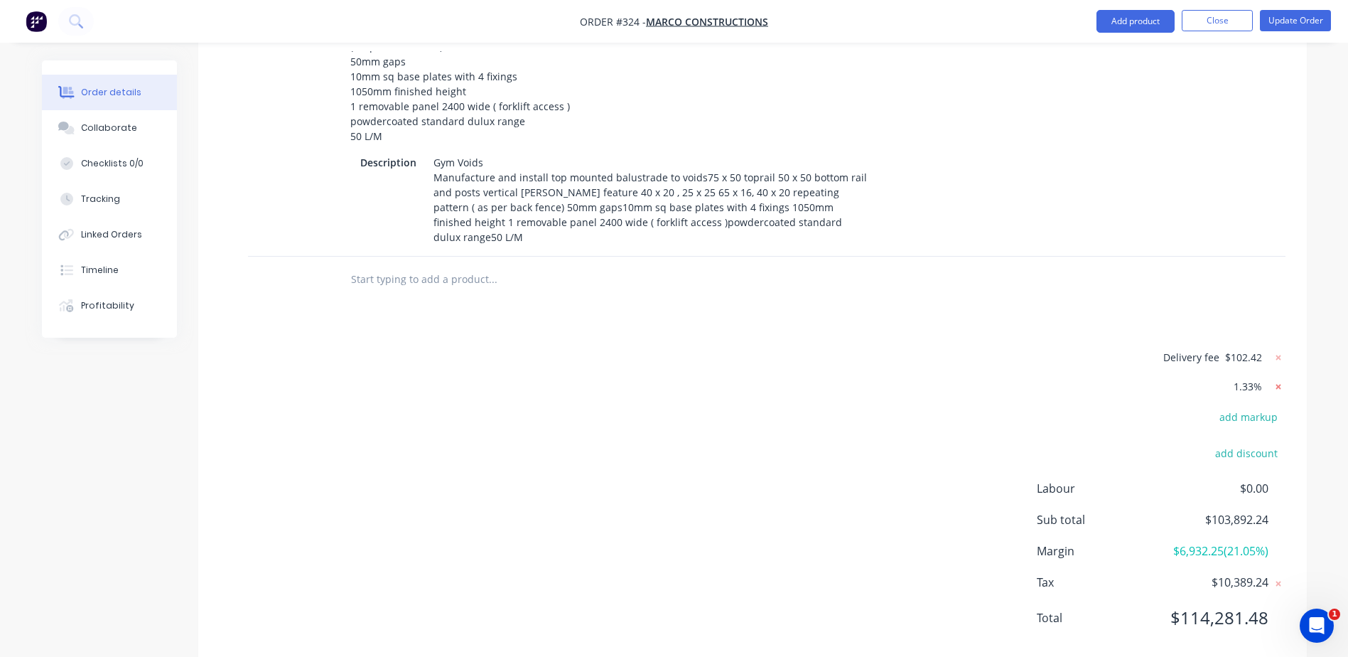
type input "$1,974.60"
type input "$263.28"
type input "$1,974.60"
type input "$263.28"
type input "$1,974.60"
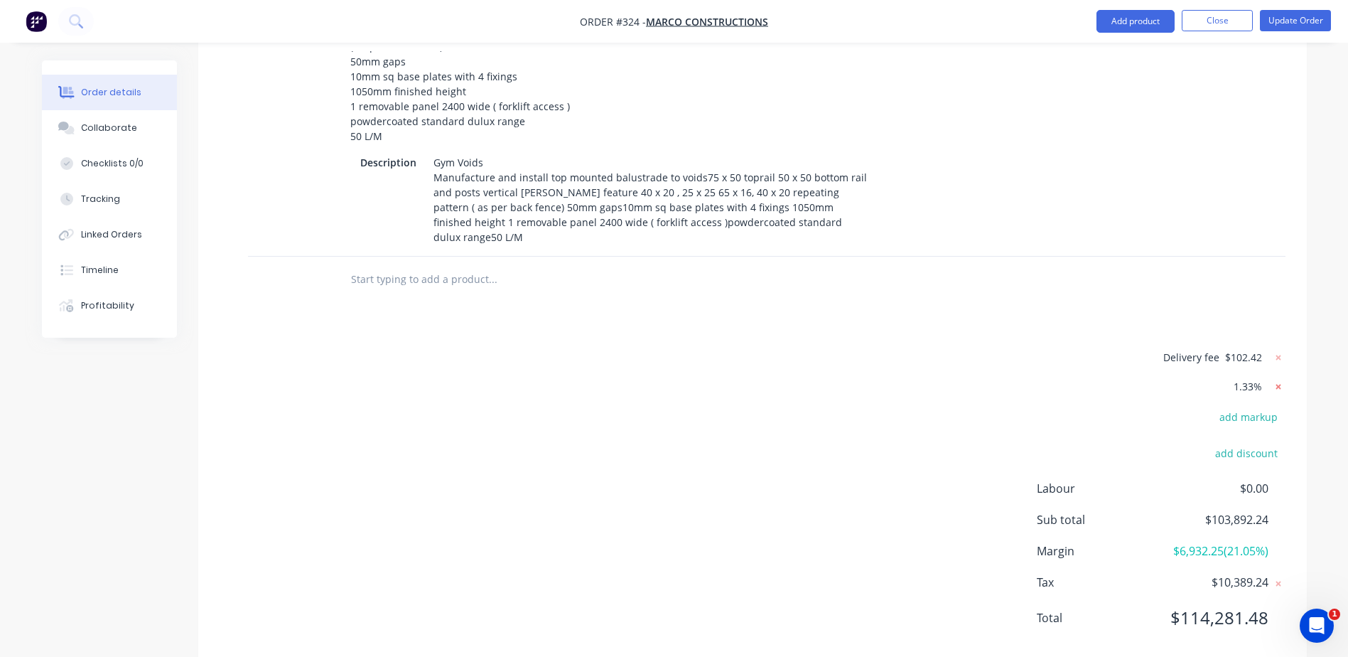
type input "$263.28"
type input "$1,842.96"
type input "25"
type input "$32,500.00"
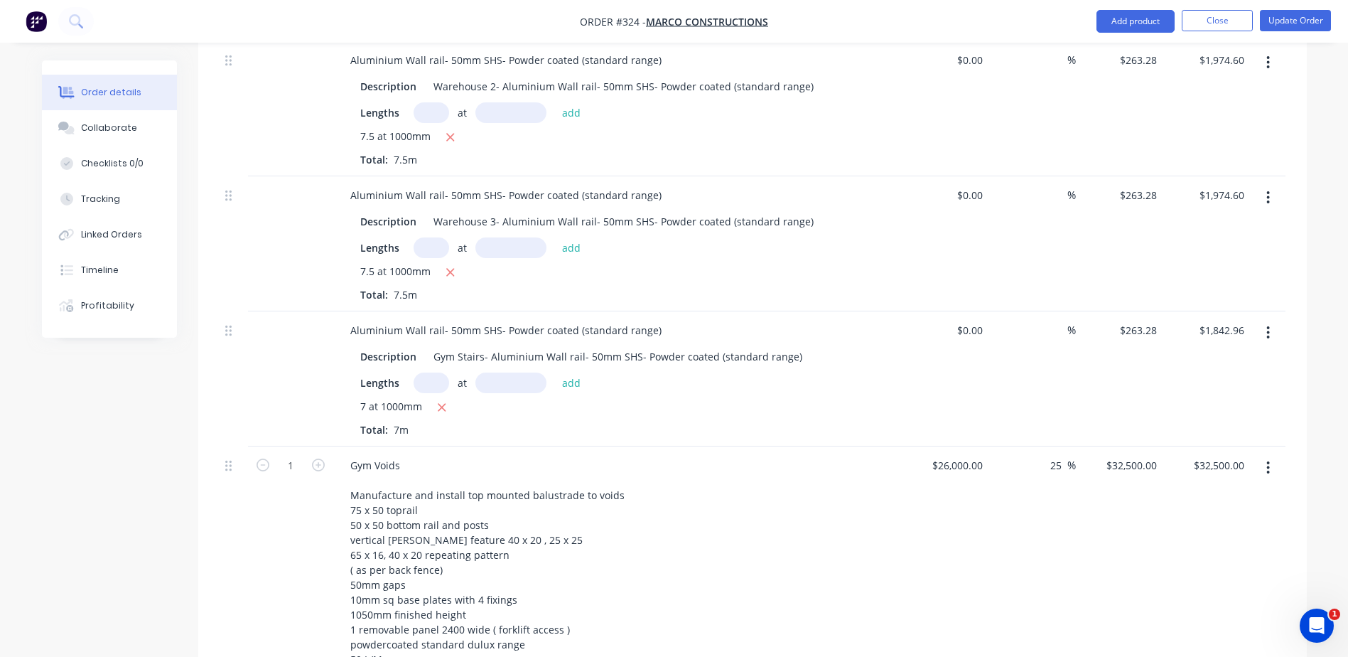
scroll to position [1383, 0]
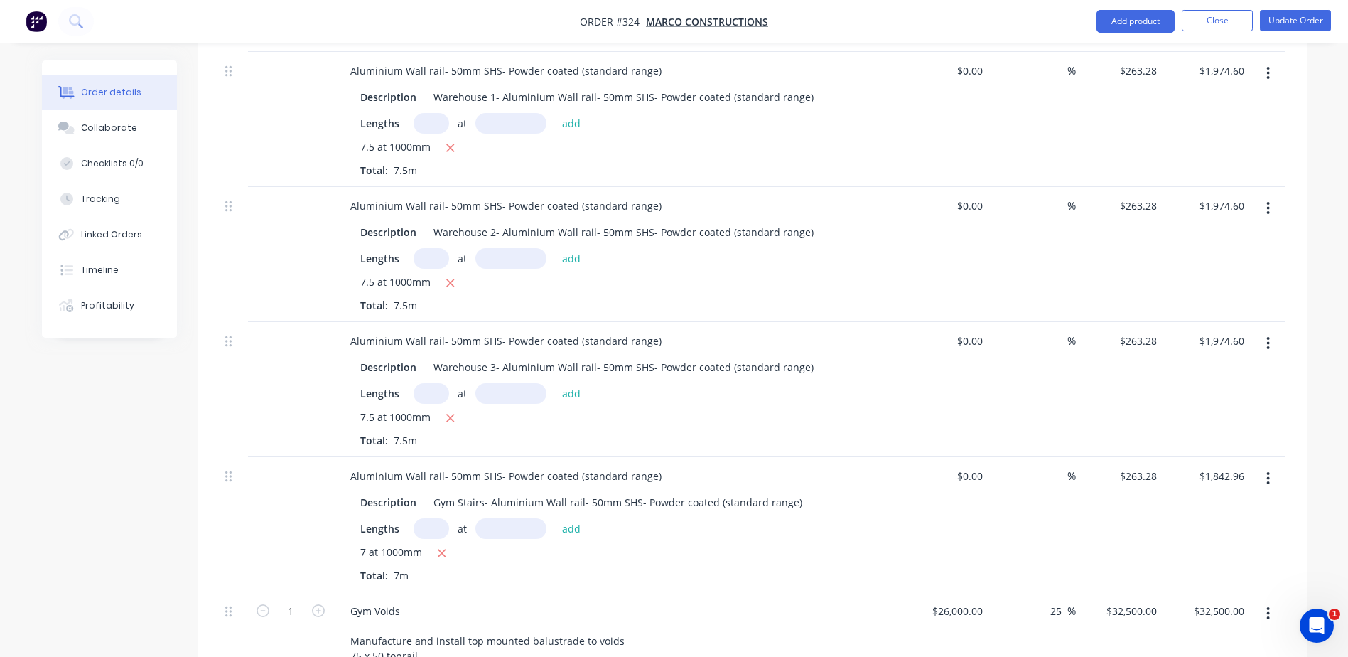
click at [989, 462] on div "%" at bounding box center [1031, 524] width 87 height 135
type input "$210.62"
type input "$1,474.34"
click at [1007, 556] on div "%" at bounding box center [1031, 524] width 87 height 135
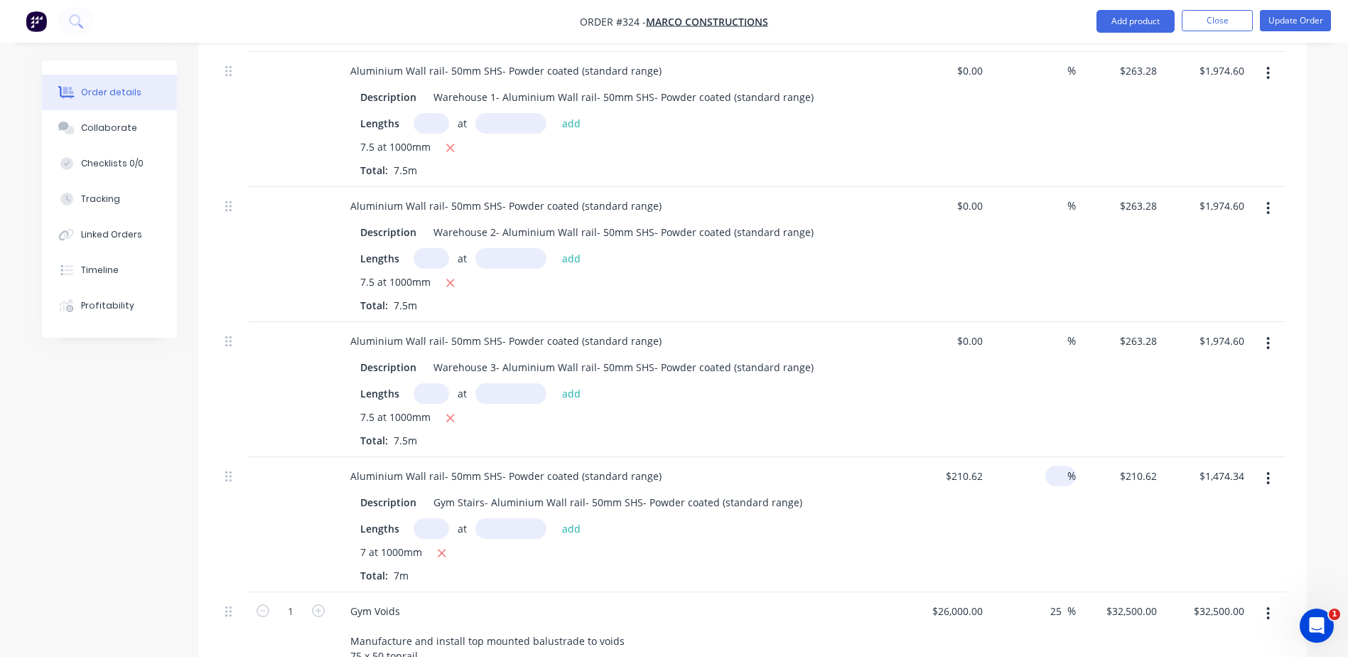
click at [1060, 465] on input at bounding box center [1059, 475] width 16 height 21
type input "25"
type input "$263.275"
type input "$1,842.93"
click at [1115, 509] on div "$263.275 $263.275" at bounding box center [1119, 524] width 87 height 135
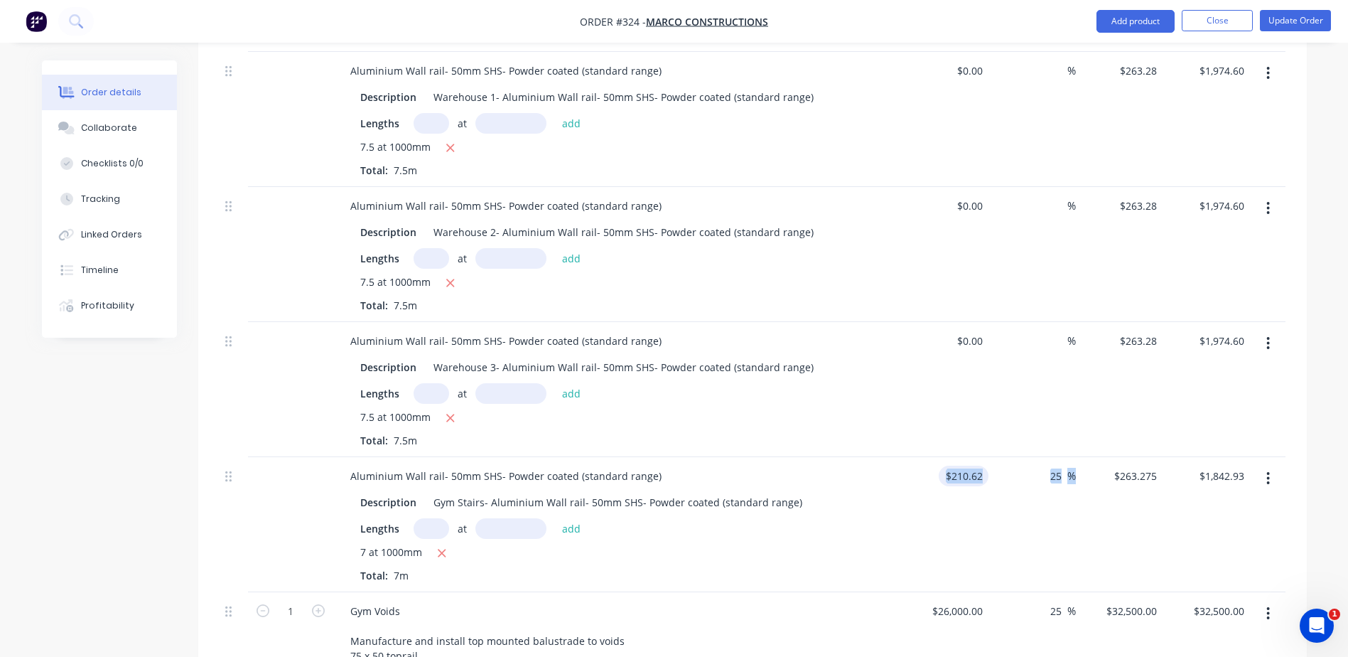
drag, startPoint x: 1084, startPoint y: 462, endPoint x: 942, endPoint y: 466, distance: 141.5
click at [942, 466] on div "Aluminium Wall rail- 50mm SHS- Powder coated (standard range) Description Gym S…" at bounding box center [753, 524] width 1066 height 135
copy div "$210.62 25 %"
drag, startPoint x: 973, startPoint y: 326, endPoint x: 1082, endPoint y: 323, distance: 108.7
click at [1082, 323] on div "Aluminium Wall rail- 50mm SHS- Powder coated (standard range) Description Wareh…" at bounding box center [753, 389] width 1066 height 135
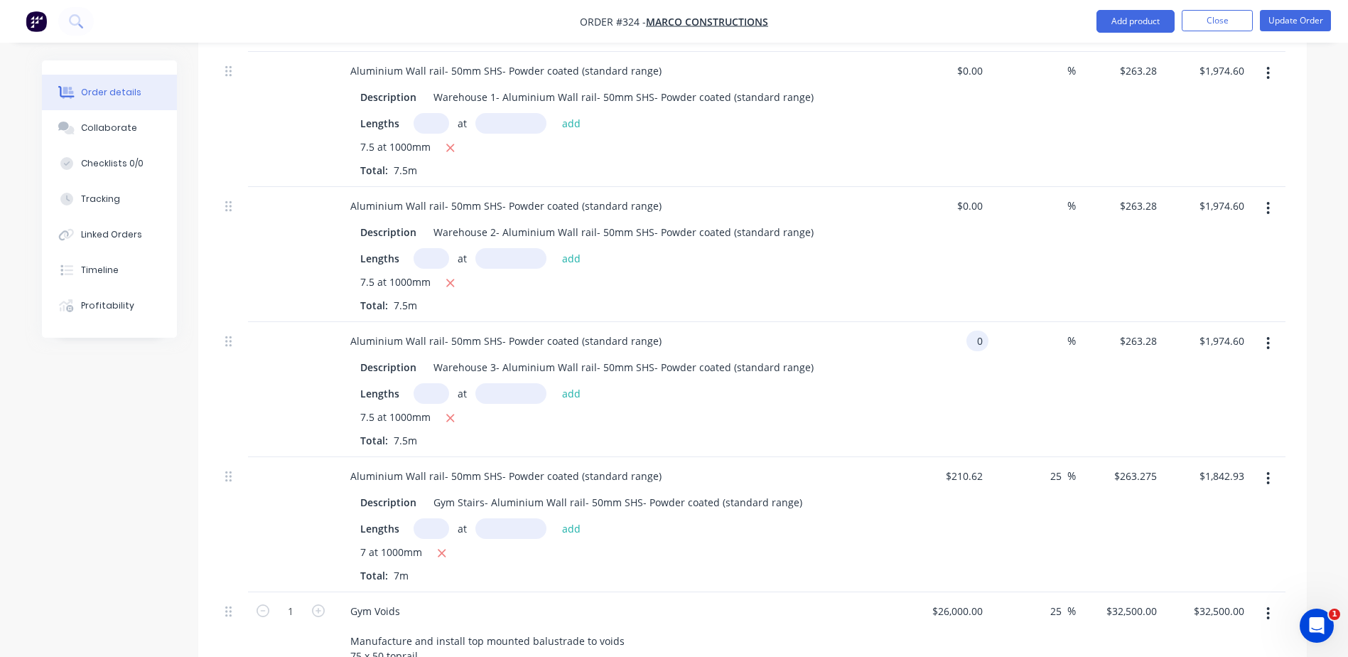
type input "$0.00"
drag, startPoint x: 1082, startPoint y: 321, endPoint x: 913, endPoint y: 326, distance: 169.2
click at [913, 326] on div "Aluminium Wall rail- 50mm SHS- Powder coated (standard range) Description Wareh…" at bounding box center [753, 389] width 1066 height 135
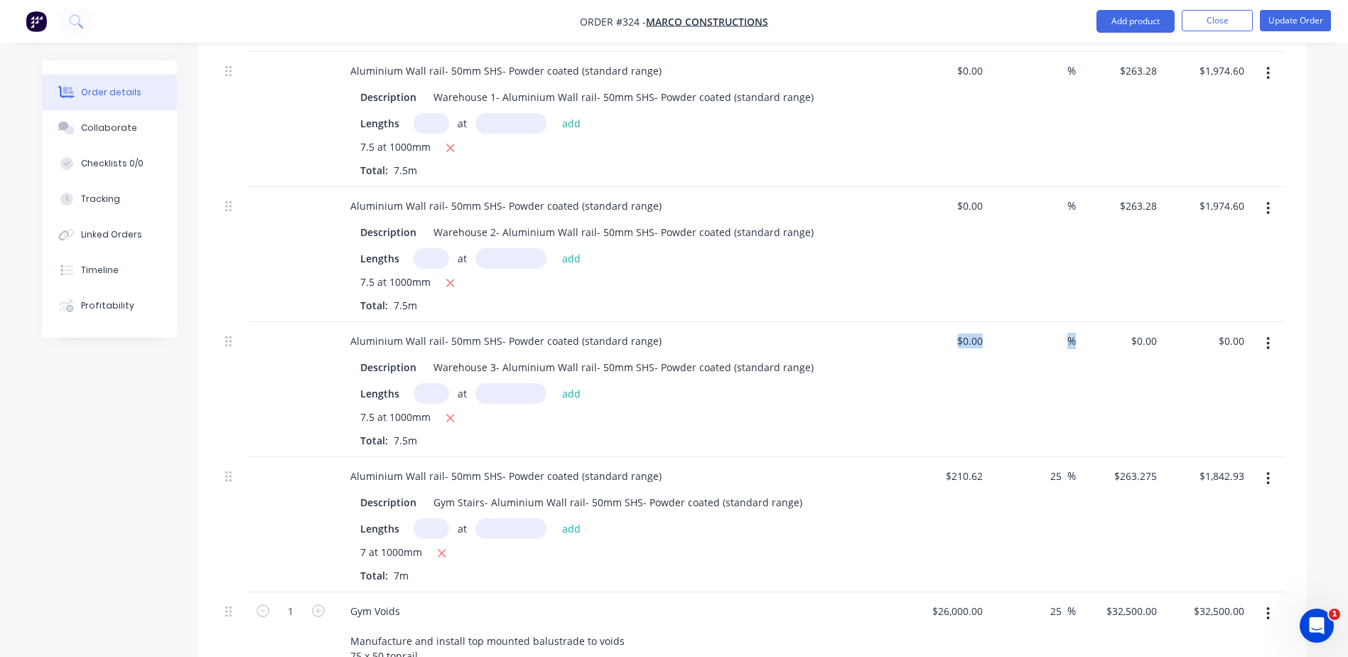
click at [1059, 368] on div "%" at bounding box center [1031, 389] width 87 height 135
click at [973, 330] on input "0" at bounding box center [972, 340] width 33 height 21
type input "$0.00"
drag, startPoint x: 1075, startPoint y: 323, endPoint x: 1044, endPoint y: 324, distance: 31.3
click at [1044, 324] on div "Aluminium Wall rail- 50mm SHS- Powder coated (standard range) Description Wareh…" at bounding box center [753, 389] width 1066 height 135
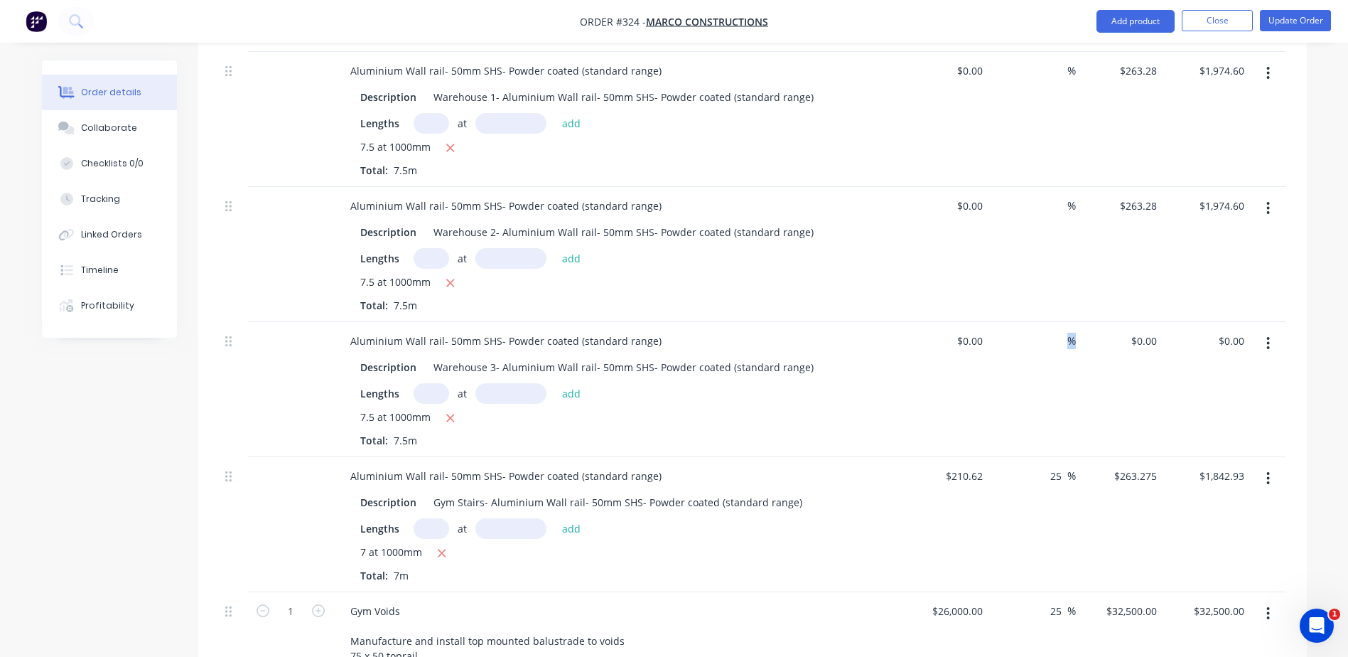
drag, startPoint x: 1125, startPoint y: 374, endPoint x: 1096, endPoint y: 343, distance: 42.2
click at [1125, 373] on div "$0.00 $0.00" at bounding box center [1119, 389] width 87 height 135
click at [1063, 330] on input at bounding box center [1059, 340] width 16 height 21
type input "25"
click at [980, 330] on input "0" at bounding box center [980, 340] width 16 height 21
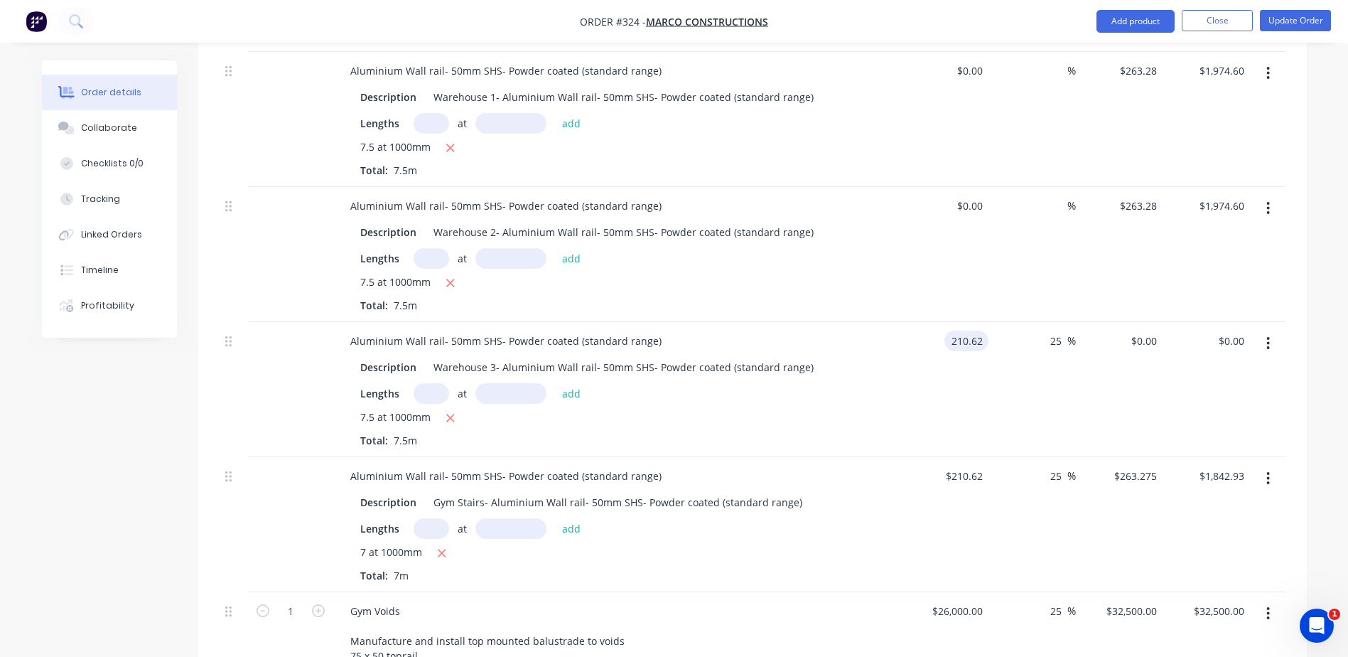
type input "$210.62"
type input "$263.275"
type input "$1,974.56"
click at [1039, 256] on div "%" at bounding box center [1031, 254] width 87 height 135
click at [1056, 195] on input at bounding box center [1059, 205] width 16 height 21
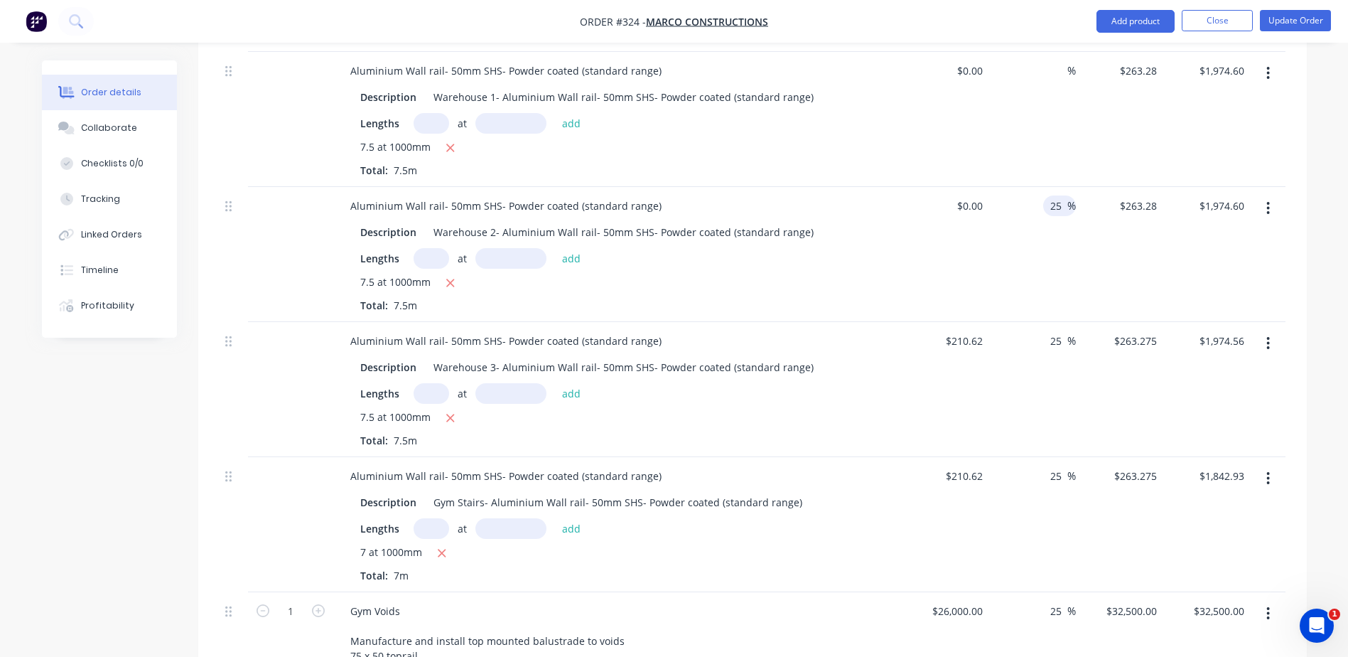
type input "25"
type input "$0.00"
click at [976, 225] on div "$0.00 $0.00" at bounding box center [945, 254] width 87 height 135
type input "$210.62"
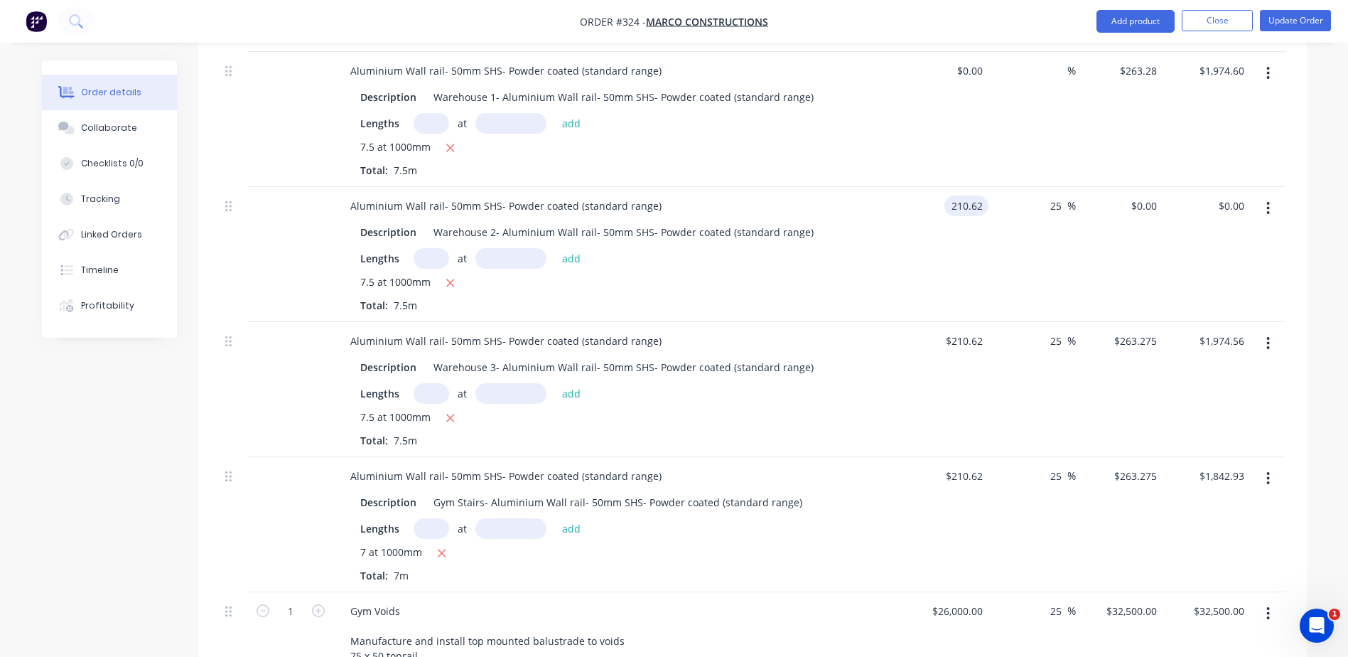
type input "$263.275"
type input "$1,974.56"
click at [996, 102] on div "%" at bounding box center [1031, 119] width 87 height 135
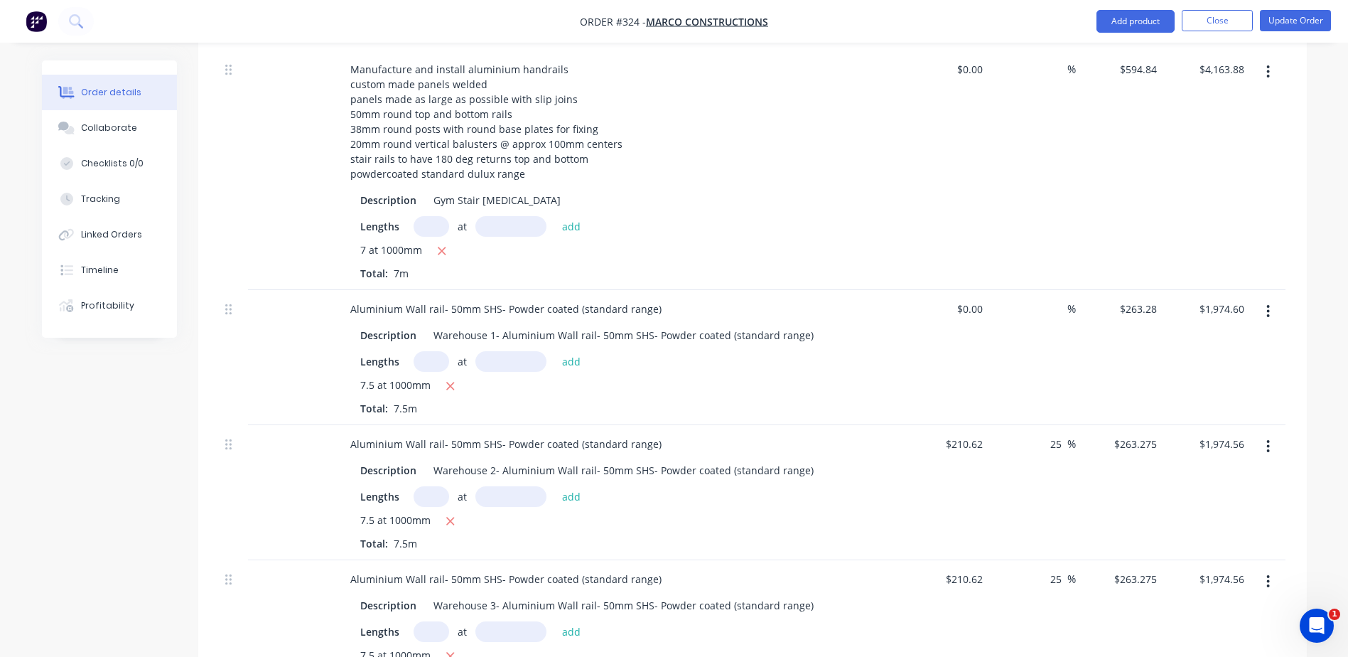
scroll to position [1099, 0]
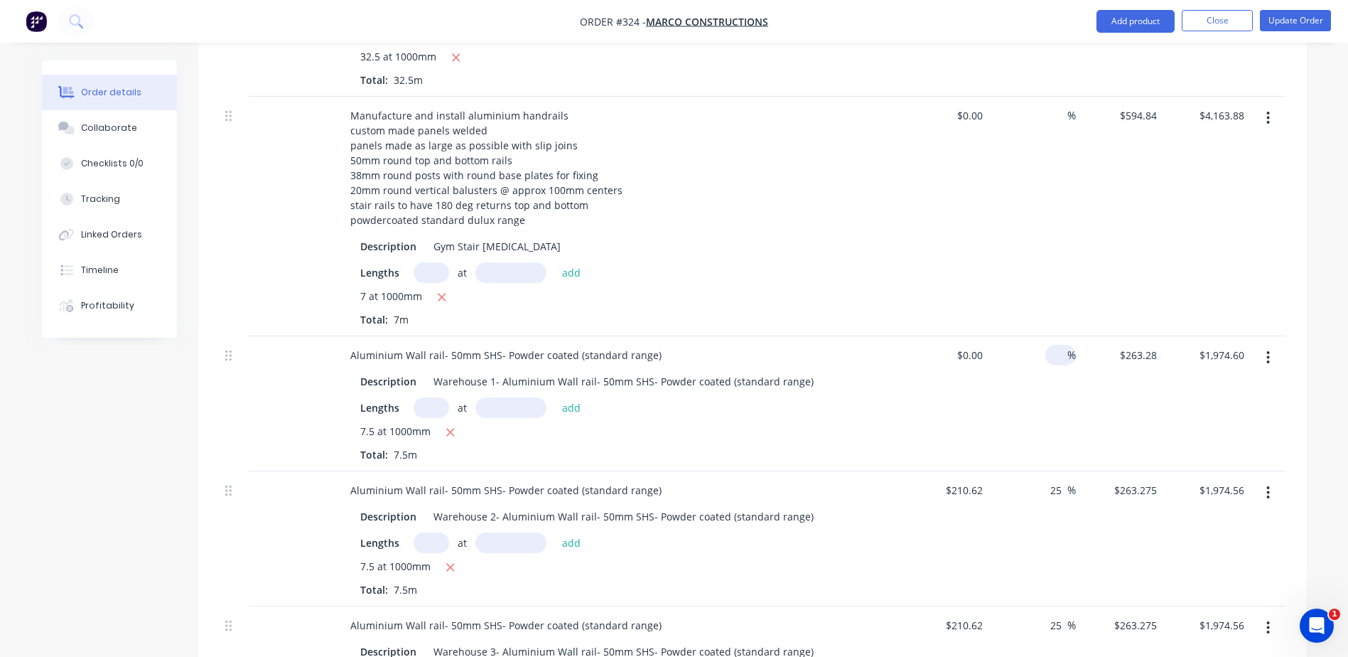
click at [1061, 345] on input at bounding box center [1059, 355] width 16 height 21
type input "25"
type input "0"
type input "$0.00"
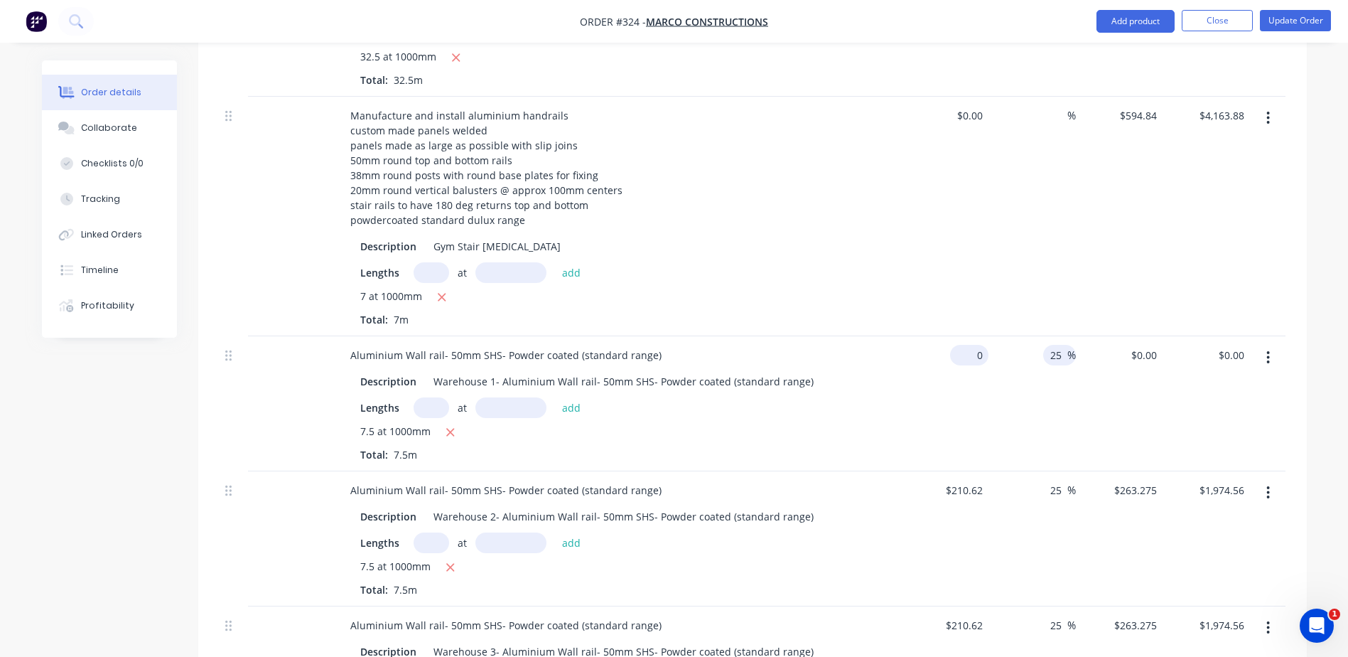
click at [966, 345] on div "0 $0.00" at bounding box center [969, 355] width 38 height 21
type input "$210.62"
type input "$263.275"
type input "$1,974.56"
click at [1002, 247] on div "%" at bounding box center [1031, 216] width 87 height 239
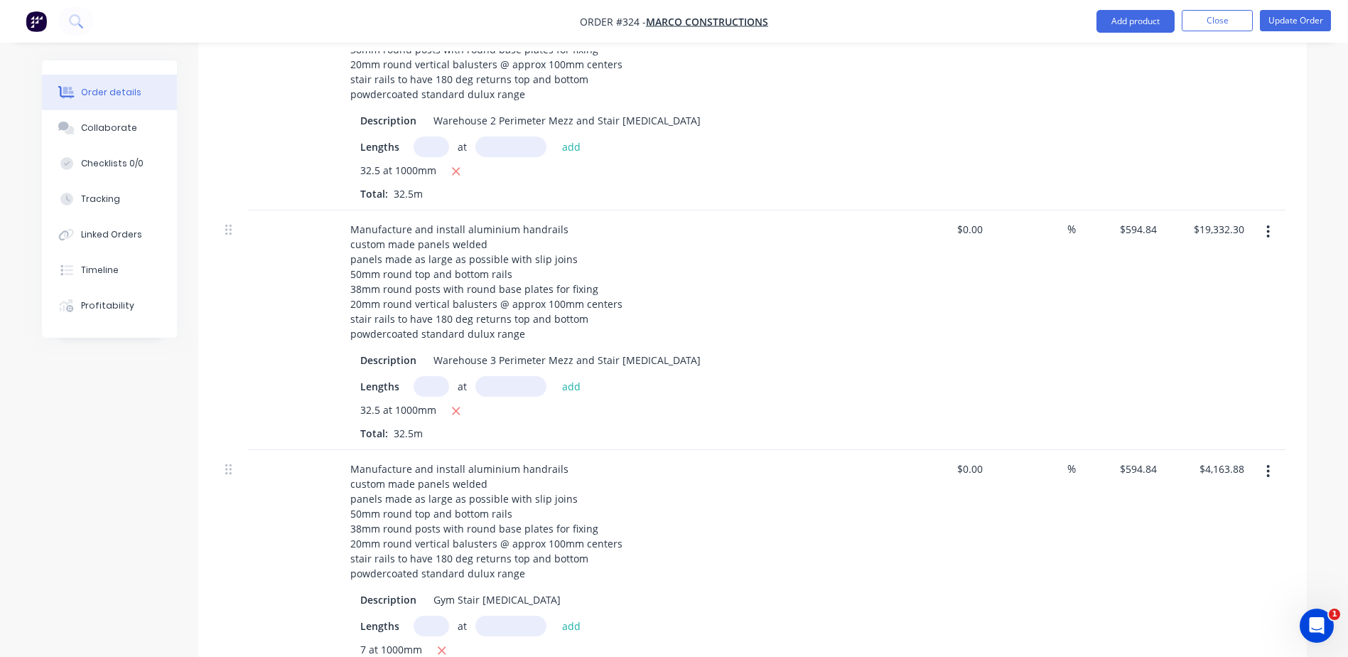
scroll to position [744, 0]
click at [1053, 221] on input at bounding box center [1059, 231] width 16 height 21
type input "25"
type input "0"
type input "$0.00"
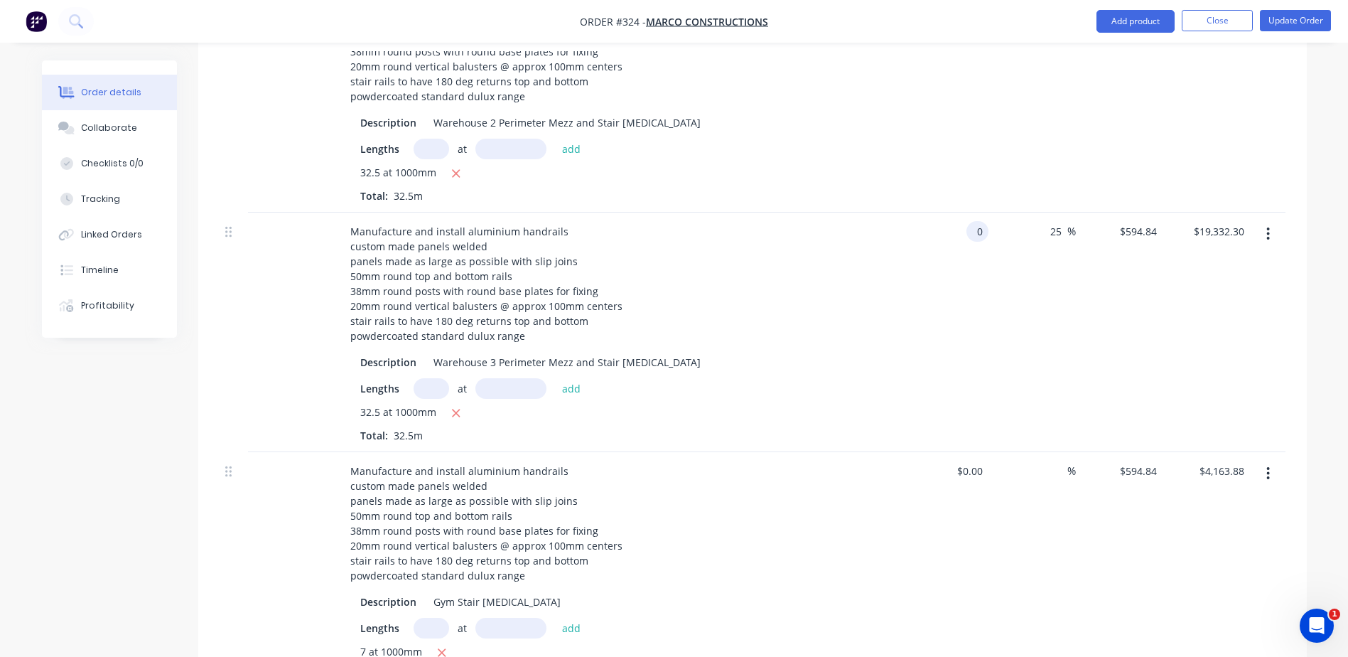
type input "$0.00"
click at [968, 221] on div "0 0" at bounding box center [977, 231] width 22 height 21
type input "$475.80"
type input "$594.75"
type input "$19,329.38"
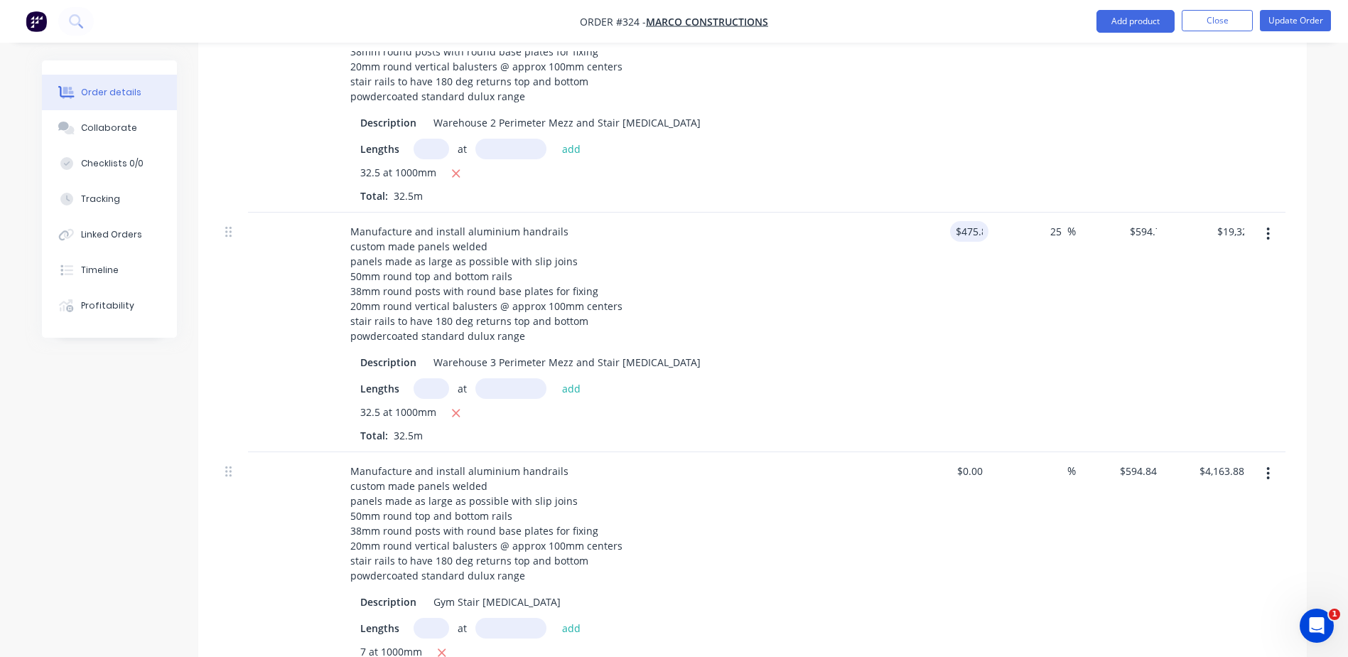
click at [999, 276] on div "25 25 %" at bounding box center [1031, 331] width 87 height 239
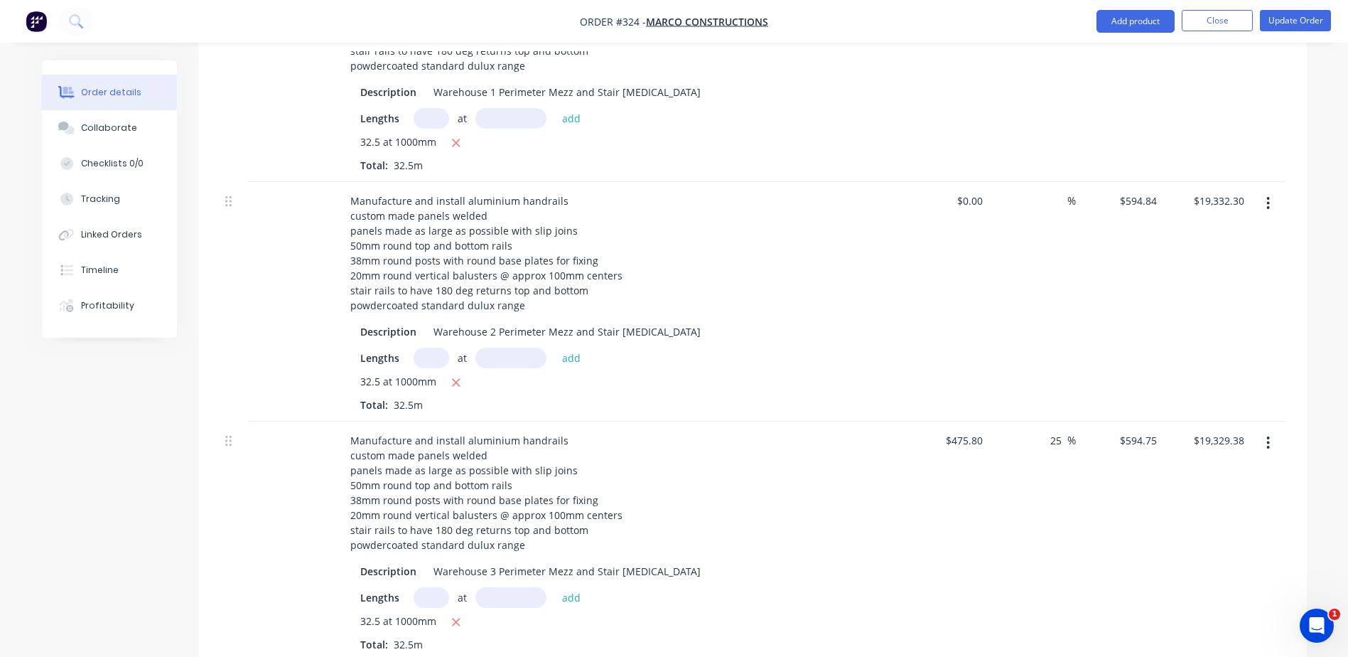
scroll to position [531, 0]
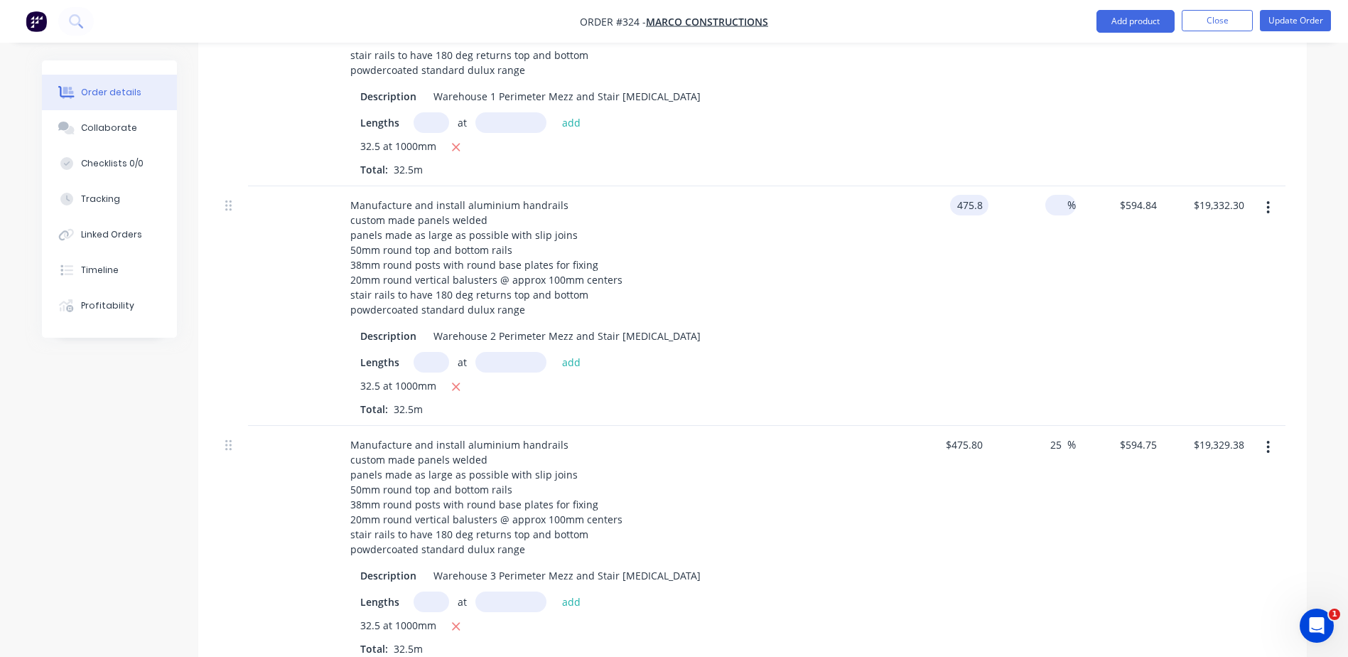
type input "$475.80"
type input "$15,463.50"
click at [1054, 195] on input at bounding box center [1059, 205] width 16 height 21
type input "25"
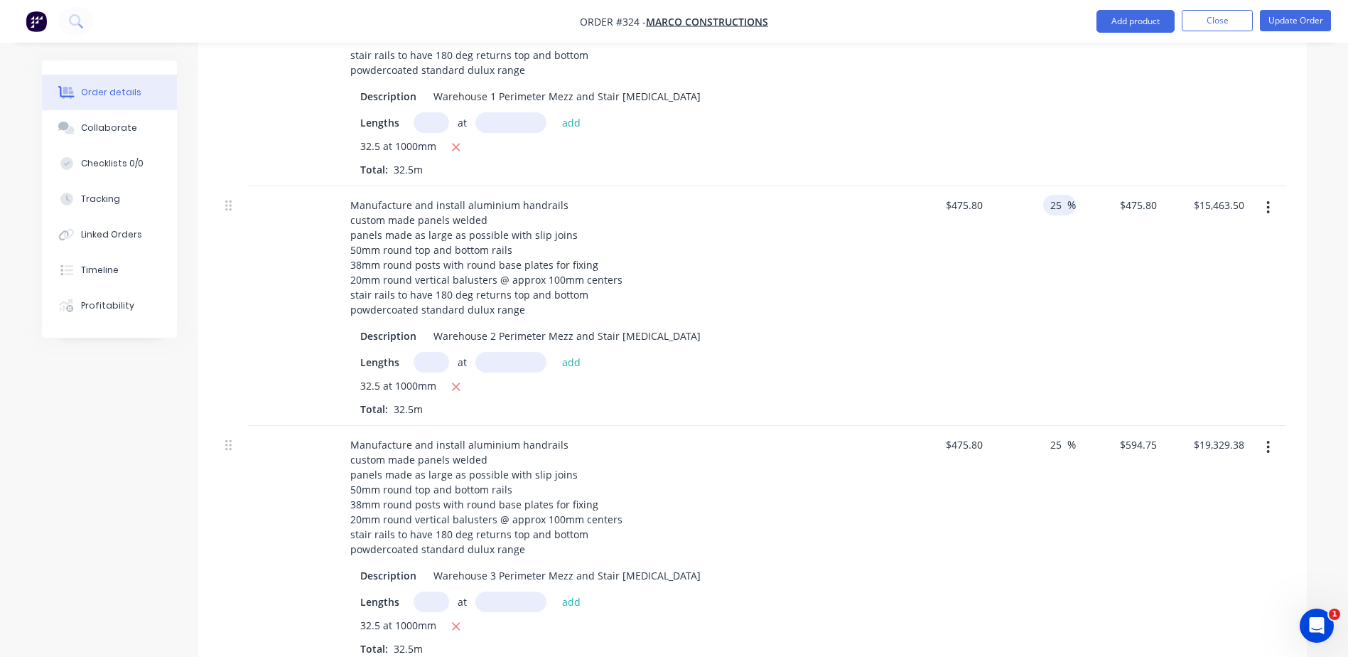
type input "$594.75"
type input "$19,329.38"
click at [1042, 134] on div "%" at bounding box center [1031, 66] width 87 height 239
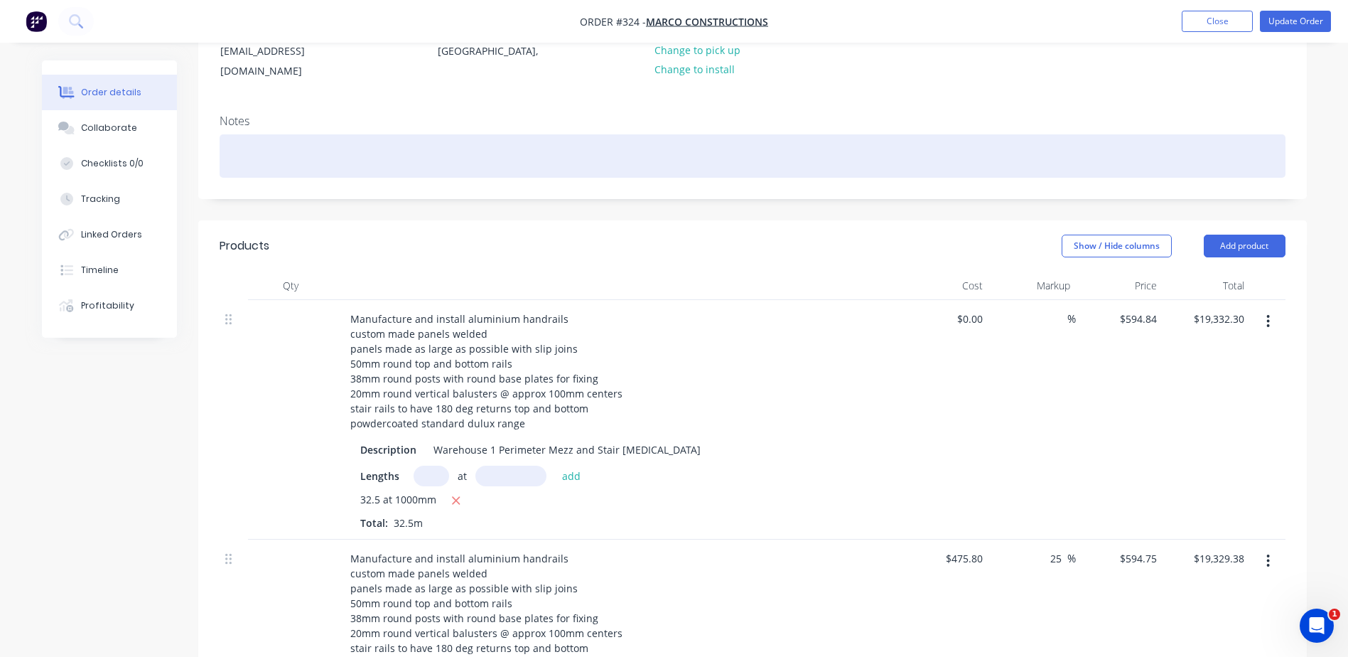
scroll to position [175, 0]
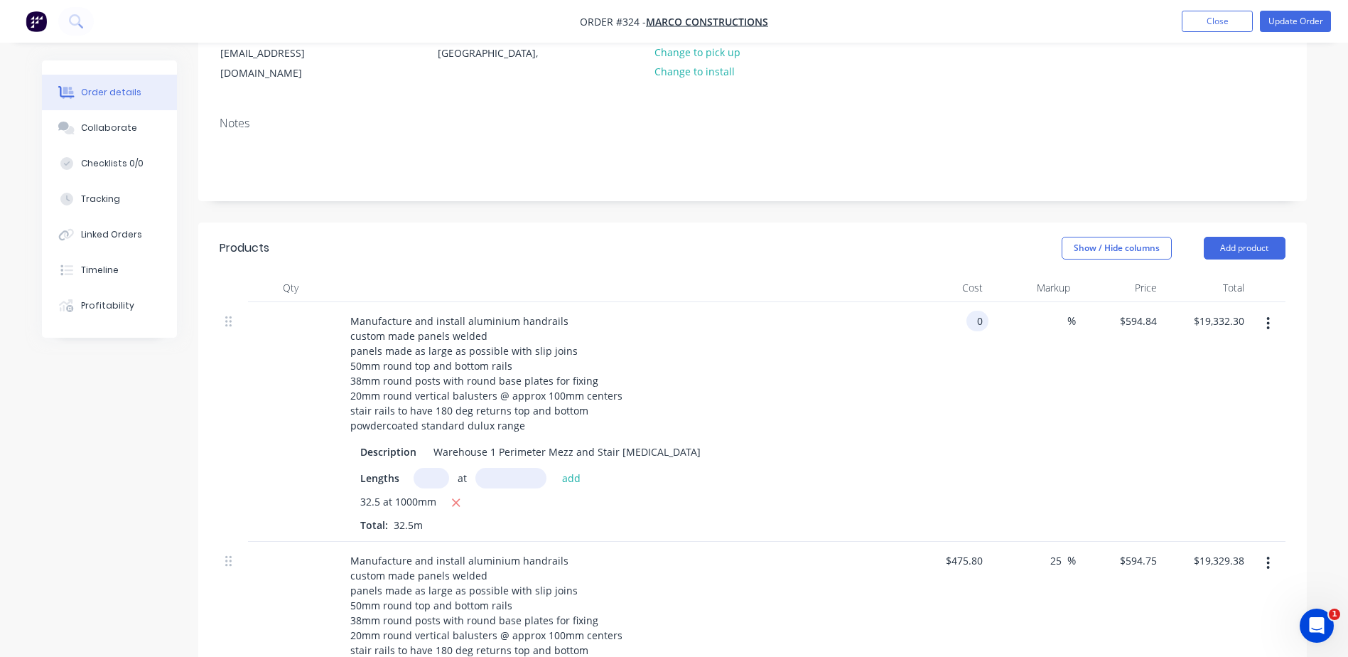
click at [975, 310] on input "0" at bounding box center [980, 320] width 16 height 21
type input "$475.80"
type input "$15,463.50"
click at [1062, 310] on input at bounding box center [1059, 320] width 16 height 21
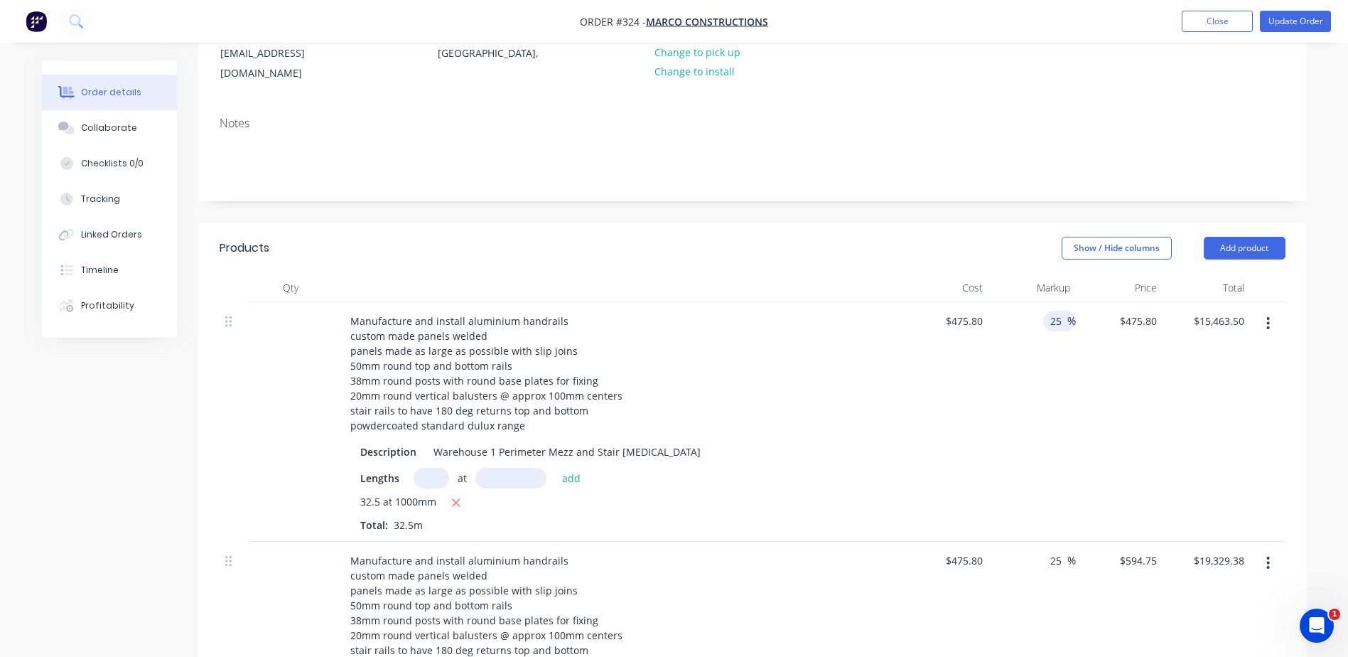
type input "25"
type input "$594.75"
type input "$19,329.38"
click at [878, 400] on div "Manufacture and install aluminium handrails custom made panels welded panels ma…" at bounding box center [617, 372] width 557 height 125
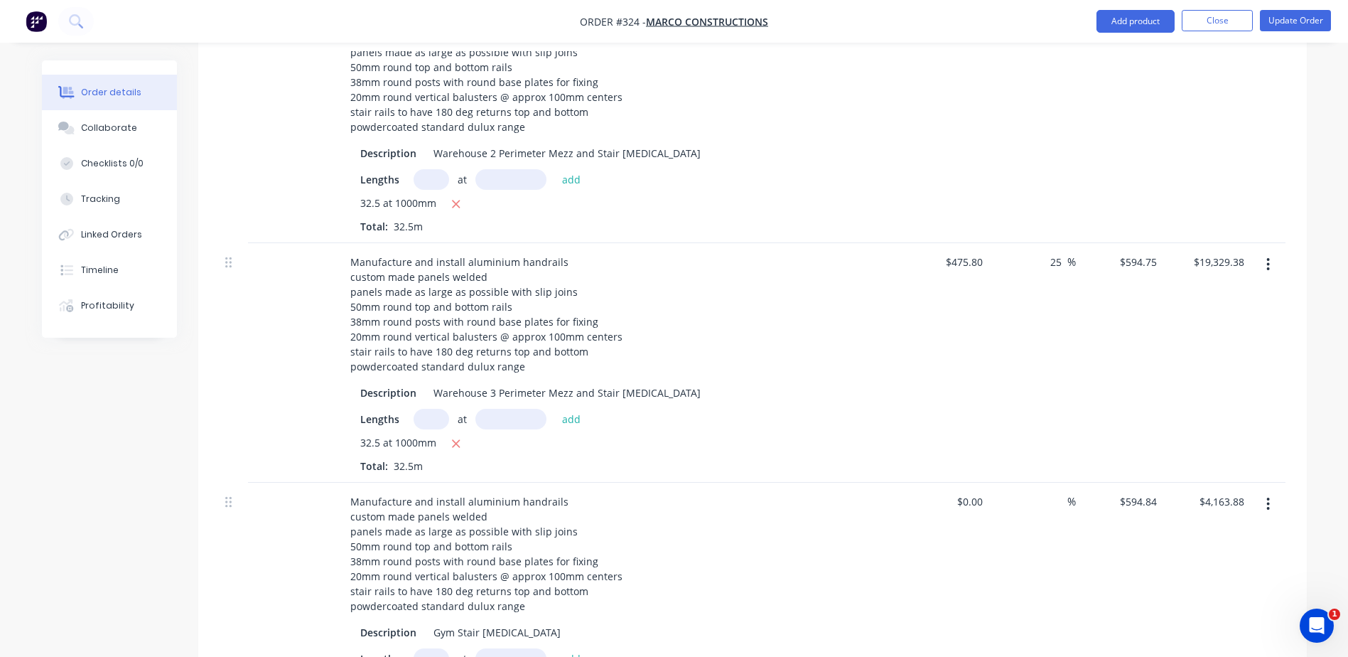
scroll to position [744, 0]
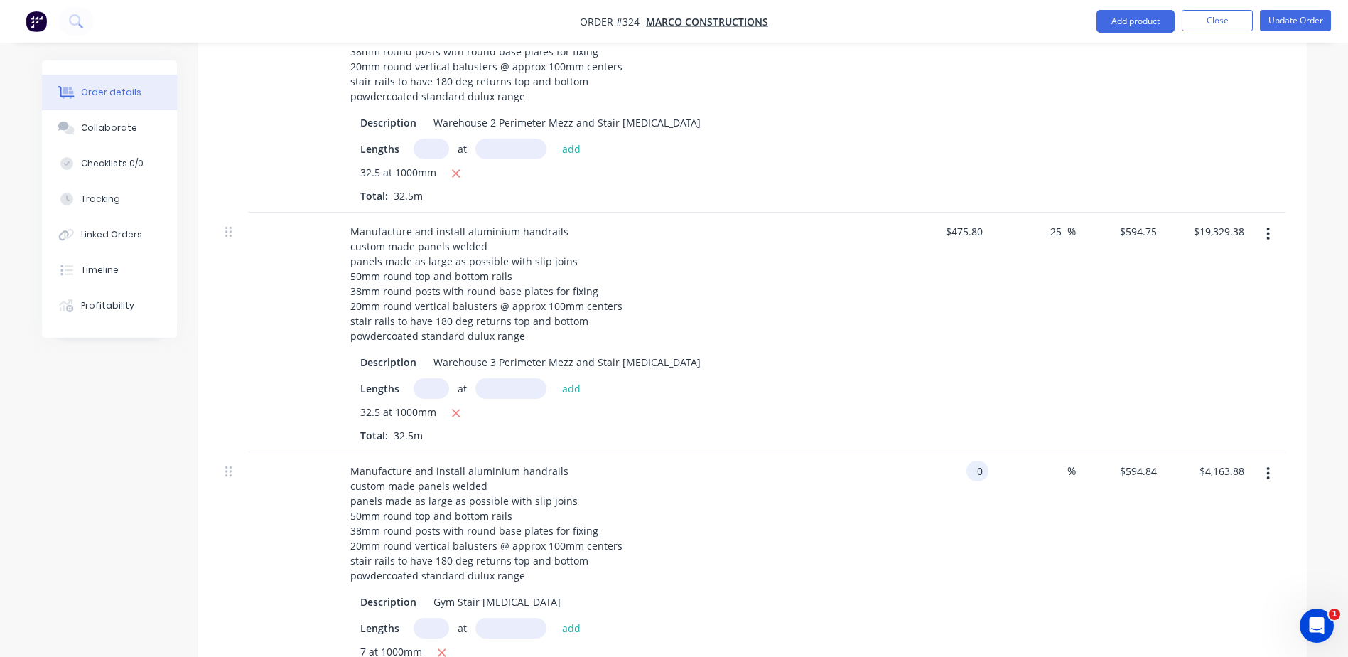
click at [971, 460] on div "0 0" at bounding box center [977, 470] width 22 height 21
type input "$475.80"
type input "$3,330.60"
click at [1060, 460] on input at bounding box center [1059, 470] width 16 height 21
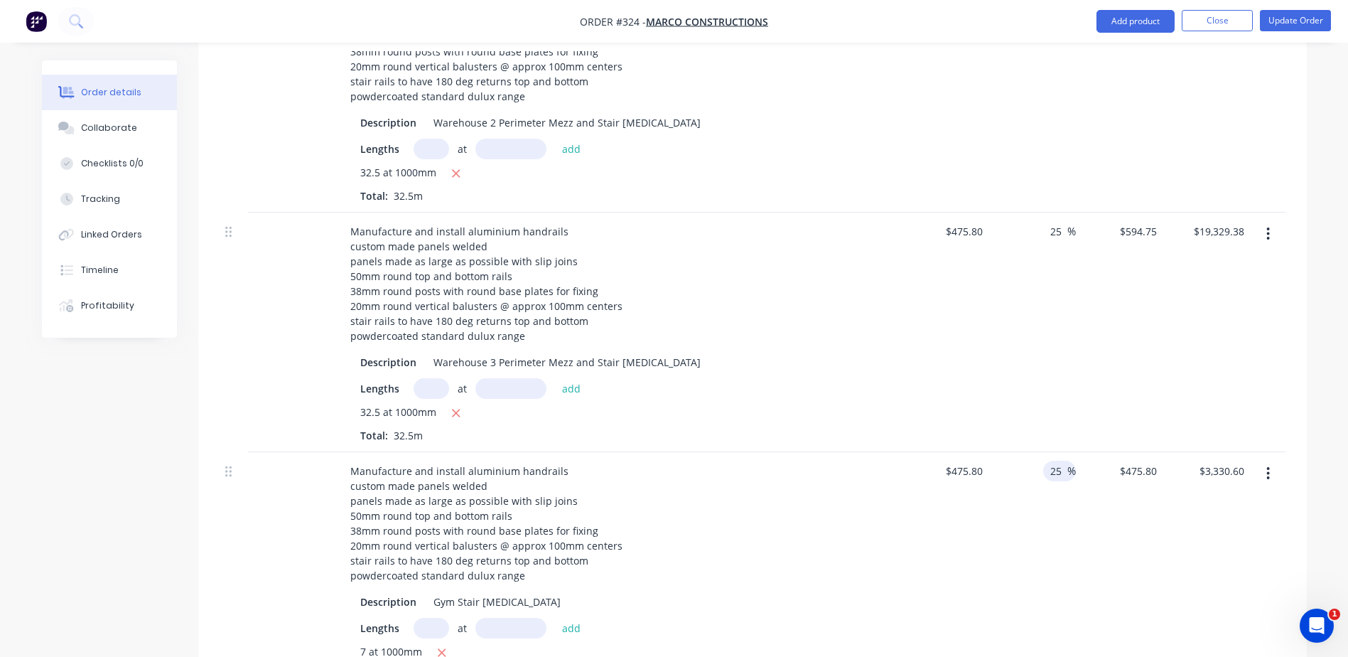
type input "25"
type input "$594.75"
type input "$4,163.25"
click at [1005, 563] on div "25 25 %" at bounding box center [1031, 571] width 87 height 239
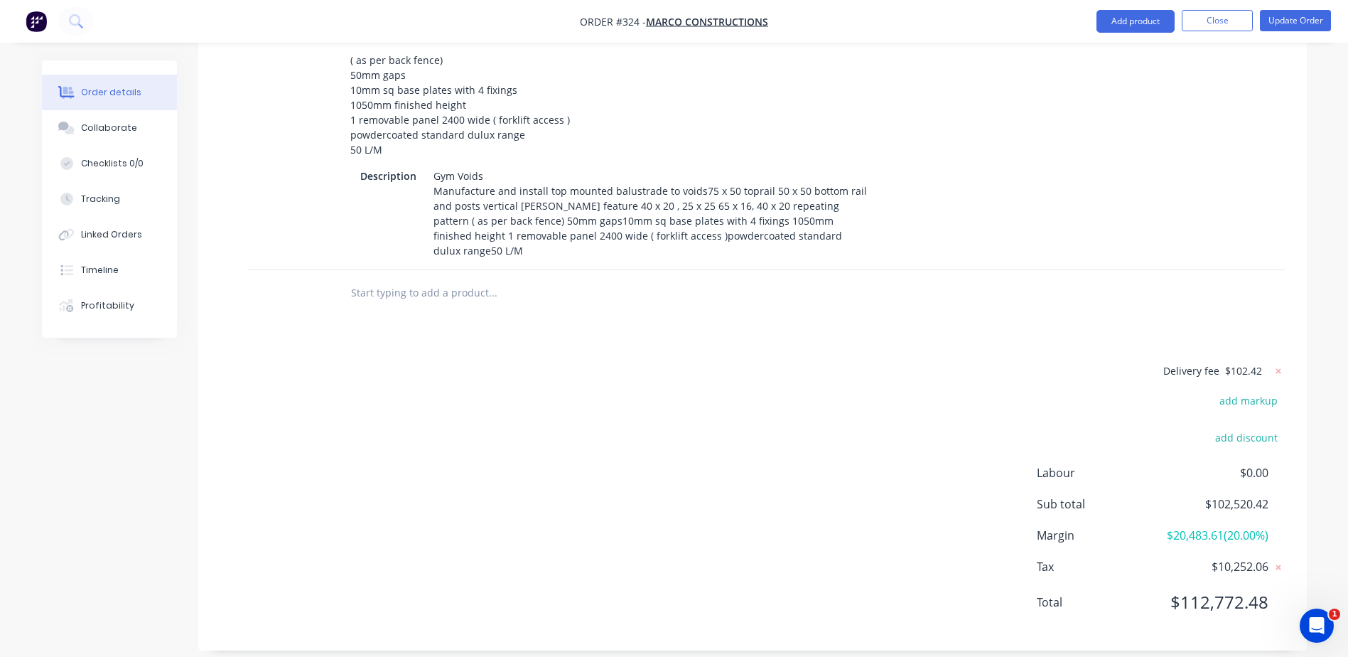
scroll to position [2040, 0]
click at [1228, 389] on button "add markup" at bounding box center [1248, 398] width 73 height 19
click at [1250, 394] on input at bounding box center [1230, 404] width 64 height 21
drag, startPoint x: 1255, startPoint y: 374, endPoint x: 1220, endPoint y: 373, distance: 35.5
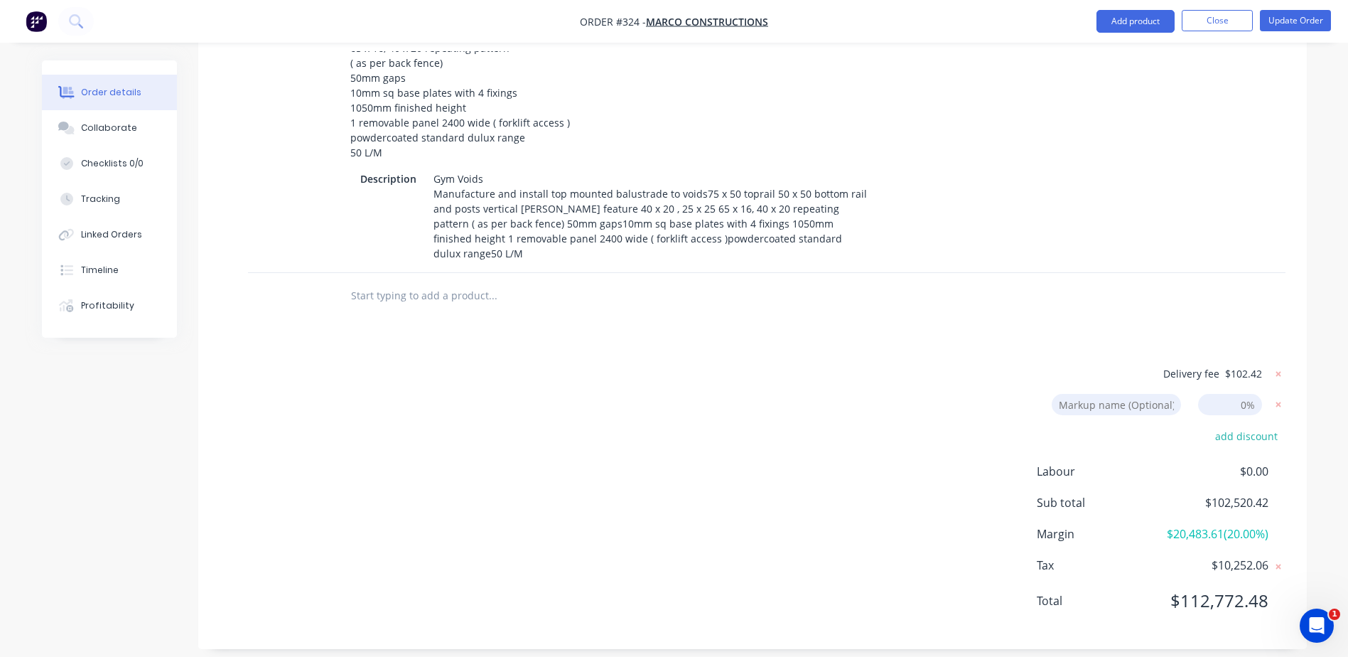
click at [1220, 394] on input at bounding box center [1230, 404] width 64 height 21
type input "1.33"
click input "submit" at bounding box center [0, 0] width 0 height 0
type input "26.66"
type input "$602.6602"
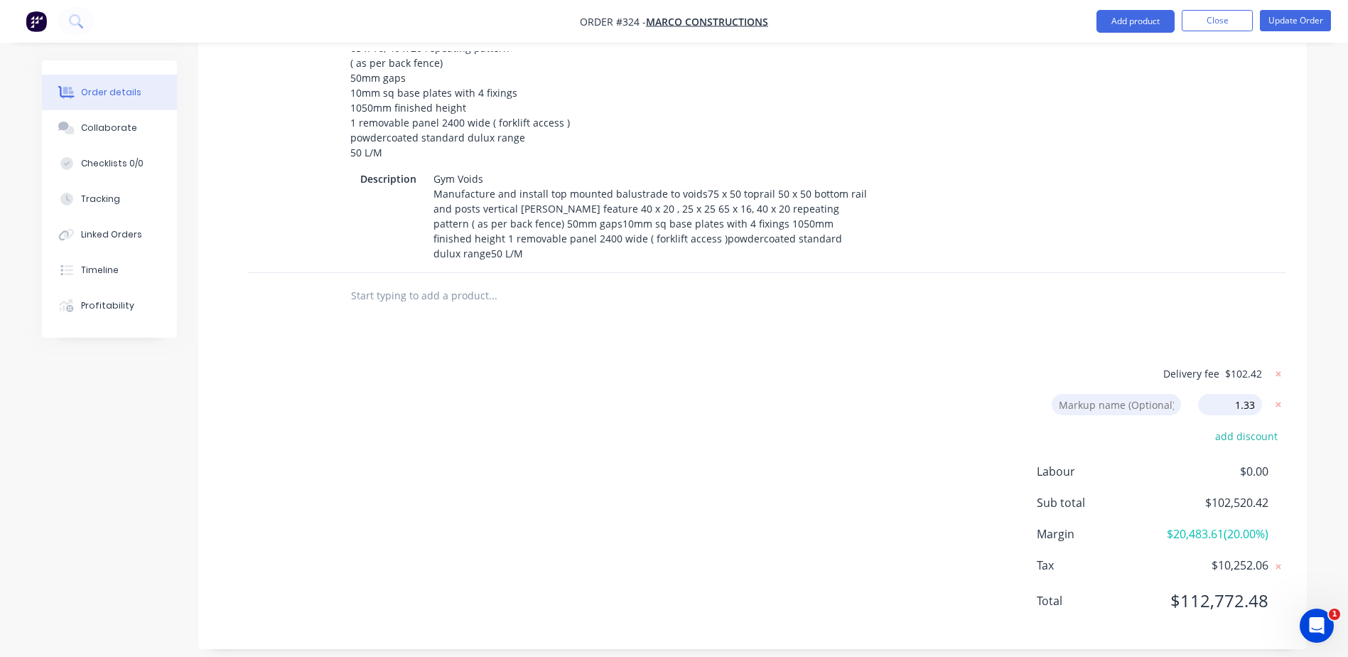
type input "$19,586.46"
type input "26.66"
type input "$602.6602"
type input "$19,586.46"
type input "26.66"
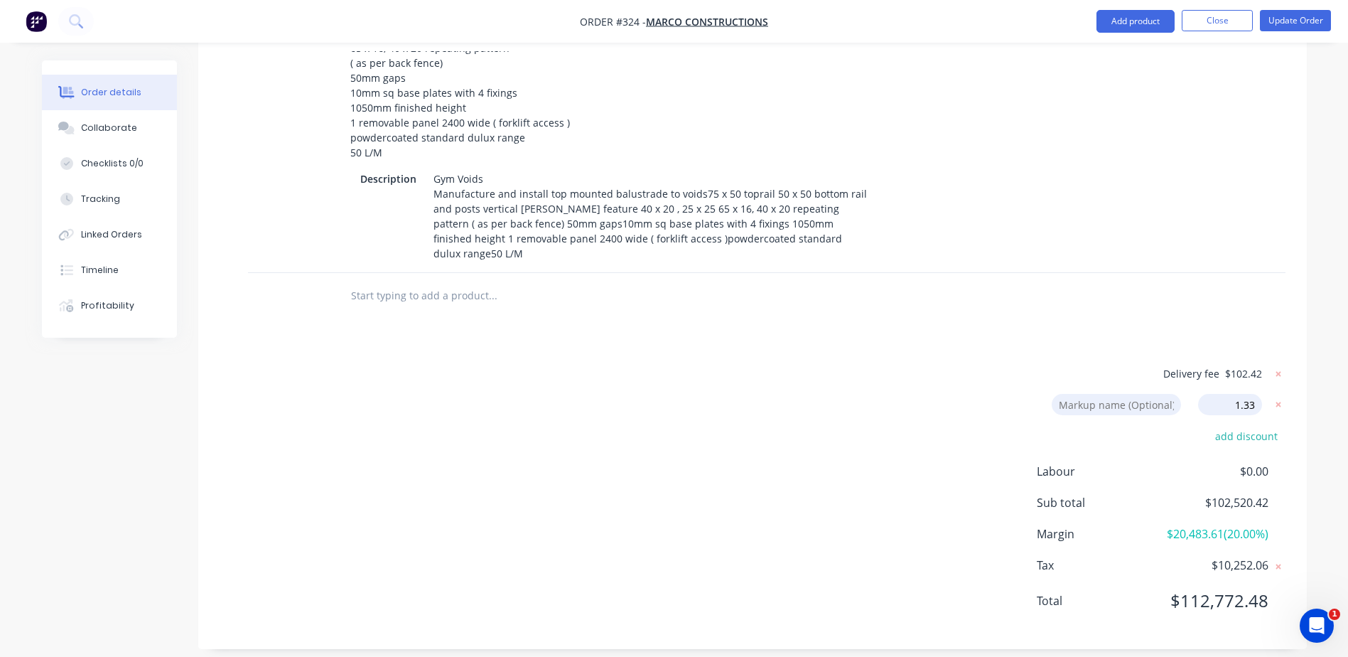
type input "$602.6602"
type input "$19,586.46"
type input "26.66"
type input "$602.6602"
type input "$4,218.62"
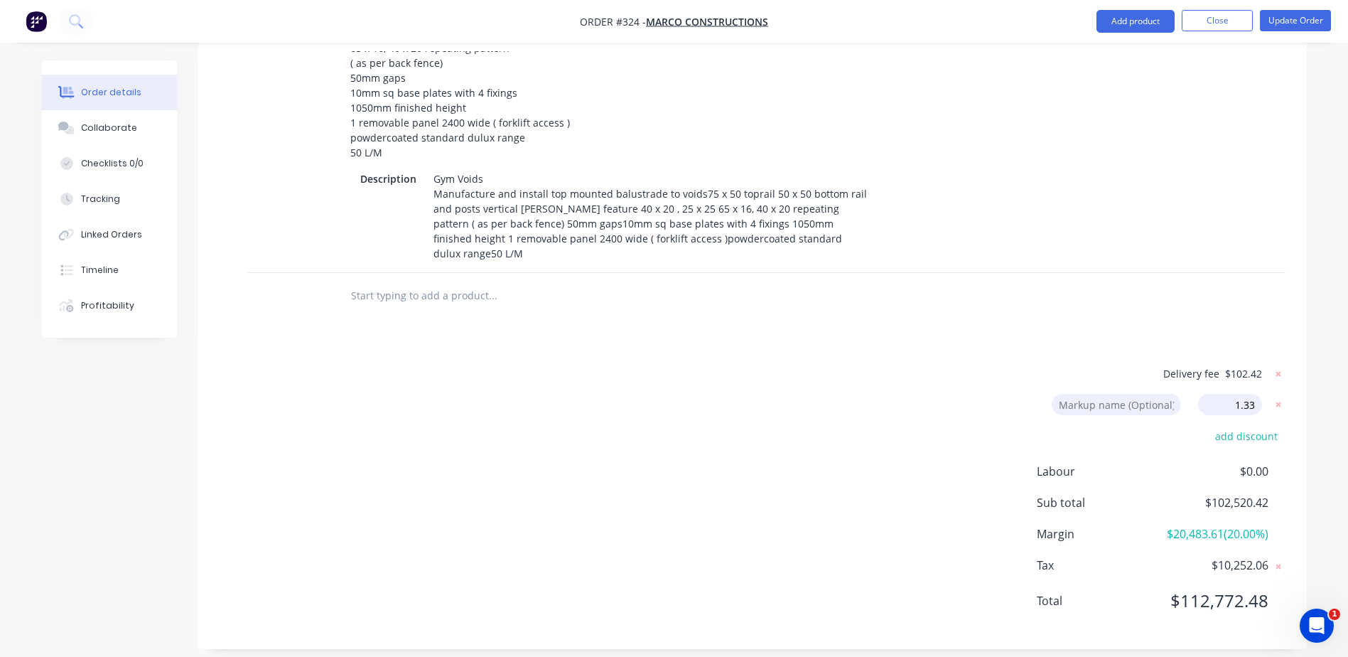
type input "26.66"
type input "$266.7766"
type input "$2,000.82"
type input "26.66"
type input "$266.7766"
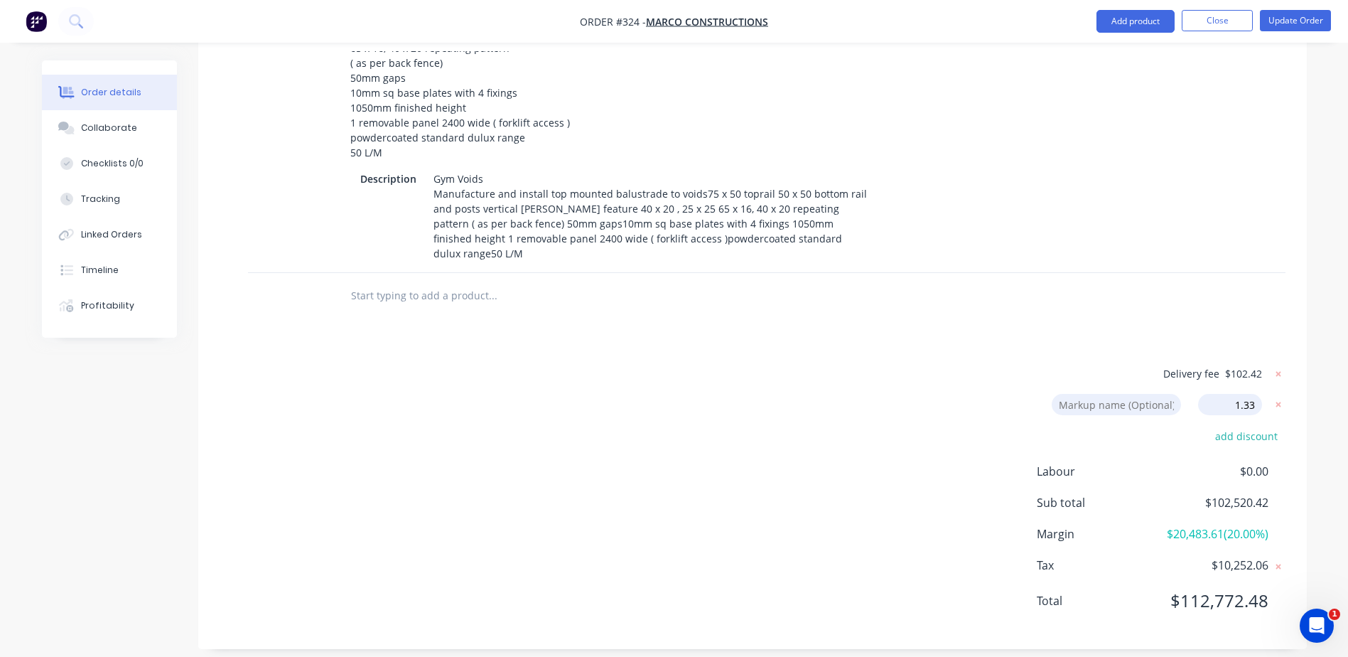
type input "$2,000.82"
type input "26.66"
type input "$266.7766"
type input "$2,000.82"
type input "26.66"
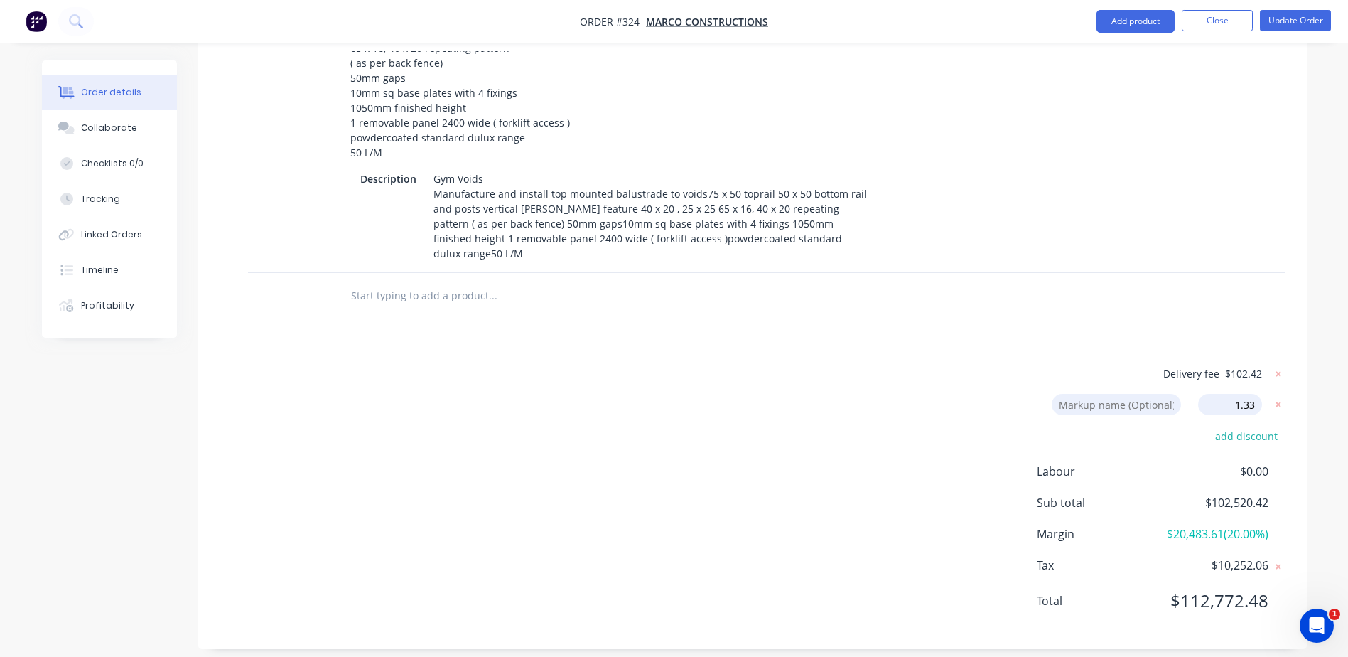
type input "$266.7766"
type input "$1,867.44"
type input "26.66"
type input "$32,932.25"
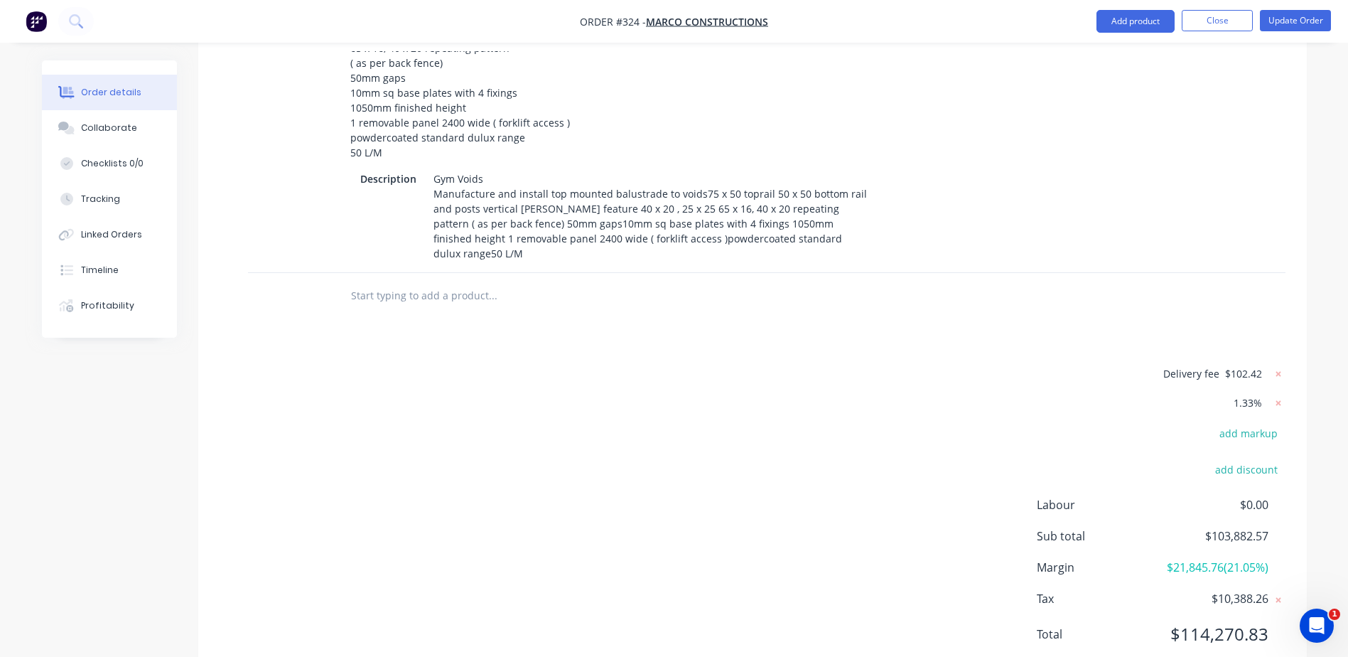
click at [1218, 394] on div "1.33%" at bounding box center [1197, 409] width 178 height 30
click at [1256, 395] on span "1.33%" at bounding box center [1247, 402] width 28 height 15
click at [1278, 396] on icon at bounding box center [1278, 403] width 14 height 14
type input "25"
type input "$594.75"
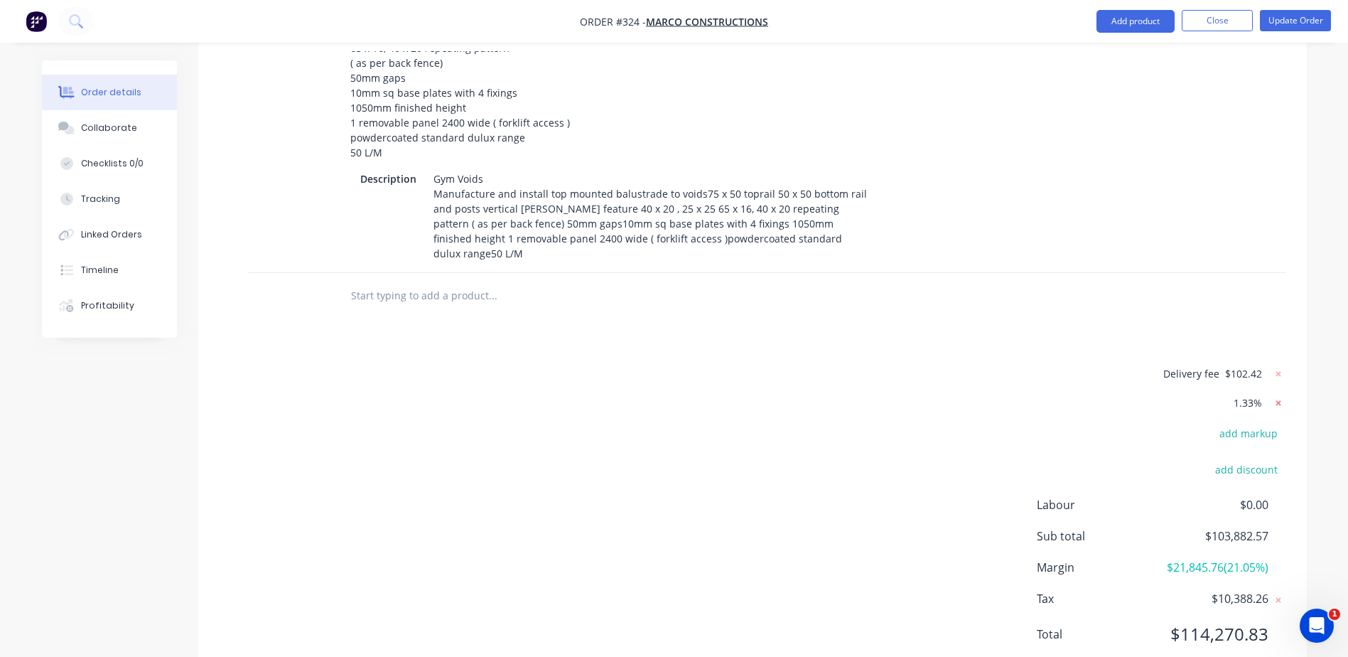
type input "$19,329.38"
type input "25"
type input "$594.75"
type input "$19,329.38"
type input "25"
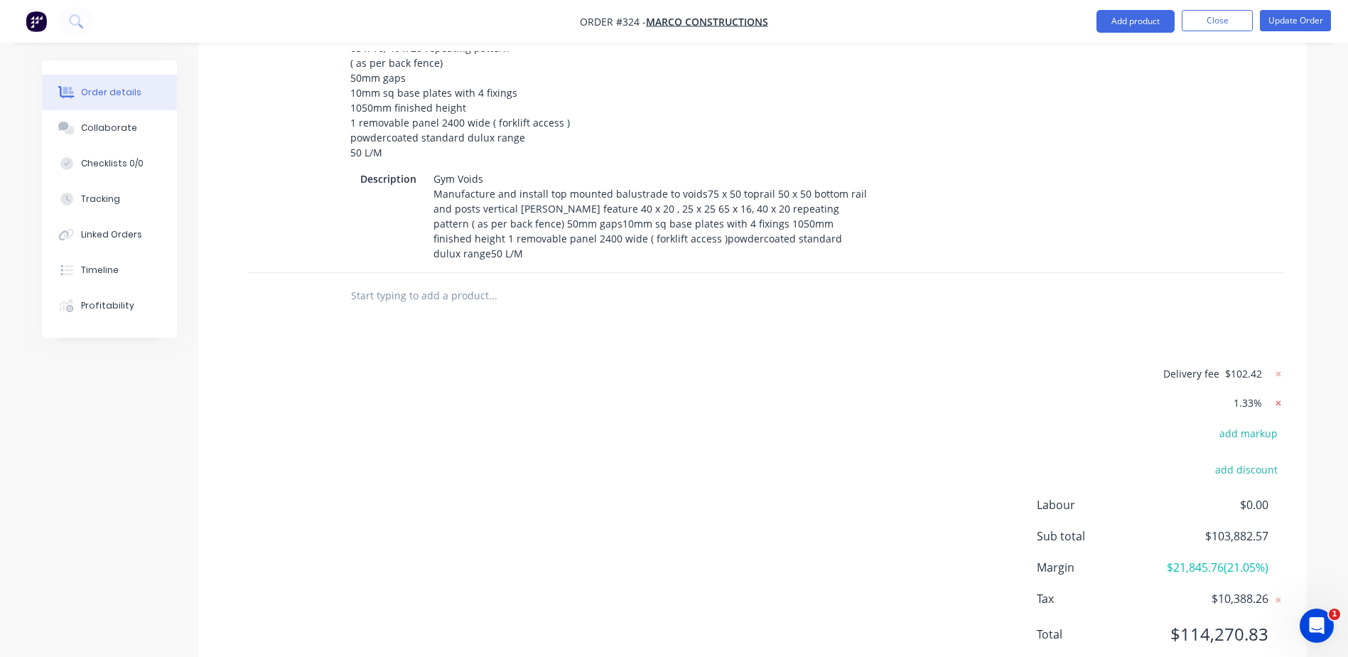
type input "$594.75"
type input "$19,329.38"
type input "25"
type input "$594.75"
type input "$4,163.25"
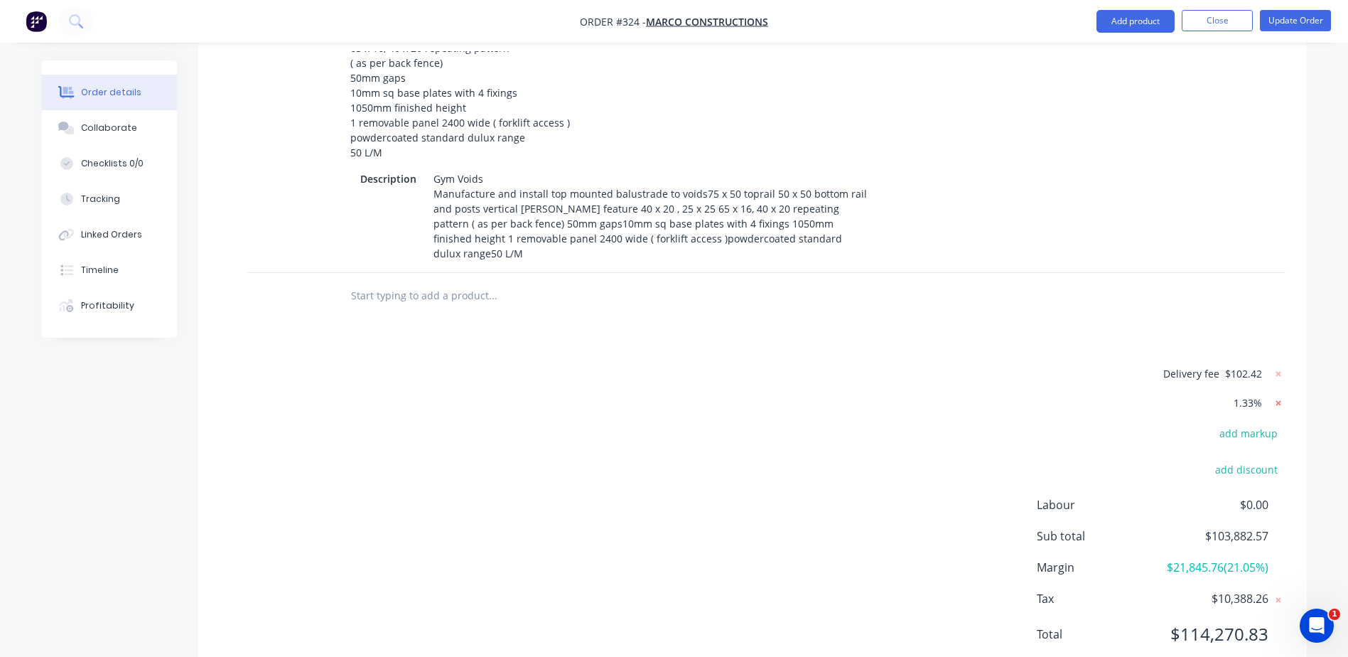
type input "25"
type input "$263.275"
type input "$1,974.56"
type input "25"
type input "$263.275"
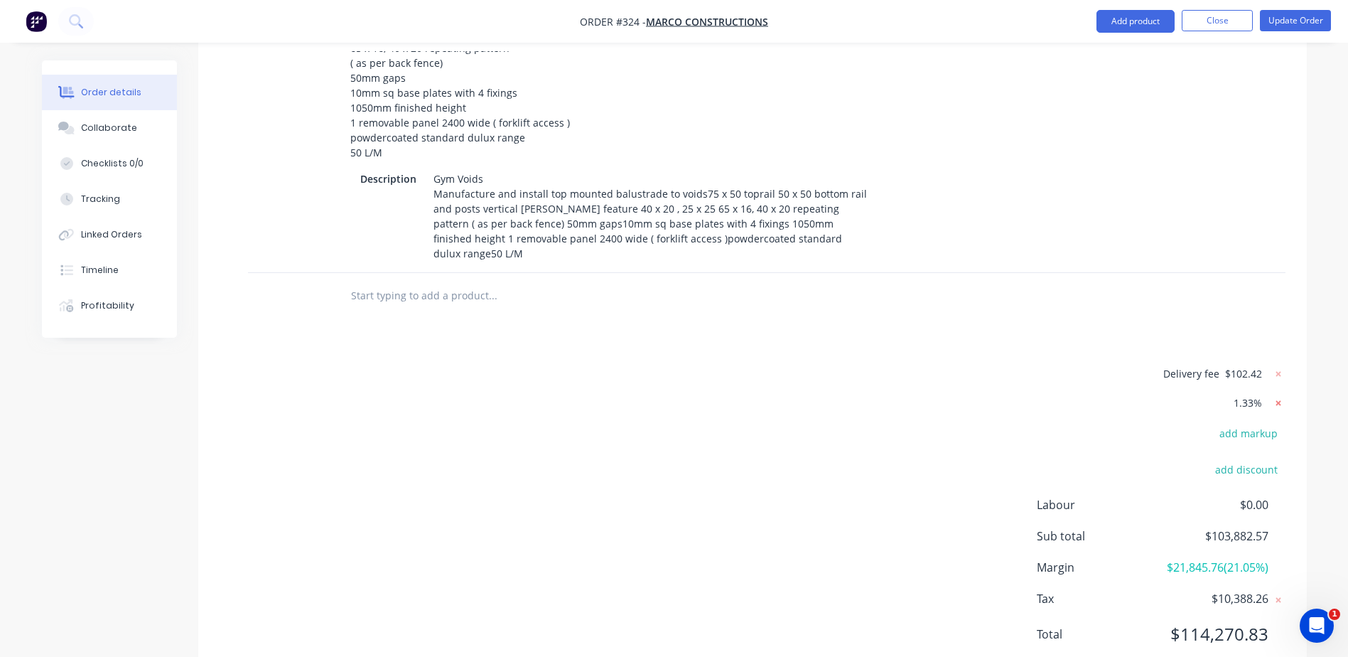
type input "$1,974.56"
type input "25"
type input "$263.275"
type input "$1,974.56"
type input "25"
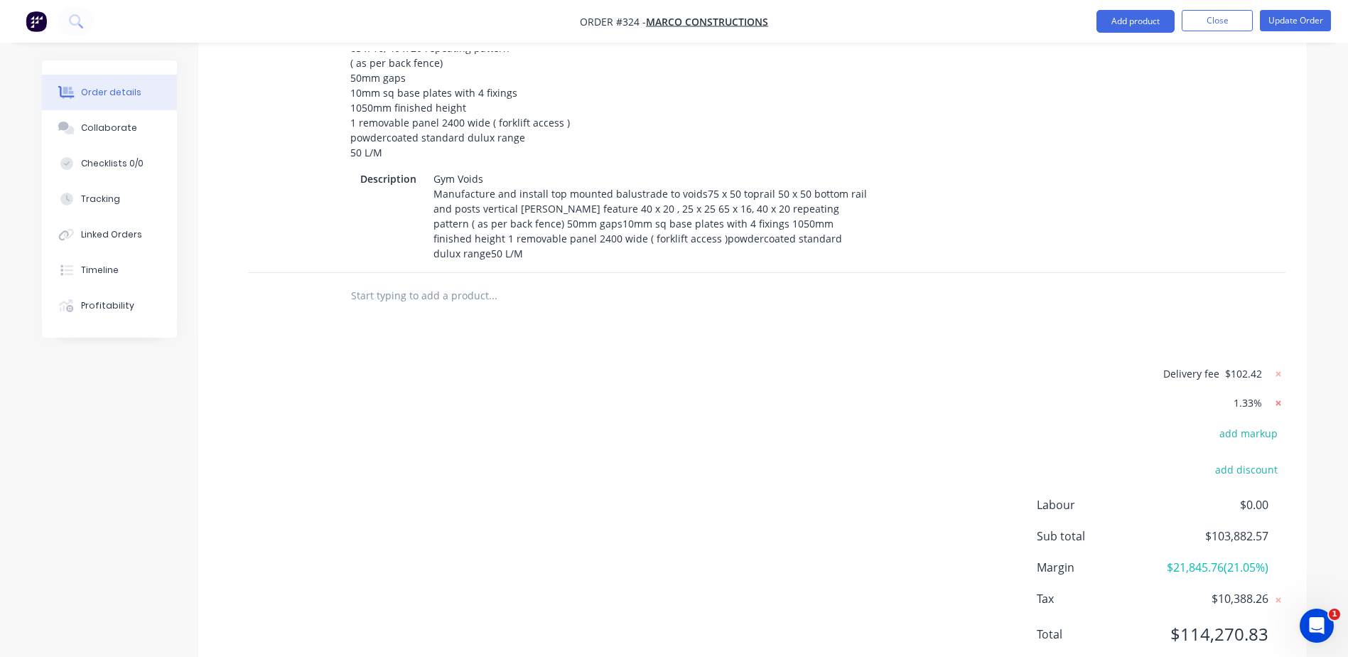
type input "$263.275"
type input "$1,842.93"
type input "25"
type input "$32,500.00"
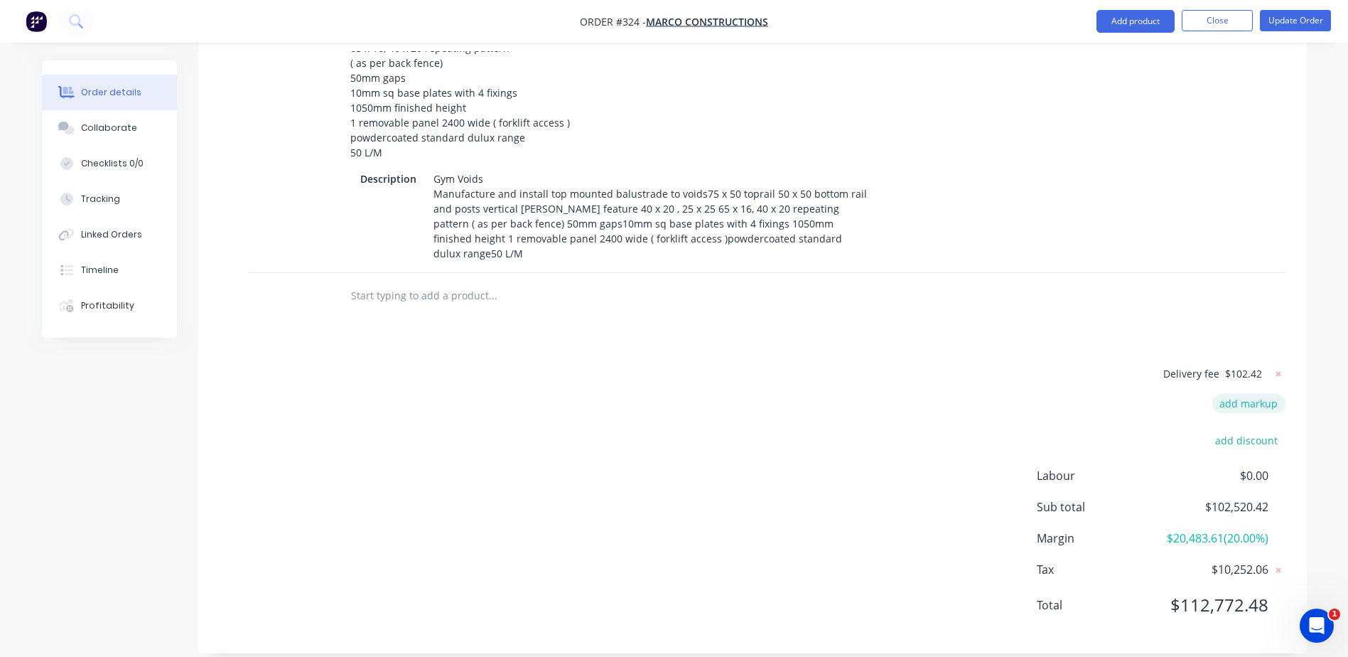
click at [1237, 394] on button "add markup" at bounding box center [1248, 403] width 73 height 19
type input ".916"
click input "submit" at bounding box center [0, 0] width 0 height 0
click at [934, 423] on div "Delivery fee $102.42 .916 .916 Markup name (Optional) 0% add discount Labour $0…" at bounding box center [753, 496] width 1066 height 264
click at [924, 497] on div "Delivery fee $102.42 .916 .916 Markup name (Optional) 0% add discount Labour $0…" at bounding box center [753, 496] width 1066 height 264
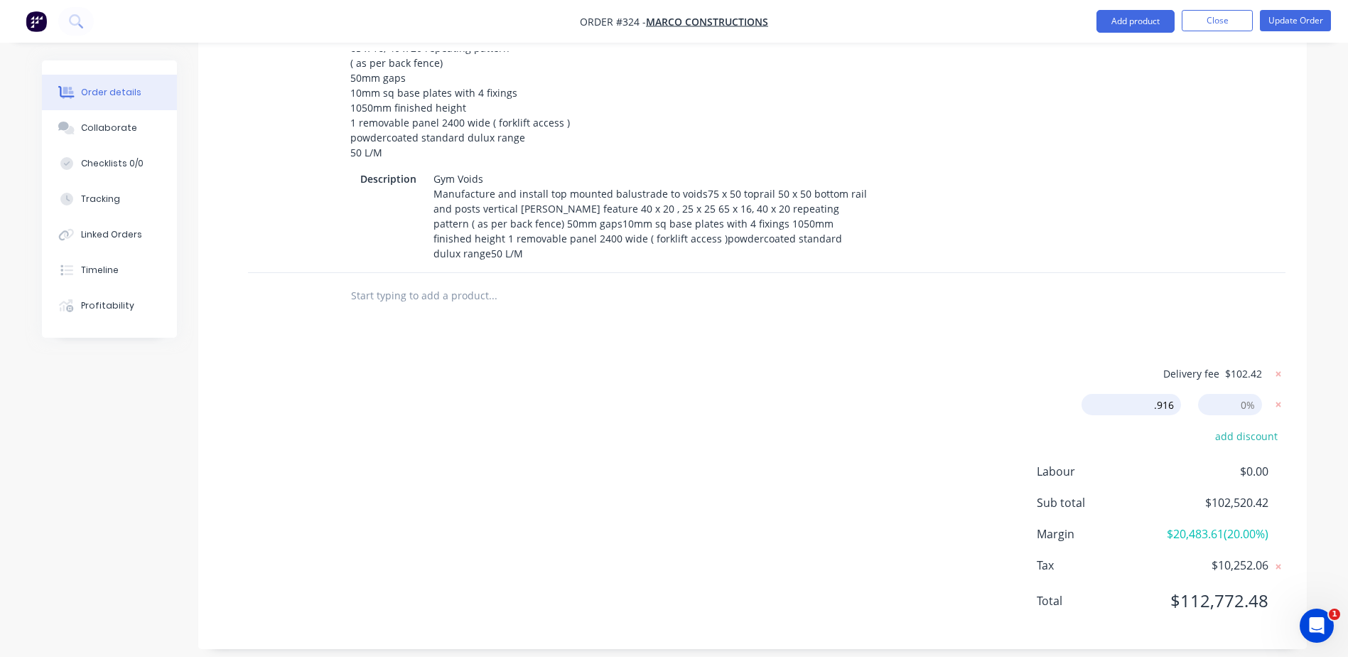
click at [1246, 394] on input at bounding box center [1230, 404] width 64 height 21
type input ".916"
click input "submit" at bounding box center [0, 0] width 0 height 0
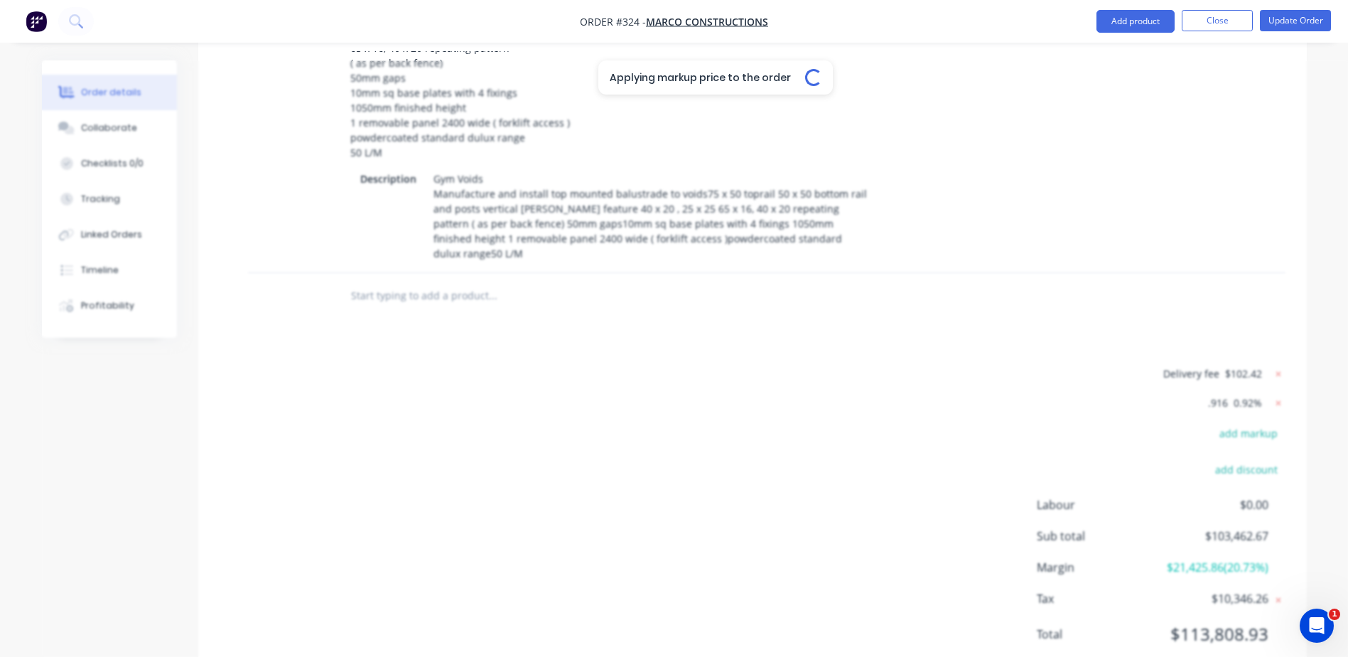
type input "26.15"
type input "$600.2217"
type input "$19,507.21"
type input "26.15"
type input "$600.2217"
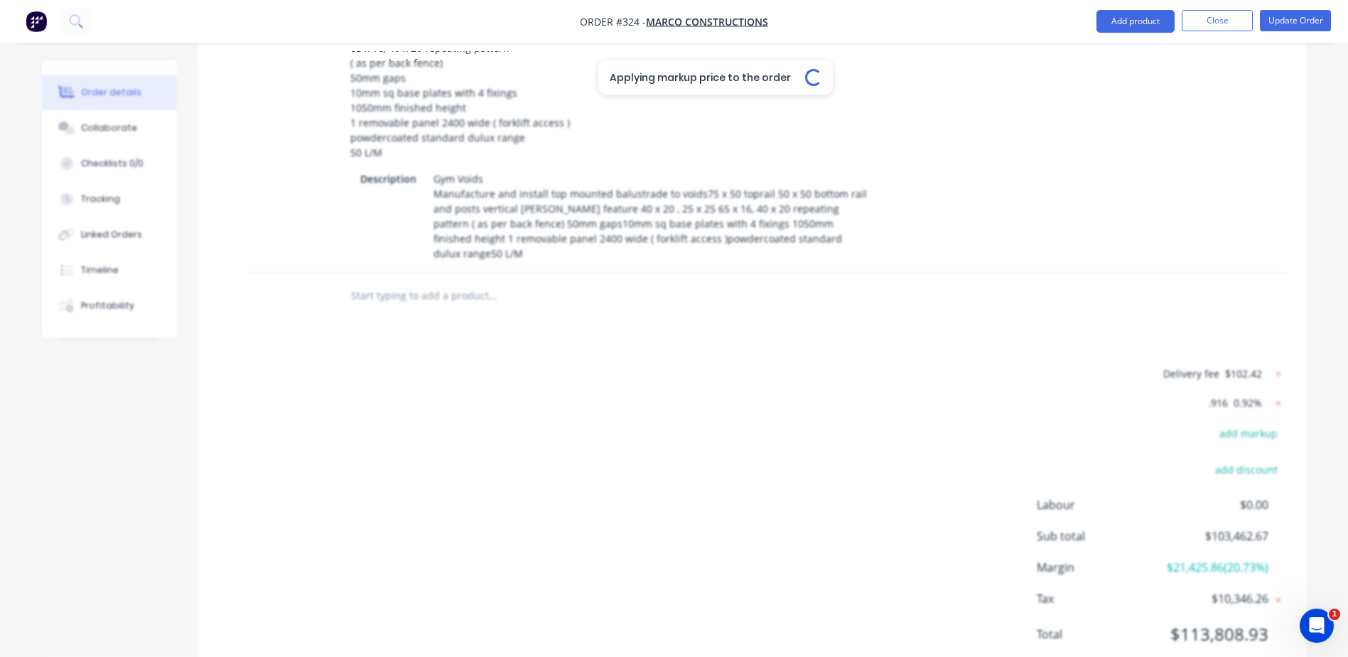
type input "$19,507.21"
type input "26.15"
type input "$600.2217"
type input "$19,507.21"
type input "26.15"
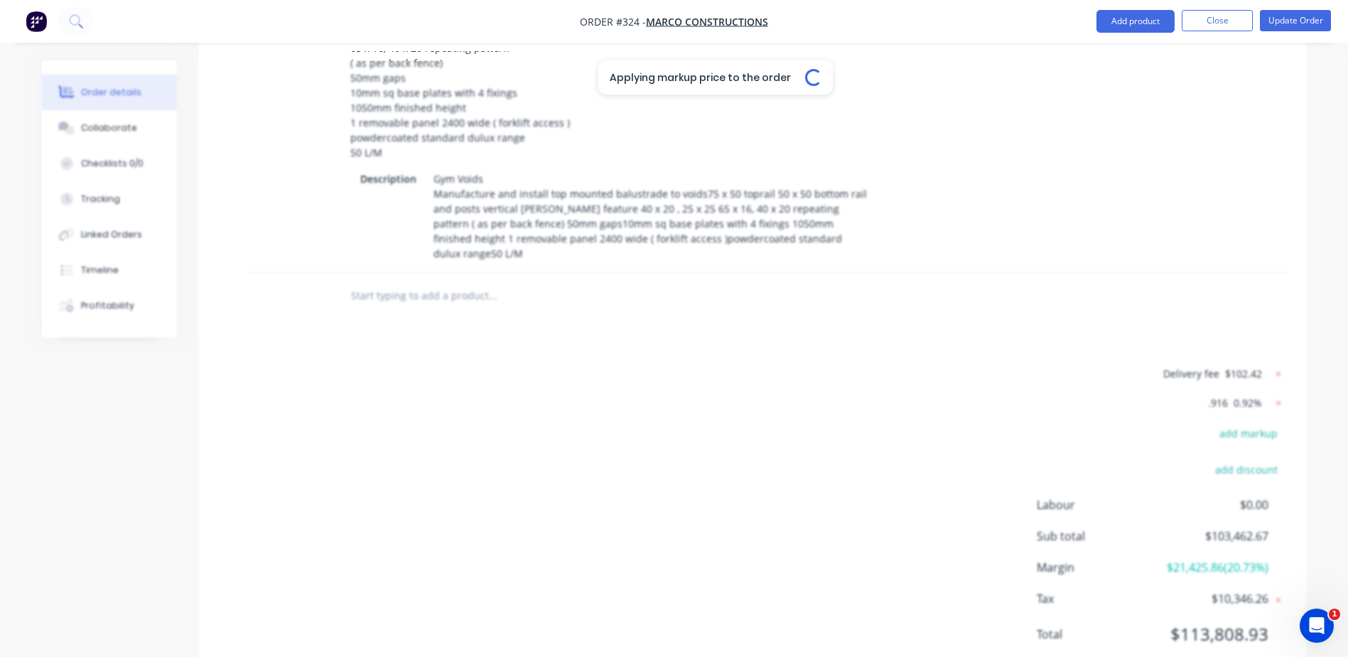
type input "$600.2217"
type input "$4,201.55"
type input "26.15"
type input "$265.6971"
type input "$1,992.73"
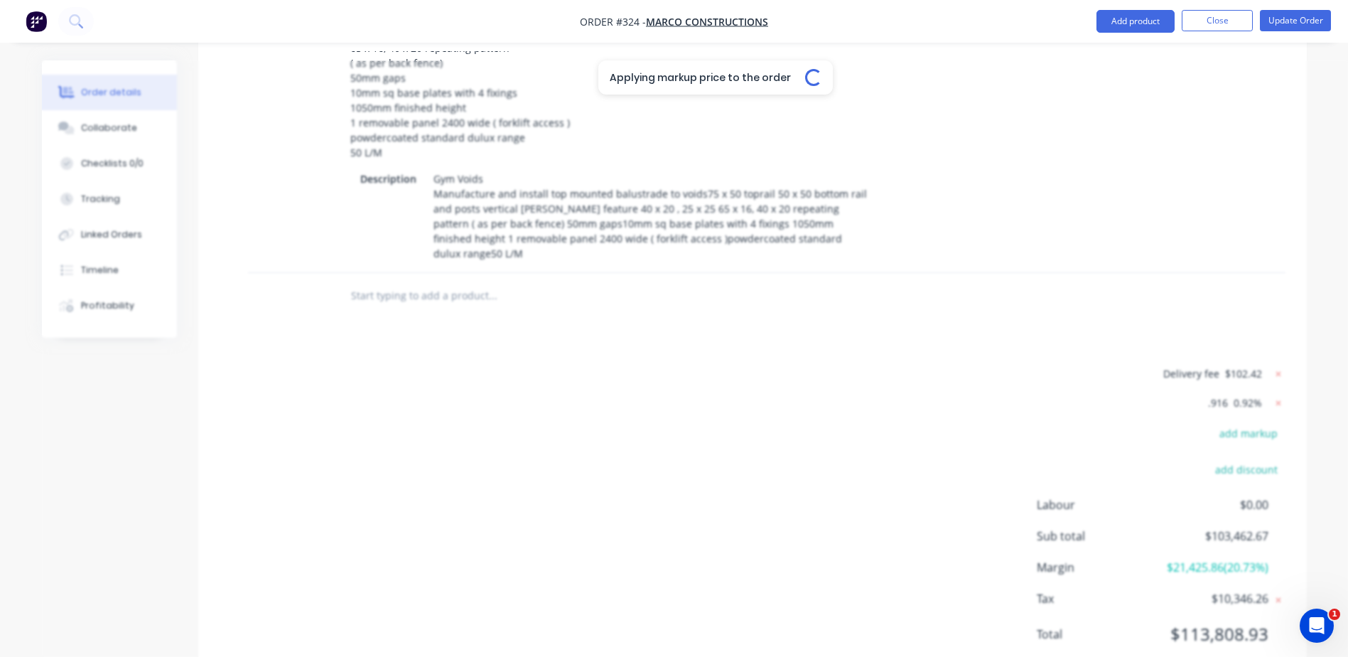
type input "26.15"
type input "$265.6971"
type input "$1,992.73"
type input "26.15"
type input "$265.6971"
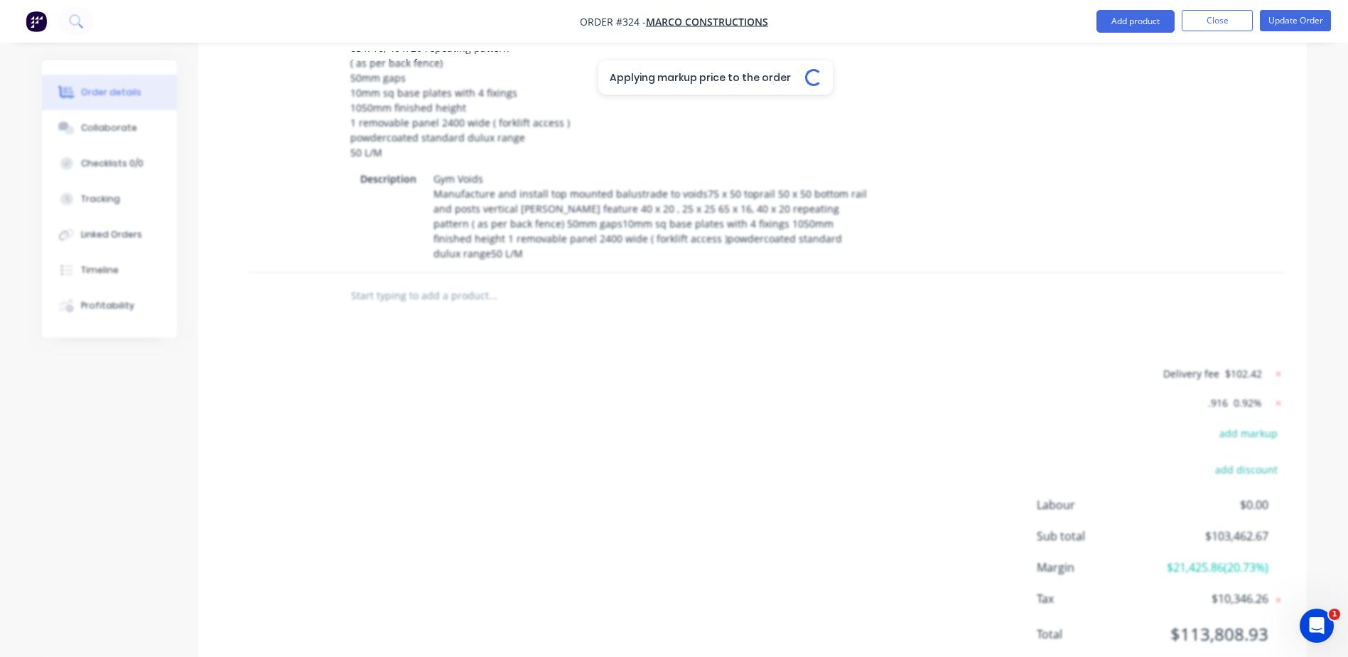
type input "$1,992.73"
type input "26.15"
type input "$265.6971"
type input "$1,859.88"
type input "26.15"
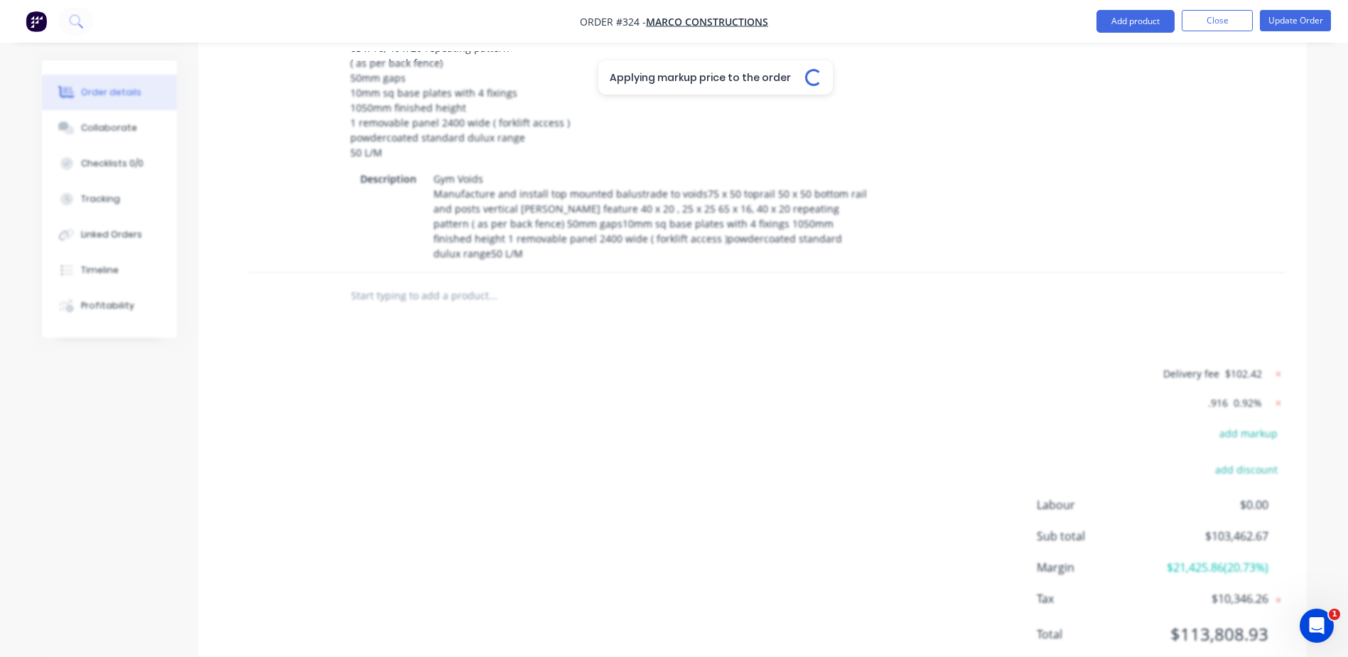
type input "$32,799.00"
click at [1260, 366] on span "$102.42" at bounding box center [1243, 373] width 37 height 15
click at [1277, 401] on icon at bounding box center [1277, 403] width 5 height 5
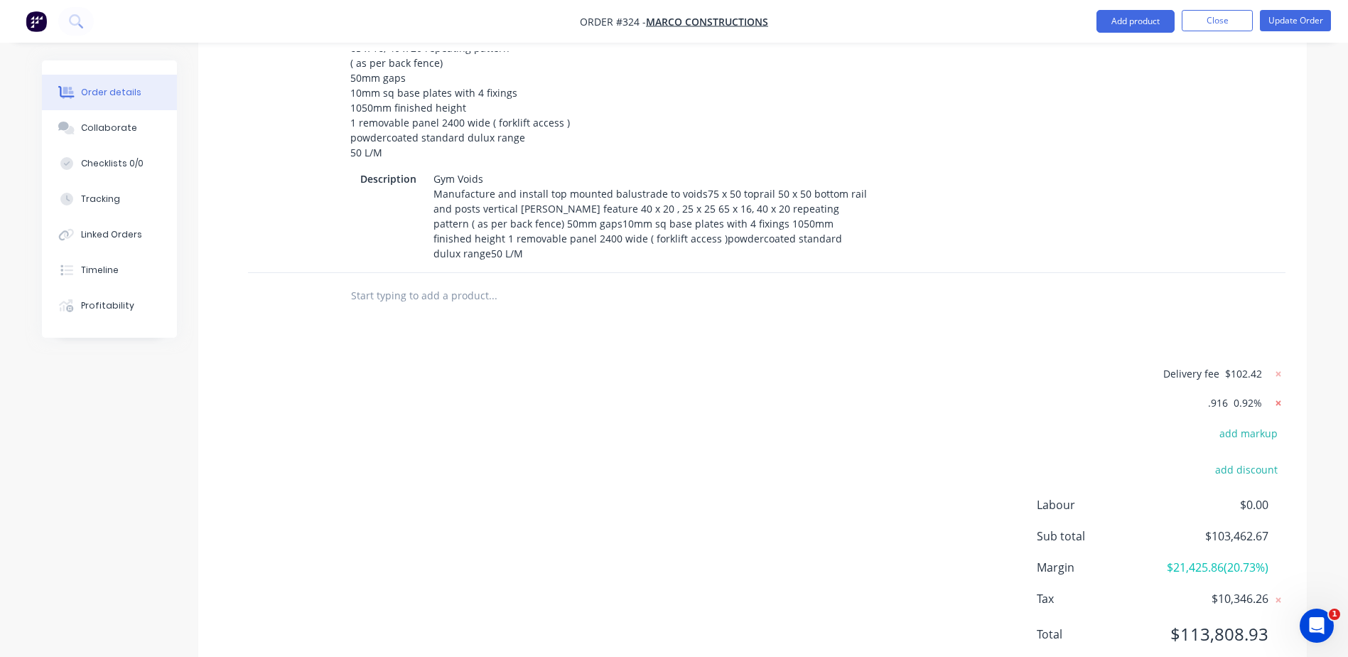
type input "25"
type input "$594.75"
type input "$19,329.38"
type input "25"
type input "$594.75"
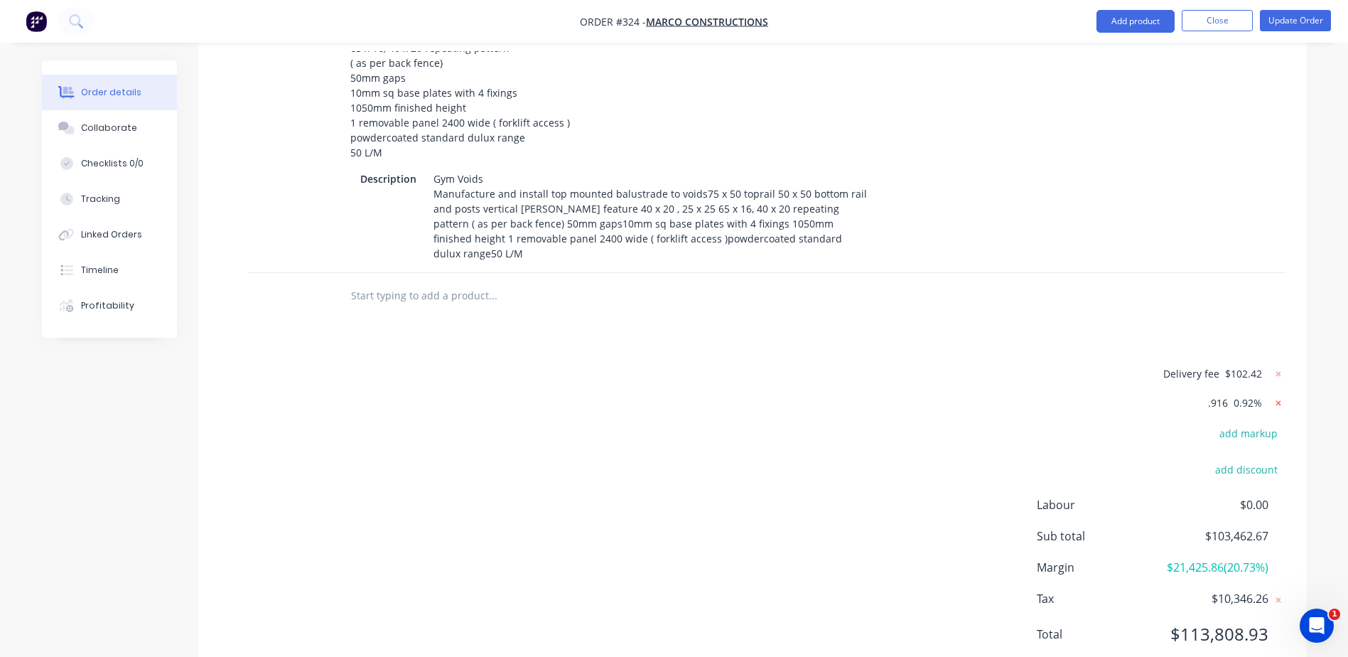
type input "$19,329.38"
type input "25"
type input "$594.75"
type input "$19,329.38"
type input "25"
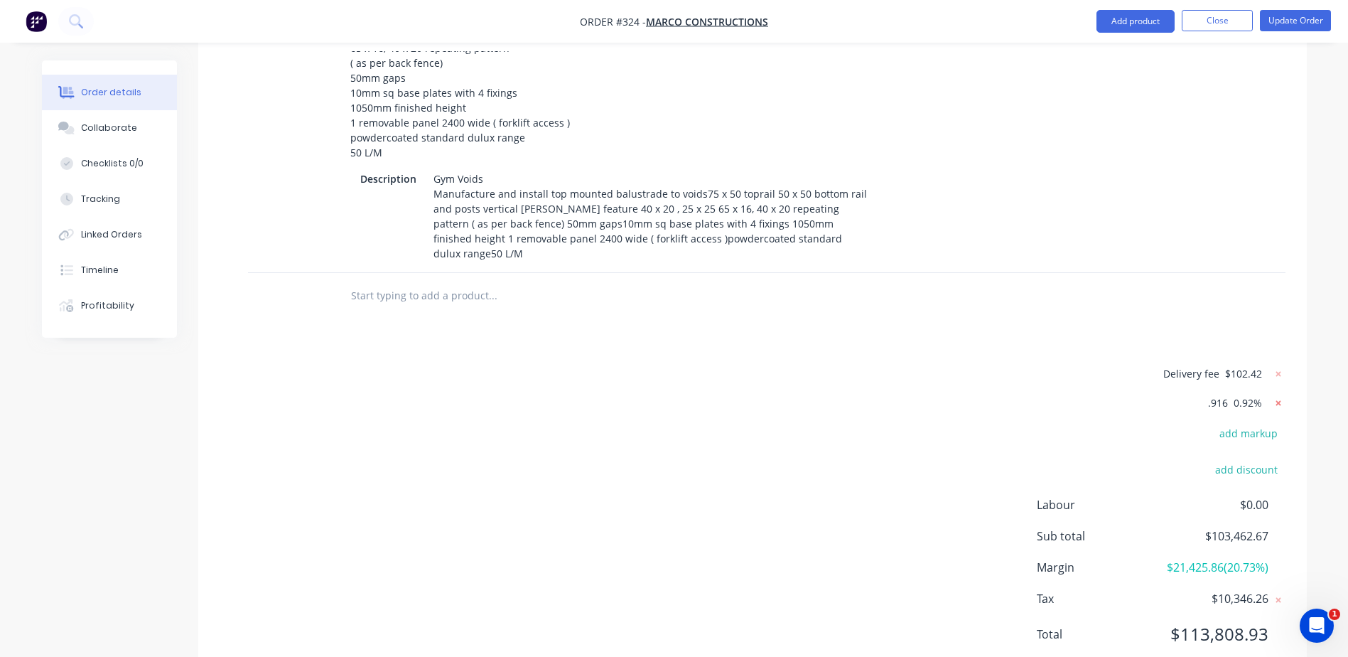
type input "$594.75"
type input "$4,163.25"
type input "25"
type input "$263.275"
type input "$1,974.56"
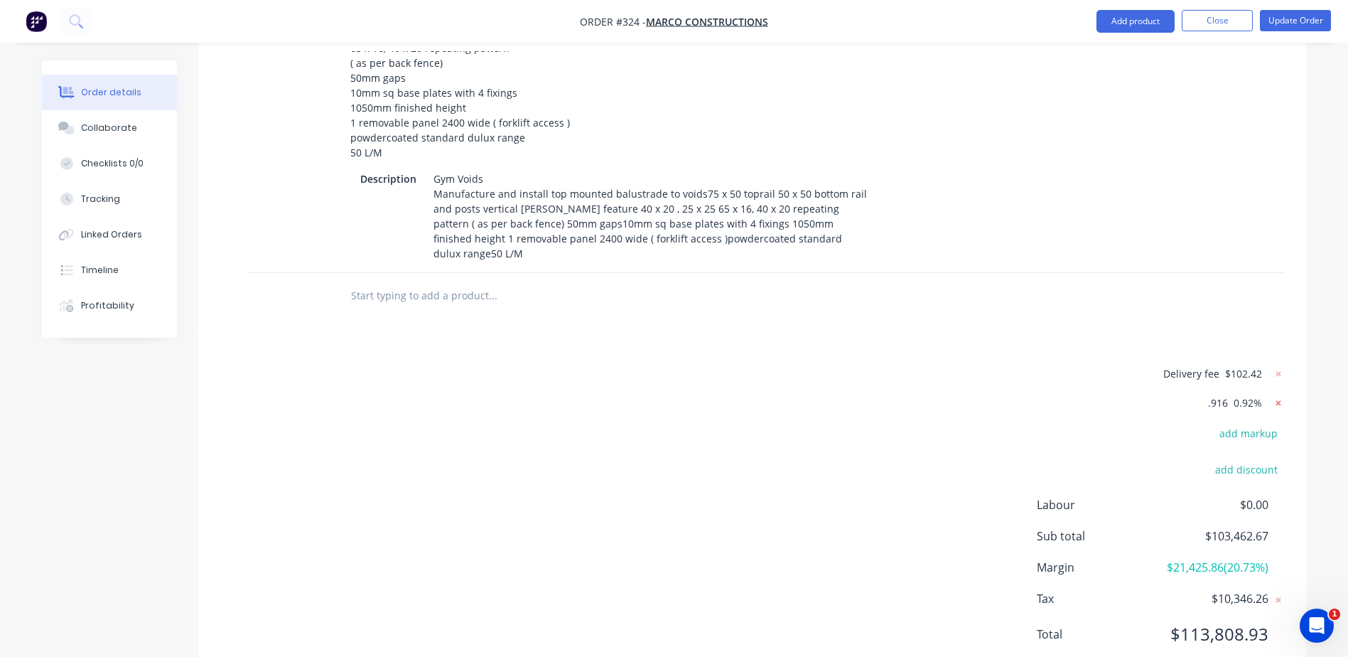
type input "25"
type input "$263.275"
type input "$1,974.56"
type input "25"
type input "$263.275"
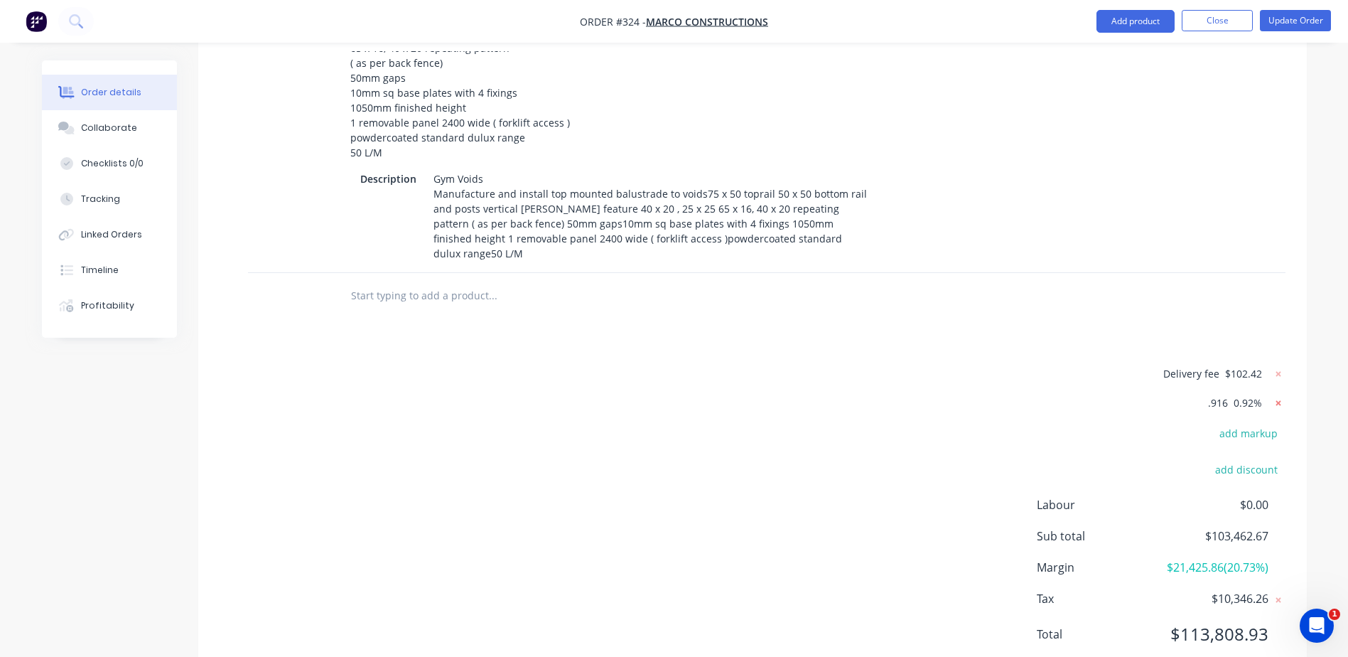
type input "$1,974.56"
type input "25"
type input "$263.275"
type input "$1,842.93"
type input "25"
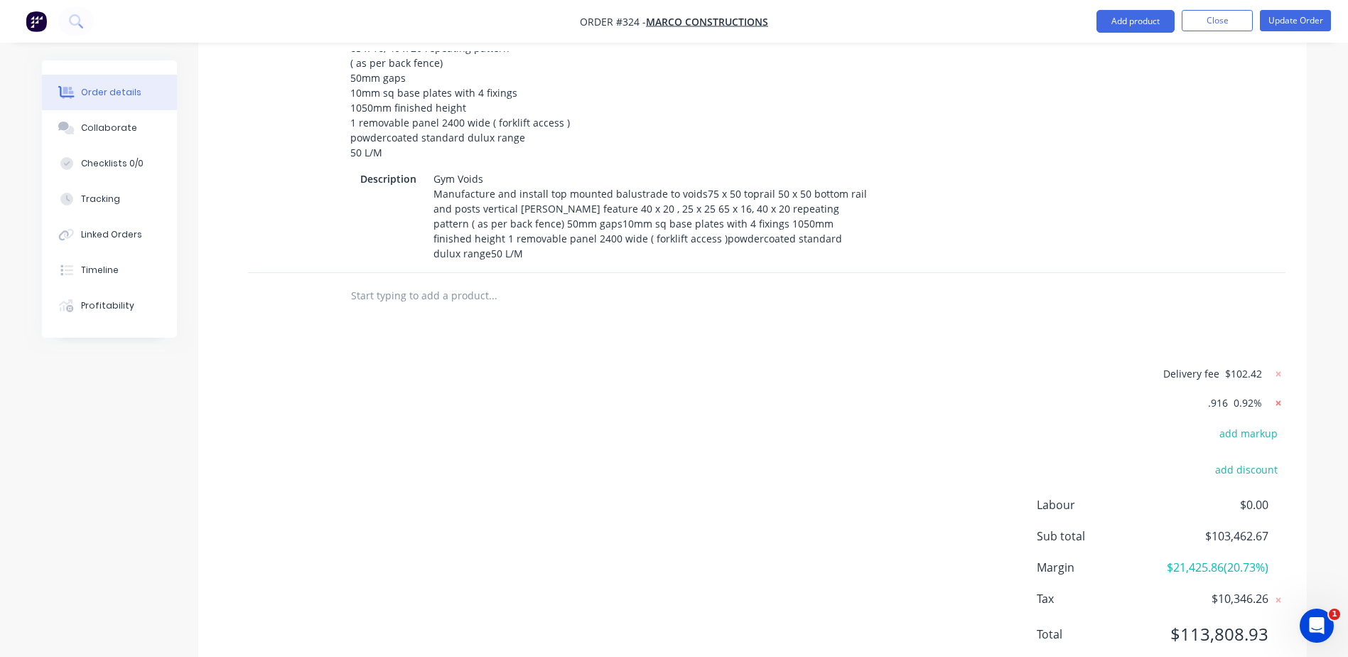
type input "$32,500.00"
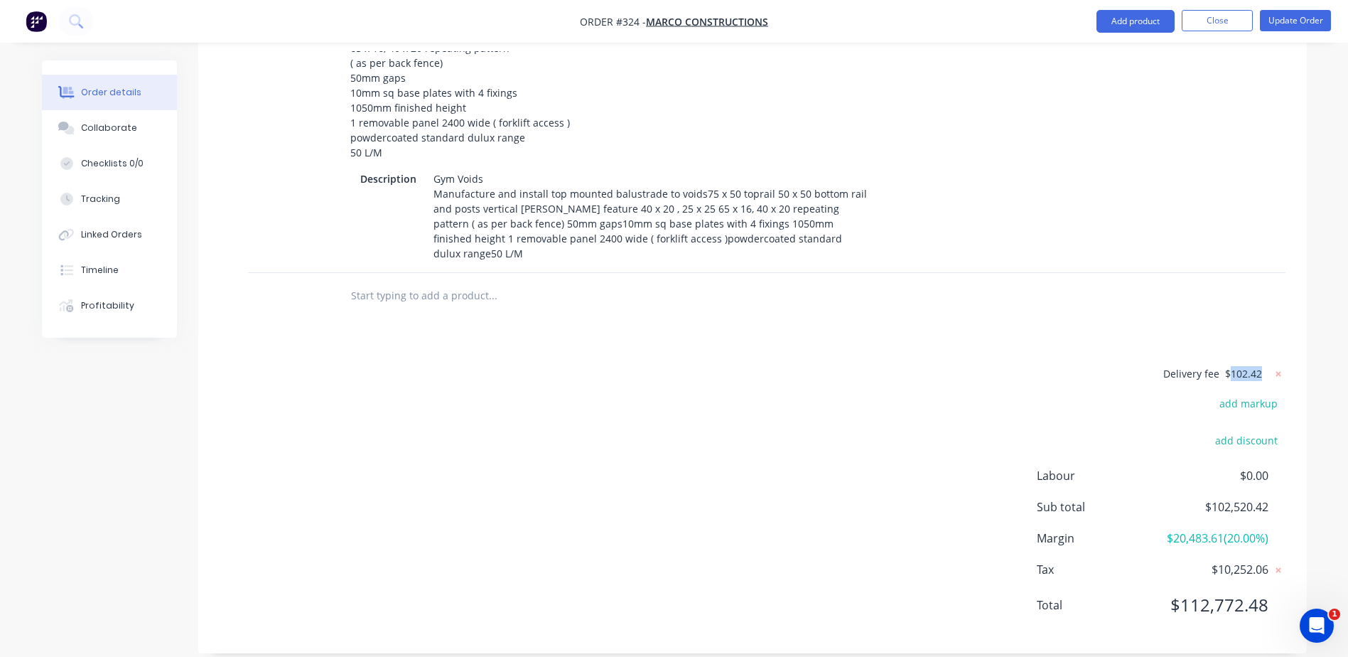
drag, startPoint x: 1260, startPoint y: 342, endPoint x: 1229, endPoint y: 344, distance: 31.3
click at [1229, 366] on span "$102.42" at bounding box center [1243, 373] width 37 height 15
click at [1216, 367] on span "Delivery fee" at bounding box center [1191, 373] width 56 height 13
click at [1221, 364] on form "Delivery fee $102.42" at bounding box center [1193, 373] width 183 height 18
click at [1179, 367] on span "Delivery fee" at bounding box center [1191, 373] width 56 height 13
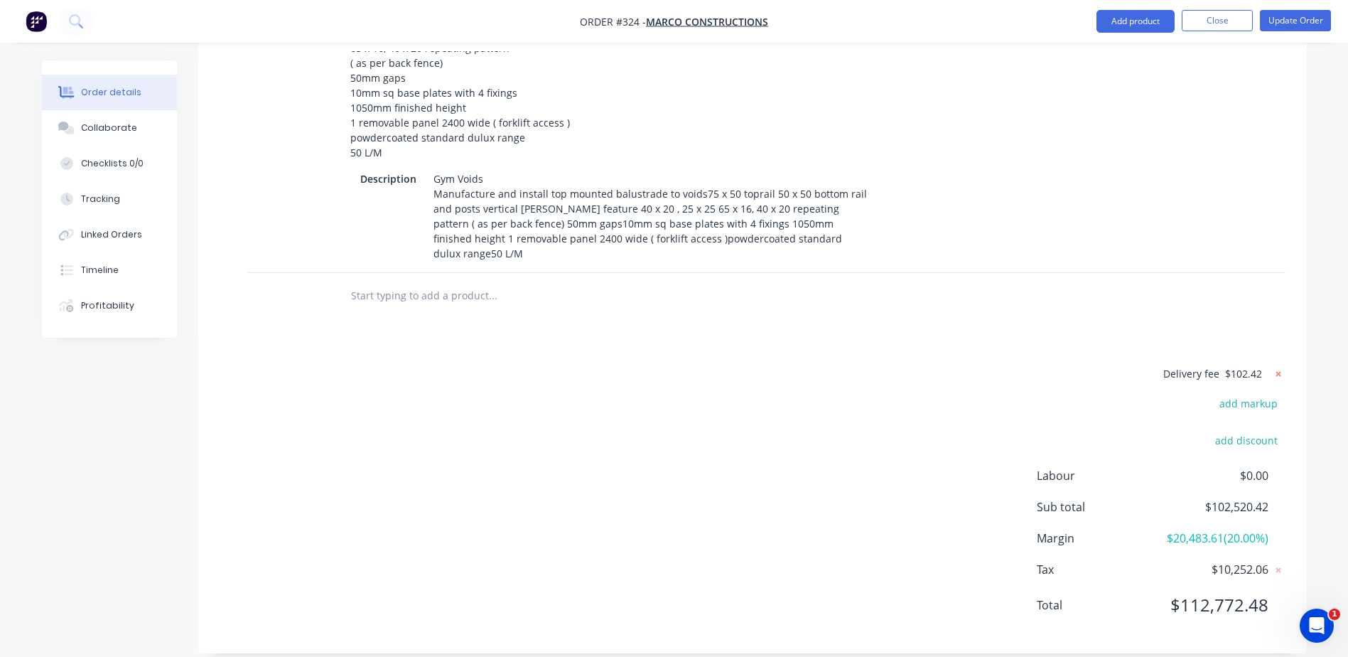
click at [1277, 367] on icon at bounding box center [1278, 374] width 14 height 14
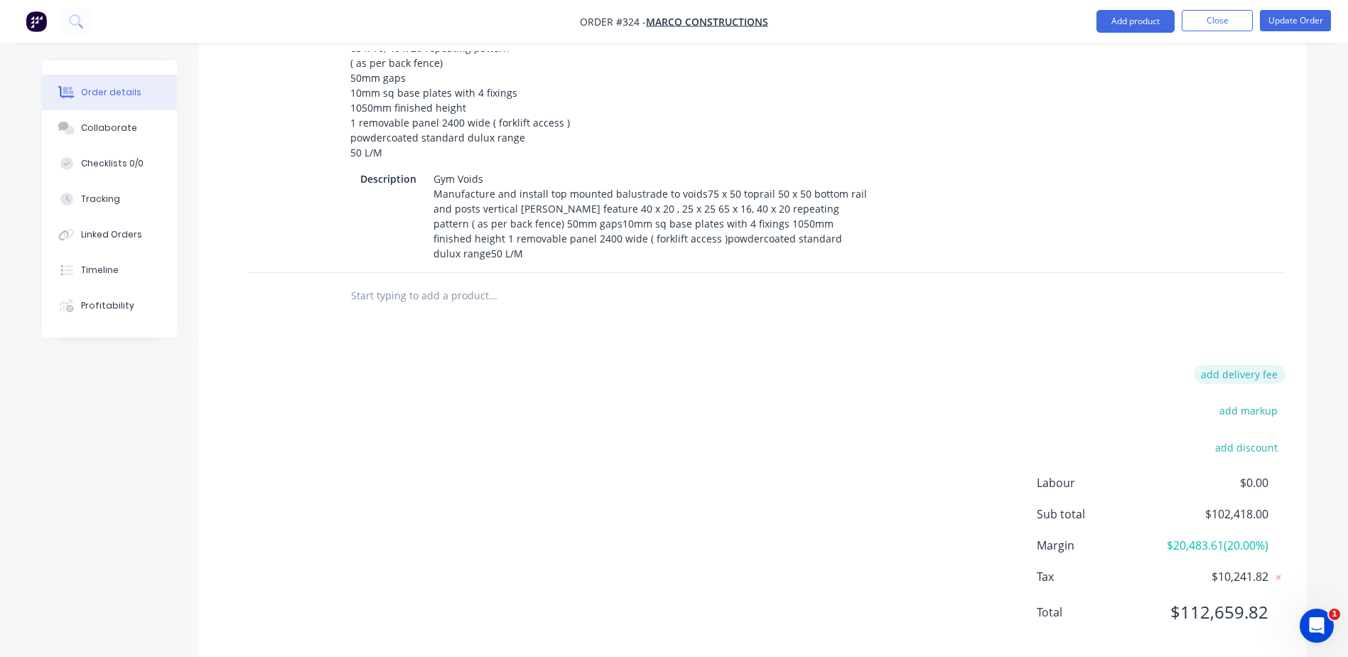
click at [1270, 364] on button "add delivery fee" at bounding box center [1240, 373] width 92 height 19
type input "837.16"
click input "submit" at bounding box center [0, 0] width 0 height 0
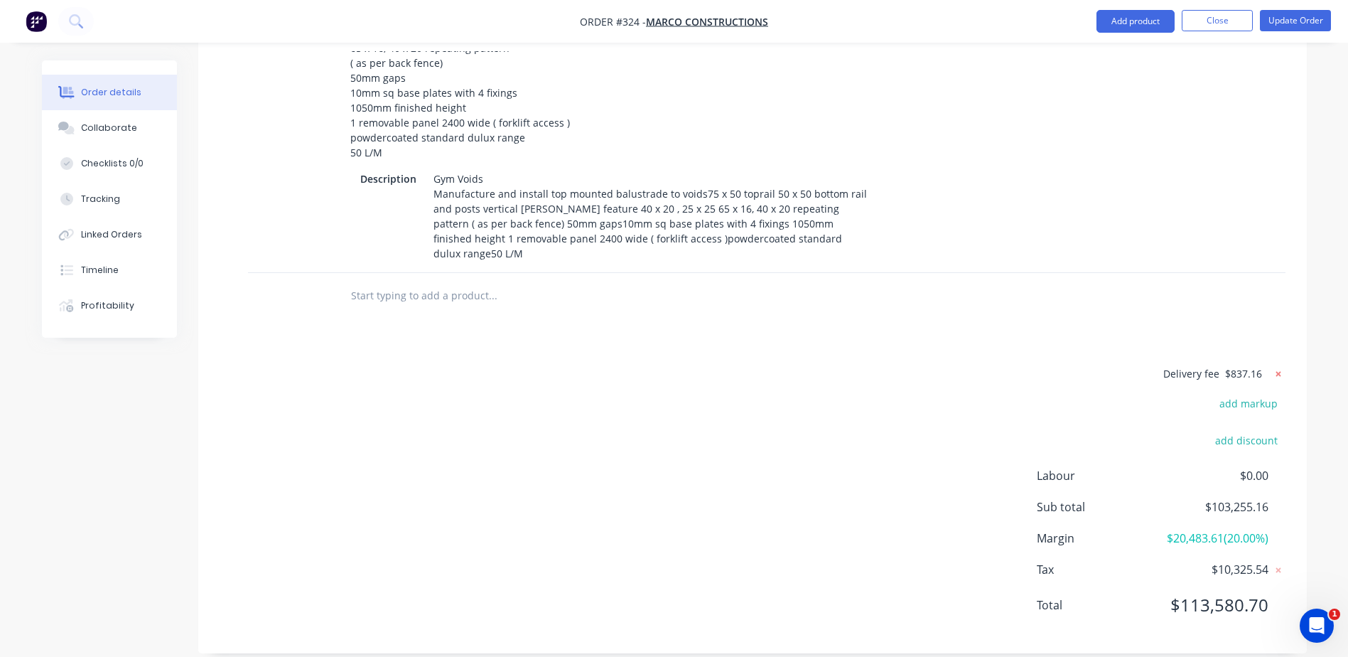
click at [1281, 367] on icon at bounding box center [1278, 374] width 14 height 14
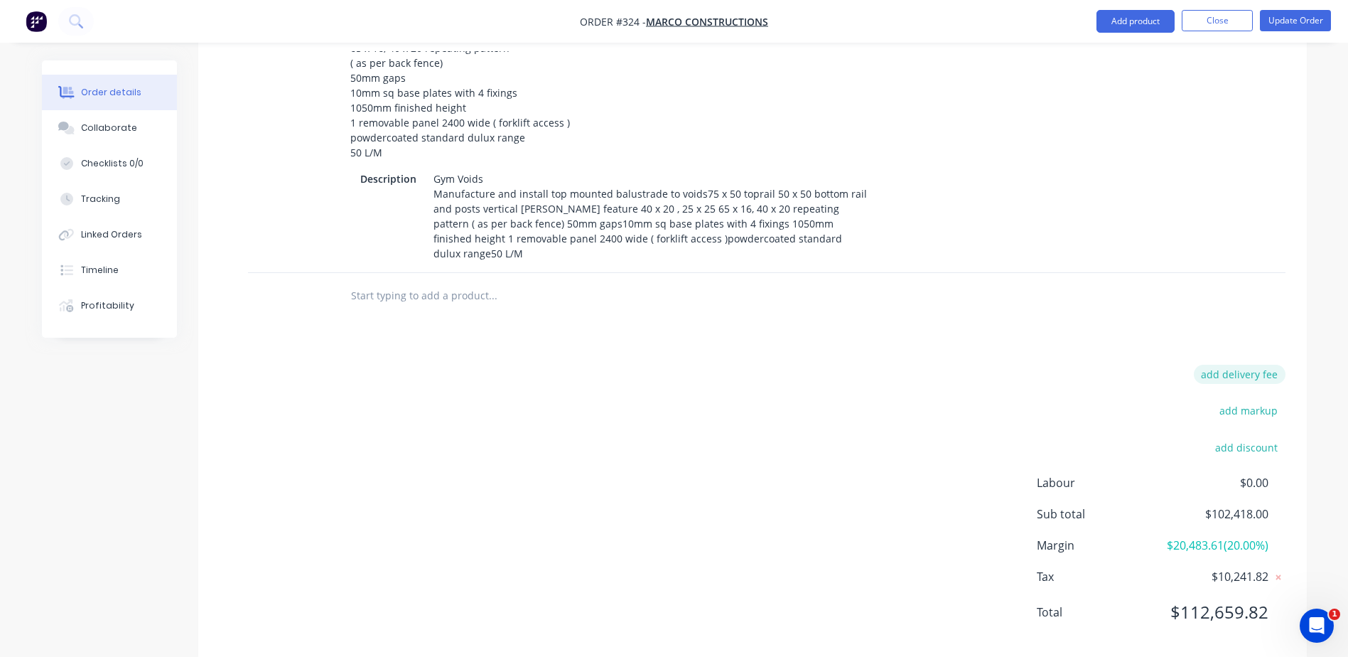
click at [1265, 364] on button "add delivery fee" at bounding box center [1240, 373] width 92 height 19
type input "939.58"
click input "submit" at bounding box center [0, 0] width 0 height 0
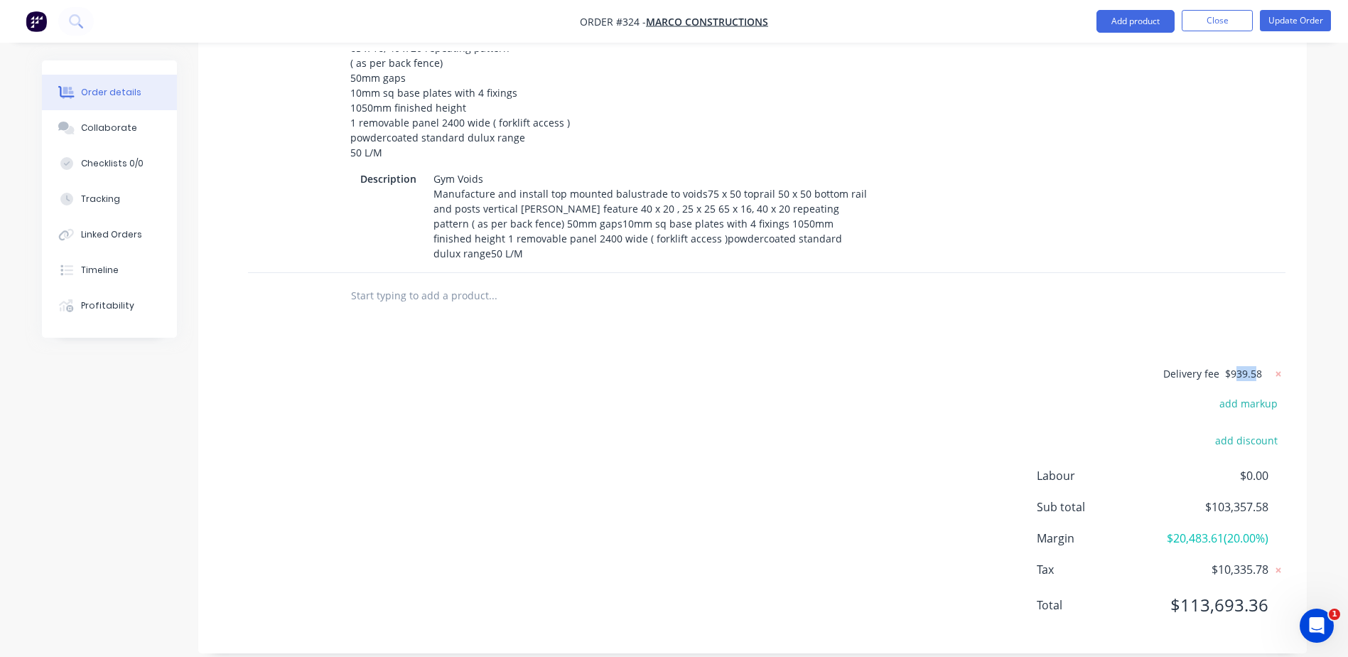
drag, startPoint x: 1258, startPoint y: 343, endPoint x: 1238, endPoint y: 342, distance: 19.9
click at [1238, 366] on span "$939.58" at bounding box center [1243, 373] width 37 height 15
click at [1277, 371] on icon at bounding box center [1277, 373] width 5 height 5
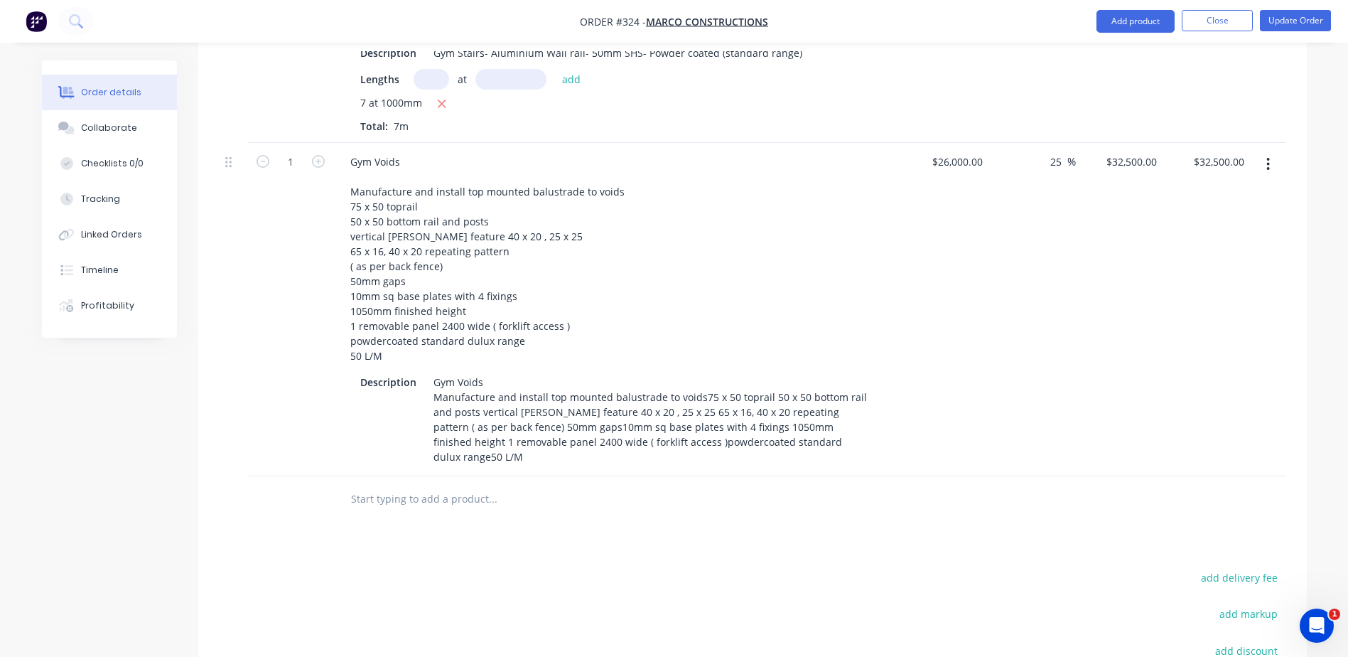
scroll to position [1822, 0]
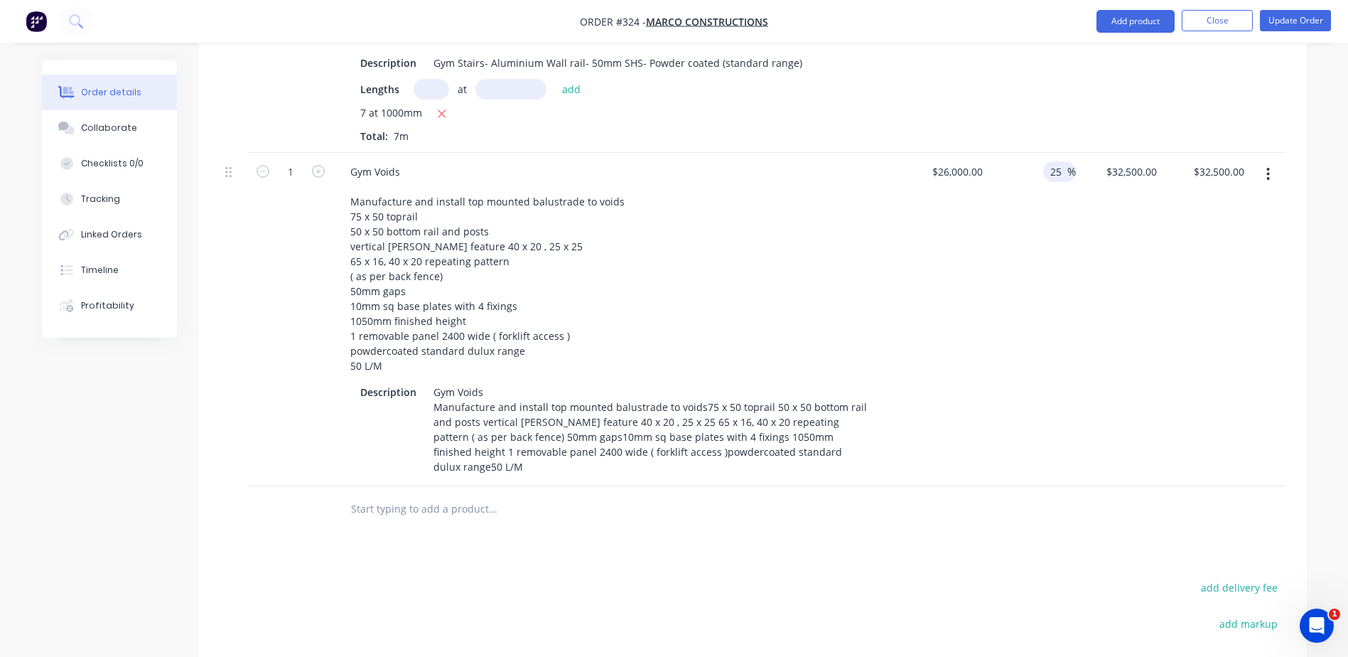
click at [1054, 161] on input "25" at bounding box center [1058, 171] width 18 height 21
drag, startPoint x: 1059, startPoint y: 158, endPoint x: 1052, endPoint y: 158, distance: 7.1
click at [1052, 161] on input "25" at bounding box center [1058, 171] width 18 height 21
type input "26"
type input "$32,760.00"
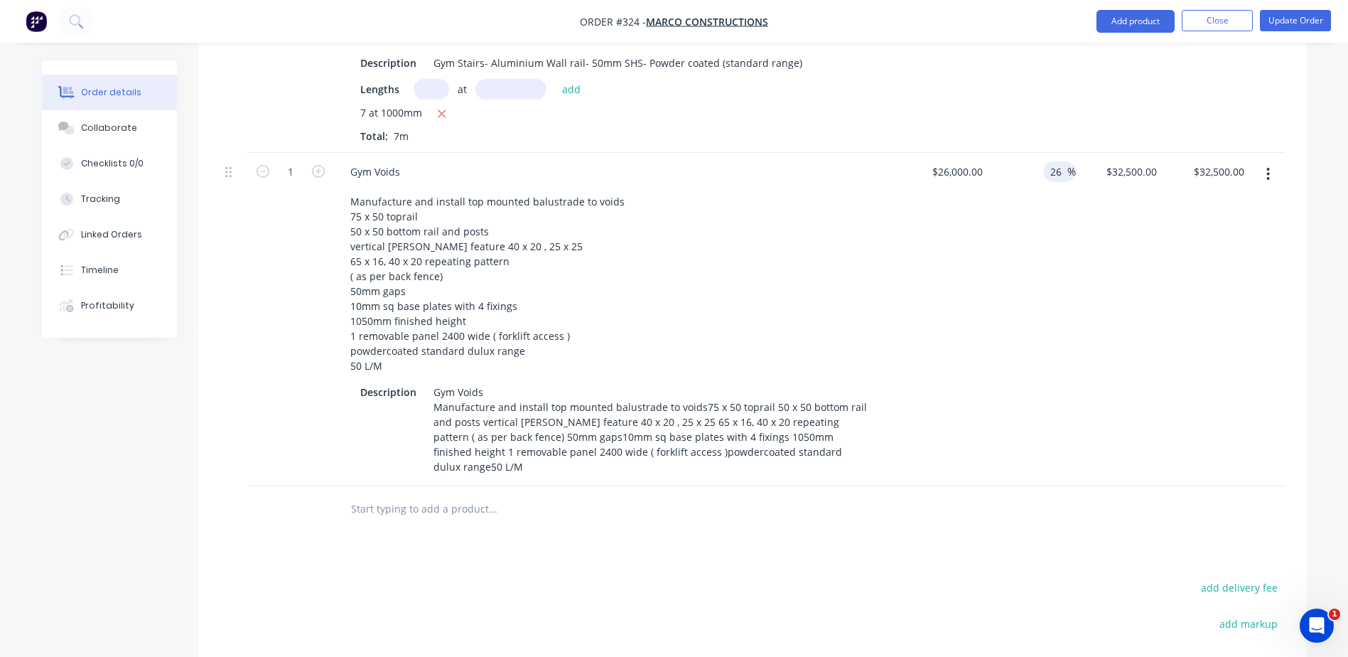
type input "$32,760.00"
click at [1081, 433] on div "$32,760.00 $32,500.00" at bounding box center [1119, 319] width 87 height 333
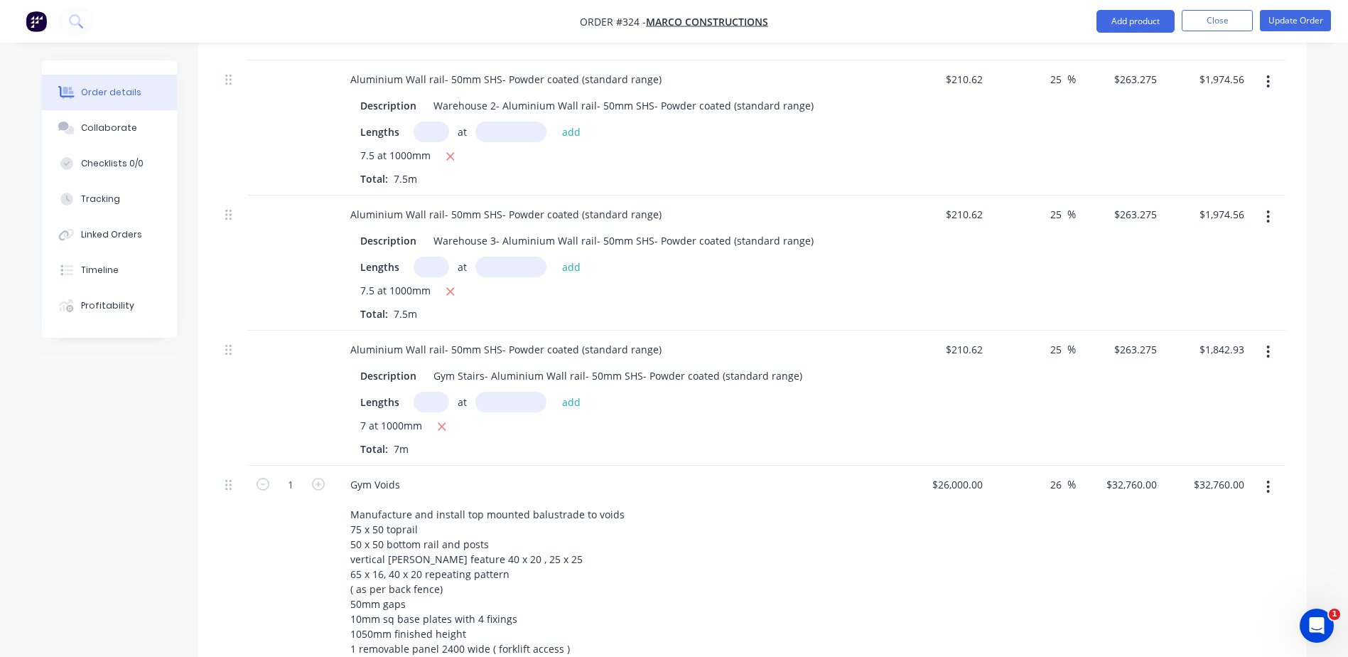
scroll to position [1479, 0]
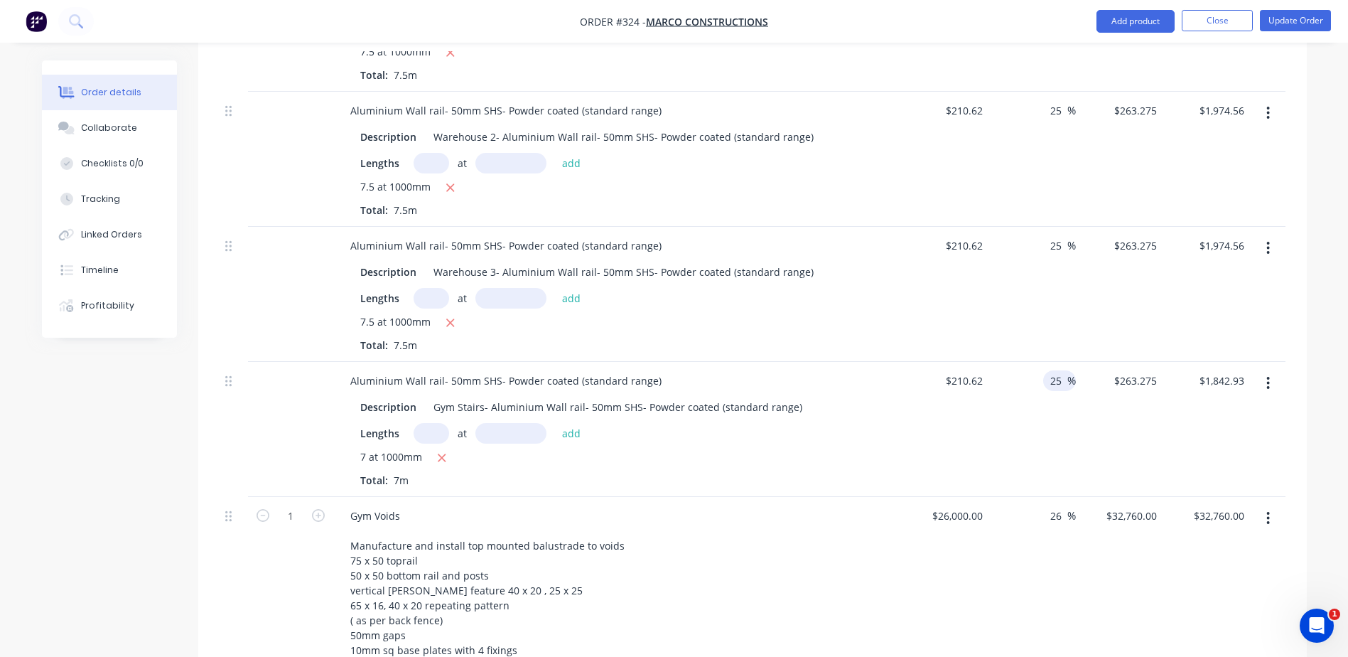
click at [1064, 370] on input "25" at bounding box center [1058, 380] width 18 height 21
drag, startPoint x: 1064, startPoint y: 362, endPoint x: 1044, endPoint y: 365, distance: 20.2
click at [1044, 370] on div "25 25 %" at bounding box center [1059, 380] width 33 height 21
type input "26"
type input "$265.3812"
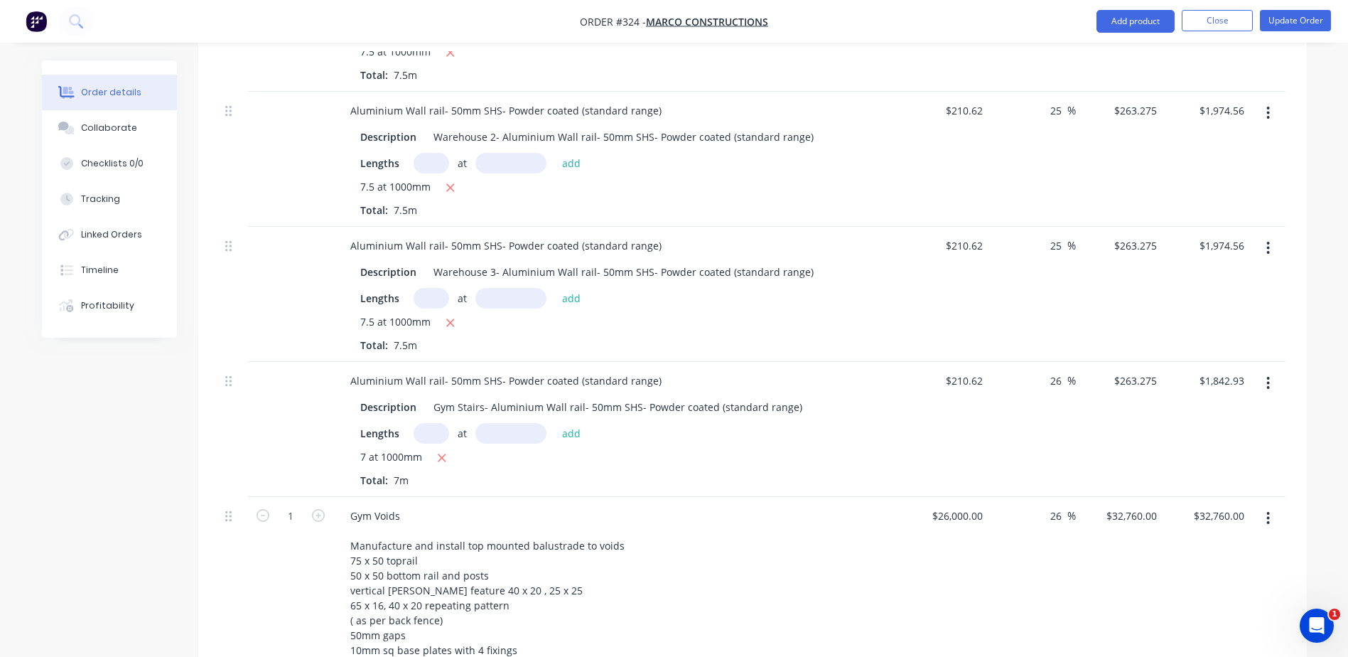
type input "$1,857.67"
click at [1091, 421] on div "$265.3812 $265.3812" at bounding box center [1119, 429] width 87 height 135
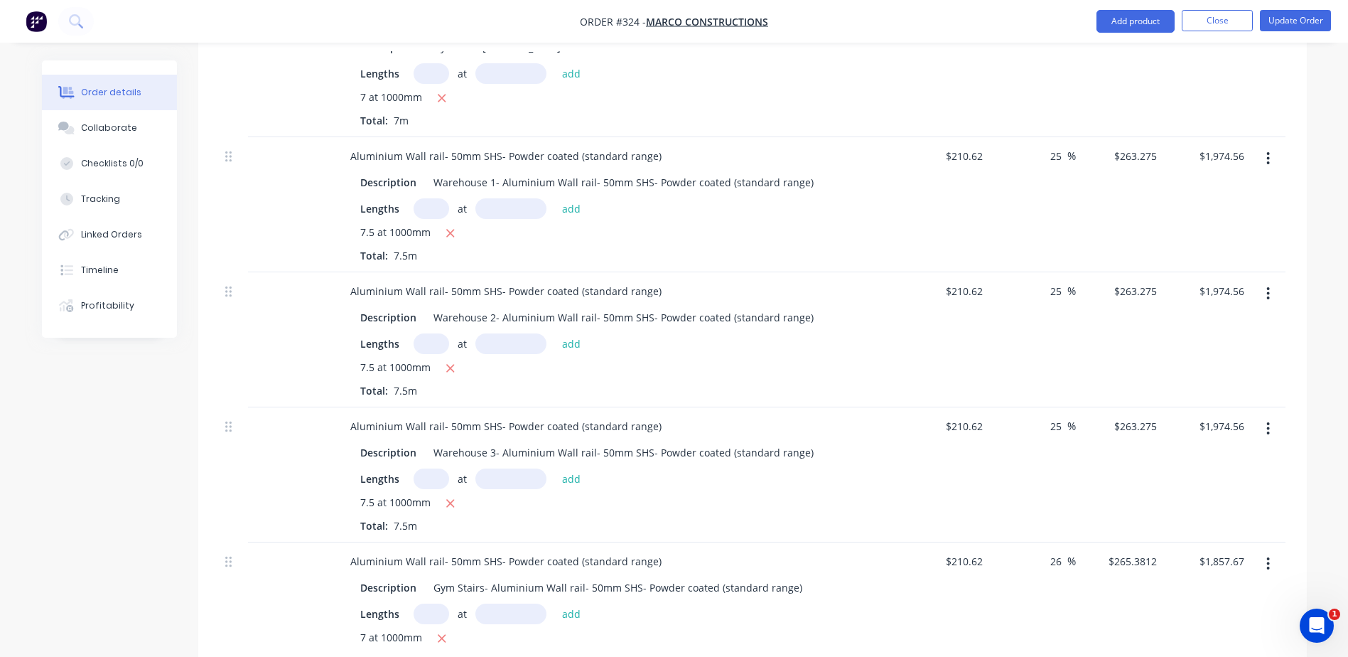
scroll to position [1265, 0]
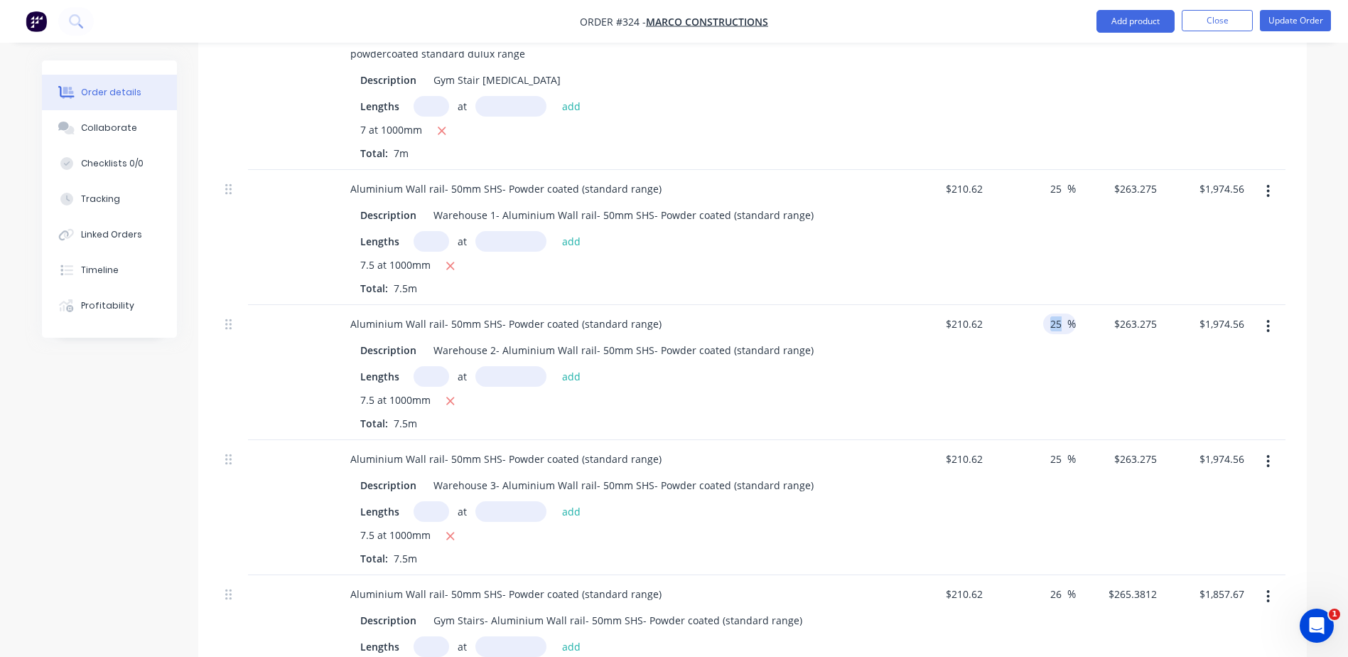
drag, startPoint x: 1067, startPoint y: 312, endPoint x: 1046, endPoint y: 312, distance: 21.3
click at [1046, 313] on div "25 25 %" at bounding box center [1059, 323] width 33 height 21
drag, startPoint x: 1028, startPoint y: 308, endPoint x: 919, endPoint y: 308, distance: 108.7
click at [919, 308] on div "Aluminium Wall rail- 50mm SHS- Powder coated (standard range) Description Wareh…" at bounding box center [753, 372] width 1066 height 135
drag, startPoint x: 1062, startPoint y: 173, endPoint x: 996, endPoint y: 170, distance: 66.1
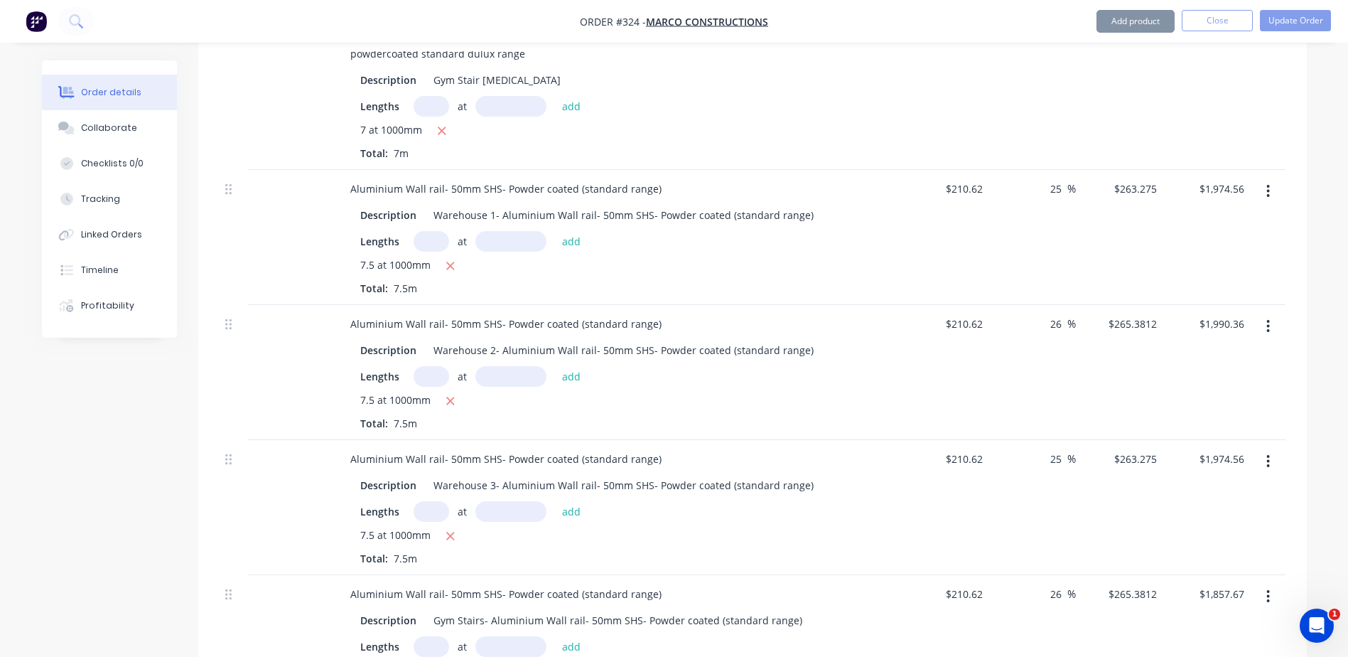
click at [996, 170] on div "25 25 %" at bounding box center [1031, 237] width 87 height 135
drag, startPoint x: 1064, startPoint y: 226, endPoint x: 1079, endPoint y: 214, distance: 18.6
click at [1066, 225] on div "26 26 %" at bounding box center [1031, 237] width 87 height 135
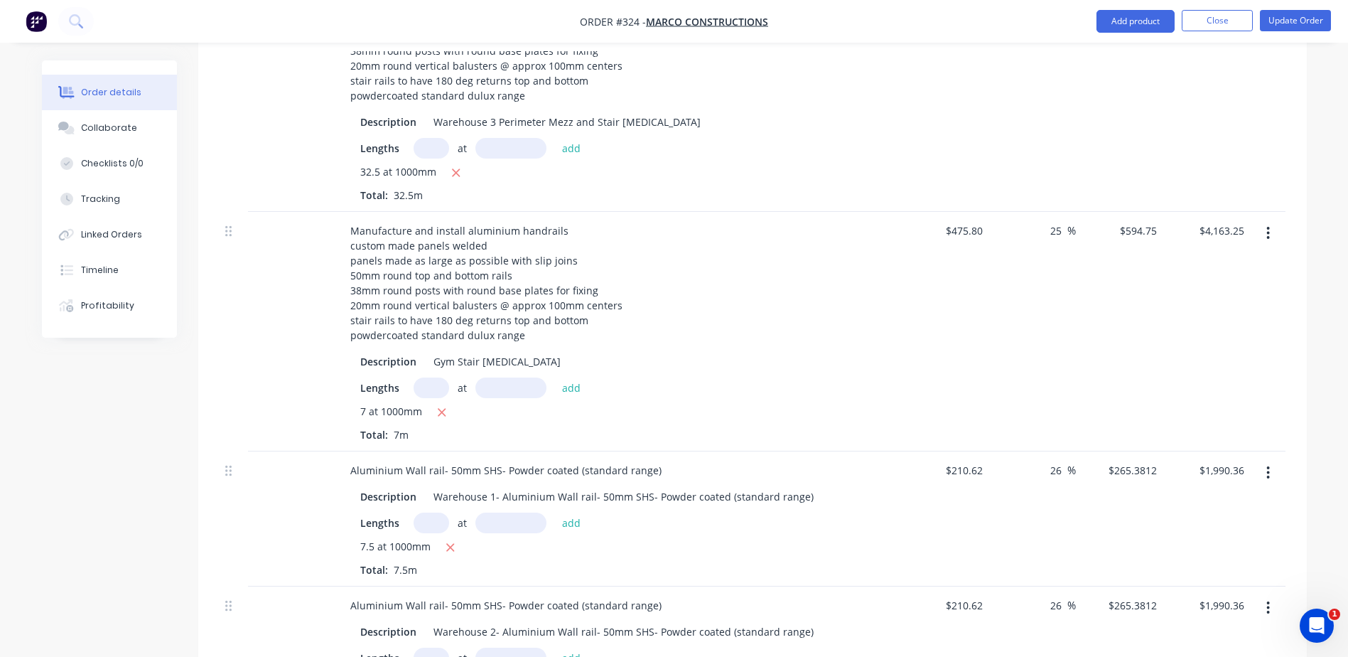
scroll to position [981, 0]
drag, startPoint x: 1064, startPoint y: 215, endPoint x: 1002, endPoint y: 211, distance: 62.0
click at [1002, 215] on div "25 25 %" at bounding box center [1031, 334] width 87 height 239
click at [1056, 285] on div "25 25 %" at bounding box center [1031, 334] width 87 height 239
drag, startPoint x: 1063, startPoint y: 460, endPoint x: 1020, endPoint y: 460, distance: 43.3
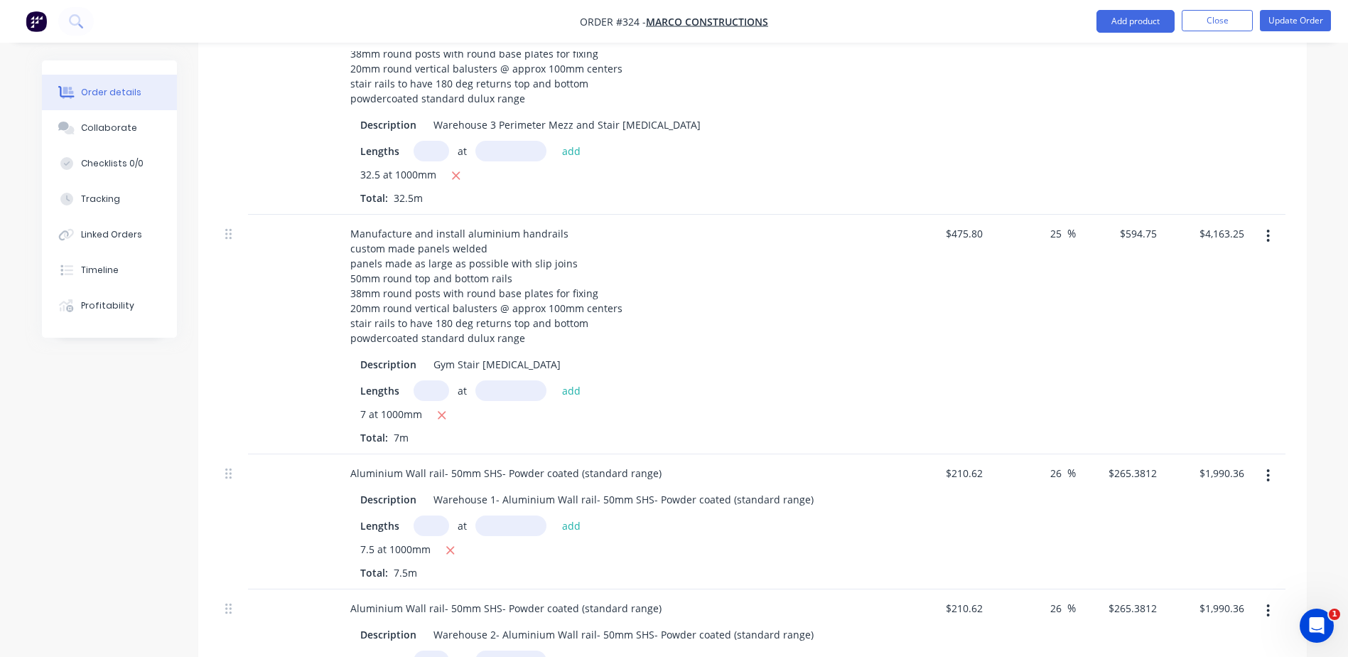
click at [1020, 460] on div "26 26 %" at bounding box center [1031, 521] width 87 height 135
click at [1046, 523] on div "25 25 %" at bounding box center [1031, 521] width 87 height 135
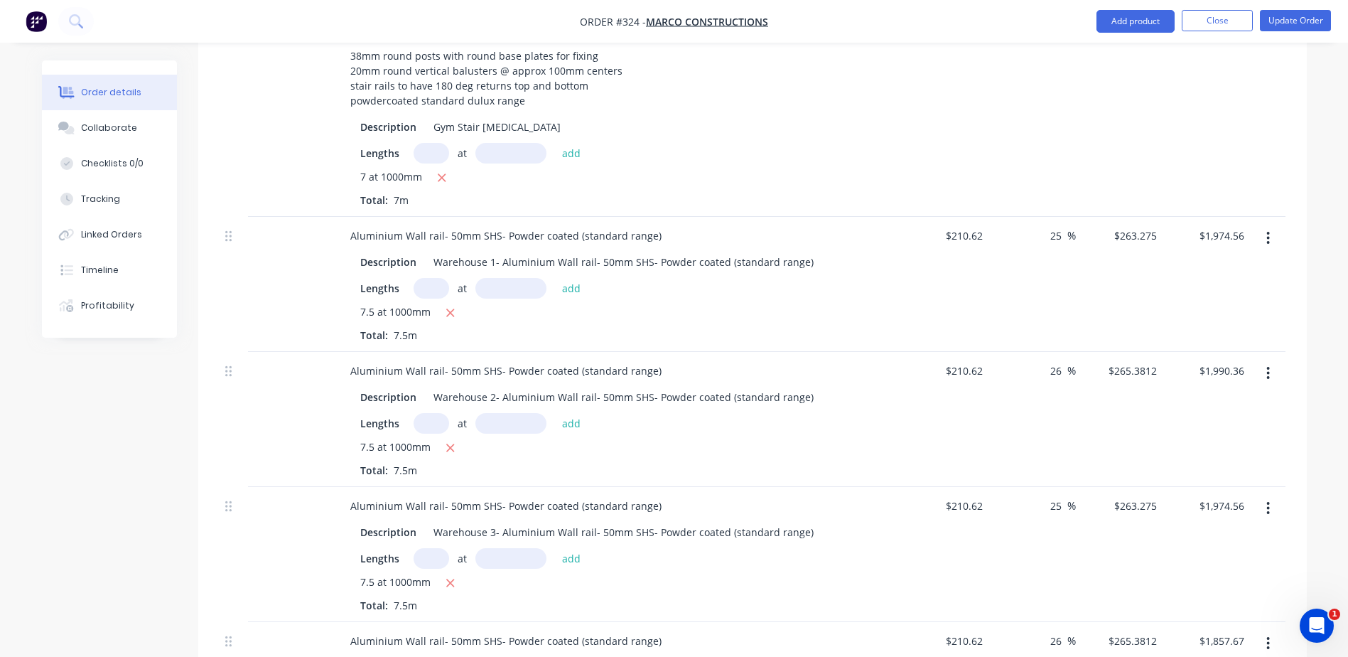
scroll to position [1265, 0]
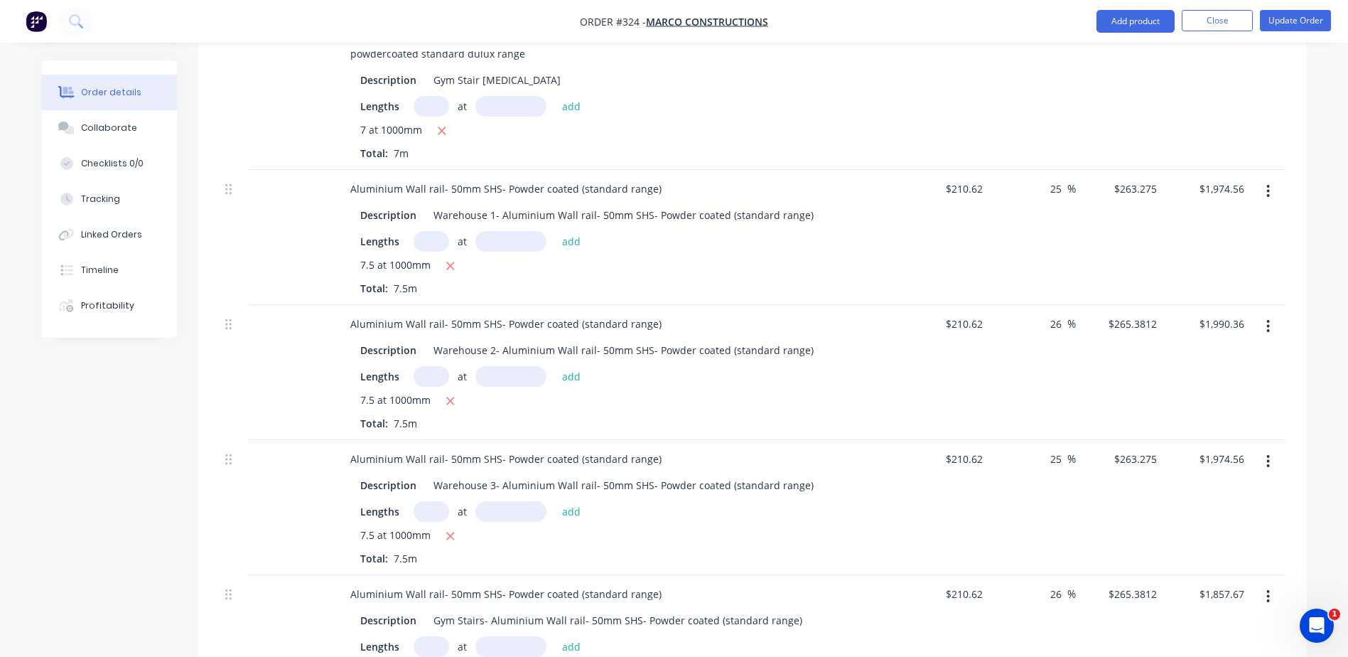
drag, startPoint x: 1064, startPoint y: 308, endPoint x: 1018, endPoint y: 309, distance: 45.5
click at [1018, 309] on div "26 26 %" at bounding box center [1031, 372] width 87 height 135
click at [1033, 385] on div "25 25 %" at bounding box center [1031, 372] width 87 height 135
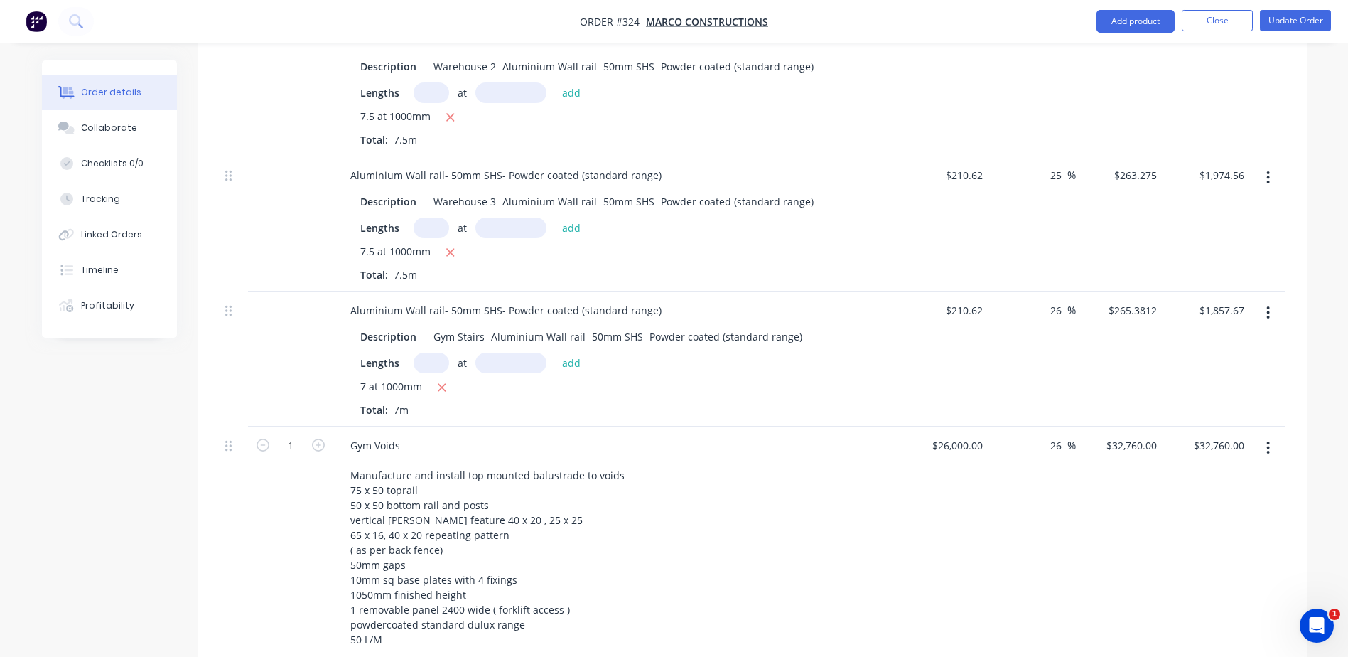
scroll to position [1550, 0]
drag, startPoint x: 1059, startPoint y: 293, endPoint x: 1034, endPoint y: 293, distance: 25.6
click at [1034, 293] on div "26 26 %" at bounding box center [1031, 358] width 87 height 135
click at [1069, 334] on div "25 25 %" at bounding box center [1031, 358] width 87 height 135
drag, startPoint x: 1061, startPoint y: 431, endPoint x: 1030, endPoint y: 431, distance: 31.3
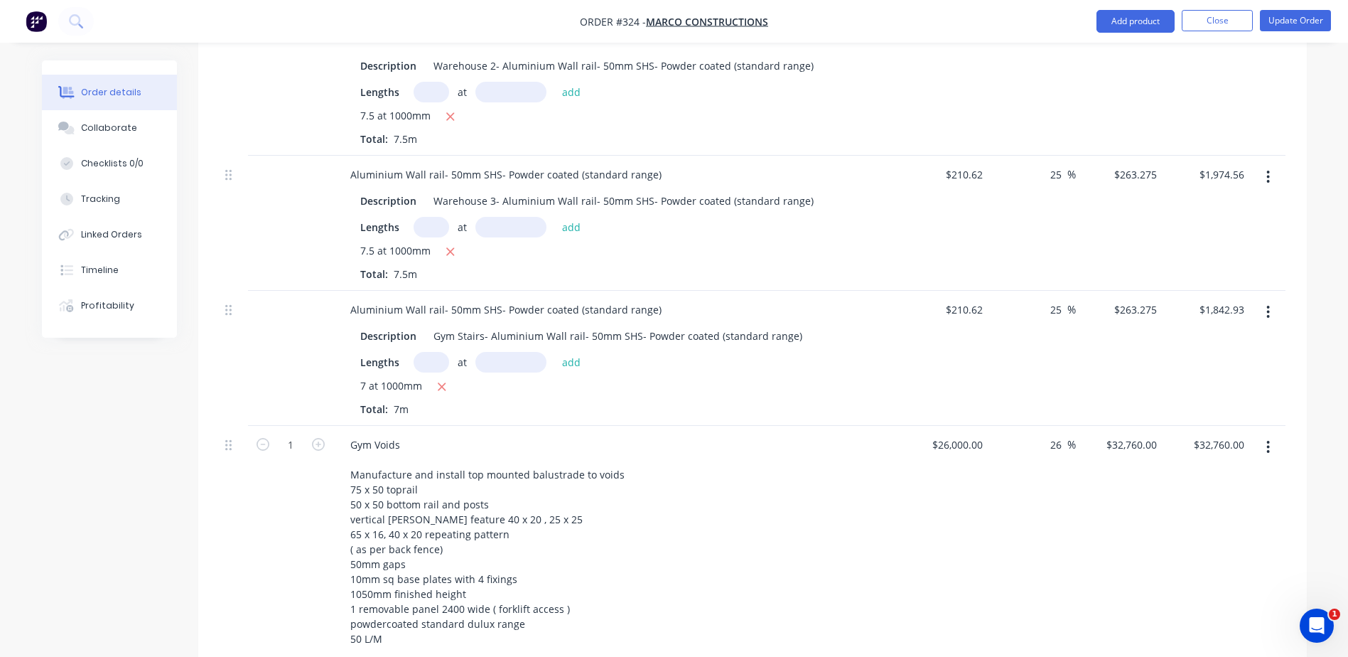
click at [1030, 431] on div "26 26 %" at bounding box center [1031, 592] width 87 height 333
click at [1060, 485] on div "25 25 %" at bounding box center [1031, 592] width 87 height 333
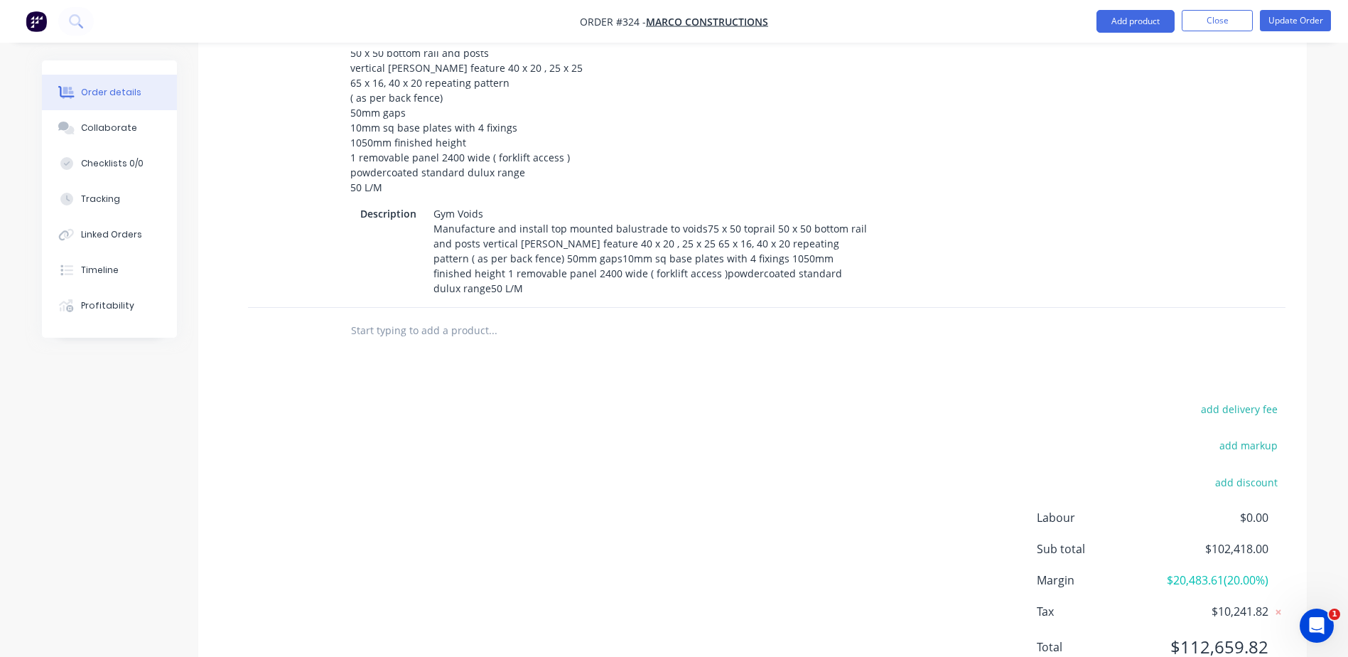
scroll to position [1976, 0]
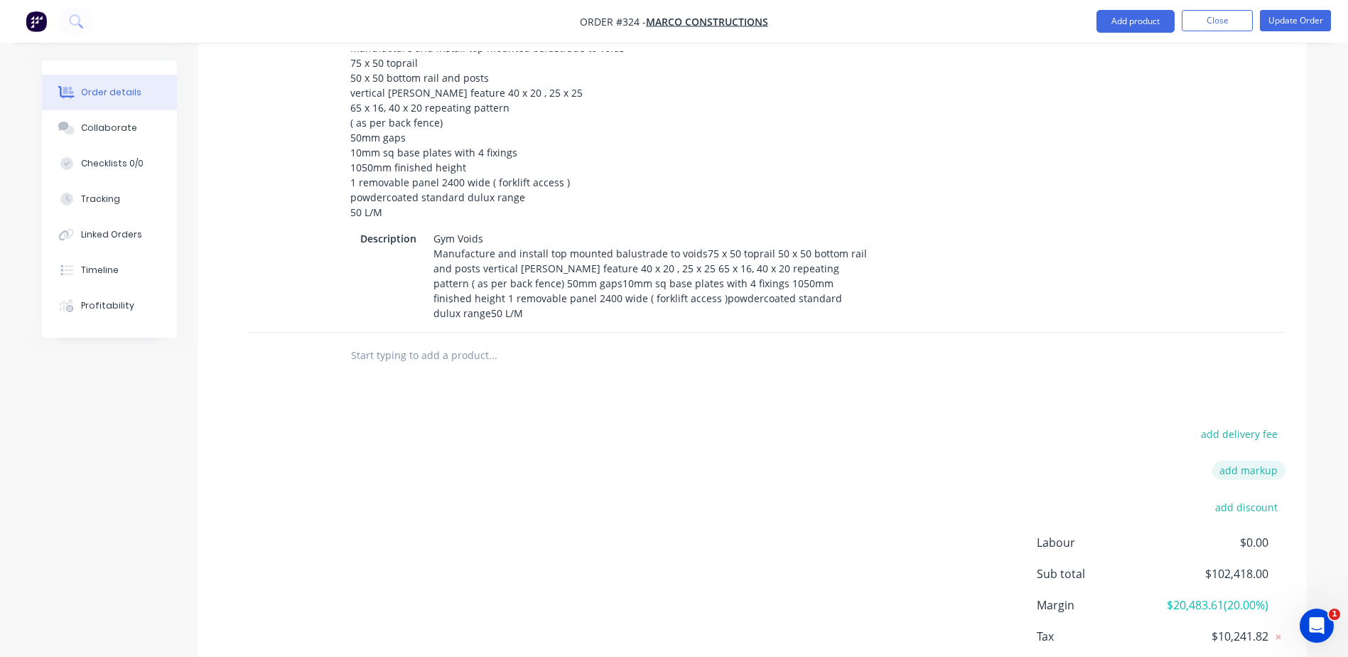
click at [1234, 460] on button "add markup" at bounding box center [1248, 469] width 73 height 19
click at [1249, 460] on input at bounding box center [1230, 470] width 64 height 21
click input "submit" at bounding box center [0, 0] width 0 height 0
click at [1248, 462] on span "1.02%" at bounding box center [1247, 469] width 28 height 15
click at [1253, 462] on span "1.02%" at bounding box center [1247, 469] width 28 height 15
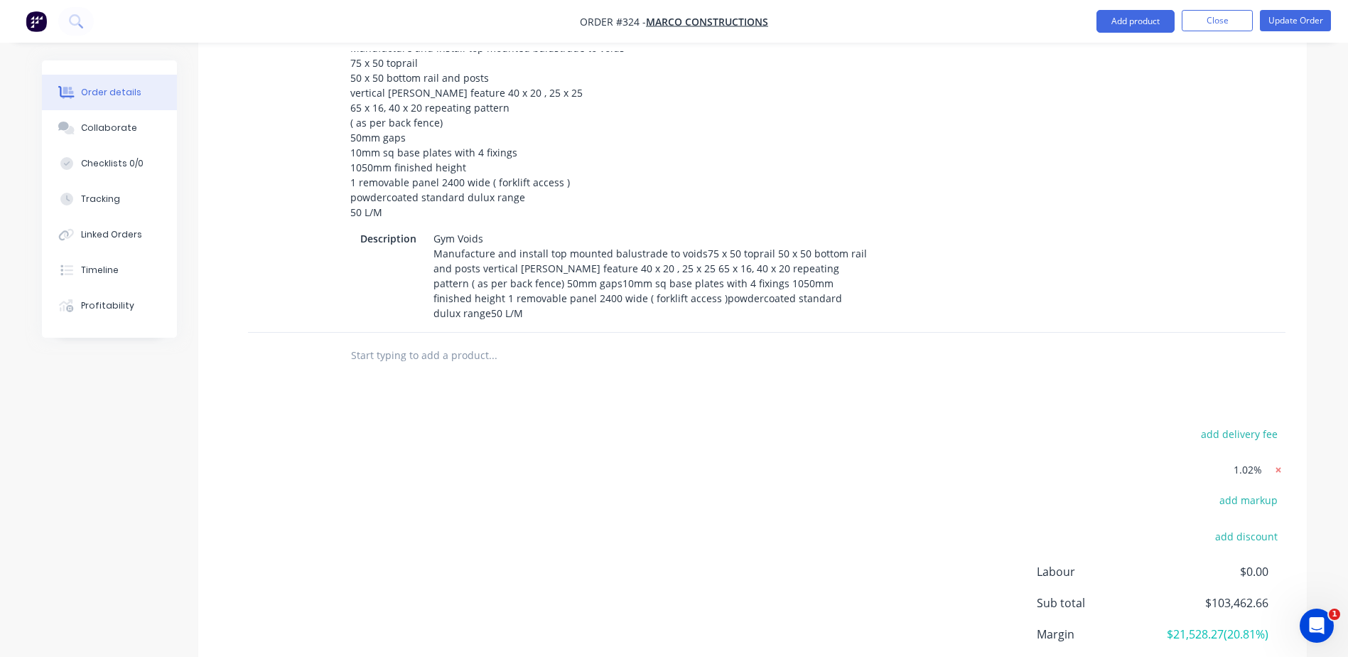
click at [1273, 463] on icon at bounding box center [1278, 470] width 14 height 14
click at [1256, 460] on button "add markup" at bounding box center [1248, 469] width 73 height 19
click input "submit" at bounding box center [0, 0] width 0 height 0
click at [1251, 460] on input at bounding box center [1230, 470] width 64 height 21
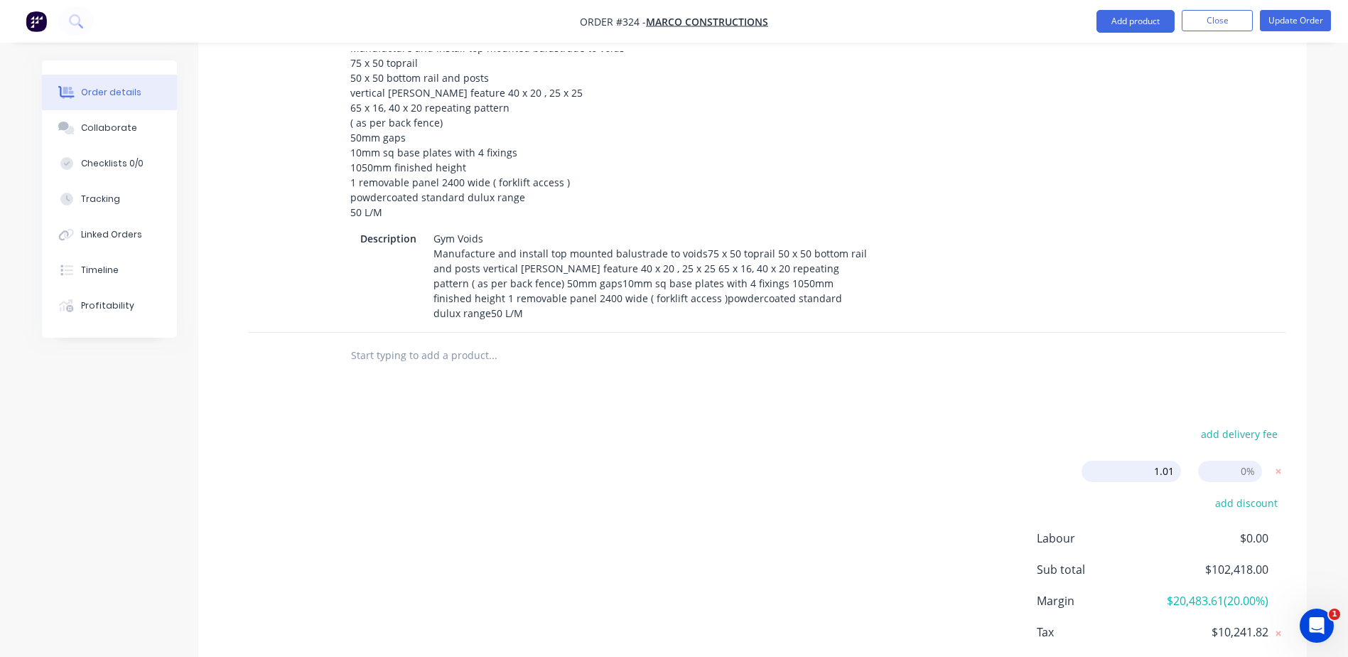
drag, startPoint x: 1174, startPoint y: 438, endPoint x: 1057, endPoint y: 439, distance: 117.9
click at [1057, 439] on div "add delivery fee 1.01 1.01 Markup name (Optional) 0% add discount Labour $0.00 …" at bounding box center [753, 559] width 1066 height 271
click at [1245, 460] on input at bounding box center [1230, 470] width 64 height 21
drag, startPoint x: 1251, startPoint y: 438, endPoint x: 1218, endPoint y: 440, distance: 33.4
click at [1218, 460] on input at bounding box center [1230, 470] width 64 height 21
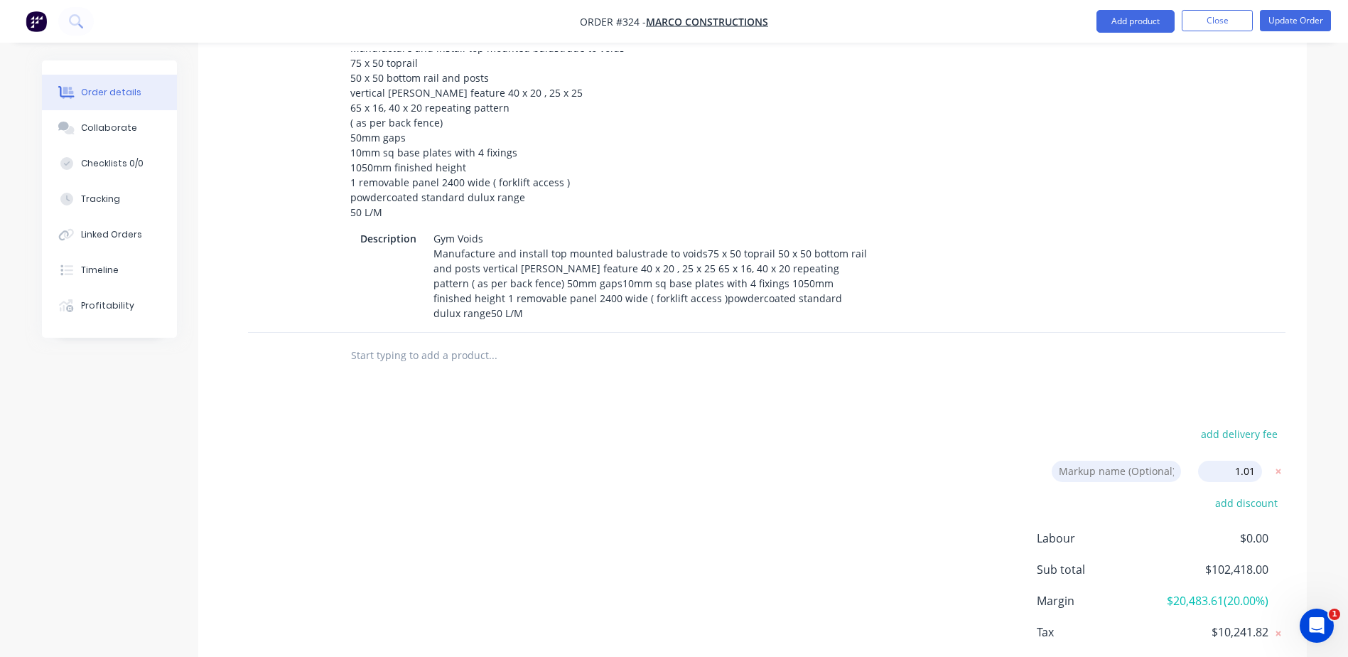
click input "submit" at bounding box center [0, 0] width 0 height 0
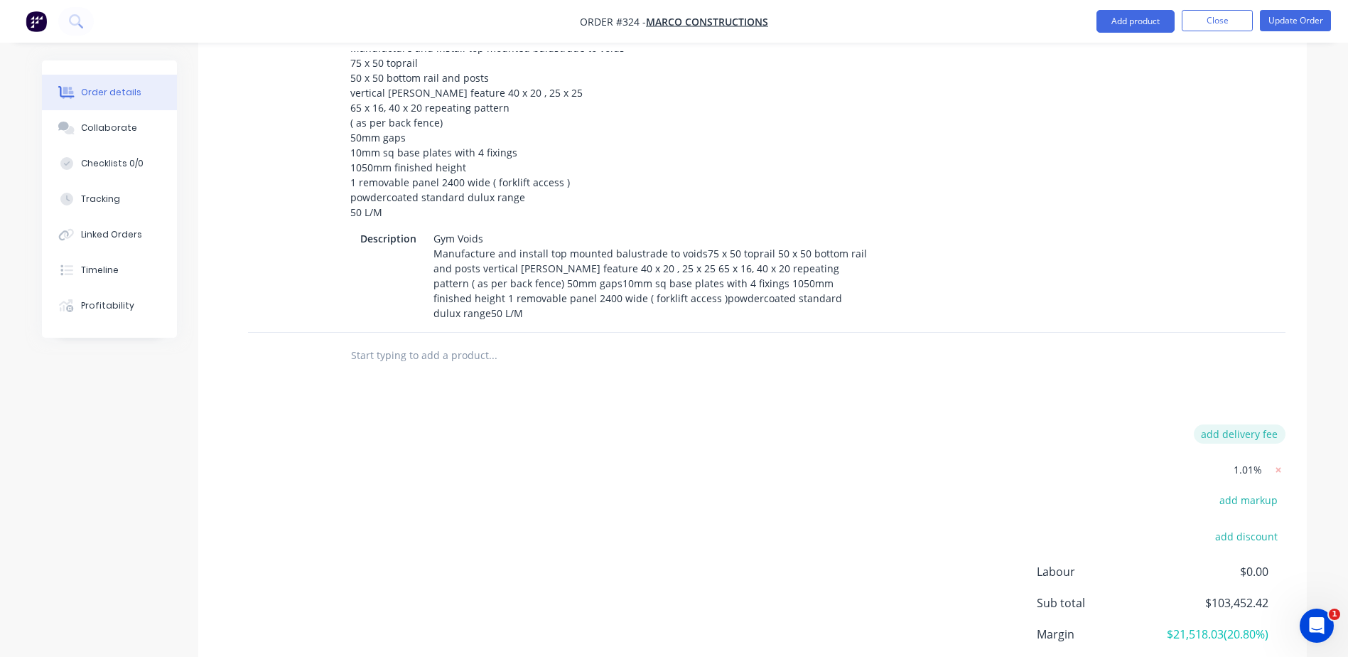
click at [1237, 424] on button "add delivery fee" at bounding box center [1240, 433] width 92 height 19
click at [1030, 464] on div "Delivery fee Delivery fee Delivery fee name (Optional) 6 6 $0 1.01% add markup …" at bounding box center [753, 574] width 1066 height 300
click at [1277, 426] on icon at bounding box center [1278, 433] width 14 height 14
click at [1256, 424] on button "add delivery fee" at bounding box center [1240, 433] width 92 height 19
click input "submit" at bounding box center [0, 0] width 0 height 0
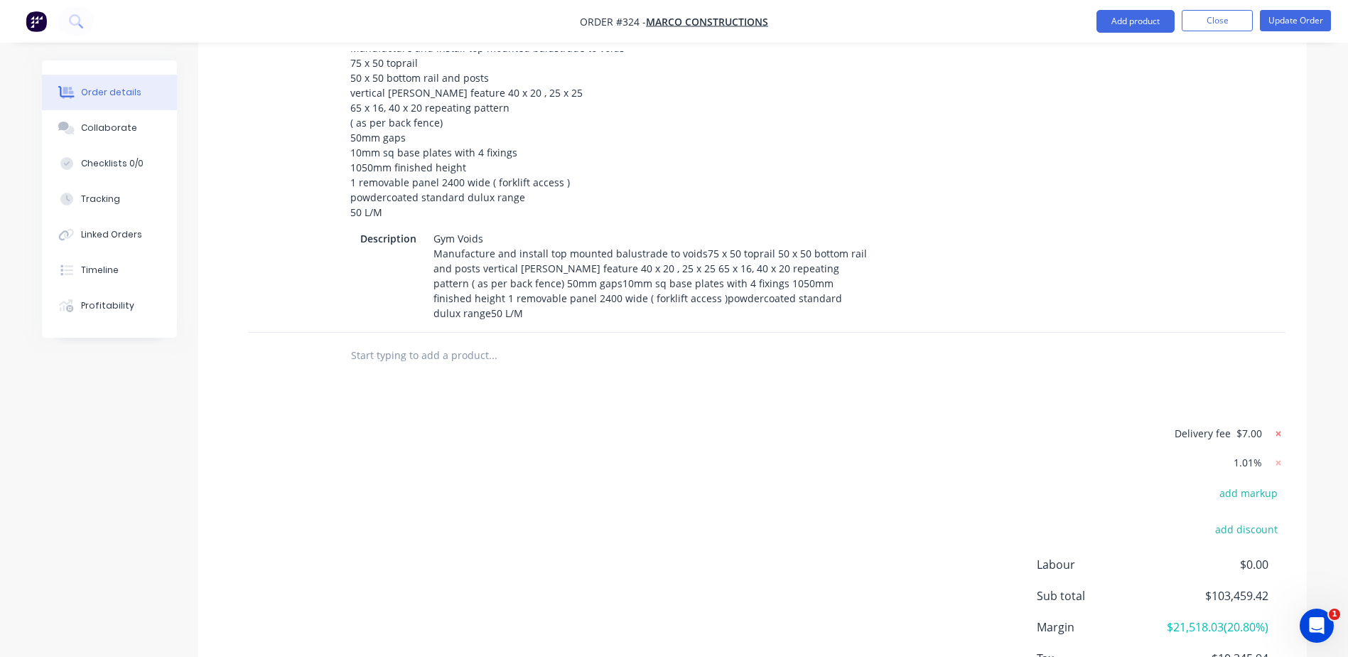
click at [1275, 426] on icon at bounding box center [1278, 433] width 14 height 14
click at [1260, 424] on button "add delivery fee" at bounding box center [1240, 433] width 92 height 19
click input "submit" at bounding box center [0, 0] width 0 height 0
click at [1279, 431] on icon at bounding box center [1277, 433] width 5 height 5
click at [1263, 424] on button "add delivery fee" at bounding box center [1240, 433] width 92 height 19
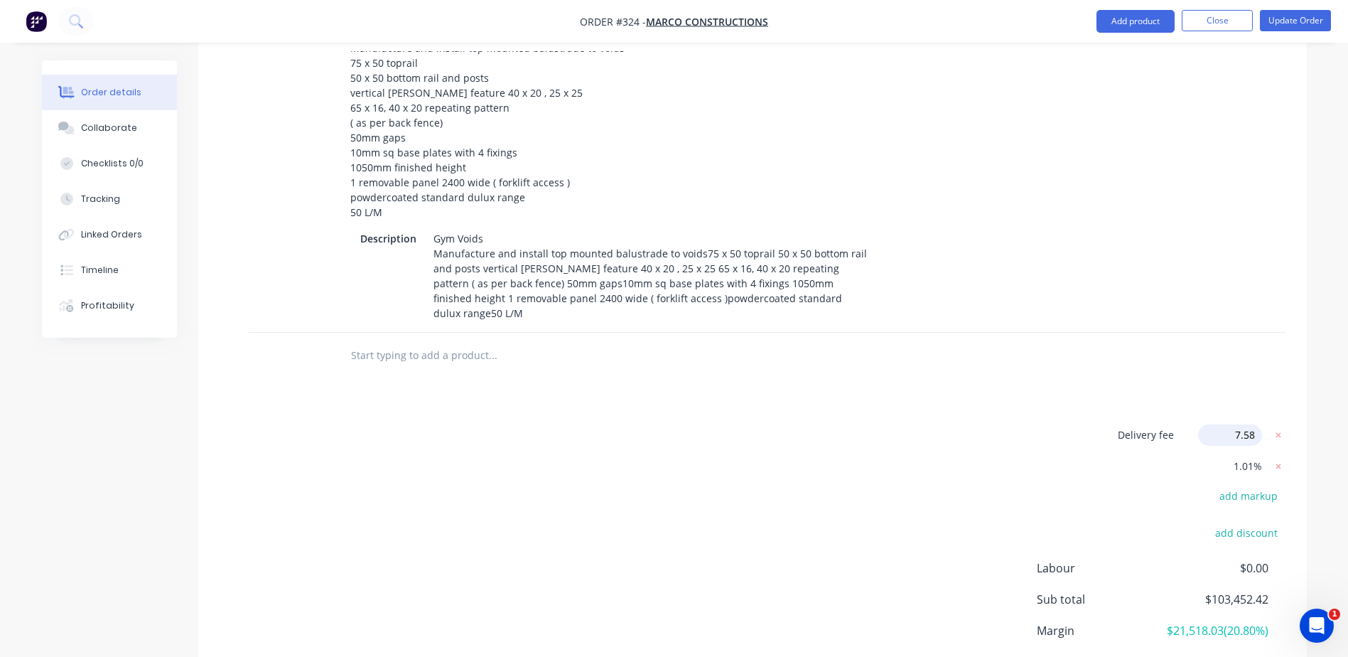
click input "submit" at bounding box center [0, 0] width 0 height 0
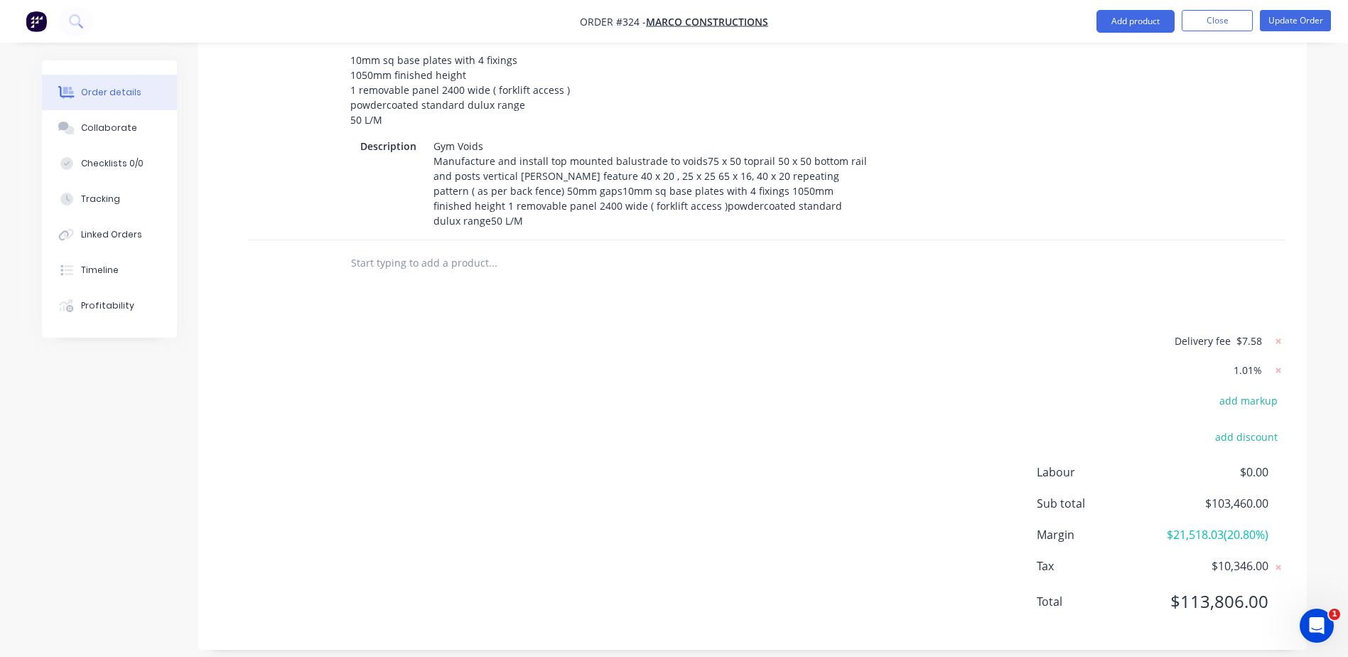
scroll to position [2069, 0]
click at [818, 403] on div "Delivery fee $7.58 1.01% add markup add discount Labour $0.00 Sub total $103,46…" at bounding box center [753, 479] width 1066 height 297
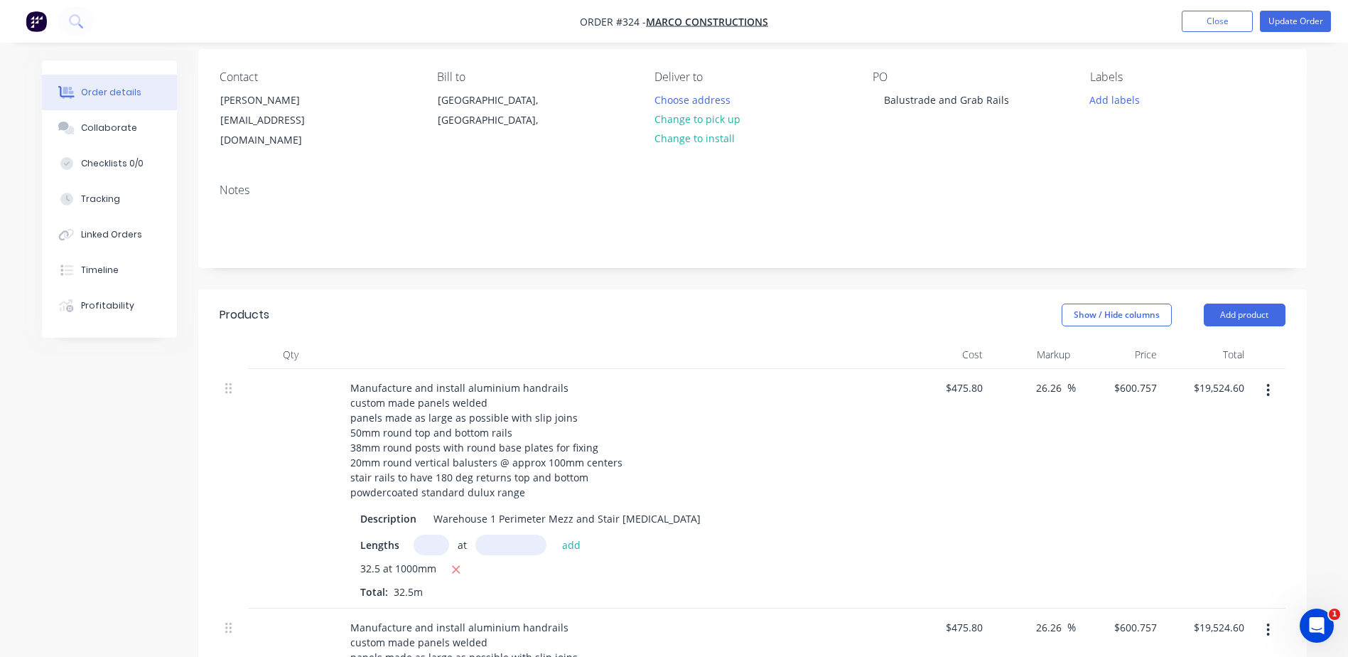
scroll to position [0, 0]
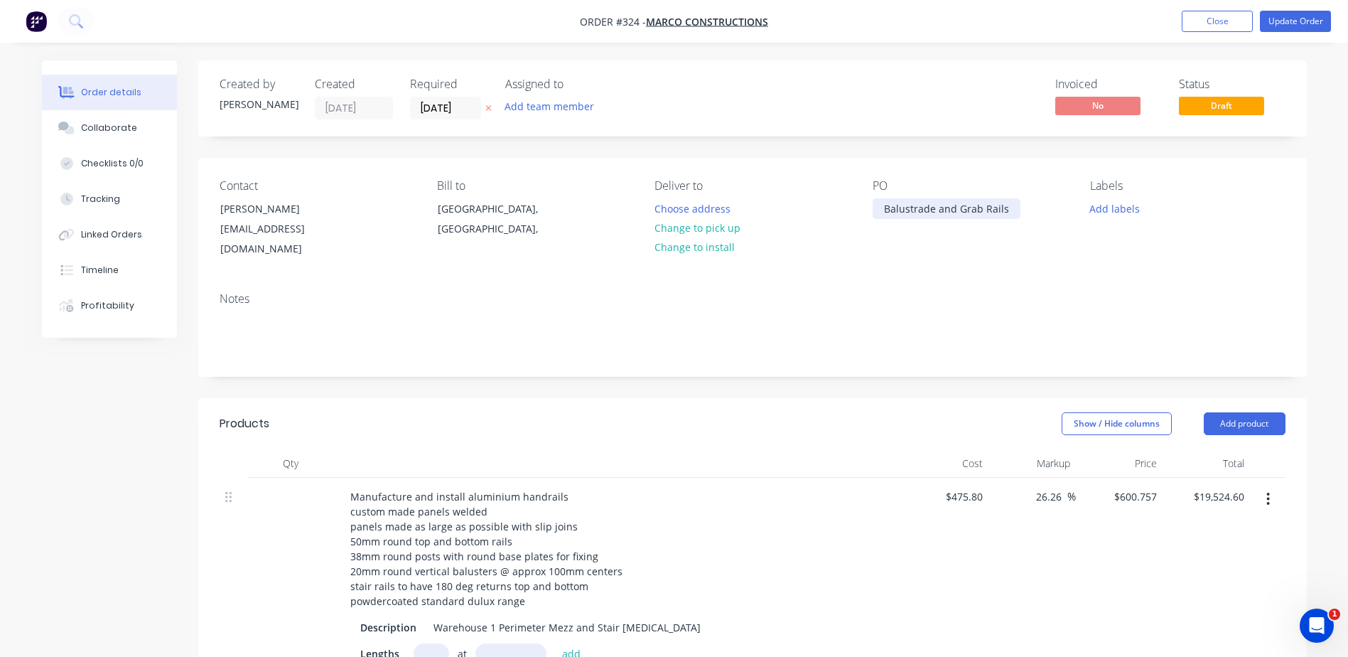
click at [1010, 208] on div "Balustrade and Grab Rails" at bounding box center [946, 208] width 148 height 21
drag, startPoint x: 957, startPoint y: 208, endPoint x: 933, endPoint y: 209, distance: 24.2
click at [933, 209] on div "Balustrade and Grab Rails" at bounding box center [946, 208] width 148 height 21
click at [987, 209] on div "Balustrade, Grab Rails" at bounding box center [936, 208] width 129 height 21
click at [1113, 207] on button "Add labels" at bounding box center [1114, 207] width 65 height 19
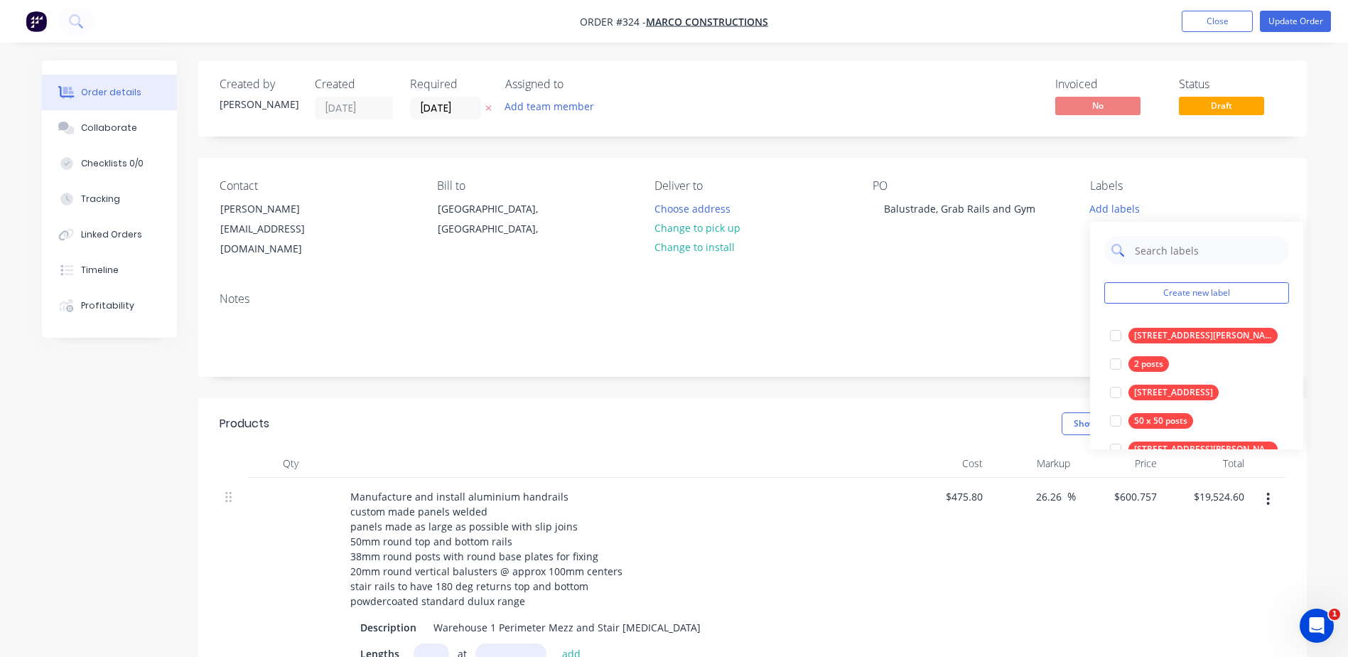
click at [1145, 252] on input "text" at bounding box center [1207, 250] width 148 height 28
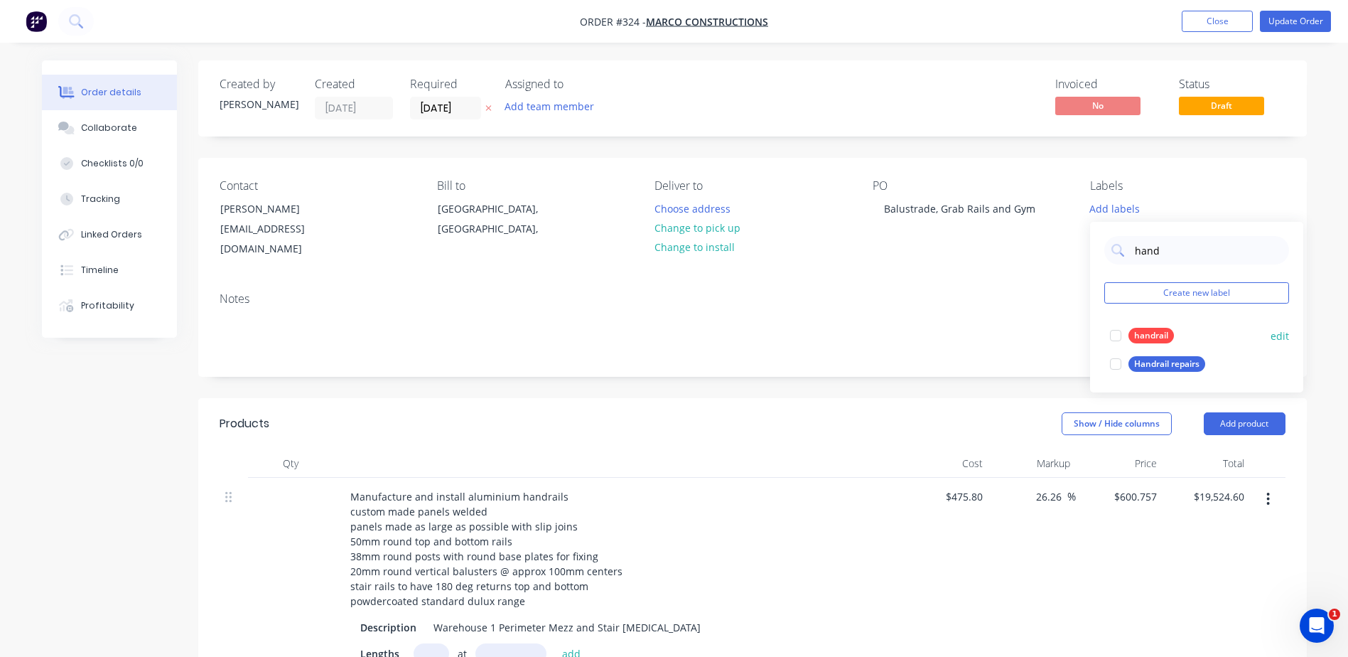
click at [1149, 336] on div "handrail" at bounding box center [1150, 336] width 45 height 16
click at [1155, 242] on input "hand" at bounding box center [1207, 243] width 148 height 28
drag, startPoint x: 1177, startPoint y: 242, endPoint x: 1032, endPoint y: 240, distance: 144.9
drag, startPoint x: 1185, startPoint y: 244, endPoint x: 1050, endPoint y: 245, distance: 135.0
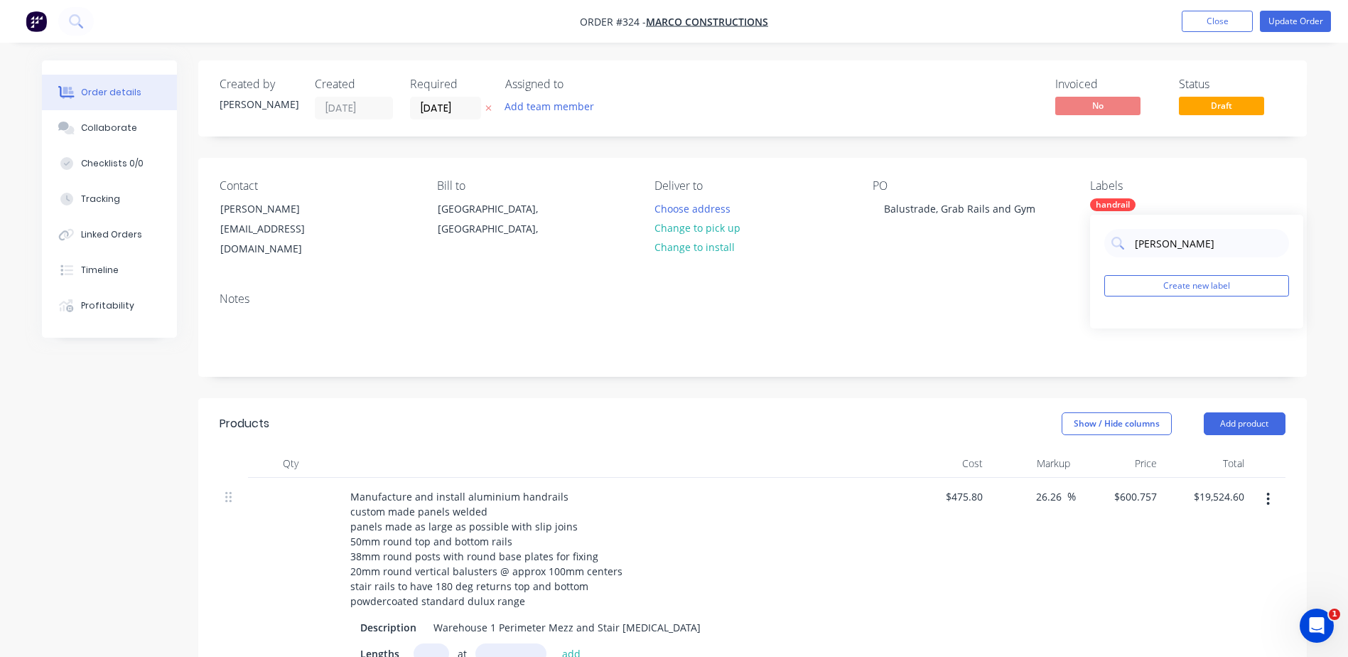
drag, startPoint x: 1177, startPoint y: 242, endPoint x: 1131, endPoint y: 242, distance: 45.5
click at [1131, 242] on div "hanbald" at bounding box center [1196, 243] width 185 height 28
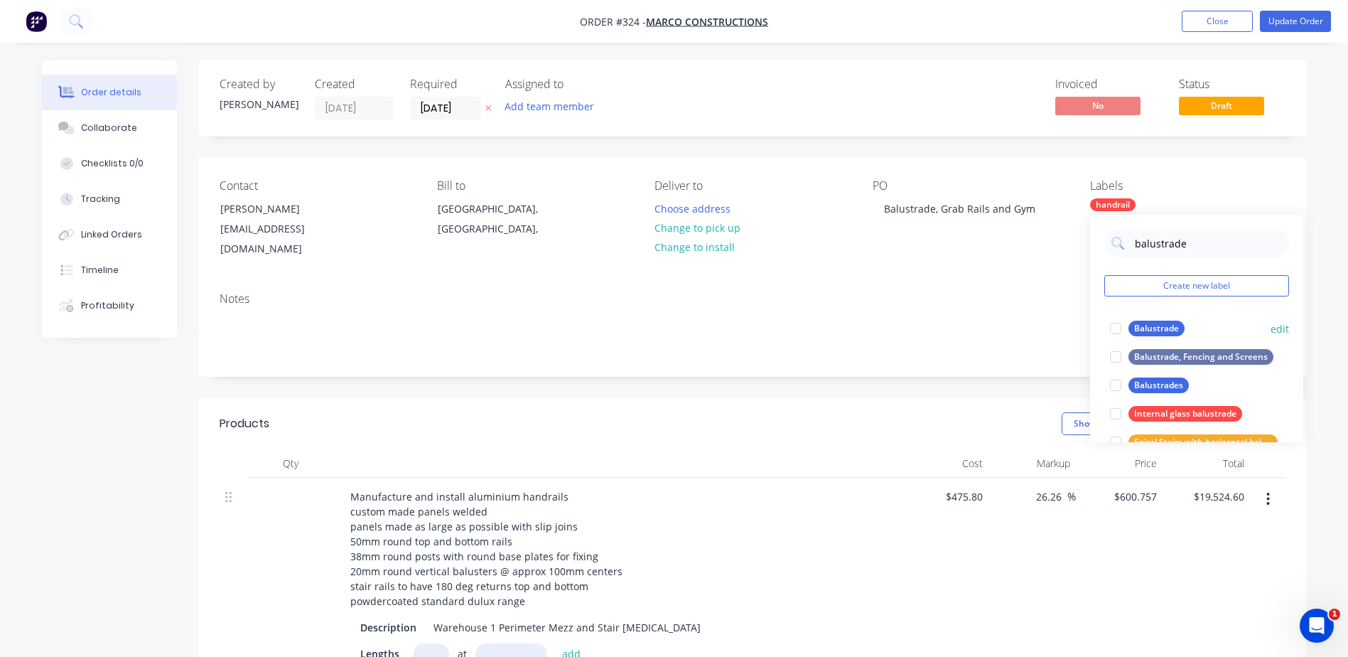
click at [1149, 323] on div "Balustrade" at bounding box center [1156, 328] width 56 height 16
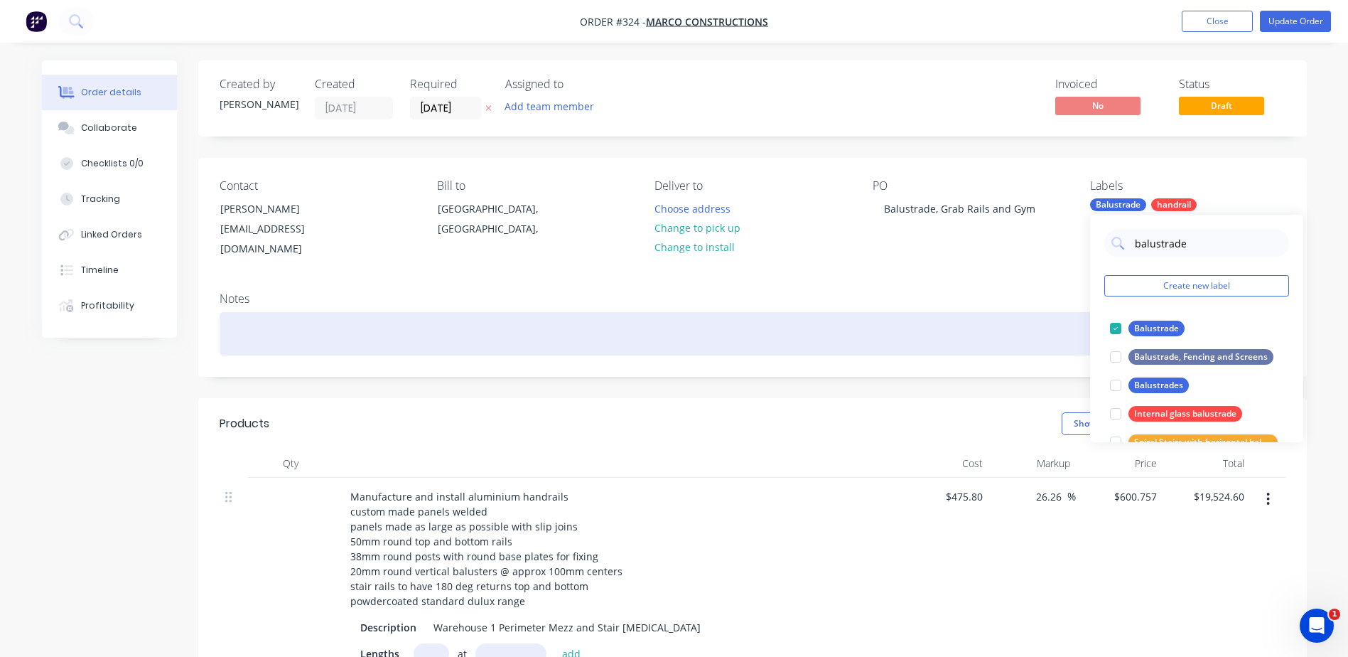
click at [1004, 319] on div at bounding box center [753, 333] width 1066 height 43
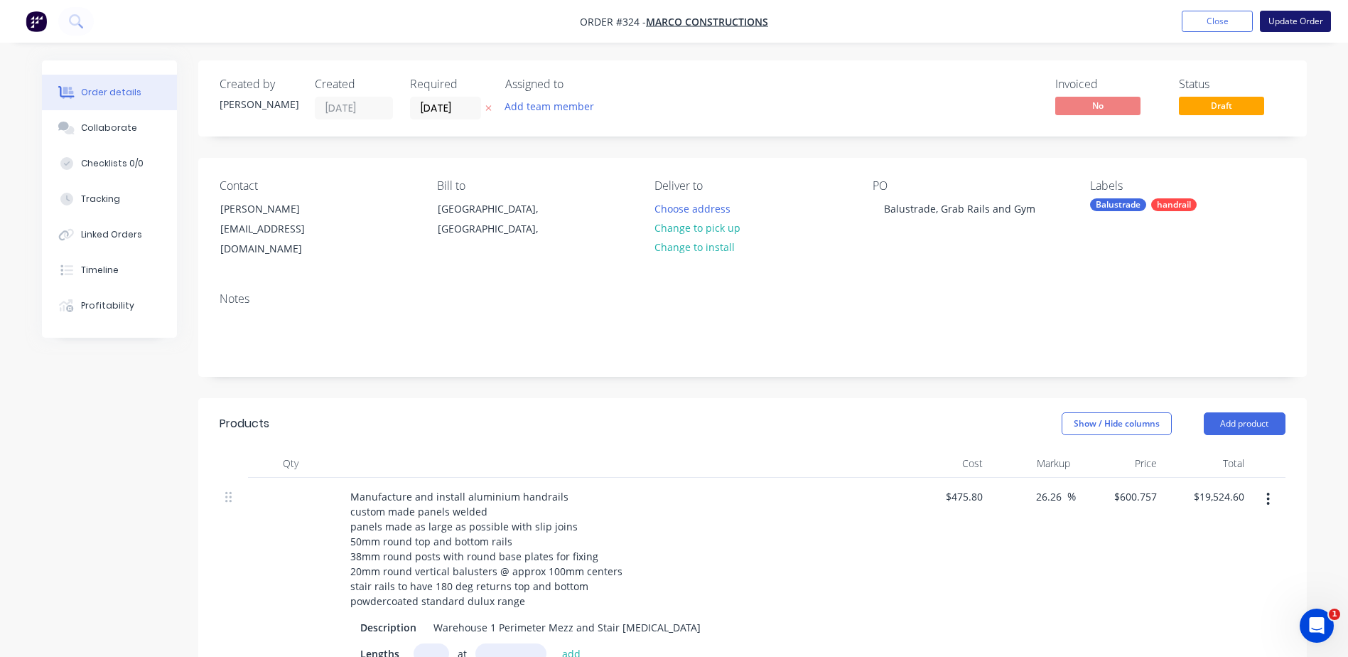
click at [1291, 18] on button "Update Order" at bounding box center [1295, 21] width 71 height 21
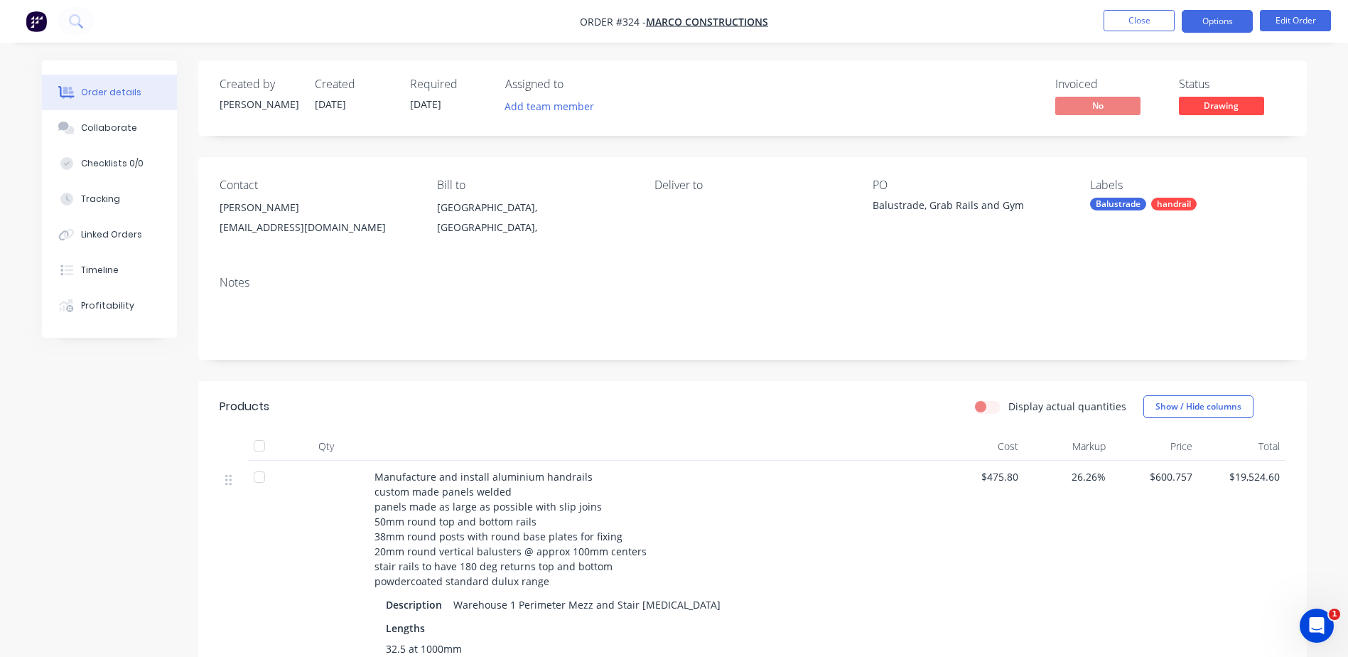
click at [1228, 14] on button "Options" at bounding box center [1217, 21] width 71 height 23
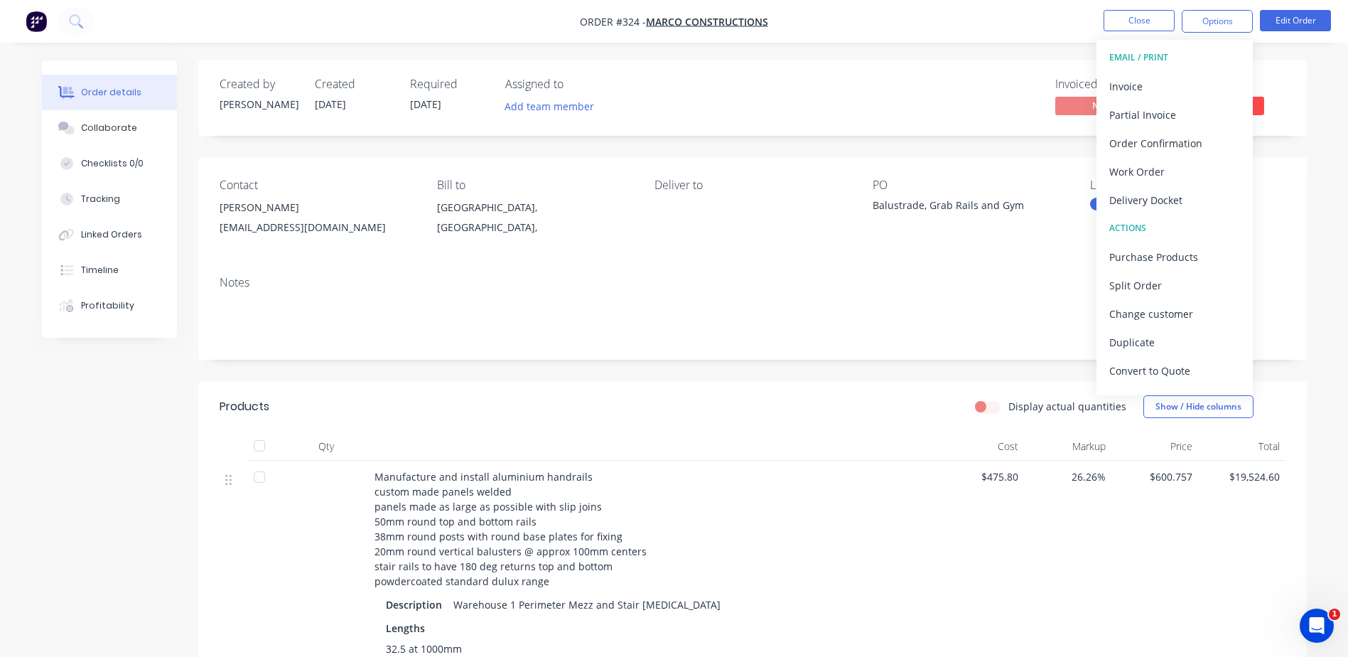
scroll to position [21, 0]
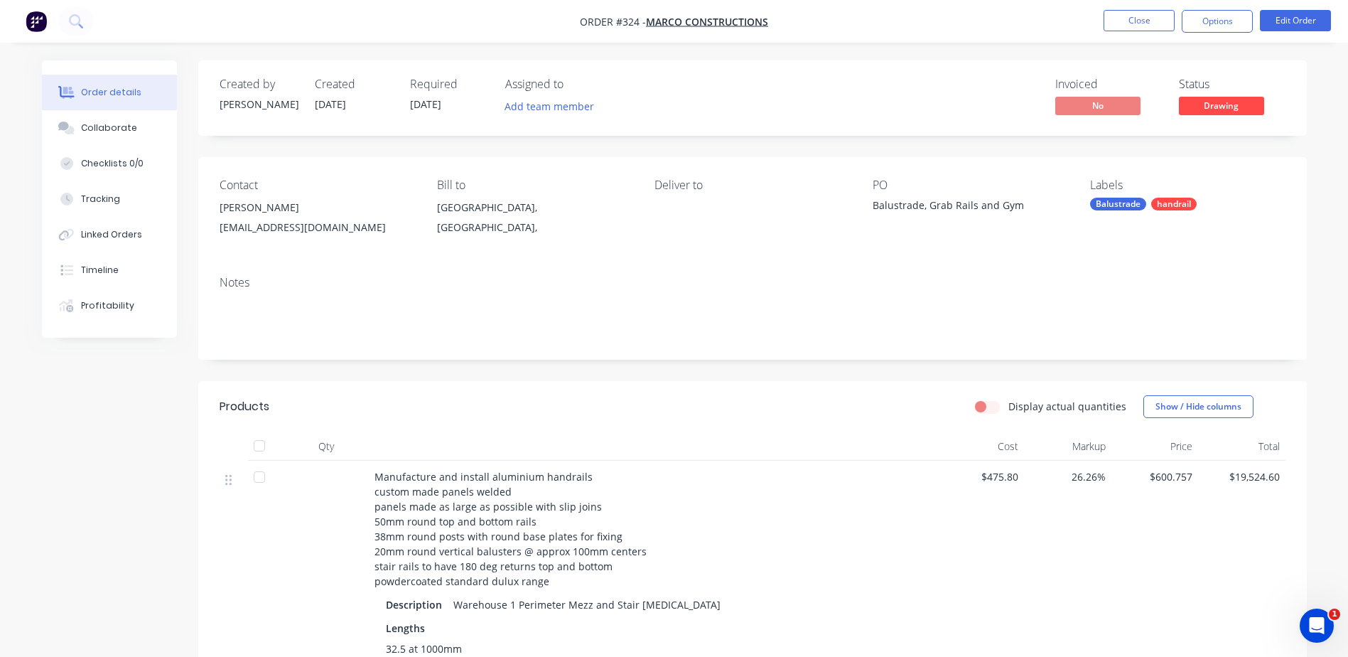
click at [987, 75] on div "Created by Luke Created 02/09/25 Required 02/09/25 Assigned to Add team member …" at bounding box center [752, 97] width 1108 height 75
click at [1152, 13] on button "Close" at bounding box center [1138, 20] width 71 height 21
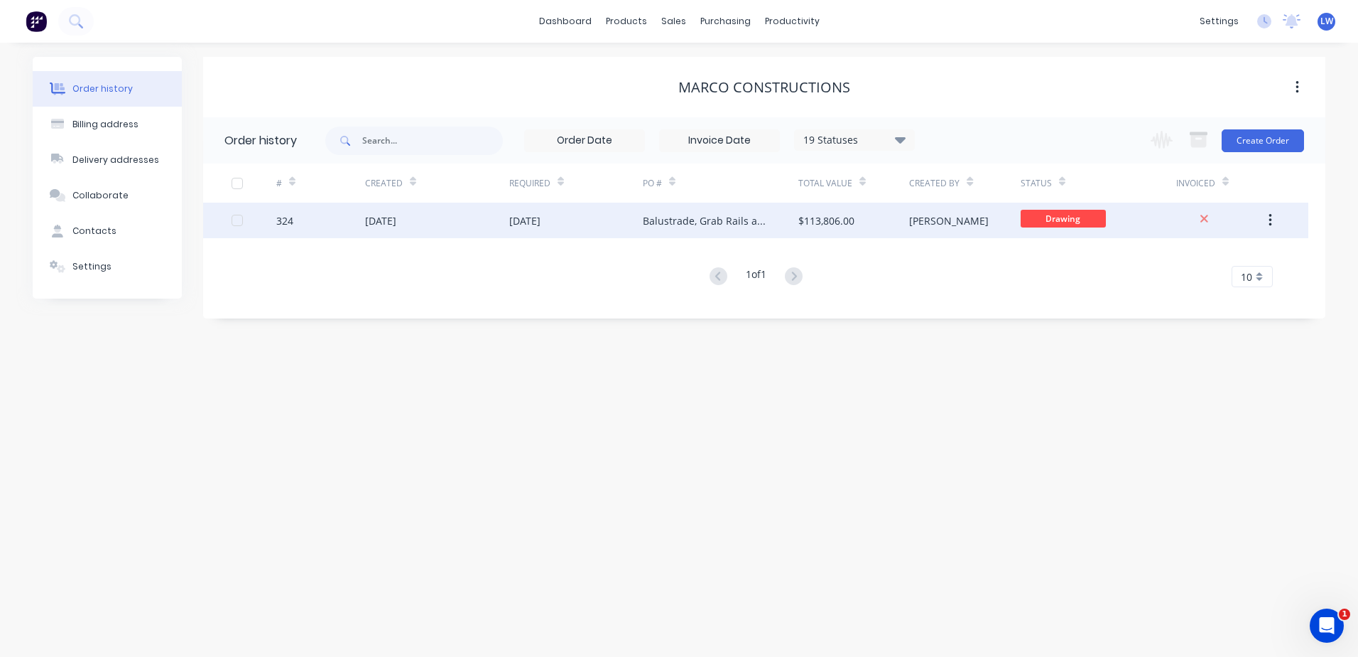
click at [785, 223] on div "Balustrade, Grab Rails and Gym" at bounding box center [721, 220] width 156 height 36
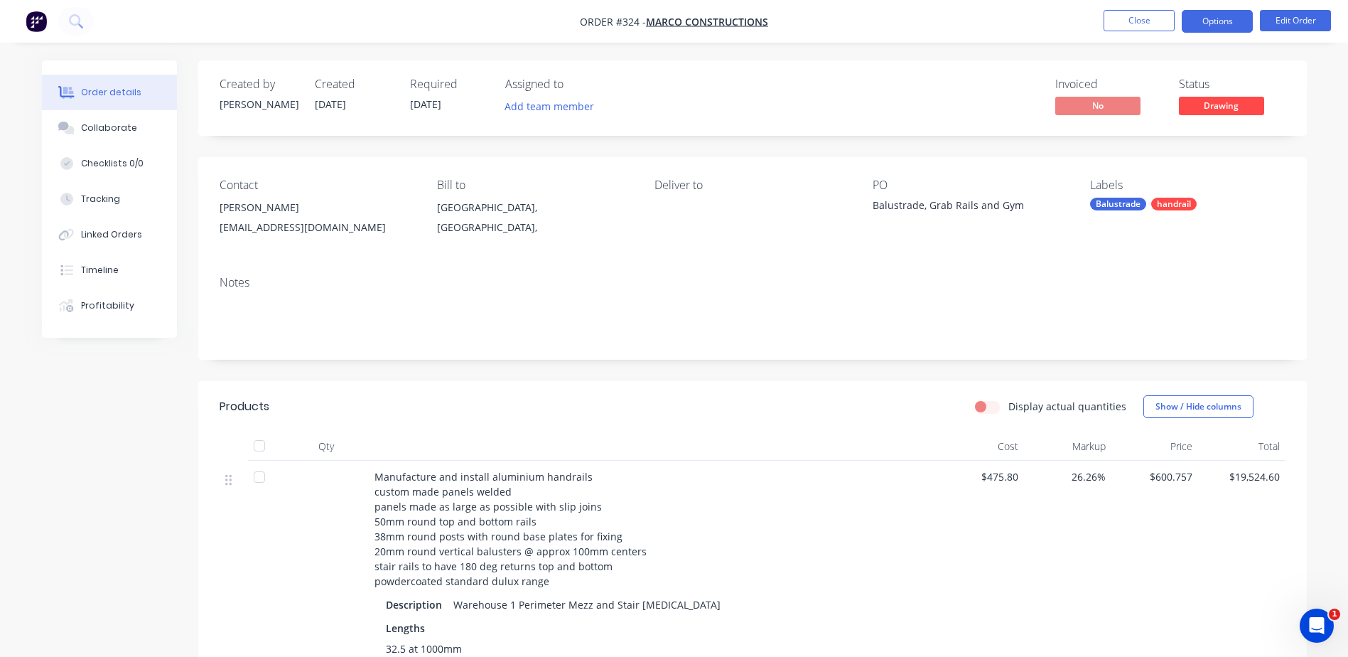
click at [1204, 11] on button "Options" at bounding box center [1217, 21] width 71 height 23
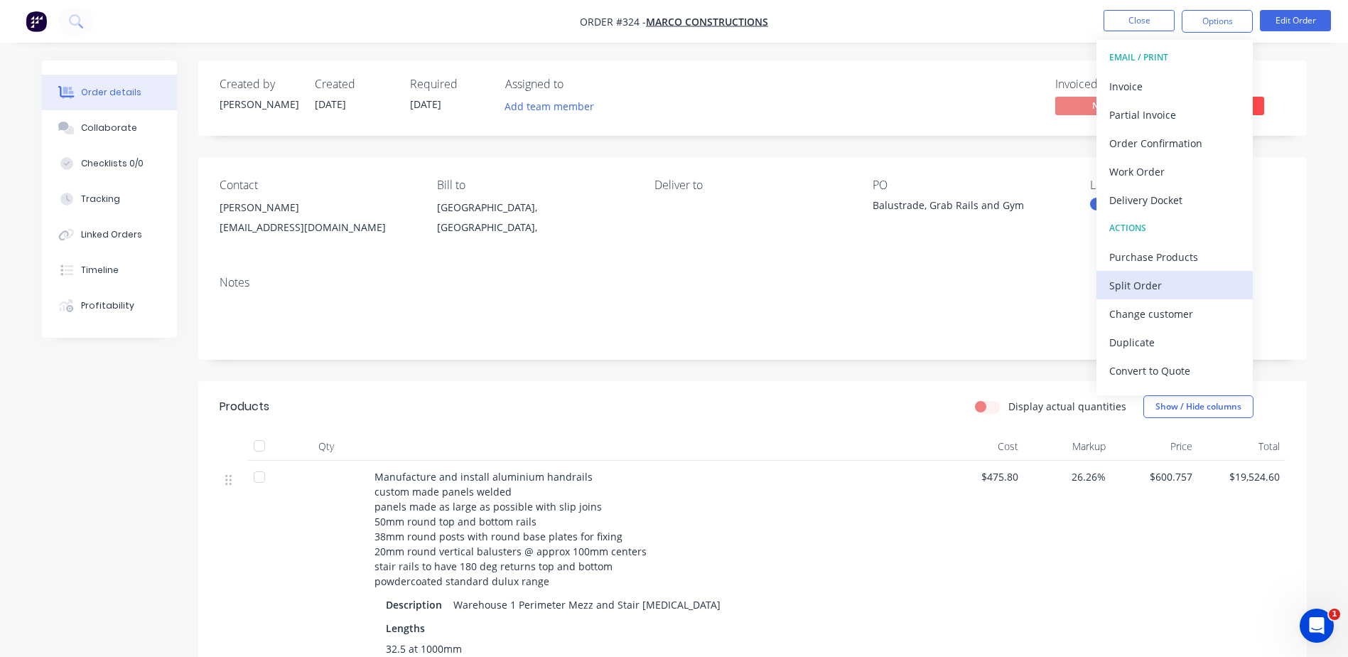
click at [1135, 287] on div "Split Order" at bounding box center [1174, 285] width 131 height 21
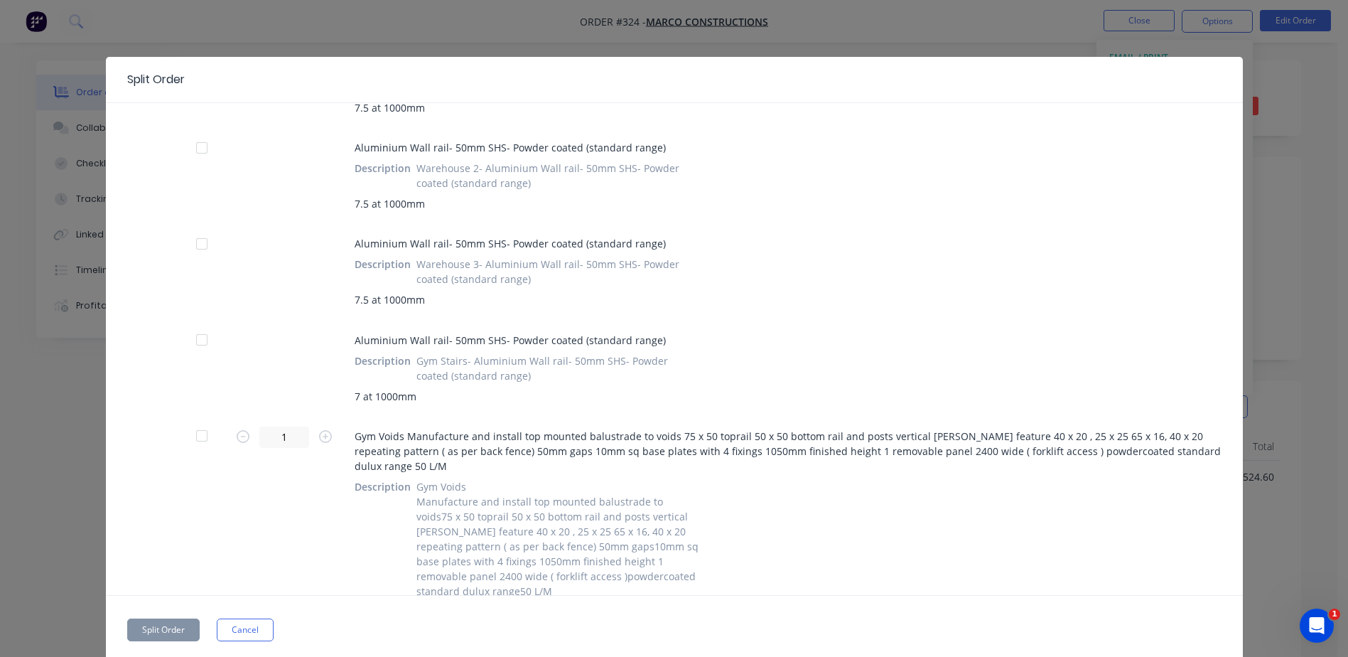
scroll to position [47, 0]
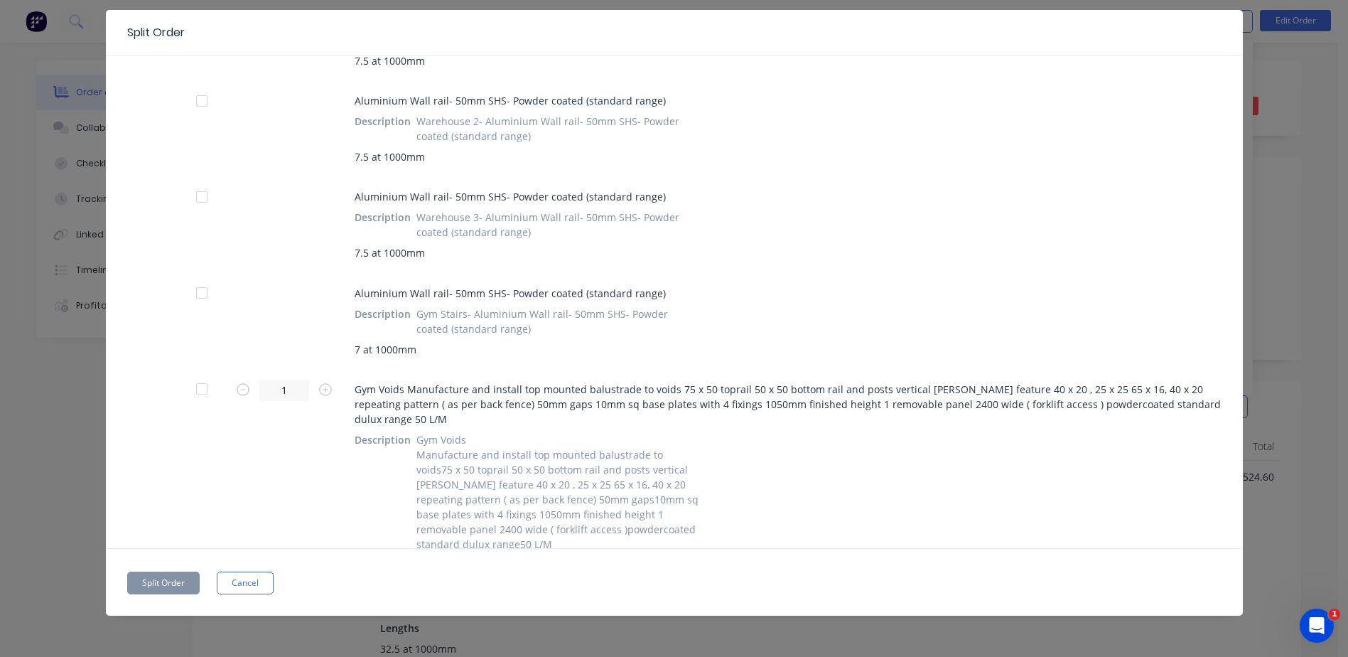
click at [193, 391] on div at bounding box center [202, 388] width 28 height 28
click at [136, 584] on button "Split Order" at bounding box center [163, 582] width 72 height 23
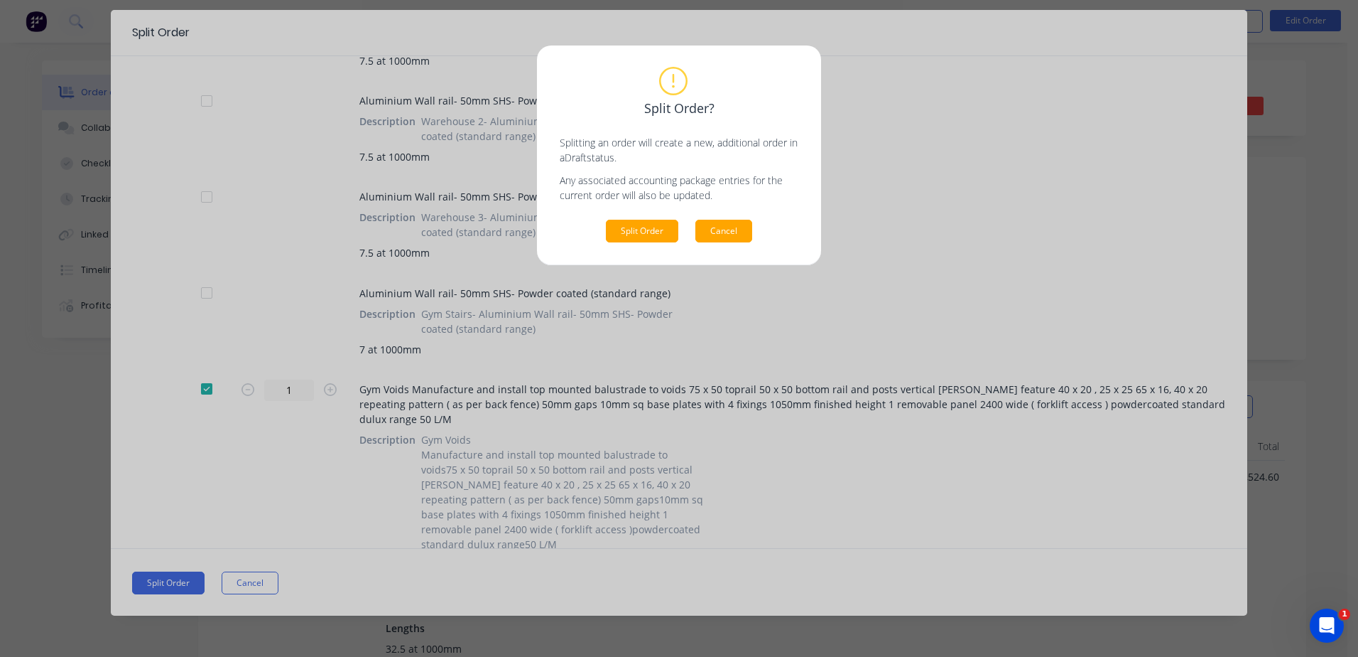
click at [737, 230] on button "Cancel" at bounding box center [724, 231] width 57 height 23
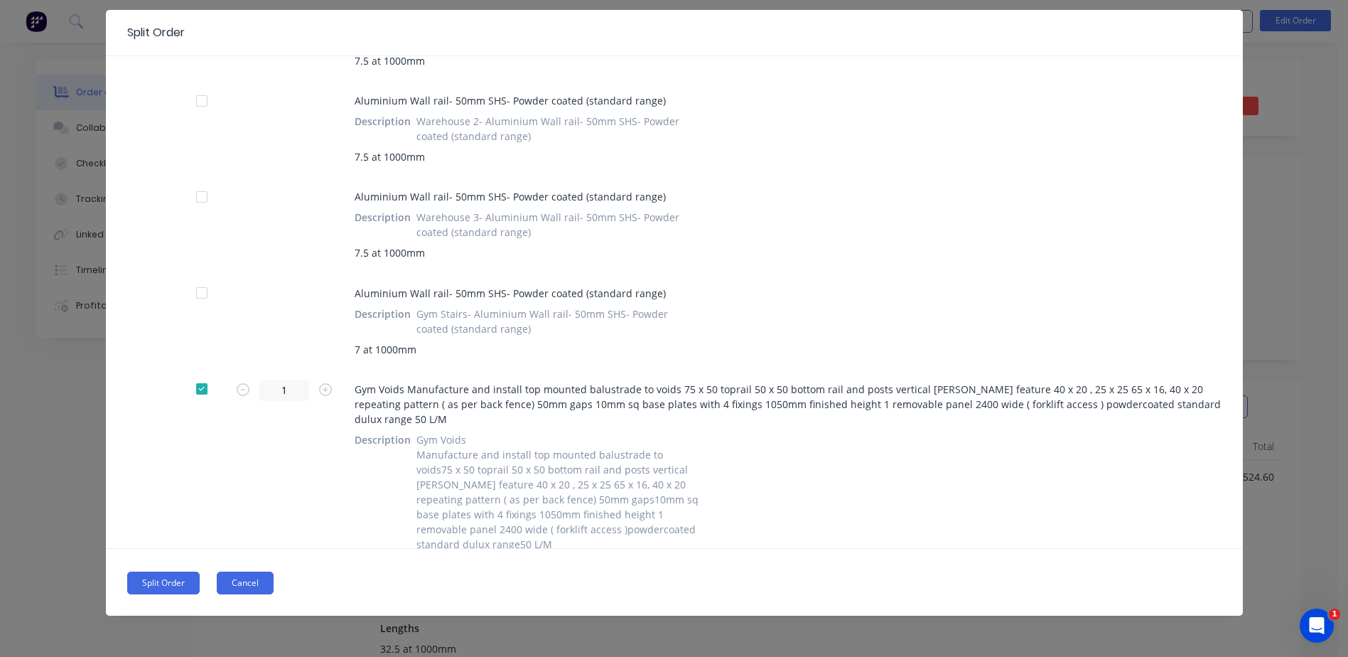
click at [239, 585] on button "Cancel" at bounding box center [245, 582] width 57 height 23
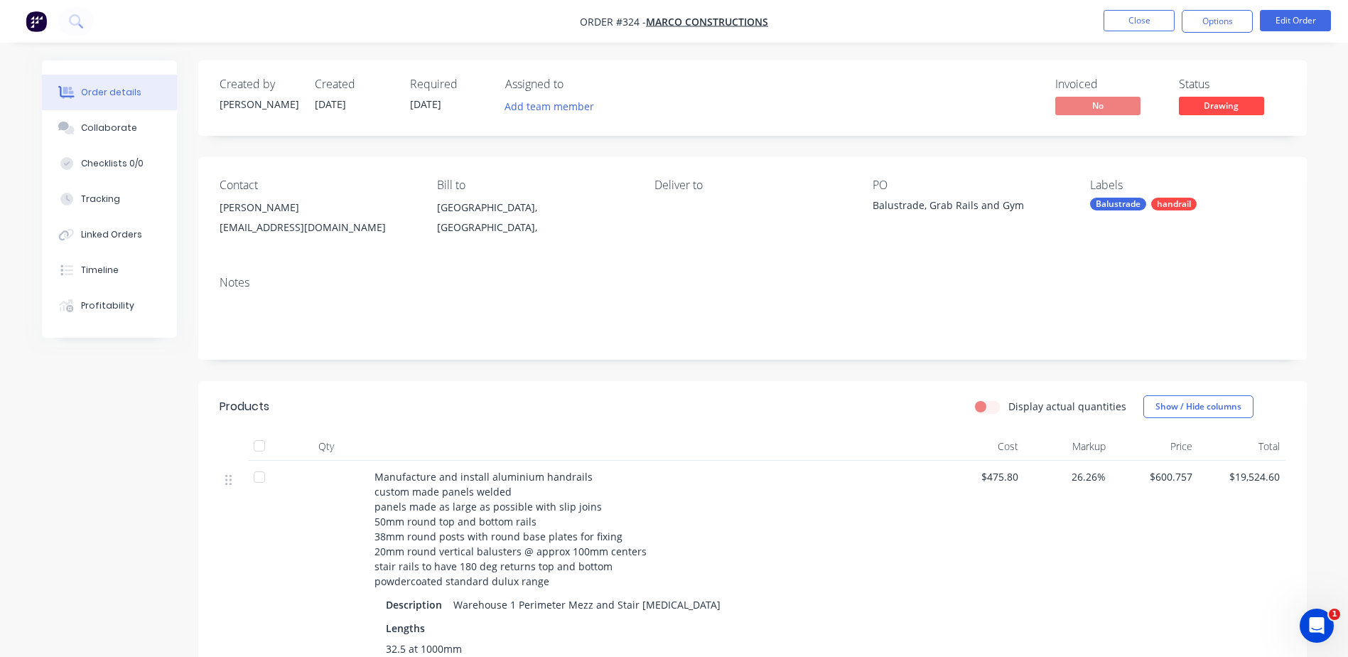
click at [39, 22] on img "button" at bounding box center [36, 21] width 21 height 21
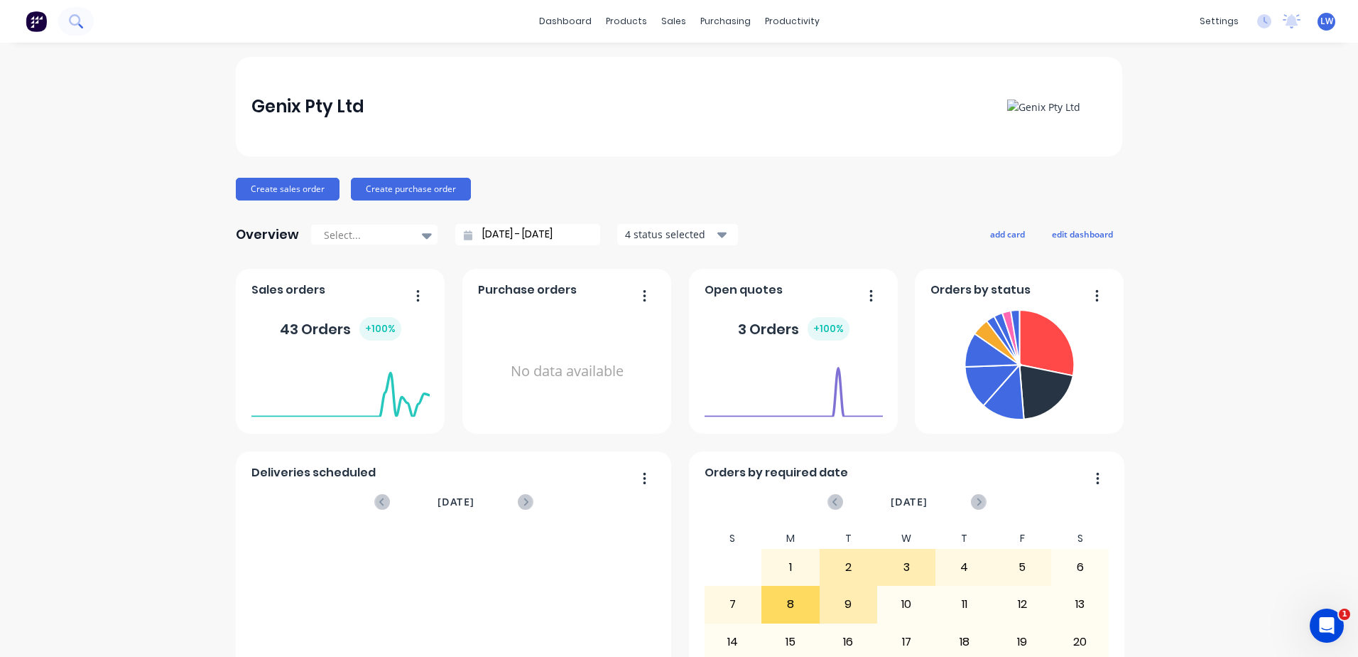
click at [75, 23] on icon at bounding box center [75, 20] width 13 height 13
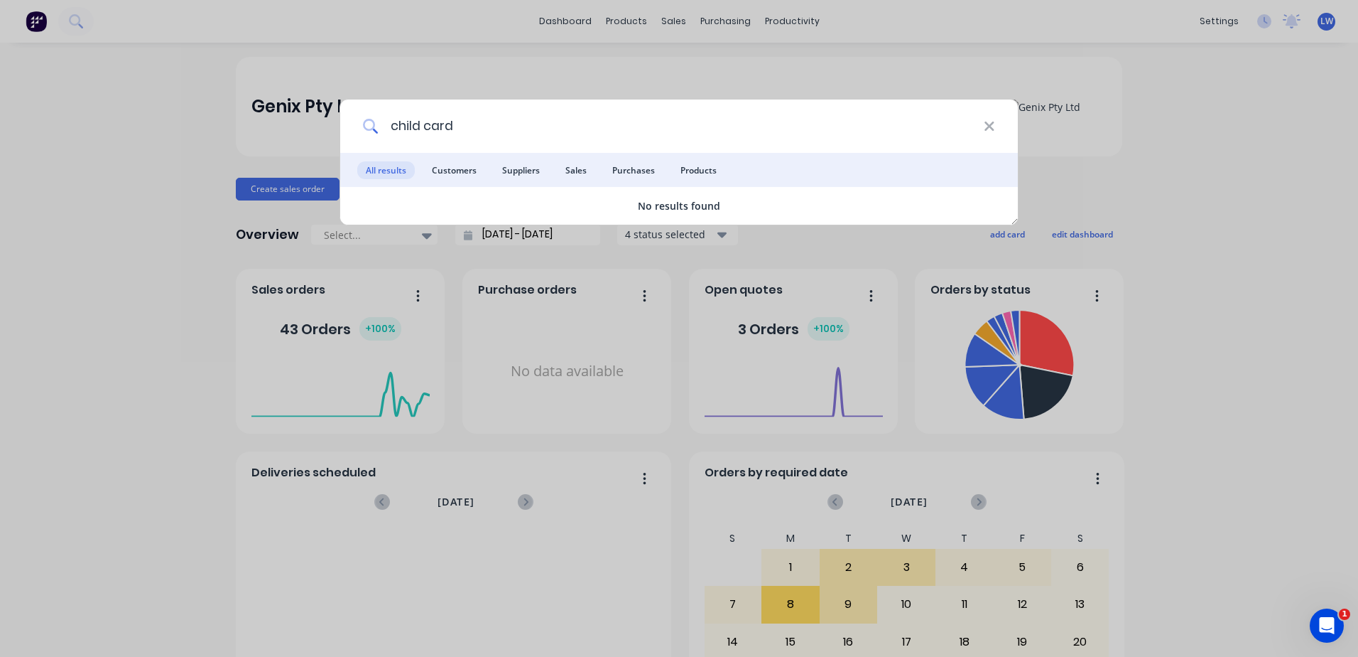
drag, startPoint x: 406, startPoint y: 124, endPoint x: 390, endPoint y: 116, distance: 18.4
click at [351, 124] on div "child card" at bounding box center [679, 125] width 678 height 53
click at [987, 124] on icon at bounding box center [989, 125] width 9 height 9
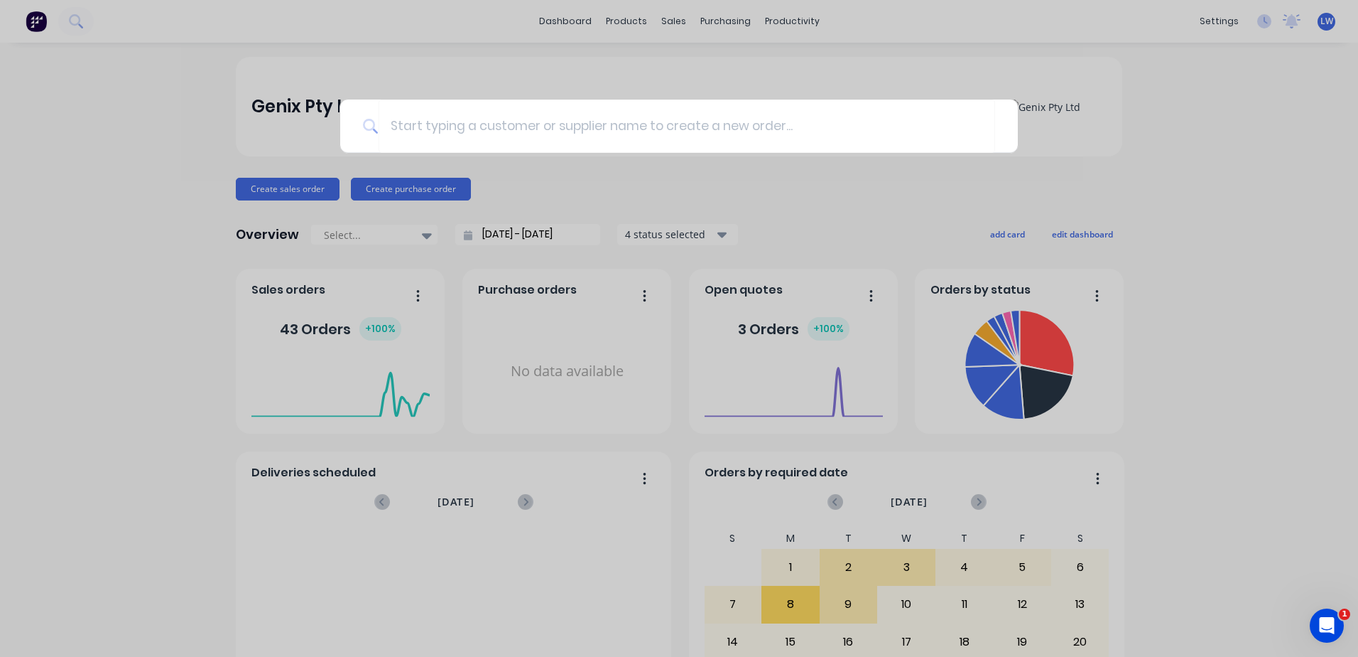
click at [1272, 180] on div at bounding box center [679, 328] width 1358 height 657
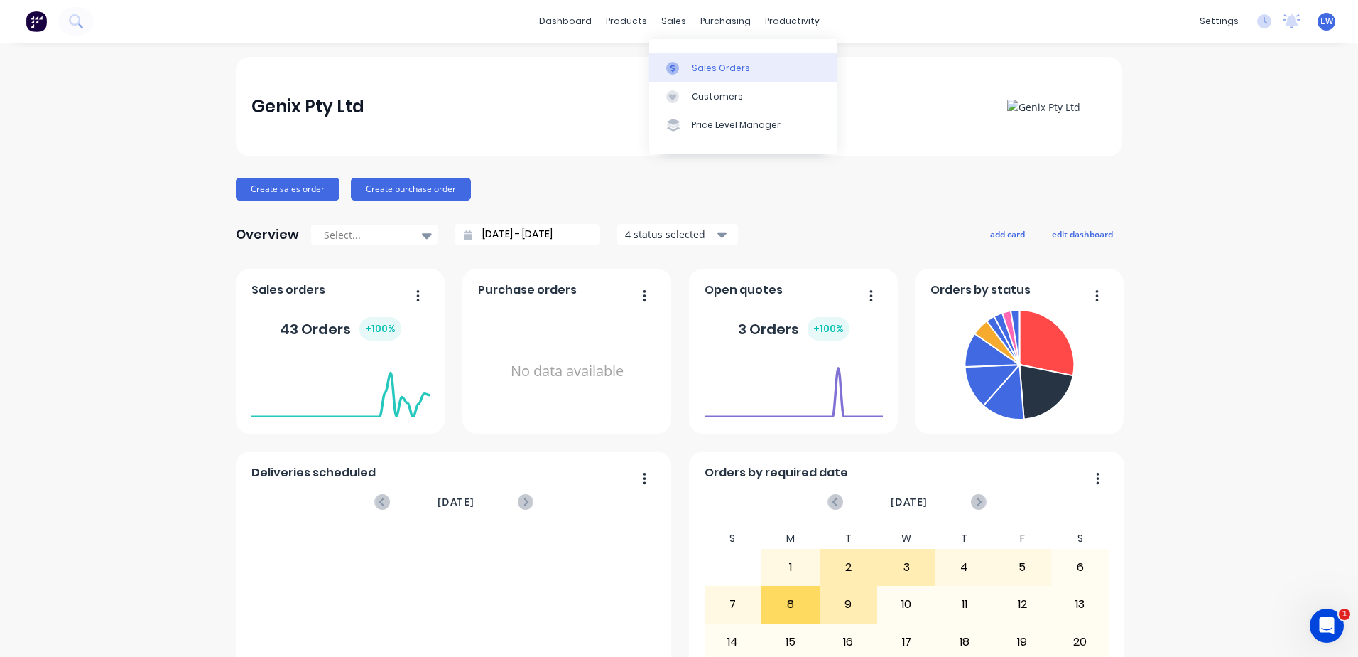
click at [688, 71] on link "Sales Orders" at bounding box center [743, 67] width 188 height 28
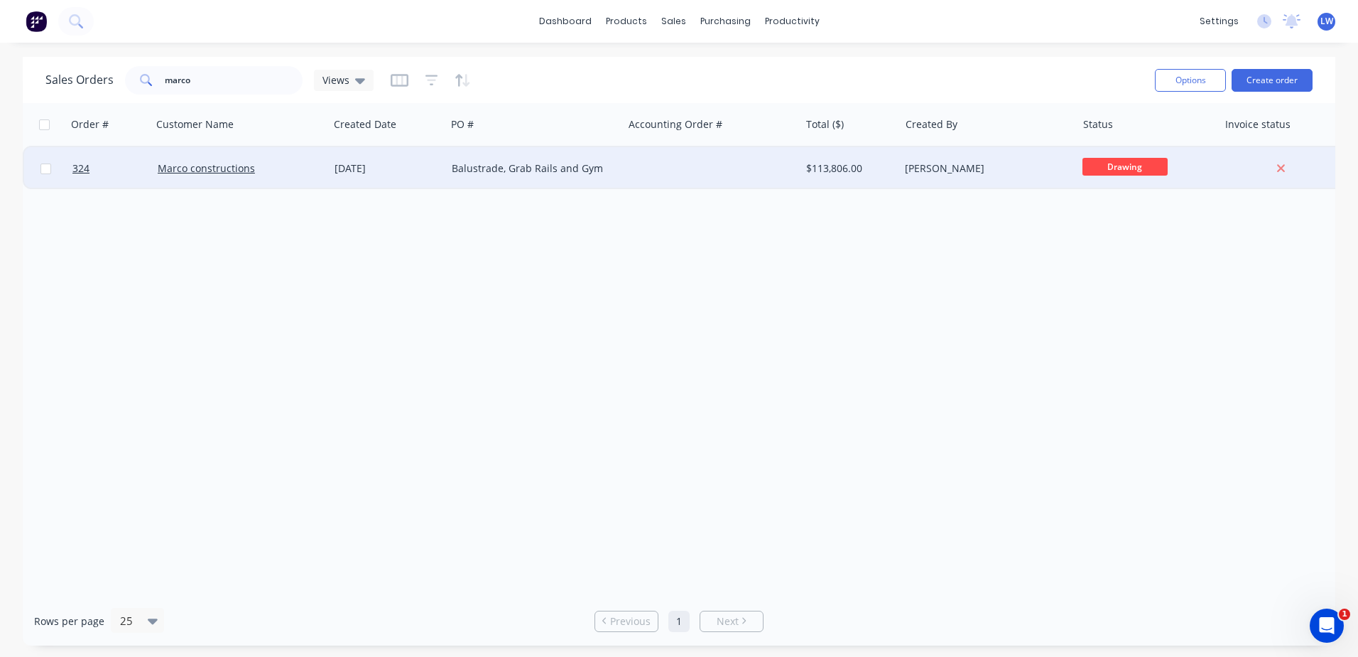
click at [460, 171] on div "Balustrade, Grab Rails and Gym" at bounding box center [531, 168] width 158 height 14
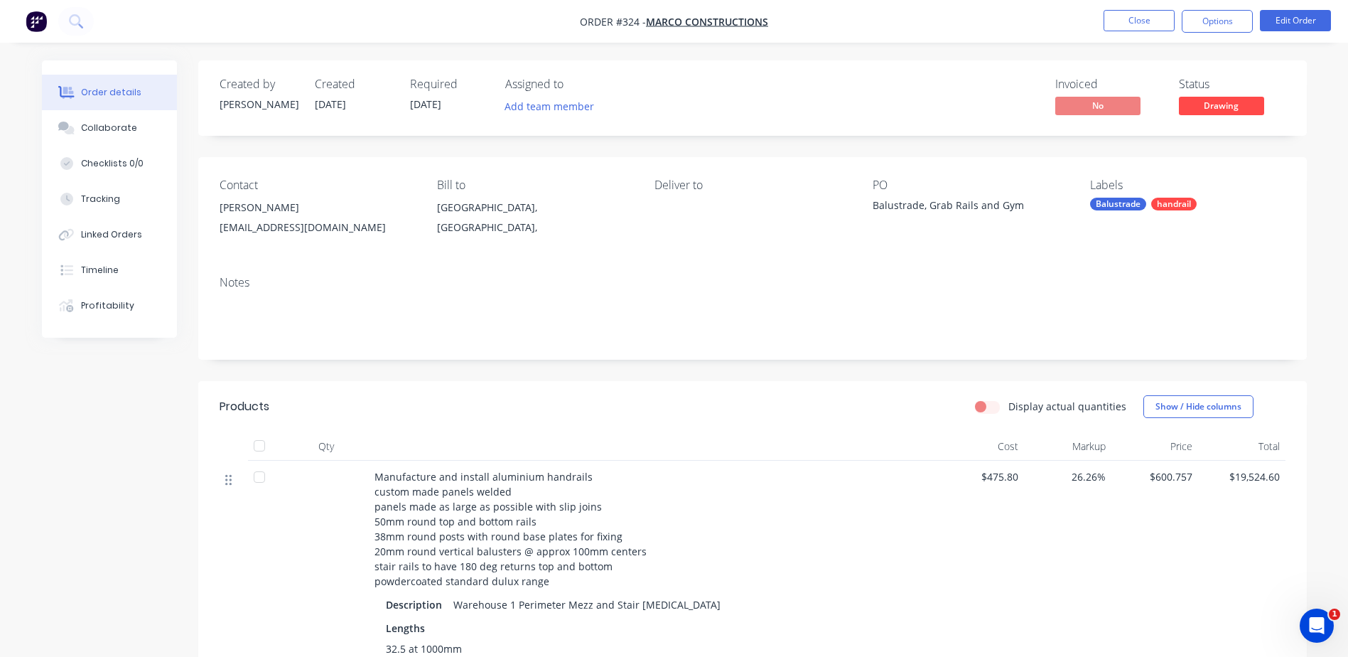
click at [225, 480] on icon at bounding box center [228, 480] width 6 height 11
click at [233, 480] on div at bounding box center [233, 478] width 17 height 19
click at [1191, 406] on button "Show / Hide columns" at bounding box center [1198, 406] width 110 height 23
click at [104, 193] on div "Tracking" at bounding box center [100, 199] width 39 height 13
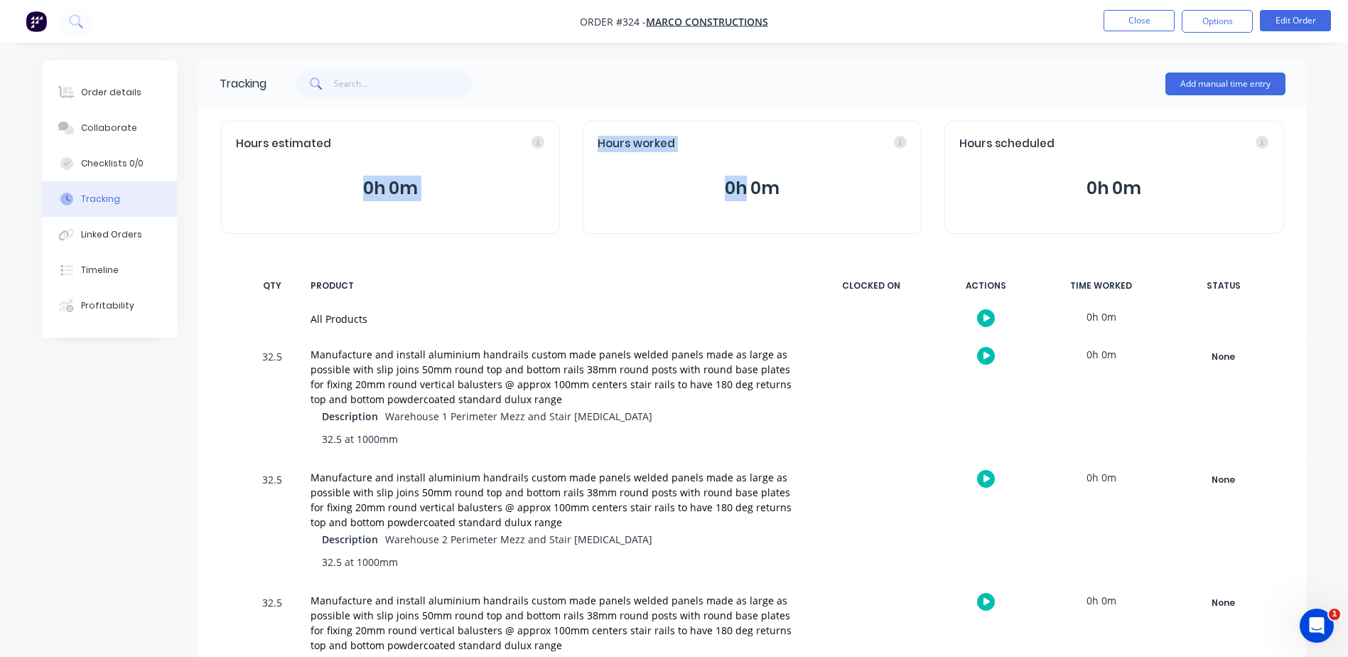
drag, startPoint x: 744, startPoint y: 153, endPoint x: 526, endPoint y: 136, distance: 218.8
click at [526, 136] on div "Hours estimated 0h 0m Hours worked 0h 0m Hours scheduled 0h 0m" at bounding box center [752, 177] width 1108 height 141
drag, startPoint x: 526, startPoint y: 136, endPoint x: 661, endPoint y: 80, distance: 147.1
click at [661, 80] on div "Add manual time entry" at bounding box center [775, 84] width 1019 height 43
click at [1219, 18] on button "Options" at bounding box center [1217, 21] width 71 height 23
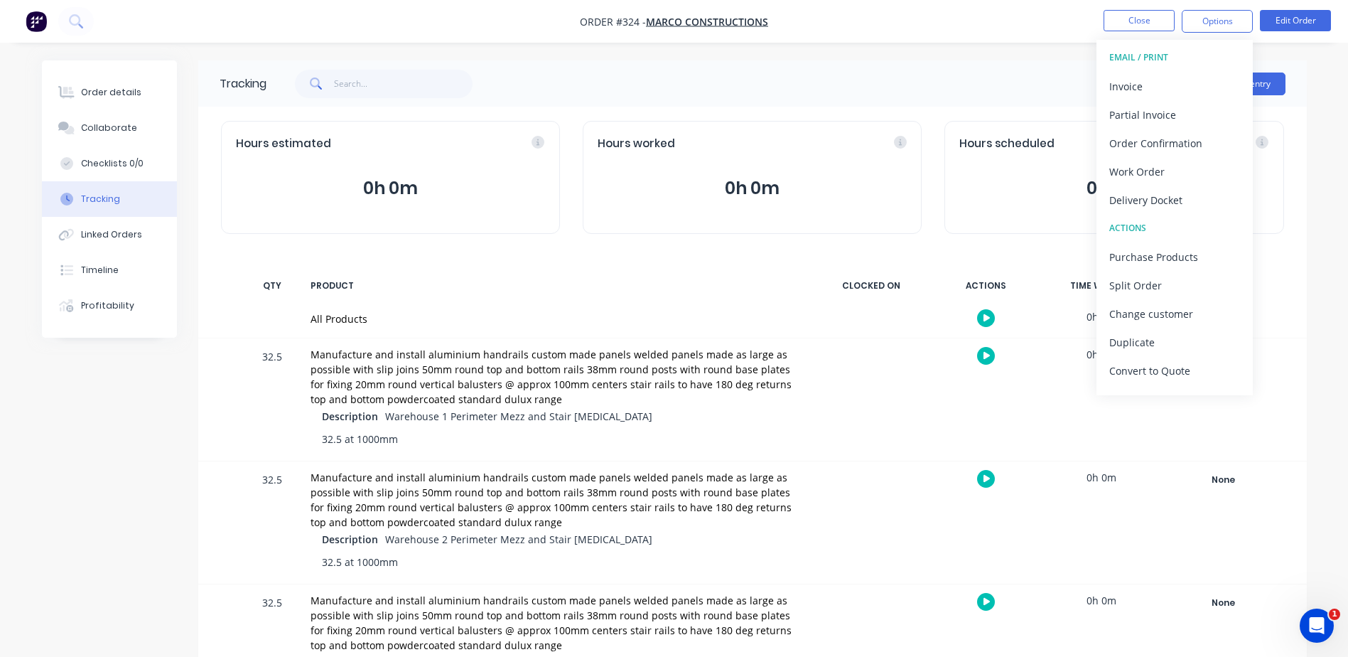
click at [929, 66] on div "Add manual time entry" at bounding box center [775, 84] width 1019 height 43
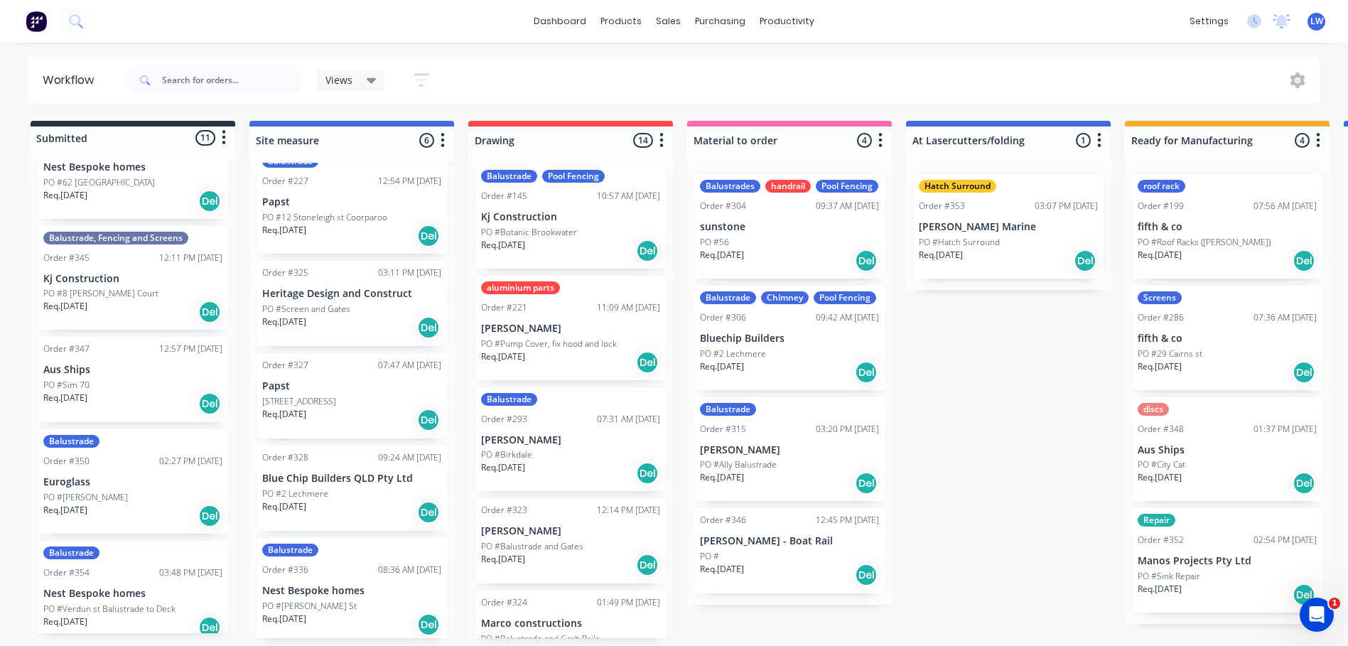
scroll to position [3, 0]
click at [1300, 83] on icon at bounding box center [1297, 80] width 15 height 16
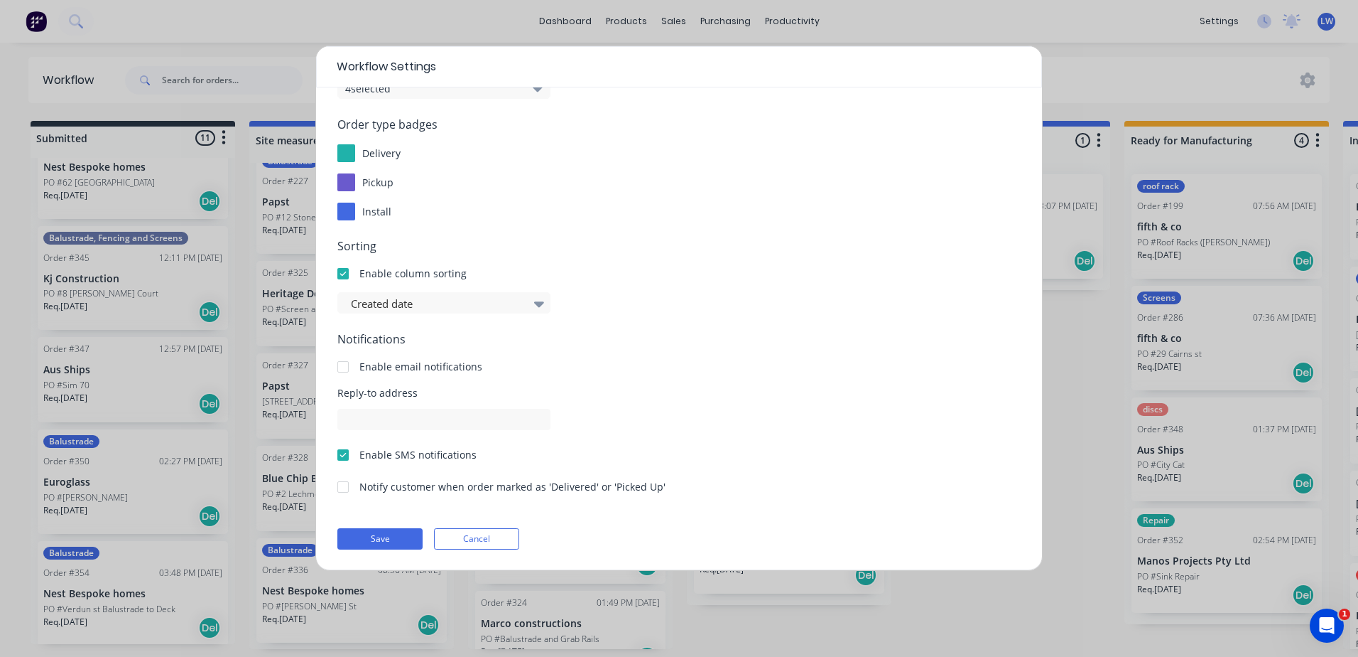
scroll to position [146, 0]
click at [266, 107] on div "Workflow Settings Display options Order Cards 8 selected Item cards 4 selected …" at bounding box center [679, 328] width 1358 height 657
click at [477, 539] on button "Cancel" at bounding box center [476, 537] width 85 height 21
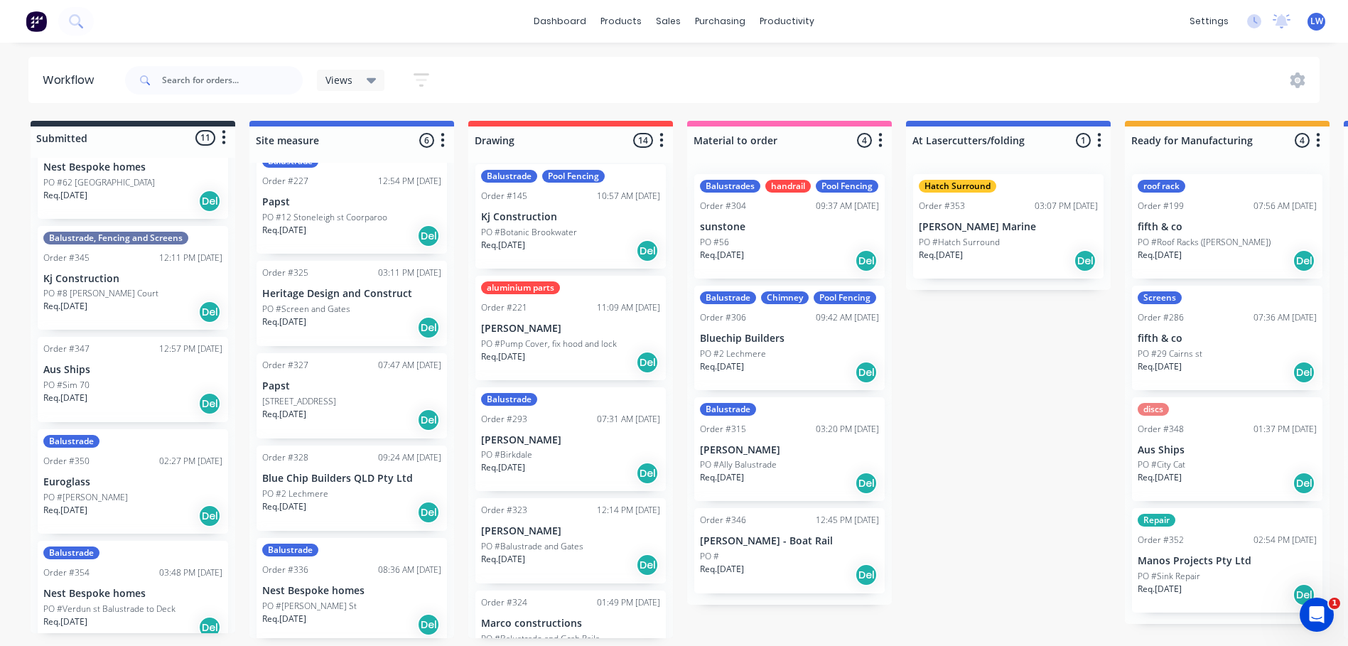
click at [38, 21] on img at bounding box center [36, 21] width 21 height 21
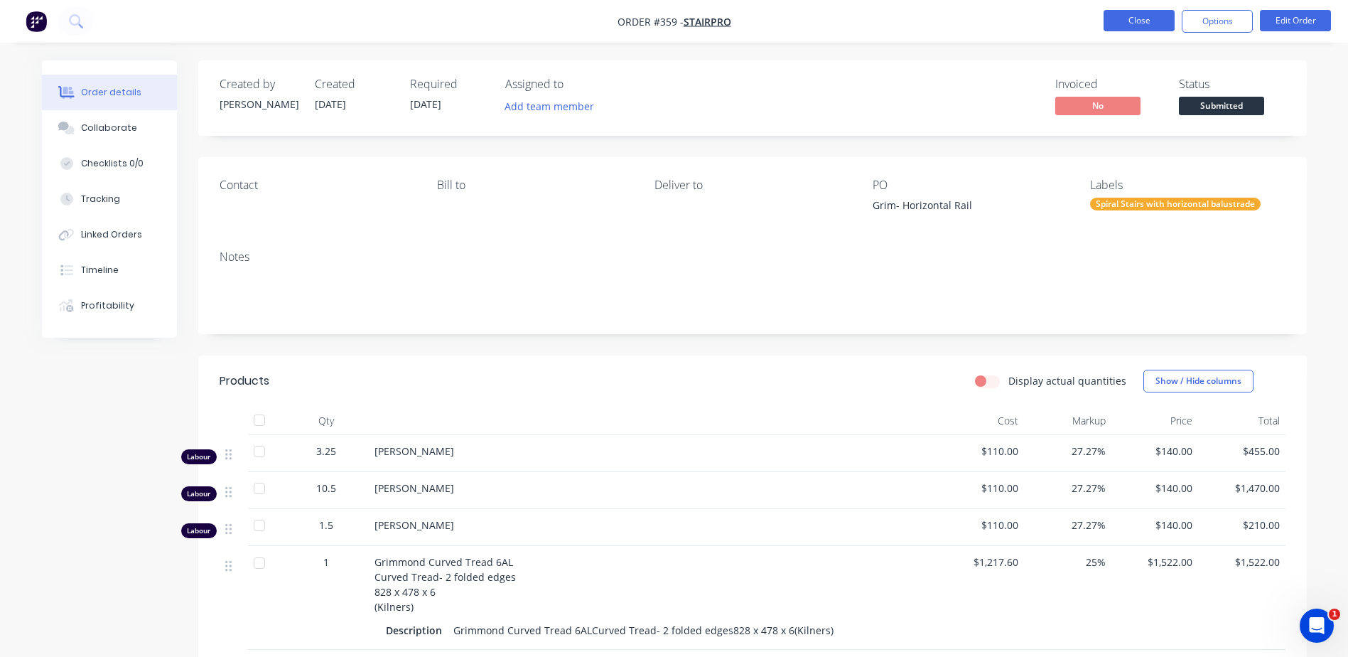
click at [1133, 21] on button "Close" at bounding box center [1138, 20] width 71 height 21
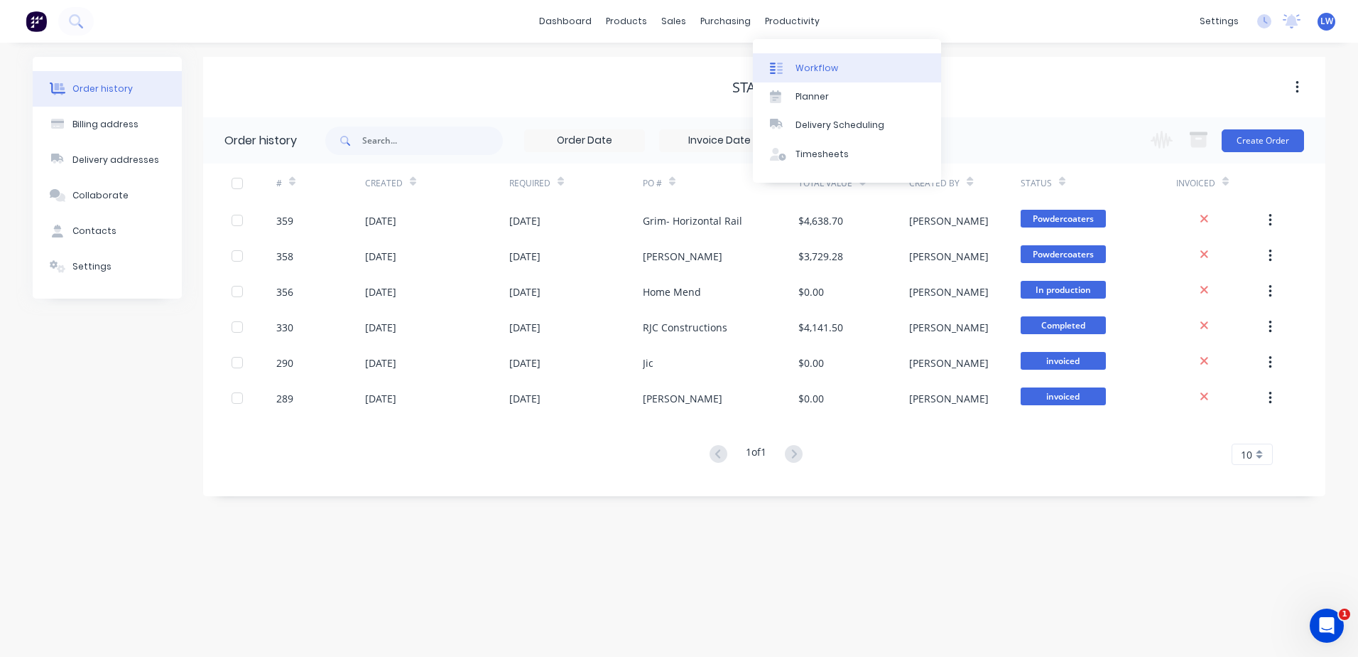
click at [811, 67] on div "Workflow" at bounding box center [817, 68] width 43 height 13
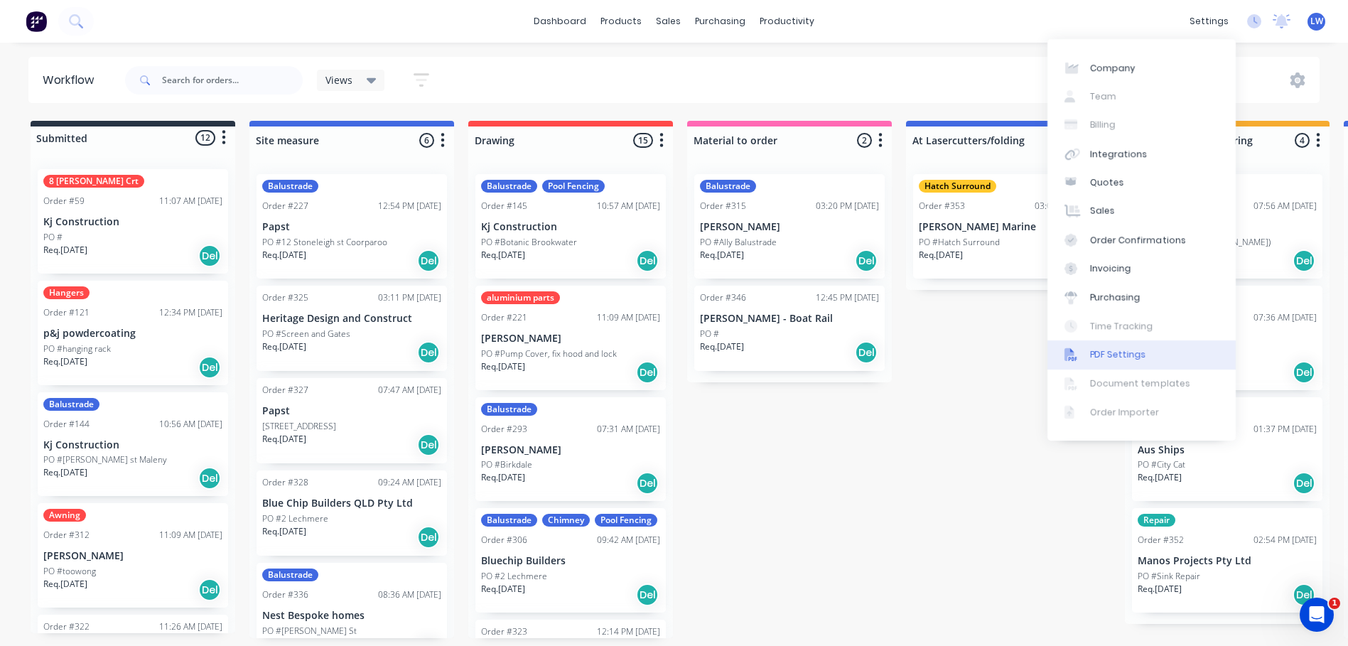
click at [1106, 362] on link "PDF Settings" at bounding box center [1141, 354] width 188 height 28
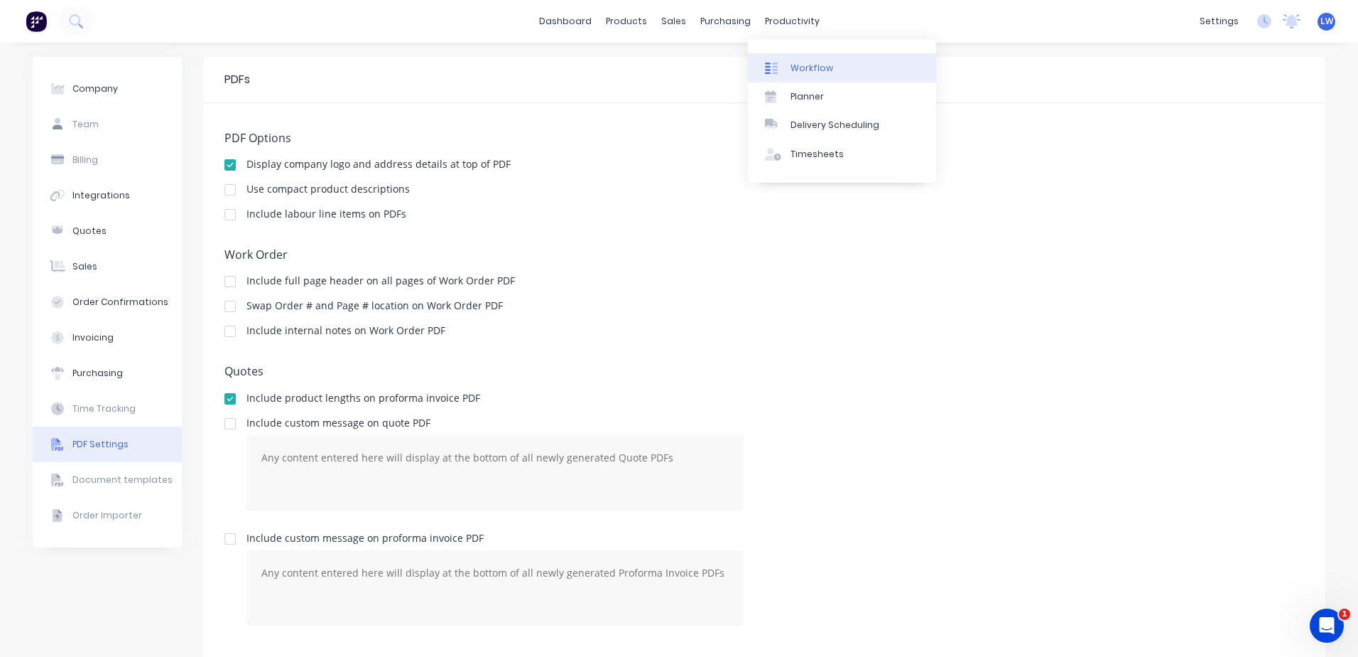
click at [789, 65] on link "Workflow" at bounding box center [842, 67] width 188 height 28
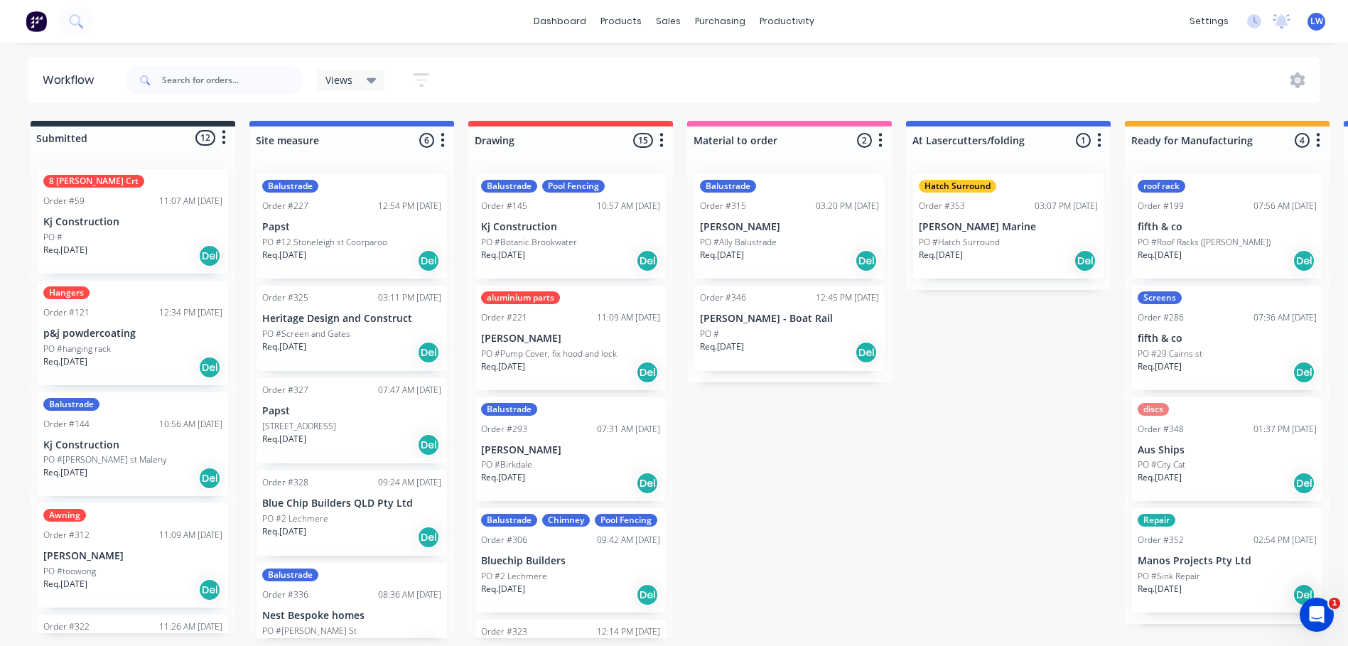
click at [420, 84] on icon "button" at bounding box center [422, 80] width 16 height 18
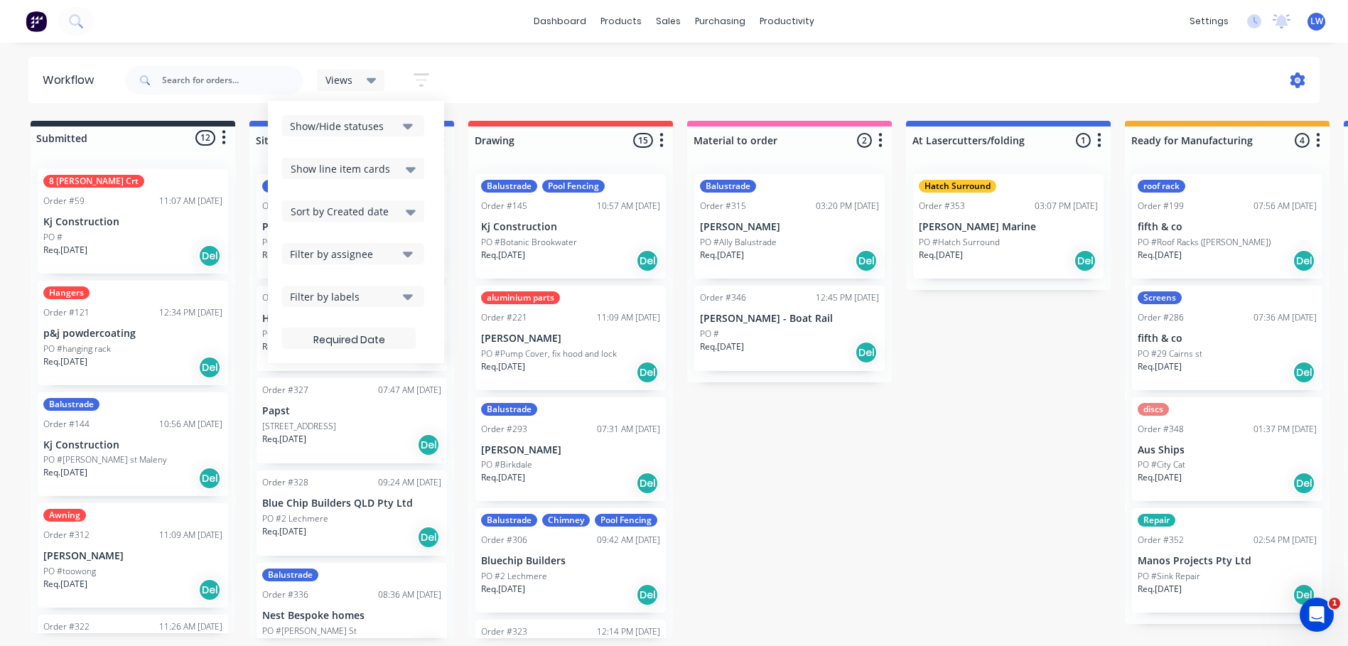
click at [1300, 77] on icon at bounding box center [1297, 80] width 15 height 16
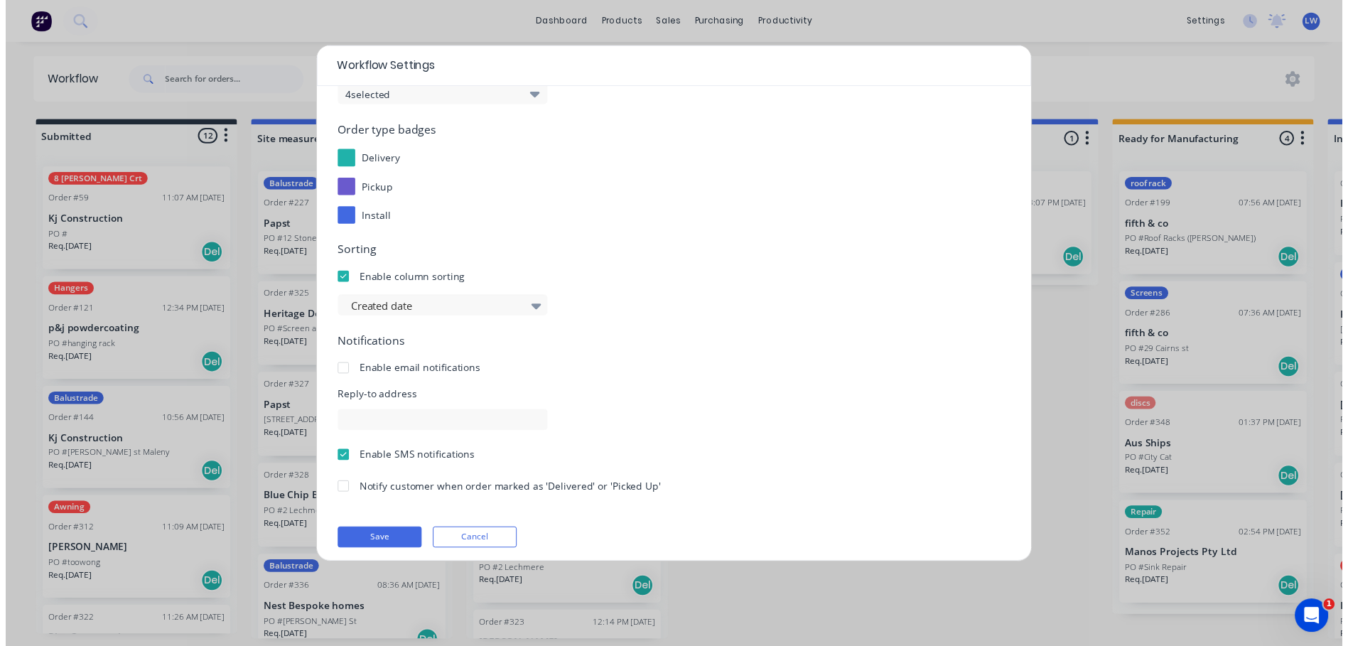
scroll to position [146, 0]
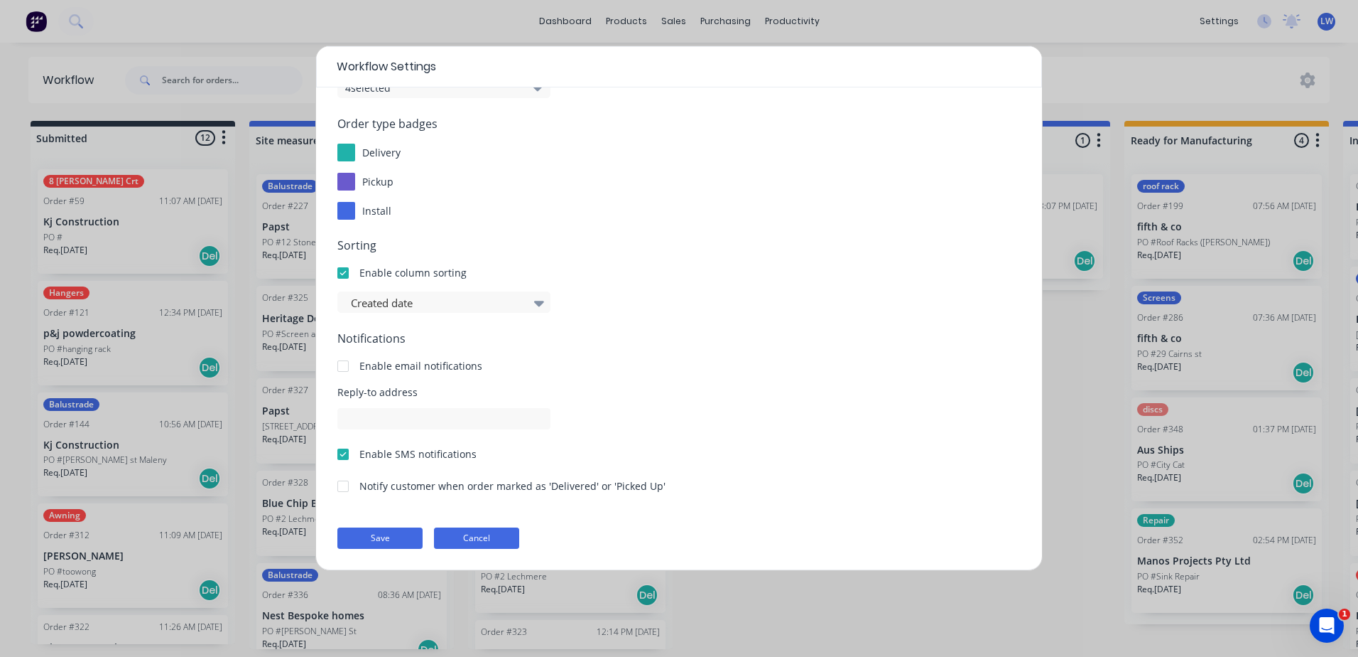
click at [481, 541] on button "Cancel" at bounding box center [476, 537] width 85 height 21
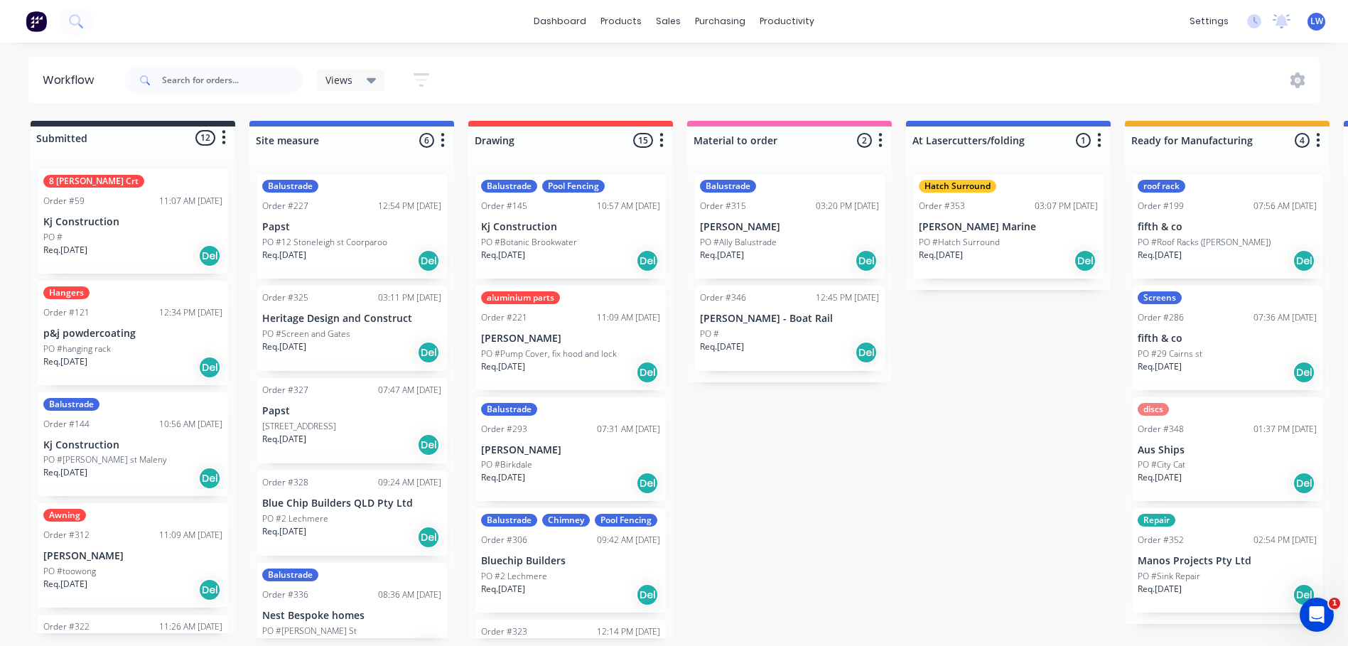
click at [227, 138] on button "button" at bounding box center [223, 137] width 17 height 17
click at [104, 107] on div "Workflow Views Save new view None (Default) edit Show/Hide statuses Show line i…" at bounding box center [674, 337] width 1348 height 561
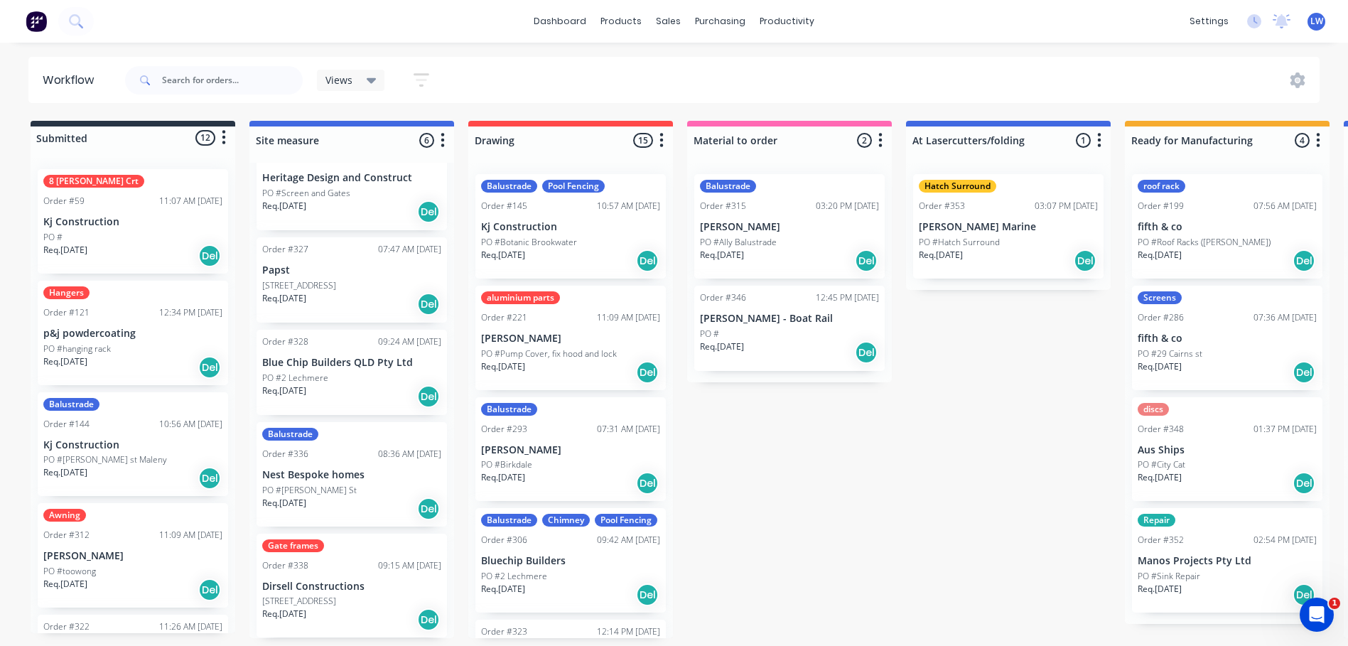
scroll to position [3, 0]
click at [224, 134] on icon "button" at bounding box center [224, 138] width 4 height 14
click at [134, 185] on button "Summaries" at bounding box center [161, 191] width 142 height 23
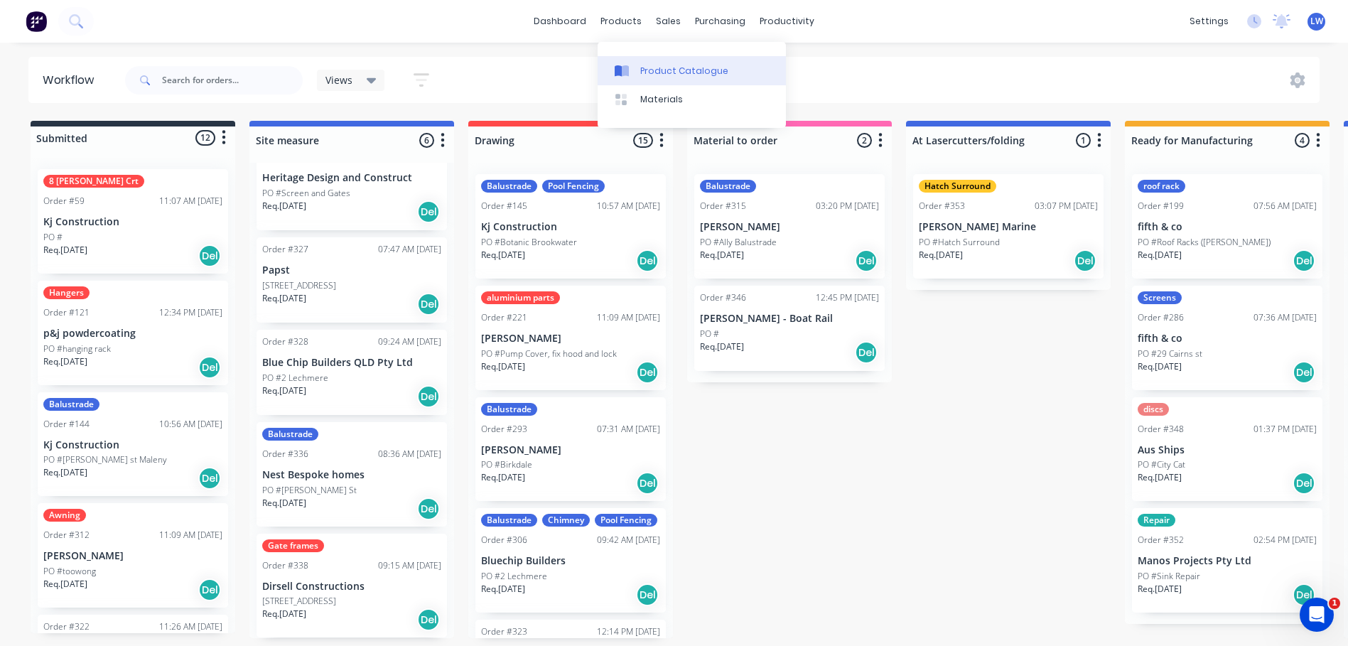
click at [645, 65] on div "Product Catalogue" at bounding box center [684, 71] width 88 height 13
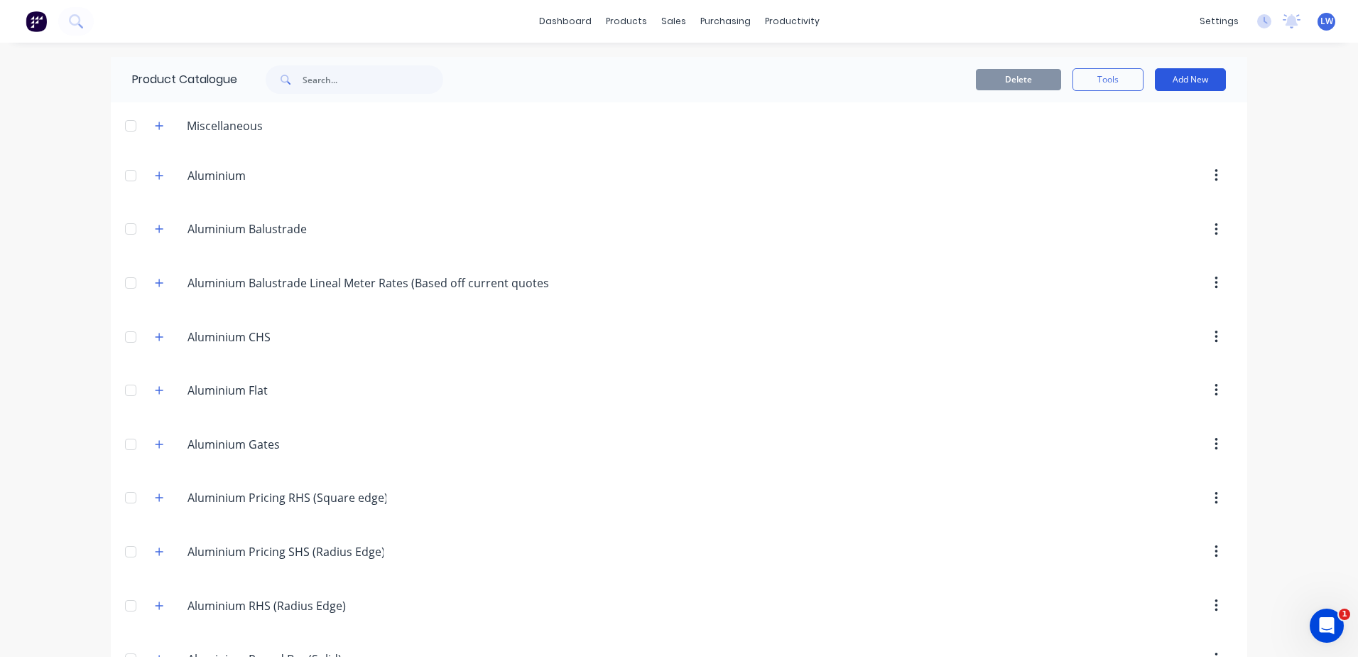
click at [1174, 87] on button "Add New" at bounding box center [1190, 79] width 71 height 23
click at [1113, 146] on div "Product" at bounding box center [1158, 144] width 109 height 21
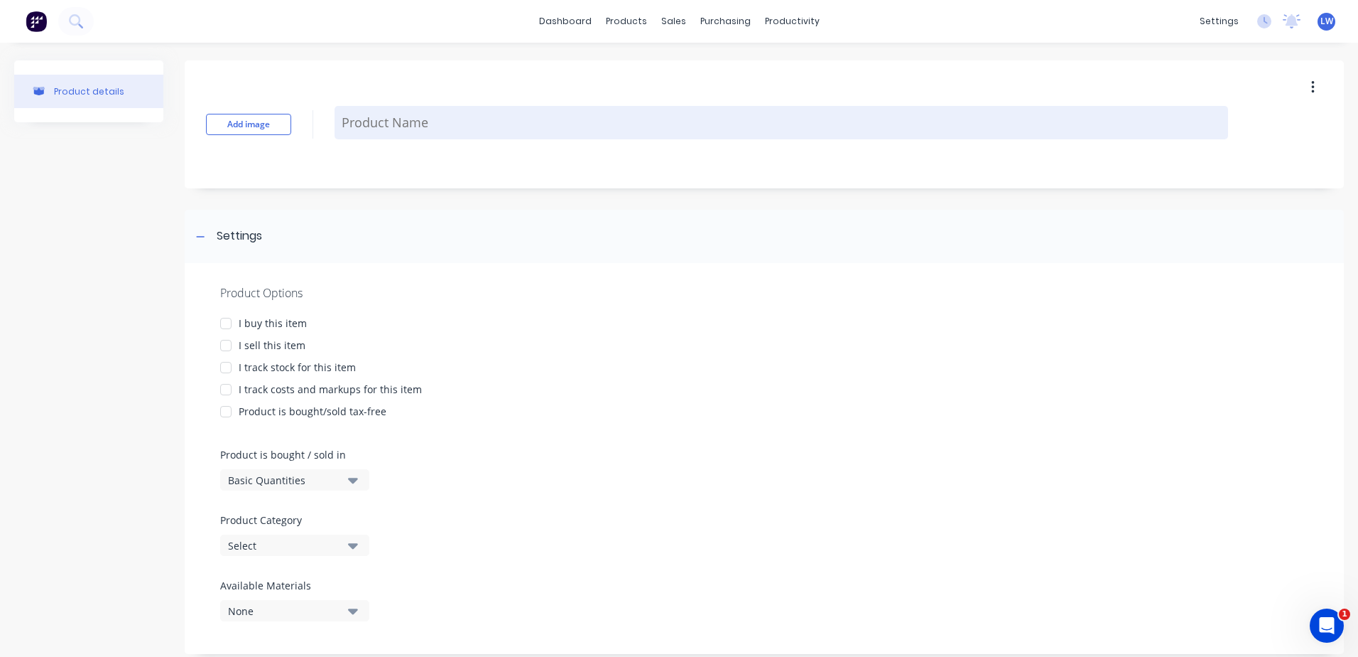
click at [382, 120] on textarea at bounding box center [782, 122] width 894 height 33
paste textarea "Pool Fence PF1 Manufacture and install powdercoated aluminium fencing 50 x 10 t…"
type textarea "x"
type textarea "Pool Fence PF1 Manufacture and install powdercoated aluminium fencing 50 x 10 t…"
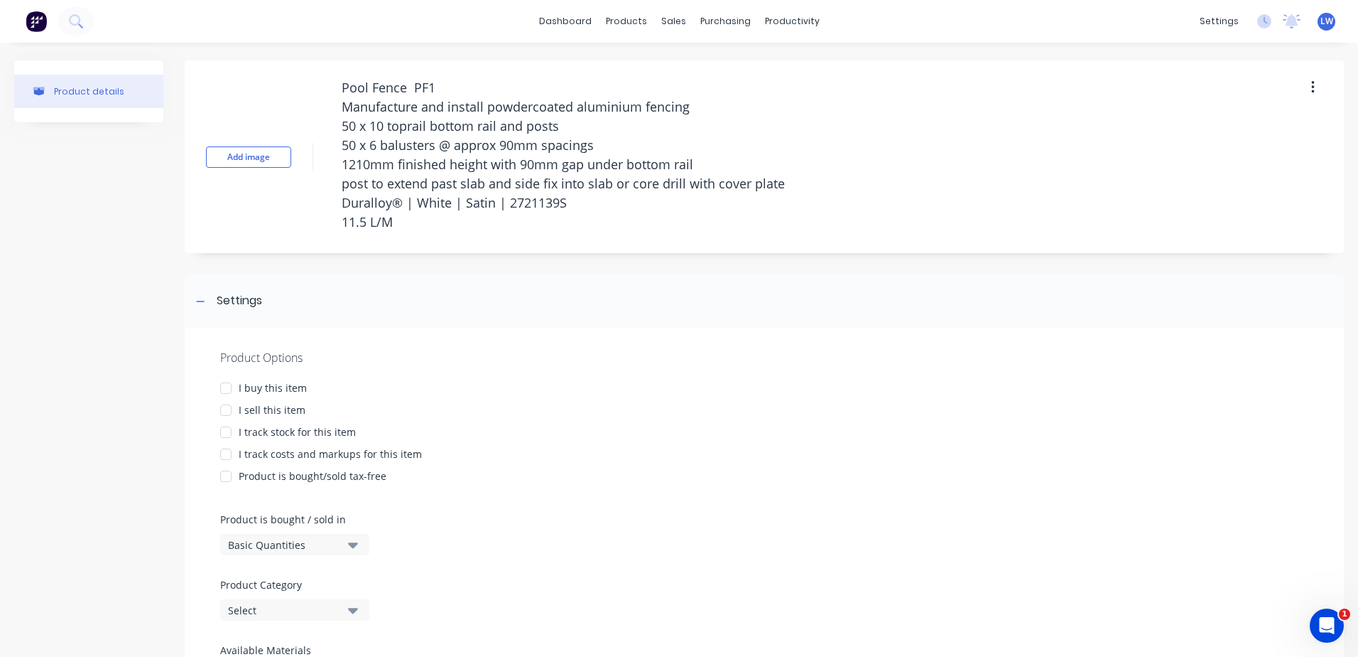
drag, startPoint x: 367, startPoint y: 87, endPoint x: -125, endPoint y: 103, distance: 491.9
click at [0, 103] on html "dashboard products sales purchasing productivity dashboard products Product Cat…" at bounding box center [679, 328] width 1358 height 657
drag, startPoint x: 367, startPoint y: 86, endPoint x: 328, endPoint y: 90, distance: 39.2
click at [328, 90] on div "Add image Pool Fence PF1 Manufacture and install powdercoated aluminium fencing…" at bounding box center [765, 156] width 1160 height 193
type textarea "x"
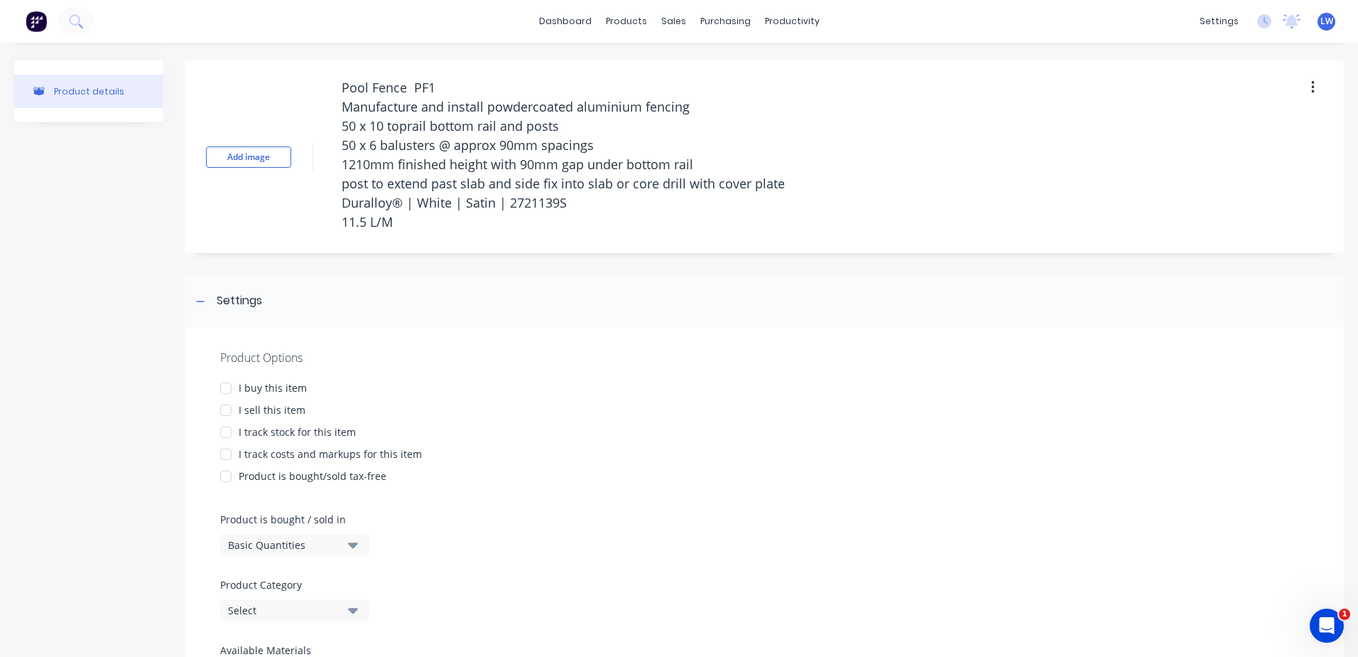
type textarea "Pool Fence PF1 Manufacture and install powdercoated aluminium fencing 50 x 10 t…"
drag, startPoint x: 396, startPoint y: 227, endPoint x: 320, endPoint y: 70, distance: 175.1
click at [320, 70] on div "Add image Pool Fence PF1 Manufacture and install powdercoated aluminium fencing…" at bounding box center [765, 156] width 1160 height 193
click at [225, 410] on div at bounding box center [226, 410] width 28 height 28
click at [229, 450] on div at bounding box center [226, 454] width 28 height 28
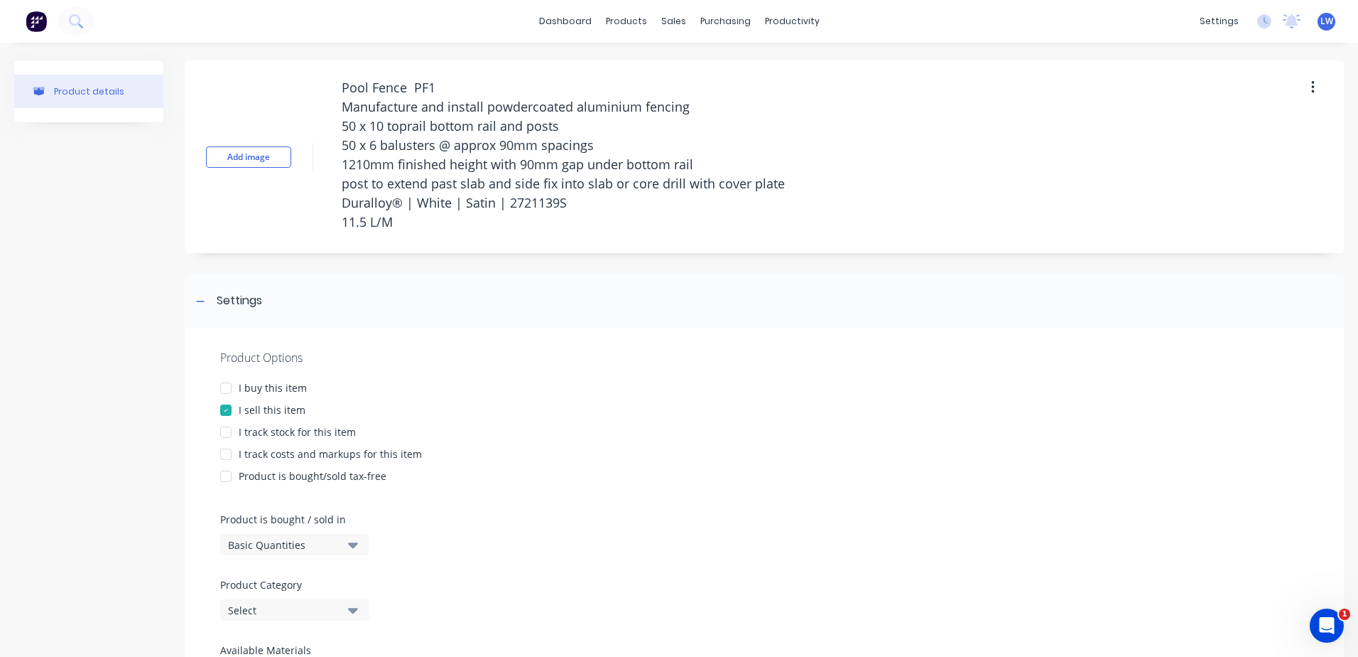
type textarea "x"
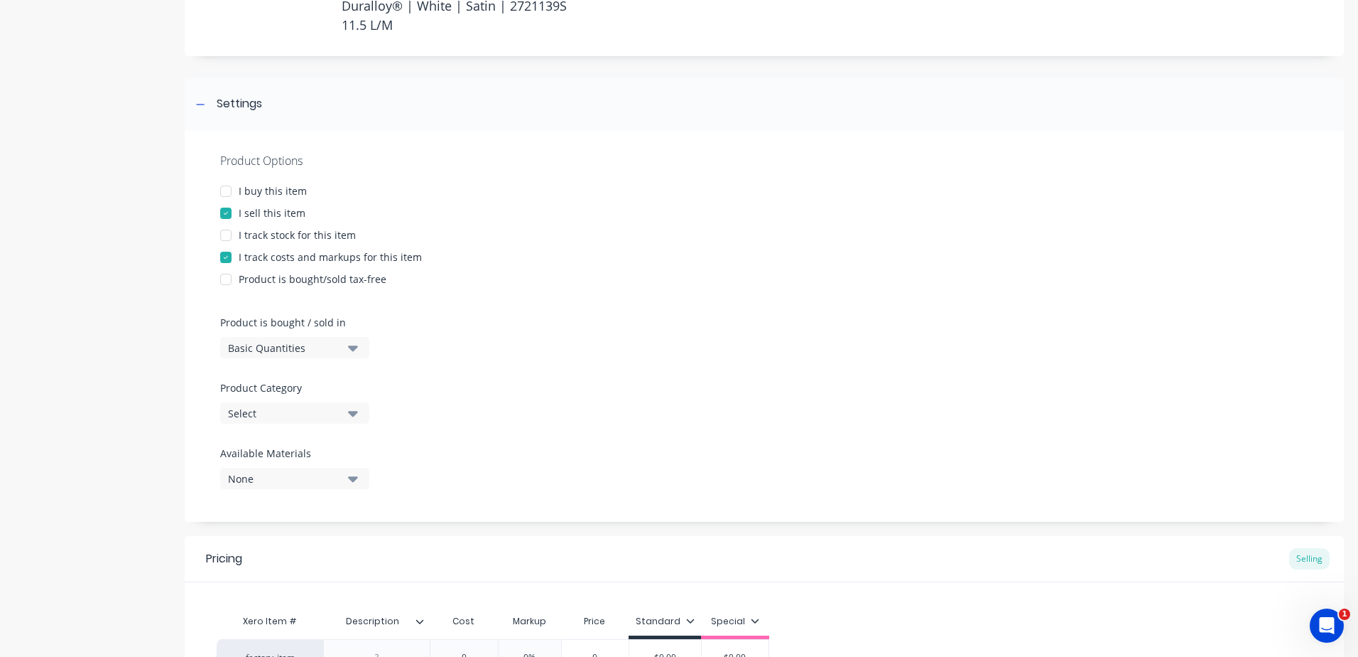
scroll to position [213, 0]
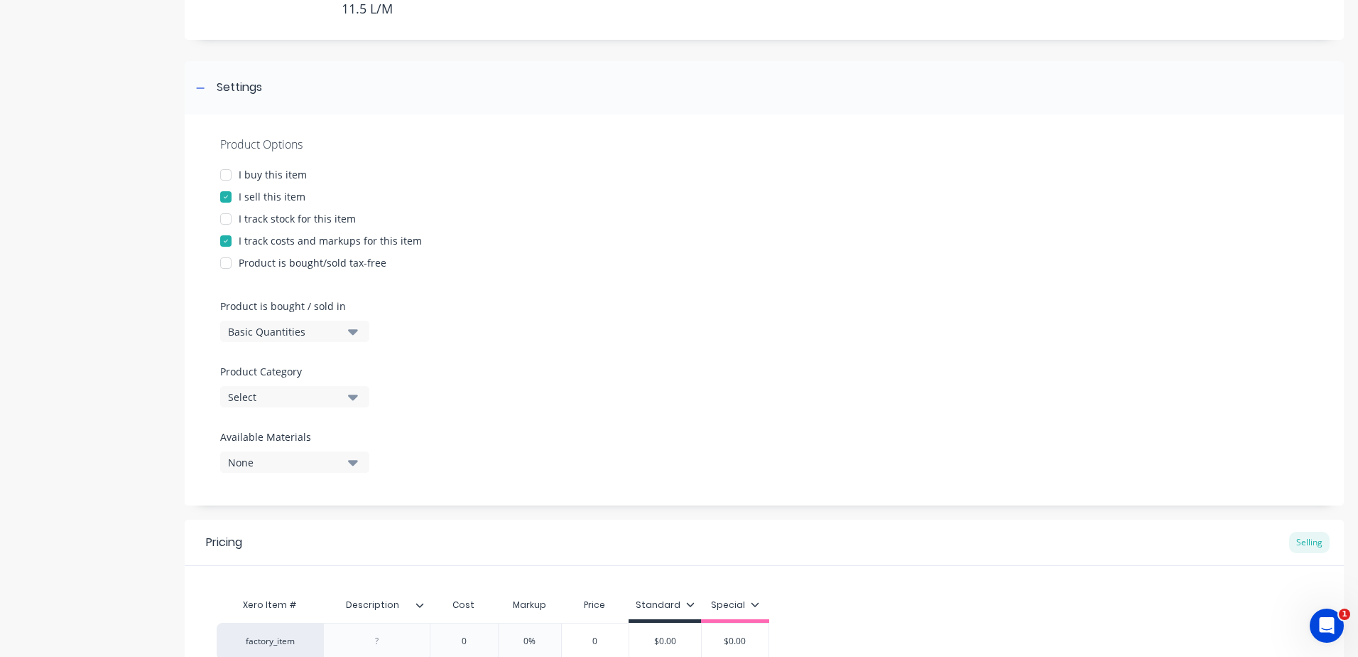
type textarea "Pool Fence PF1 Manufacture and install powdercoated aluminium fencing 50 x 10 t…"
type textarea "x"
type textarea "Pool Fence PF1 Manufacture and install powdercoated aluminium fencing 50 x 10 t…"
click at [351, 397] on icon "button" at bounding box center [353, 397] width 10 height 6
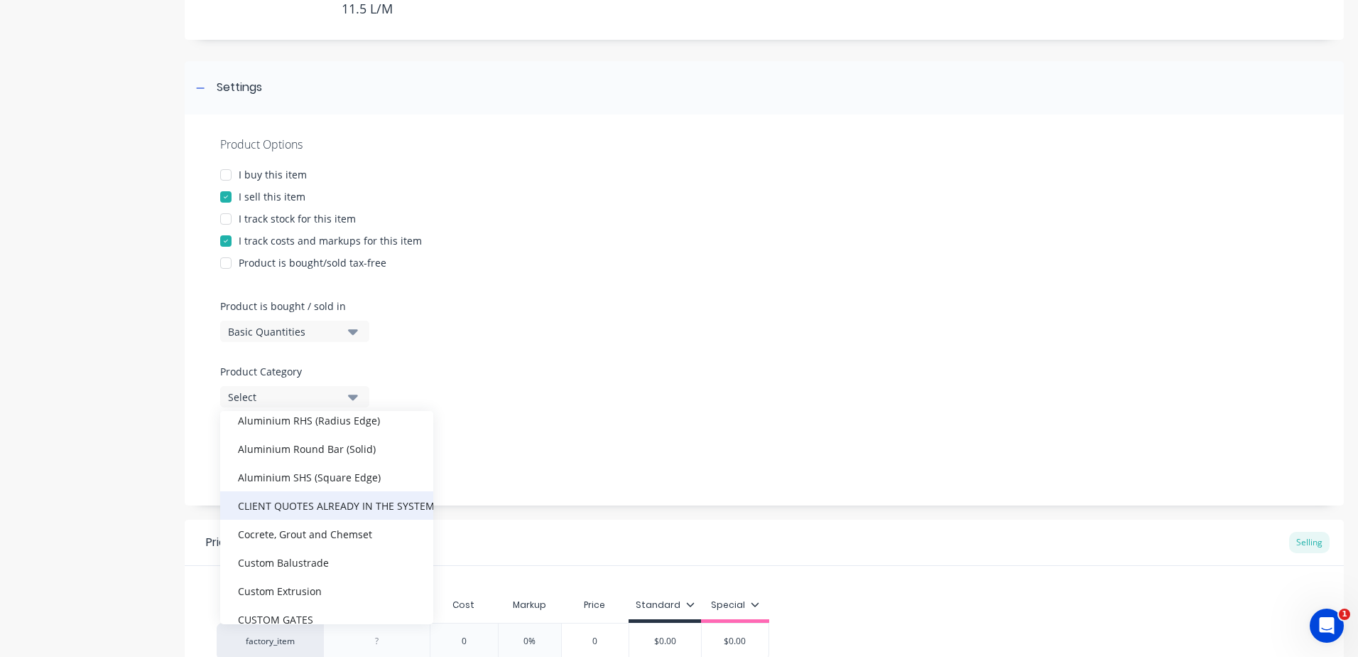
scroll to position [284, 0]
click at [325, 497] on div "CLIENT QUOTES ALREADY IN THE SYSTEM PRIOR TO [DATE]" at bounding box center [326, 503] width 213 height 28
type textarea "x"
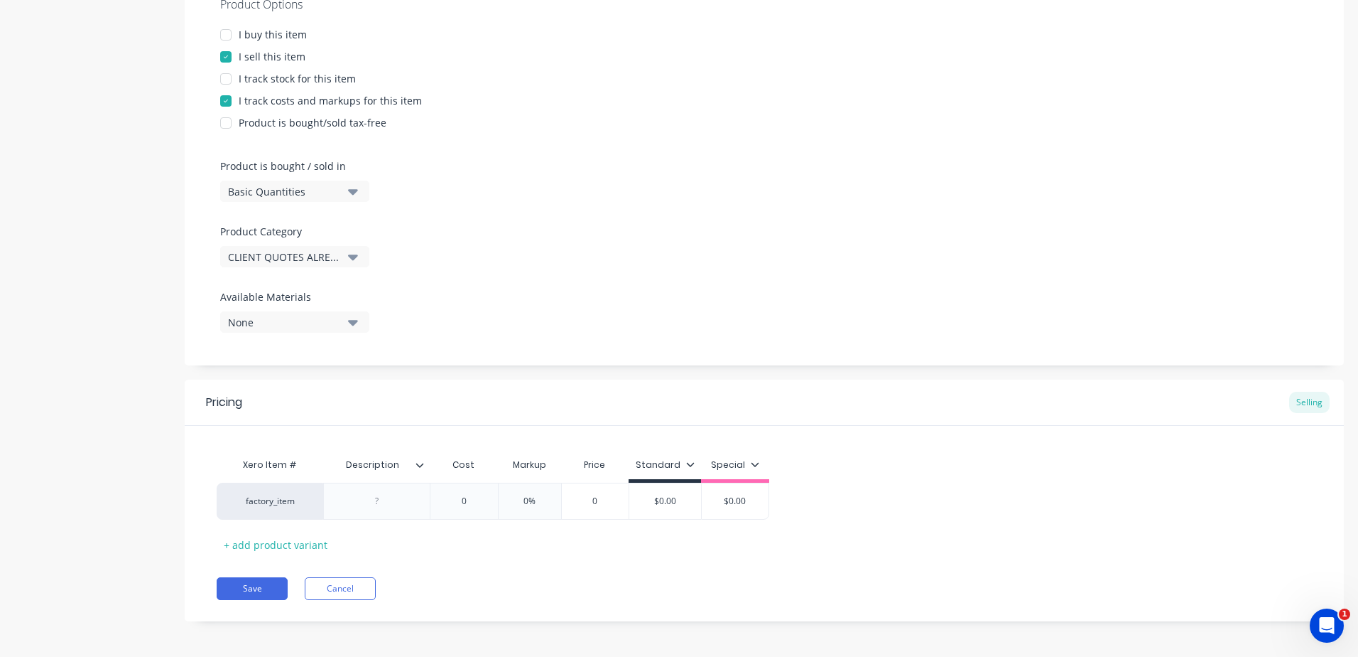
scroll to position [357, 0]
click at [374, 503] on div at bounding box center [377, 497] width 71 height 18
paste div
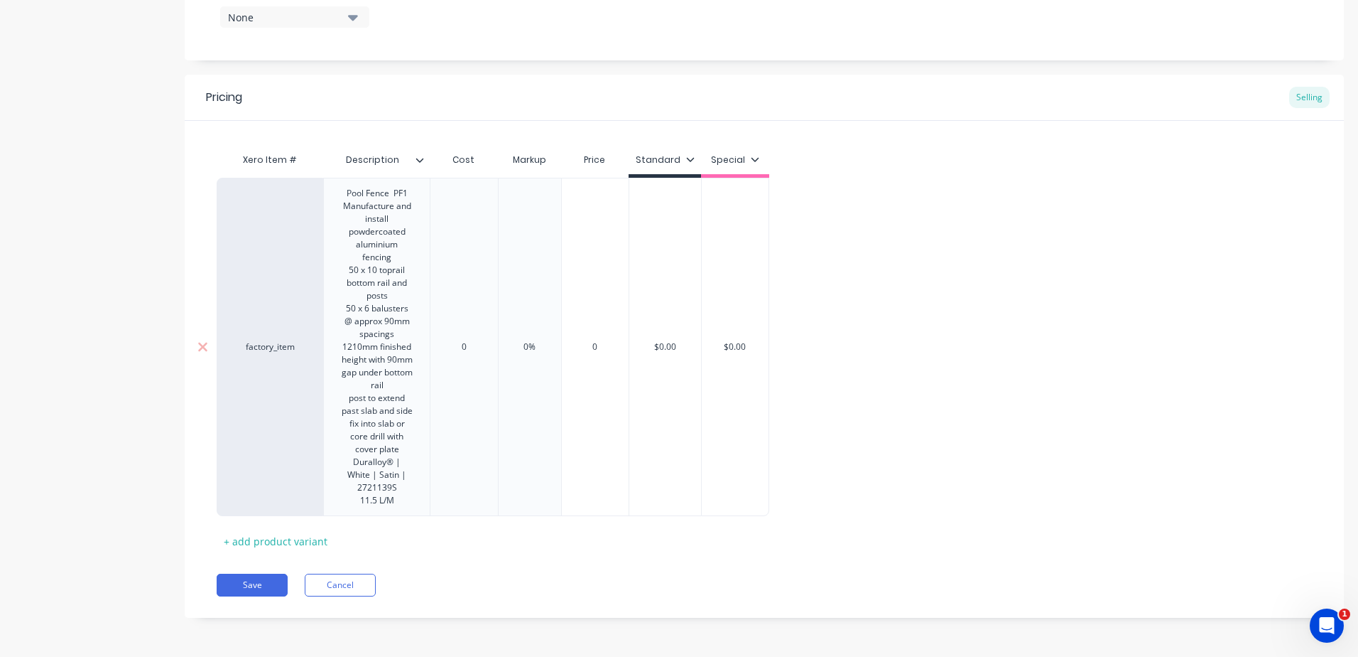
type textarea "x"
type input "0"
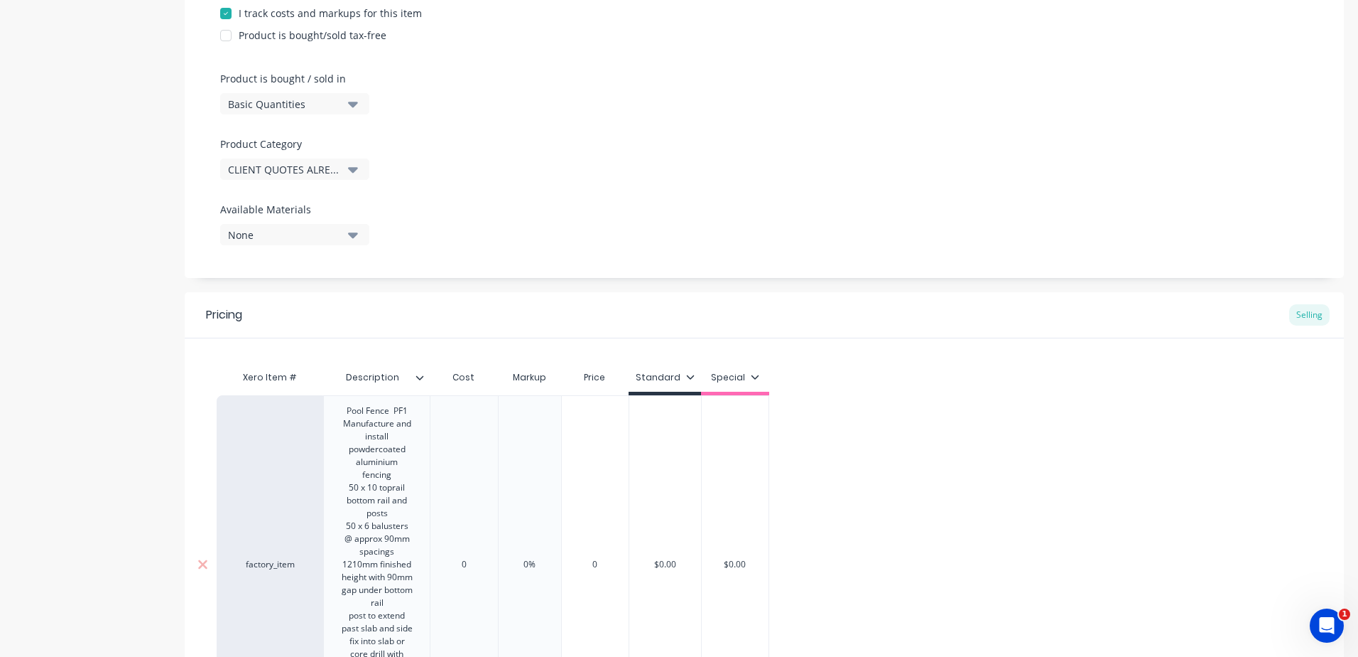
click at [465, 340] on div "Xero Item # Description Cost Markup Price Standard Special factory_item Pool Fe…" at bounding box center [765, 553] width 1160 height 431
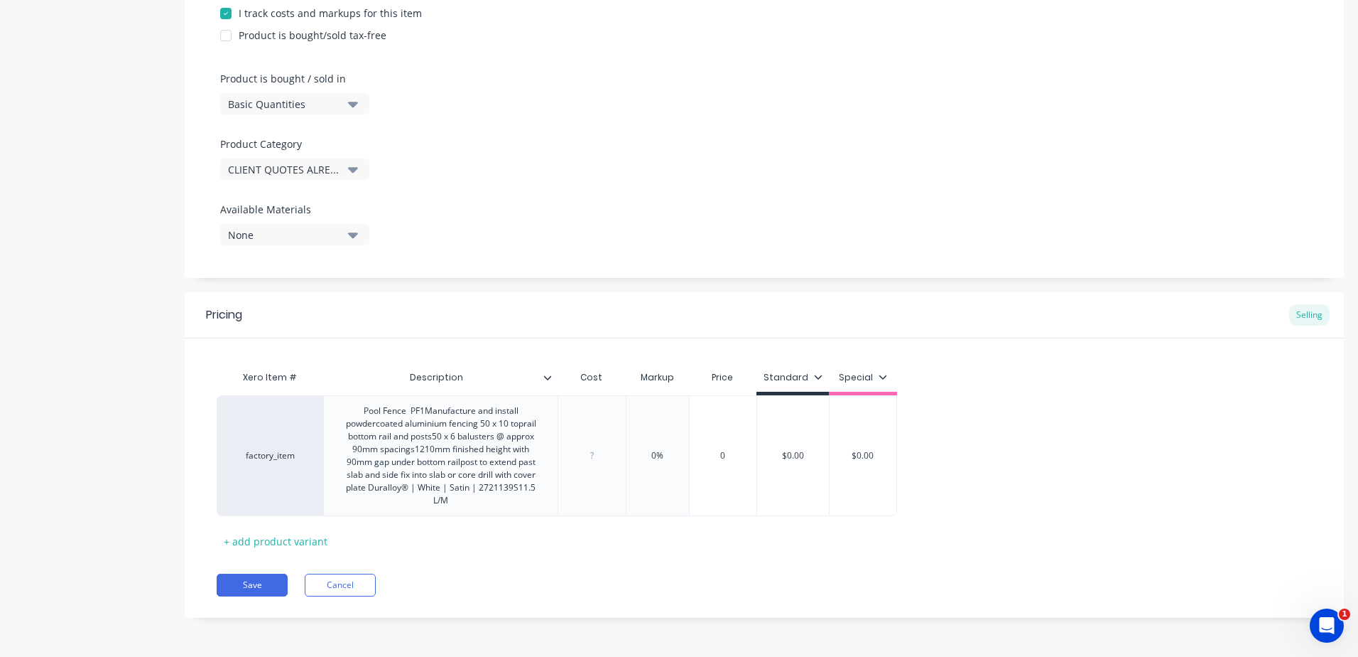
type textarea "x"
type input "7"
type textarea "x"
type input "78"
type textarea "x"
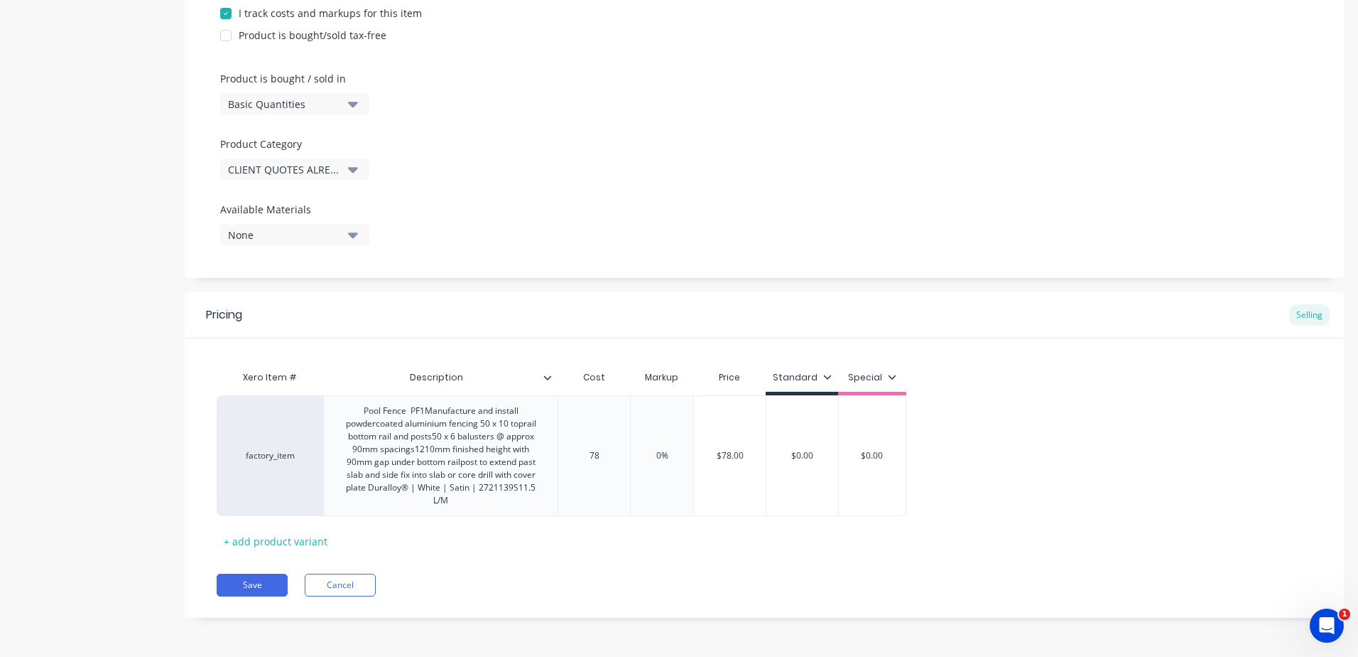
type input "782"
type textarea "x"
type input "7820"
type input "0%"
click at [679, 457] on input "0%" at bounding box center [671, 455] width 71 height 13
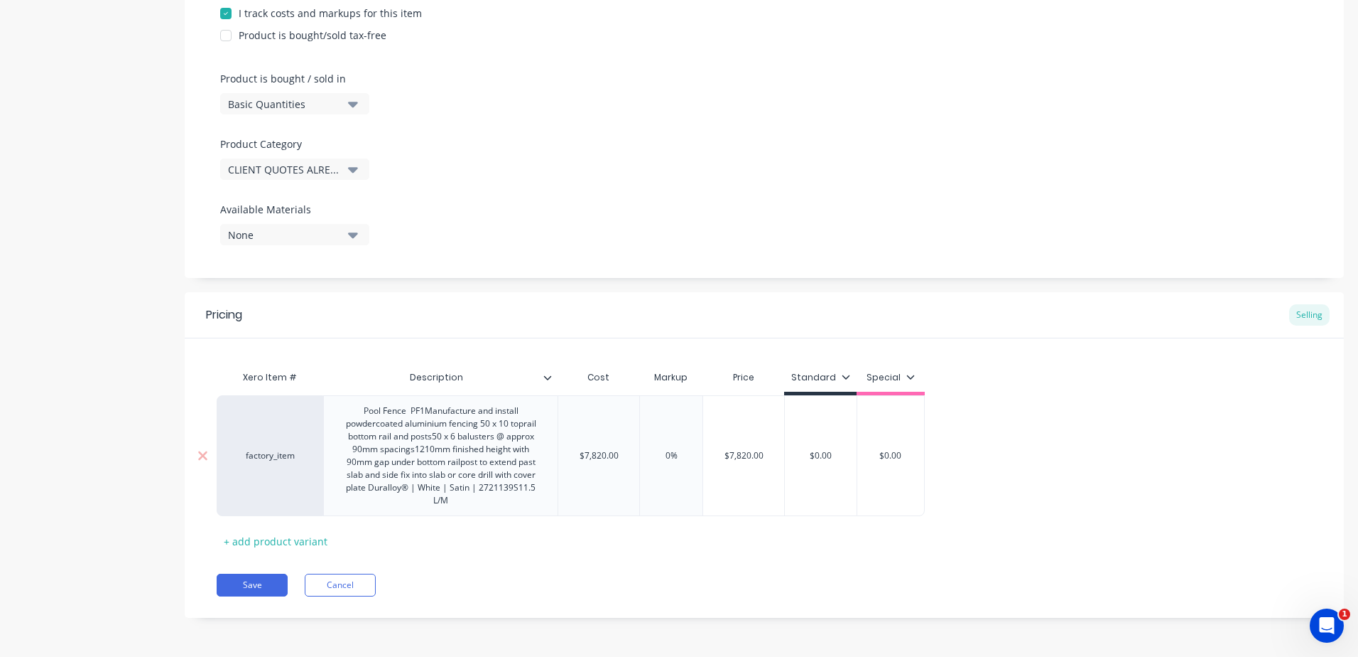
drag, startPoint x: 681, startPoint y: 454, endPoint x: 632, endPoint y: 455, distance: 49.0
click at [632, 455] on div "factory_item Pool Fence PF1Manufacture and install powdercoated aluminium fenci…" at bounding box center [571, 455] width 708 height 121
type textarea "x"
type input "22"
type textarea "x"
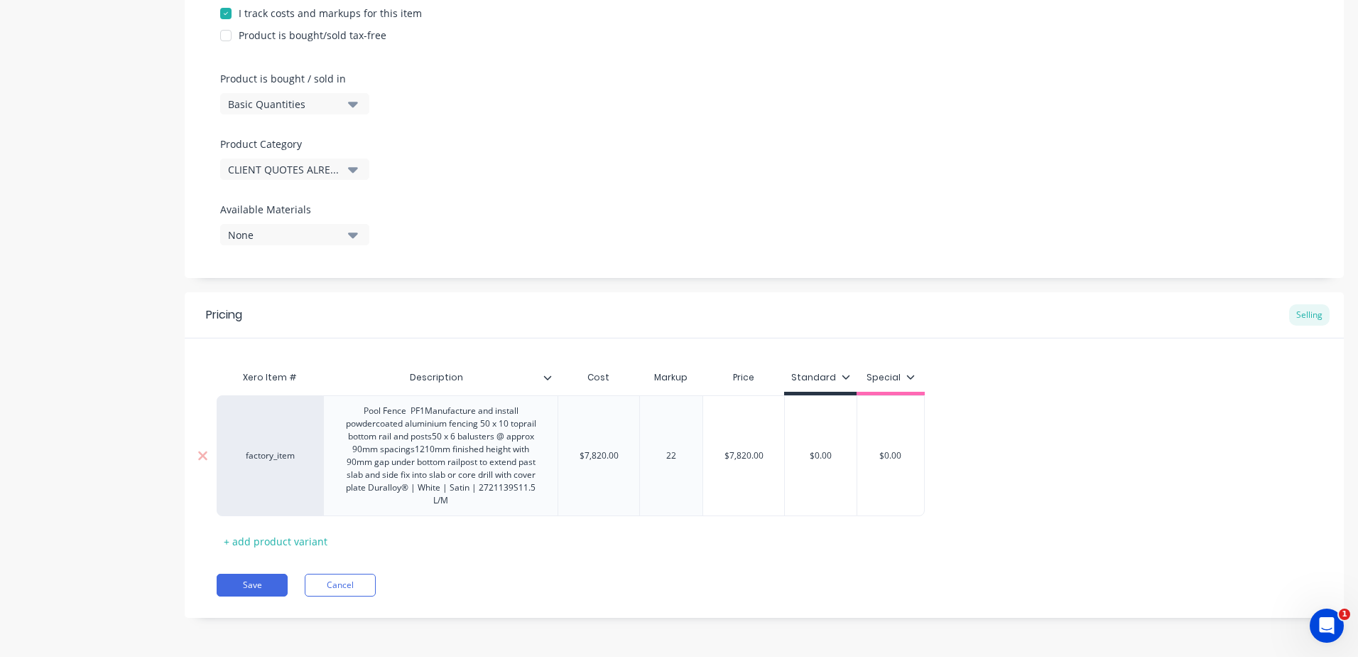
type input "225"
type textarea "x"
type input "22"
type textarea "x"
type input "2"
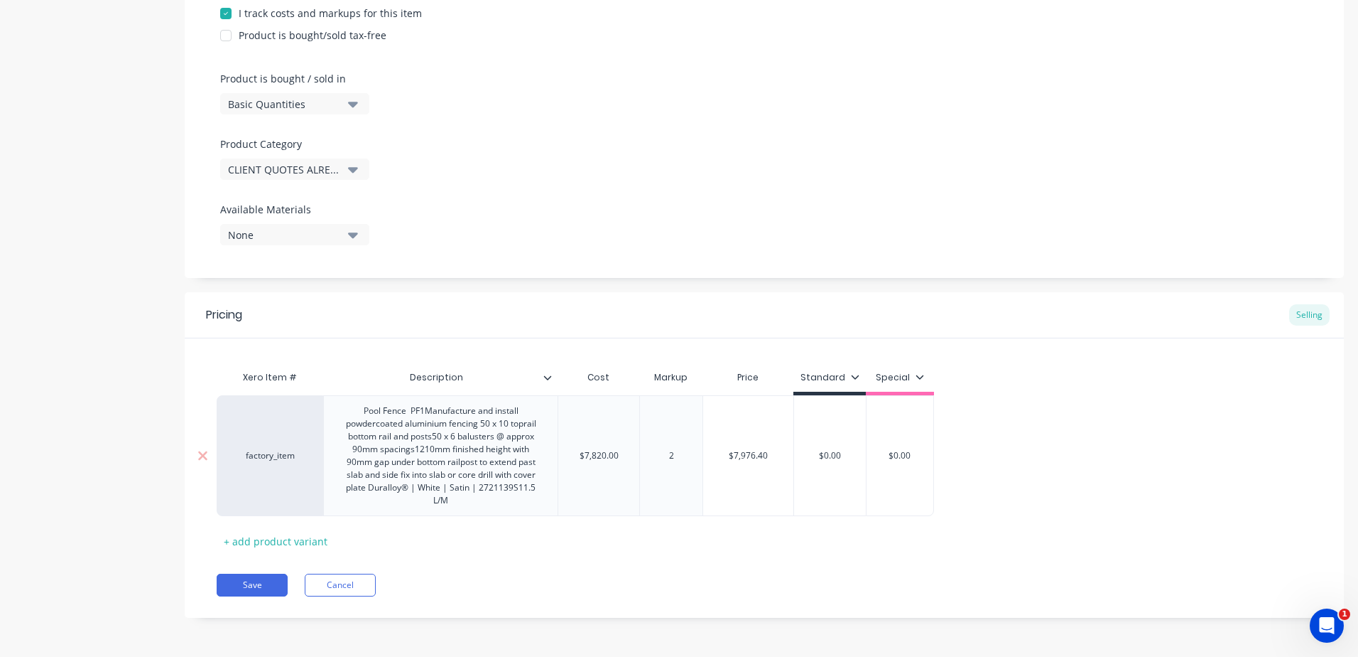
type textarea "x"
type input "2"
type textarea "x"
type input "25"
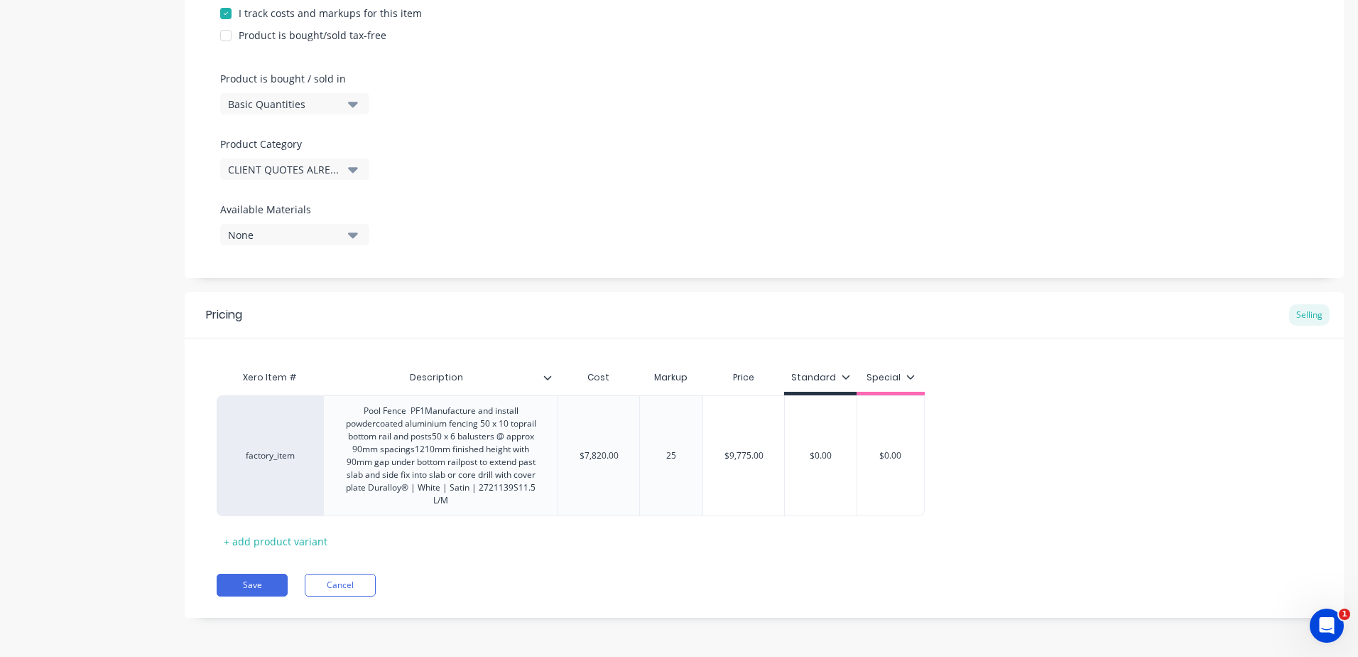
click at [626, 561] on div "Pricing Selling Xero Item # Description Cost Markup Price Standard Special fact…" at bounding box center [765, 454] width 1160 height 325
drag, startPoint x: 850, startPoint y: 454, endPoint x: 656, endPoint y: 454, distance: 194.7
click at [656, 454] on div "factory_item Pool Fence PF1Manufacture and install powdercoated aluminium fenci…" at bounding box center [571, 455] width 708 height 121
type input "9"
type textarea "x"
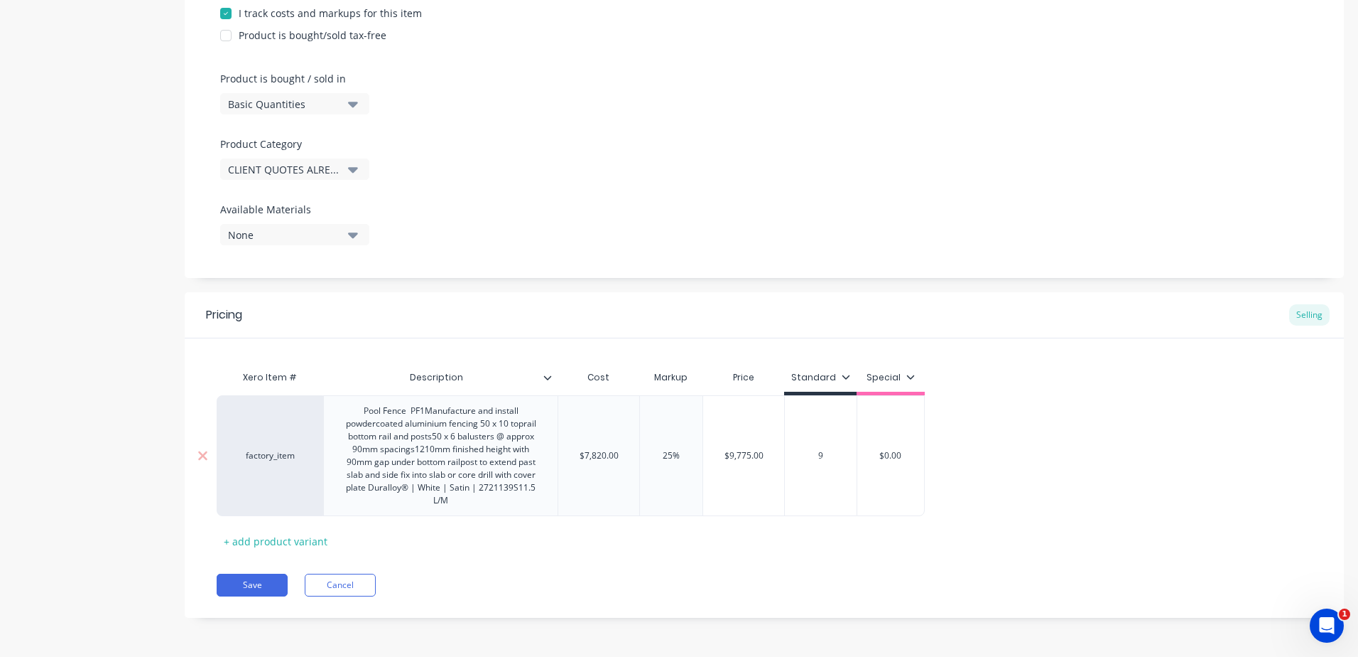
type input "97"
type textarea "x"
type input "977"
type textarea "x"
type input "9775"
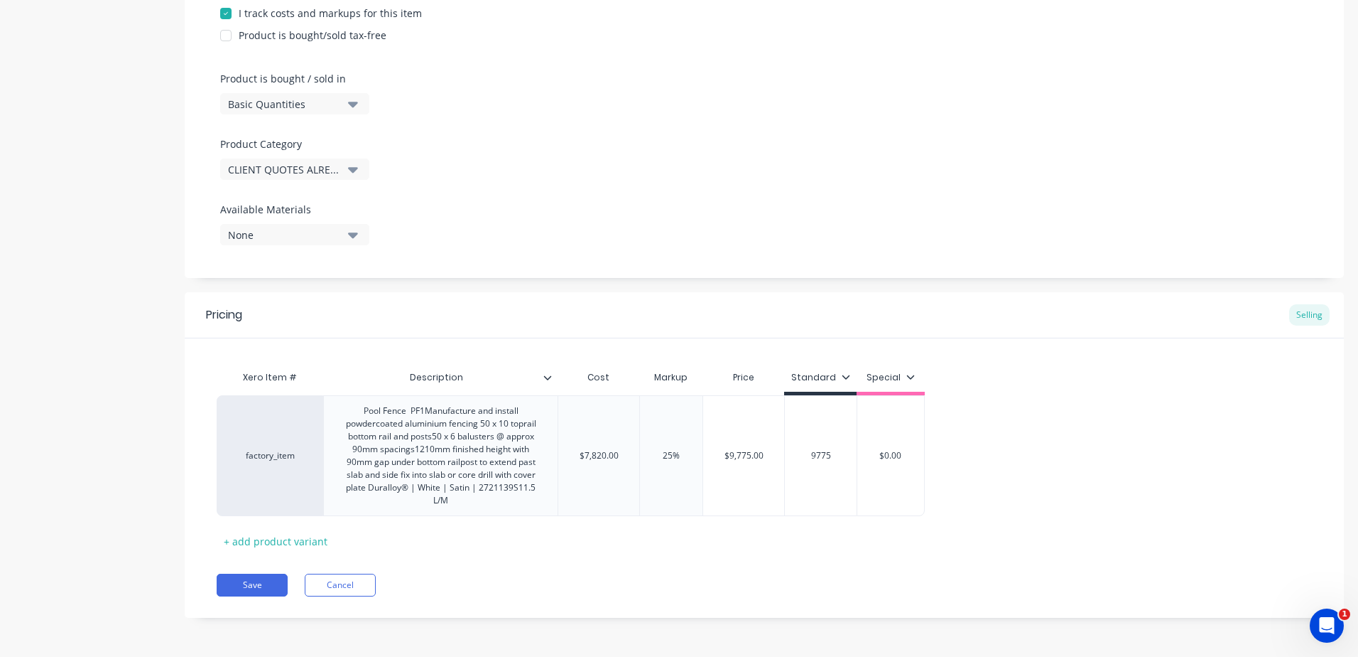
click at [805, 556] on div "Pricing Selling Xero Item # Description Cost Markup Price Standard Special fact…" at bounding box center [765, 454] width 1160 height 325
click at [257, 589] on button "Save" at bounding box center [252, 584] width 71 height 23
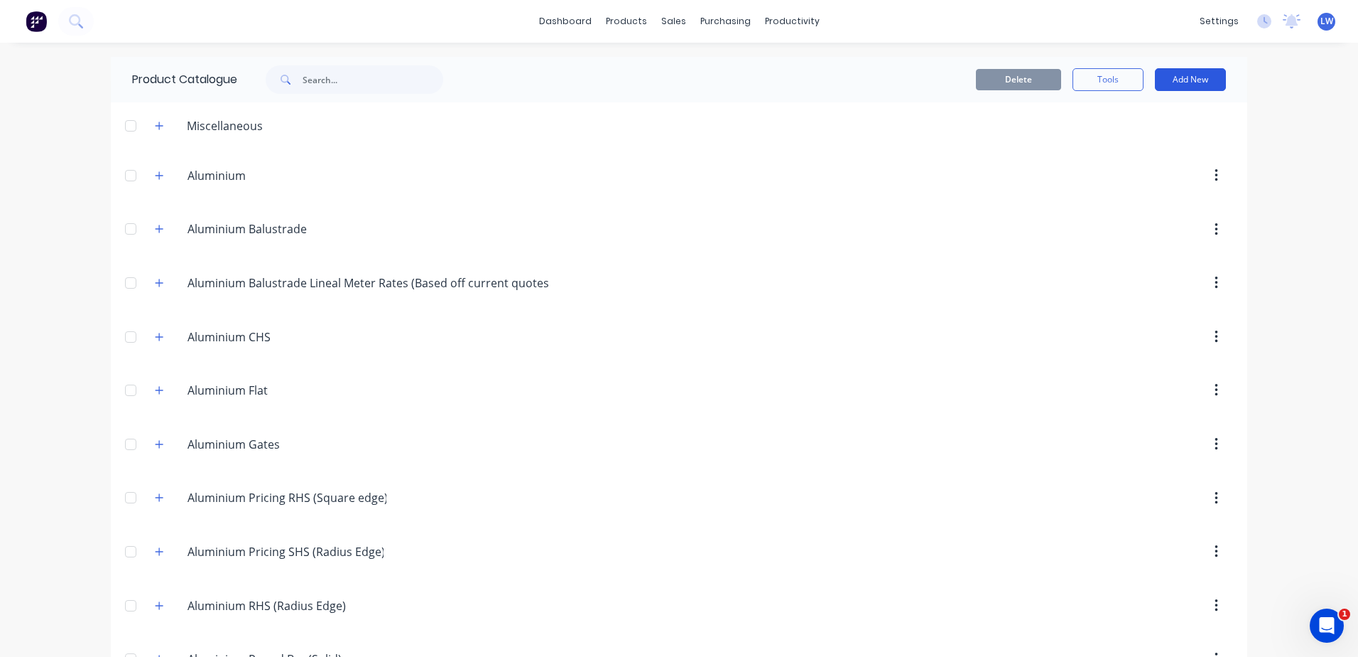
click at [1189, 75] on button "Add New" at bounding box center [1190, 79] width 71 height 23
click at [1111, 148] on div "Product" at bounding box center [1158, 144] width 109 height 21
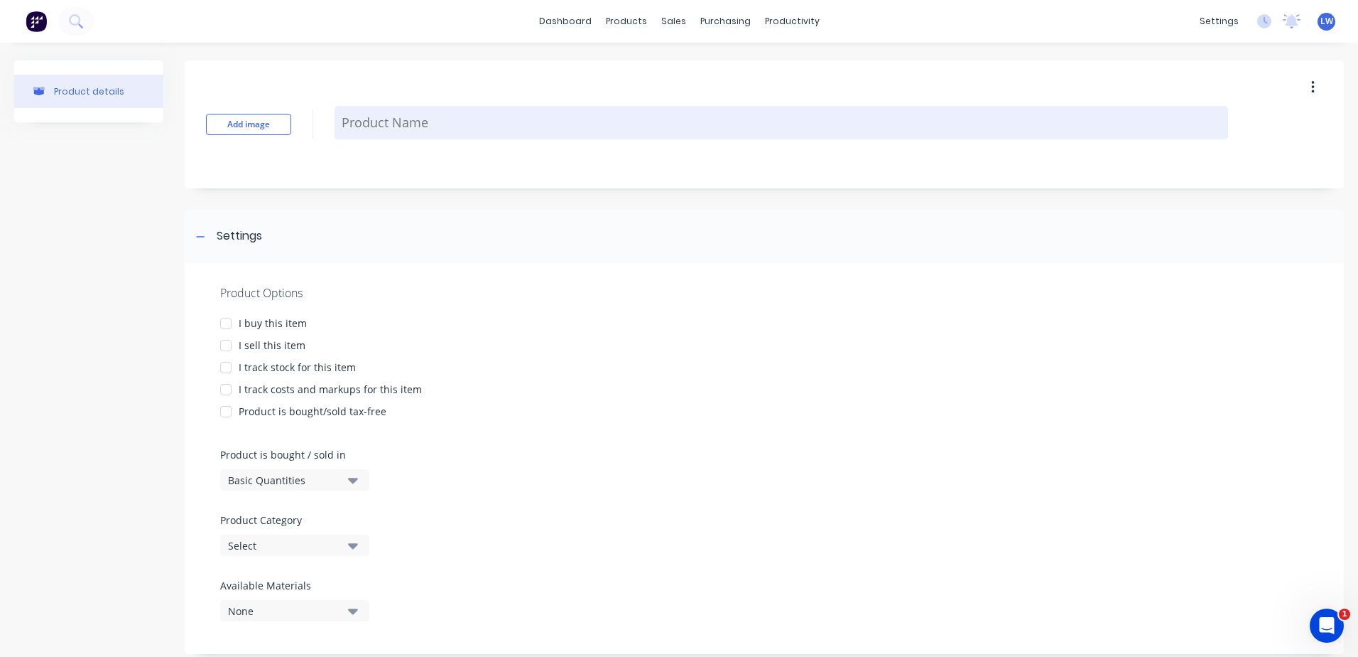
click at [441, 126] on textarea at bounding box center [782, 122] width 894 height 33
paste textarea "Pool fence PF2 Supply and install frameless glass pool fencing and gate core dr…"
type textarea "x"
type textarea "Pool fence PF2 Supply and install frameless glass pool fencing and gate core dr…"
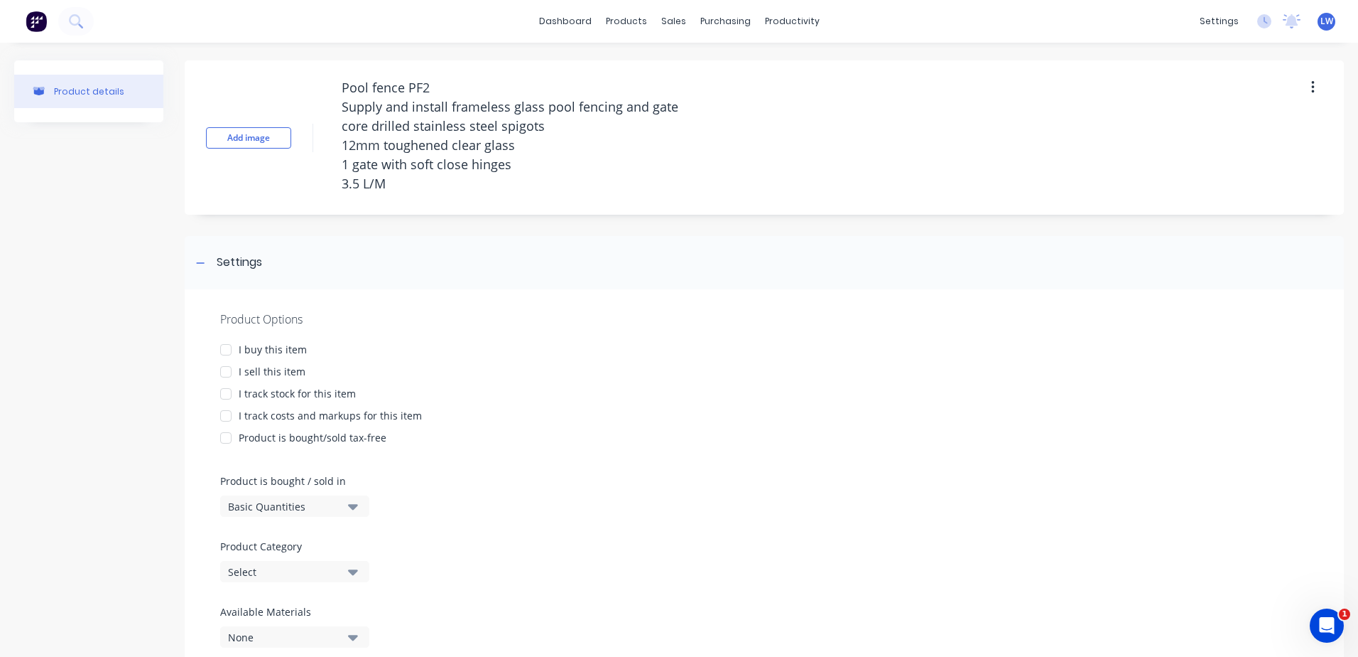
drag, startPoint x: 369, startPoint y: 87, endPoint x: 225, endPoint y: 85, distance: 144.2
click at [228, 87] on div "Add image Pool fence PF2 Supply and install frameless glass pool fencing and ga…" at bounding box center [765, 137] width 1160 height 154
type textarea "x"
type textarea "Pool fence PF2 Supply and install frameless glass pool fencing and gate core dr…"
drag, startPoint x: 385, startPoint y: 194, endPoint x: 290, endPoint y: 44, distance: 177.6
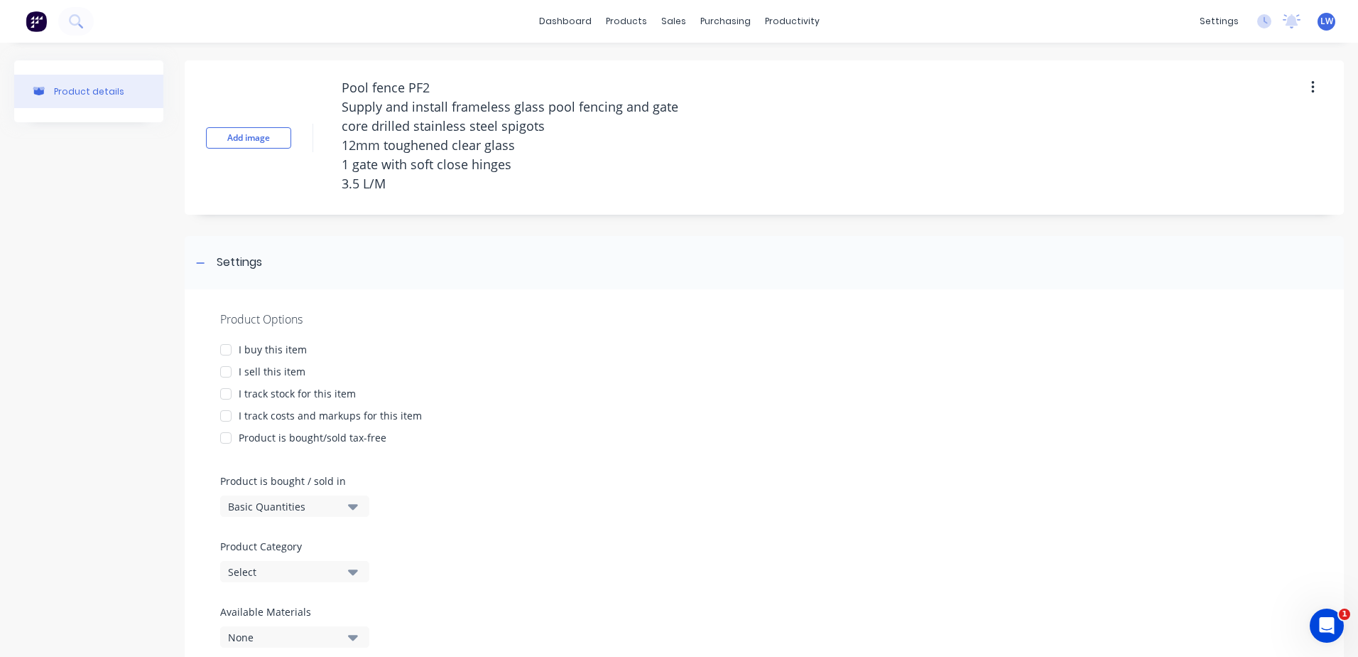
click at [290, 44] on div "Product details Add image Pool fence PF2 Supply and install frameless glass poo…" at bounding box center [679, 377] width 1358 height 669
click at [223, 371] on div at bounding box center [226, 371] width 28 height 28
click at [227, 419] on div at bounding box center [226, 415] width 28 height 28
type textarea "x"
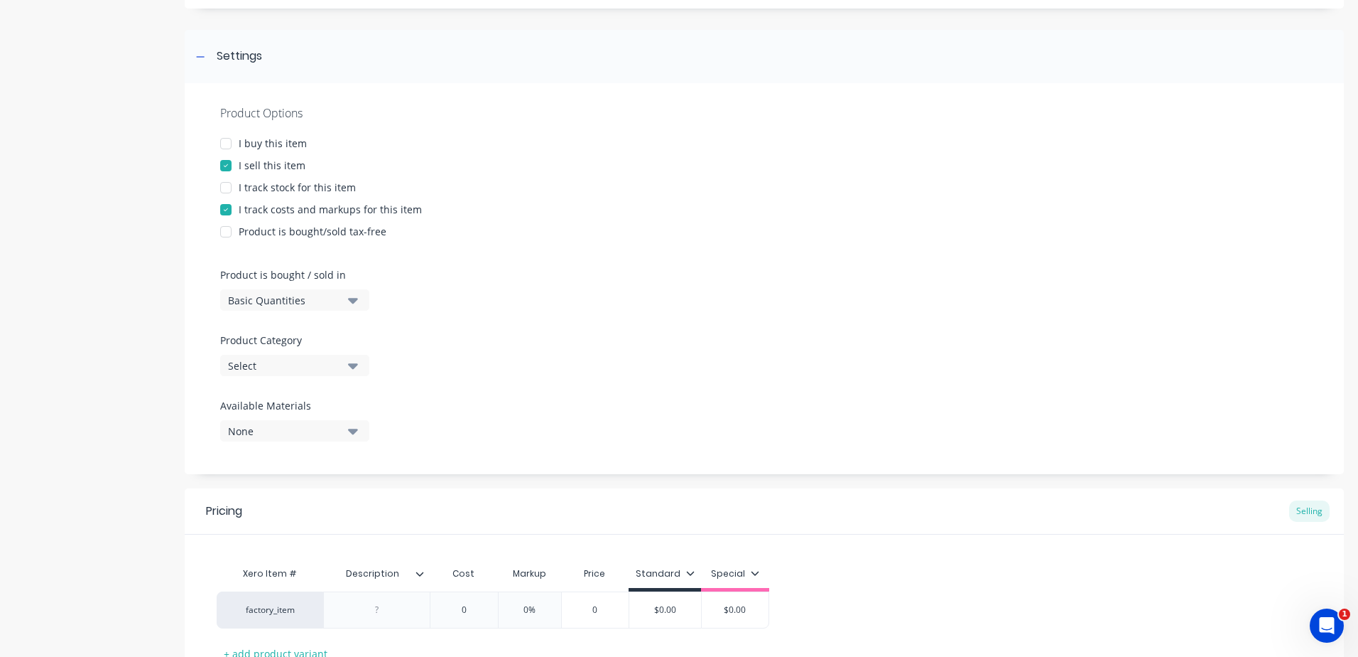
scroll to position [213, 0]
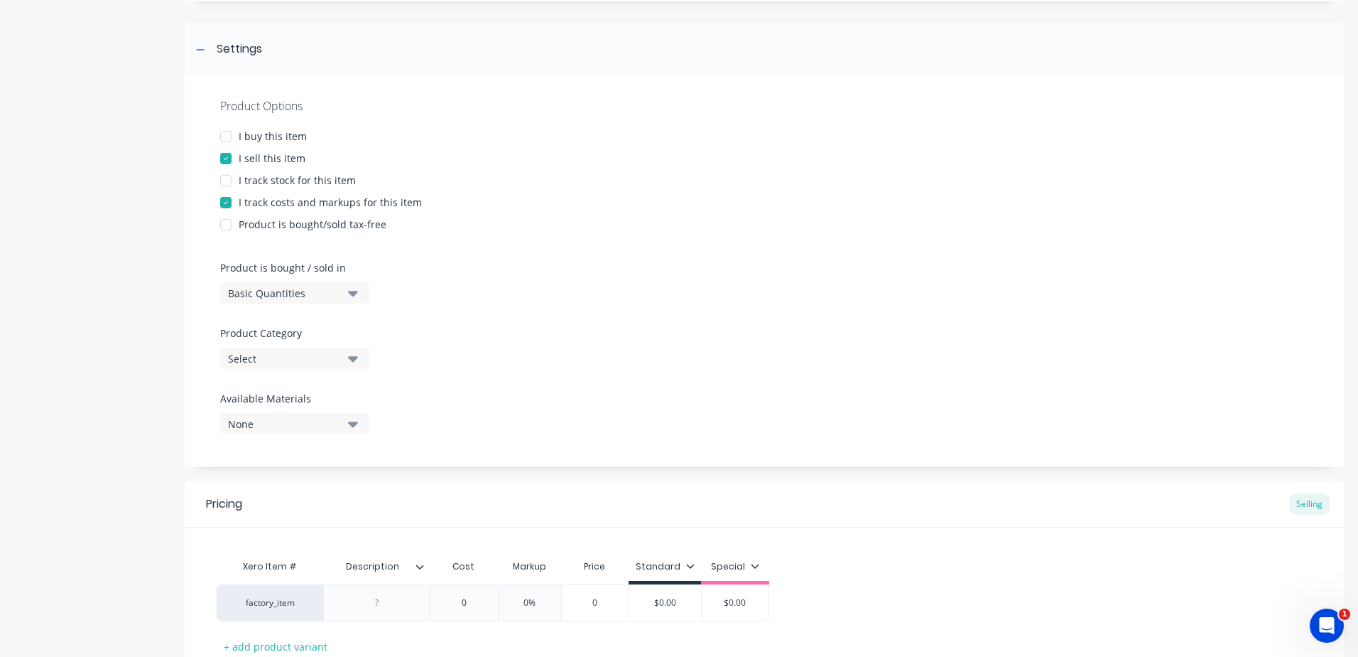
type textarea "Pool fence PF2 Supply and install frameless glass pool fencing and gate core dr…"
type textarea "x"
type textarea "Pool fence PF2 Supply and install frameless glass pool fencing and gate core dr…"
click at [362, 355] on button "Select" at bounding box center [294, 357] width 149 height 21
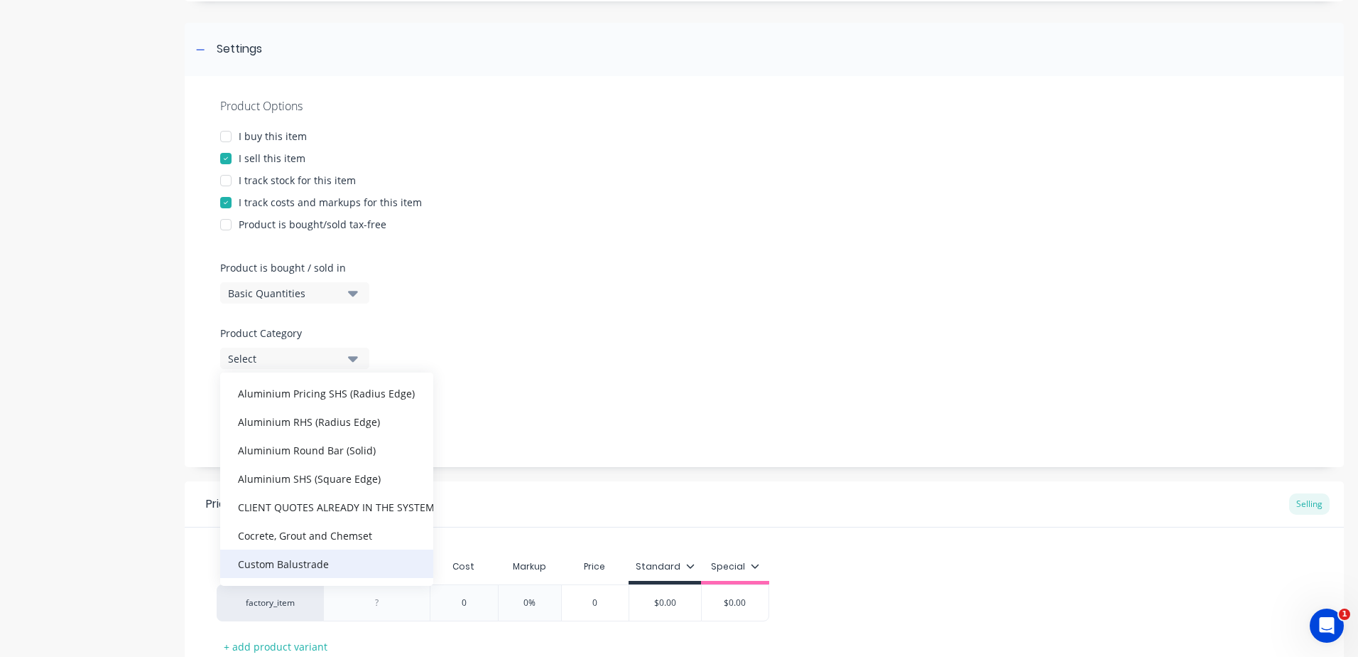
scroll to position [284, 0]
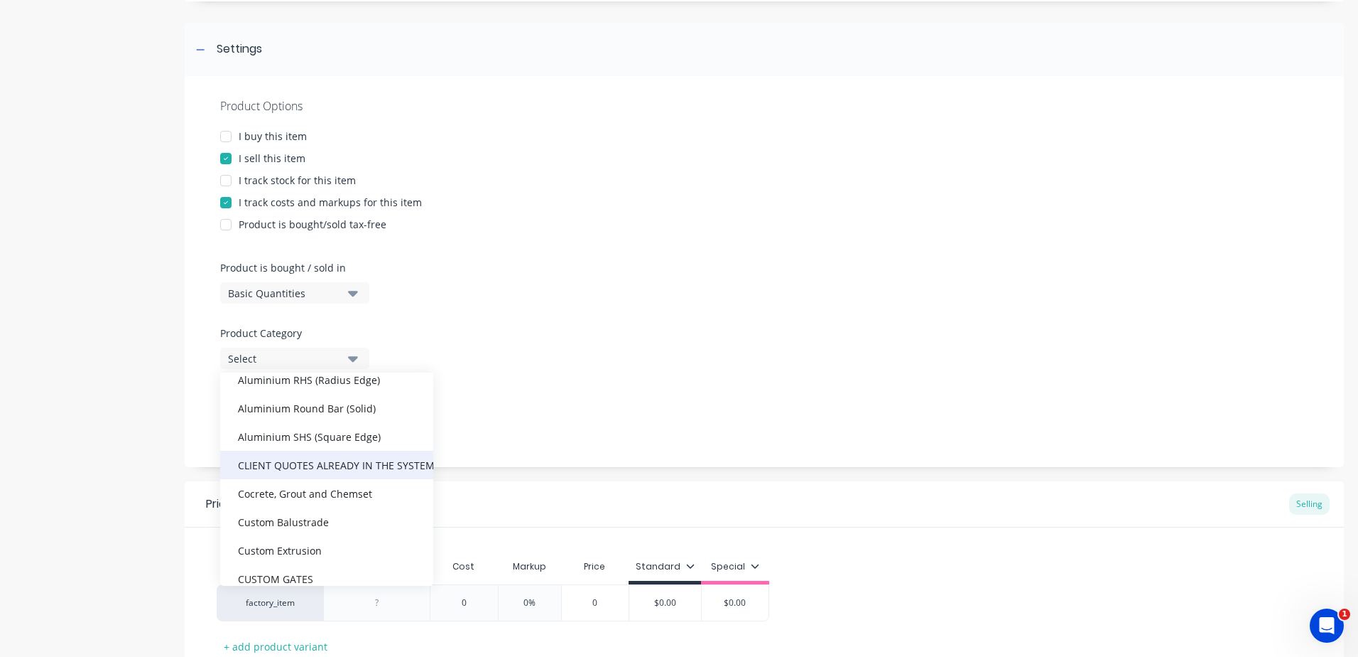
click at [351, 460] on div "CLIENT QUOTES ALREADY IN THE SYSTEM PRIOR TO [DATE]" at bounding box center [326, 464] width 213 height 28
type textarea "x"
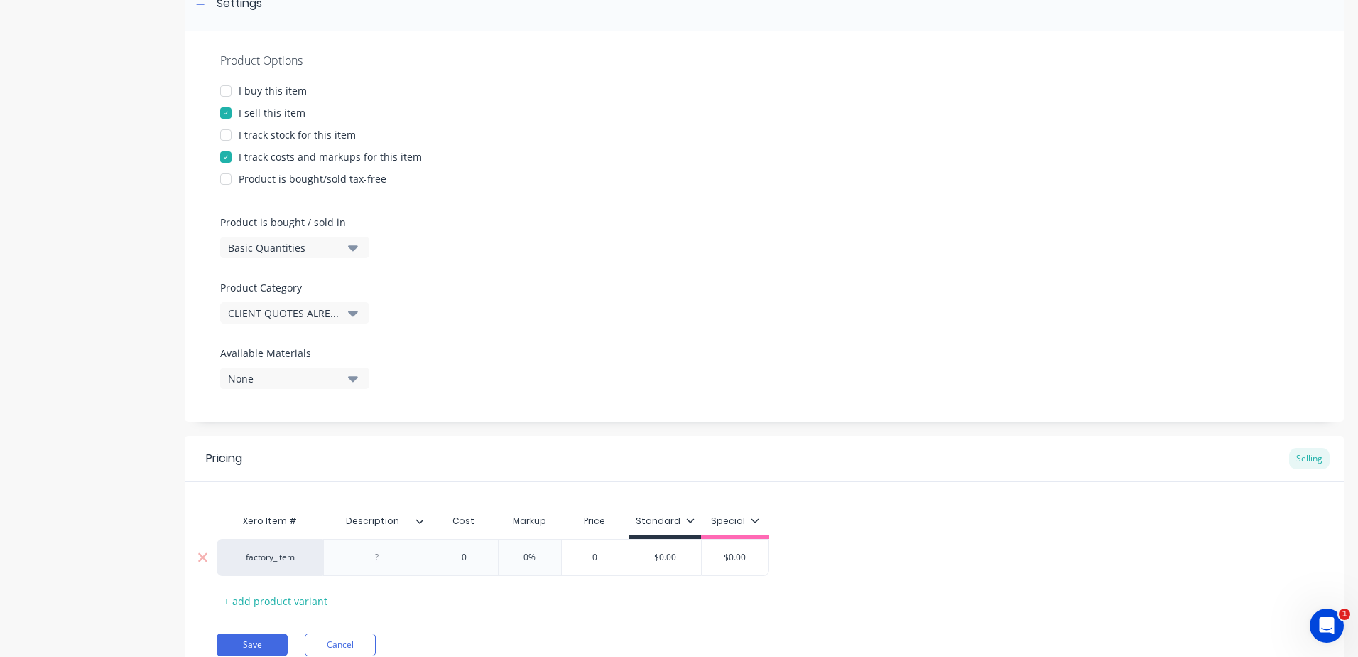
scroll to position [318, 0]
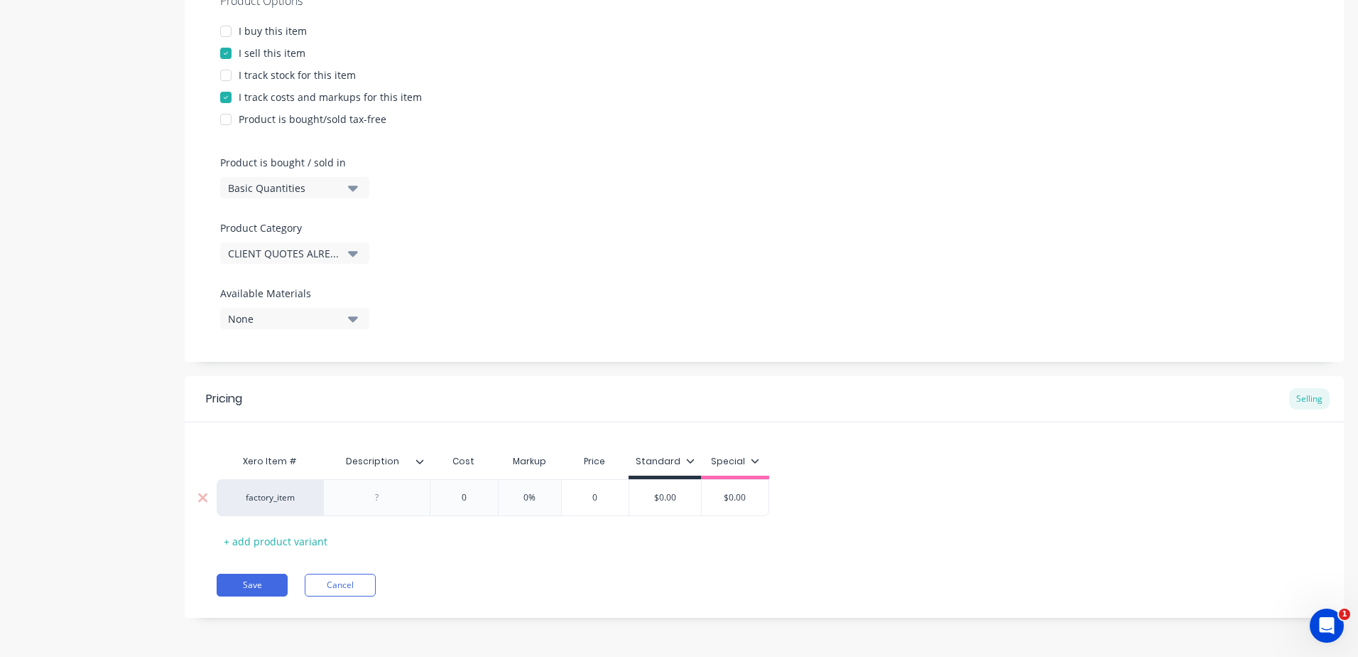
click at [384, 493] on div at bounding box center [377, 497] width 71 height 18
paste div
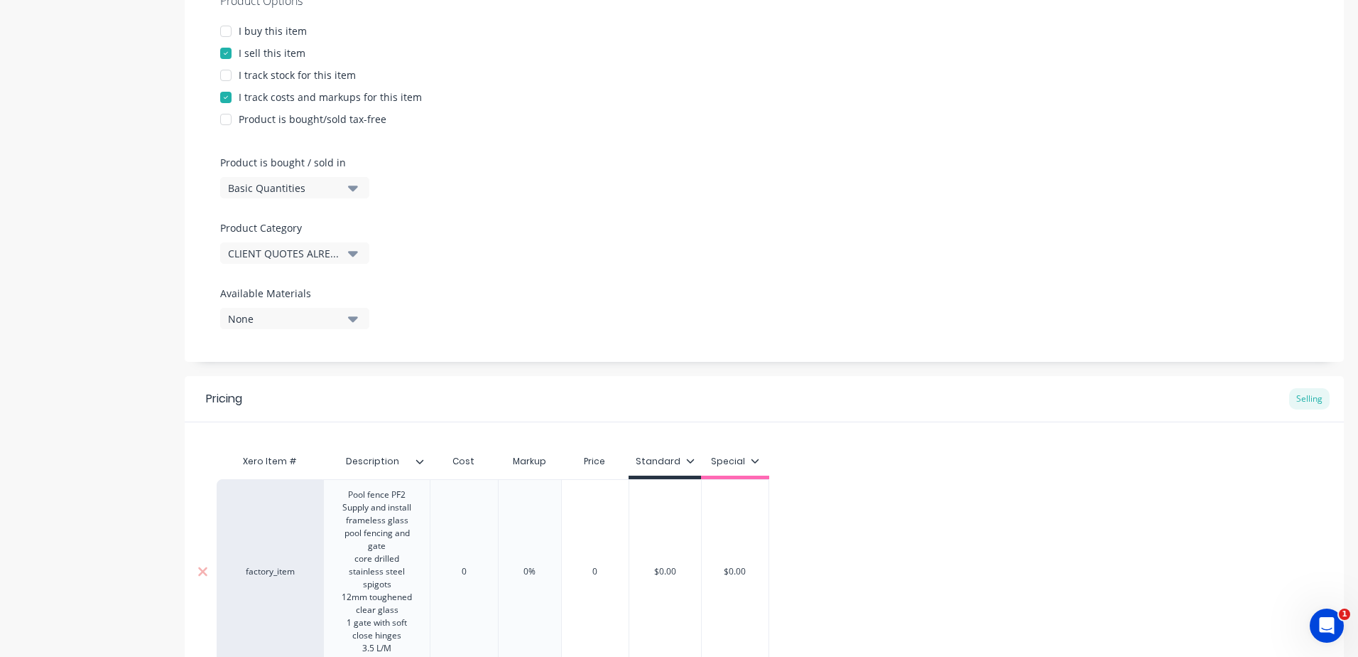
type textarea "x"
type input "0"
click at [477, 571] on div "Xero Item # Description Cost Markup Price Standard Special factory_item Pool fe…" at bounding box center [765, 573] width 1096 height 253
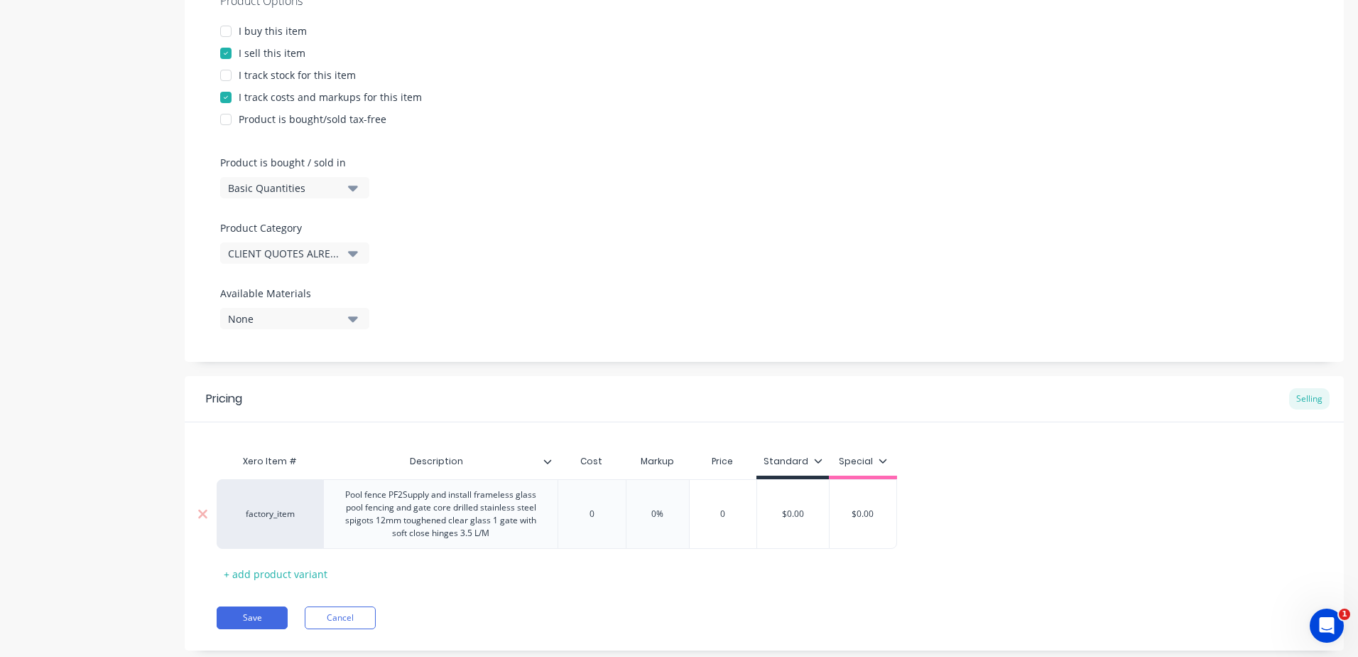
drag, startPoint x: 609, startPoint y: 513, endPoint x: 529, endPoint y: 511, distance: 79.6
click at [504, 514] on div "factory_item Pool fence PF2Supply and install frameless glass pool fencing and …" at bounding box center [557, 514] width 681 height 70
type textarea "x"
type input "1"
type textarea "x"
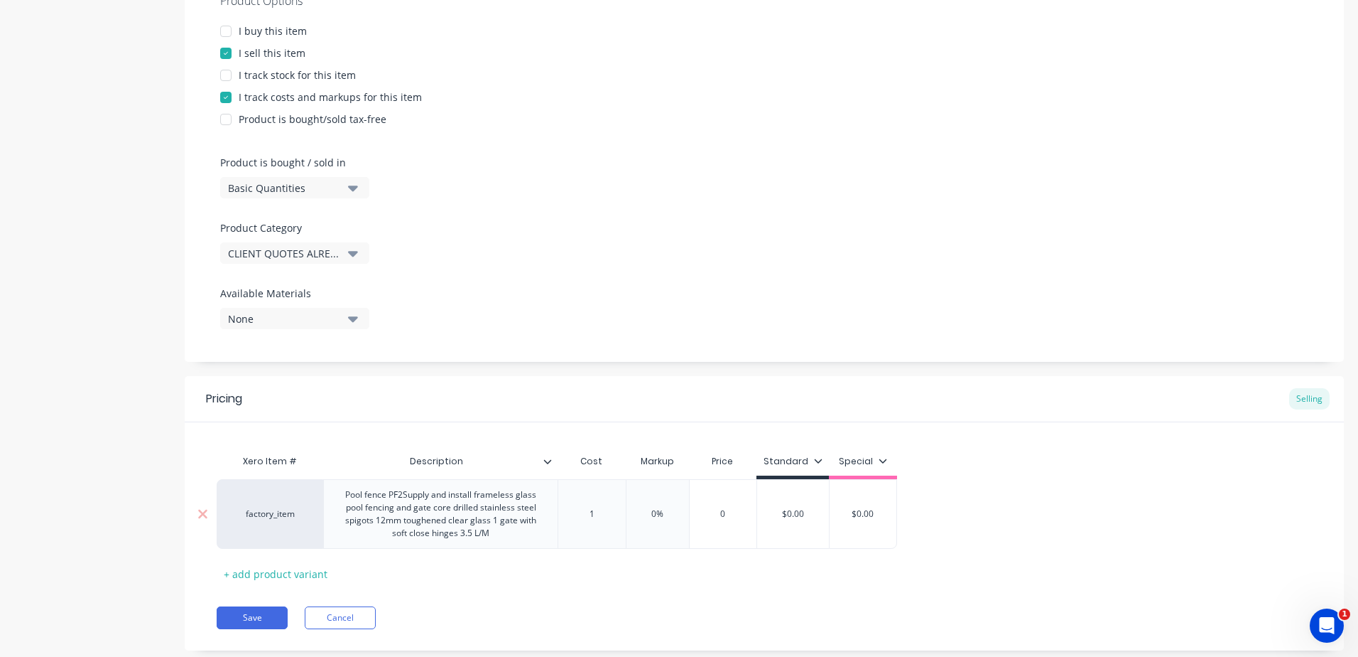
type input "12"
type textarea "x"
type input "126"
type textarea "x"
type input "1260"
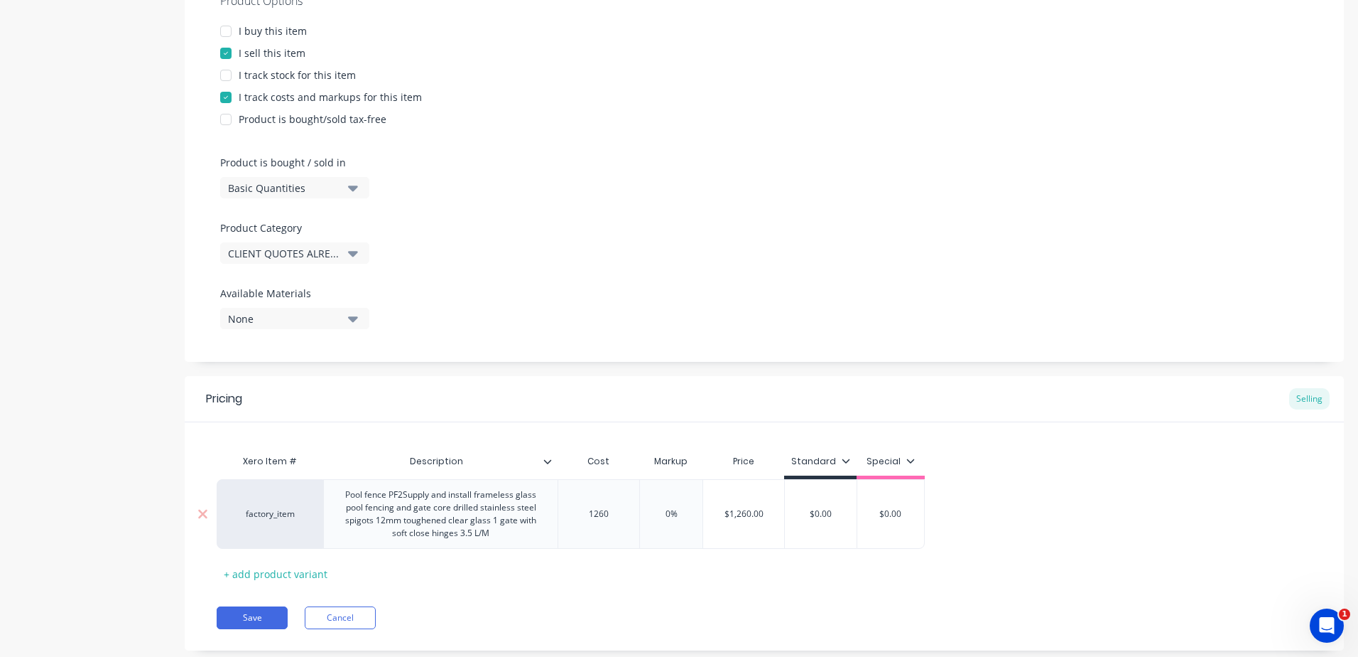
type input "0%"
drag, startPoint x: 684, startPoint y: 519, endPoint x: 617, endPoint y: 519, distance: 67.5
click at [617, 519] on div "factory_item Pool fence PF2Supply and install frameless glass pool fencing and …" at bounding box center [571, 514] width 708 height 70
type textarea "x"
type input "2"
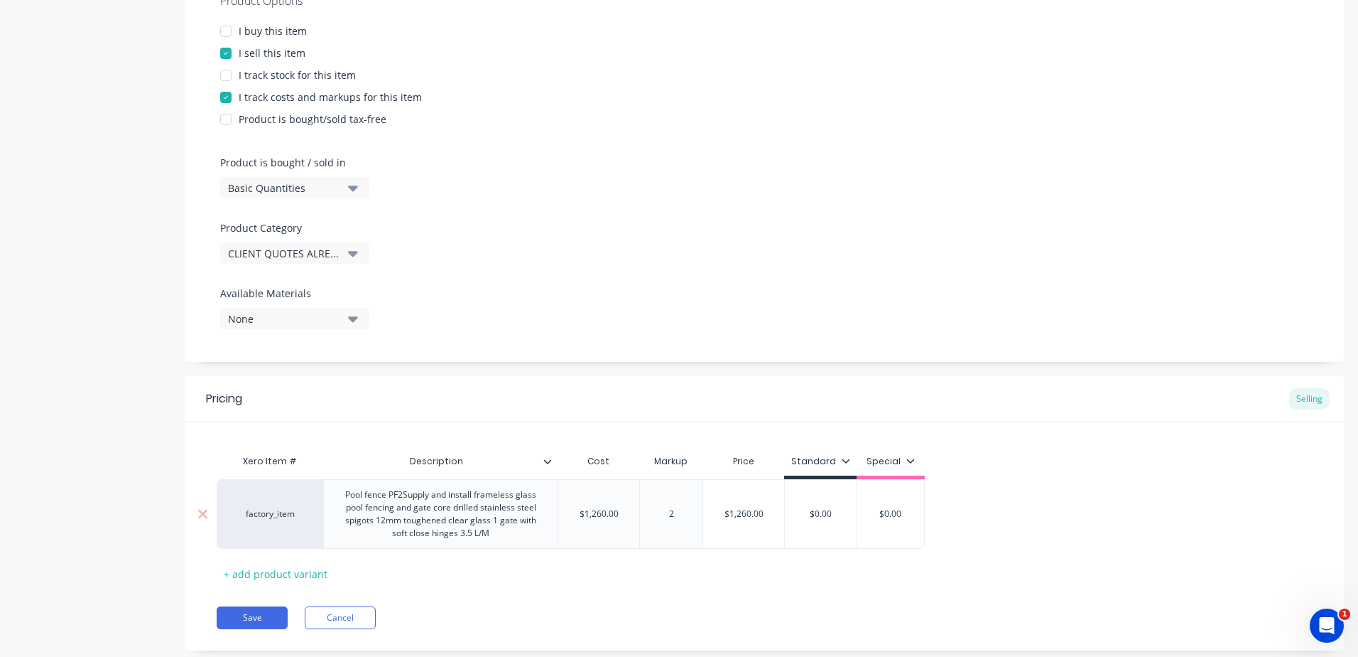
type textarea "x"
type input "25"
click at [637, 584] on div "Xero Item # Description Cost Markup Price Standard Special factory_item Pool fe…" at bounding box center [765, 516] width 1096 height 138
type input "$0.00"
drag, startPoint x: 836, startPoint y: 509, endPoint x: 698, endPoint y: 509, distance: 137.8
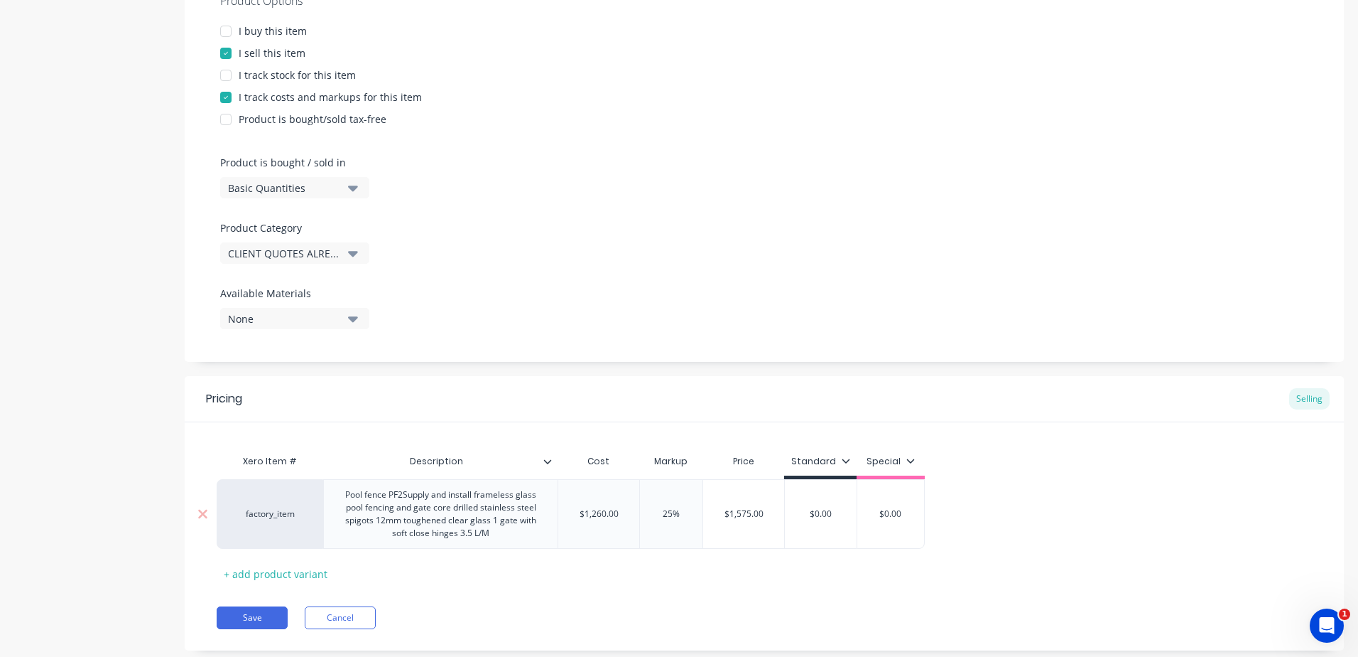
click at [703, 509] on div "factory_item Pool fence PF2Supply and install frameless glass pool fencing and …" at bounding box center [571, 514] width 708 height 70
type textarea "x"
type input "1"
type textarea "x"
type input "15"
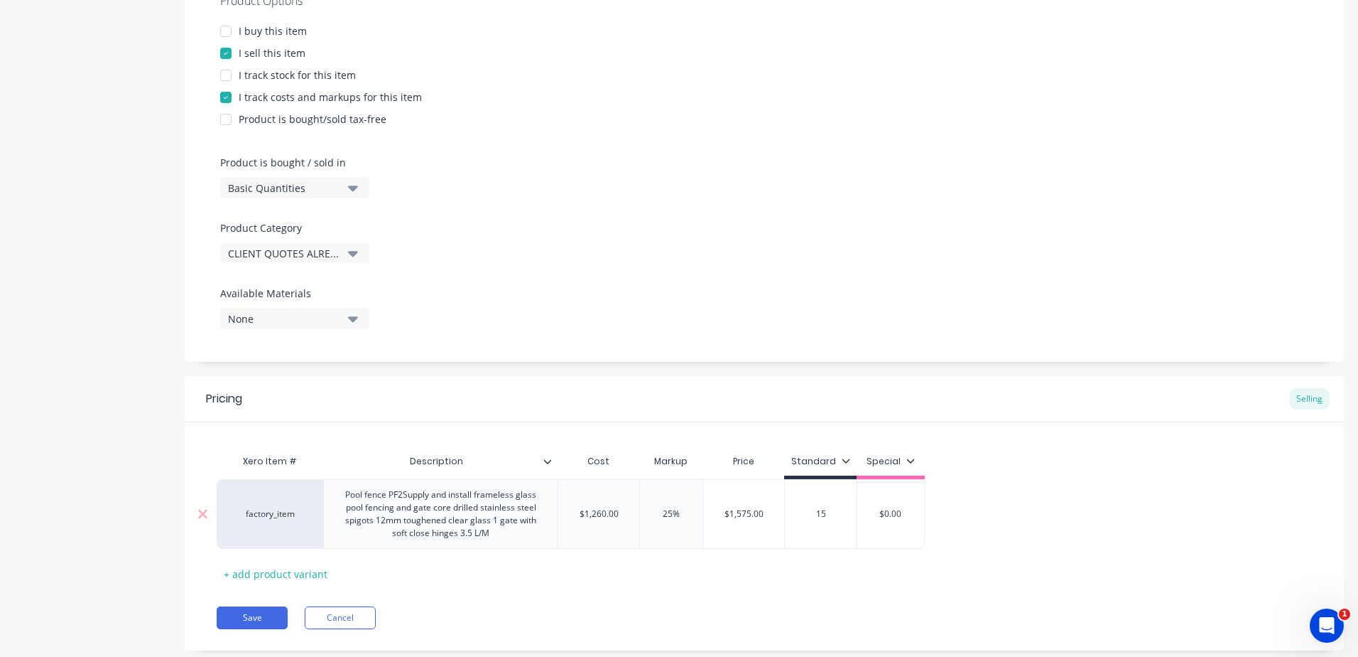
type textarea "x"
type input "157"
type textarea "x"
type input "1575"
click at [701, 592] on div "Pricing Selling Xero Item # Description Cost Markup Price Standard Special fact…" at bounding box center [765, 513] width 1160 height 274
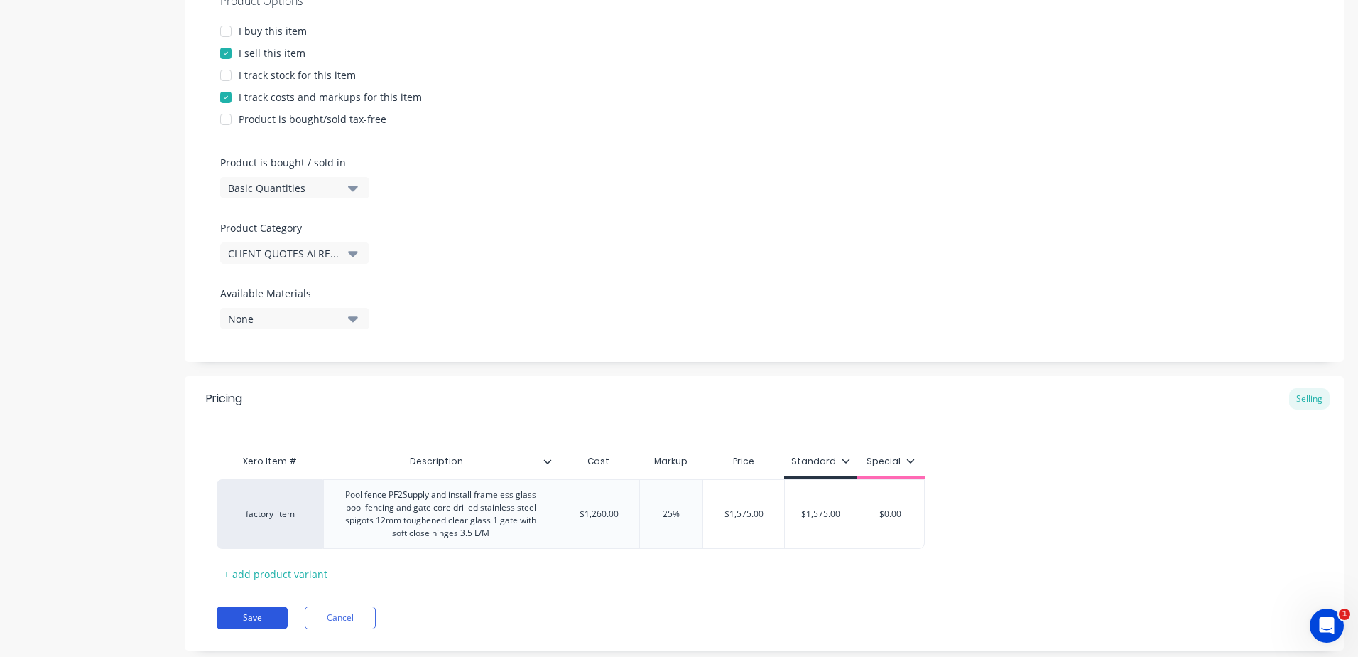
click at [245, 613] on button "Save" at bounding box center [252, 617] width 71 height 23
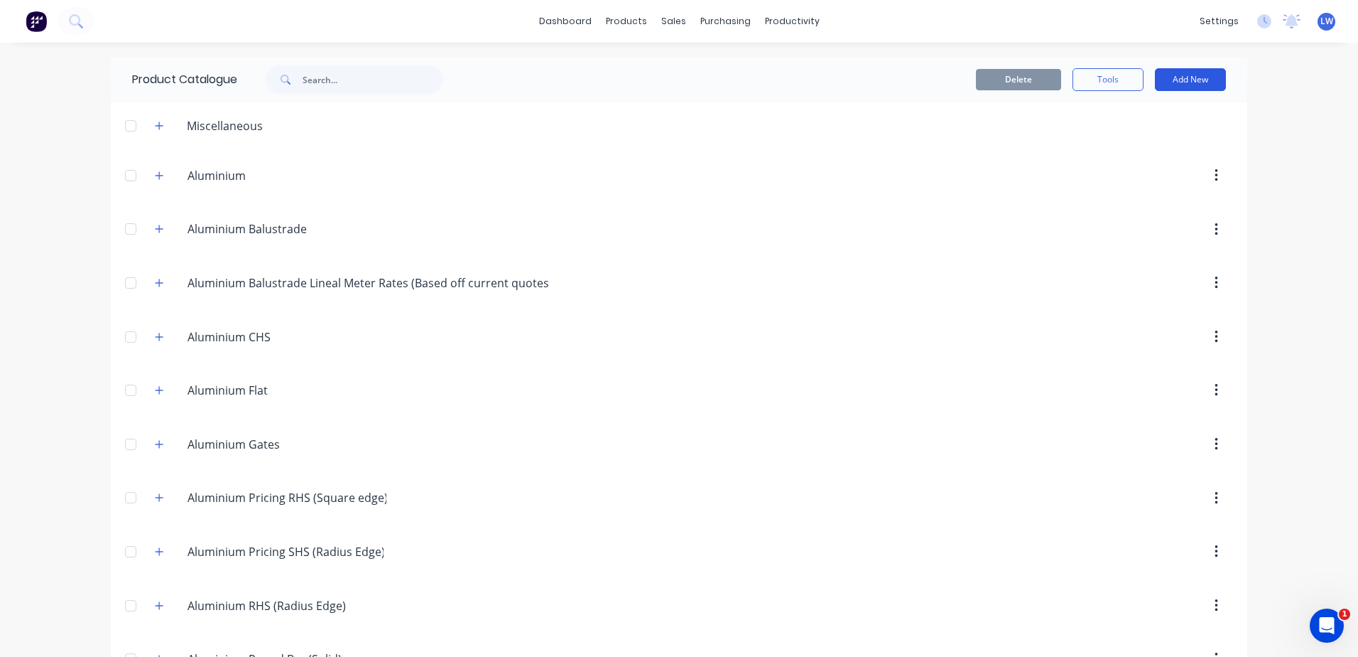
click at [1179, 70] on button "Add New" at bounding box center [1190, 79] width 71 height 23
click at [1113, 144] on div "Product" at bounding box center [1158, 144] width 109 height 21
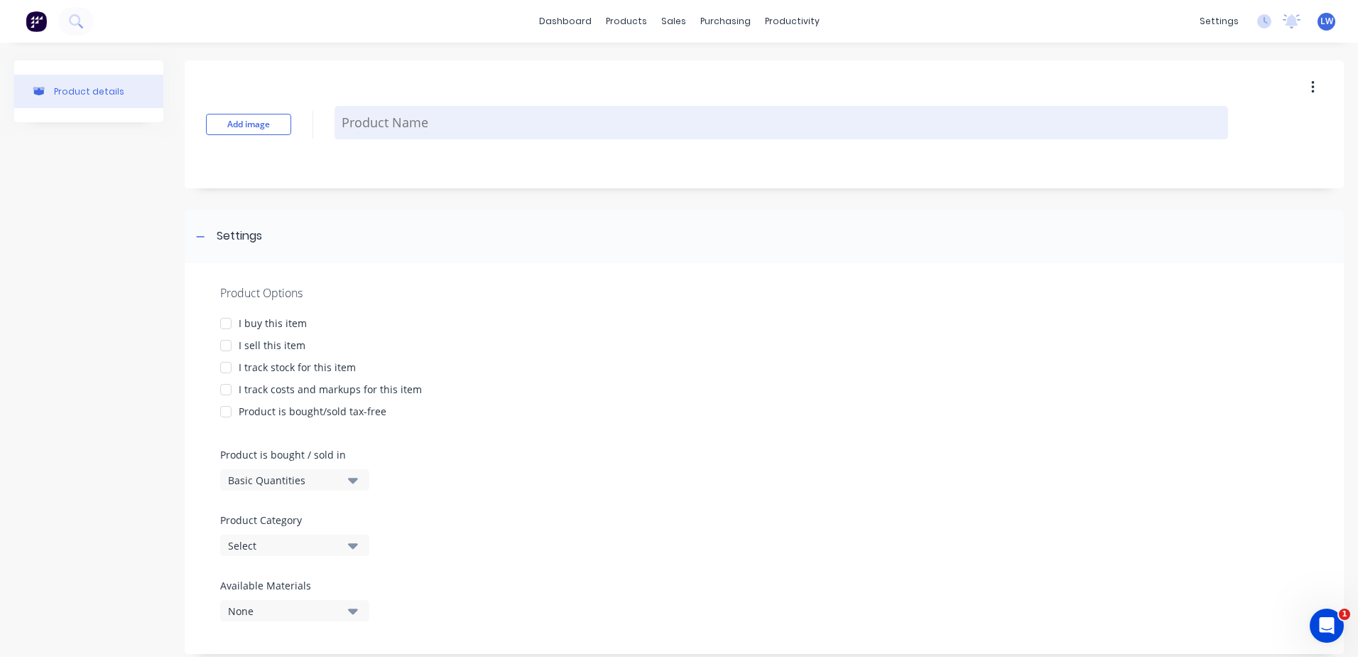
click at [413, 130] on textarea at bounding box center [782, 122] width 894 height 33
paste textarea "Gate house GT01 FNC2 As per drawing A607 Manufacture and install gate and fixed…"
type textarea "x"
type textarea "Gate house GT01 FNC2 As per drawing A607 Manufacture and install gate and fixed…"
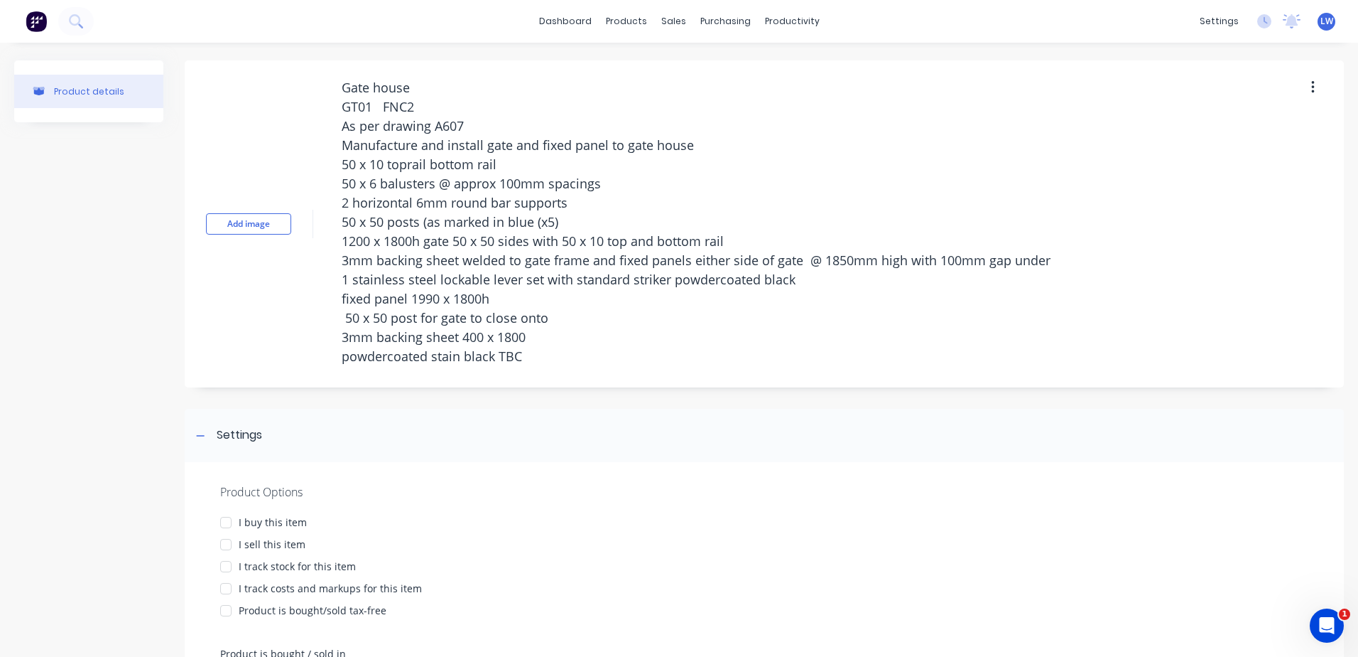
drag, startPoint x: 370, startPoint y: 88, endPoint x: 301, endPoint y: 83, distance: 69.1
click at [301, 83] on div "Add image Gate house GT01 FNC2 As per drawing A607 Manufacture and install gate…" at bounding box center [765, 223] width 1160 height 327
type textarea "x"
type textarea "Gate house GT01 FNC2 As per drawing A607 Manufacture and install gate and fixed…"
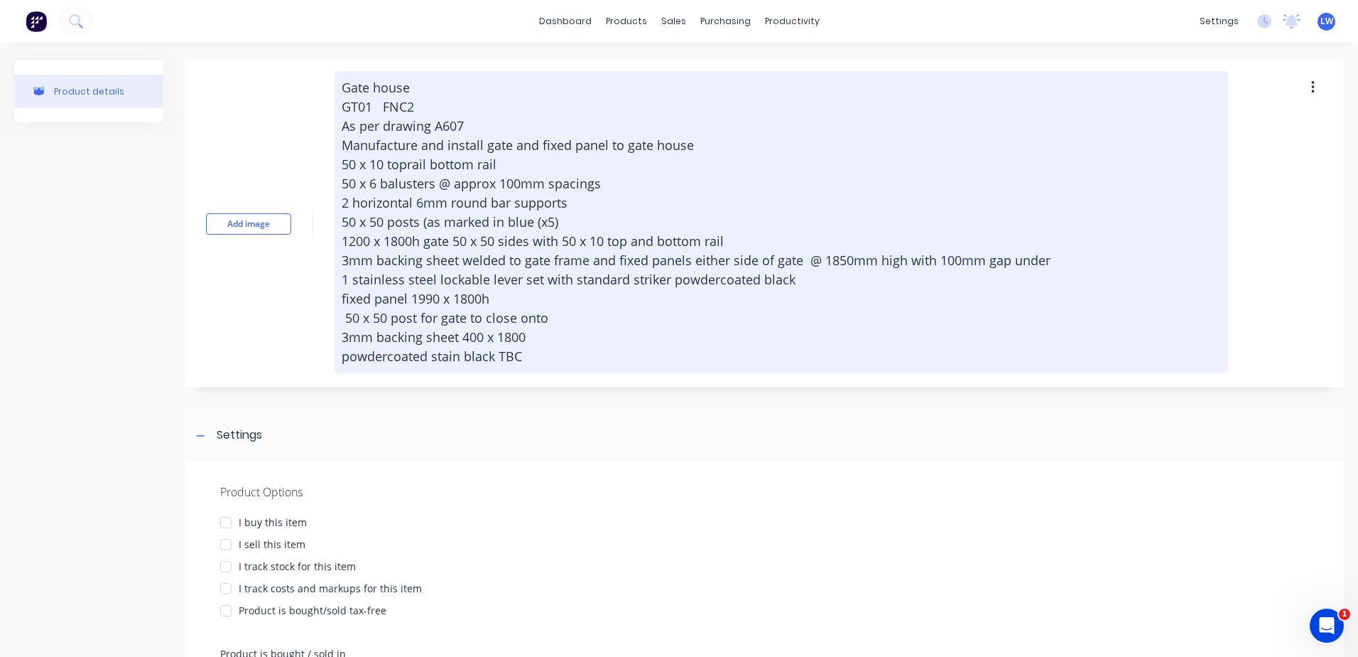
click at [568, 348] on textarea "Gate house GT01 FNC2 As per drawing A607 Manufacture and install gate and fixed…" at bounding box center [782, 222] width 894 height 302
drag, startPoint x: 556, startPoint y: 362, endPoint x: 364, endPoint y: 341, distance: 192.9
click at [364, 341] on textarea "Gate house GT01 FNC2 As per drawing A607 Manufacture and install gate and fixed…" at bounding box center [782, 222] width 894 height 302
click at [687, 349] on textarea "Gate house GT01 FNC2 As per drawing A607 Manufacture and install gate and fixed…" at bounding box center [782, 222] width 894 height 302
click at [580, 350] on textarea "Gate house GT01 FNC2 As per drawing A607 Manufacture and install gate and fixed…" at bounding box center [782, 222] width 894 height 302
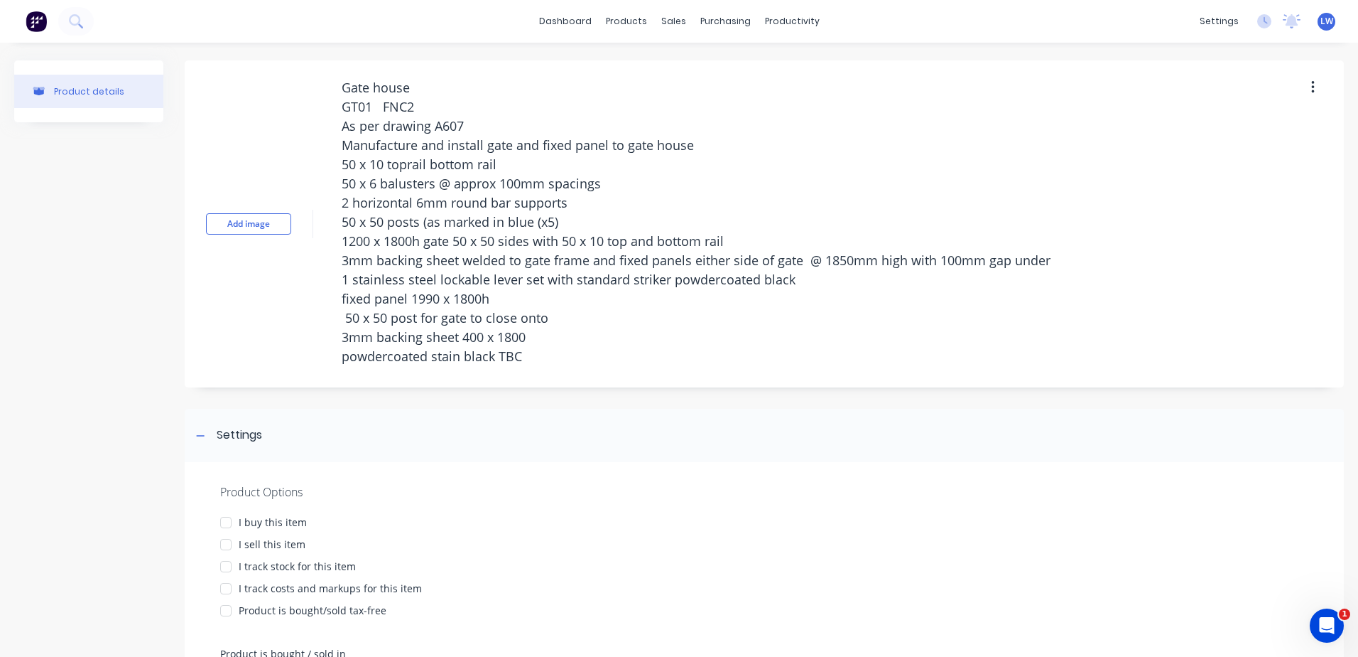
drag, startPoint x: 543, startPoint y: 356, endPoint x: 306, endPoint y: 66, distance: 374.2
click at [306, 66] on div "Add image Gate house GT01 FNC2 As per drawing A607 Manufacture and install gate…" at bounding box center [765, 223] width 1160 height 327
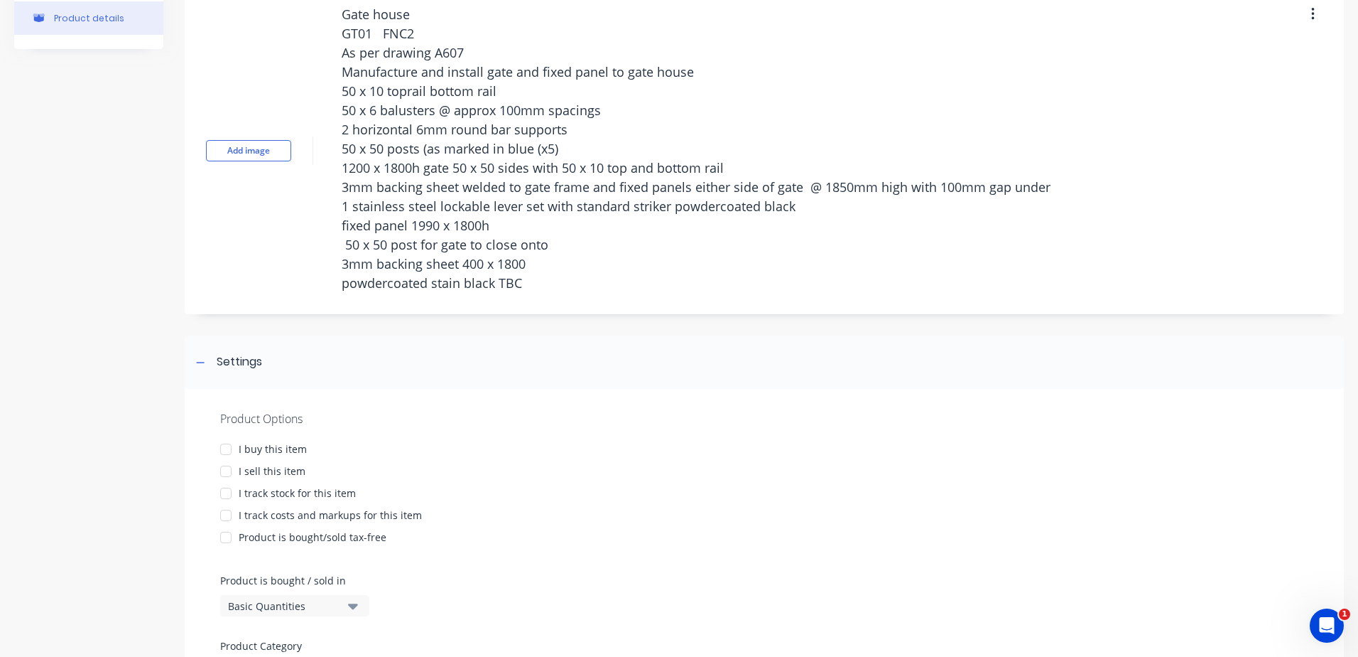
scroll to position [213, 0]
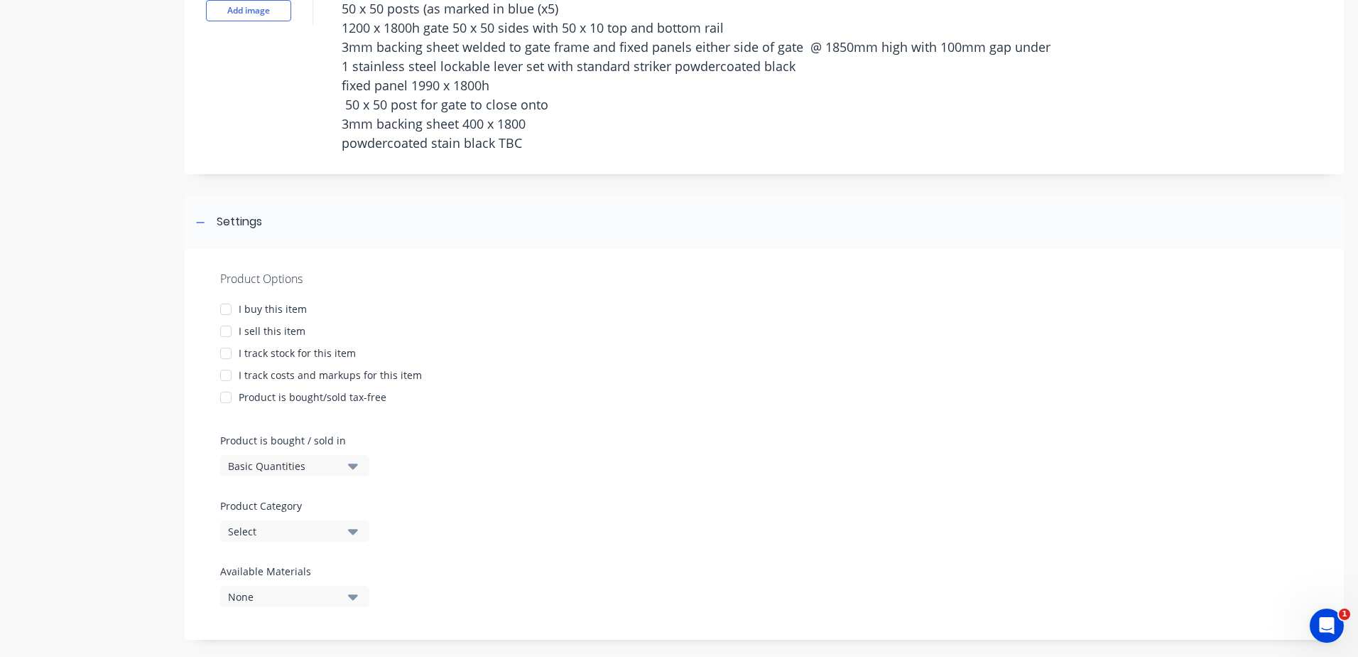
click at [224, 333] on div at bounding box center [226, 331] width 28 height 28
click at [229, 369] on div at bounding box center [226, 375] width 28 height 28
type textarea "x"
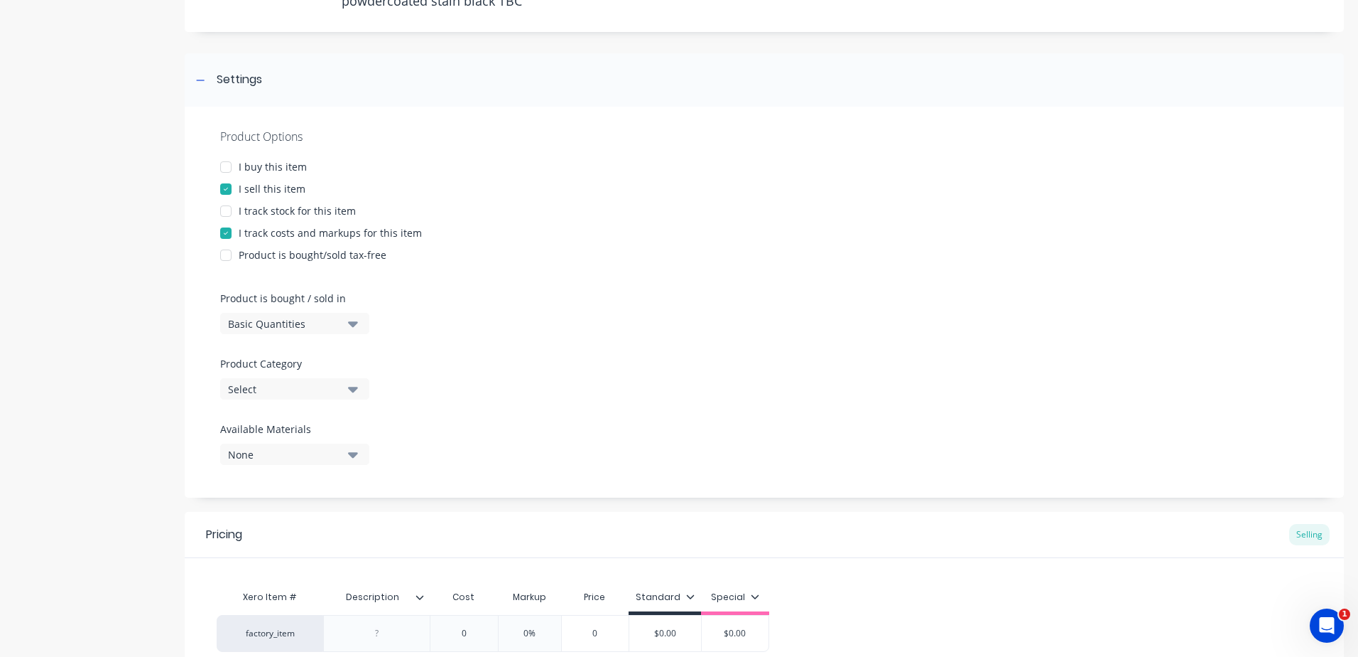
type textarea "Gate house GT01 FNC2 As per drawing A607 Manufacture and install gate and fixed…"
type textarea "x"
type textarea "Gate house GT01 FNC2 As per drawing A607 Manufacture and install gate and fixed…"
click at [352, 395] on div "Product Options I buy this item I sell this item I track stock for this item I …" at bounding box center [765, 302] width 1160 height 391
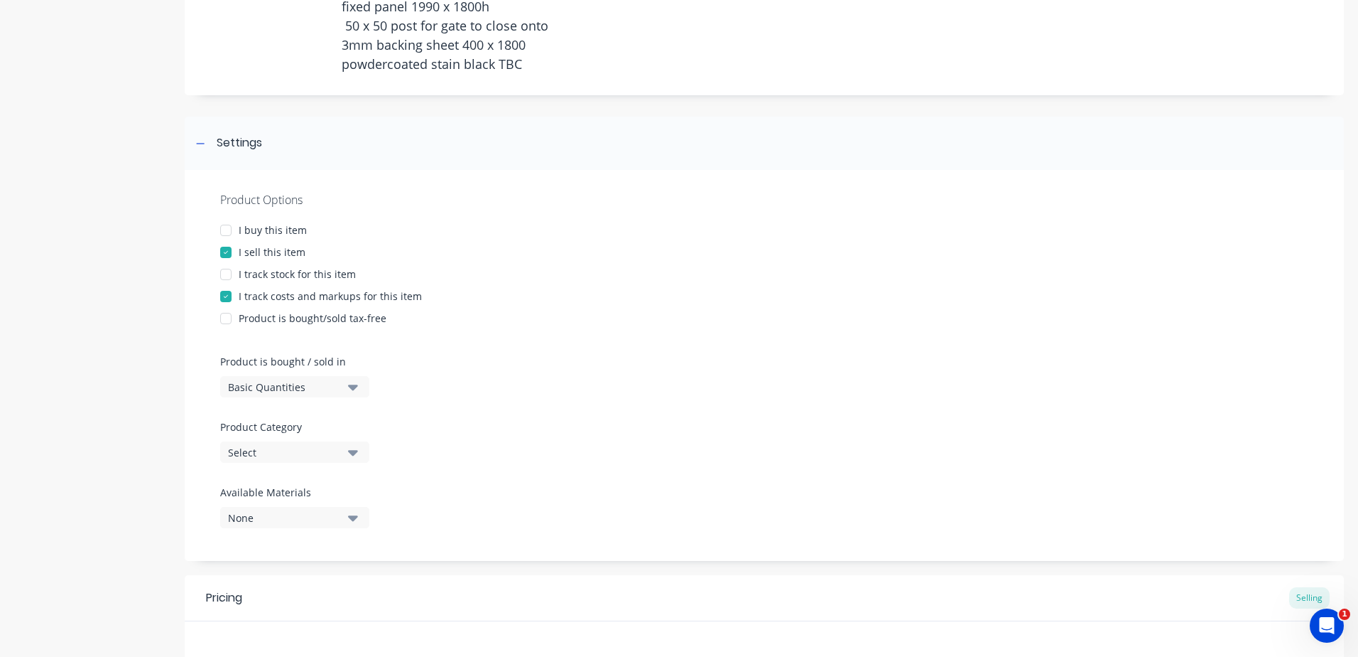
click at [349, 450] on icon "button" at bounding box center [353, 453] width 10 height 6
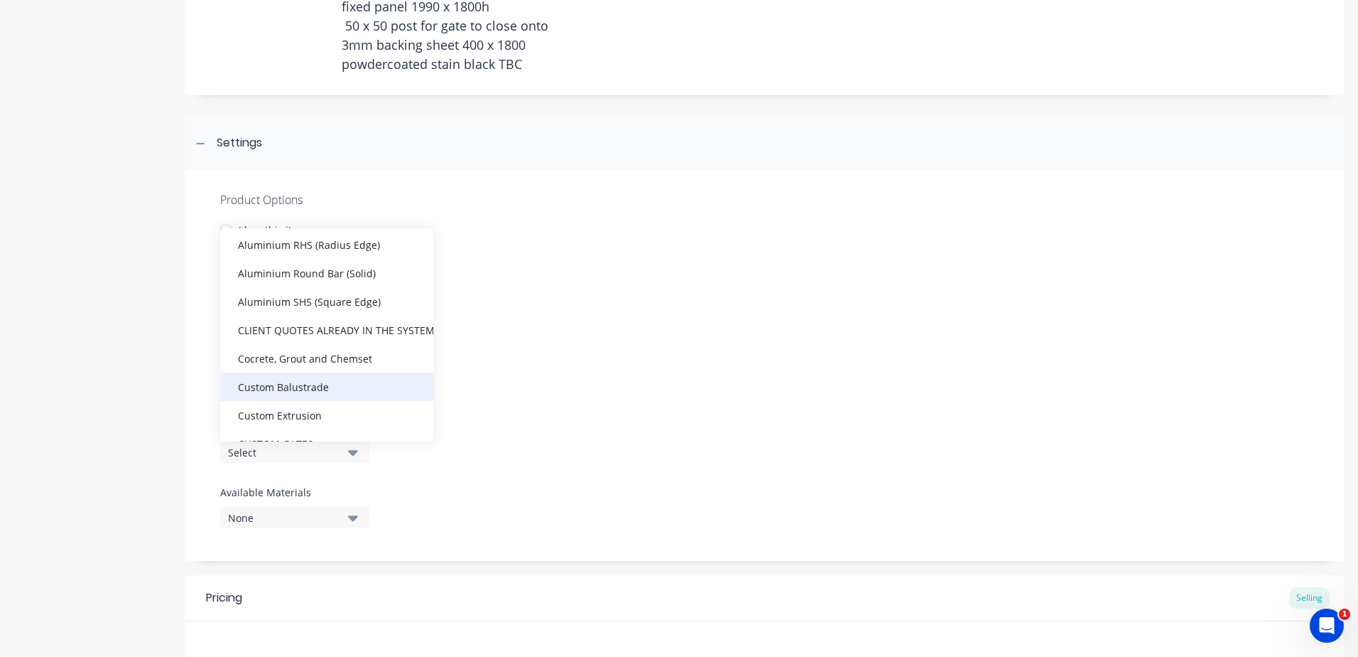
scroll to position [284, 0]
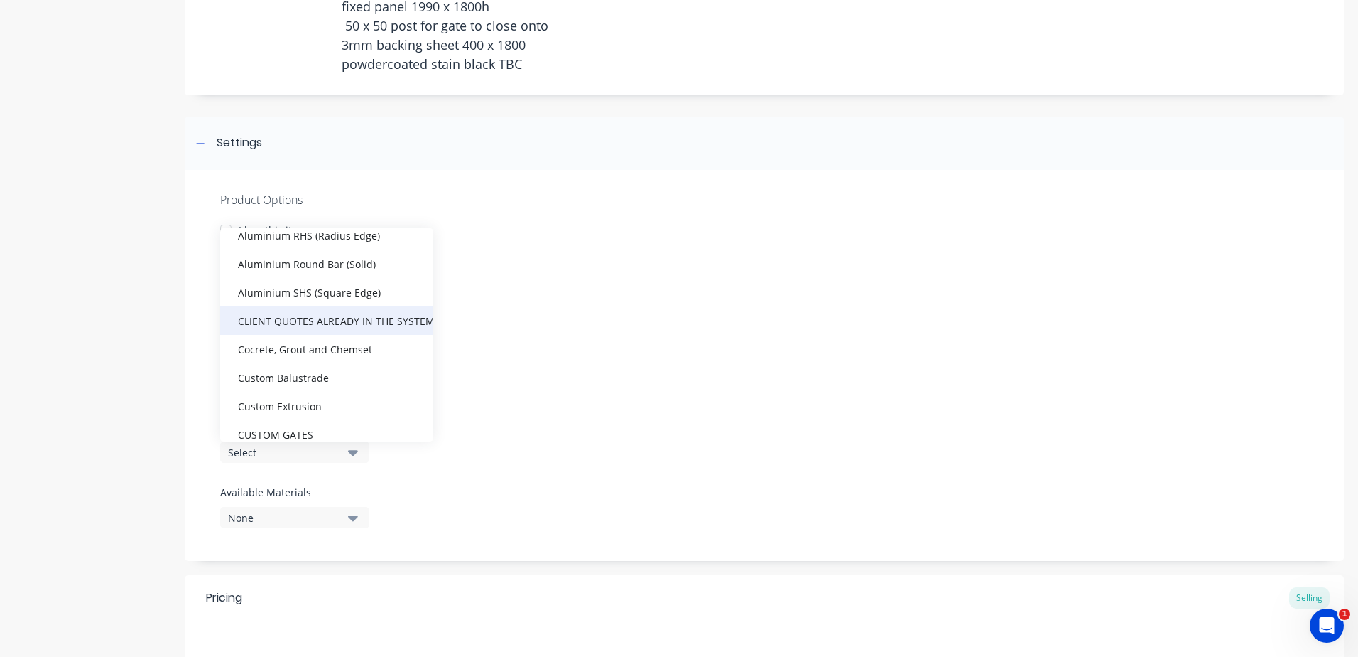
click at [309, 320] on div "CLIENT QUOTES ALREADY IN THE SYSTEM PRIOR TO [DATE]" at bounding box center [326, 320] width 213 height 28
type textarea "x"
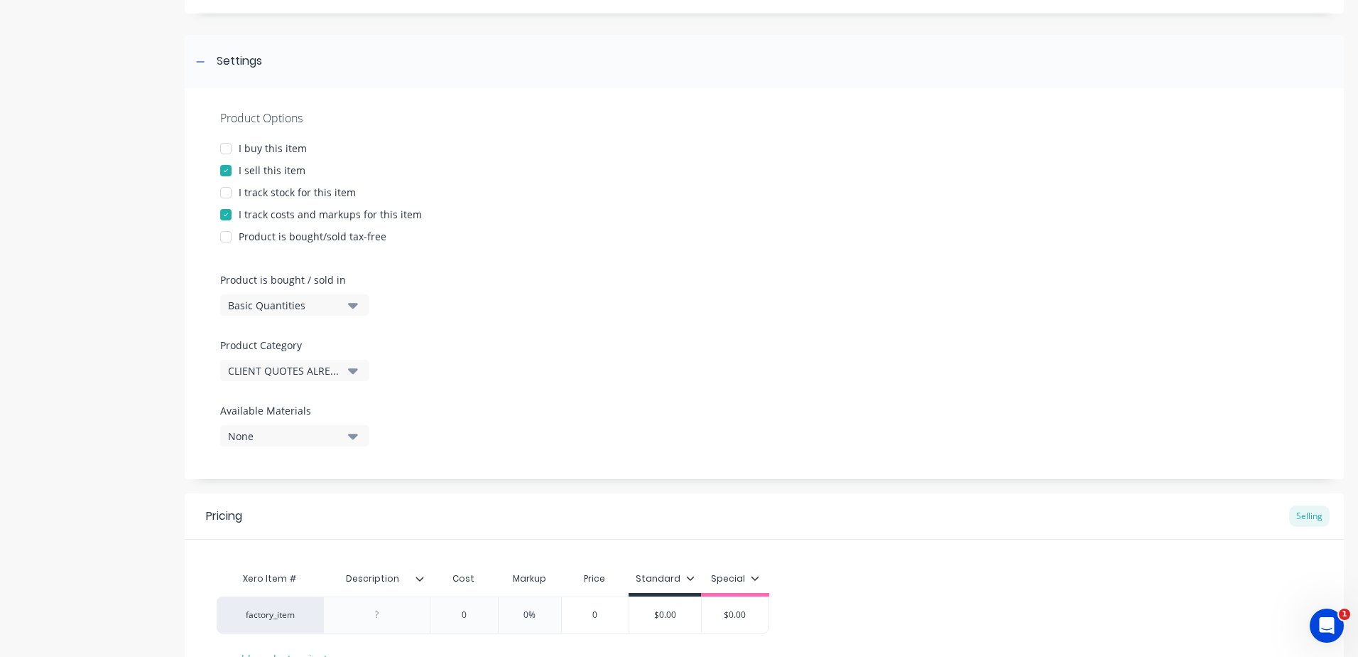
scroll to position [491, 0]
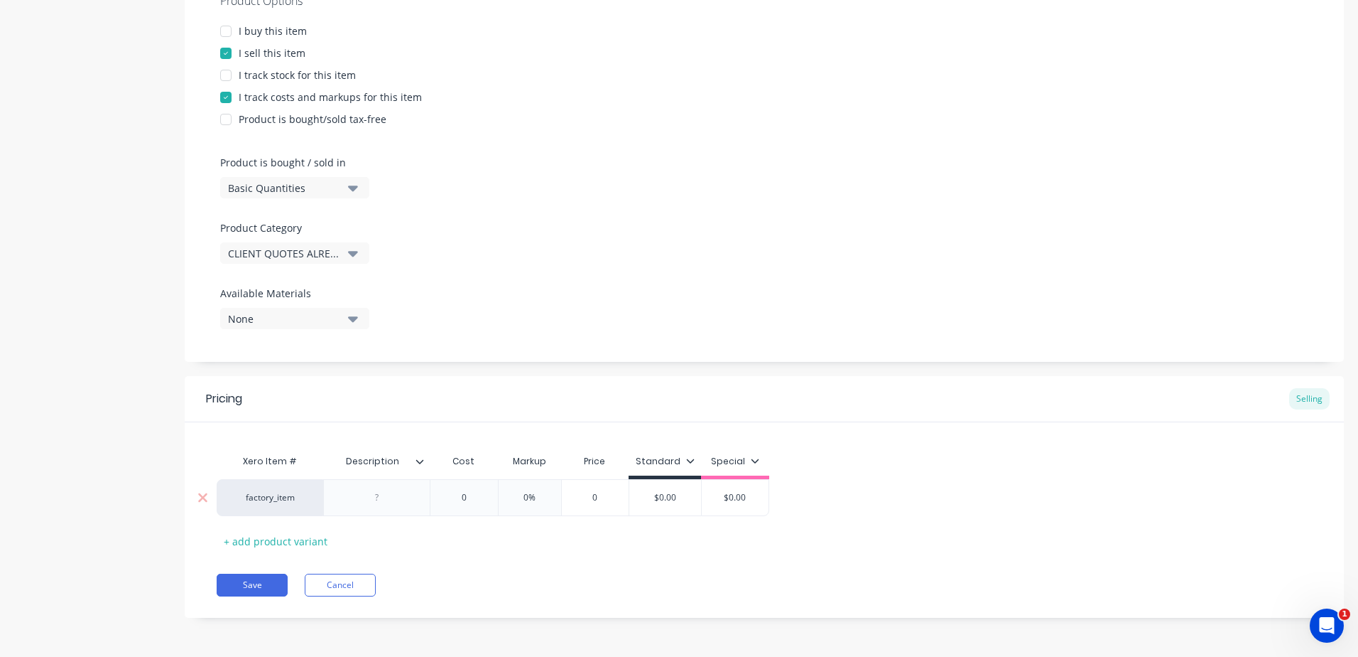
click at [395, 491] on div at bounding box center [377, 497] width 71 height 18
paste div
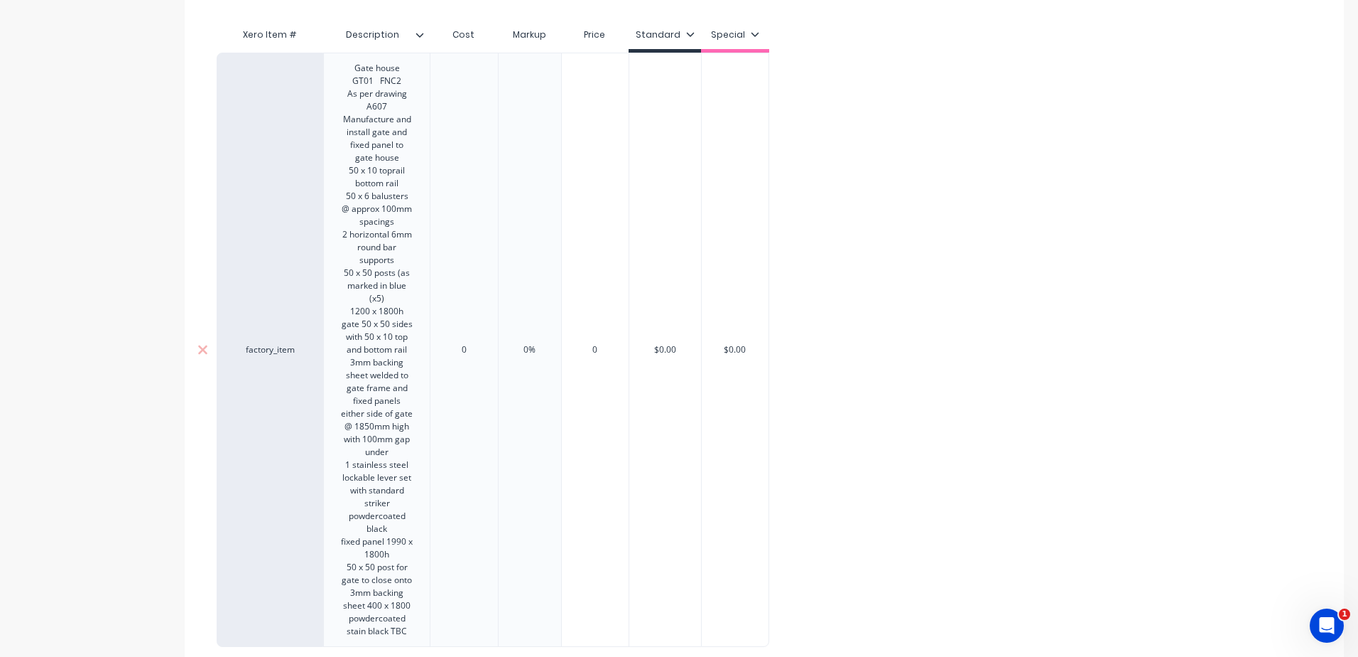
click at [470, 357] on div "0" at bounding box center [463, 350] width 71 height 36
type textarea "x"
type input "0"
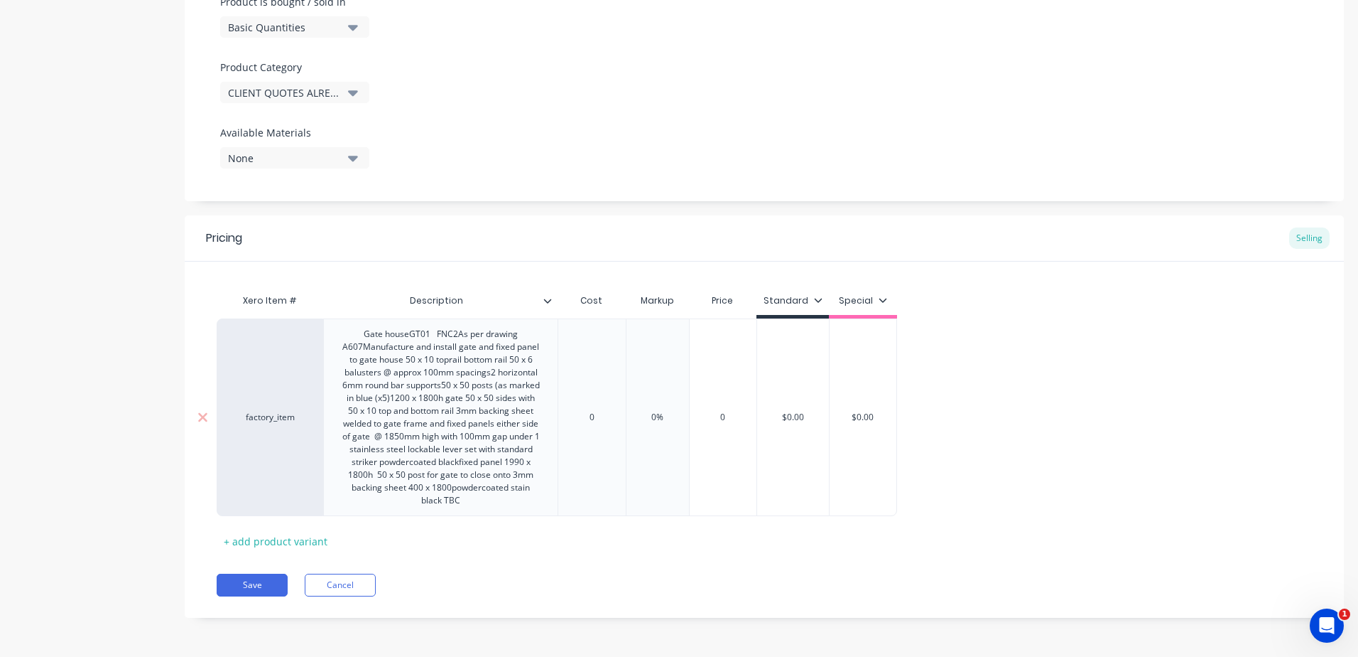
scroll to position [652, 0]
type textarea "x"
type input "3"
type textarea "x"
type input "34"
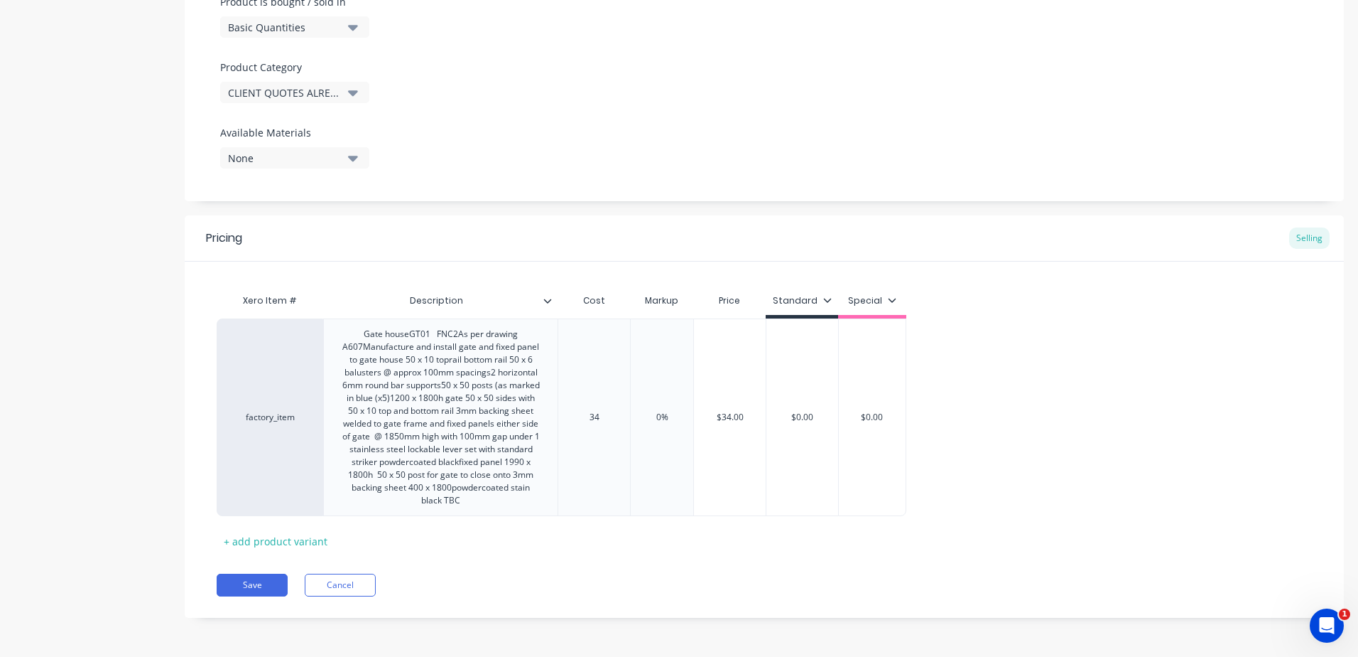
type textarea "x"
type input "348"
type textarea "x"
type input "3484"
type input "0%"
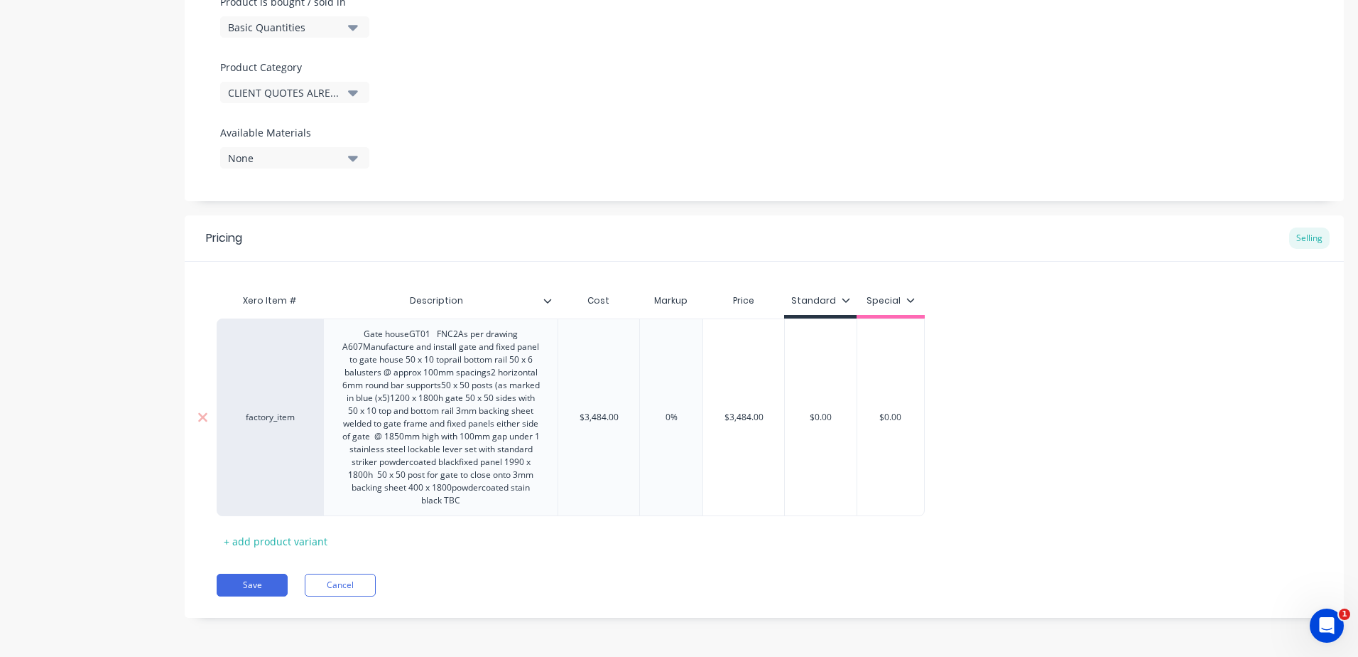
click at [681, 418] on input "0%" at bounding box center [671, 417] width 71 height 13
drag, startPoint x: 681, startPoint y: 418, endPoint x: 622, endPoint y: 418, distance: 58.3
click at [622, 418] on div "factory_item Gate houseGT01 FNC2As per drawing A607Manufacture and install gate…" at bounding box center [571, 417] width 708 height 198
type textarea "x"
type input "2"
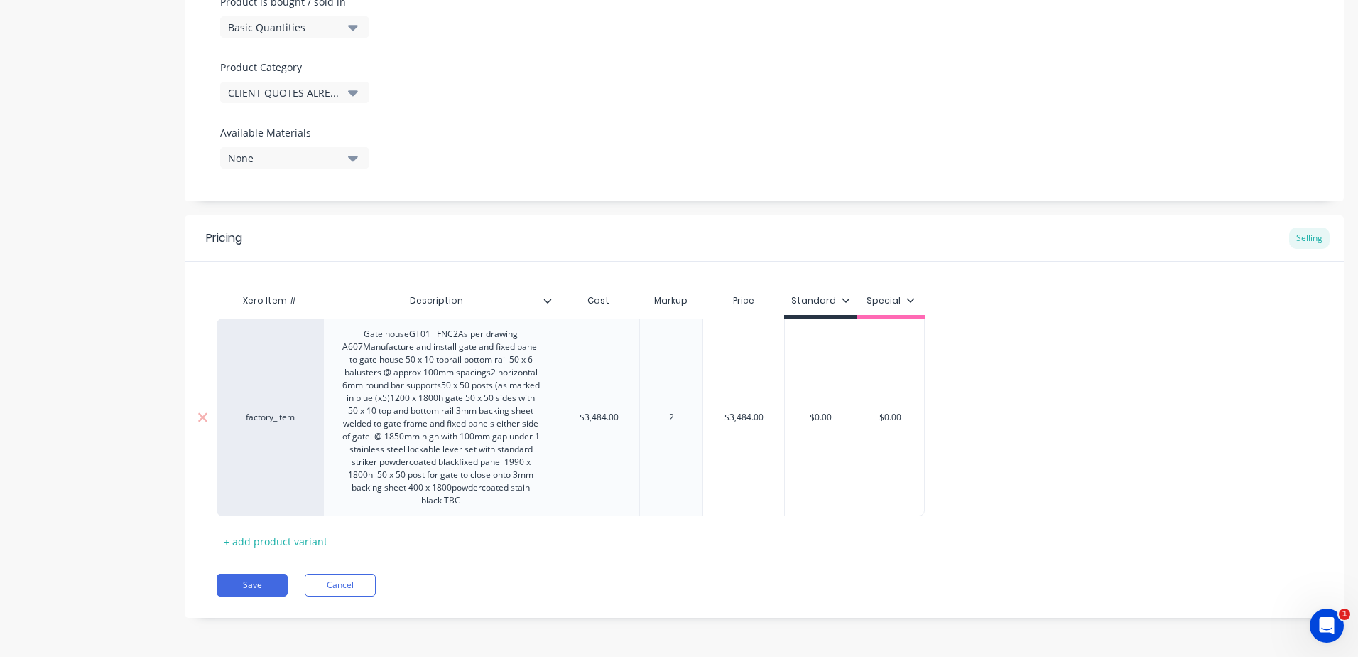
type textarea "x"
type input "24"
type textarea "x"
type input "2"
type textarea "x"
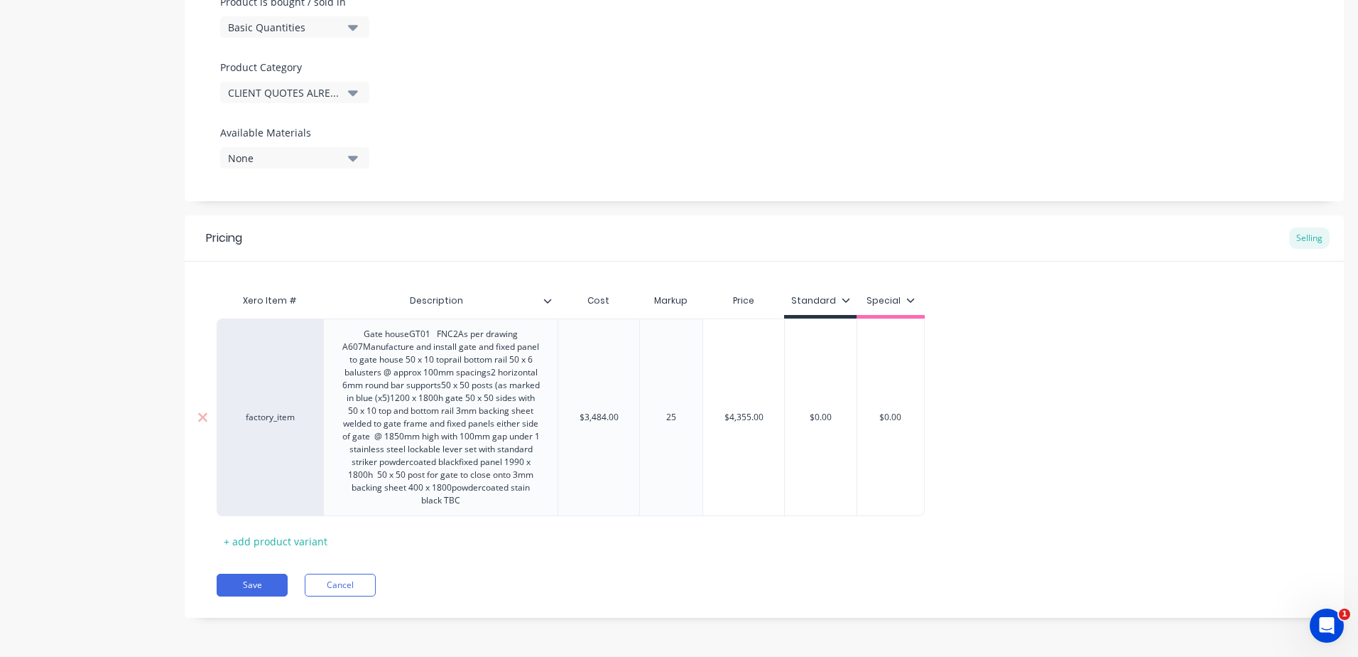
type input "25"
click at [691, 460] on div "25% 25" at bounding box center [670, 417] width 63 height 198
type input "$4,355.00"
drag, startPoint x: 772, startPoint y: 413, endPoint x: 662, endPoint y: 408, distance: 109.5
click at [662, 408] on div "factory_item Gate houseGT01 FNC2As per drawing A607Manufacture and install gate…" at bounding box center [571, 417] width 708 height 198
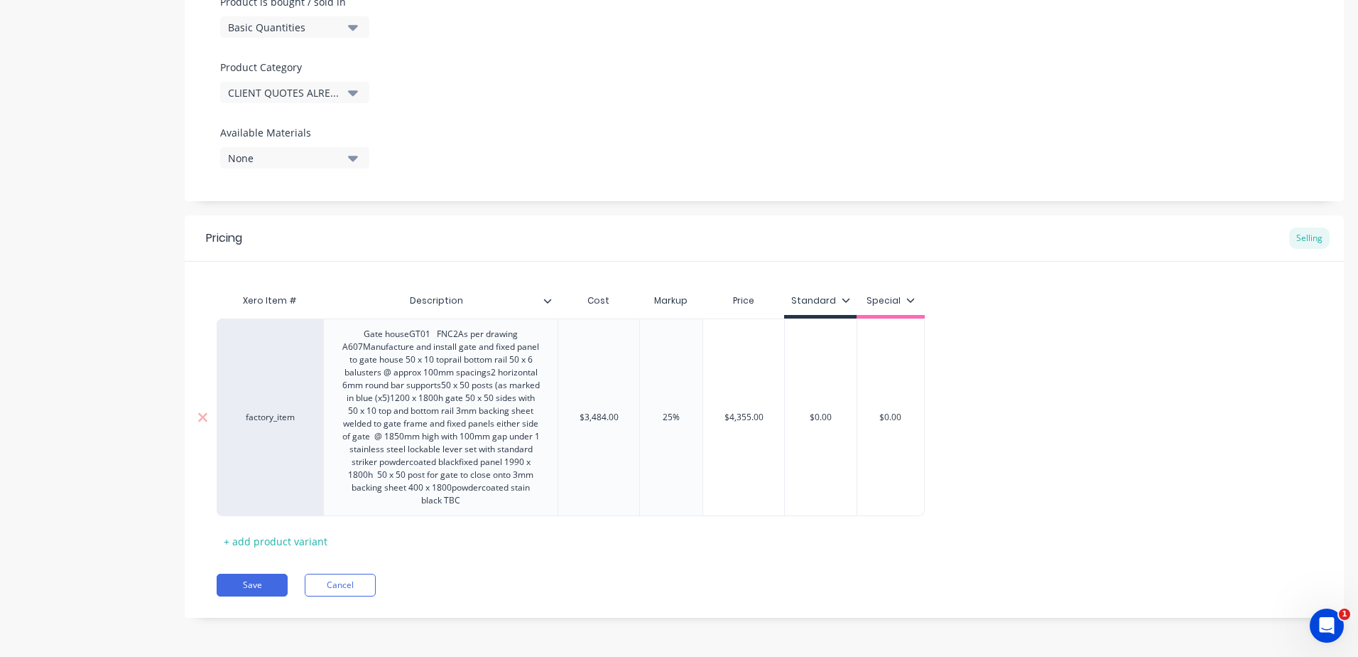
type input "$0.00"
drag, startPoint x: 843, startPoint y: 419, endPoint x: 743, endPoint y: 419, distance: 100.2
click at [743, 419] on div "factory_item Gate houseGT01 FNC2As per drawing A607Manufacture and install gate…" at bounding box center [571, 417] width 708 height 198
type textarea "x"
type input "4"
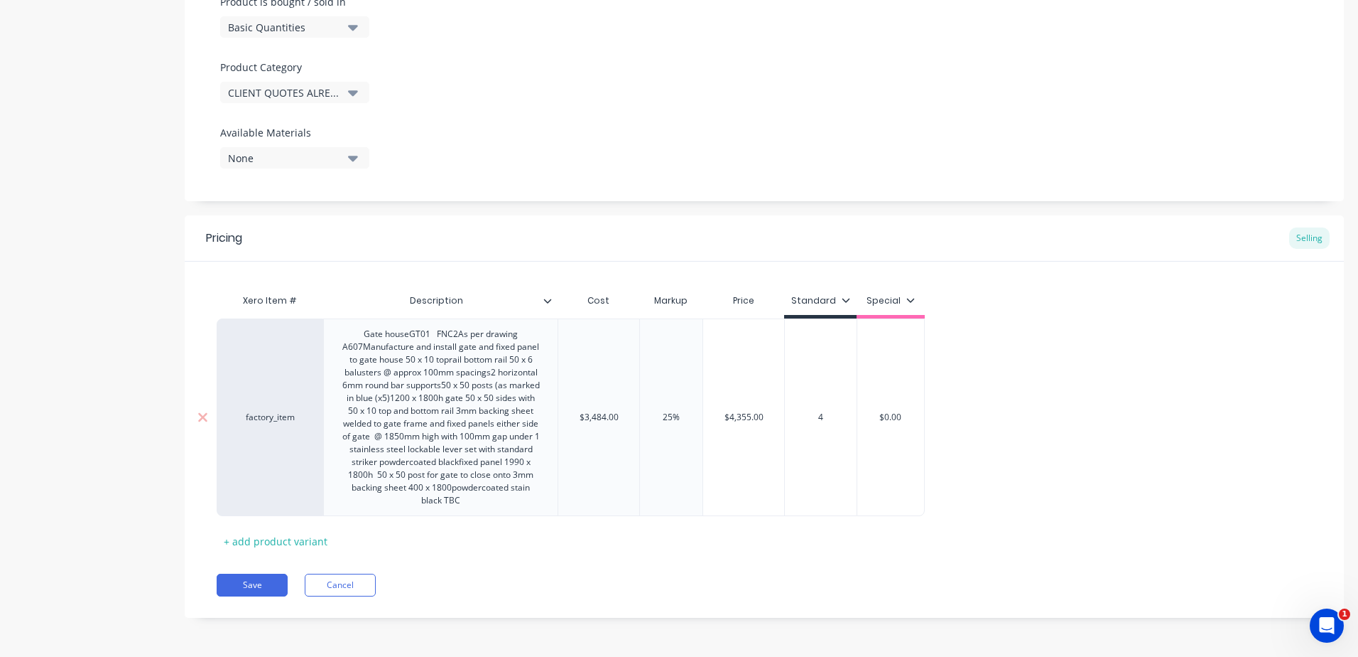
type textarea "x"
type input "43"
type textarea "x"
type input "435"
type textarea "x"
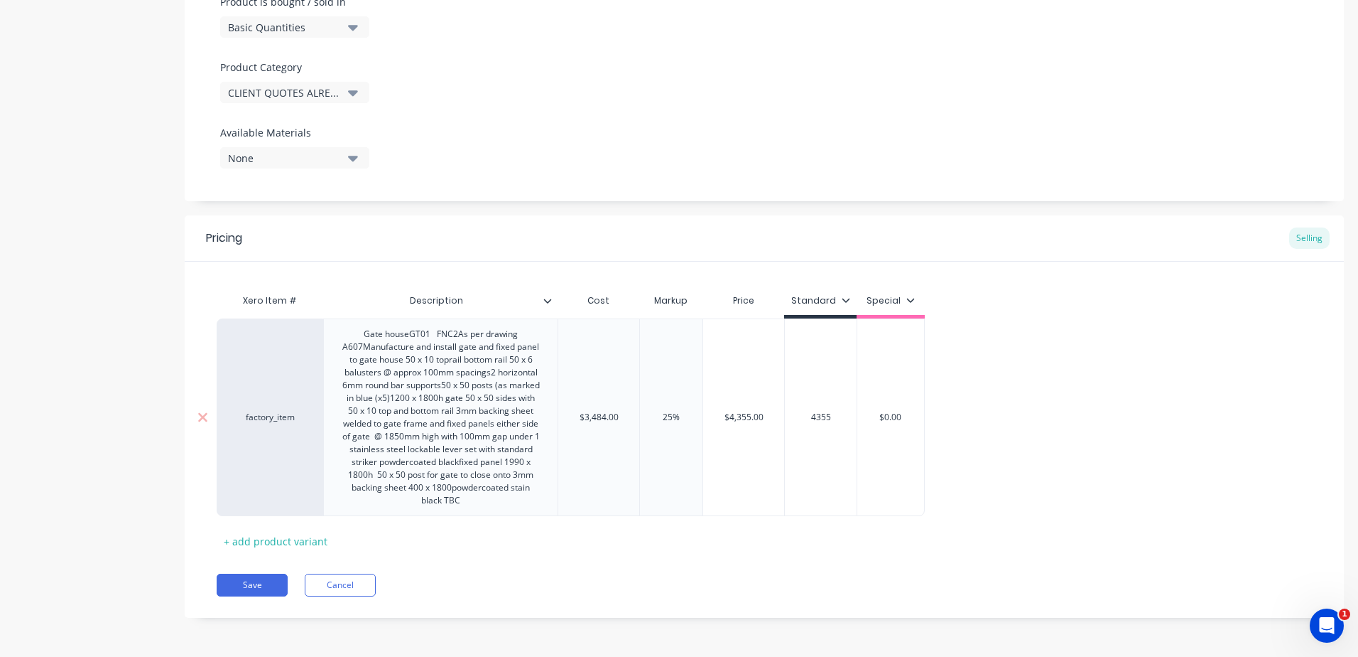
click at [833, 484] on div "$4,355.00 4355" at bounding box center [820, 417] width 72 height 198
type input "4355"
click at [268, 578] on button "Save" at bounding box center [252, 584] width 71 height 23
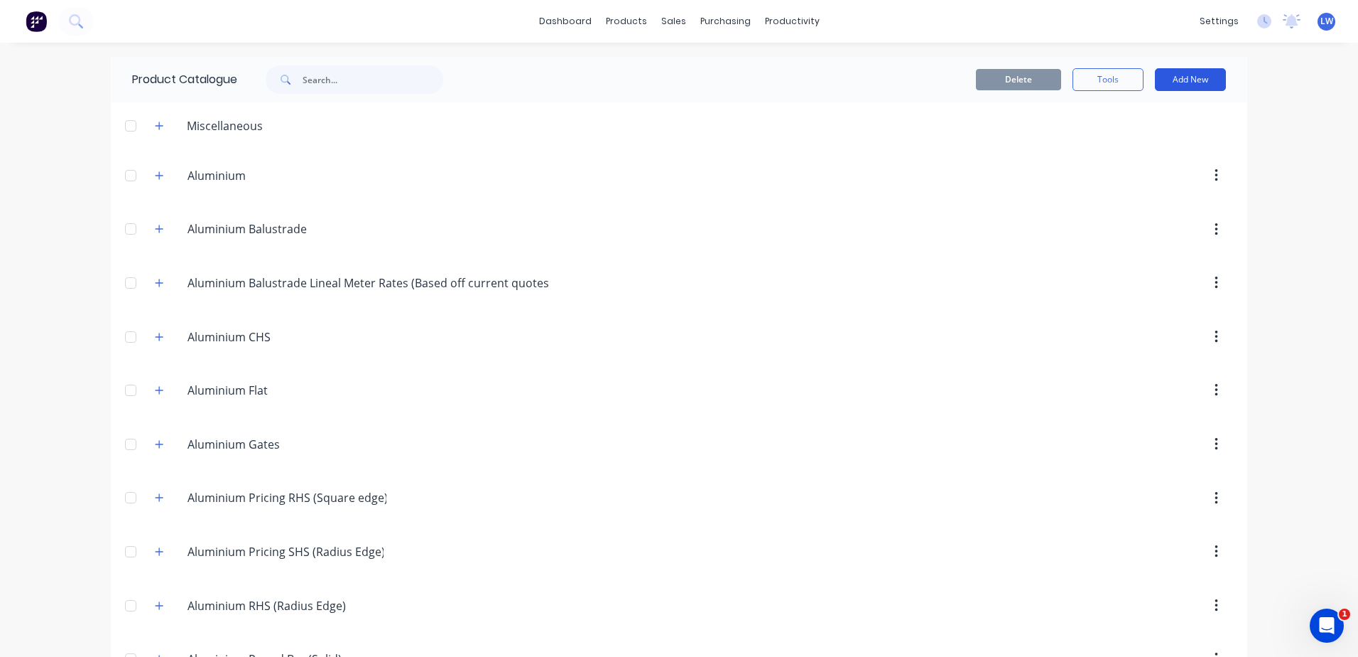
click at [1192, 81] on button "Add New" at bounding box center [1190, 79] width 71 height 23
click at [1131, 139] on div "Product" at bounding box center [1158, 144] width 109 height 21
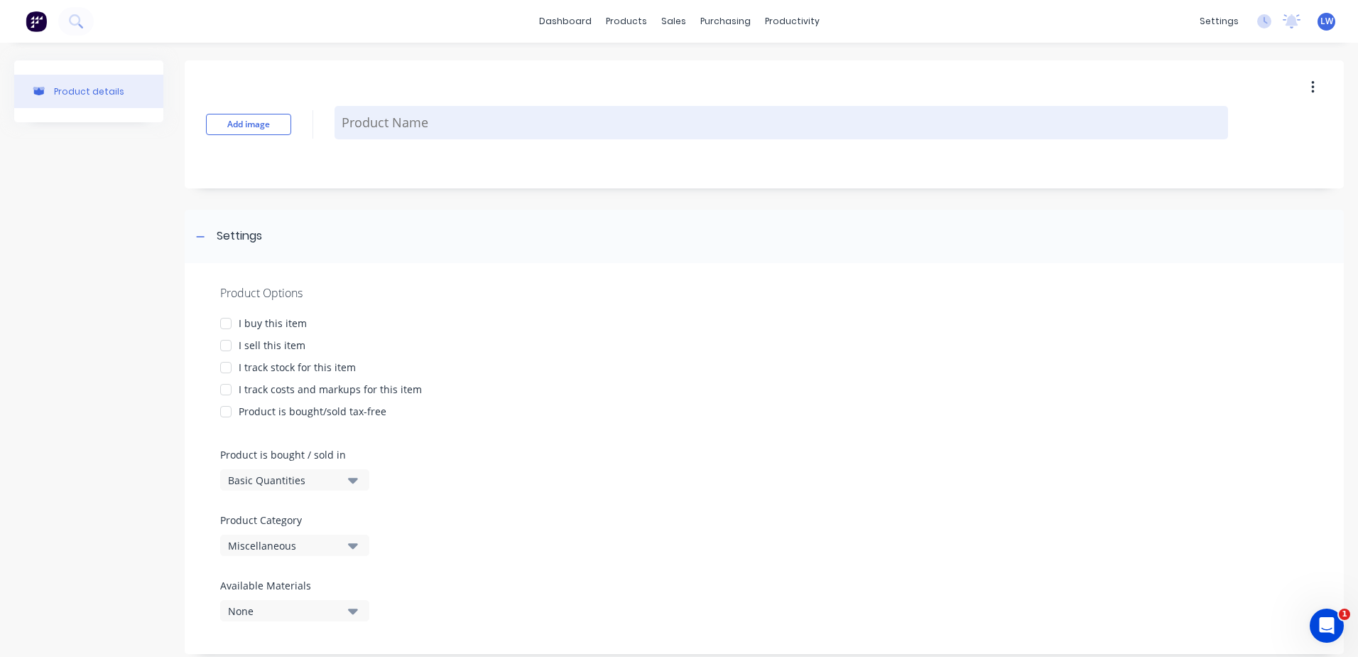
click at [436, 130] on textarea at bounding box center [782, 122] width 894 height 33
paste textarea "SCR1 Manufacture and install aluminium screen 40 x 20 vertical battens @ approx…"
type textarea "x"
type textarea "SCR1 Manufacture and install aluminium screen 40 x 20 vertical battens @ approx…"
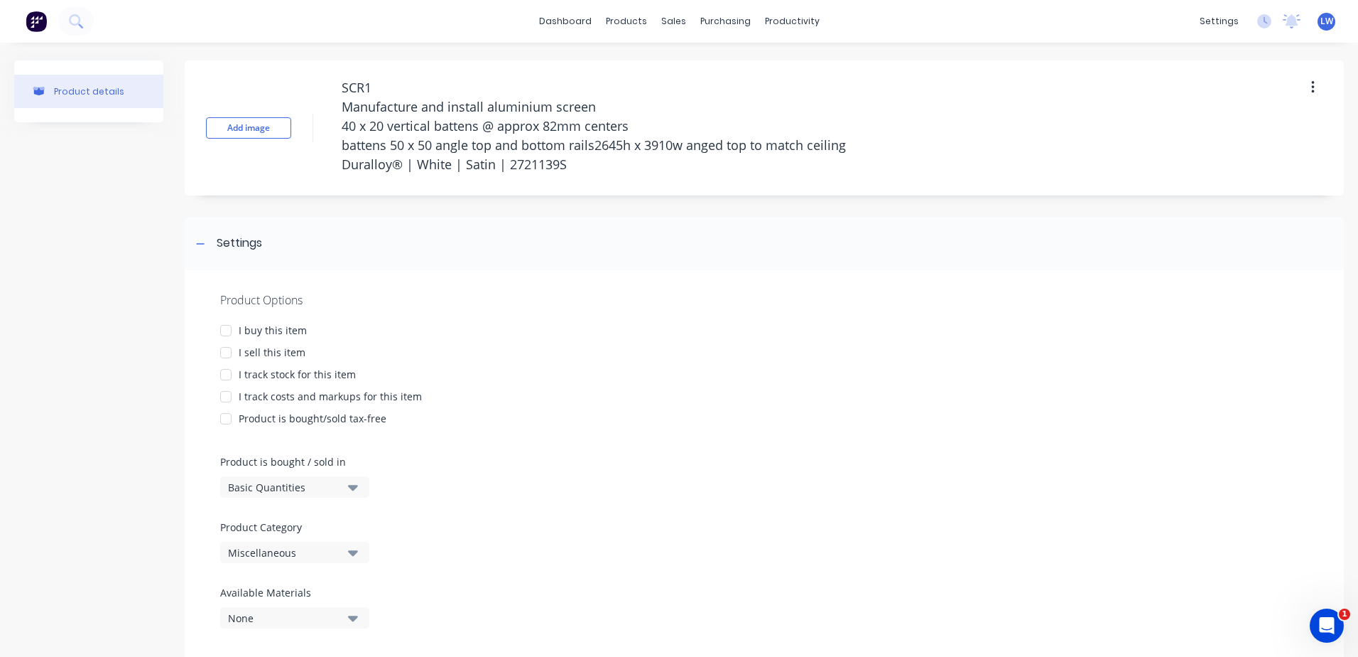
drag, startPoint x: 369, startPoint y: 85, endPoint x: 263, endPoint y: 82, distance: 105.9
click at [263, 82] on div "Add image SCR1 Manufacture and install aluminium screen 40 x 20 vertical batten…" at bounding box center [765, 127] width 1160 height 135
type textarea "x"
type textarea "SCR1 Manufacture and install aluminium screen 40 x 20 vertical battens @ approx…"
drag, startPoint x: 588, startPoint y: 168, endPoint x: 122, endPoint y: 53, distance: 479.2
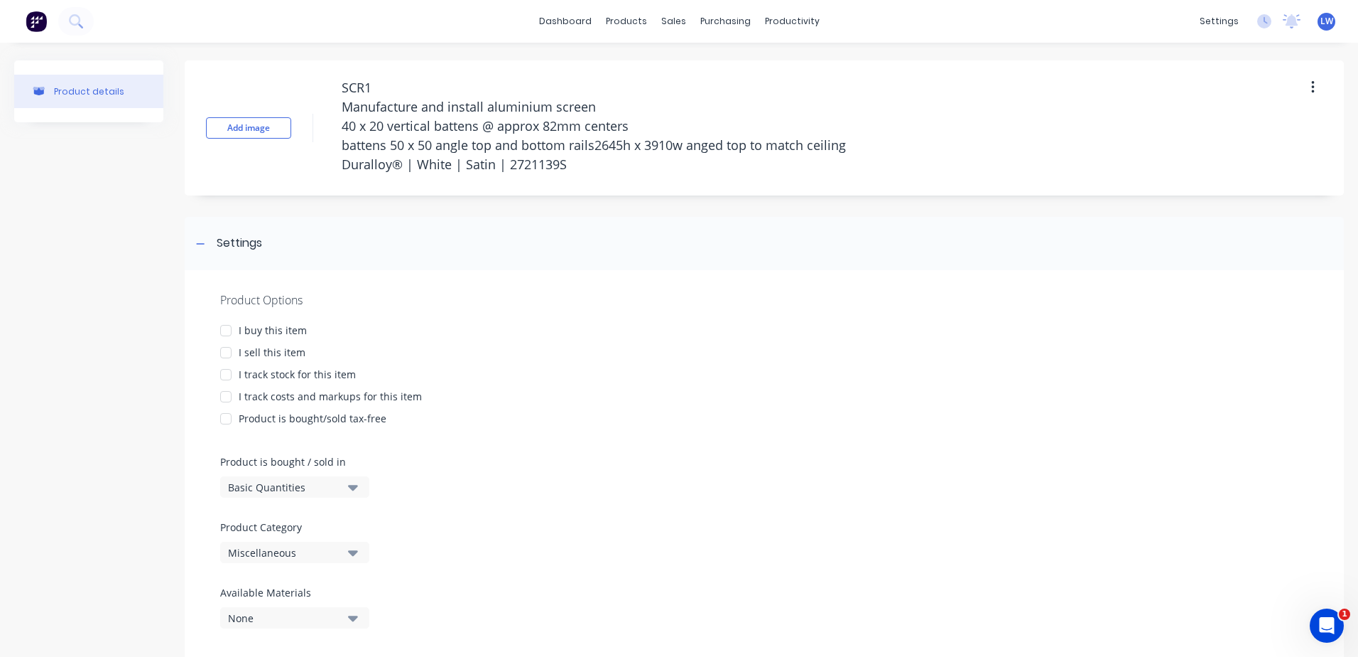
click at [122, 53] on div "Product details Add image SCR1 Manufacture and install aluminium screen 40 x 20…" at bounding box center [679, 368] width 1358 height 650
click at [222, 349] on div at bounding box center [226, 352] width 28 height 28
click at [227, 401] on div at bounding box center [226, 396] width 28 height 28
type textarea "x"
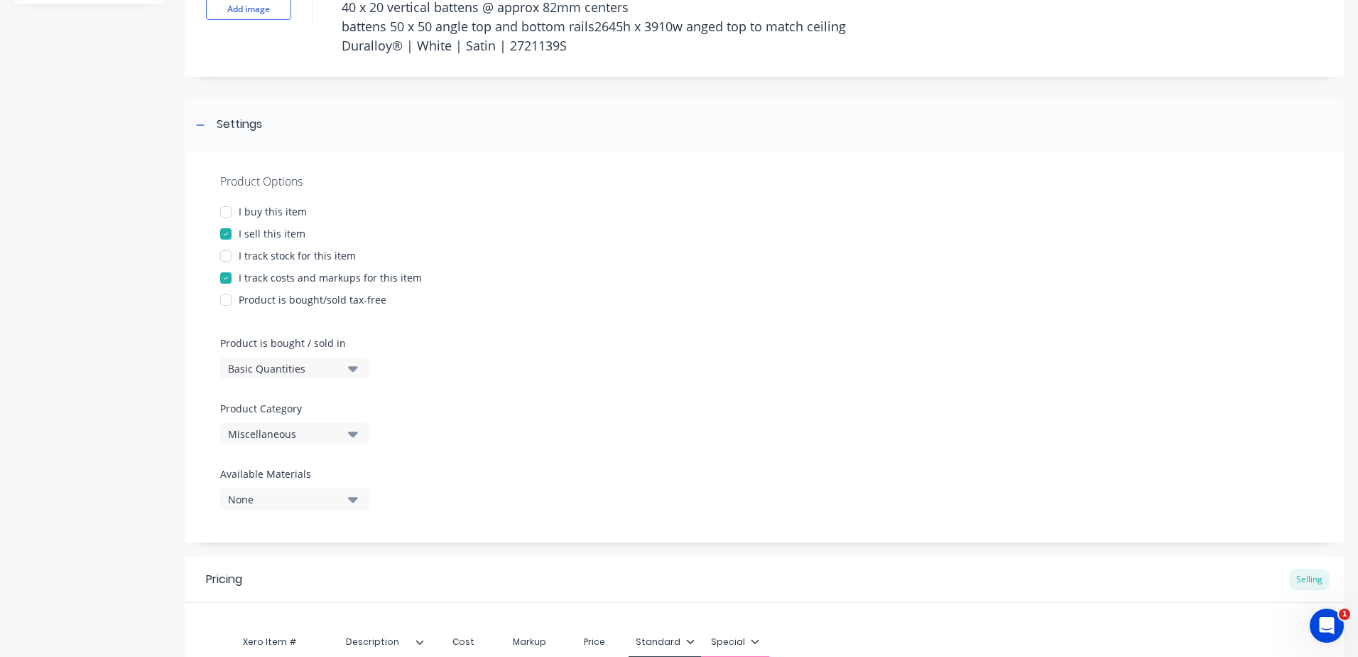
scroll to position [142, 0]
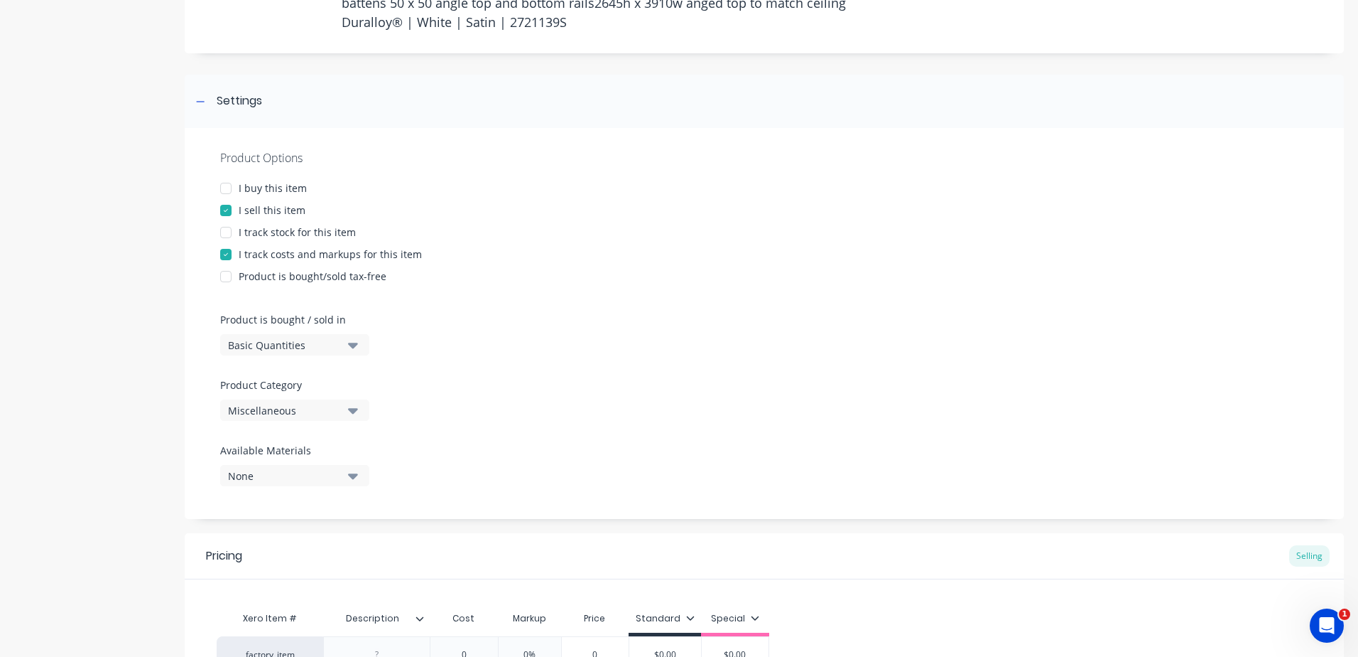
type textarea "SCR1 Manufacture and install aluminium screen 40 x 20 vertical battens @ approx…"
type textarea "x"
type textarea "SCR1 Manufacture and install aluminium screen 40 x 20 vertical battens @ approx…"
click at [357, 470] on icon "button" at bounding box center [353, 476] width 10 height 16
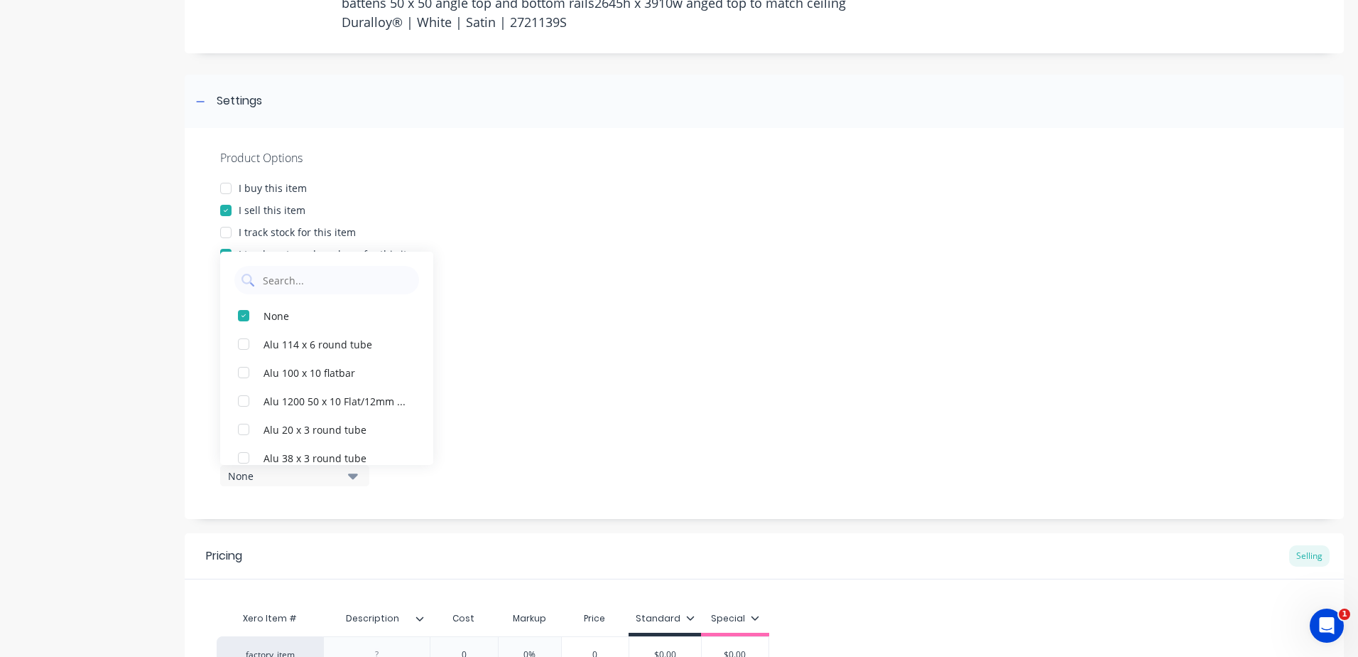
click at [779, 343] on div "Product Options I buy this item I sell this item I track stock for this item I …" at bounding box center [765, 323] width 1160 height 391
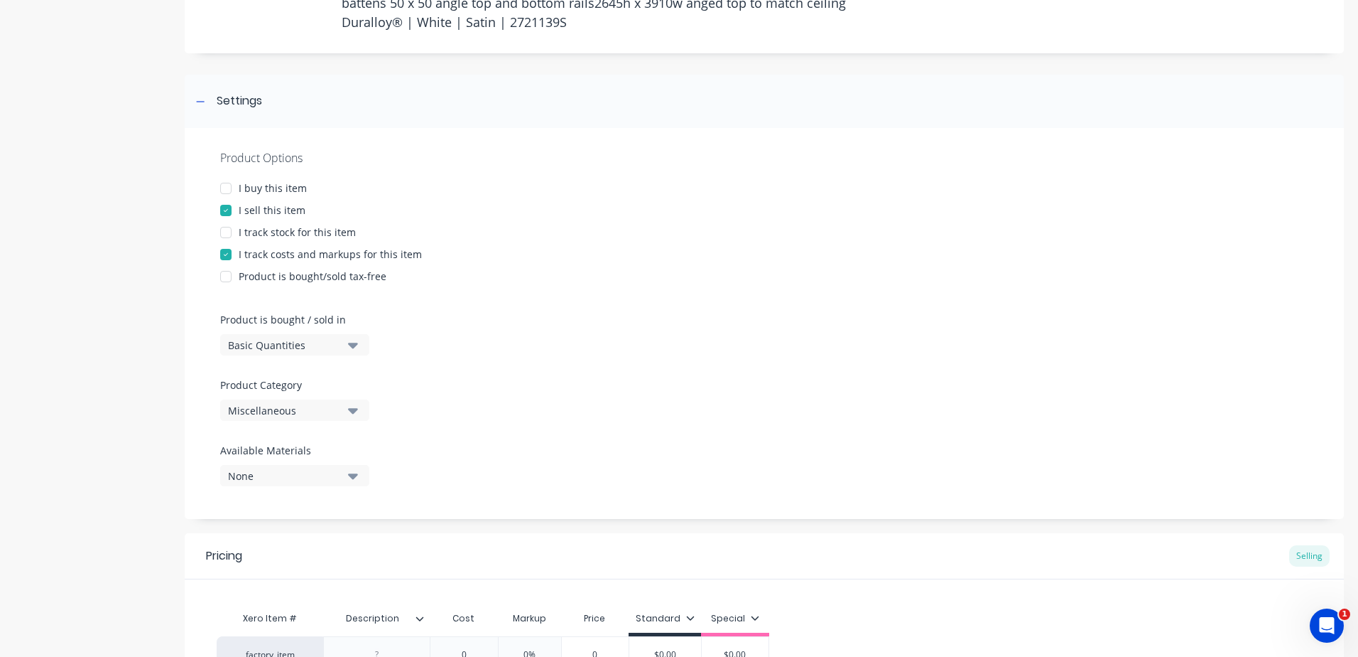
click at [356, 412] on icon "button" at bounding box center [353, 410] width 10 height 16
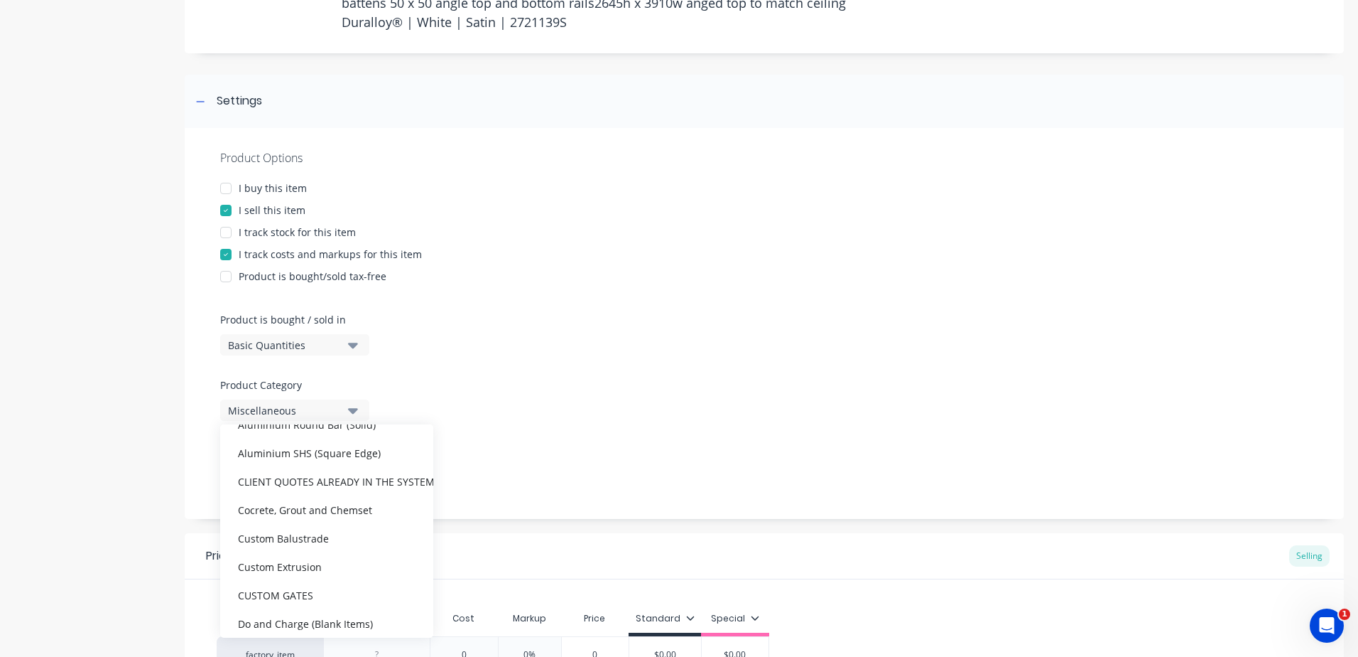
scroll to position [355, 0]
click at [301, 438] on div "CLIENT QUOTES ALREADY IN THE SYSTEM PRIOR TO [DATE]" at bounding box center [326, 445] width 213 height 28
type textarea "x"
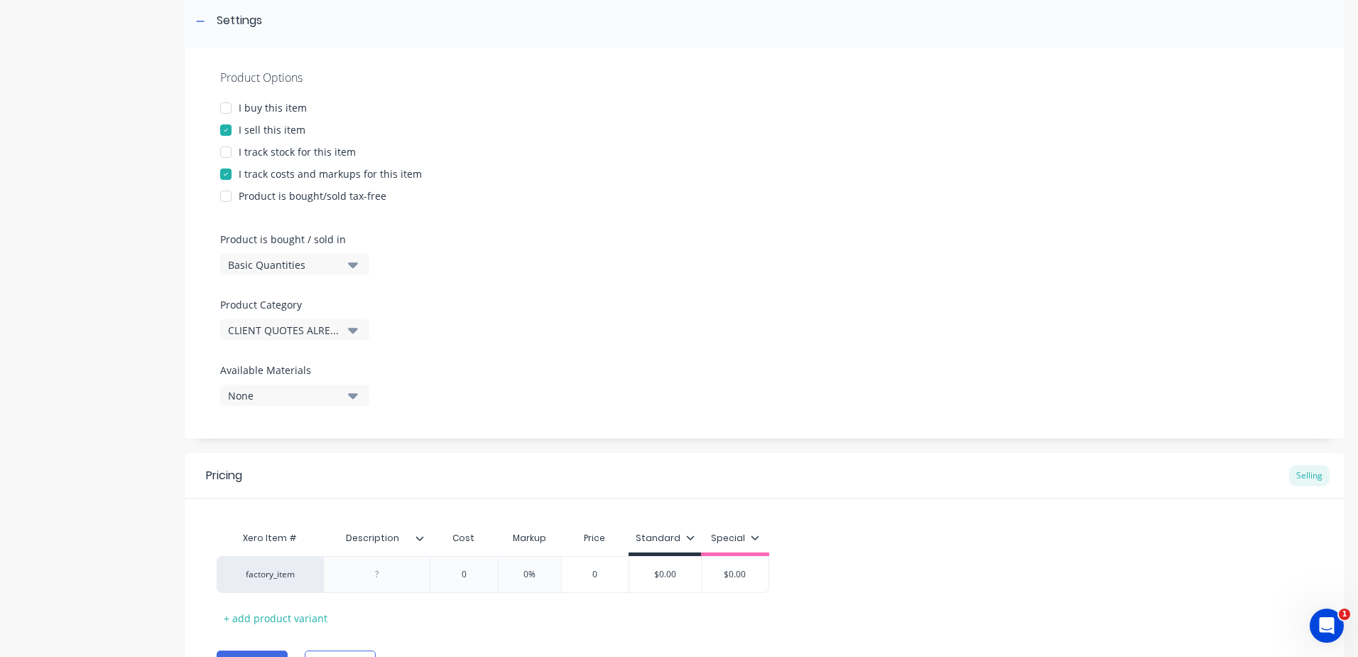
scroll to position [299, 0]
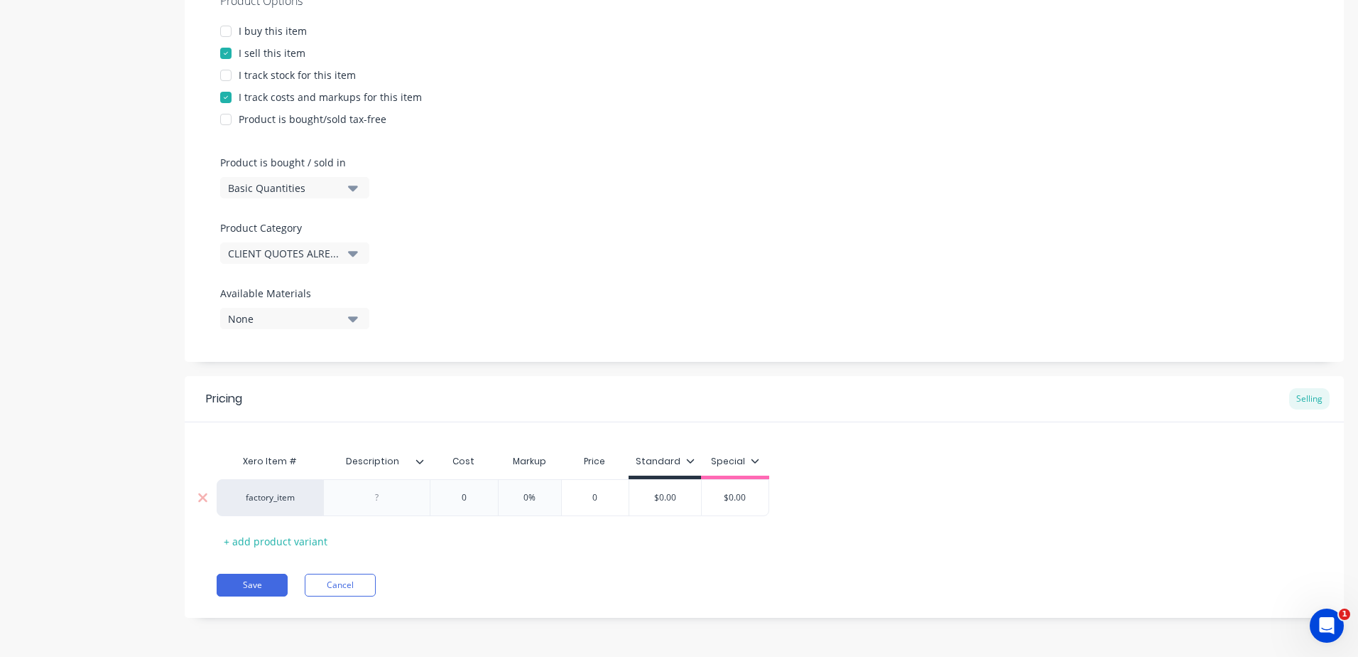
click at [383, 505] on div at bounding box center [377, 497] width 71 height 18
paste div
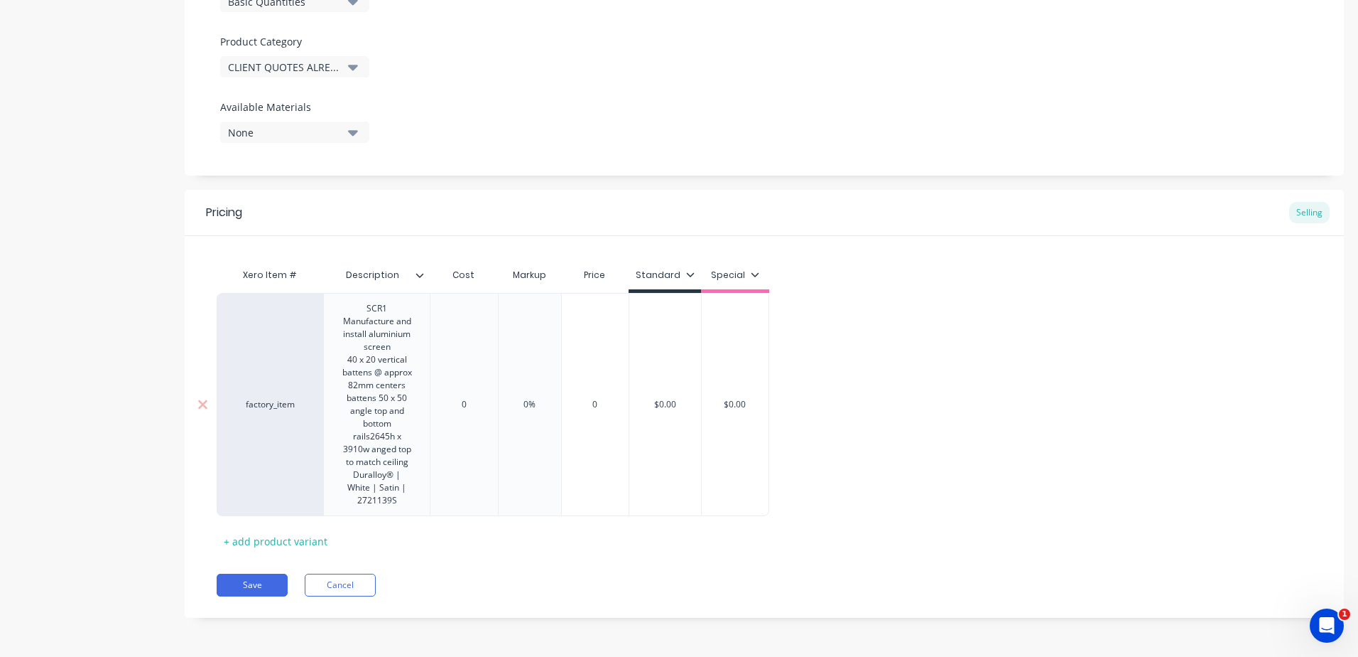
click at [463, 418] on div "0" at bounding box center [463, 405] width 71 height 36
type textarea "x"
type input "0"
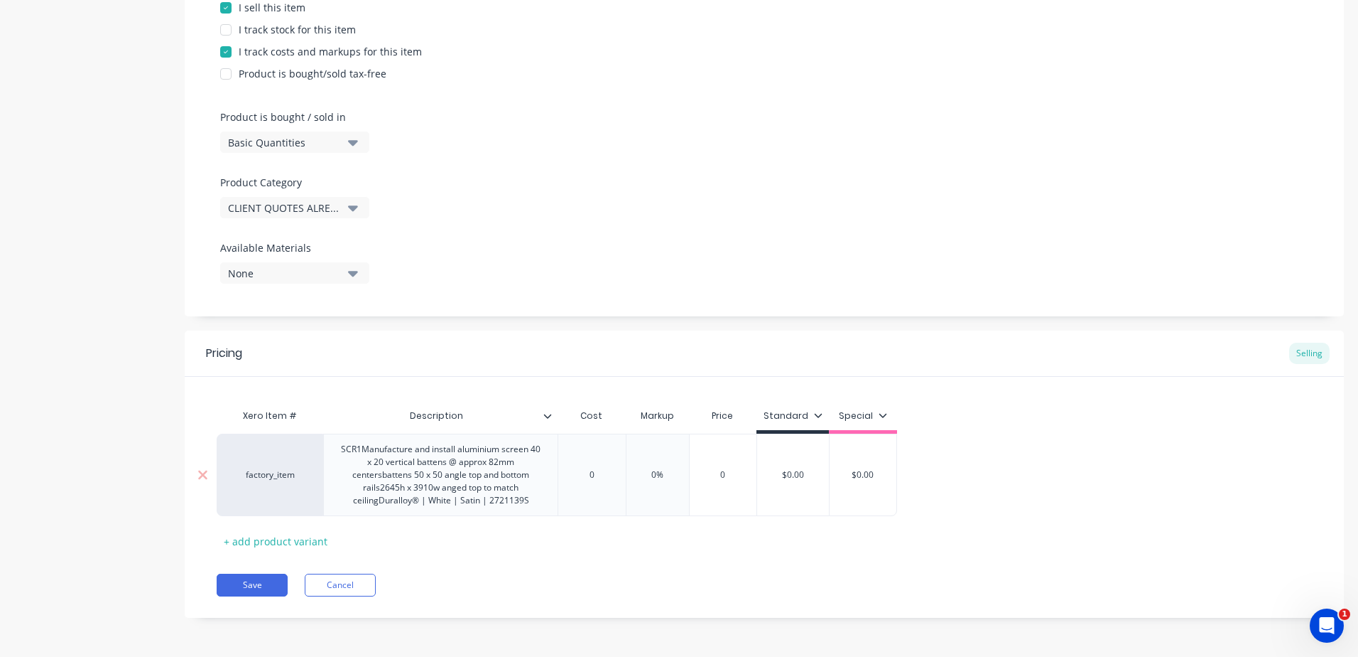
scroll to position [345, 0]
drag, startPoint x: 604, startPoint y: 473, endPoint x: 561, endPoint y: 473, distance: 42.6
click at [561, 473] on input "0" at bounding box center [591, 474] width 71 height 13
type textarea "x"
type input "4"
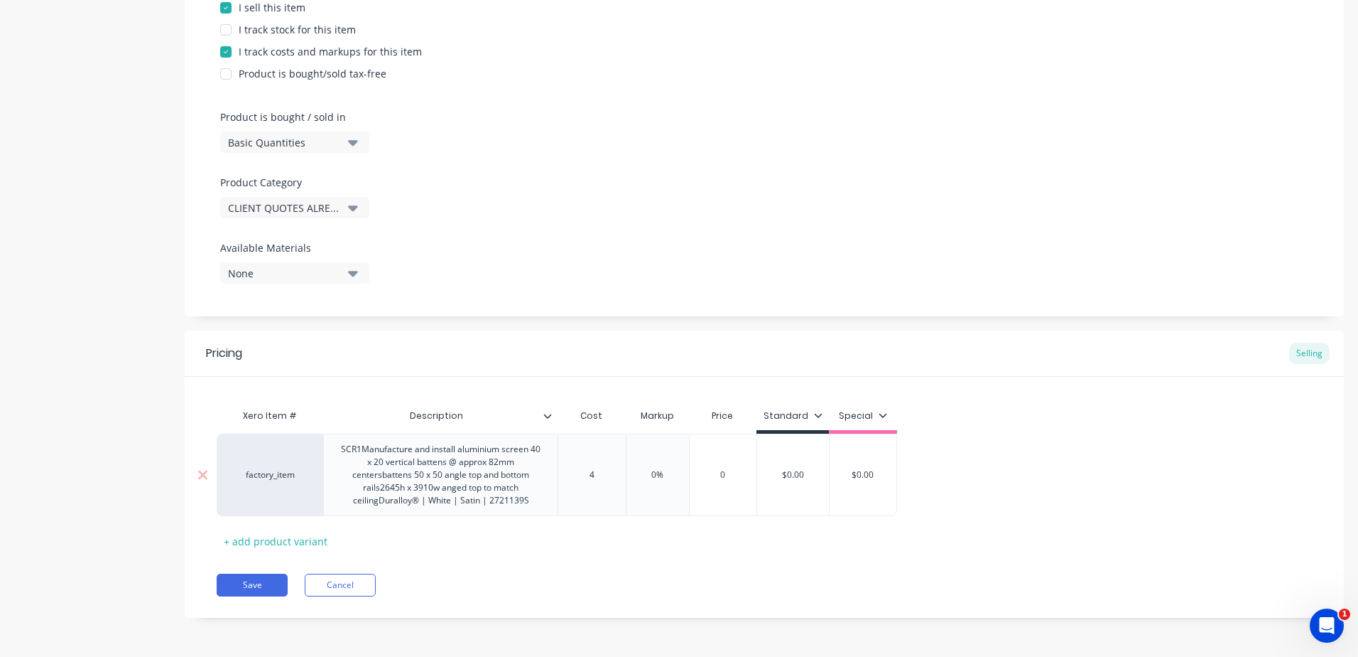
type textarea "x"
type input "42"
type textarea "x"
type input "424"
type textarea "x"
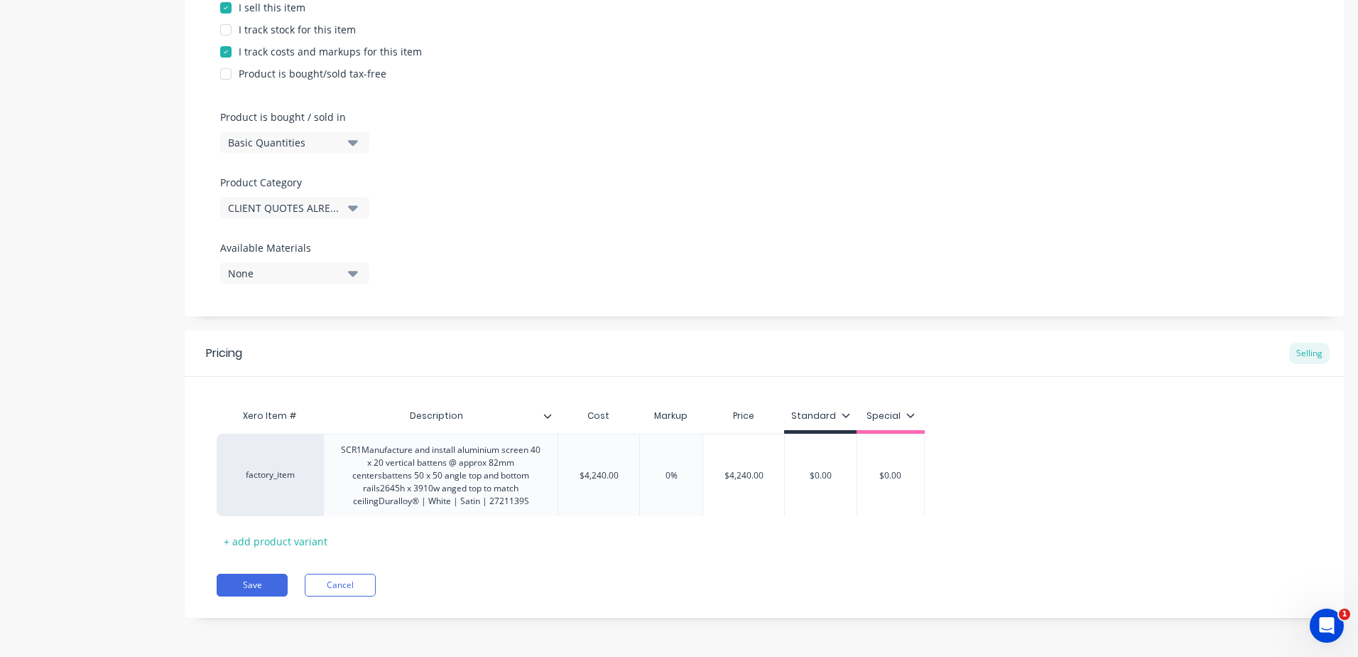
drag, startPoint x: 682, startPoint y: 481, endPoint x: 627, endPoint y: 475, distance: 55.8
click at [627, 475] on div "factory_item SCR1Manufacture and install aluminium screen 40 x 20 vertical batt…" at bounding box center [765, 474] width 1096 height 82
type input "4240"
type input "0%"
drag, startPoint x: 686, startPoint y: 472, endPoint x: 634, endPoint y: 472, distance: 51.9
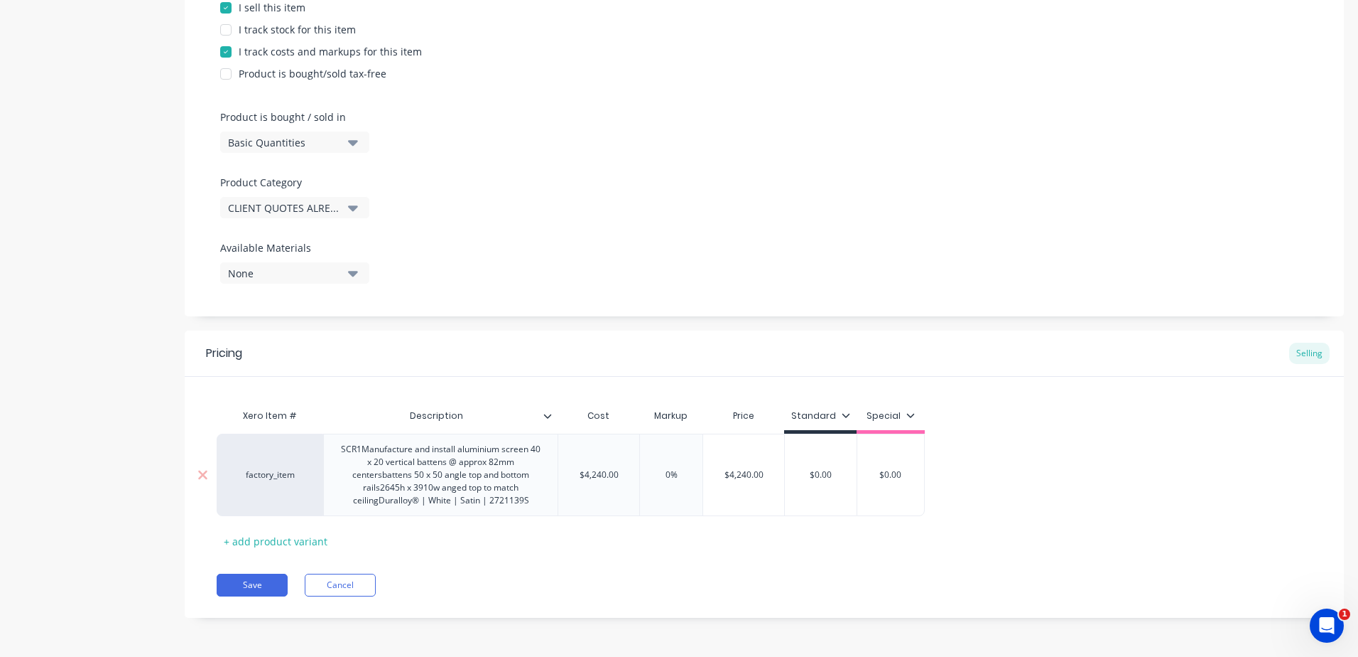
click at [634, 472] on div "factory_item SCR1Manufacture and install aluminium screen 40 x 20 vertical batt…" at bounding box center [571, 474] width 708 height 82
type textarea "x"
type input "2"
type textarea "x"
type input "25"
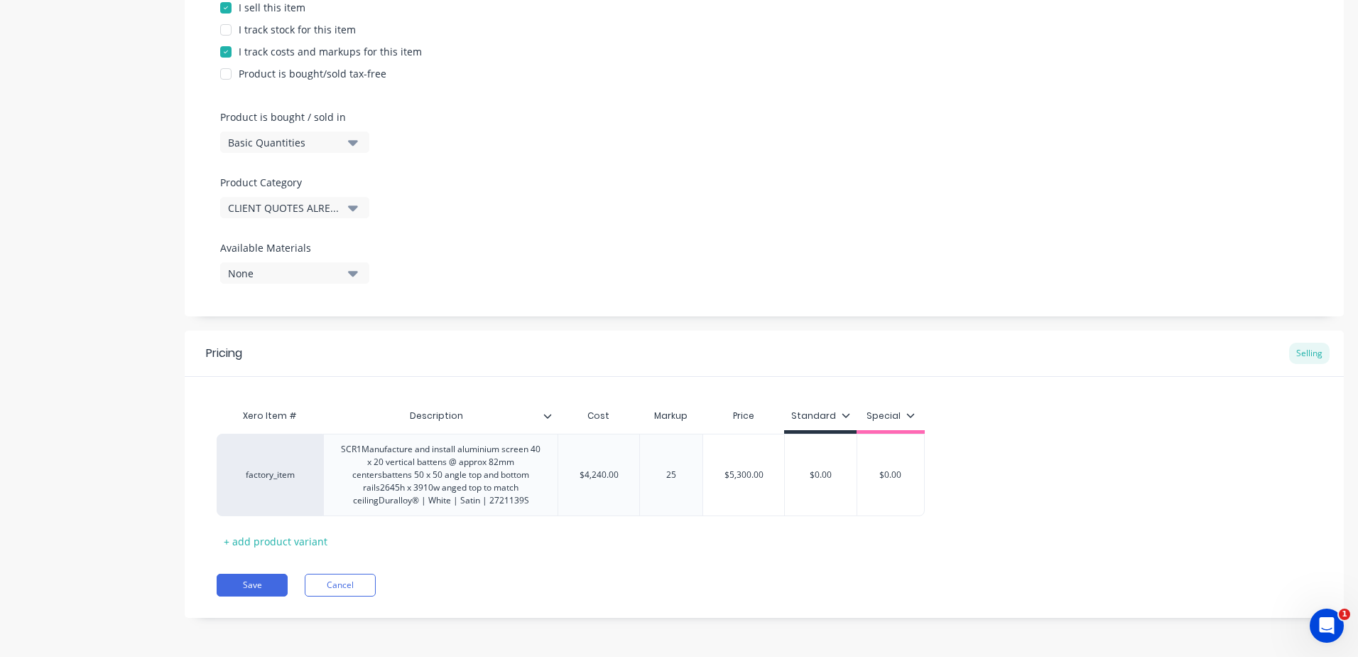
click at [695, 546] on div "Xero Item # Description Cost Markup Price Standard Special factory_item SCR1Man…" at bounding box center [765, 476] width 1096 height 151
type input "$0.00"
drag, startPoint x: 837, startPoint y: 473, endPoint x: 547, endPoint y: 475, distance: 289.9
click at [548, 475] on div "factory_item SCR1Manufacture and install aluminium screen 40 x 20 vertical batt…" at bounding box center [571, 474] width 708 height 82
type textarea "x"
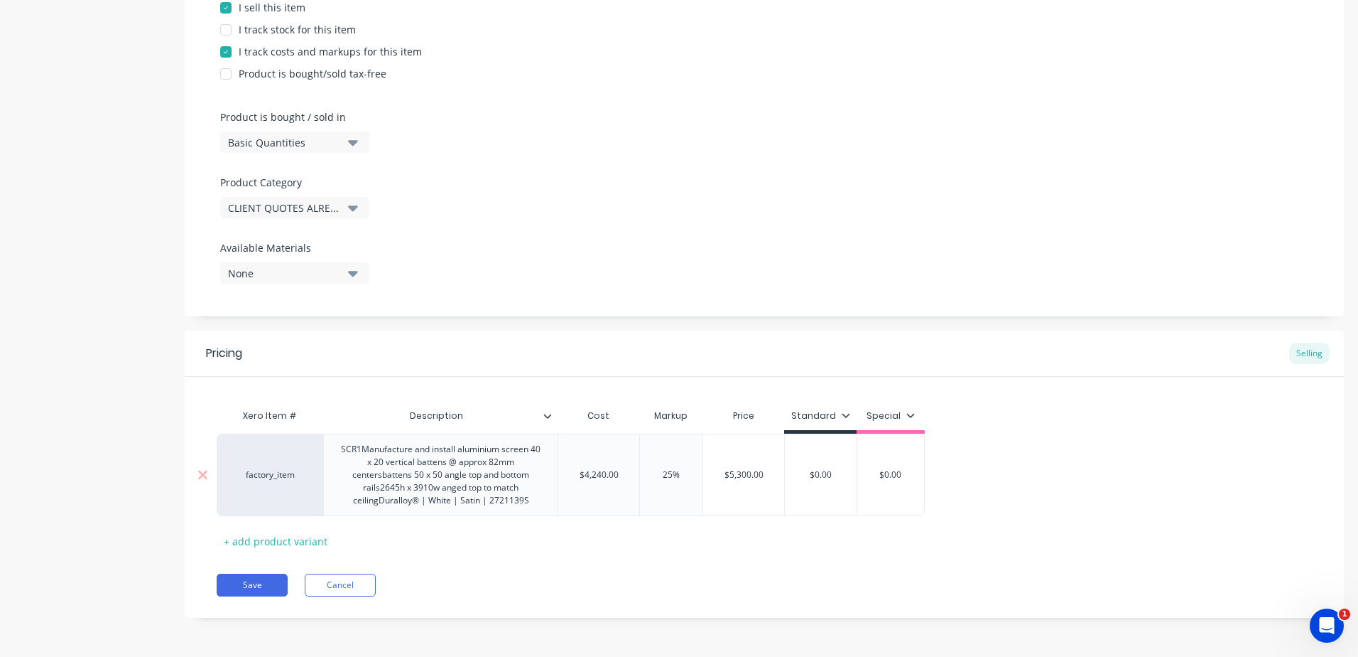
type input "5"
type textarea "x"
type input "53"
type textarea "x"
type input "530"
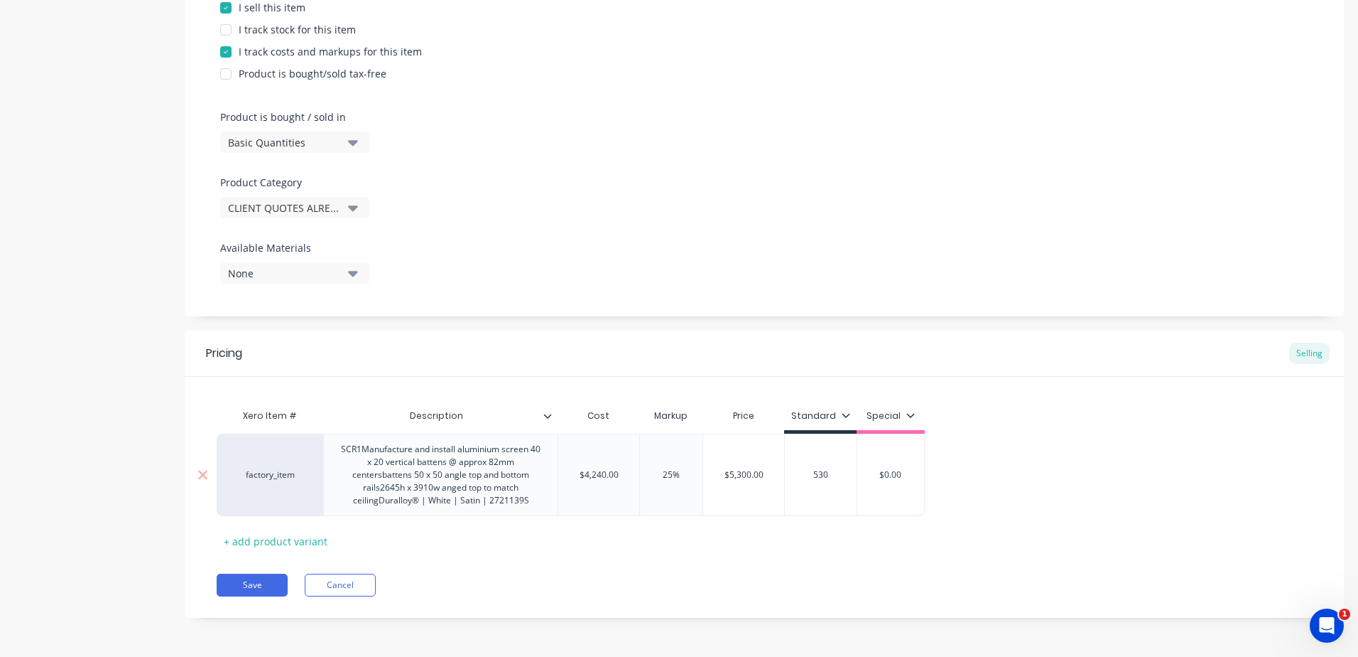
type textarea "x"
type input "5300"
click at [516, 551] on div "Xero Item # Description Cost Markup Price Standard Special factory_item SCR1Man…" at bounding box center [765, 476] width 1096 height 151
click at [225, 577] on button "Save" at bounding box center [252, 584] width 71 height 23
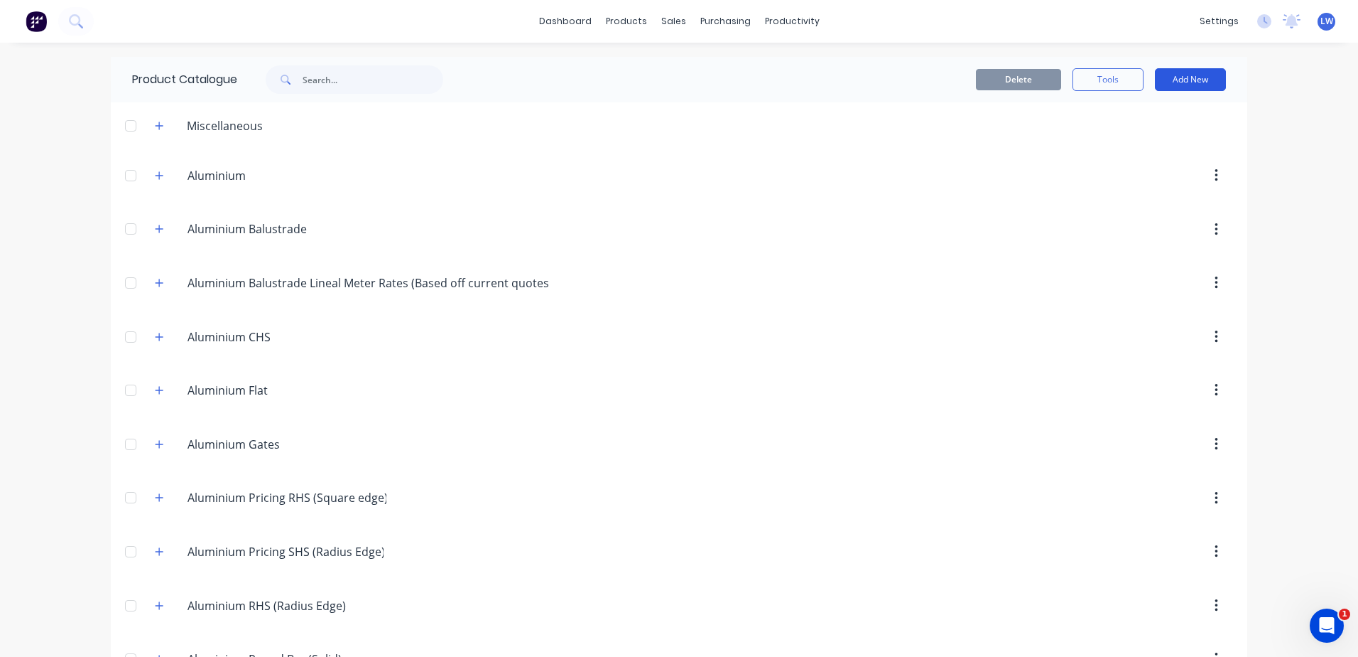
click at [1189, 82] on button "Add New" at bounding box center [1190, 79] width 71 height 23
click at [1133, 137] on div "Product" at bounding box center [1158, 144] width 109 height 21
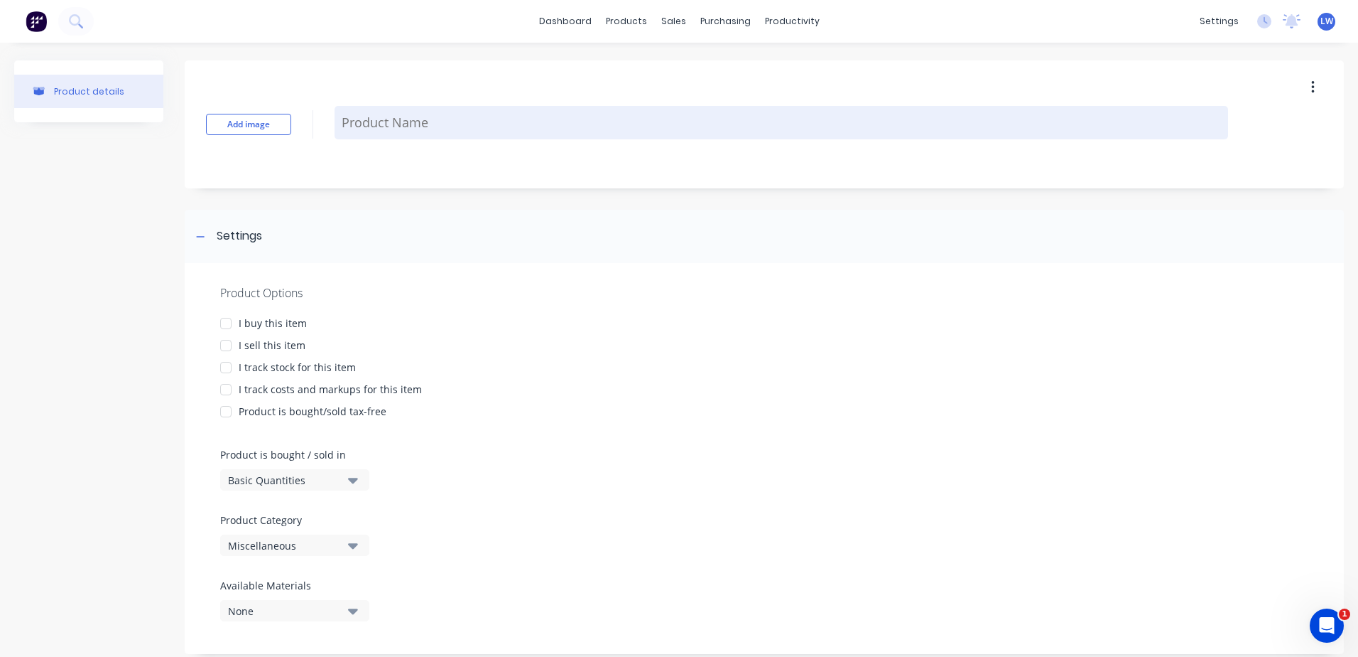
click at [358, 119] on textarea at bounding box center [782, 122] width 894 height 33
paste textarea "FNC1 GT02 Manufacture and install aluminium screen under window frame 40 x 20 v…"
type textarea "x"
type textarea "FNC1 GT02 Manufacture and install aluminium screen under window frame 40 x 20 v…"
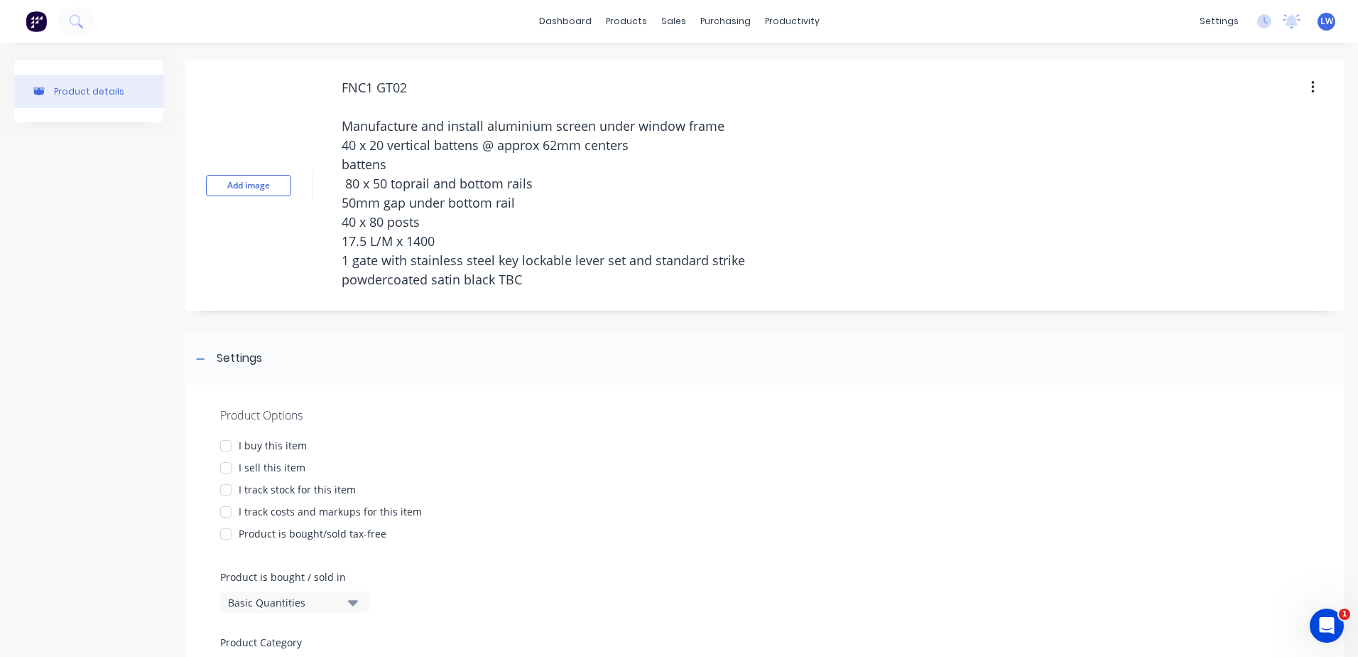
drag, startPoint x: 367, startPoint y: 82, endPoint x: 287, endPoint y: 92, distance: 80.1
click at [290, 90] on div "Add image FNC1 GT02 Manufacture and install aluminium screen under window frame…" at bounding box center [765, 185] width 1160 height 250
type textarea "x"
type textarea "FNC1 GT02 Manufacture and install aluminium screen under window frame 40 x 20 v…"
drag, startPoint x: 537, startPoint y: 287, endPoint x: 356, endPoint y: 38, distance: 308.3
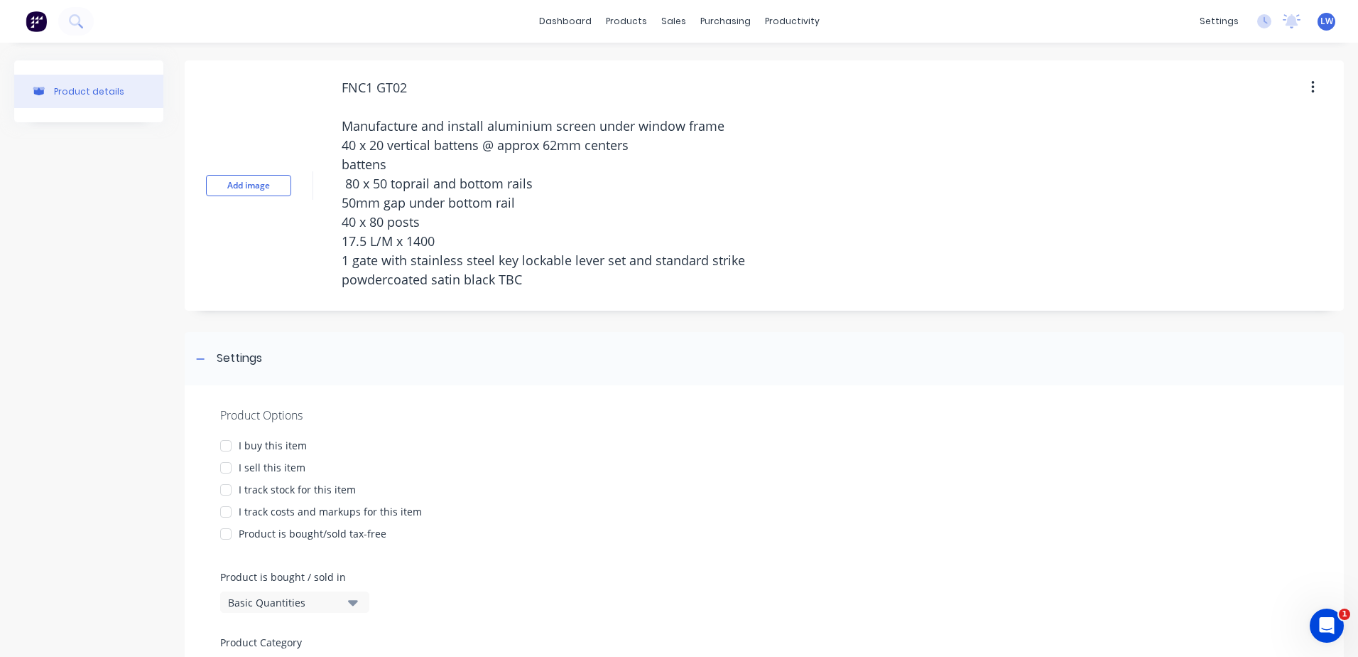
click at [356, 38] on div "dashboard products sales purchasing productivity dashboard products Product Cat…" at bounding box center [679, 328] width 1358 height 657
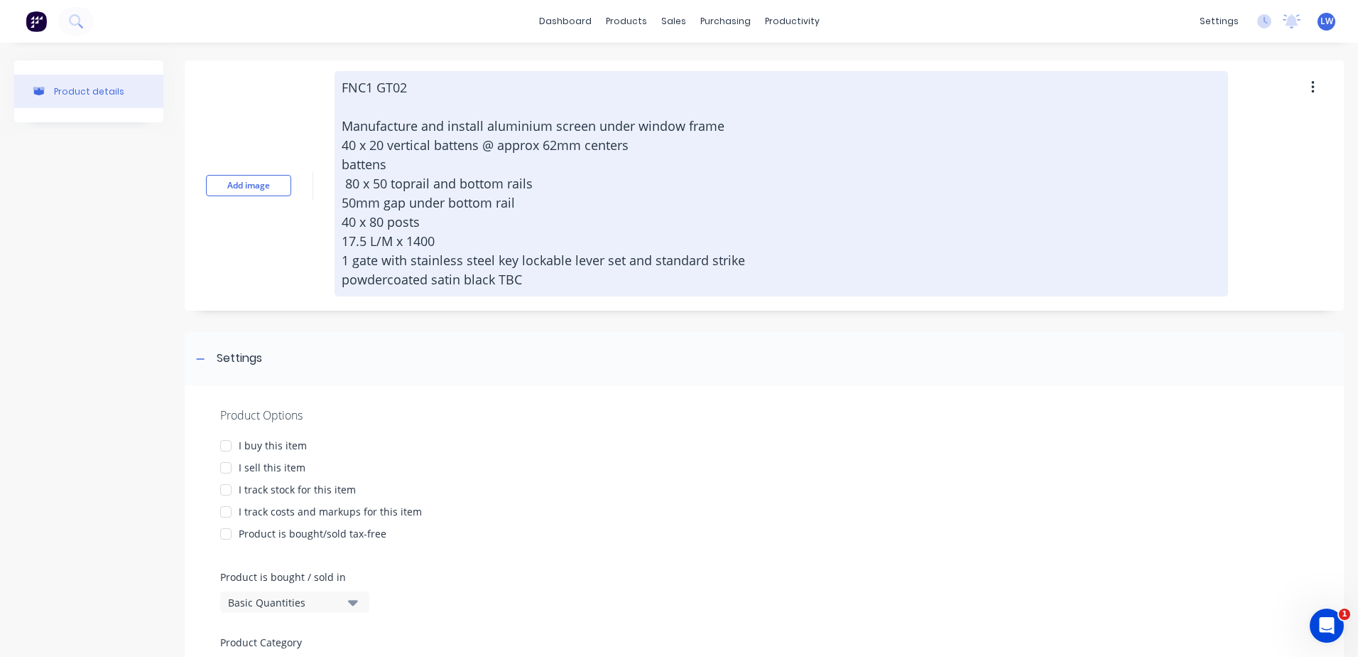
click at [502, 94] on textarea "FNC1 GT02 Manufacture and install aluminium screen under window frame 40 x 20 v…" at bounding box center [782, 183] width 894 height 225
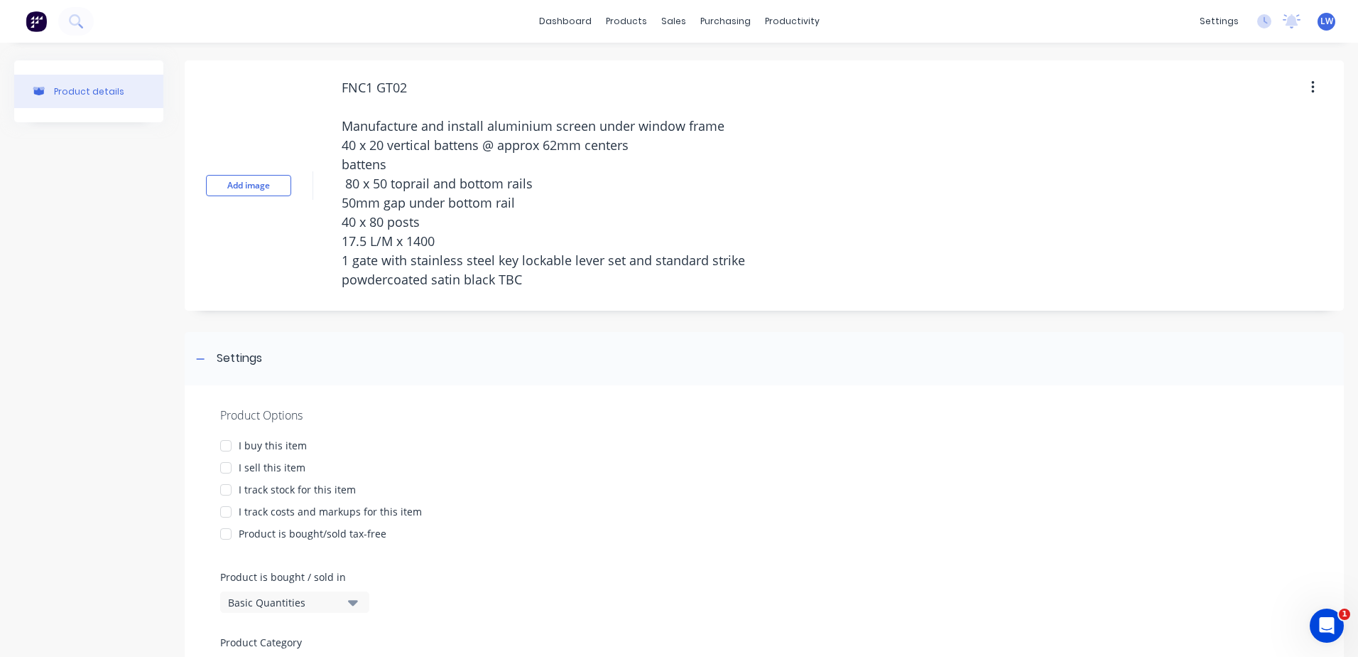
drag, startPoint x: 531, startPoint y: 281, endPoint x: 325, endPoint y: 52, distance: 307.9
click at [325, 52] on div "Product details Add image FNC1 GT02 Manufacture and install aluminium screen un…" at bounding box center [679, 425] width 1358 height 765
click at [227, 468] on div at bounding box center [226, 467] width 28 height 28
click at [224, 512] on div at bounding box center [226, 511] width 28 height 28
type textarea "x"
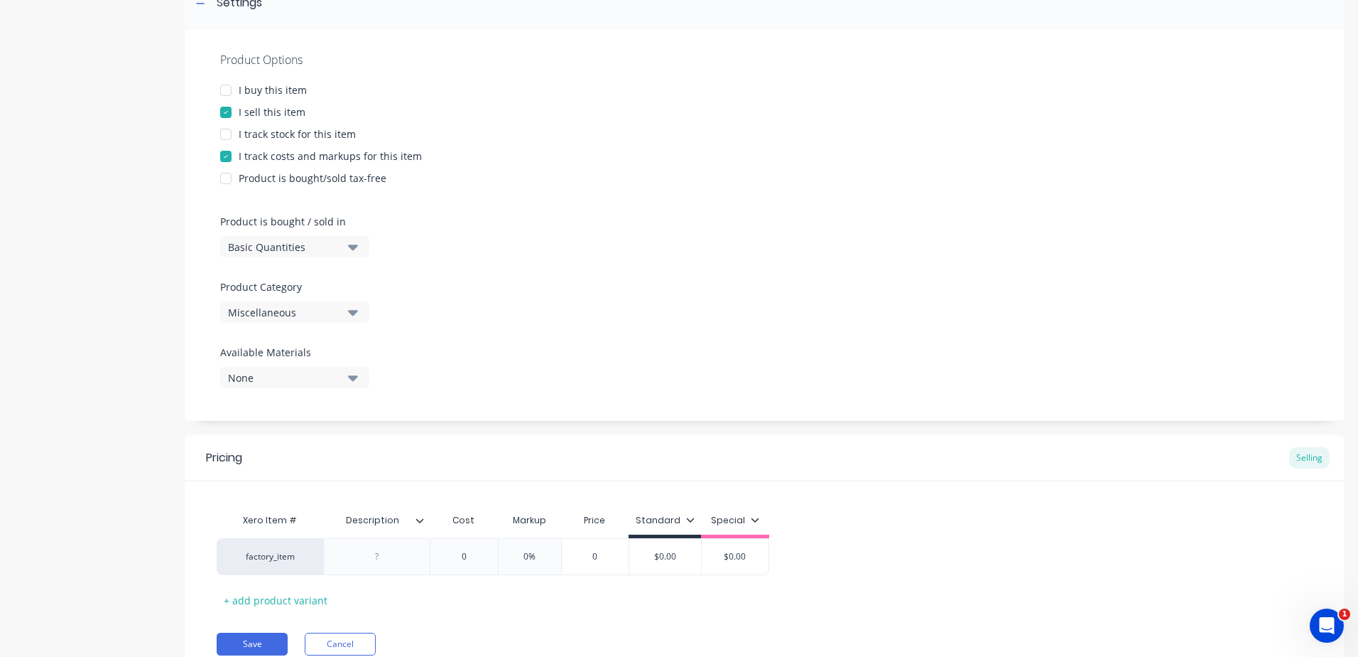
type textarea "FNC1 GT02 Manufacture and install aluminium screen under window frame 40 x 20 v…"
type textarea "x"
type textarea "FNC1 GT02 Manufacture and install aluminium screen under window frame 40 x 20 v…"
click at [353, 308] on div "Product Options I buy this item I sell this item I track stock for this item I …" at bounding box center [765, 225] width 1160 height 391
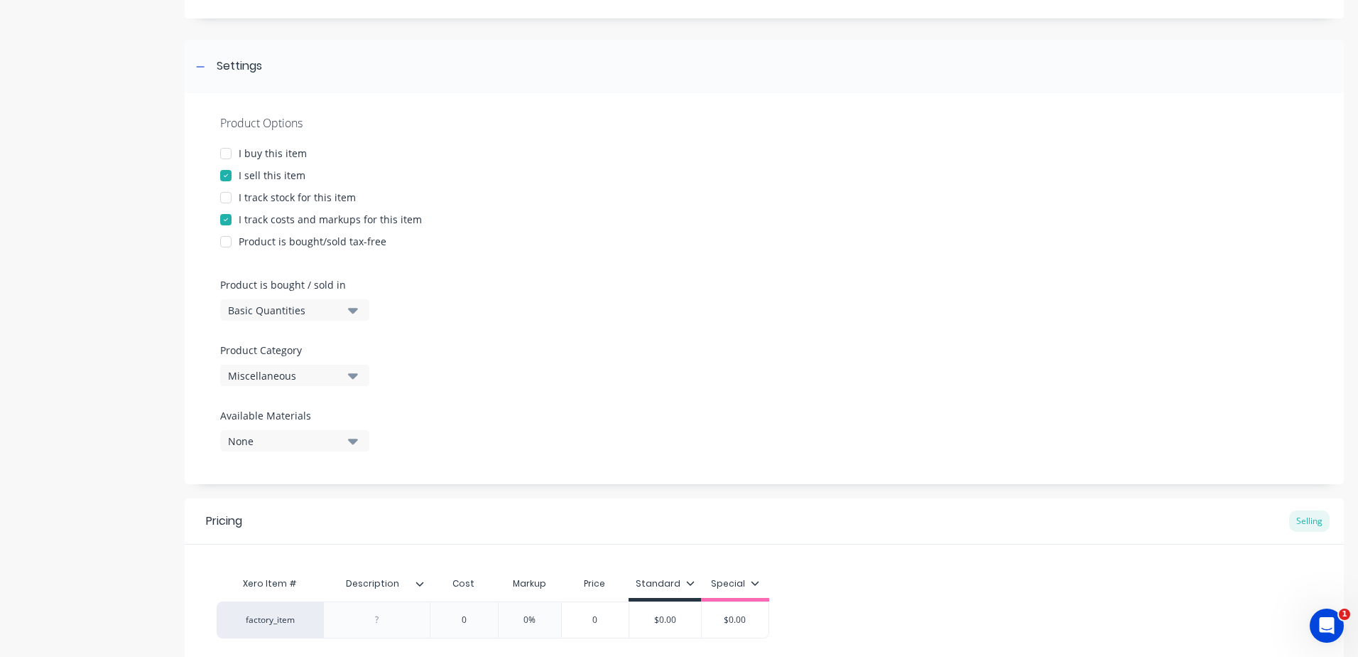
drag, startPoint x: 351, startPoint y: 375, endPoint x: 343, endPoint y: 382, distance: 10.1
click at [351, 376] on icon "button" at bounding box center [353, 376] width 10 height 6
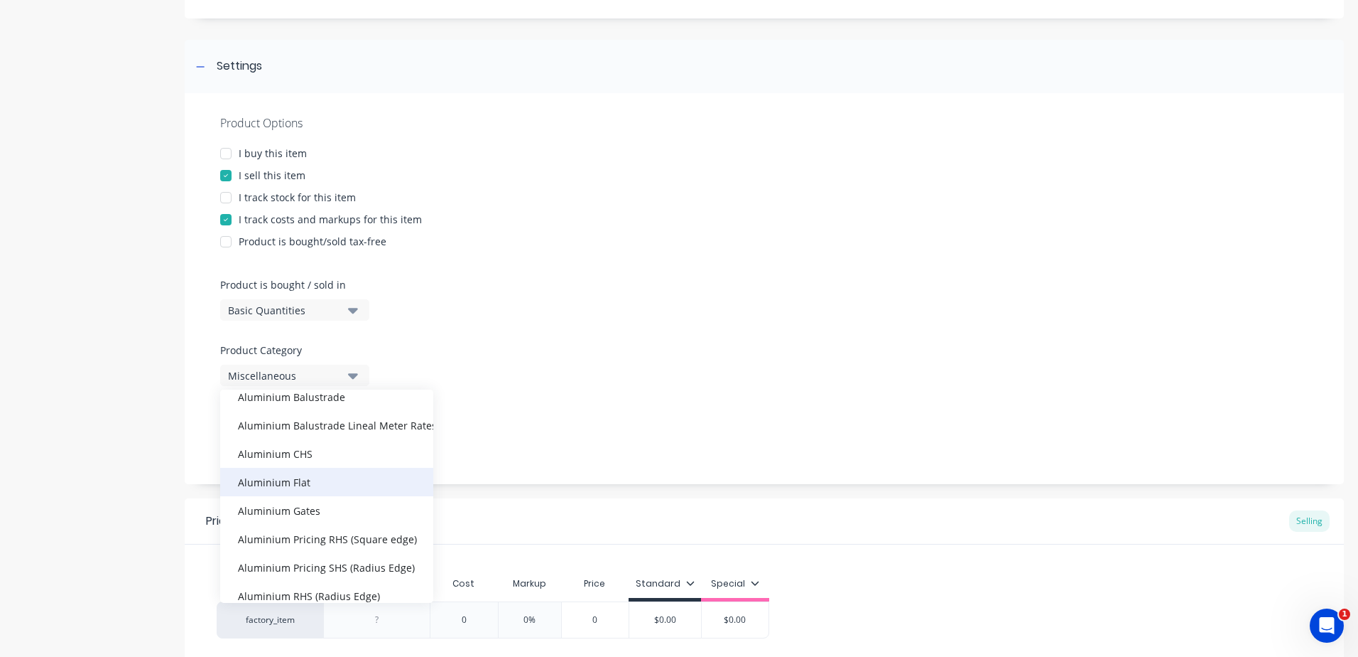
scroll to position [213, 0]
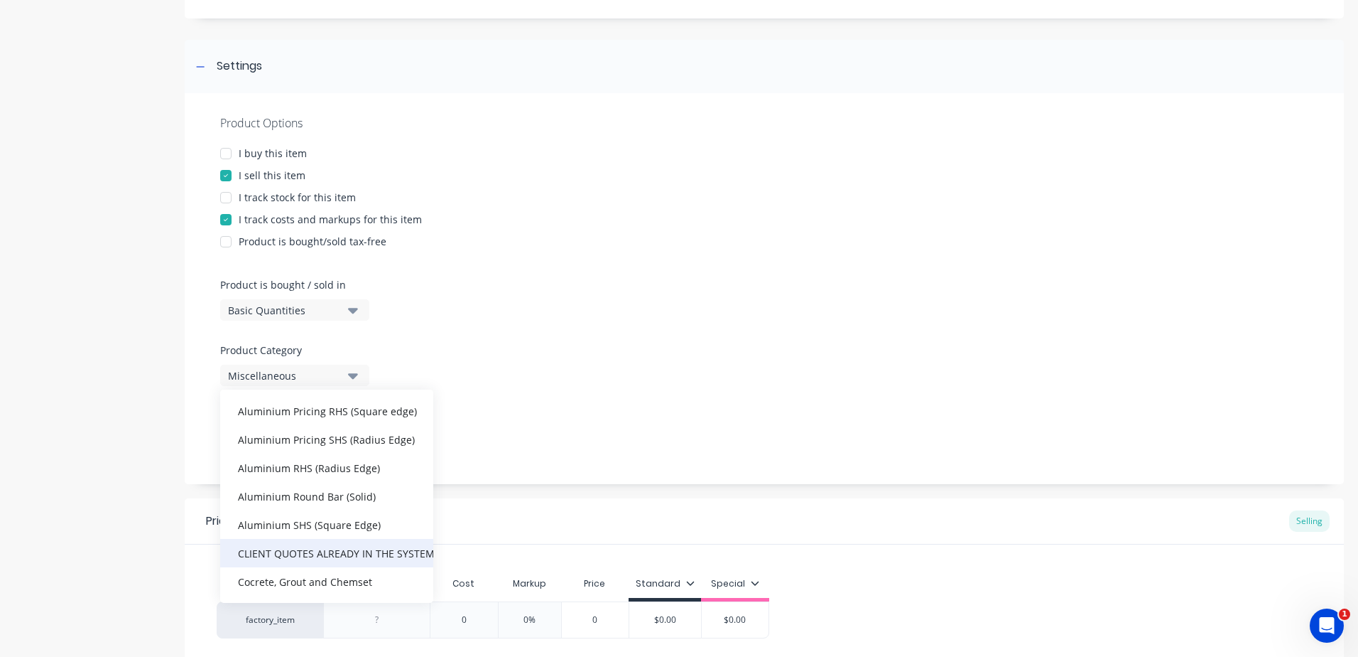
click at [279, 553] on div "CLIENT QUOTES ALREADY IN THE SYSTEM PRIOR TO [DATE]" at bounding box center [326, 553] width 213 height 28
type textarea "x"
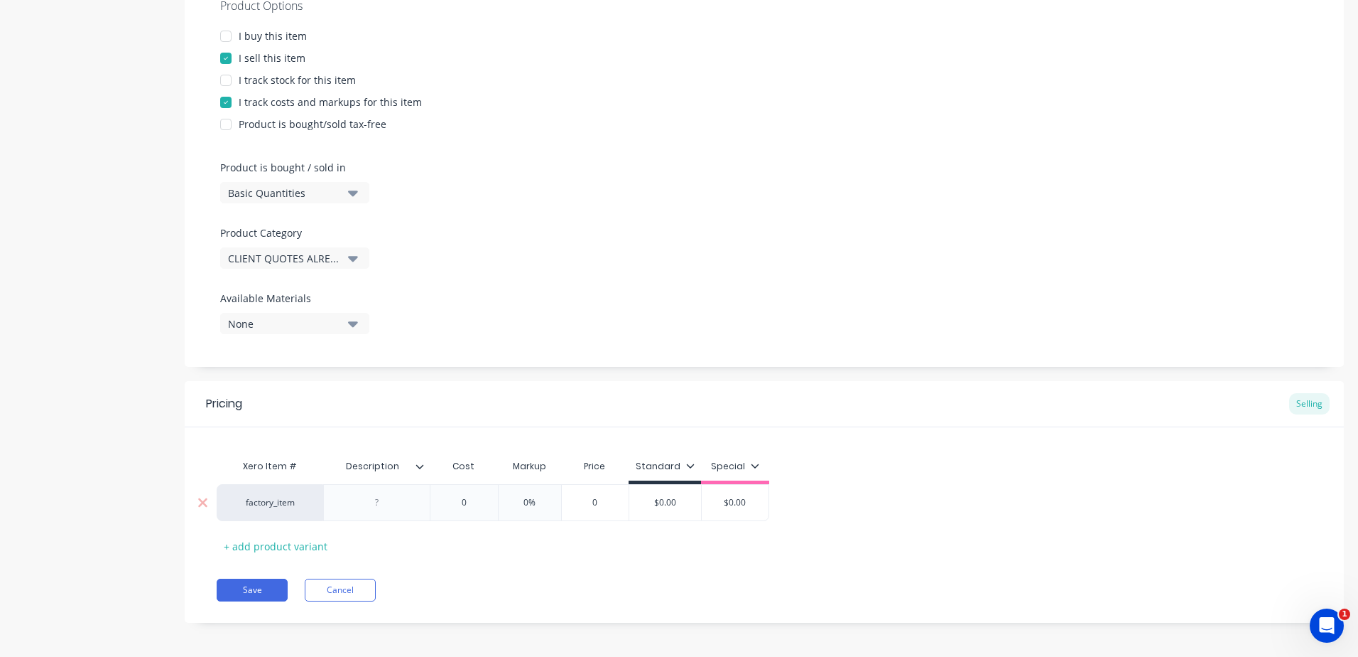
scroll to position [414, 0]
click at [389, 497] on div at bounding box center [377, 497] width 71 height 18
paste div
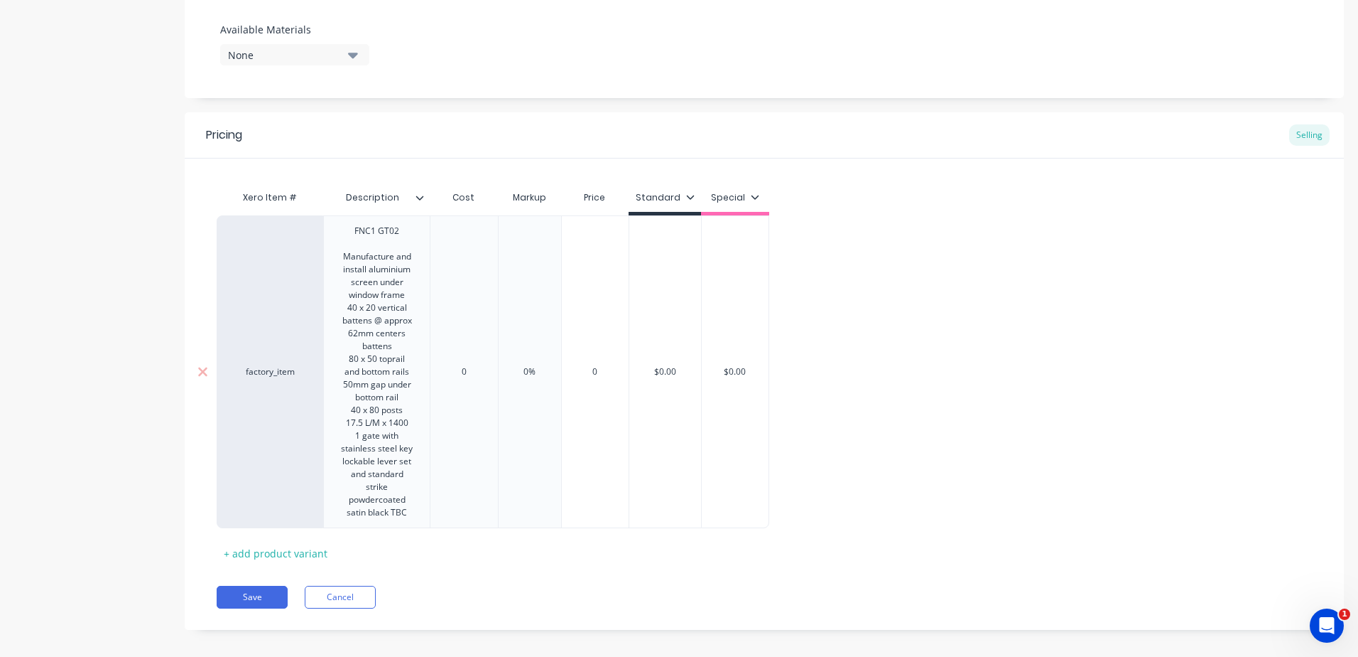
scroll to position [690, 0]
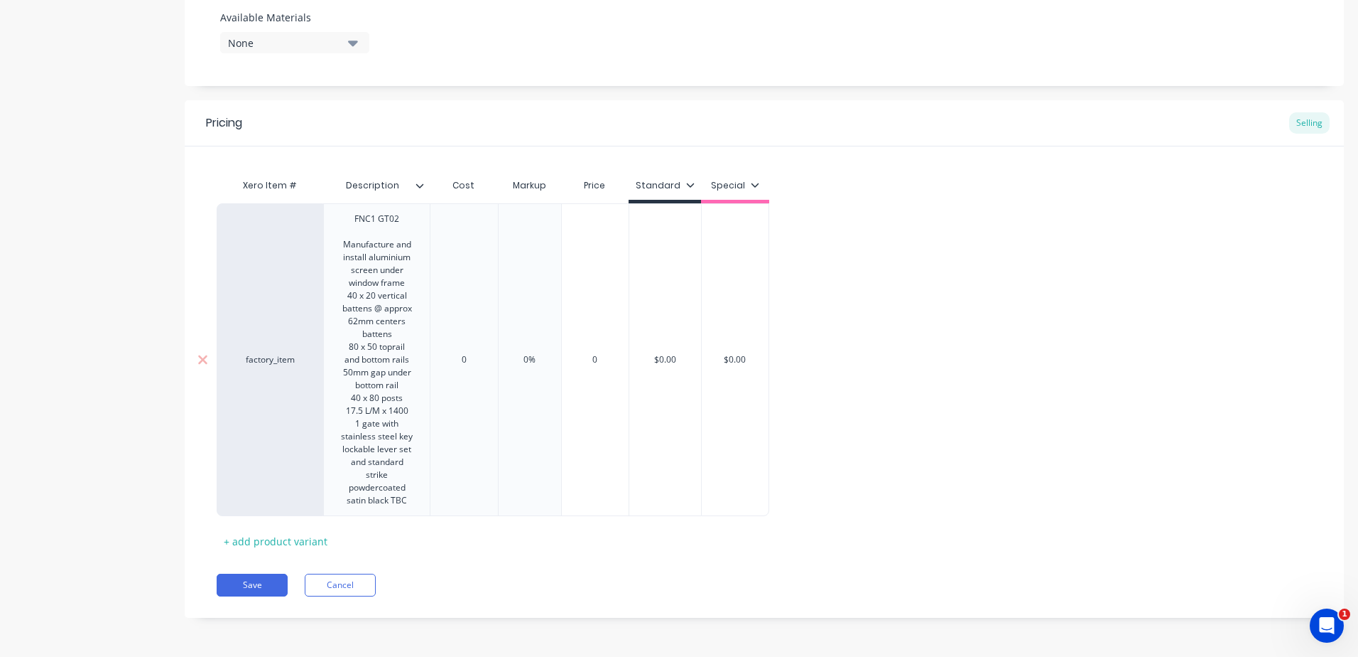
click at [460, 406] on div "0" at bounding box center [464, 359] width 68 height 313
type textarea "x"
type input "0"
click at [475, 364] on div "Xero Item # Description Cost Markup Price Standard Special factory_item FNC1 GT…" at bounding box center [765, 361] width 1096 height 381
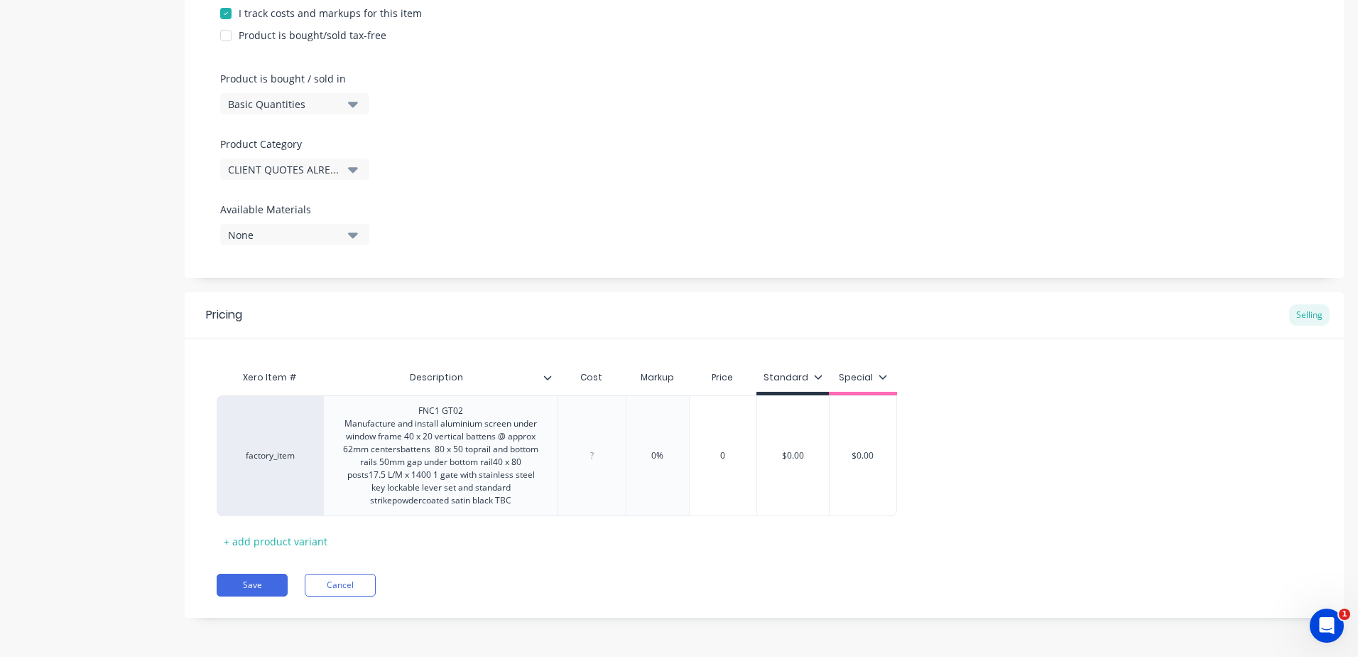
type textarea "x"
type input "1"
type textarea "x"
type input "11"
type textarea "x"
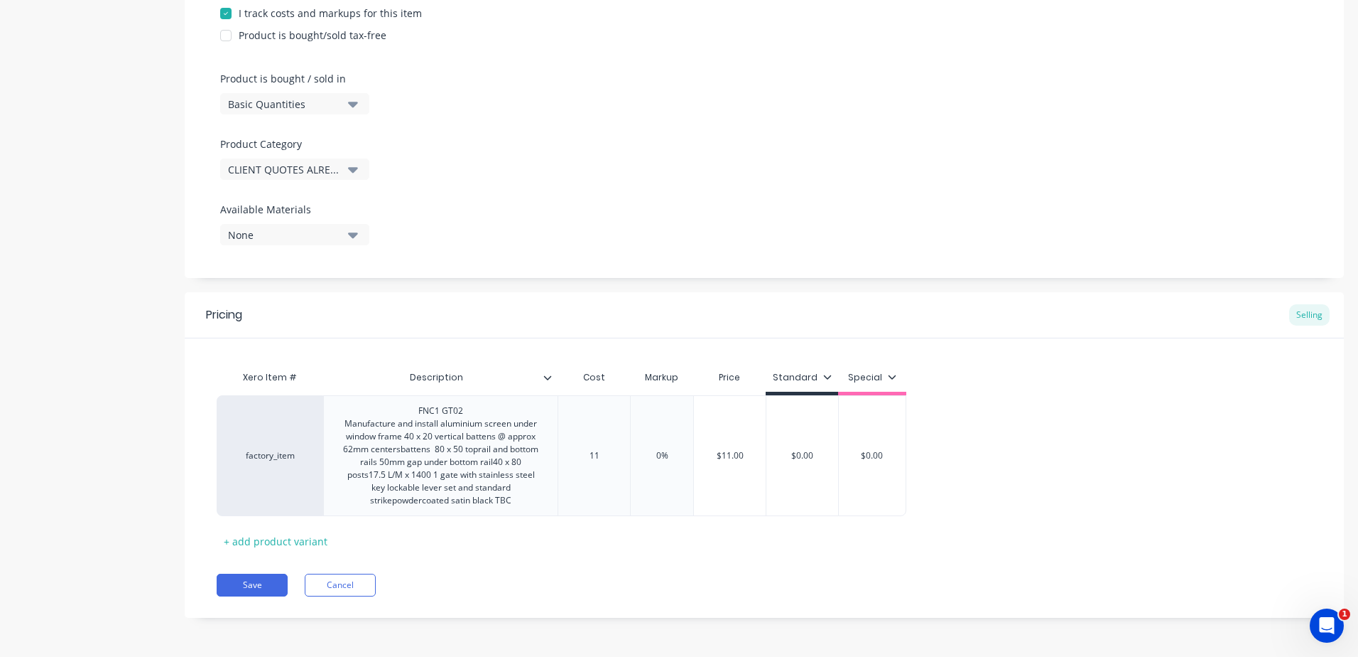
type input "117"
type textarea "x"
type input "1172"
type textarea "x"
type input "11720"
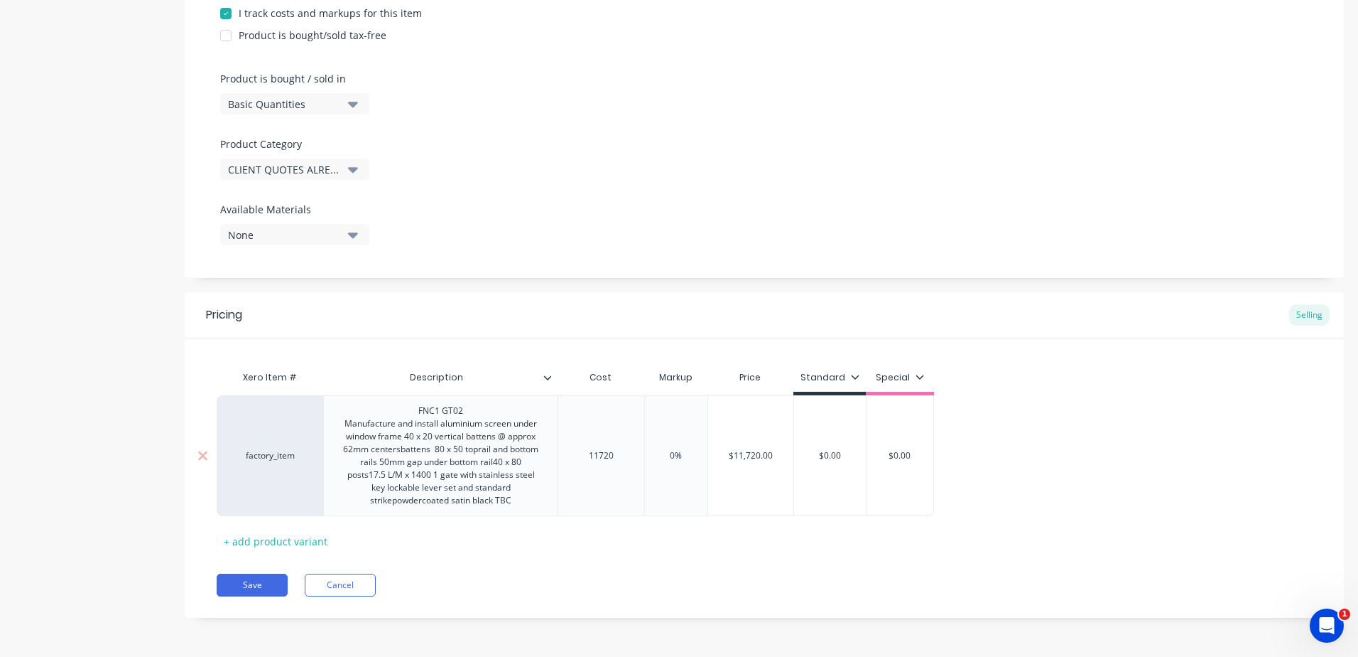
type input "0%"
drag, startPoint x: 680, startPoint y: 455, endPoint x: 642, endPoint y: 454, distance: 37.7
click at [642, 454] on input "0%" at bounding box center [676, 455] width 71 height 13
type textarea "x"
type input "2"
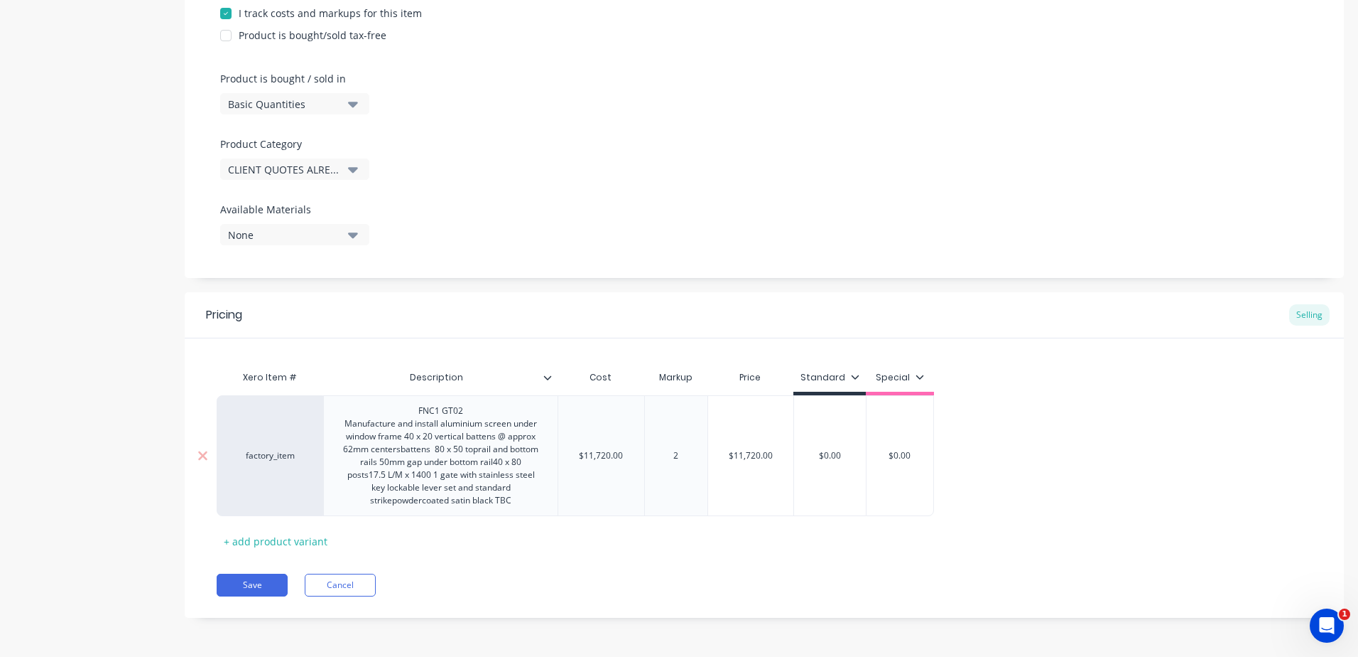
type textarea "x"
type input "25"
click at [652, 573] on div "Pricing Selling Xero Item # Description Cost Markup Price Standard Special fact…" at bounding box center [765, 454] width 1160 height 325
type input "$0.00"
drag, startPoint x: 851, startPoint y: 452, endPoint x: 585, endPoint y: 455, distance: 265.7
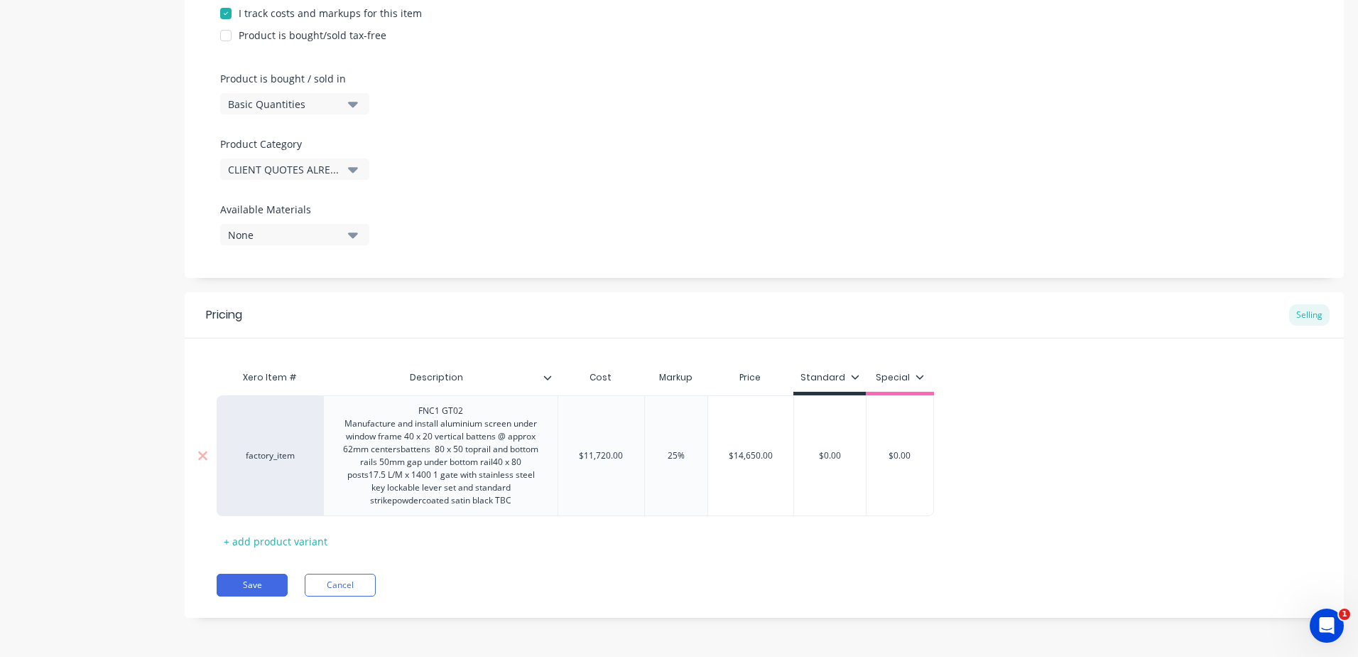
click at [604, 453] on div "factory_item FNC1 GT02 Manufacture and install aluminium screen under window fr…" at bounding box center [576, 455] width 718 height 121
type textarea "x"
type input "1"
type textarea "x"
type input "14"
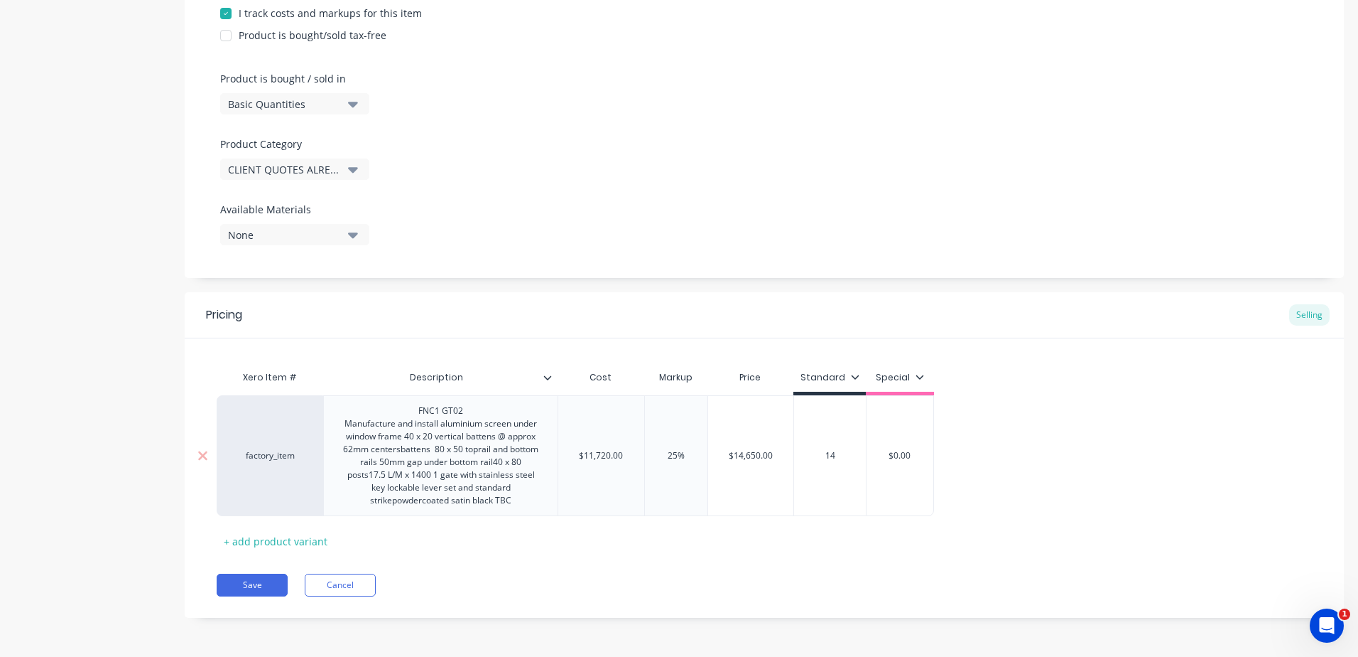
type textarea "x"
type input "146"
type textarea "x"
type input "1465"
type textarea "x"
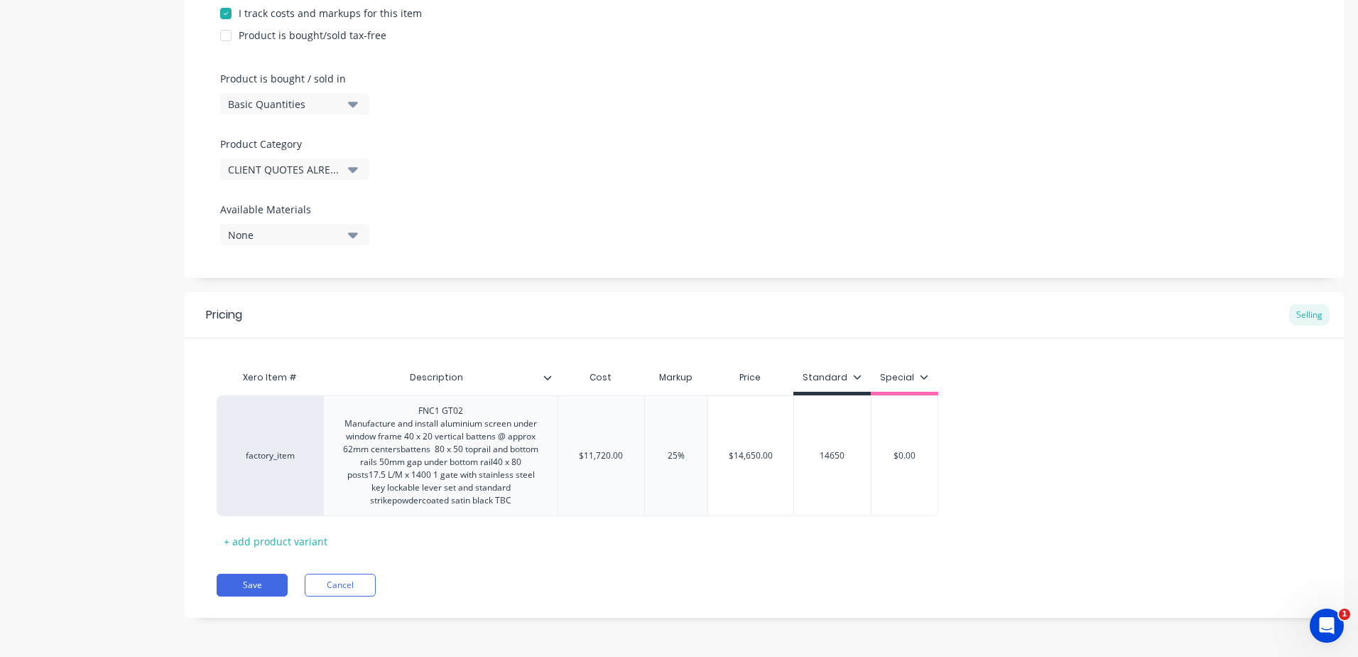
type input "14650"
click at [588, 589] on div "Save Cancel" at bounding box center [781, 584] width 1128 height 23
click at [254, 583] on button "Save" at bounding box center [252, 584] width 71 height 23
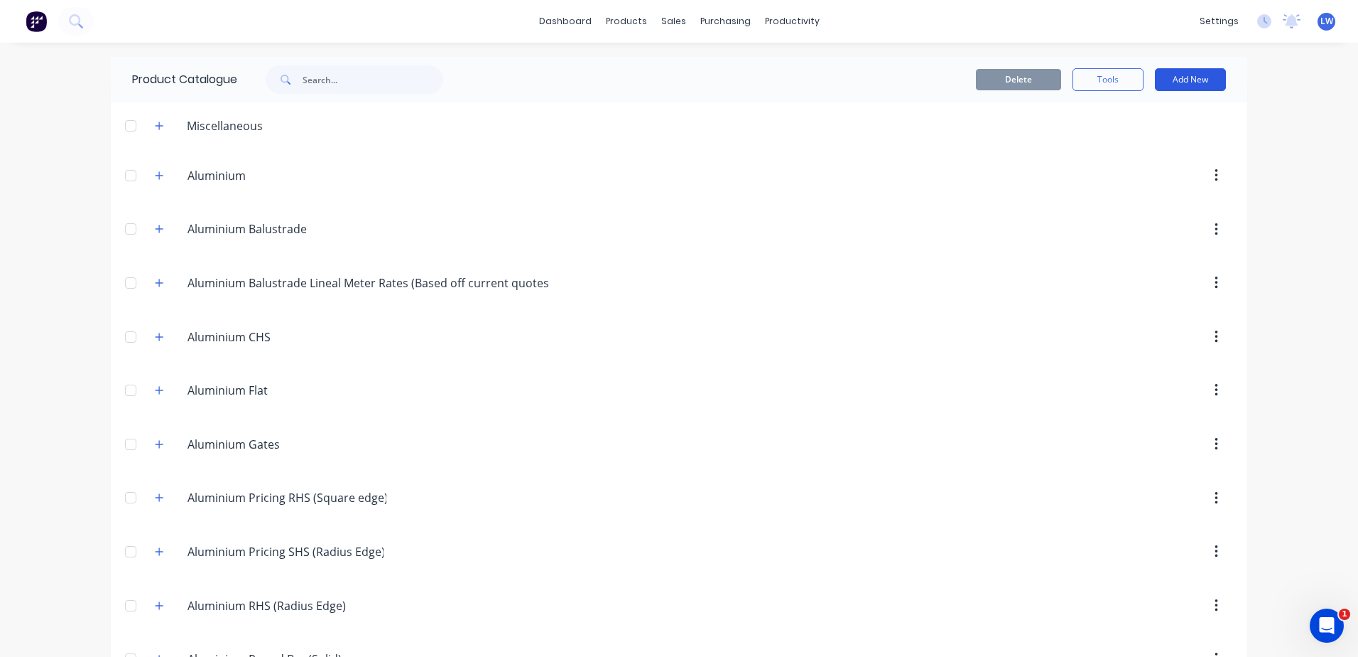
click at [1183, 77] on button "Add New" at bounding box center [1190, 79] width 71 height 23
click at [1122, 141] on div "Product" at bounding box center [1158, 144] width 109 height 21
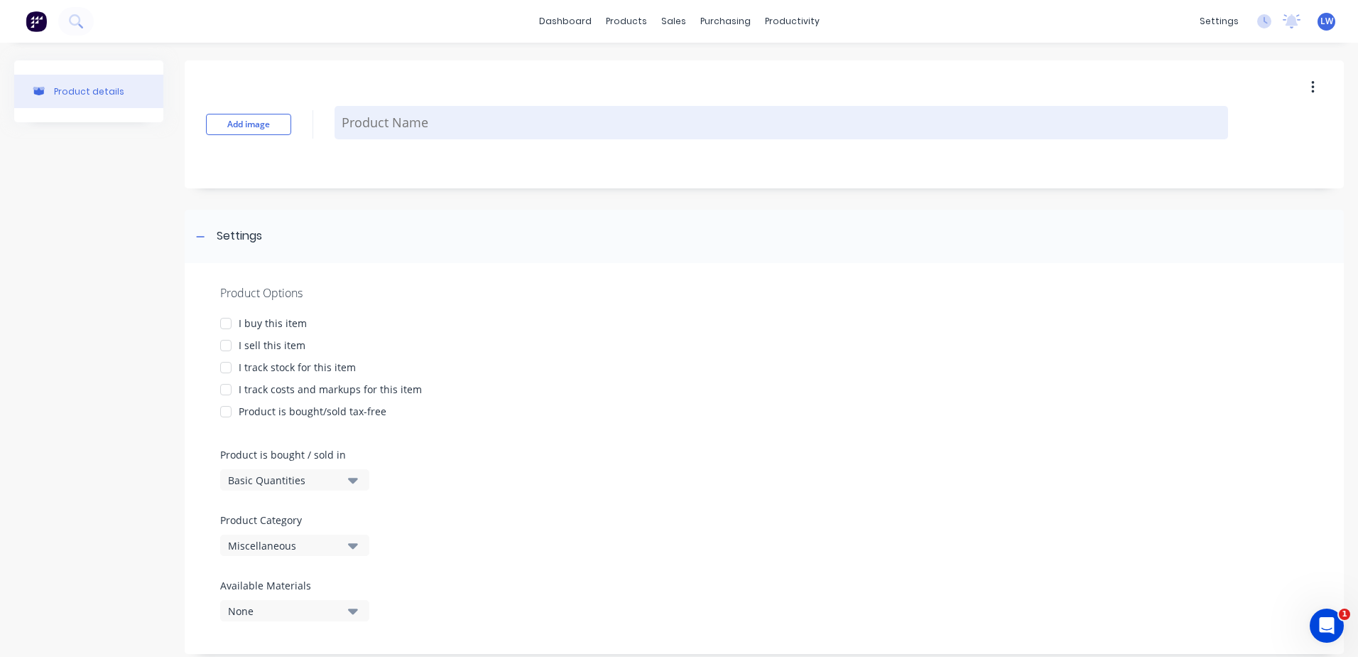
click at [439, 122] on textarea at bounding box center [782, 122] width 894 height 33
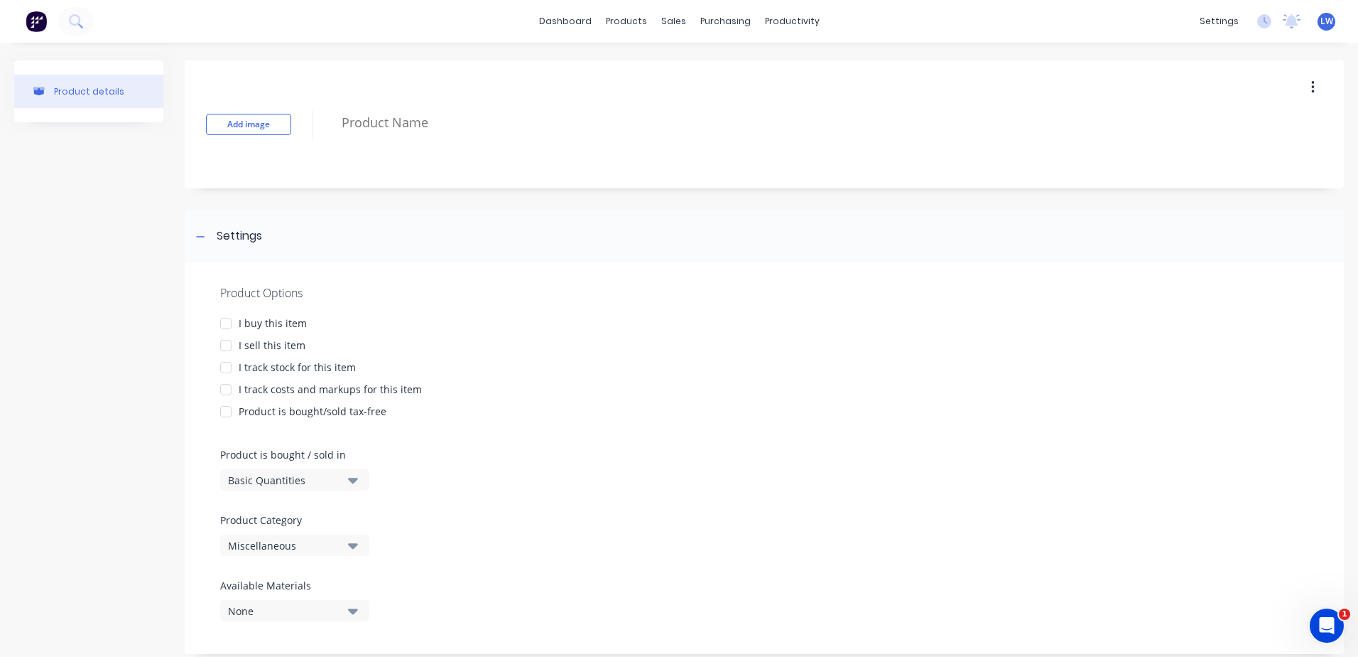
paste textarea "[MEDICAL_DATA] 1 [MEDICAL_DATA] 2 HR1 50 x 10 top and bottom rails 50 x 6 verti…"
type textarea "x"
type textarea "[MEDICAL_DATA] 1 [MEDICAL_DATA] 2 HR1 50 x 10 top and bottom rails 50 x 6 verti…"
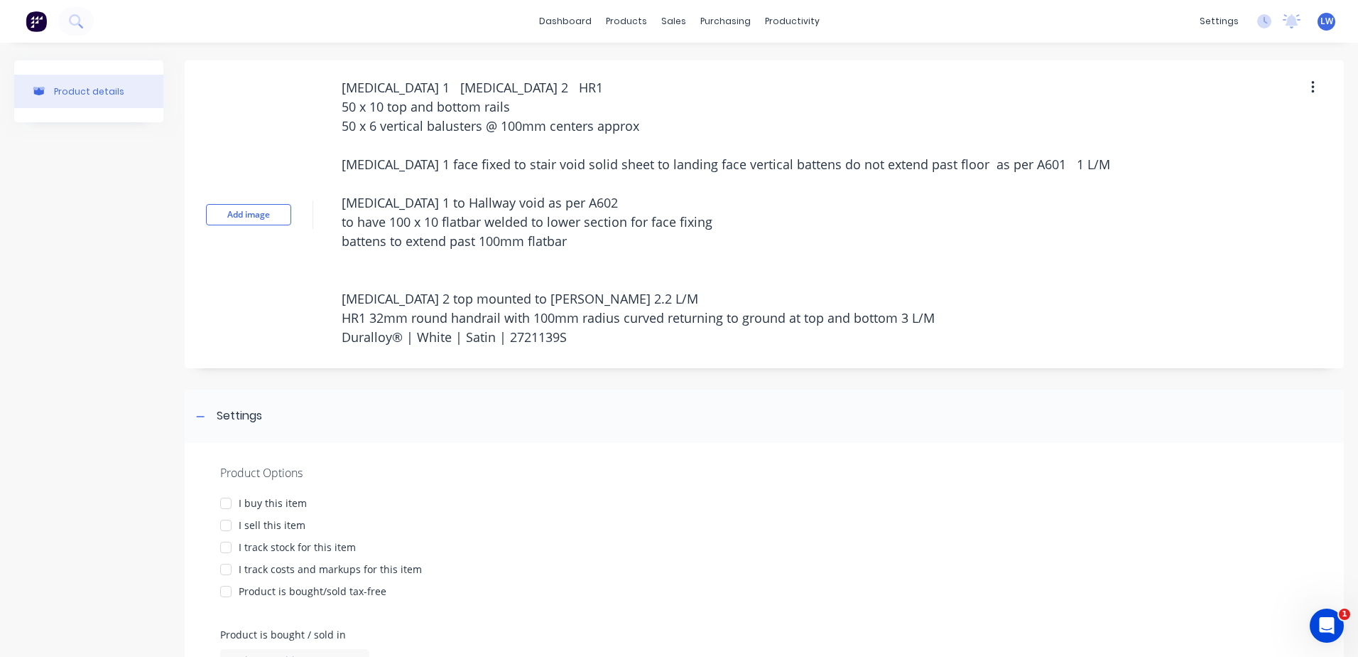
drag, startPoint x: 370, startPoint y: 87, endPoint x: 225, endPoint y: 91, distance: 145.7
click at [225, 91] on div "Add image Bal 1 Bal 2 HR1 50 x 10 top and bottom rails 50 x 6 vertical baluster…" at bounding box center [765, 214] width 1160 height 308
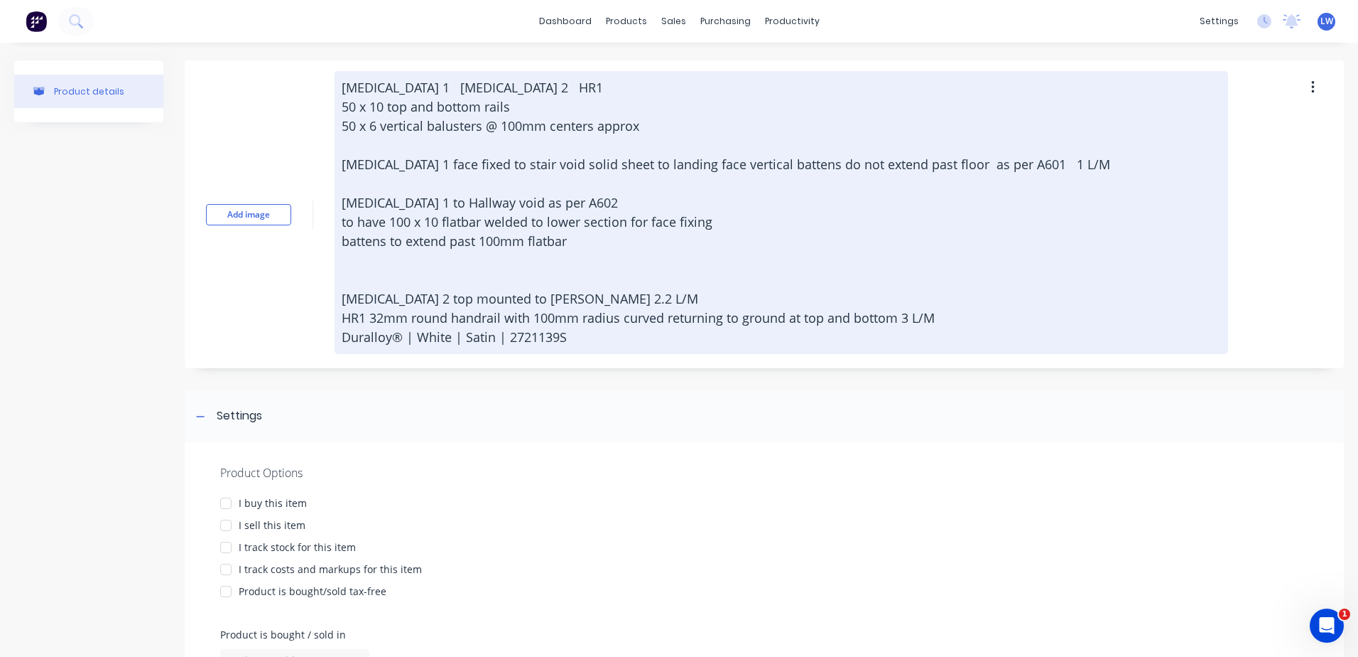
type textarea "x"
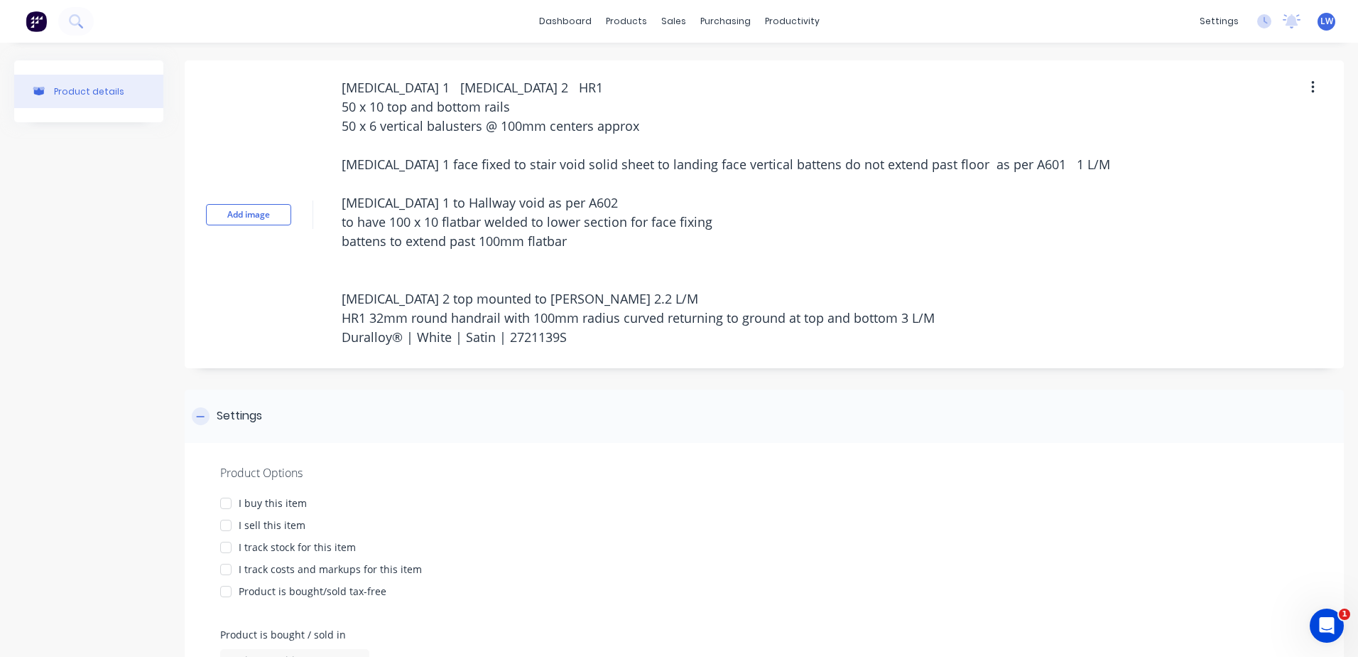
type textarea "[MEDICAL_DATA] 1 [MEDICAL_DATA] 2 HR1 50 x 10 top and bottom rails 50 x 6 verti…"
type textarea "x"
type textarea "[MEDICAL_DATA] 1 [MEDICAL_DATA] 2 HR1 50 x 10 top and bottom rails 50 x 6 verti…"
click at [529, 395] on div "Settings" at bounding box center [765, 415] width 1160 height 53
click at [233, 411] on div "Settings" at bounding box center [239, 416] width 45 height 18
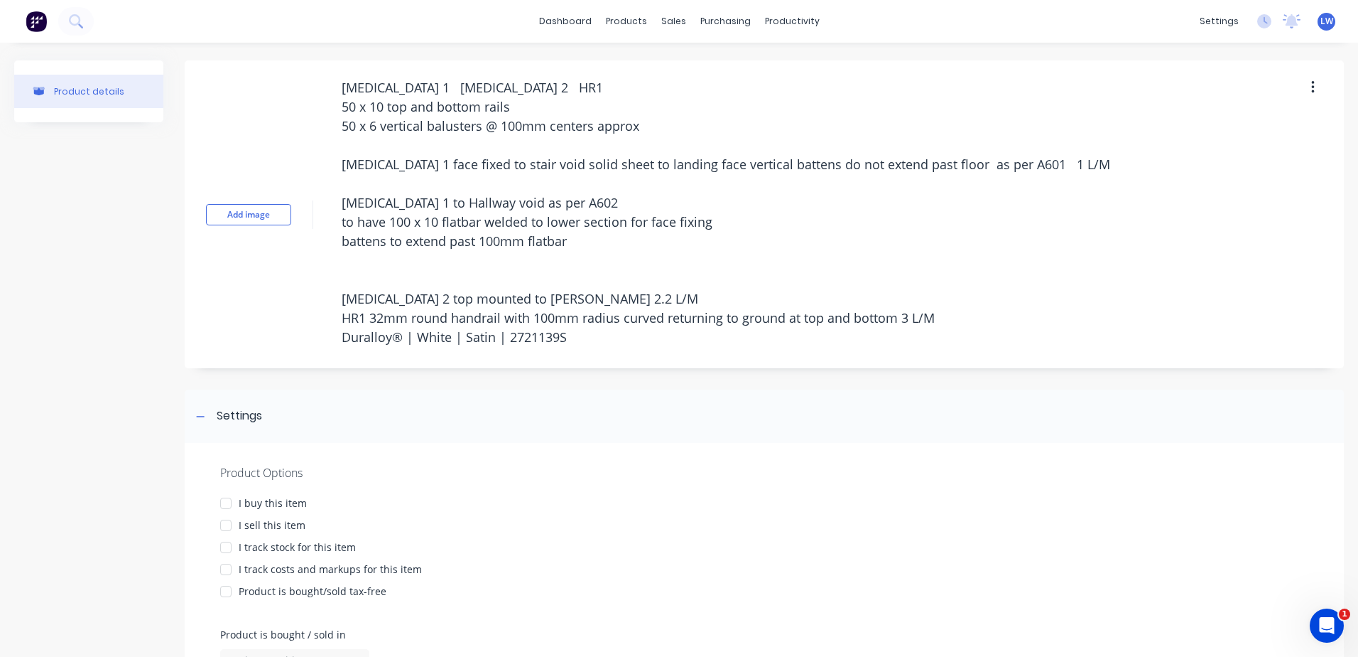
drag, startPoint x: 576, startPoint y: 342, endPoint x: 160, endPoint y: 87, distance: 488.0
click at [160, 87] on div "Product details Add image Bal 1 Bal 2 HR1 50 x 10 top and bottom rails 50 x 6 v…" at bounding box center [679, 453] width 1330 height 787
click at [225, 522] on div at bounding box center [226, 525] width 28 height 28
click at [227, 571] on div at bounding box center [226, 569] width 28 height 28
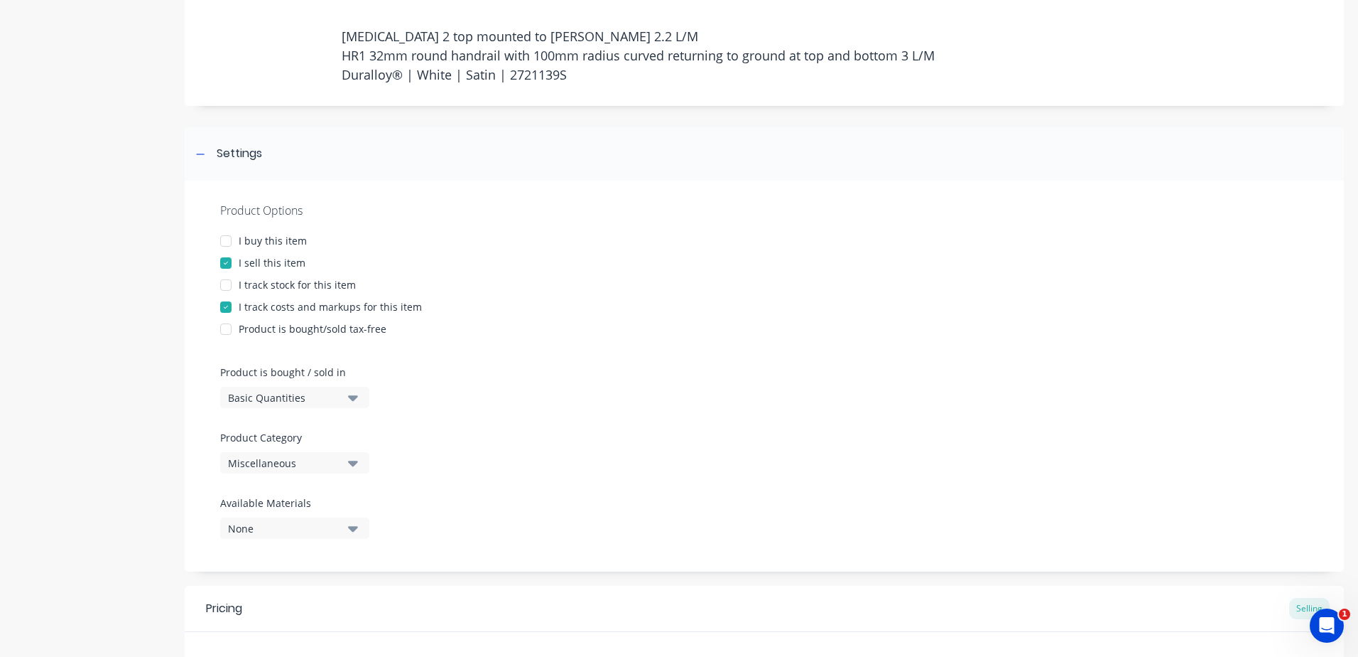
scroll to position [284, 0]
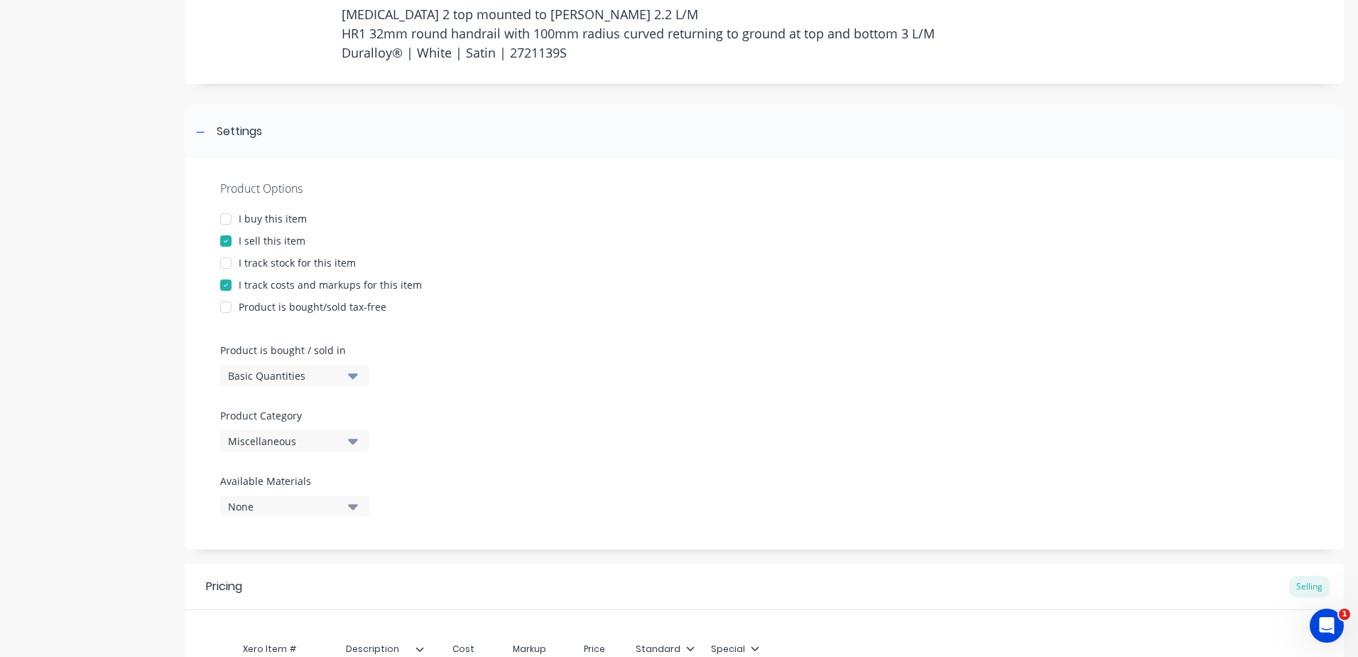
click at [352, 448] on icon "button" at bounding box center [353, 441] width 10 height 16
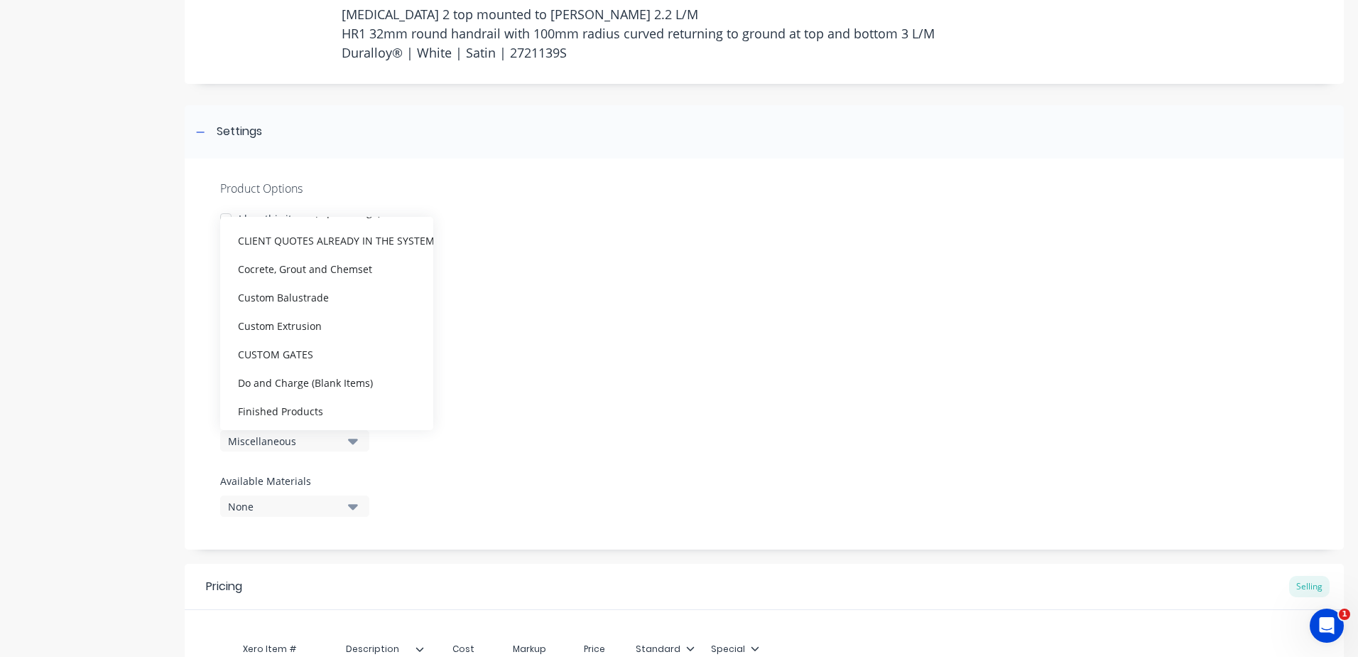
scroll to position [355, 0]
click at [261, 239] on div "CLIENT QUOTES ALREADY IN THE SYSTEM PRIOR TO [DATE]" at bounding box center [326, 238] width 213 height 28
type textarea "x"
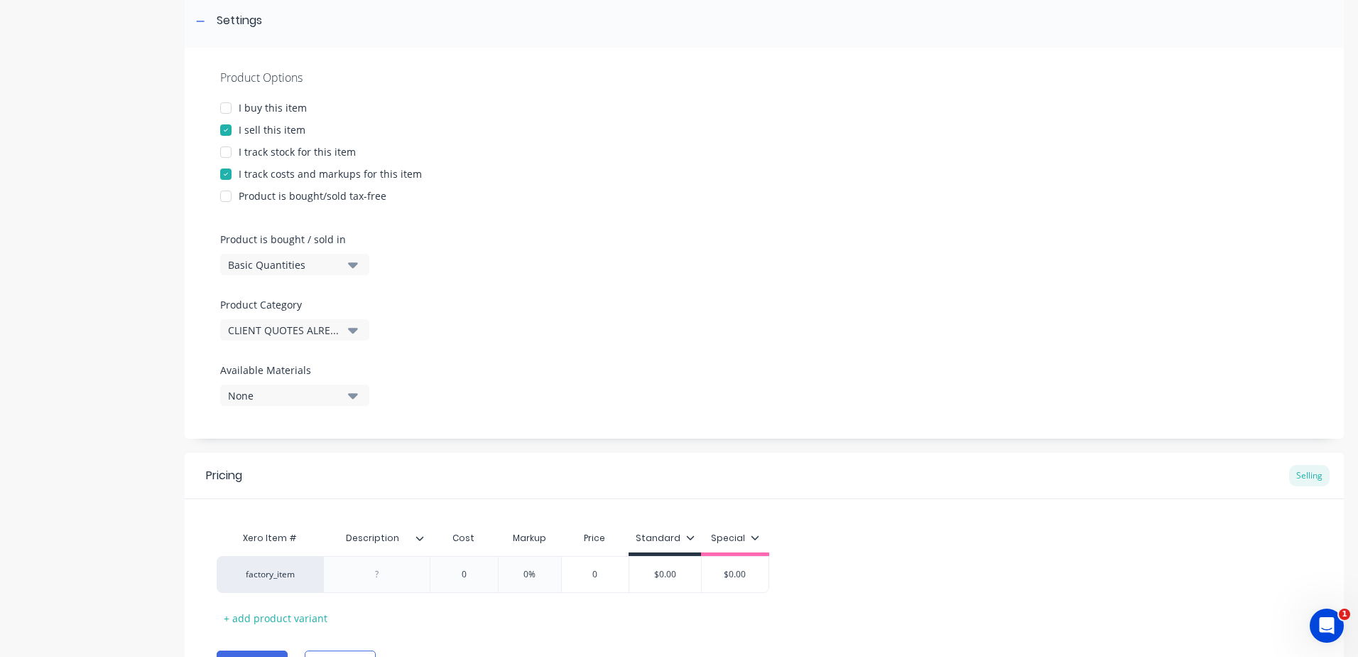
scroll to position [472, 0]
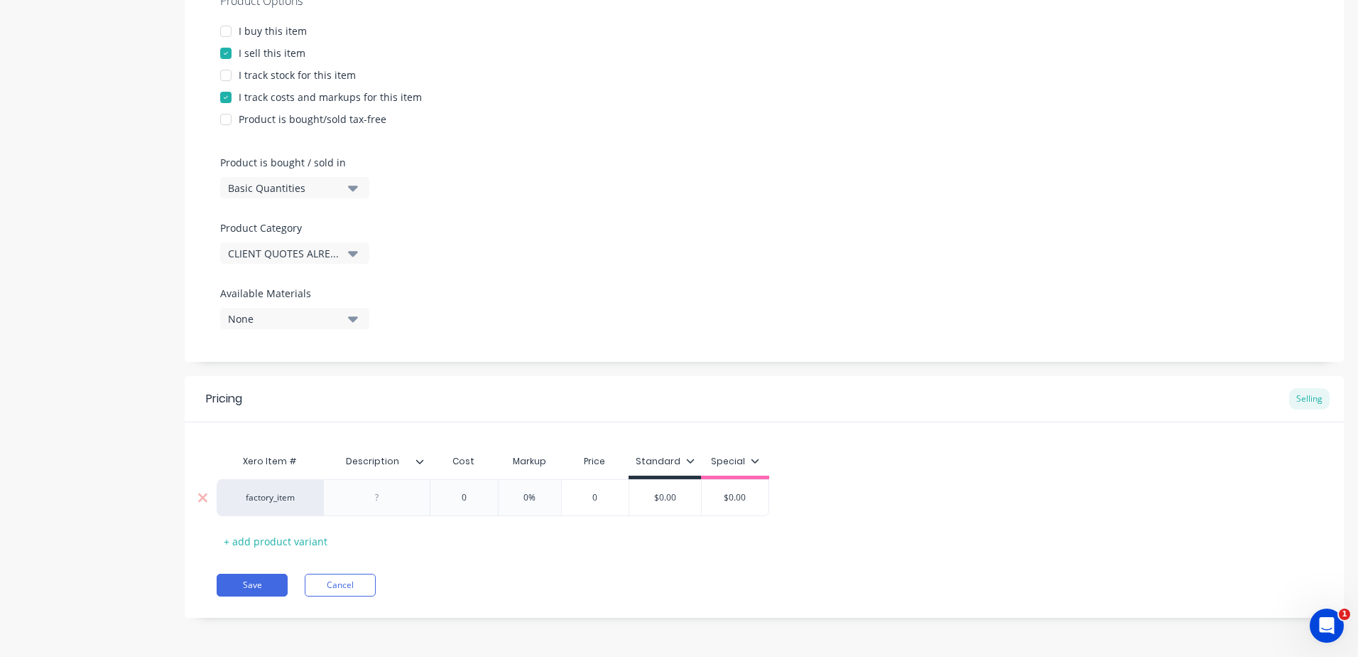
click at [382, 502] on div at bounding box center [377, 497] width 71 height 18
paste div
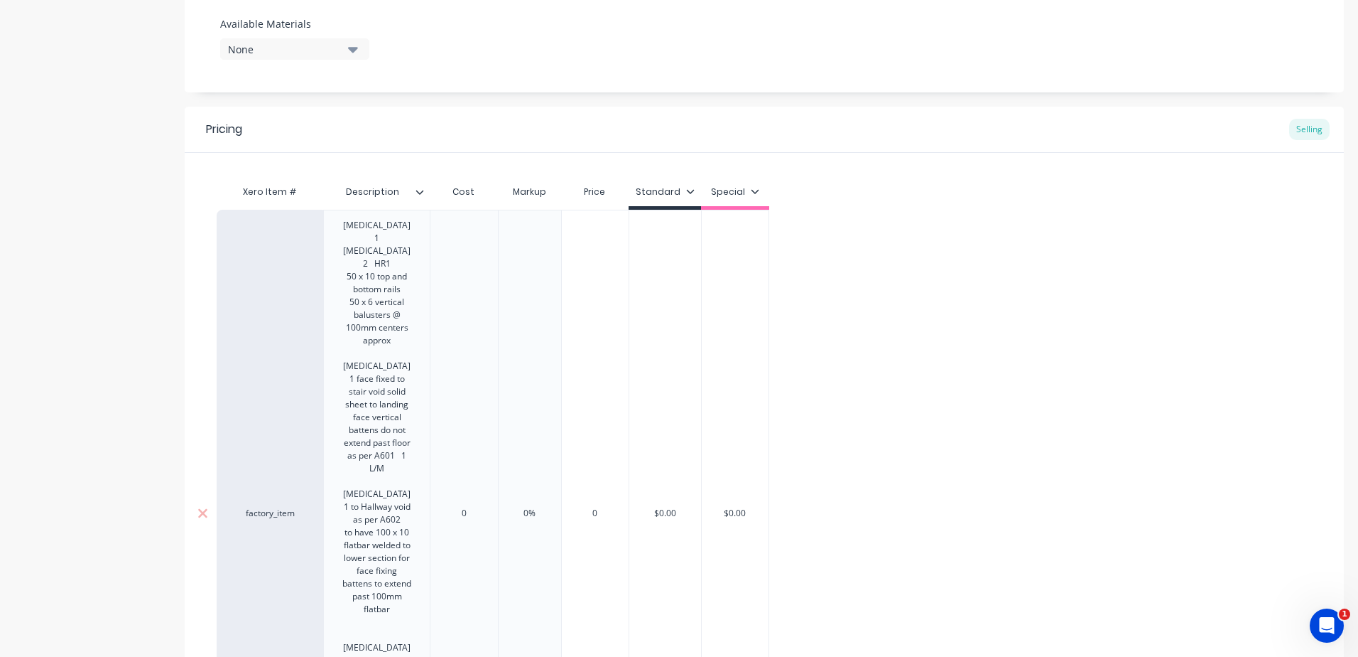
scroll to position [756, 0]
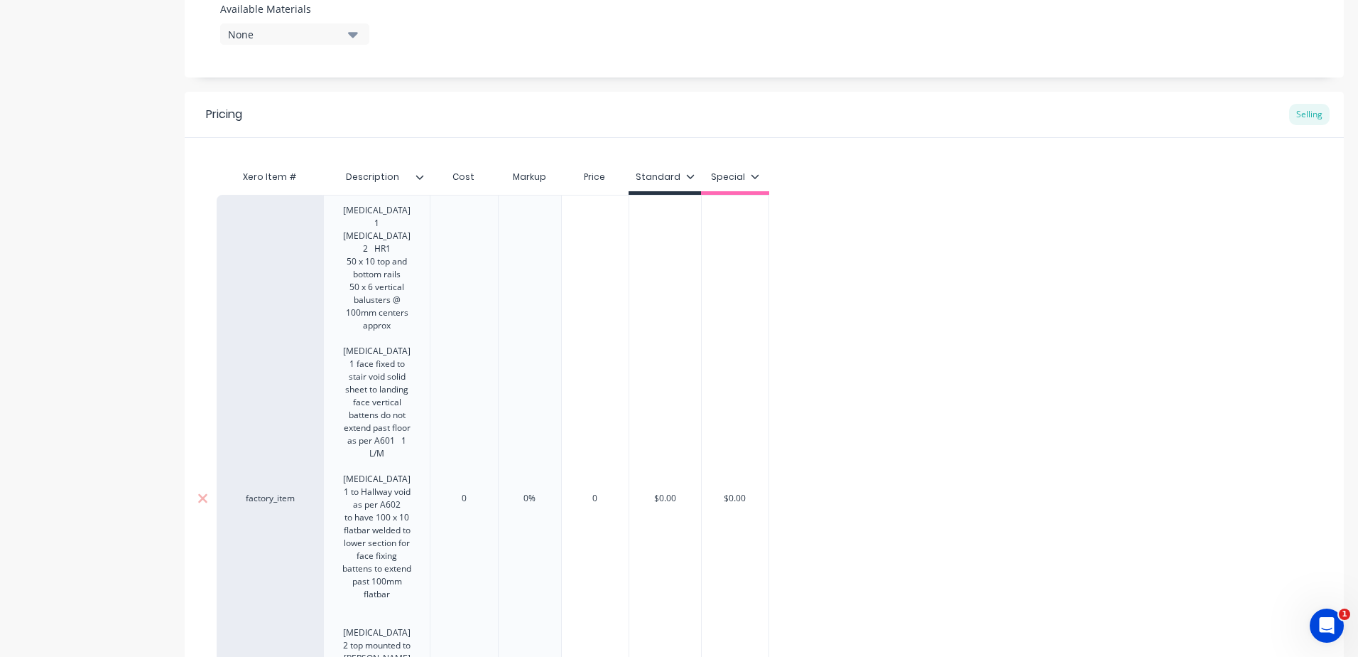
click at [462, 378] on div "0" at bounding box center [464, 498] width 68 height 607
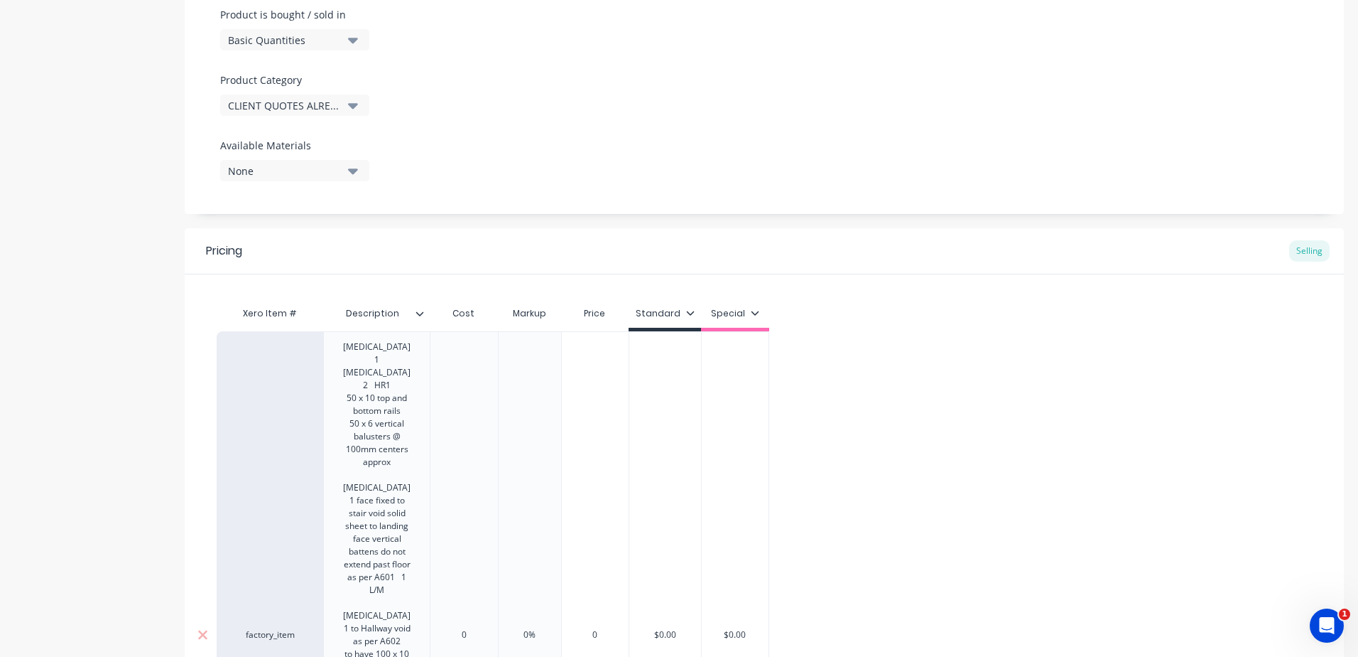
click at [476, 465] on div "factory_item Bal 1 Bal 2 HR1 50 x 10 top and bottom rails 50 x 6 vertical balus…" at bounding box center [493, 634] width 553 height 607
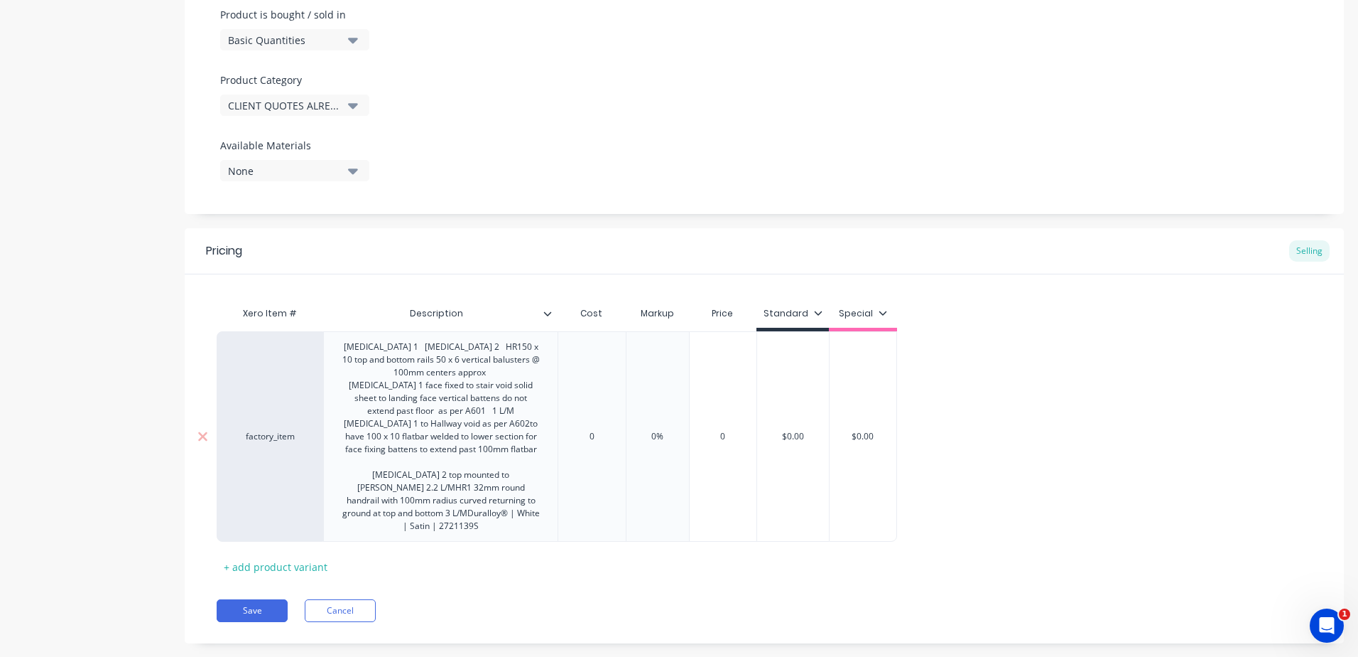
drag, startPoint x: 601, startPoint y: 428, endPoint x: 569, endPoint y: 426, distance: 32.0
click at [570, 430] on input "0" at bounding box center [591, 436] width 71 height 13
drag, startPoint x: 681, startPoint y: 421, endPoint x: 527, endPoint y: 421, distance: 154.2
click at [527, 421] on div "factory_item Bal 1 Bal 2 HR150 x 10 top and bottom rails 50 x 6 vertical balust…" at bounding box center [571, 436] width 708 height 210
click at [688, 566] on div "Pricing Selling Xero Item # Description Cost Markup Price Standard Special fact…" at bounding box center [765, 435] width 1160 height 415
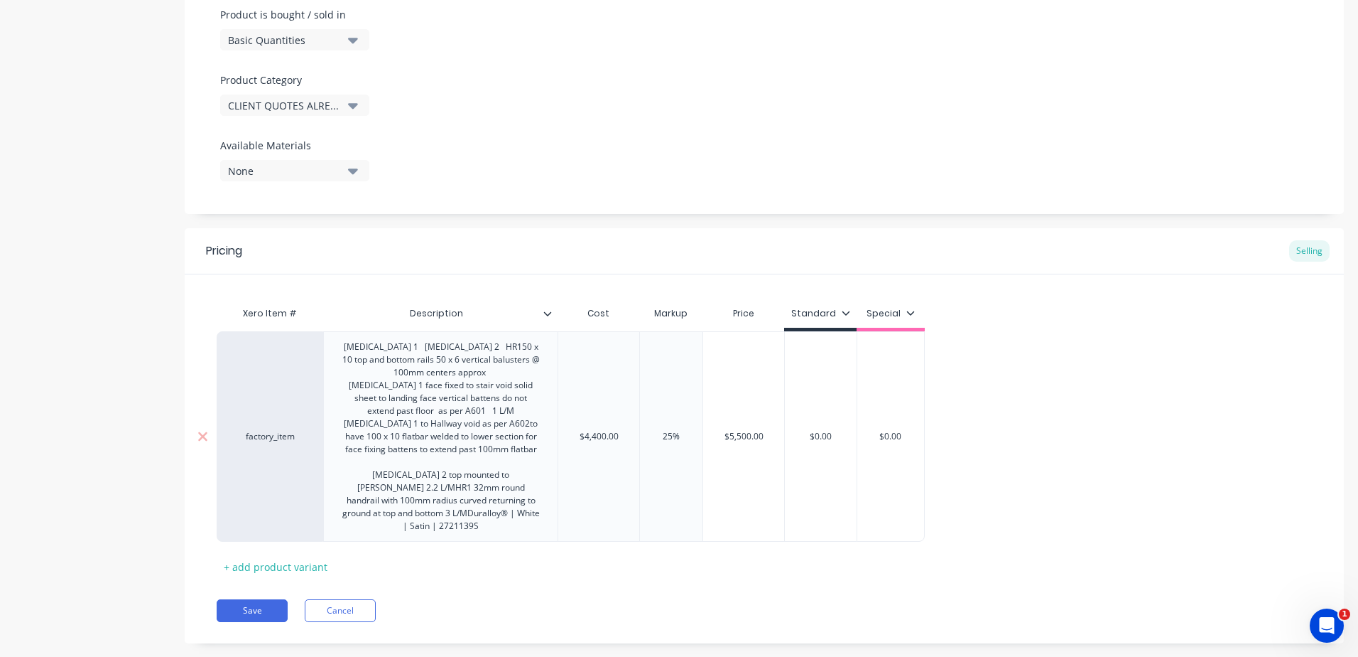
drag, startPoint x: 832, startPoint y: 428, endPoint x: 669, endPoint y: 429, distance: 162.7
click at [669, 429] on div "factory_item Bal 1 Bal 2 HR150 x 10 top and bottom rails 50 x 6 vertical balust…" at bounding box center [571, 436] width 708 height 210
click at [641, 558] on div "Pricing Selling Xero Item # Description Cost Markup Price Standard Special fact…" at bounding box center [765, 435] width 1160 height 415
click at [249, 599] on button "Save" at bounding box center [252, 610] width 71 height 23
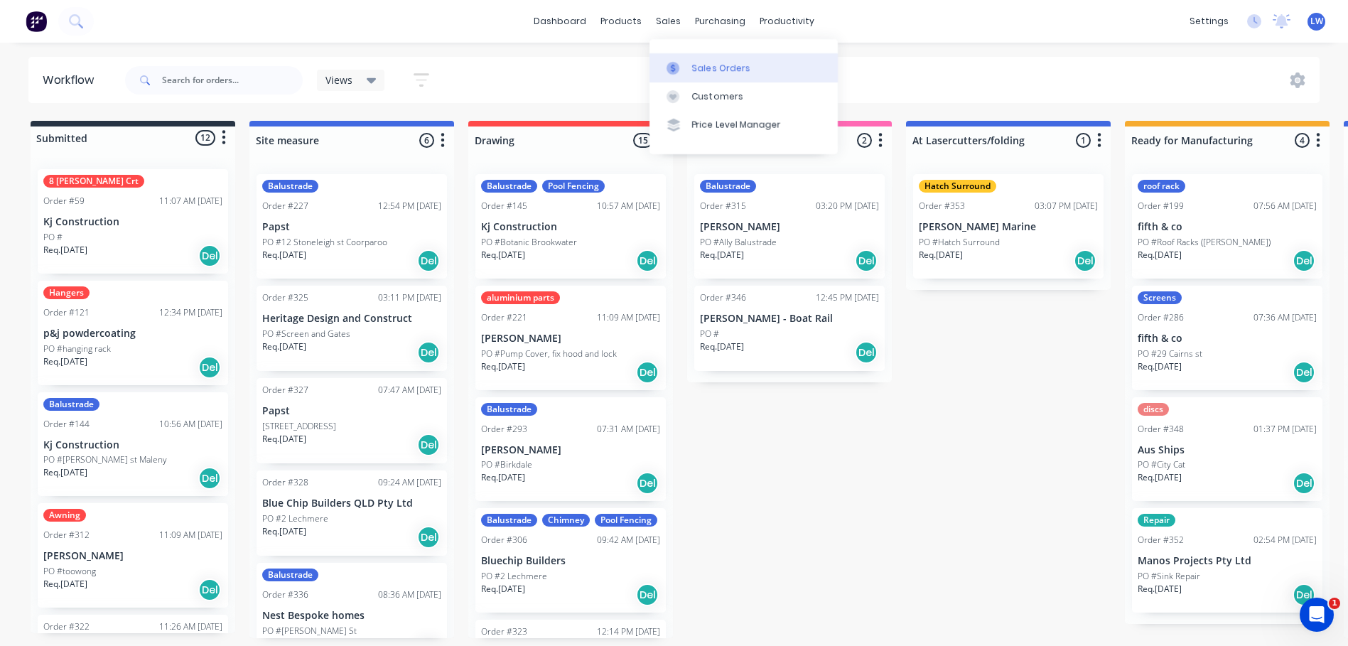
click at [683, 60] on link "Sales Orders" at bounding box center [743, 67] width 188 height 28
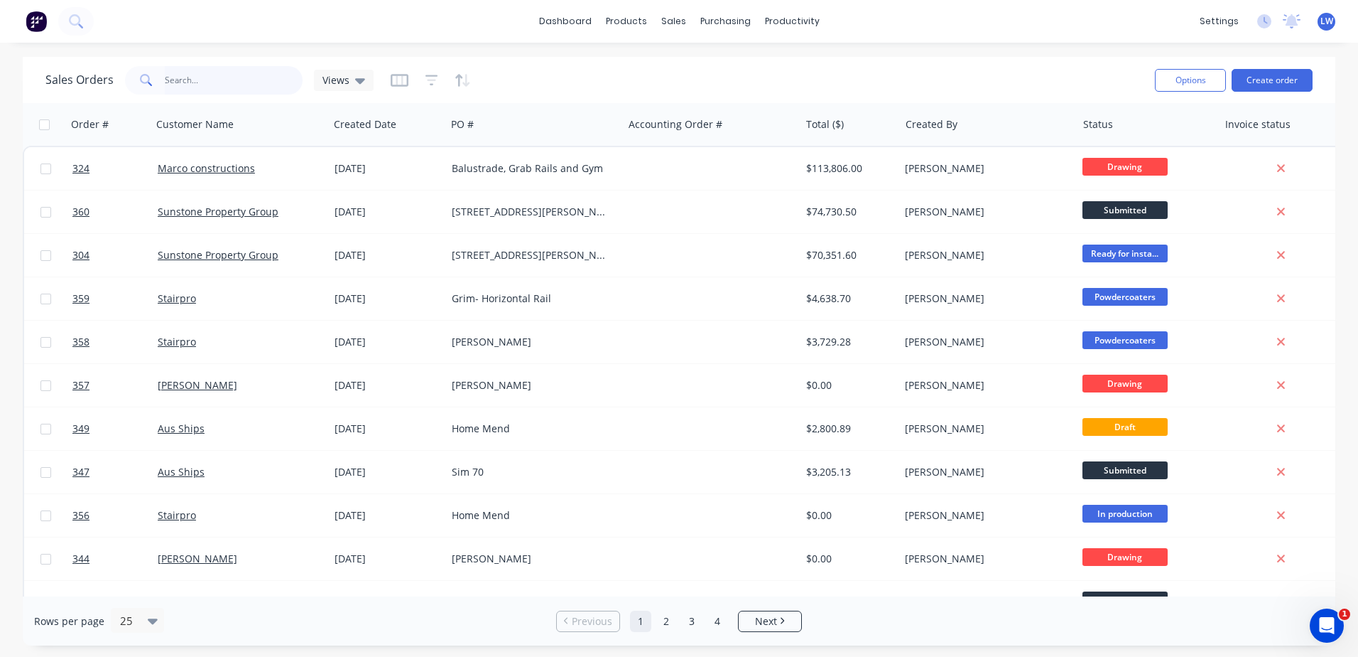
click at [202, 77] on input "text" at bounding box center [234, 80] width 139 height 28
type input "n"
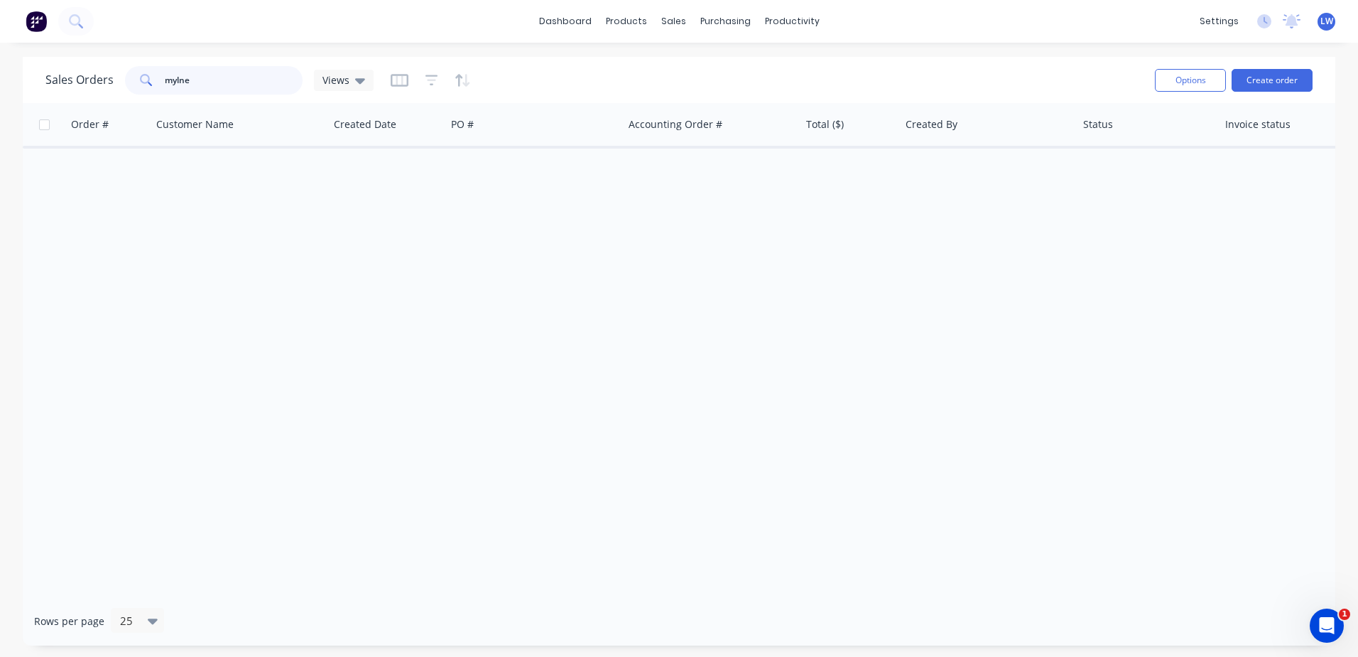
drag, startPoint x: 207, startPoint y: 85, endPoint x: 107, endPoint y: 74, distance: 100.1
click at [107, 74] on div "Sales Orders mylne Views" at bounding box center [209, 80] width 328 height 28
type input "mylne"
click at [1262, 81] on button "Create order" at bounding box center [1272, 80] width 81 height 23
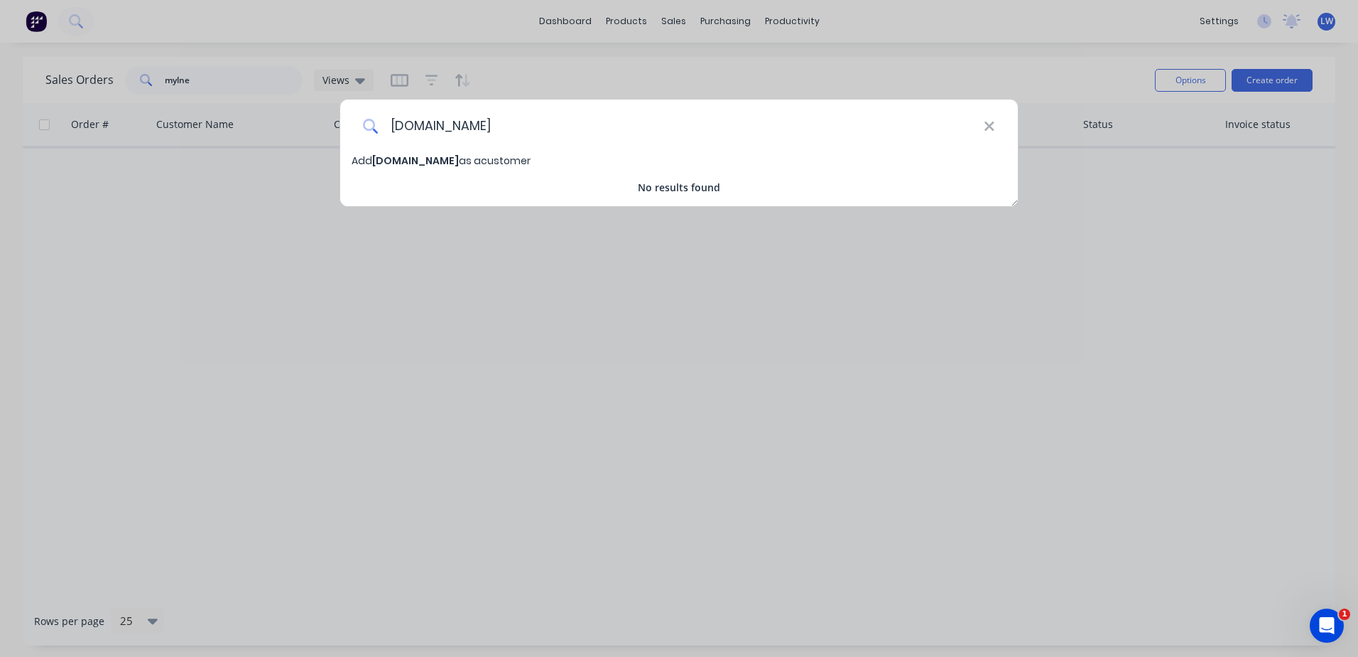
type input "[DOMAIN_NAME]"
click at [409, 166] on span "[DOMAIN_NAME]" at bounding box center [415, 160] width 87 height 14
select select "AU"
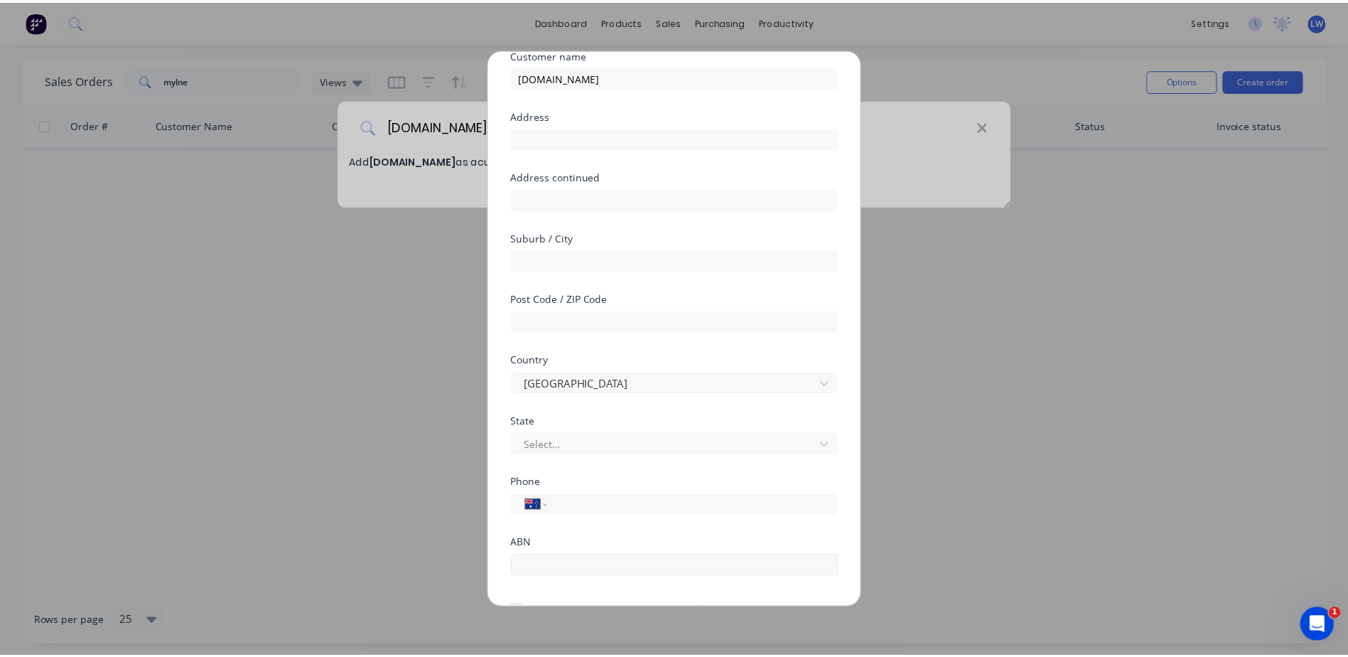
scroll to position [136, 0]
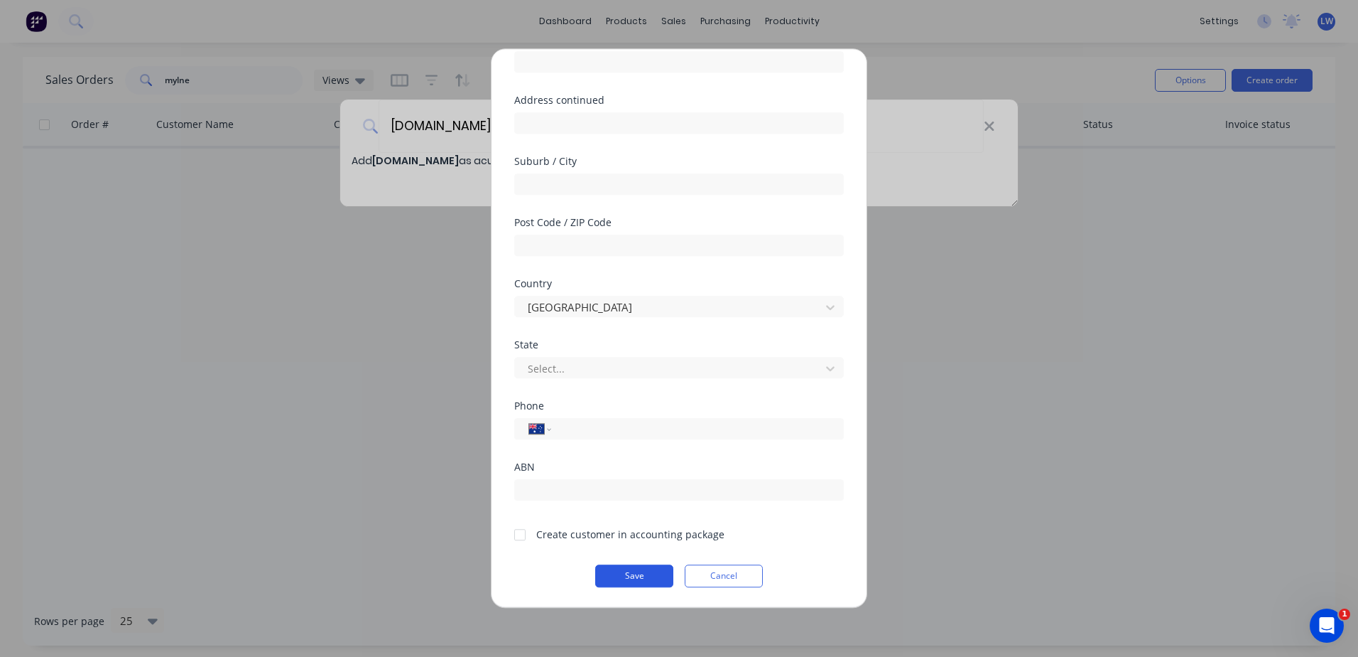
click at [629, 574] on button "Save" at bounding box center [634, 575] width 78 height 23
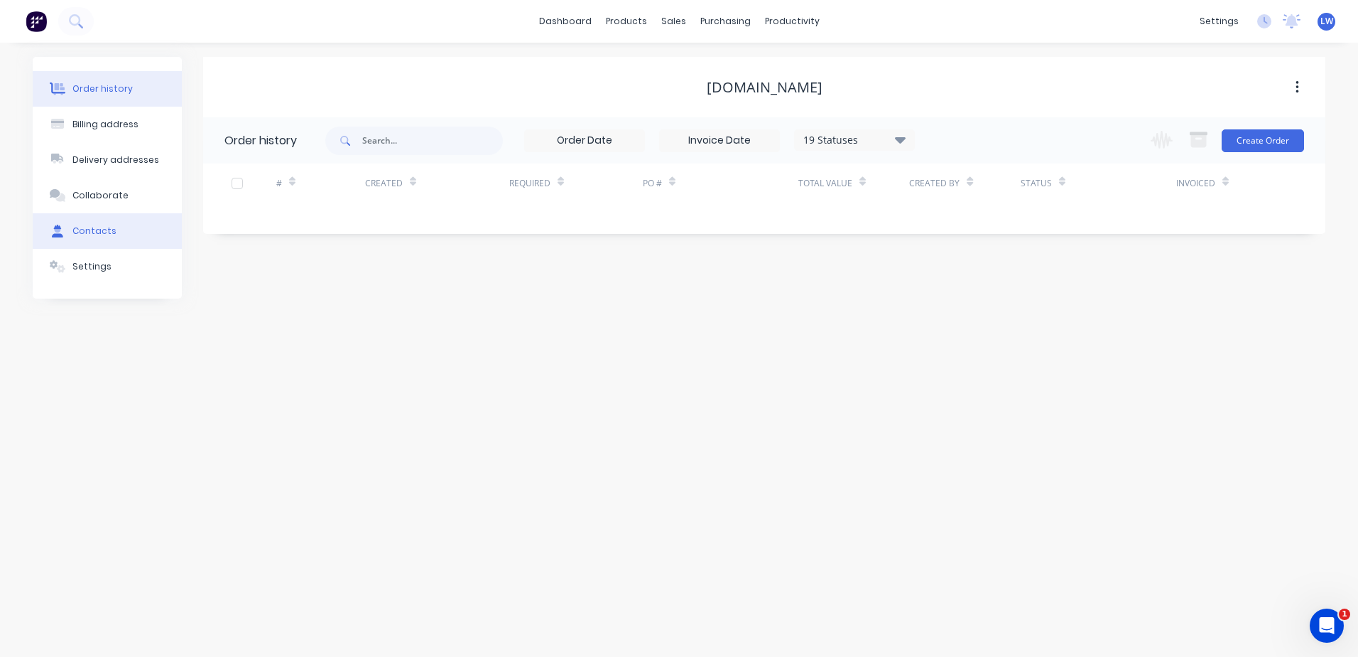
click at [73, 229] on div "Contacts" at bounding box center [94, 231] width 44 height 13
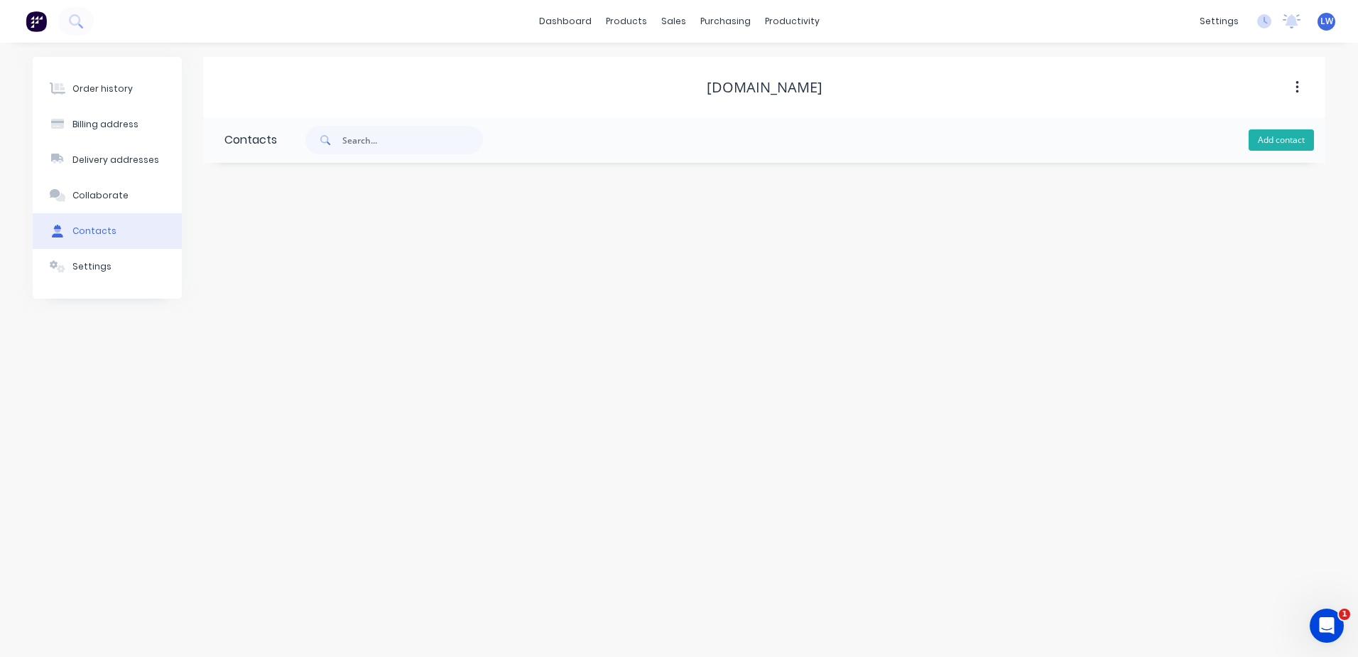
click at [1281, 140] on button "Add contact" at bounding box center [1281, 139] width 65 height 21
select select "AU"
click at [288, 237] on input "text" at bounding box center [341, 244] width 232 height 21
type input "[PERSON_NAME]"
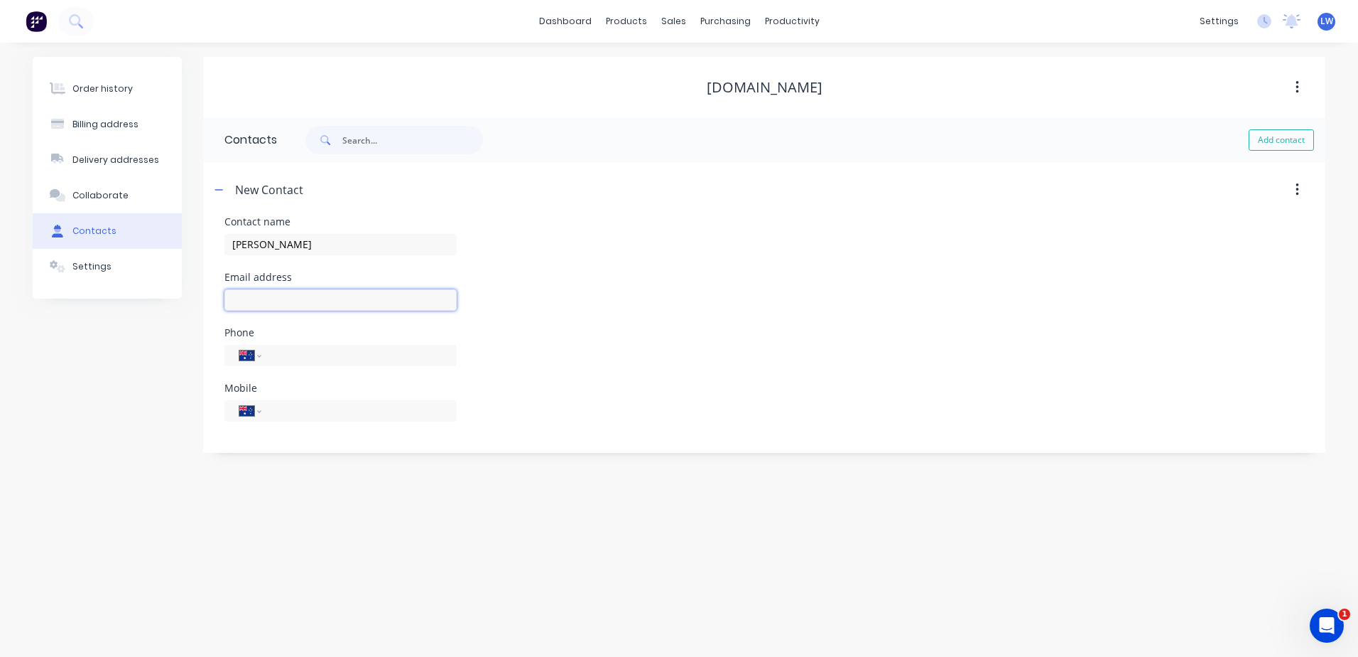
click at [279, 295] on input "text" at bounding box center [341, 299] width 232 height 21
select select "AU"
click at [281, 242] on input "[PERSON_NAME]" at bounding box center [341, 244] width 232 height 21
drag, startPoint x: 366, startPoint y: 242, endPoint x: 207, endPoint y: 243, distance: 159.2
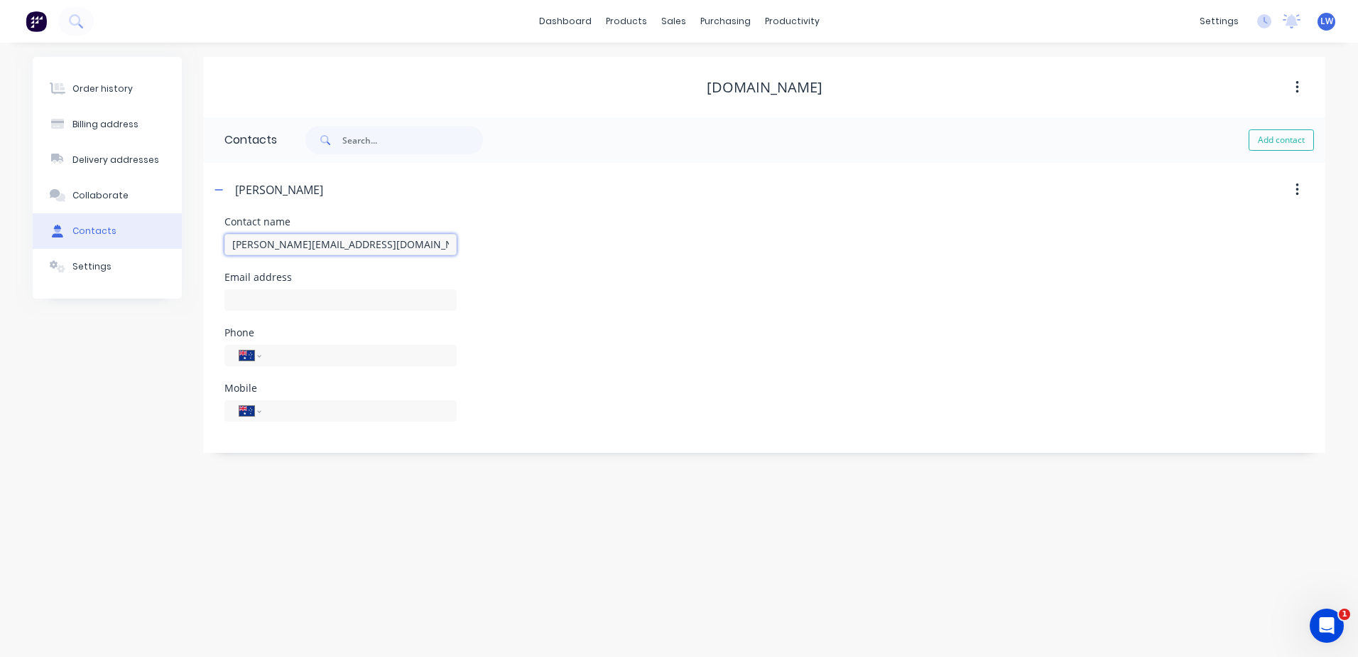
click at [207, 243] on div "Contact name [EMAIL_ADDRESS][DOMAIN_NAME] Email address Phone International [GE…" at bounding box center [764, 335] width 1123 height 236
type input "[PERSON_NAME][EMAIL_ADDRESS][DOMAIN_NAME]"
click at [259, 306] on input "text" at bounding box center [341, 299] width 232 height 21
paste input "[PERSON_NAME][EMAIL_ADDRESS][DOMAIN_NAME]"
type input "[PERSON_NAME][EMAIL_ADDRESS][DOMAIN_NAME]"
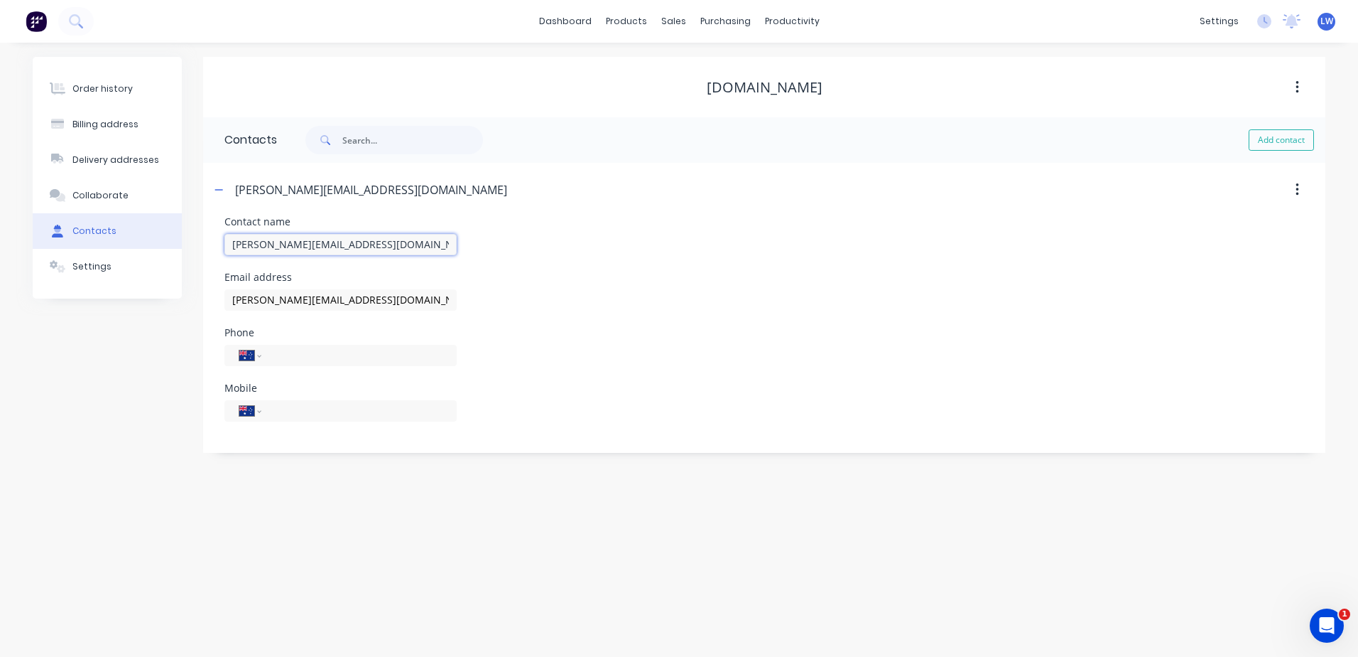
drag, startPoint x: 331, startPoint y: 239, endPoint x: 264, endPoint y: 242, distance: 66.9
click at [264, 242] on input "[PERSON_NAME][EMAIL_ADDRESS][DOMAIN_NAME]" at bounding box center [341, 244] width 232 height 21
type input "[PERSON_NAME]"
click at [281, 411] on input "tel" at bounding box center [356, 410] width 171 height 16
type input "0421 676 364"
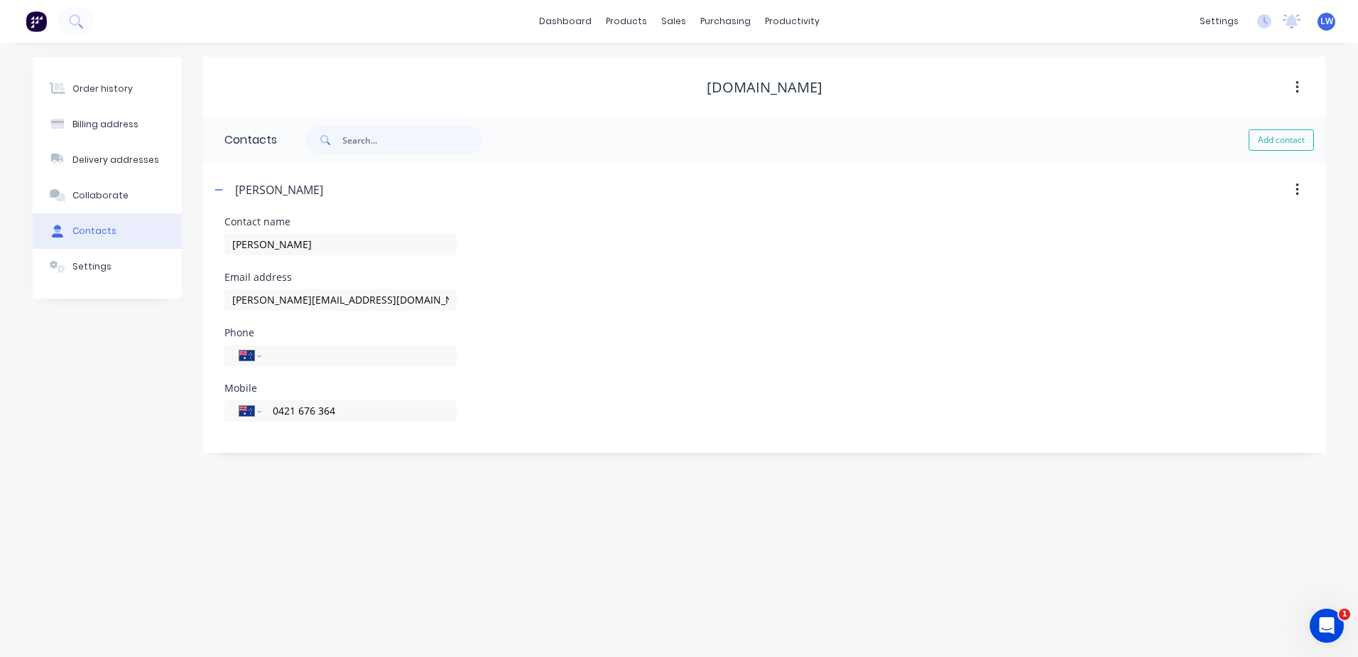
click at [338, 515] on div "Order history Billing address Delivery addresses Collaborate Contacts Settings …" at bounding box center [679, 350] width 1358 height 614
click at [101, 92] on div "Order history" at bounding box center [102, 88] width 60 height 13
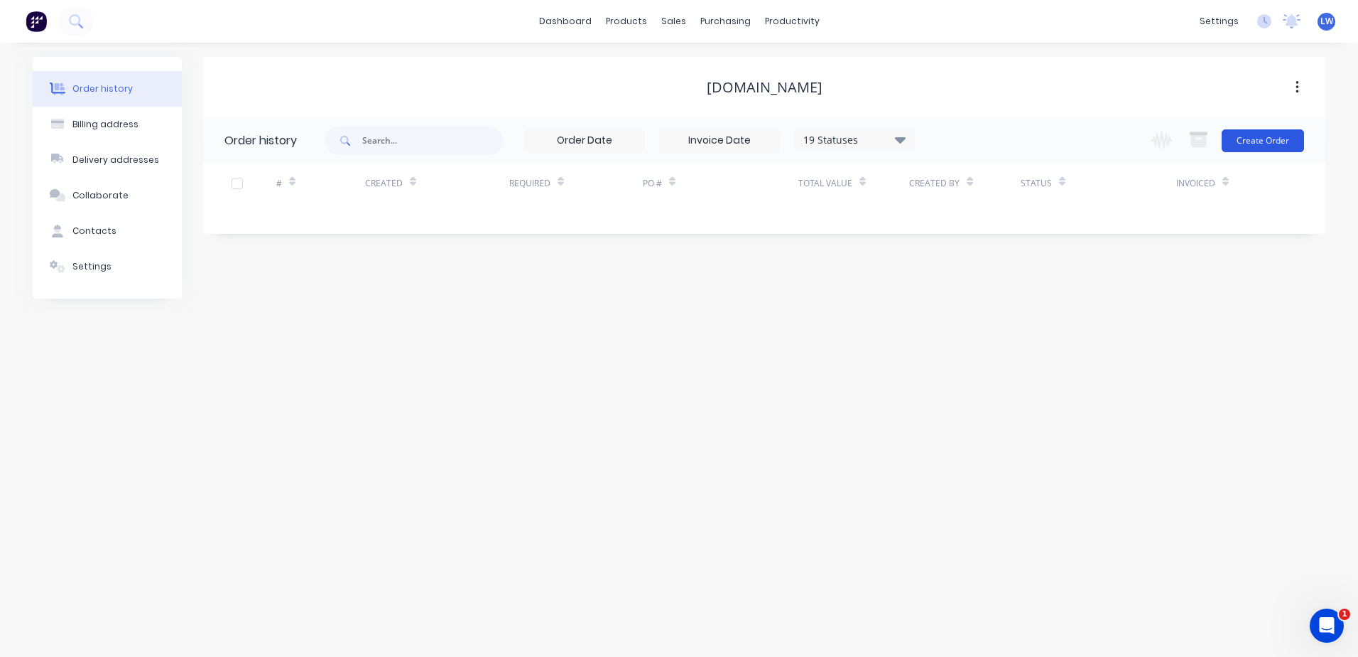
click at [1243, 144] on button "Create Order" at bounding box center [1263, 140] width 82 height 23
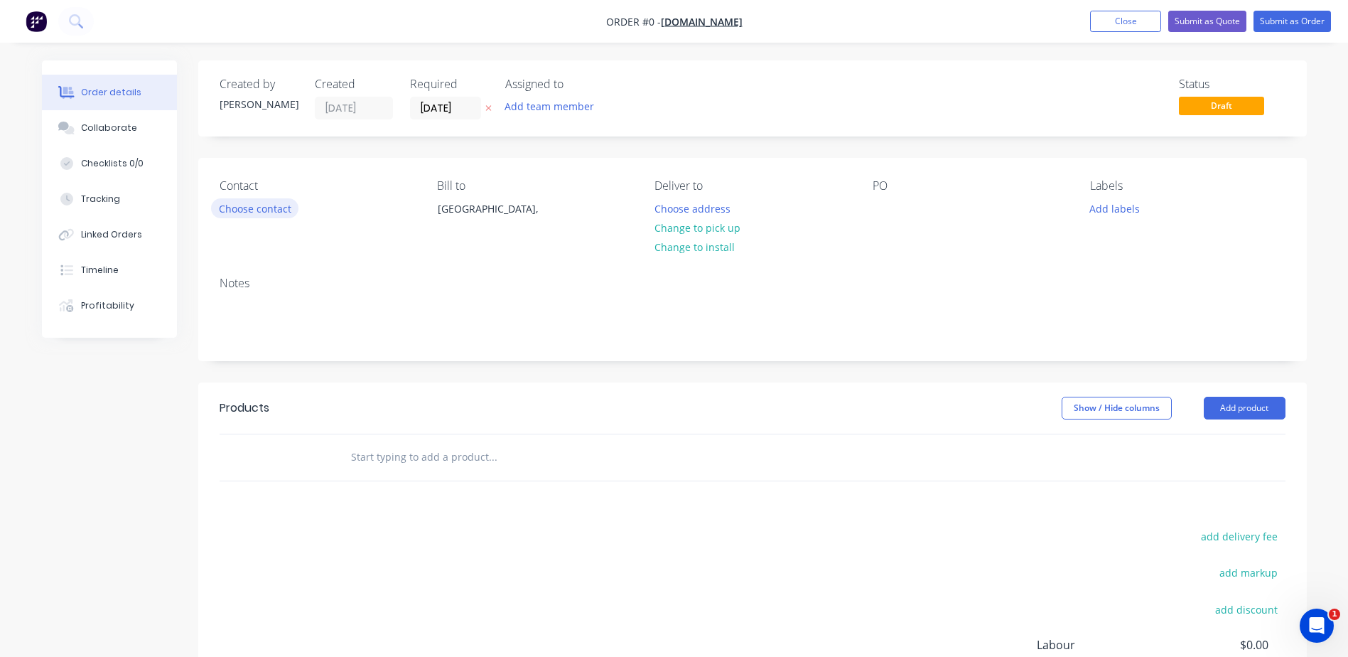
click at [265, 212] on button "Choose contact" at bounding box center [254, 207] width 87 height 19
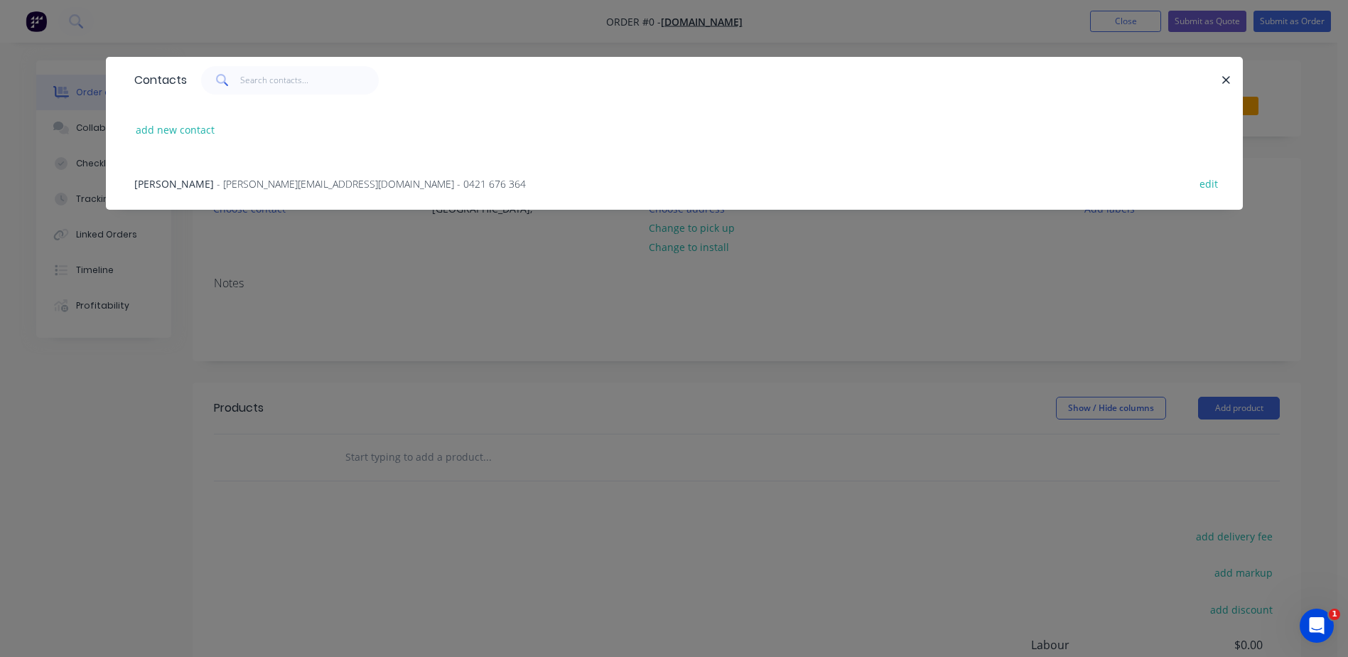
click at [266, 189] on span "- [PERSON_NAME][EMAIL_ADDRESS][DOMAIN_NAME] - 0421 676 364" at bounding box center [371, 183] width 309 height 13
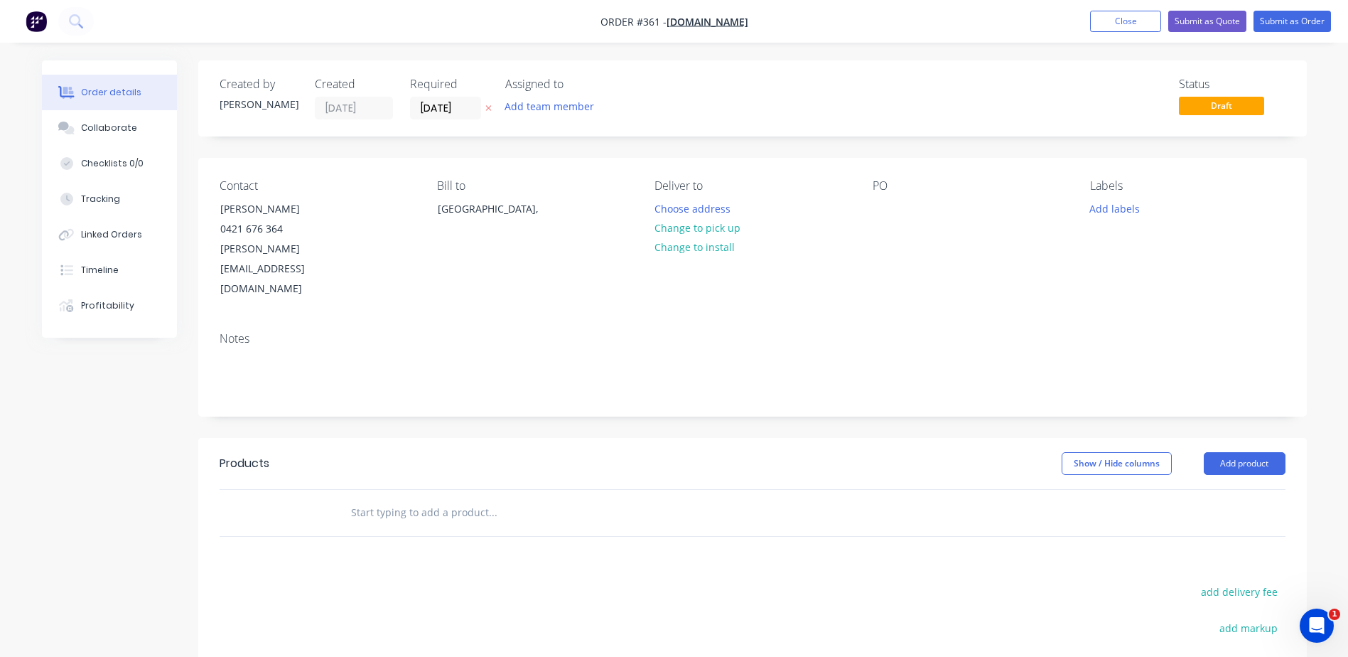
click at [870, 203] on div "Contact [PERSON_NAME] [PHONE_NUMBER] [EMAIL_ADDRESS][DOMAIN_NAME] Bill to [GEOG…" at bounding box center [752, 239] width 1108 height 163
click at [887, 210] on div at bounding box center [883, 208] width 23 height 21
click at [890, 265] on div "Contact [PERSON_NAME] [PHONE_NUMBER] [EMAIL_ADDRESS][DOMAIN_NAME] Bill to [GEOG…" at bounding box center [752, 239] width 1108 height 163
click at [1122, 198] on button "Add labels" at bounding box center [1114, 207] width 65 height 19
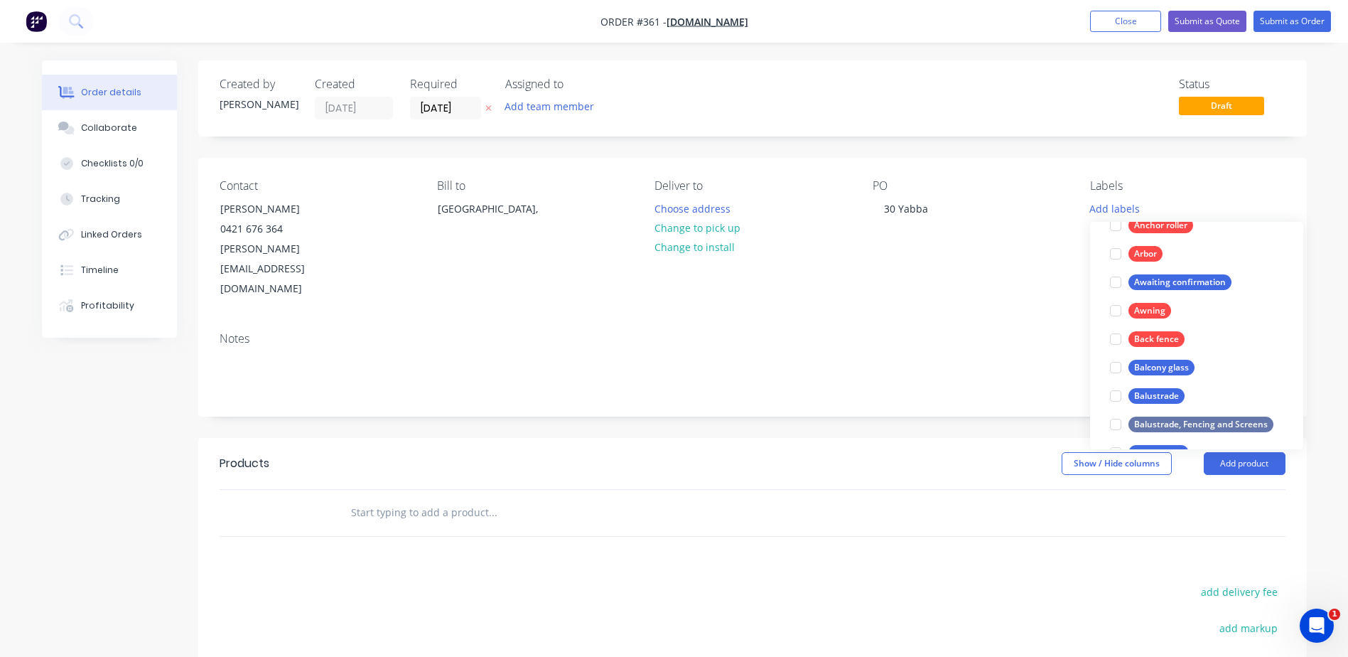
scroll to position [497, 0]
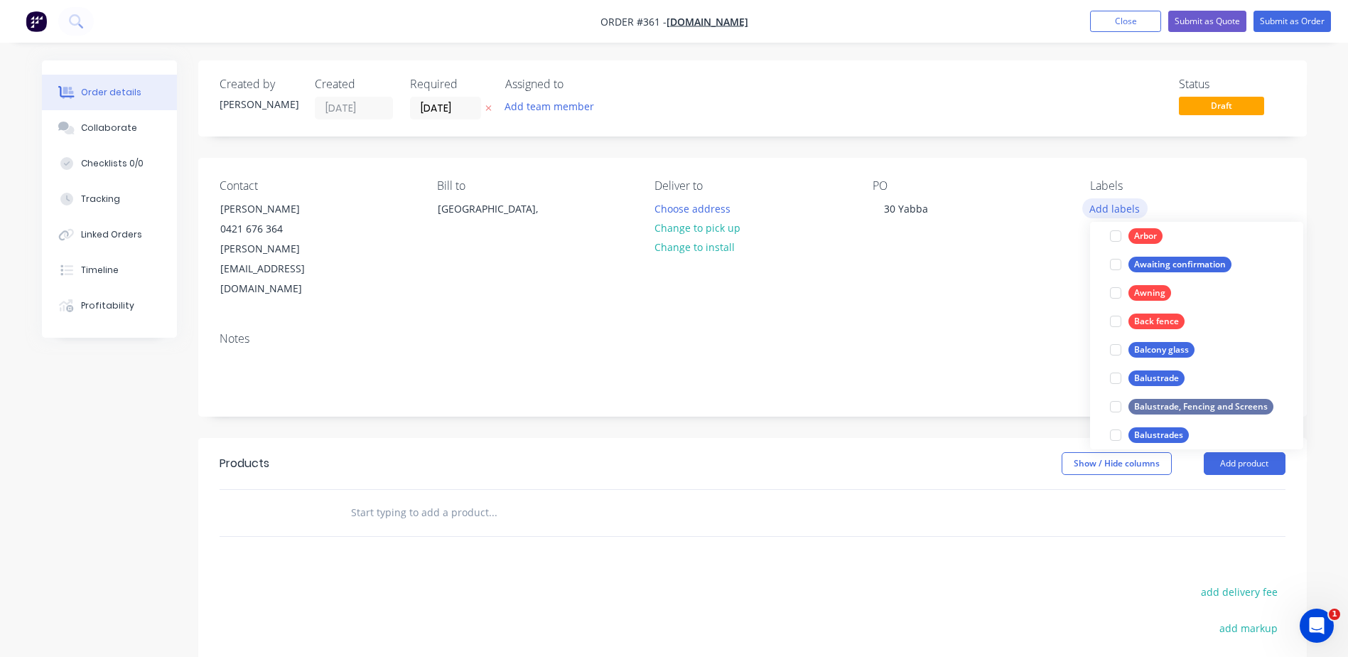
click at [1125, 210] on button "Add labels" at bounding box center [1114, 207] width 65 height 19
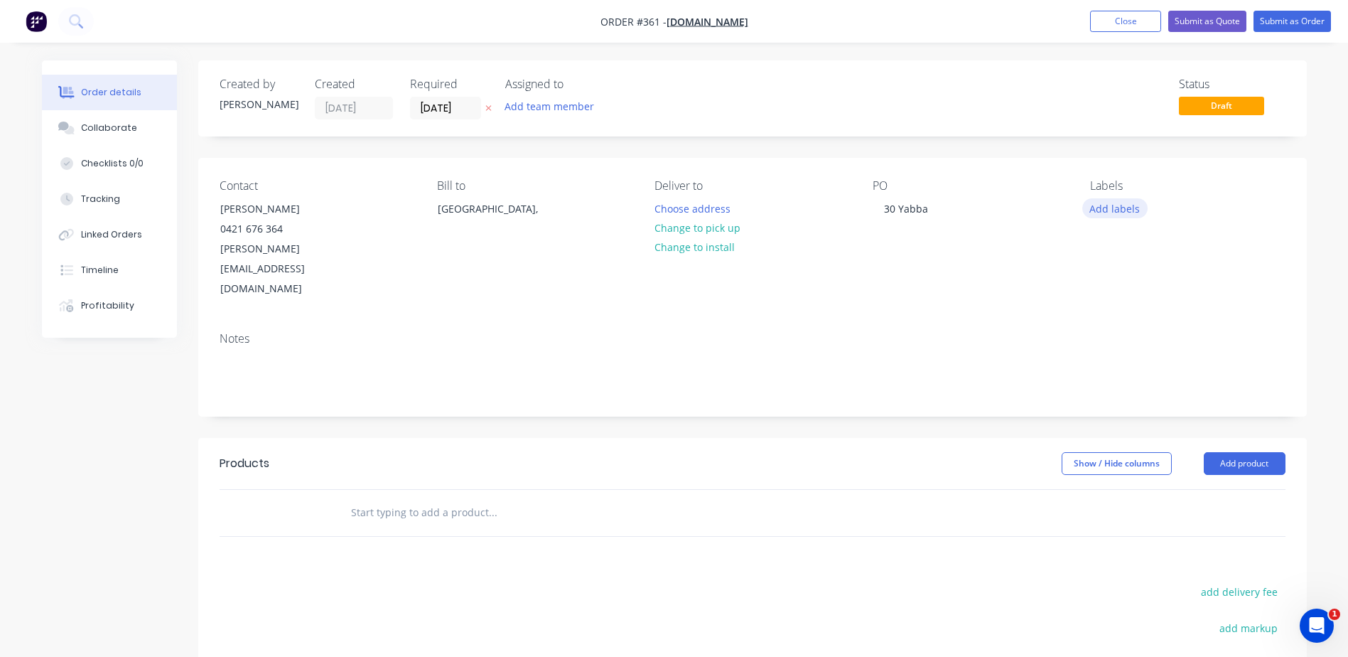
click at [1125, 210] on button "Add labels" at bounding box center [1114, 207] width 65 height 19
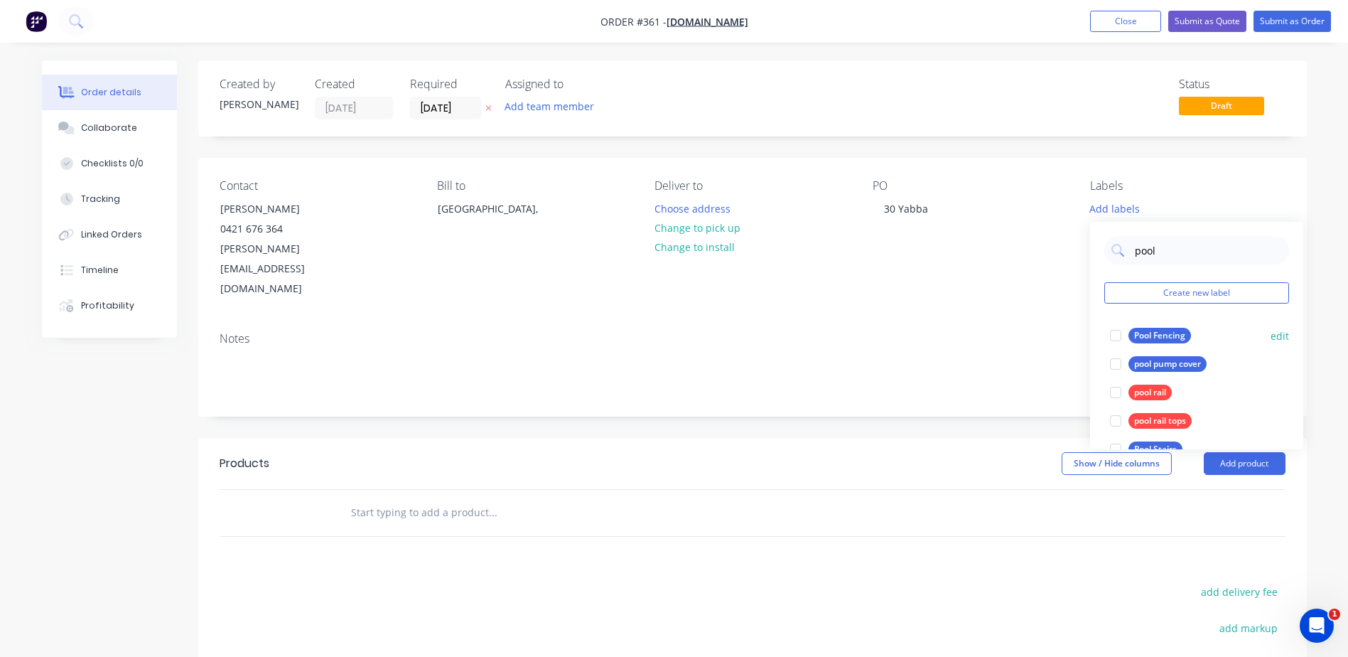
click at [1164, 337] on div "Pool Fencing" at bounding box center [1159, 336] width 63 height 16
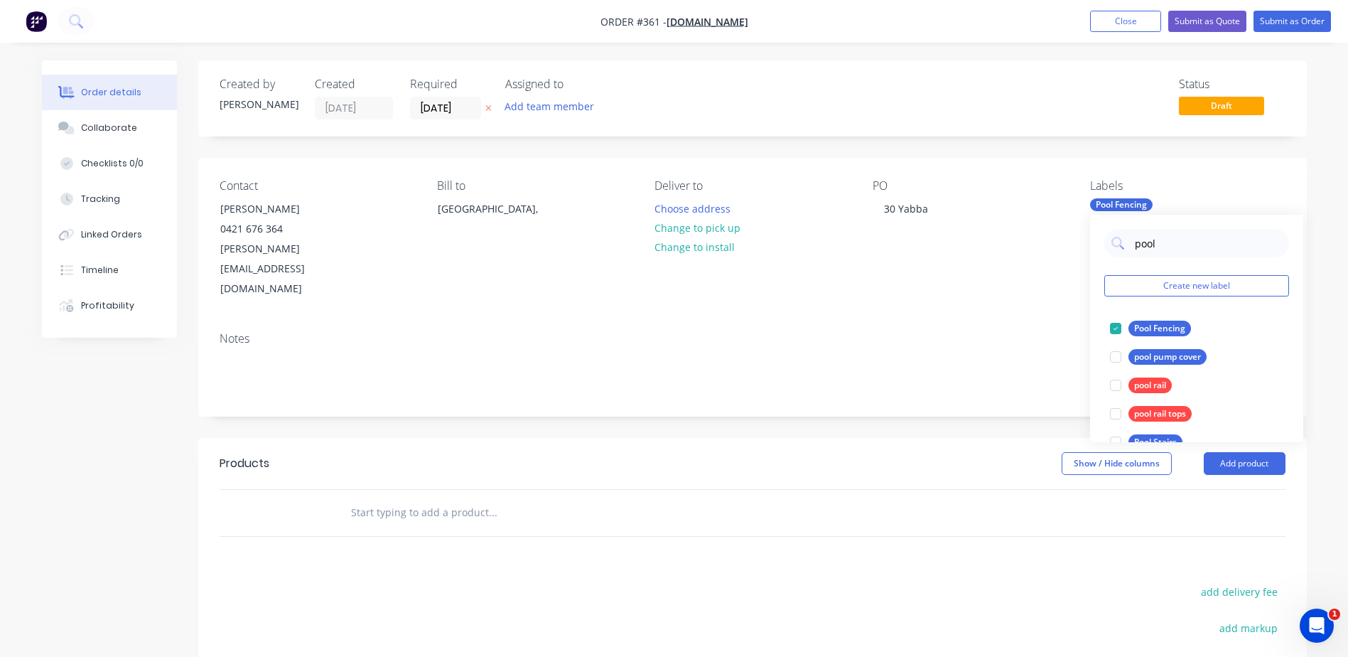
drag, startPoint x: 1169, startPoint y: 242, endPoint x: 1063, endPoint y: 253, distance: 106.4
click at [1063, 253] on body "Order #361 - [DOMAIN_NAME] Add product Close Submit as Quote Submit as Order Or…" at bounding box center [674, 449] width 1348 height 899
drag, startPoint x: 1160, startPoint y: 244, endPoint x: 1118, endPoint y: 244, distance: 41.9
click at [1118, 244] on div "pool" at bounding box center [1196, 243] width 185 height 28
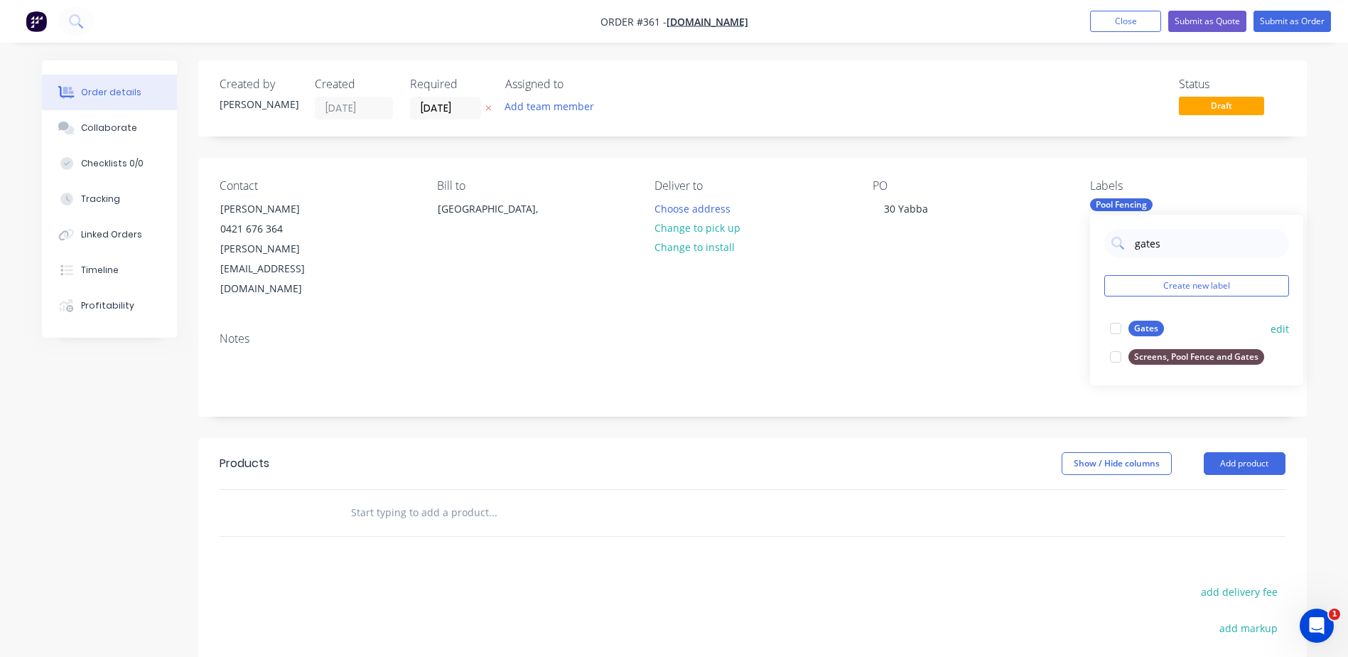
click at [1147, 323] on div "Gates" at bounding box center [1146, 328] width 36 height 16
drag, startPoint x: 1175, startPoint y: 245, endPoint x: 1130, endPoint y: 244, distance: 45.5
click at [1130, 244] on div "gates" at bounding box center [1196, 243] width 185 height 28
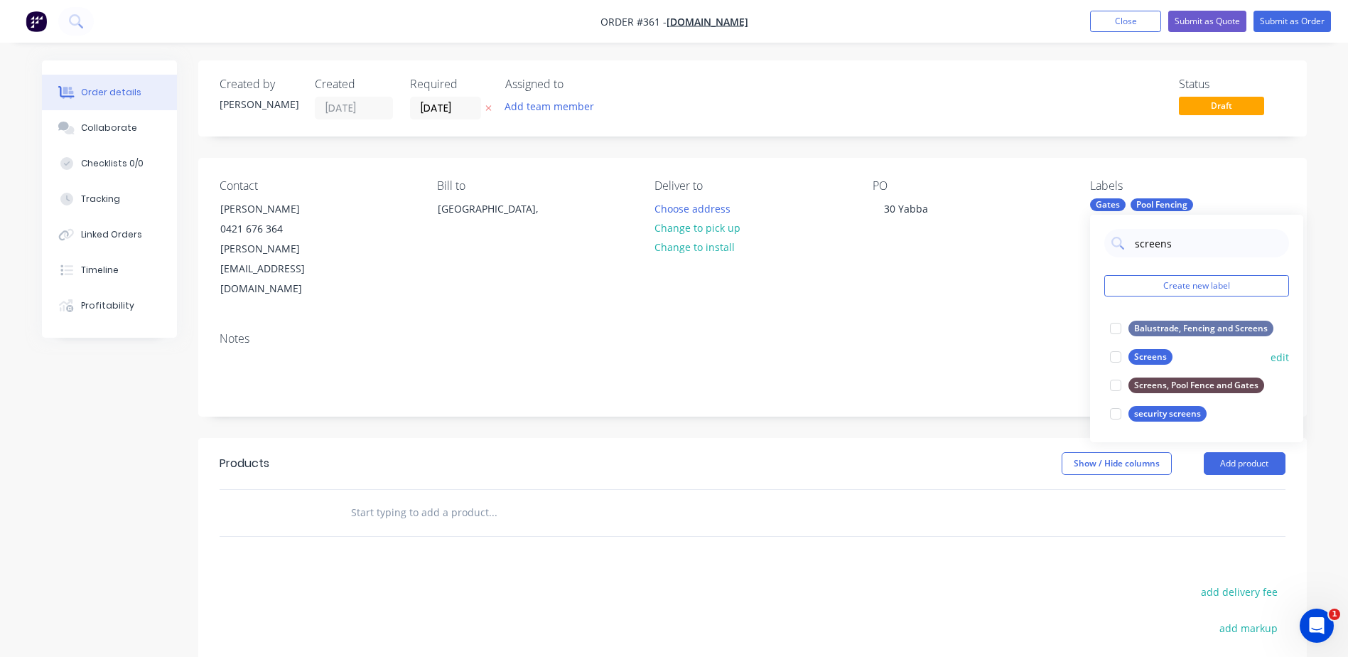
click at [1150, 355] on div "Screens" at bounding box center [1150, 357] width 44 height 16
click at [1187, 245] on input "screens" at bounding box center [1207, 243] width 148 height 28
drag, startPoint x: 1187, startPoint y: 245, endPoint x: 1118, endPoint y: 250, distance: 69.8
click at [1118, 250] on div "screens" at bounding box center [1196, 243] width 185 height 28
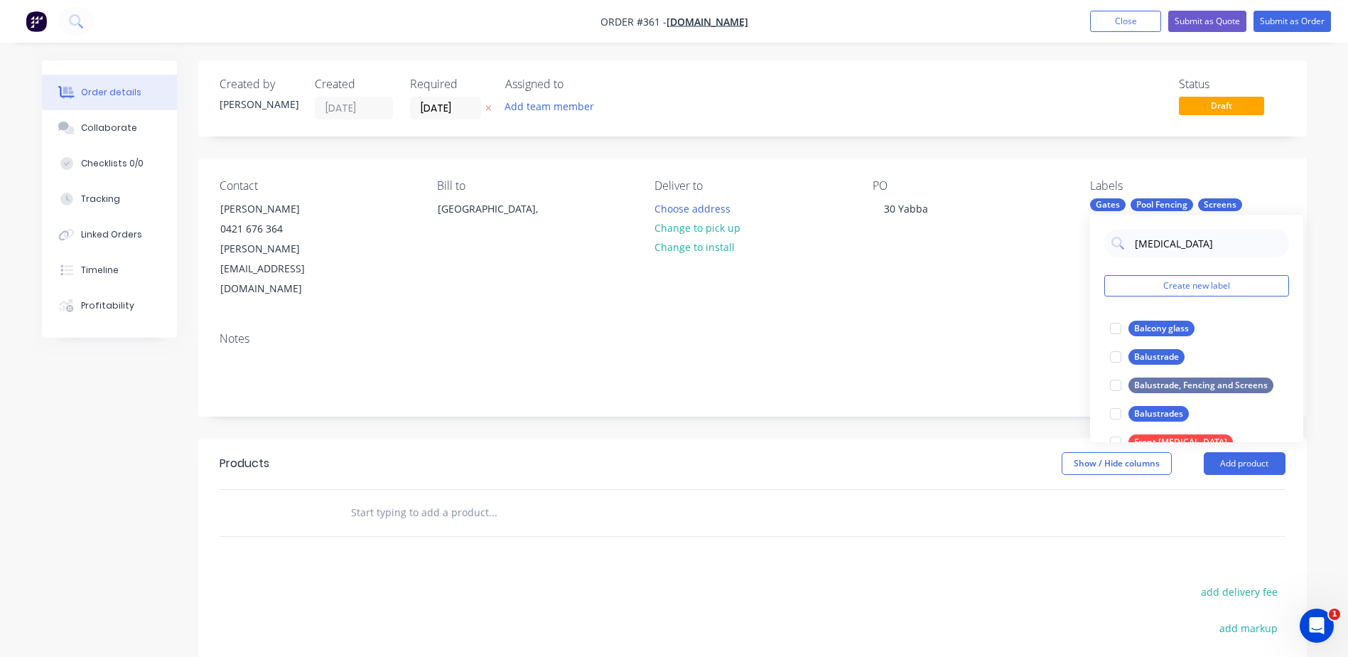
type input "balustrade"
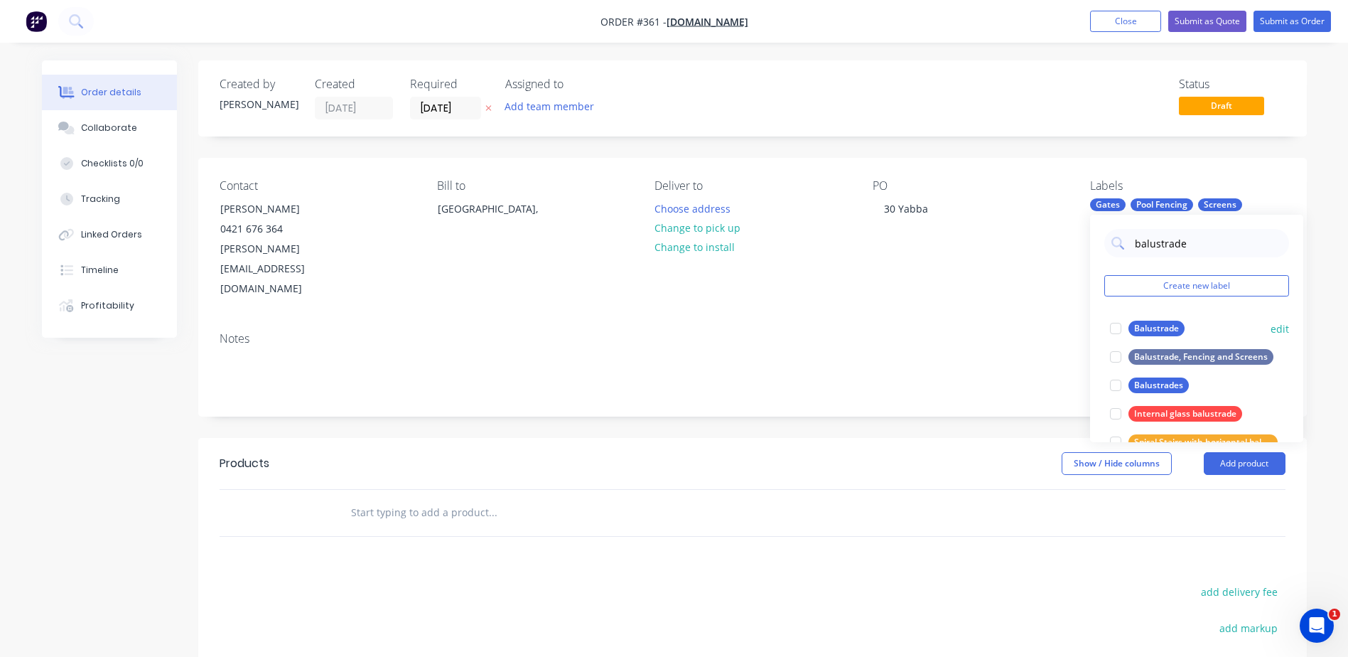
click at [1150, 323] on div "Balustrade" at bounding box center [1156, 328] width 56 height 16
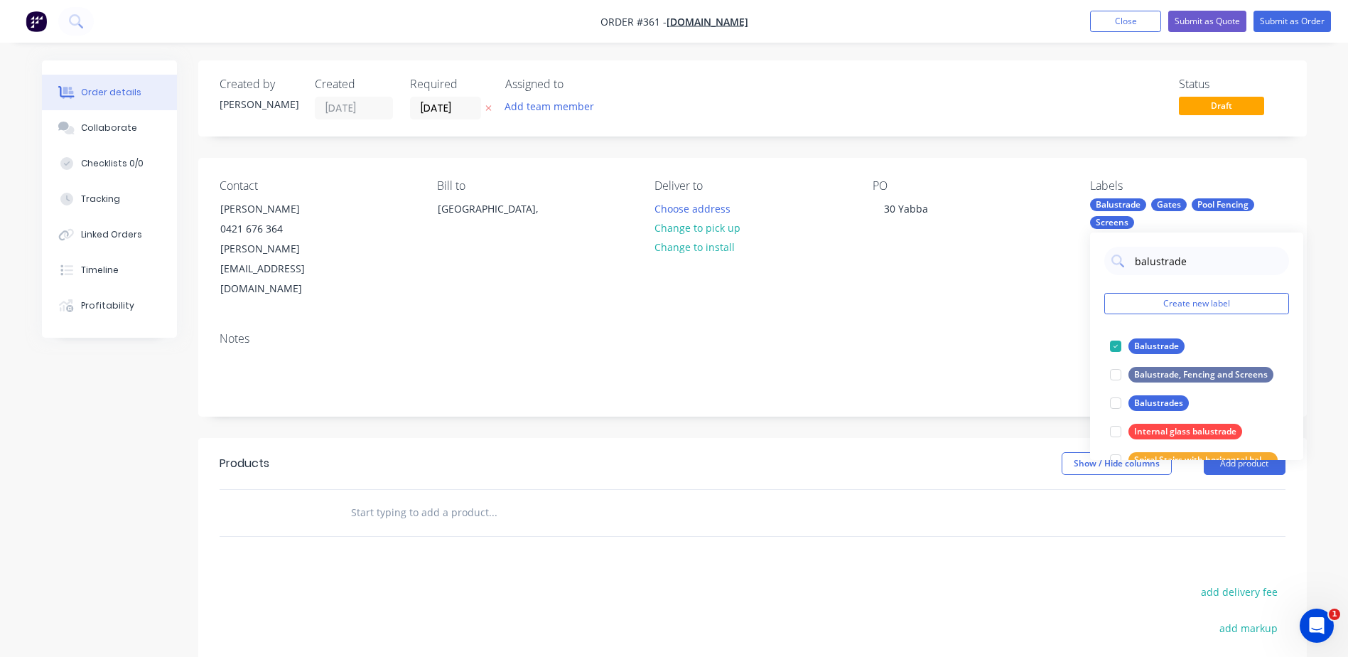
click at [997, 332] on div "Notes" at bounding box center [753, 338] width 1066 height 13
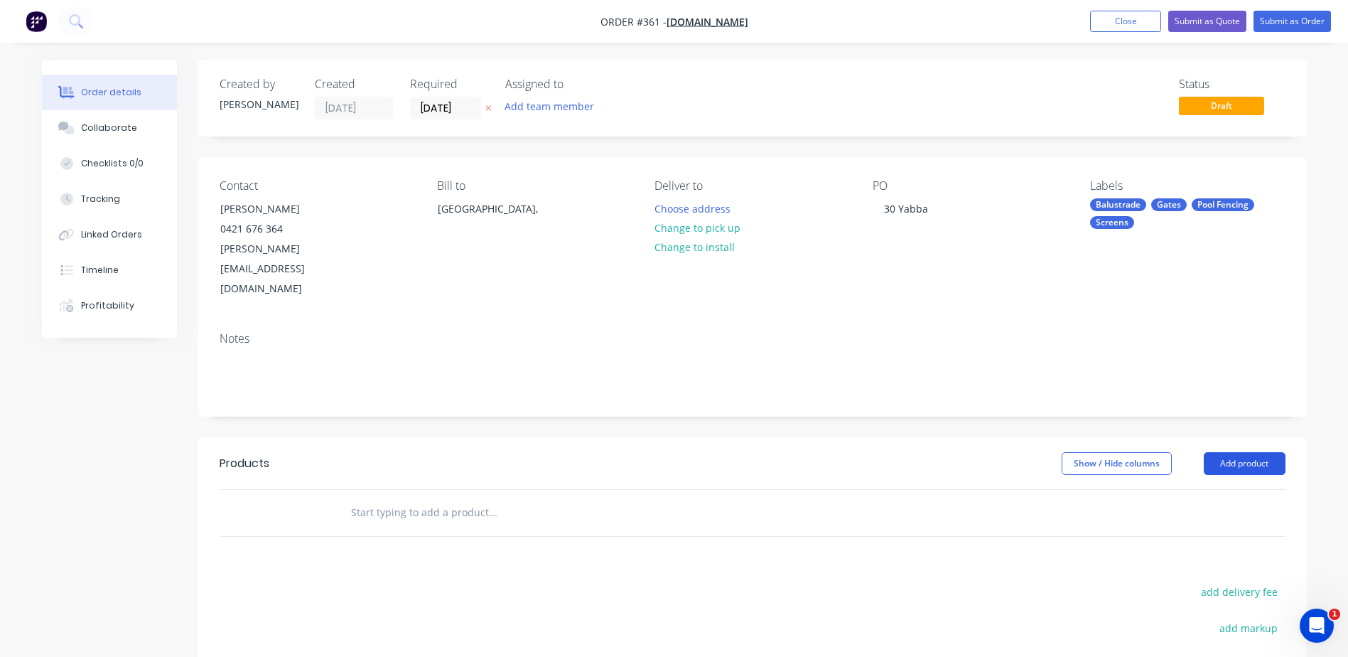
click at [1229, 452] on button "Add product" at bounding box center [1245, 463] width 82 height 23
click at [1230, 452] on button "Add product" at bounding box center [1245, 463] width 82 height 23
click at [1240, 452] on button "Add product" at bounding box center [1245, 463] width 82 height 23
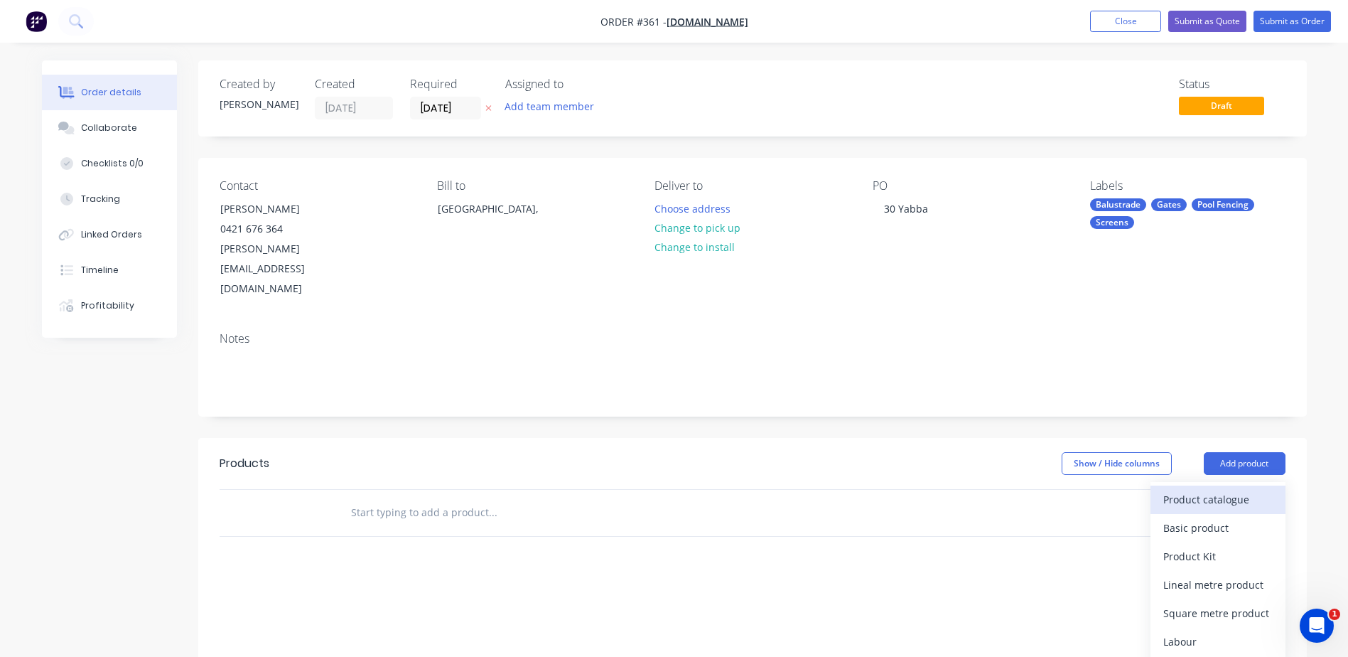
click at [1197, 489] on div "Product catalogue" at bounding box center [1217, 499] width 109 height 21
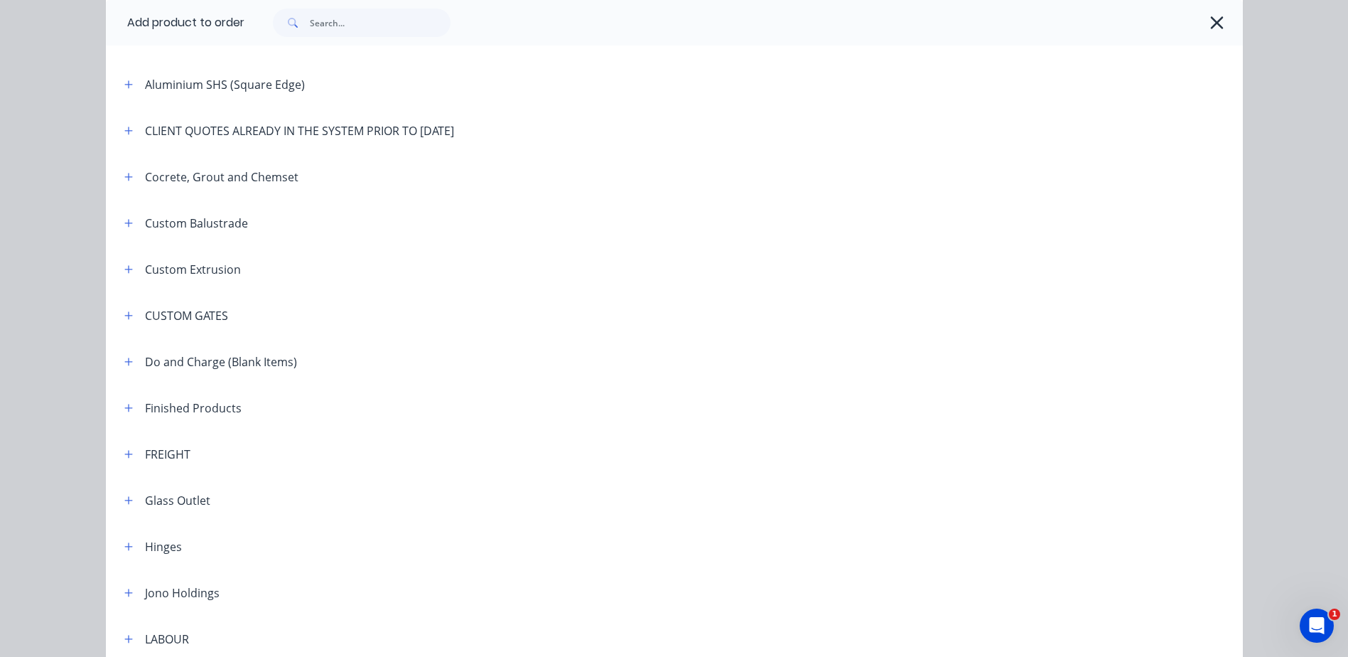
scroll to position [568, 0]
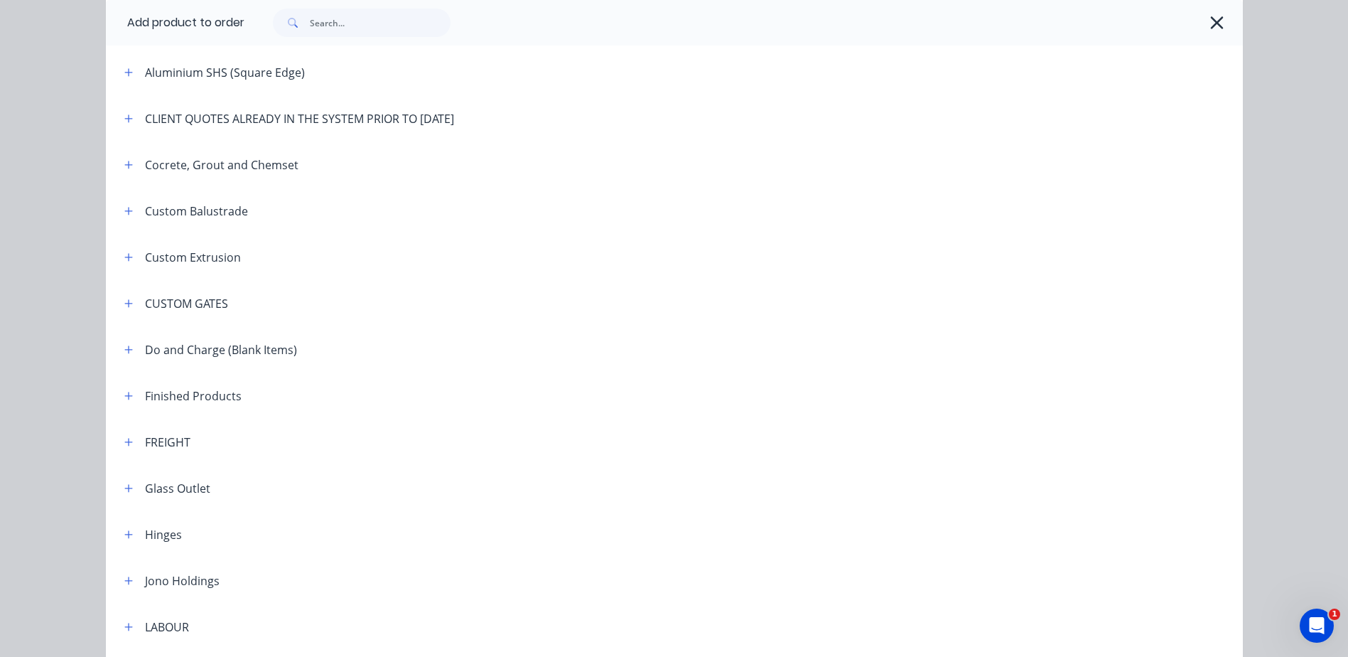
click at [239, 115] on div "CLIENT QUOTES ALREADY IN THE SYSTEM PRIOR TO [DATE]" at bounding box center [299, 118] width 309 height 17
click at [126, 114] on icon "button" at bounding box center [128, 119] width 9 height 10
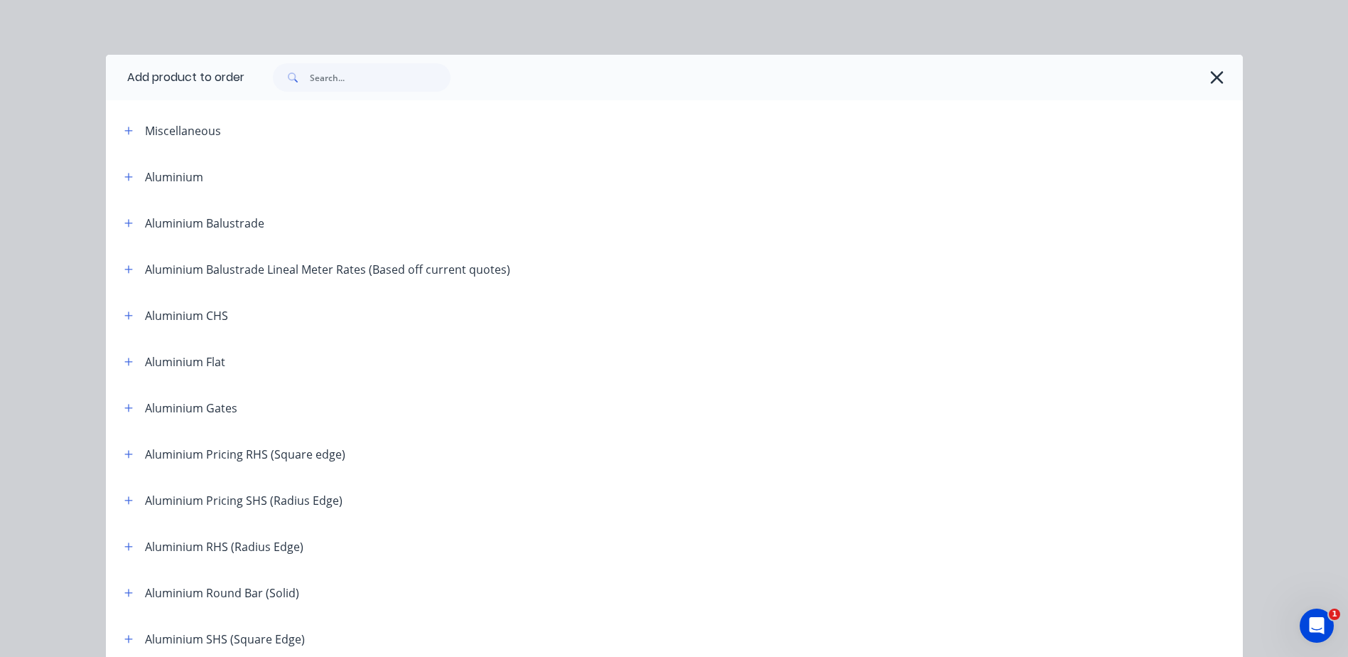
scroll to position [0, 0]
drag, startPoint x: 329, startPoint y: 77, endPoint x: 322, endPoint y: 79, distance: 7.4
click at [329, 77] on input "text" at bounding box center [380, 79] width 141 height 28
click at [339, 77] on input "text" at bounding box center [380, 79] width 141 height 28
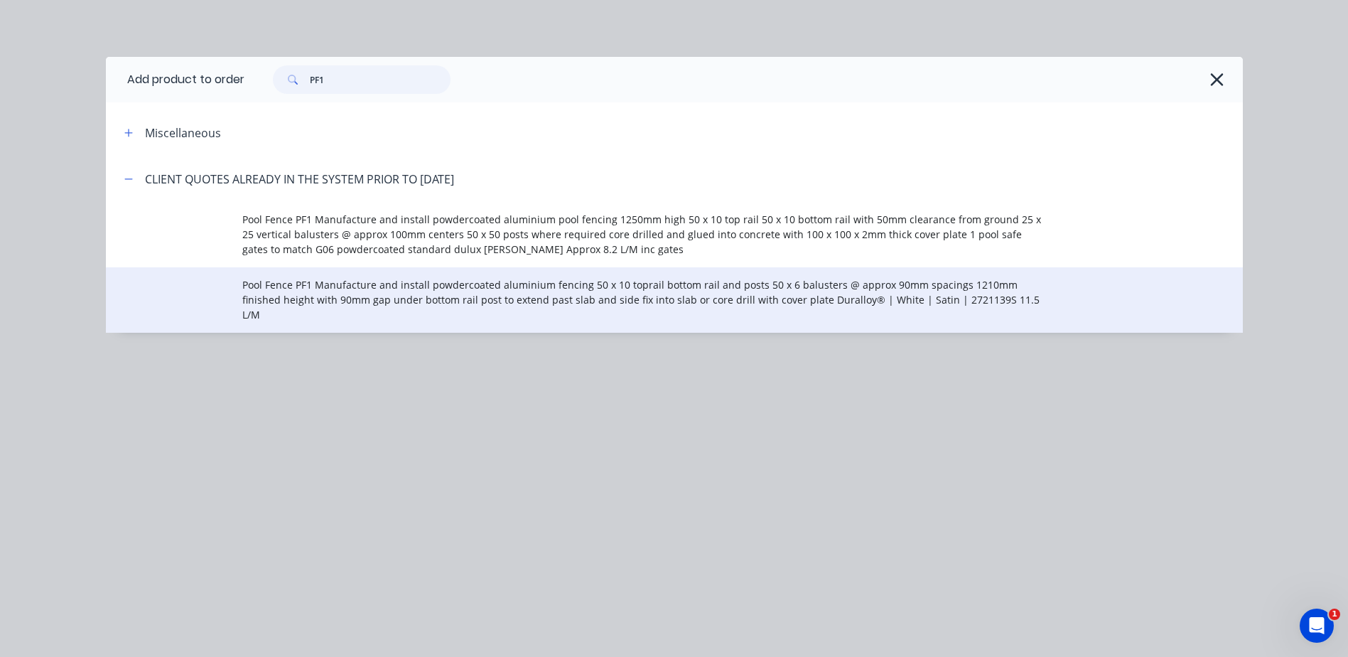
type input "PF1"
click at [323, 286] on span "Pool Fence PF1 Manufacture and install powdercoated aluminium fencing 50 x 10 t…" at bounding box center [642, 299] width 800 height 45
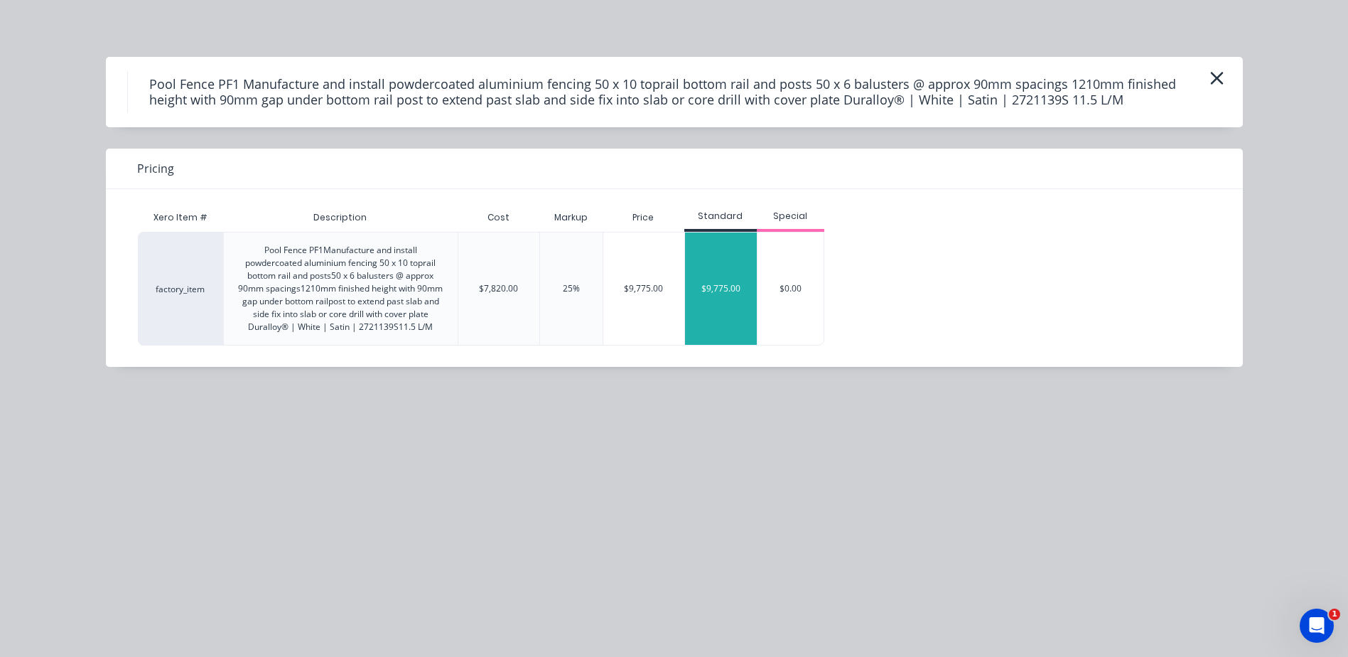
click at [735, 295] on div "$9,775.00" at bounding box center [721, 288] width 72 height 112
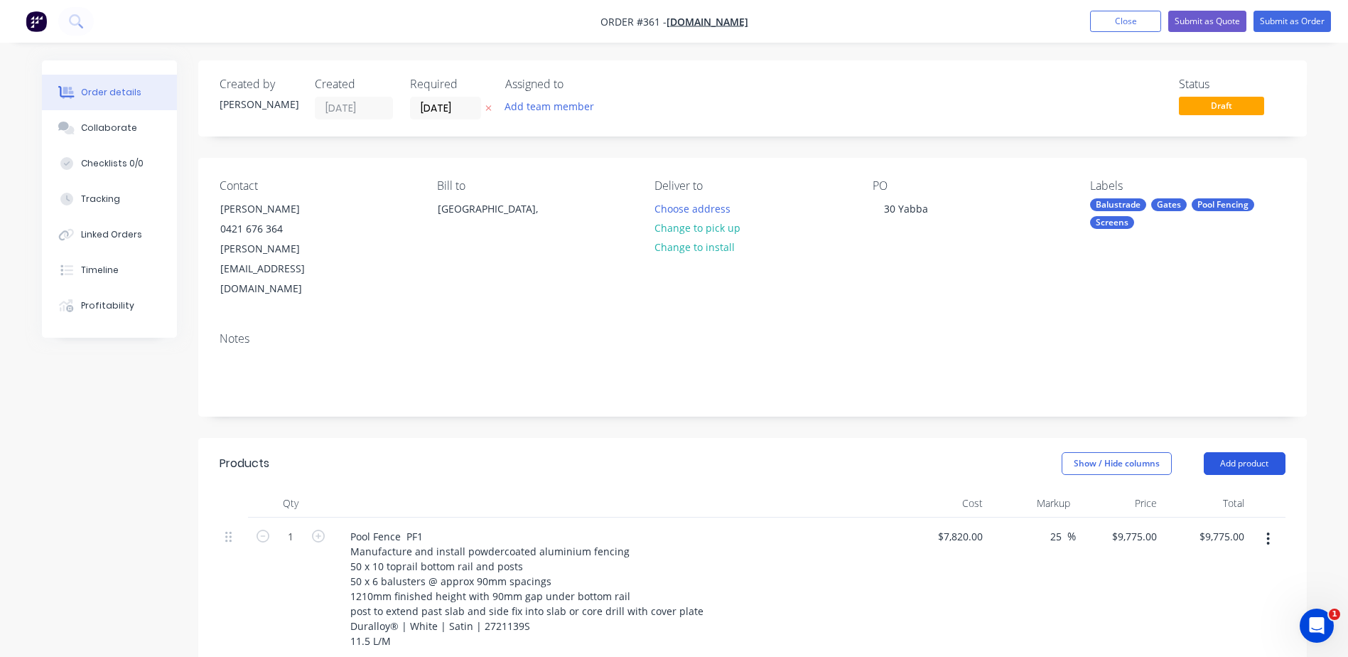
click at [1241, 452] on button "Add product" at bounding box center [1245, 463] width 82 height 23
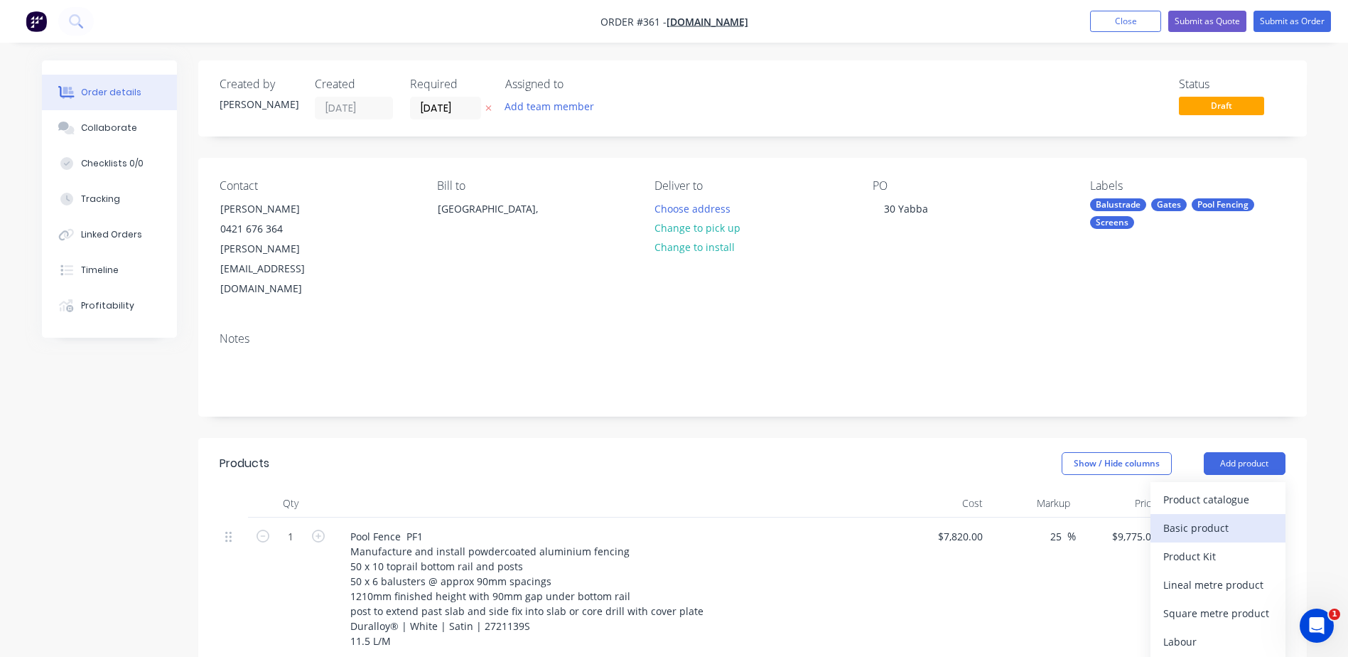
click at [1196, 517] on div "Basic product" at bounding box center [1217, 527] width 109 height 21
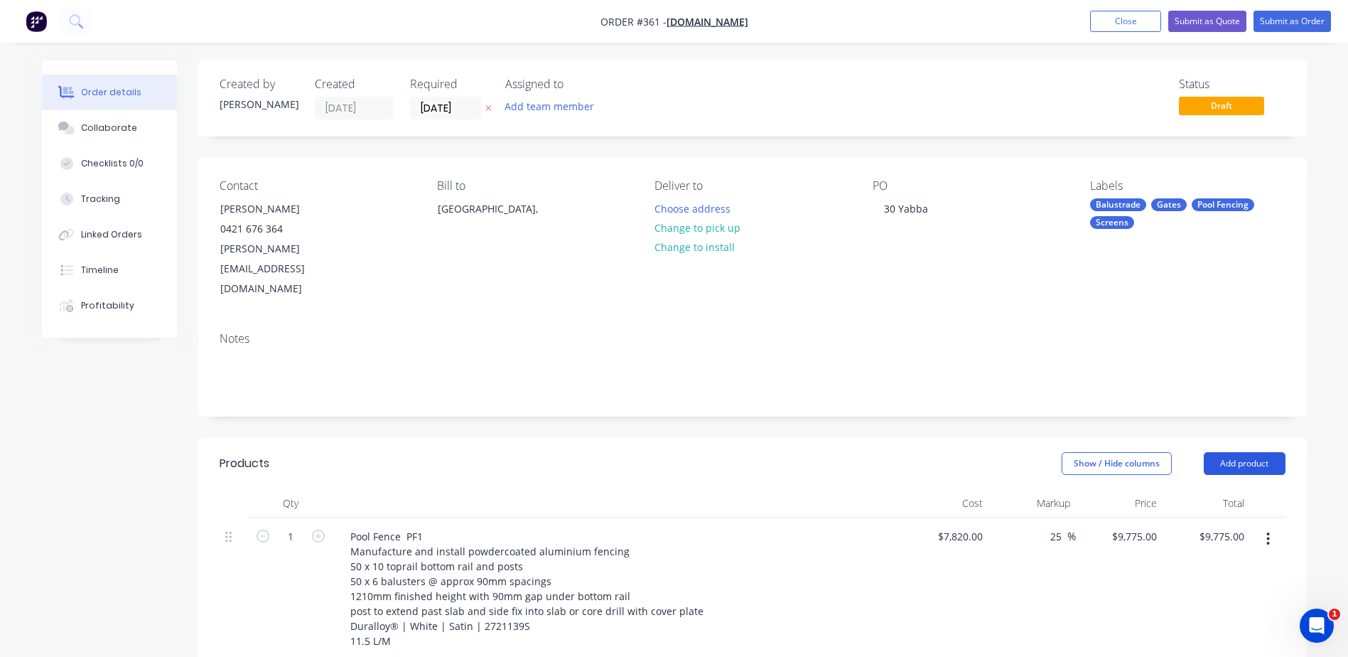
click at [1232, 452] on button "Add product" at bounding box center [1245, 463] width 82 height 23
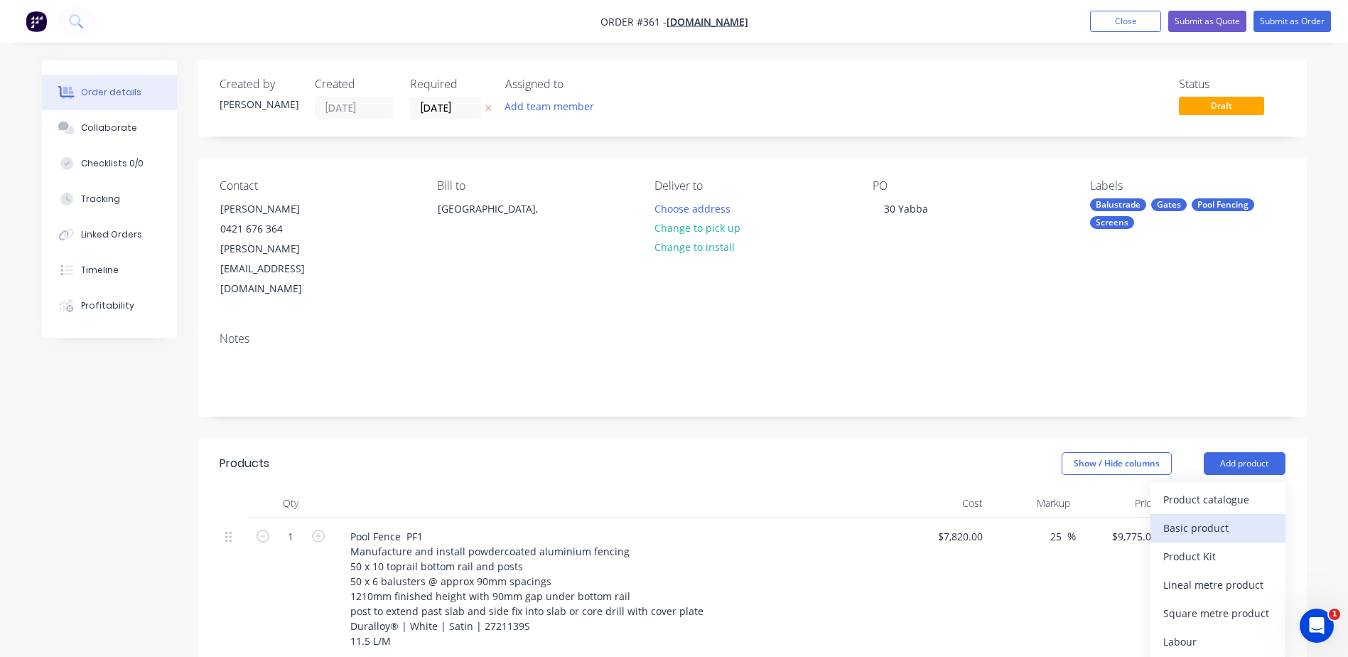
click at [1196, 517] on div "Basic product" at bounding box center [1217, 527] width 109 height 21
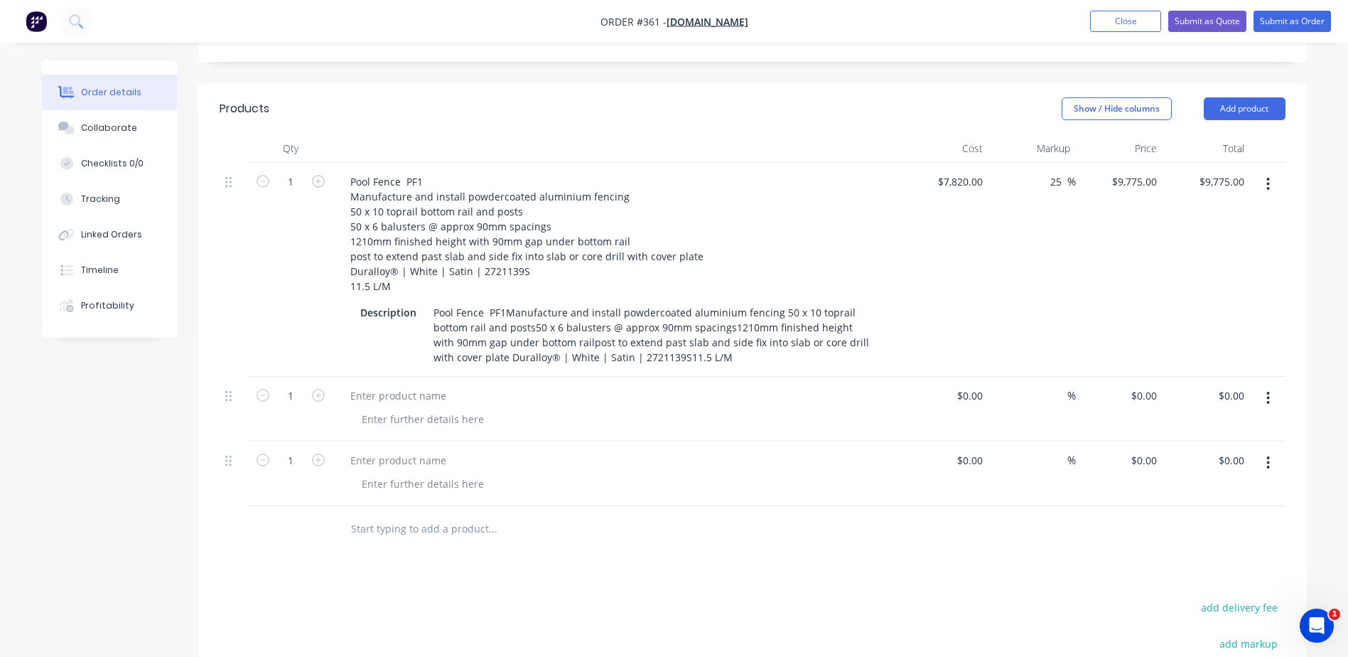
scroll to position [355, 0]
click at [1269, 391] on icon "button" at bounding box center [1268, 397] width 3 height 13
click at [1201, 509] on div "Delete" at bounding box center [1217, 519] width 109 height 21
click at [1271, 384] on button "button" at bounding box center [1267, 397] width 33 height 26
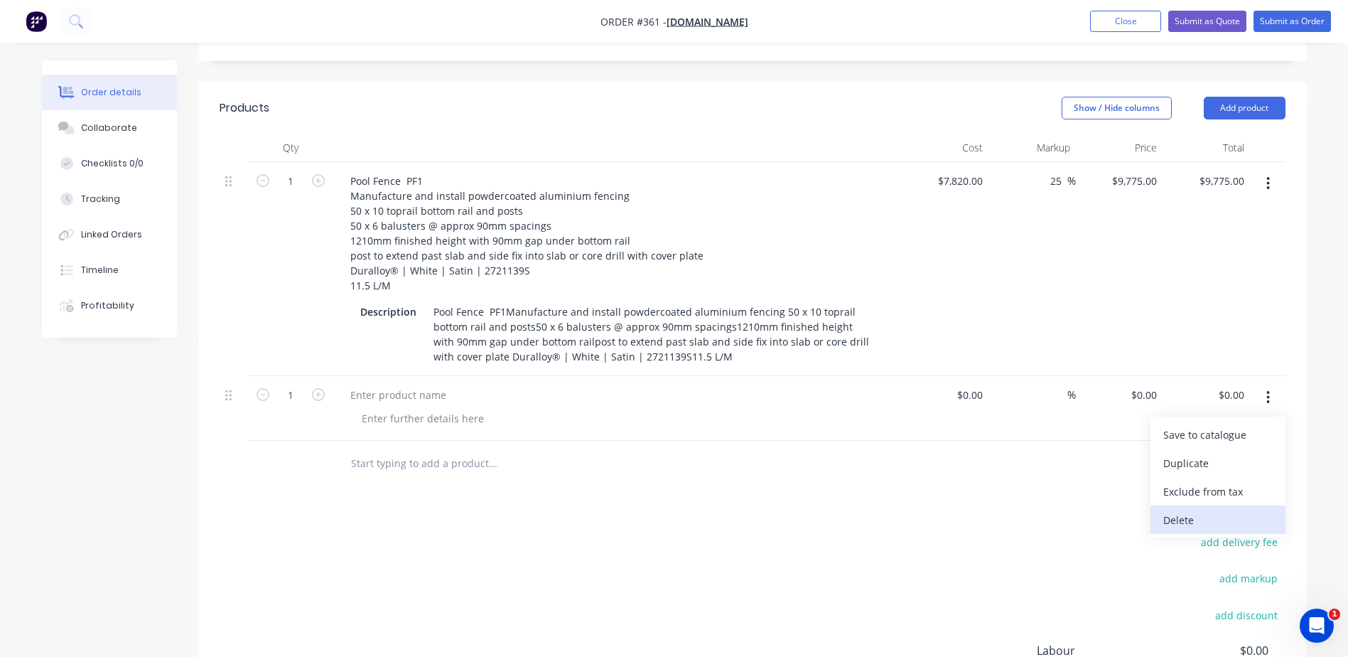
click at [1209, 509] on div "Delete" at bounding box center [1217, 519] width 109 height 21
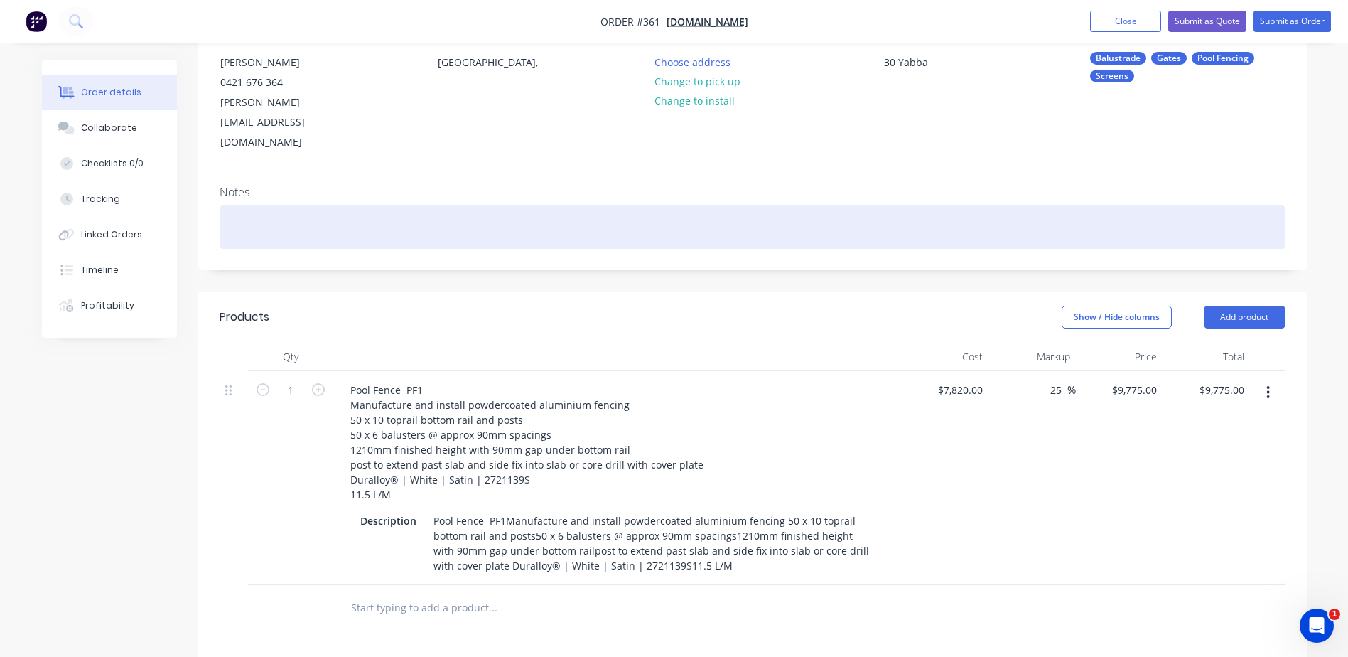
scroll to position [142, 0]
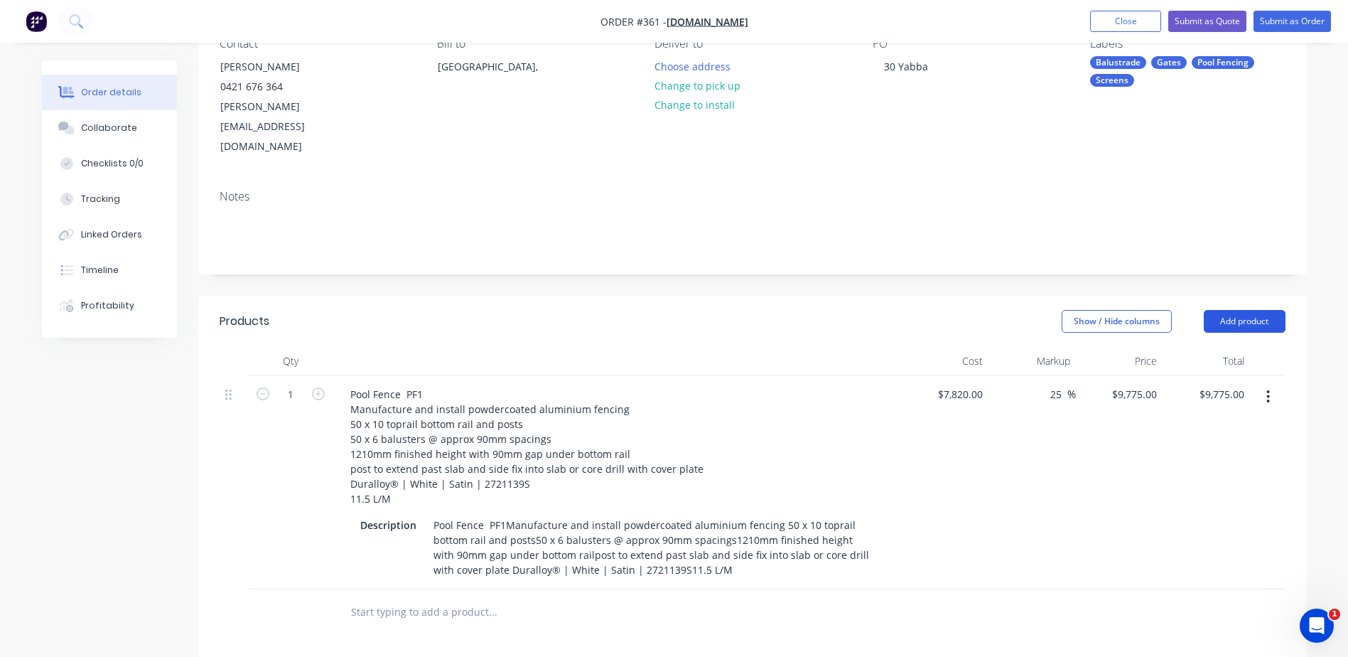
click at [1246, 310] on button "Add product" at bounding box center [1245, 321] width 82 height 23
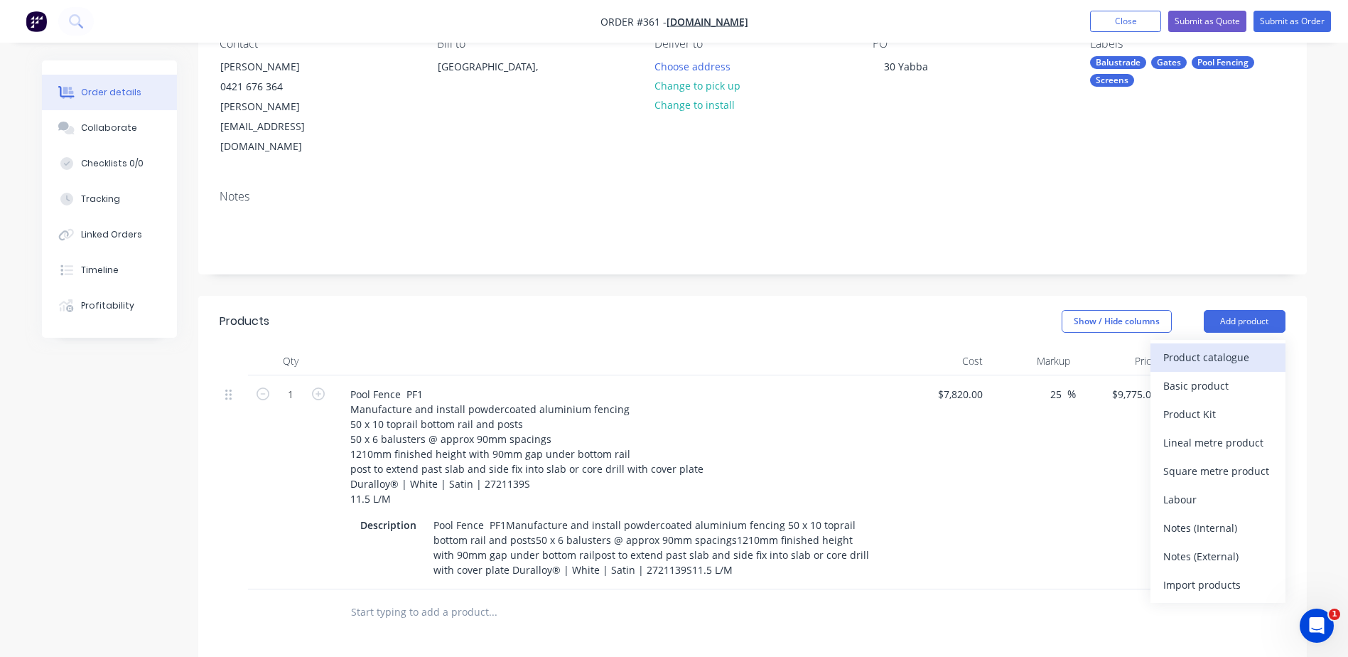
click at [1215, 347] on div "Product catalogue" at bounding box center [1217, 357] width 109 height 21
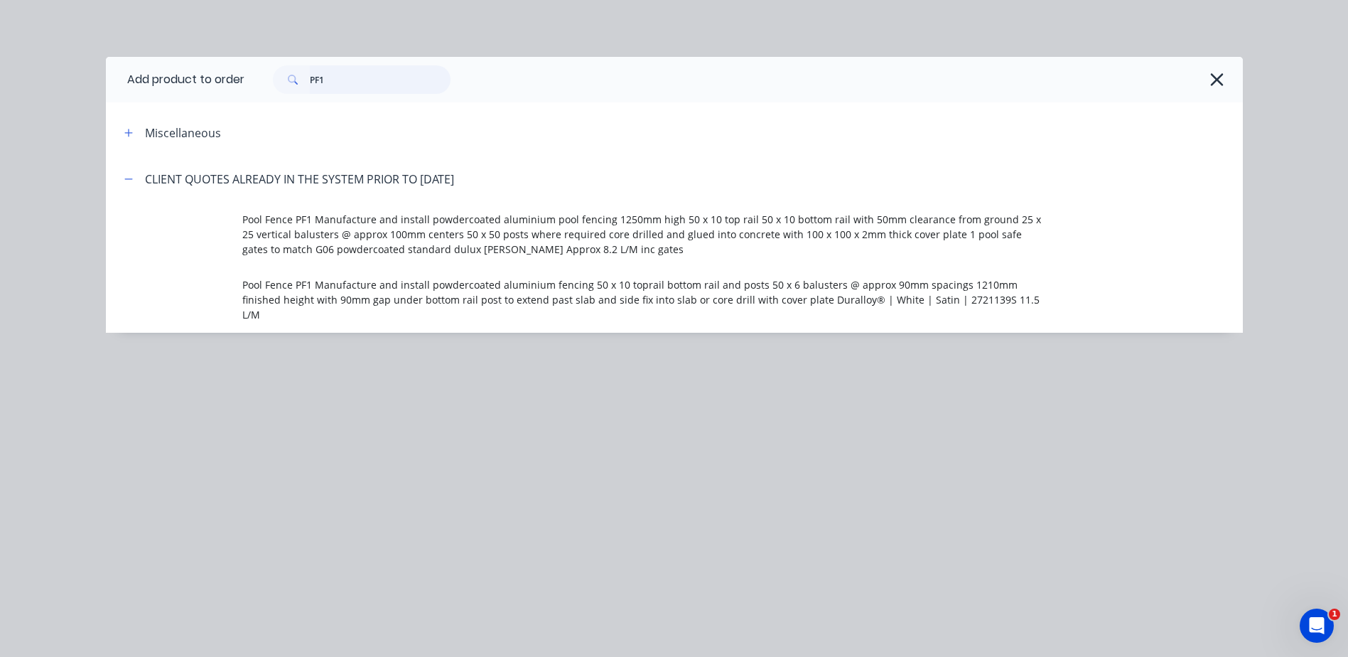
click at [331, 78] on input "PF1" at bounding box center [380, 79] width 141 height 28
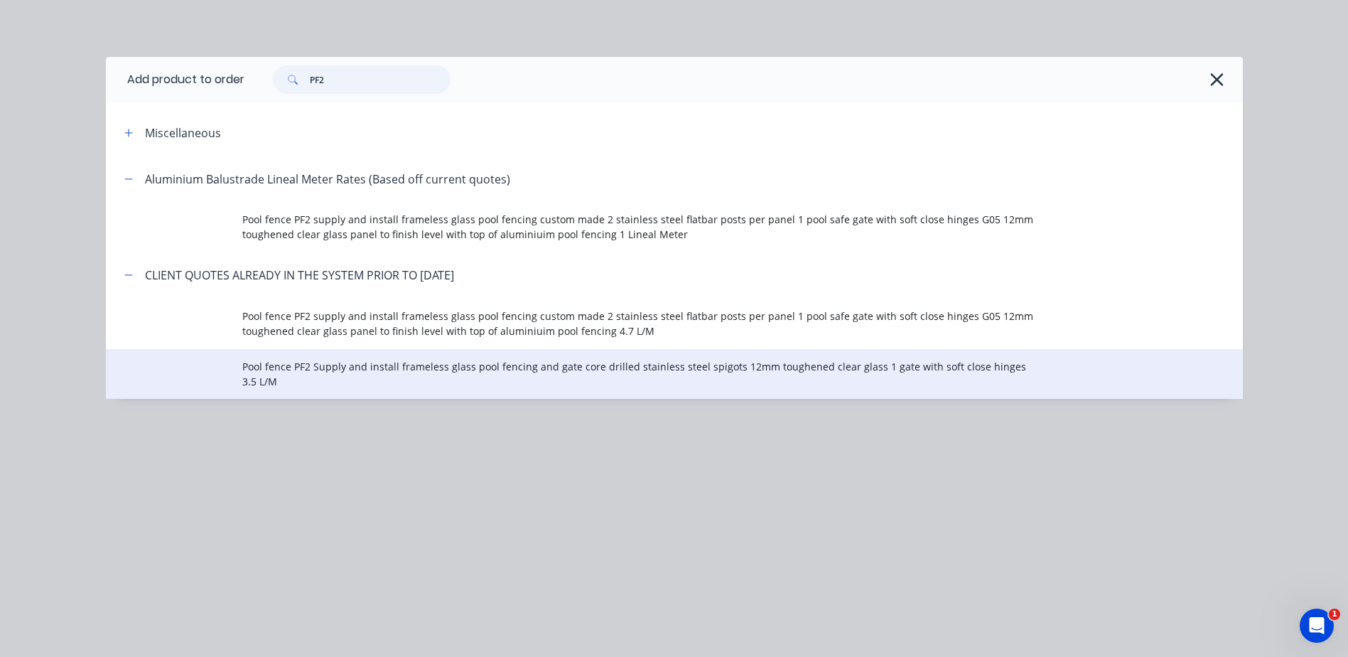
type input "PF2"
click at [456, 362] on span "Pool fence PF2 Supply and install frameless glass pool fencing and gate core dr…" at bounding box center [642, 374] width 800 height 30
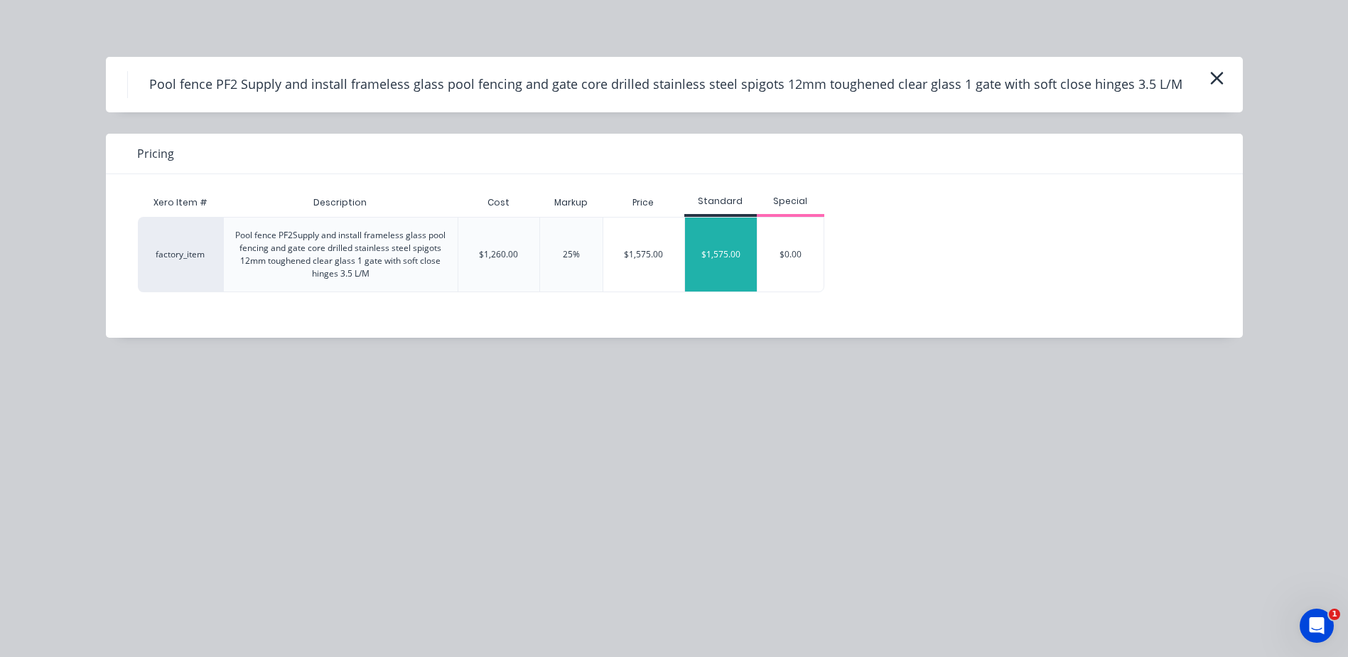
click at [704, 265] on div "$1,575.00" at bounding box center [721, 254] width 72 height 74
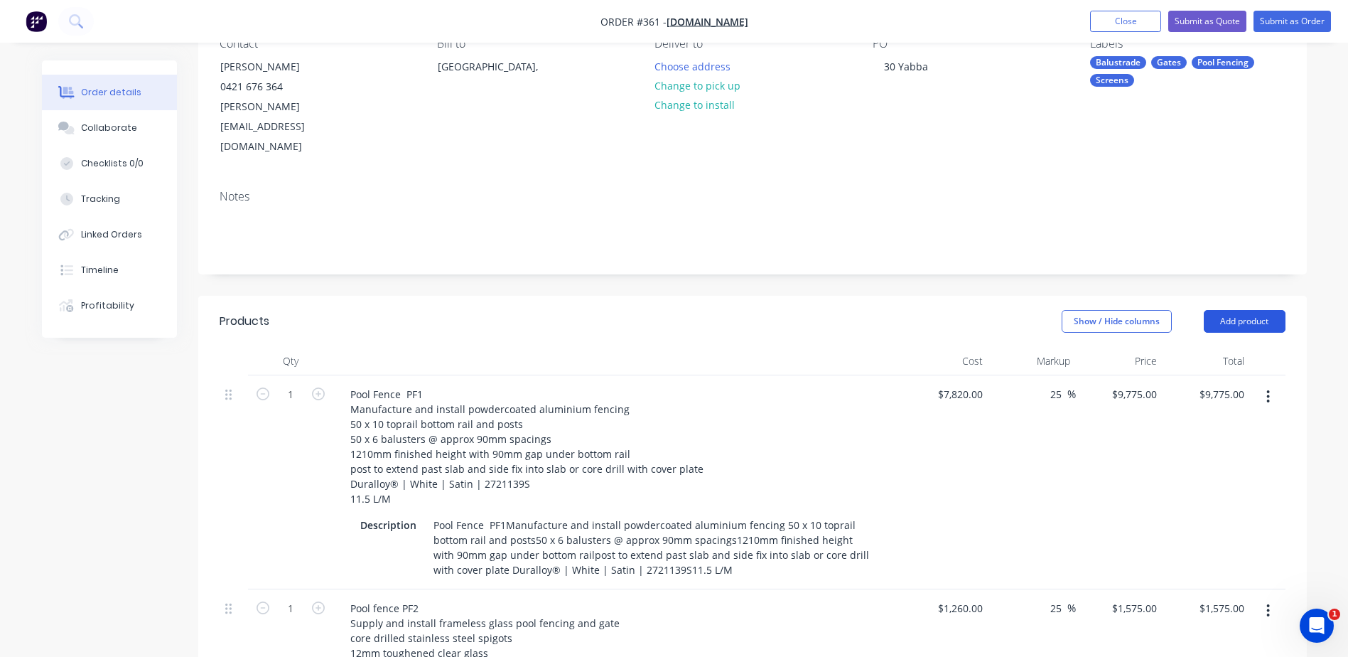
click at [1243, 310] on button "Add product" at bounding box center [1245, 321] width 82 height 23
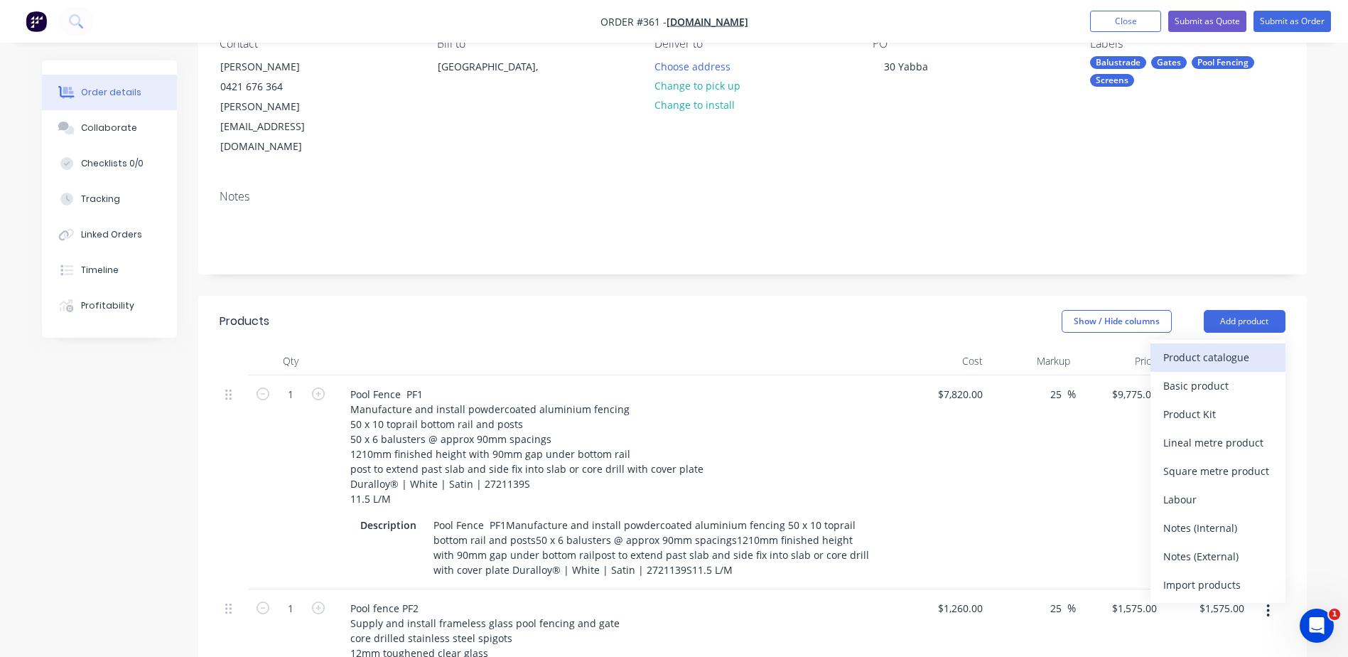
click at [1183, 347] on div "Product catalogue" at bounding box center [1217, 357] width 109 height 21
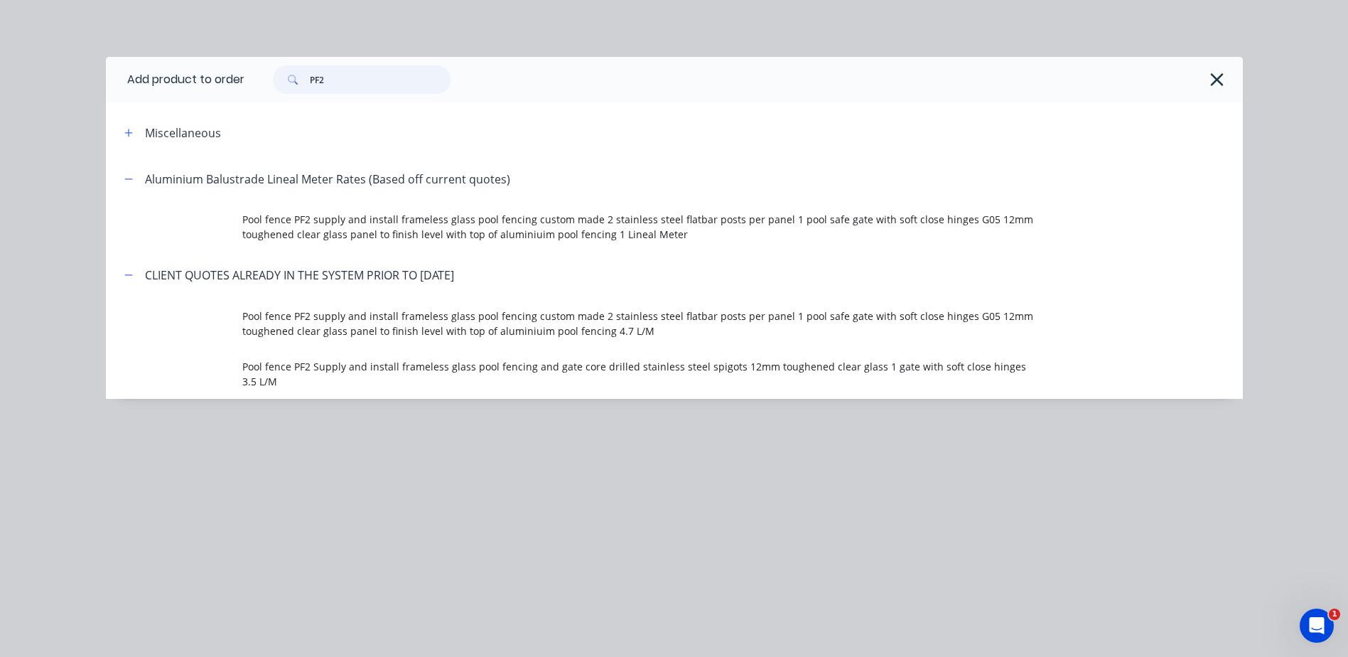
drag, startPoint x: 362, startPoint y: 79, endPoint x: 249, endPoint y: 75, distance: 113.8
click at [249, 75] on div "PF2" at bounding box center [736, 79] width 984 height 28
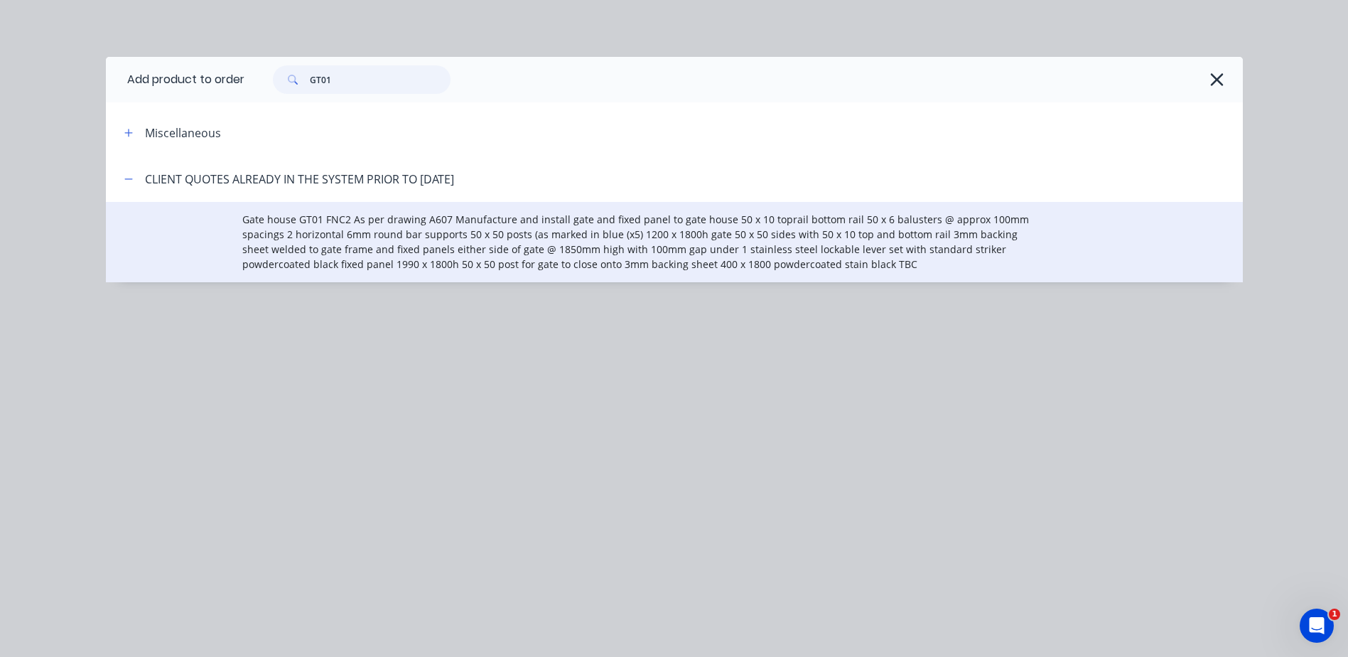
type input "GT01"
click at [455, 230] on span "Gate house GT01 FNC2 As per drawing A607 Manufacture and install gate and fixed…" at bounding box center [642, 242] width 800 height 60
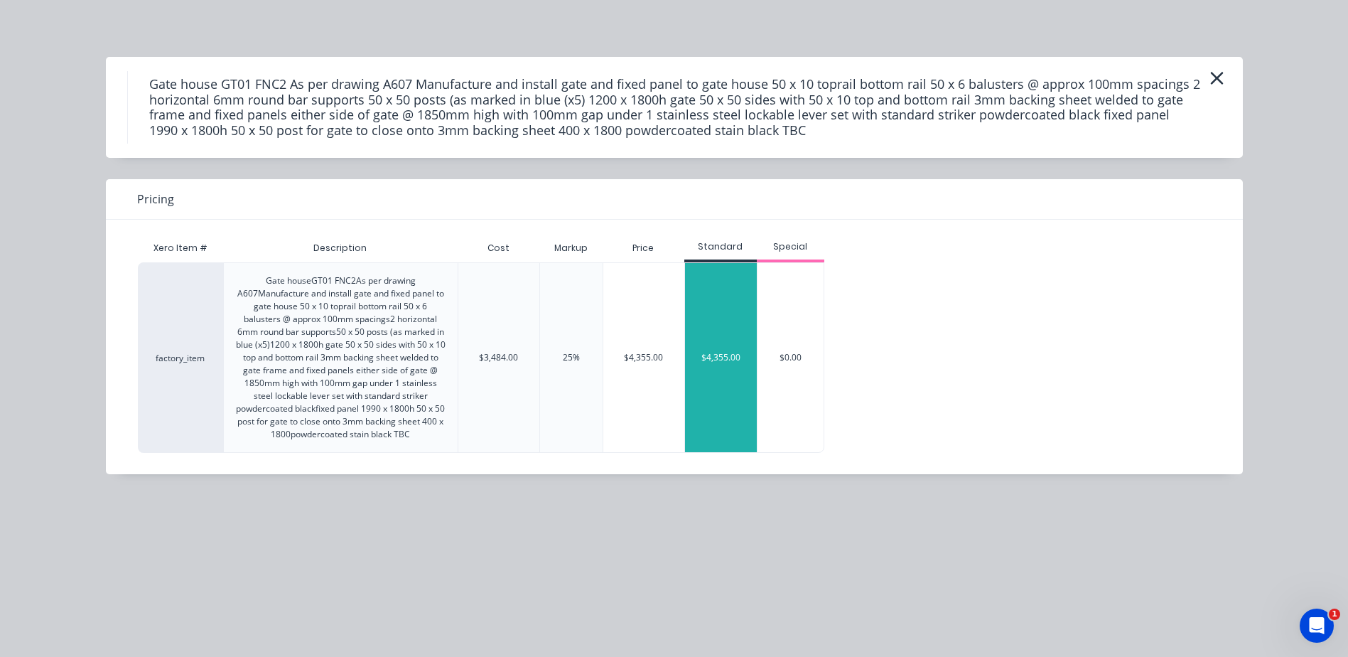
click at [731, 347] on div "$4,355.00" at bounding box center [721, 357] width 72 height 189
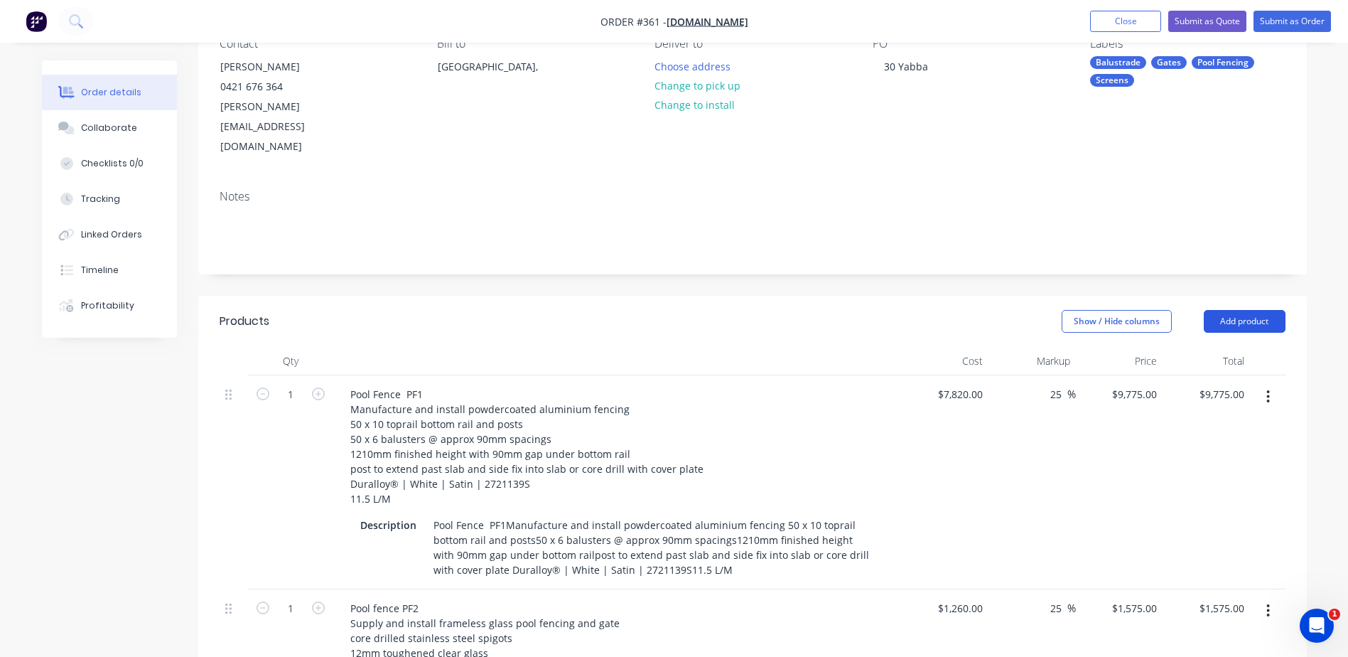
click at [1264, 310] on button "Add product" at bounding box center [1245, 321] width 82 height 23
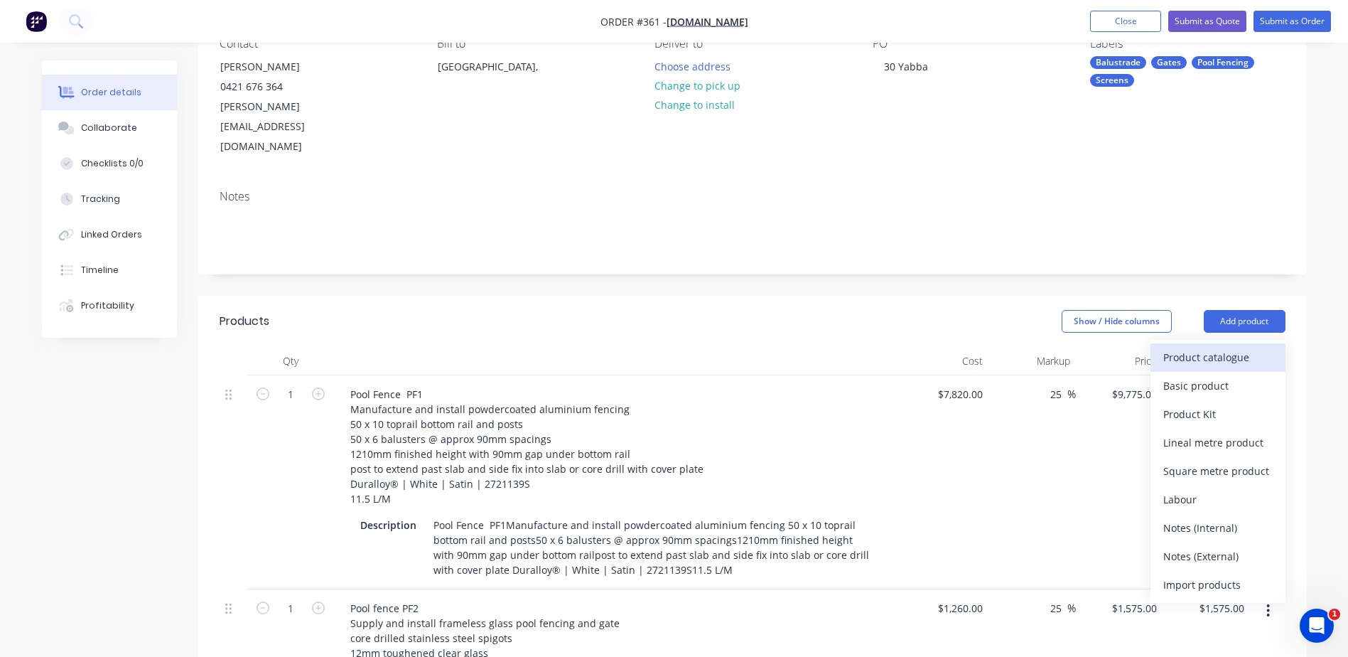
click at [1217, 347] on div "Product catalogue" at bounding box center [1217, 357] width 109 height 21
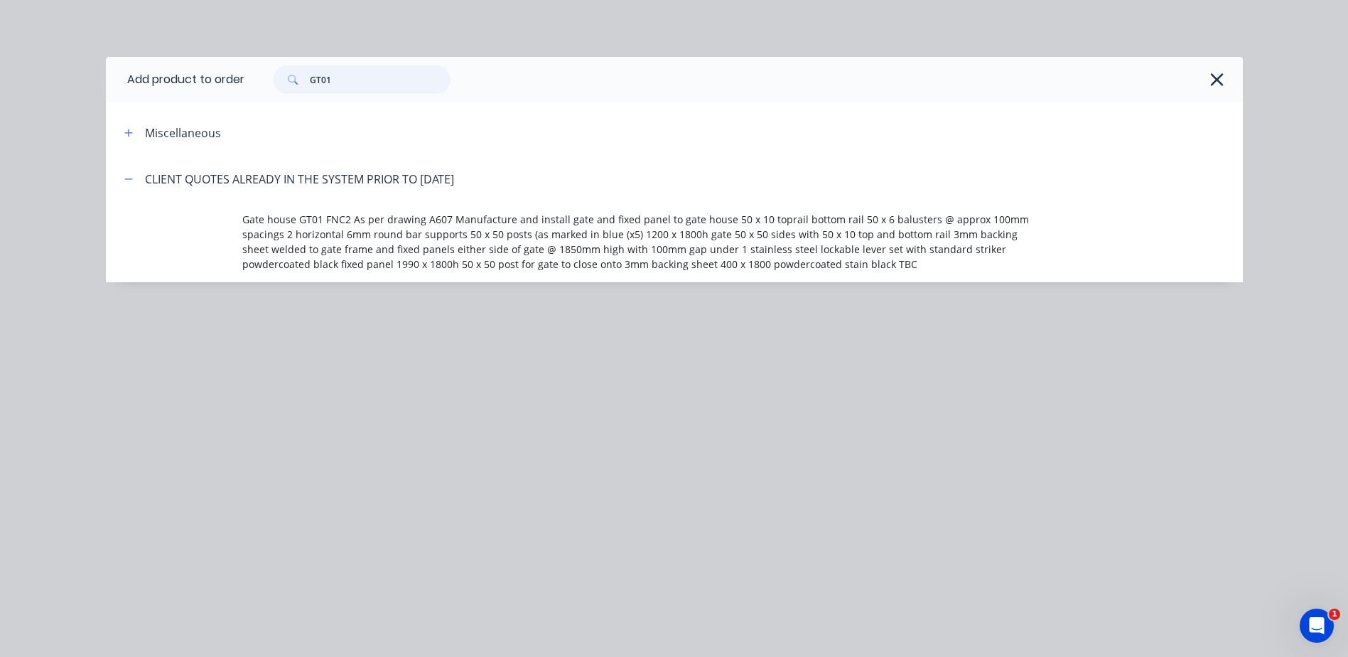
drag, startPoint x: 354, startPoint y: 77, endPoint x: 239, endPoint y: 76, distance: 114.4
click at [235, 77] on header "Add product to order GT01" at bounding box center [674, 79] width 1137 height 45
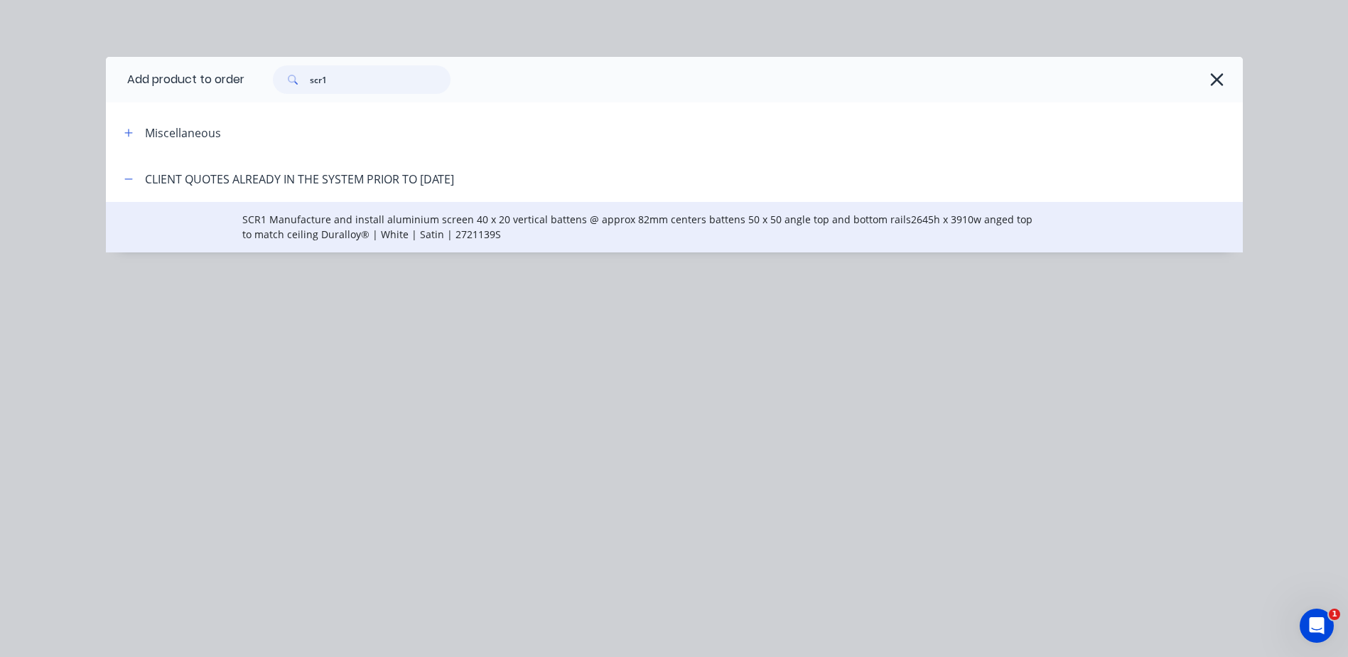
type input "scr1"
click at [340, 229] on span "SCR1 Manufacture and install aluminium screen 40 x 20 vertical battens @ approx…" at bounding box center [642, 227] width 800 height 30
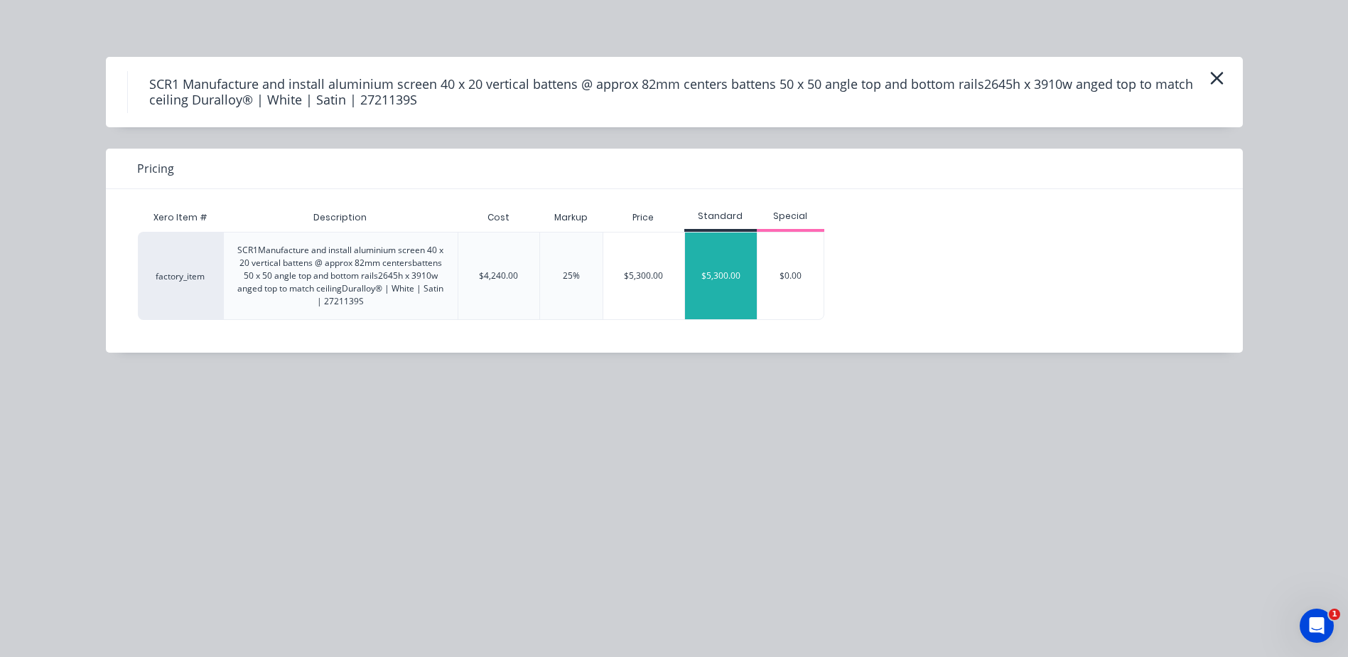
click at [710, 289] on div "$5,300.00" at bounding box center [721, 275] width 72 height 87
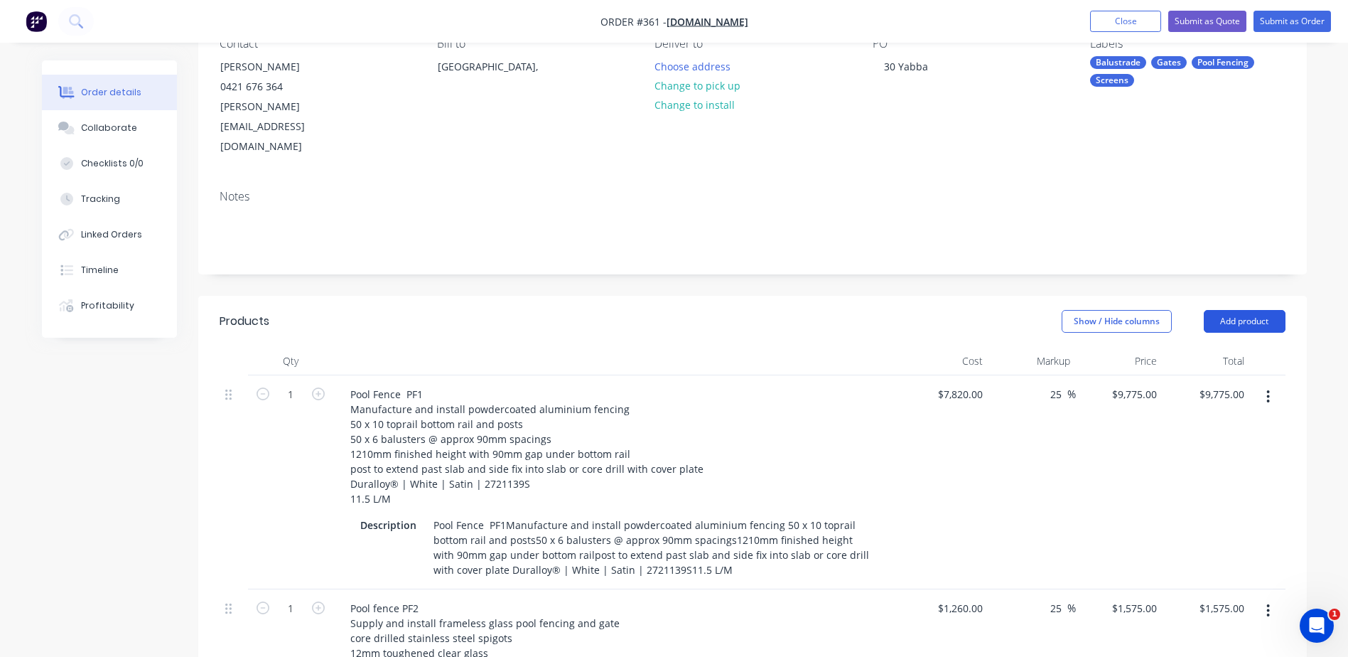
click at [1254, 310] on button "Add product" at bounding box center [1245, 321] width 82 height 23
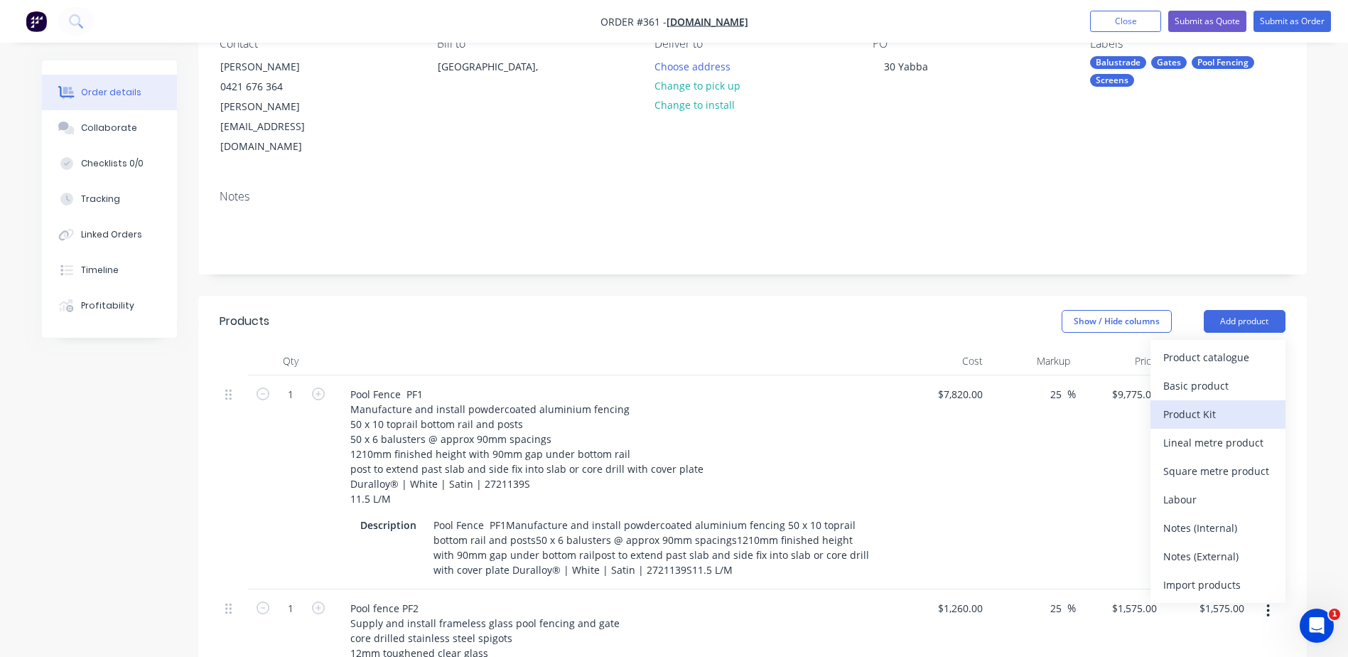
click at [1181, 404] on div "Product Kit" at bounding box center [1217, 414] width 109 height 21
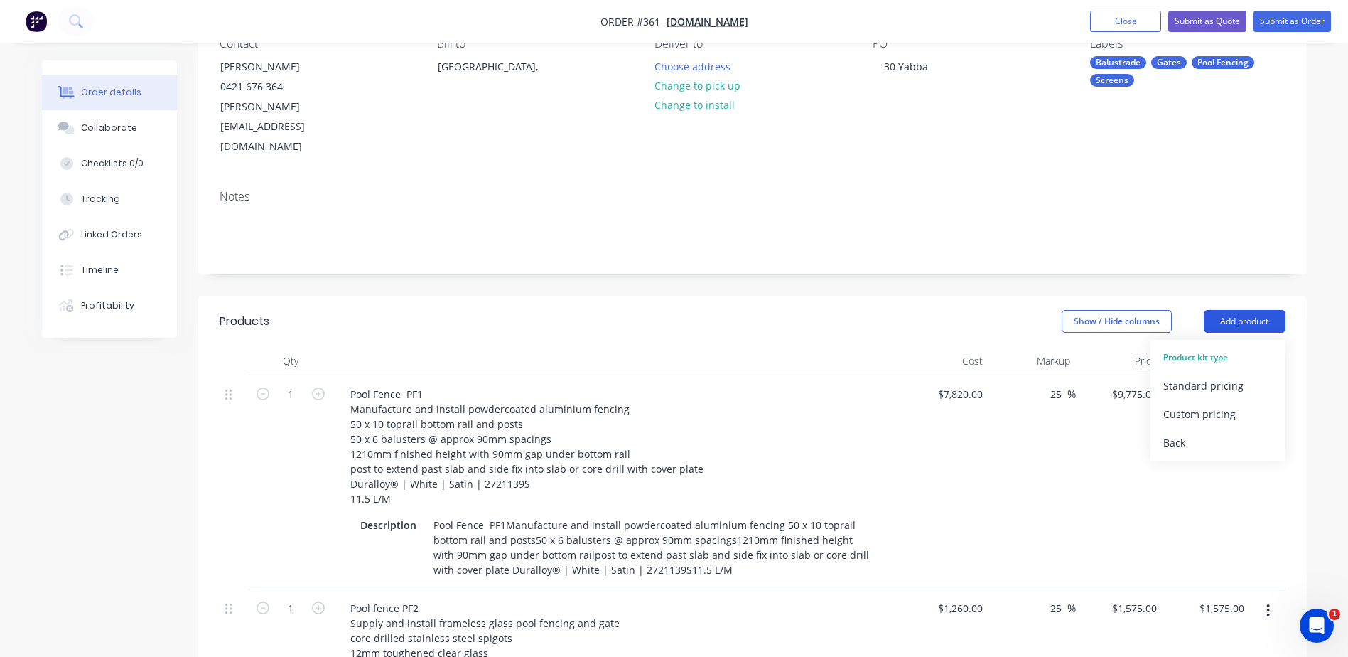
click at [1236, 310] on button "Add product" at bounding box center [1245, 321] width 82 height 23
click at [1231, 310] on button "Add product" at bounding box center [1245, 321] width 82 height 23
click at [1178, 432] on div "Back" at bounding box center [1217, 442] width 109 height 21
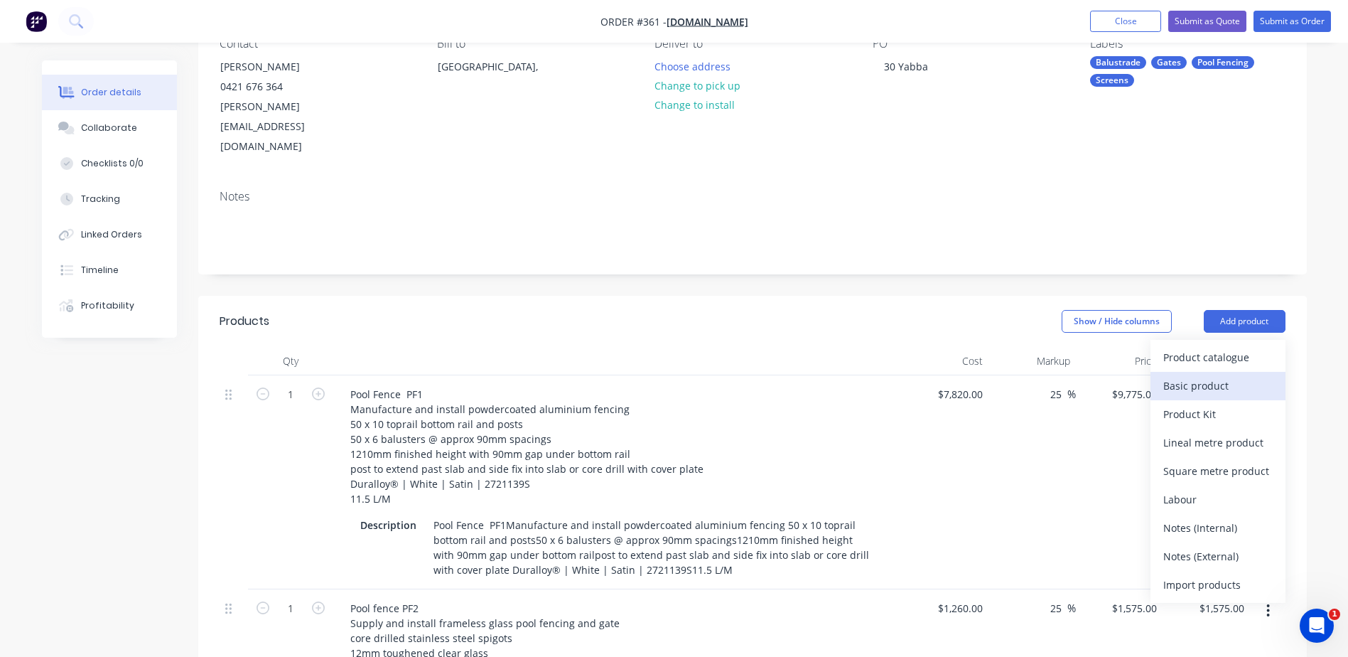
click at [1207, 375] on div "Basic product" at bounding box center [1217, 385] width 109 height 21
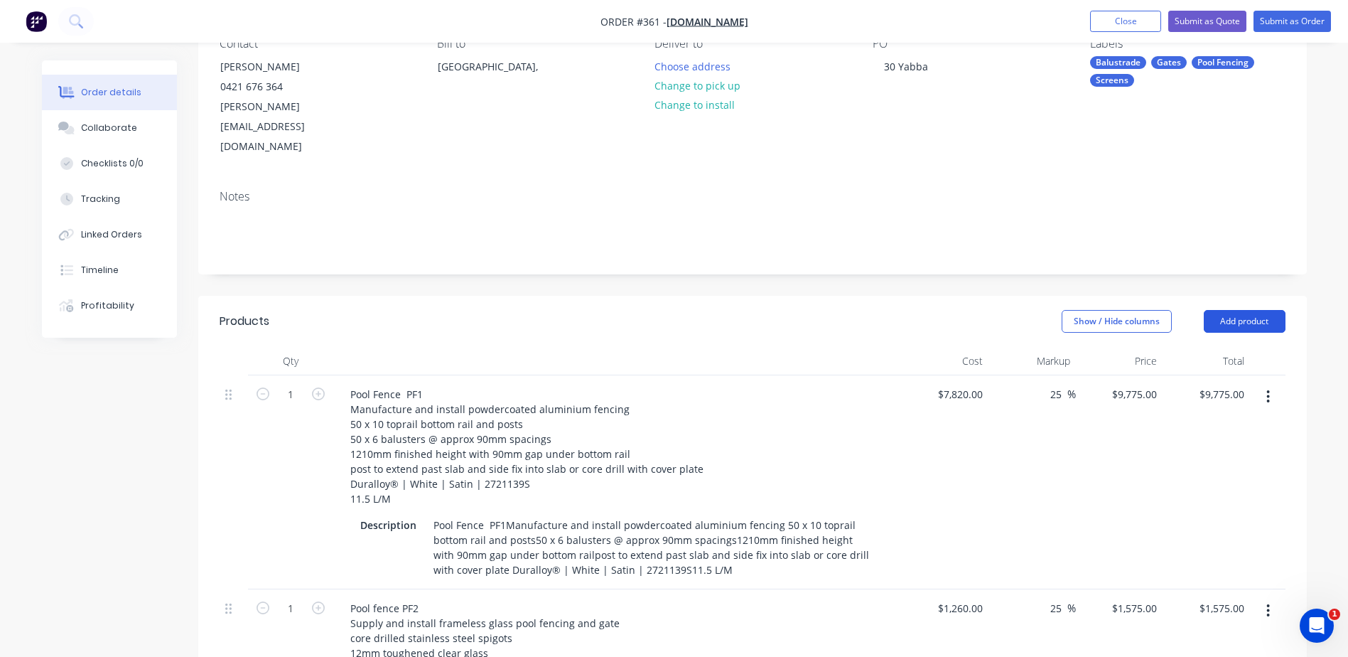
click at [1243, 310] on button "Add product" at bounding box center [1245, 321] width 82 height 23
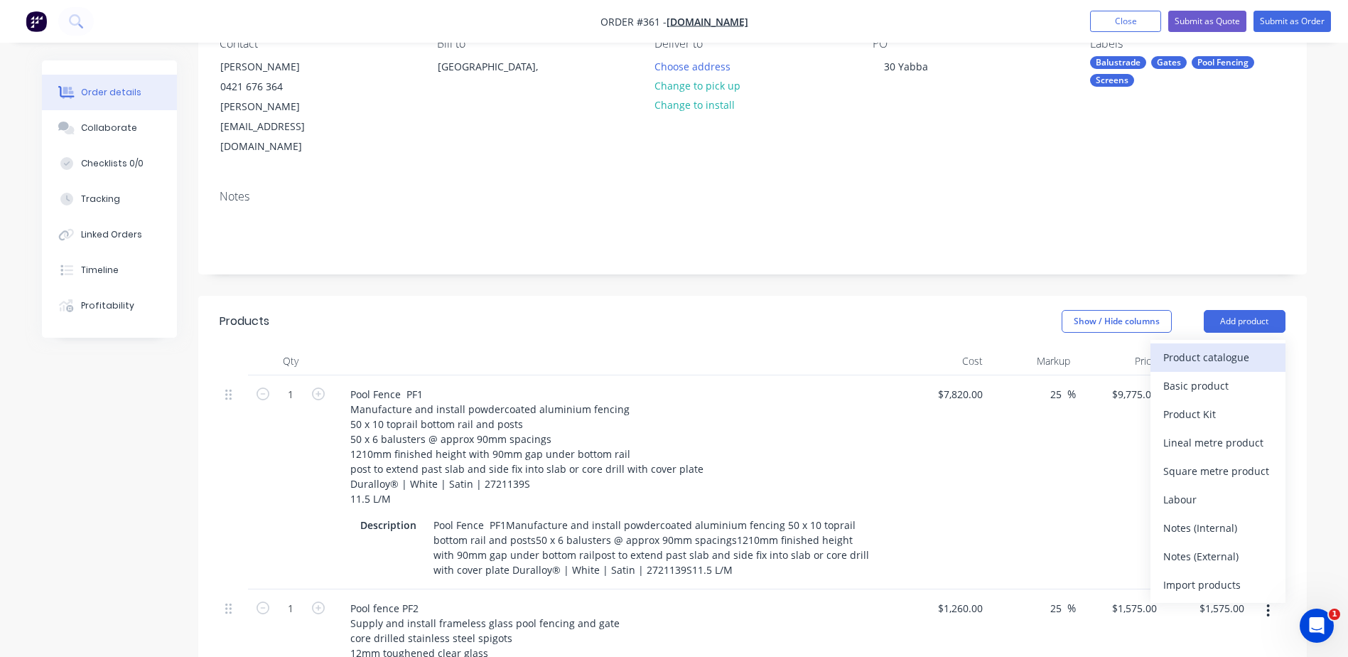
click at [1217, 347] on div "Product catalogue" at bounding box center [1217, 357] width 109 height 21
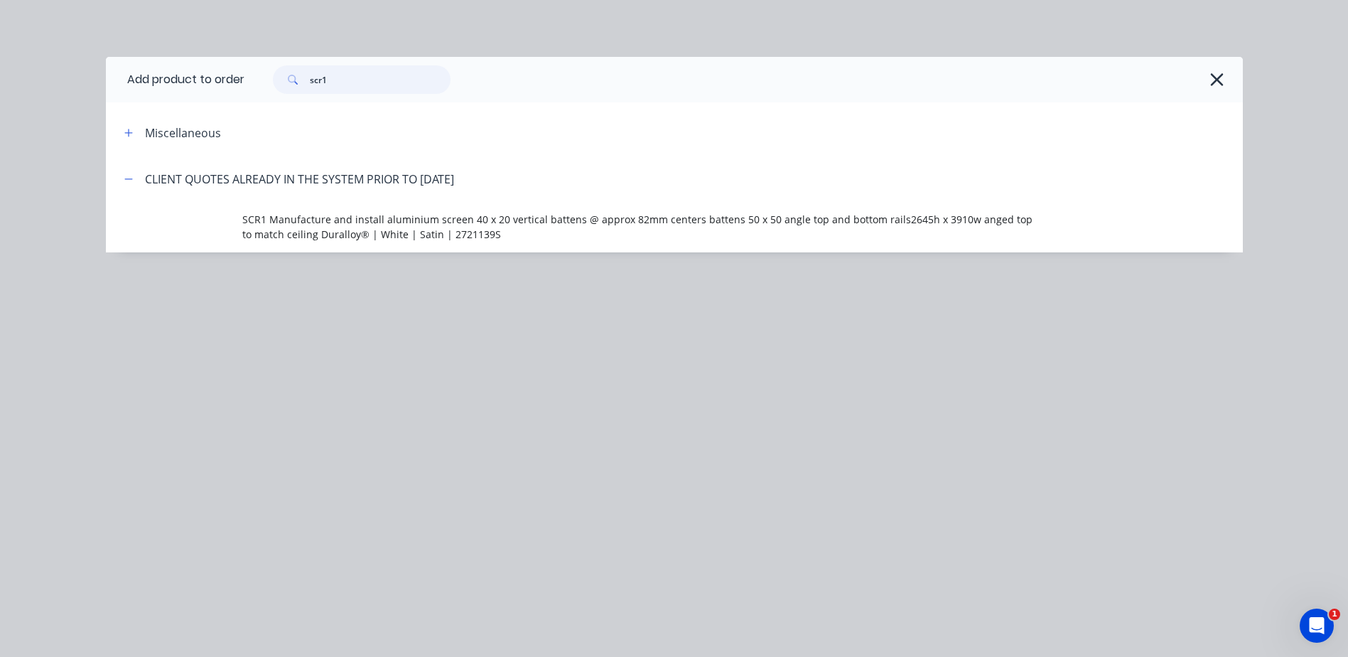
drag, startPoint x: 349, startPoint y: 77, endPoint x: 244, endPoint y: 63, distance: 105.4
click at [244, 63] on header "Add product to order scr1" at bounding box center [674, 79] width 1137 height 45
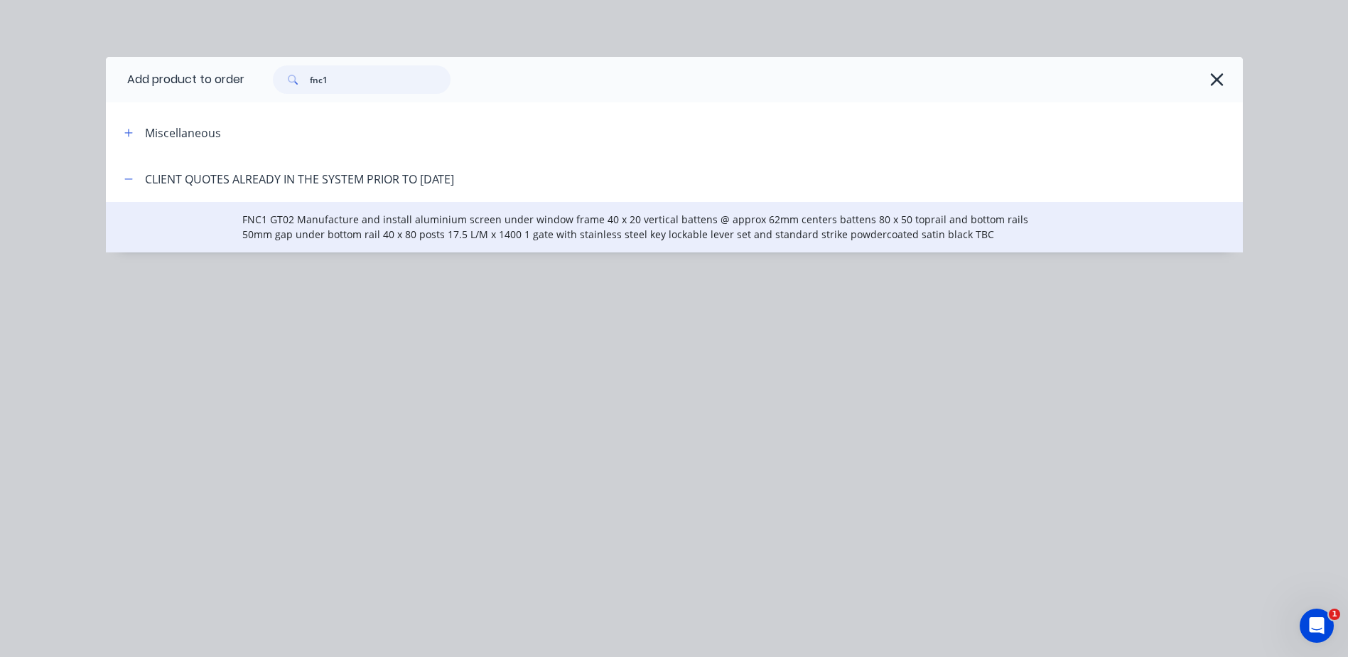
type input "fnc1"
click at [344, 217] on span "FNC1 GT02 Manufacture and install aluminium screen under window frame 40 x 20 v…" at bounding box center [642, 227] width 800 height 30
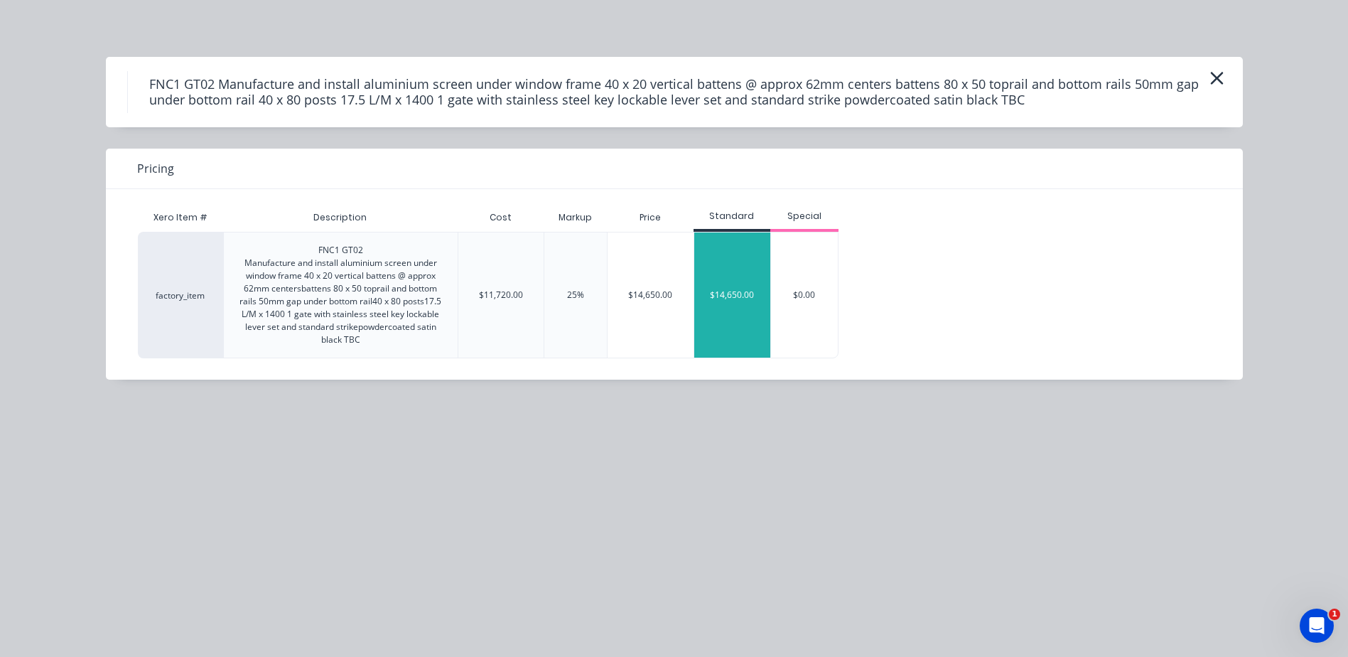
click at [757, 304] on div "$14,650.00" at bounding box center [732, 294] width 77 height 125
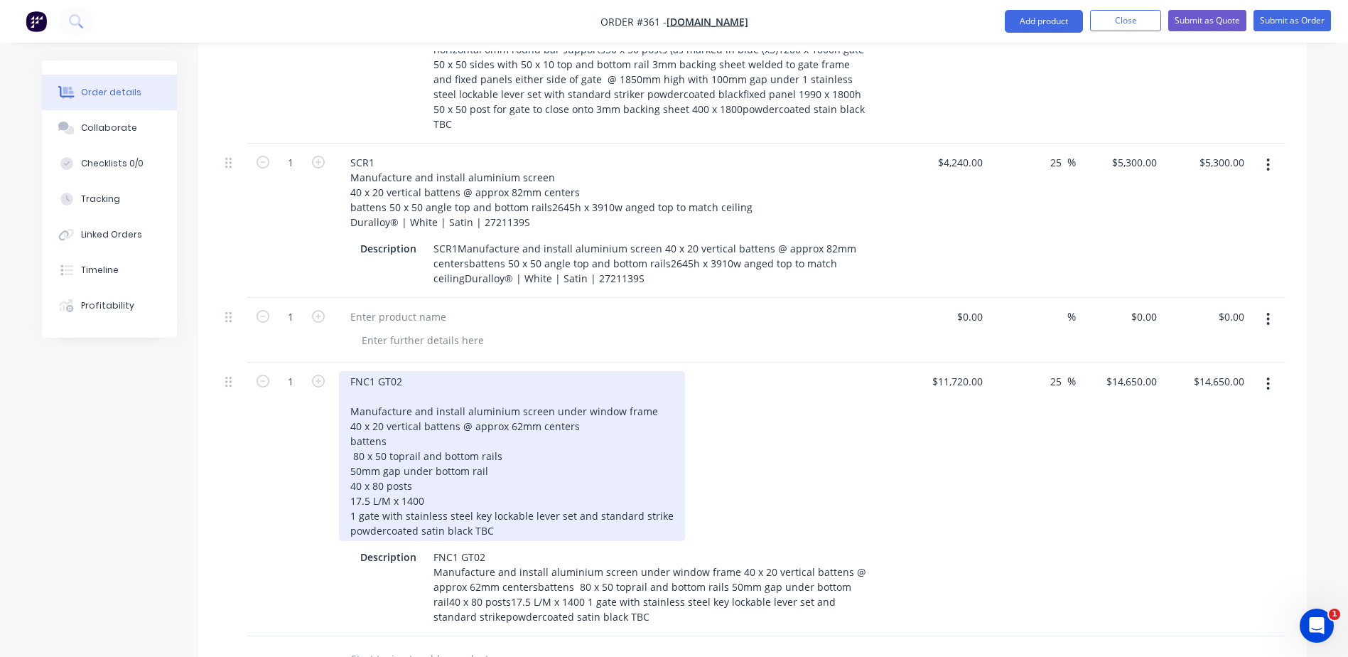
scroll to position [1137, 0]
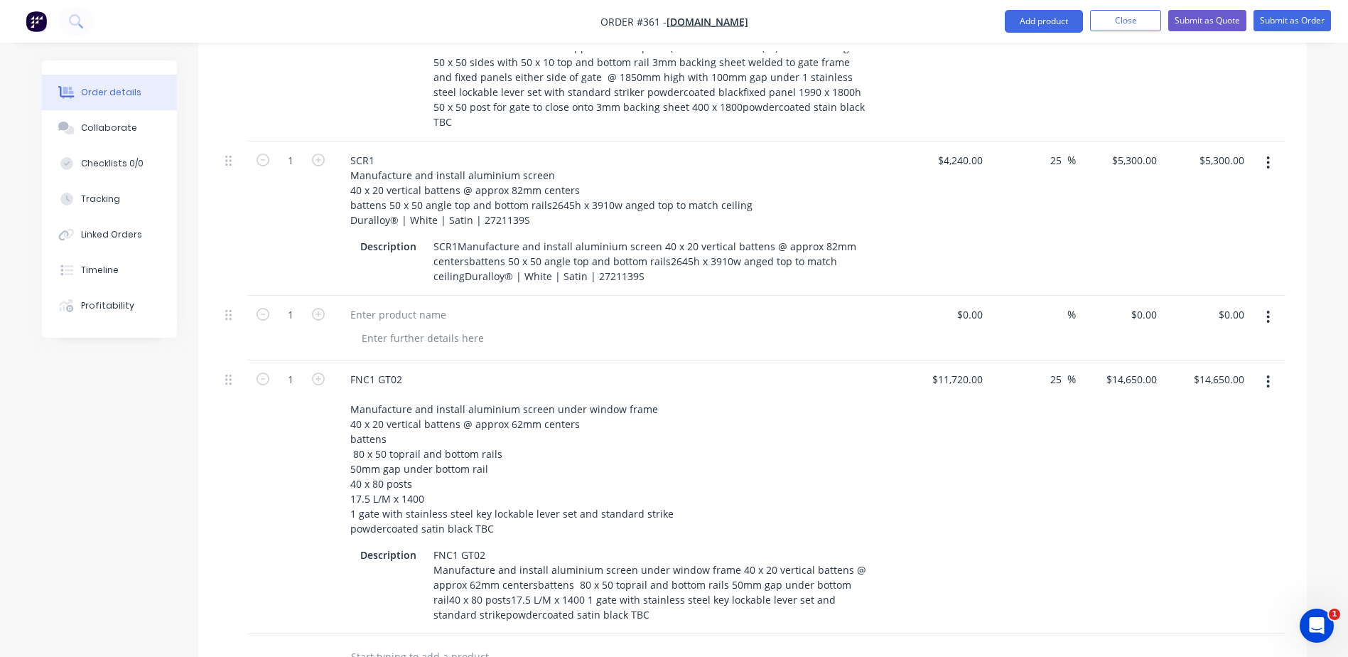
click at [1268, 310] on icon "button" at bounding box center [1268, 316] width 3 height 13
click at [1182, 429] on div "Delete" at bounding box center [1217, 439] width 109 height 21
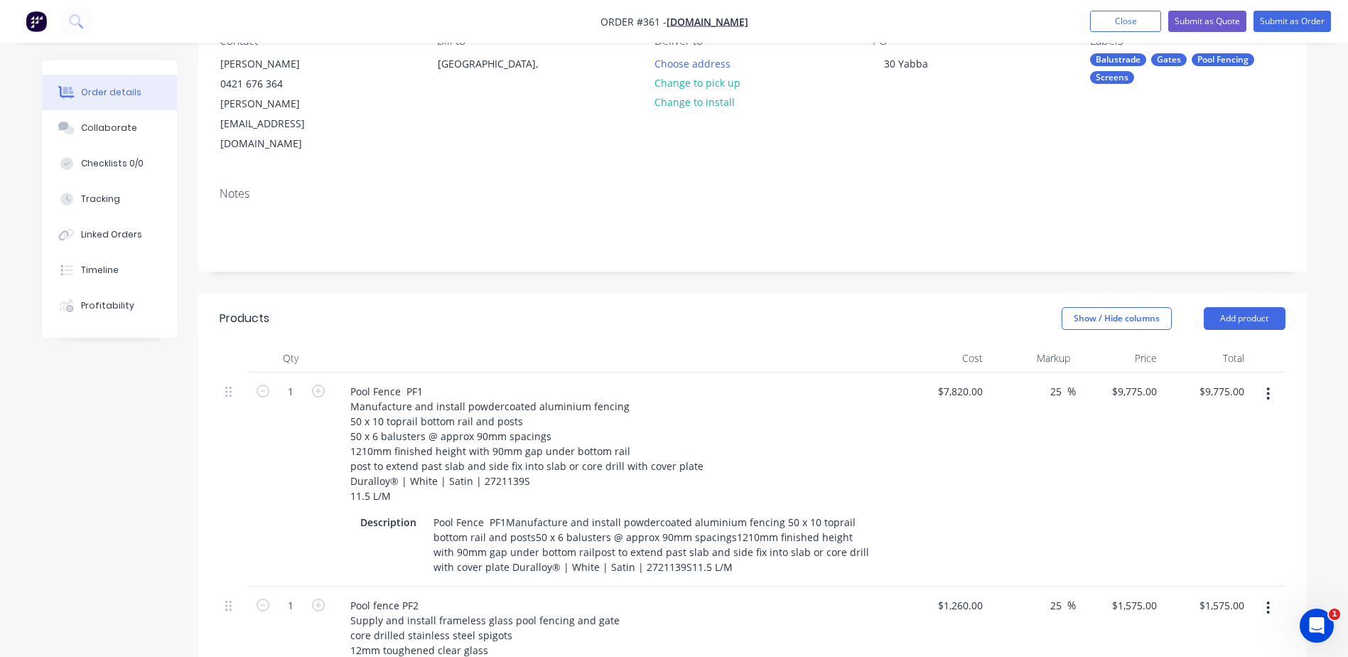
scroll to position [142, 0]
click at [1238, 310] on button "Add product" at bounding box center [1245, 321] width 82 height 23
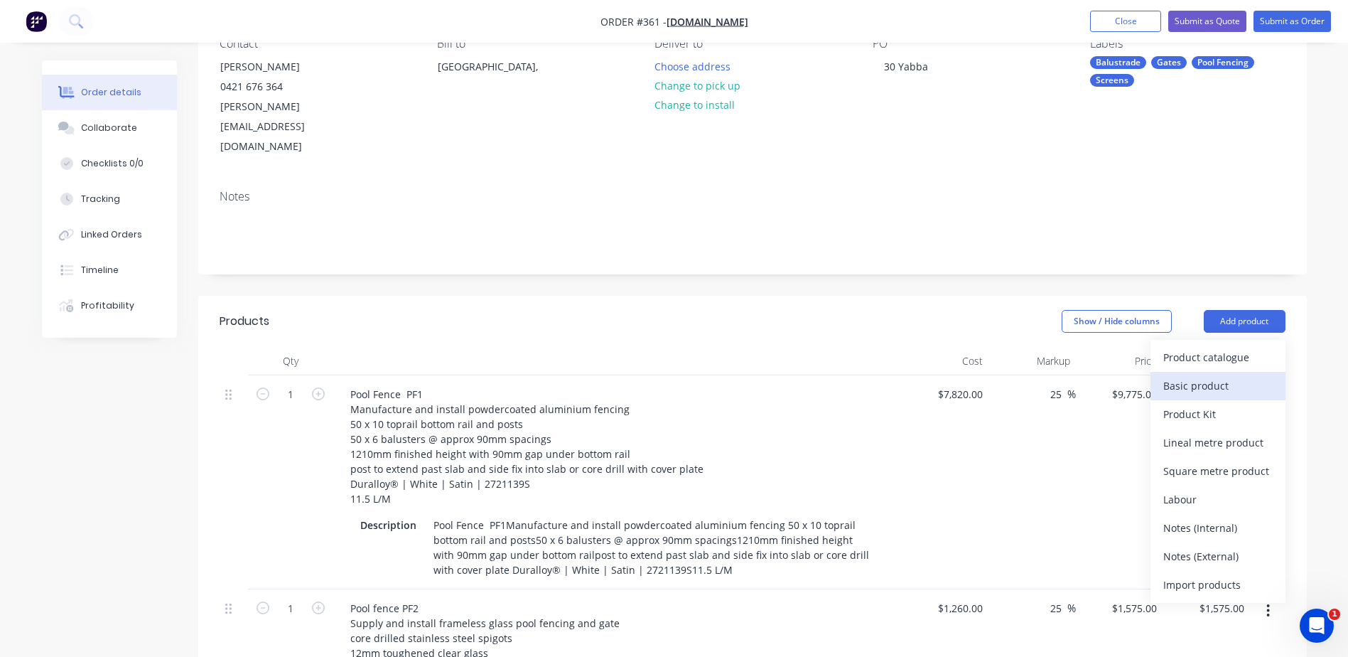
click at [1192, 375] on div "Basic product" at bounding box center [1217, 385] width 109 height 21
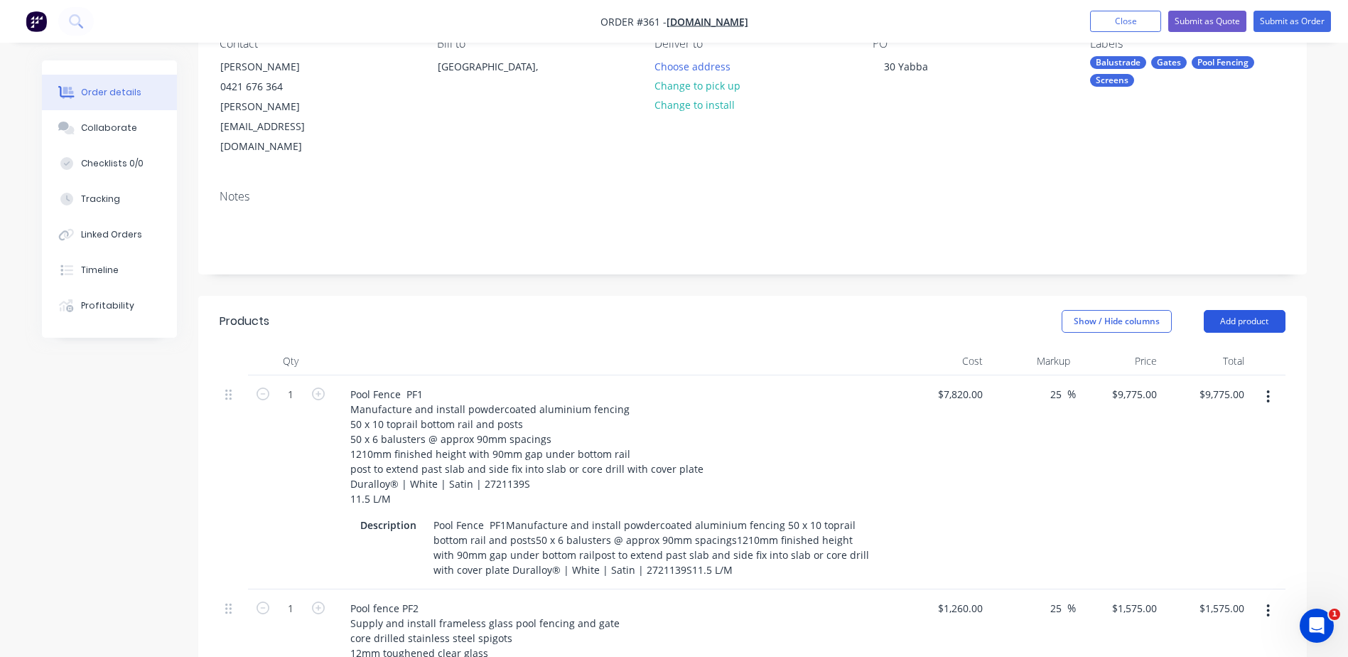
click at [1256, 310] on button "Add product" at bounding box center [1245, 321] width 82 height 23
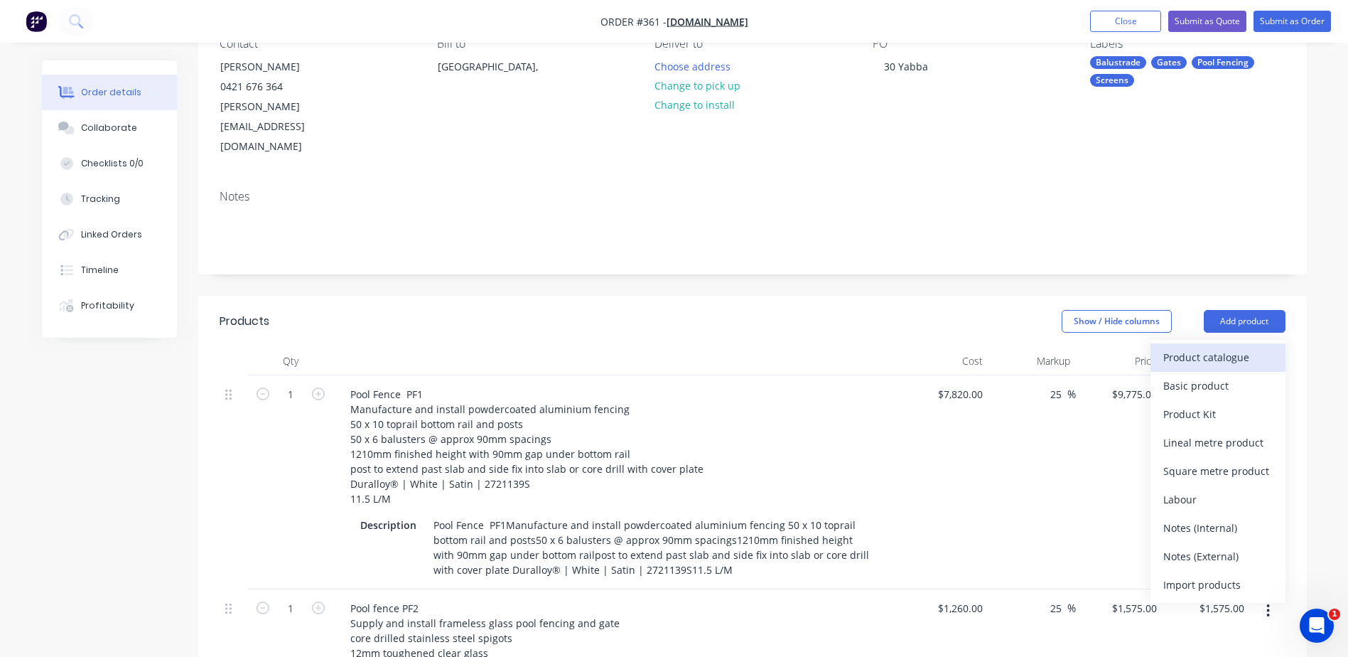
click at [1177, 347] on div "Product catalogue" at bounding box center [1217, 357] width 109 height 21
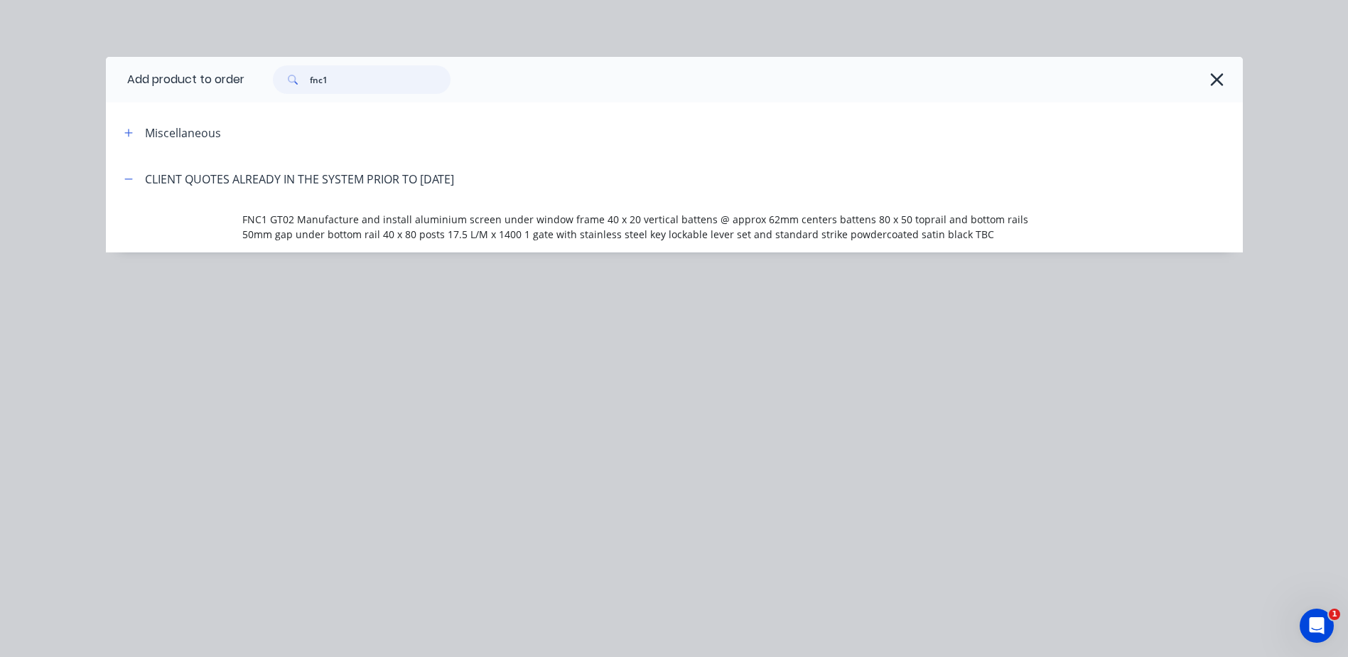
drag, startPoint x: 347, startPoint y: 80, endPoint x: 217, endPoint y: 62, distance: 131.3
click at [217, 62] on header "Add product to order fnc1" at bounding box center [674, 79] width 1137 height 45
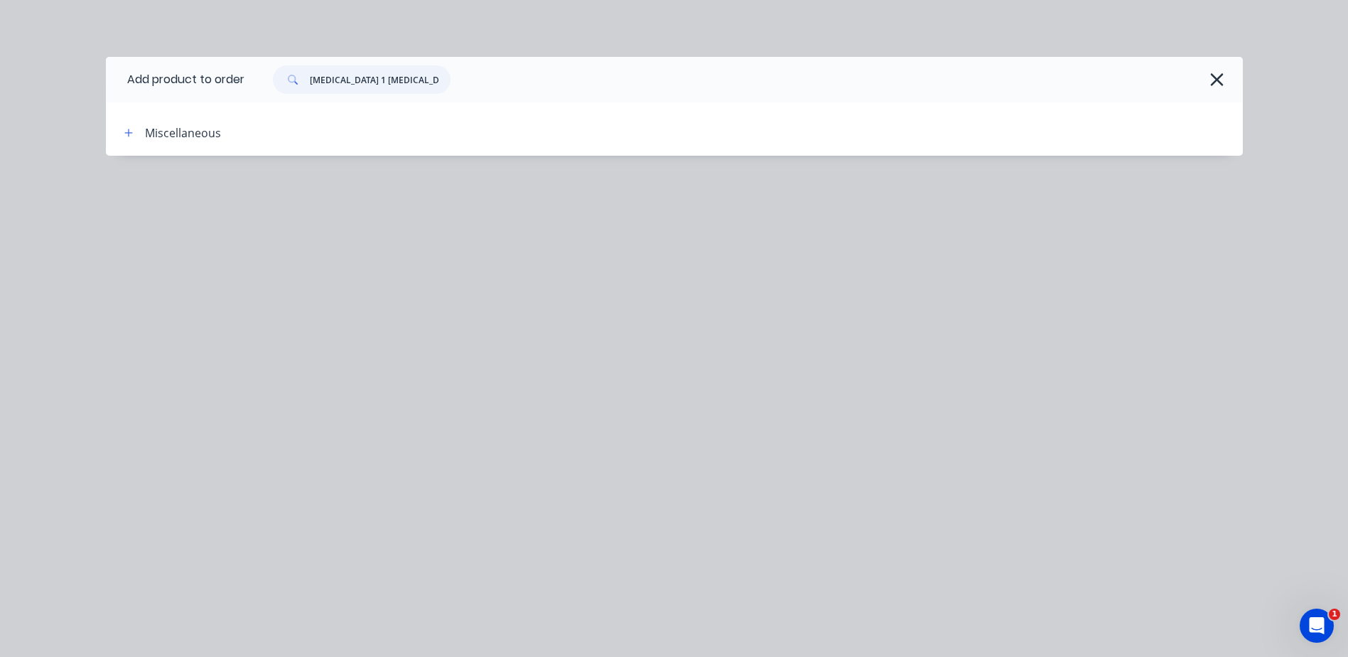
drag, startPoint x: 365, startPoint y: 82, endPoint x: 332, endPoint y: 77, distance: 33.8
click at [332, 77] on input "[MEDICAL_DATA] 1 [MEDICAL_DATA] 2" at bounding box center [380, 79] width 141 height 28
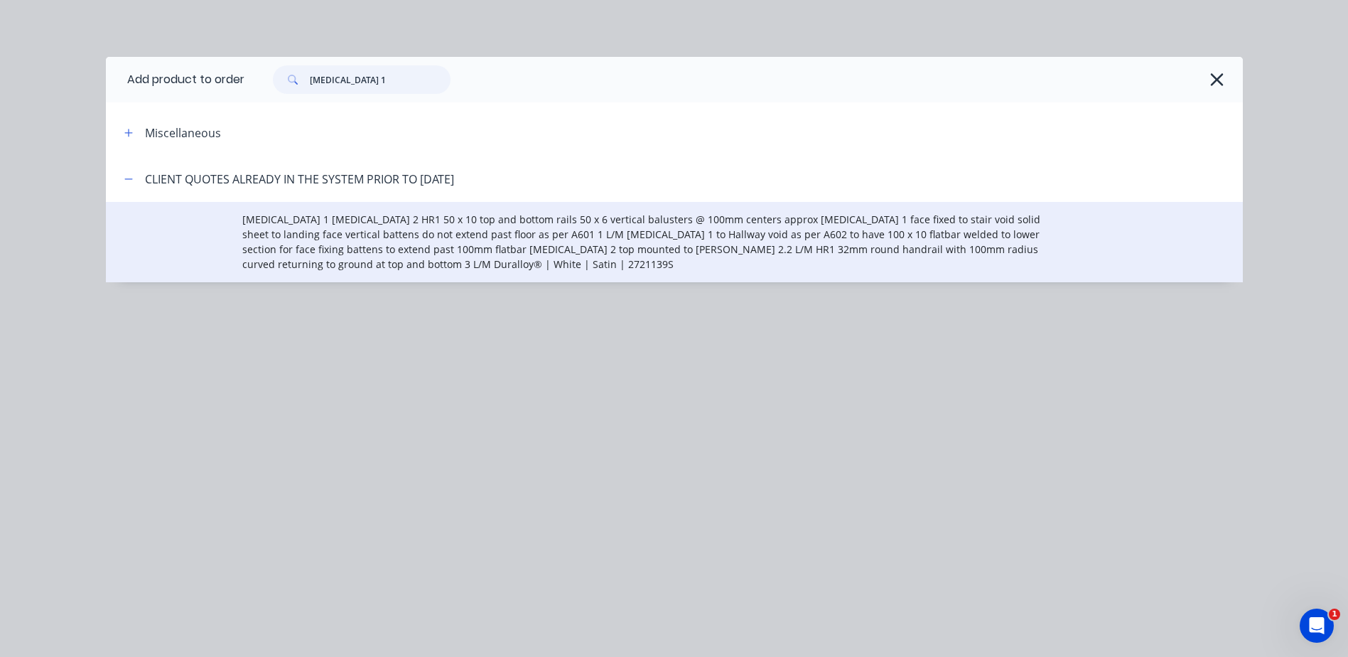
type input "[MEDICAL_DATA] 1"
click at [318, 230] on span "[MEDICAL_DATA] 1 [MEDICAL_DATA] 2 HR1 50 x 10 top and bottom rails 50 x 6 verti…" at bounding box center [642, 242] width 800 height 60
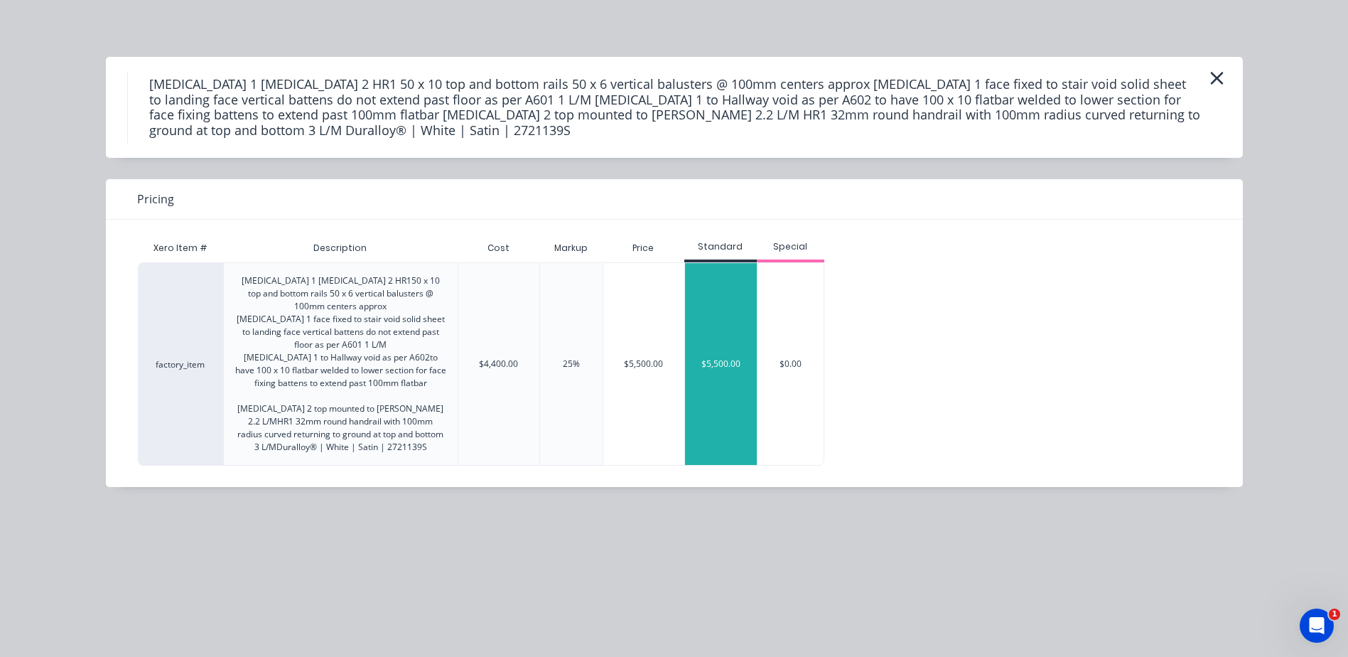
click at [727, 355] on div "$5,500.00" at bounding box center [721, 364] width 72 height 202
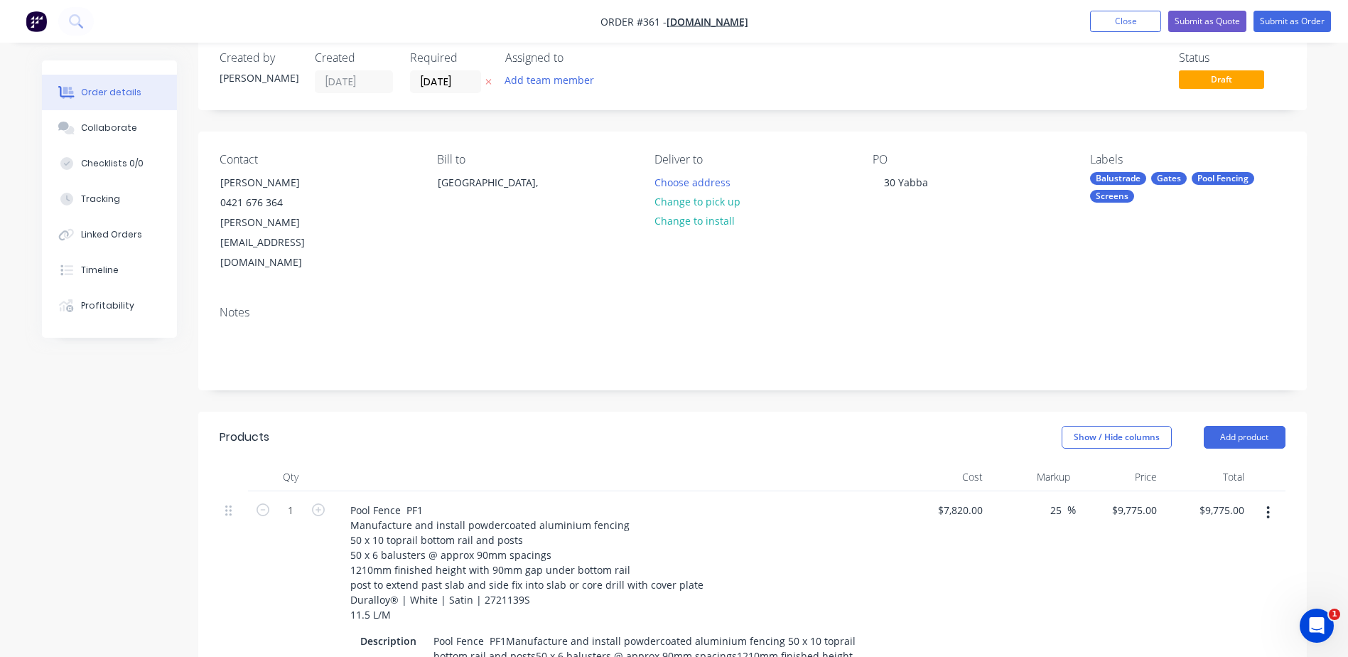
scroll to position [0, 0]
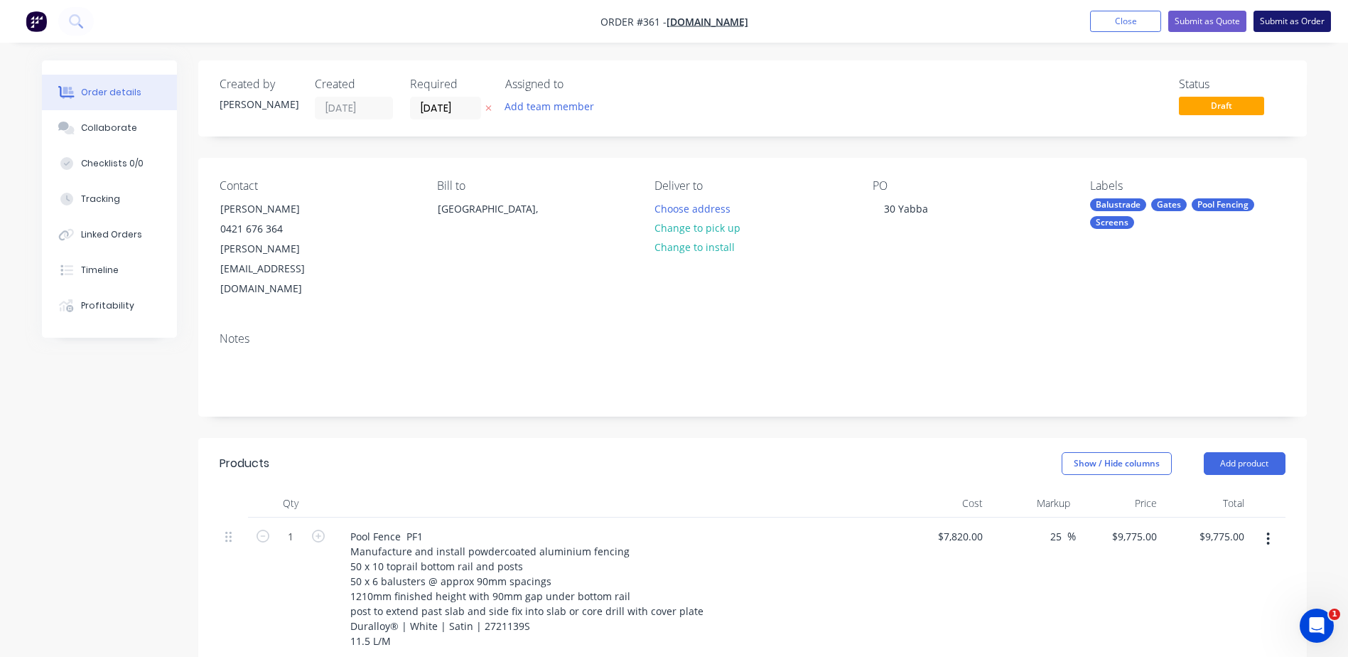
click at [1268, 26] on button "Submit as Order" at bounding box center [1291, 21] width 77 height 21
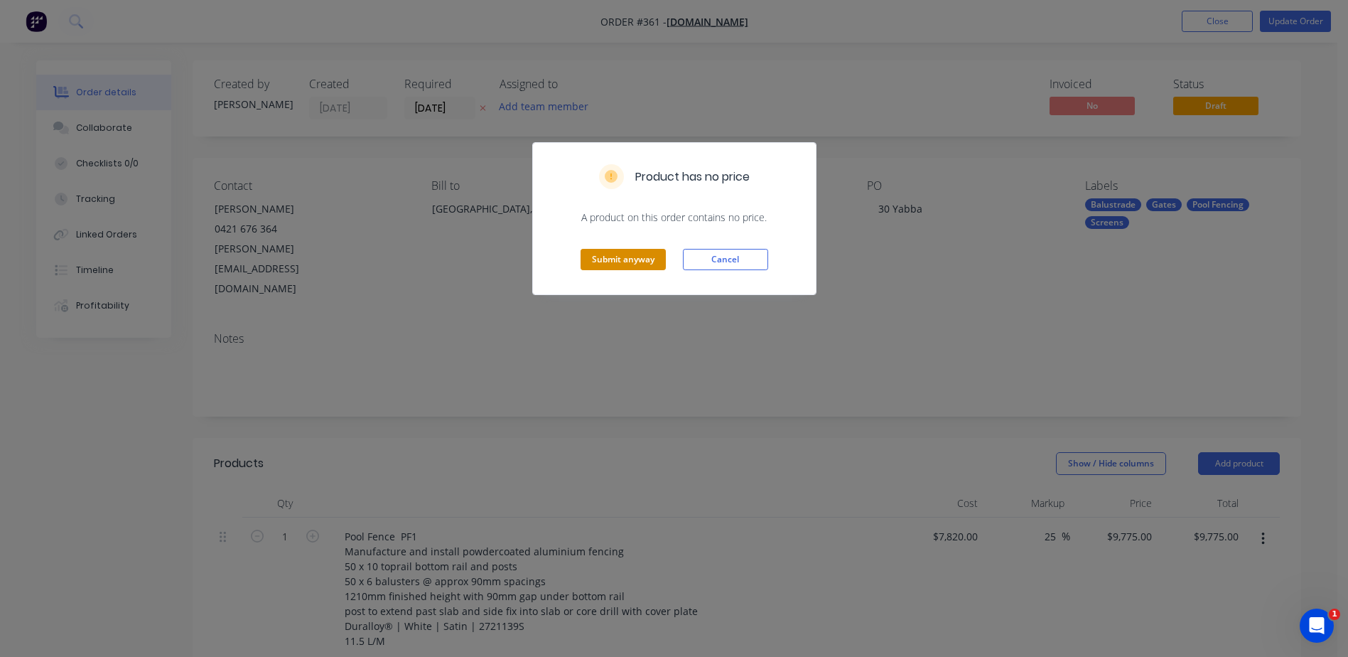
click at [603, 264] on button "Submit anyway" at bounding box center [622, 259] width 85 height 21
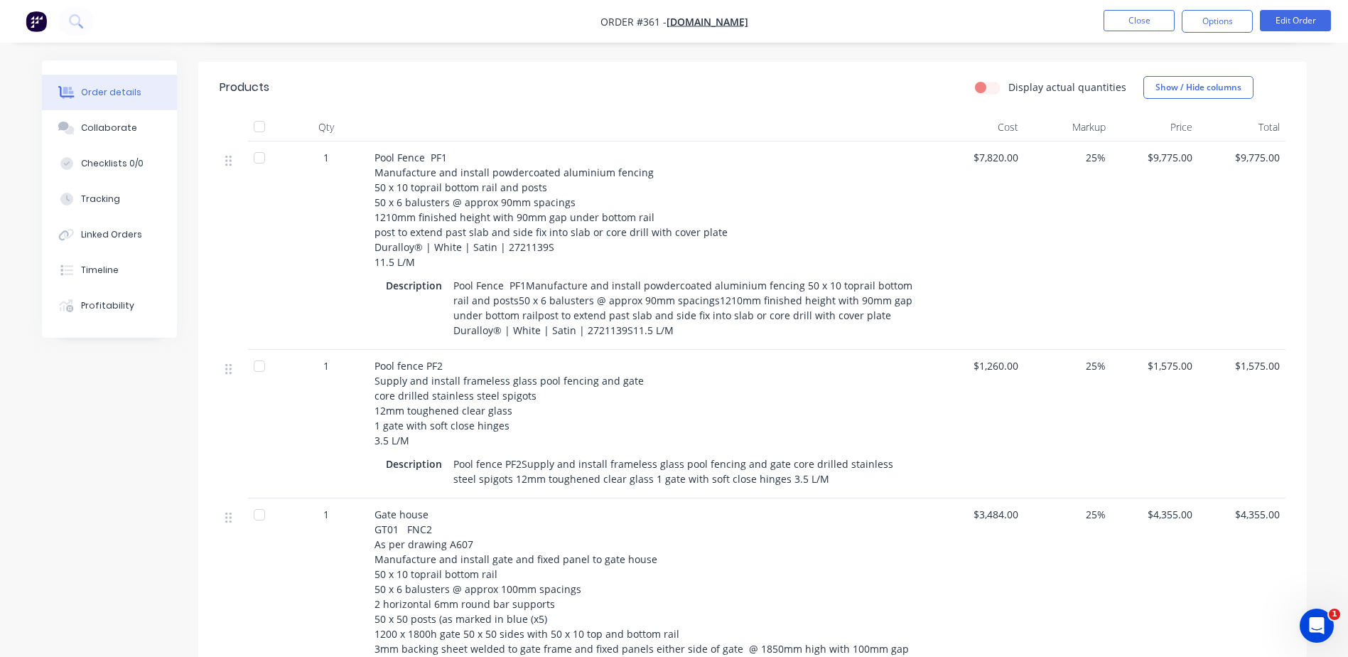
scroll to position [355, 0]
click at [1223, 23] on button "Options" at bounding box center [1217, 21] width 71 height 23
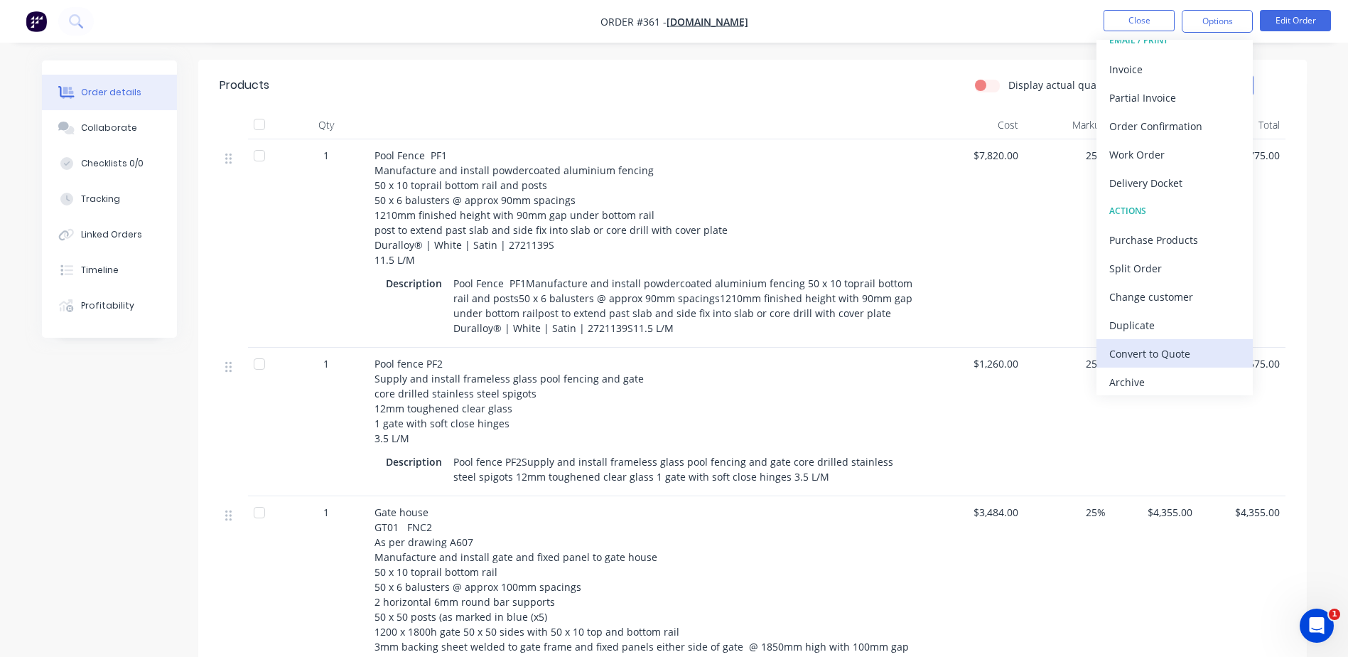
scroll to position [21, 0]
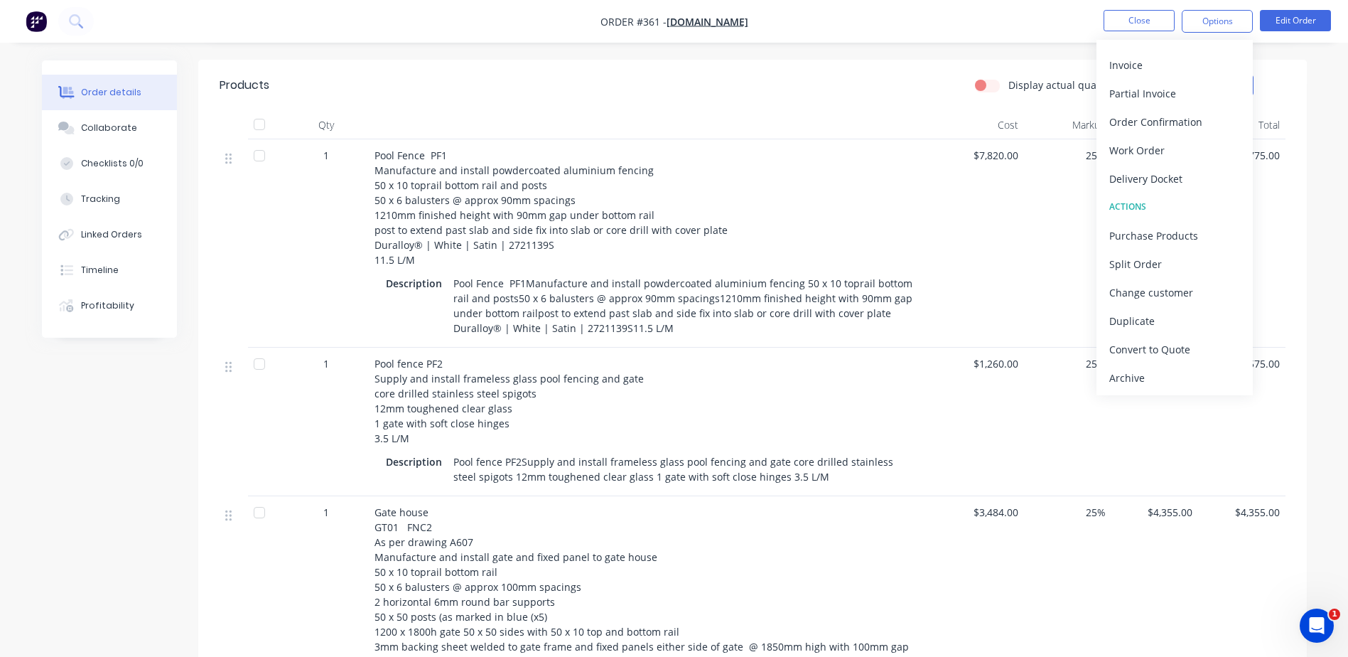
click at [1010, 215] on div "$7,820.00" at bounding box center [980, 243] width 87 height 208
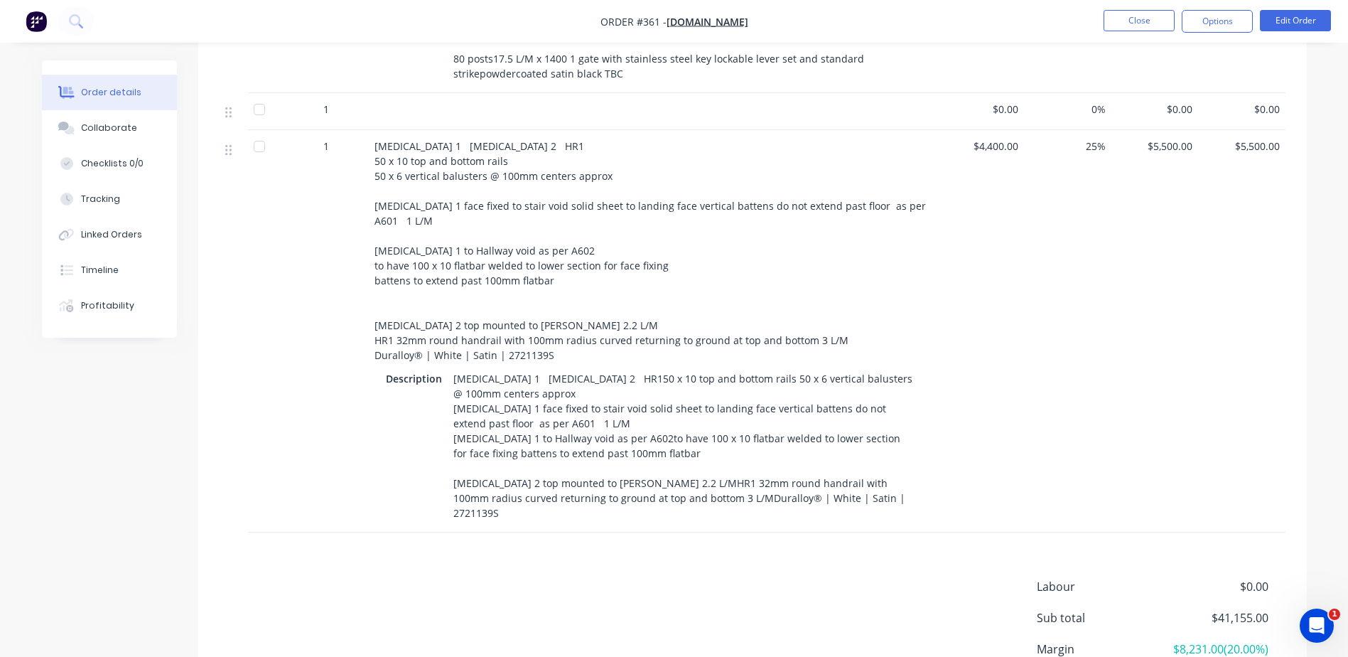
scroll to position [1563, 0]
